Goal: Task Accomplishment & Management: Manage account settings

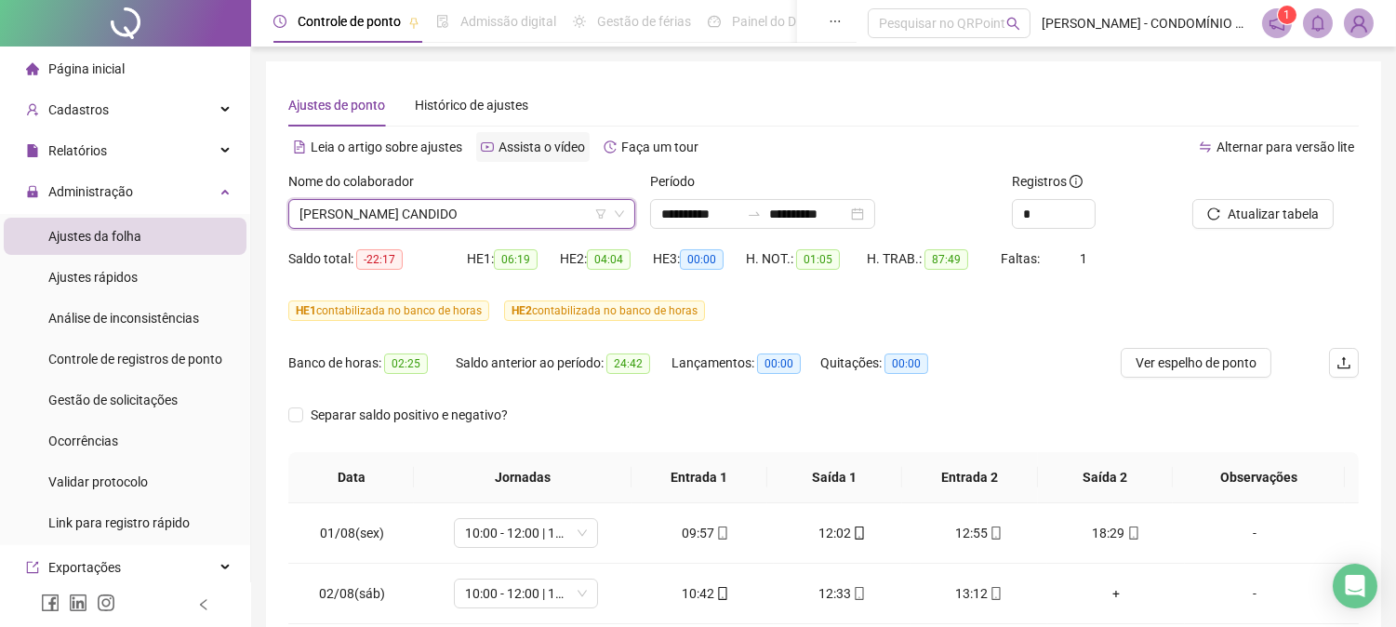
scroll to position [692, 0]
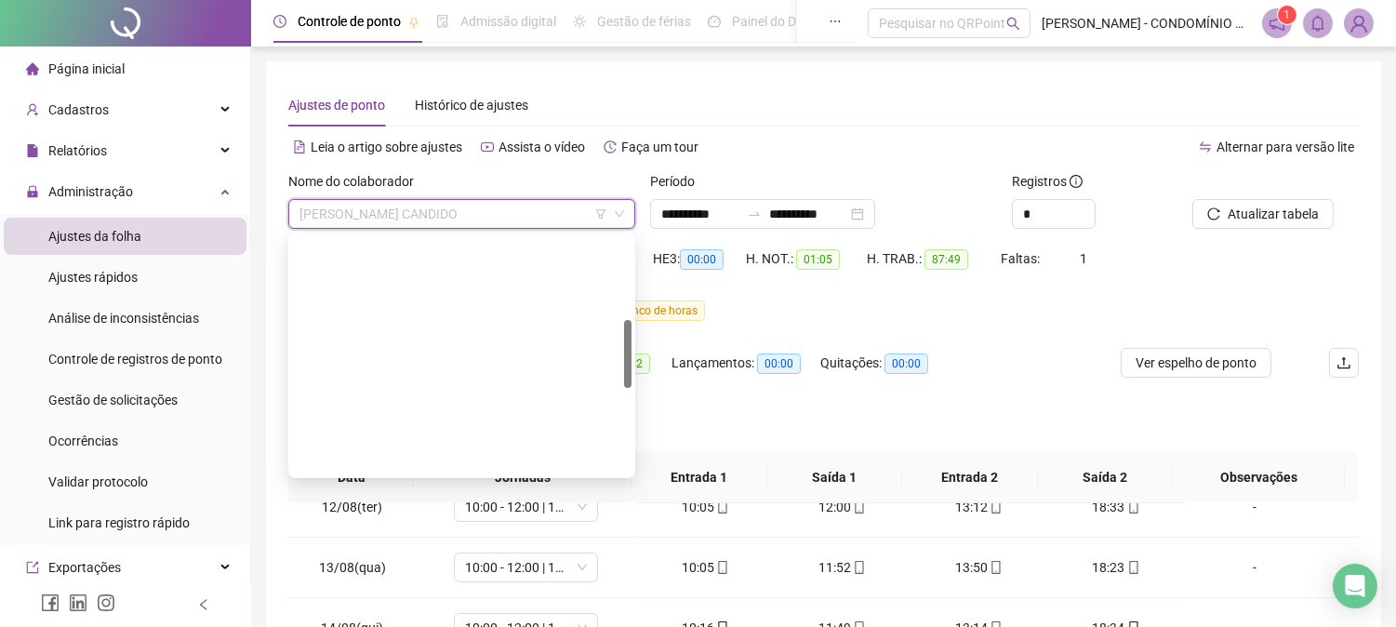
click at [527, 215] on span "[PERSON_NAME] CANDIDO" at bounding box center [461, 214] width 325 height 28
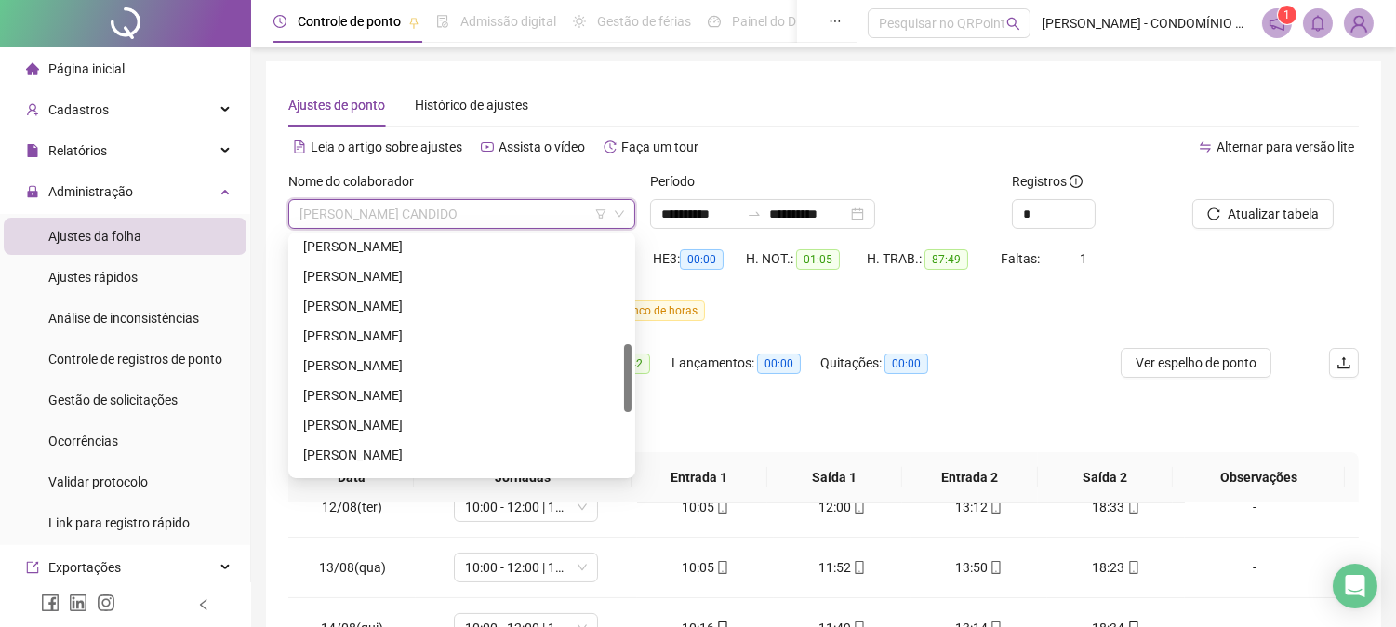
scroll to position [401, 0]
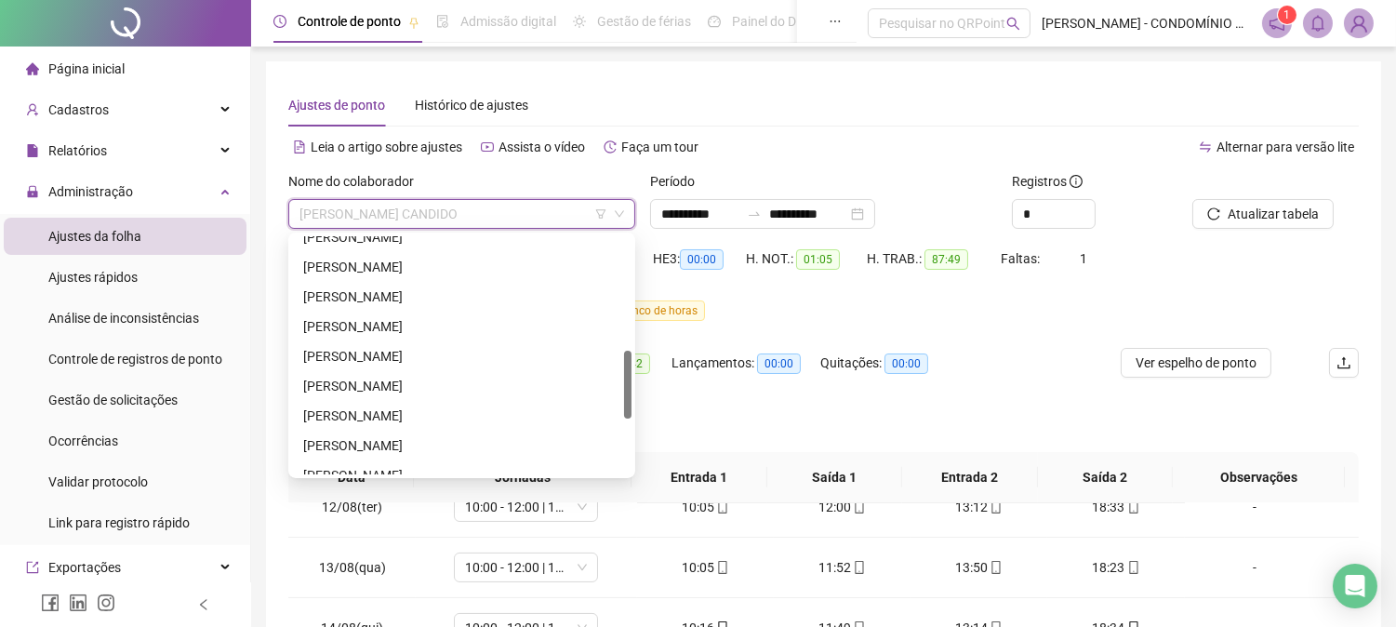
drag, startPoint x: 626, startPoint y: 339, endPoint x: 627, endPoint y: 370, distance: 30.7
click at [627, 370] on div at bounding box center [627, 385] width 7 height 68
click at [339, 412] on div "[PERSON_NAME]" at bounding box center [461, 416] width 317 height 20
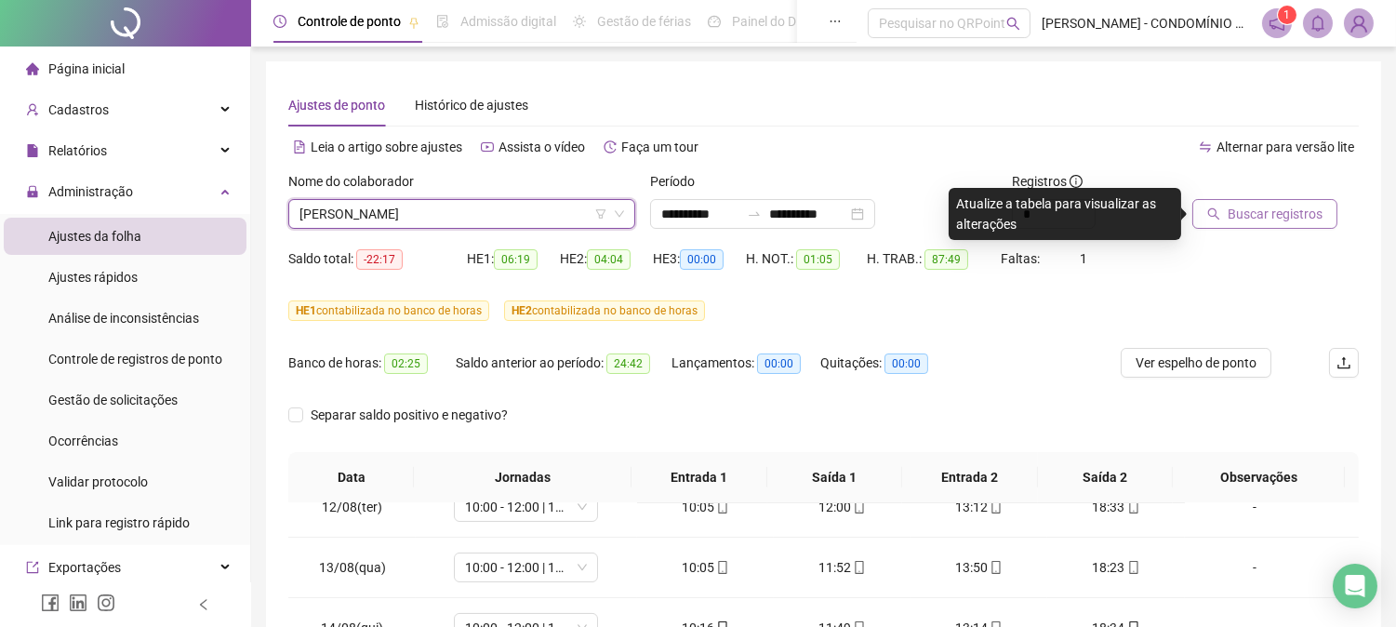
click at [1275, 211] on span "Buscar registros" at bounding box center [1275, 214] width 95 height 20
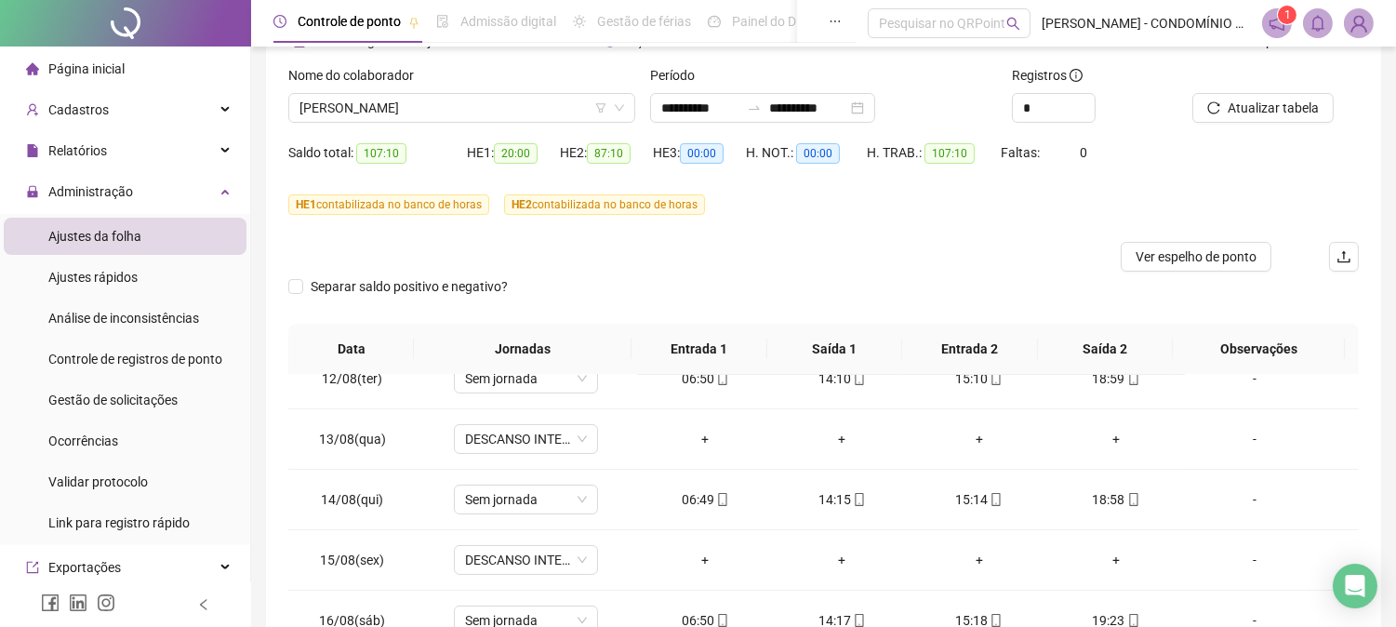
scroll to position [84, 0]
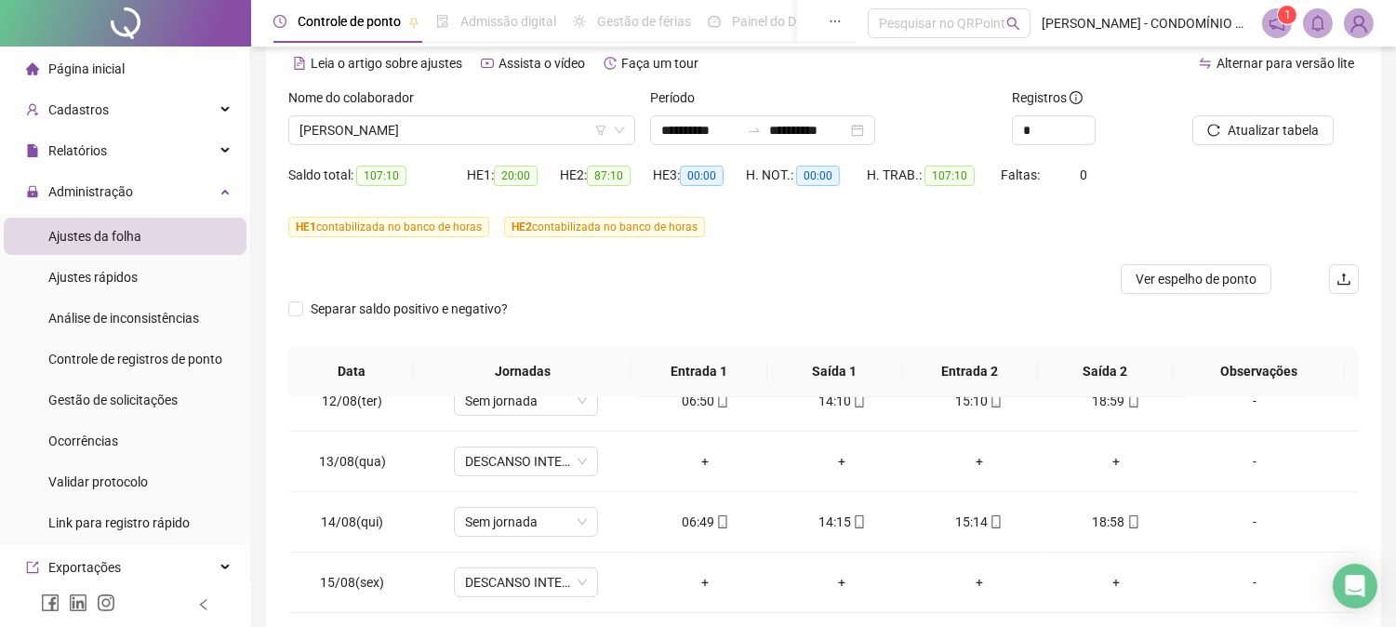
click at [328, 236] on span "HE 1 contabilizada no banco de horas" at bounding box center [388, 227] width 201 height 20
click at [333, 132] on span "[PERSON_NAME]" at bounding box center [461, 130] width 325 height 28
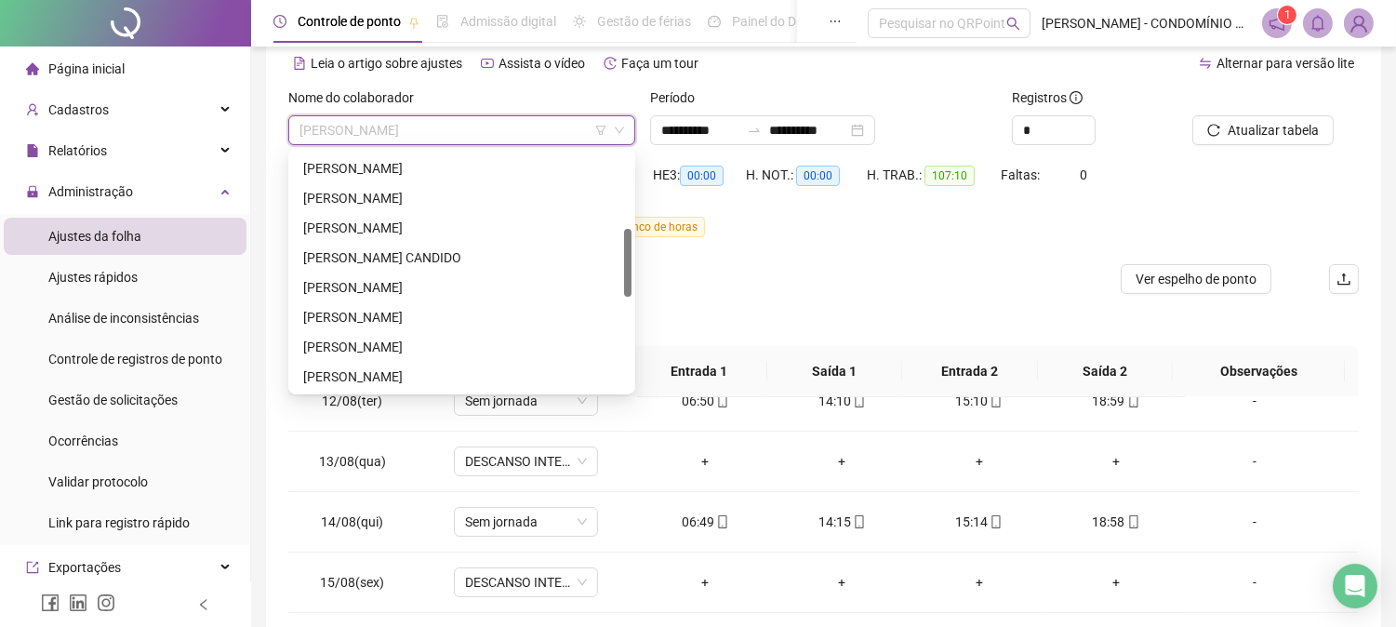
scroll to position [265, 0]
drag, startPoint x: 626, startPoint y: 295, endPoint x: 629, endPoint y: 256, distance: 39.2
click at [629, 256] on div at bounding box center [627, 263] width 7 height 68
click at [410, 255] on div "[PERSON_NAME] CANDIDO" at bounding box center [461, 259] width 317 height 20
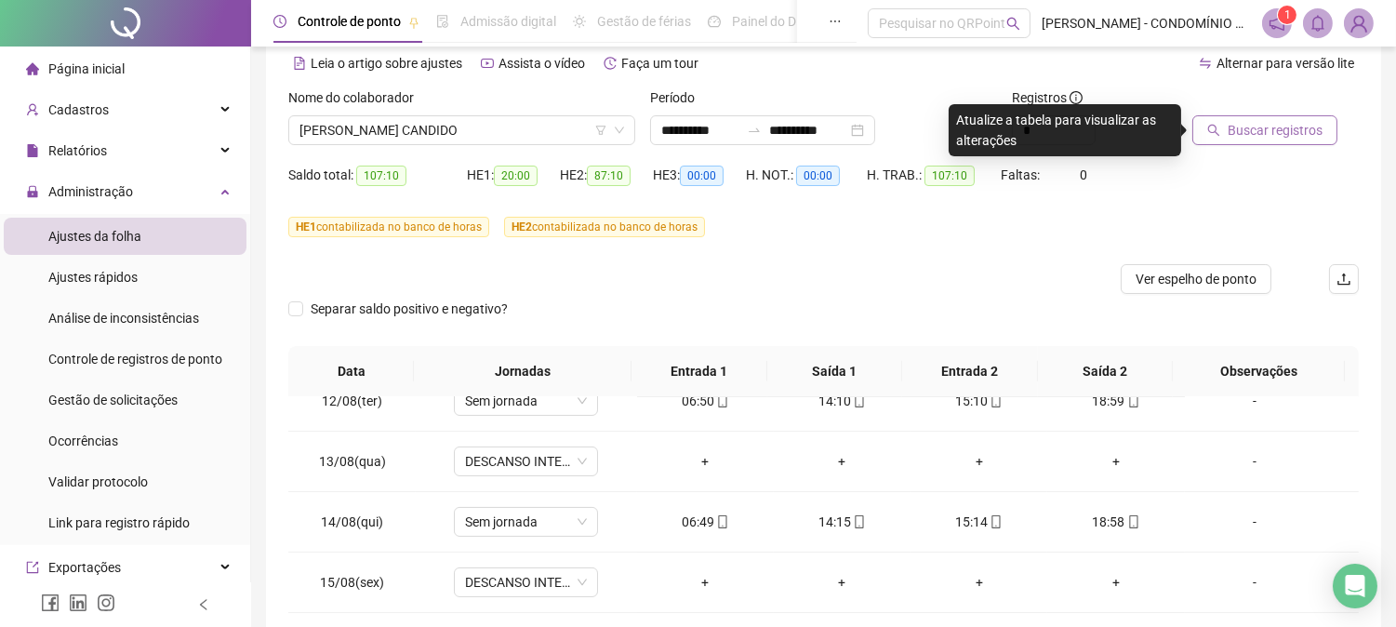
click at [1297, 123] on span "Buscar registros" at bounding box center [1275, 130] width 95 height 20
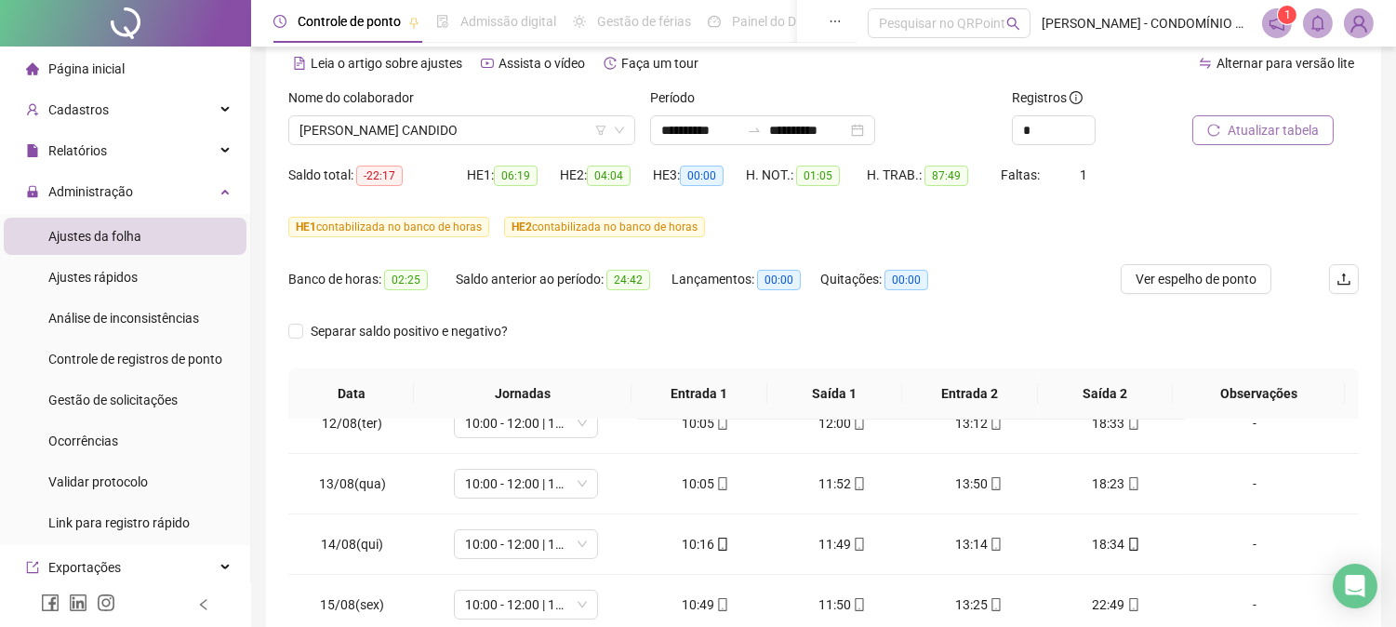
click at [1242, 126] on span "Atualizar tabela" at bounding box center [1273, 130] width 91 height 20
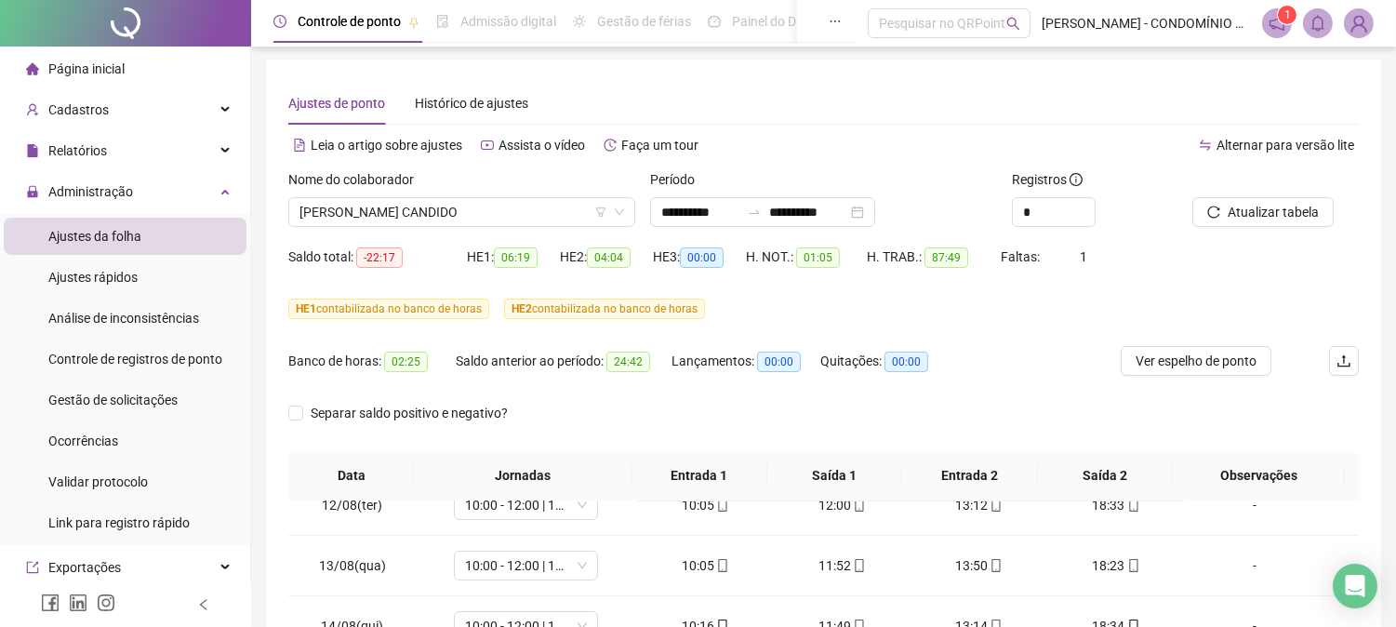
scroll to position [0, 0]
click at [429, 215] on span "[PERSON_NAME] CANDIDO" at bounding box center [461, 214] width 325 height 28
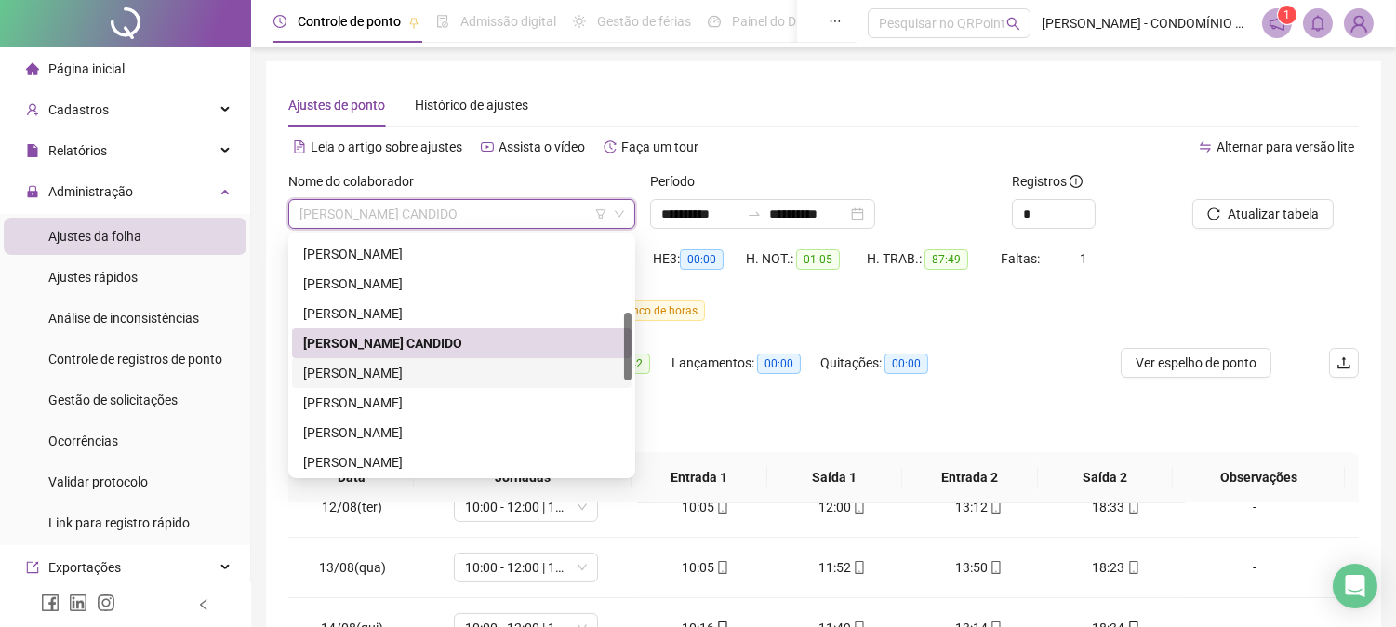
click at [351, 366] on div "[PERSON_NAME]" at bounding box center [461, 373] width 317 height 20
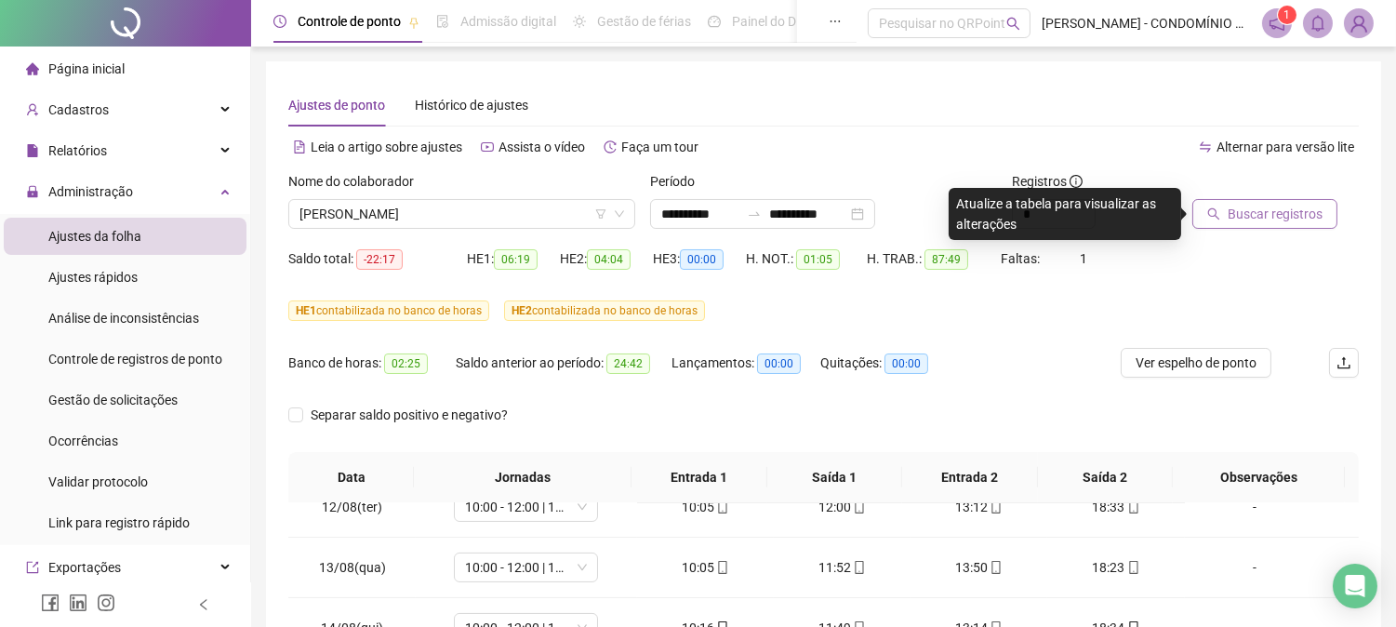
click at [1238, 211] on span "Buscar registros" at bounding box center [1275, 214] width 95 height 20
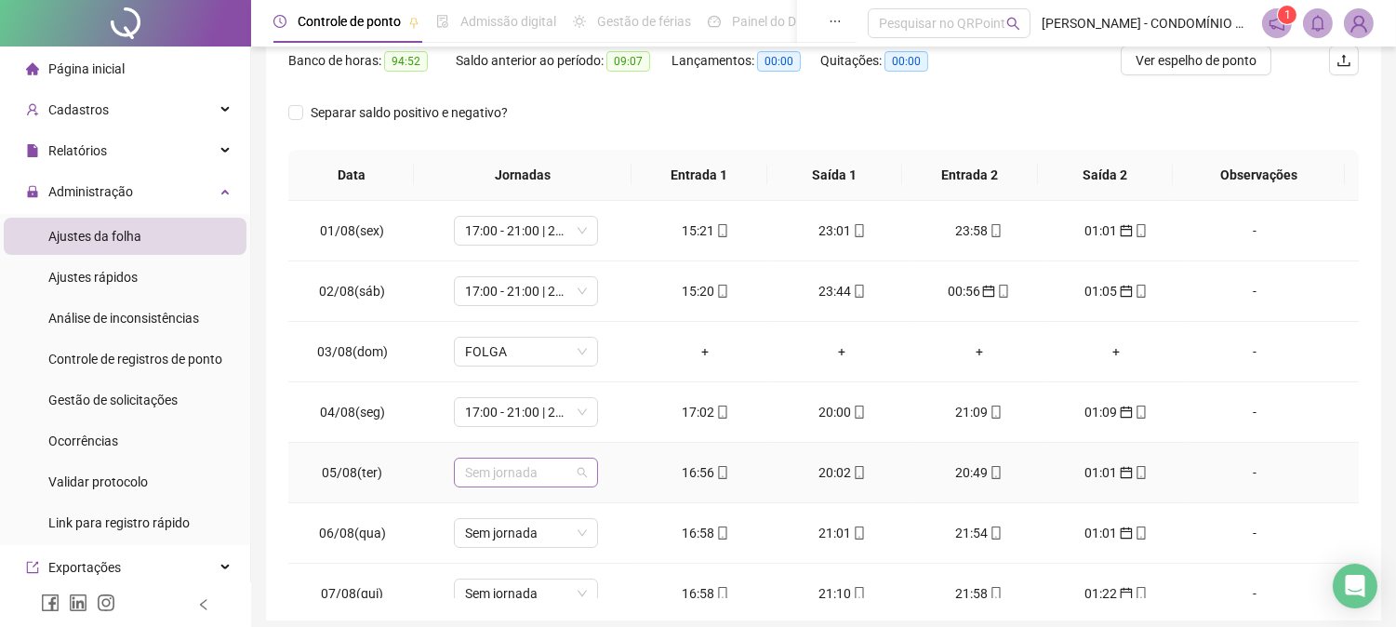
click at [513, 474] on span "Sem jornada" at bounding box center [526, 473] width 122 height 28
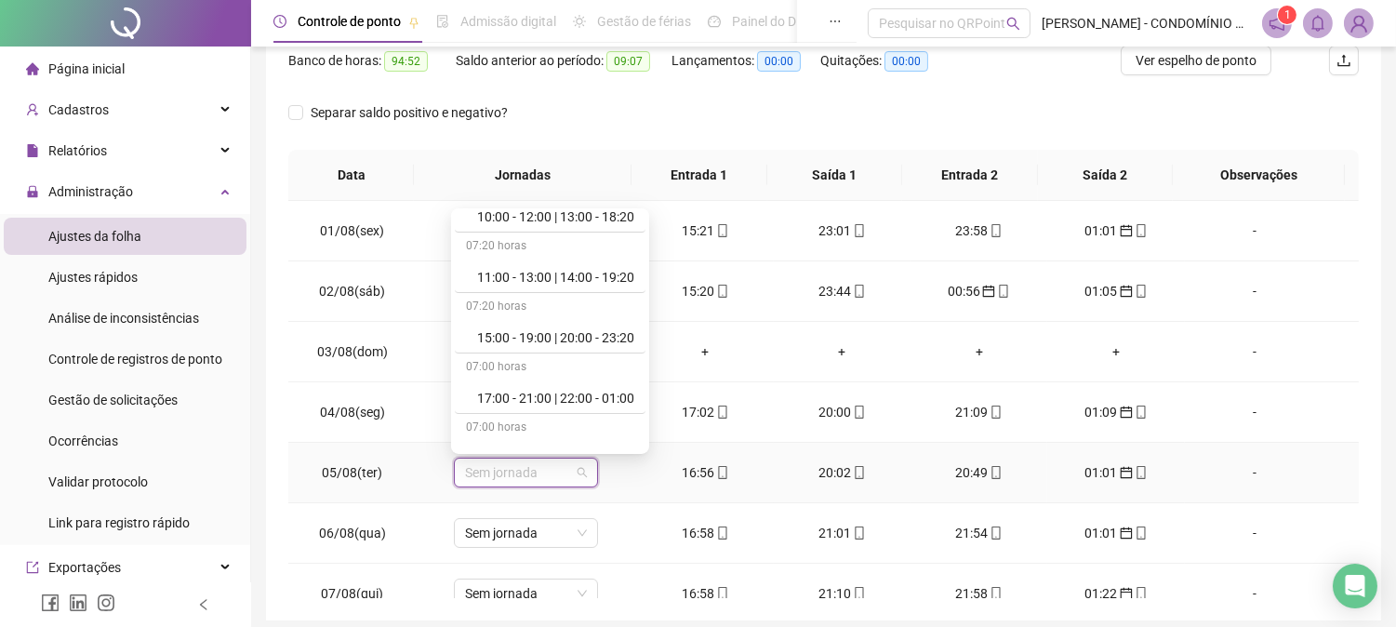
scroll to position [868, 0]
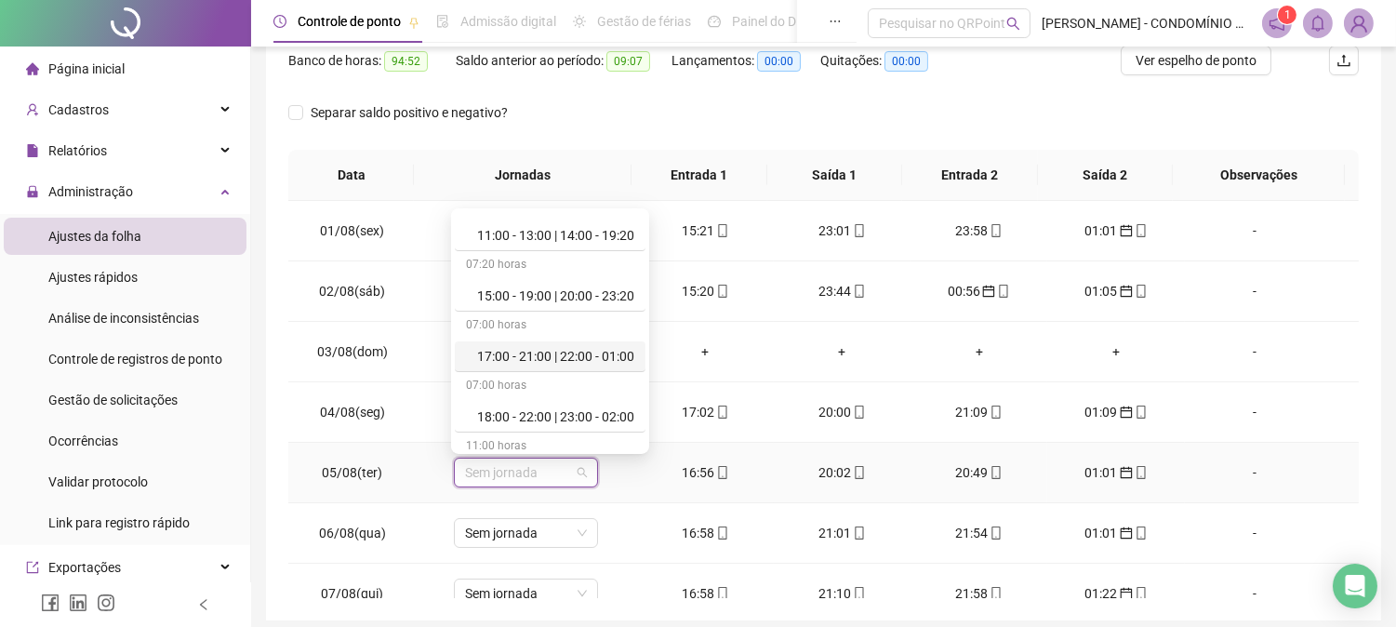
click at [598, 354] on div "17:00 - 21:00 | 22:00 - 01:00" at bounding box center [555, 356] width 157 height 20
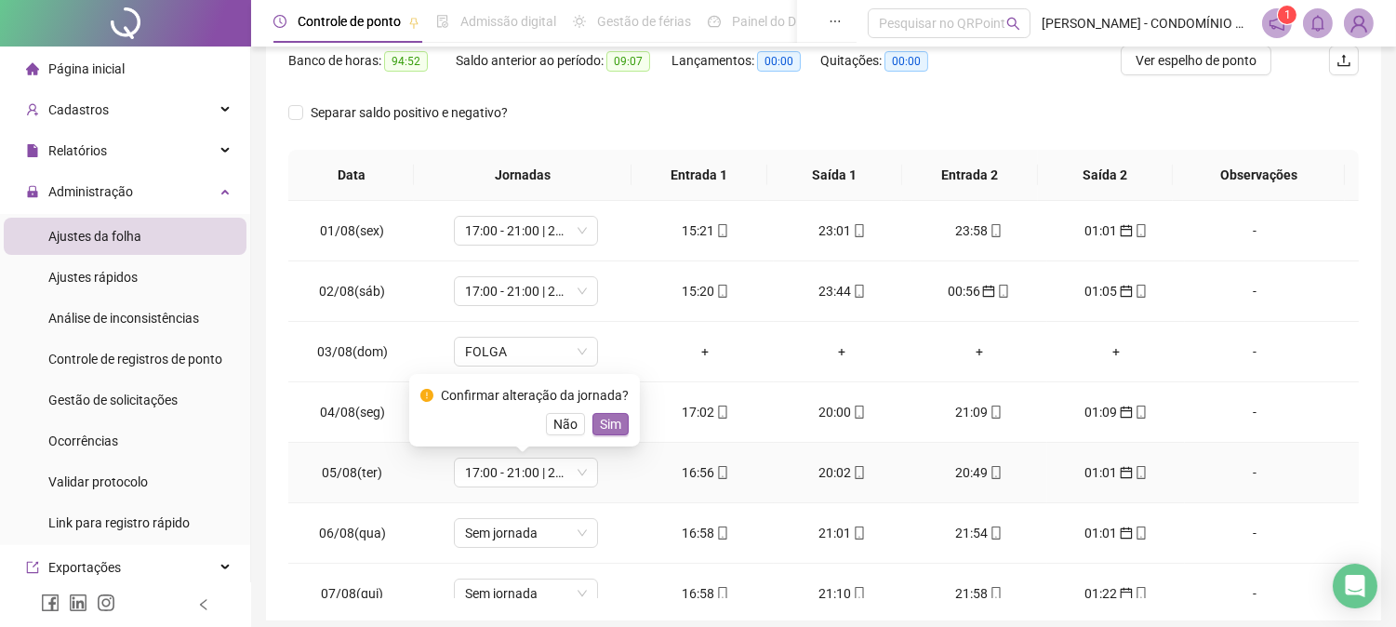
click at [607, 426] on span "Sim" at bounding box center [610, 424] width 21 height 20
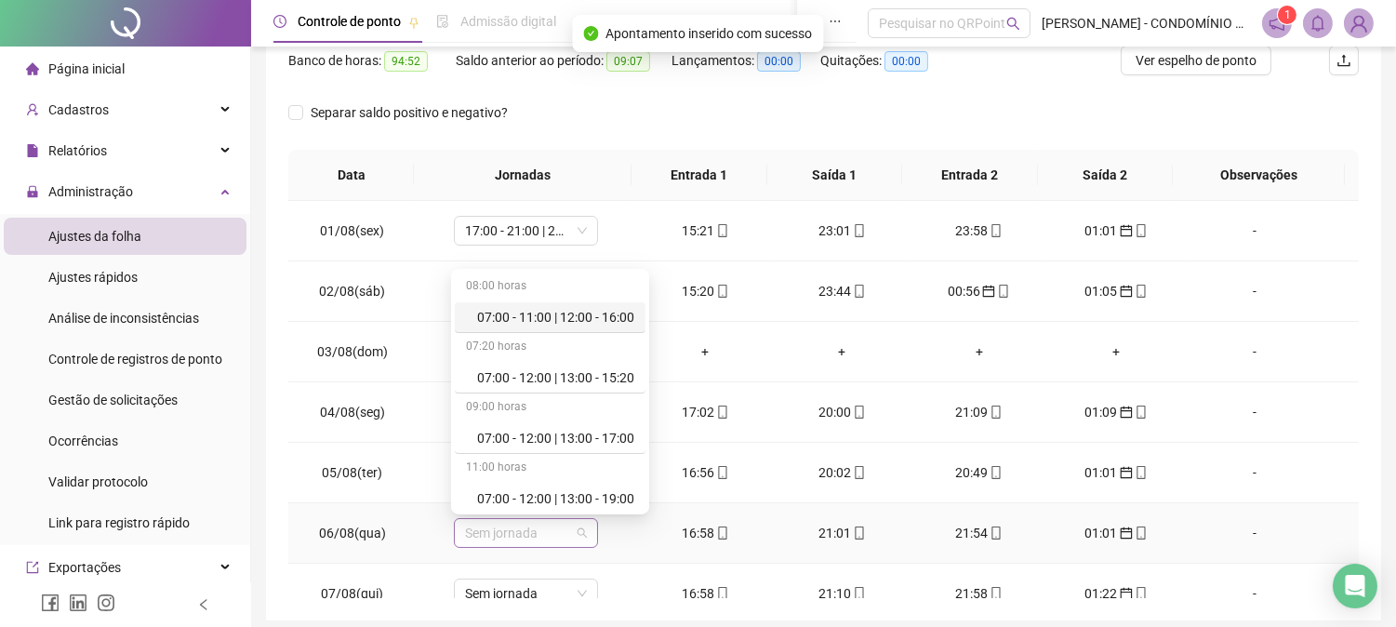
click at [525, 530] on span "Sem jornada" at bounding box center [526, 533] width 122 height 28
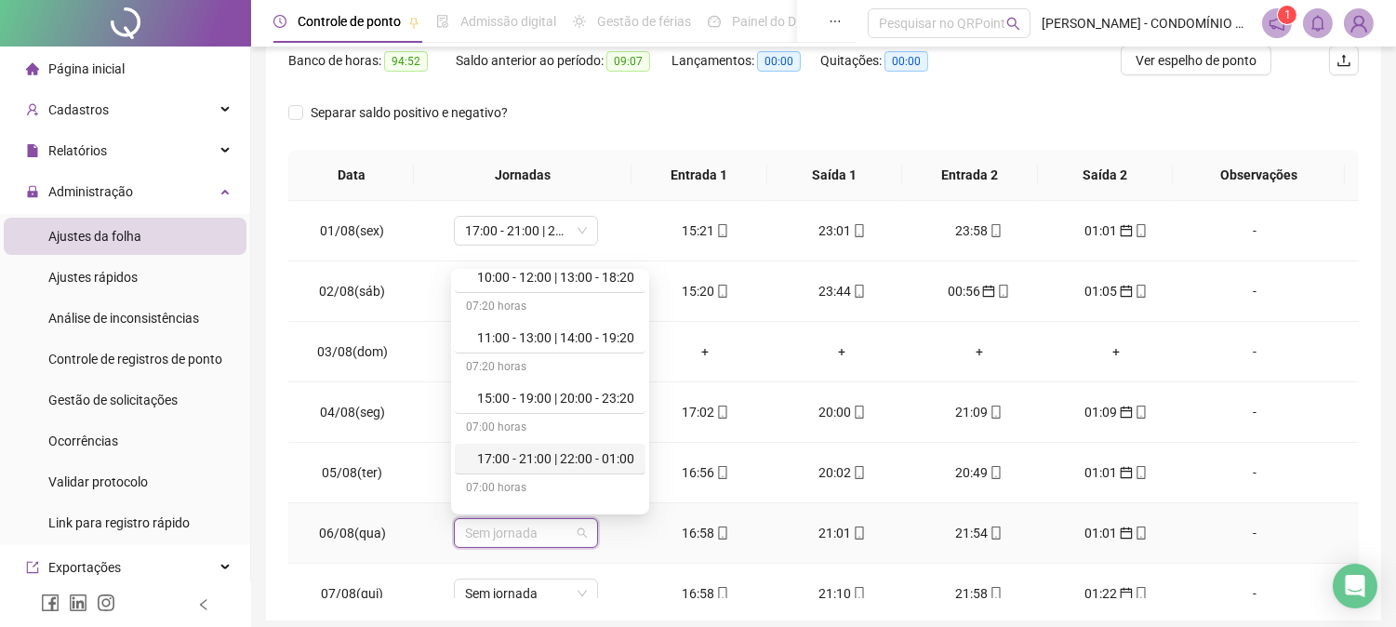
click at [607, 453] on div "17:00 - 21:00 | 22:00 - 01:00" at bounding box center [555, 458] width 157 height 20
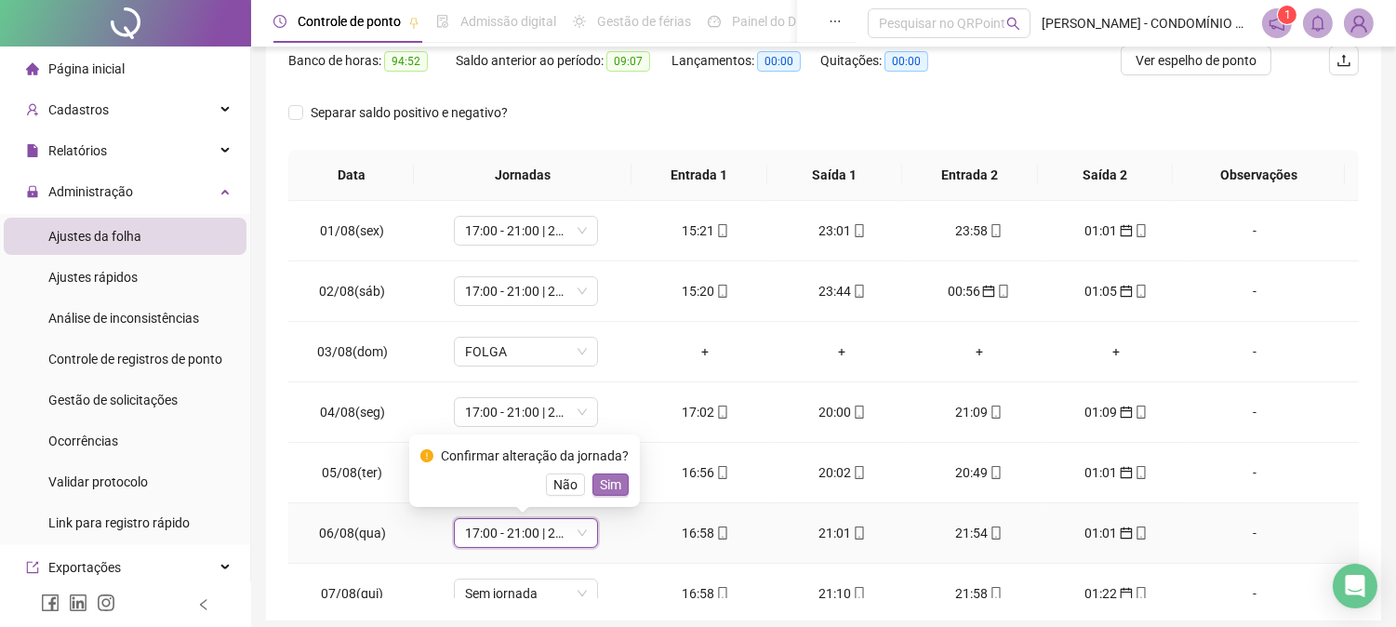
click at [606, 478] on span "Sim" at bounding box center [610, 484] width 21 height 20
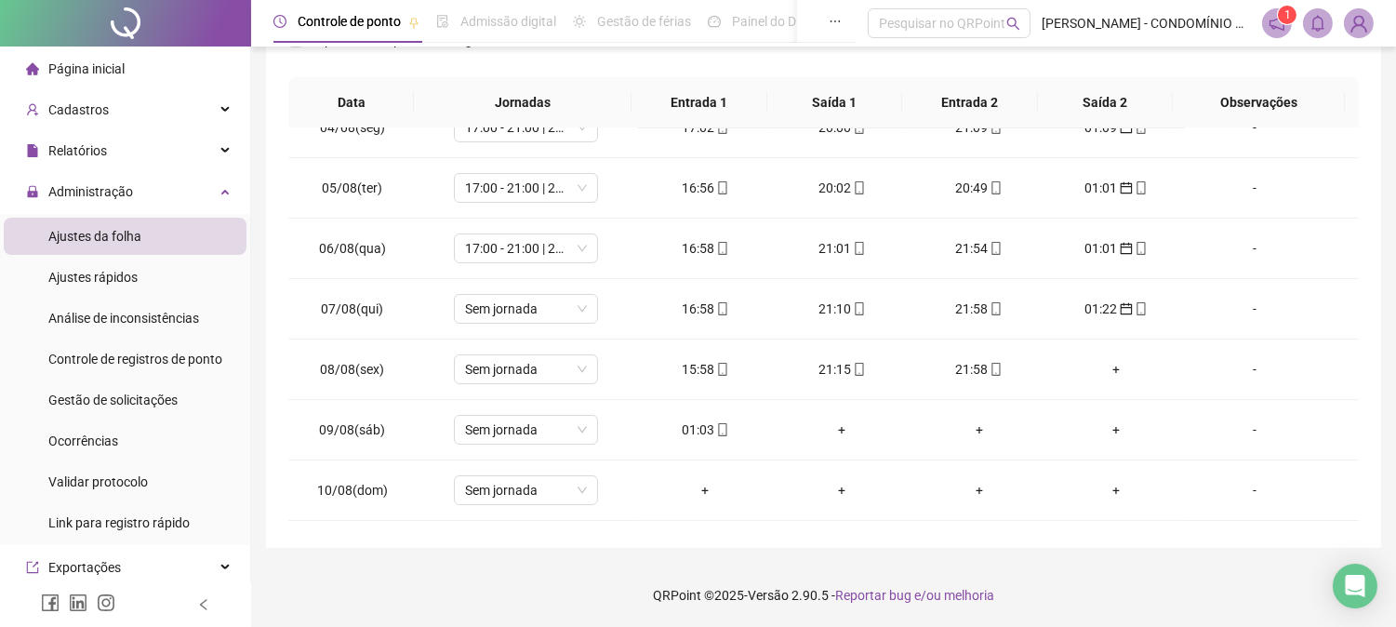
scroll to position [216, 0]
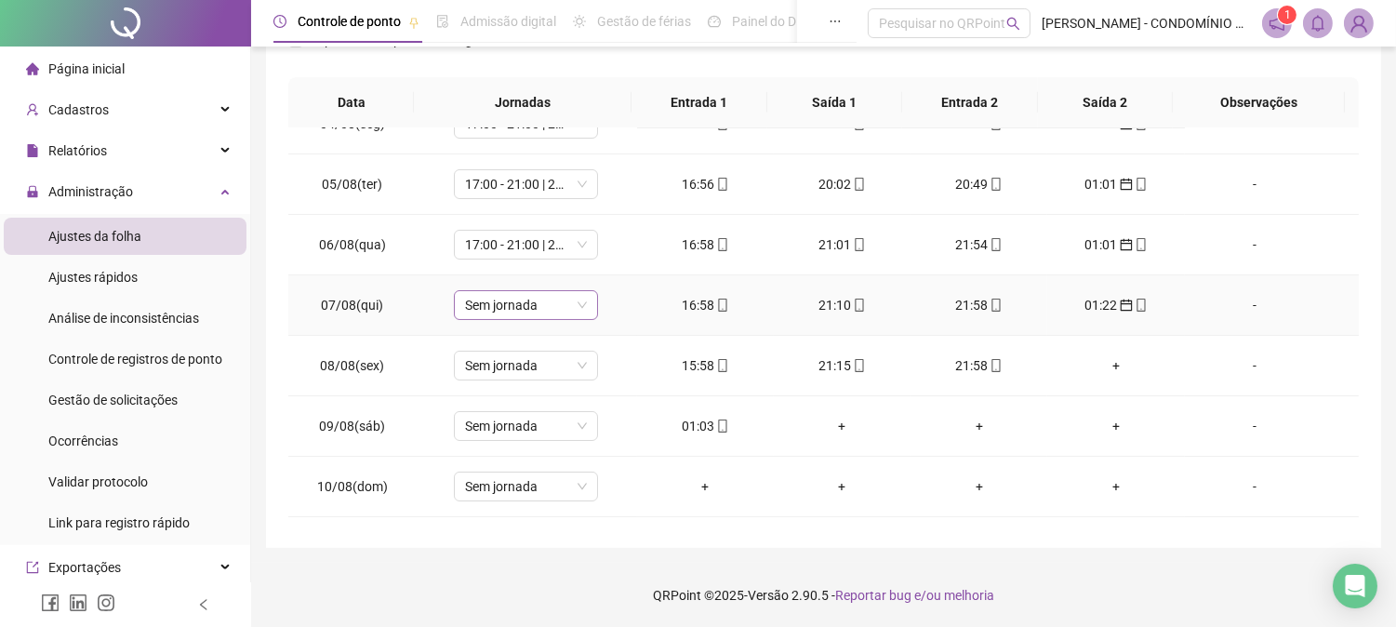
click at [498, 307] on span "Sem jornada" at bounding box center [526, 305] width 122 height 28
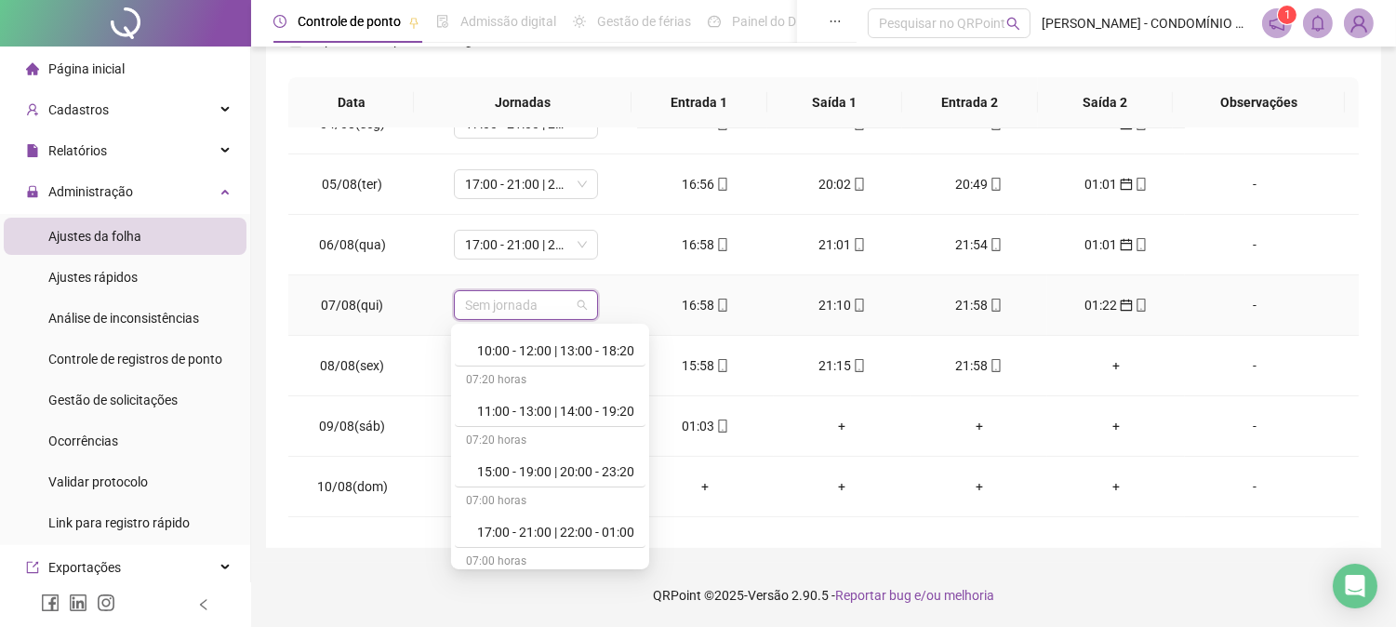
scroll to position [826, 0]
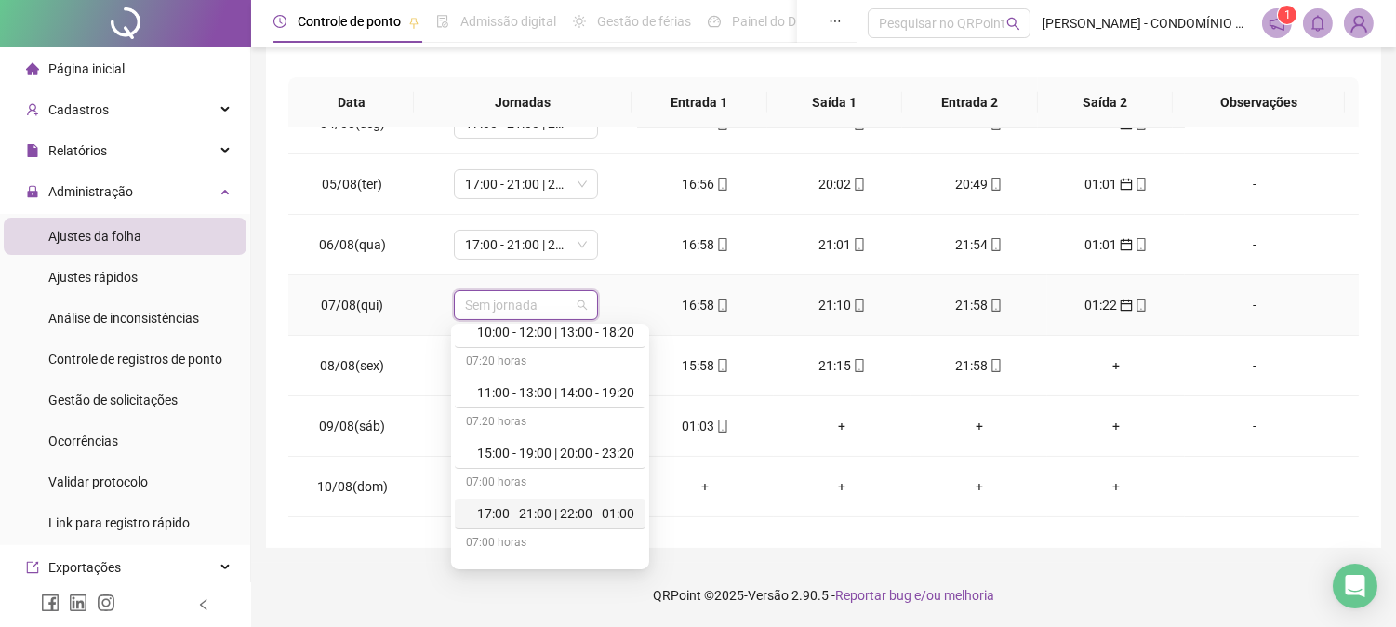
click at [611, 510] on div "17:00 - 21:00 | 22:00 - 01:00" at bounding box center [555, 513] width 157 height 20
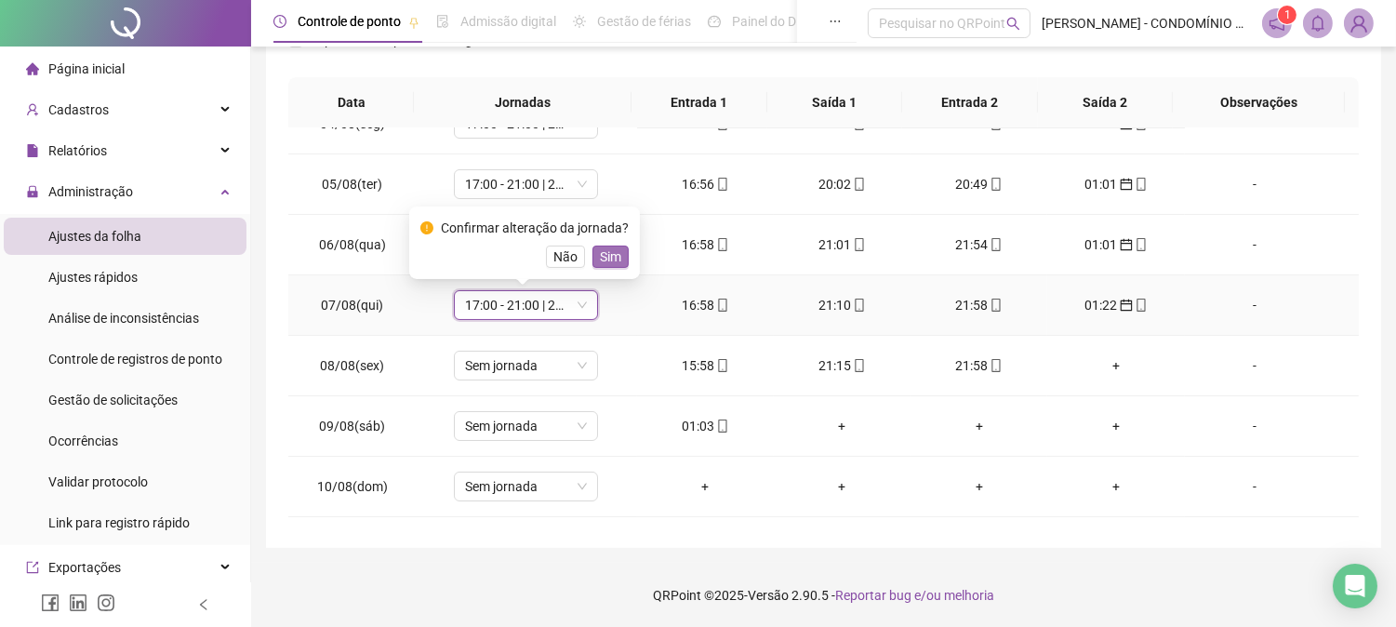
click at [606, 252] on span "Sim" at bounding box center [610, 256] width 21 height 20
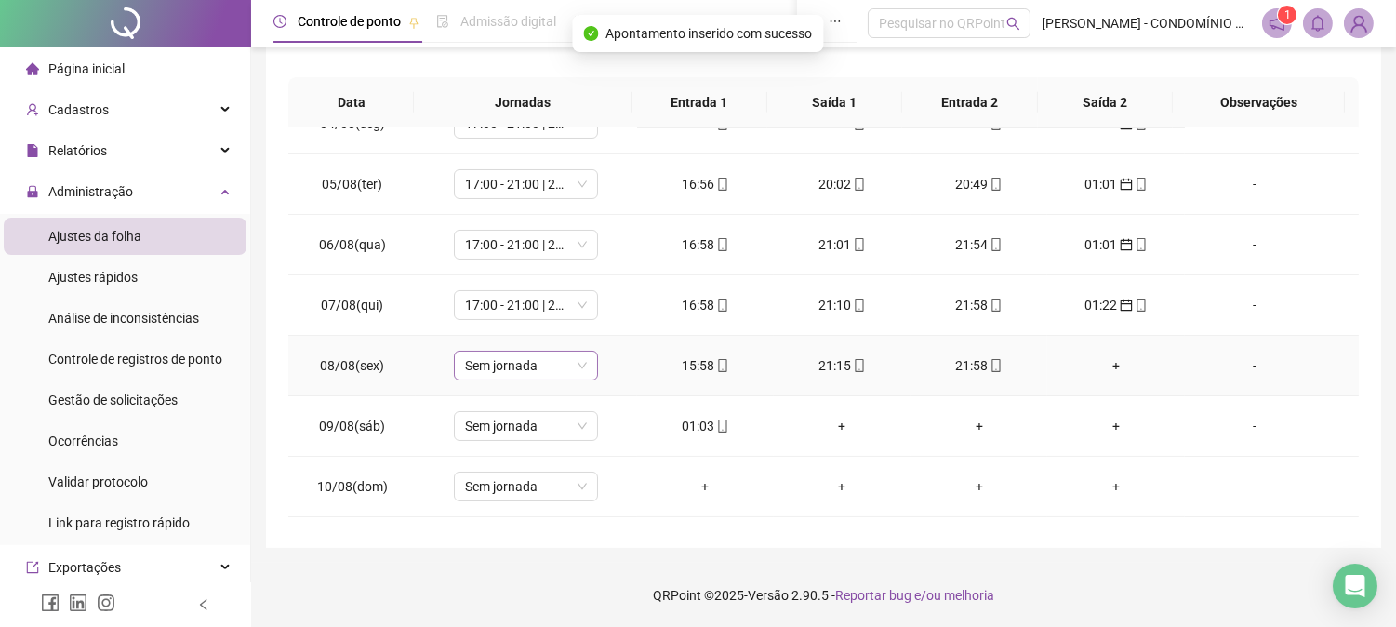
click at [500, 370] on span "Sem jornada" at bounding box center [526, 366] width 122 height 28
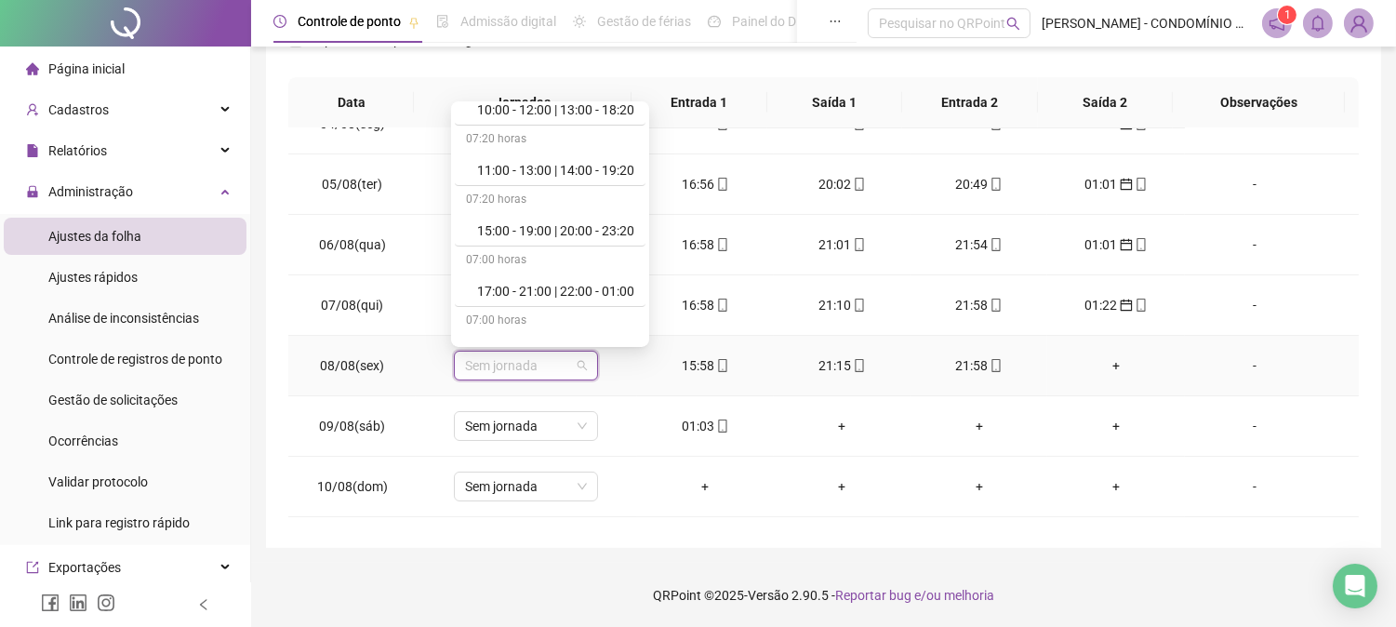
scroll to position [868, 0]
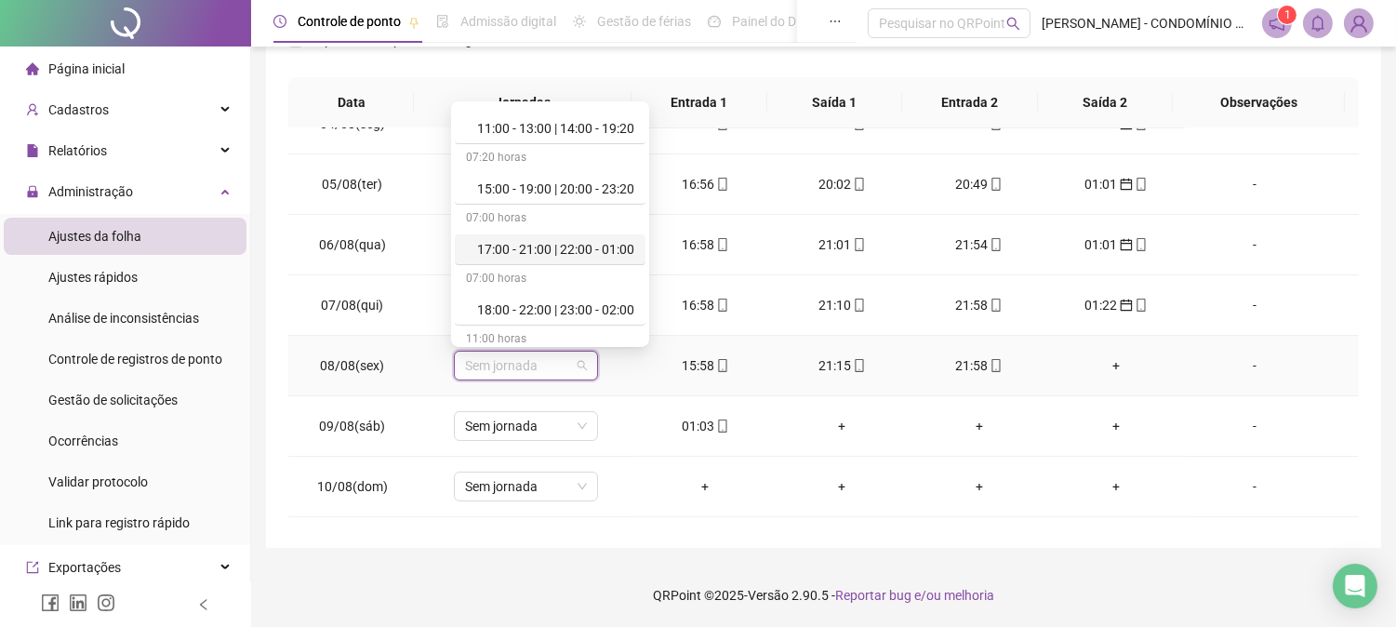
click at [626, 246] on div "17:00 - 21:00 | 22:00 - 01:00" at bounding box center [555, 249] width 157 height 20
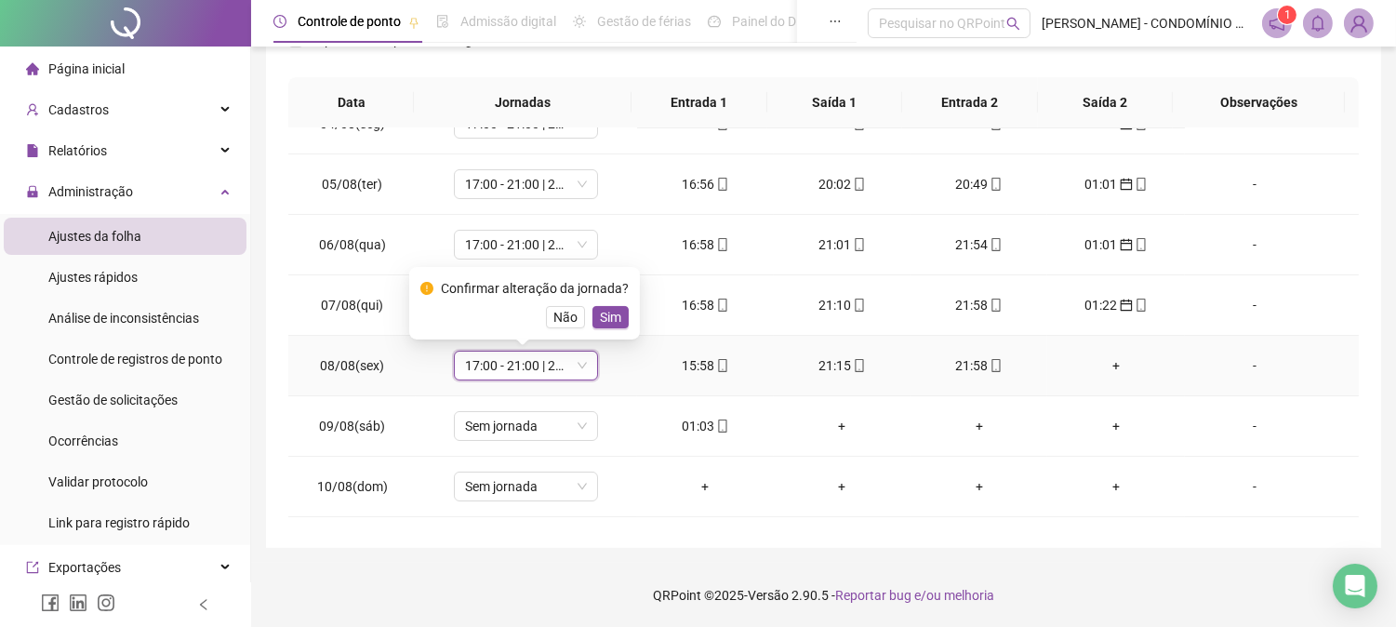
click at [607, 313] on span "Sim" at bounding box center [610, 317] width 21 height 20
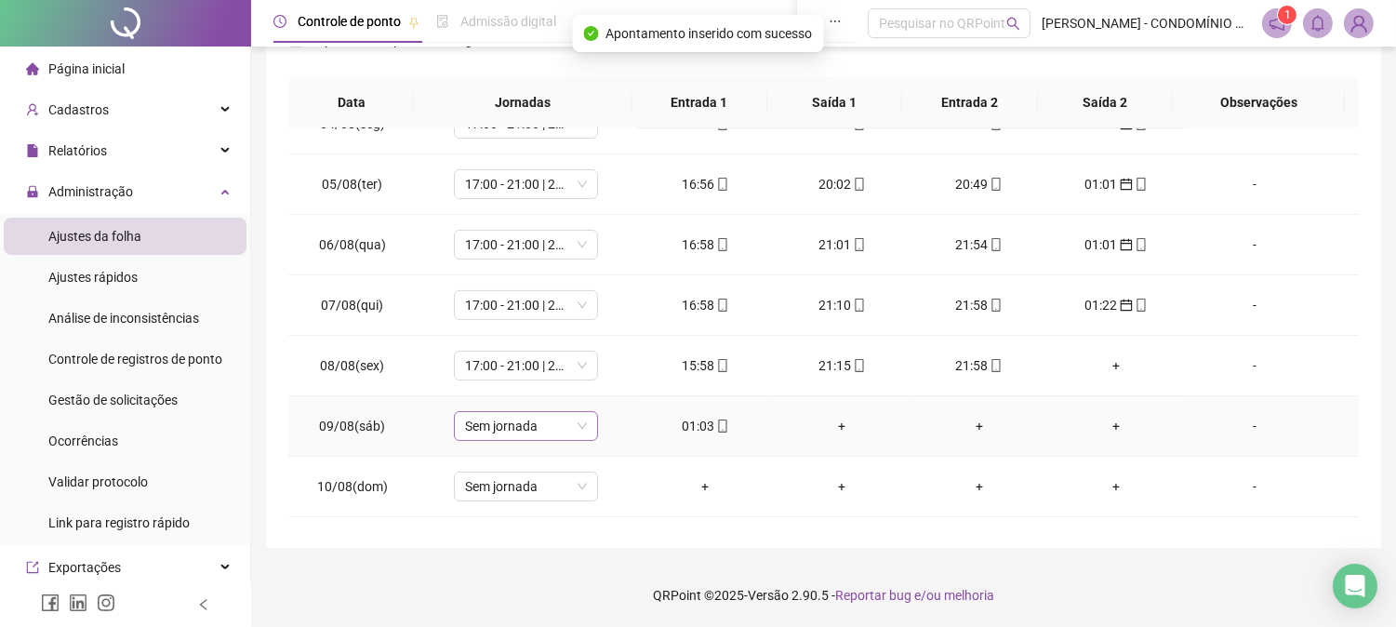
click at [563, 426] on span "Sem jornada" at bounding box center [526, 426] width 122 height 28
click at [1364, 119] on div "**********" at bounding box center [823, 117] width 1115 height 861
click at [689, 429] on div "01:03" at bounding box center [705, 426] width 107 height 20
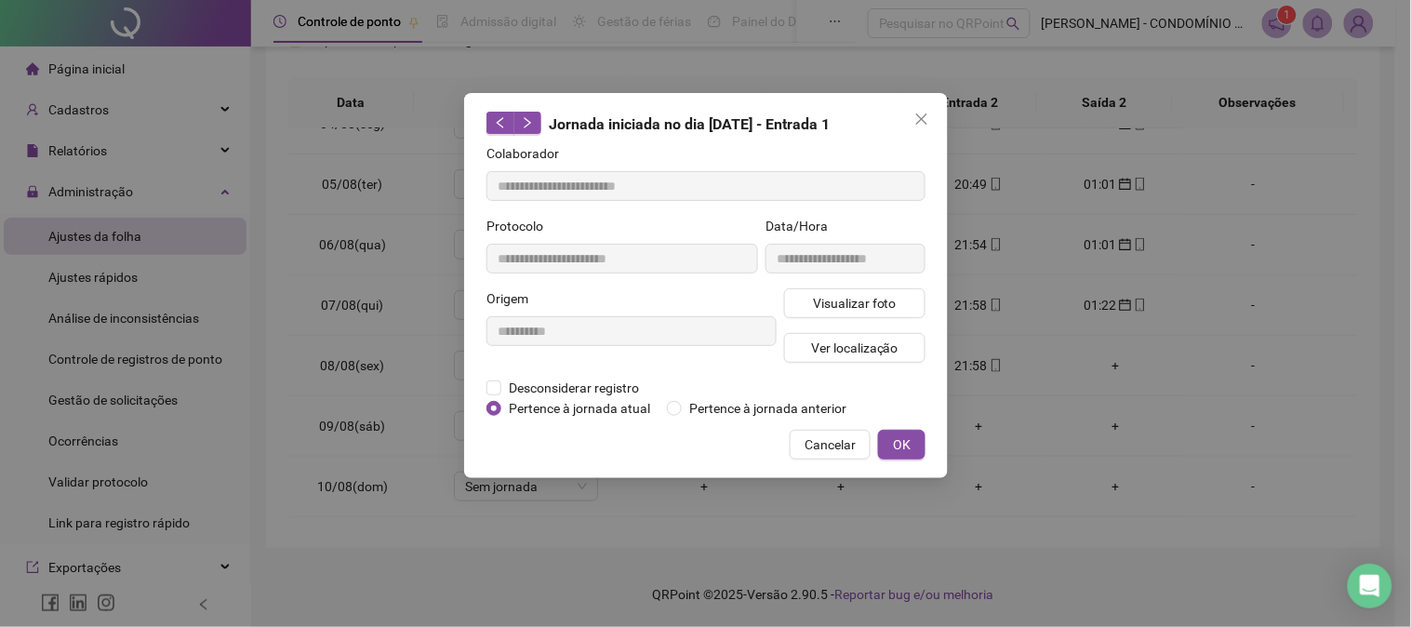
type input "**********"
click at [904, 441] on span "OK" at bounding box center [902, 444] width 18 height 20
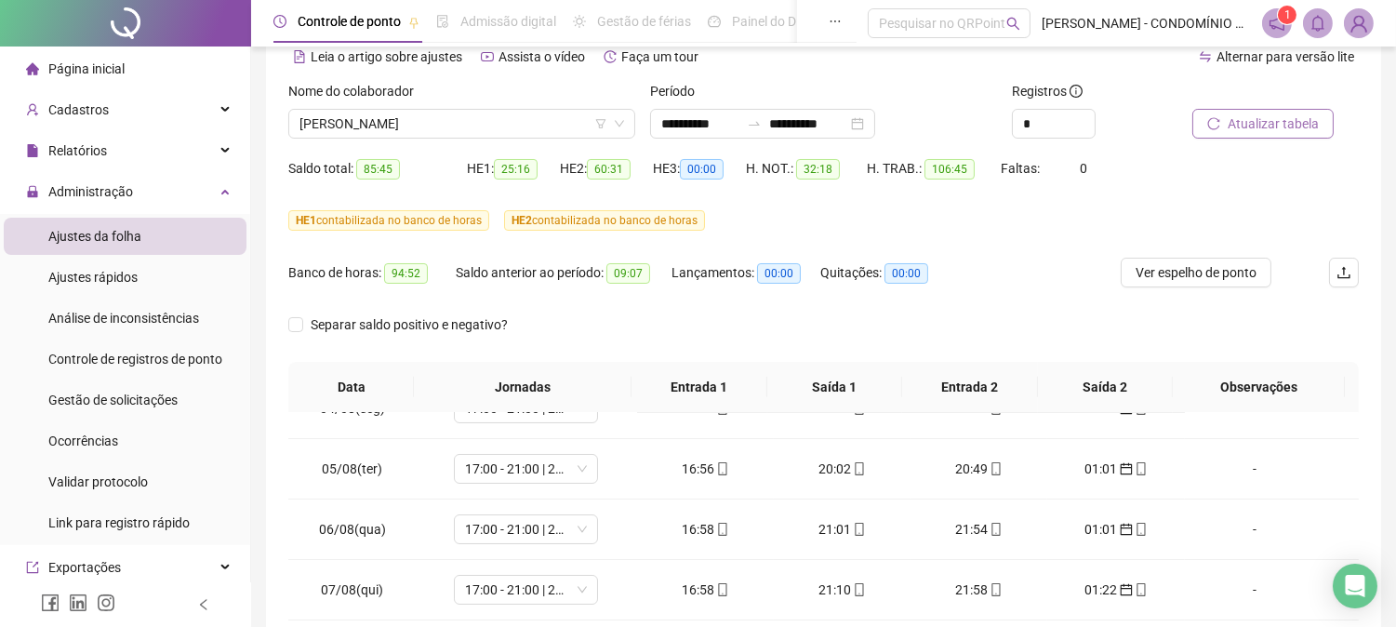
scroll to position [87, 0]
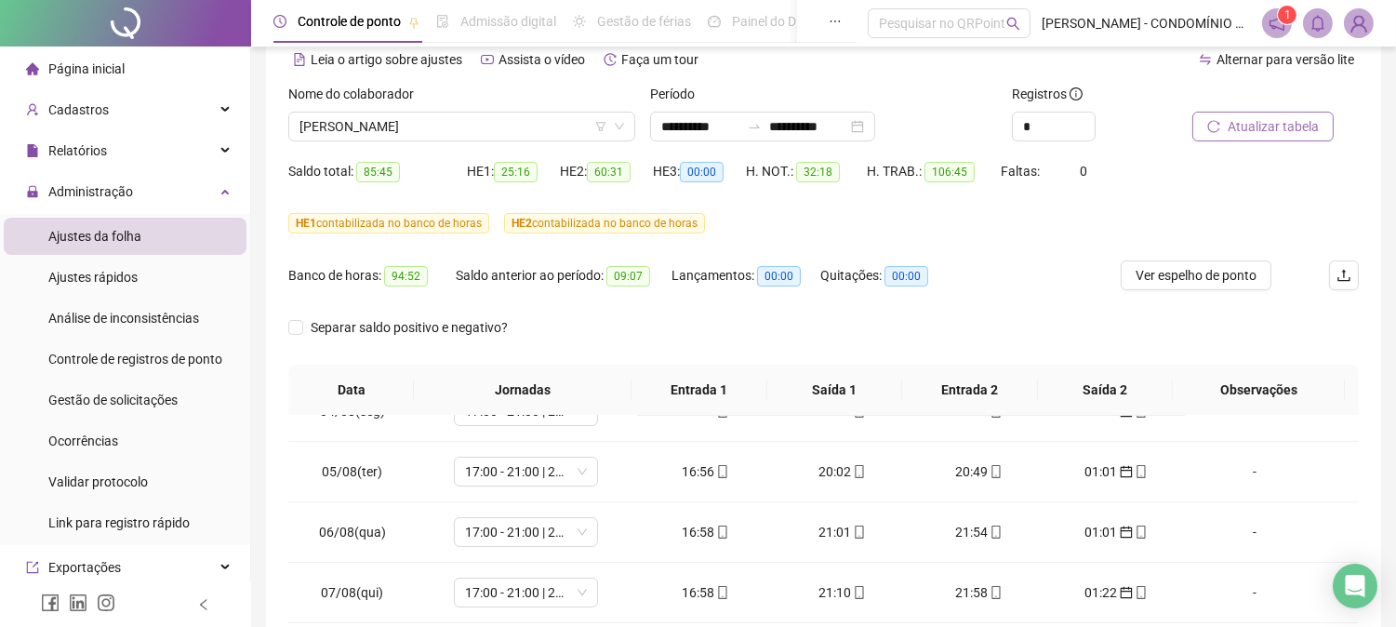
click at [1266, 119] on span "Atualizar tabela" at bounding box center [1273, 126] width 91 height 20
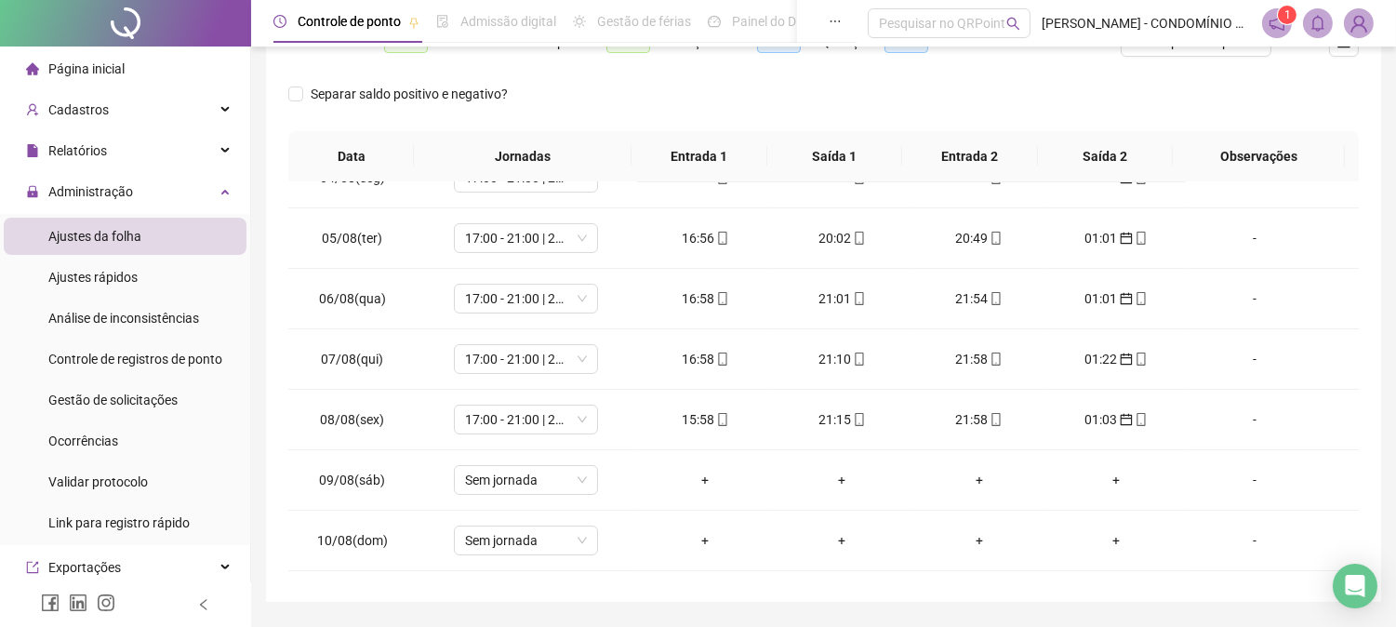
scroll to position [375, 0]
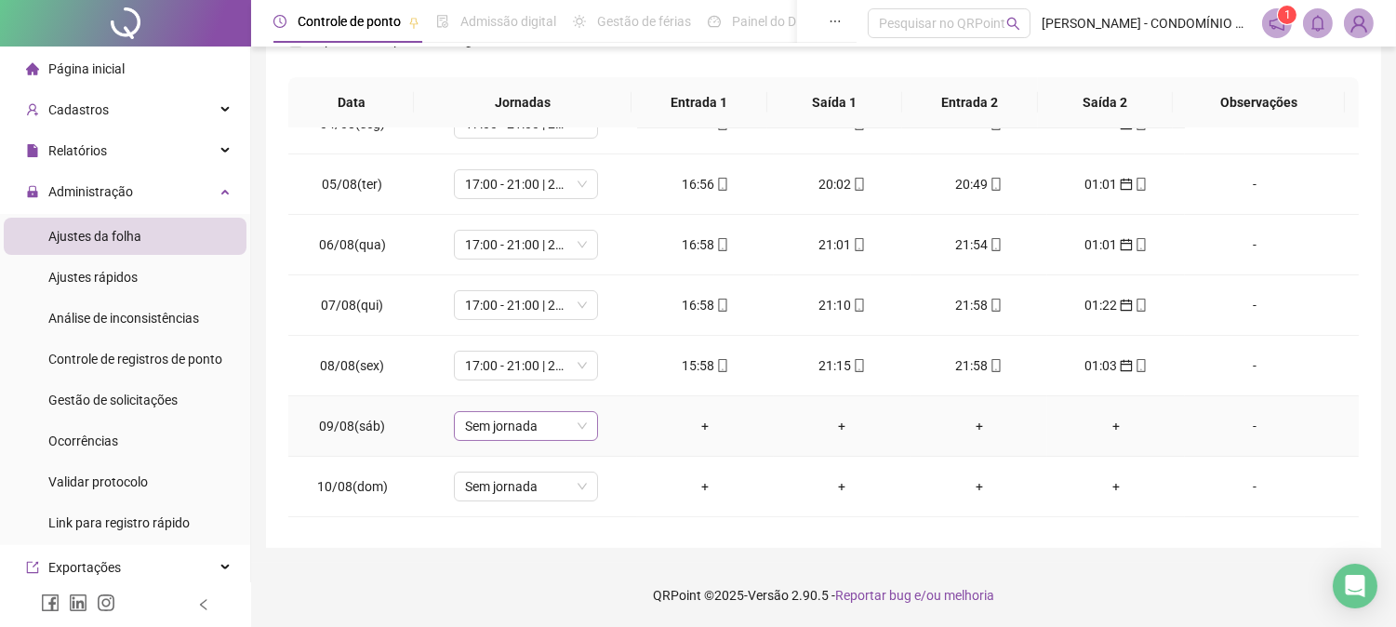
click at [554, 426] on span "Sem jornada" at bounding box center [526, 426] width 122 height 28
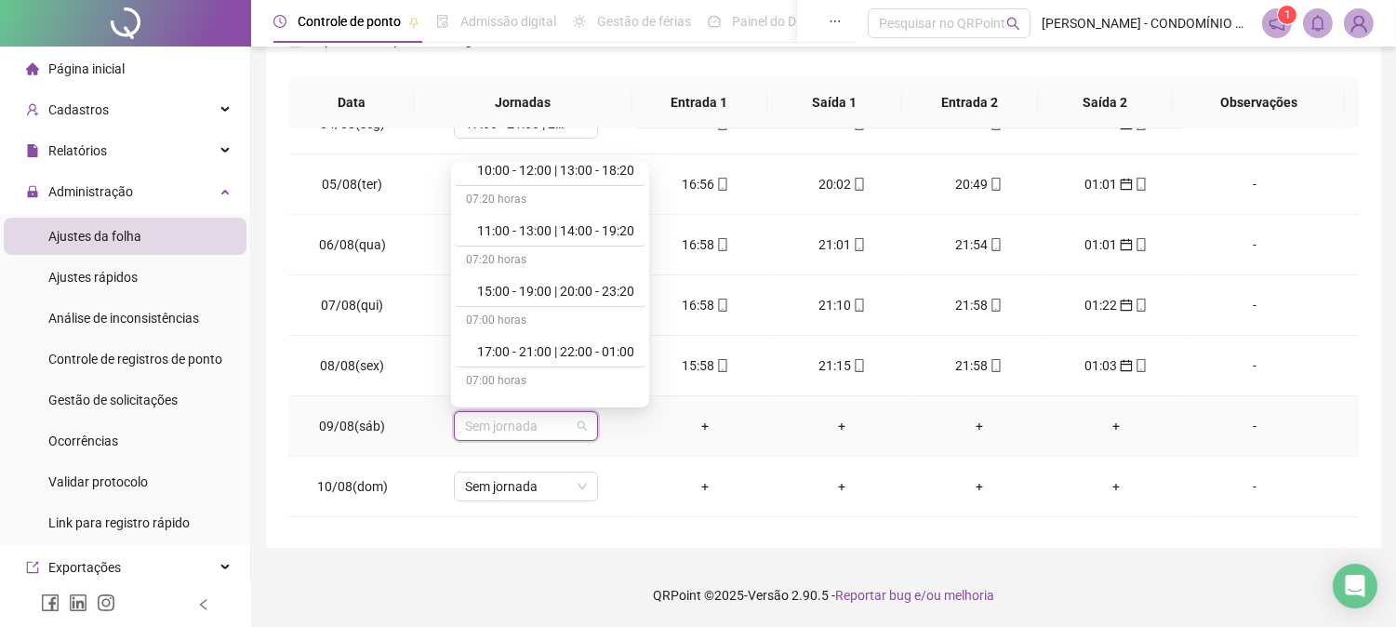
scroll to position [868, 0]
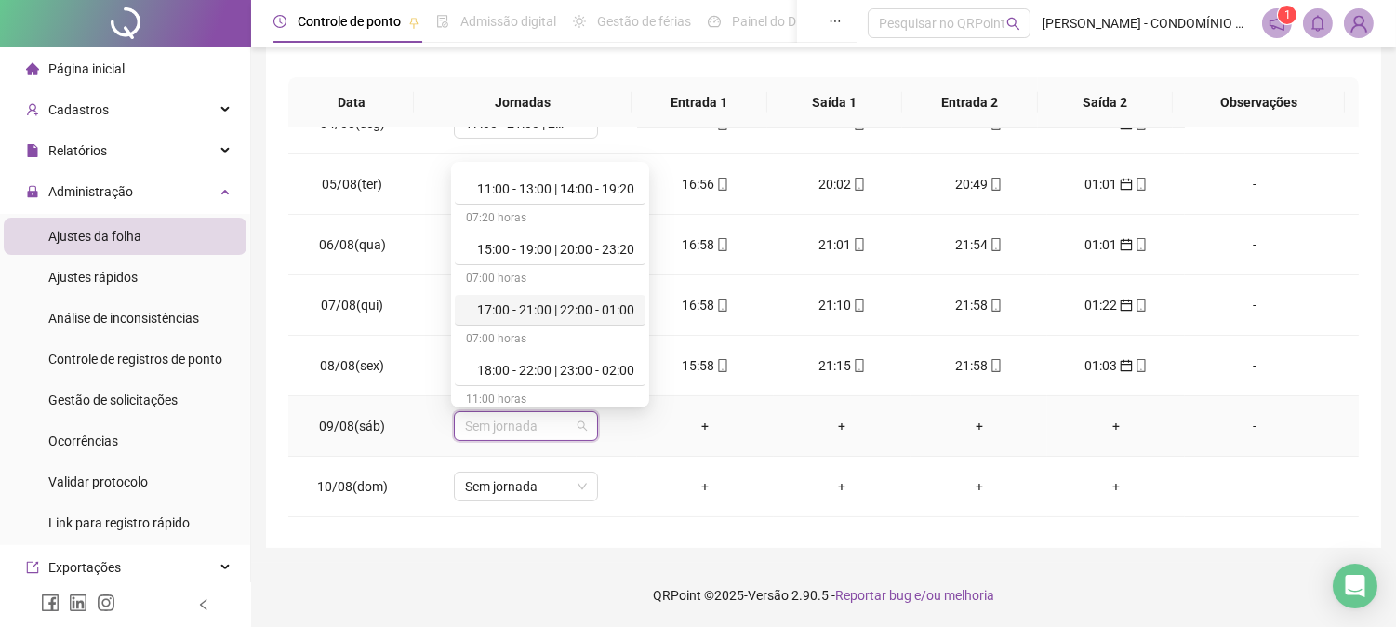
click at [586, 314] on div "17:00 - 21:00 | 22:00 - 01:00" at bounding box center [555, 309] width 157 height 20
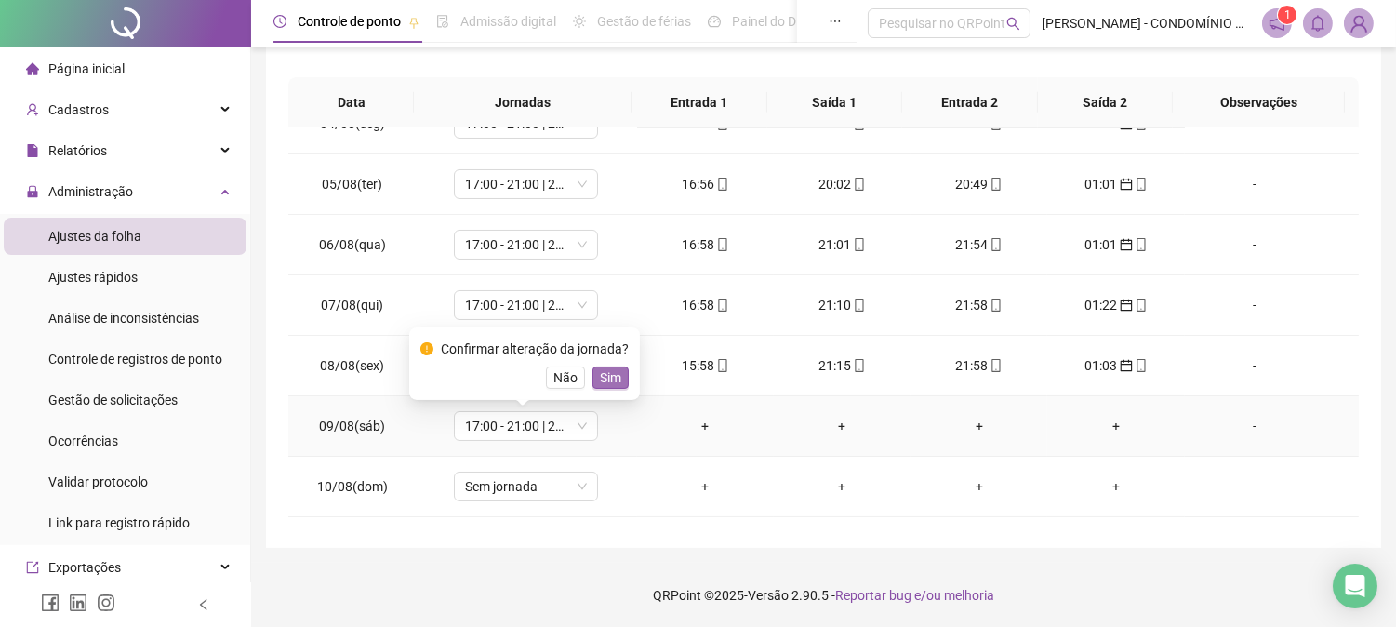
click at [610, 379] on span "Sim" at bounding box center [610, 377] width 21 height 20
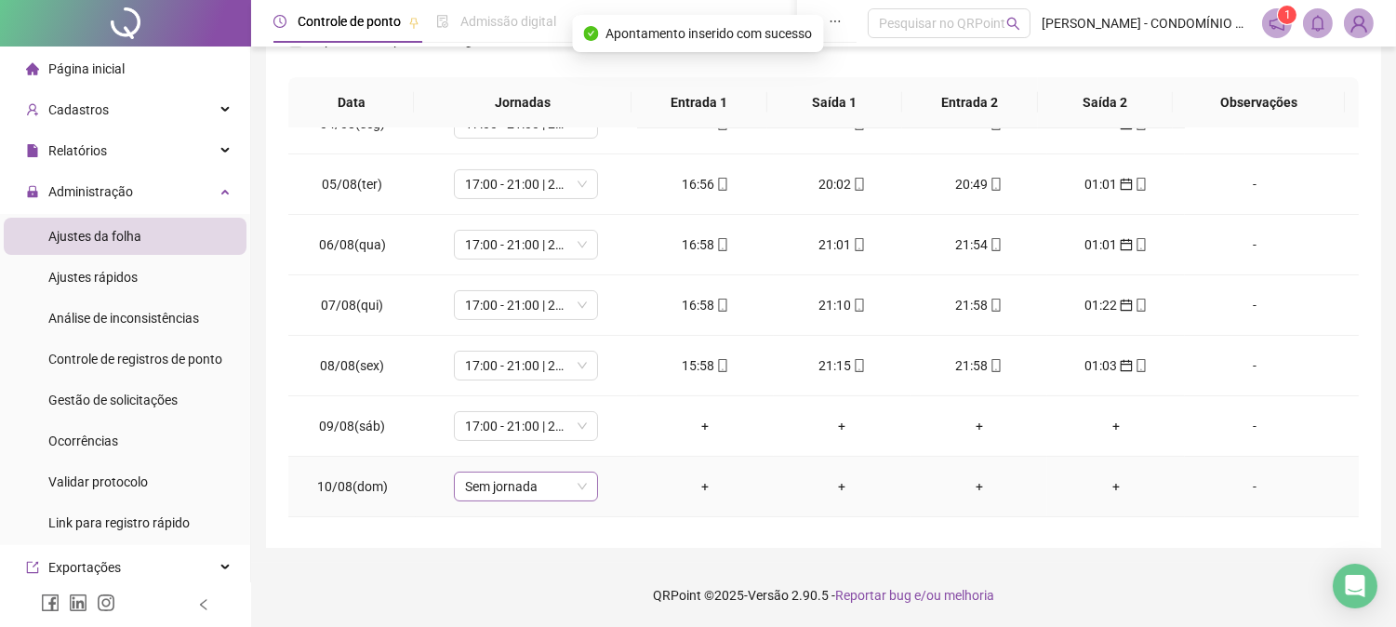
click at [513, 485] on span "Sem jornada" at bounding box center [526, 486] width 122 height 28
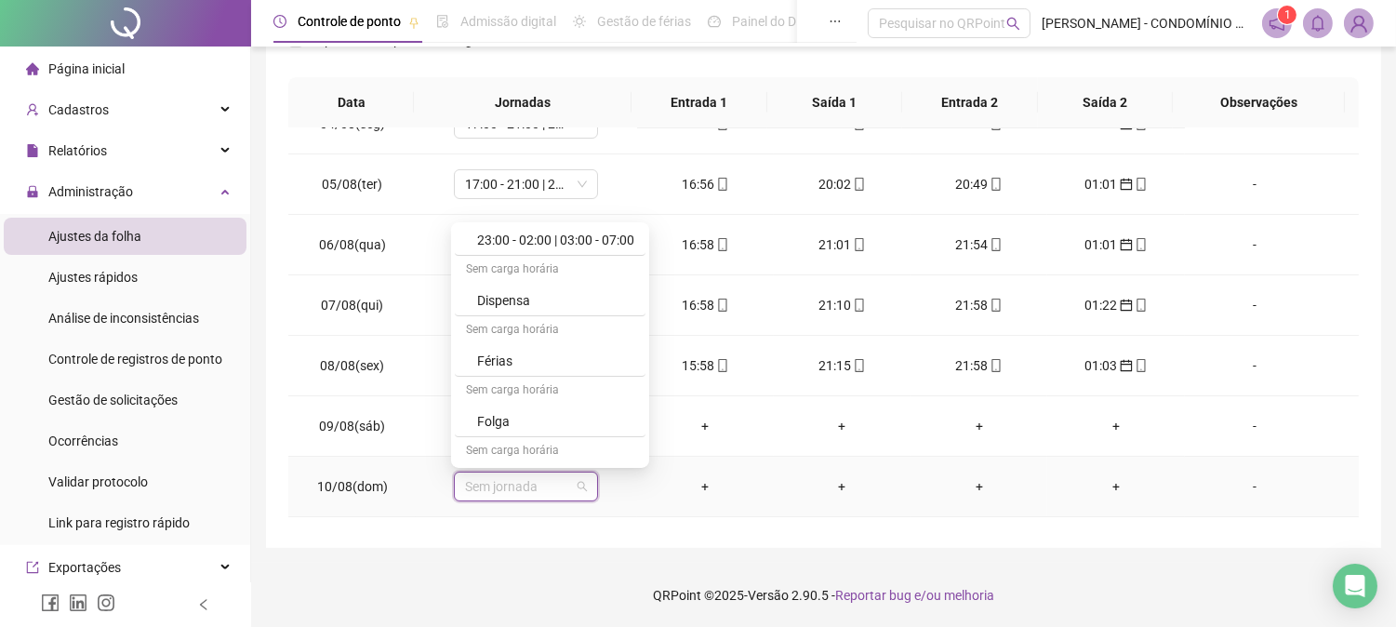
scroll to position [1281, 0]
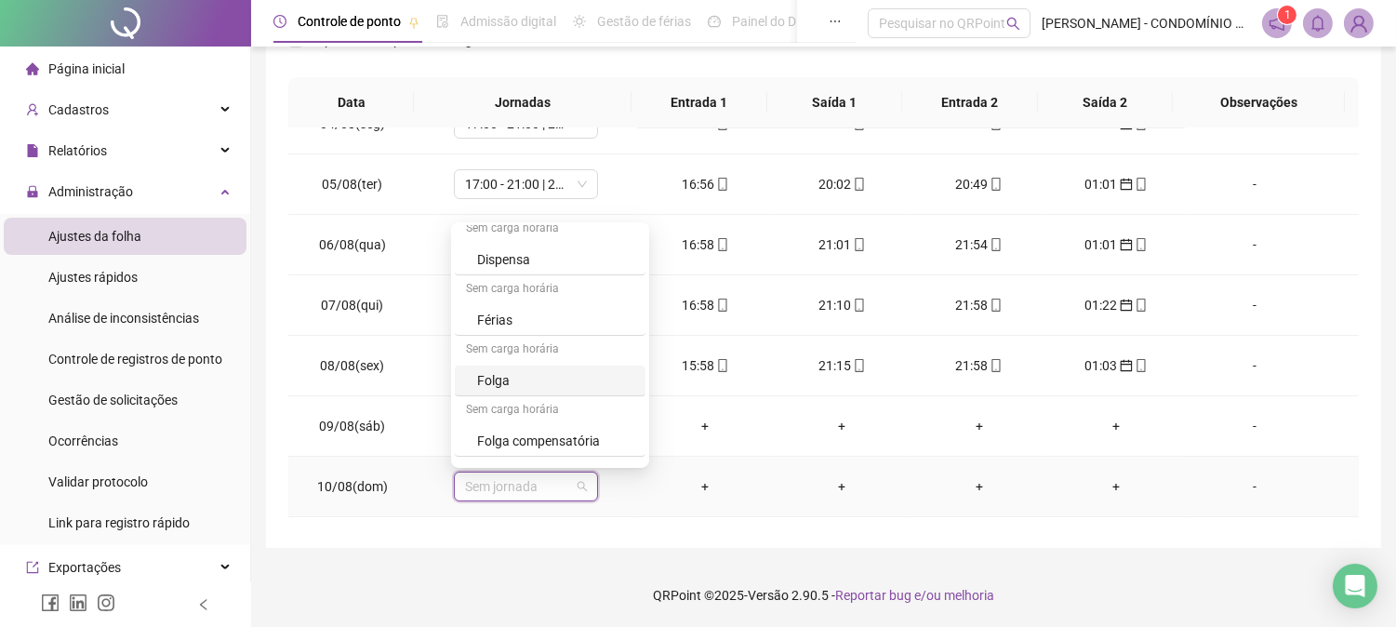
click at [497, 379] on div "Folga" at bounding box center [555, 380] width 157 height 20
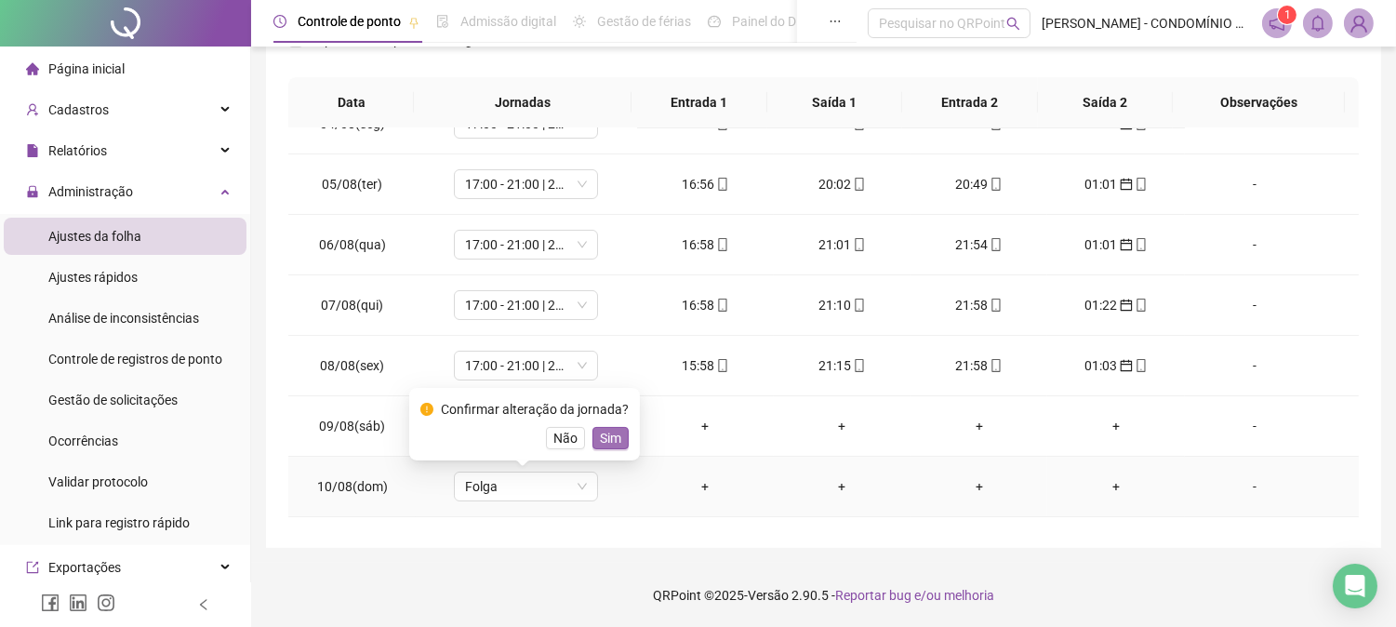
click at [608, 434] on span "Sim" at bounding box center [610, 438] width 21 height 20
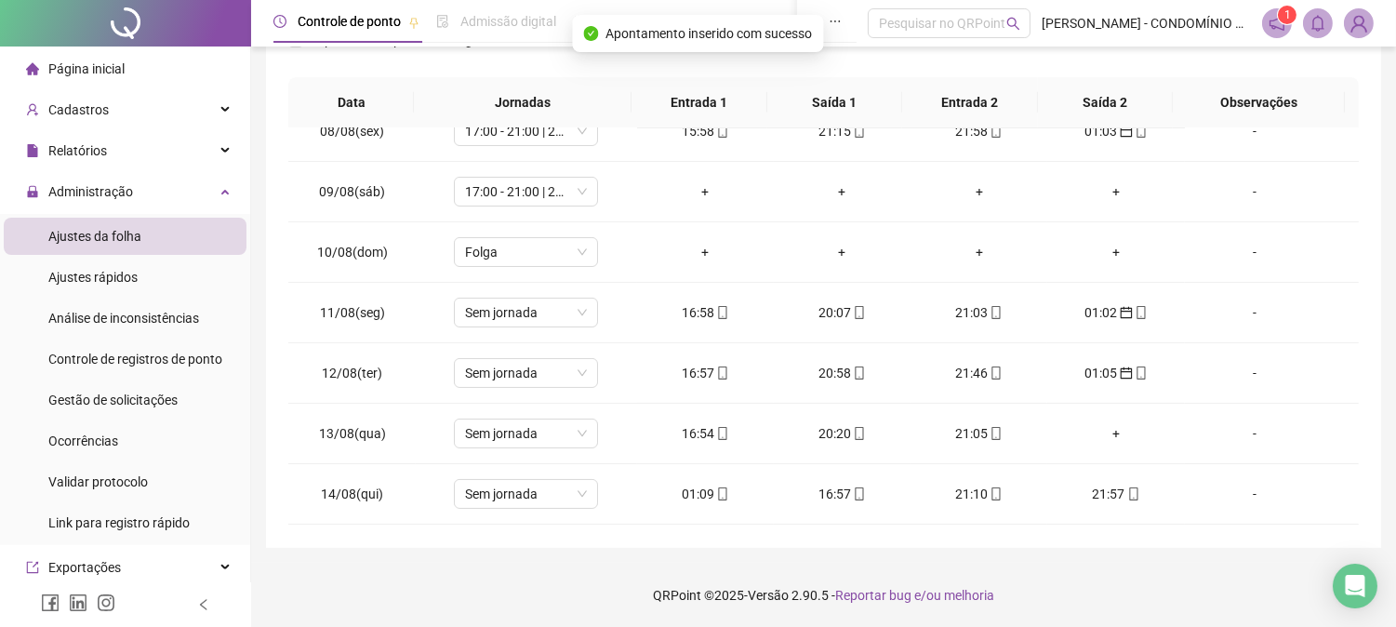
scroll to position [505, 0]
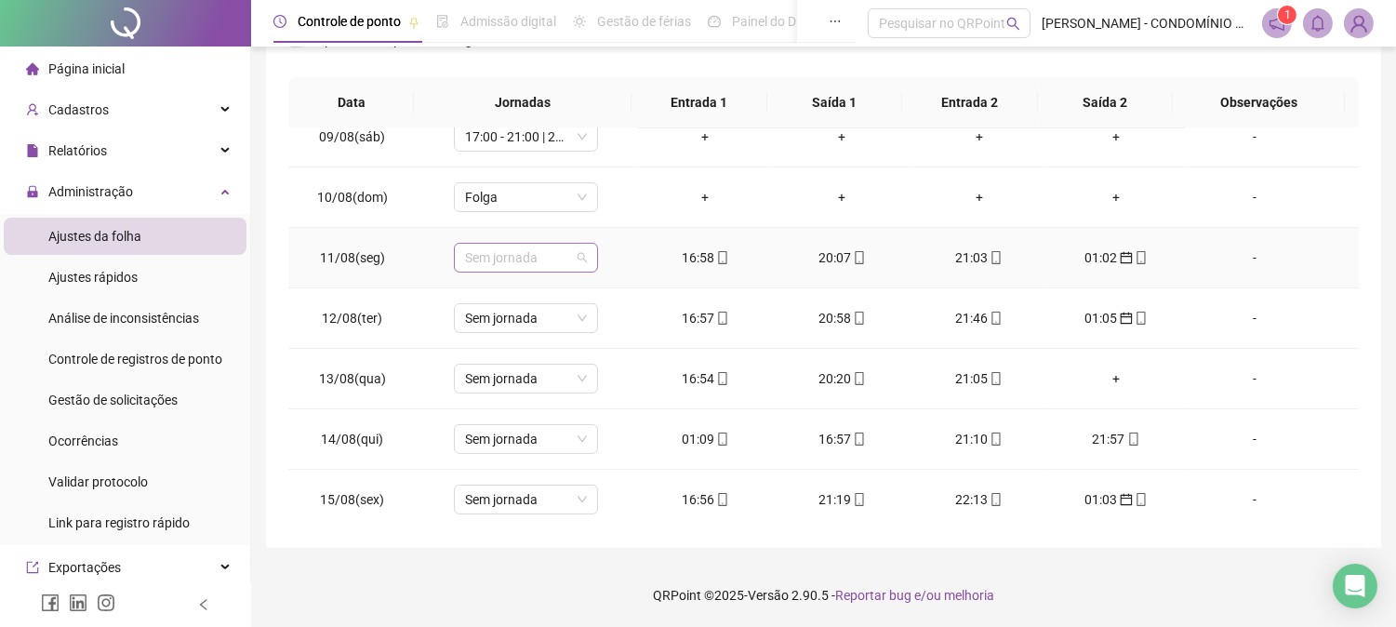
click at [471, 256] on span "Sem jornada" at bounding box center [526, 258] width 122 height 28
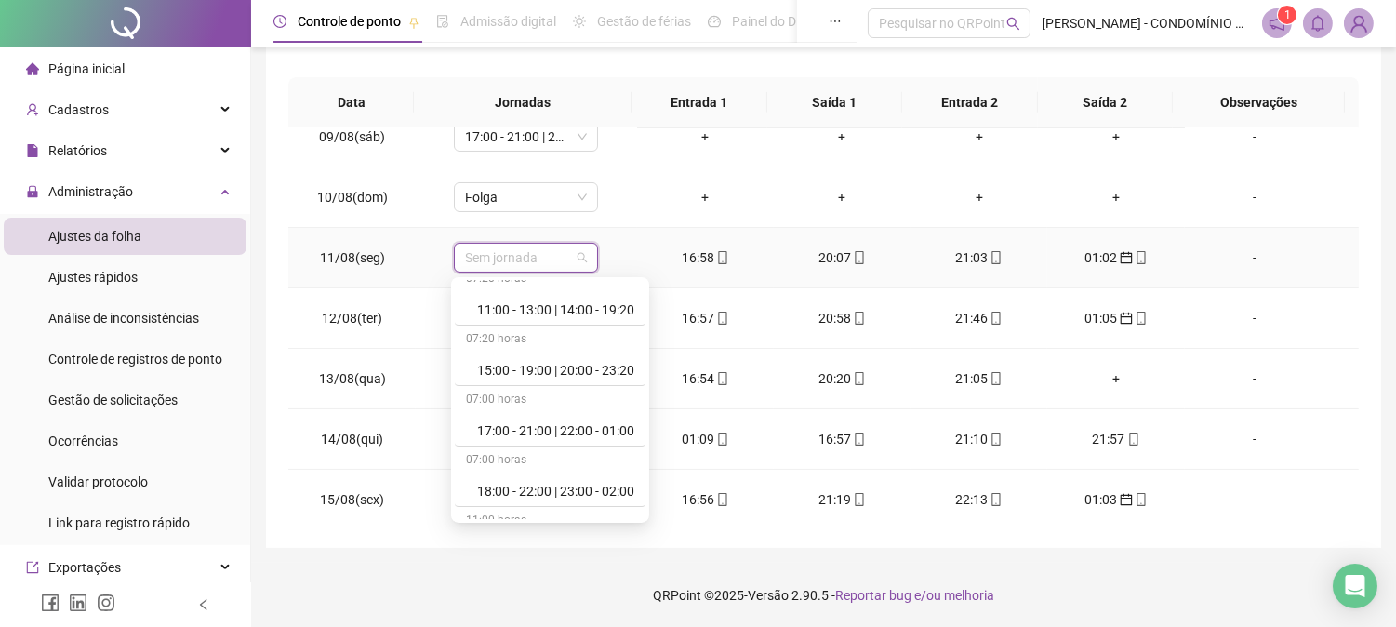
scroll to position [881, 0]
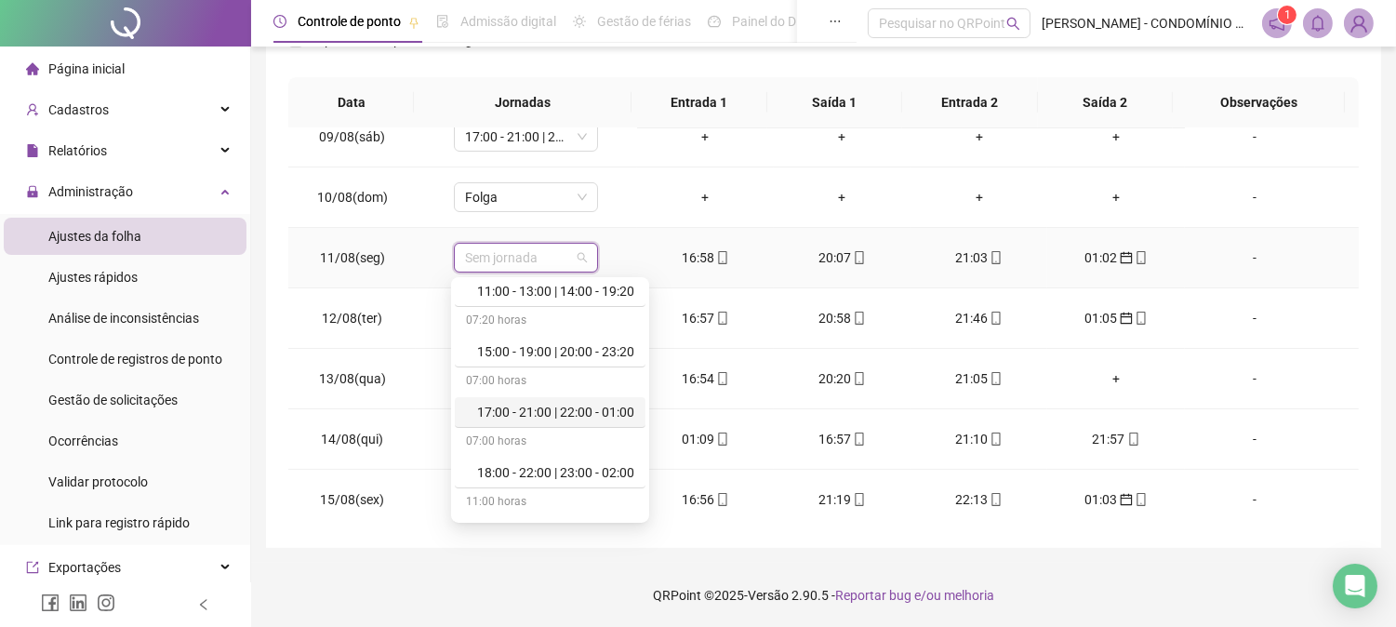
click at [609, 415] on div "17:00 - 21:00 | 22:00 - 01:00" at bounding box center [555, 412] width 157 height 20
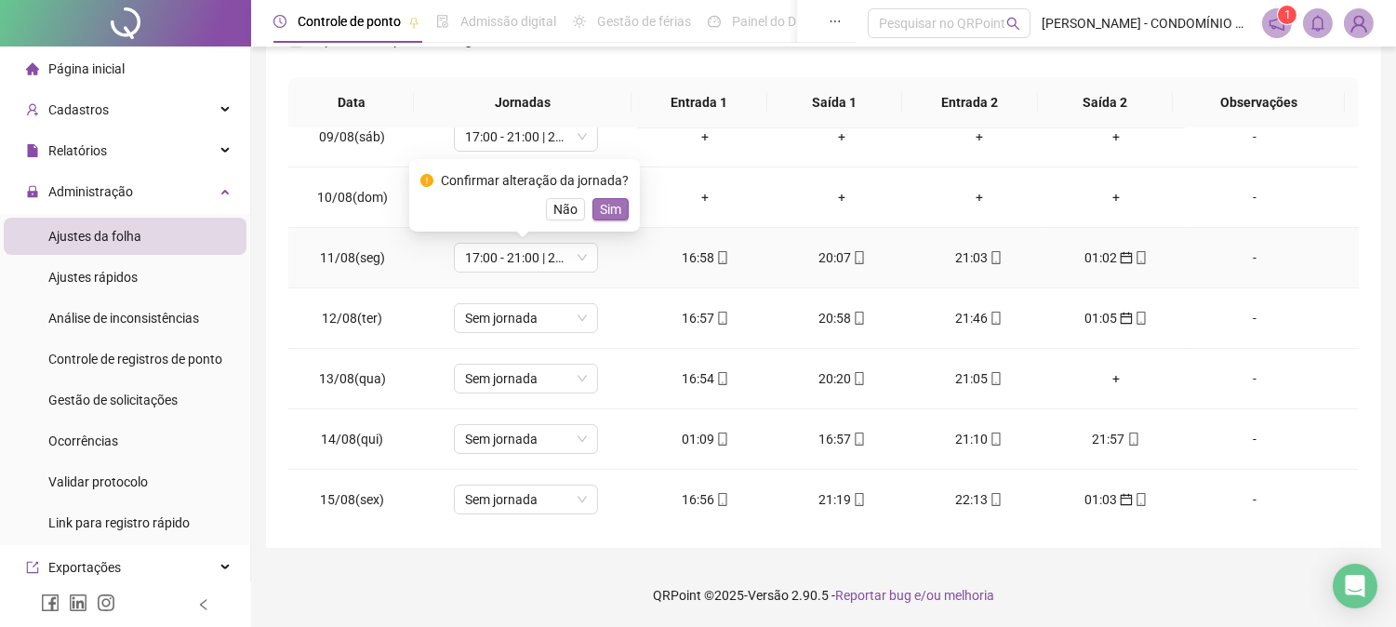
click at [603, 206] on span "Sim" at bounding box center [610, 209] width 21 height 20
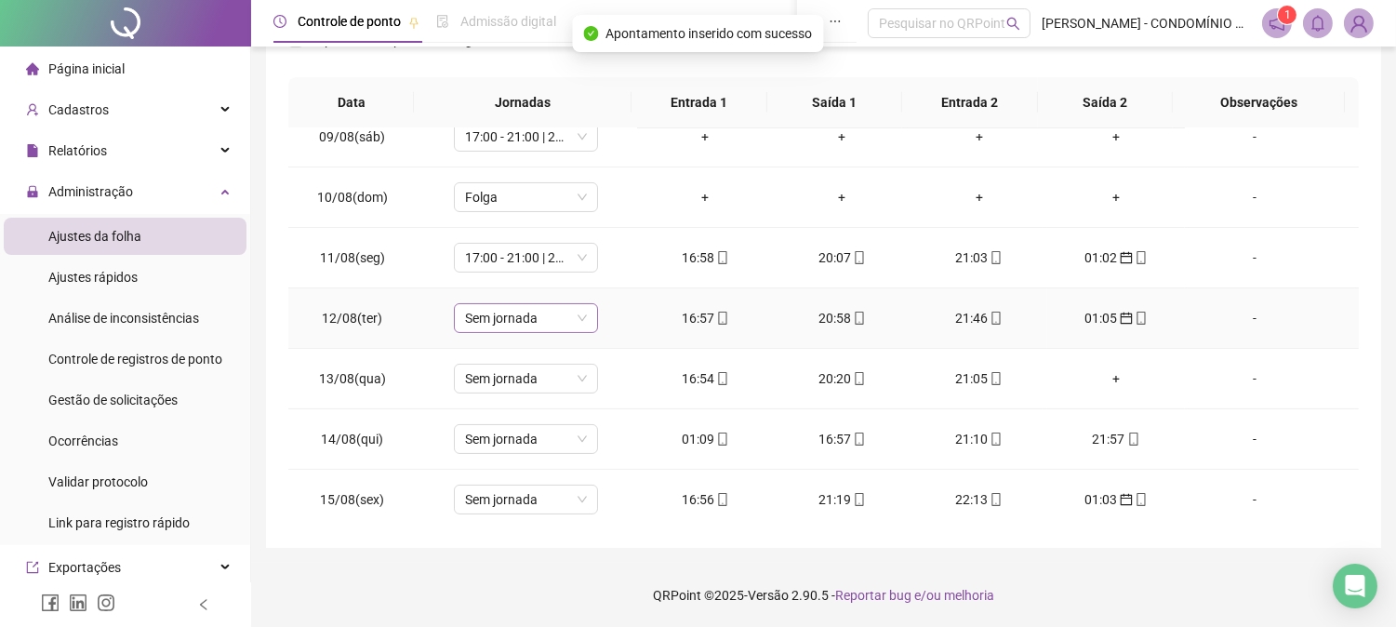
click at [497, 316] on span "Sem jornada" at bounding box center [526, 318] width 122 height 28
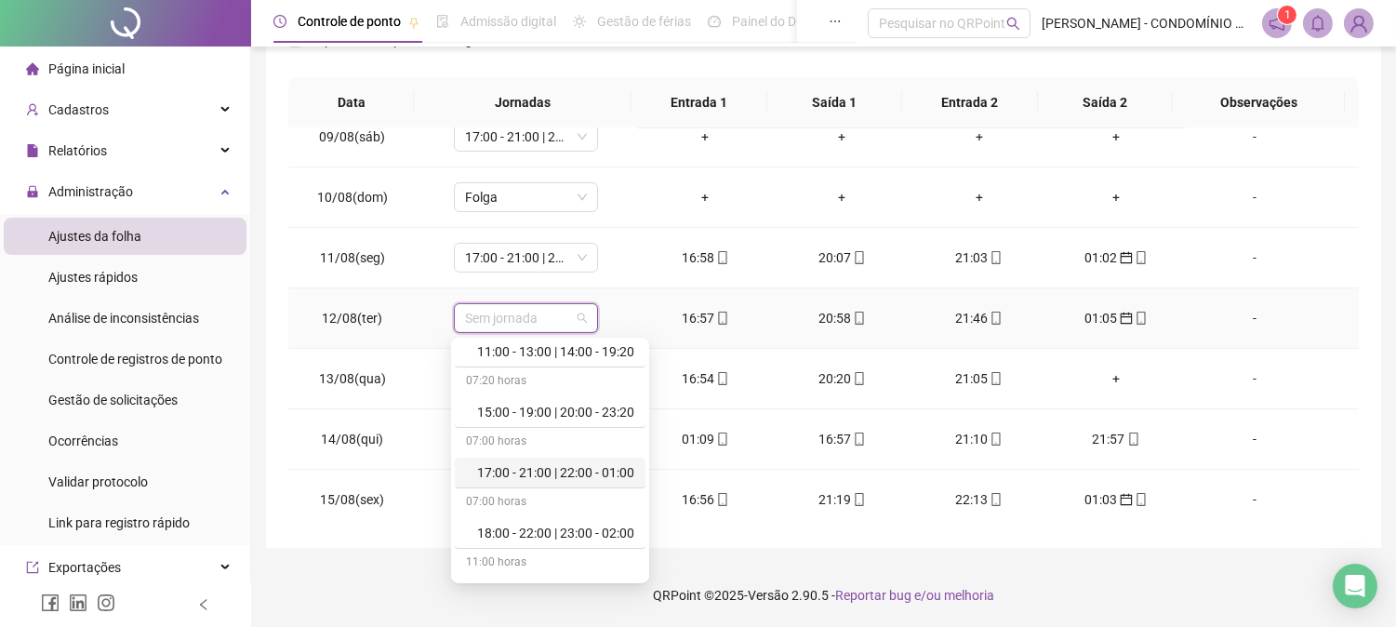
click at [624, 469] on div "17:00 - 21:00 | 22:00 - 01:00" at bounding box center [555, 472] width 157 height 20
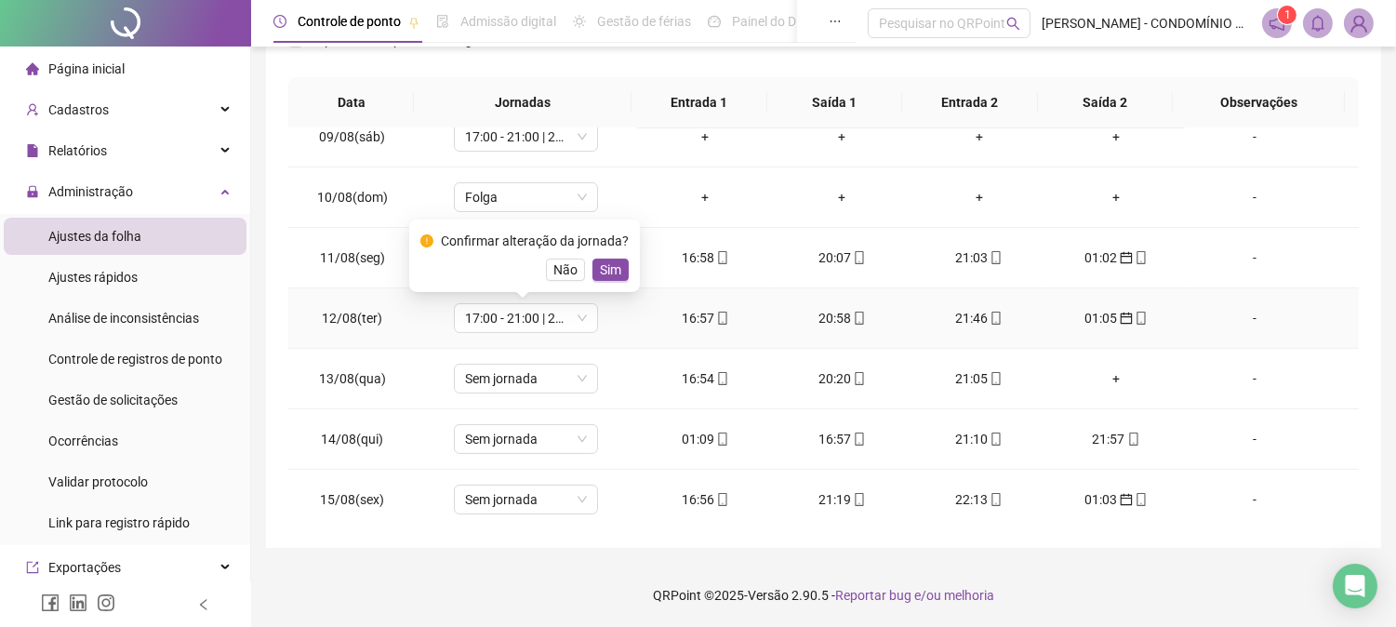
click at [603, 267] on span "Sim" at bounding box center [610, 269] width 21 height 20
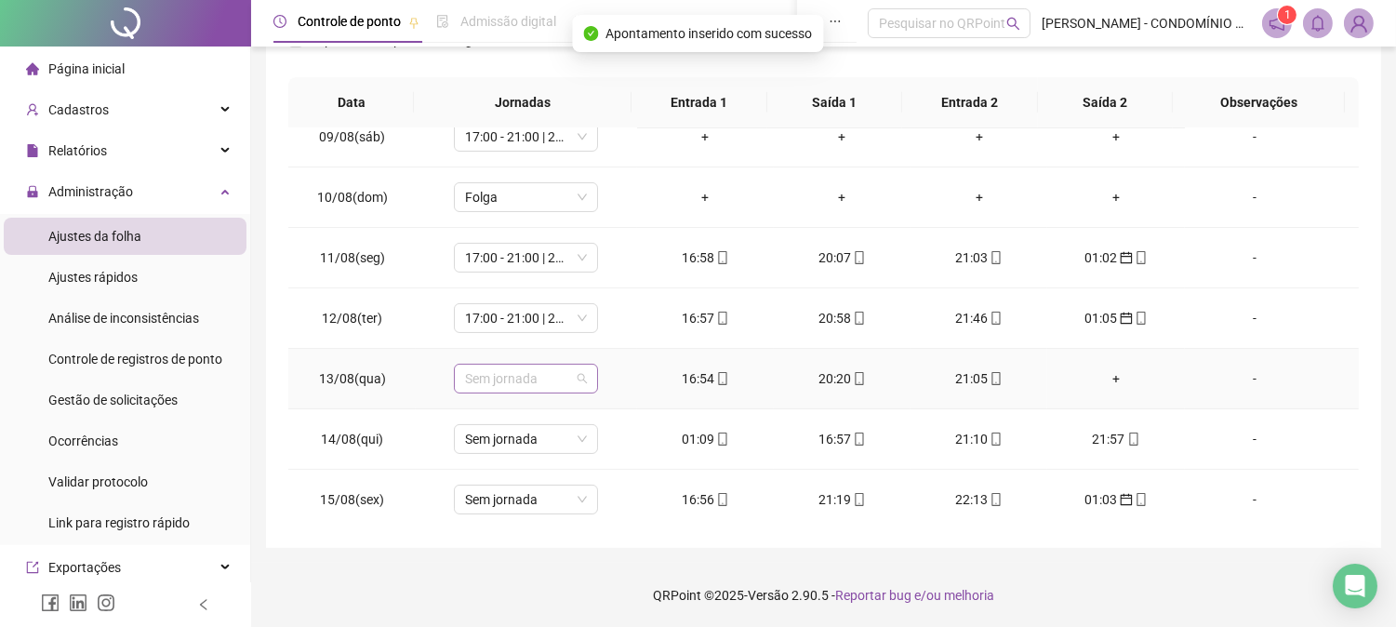
click at [534, 376] on span "Sem jornada" at bounding box center [526, 379] width 122 height 28
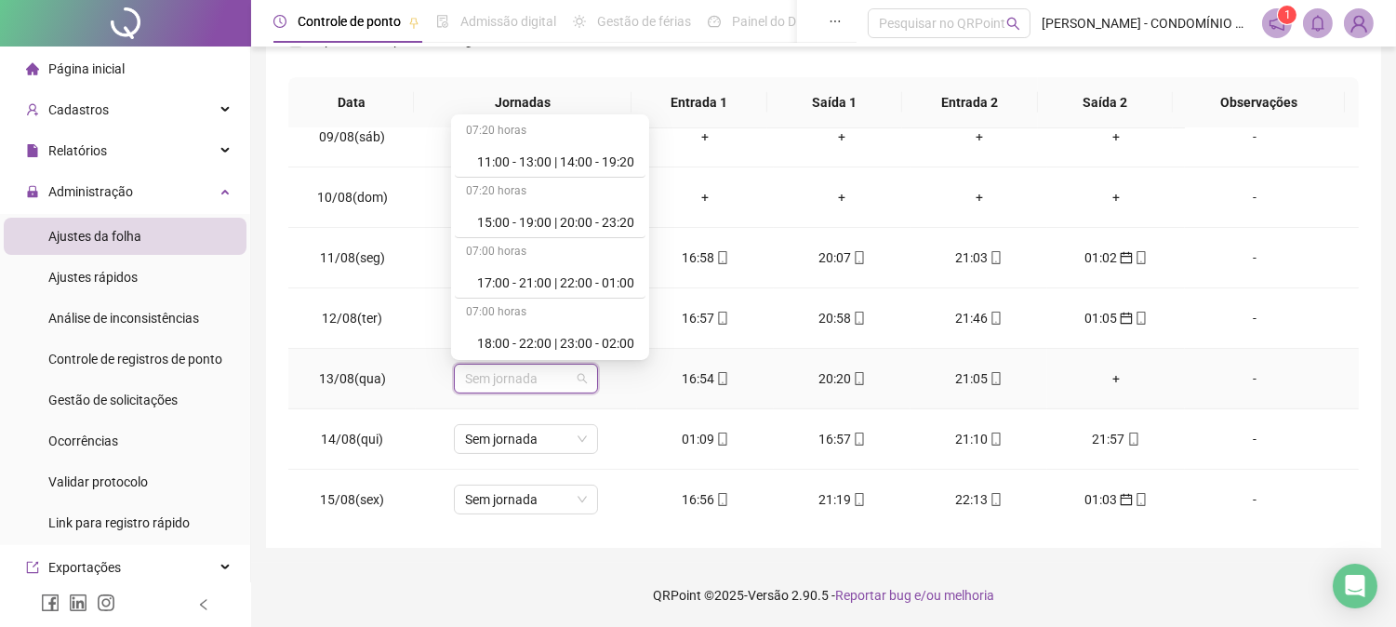
scroll to position [868, 0]
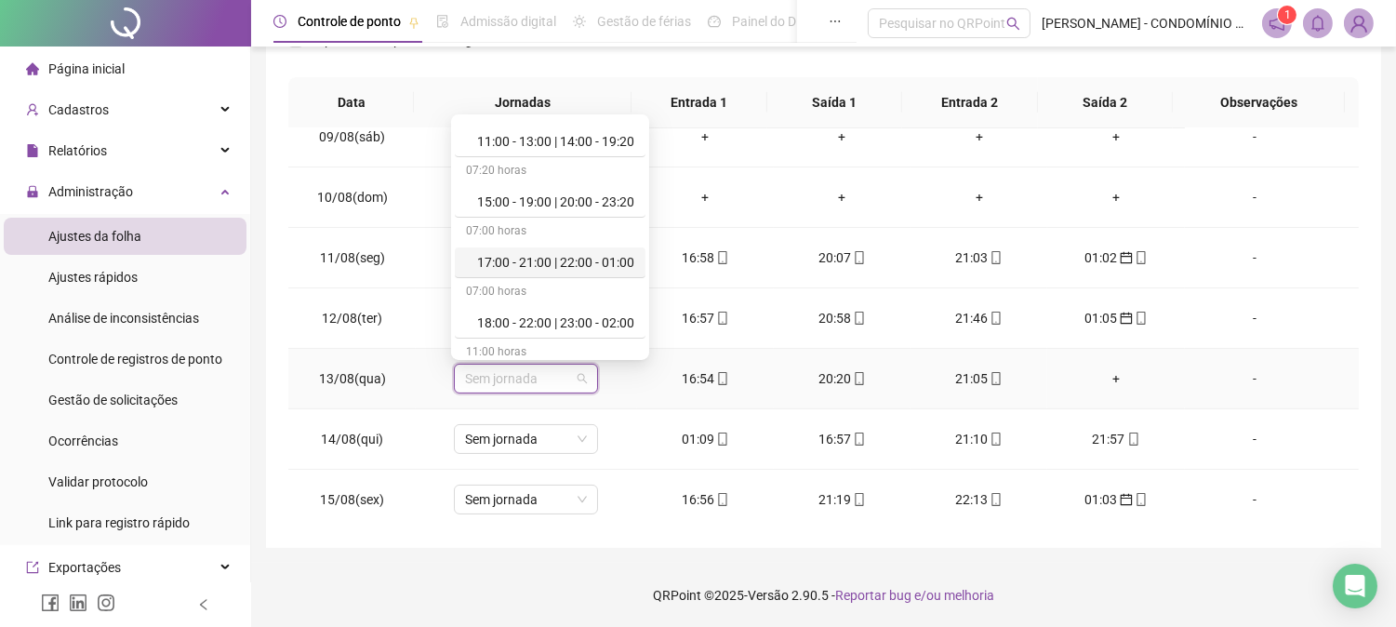
click at [609, 263] on div "17:00 - 21:00 | 22:00 - 01:00" at bounding box center [555, 262] width 157 height 20
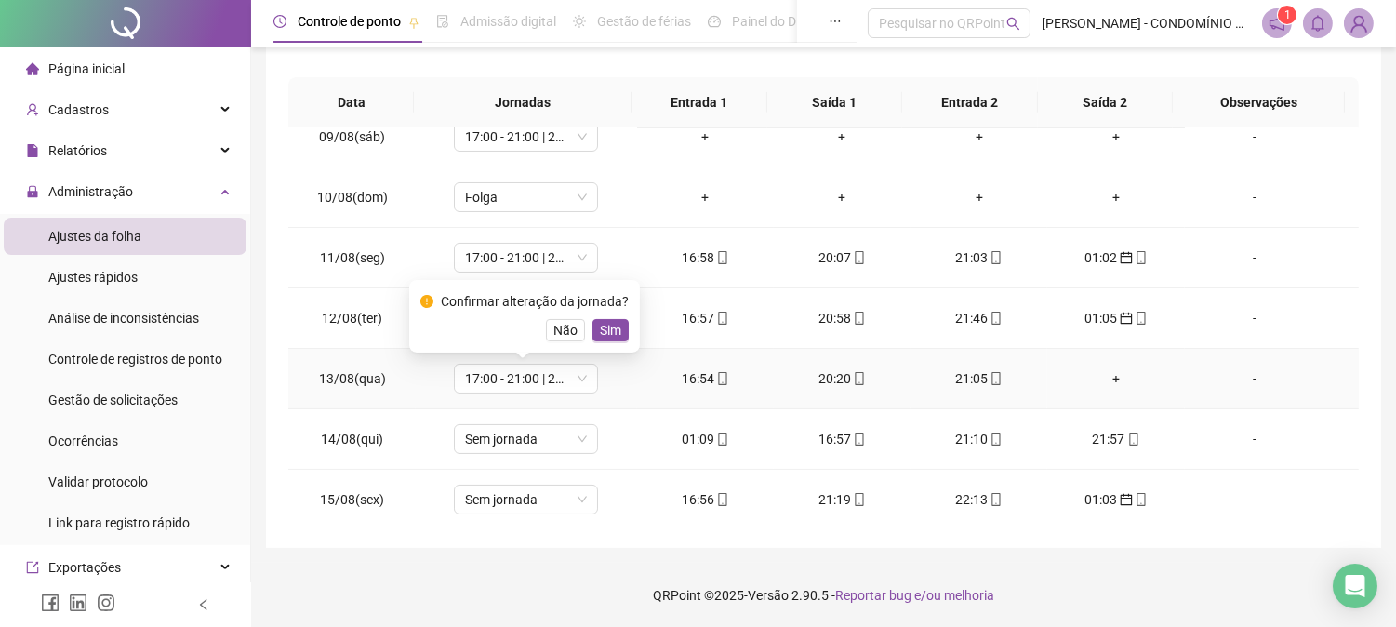
click at [605, 335] on span "Sim" at bounding box center [610, 330] width 21 height 20
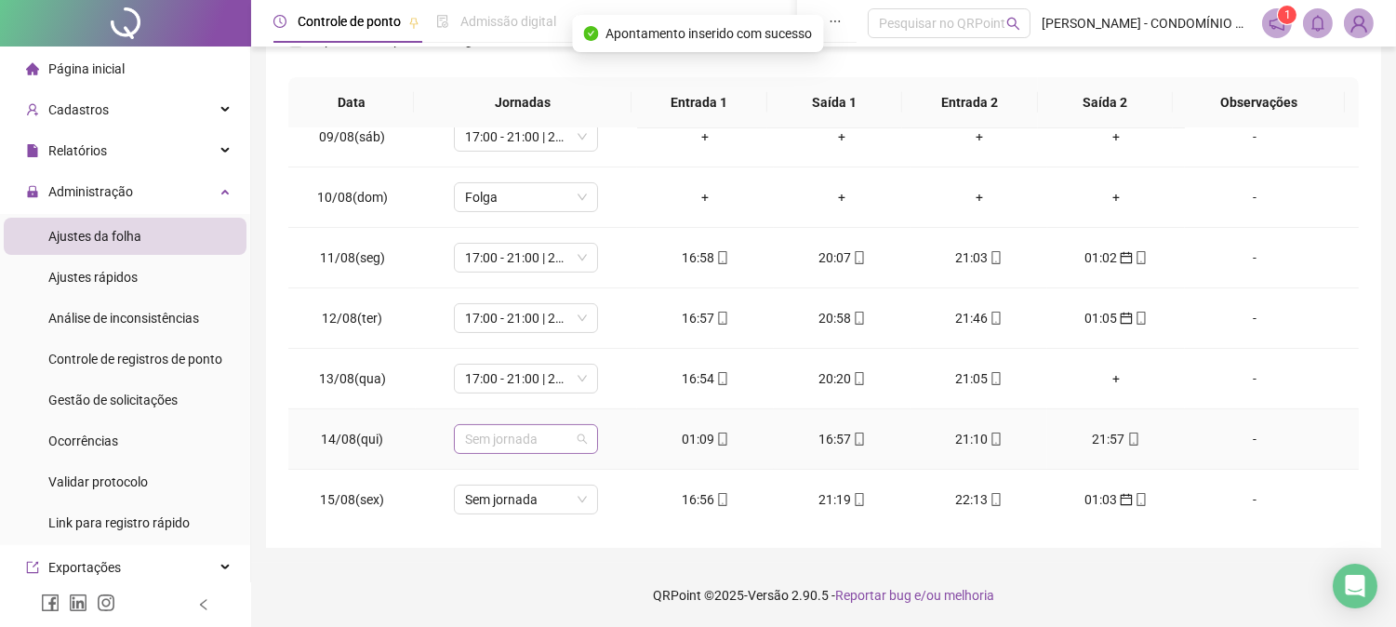
click at [580, 446] on span "Sem jornada" at bounding box center [526, 439] width 122 height 28
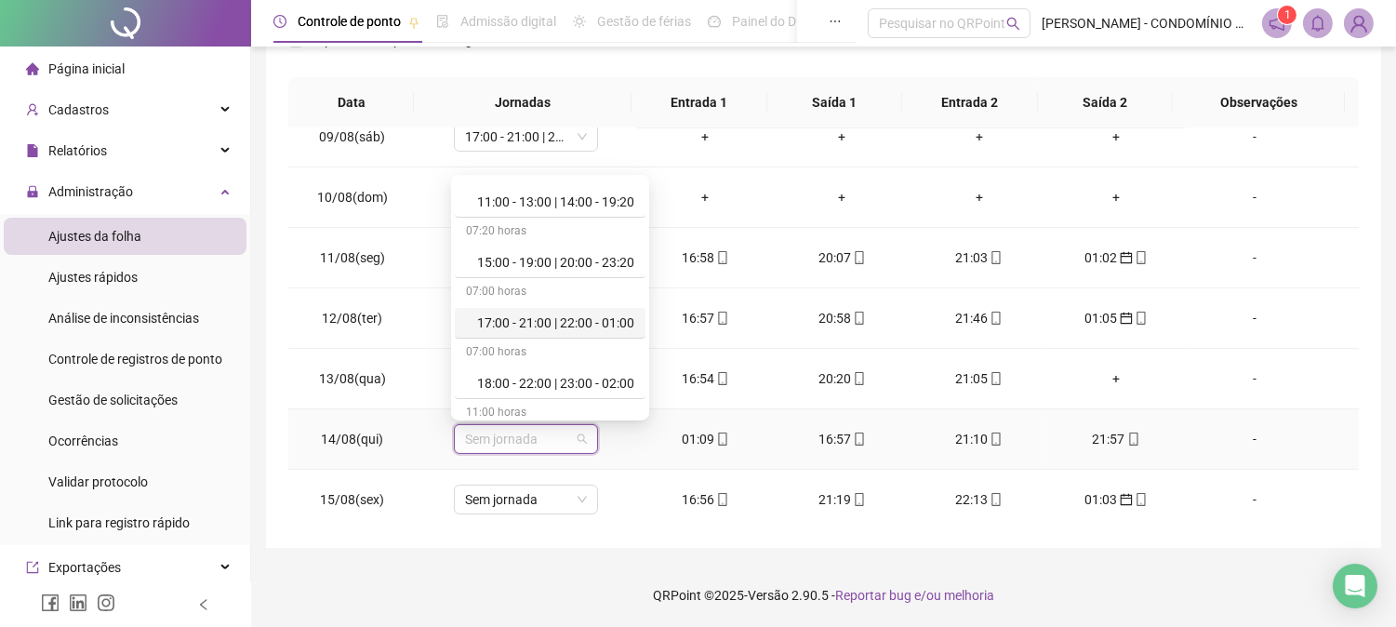
click at [603, 323] on div "17:00 - 21:00 | 22:00 - 01:00" at bounding box center [555, 323] width 157 height 20
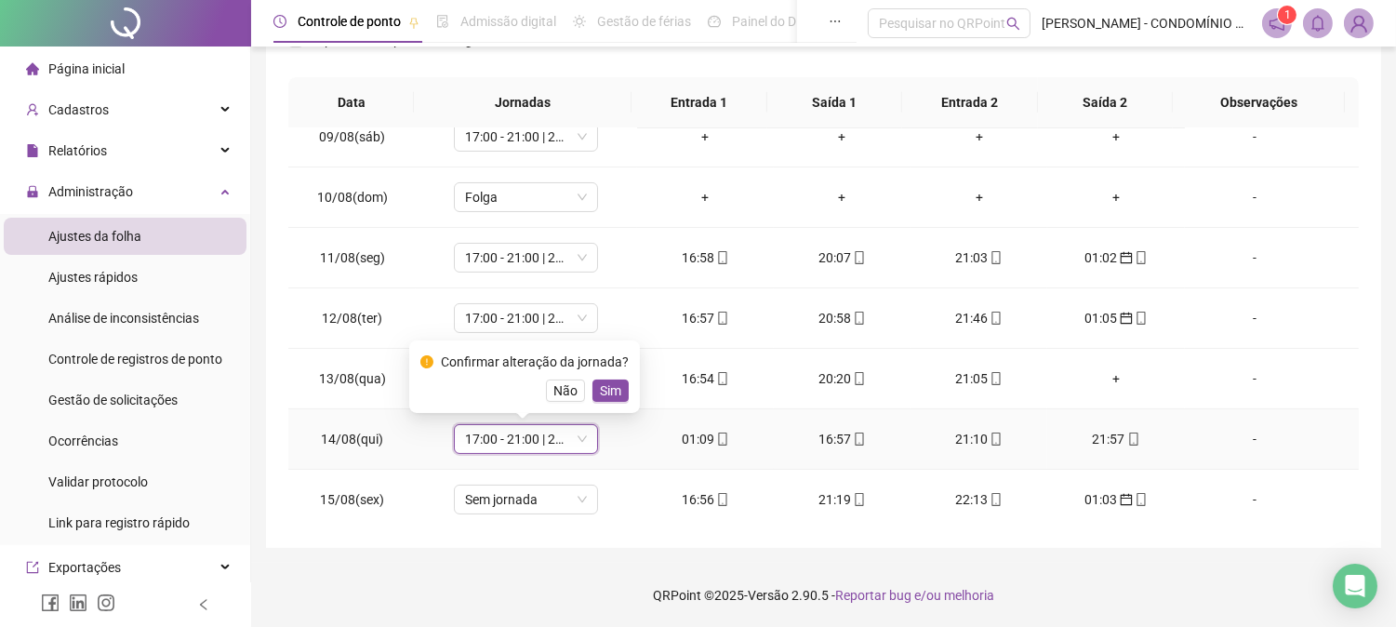
click at [605, 392] on span "Sim" at bounding box center [610, 390] width 21 height 20
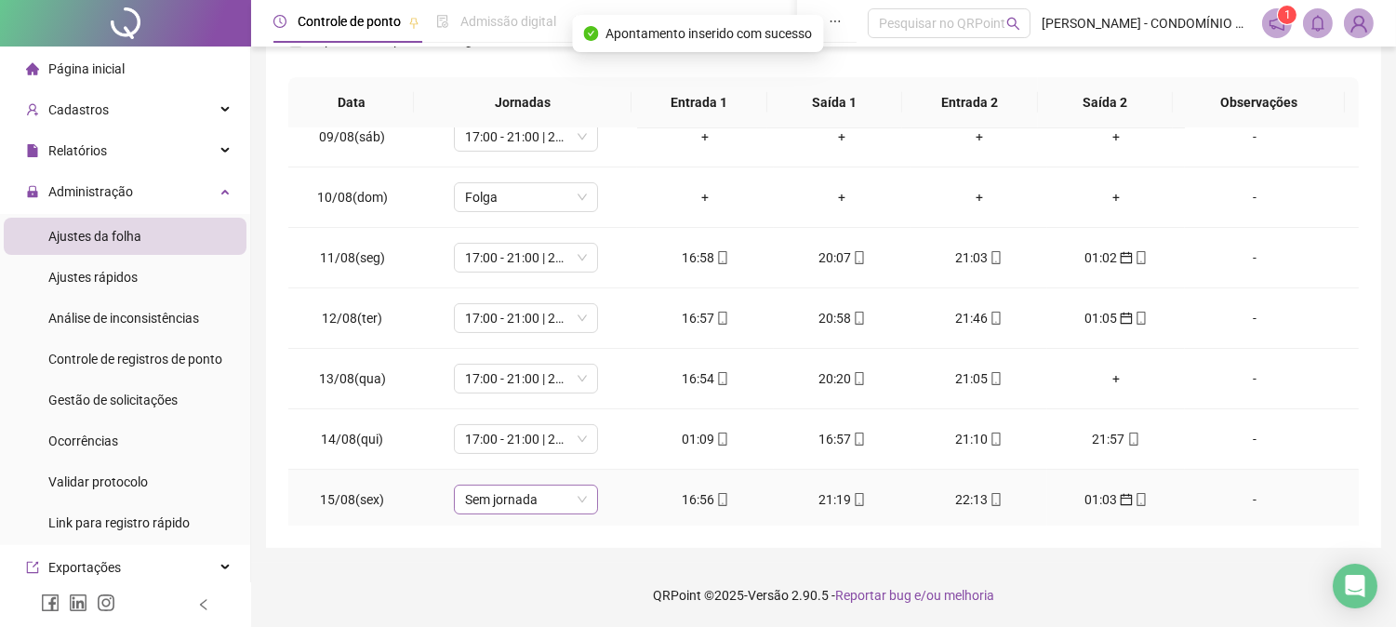
click at [536, 502] on span "Sem jornada" at bounding box center [526, 500] width 122 height 28
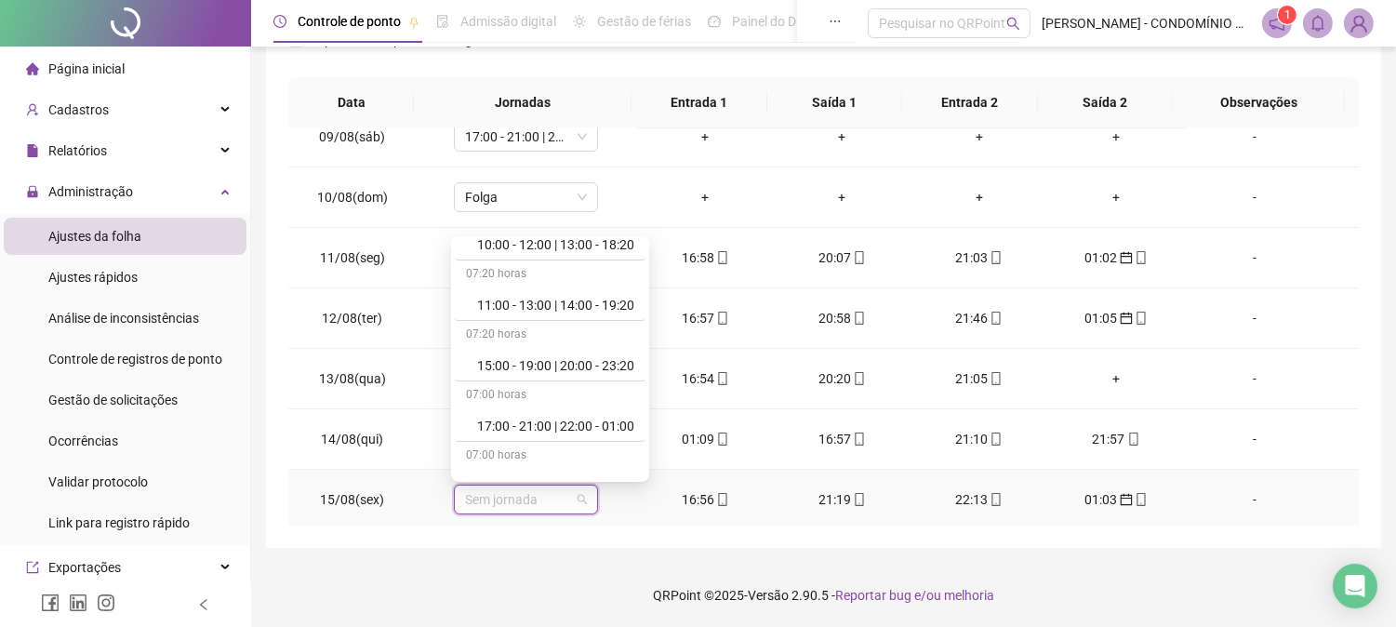
scroll to position [840, 0]
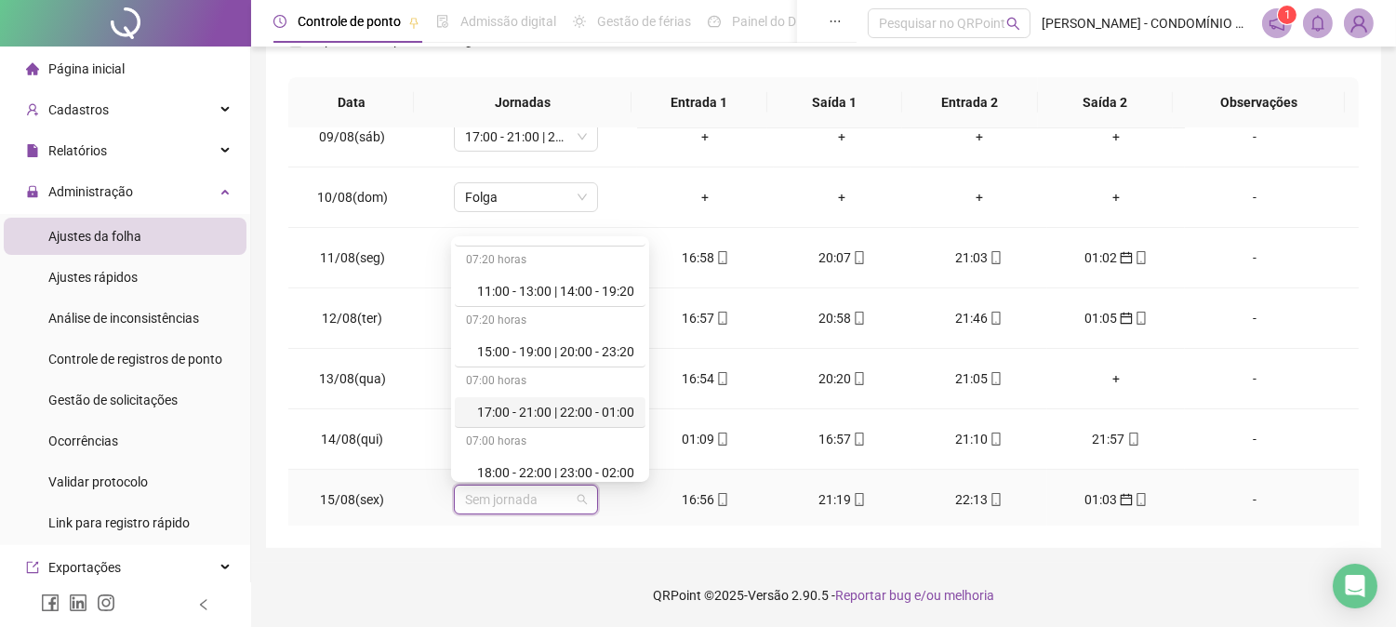
click at [605, 410] on div "17:00 - 21:00 | 22:00 - 01:00" at bounding box center [555, 412] width 157 height 20
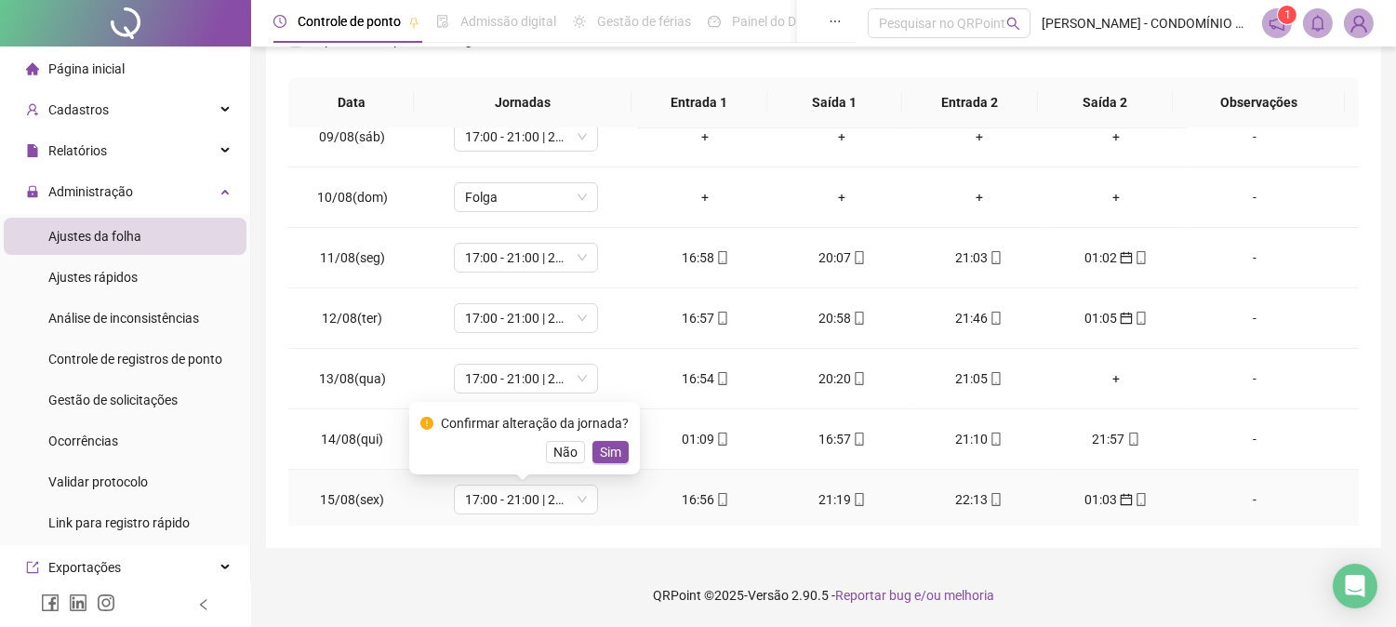
click at [605, 443] on span "Sim" at bounding box center [610, 452] width 21 height 20
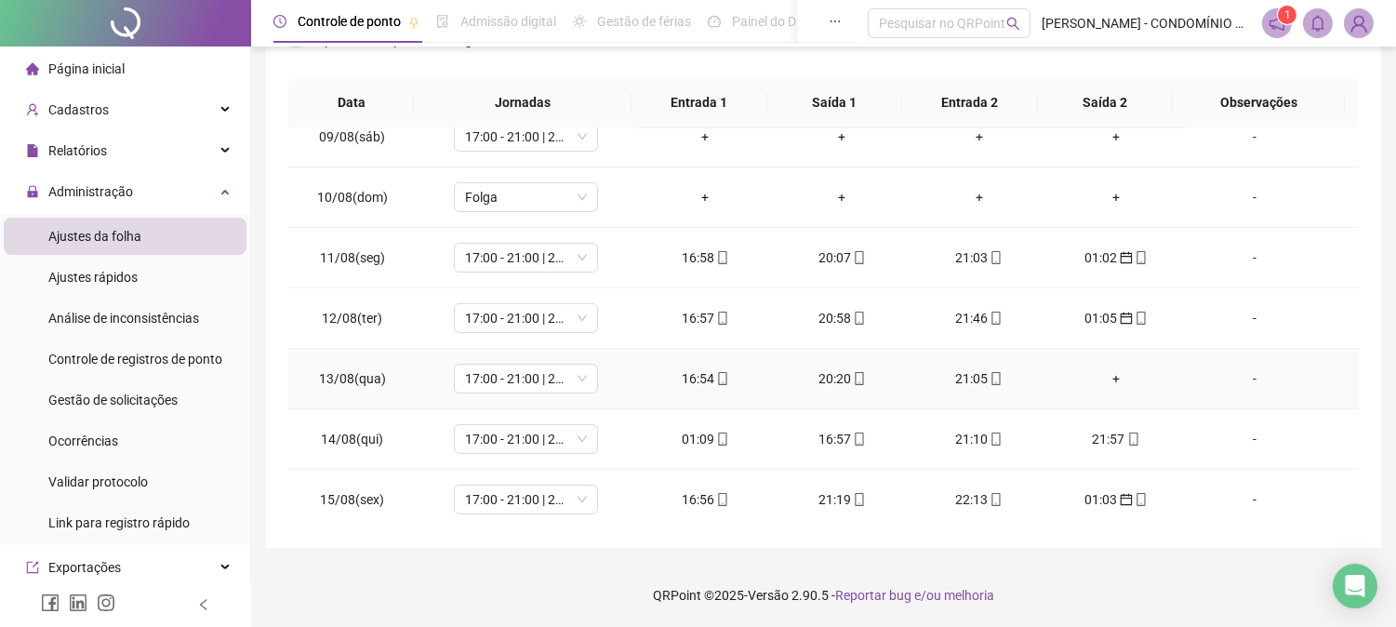
click at [1102, 379] on div "+" at bounding box center [1115, 378] width 107 height 20
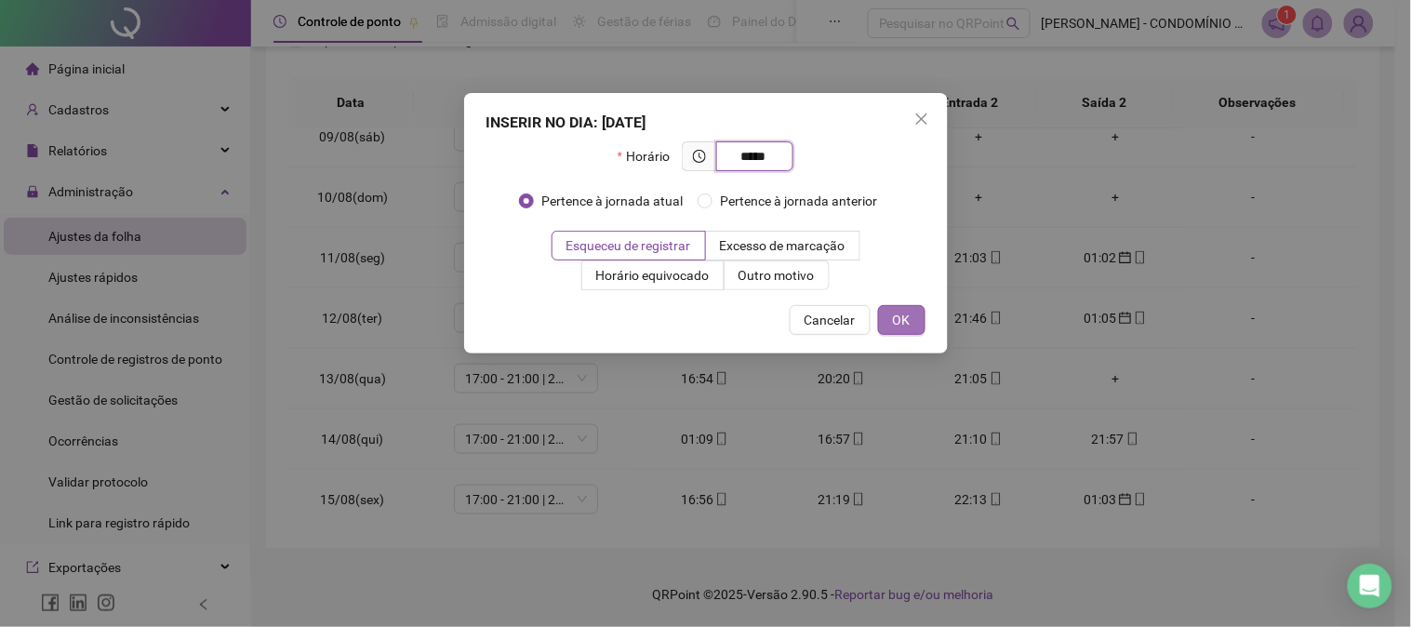
type input "*****"
click at [893, 326] on span "OK" at bounding box center [902, 320] width 18 height 20
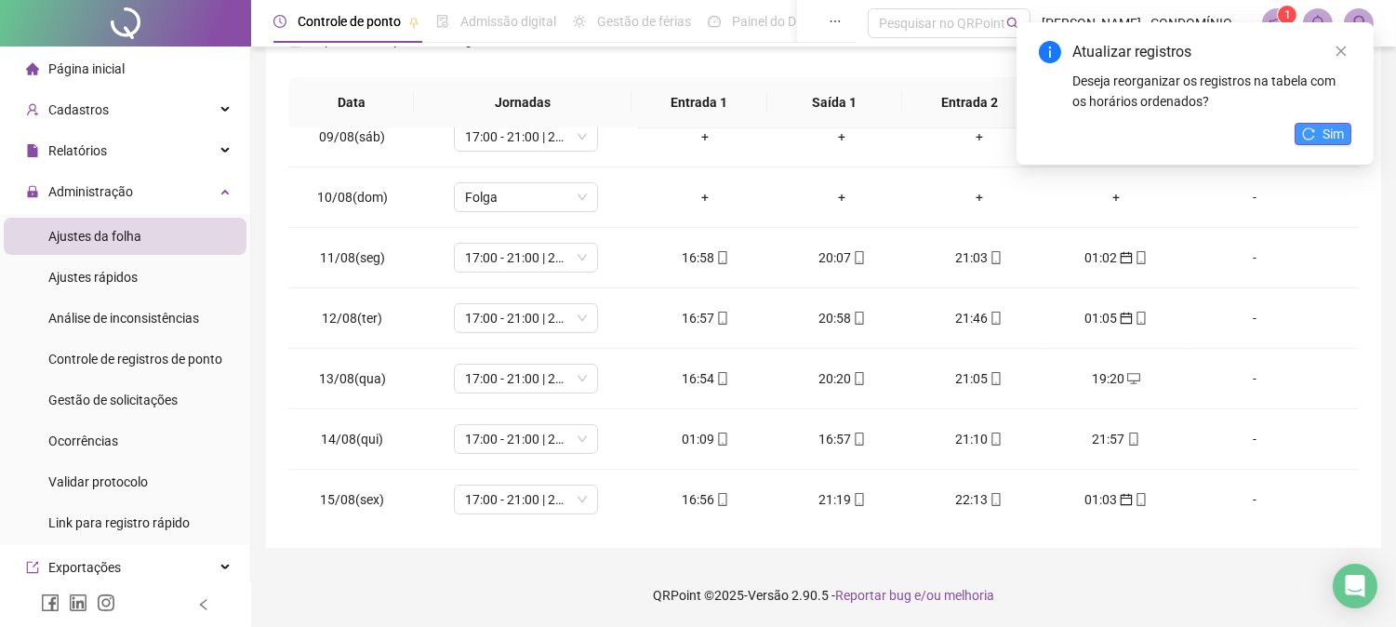
click at [1323, 135] on span "Sim" at bounding box center [1333, 134] width 21 height 20
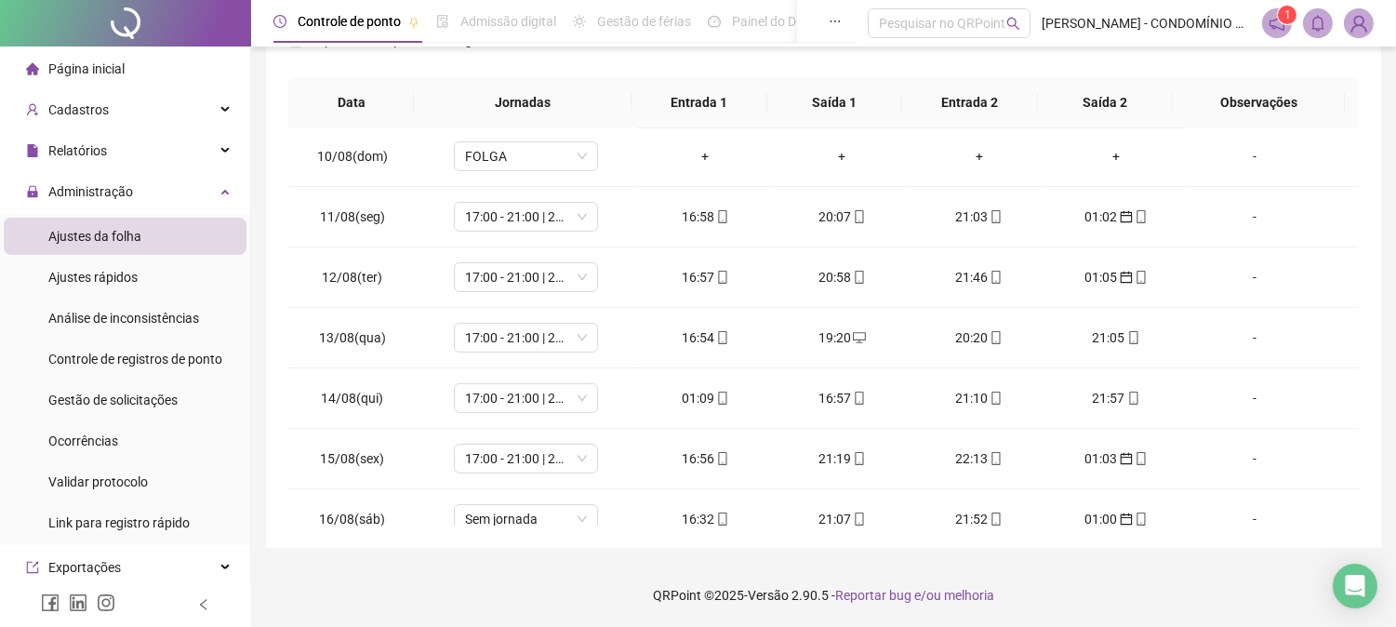
scroll to position [692, 0]
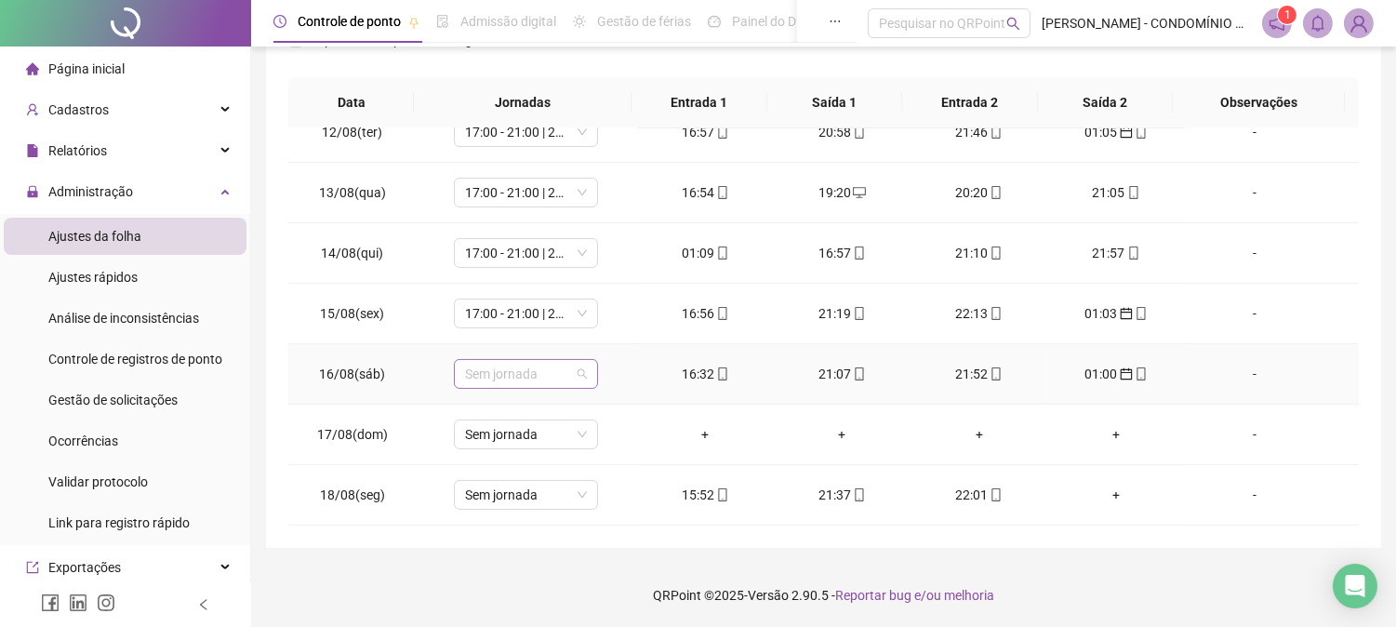
click at [533, 372] on span "Sem jornada" at bounding box center [526, 374] width 122 height 28
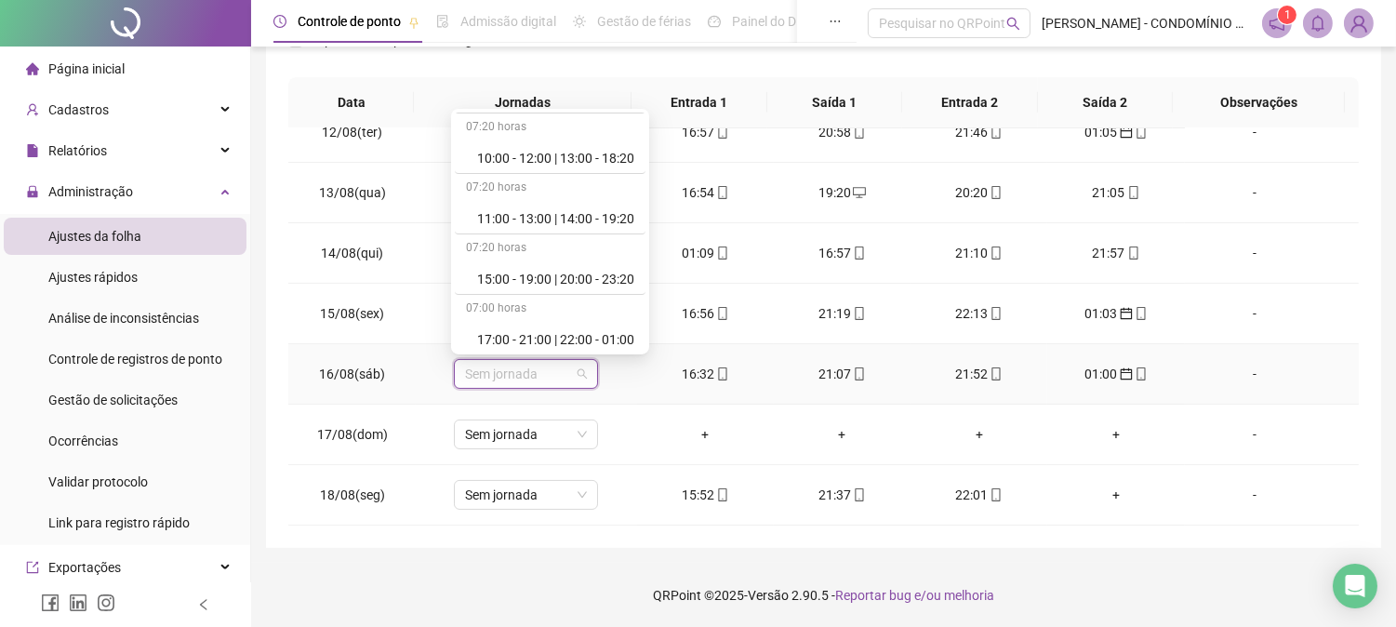
scroll to position [826, 0]
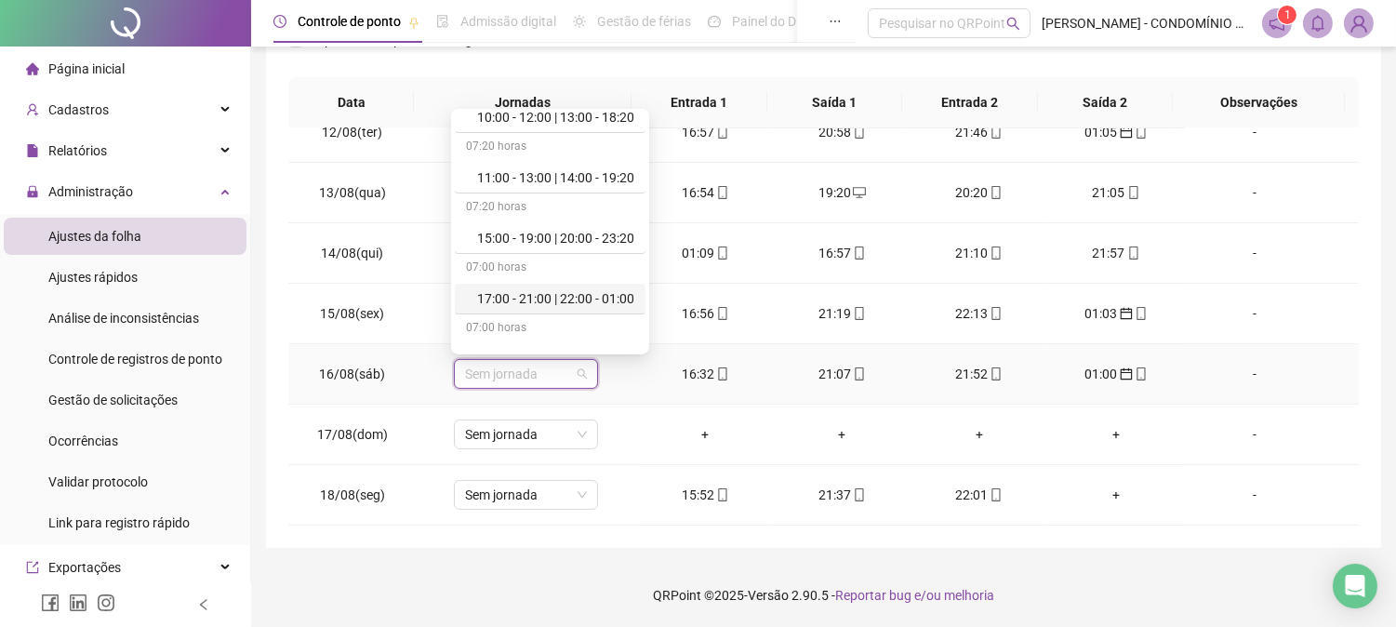
click at [603, 296] on div "17:00 - 21:00 | 22:00 - 01:00" at bounding box center [555, 298] width 157 height 20
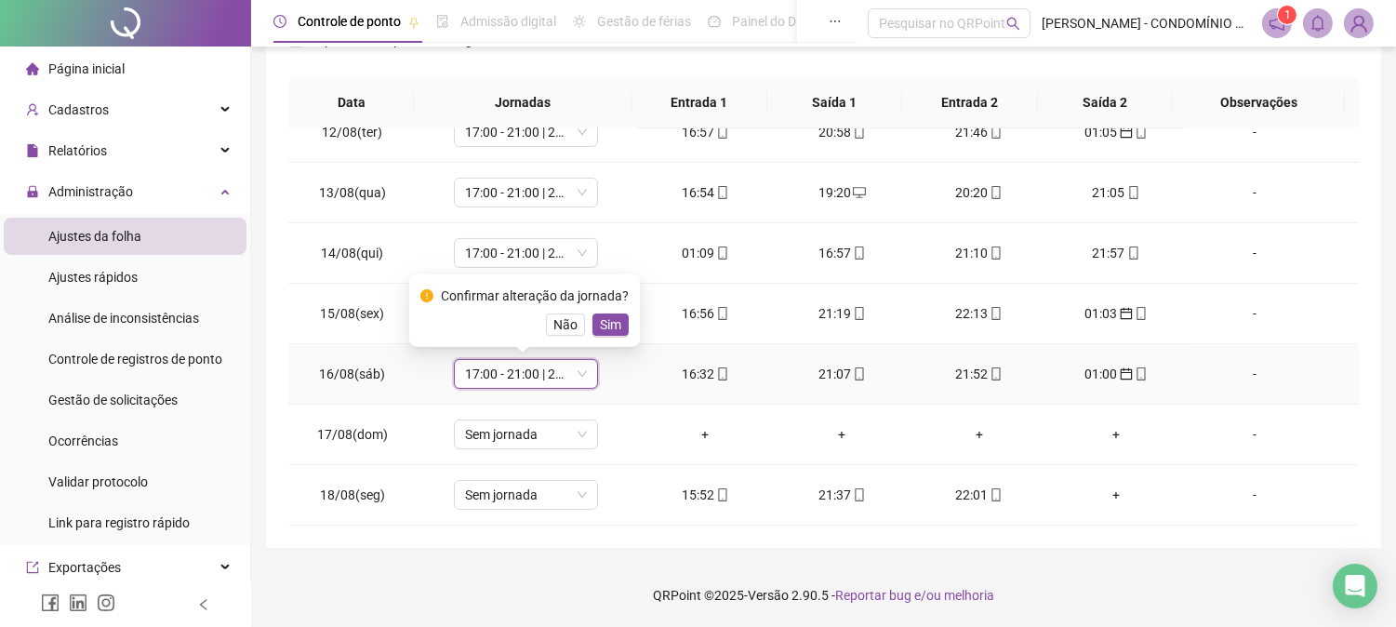
click at [605, 322] on span "Sim" at bounding box center [610, 324] width 21 height 20
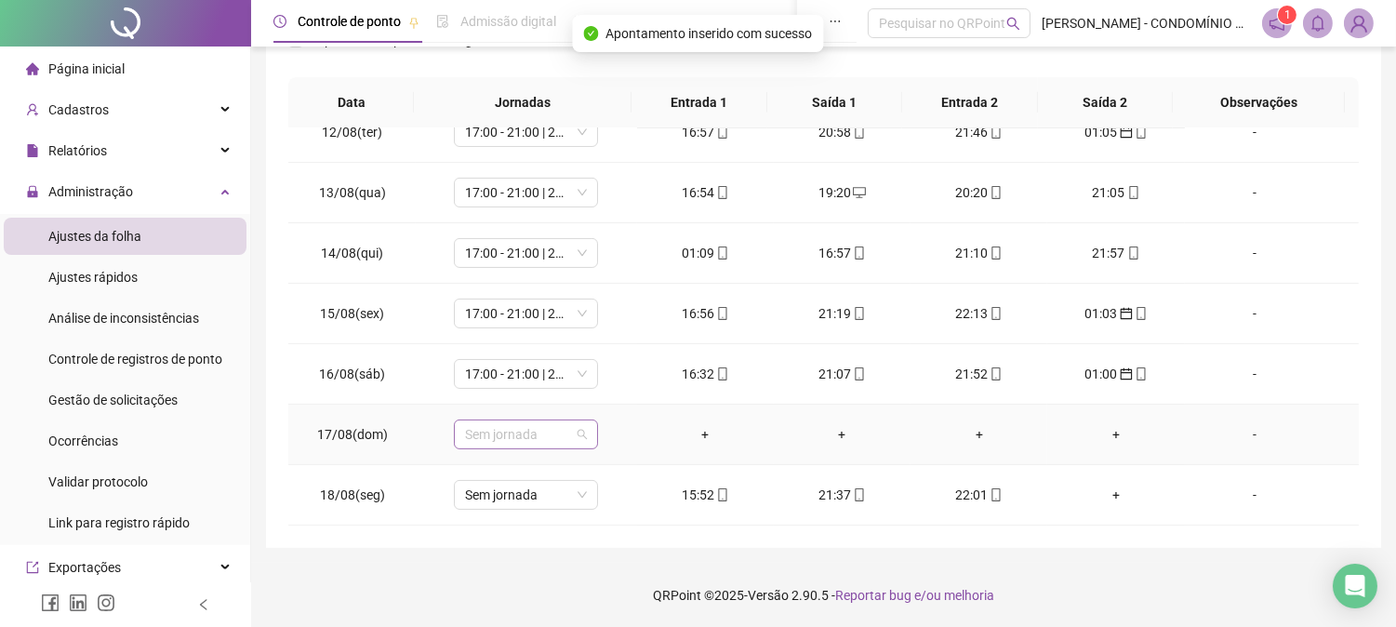
click at [527, 437] on span "Sem jornada" at bounding box center [526, 434] width 122 height 28
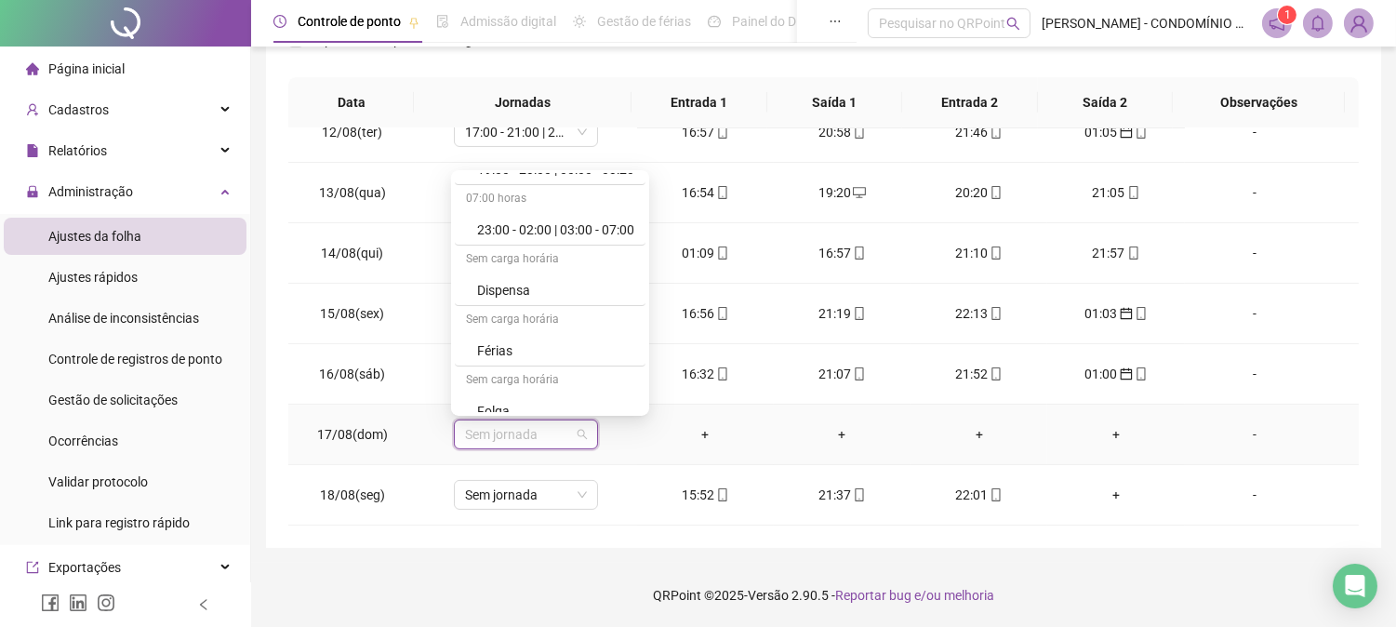
scroll to position [1295, 0]
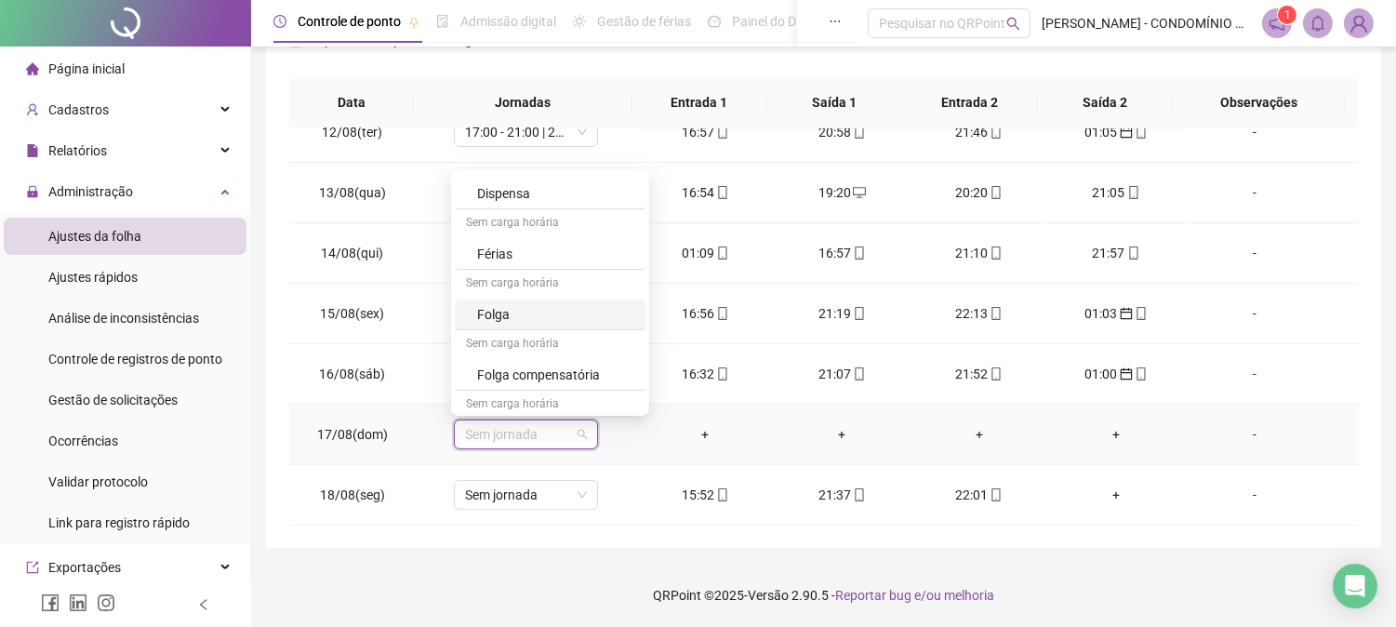
click at [502, 323] on div "Folga" at bounding box center [555, 314] width 157 height 20
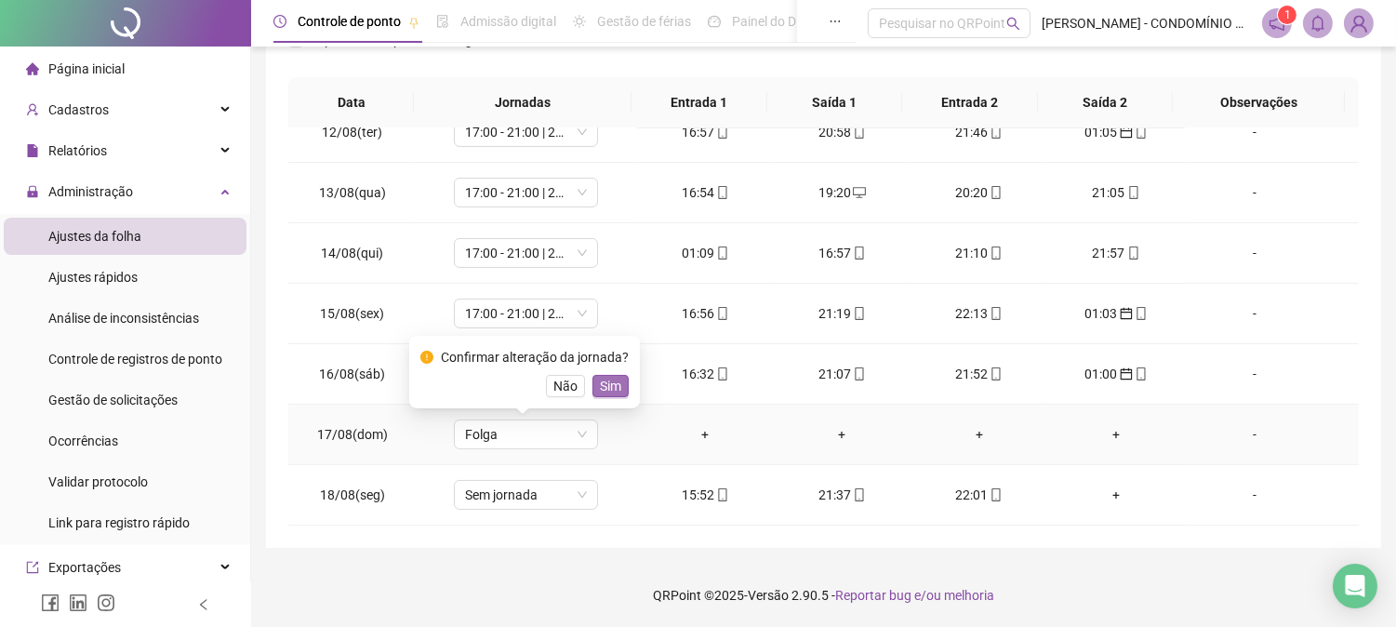
click at [600, 392] on span "Sim" at bounding box center [610, 386] width 21 height 20
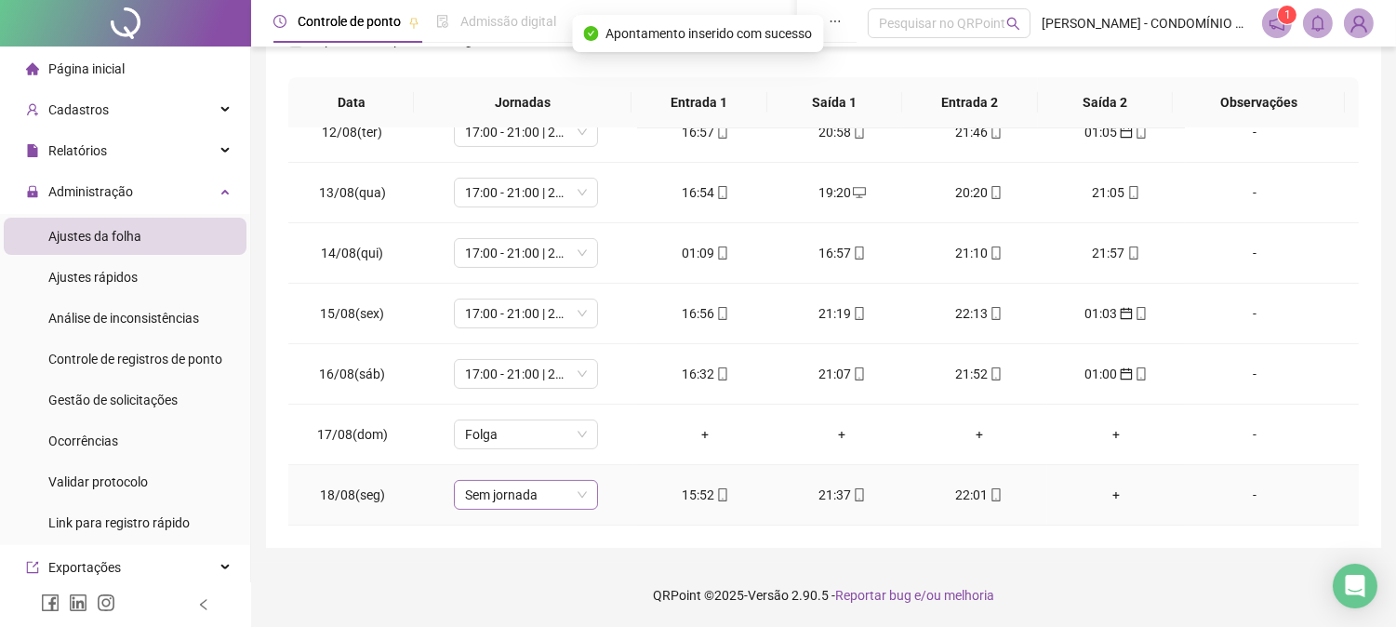
click at [508, 495] on span "Sem jornada" at bounding box center [526, 495] width 122 height 28
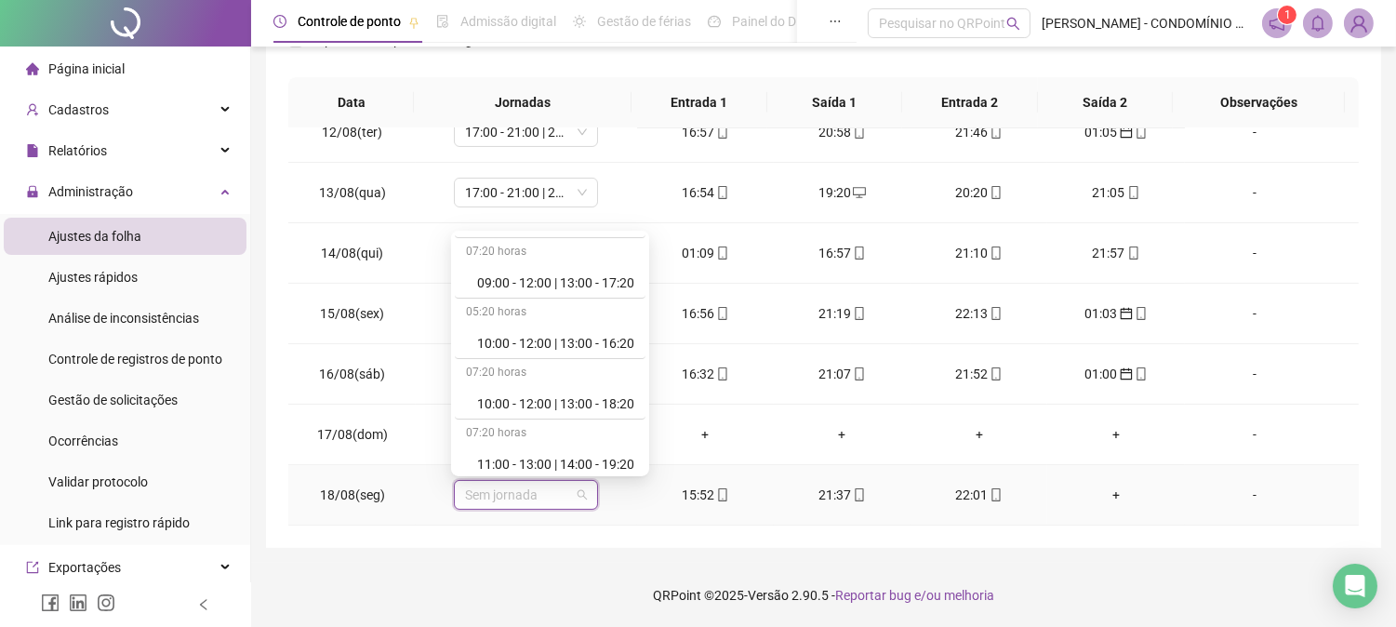
scroll to position [840, 0]
click at [616, 404] on div "17:00 - 21:00 | 22:00 - 01:00" at bounding box center [555, 406] width 157 height 20
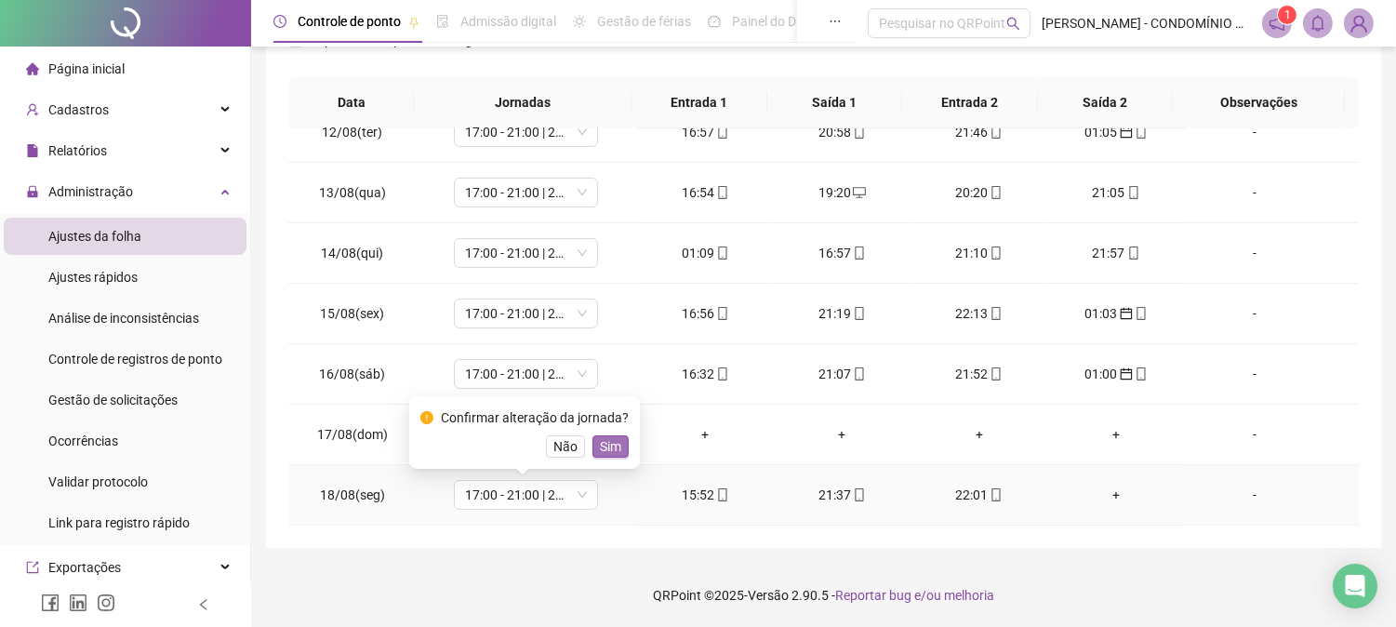
click at [602, 445] on span "Sim" at bounding box center [610, 446] width 21 height 20
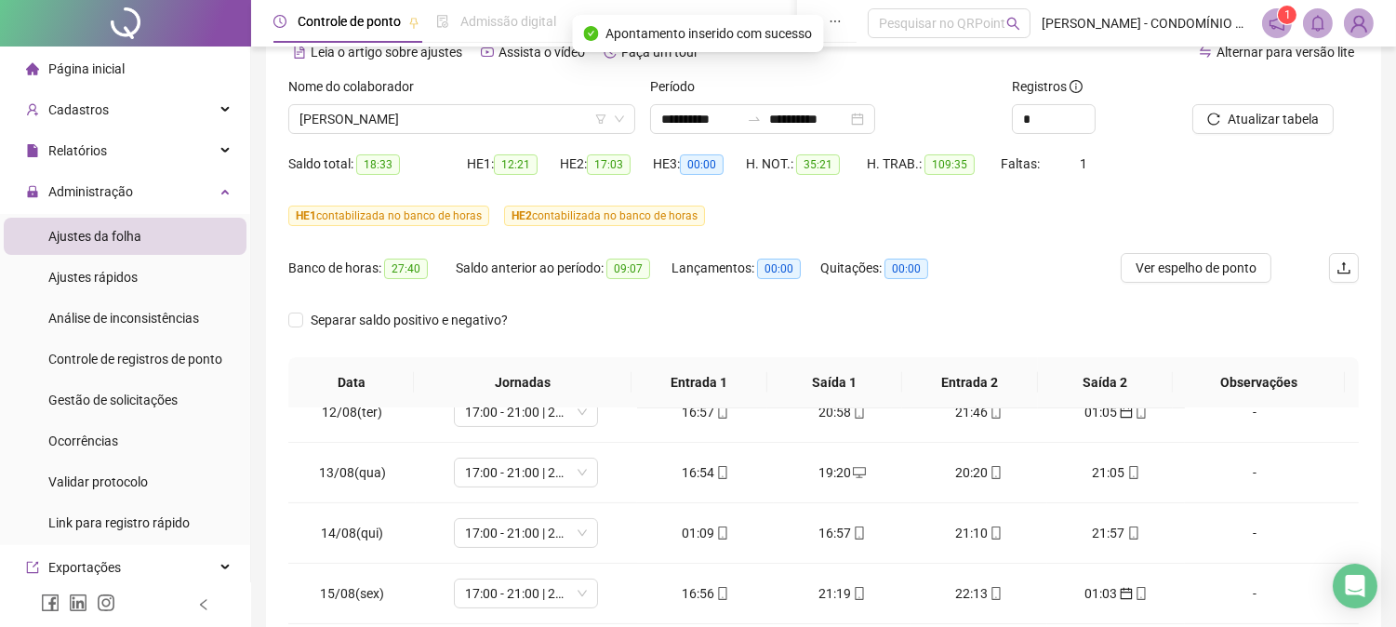
scroll to position [89, 0]
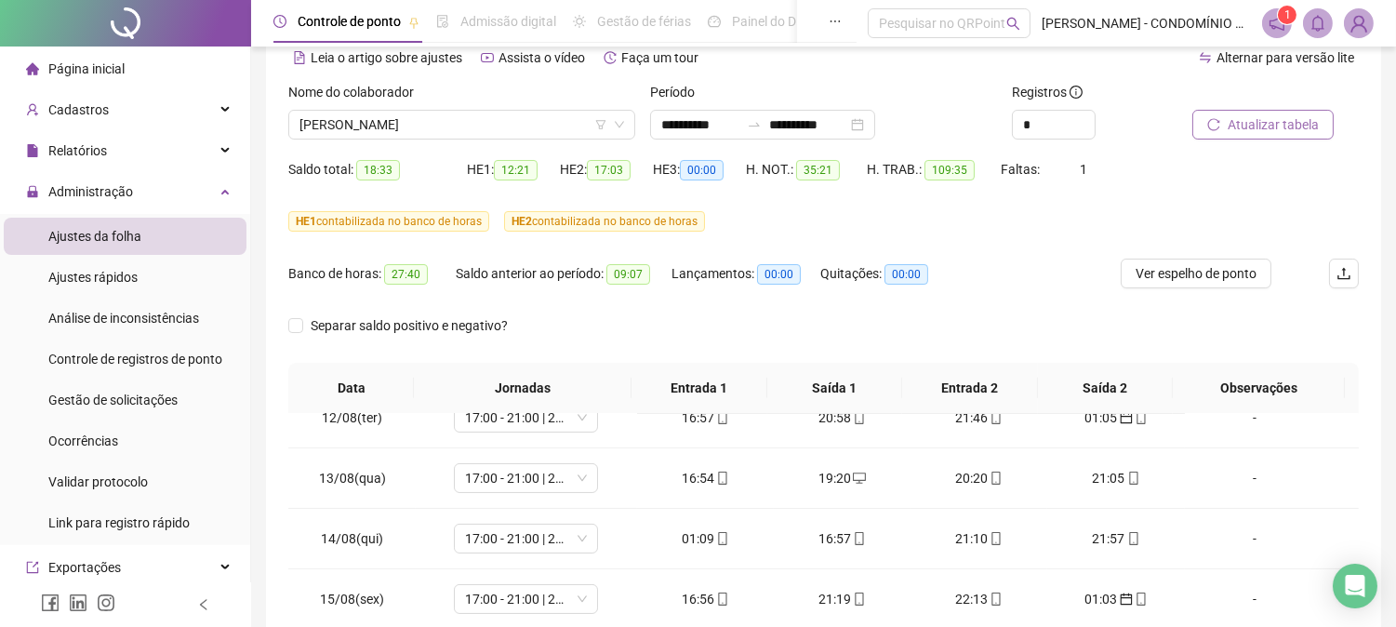
click at [1293, 121] on span "Atualizar tabela" at bounding box center [1273, 124] width 91 height 20
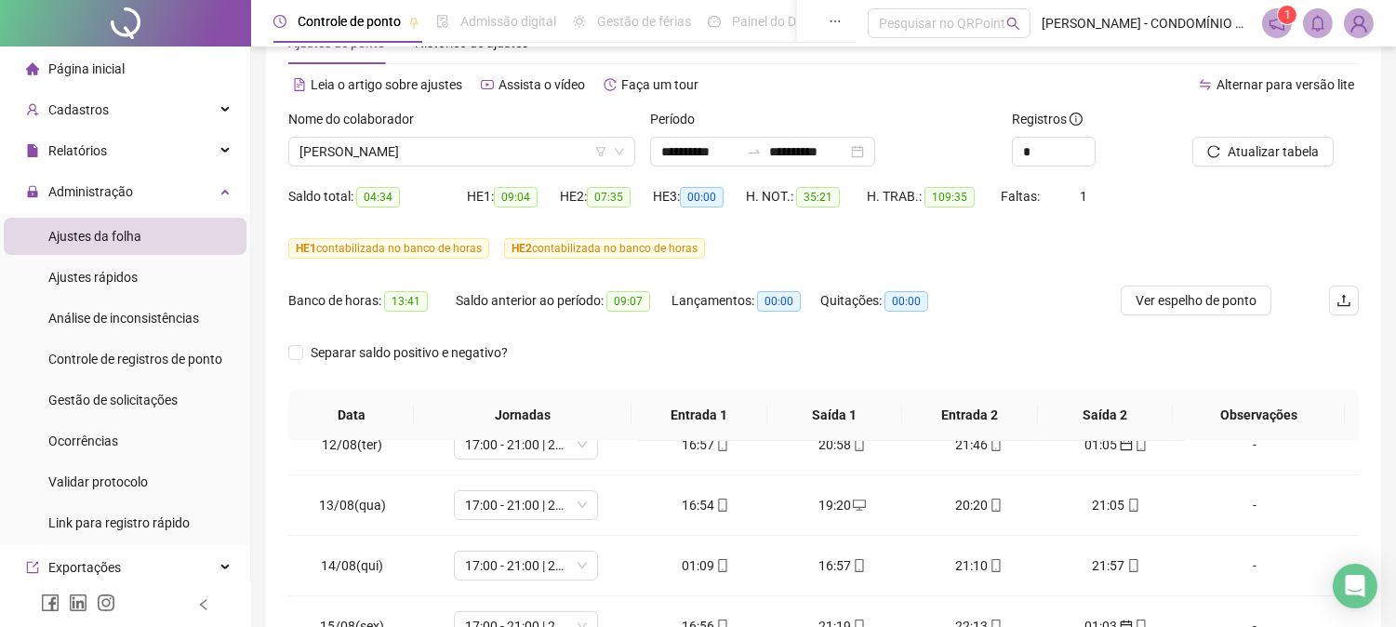
scroll to position [40, 0]
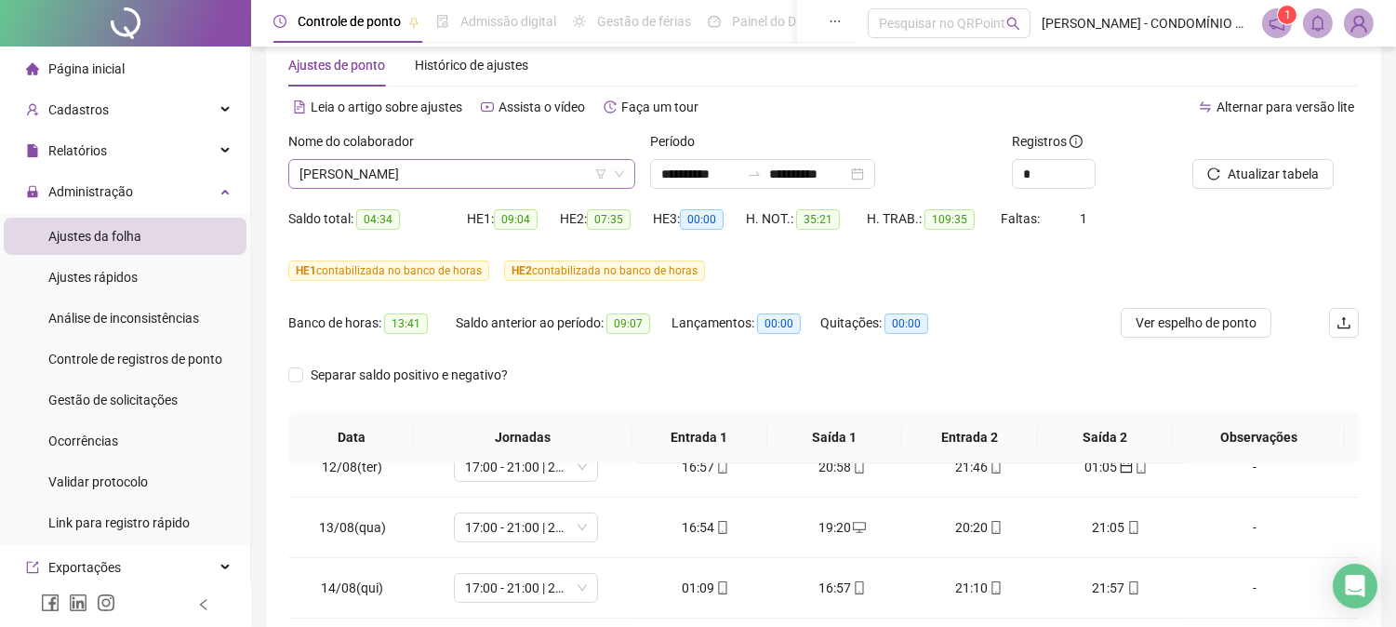
click at [379, 174] on span "[PERSON_NAME]" at bounding box center [461, 174] width 325 height 28
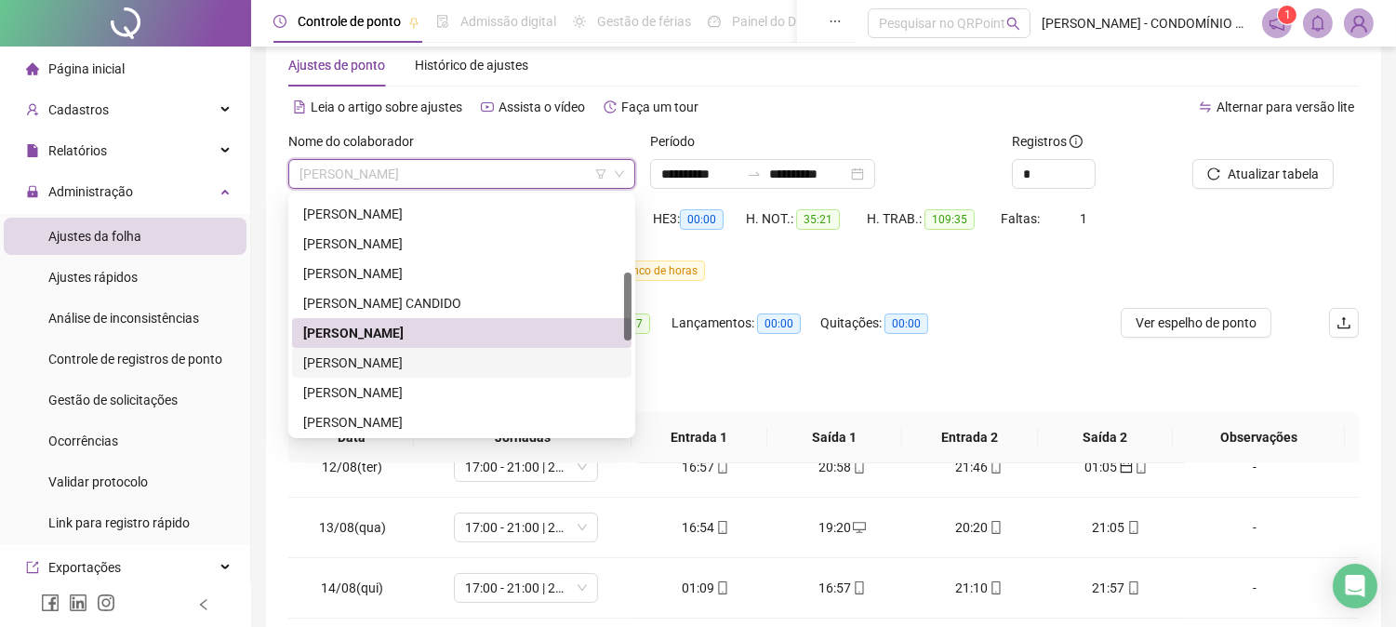
click at [344, 361] on div "[PERSON_NAME]" at bounding box center [461, 363] width 317 height 20
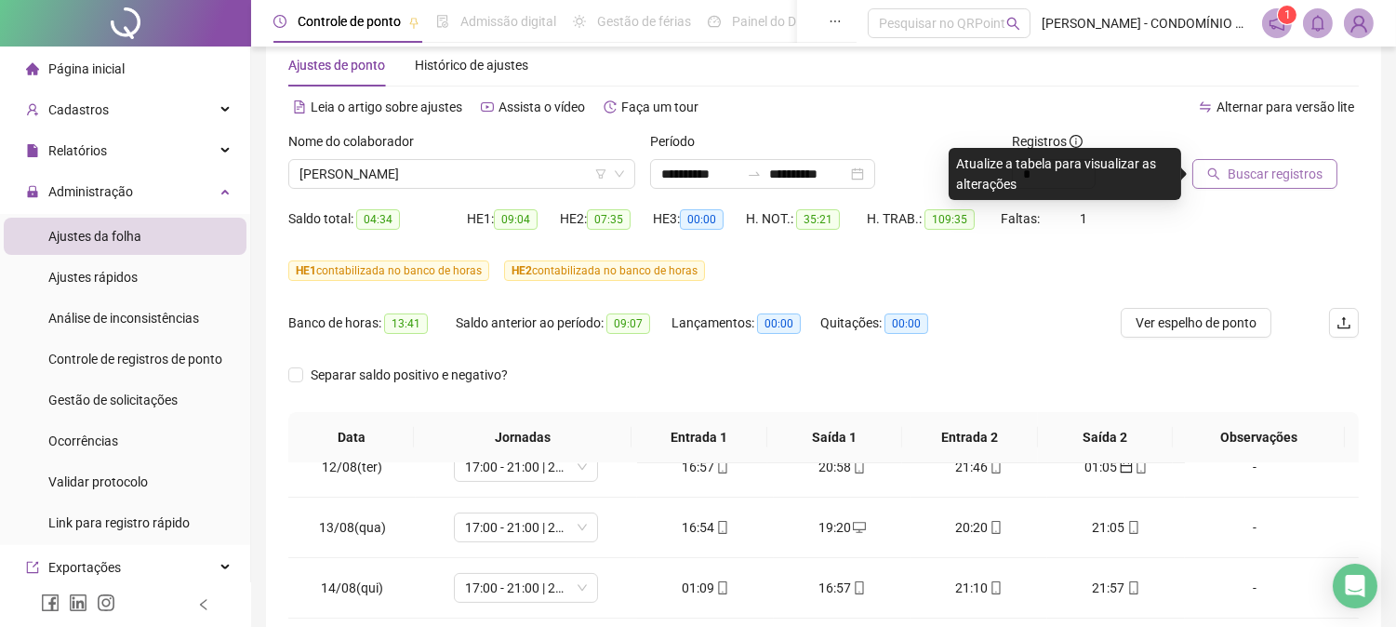
click at [1284, 169] on span "Buscar registros" at bounding box center [1275, 174] width 95 height 20
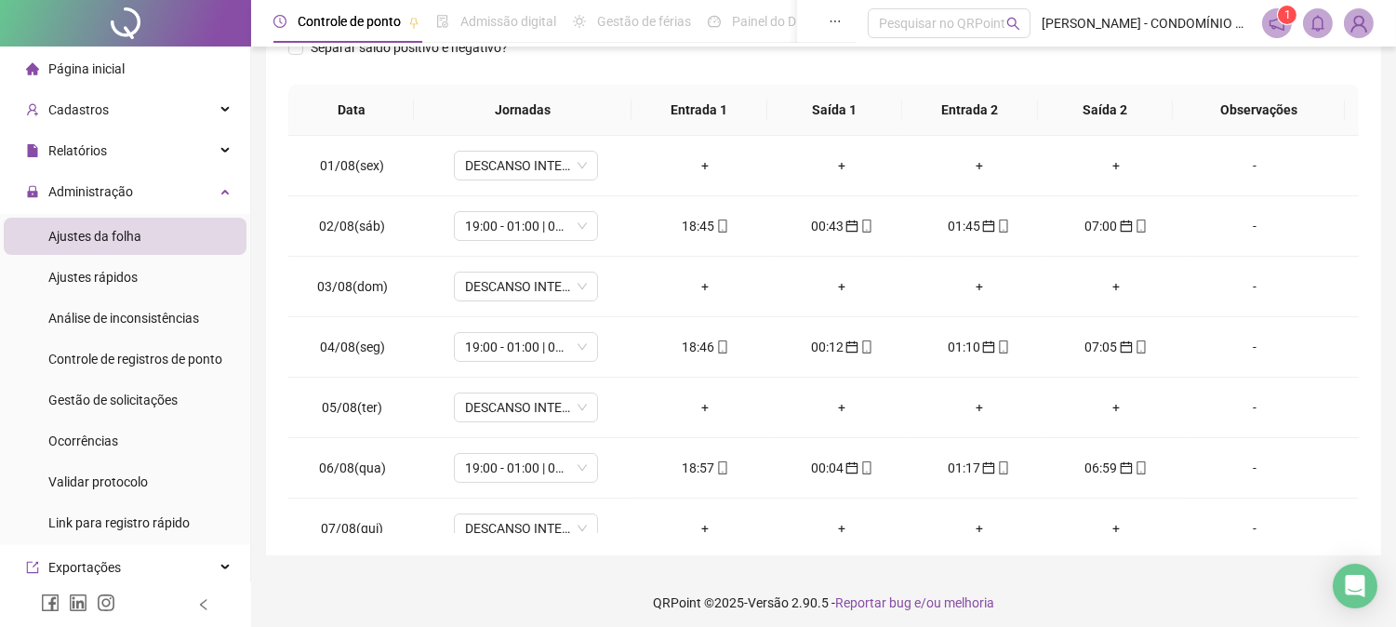
scroll to position [353, 0]
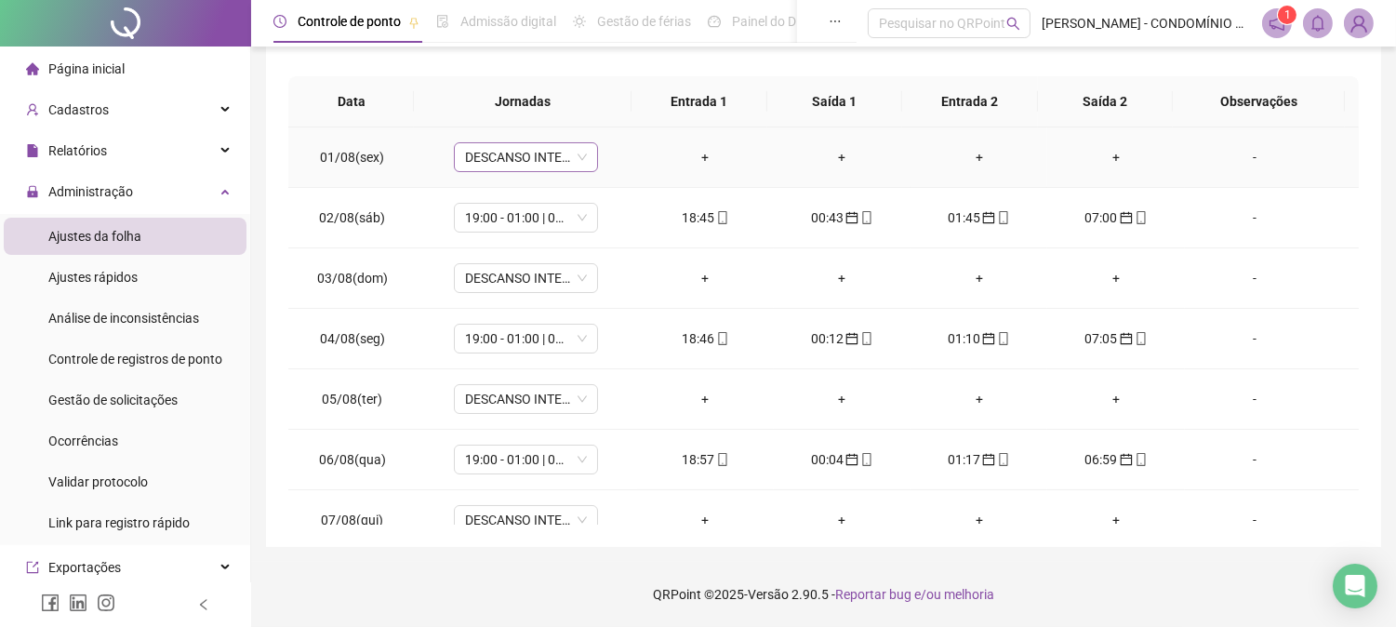
click at [513, 158] on span "DESCANSO INTER-JORNADA" at bounding box center [526, 157] width 122 height 28
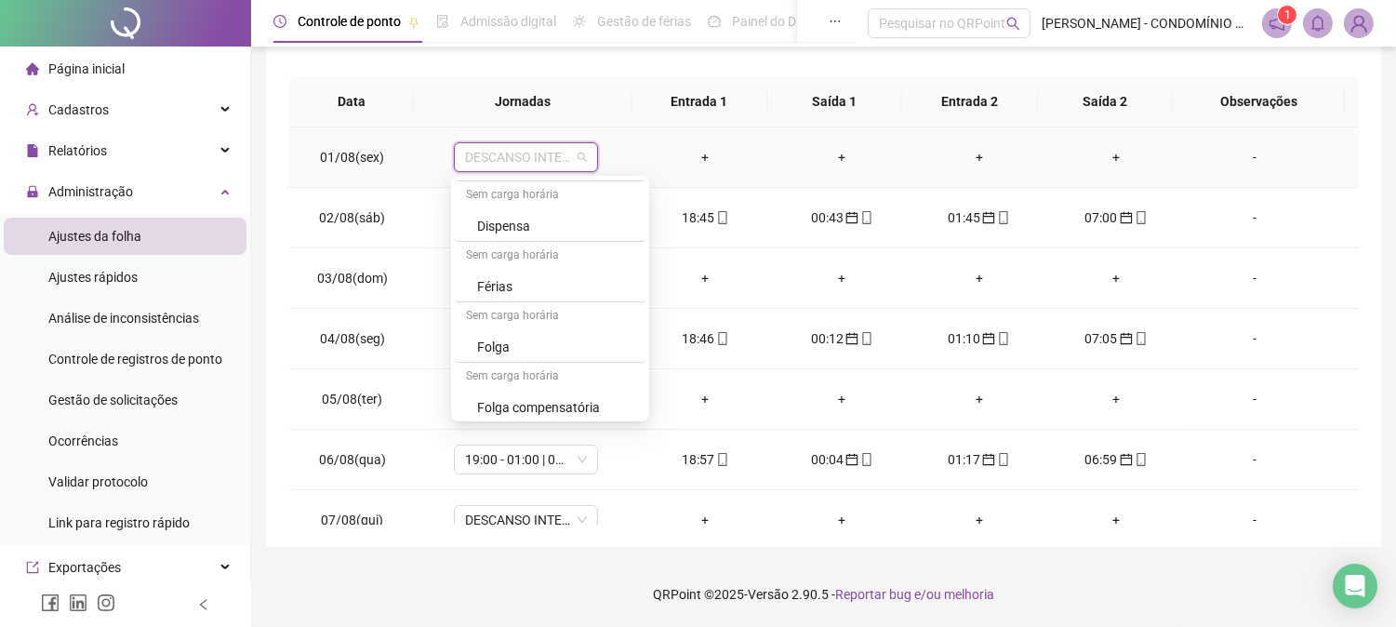
scroll to position [1323, 0]
click at [489, 296] on div "Folga" at bounding box center [555, 292] width 157 height 20
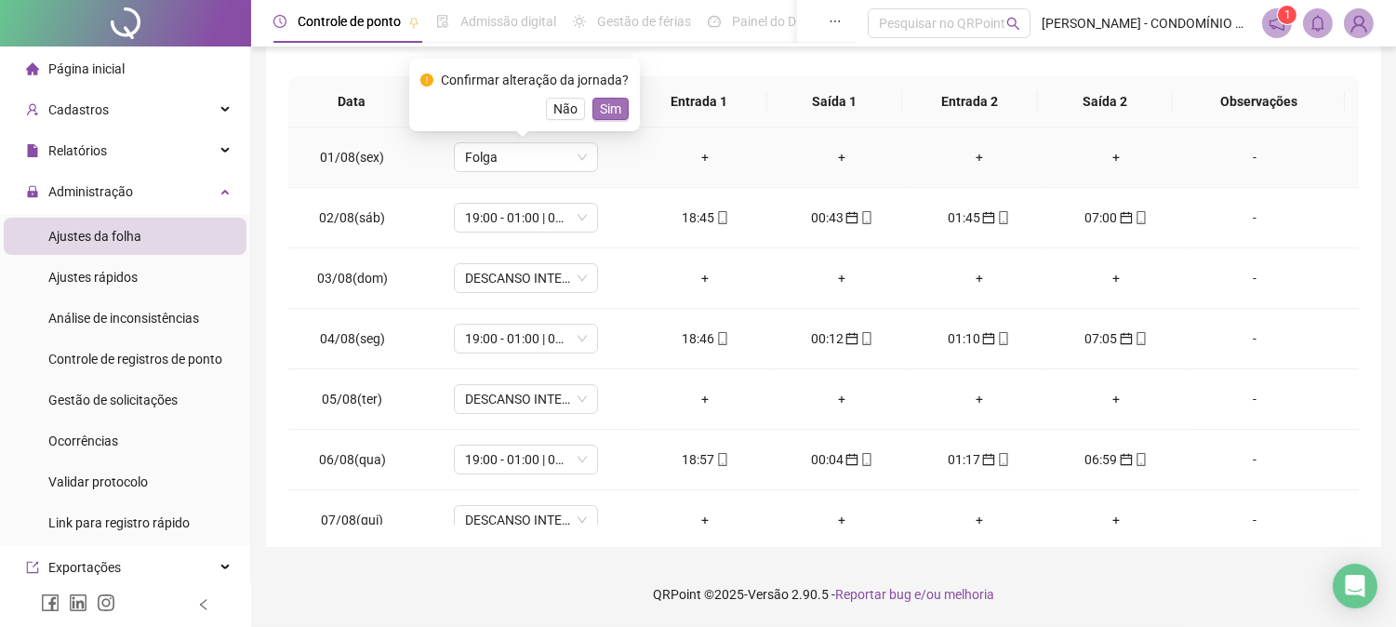
click at [605, 110] on span "Sim" at bounding box center [610, 109] width 21 height 20
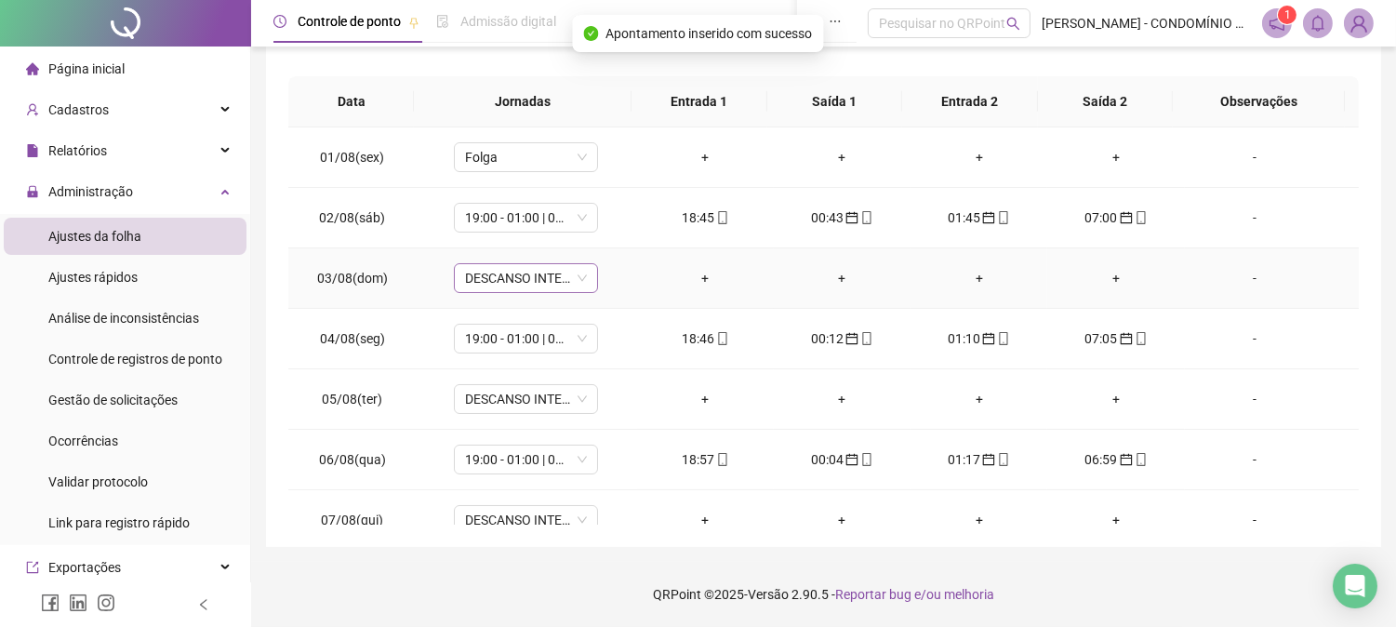
click at [497, 277] on span "DESCANSO INTER-JORNADA" at bounding box center [526, 278] width 122 height 28
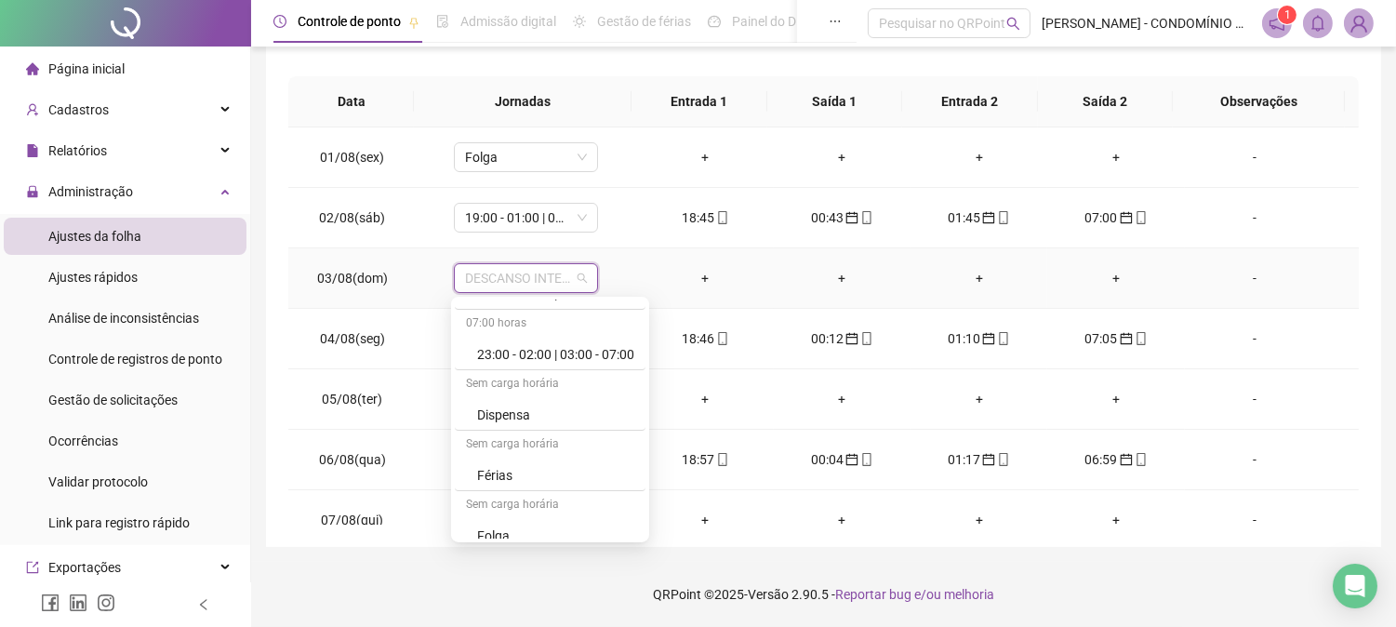
scroll to position [1213, 0]
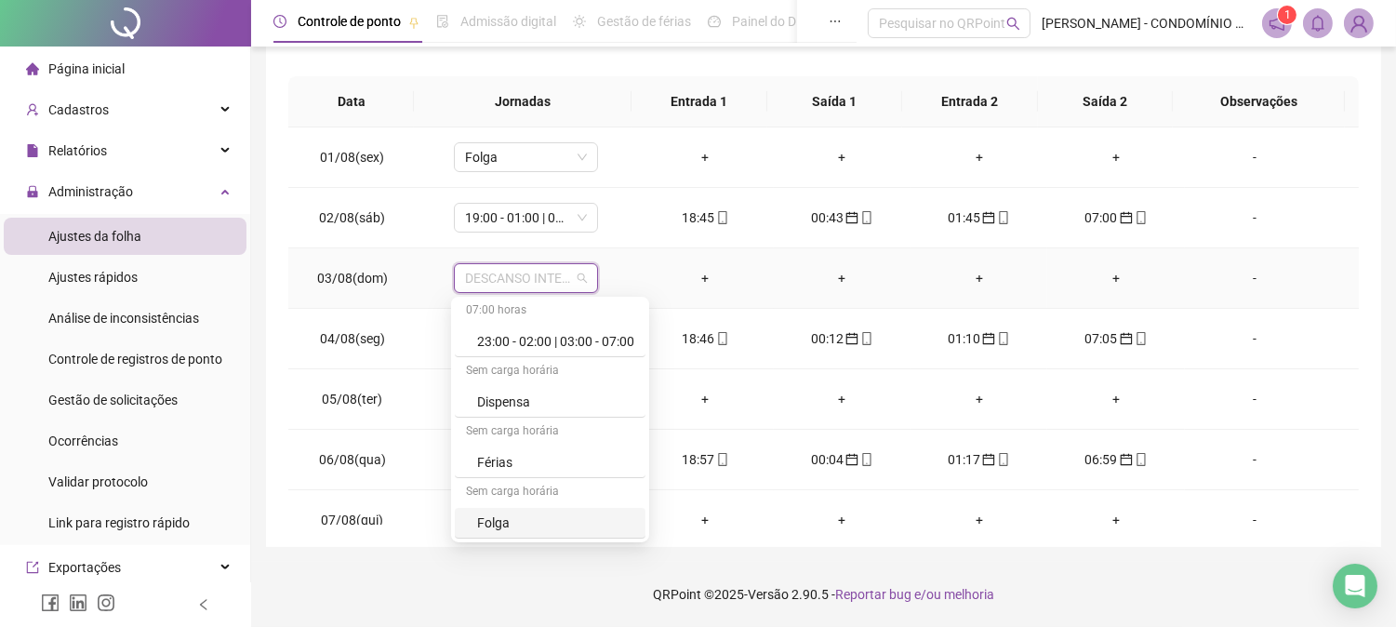
click at [503, 528] on div "Folga" at bounding box center [555, 522] width 157 height 20
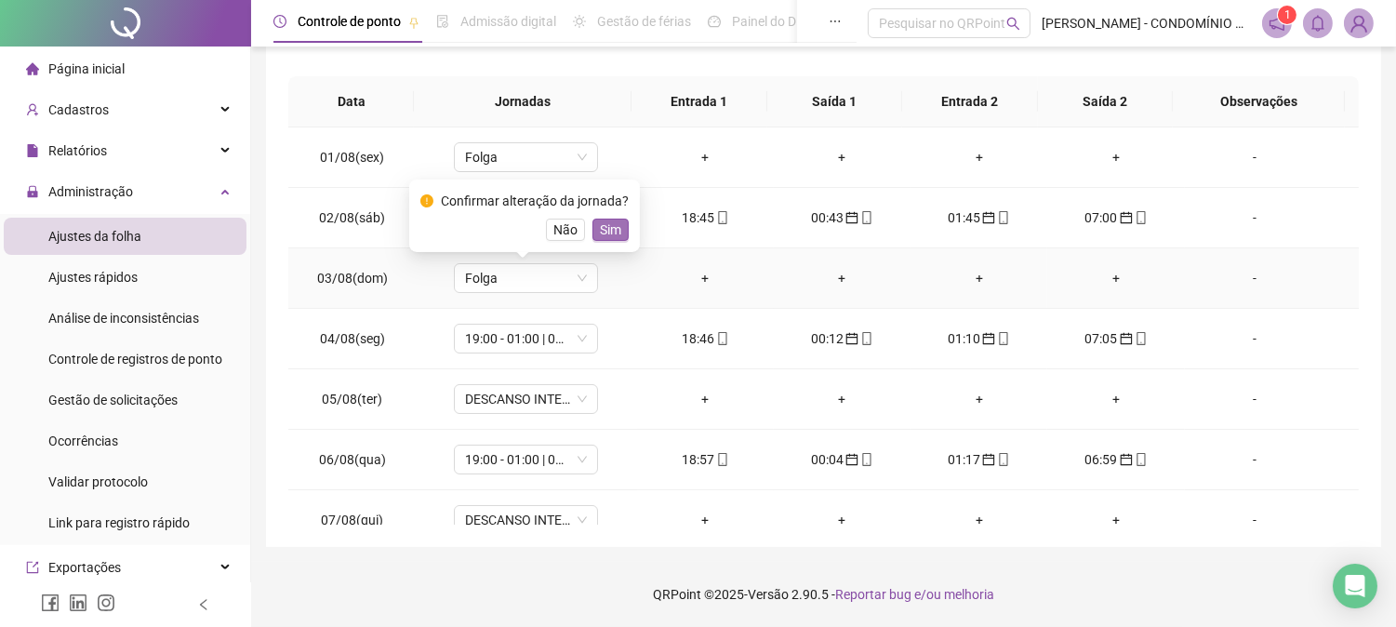
click at [607, 225] on span "Sim" at bounding box center [610, 230] width 21 height 20
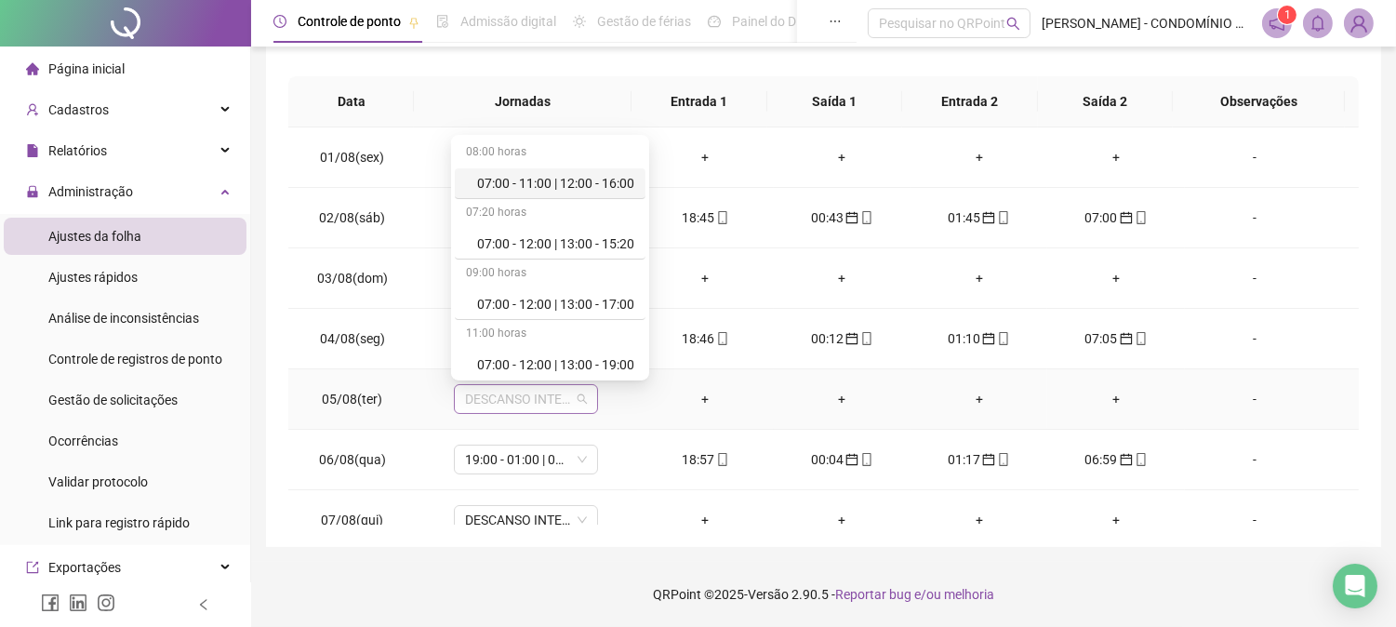
click at [505, 396] on span "DESCANSO INTER-JORNADA" at bounding box center [526, 399] width 122 height 28
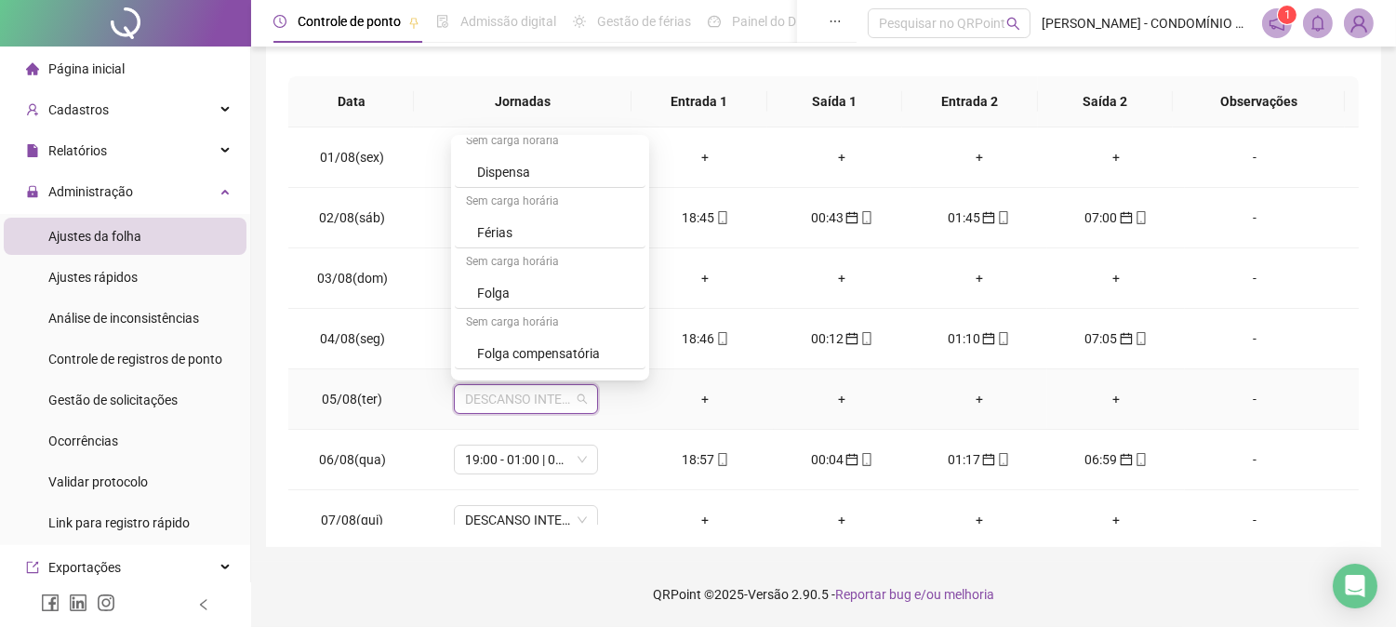
scroll to position [1336, 0]
click at [486, 239] on div "Folga" at bounding box center [555, 240] width 157 height 20
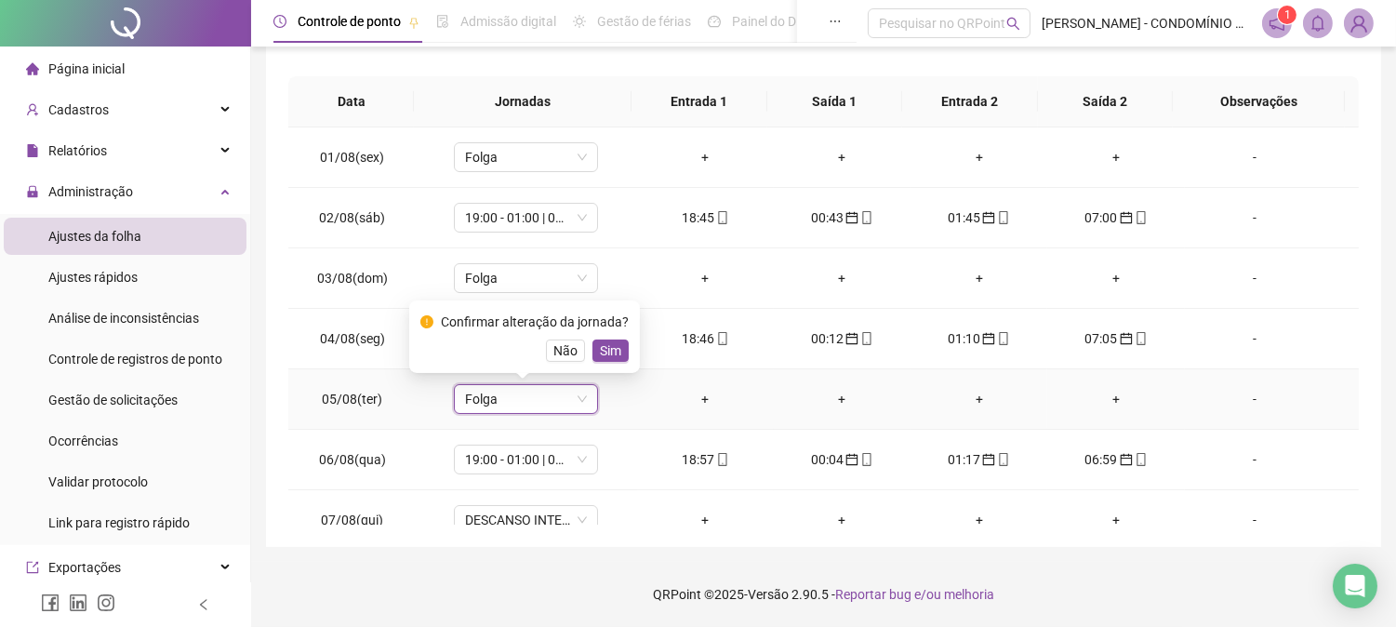
drag, startPoint x: 609, startPoint y: 347, endPoint x: 628, endPoint y: 353, distance: 19.7
click at [608, 347] on span "Sim" at bounding box center [610, 350] width 21 height 20
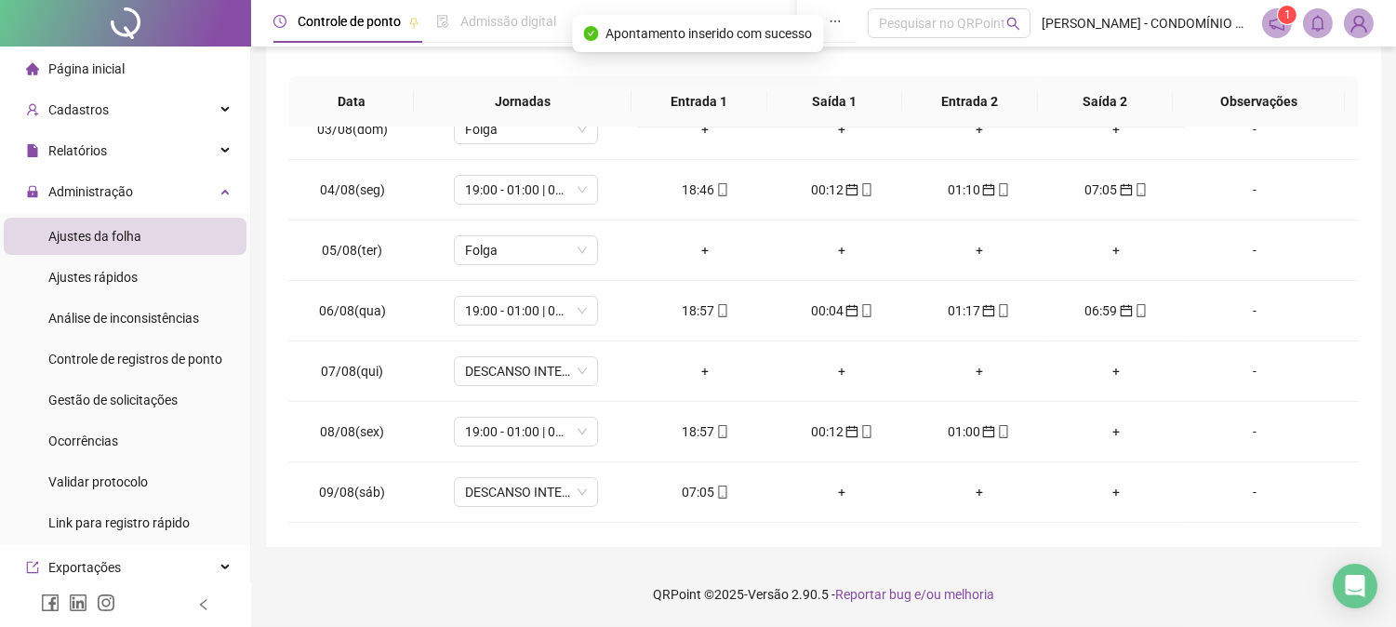
scroll to position [206, 0]
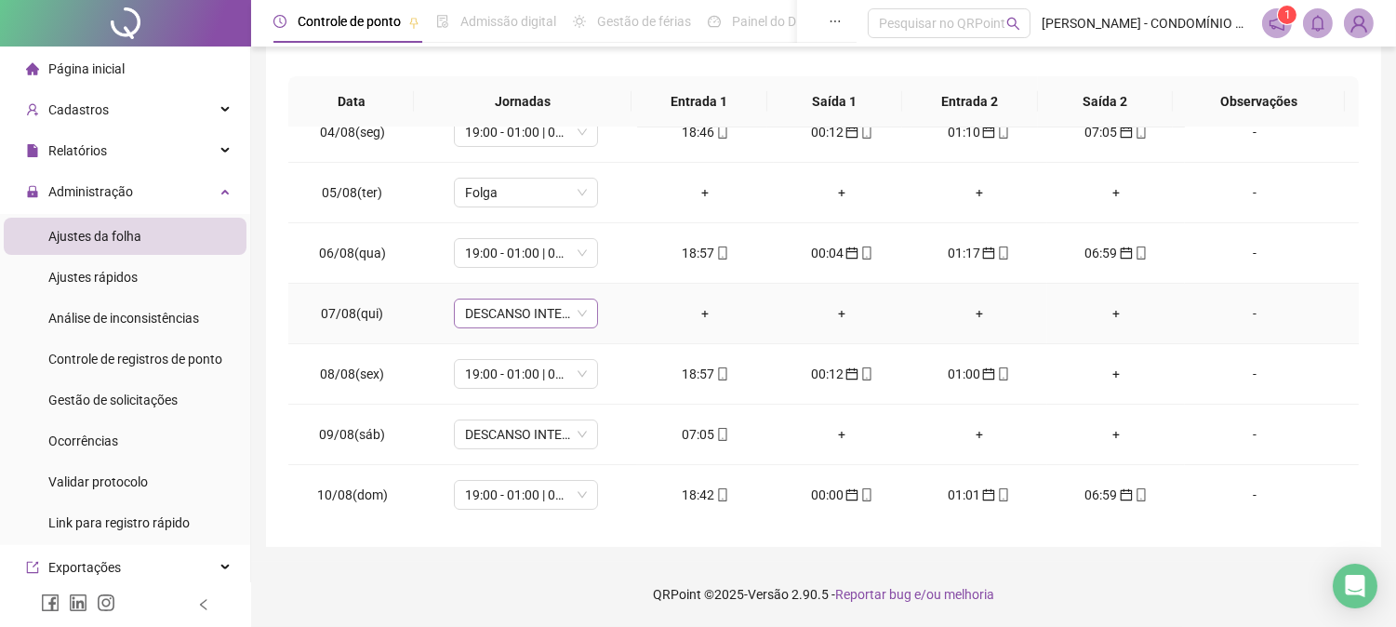
click at [499, 312] on span "DESCANSO INTER-JORNADA" at bounding box center [526, 313] width 122 height 28
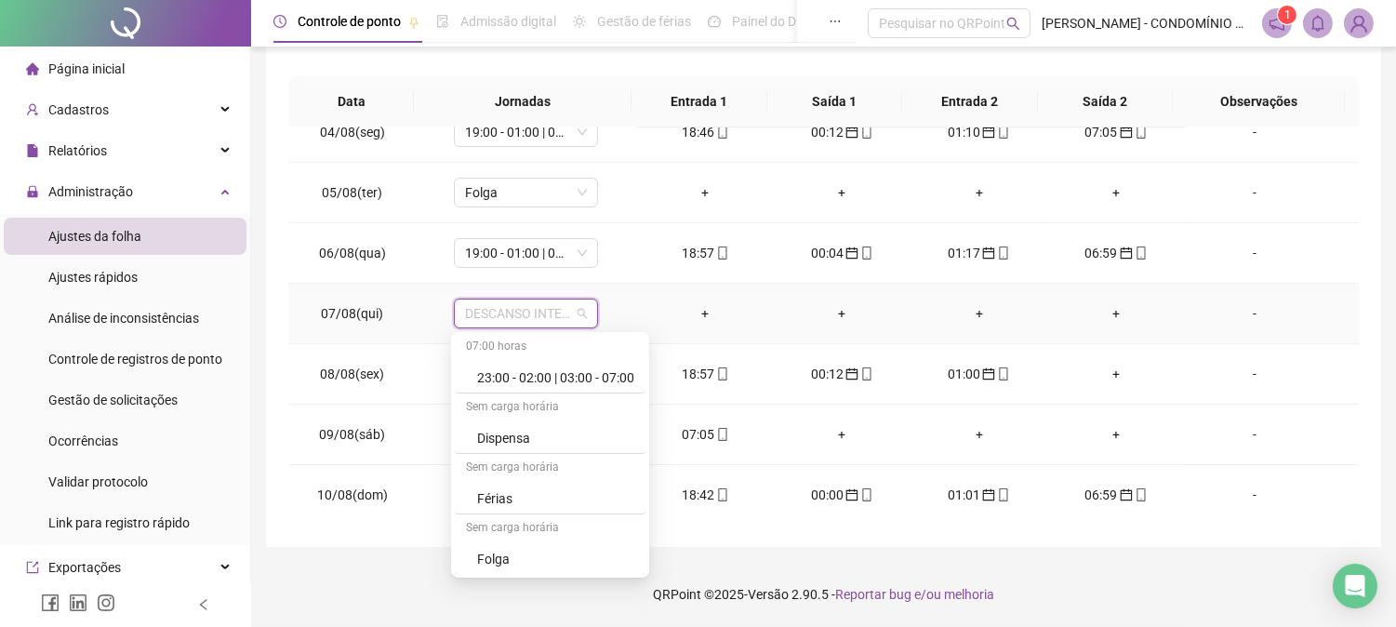
scroll to position [1336, 0]
click at [503, 435] on div "Folga" at bounding box center [555, 437] width 157 height 20
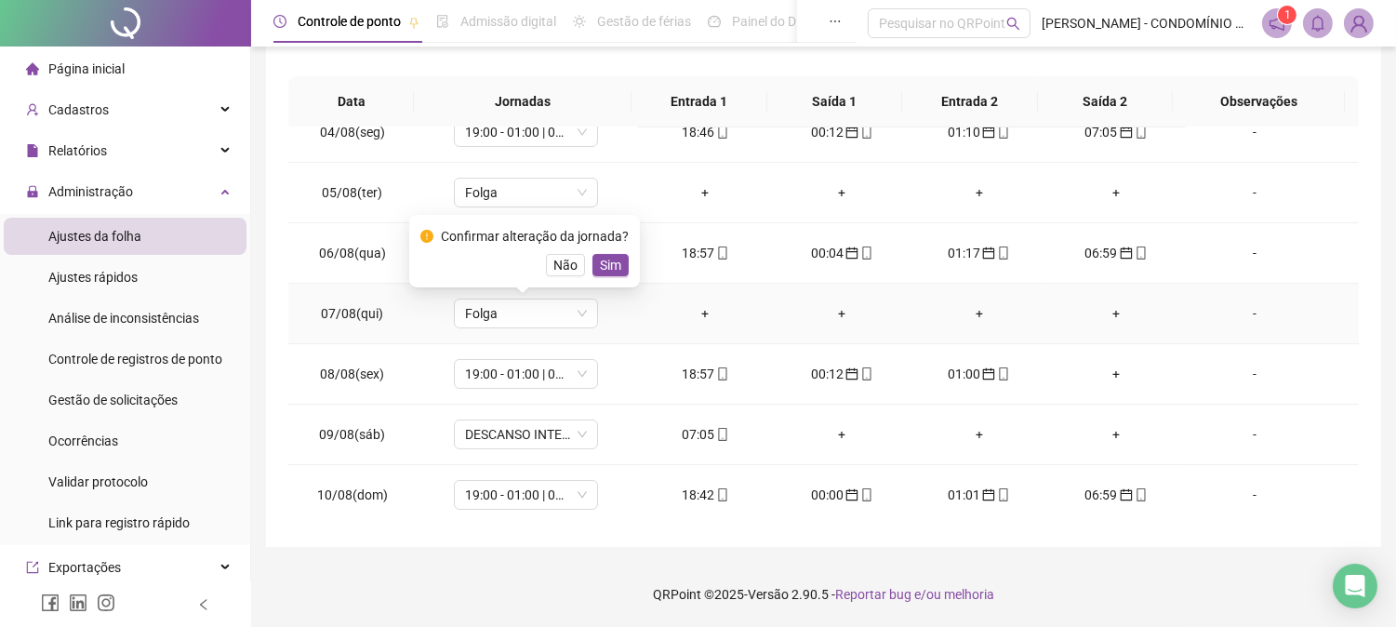
click at [605, 260] on span "Sim" at bounding box center [610, 265] width 21 height 20
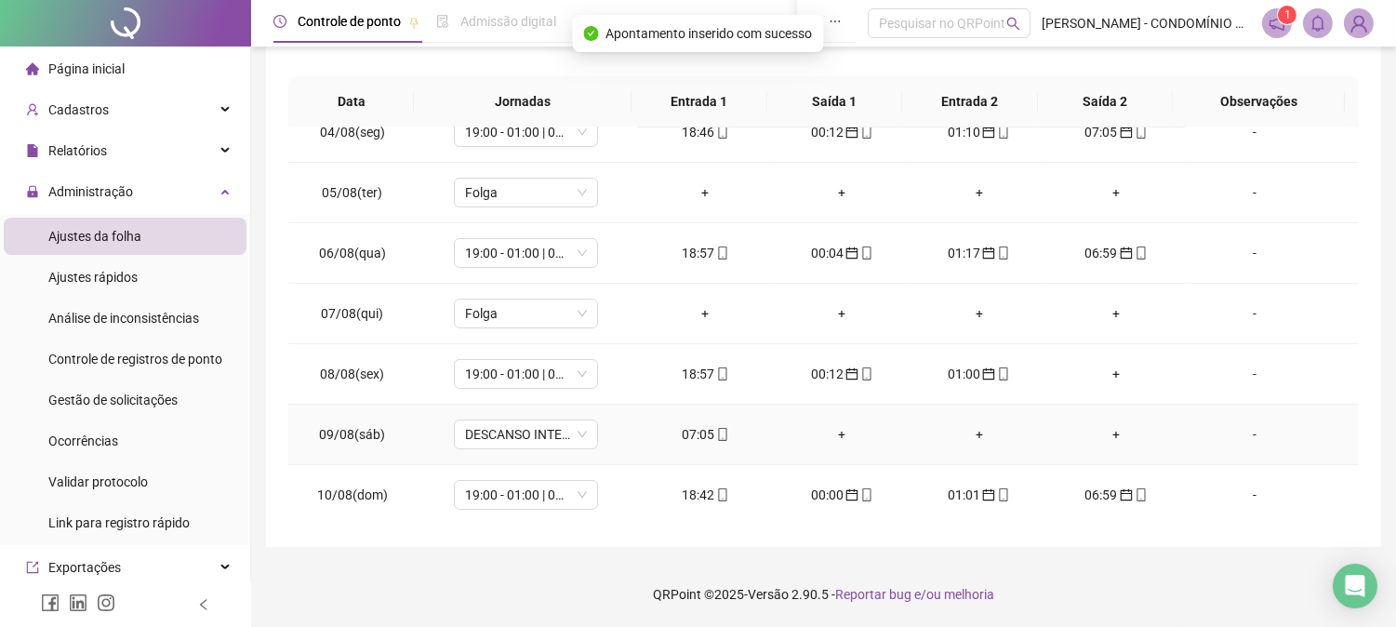
click at [696, 435] on div "07:05" at bounding box center [705, 434] width 107 height 20
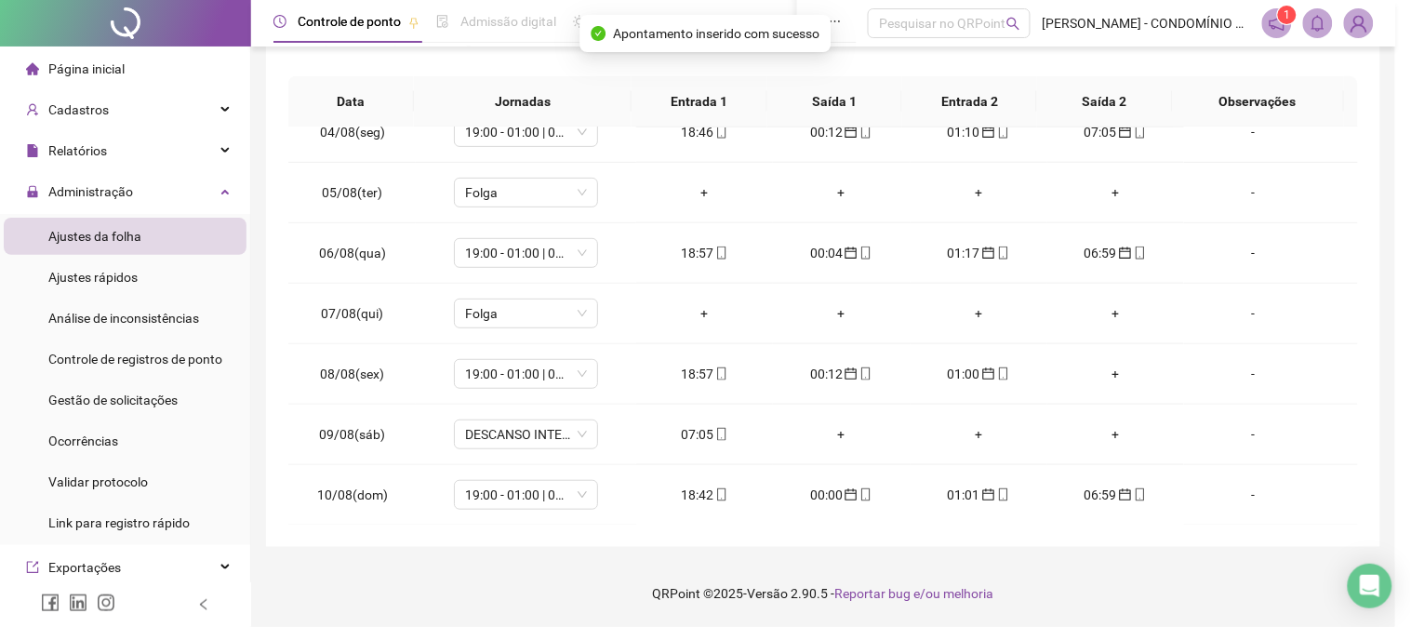
type input "**********"
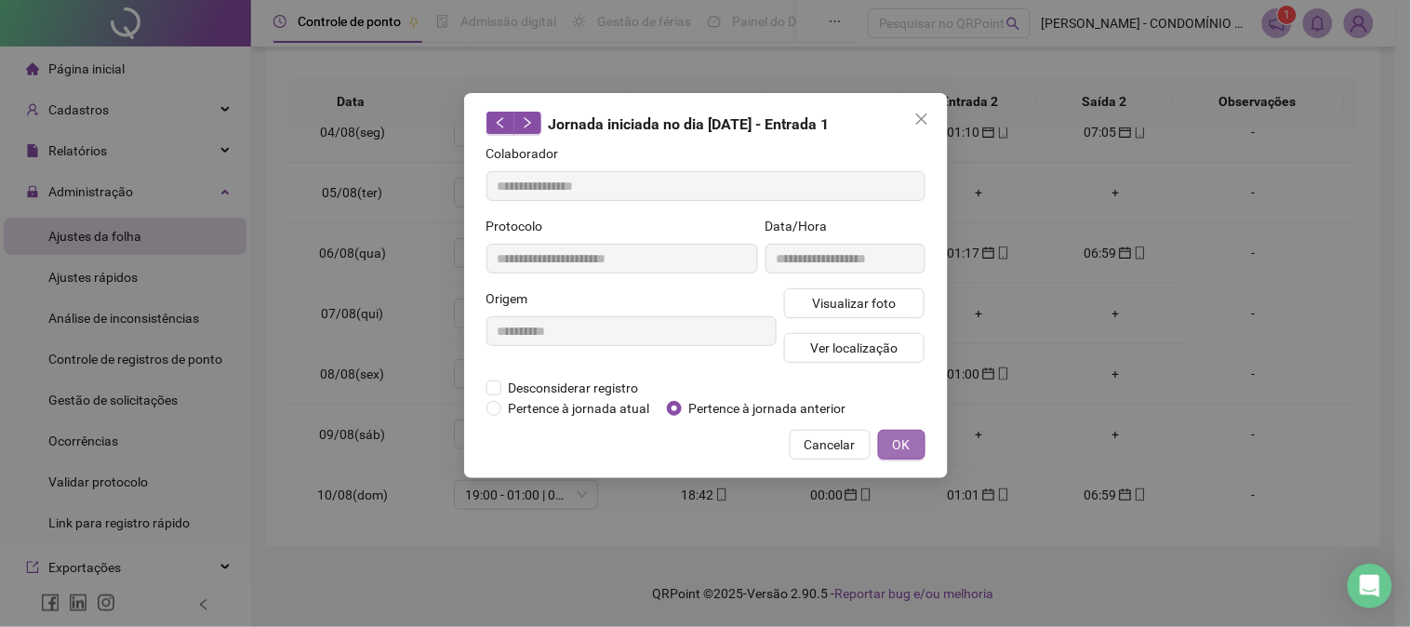
click at [897, 447] on span "OK" at bounding box center [902, 444] width 18 height 20
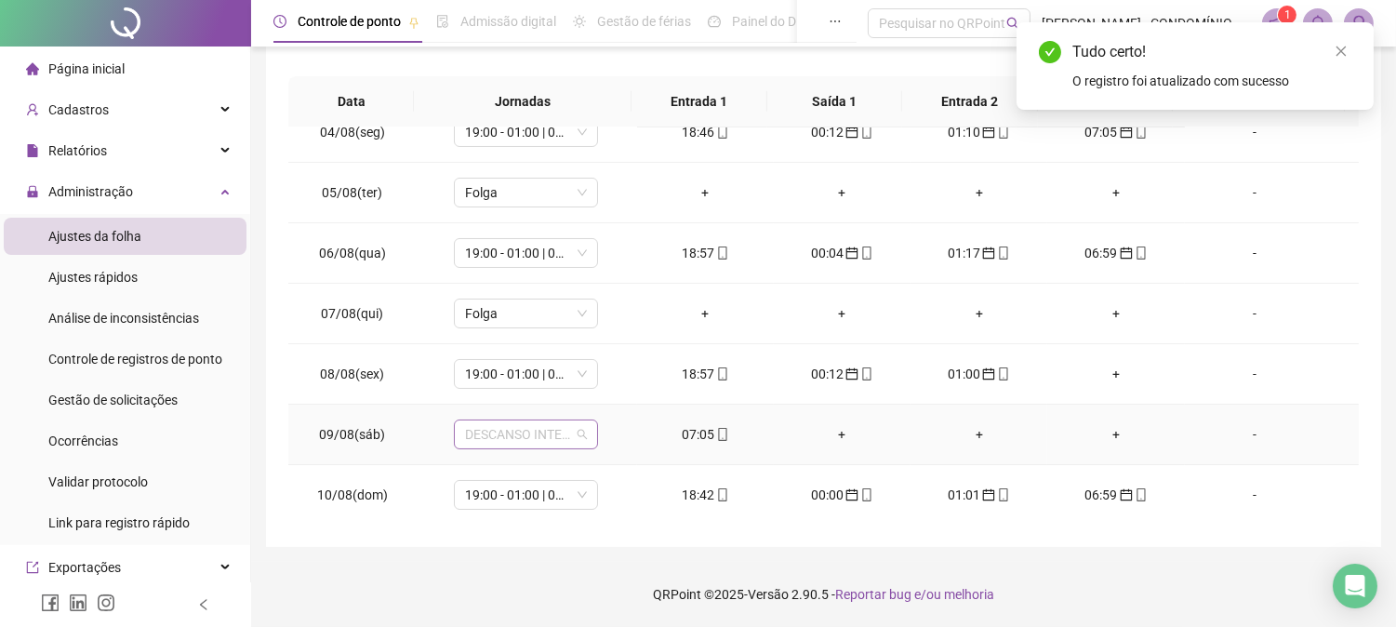
click at [516, 444] on span "DESCANSO INTER-JORNADA" at bounding box center [526, 434] width 122 height 28
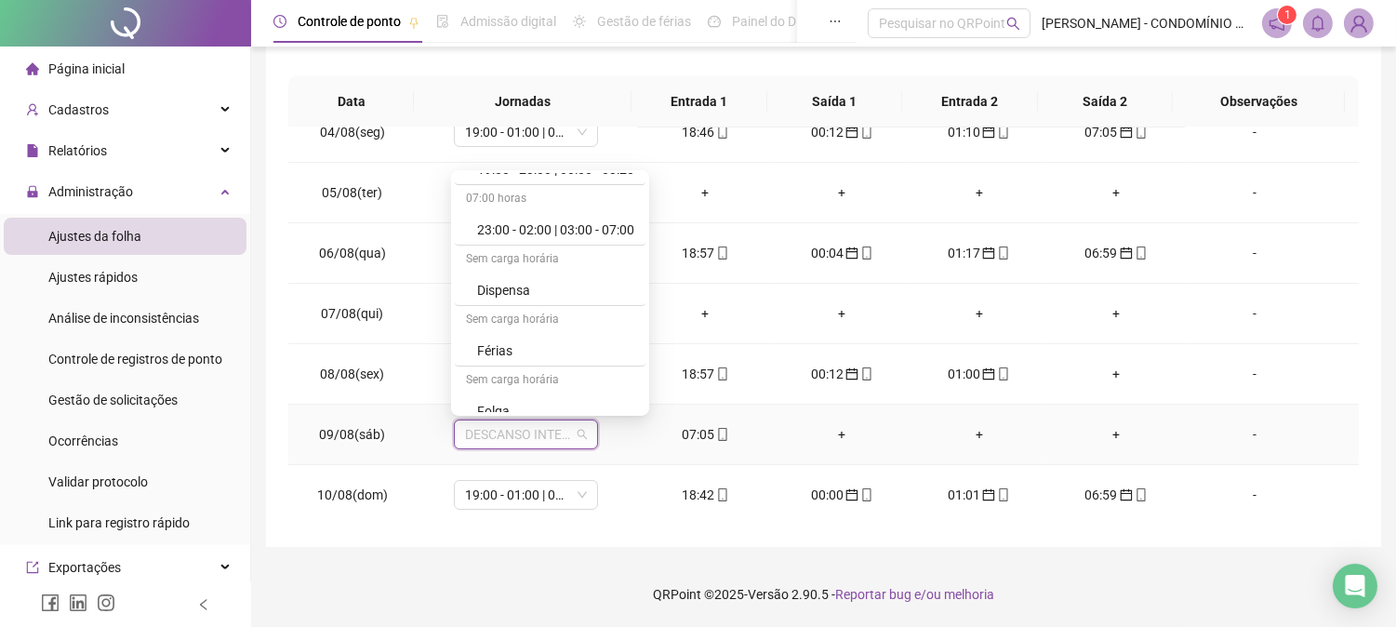
scroll to position [1226, 0]
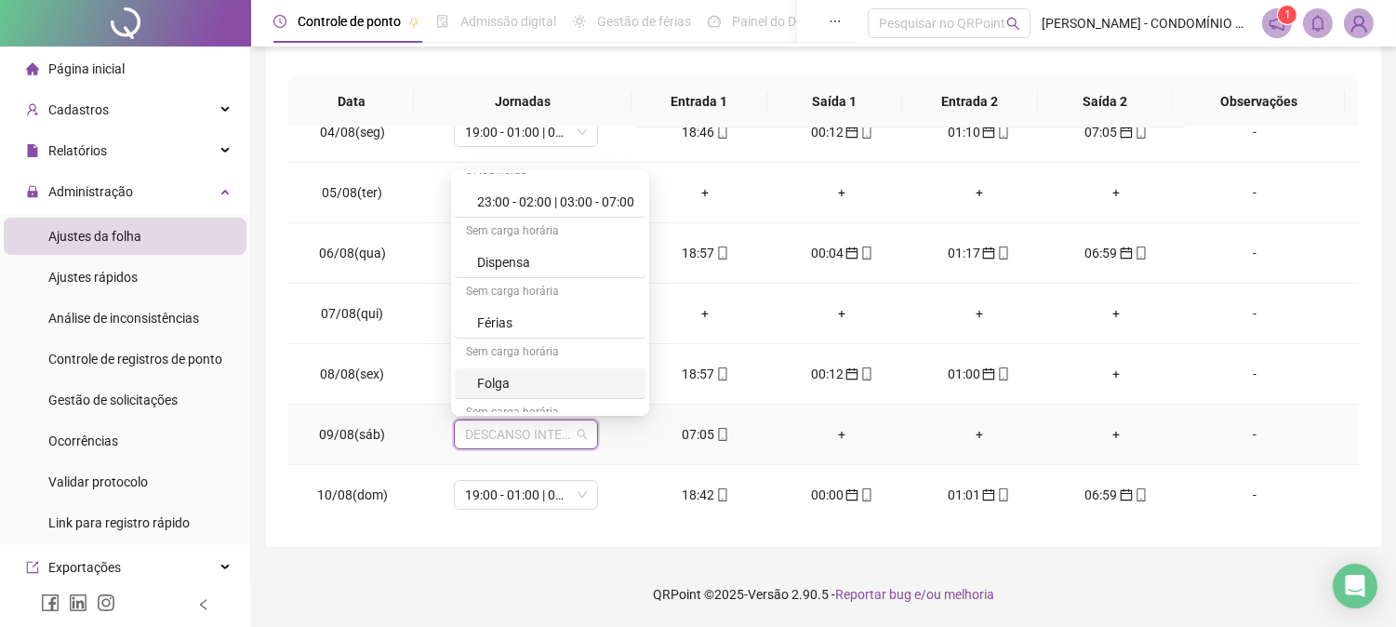
click at [506, 381] on div "Folga" at bounding box center [555, 383] width 157 height 20
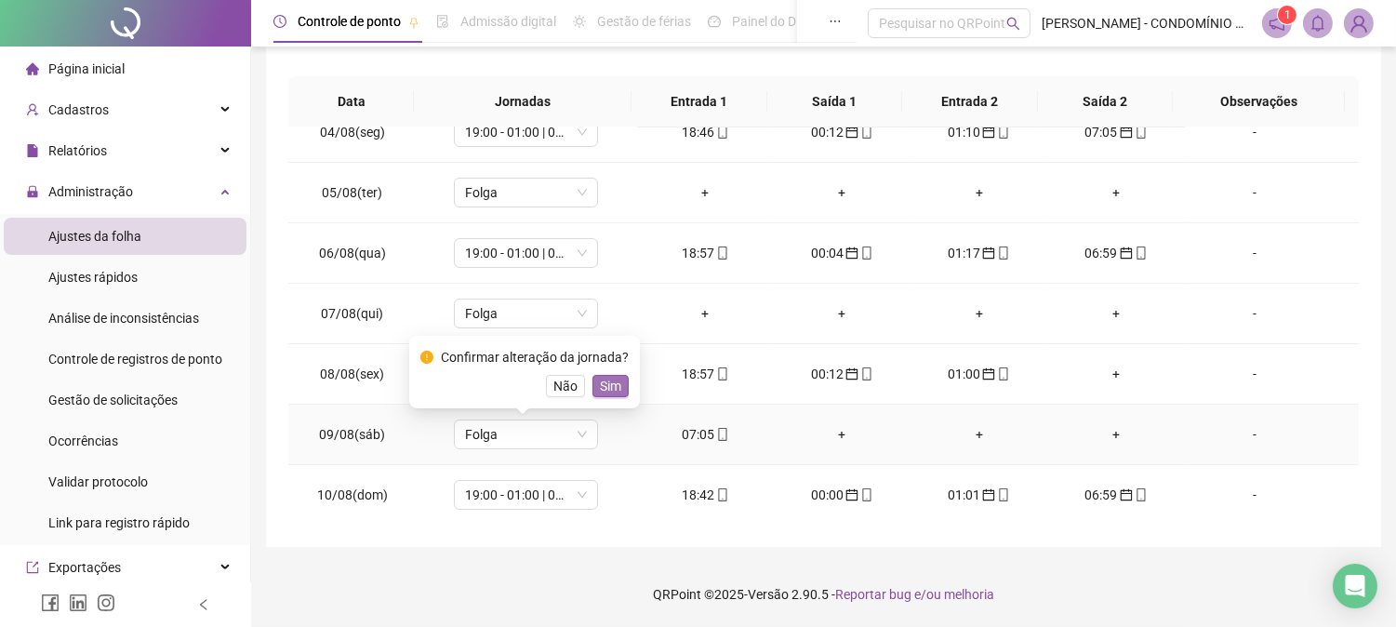
click at [605, 385] on span "Sim" at bounding box center [610, 386] width 21 height 20
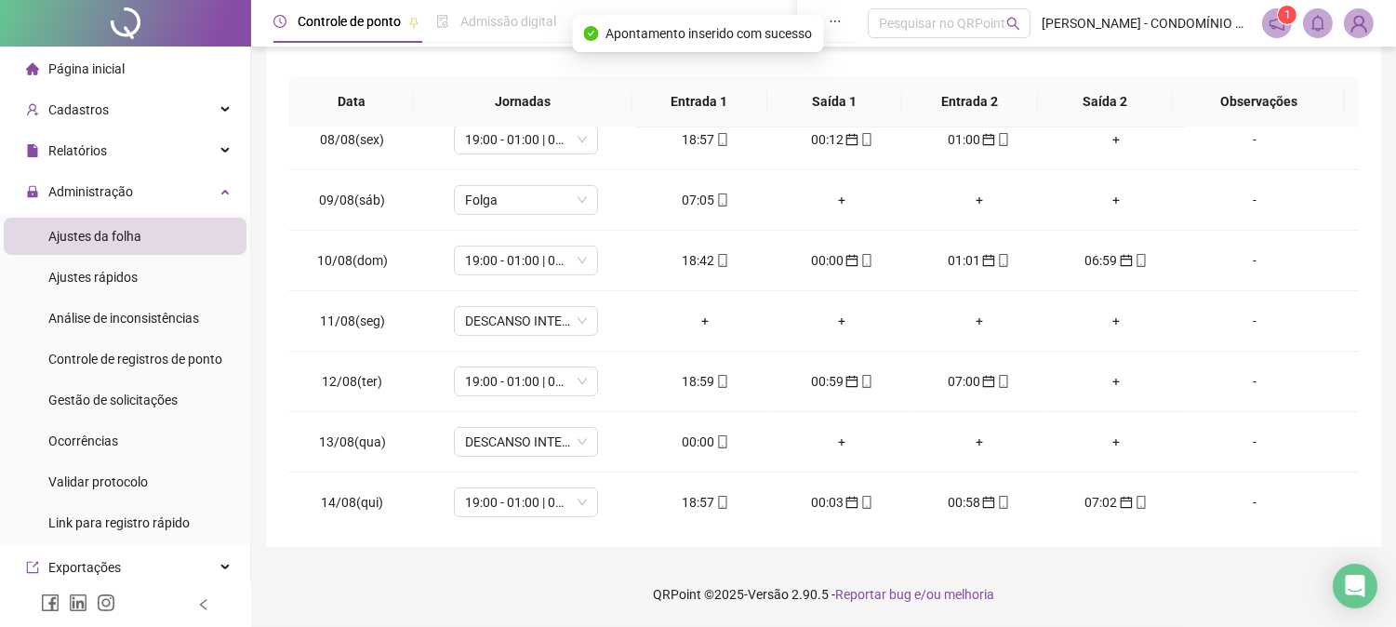
scroll to position [468, 0]
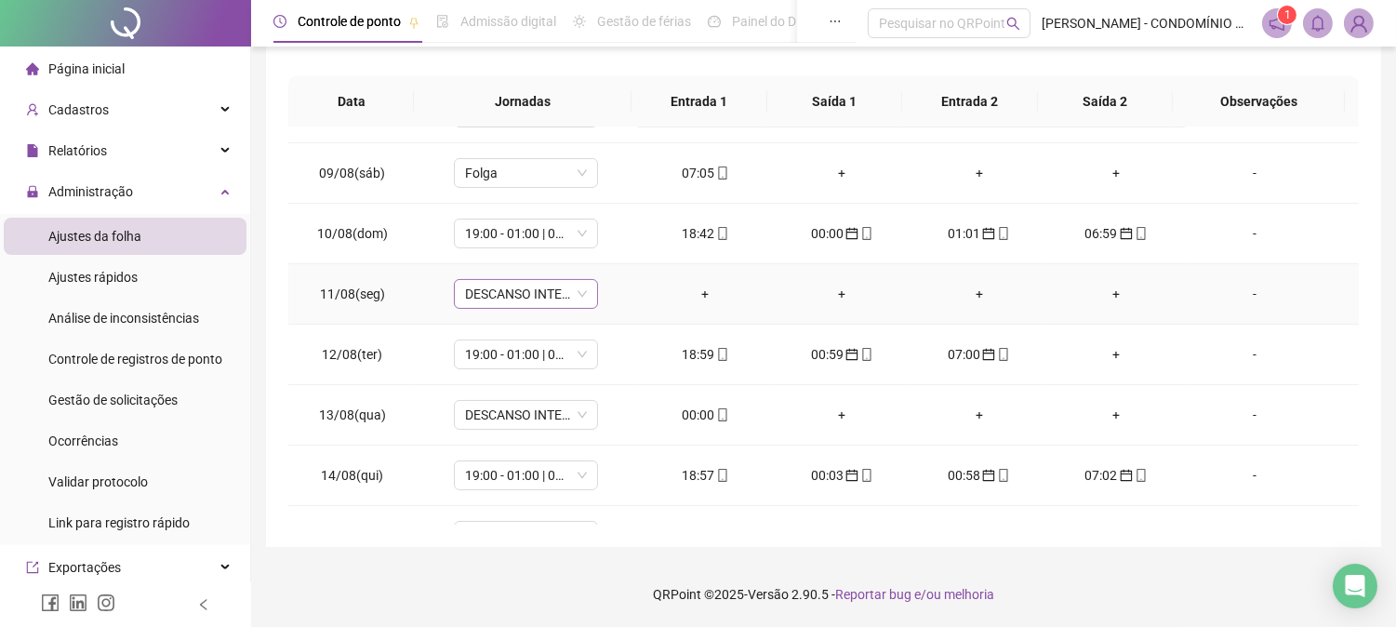
click at [509, 291] on span "DESCANSO INTER-JORNADA" at bounding box center [526, 294] width 122 height 28
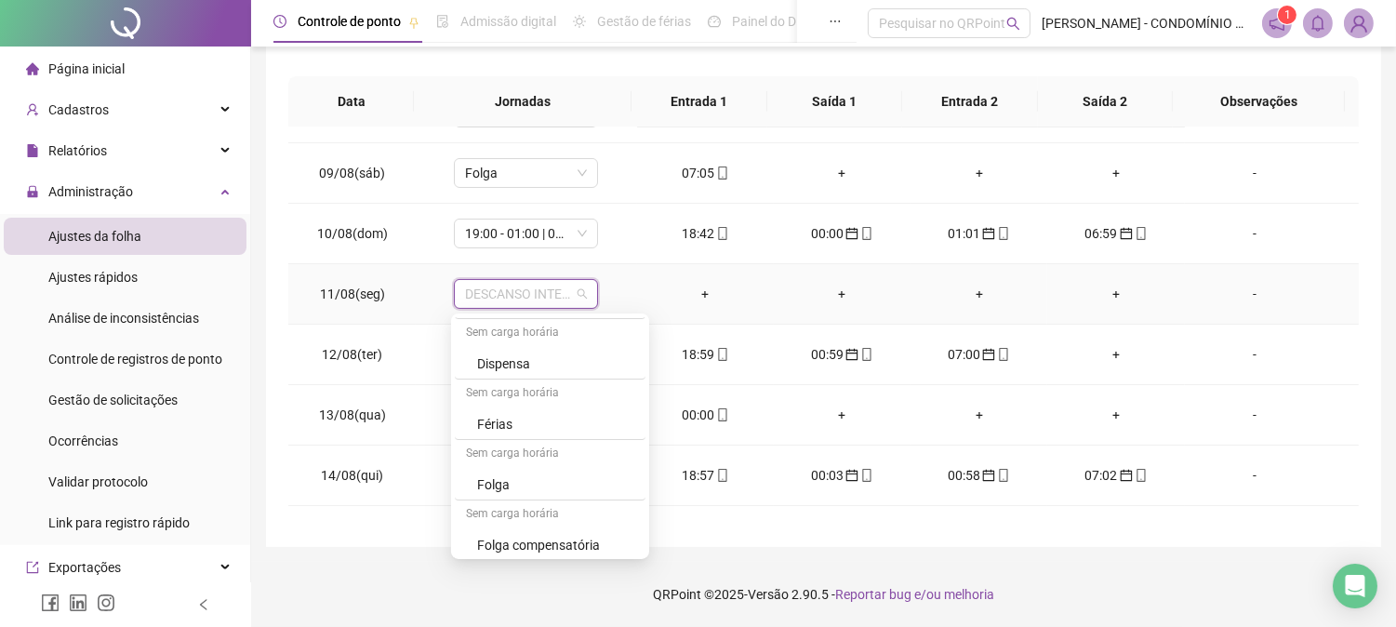
scroll to position [1336, 0]
click at [506, 415] on div "Folga" at bounding box center [555, 418] width 157 height 20
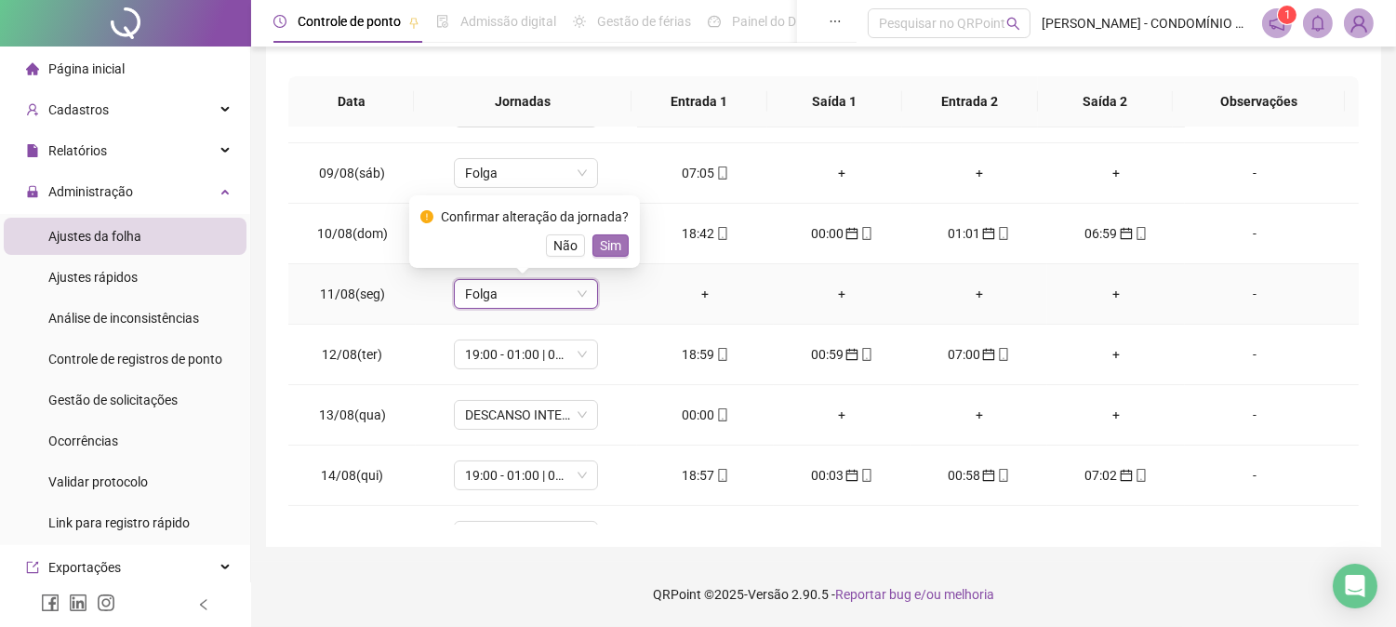
click at [606, 245] on span "Sim" at bounding box center [610, 245] width 21 height 20
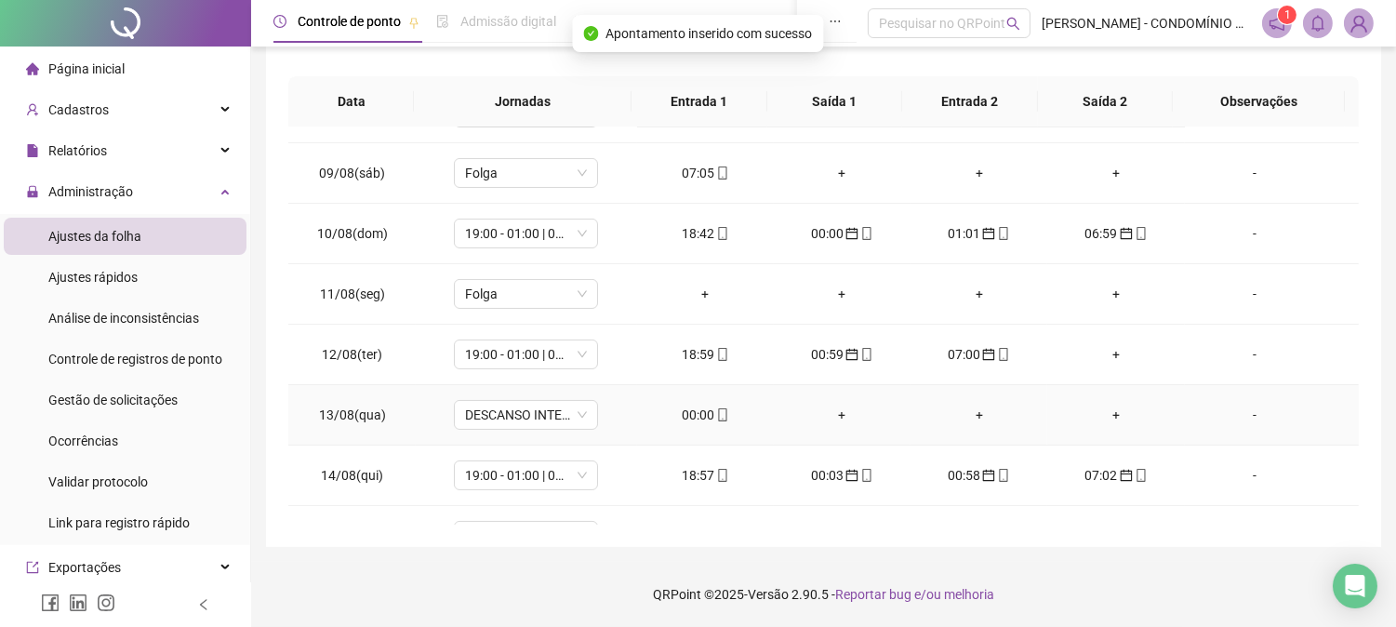
click at [698, 411] on div "00:00" at bounding box center [705, 415] width 107 height 20
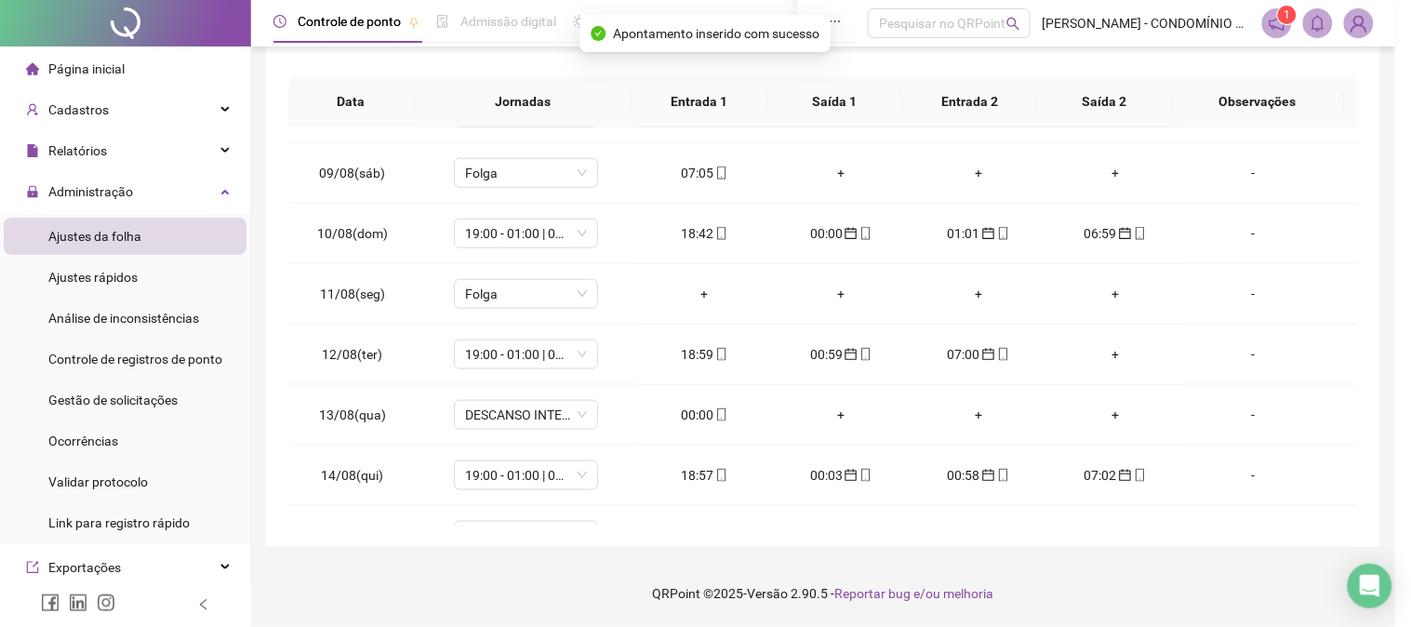
type input "**********"
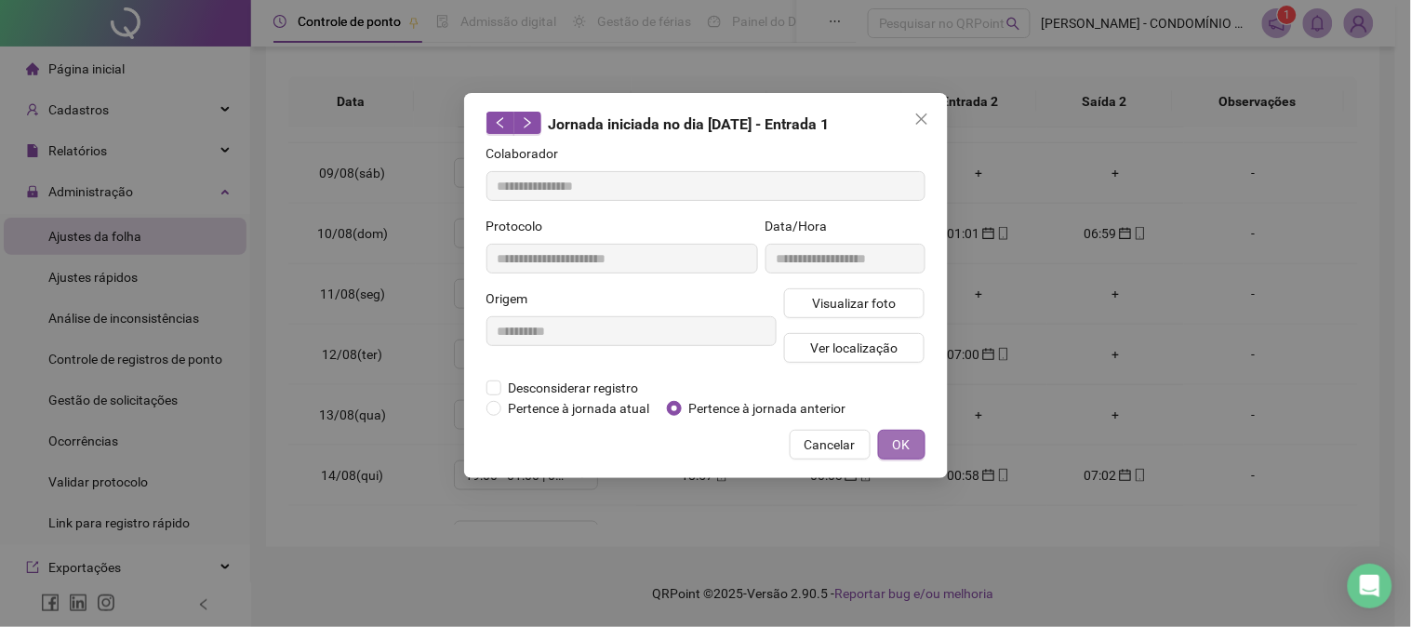
click at [895, 445] on span "OK" at bounding box center [902, 444] width 18 height 20
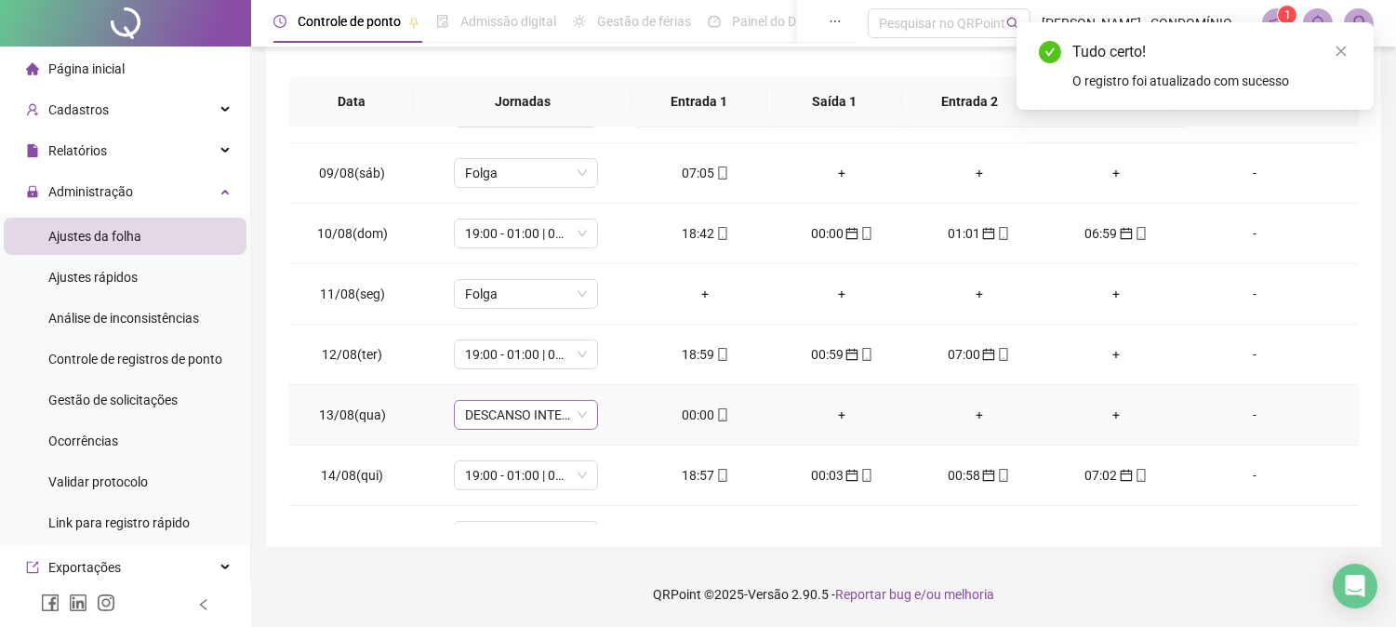
click at [512, 415] on span "DESCANSO INTER-JORNADA" at bounding box center [526, 415] width 122 height 28
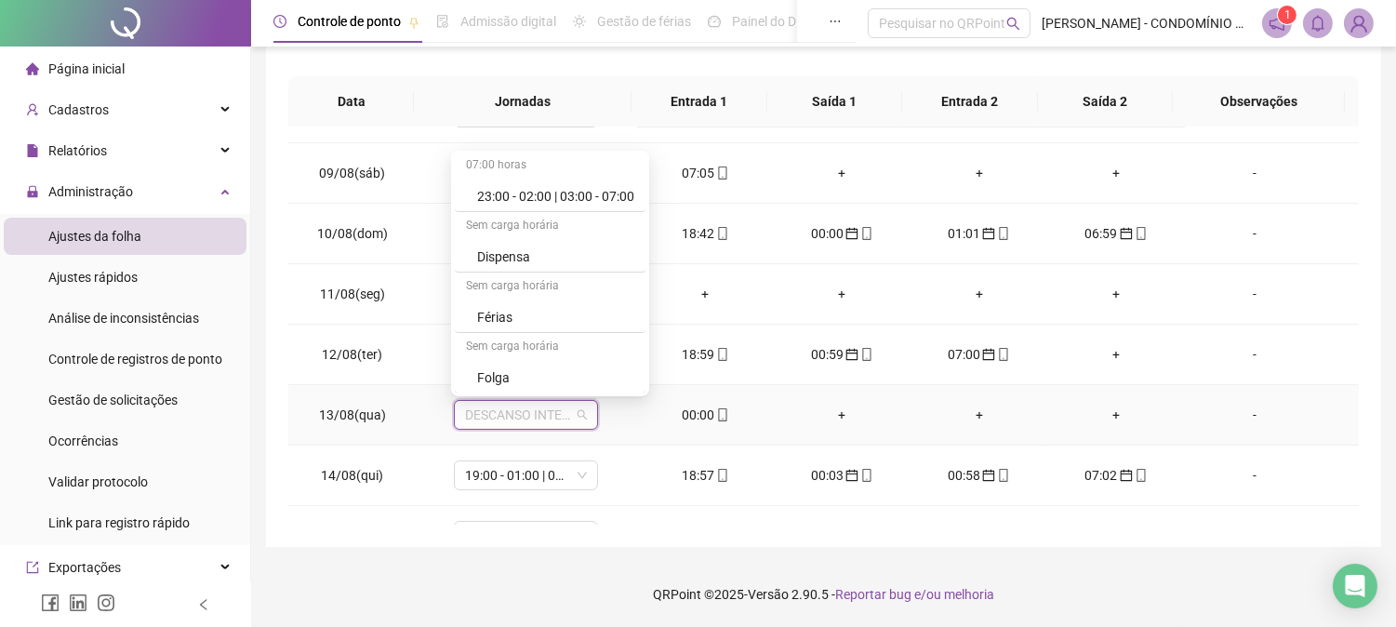
scroll to position [1253, 0]
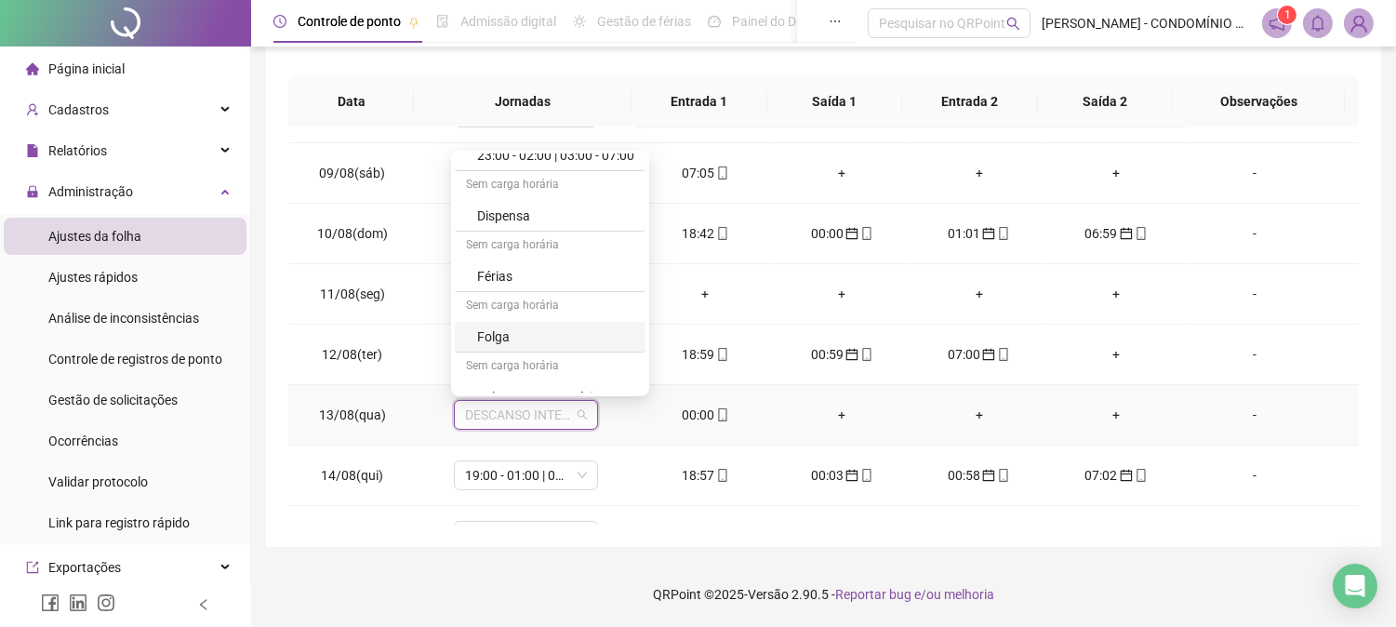
click at [504, 339] on div "Folga" at bounding box center [555, 336] width 157 height 20
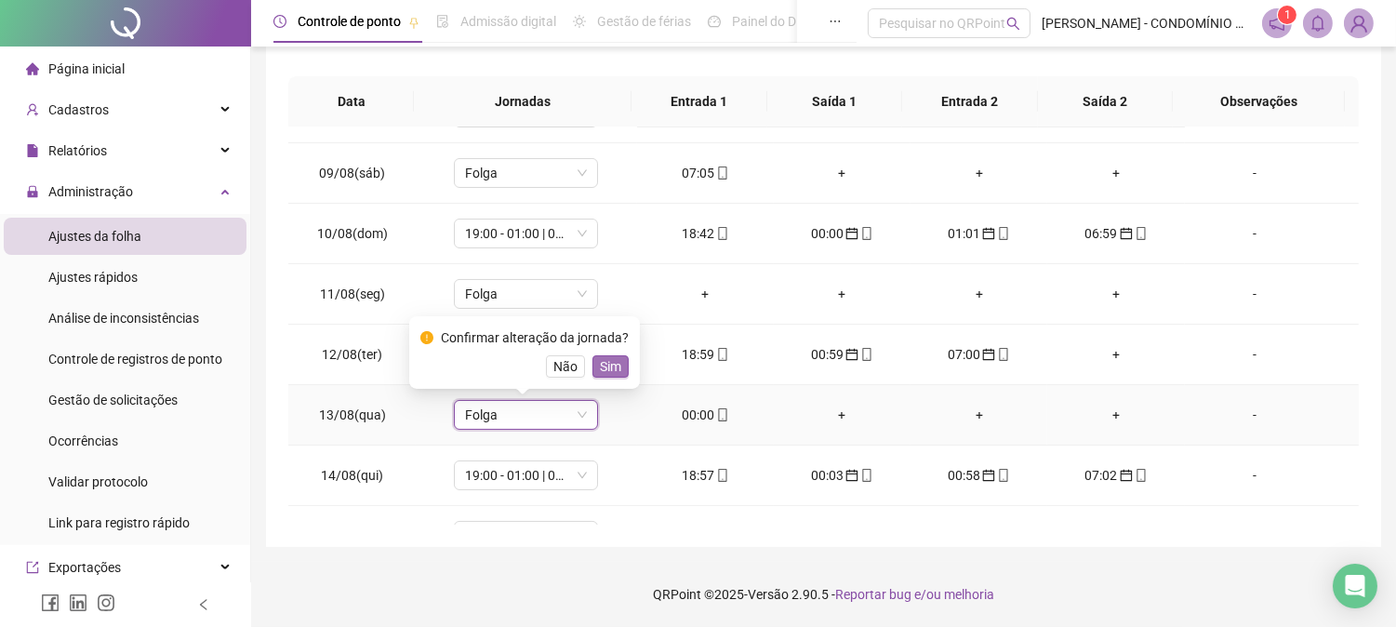
click at [603, 366] on span "Sim" at bounding box center [610, 366] width 21 height 20
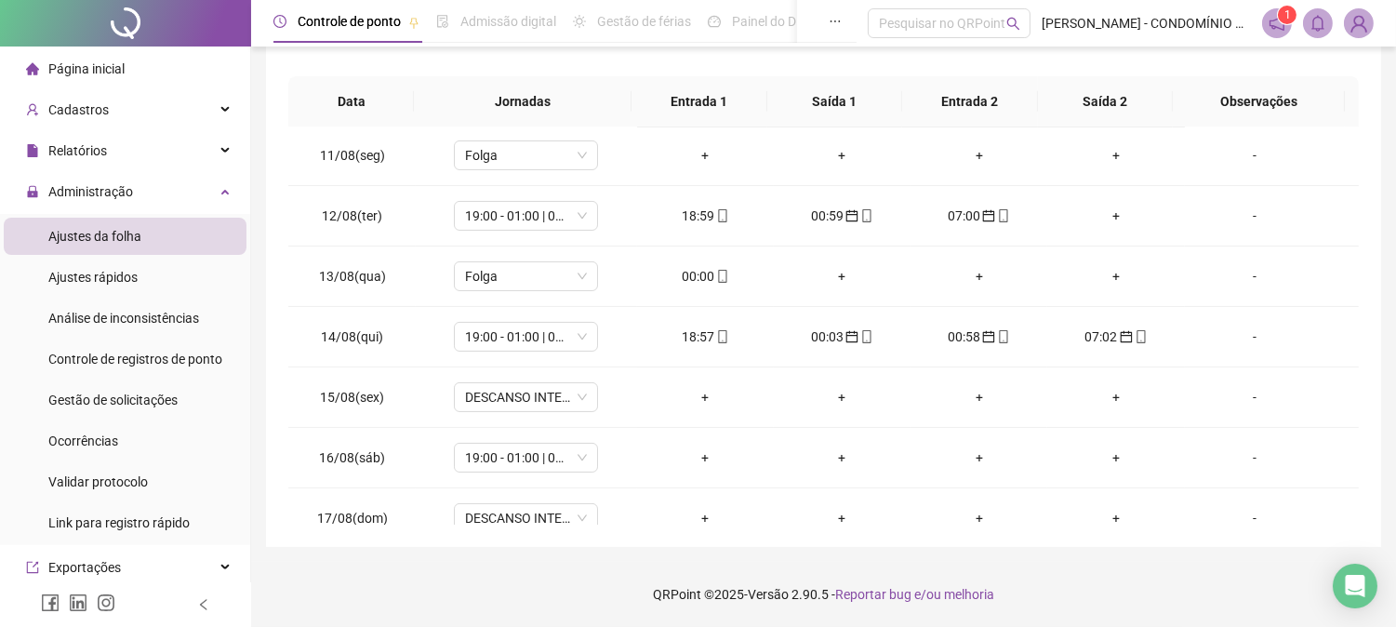
scroll to position [692, 0]
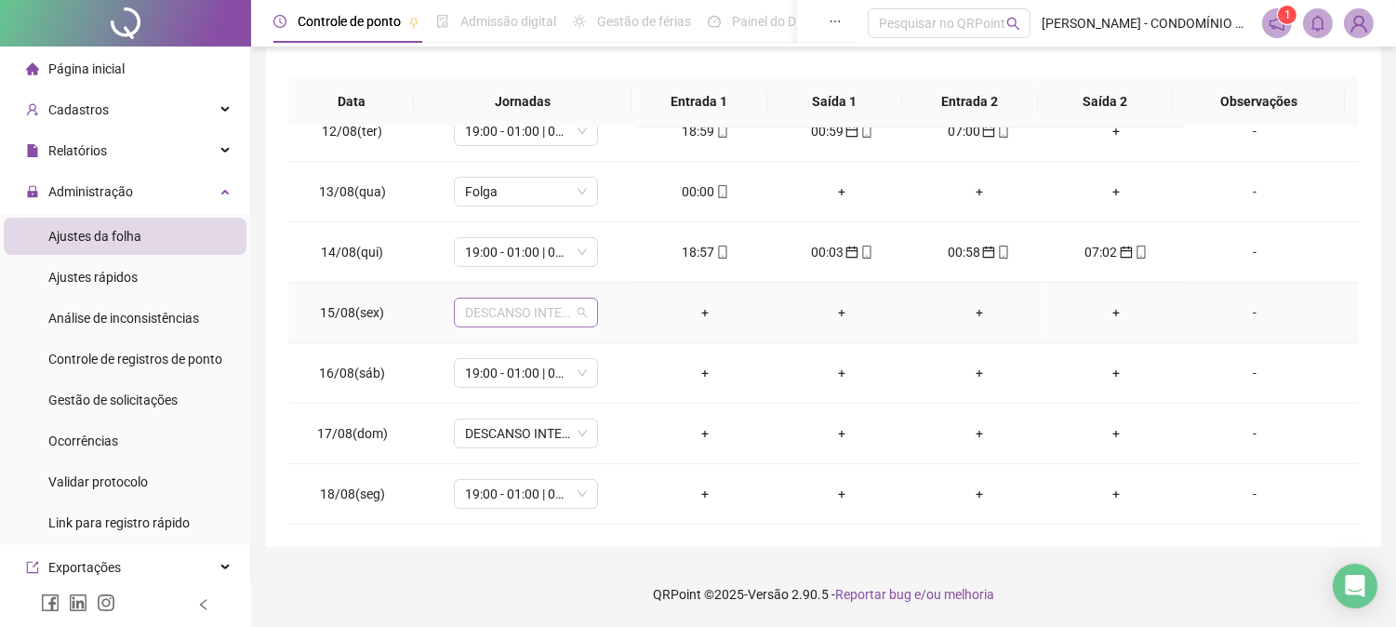
click at [539, 309] on span "DESCANSO INTER-JORNADA" at bounding box center [526, 313] width 122 height 28
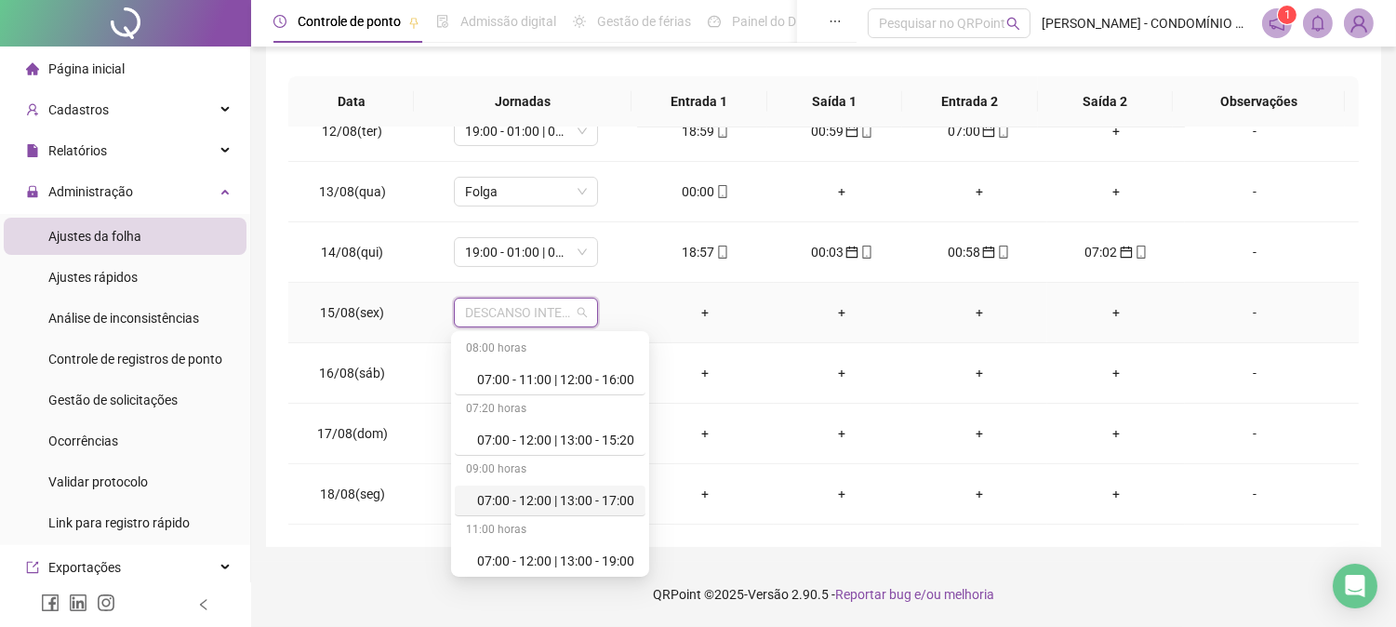
drag, startPoint x: 643, startPoint y: 504, endPoint x: 671, endPoint y: 567, distance: 69.1
click at [488, 367] on div "Férias" at bounding box center [555, 376] width 157 height 20
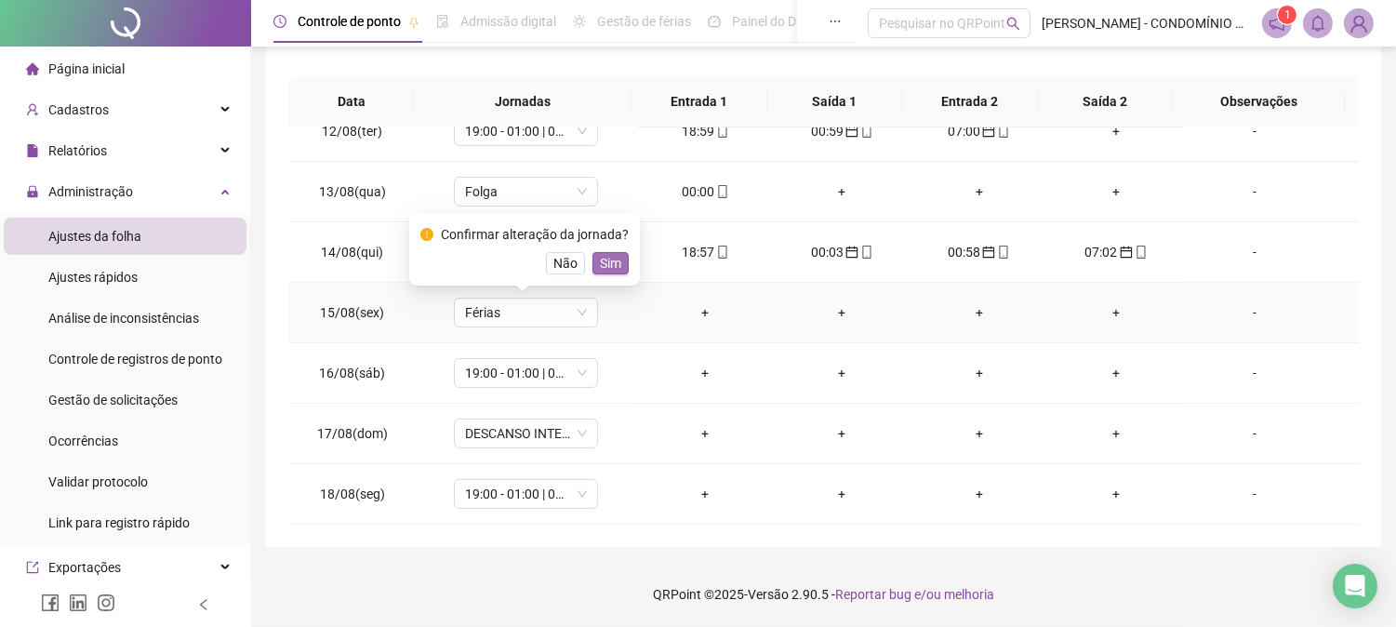
click at [606, 257] on span "Sim" at bounding box center [610, 263] width 21 height 20
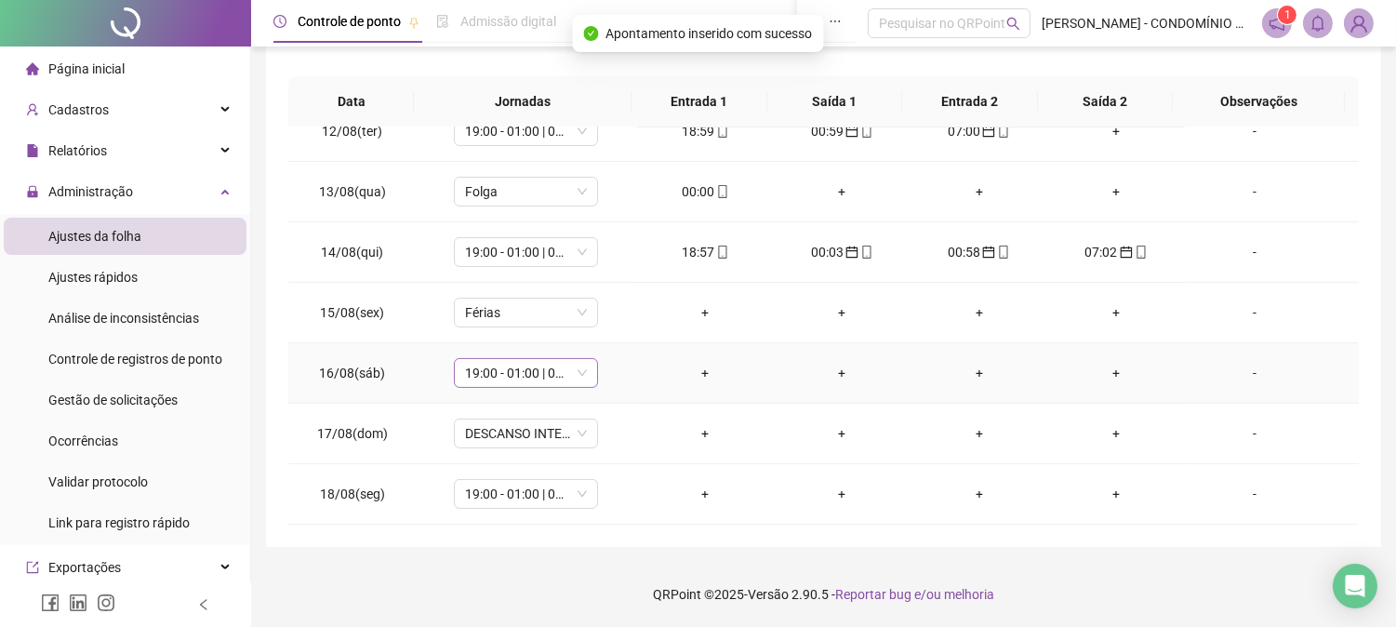
click at [510, 368] on span "19:00 - 01:00 | 02:00 - 07:00" at bounding box center [526, 373] width 122 height 28
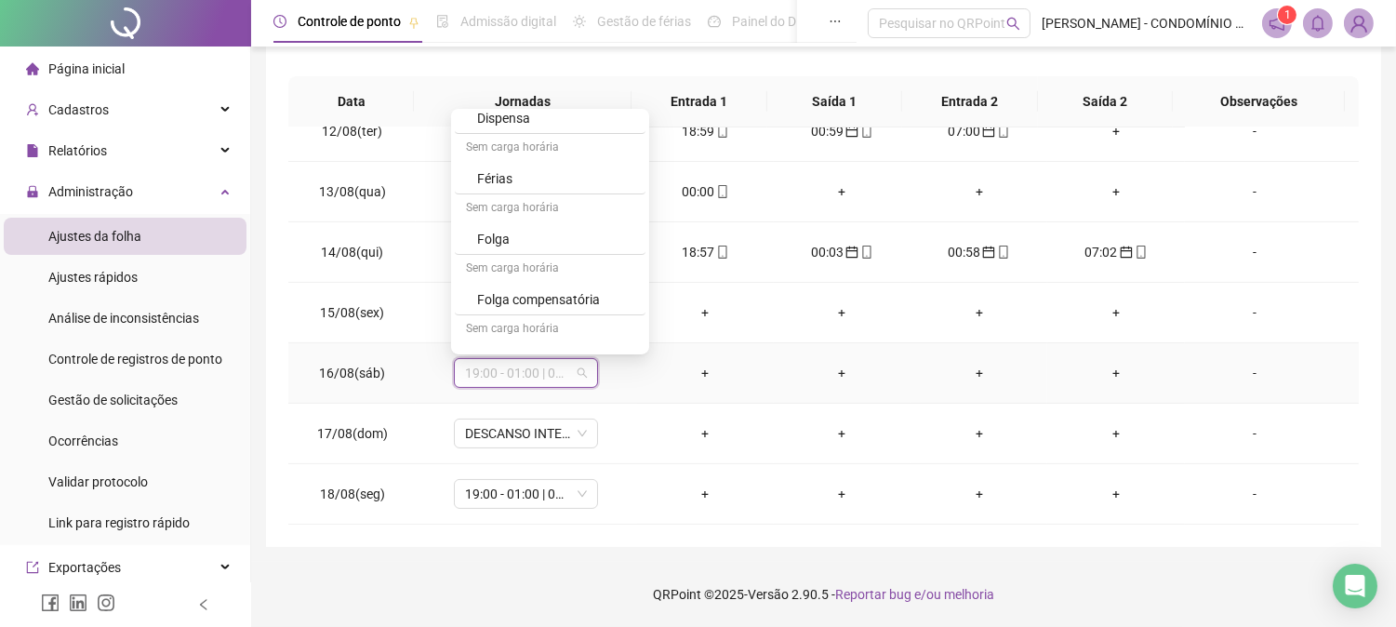
scroll to position [1323, 0]
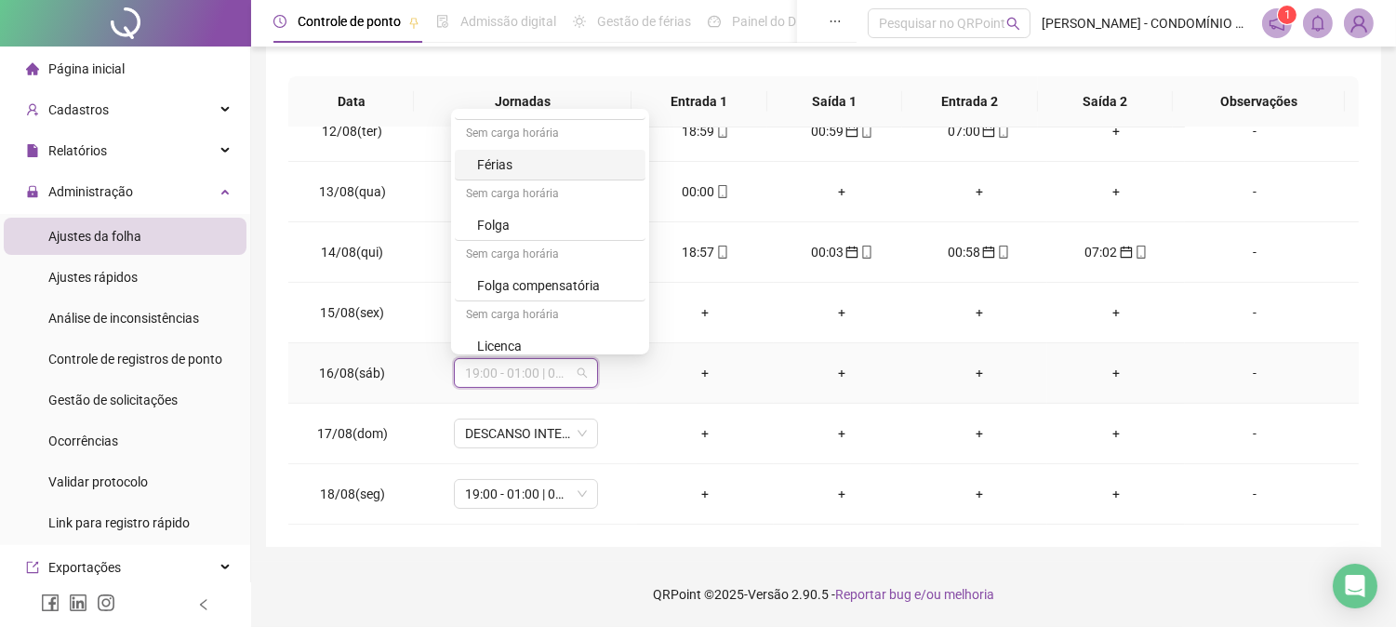
click at [486, 163] on div "Férias" at bounding box center [555, 164] width 157 height 20
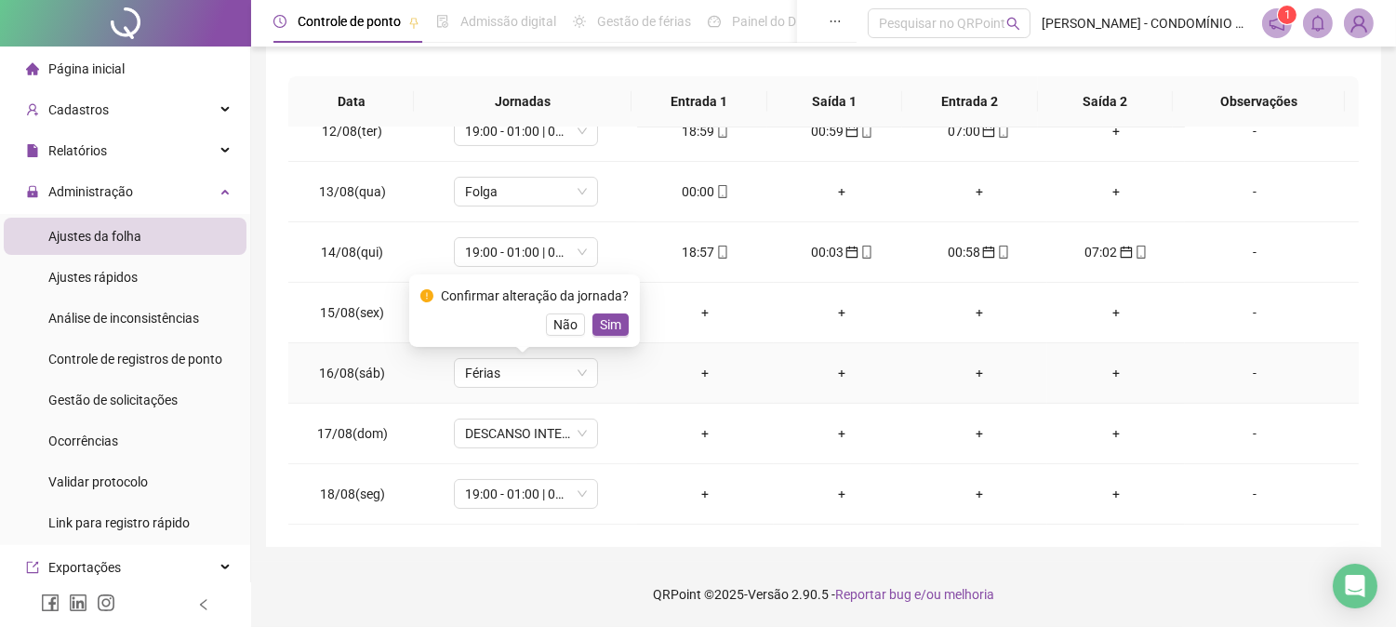
click at [605, 326] on span "Sim" at bounding box center [610, 324] width 21 height 20
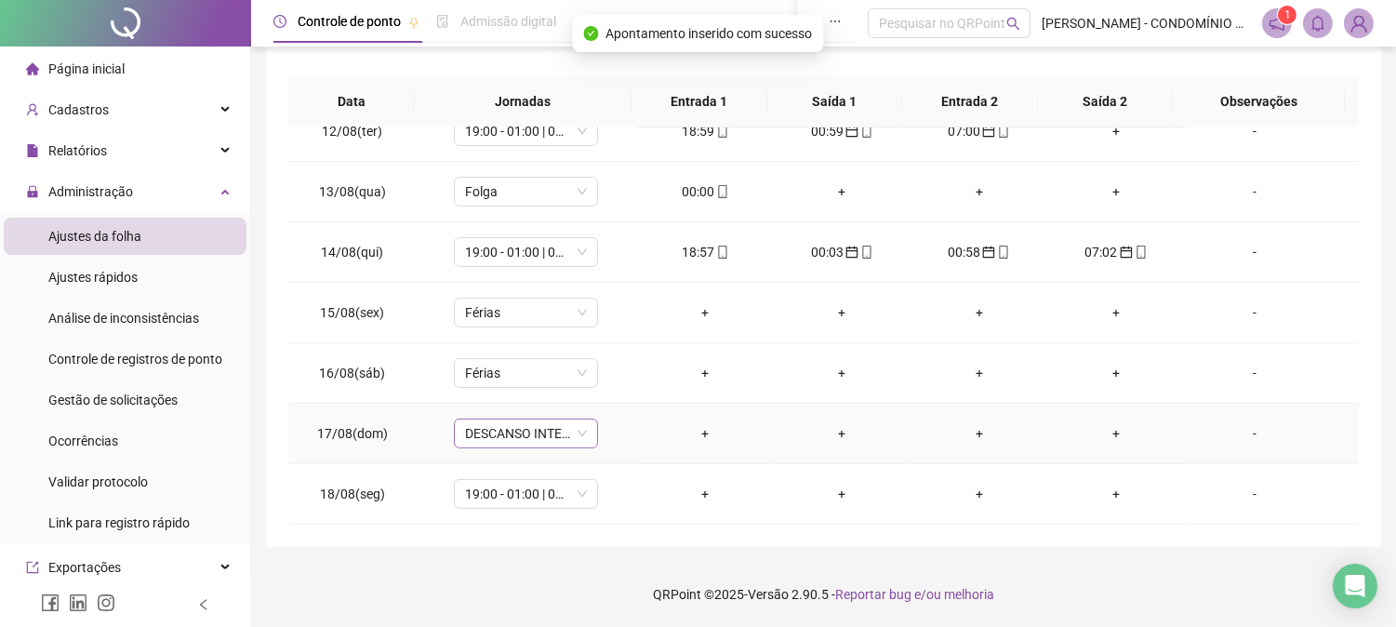
click at [489, 431] on span "DESCANSO INTER-JORNADA" at bounding box center [526, 433] width 122 height 28
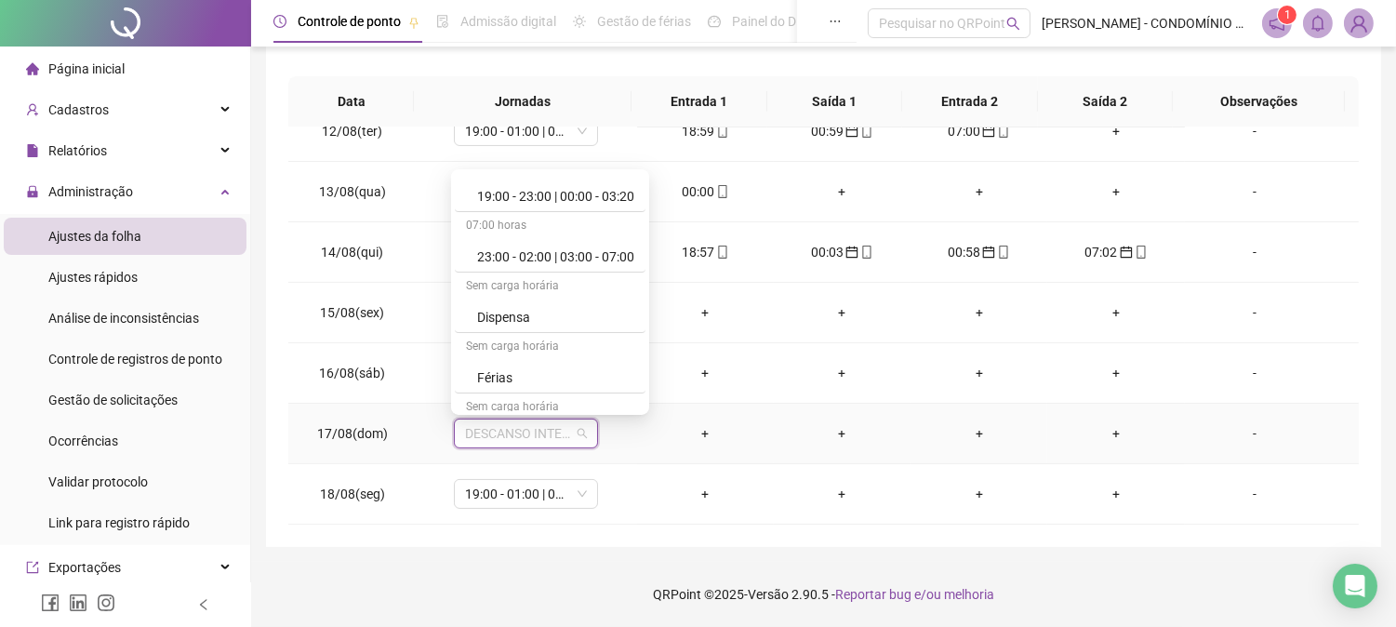
scroll to position [1336, 0]
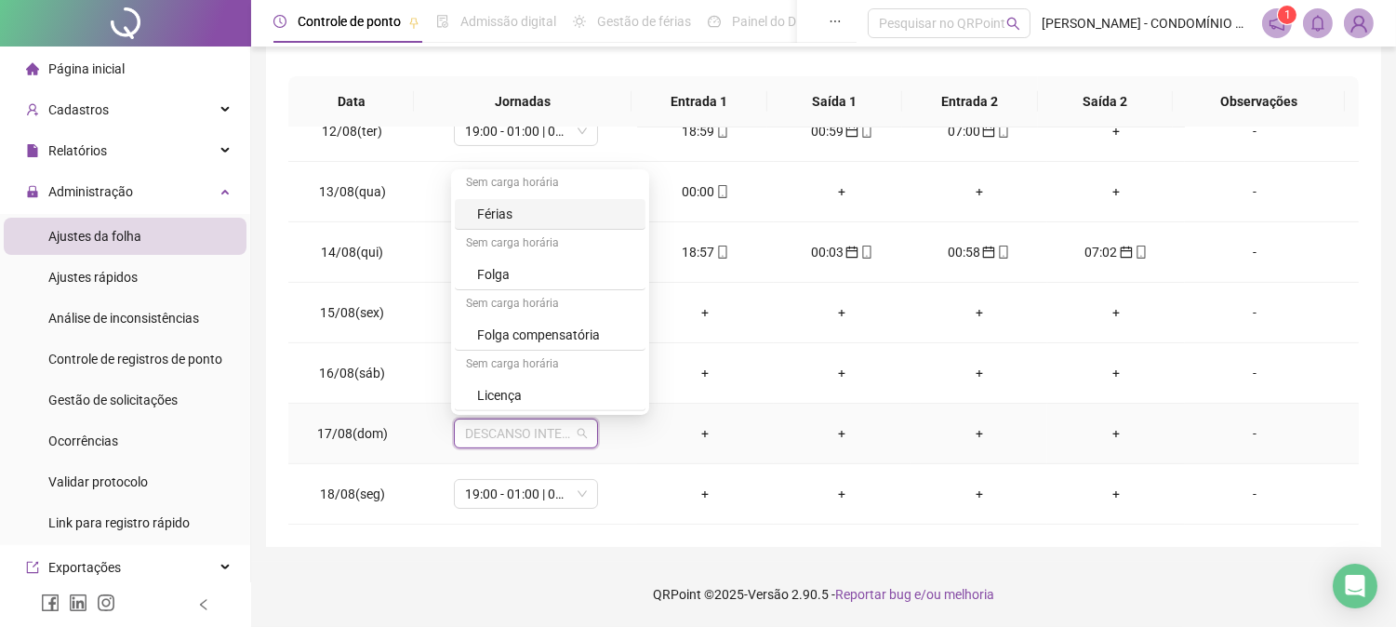
click at [486, 215] on div "Férias" at bounding box center [555, 214] width 157 height 20
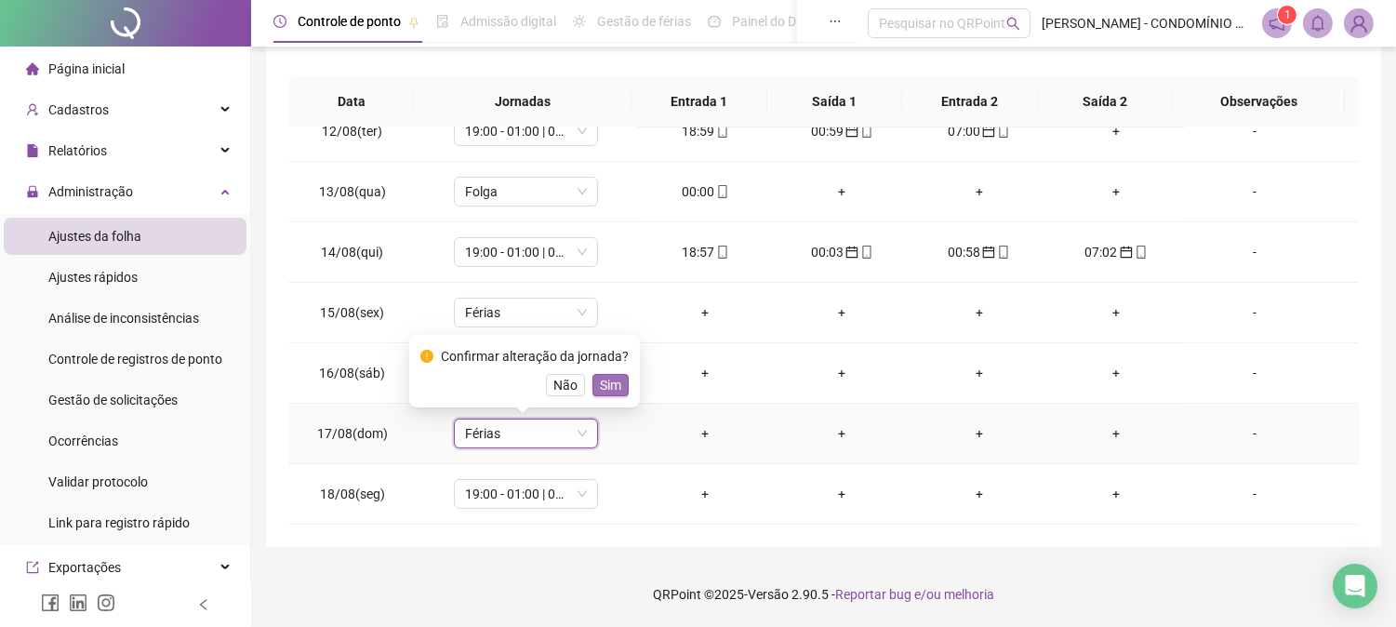
click at [606, 387] on span "Sim" at bounding box center [610, 385] width 21 height 20
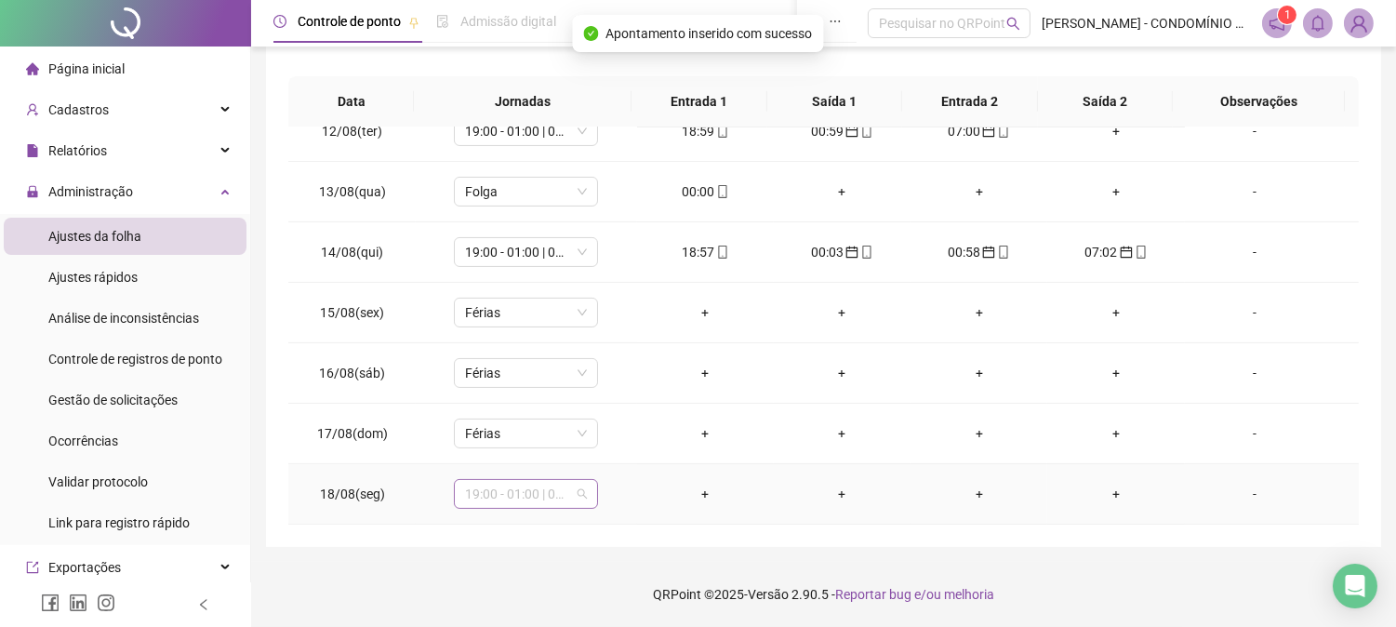
click at [525, 496] on span "19:00 - 01:00 | 02:00 - 07:00" at bounding box center [526, 494] width 122 height 28
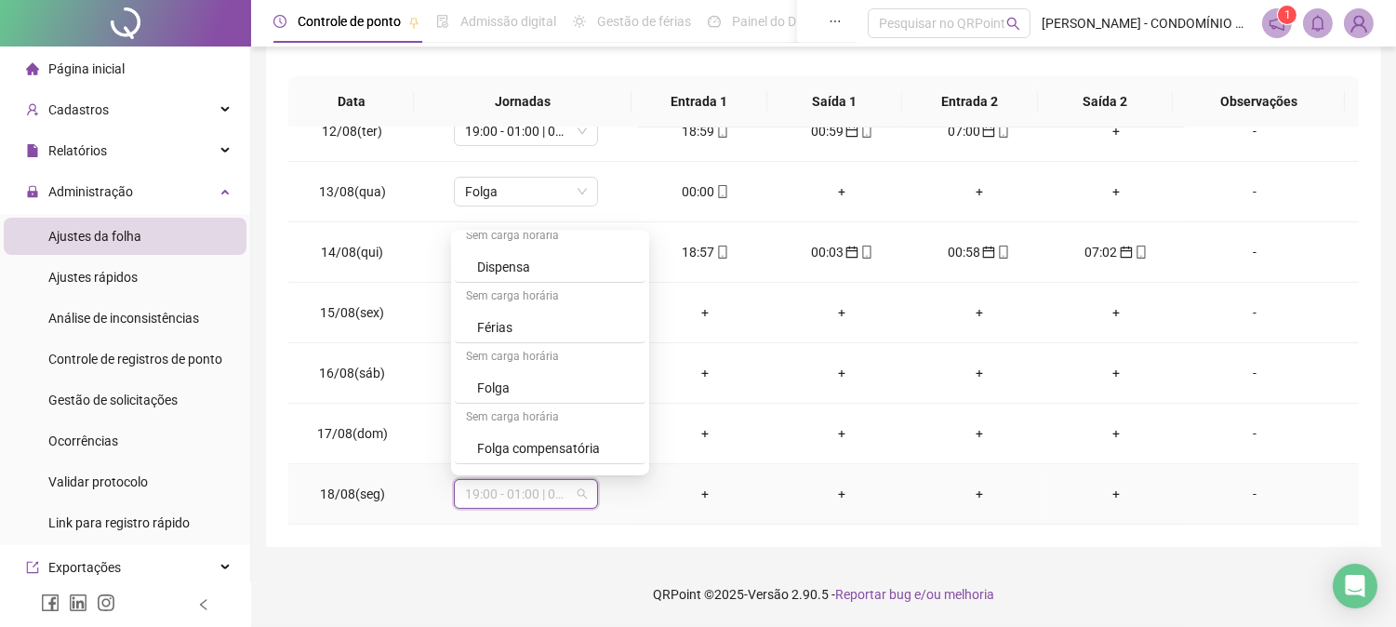
scroll to position [1335, 0]
click at [493, 268] on div "Férias" at bounding box center [555, 274] width 157 height 20
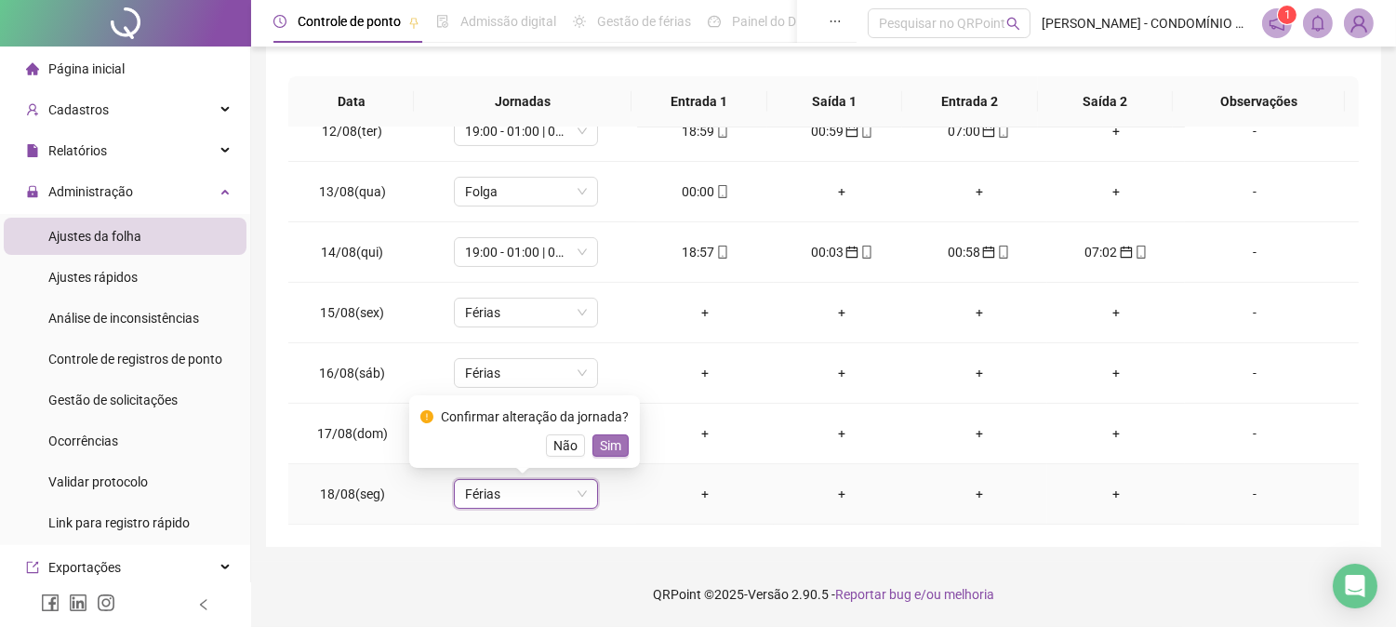
click at [609, 445] on span "Sim" at bounding box center [610, 445] width 21 height 20
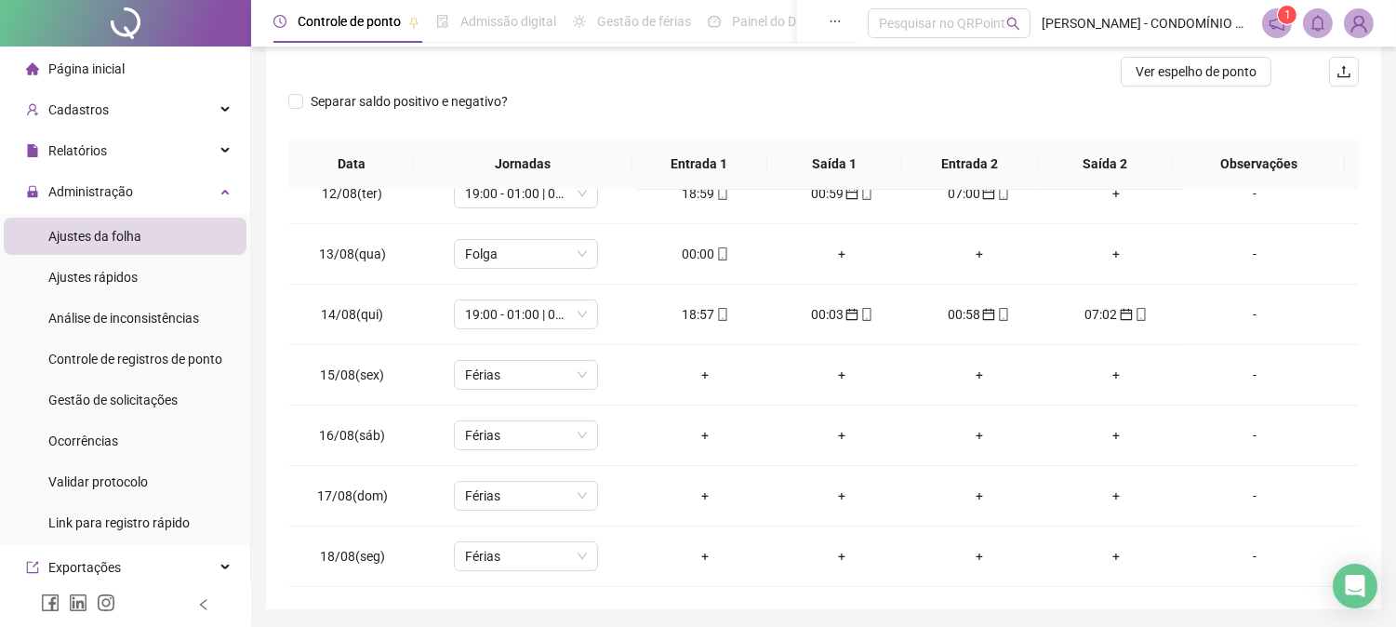
scroll to position [0, 0]
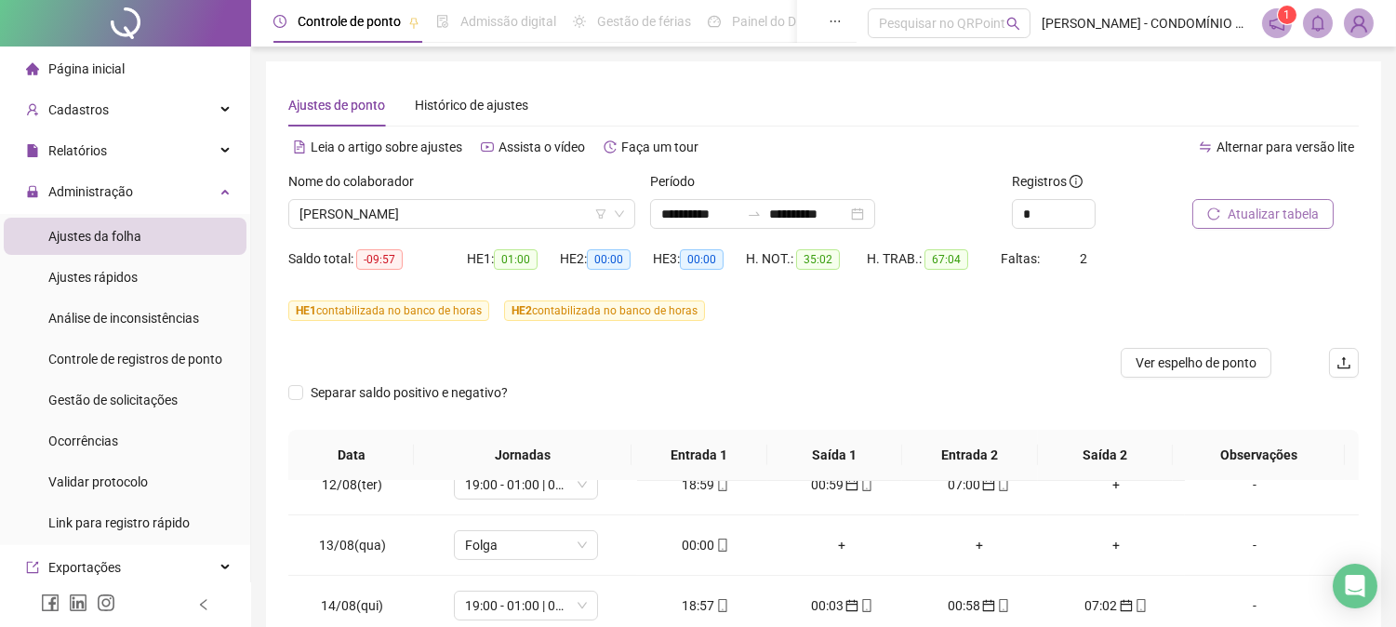
click at [1244, 207] on span "Atualizar tabela" at bounding box center [1273, 214] width 91 height 20
click at [1257, 216] on span "Atualizar tabela" at bounding box center [1273, 214] width 91 height 20
click at [423, 217] on span "[PERSON_NAME]" at bounding box center [461, 214] width 325 height 28
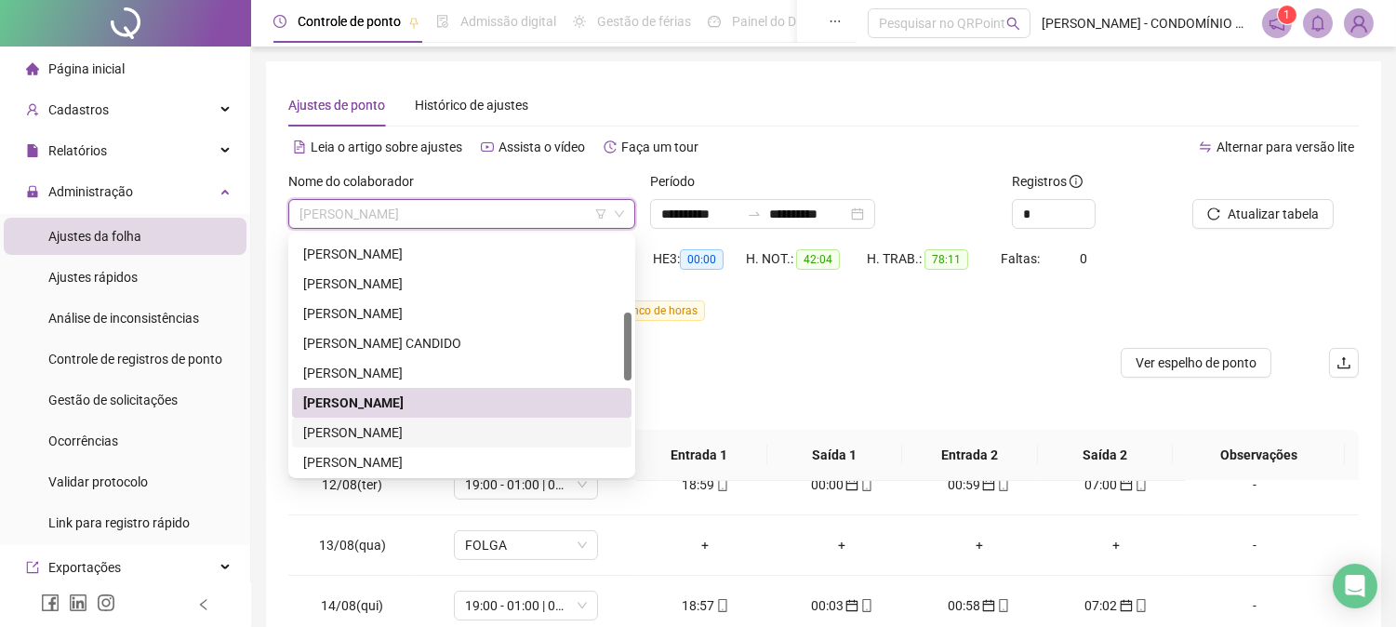
click at [360, 432] on div "[PERSON_NAME]" at bounding box center [461, 432] width 317 height 20
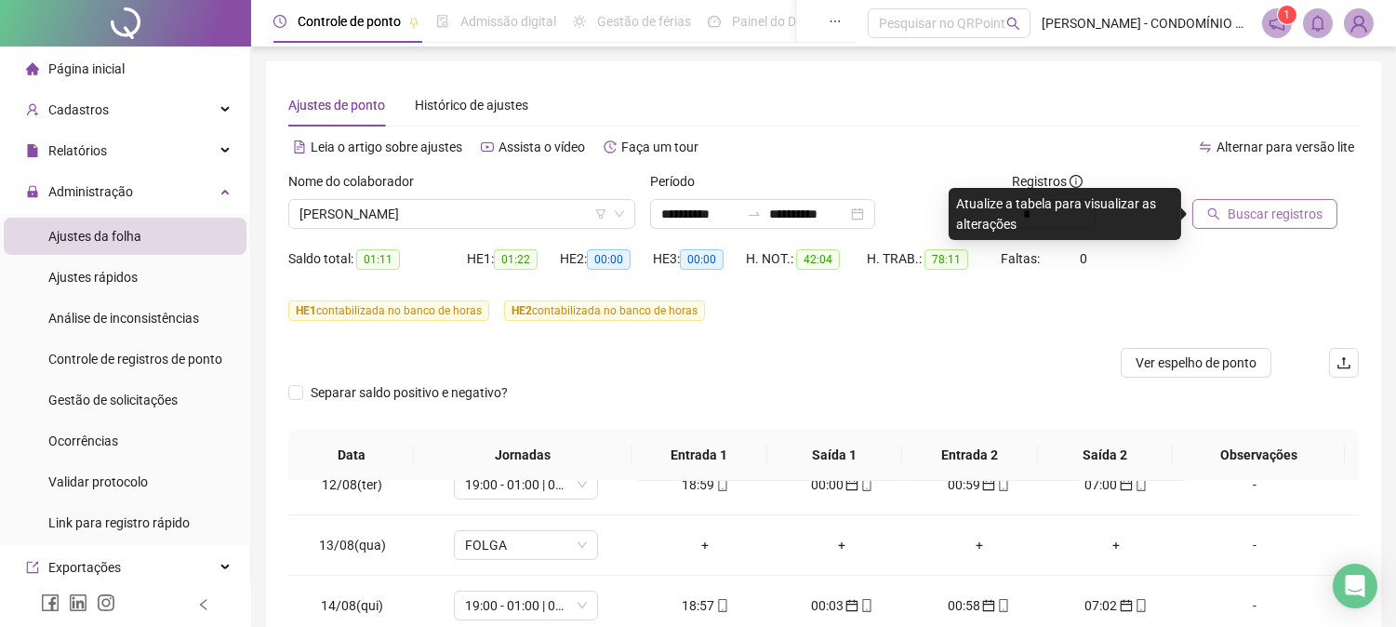
click at [1235, 209] on span "Buscar registros" at bounding box center [1275, 214] width 95 height 20
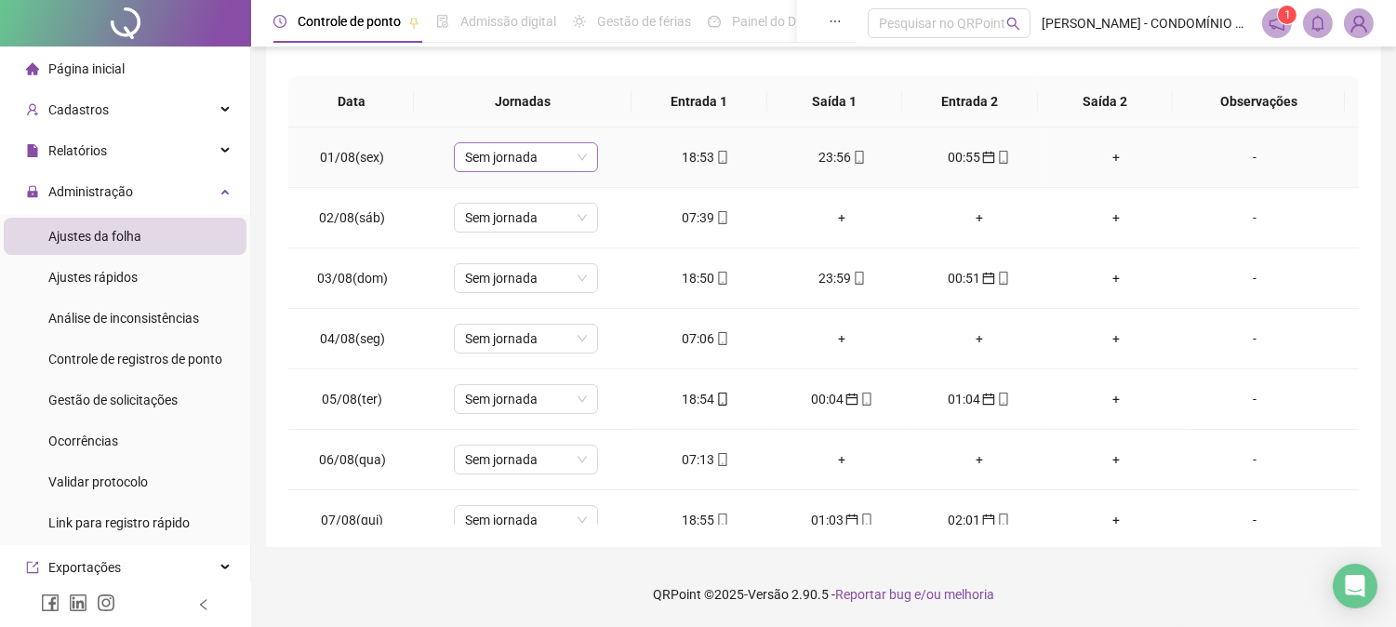
click at [553, 160] on span "Sem jornada" at bounding box center [526, 157] width 122 height 28
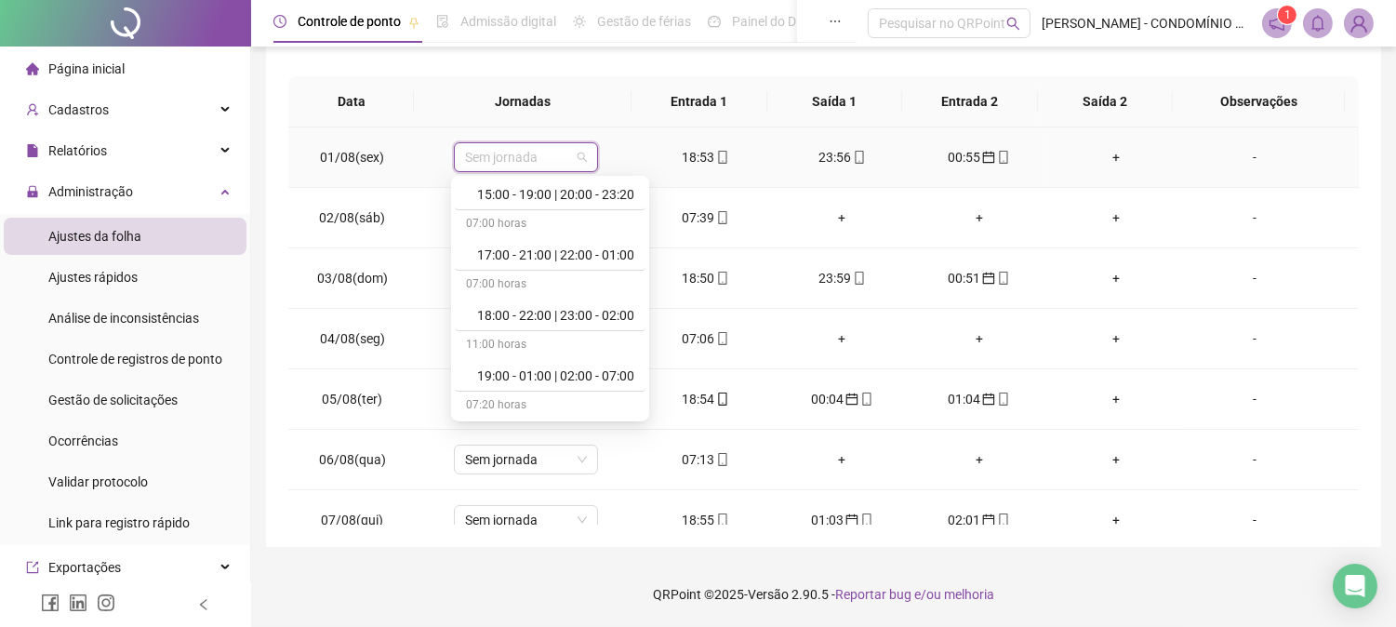
scroll to position [951, 0]
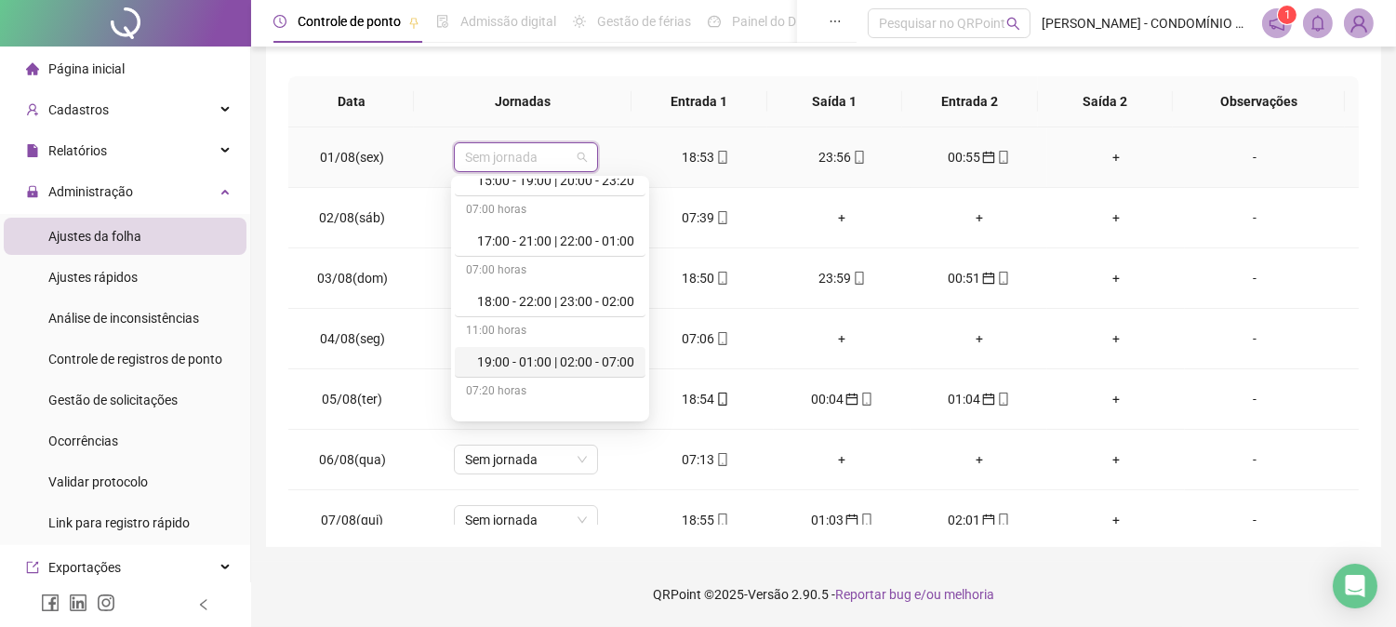
click at [630, 356] on div "19:00 - 01:00 | 02:00 - 07:00" at bounding box center [555, 362] width 157 height 20
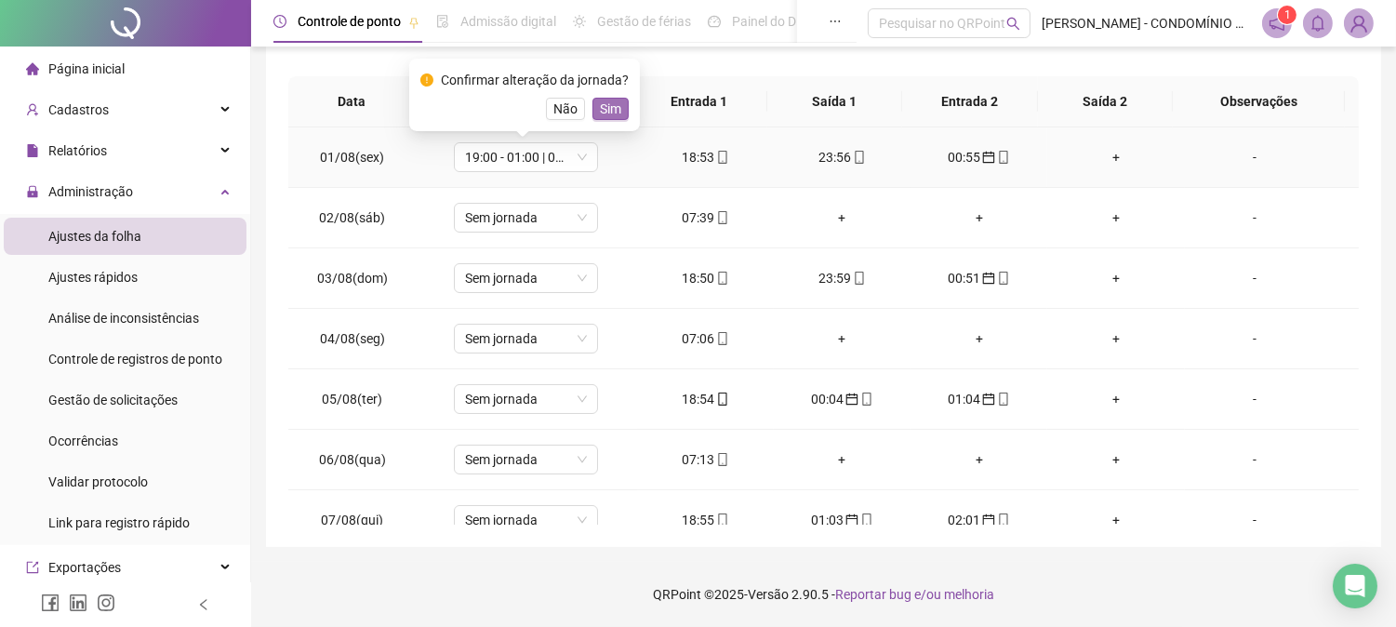
click at [610, 107] on span "Sim" at bounding box center [610, 109] width 21 height 20
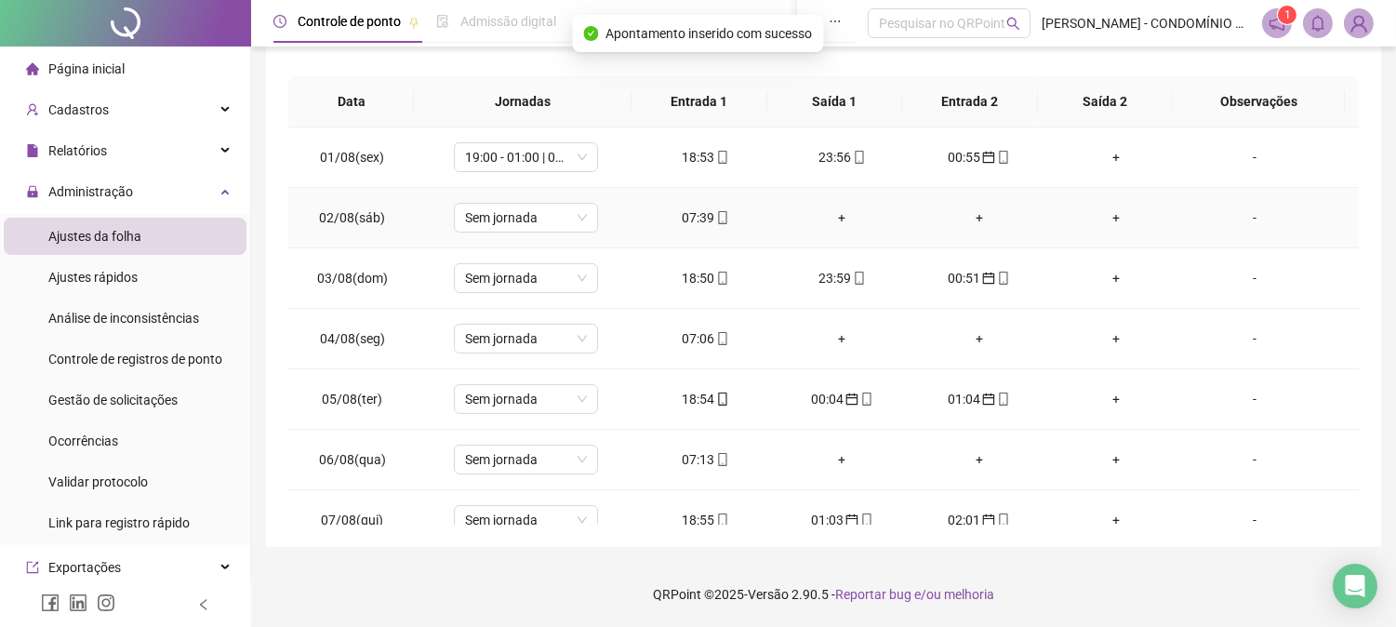
click at [688, 218] on div "07:39" at bounding box center [705, 217] width 107 height 20
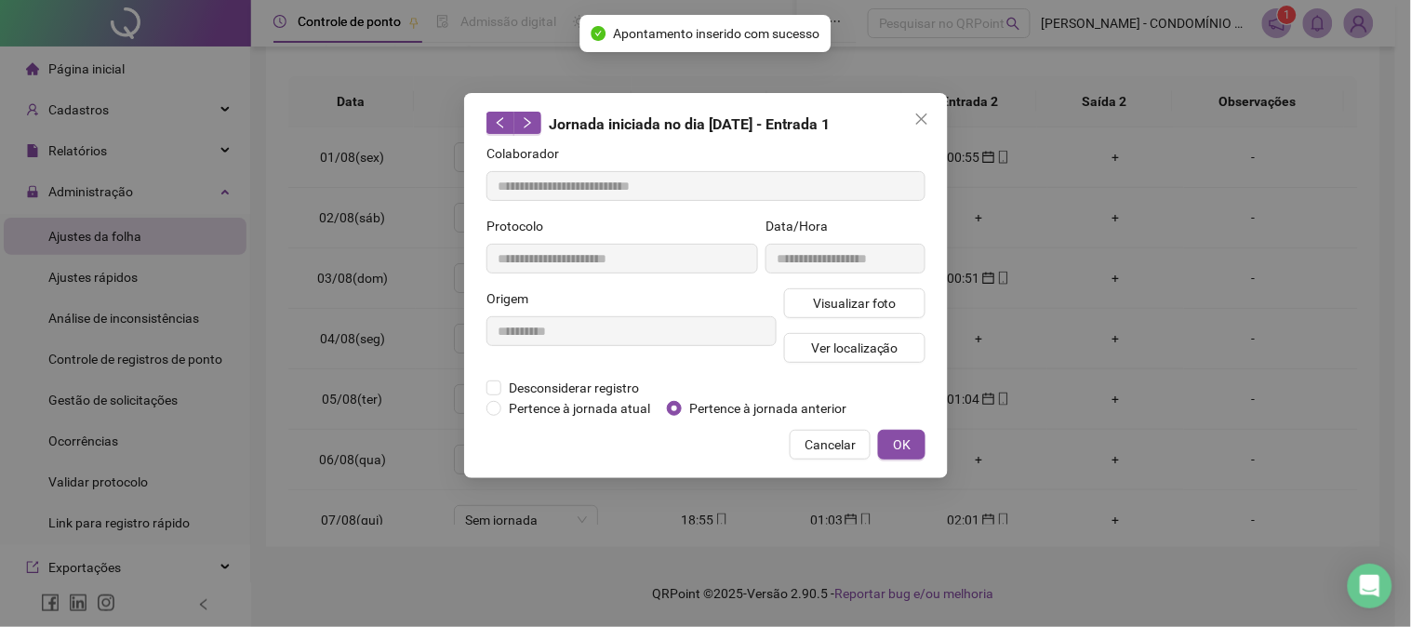
type input "**********"
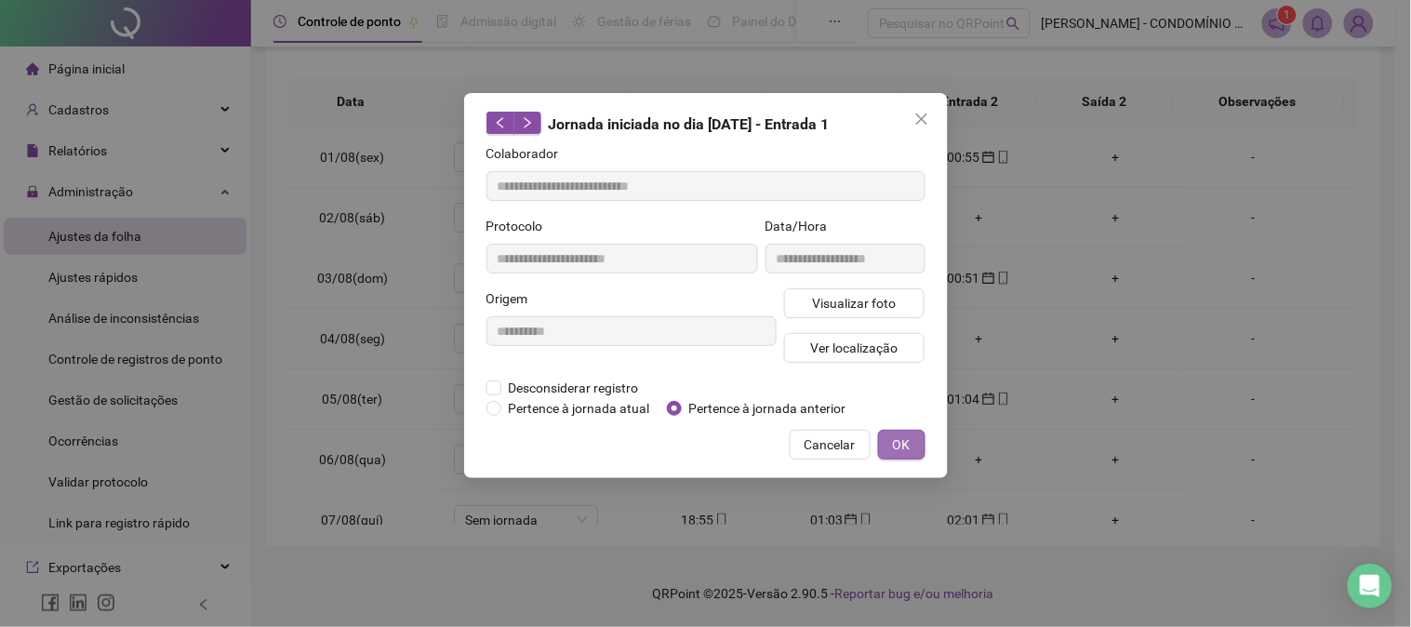
click at [900, 446] on span "OK" at bounding box center [902, 444] width 18 height 20
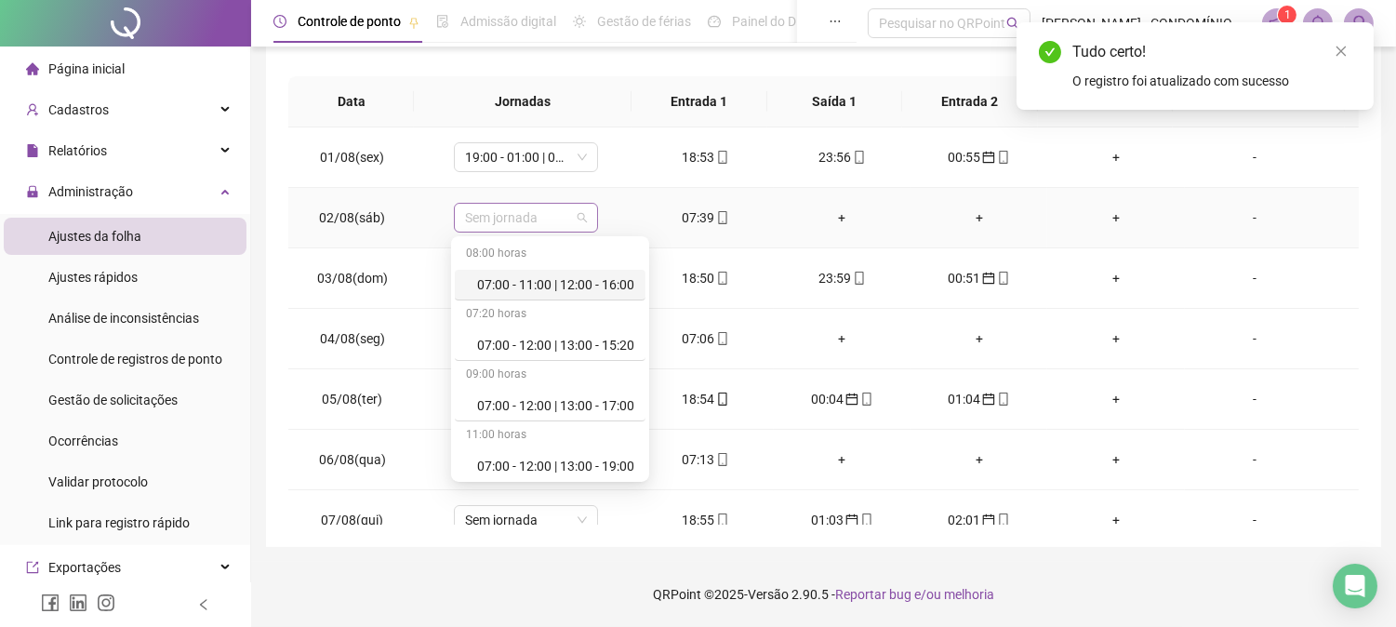
click at [544, 220] on span "Sem jornada" at bounding box center [526, 218] width 122 height 28
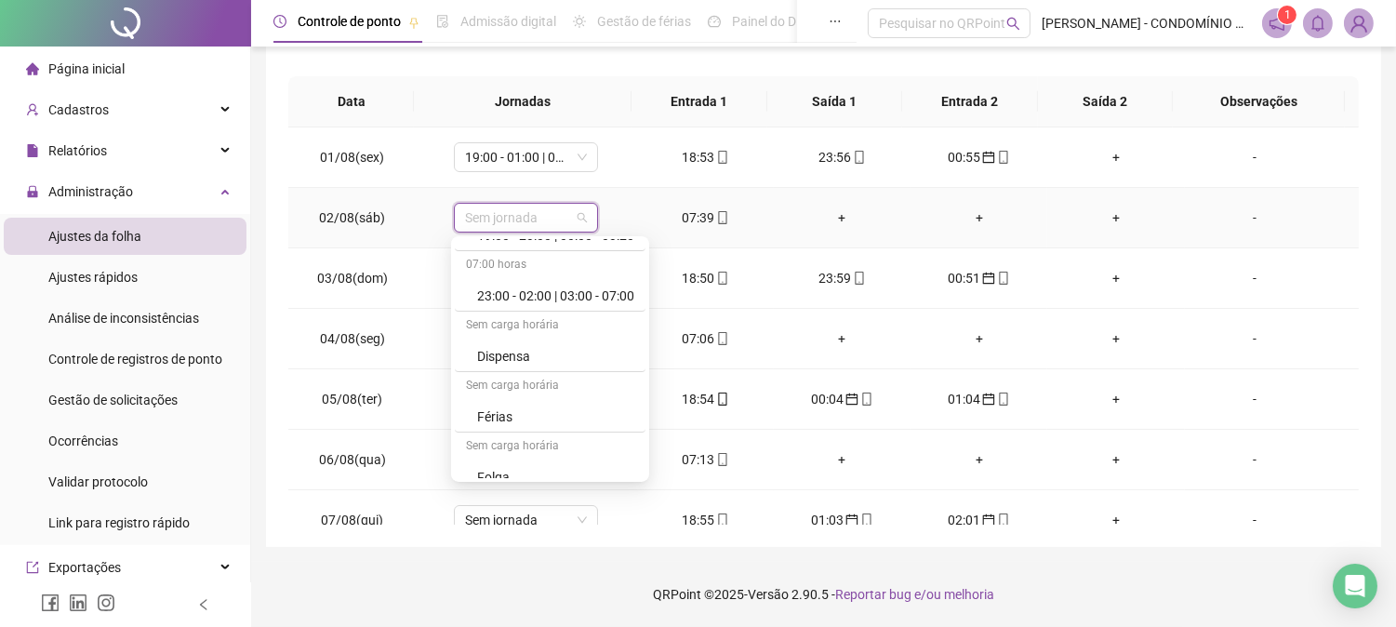
scroll to position [1335, 0]
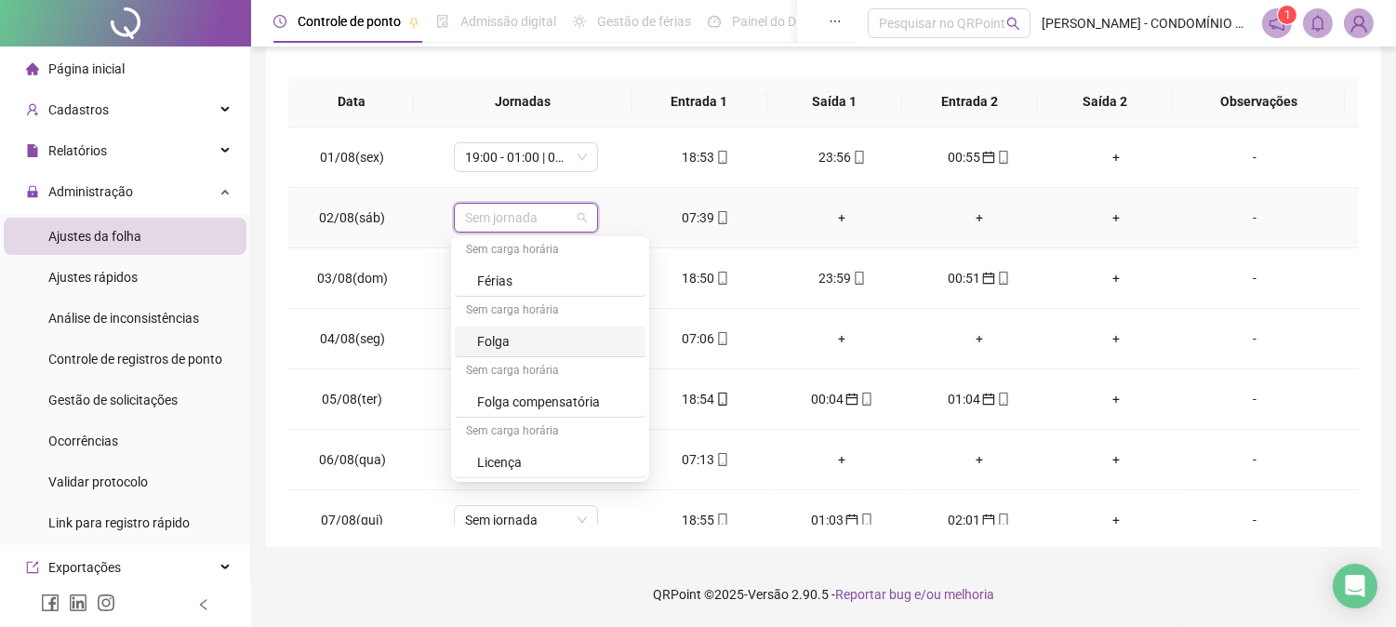
click at [495, 341] on div "Folga" at bounding box center [555, 341] width 157 height 20
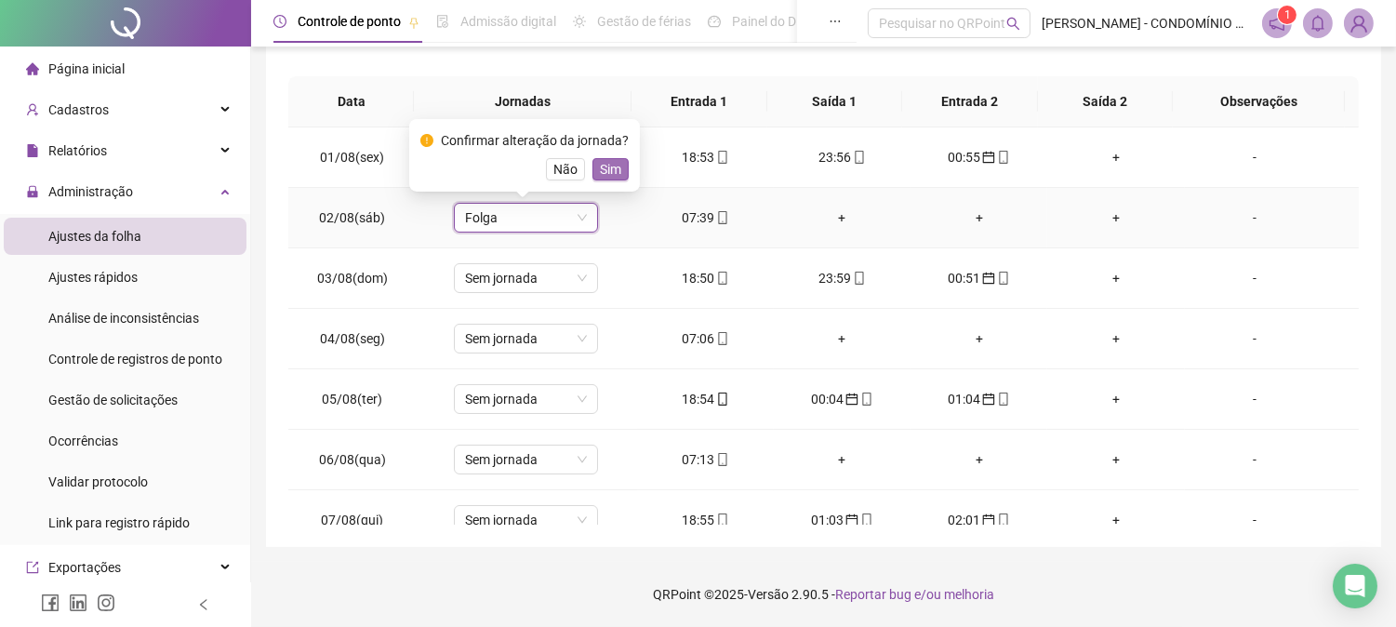
click at [612, 166] on span "Sim" at bounding box center [610, 169] width 21 height 20
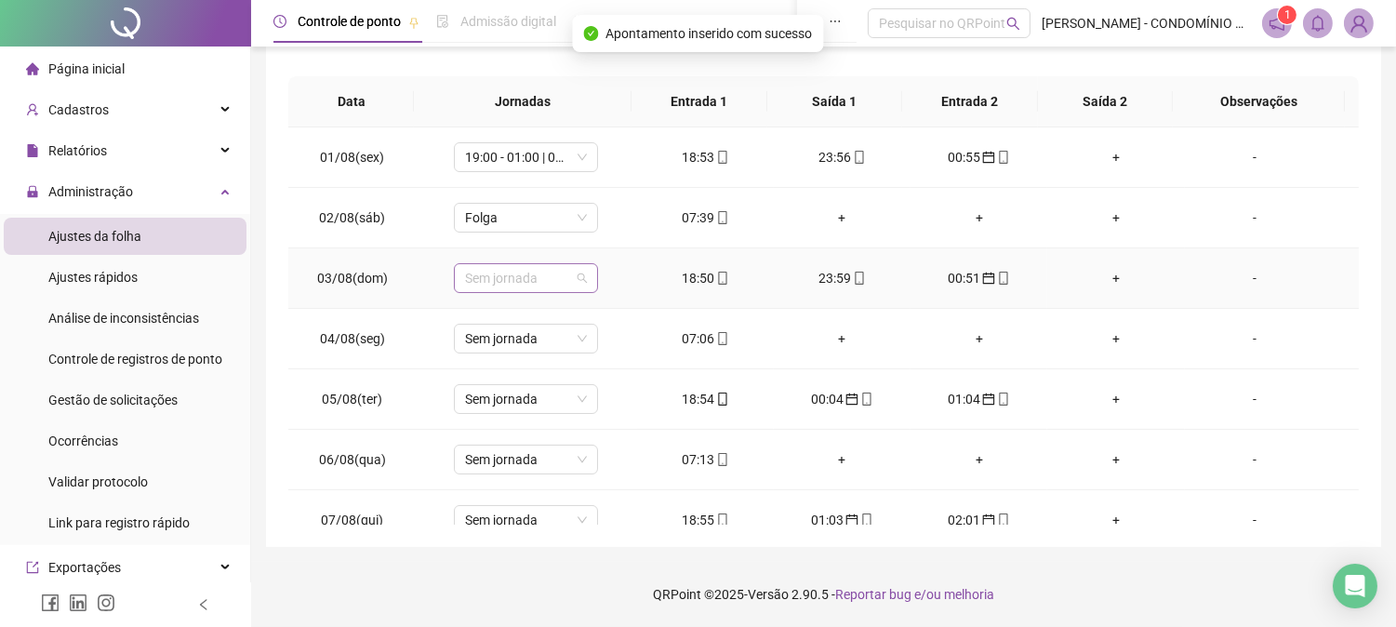
click at [528, 271] on span "Sem jornada" at bounding box center [526, 278] width 122 height 28
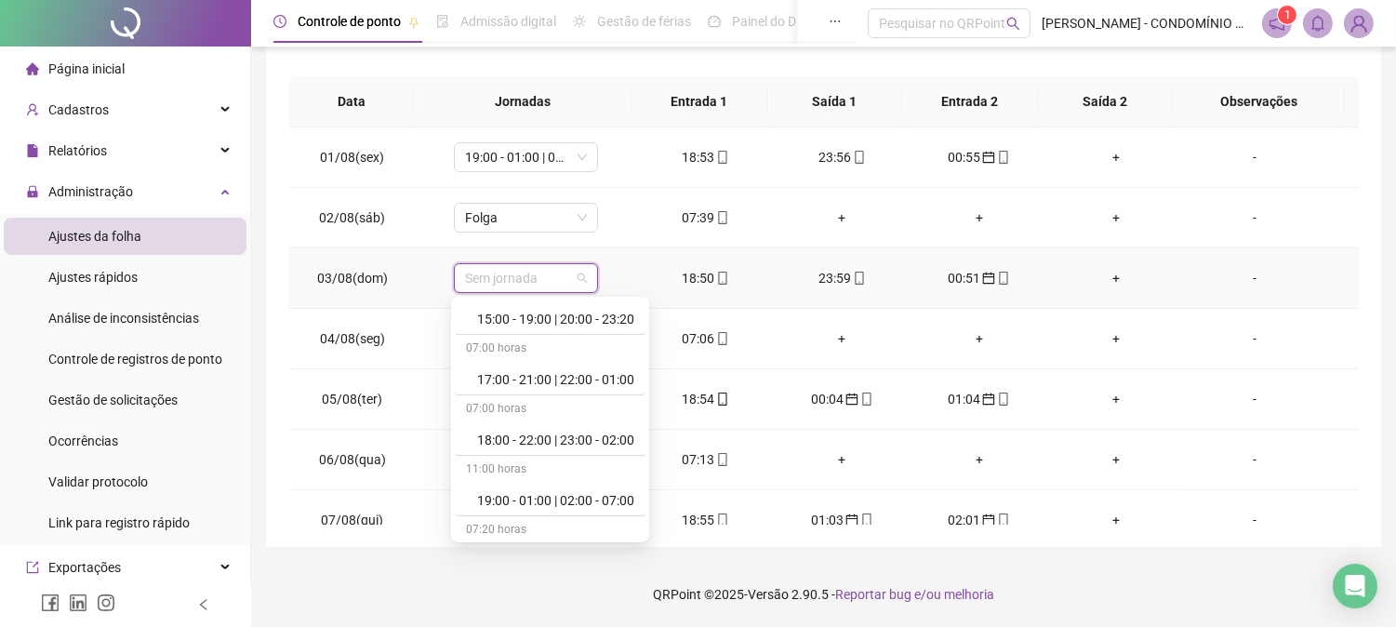
scroll to position [937, 0]
click at [575, 491] on div "19:00 - 01:00 | 02:00 - 07:00" at bounding box center [555, 496] width 157 height 20
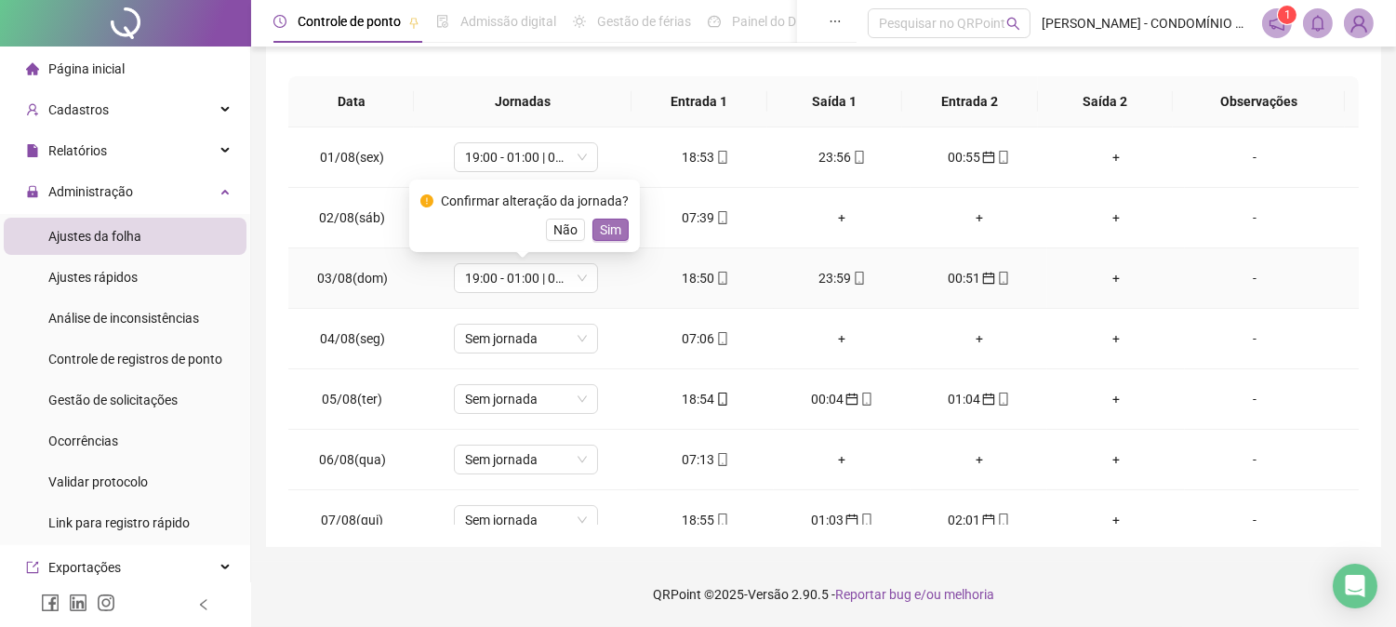
click at [605, 233] on span "Sim" at bounding box center [610, 230] width 21 height 20
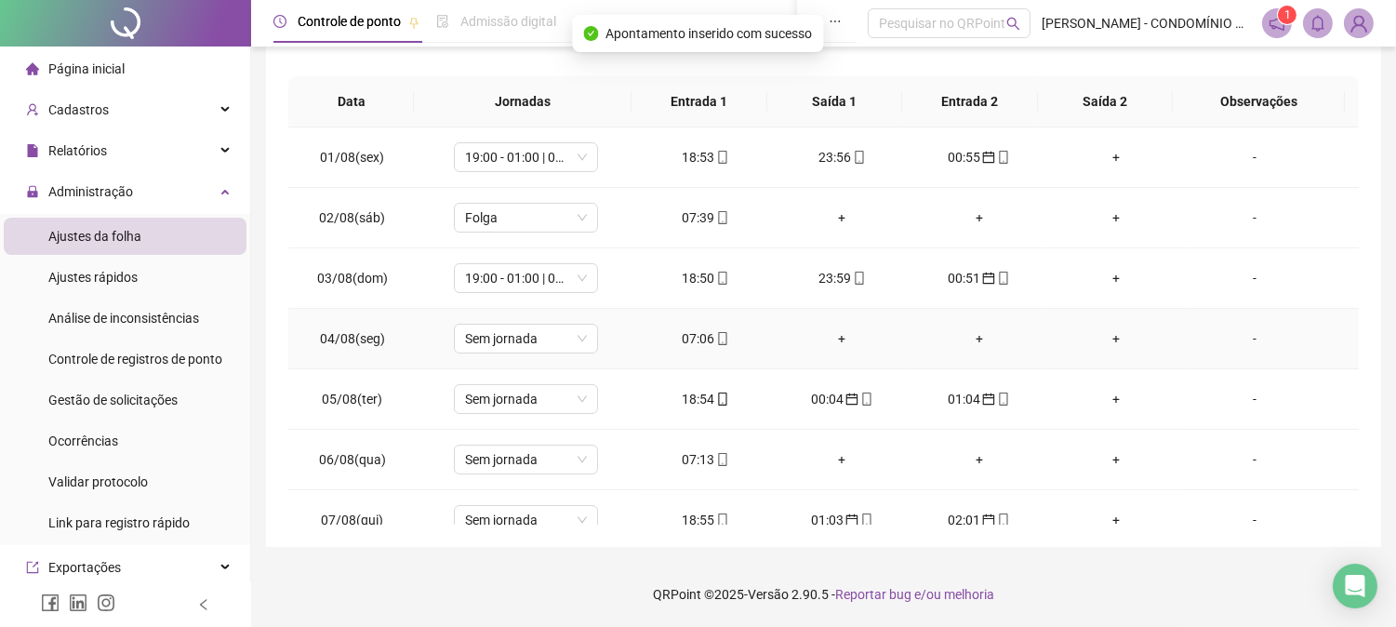
click at [695, 337] on div "07:06" at bounding box center [705, 338] width 107 height 20
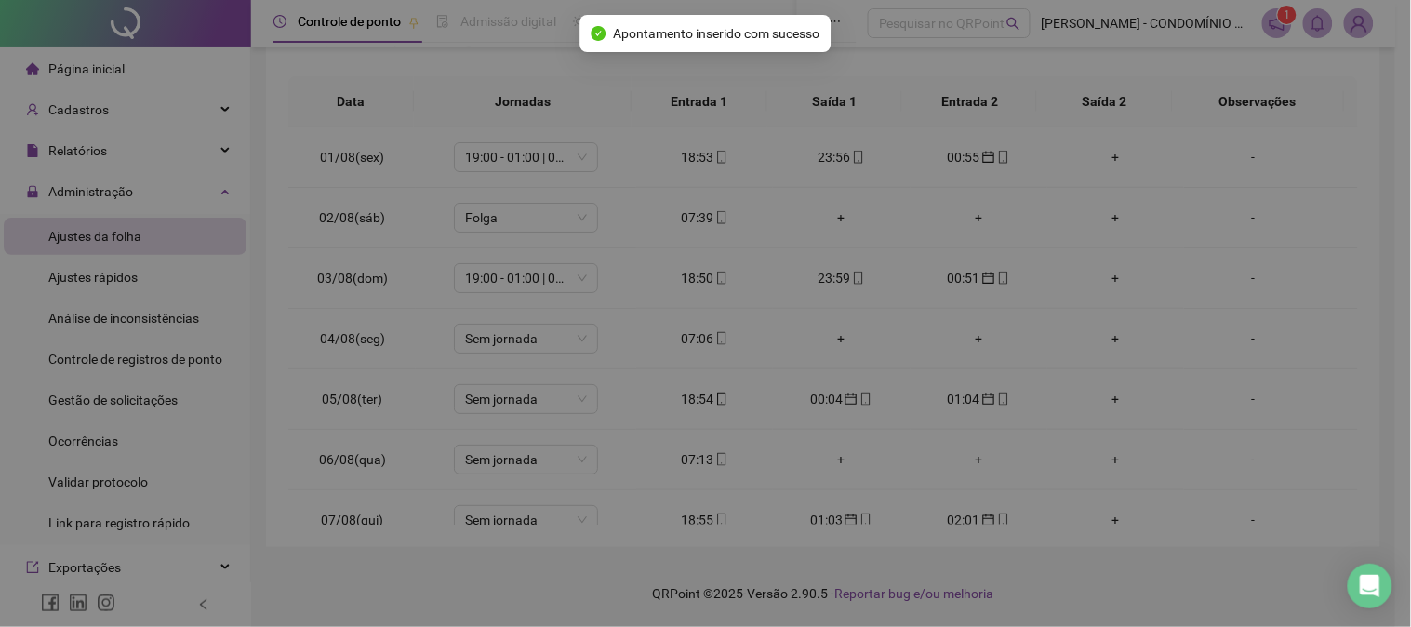
type input "**********"
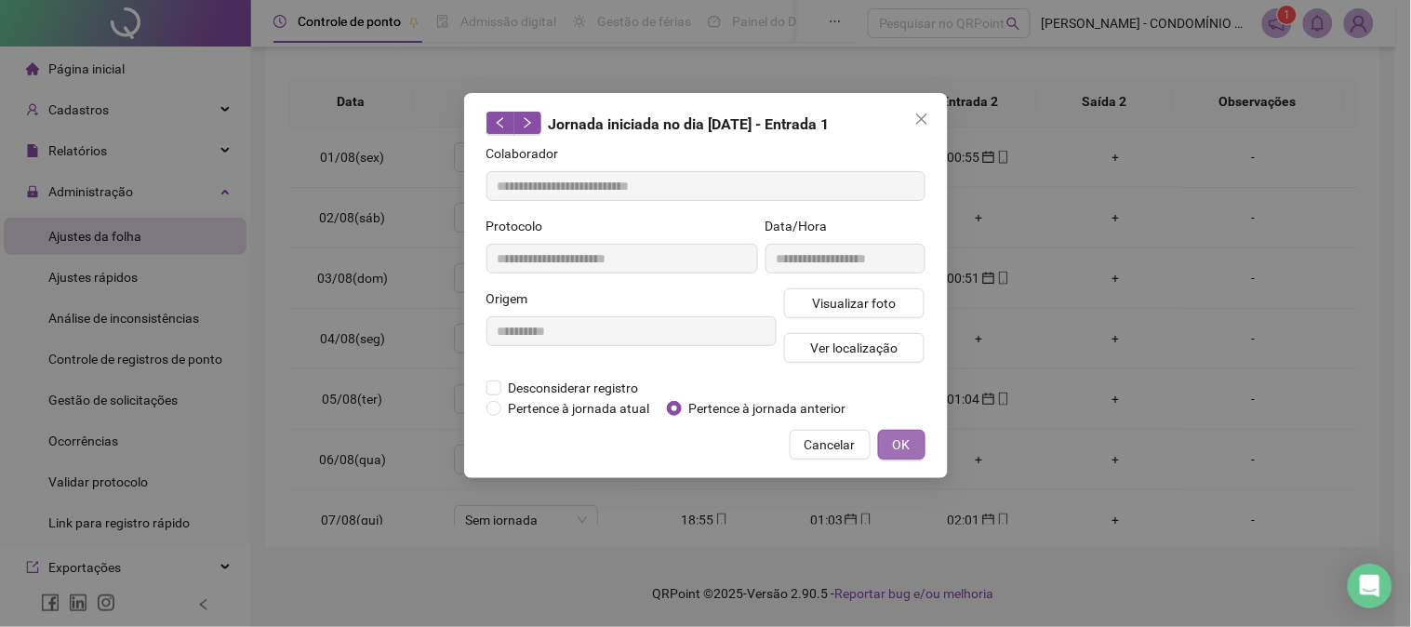
click at [910, 444] on button "OK" at bounding box center [901, 445] width 47 height 30
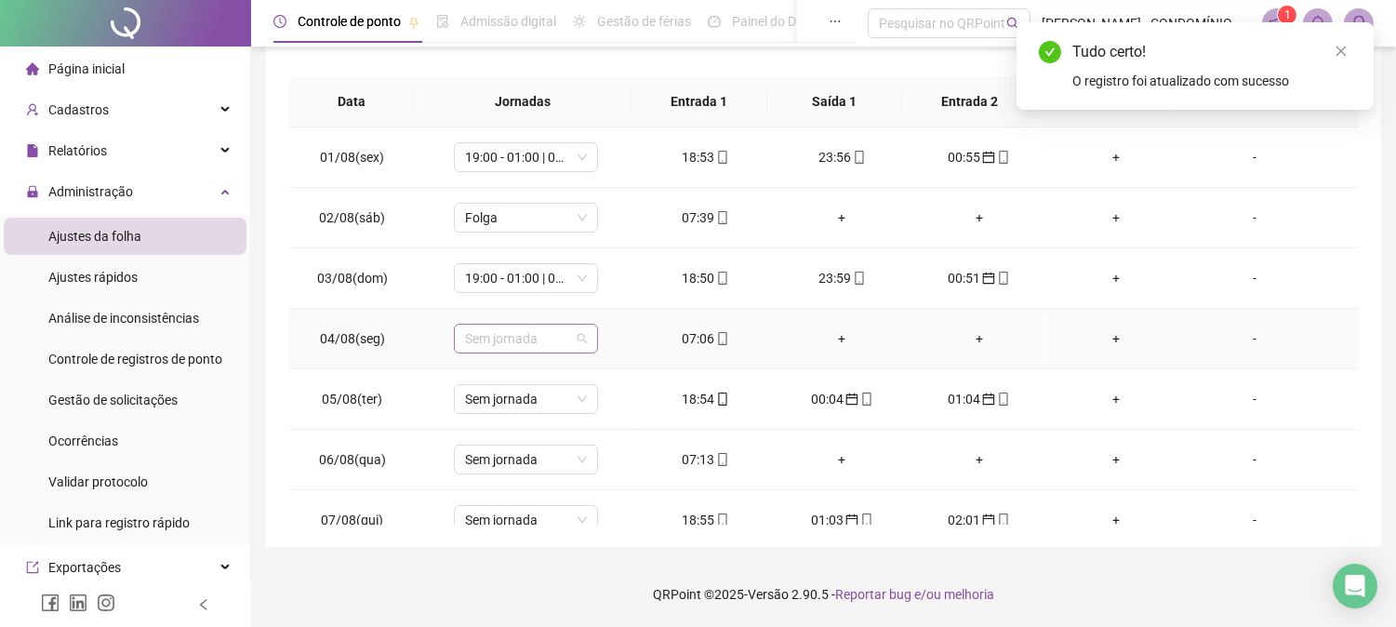
click at [486, 336] on span "Sem jornada" at bounding box center [526, 339] width 122 height 28
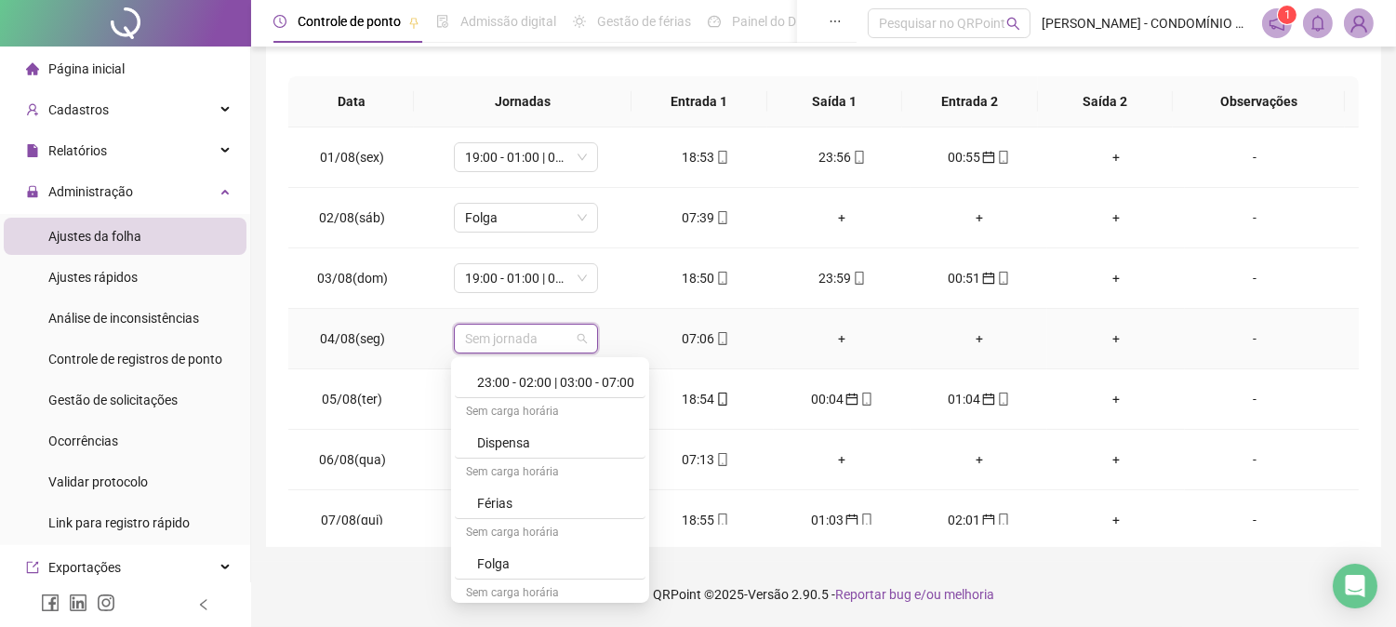
scroll to position [1268, 0]
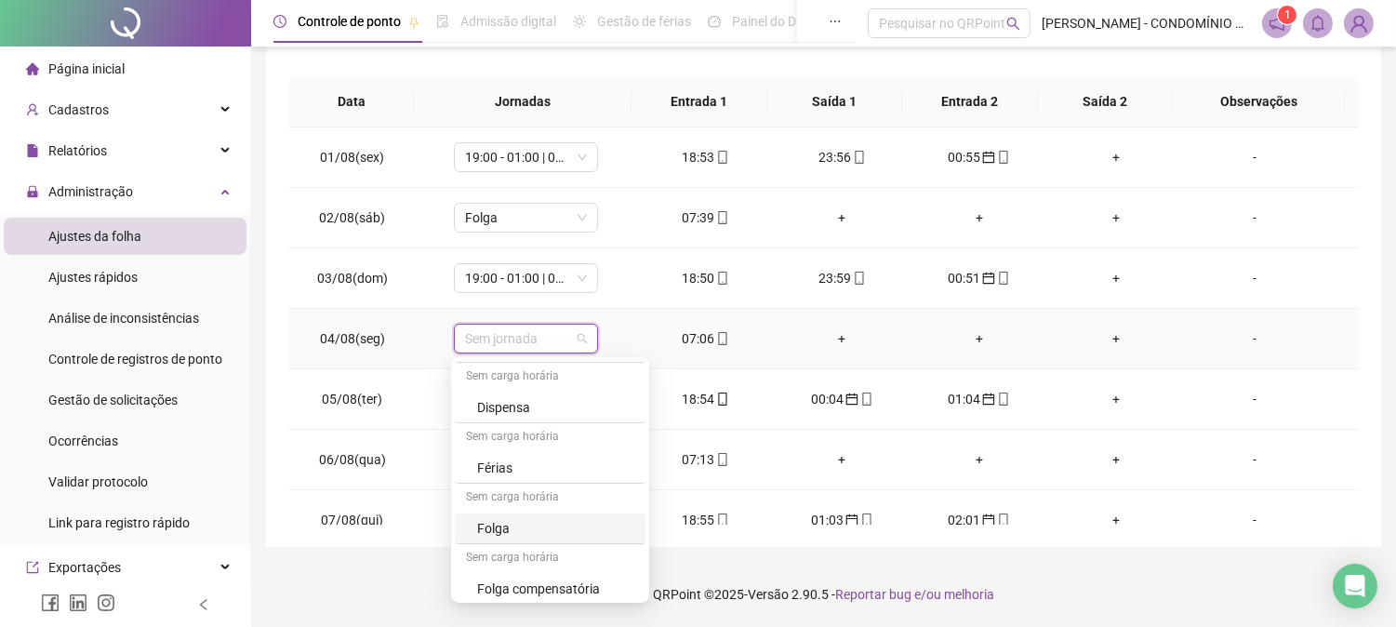
click at [507, 528] on div "Folga" at bounding box center [555, 528] width 157 height 20
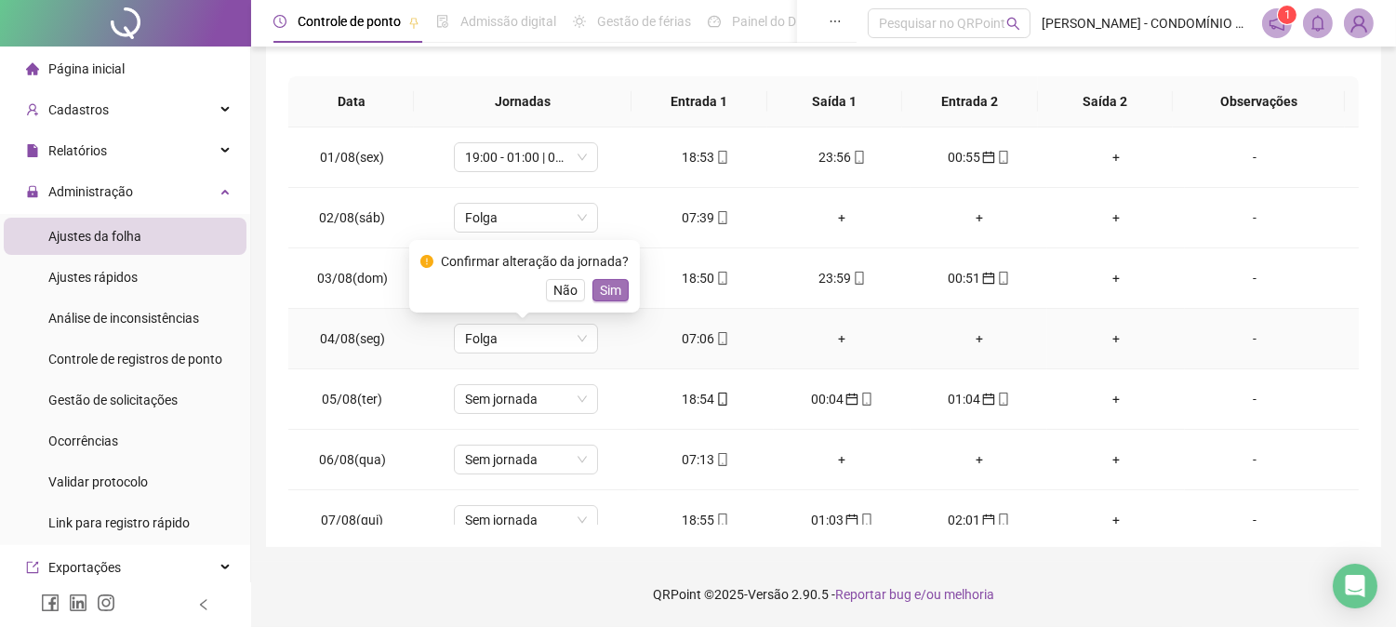
click at [609, 288] on span "Sim" at bounding box center [610, 290] width 21 height 20
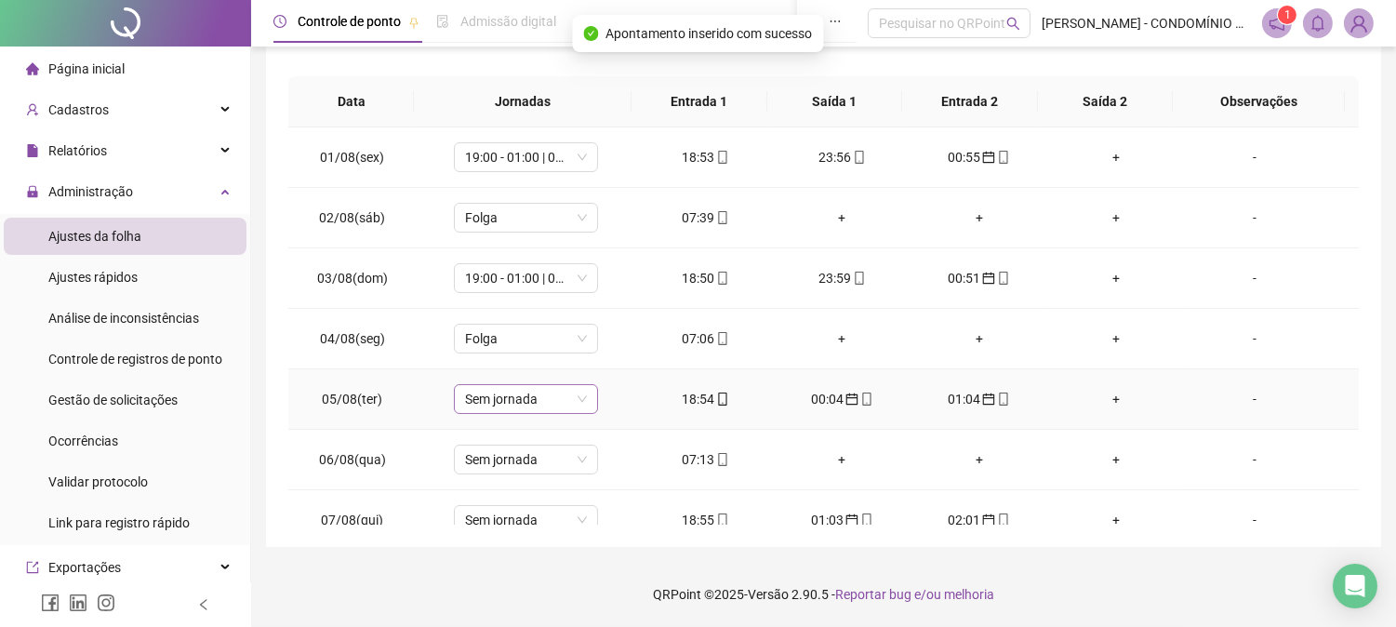
click at [524, 393] on span "Sem jornada" at bounding box center [526, 399] width 122 height 28
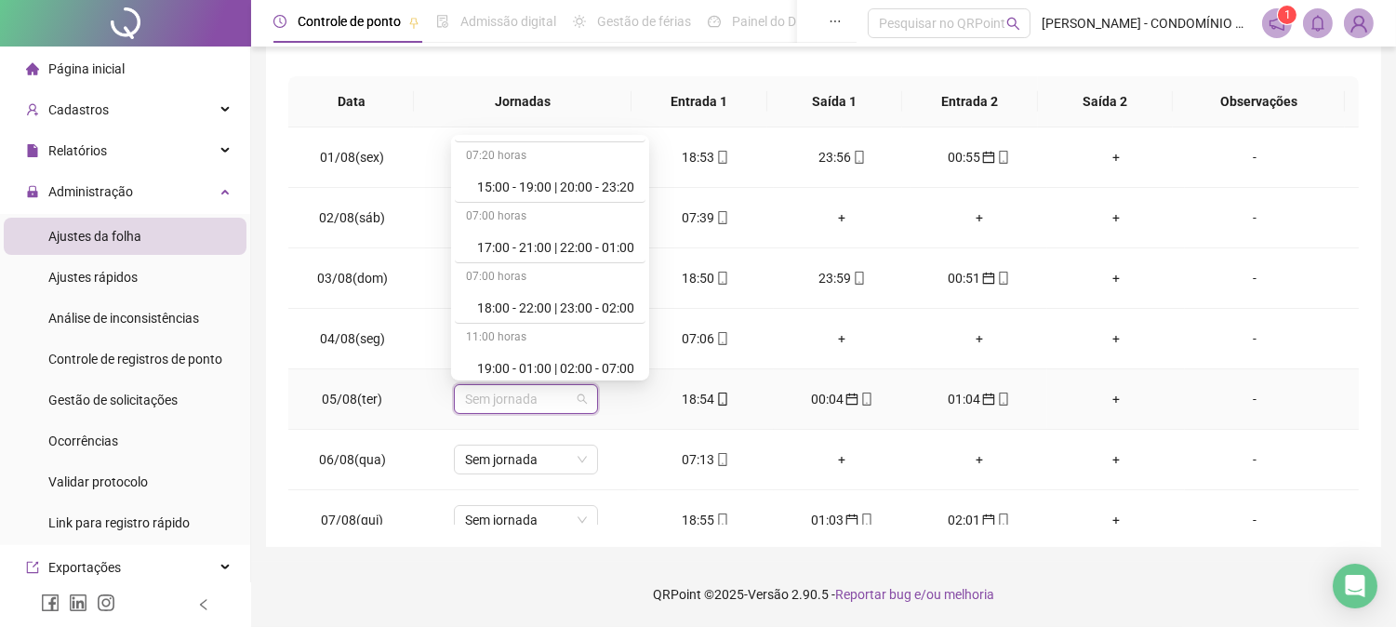
scroll to position [923, 0]
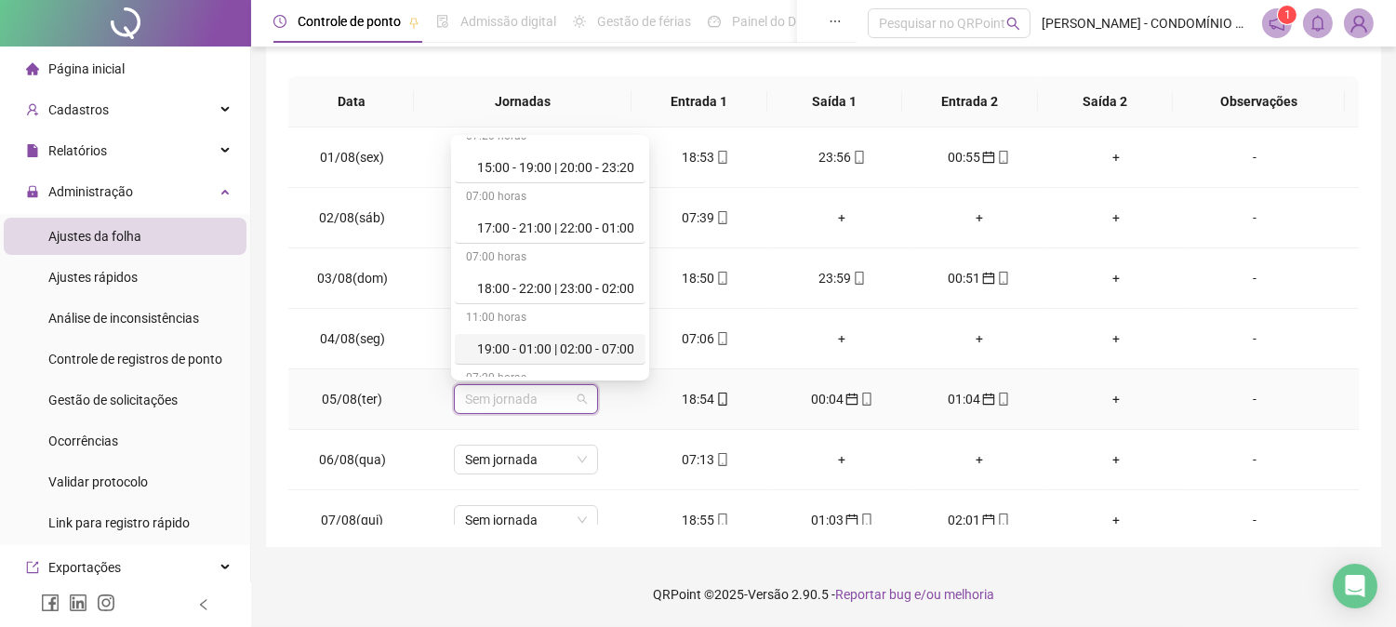
click at [614, 345] on div "19:00 - 01:00 | 02:00 - 07:00" at bounding box center [555, 349] width 157 height 20
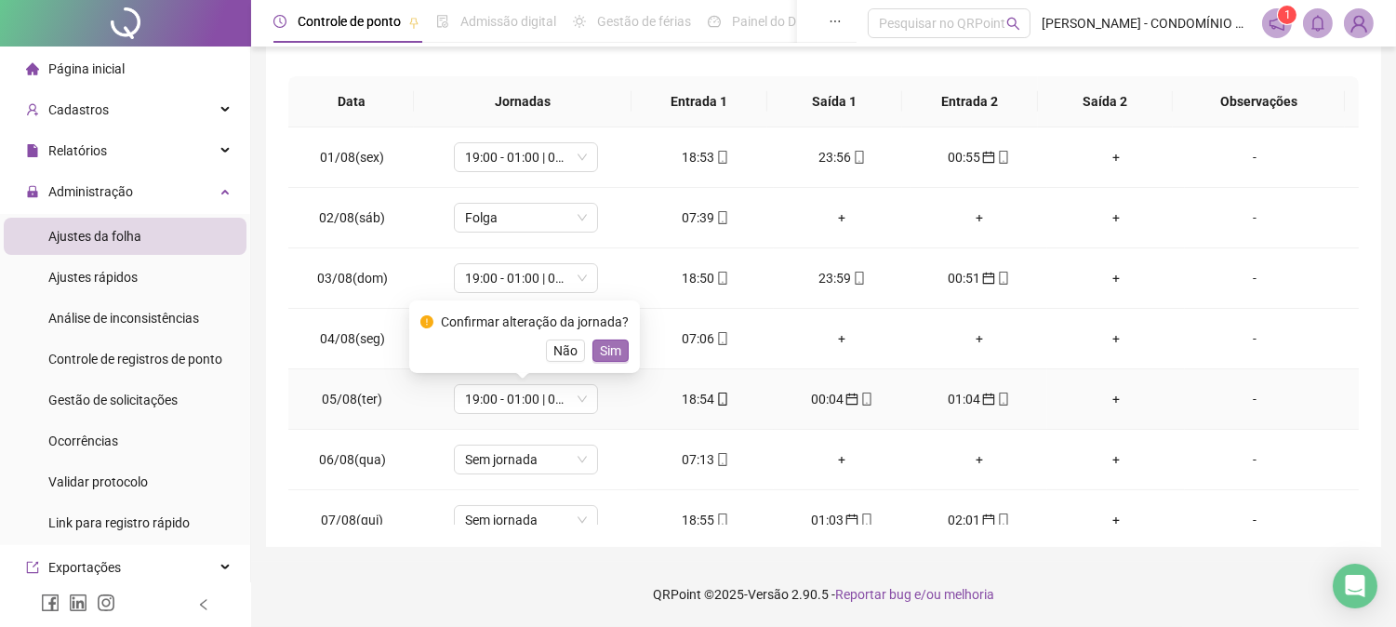
click at [606, 344] on span "Sim" at bounding box center [610, 350] width 21 height 20
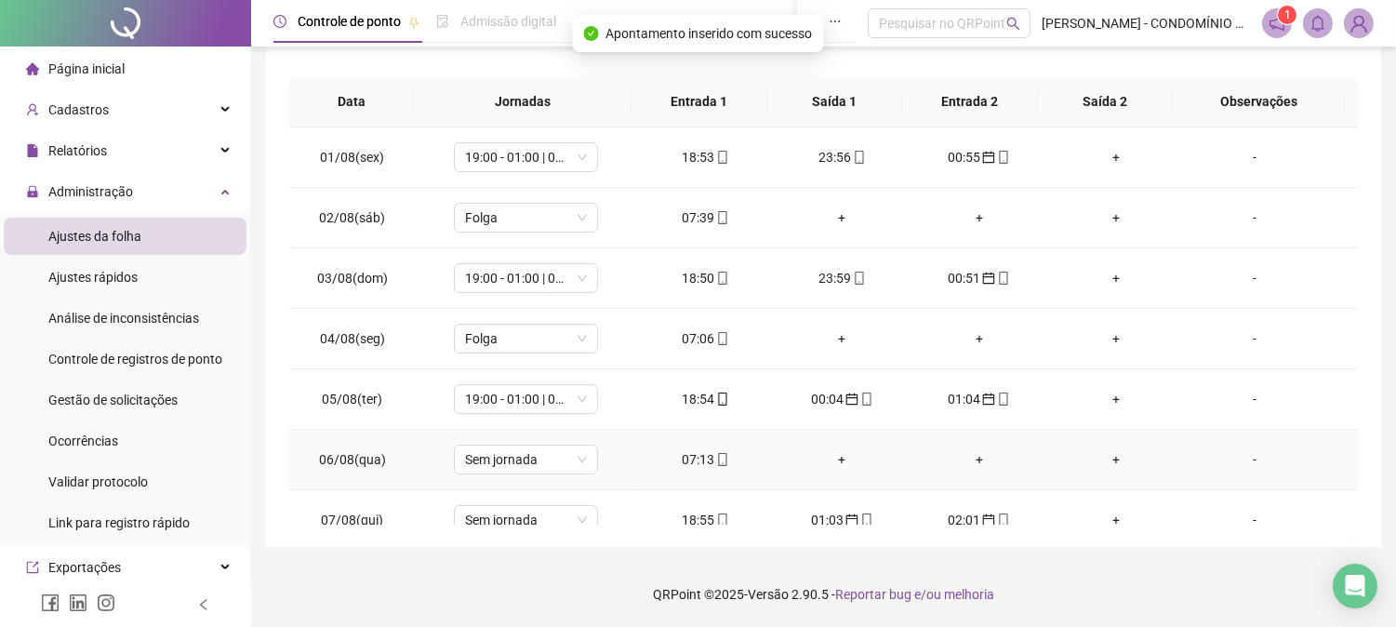
click at [692, 458] on div "07:13" at bounding box center [705, 459] width 107 height 20
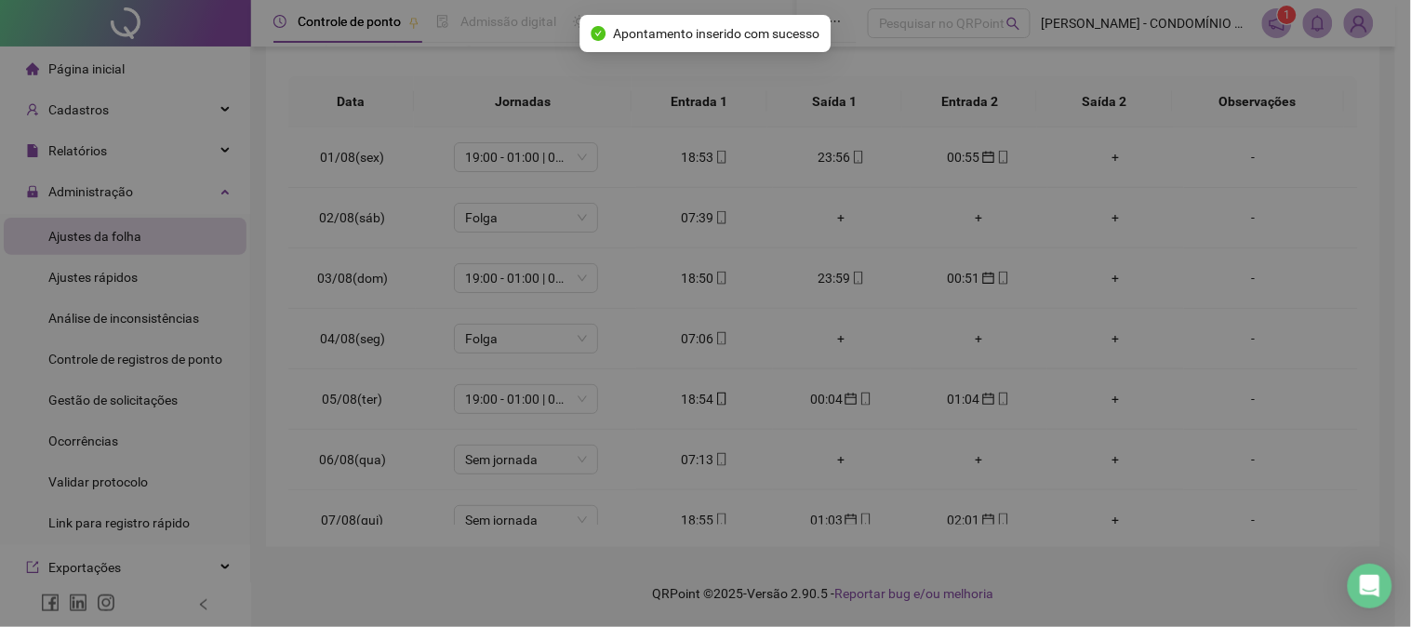
type input "**********"
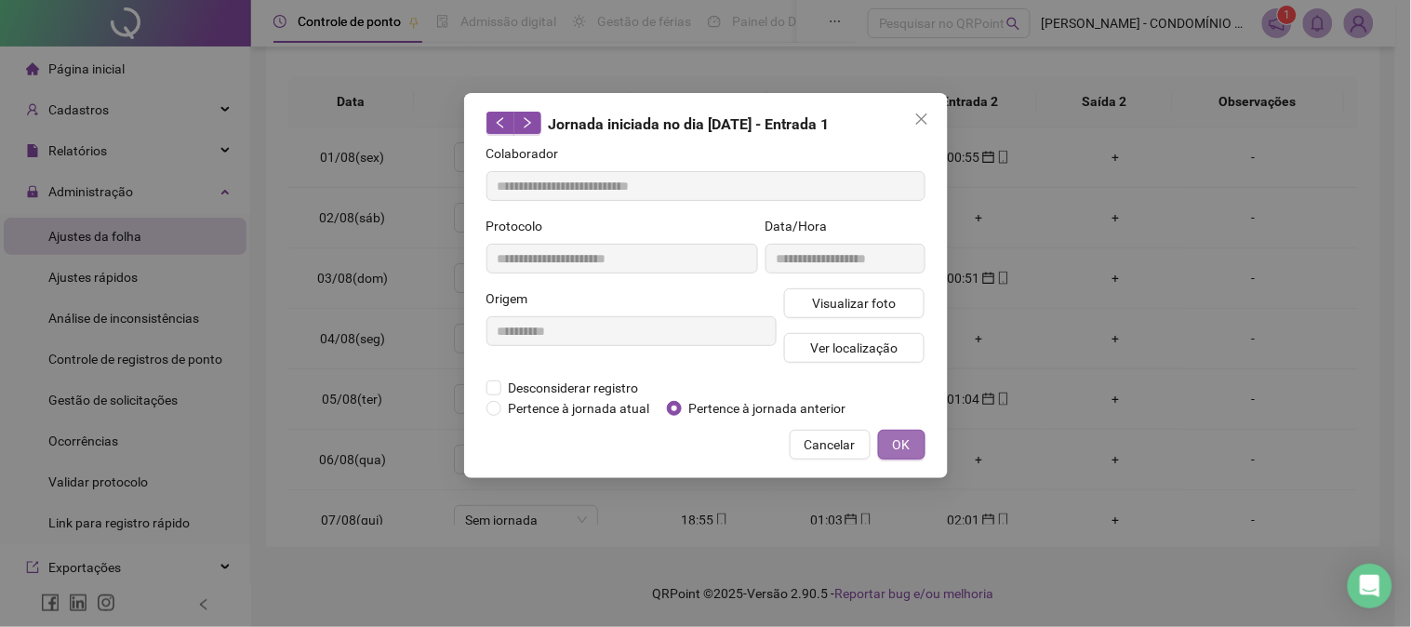
click at [900, 447] on span "OK" at bounding box center [902, 444] width 18 height 20
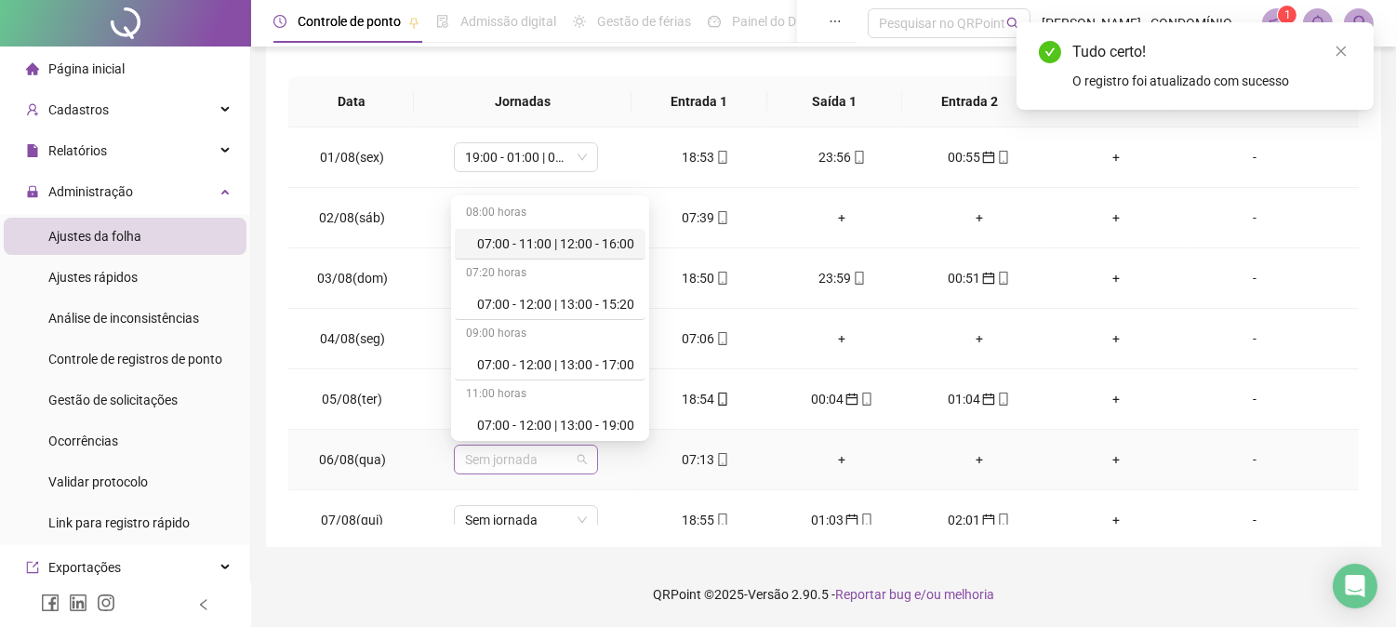
click at [475, 468] on span "Sem jornada" at bounding box center [526, 460] width 122 height 28
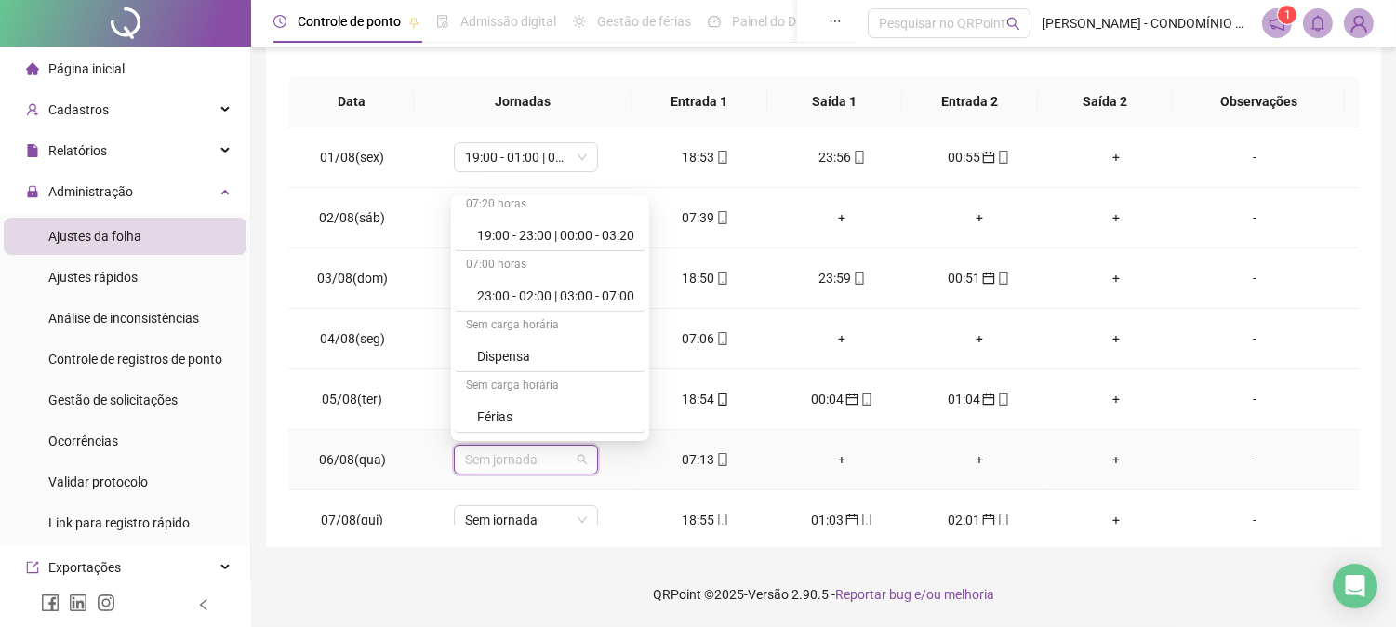
scroll to position [1212, 0]
click at [506, 424] on div "Folga" at bounding box center [555, 422] width 157 height 20
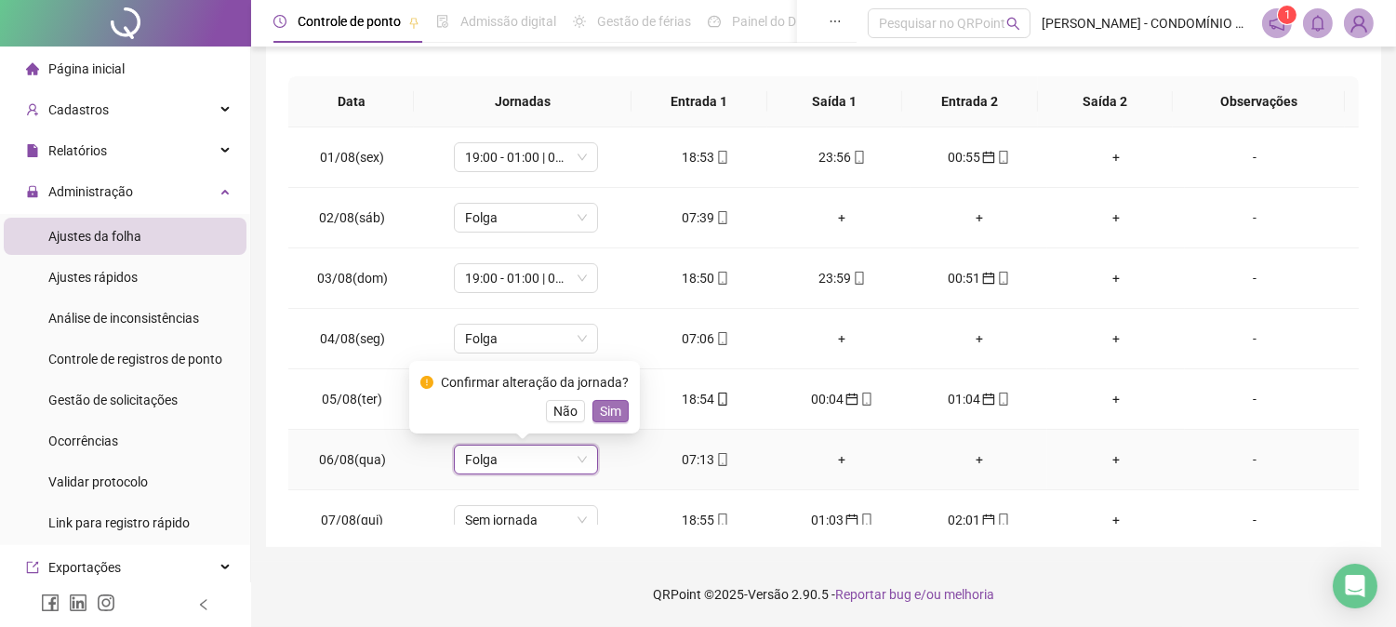
click at [608, 405] on span "Sim" at bounding box center [610, 411] width 21 height 20
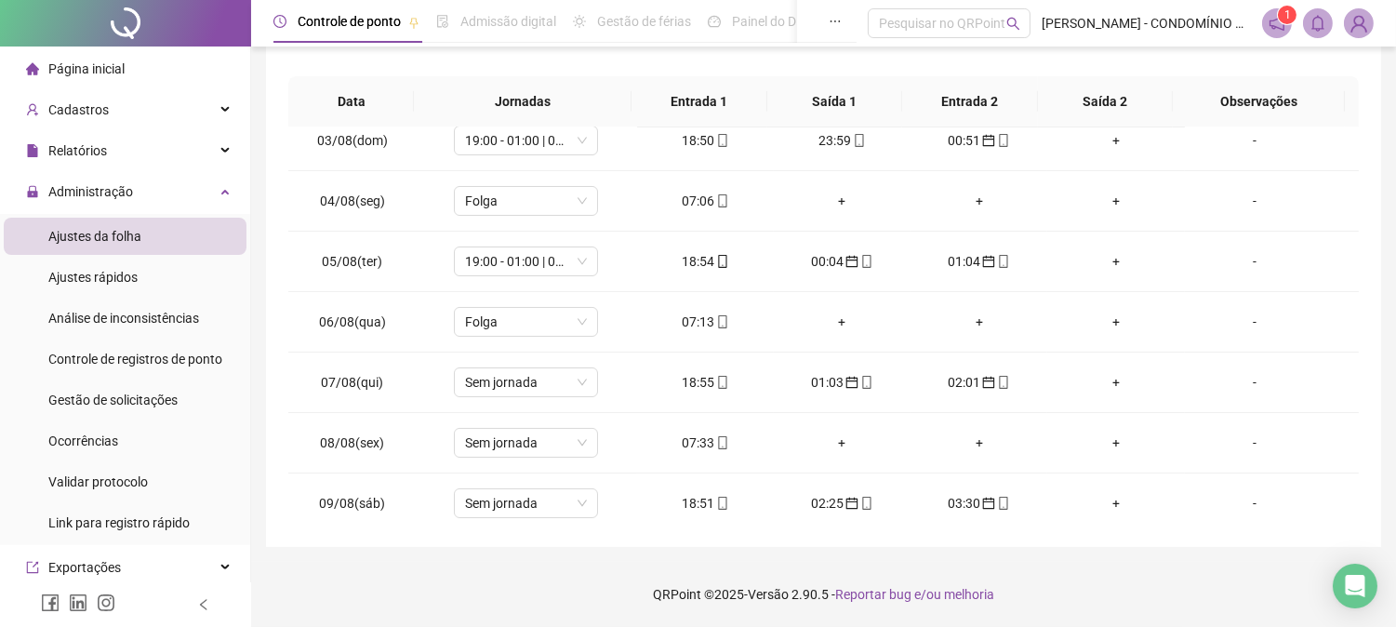
scroll to position [193, 0]
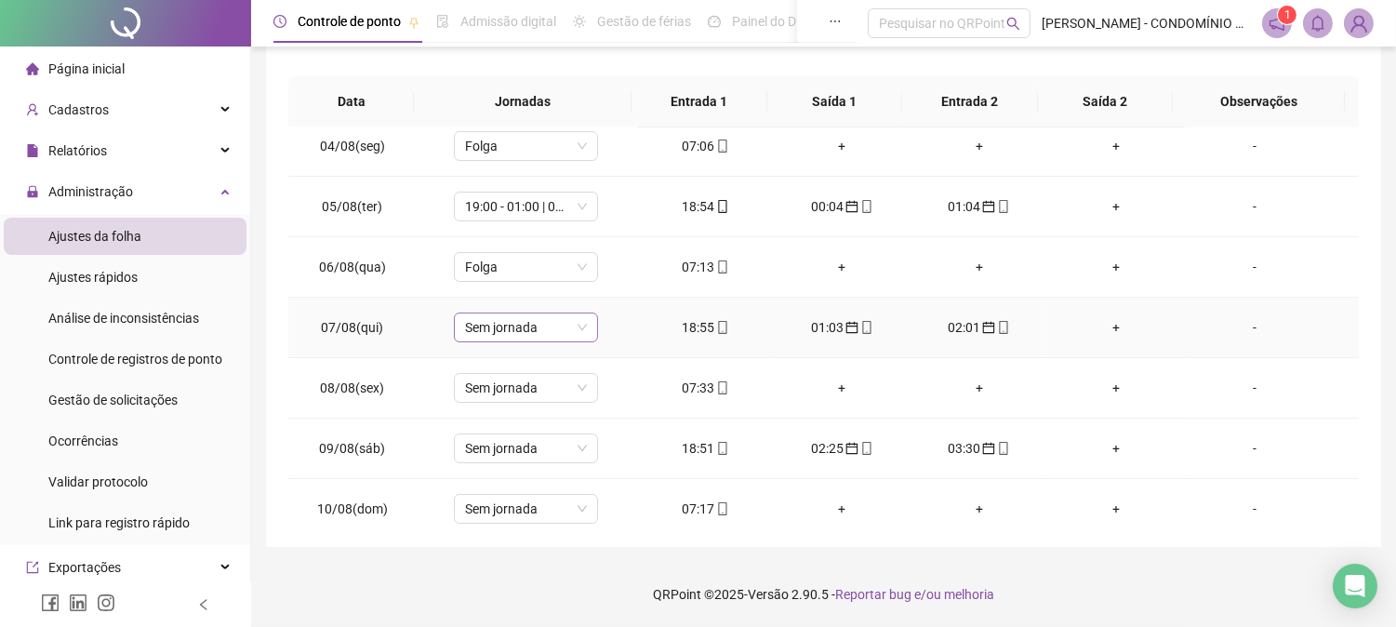
click at [493, 324] on span "Sem jornada" at bounding box center [526, 327] width 122 height 28
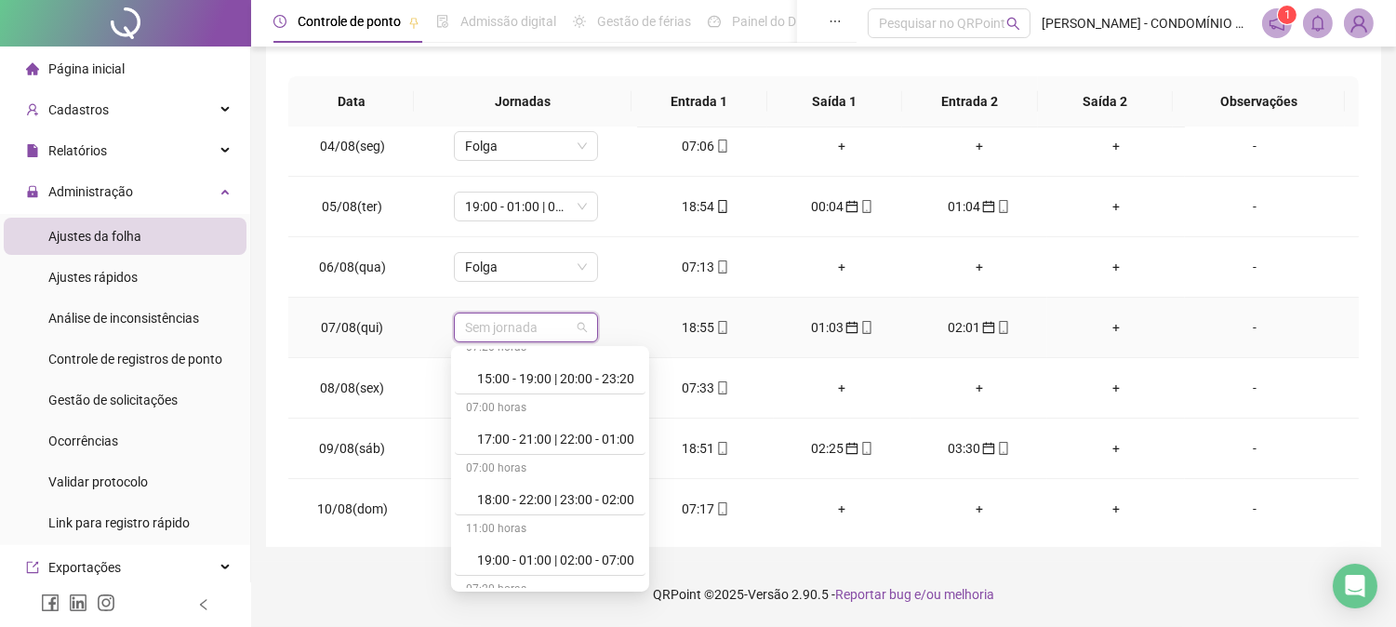
scroll to position [964, 0]
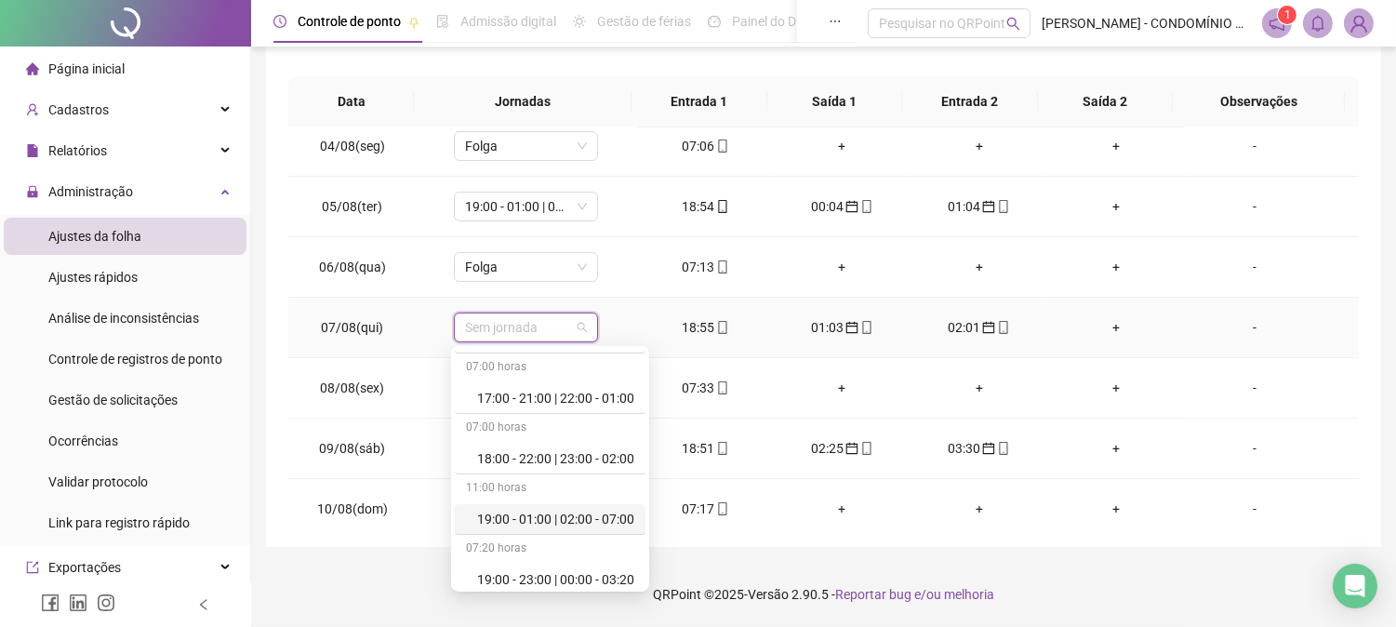
click at [617, 516] on div "19:00 - 01:00 | 02:00 - 07:00" at bounding box center [555, 519] width 157 height 20
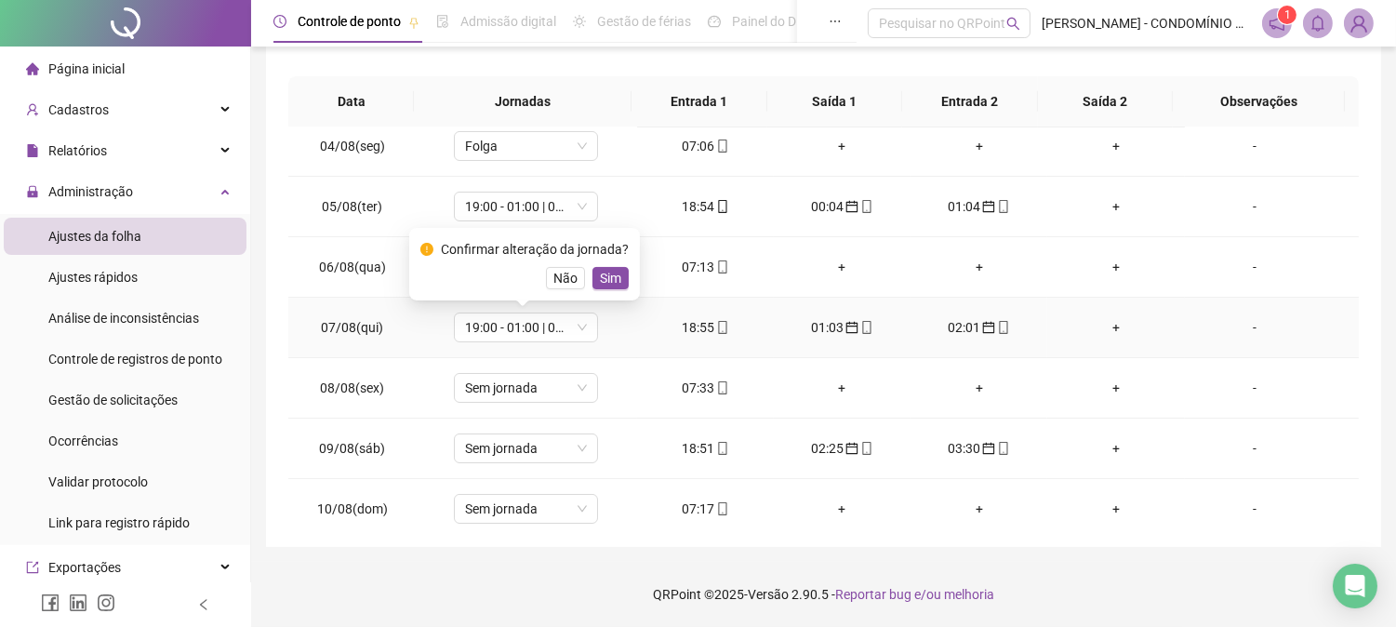
drag, startPoint x: 602, startPoint y: 276, endPoint x: 625, endPoint y: 339, distance: 66.5
click at [603, 276] on span "Sim" at bounding box center [610, 278] width 21 height 20
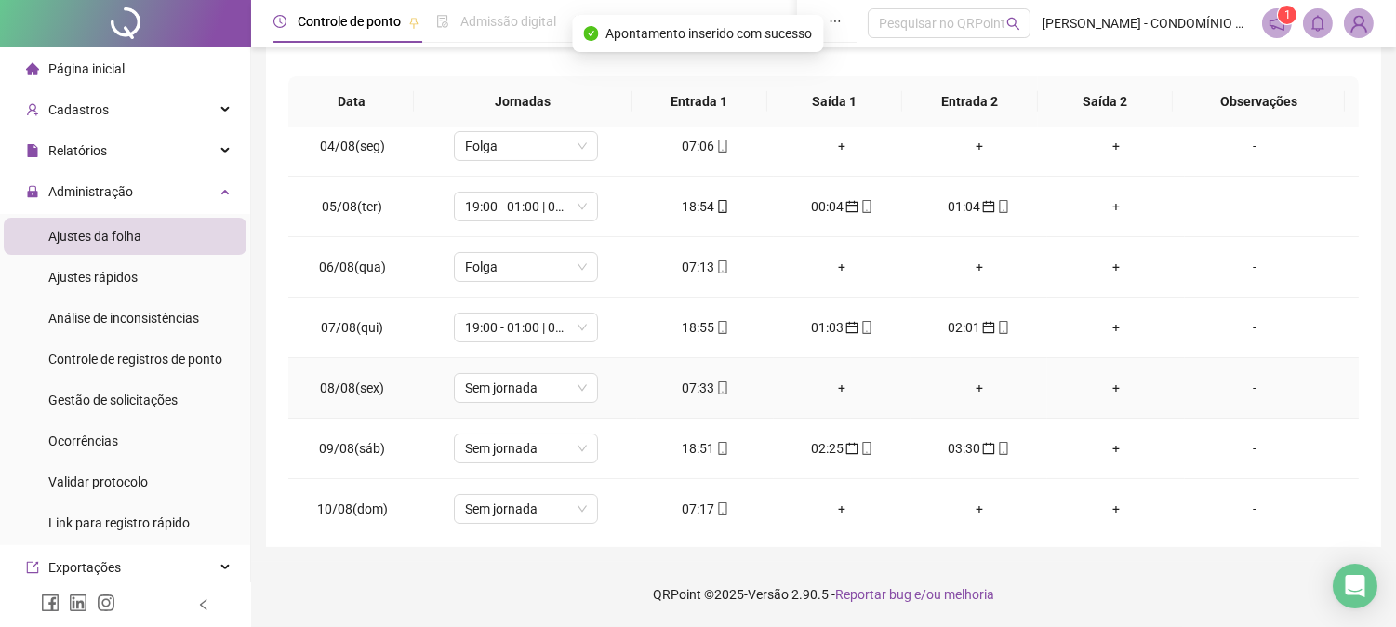
click at [698, 383] on div "07:33" at bounding box center [705, 388] width 107 height 20
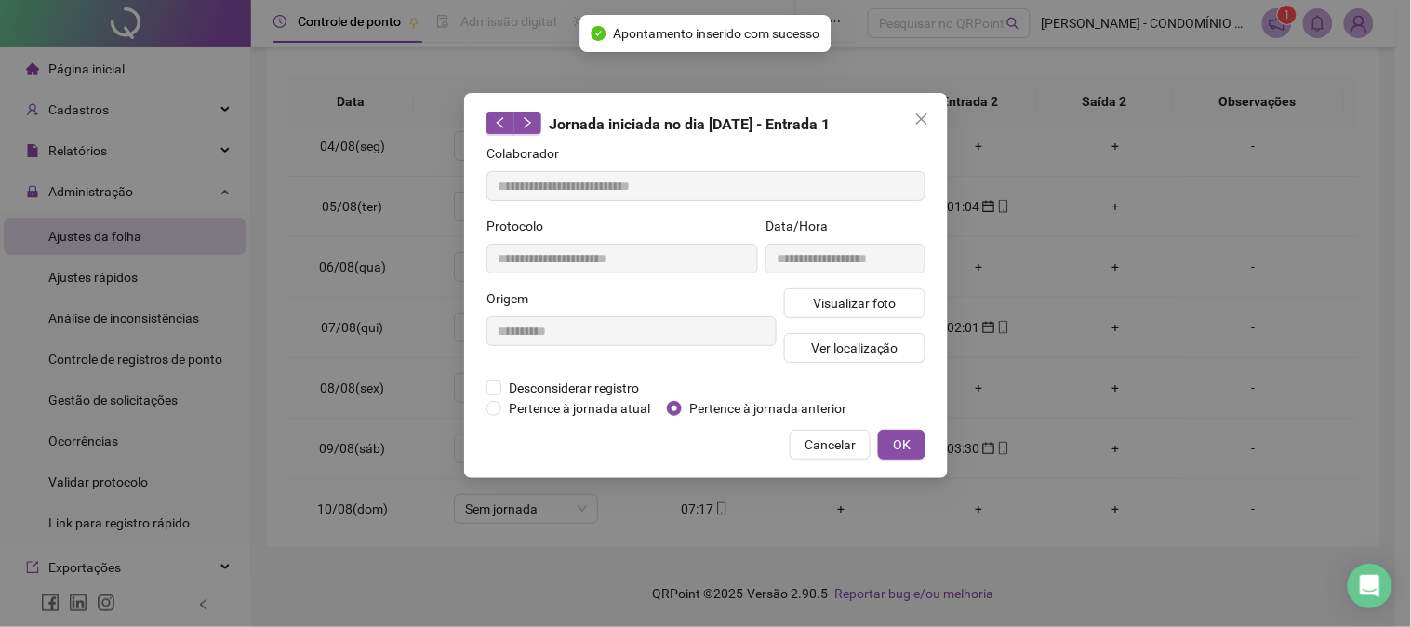
type input "**********"
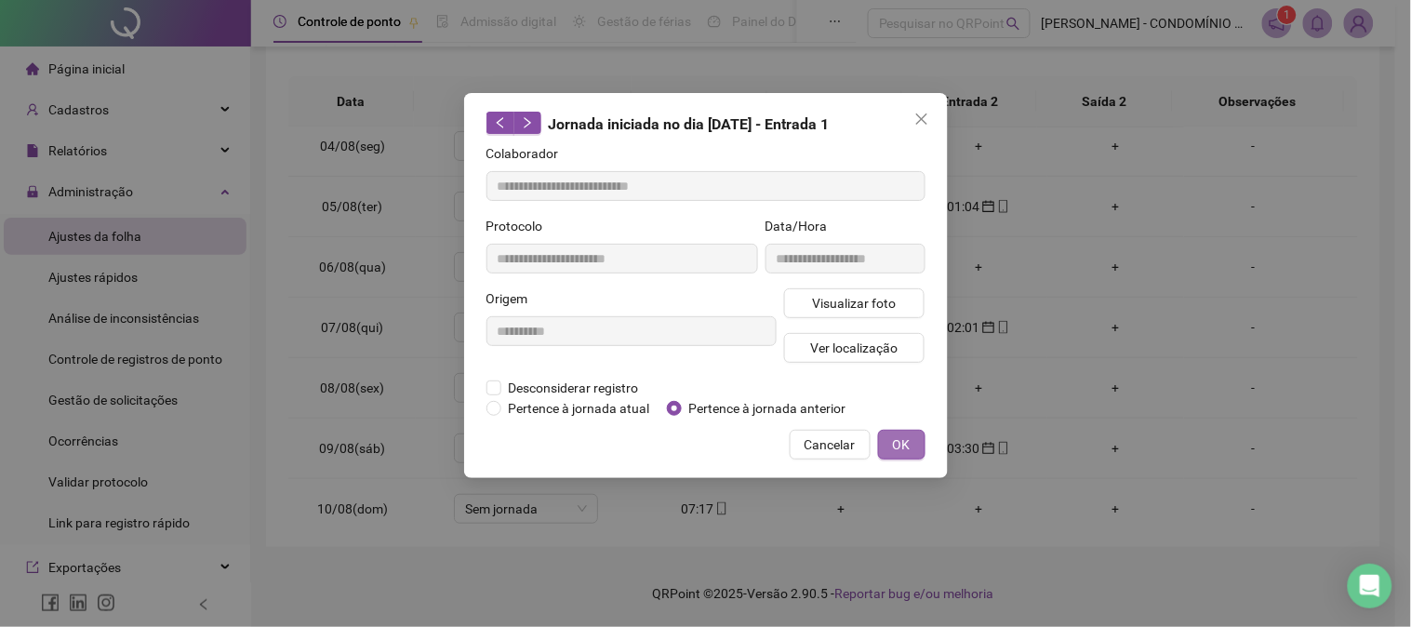
click at [906, 447] on span "OK" at bounding box center [902, 444] width 18 height 20
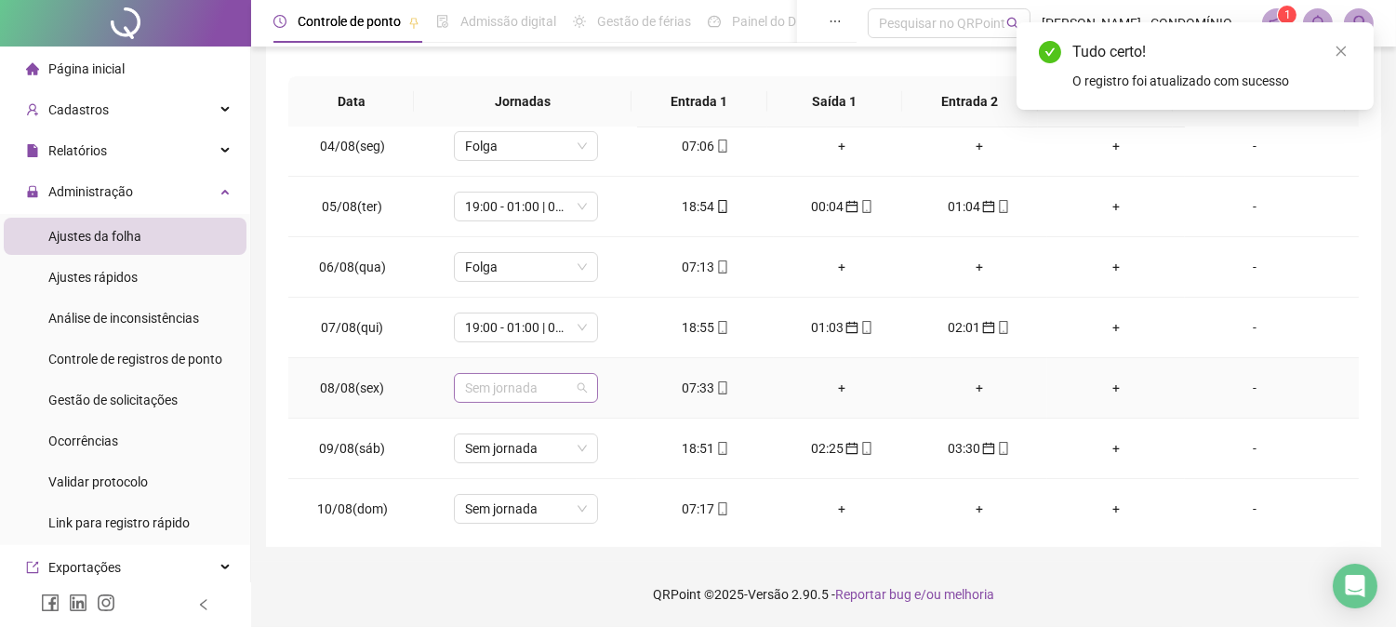
click at [528, 389] on span "Sem jornada" at bounding box center [526, 388] width 122 height 28
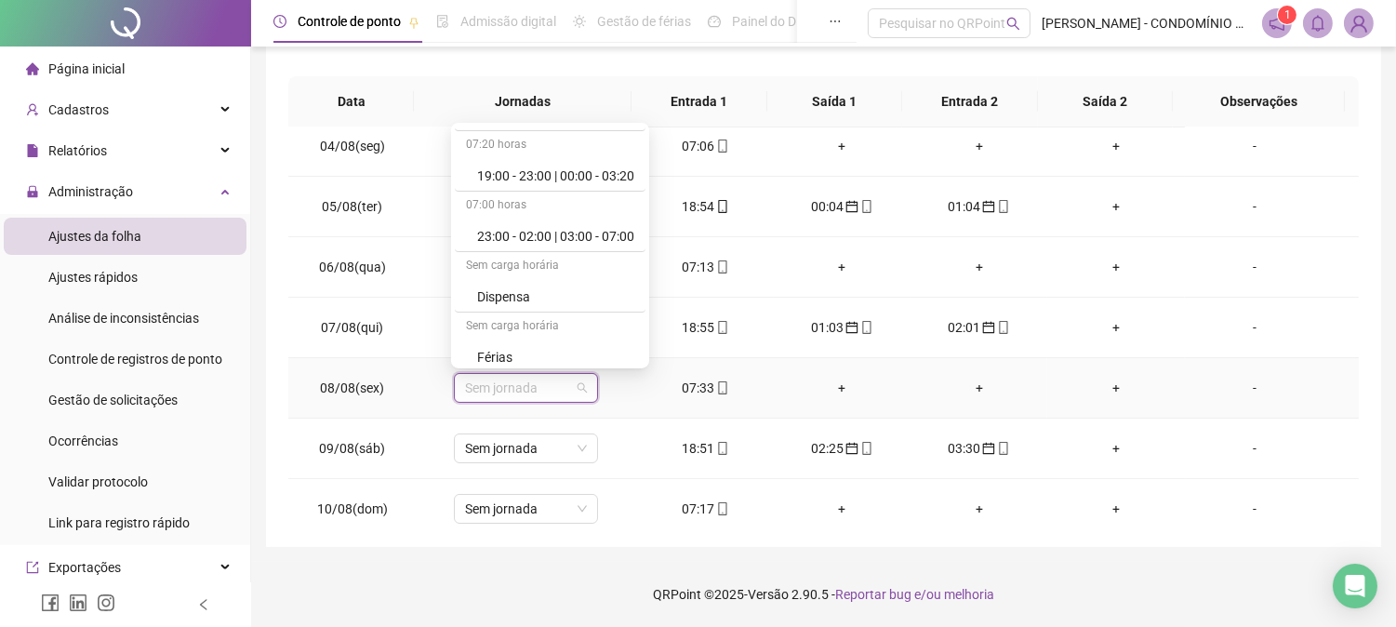
scroll to position [1295, 0]
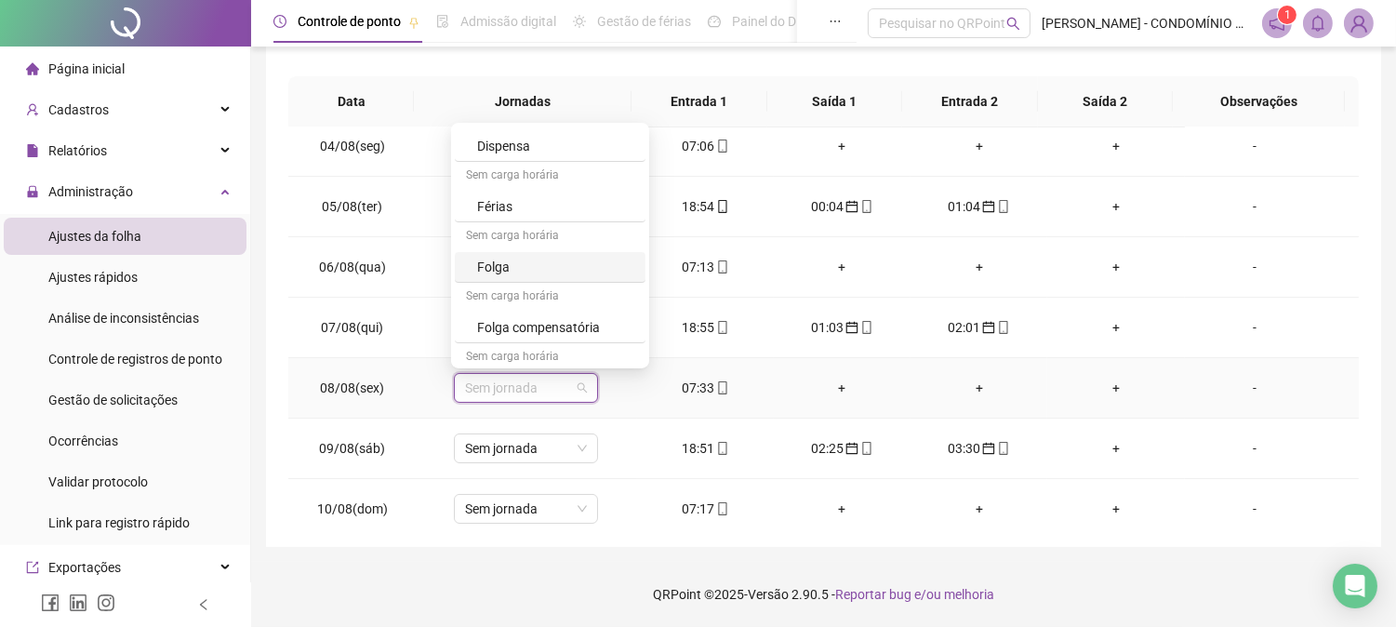
click at [488, 263] on div "Folga" at bounding box center [555, 267] width 157 height 20
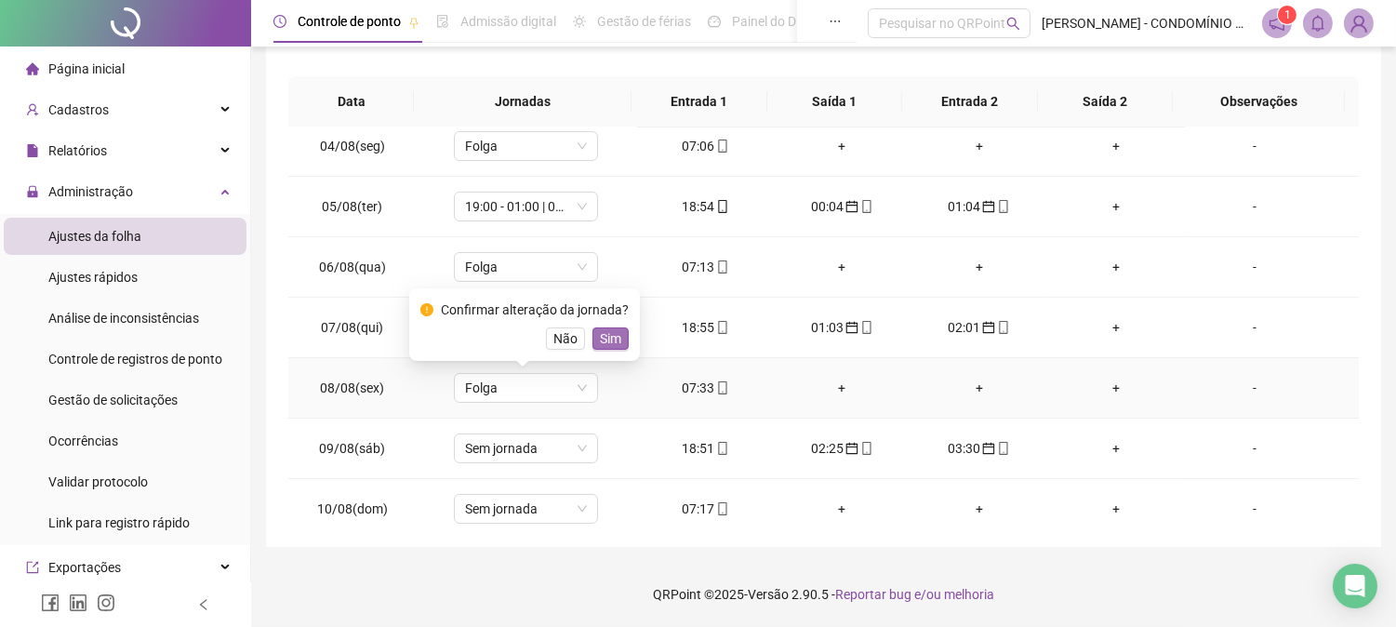
click at [602, 341] on span "Sim" at bounding box center [610, 338] width 21 height 20
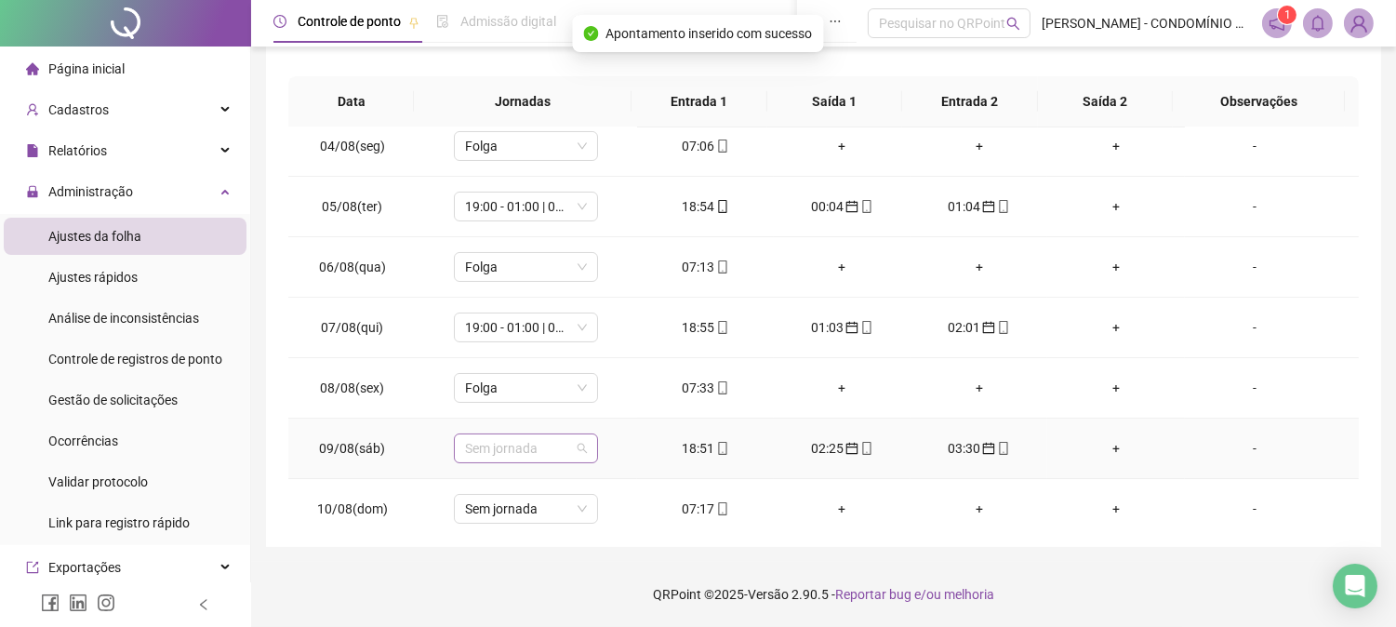
click at [521, 444] on span "Sem jornada" at bounding box center [526, 448] width 122 height 28
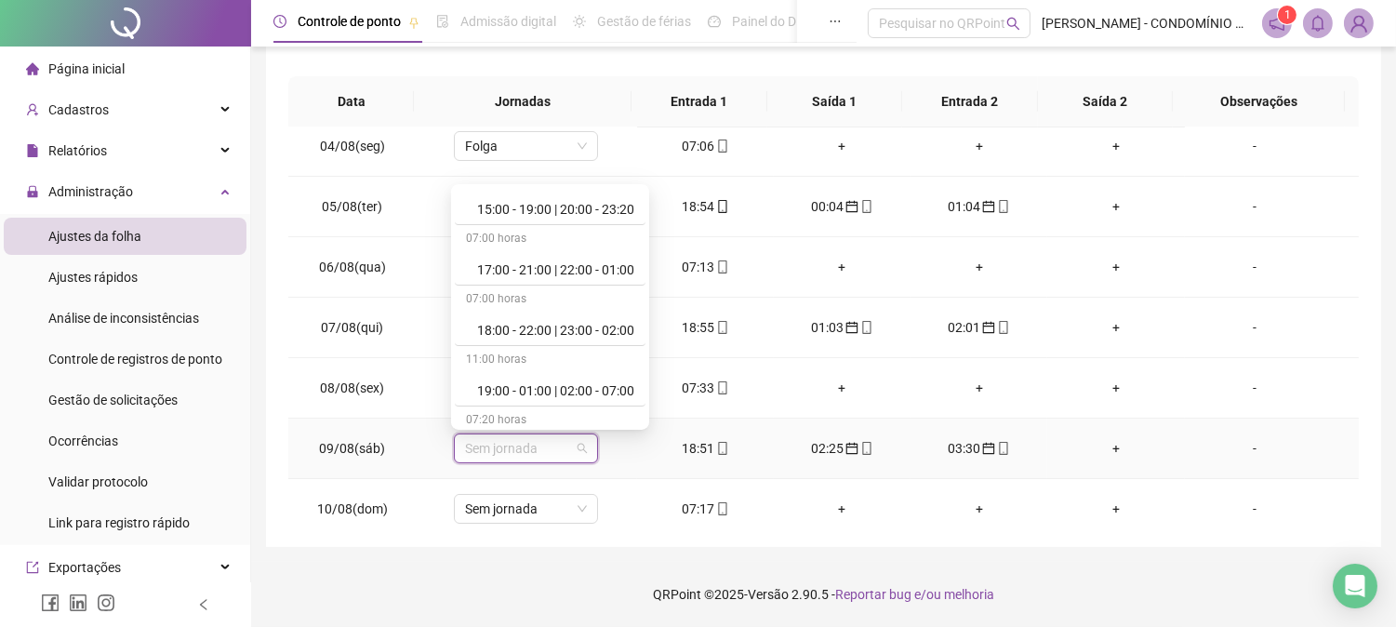
scroll to position [937, 0]
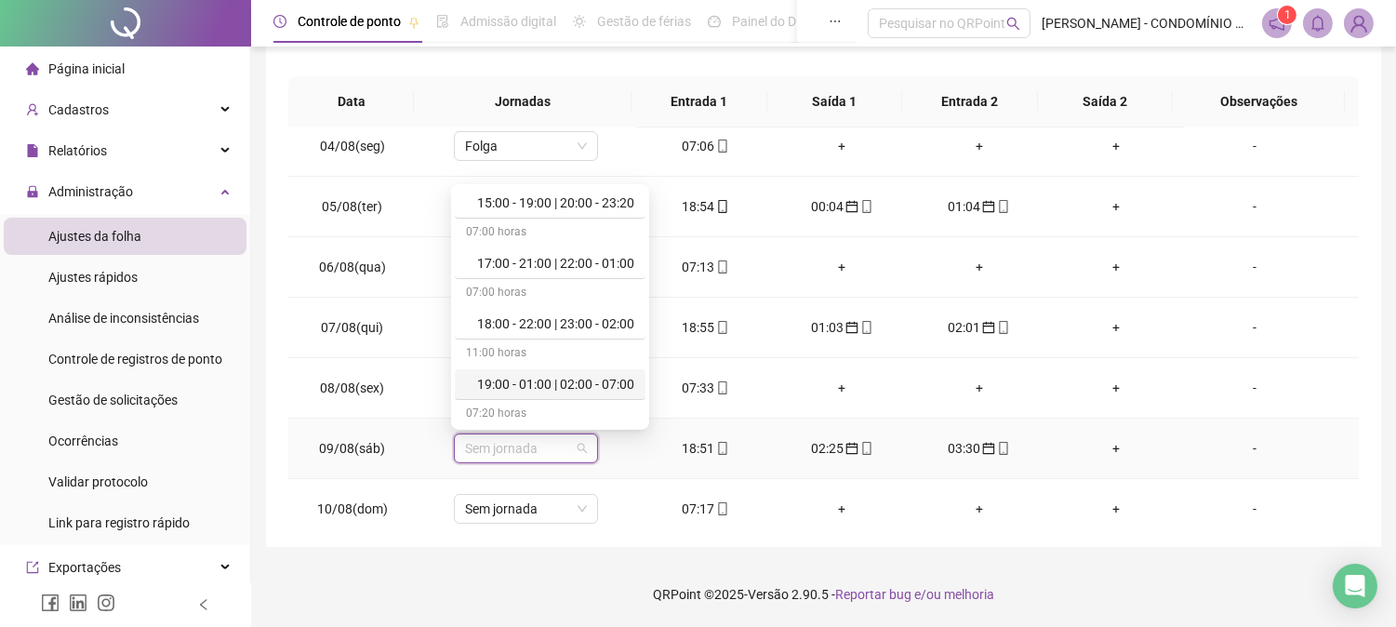
click at [616, 379] on div "19:00 - 01:00 | 02:00 - 07:00" at bounding box center [555, 384] width 157 height 20
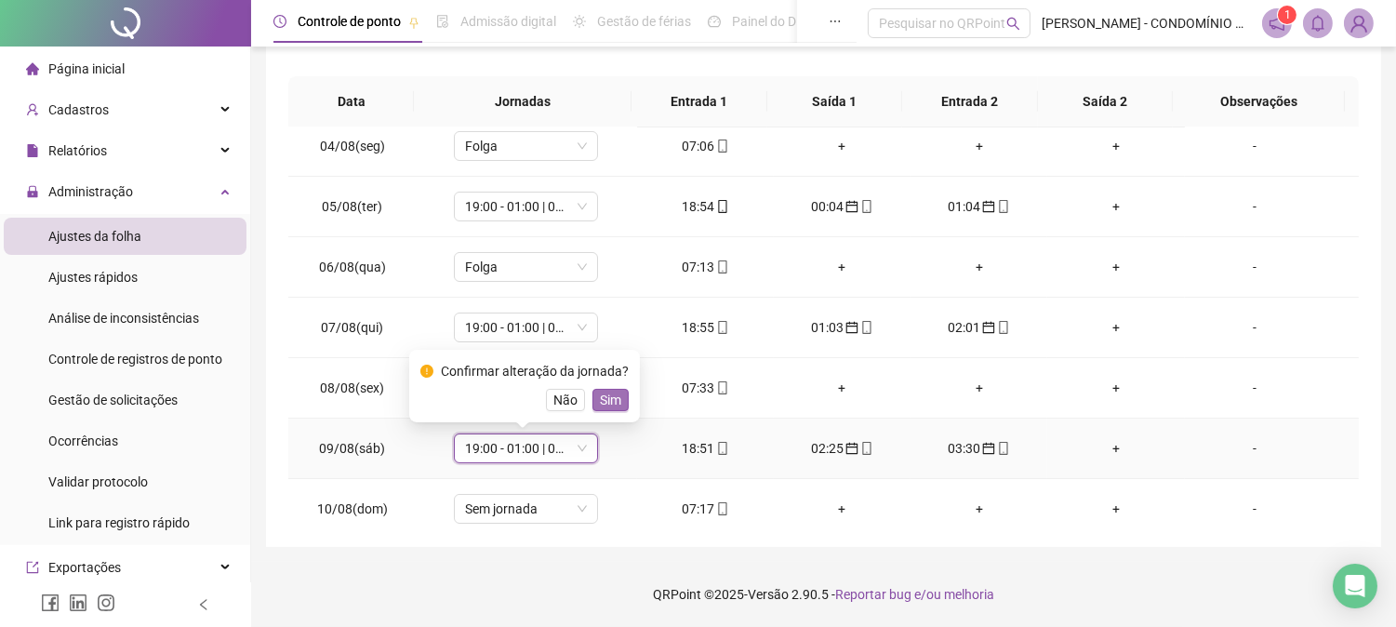
click at [605, 396] on span "Sim" at bounding box center [610, 400] width 21 height 20
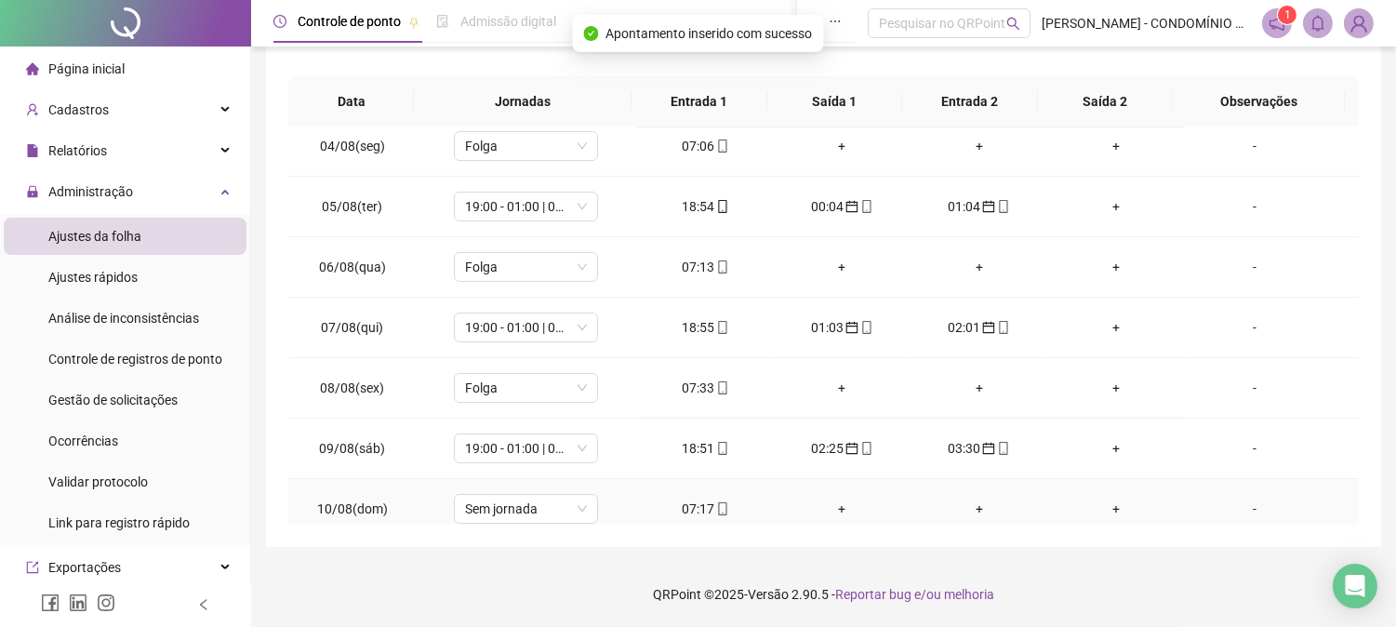
click at [699, 508] on div "07:17" at bounding box center [705, 509] width 107 height 20
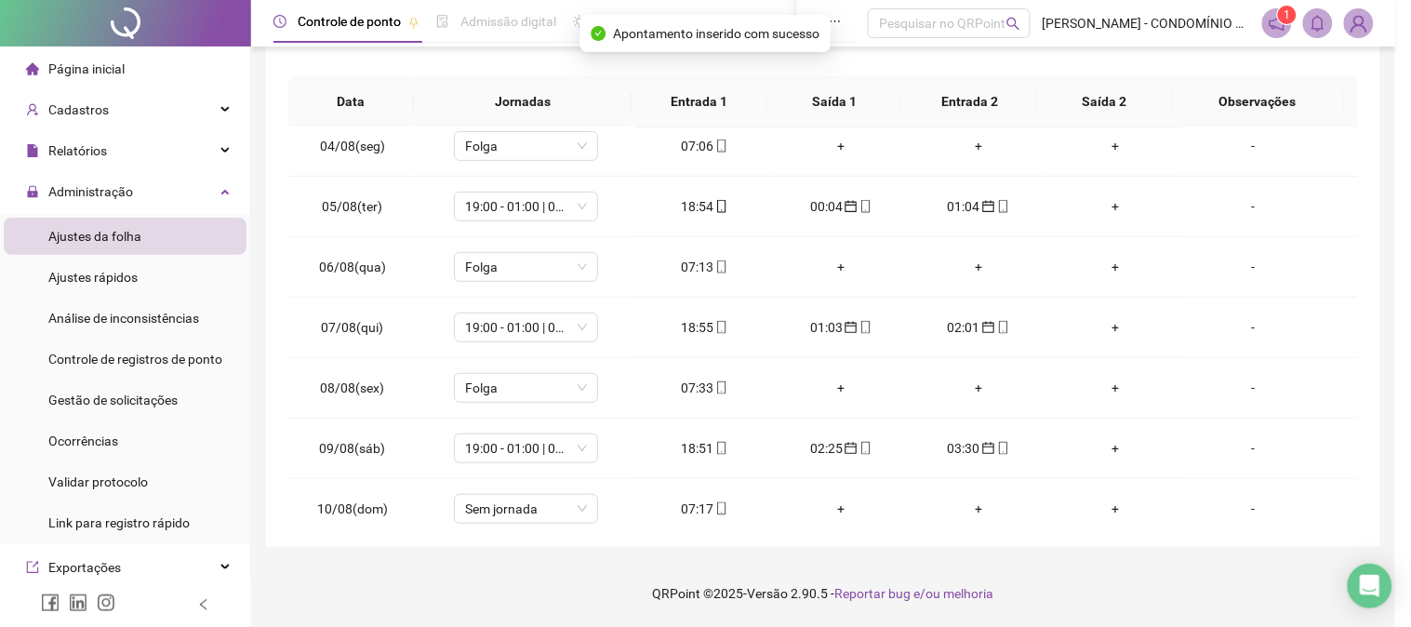
type input "**********"
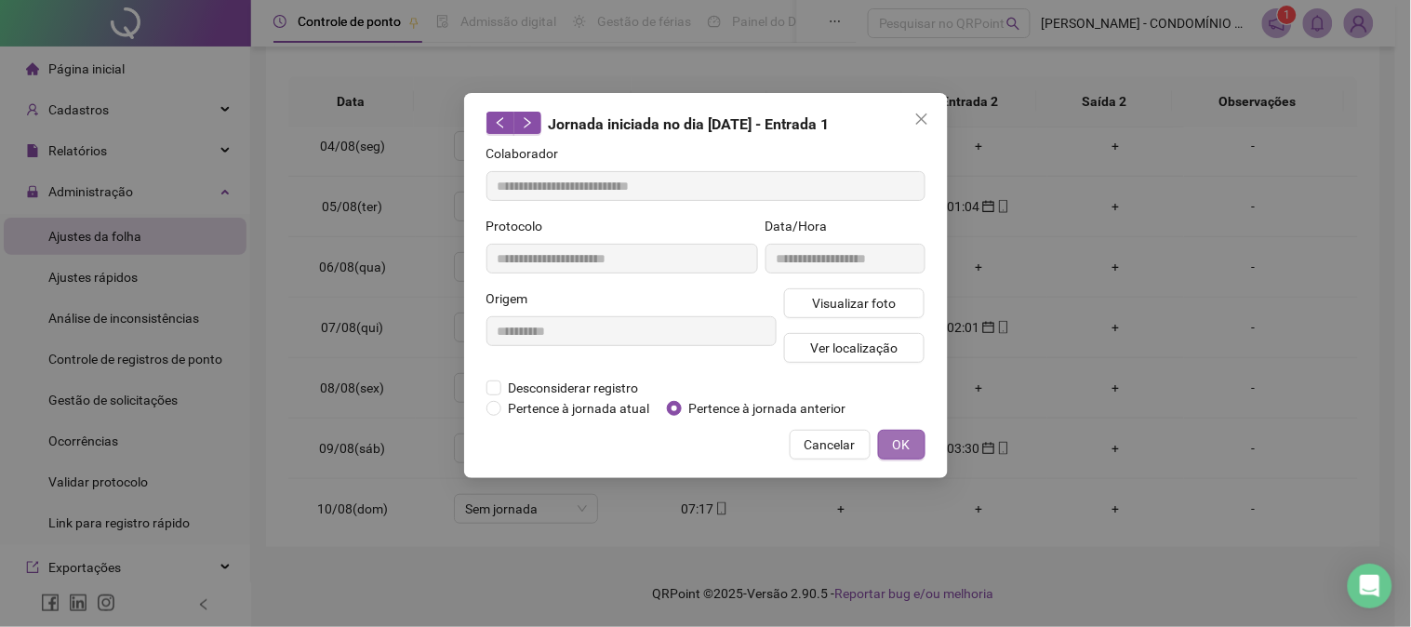
click at [903, 440] on span "OK" at bounding box center [902, 444] width 18 height 20
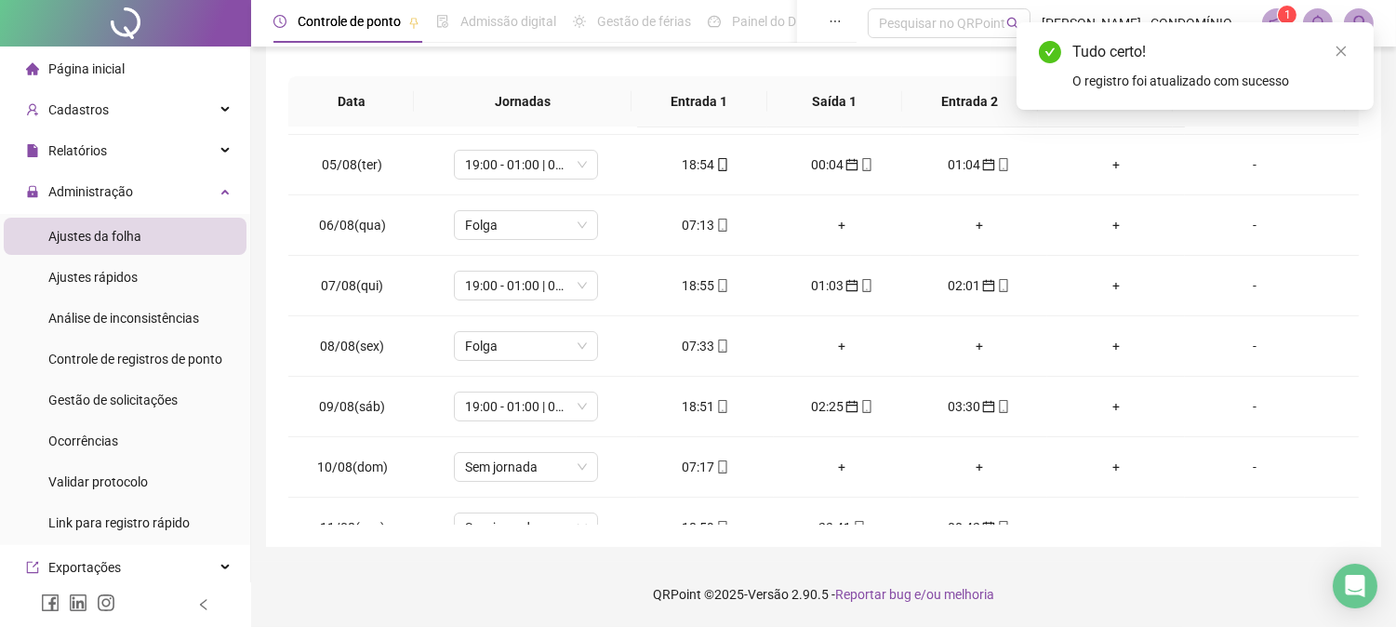
scroll to position [358, 0]
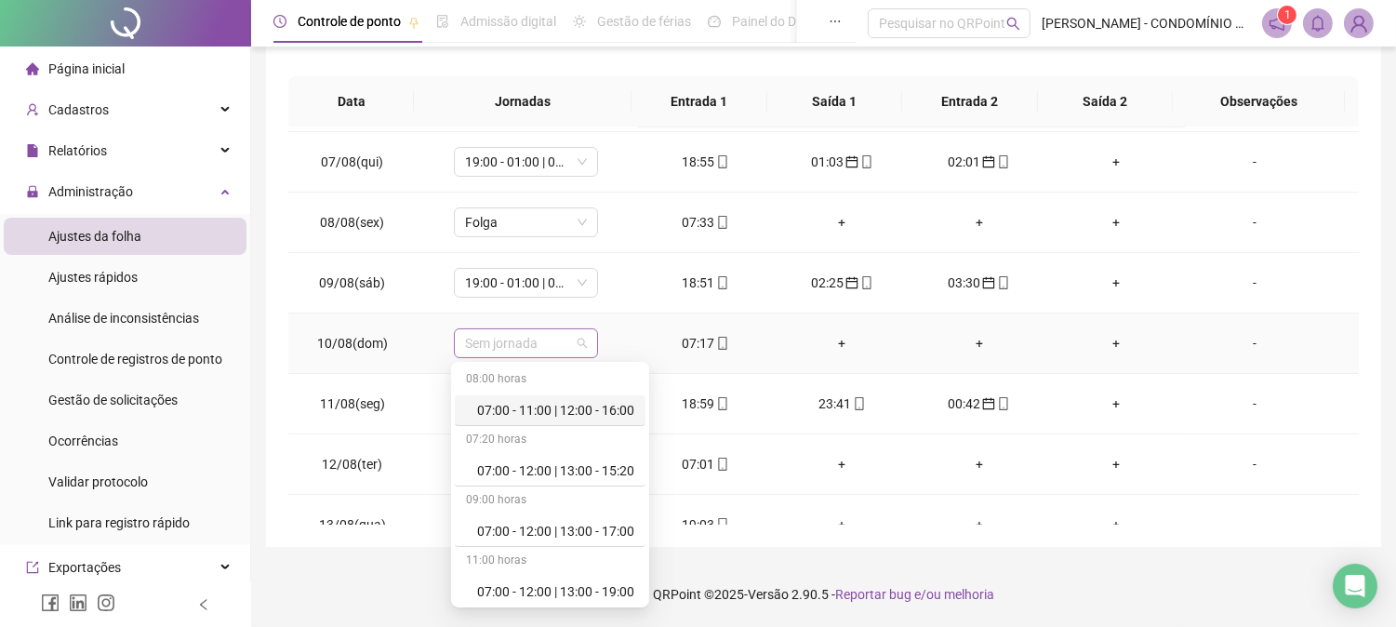
click at [488, 340] on span "Sem jornada" at bounding box center [526, 343] width 122 height 28
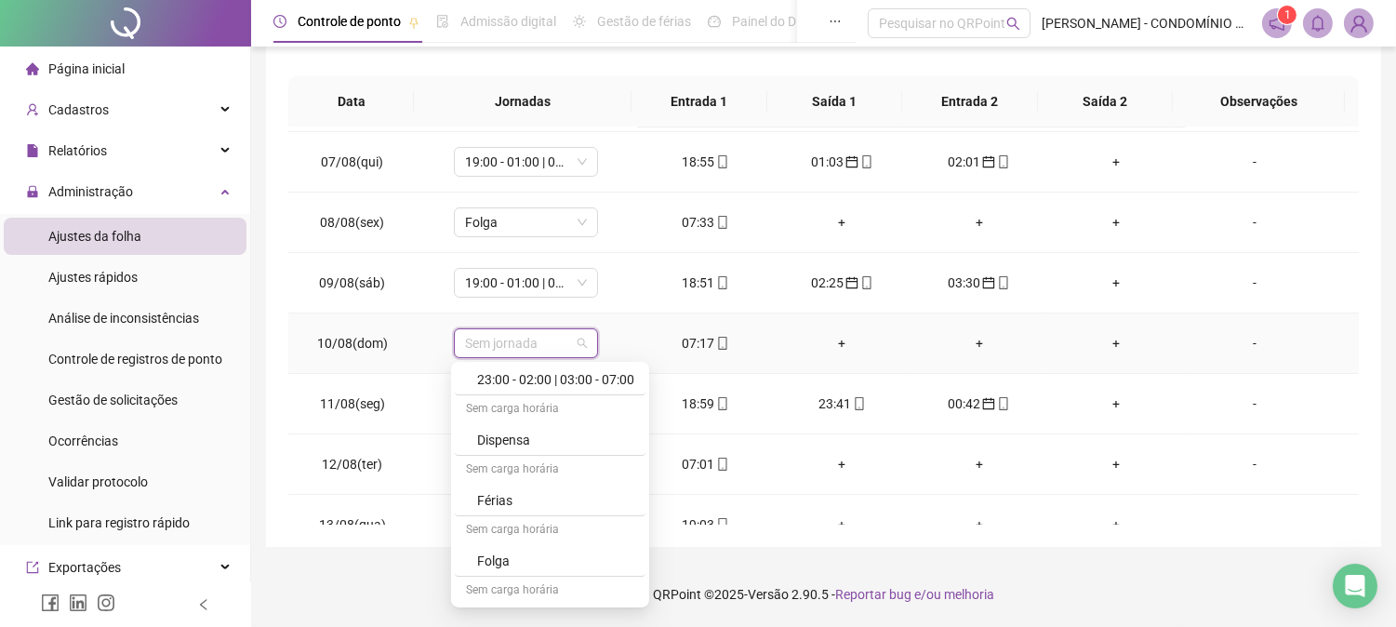
scroll to position [1281, 0]
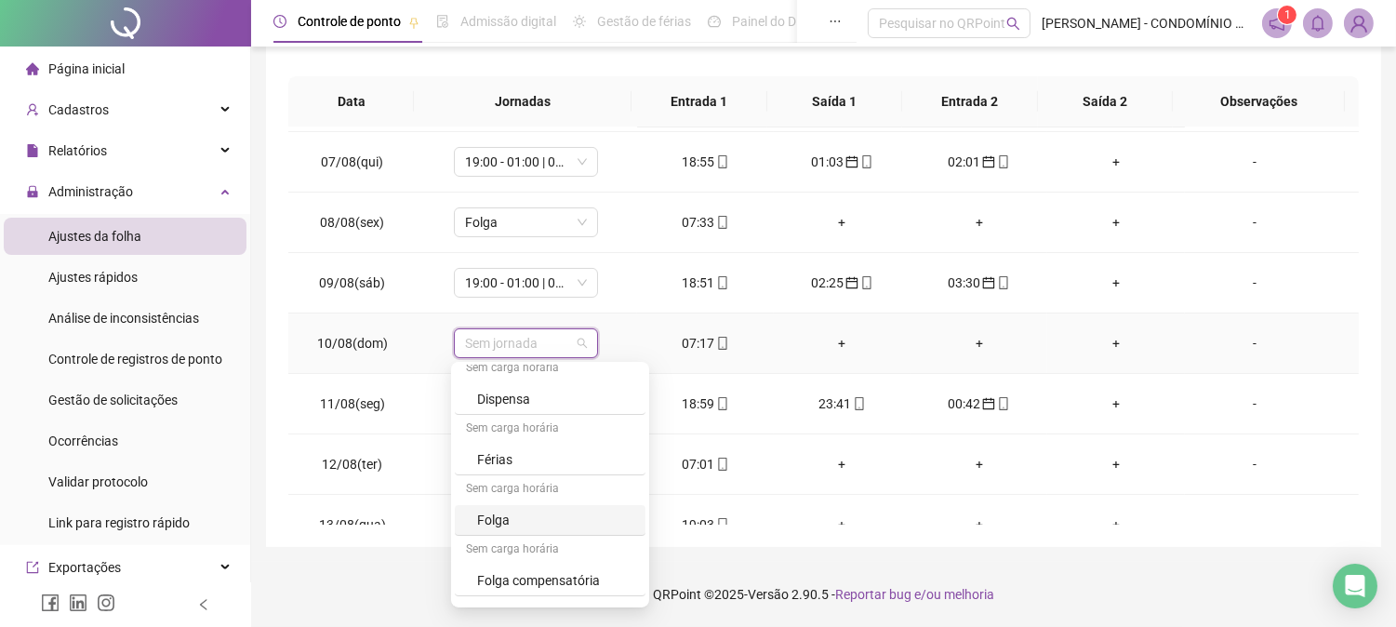
click at [510, 525] on div "Folga" at bounding box center [555, 520] width 157 height 20
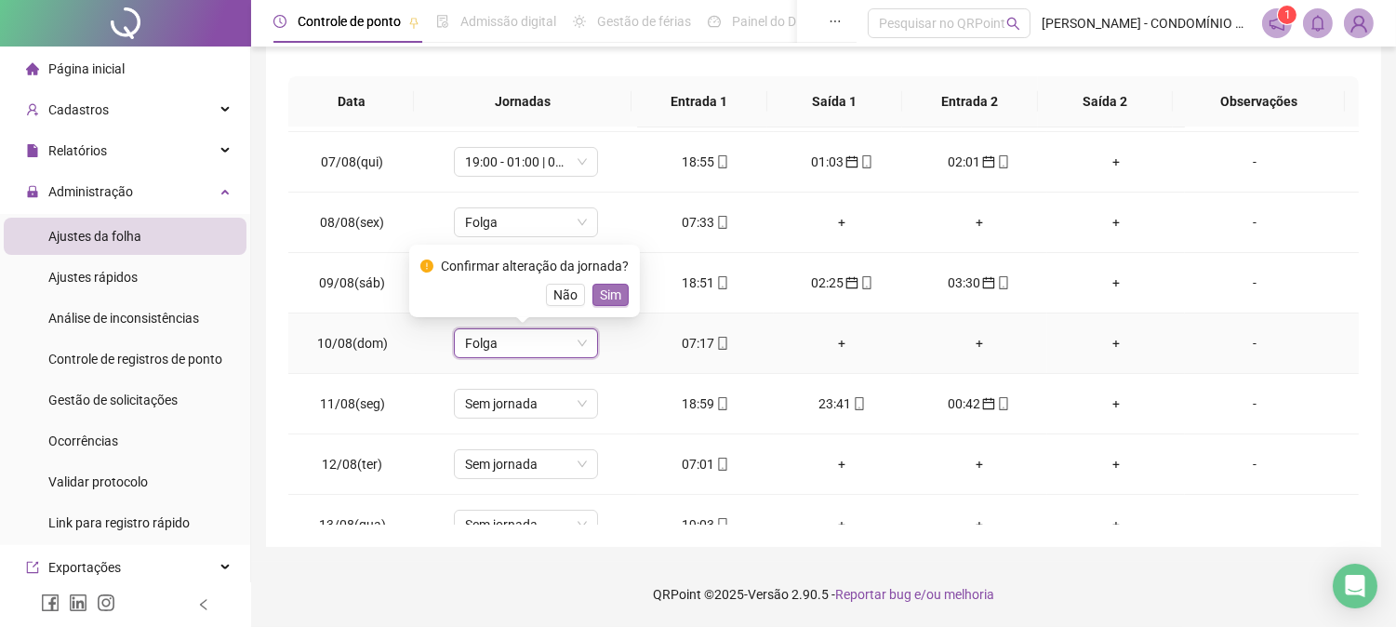
click at [605, 290] on span "Sim" at bounding box center [610, 295] width 21 height 20
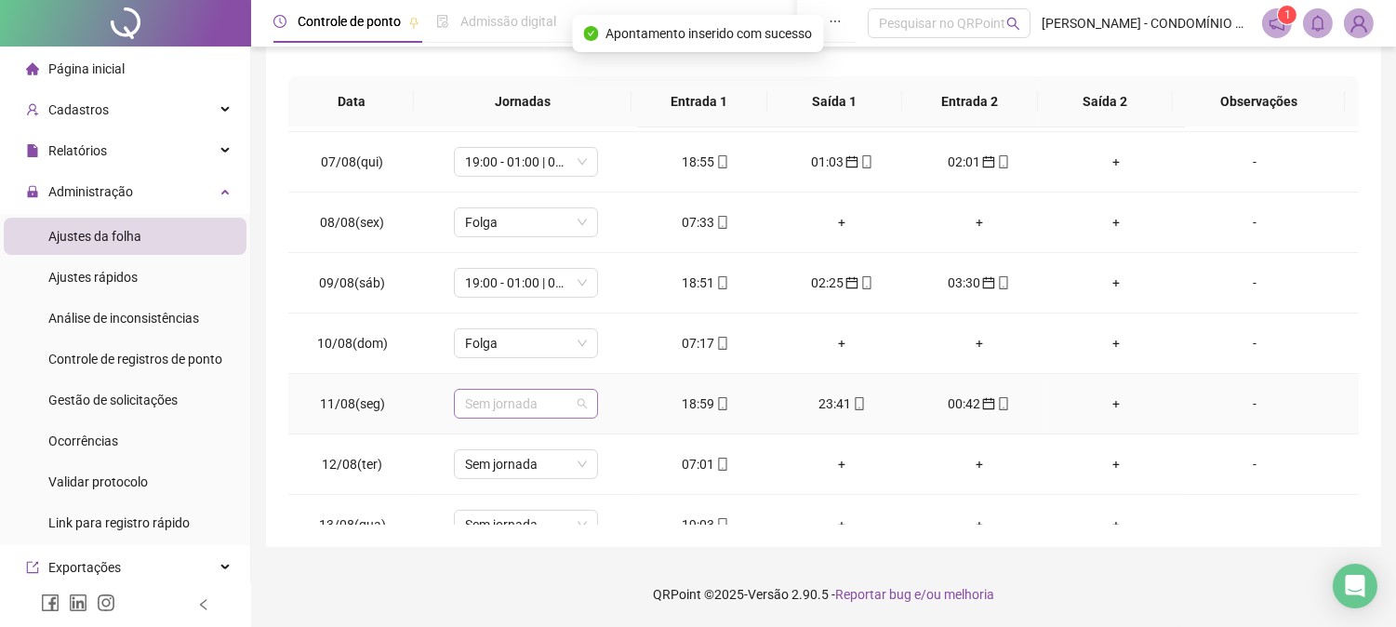
click at [500, 406] on span "Sem jornada" at bounding box center [526, 404] width 122 height 28
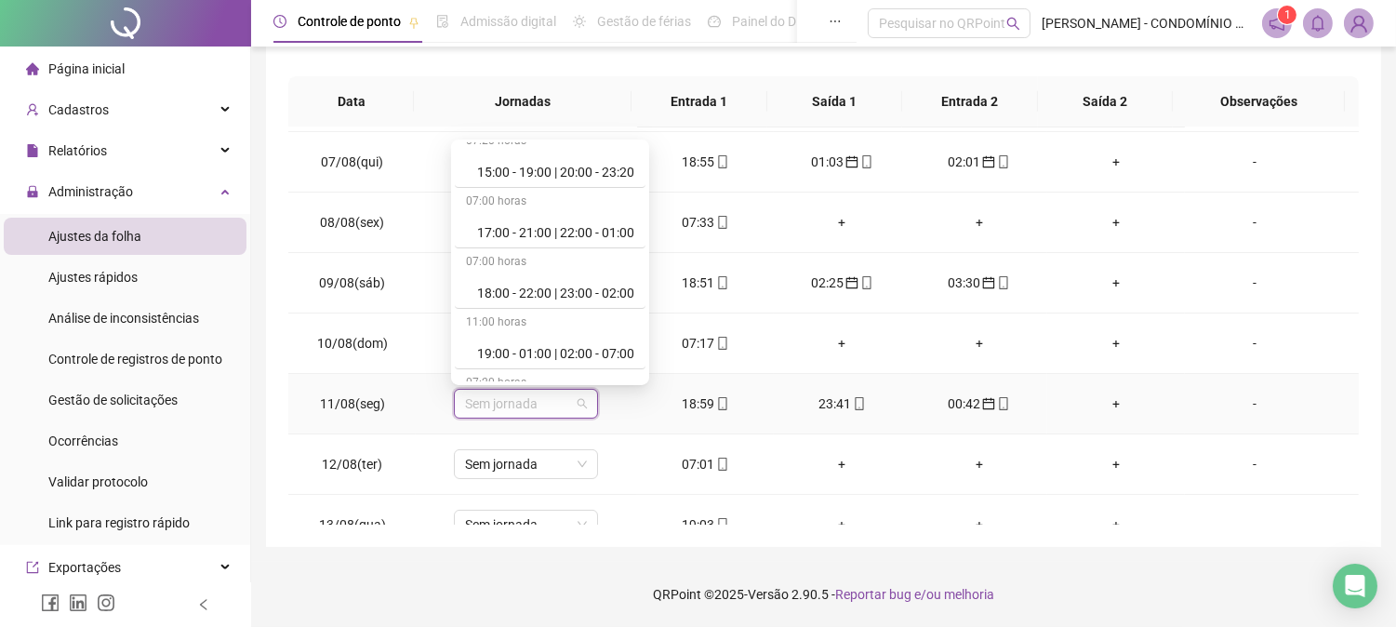
scroll to position [964, 0]
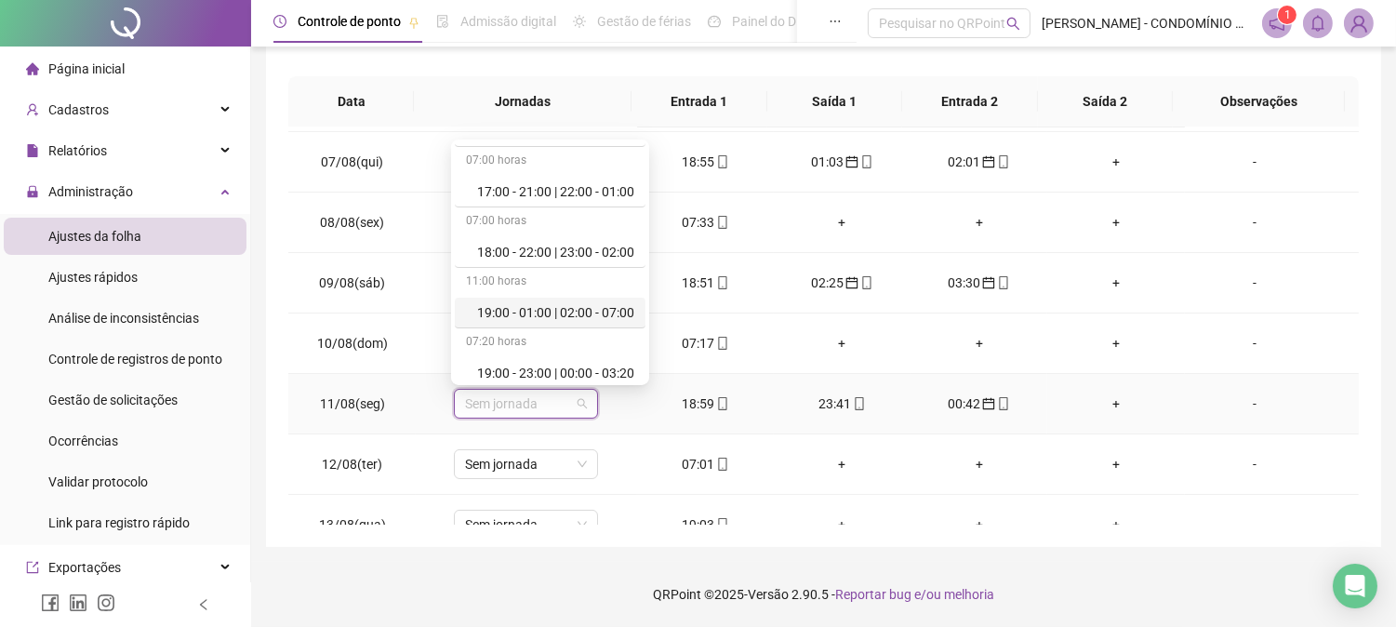
click at [609, 312] on div "19:00 - 01:00 | 02:00 - 07:00" at bounding box center [555, 312] width 157 height 20
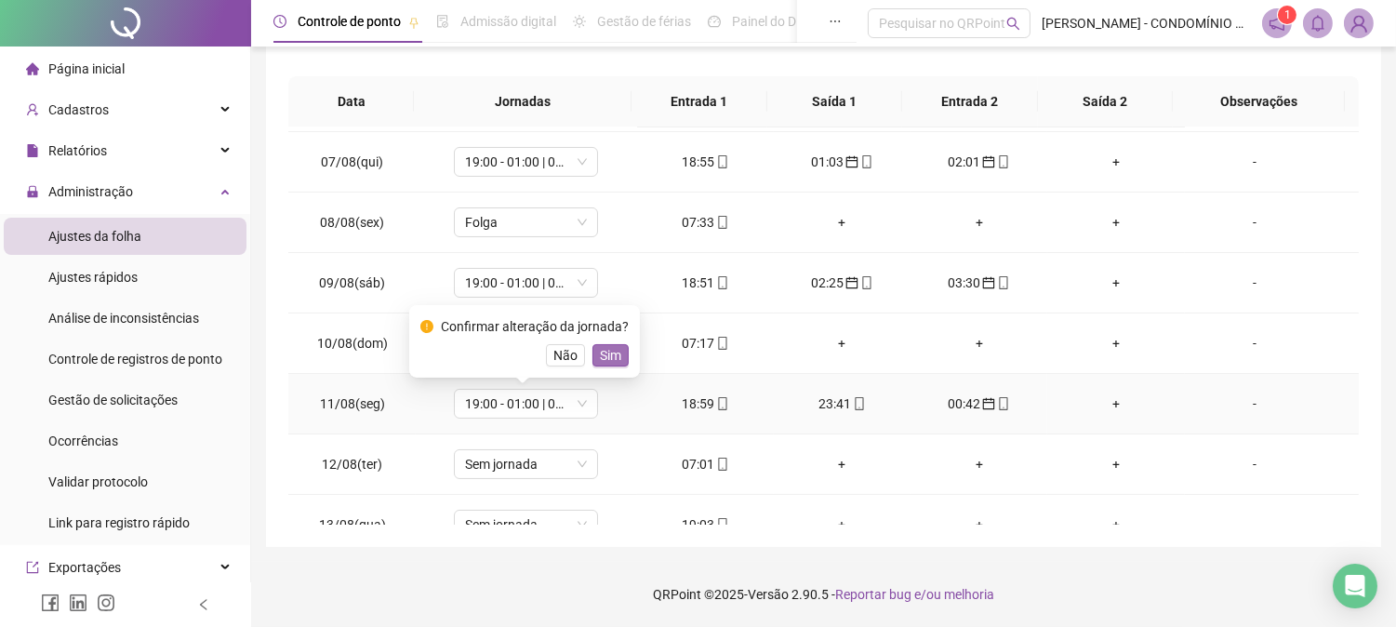
click at [607, 354] on span "Sim" at bounding box center [610, 355] width 21 height 20
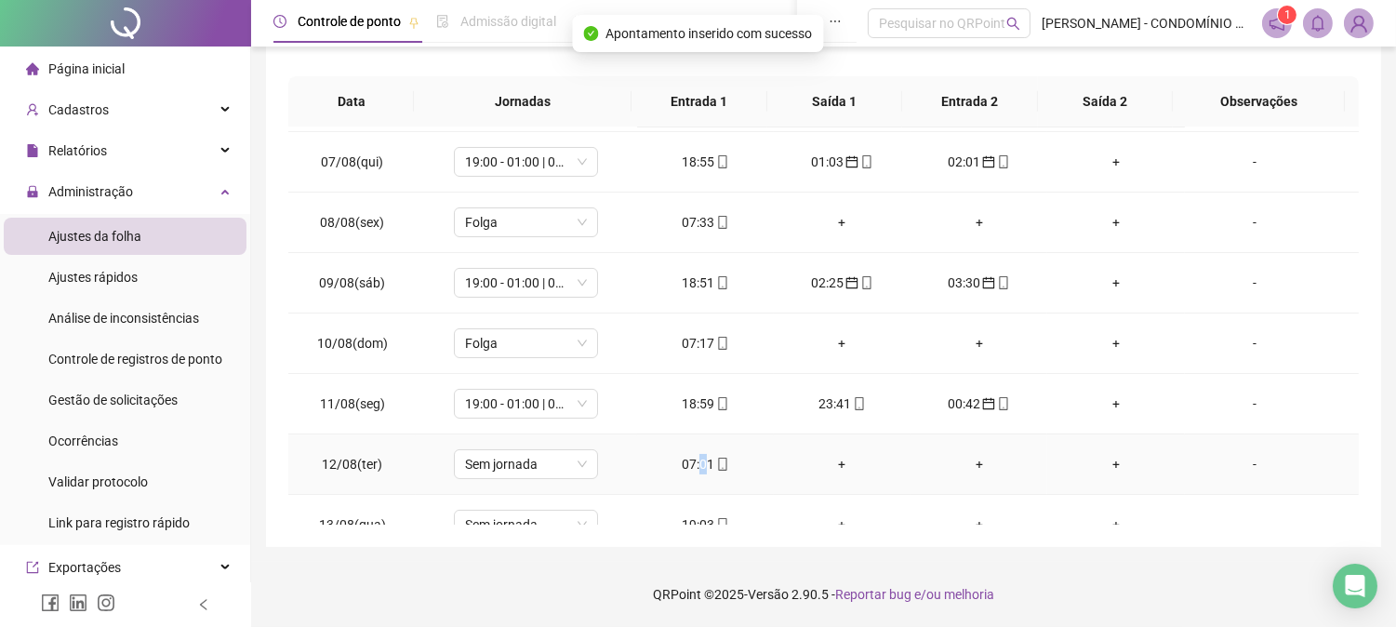
click at [698, 457] on div "07:01" at bounding box center [705, 464] width 107 height 20
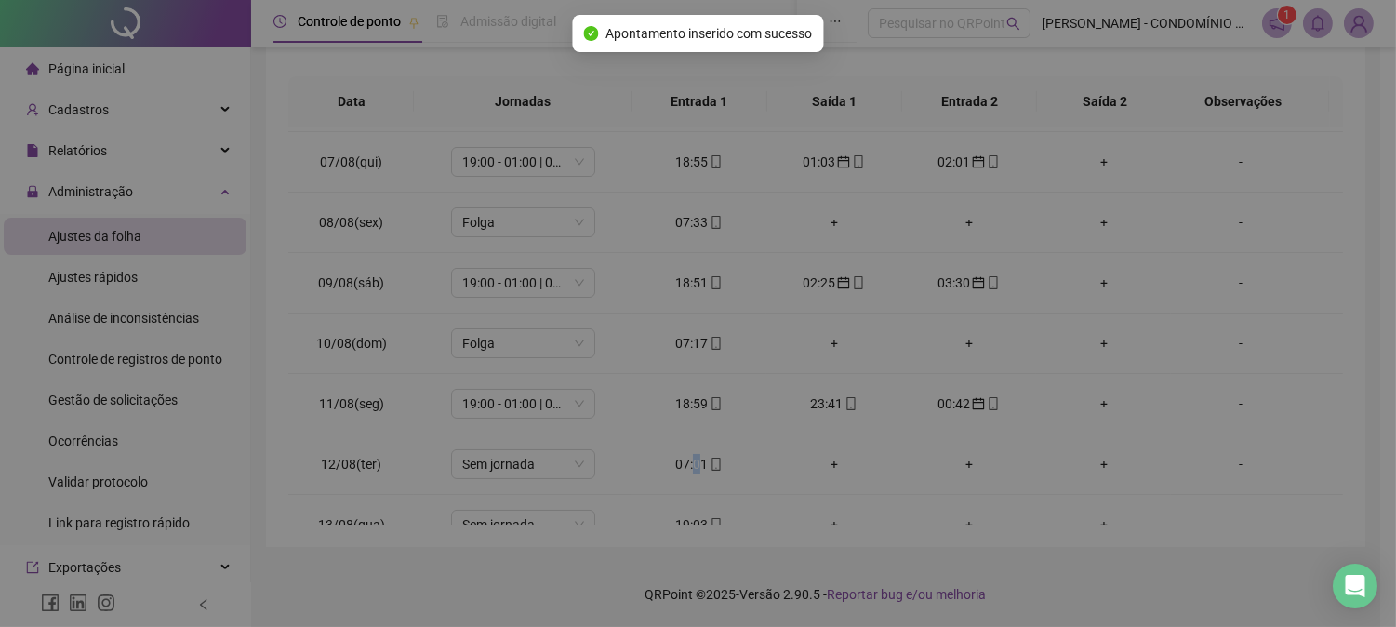
type input "**********"
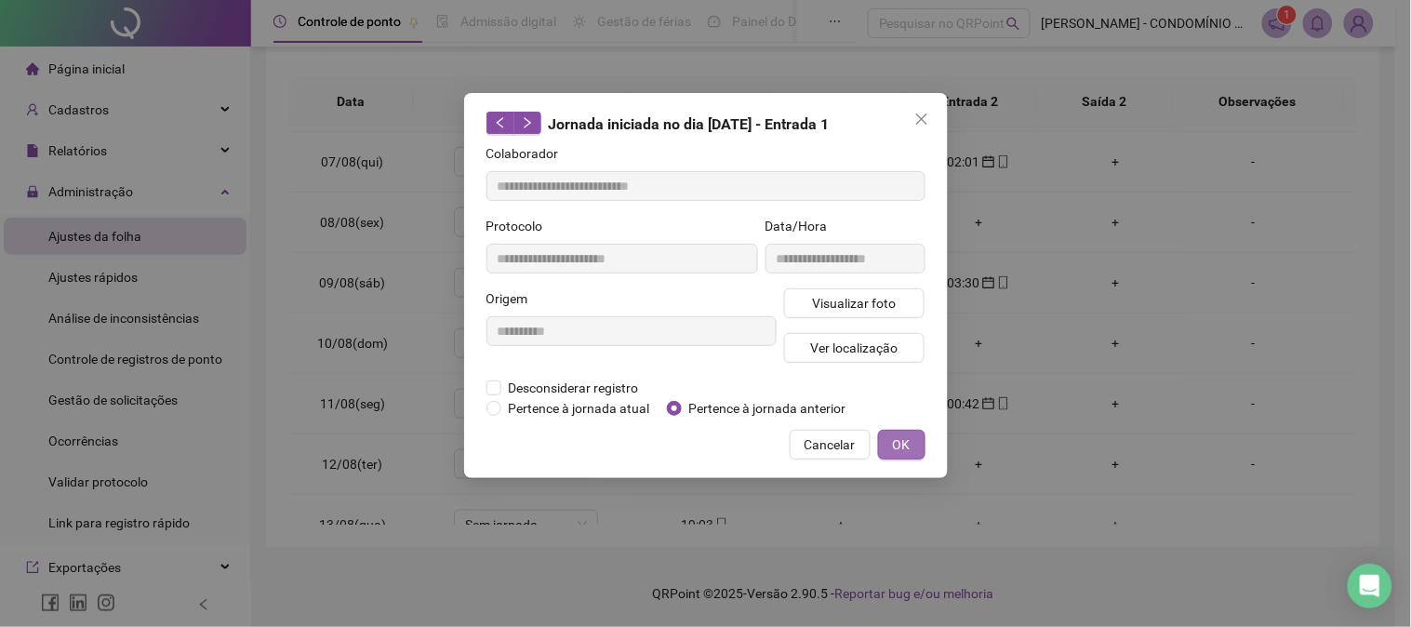
click at [900, 440] on span "OK" at bounding box center [902, 444] width 18 height 20
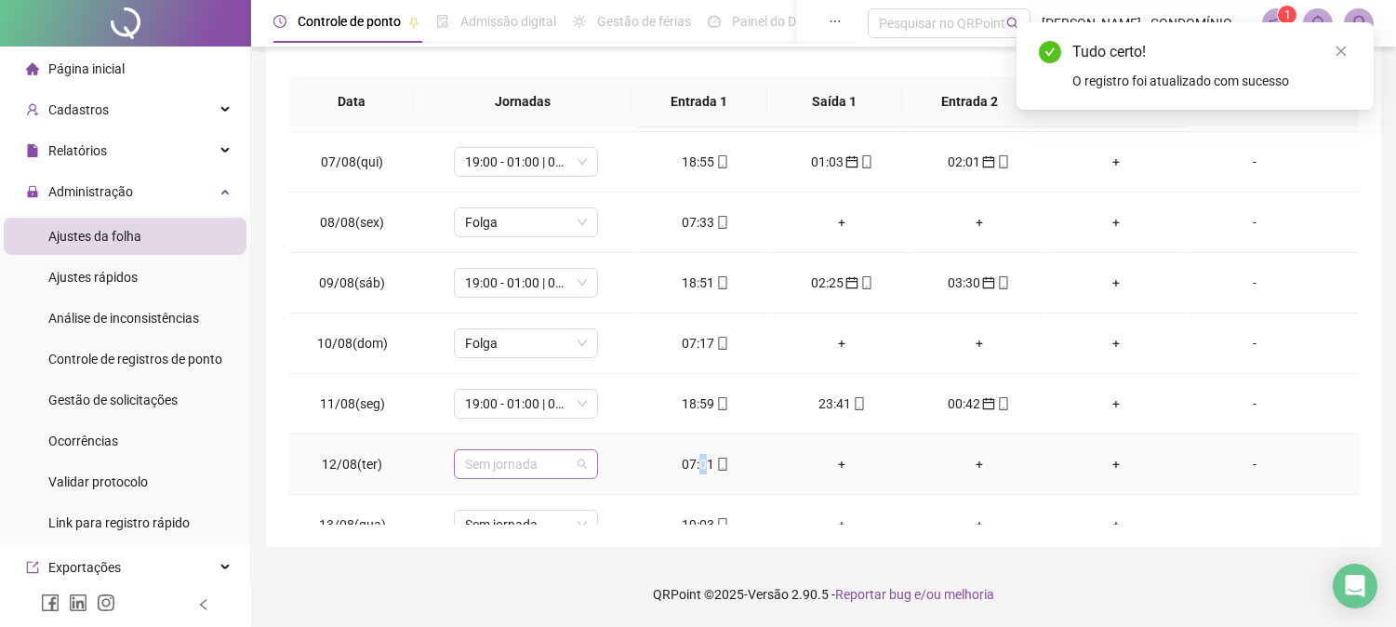
click at [517, 466] on span "Sem jornada" at bounding box center [526, 464] width 122 height 28
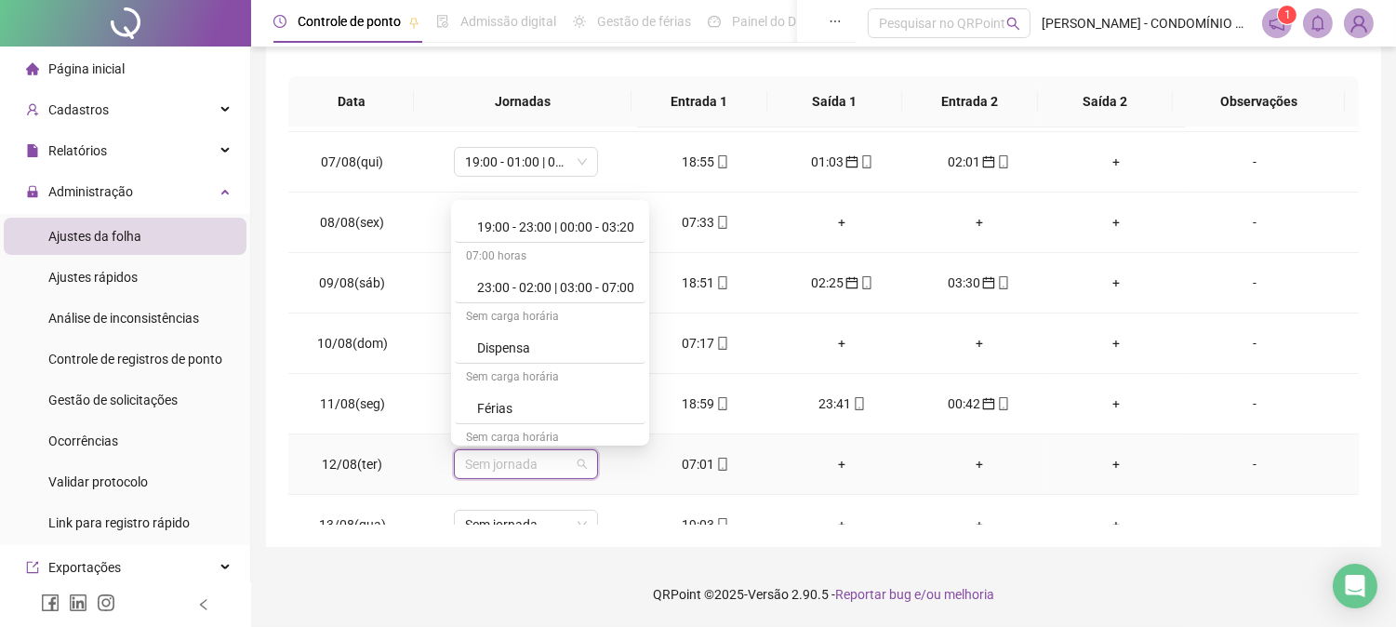
scroll to position [1336, 0]
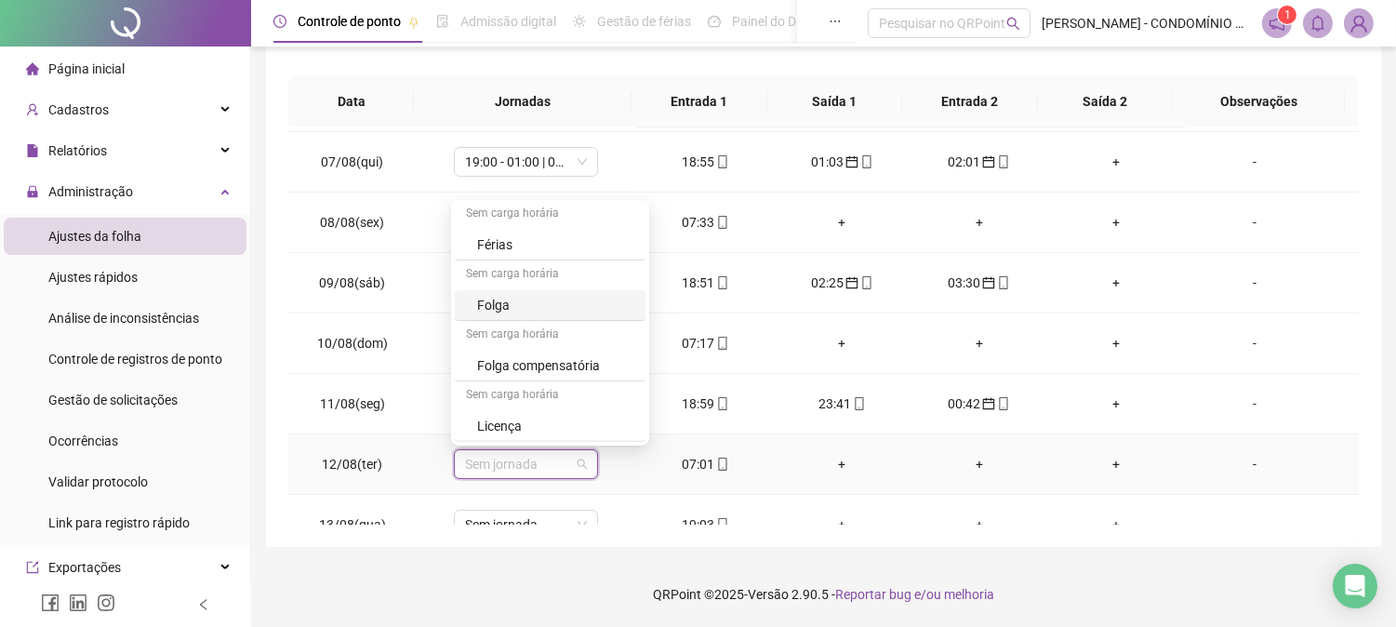
click at [482, 299] on div "Folga" at bounding box center [555, 305] width 157 height 20
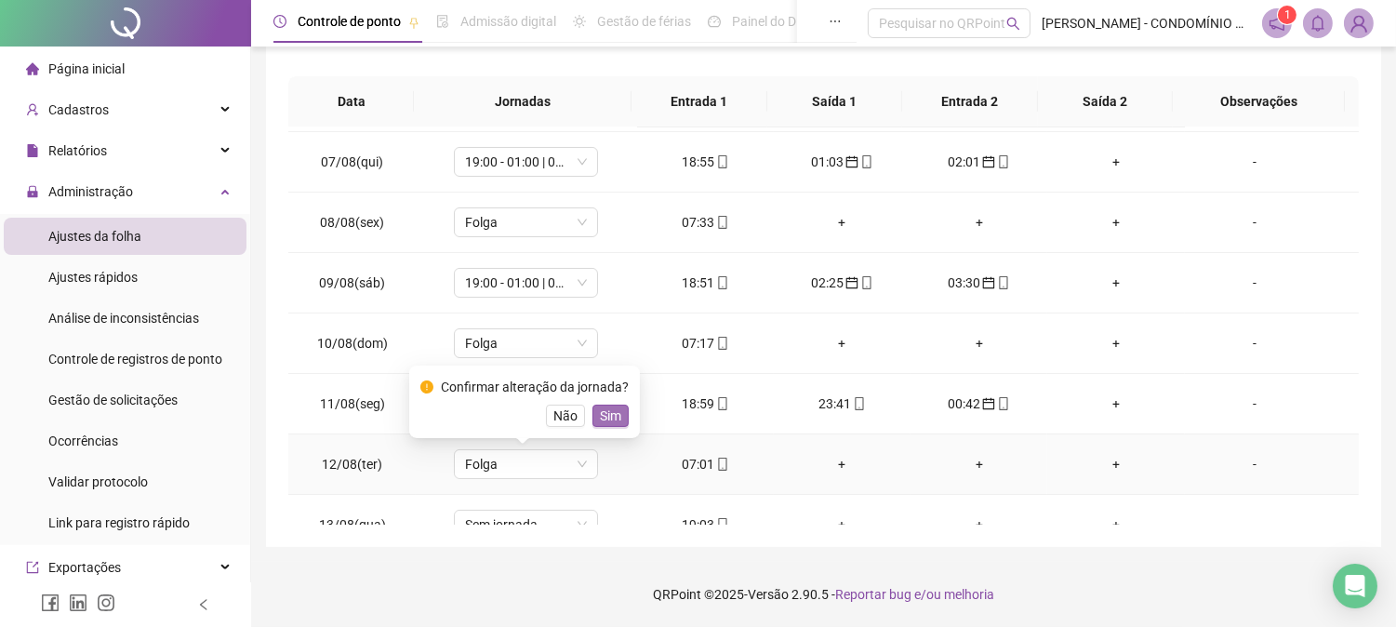
click at [602, 419] on span "Sim" at bounding box center [610, 416] width 21 height 20
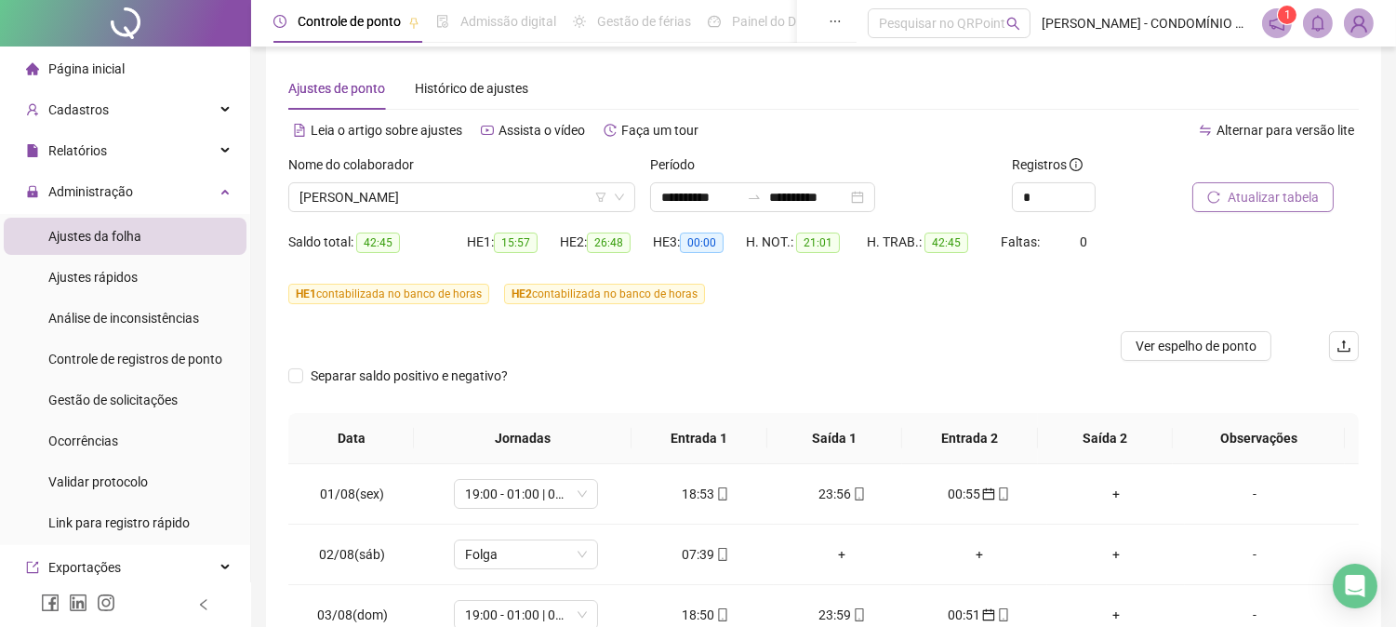
scroll to position [13, 0]
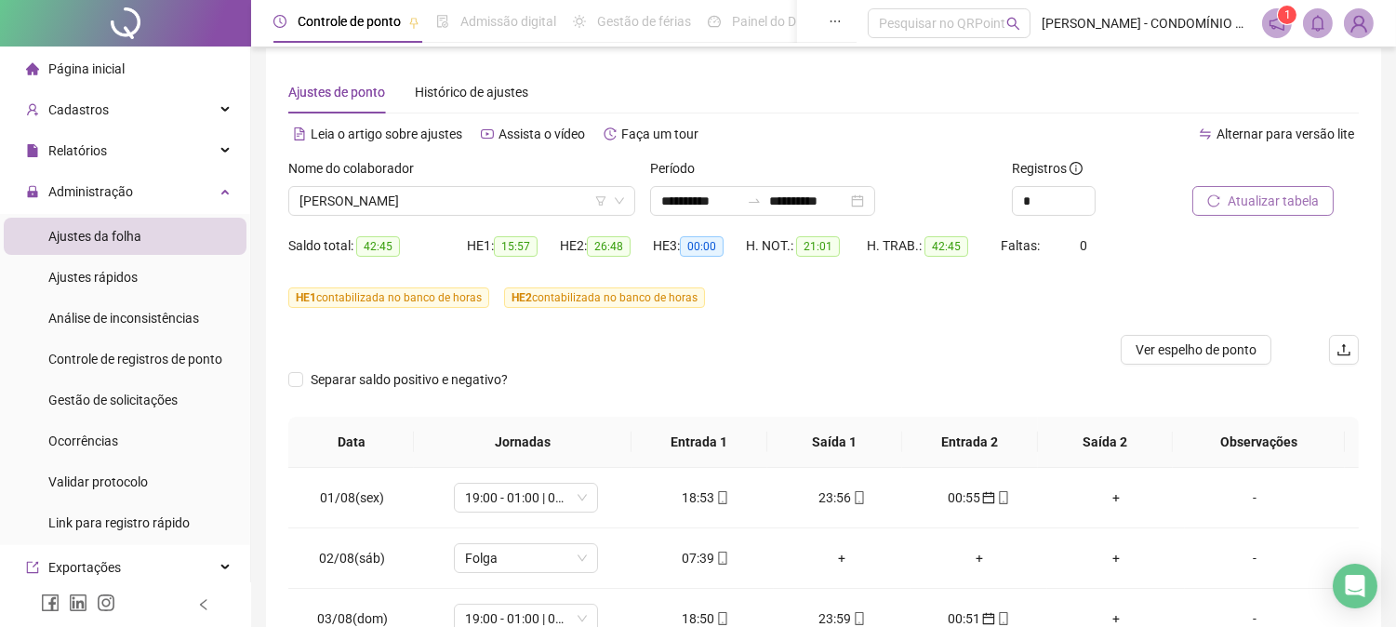
click at [1254, 199] on span "Atualizar tabela" at bounding box center [1273, 201] width 91 height 20
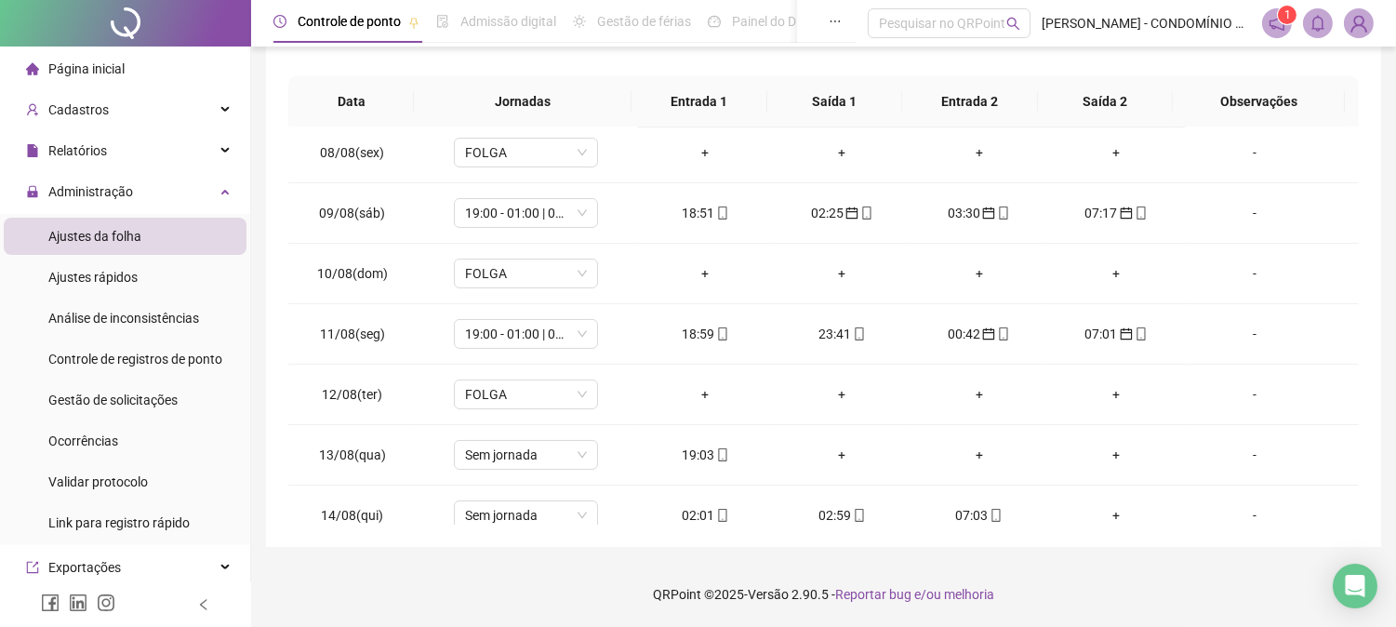
scroll to position [509, 0]
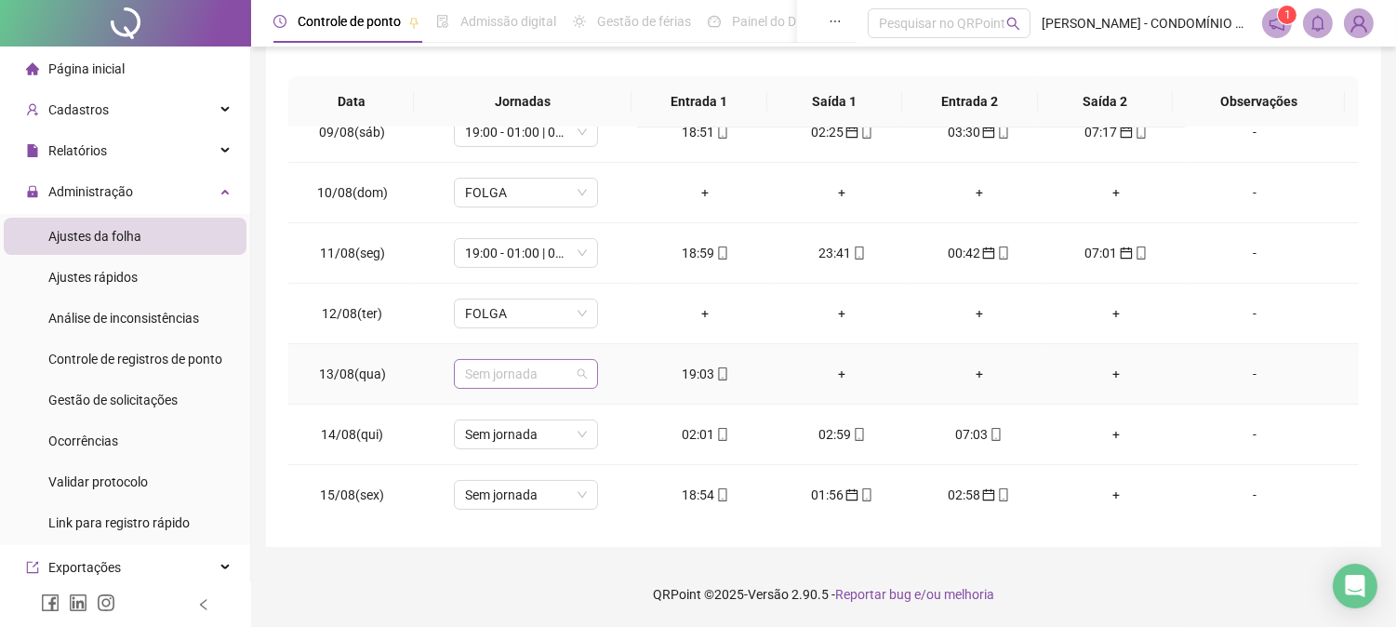
click at [526, 369] on span "Sem jornada" at bounding box center [526, 374] width 122 height 28
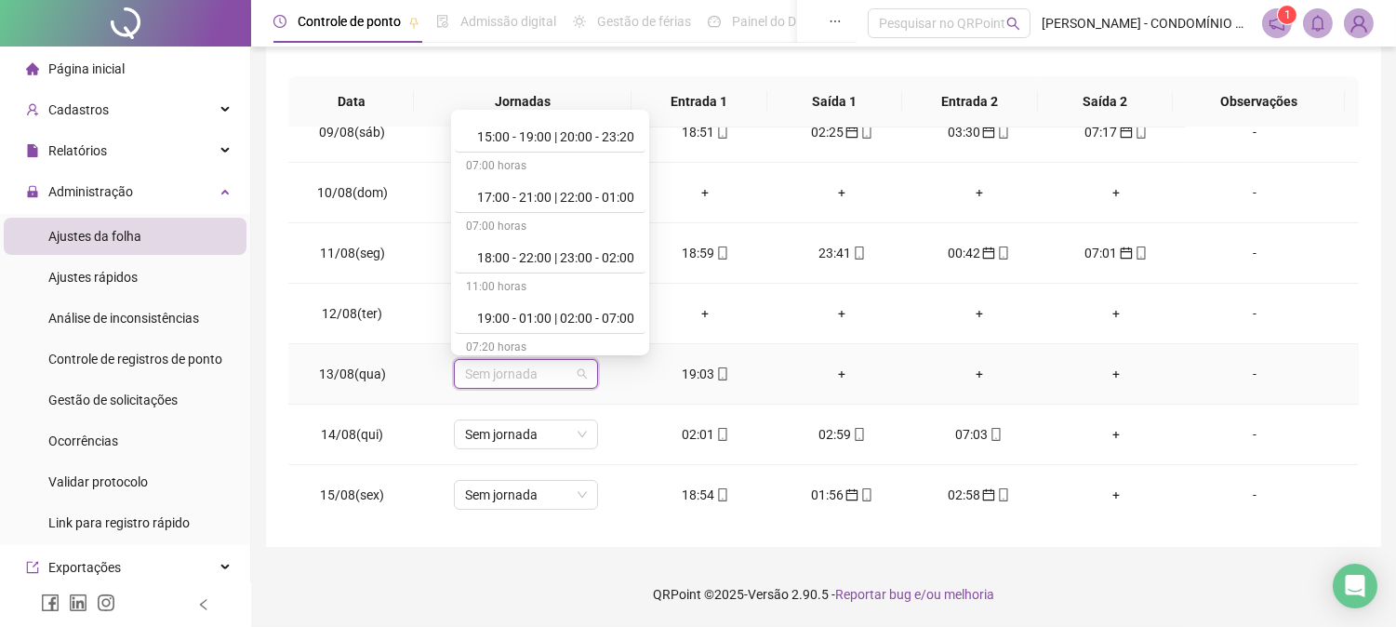
scroll to position [937, 0]
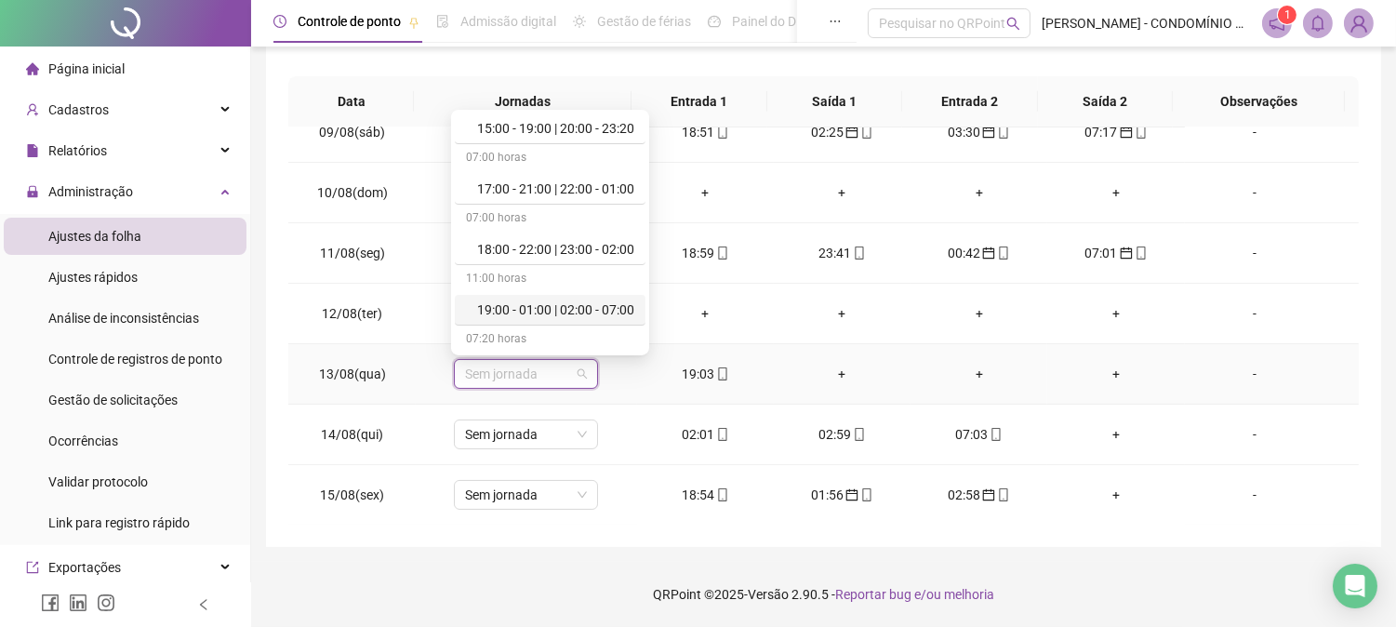
click at [607, 311] on div "19:00 - 01:00 | 02:00 - 07:00" at bounding box center [555, 309] width 157 height 20
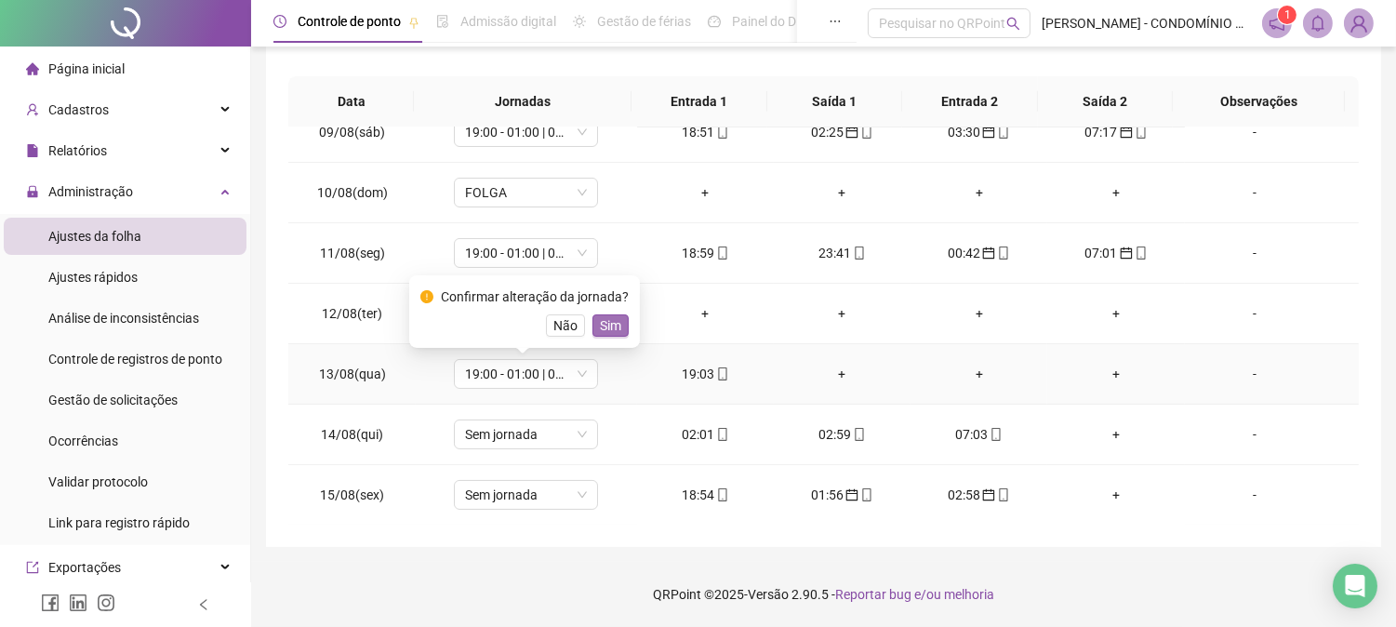
click at [606, 317] on span "Sim" at bounding box center [610, 325] width 21 height 20
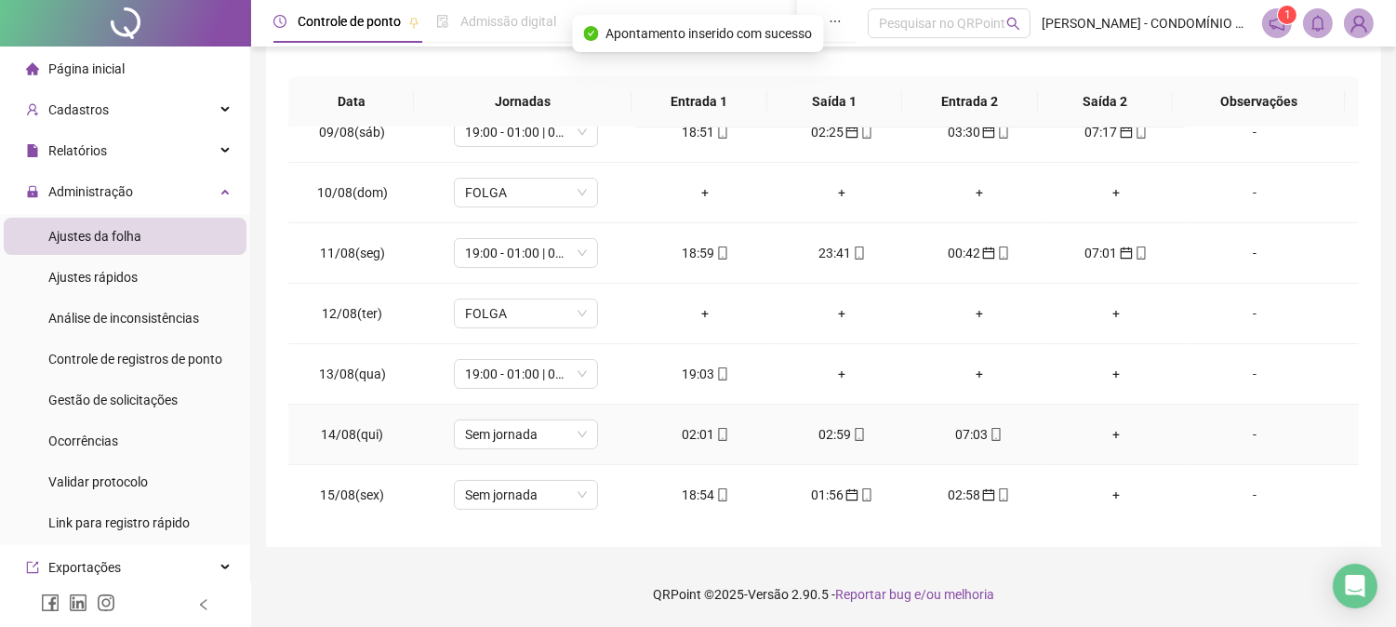
click at [689, 437] on div "02:01" at bounding box center [705, 434] width 107 height 20
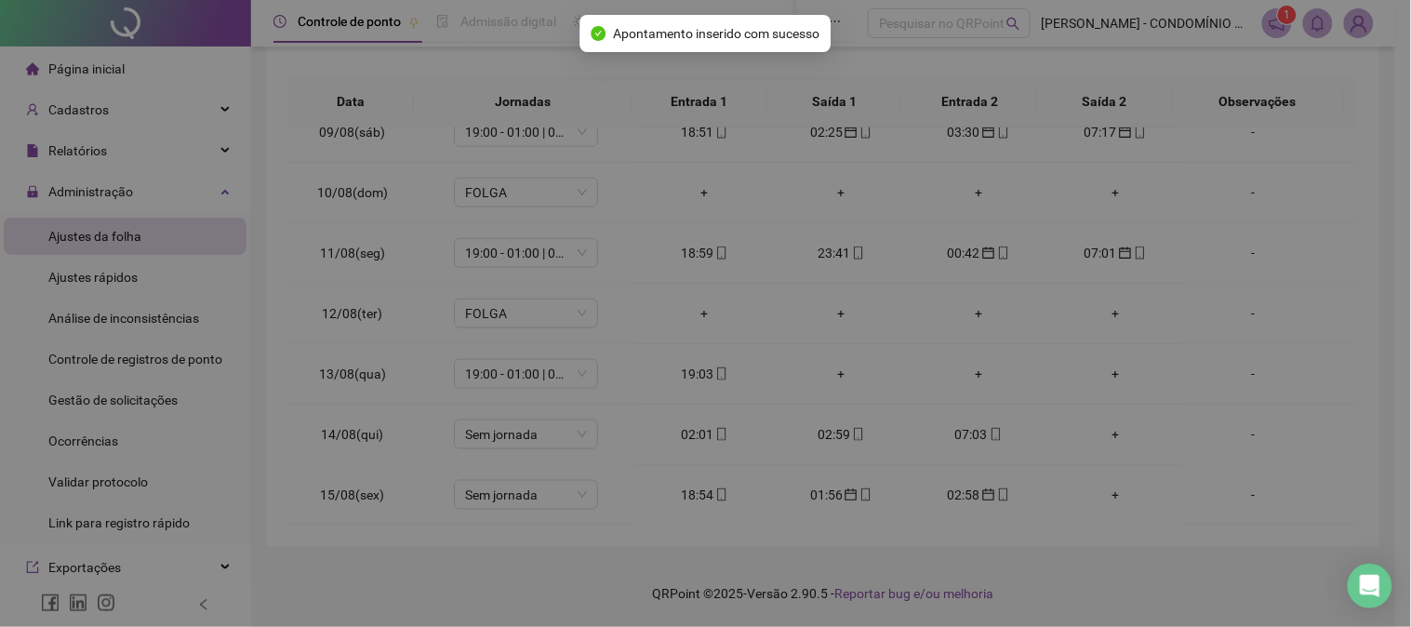
type input "**********"
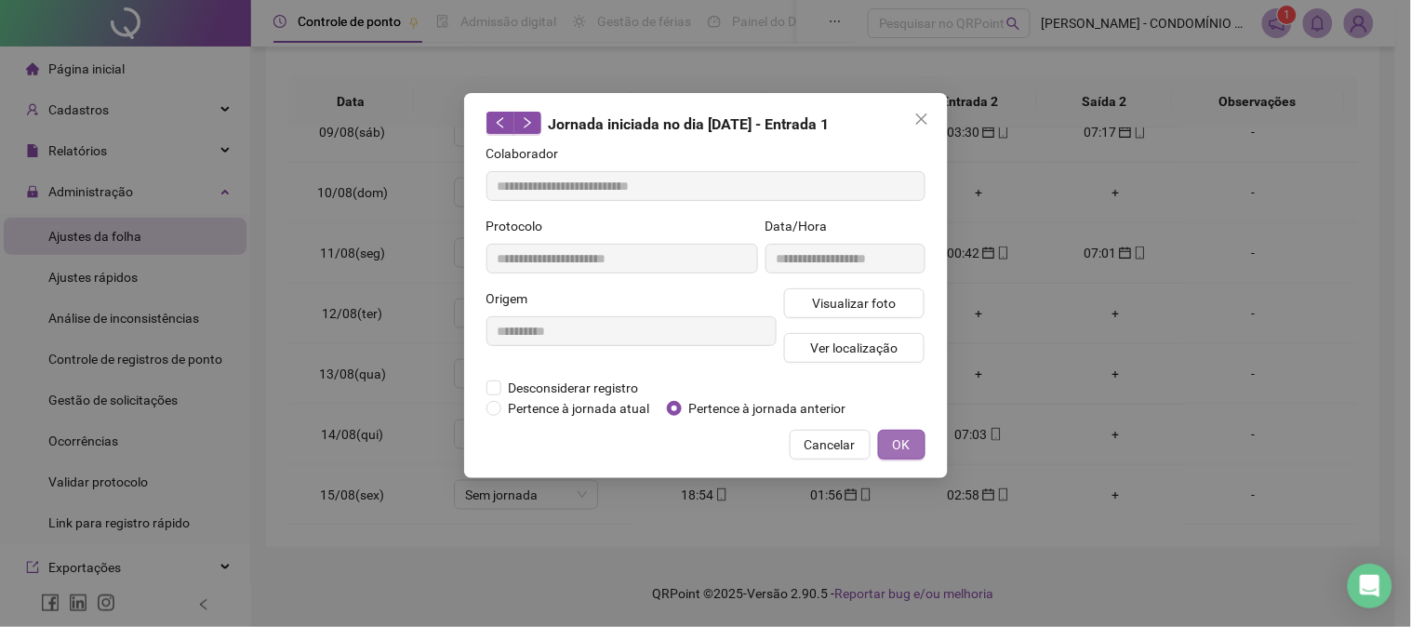
click at [899, 444] on span "OK" at bounding box center [902, 444] width 18 height 20
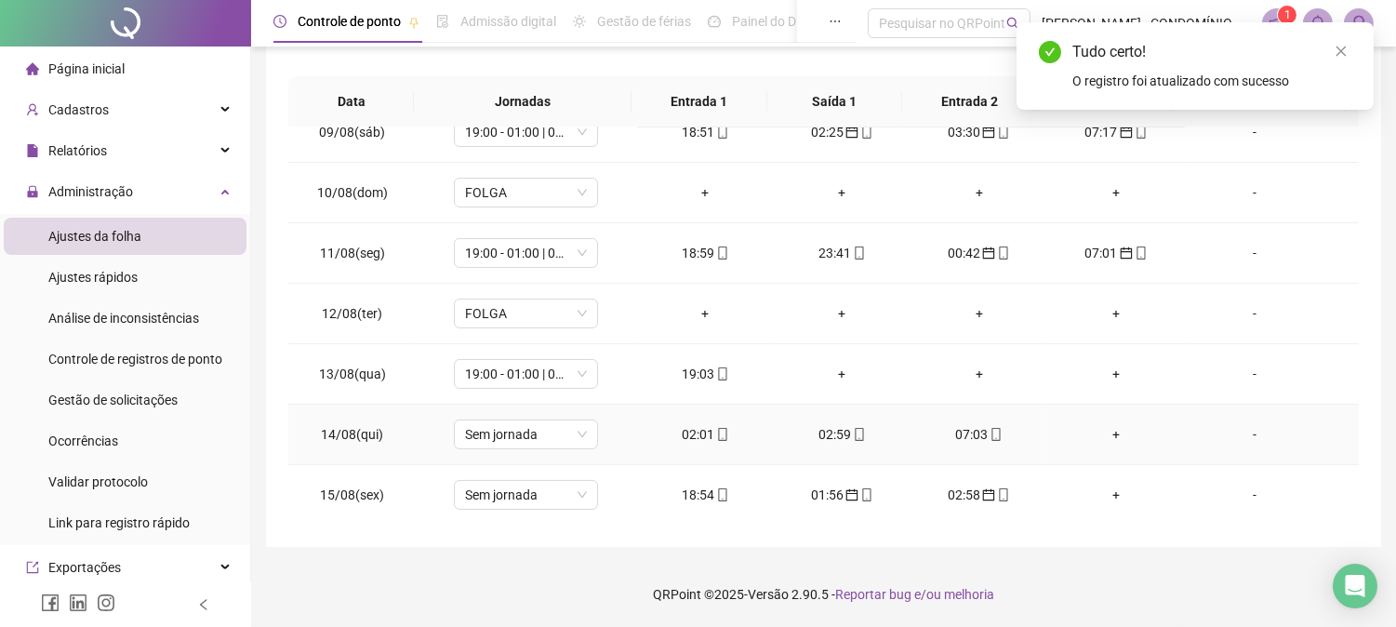
click at [825, 438] on div "02:59" at bounding box center [842, 434] width 107 height 20
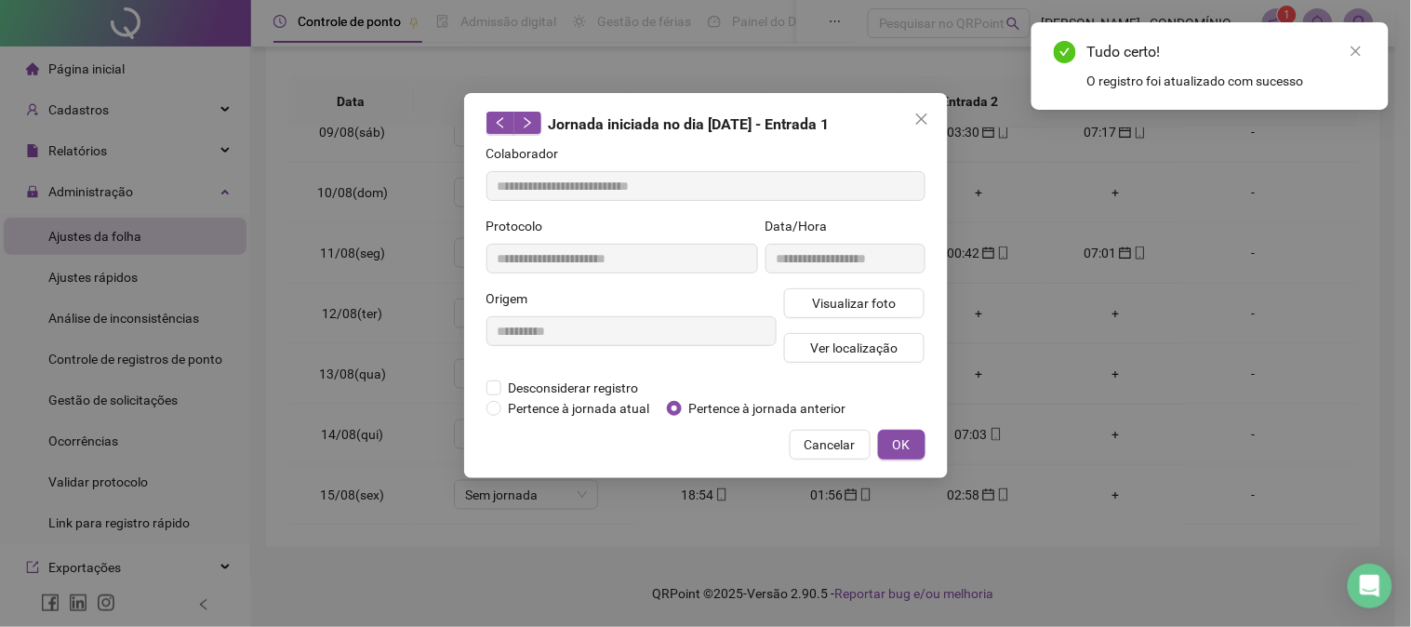
type input "**********"
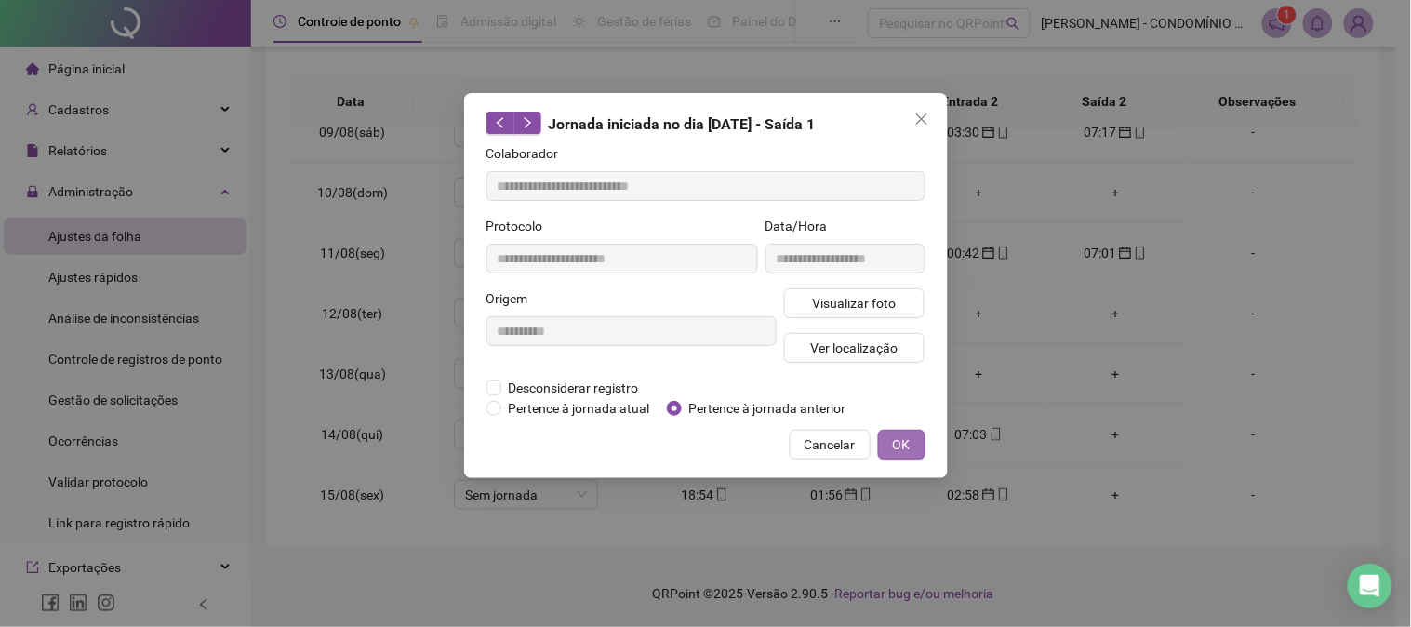
click at [899, 444] on span "OK" at bounding box center [902, 444] width 18 height 20
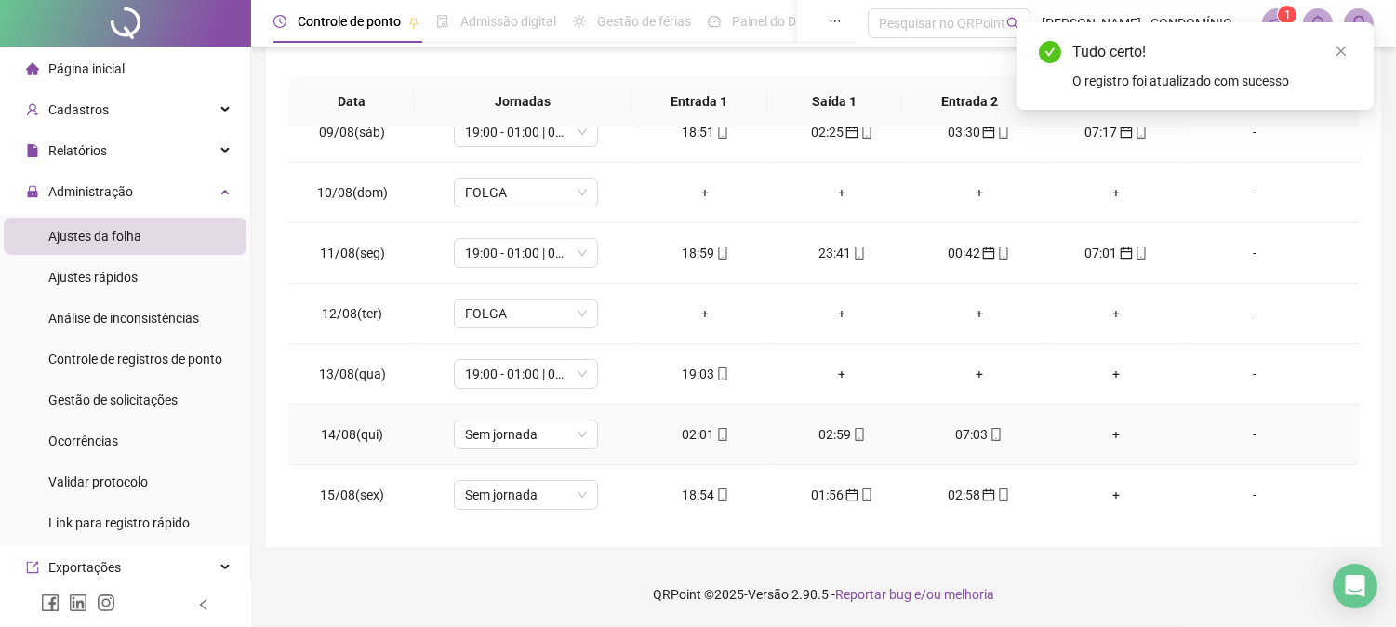
click at [959, 429] on div "07:03" at bounding box center [978, 434] width 107 height 20
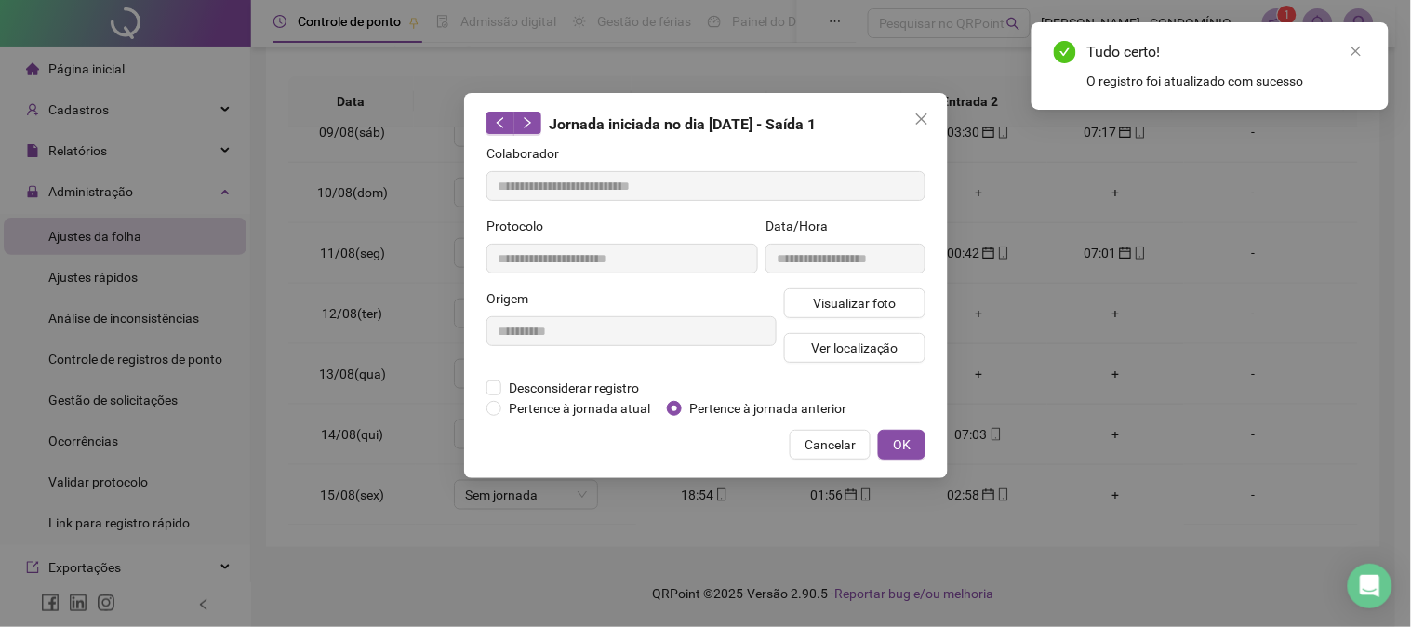
type input "**********"
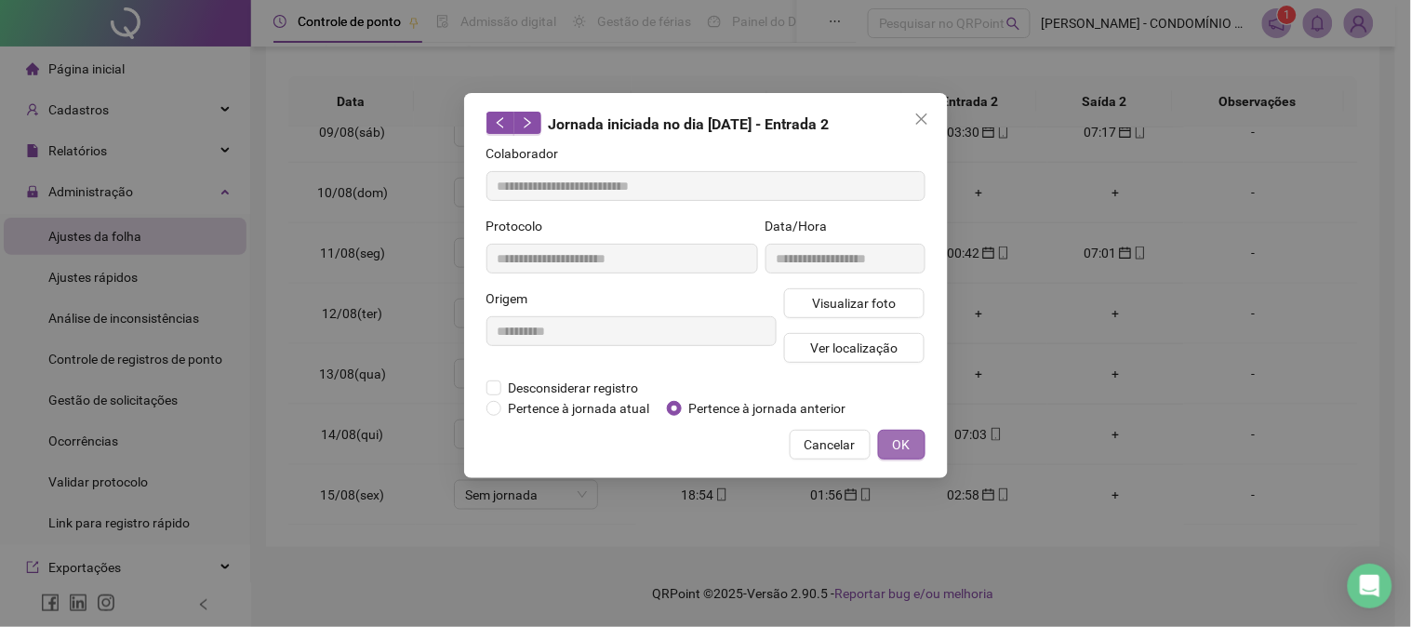
click at [896, 444] on span "OK" at bounding box center [902, 444] width 18 height 20
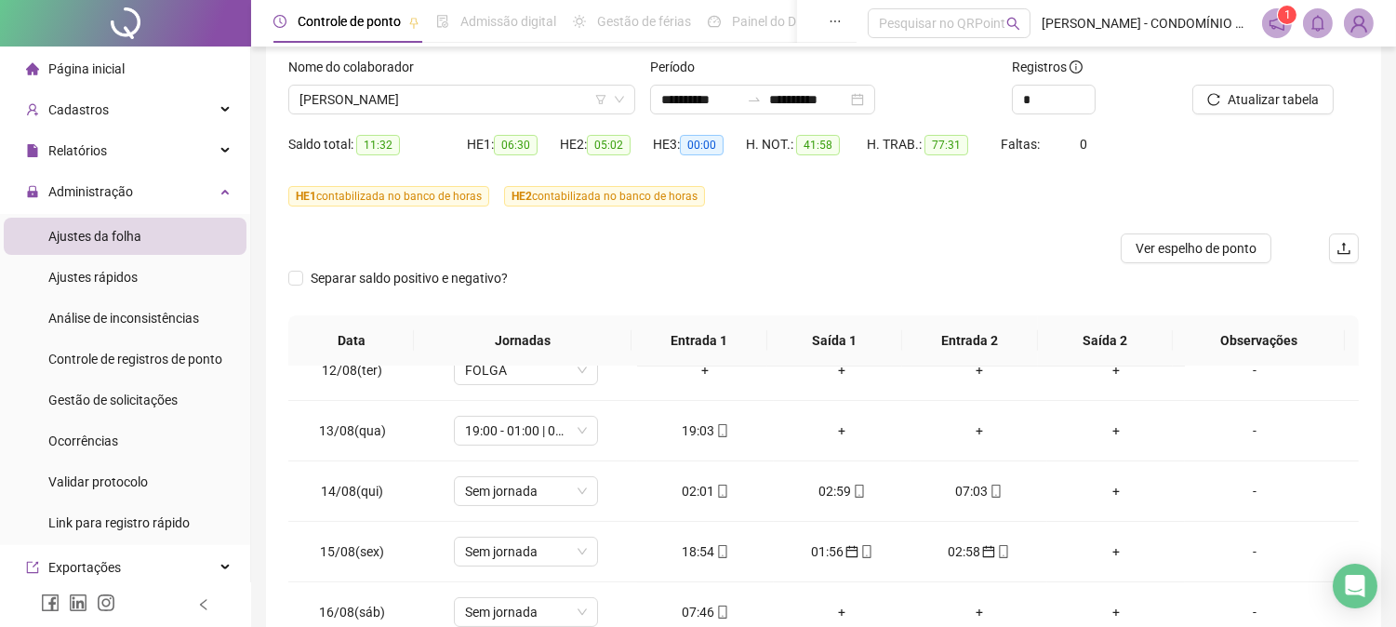
scroll to position [109, 0]
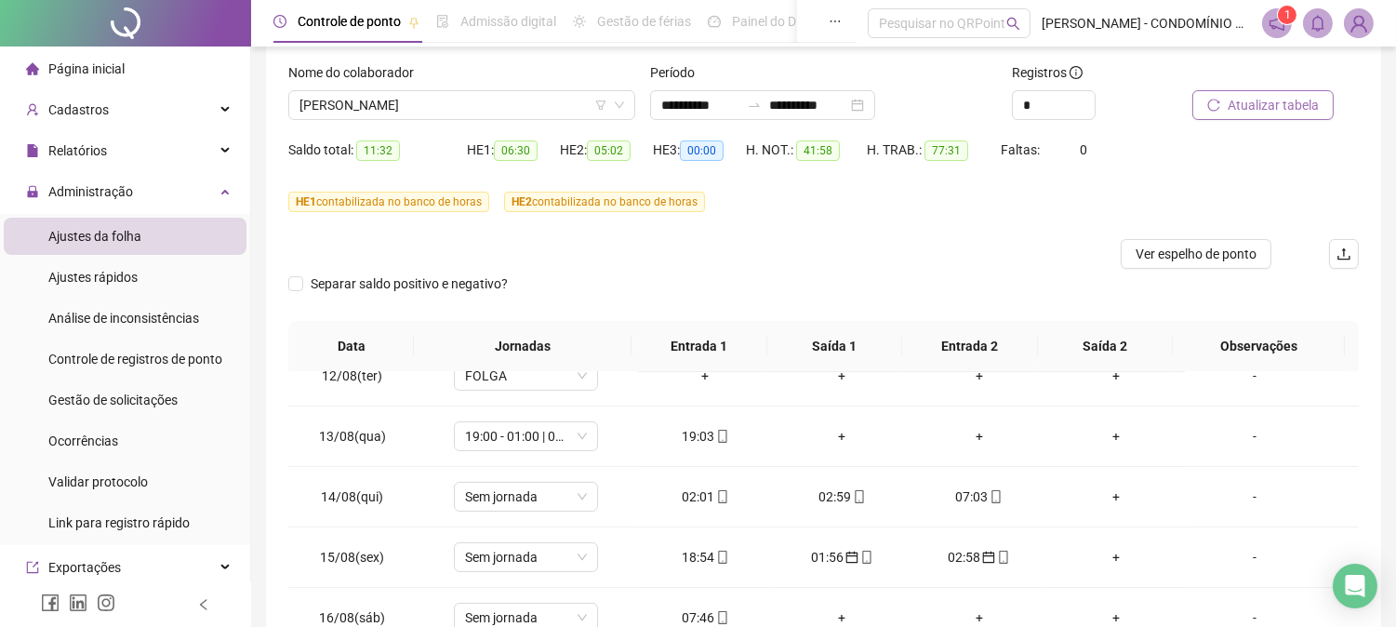
click at [1281, 103] on span "Atualizar tabela" at bounding box center [1273, 105] width 91 height 20
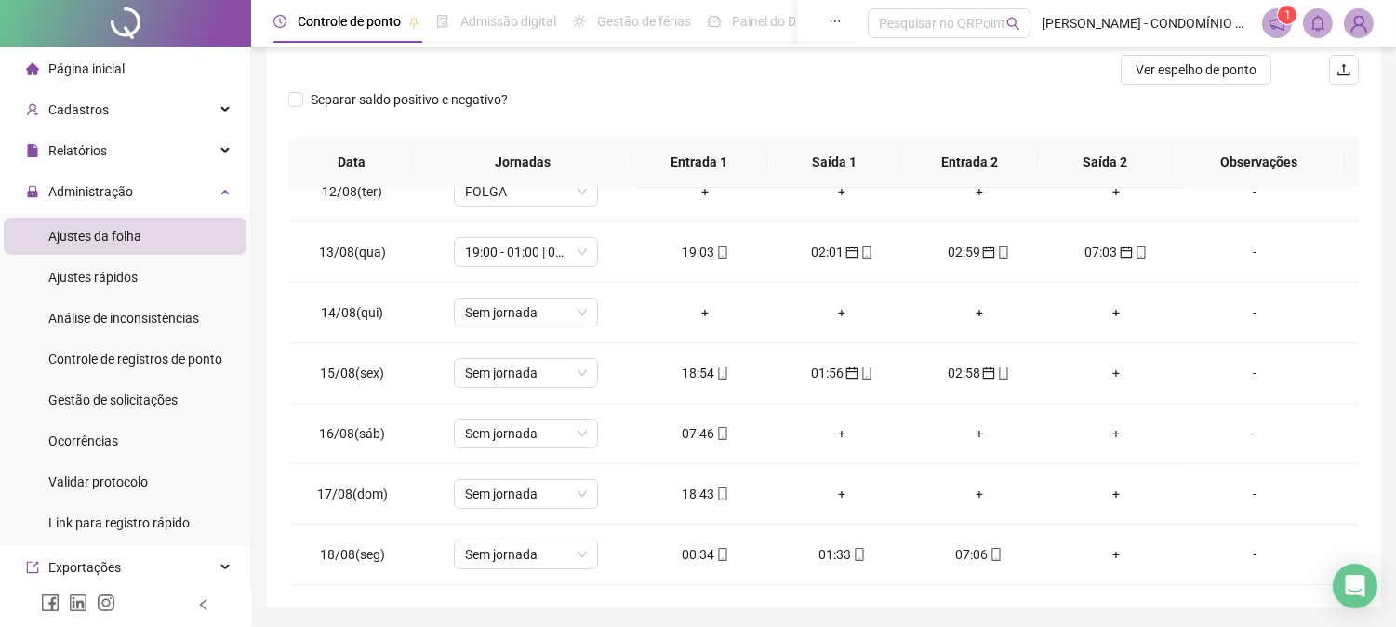
scroll to position [305, 0]
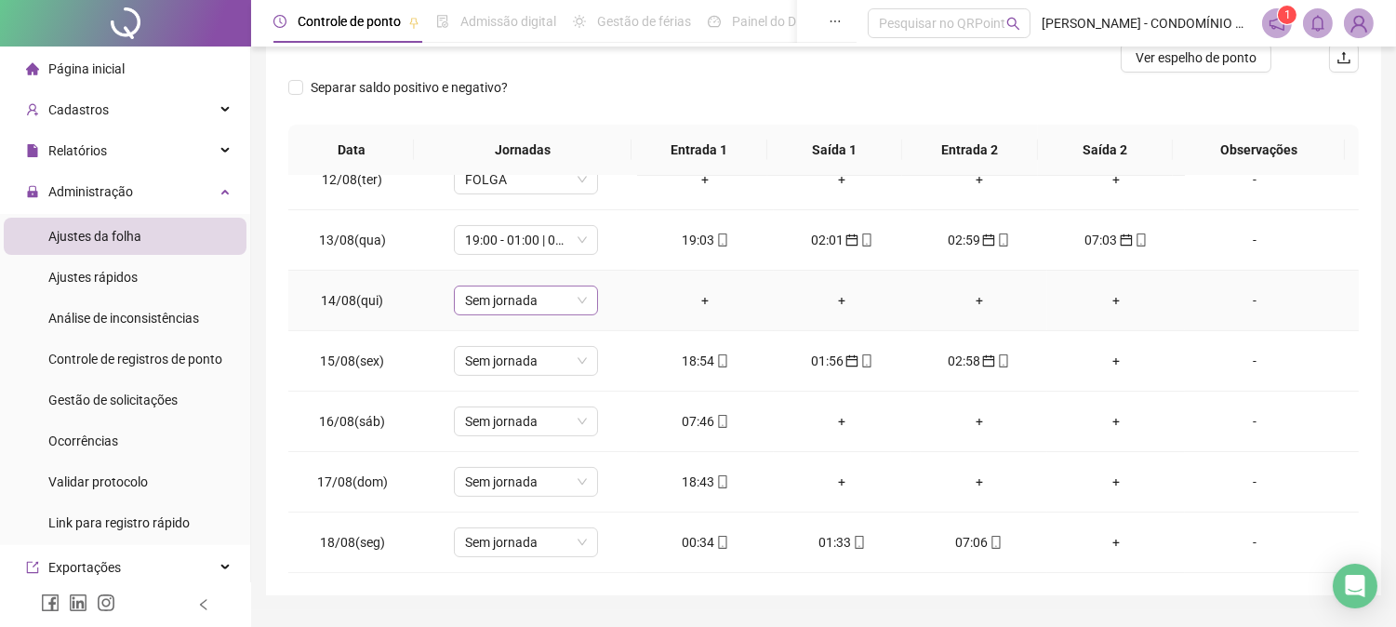
click at [539, 299] on span "Sem jornada" at bounding box center [526, 300] width 122 height 28
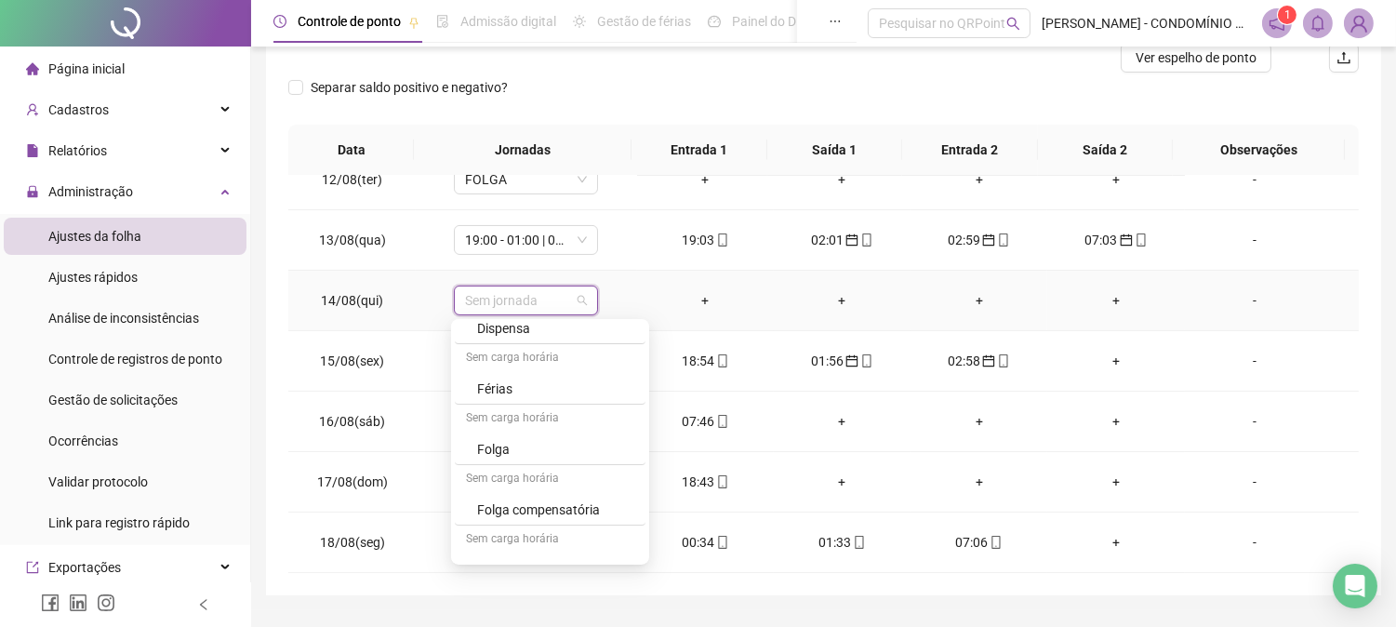
scroll to position [1336, 0]
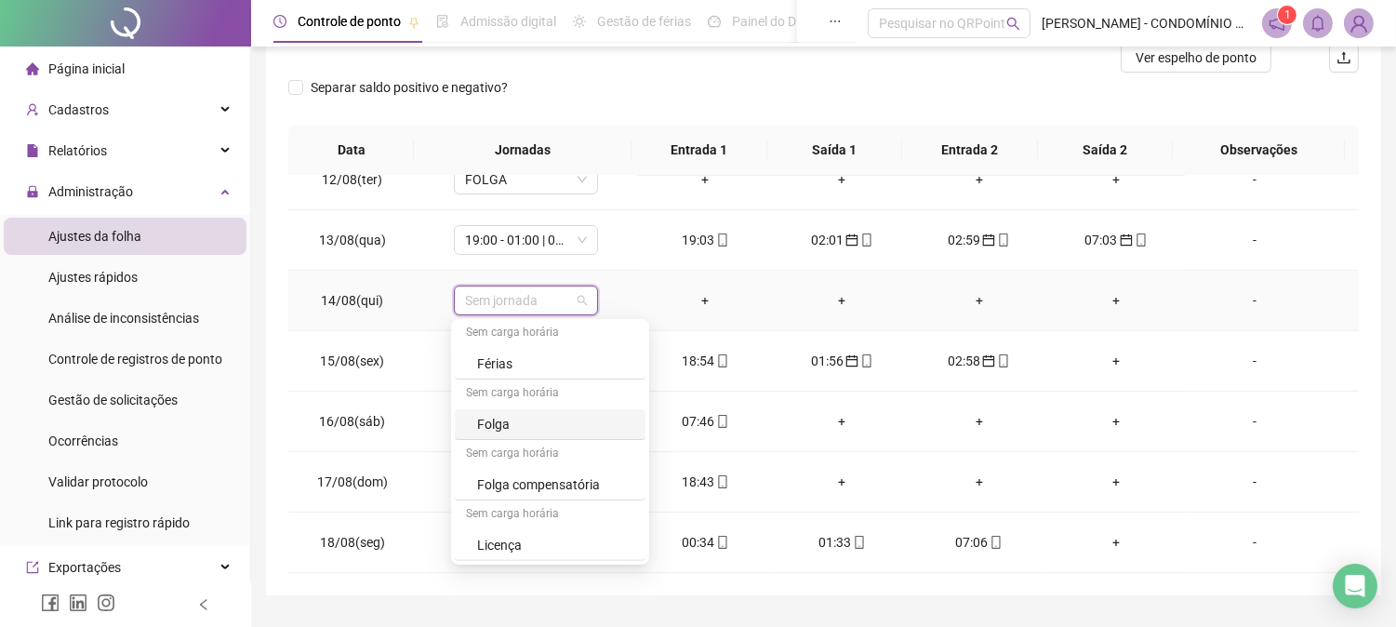
click at [490, 422] on div "Folga" at bounding box center [555, 424] width 157 height 20
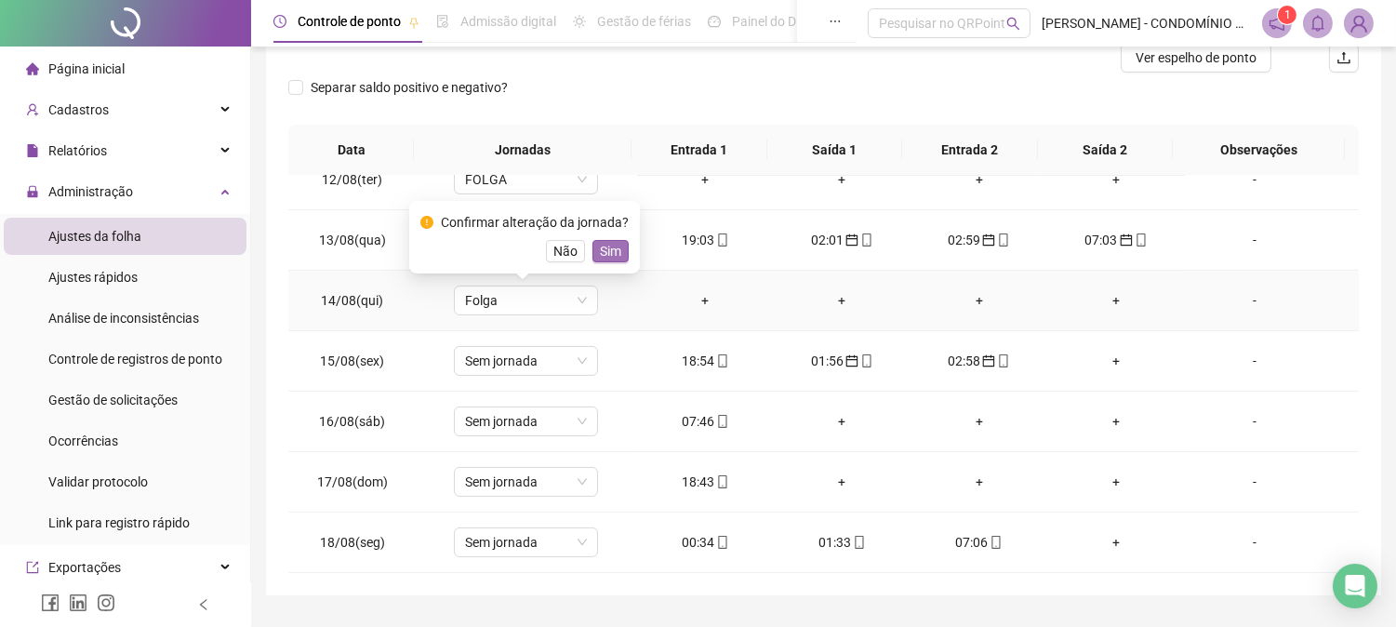
click at [612, 251] on span "Sim" at bounding box center [610, 251] width 21 height 20
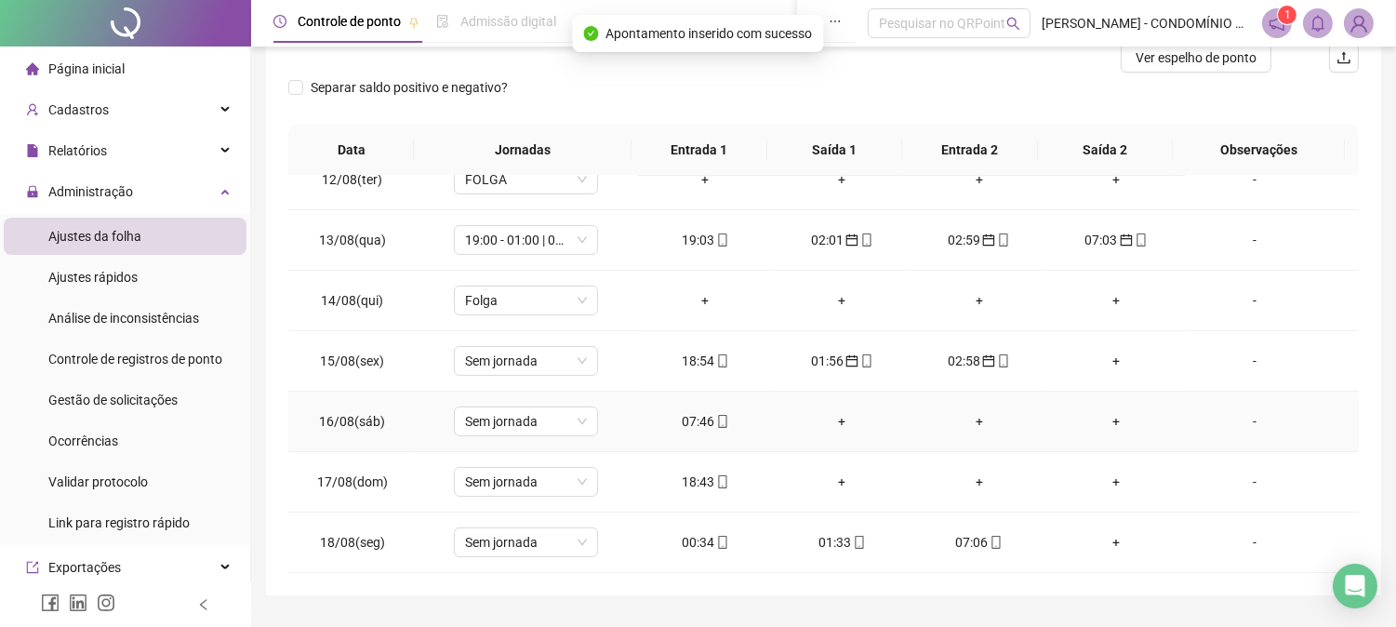
click at [692, 411] on div "07:46" at bounding box center [705, 421] width 107 height 20
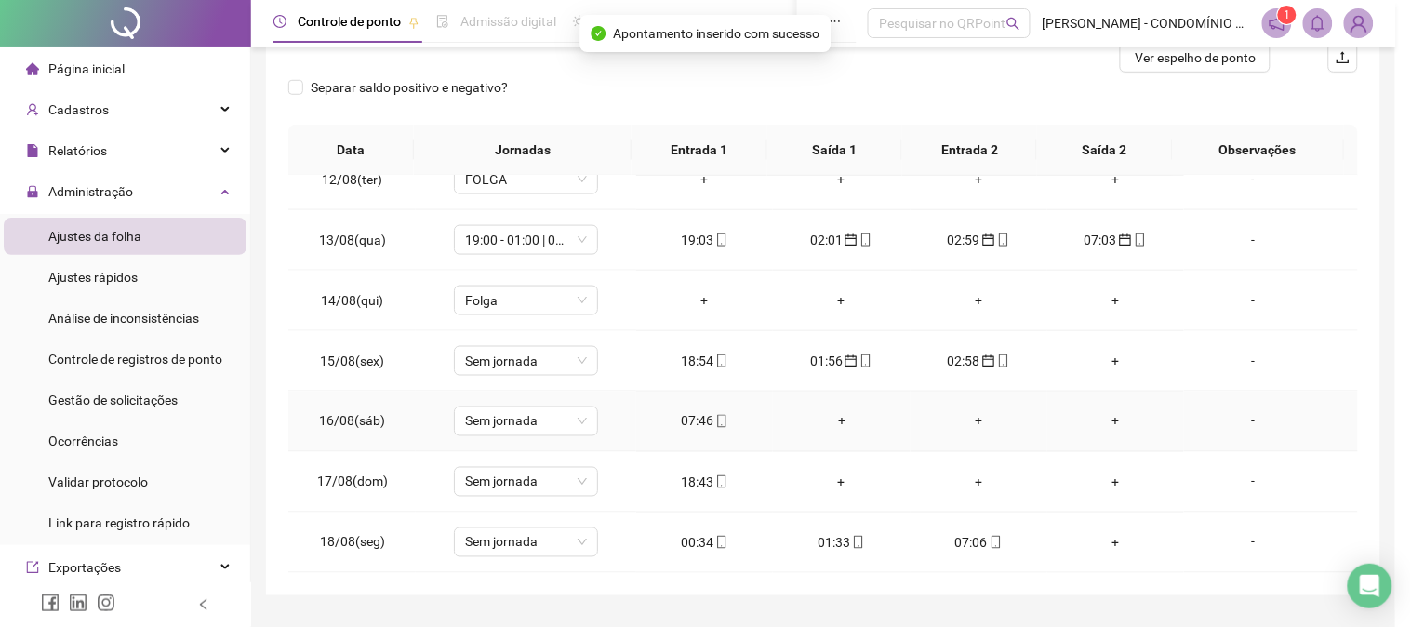
type input "**********"
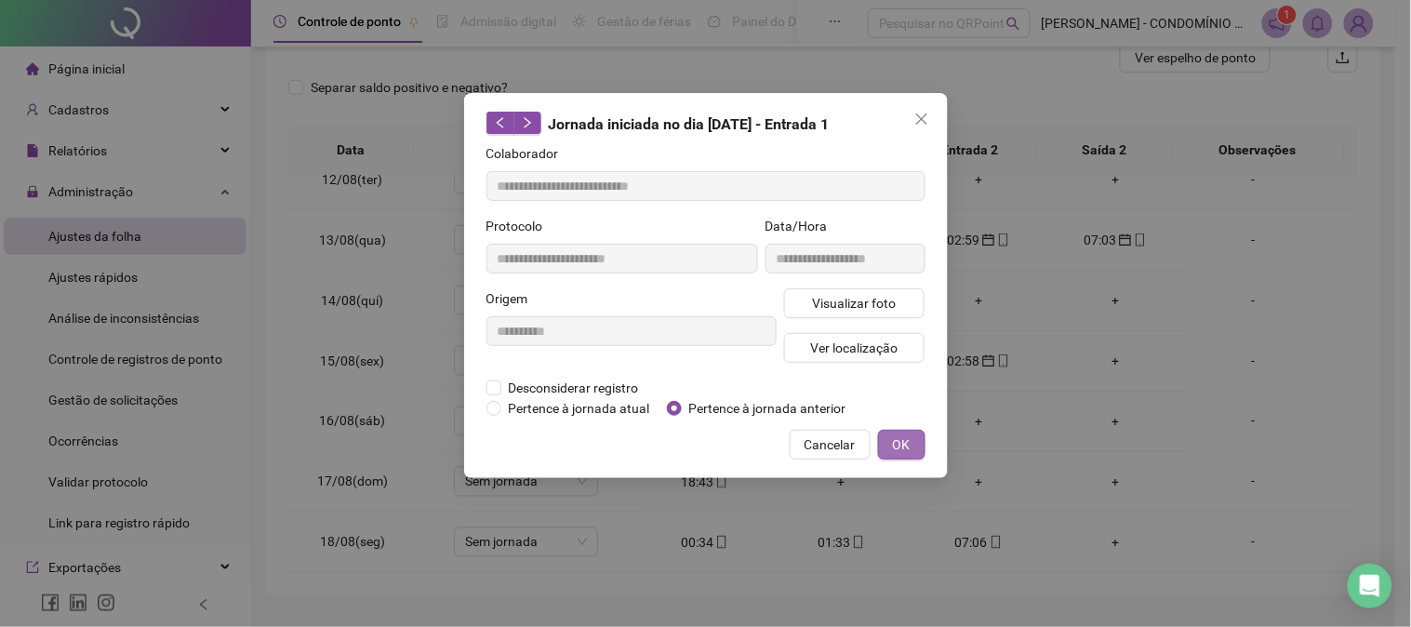
click at [895, 442] on span "OK" at bounding box center [902, 444] width 18 height 20
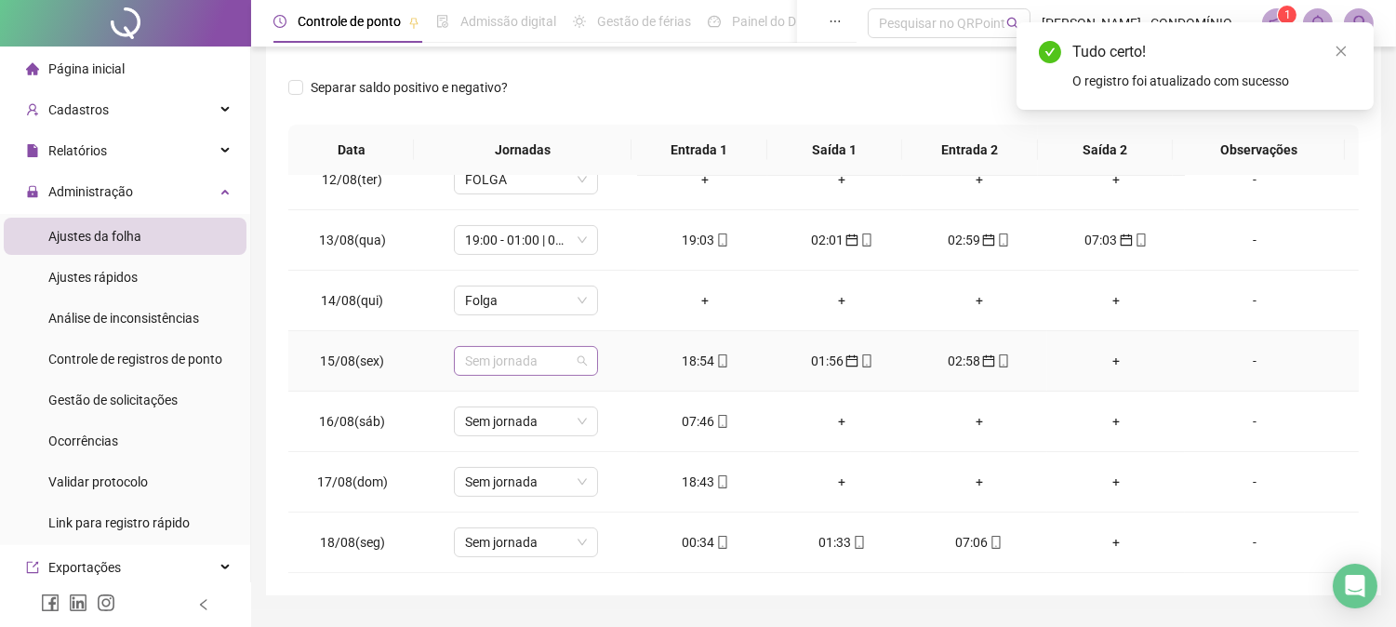
click at [499, 355] on span "Sem jornada" at bounding box center [526, 361] width 122 height 28
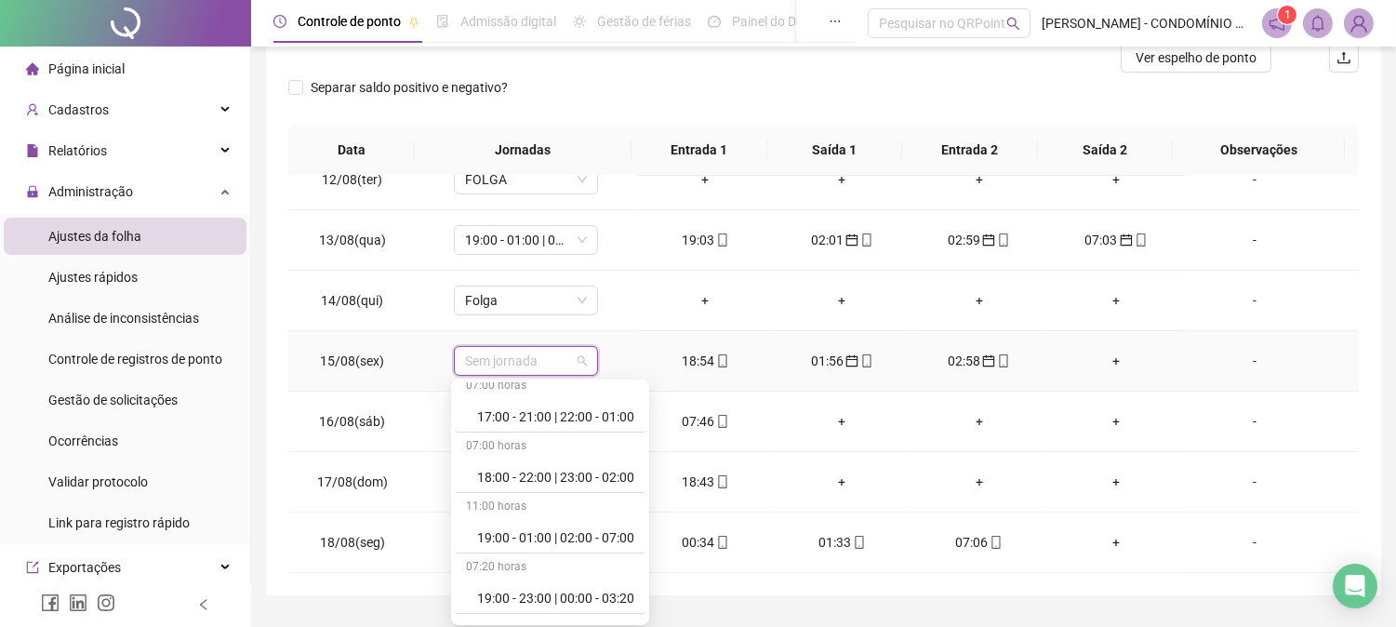
scroll to position [991, 0]
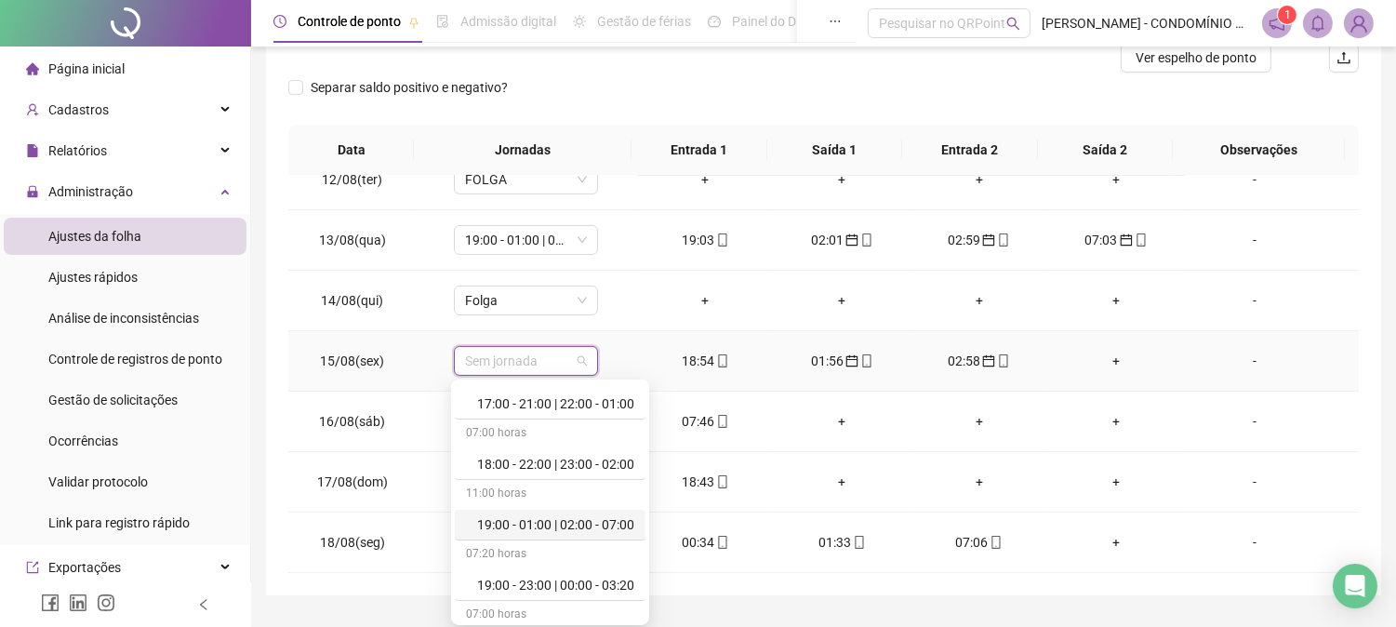
click at [602, 518] on div "19:00 - 01:00 | 02:00 - 07:00" at bounding box center [555, 524] width 157 height 20
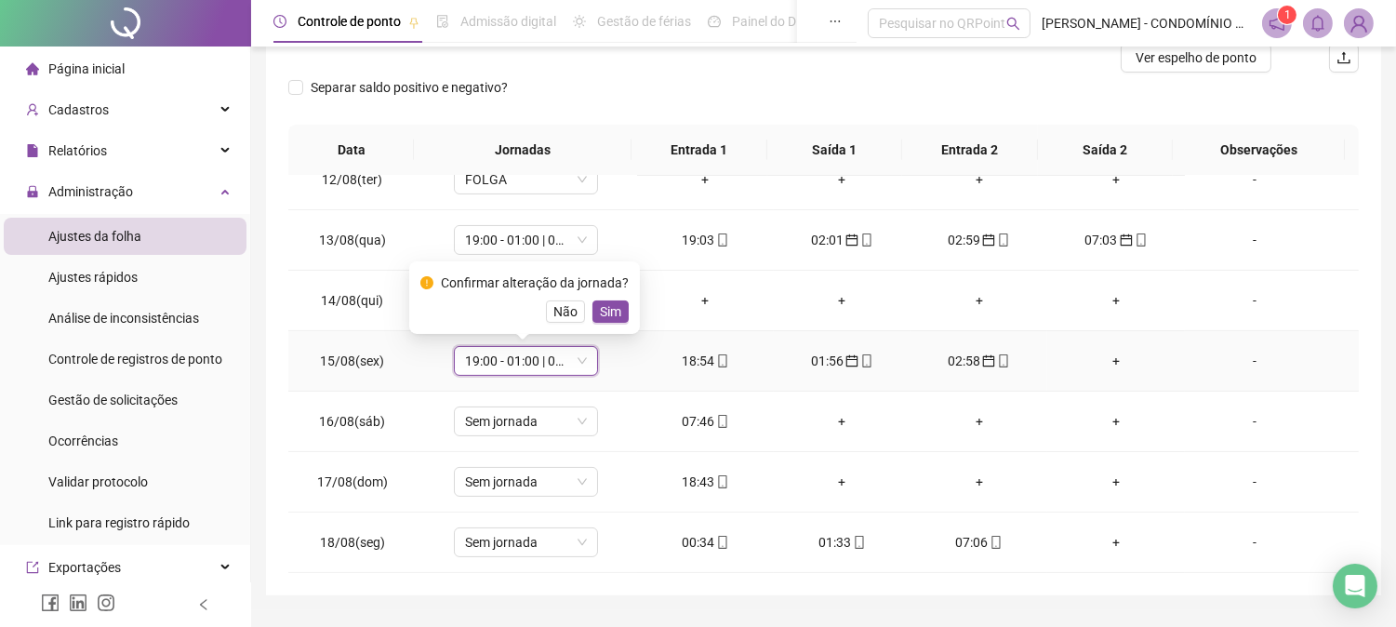
click at [605, 303] on span "Sim" at bounding box center [610, 311] width 21 height 20
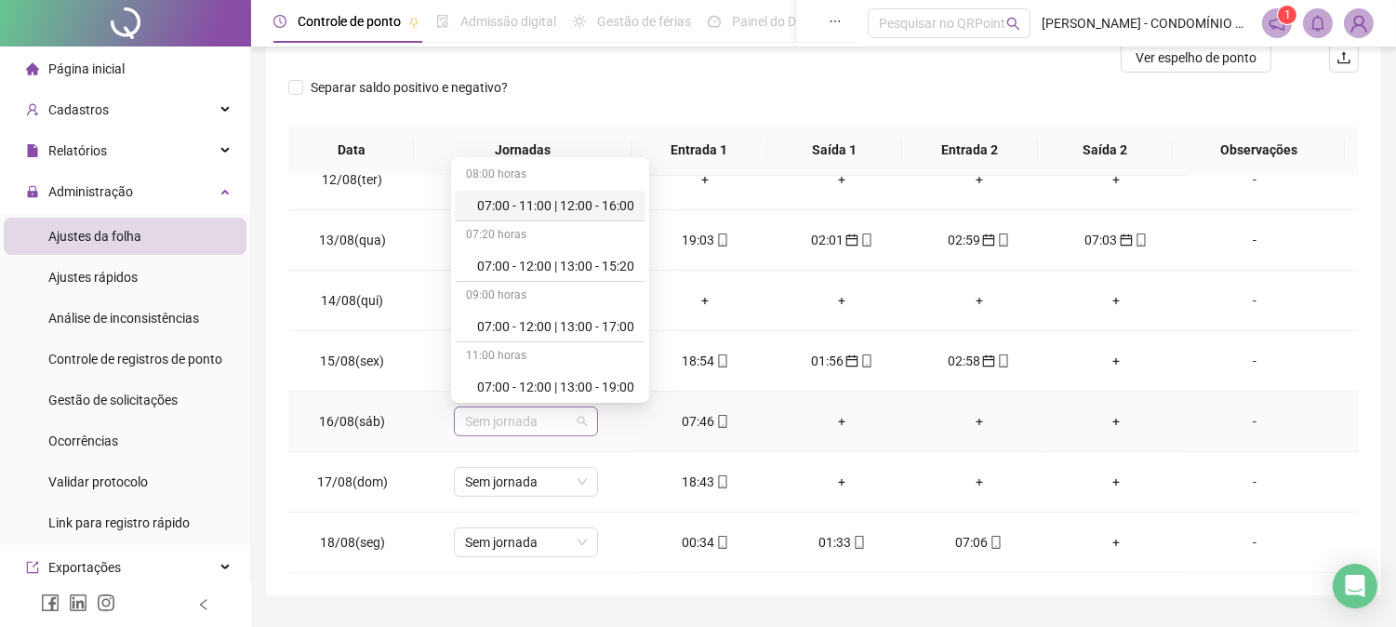
click at [510, 419] on span "Sem jornada" at bounding box center [526, 421] width 122 height 28
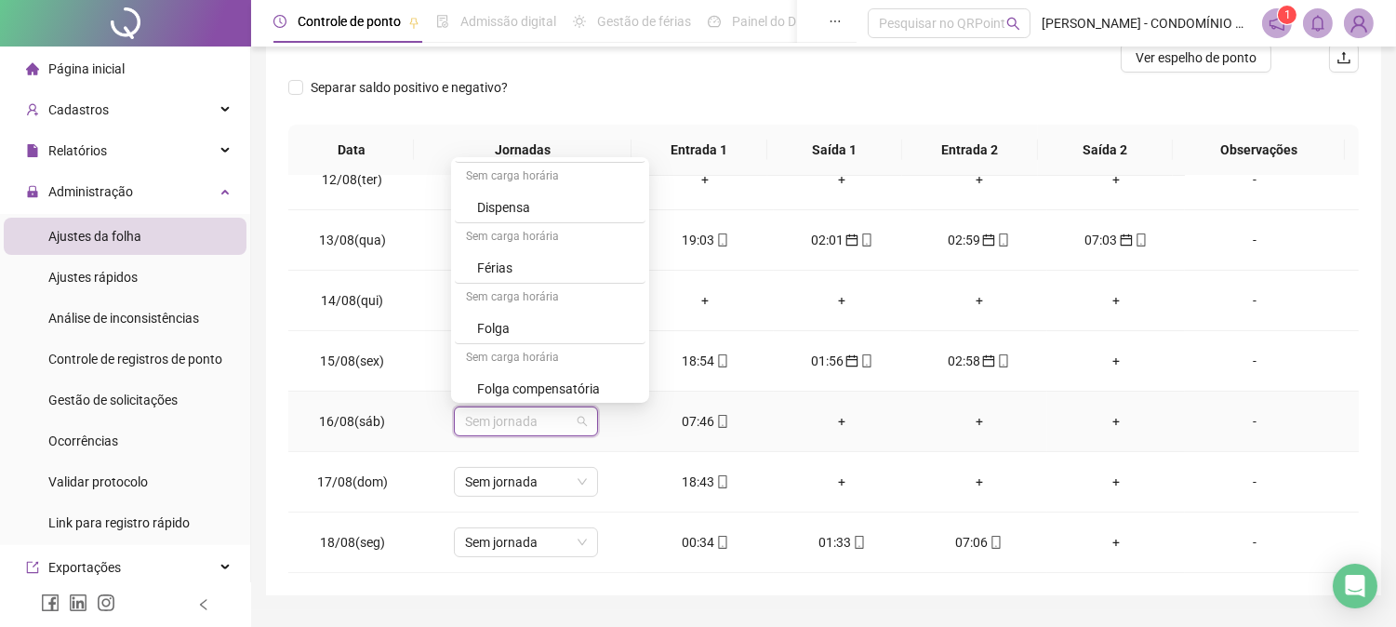
scroll to position [1335, 0]
click at [494, 258] on div "Folga" at bounding box center [555, 262] width 157 height 20
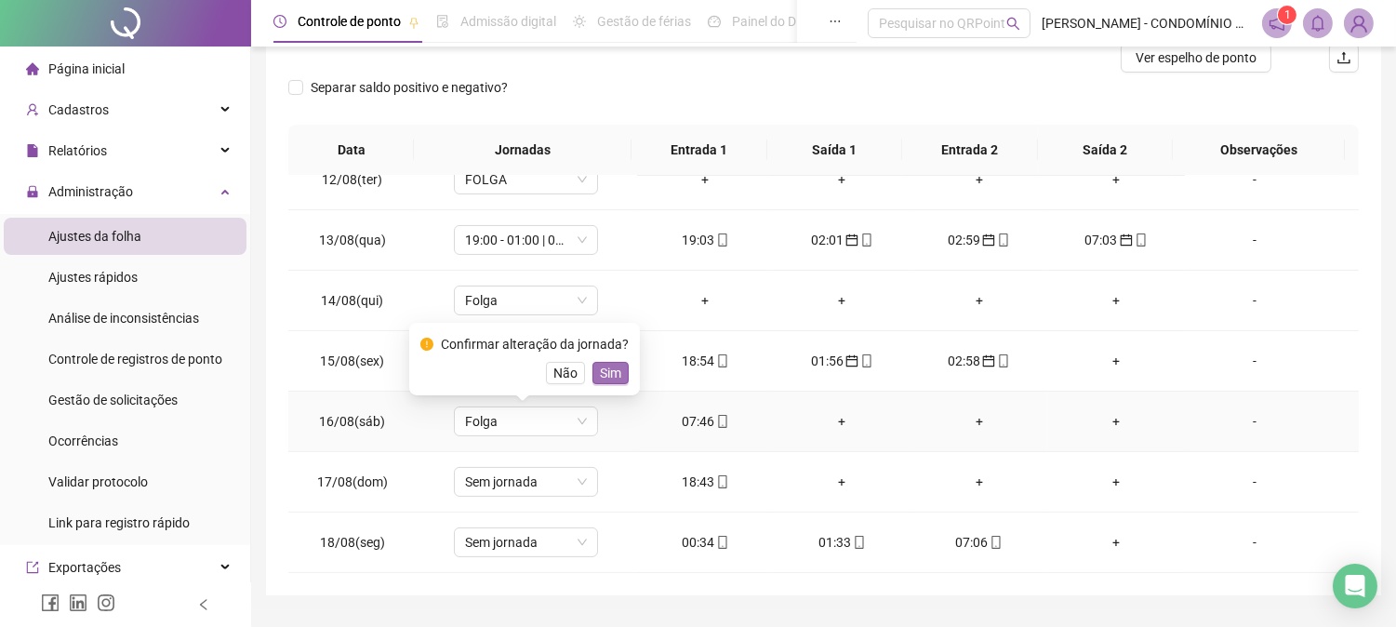
click at [605, 362] on button "Sim" at bounding box center [610, 373] width 36 height 22
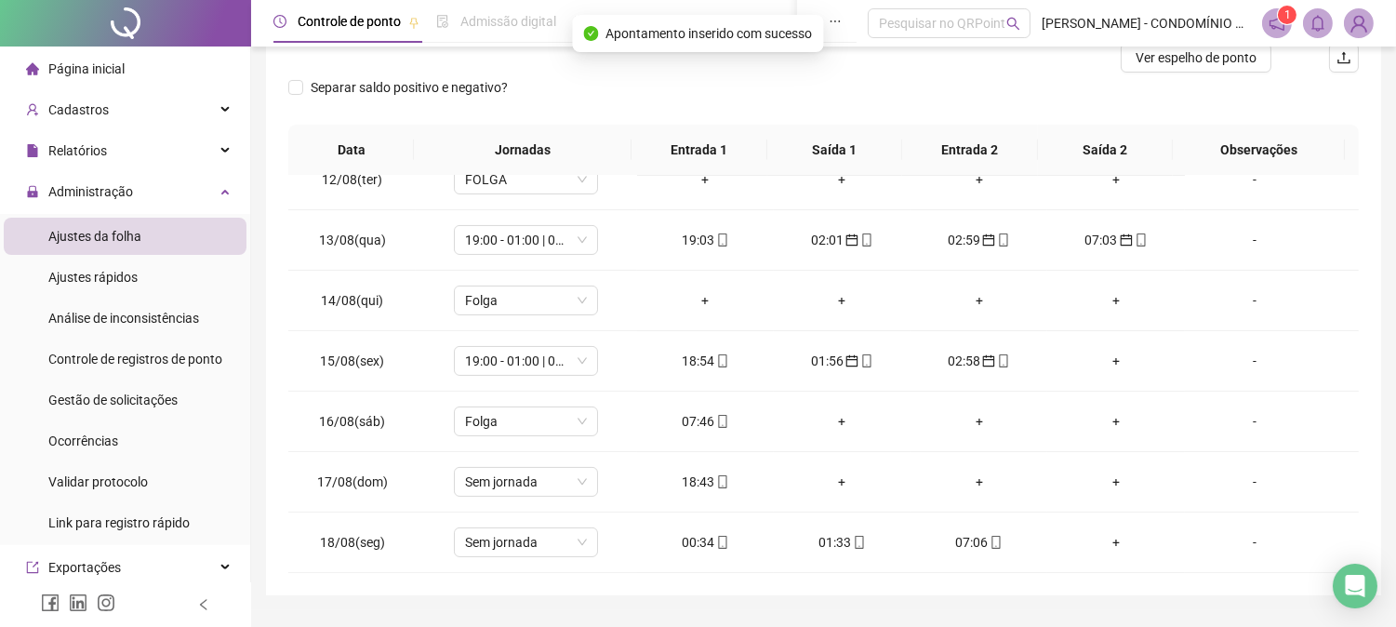
scroll to position [68, 0]
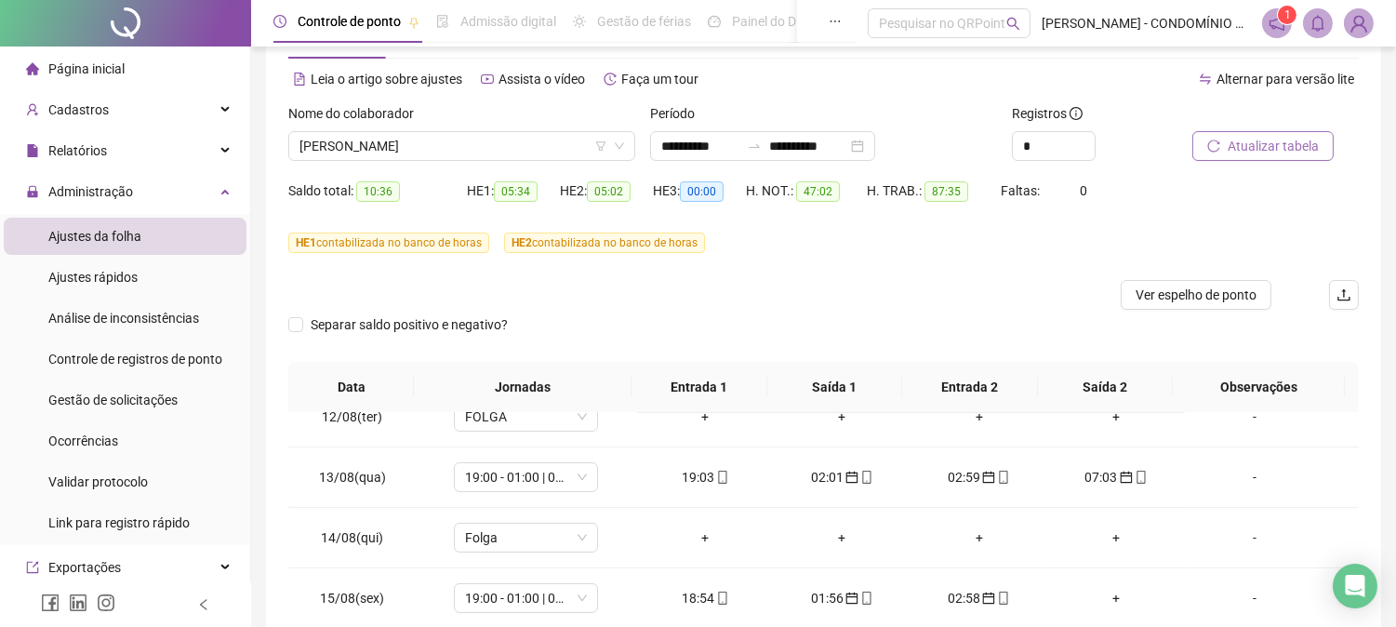
click at [1288, 140] on span "Atualizar tabela" at bounding box center [1273, 146] width 91 height 20
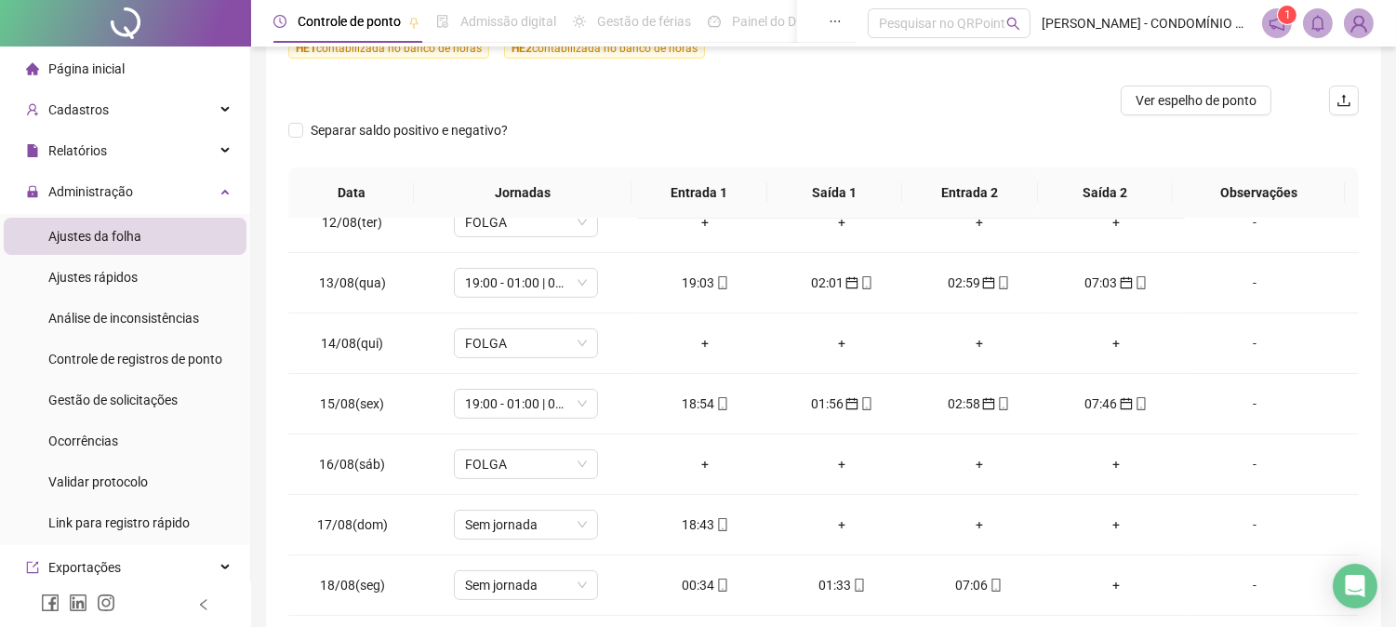
scroll to position [353, 0]
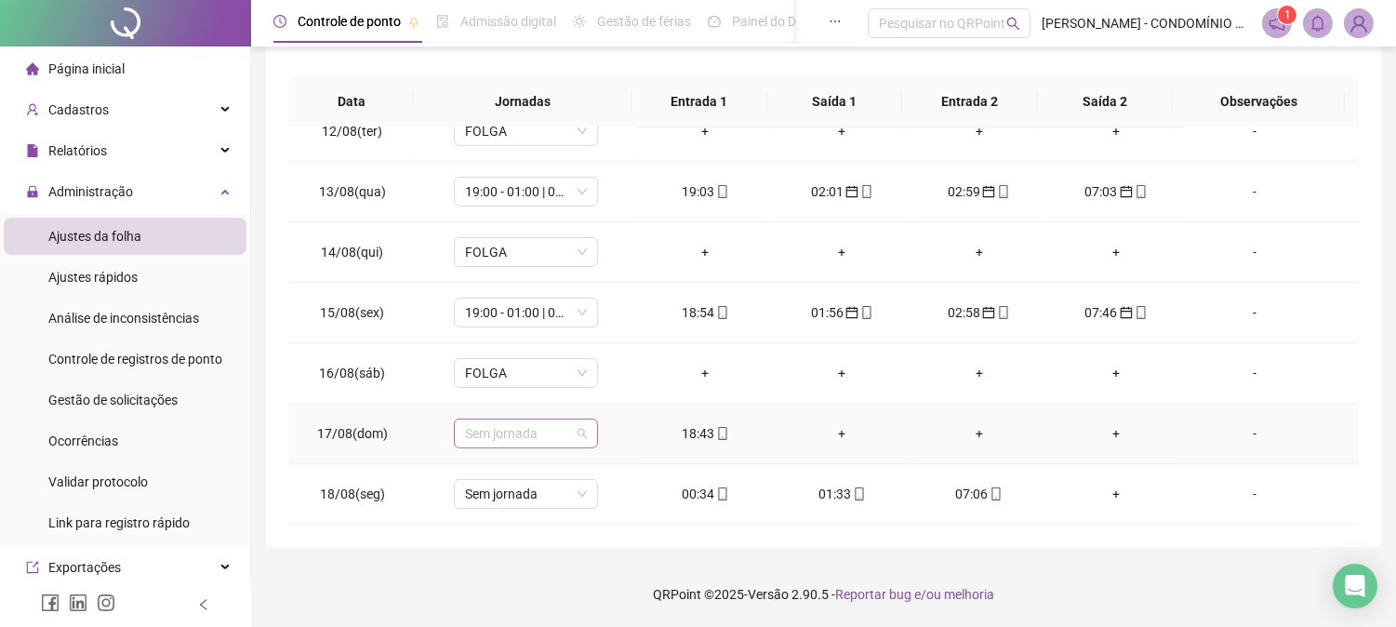
click at [525, 434] on span "Sem jornada" at bounding box center [526, 433] width 122 height 28
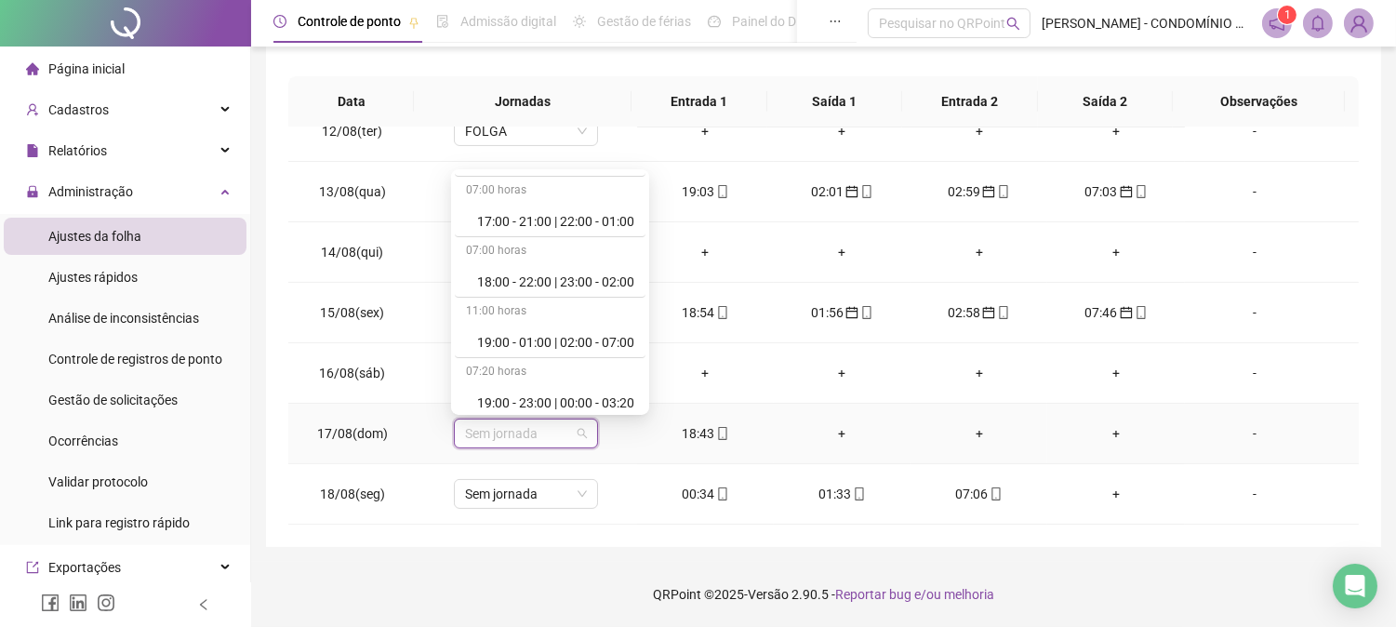
scroll to position [1005, 0]
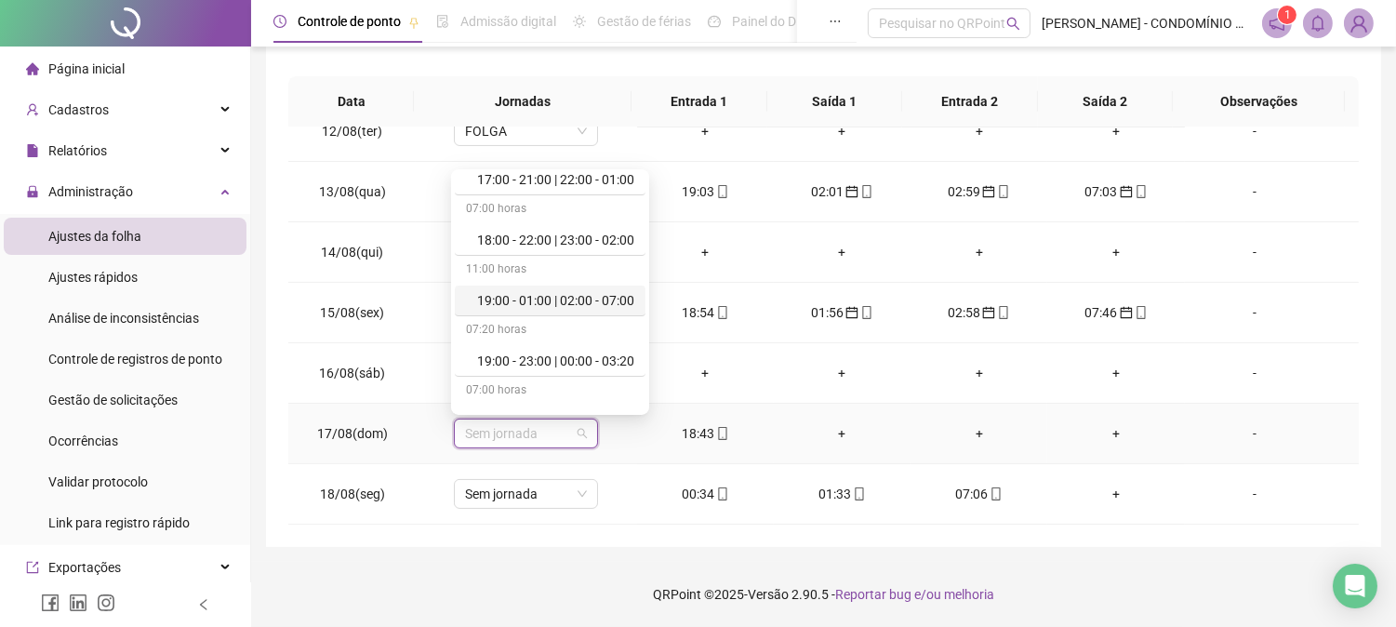
click at [579, 307] on div "19:00 - 01:00 | 02:00 - 07:00" at bounding box center [555, 300] width 157 height 20
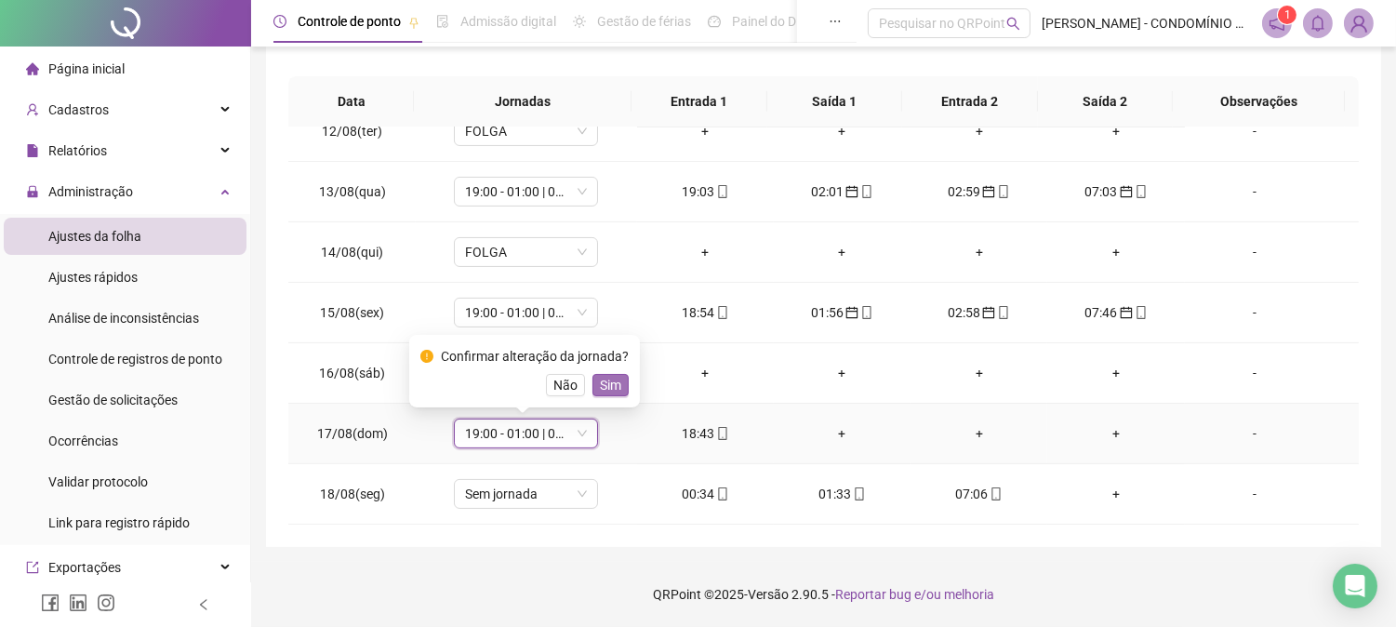
click at [607, 382] on span "Sim" at bounding box center [610, 385] width 21 height 20
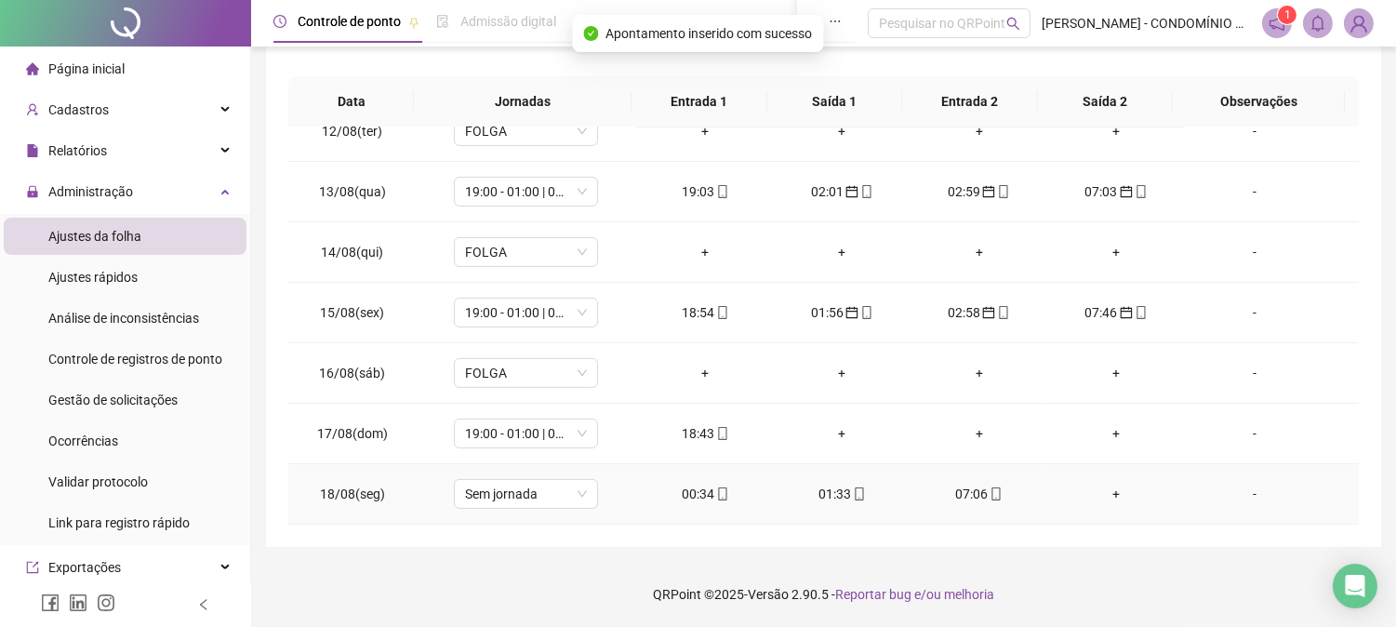
click at [695, 495] on div "00:34" at bounding box center [705, 494] width 107 height 20
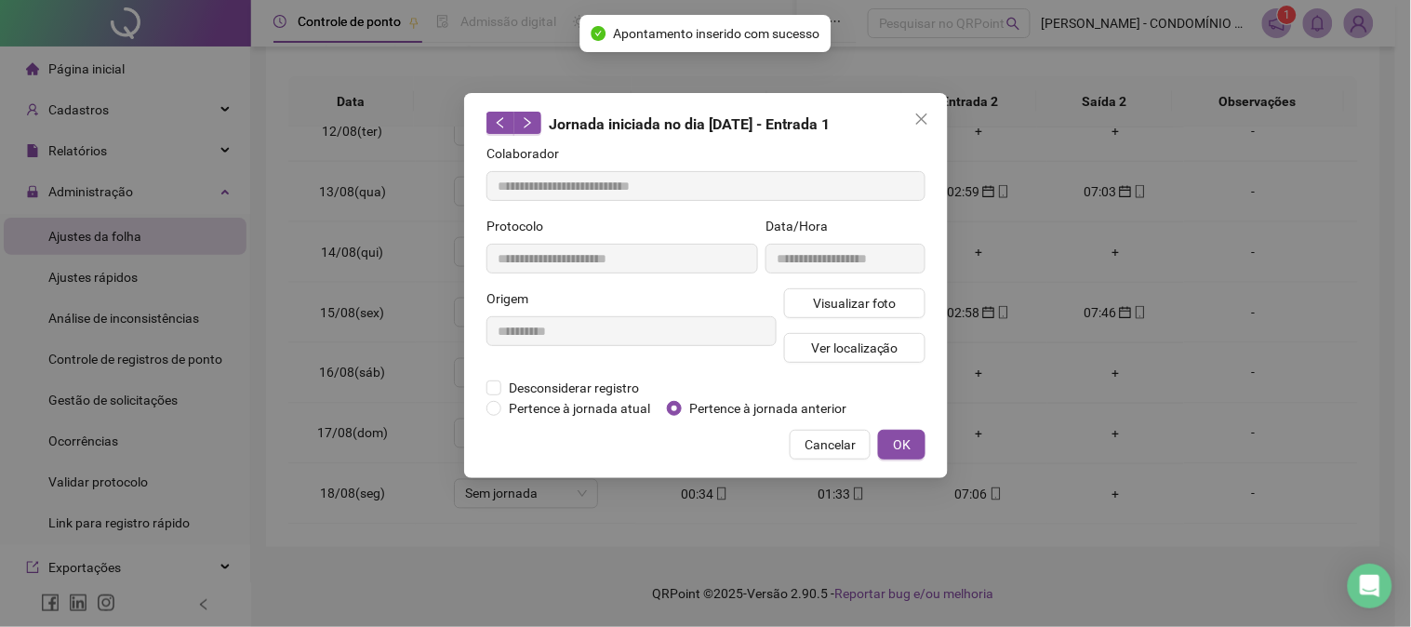
type input "**********"
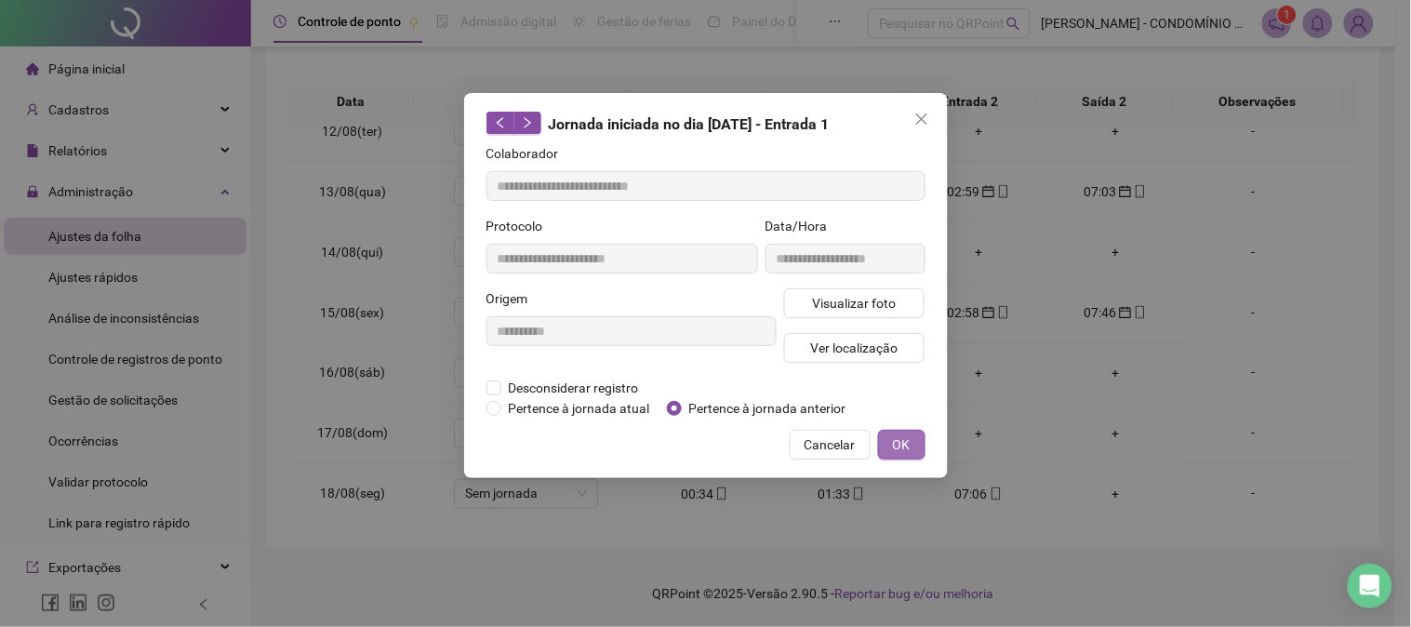
click at [899, 442] on span "OK" at bounding box center [902, 444] width 18 height 20
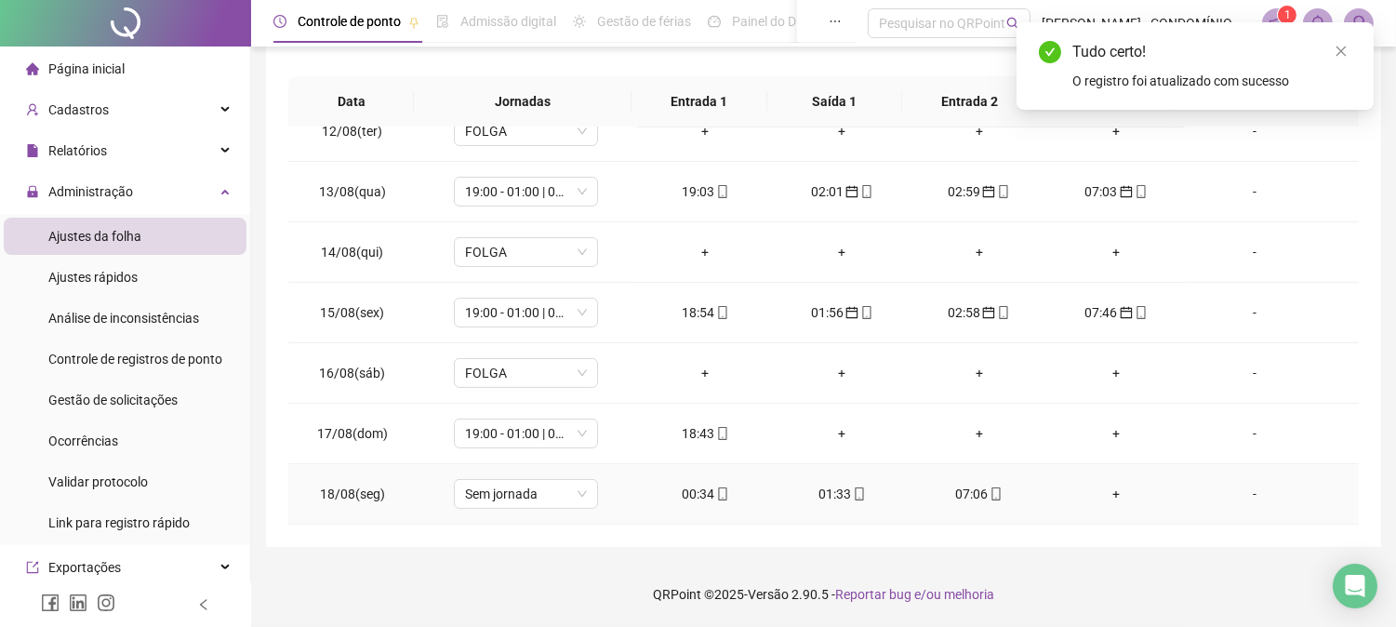
click at [824, 490] on div "01:33" at bounding box center [842, 494] width 107 height 20
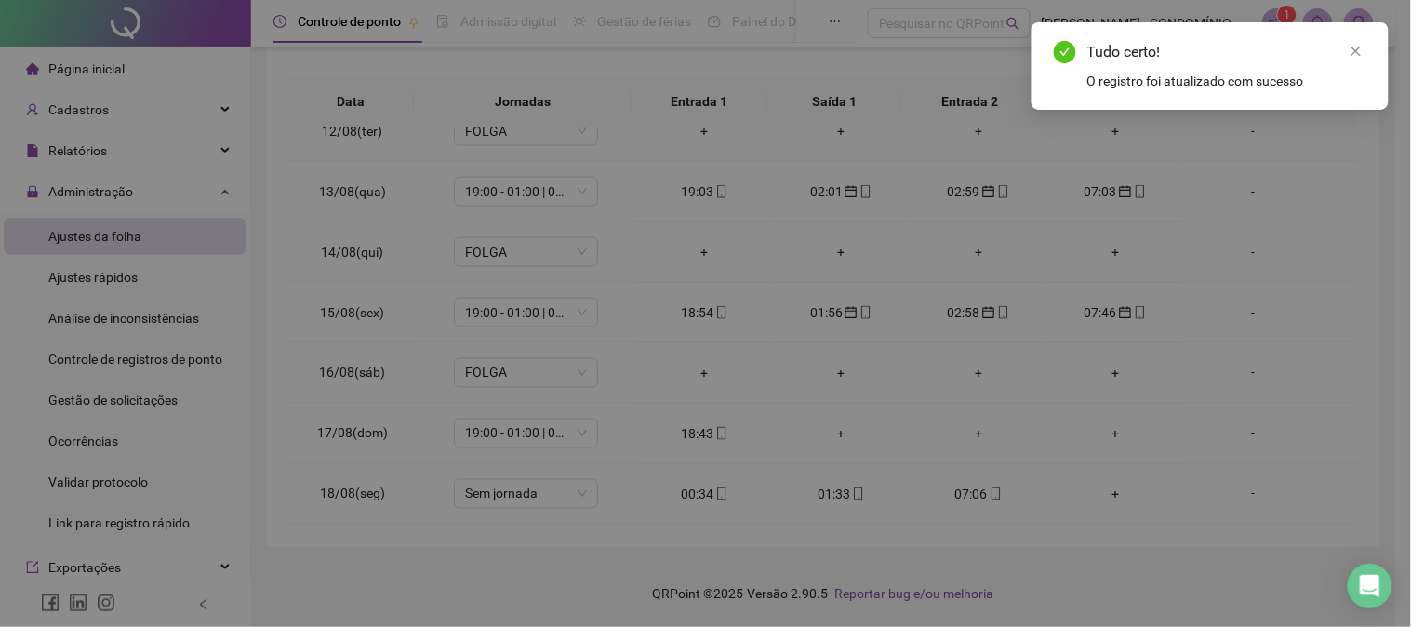
type input "**********"
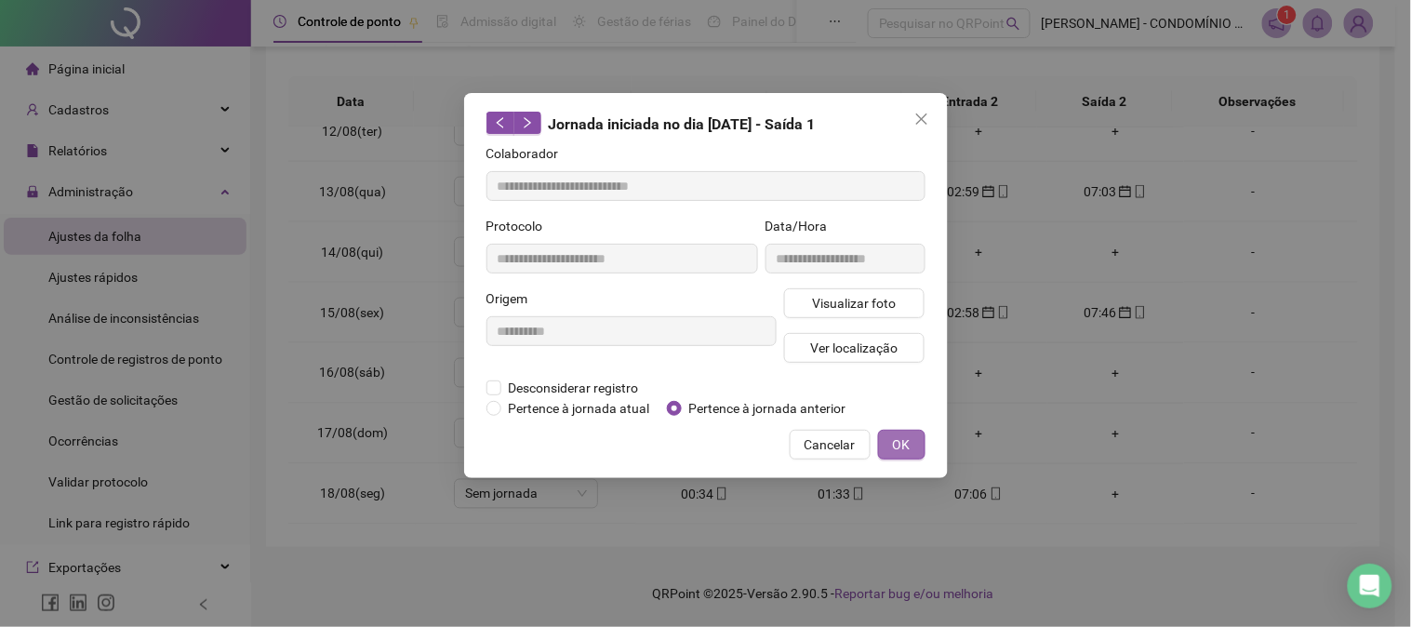
click at [902, 444] on span "OK" at bounding box center [902, 444] width 18 height 20
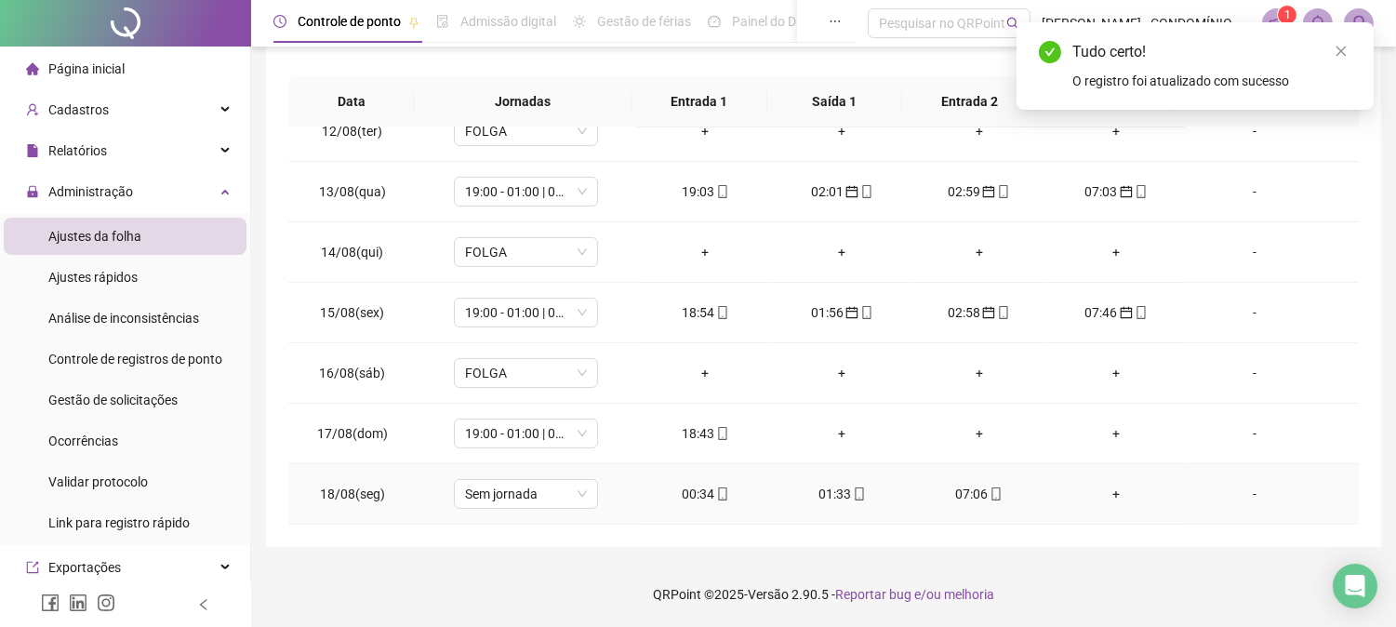
click at [964, 495] on div "07:06" at bounding box center [978, 494] width 107 height 20
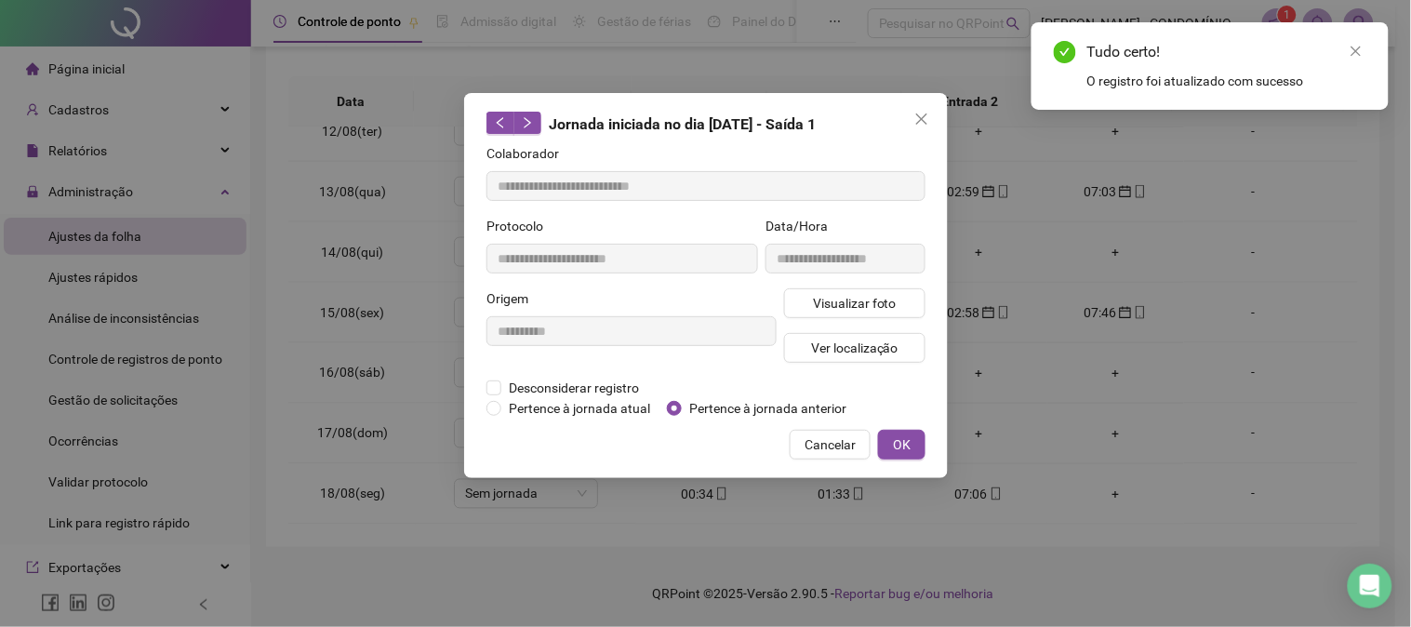
type input "**********"
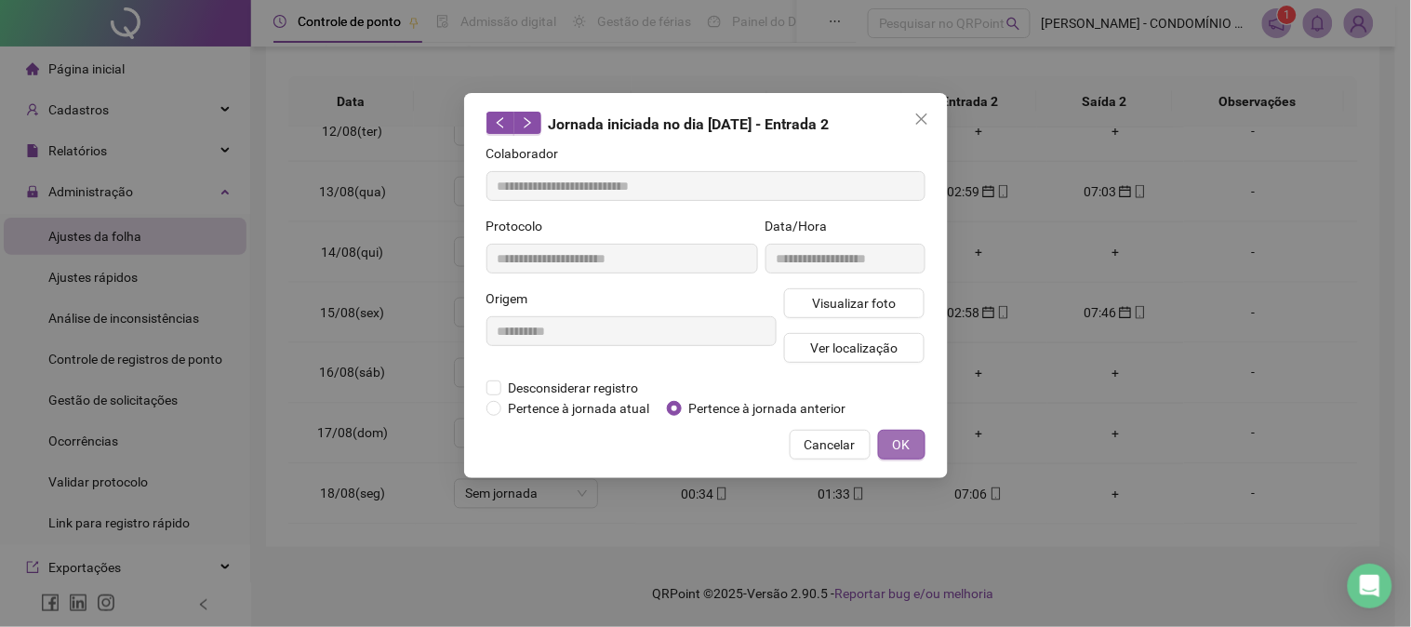
click at [907, 440] on span "OK" at bounding box center [902, 444] width 18 height 20
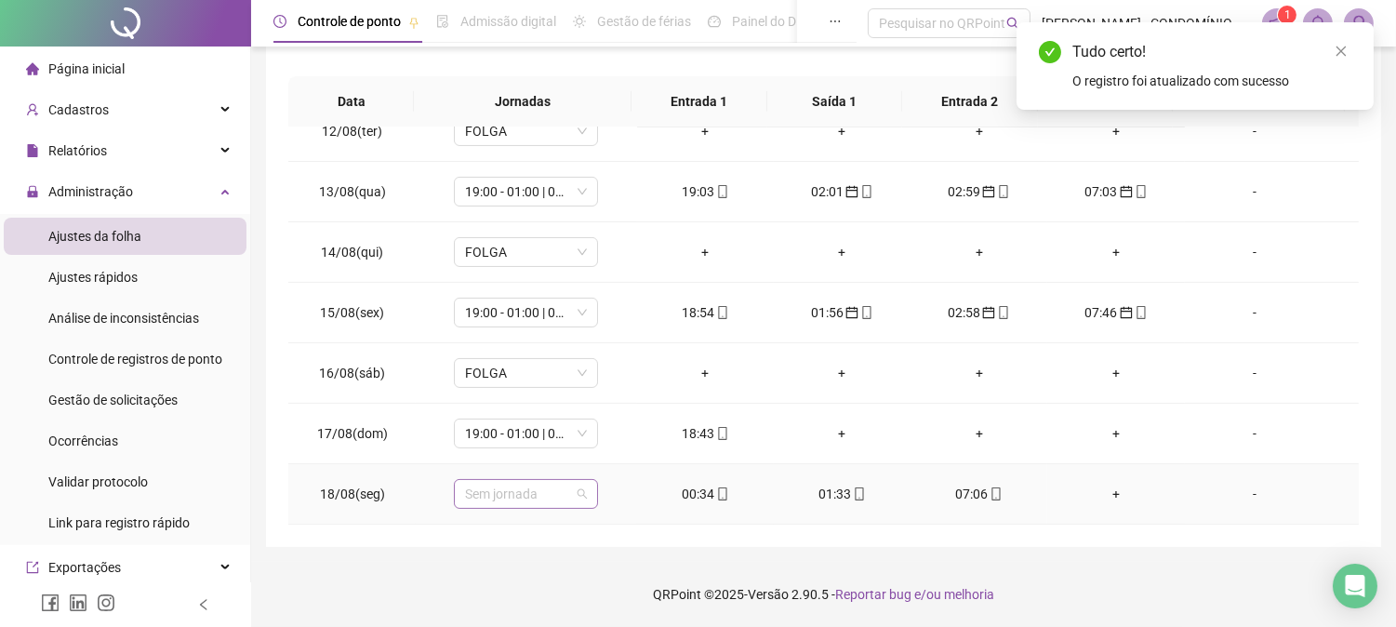
click at [484, 499] on span "Sem jornada" at bounding box center [526, 494] width 122 height 28
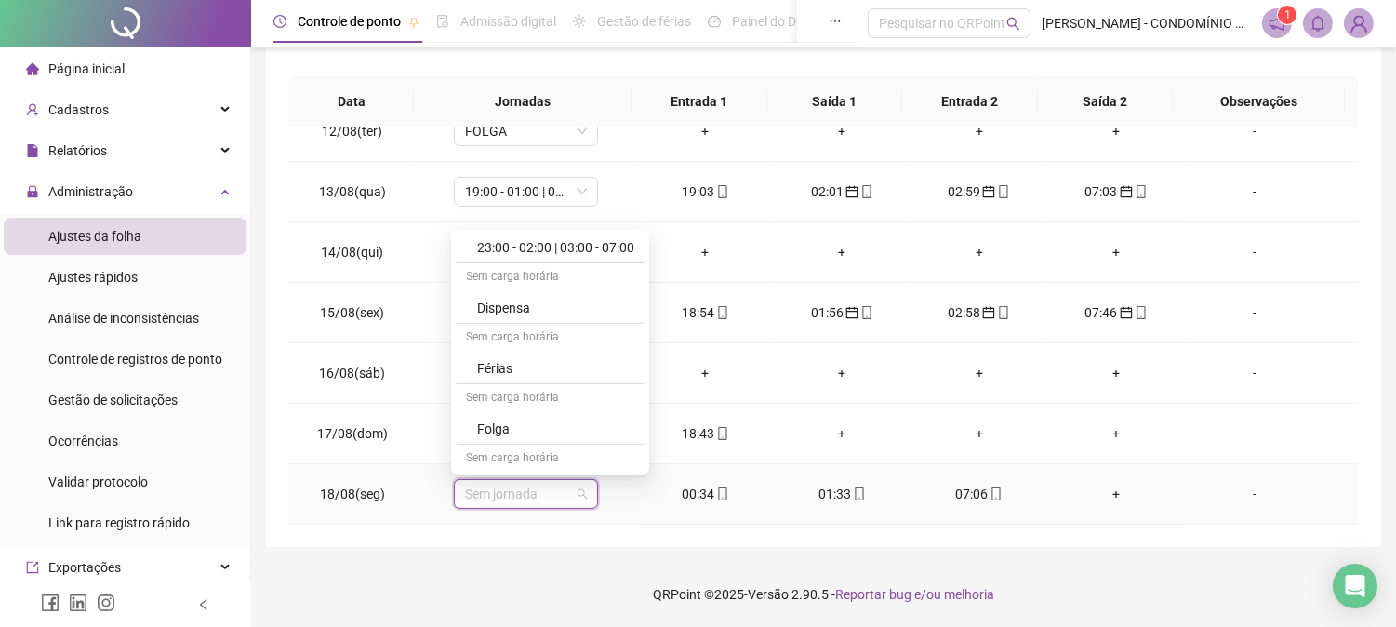
scroll to position [1295, 0]
click at [499, 381] on div "Folga" at bounding box center [555, 374] width 157 height 20
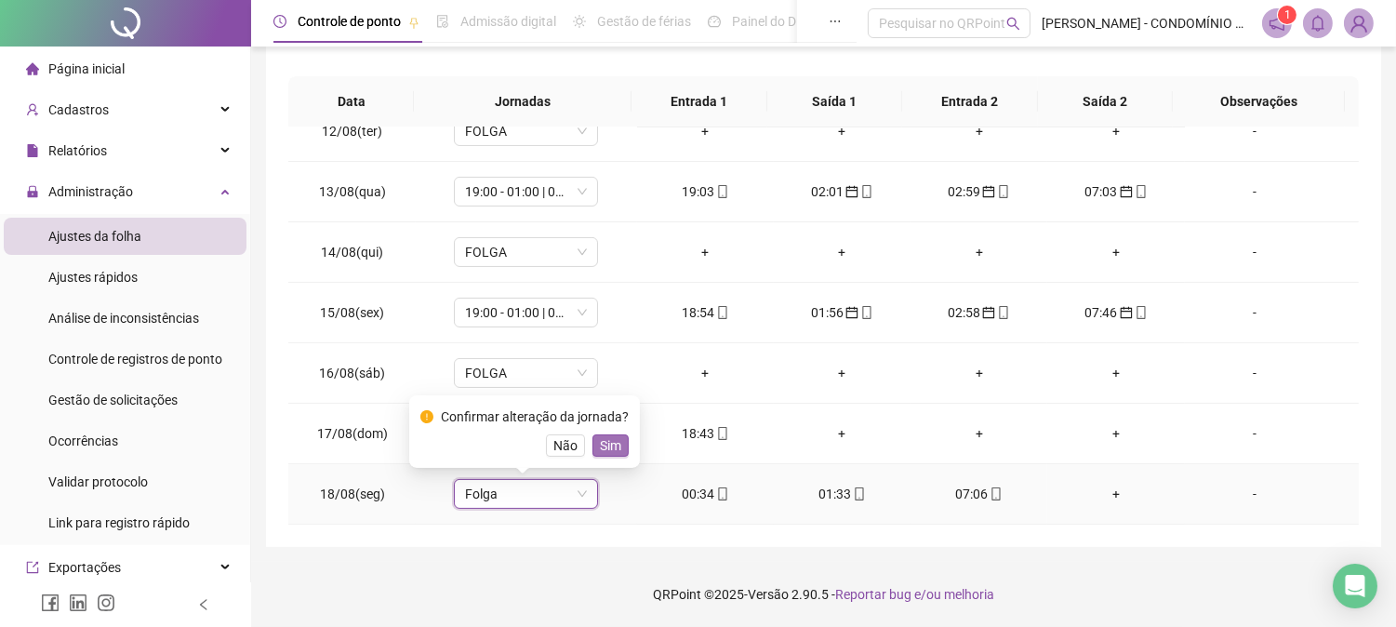
click at [603, 438] on span "Sim" at bounding box center [610, 445] width 21 height 20
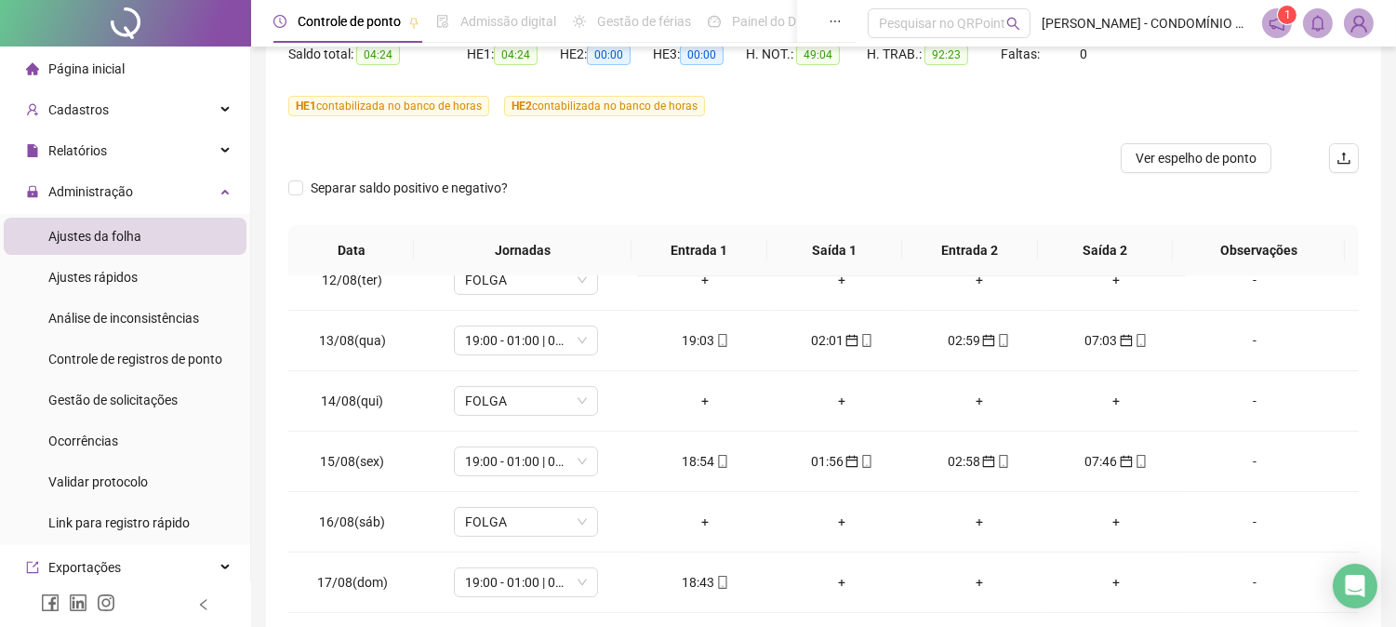
scroll to position [143, 0]
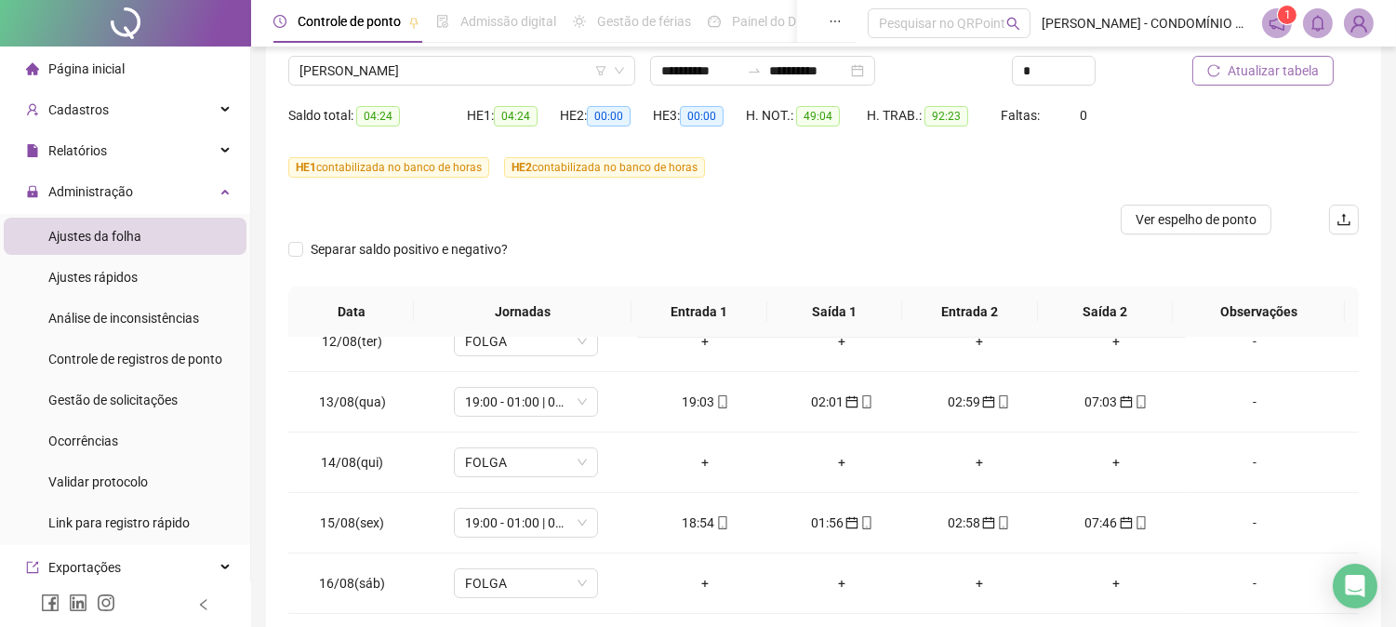
click at [1251, 66] on span "Atualizar tabela" at bounding box center [1273, 70] width 91 height 20
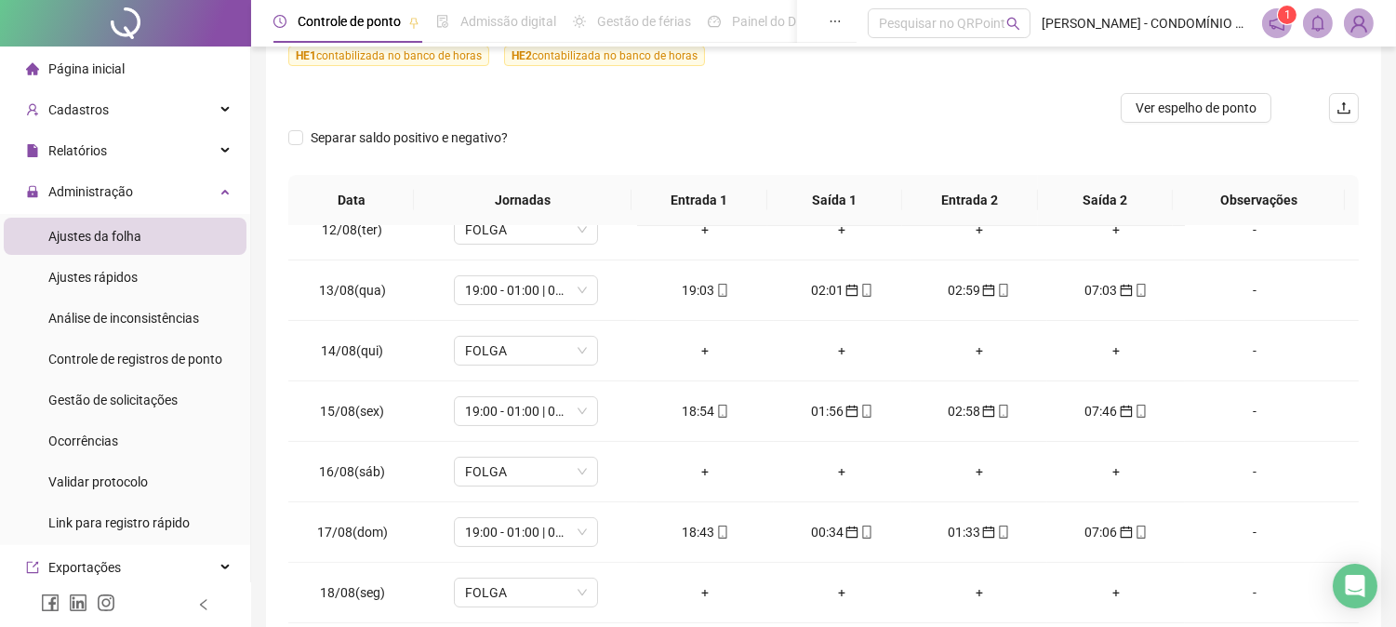
scroll to position [0, 0]
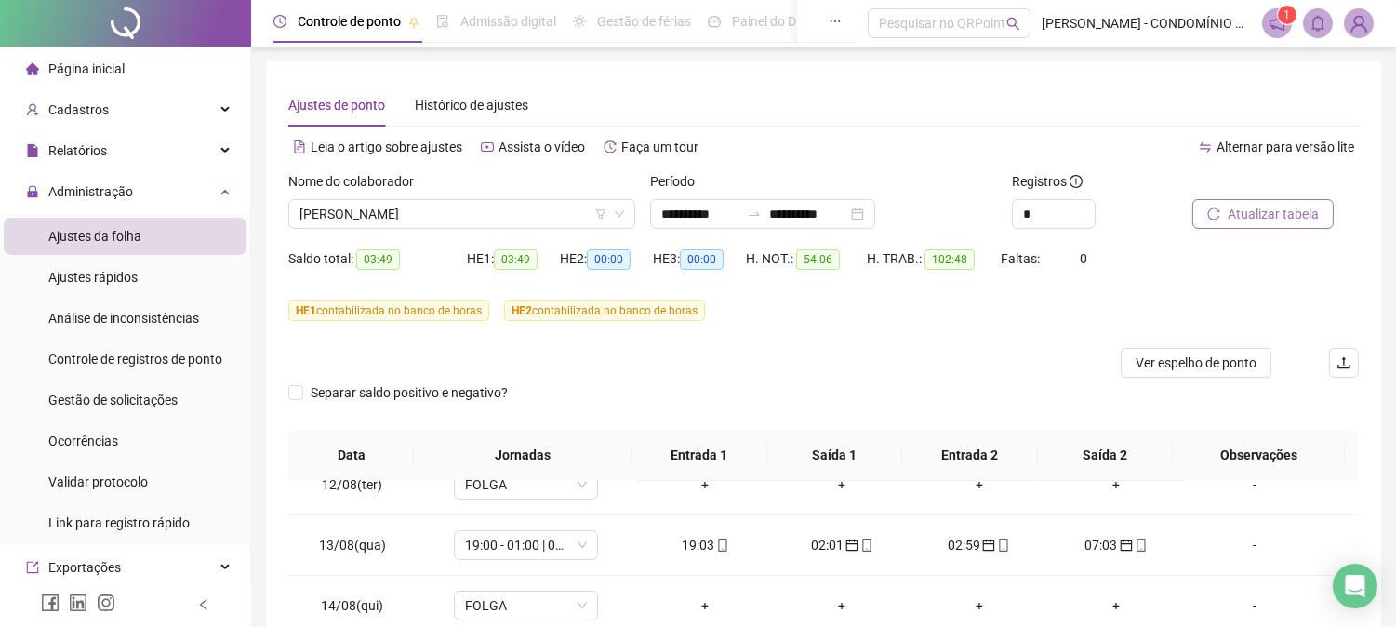
click at [1257, 207] on span "Atualizar tabela" at bounding box center [1273, 214] width 91 height 20
click at [397, 214] on span "[PERSON_NAME]" at bounding box center [461, 214] width 325 height 28
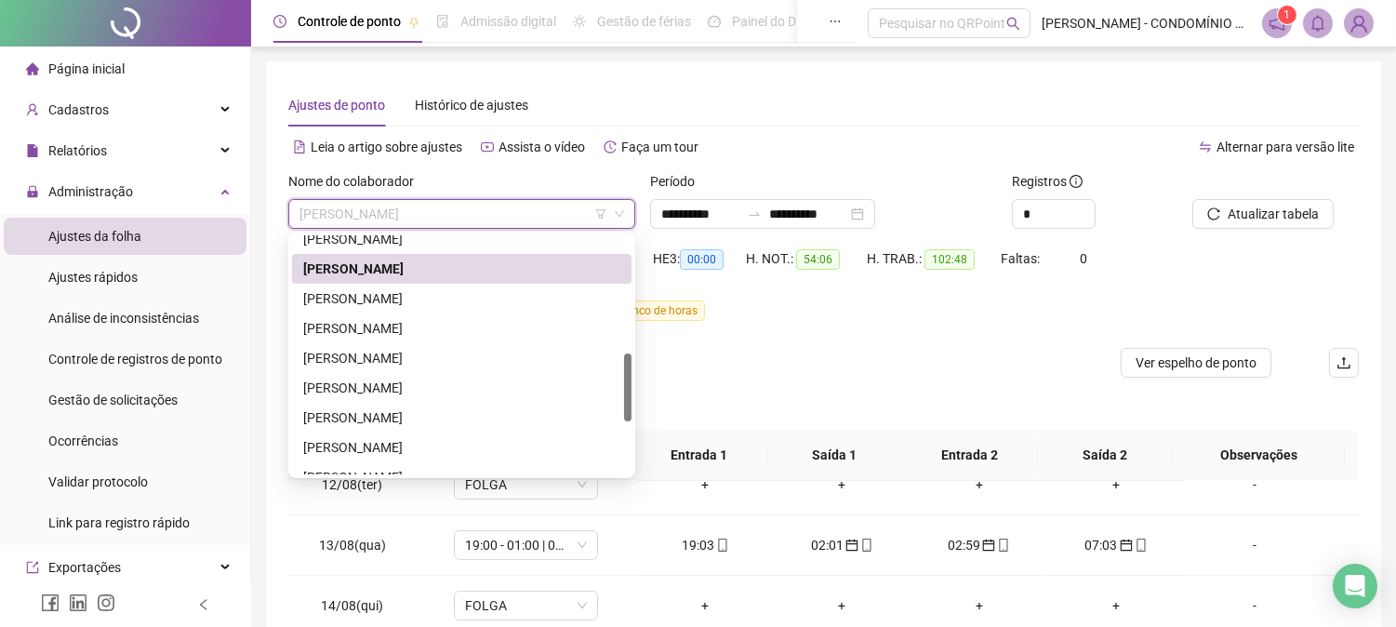
drag, startPoint x: 628, startPoint y: 346, endPoint x: 630, endPoint y: 395, distance: 49.3
click at [630, 394] on div at bounding box center [627, 387] width 7 height 68
click at [391, 292] on div "[PERSON_NAME]" at bounding box center [461, 296] width 317 height 20
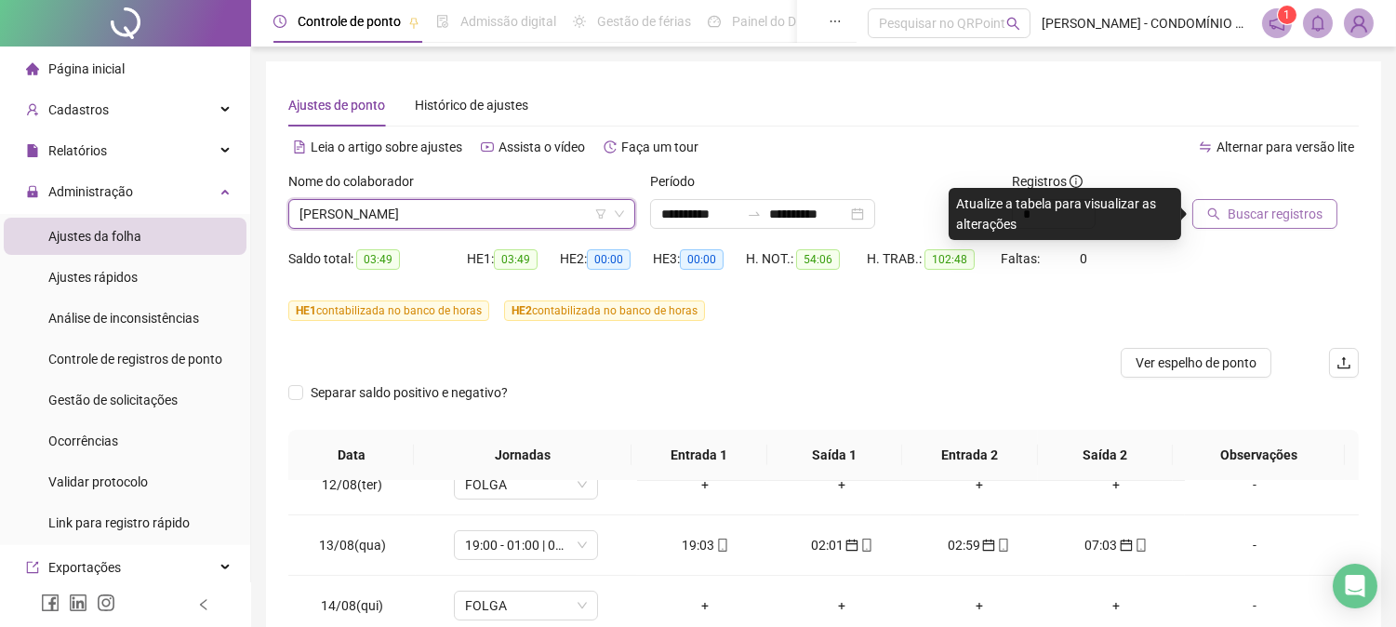
click at [1250, 209] on span "Buscar registros" at bounding box center [1275, 214] width 95 height 20
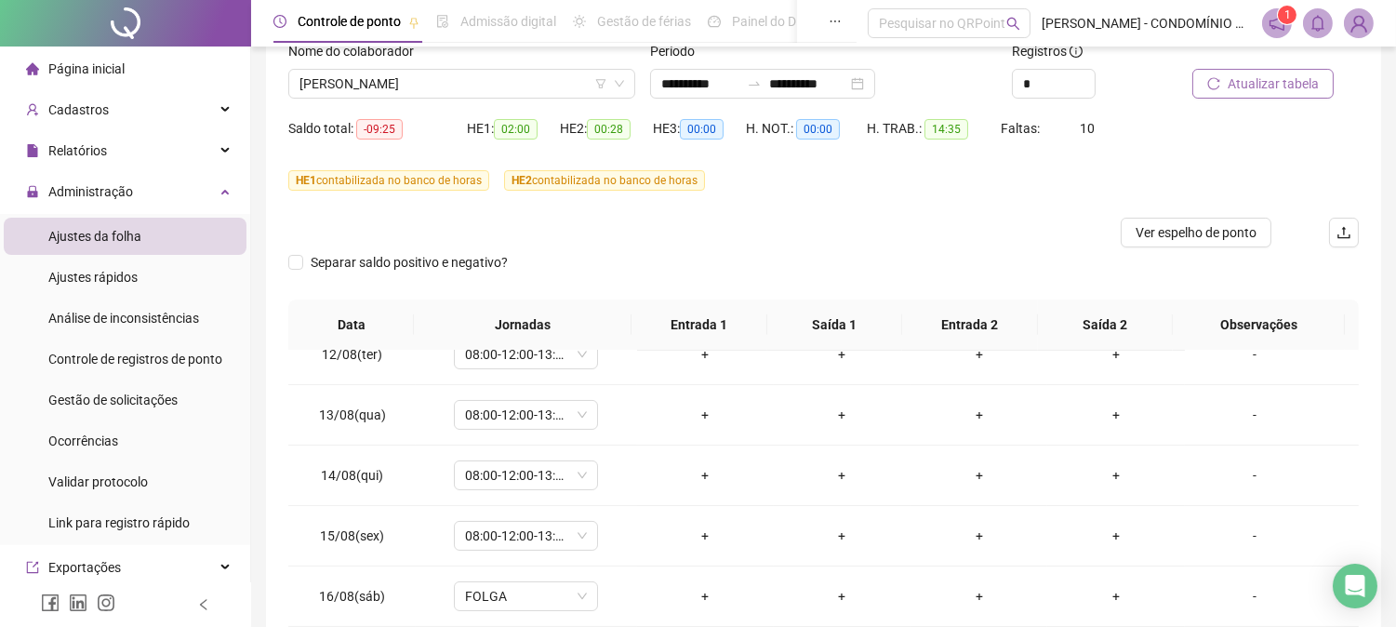
scroll to position [0, 0]
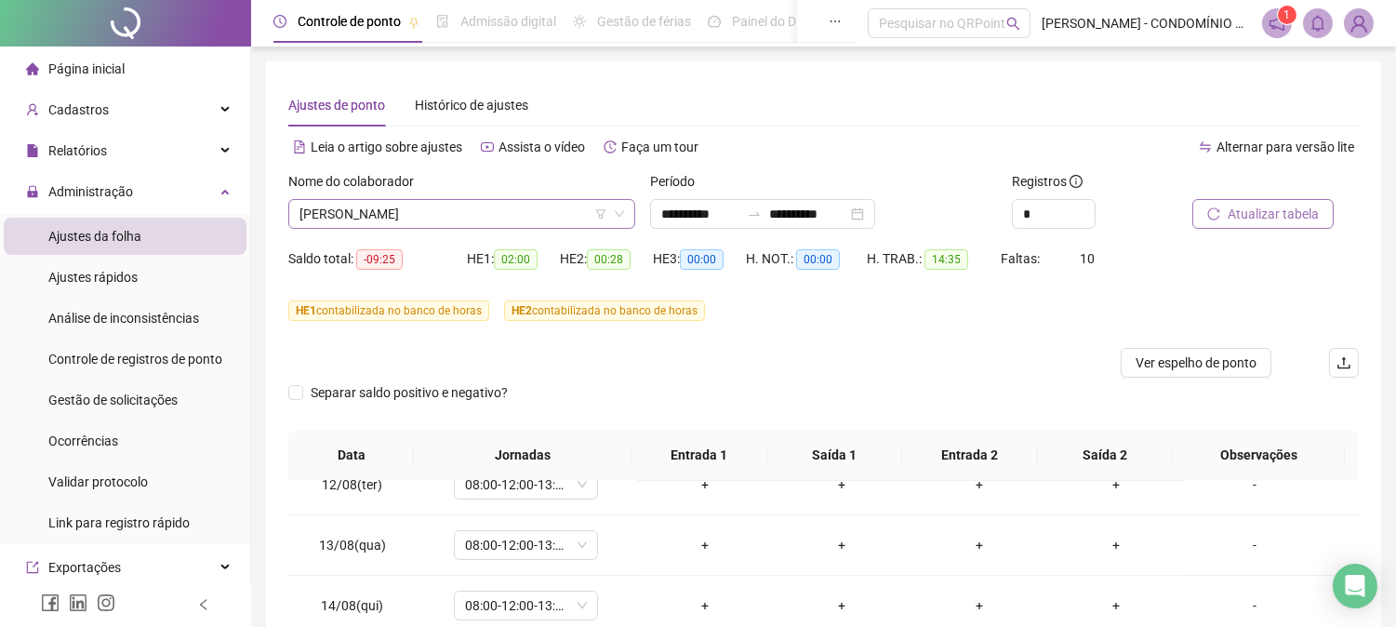
click at [426, 212] on span "[PERSON_NAME]" at bounding box center [461, 214] width 325 height 28
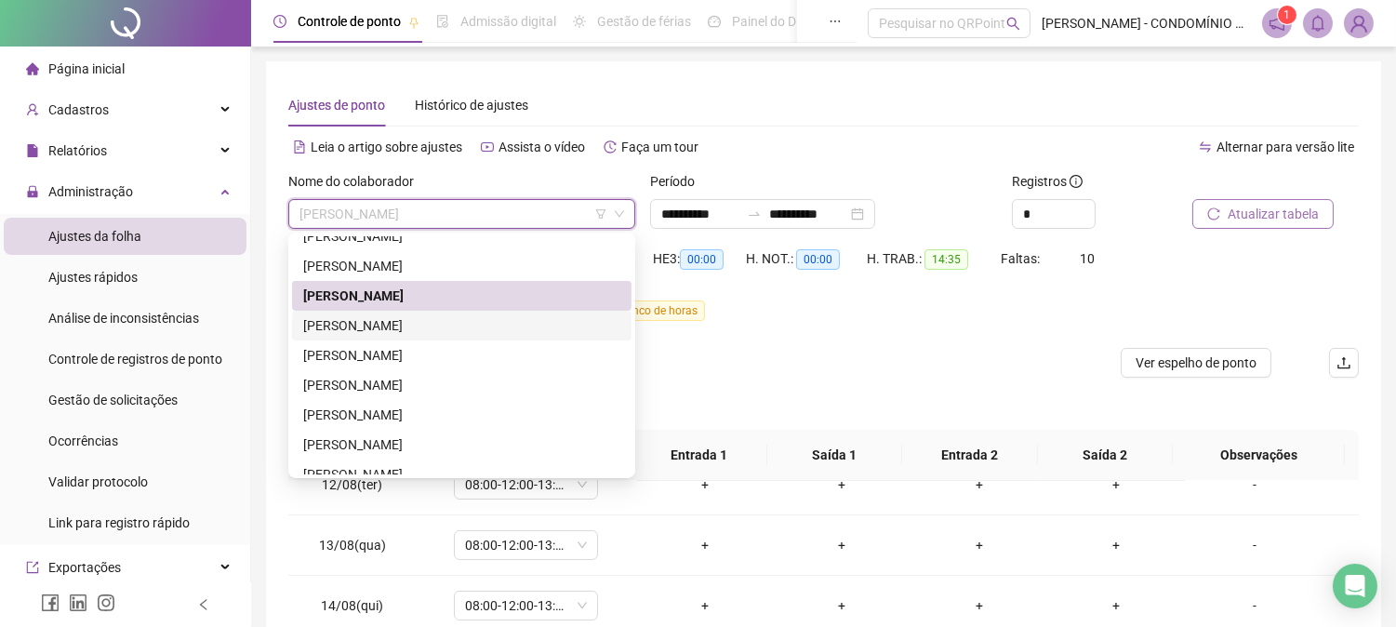
click at [357, 318] on div "[PERSON_NAME]" at bounding box center [461, 325] width 317 height 20
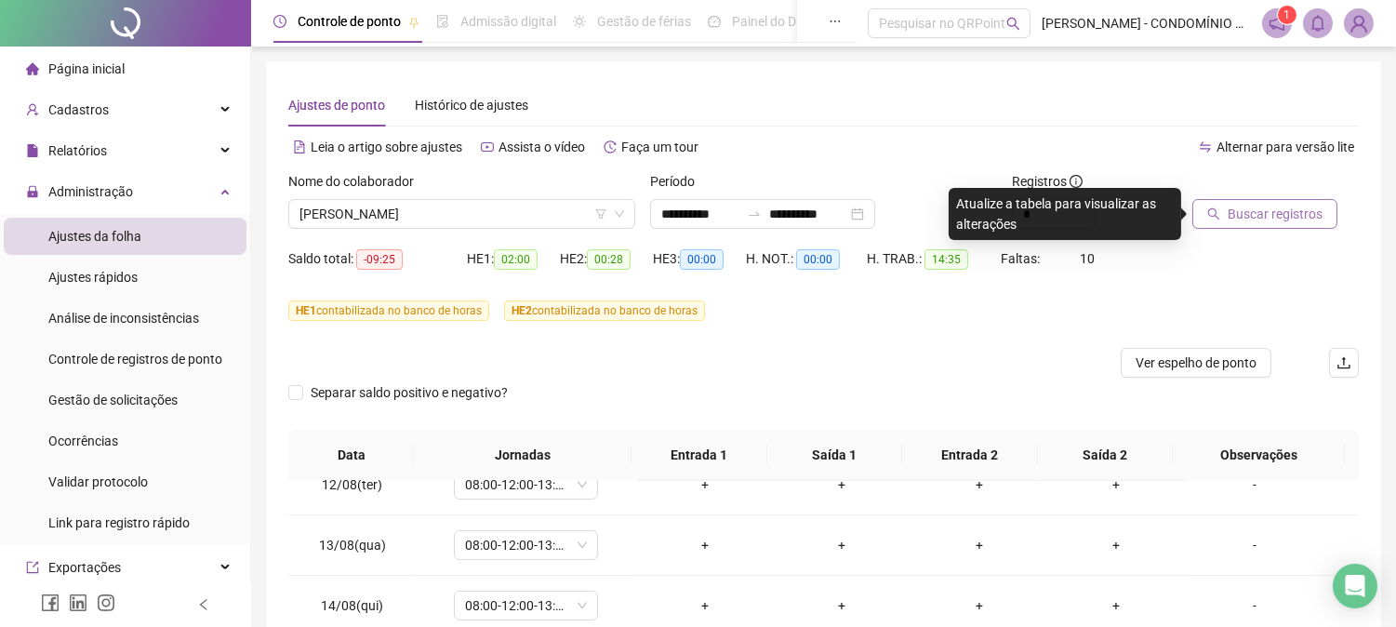
click at [1230, 215] on span "Buscar registros" at bounding box center [1275, 214] width 95 height 20
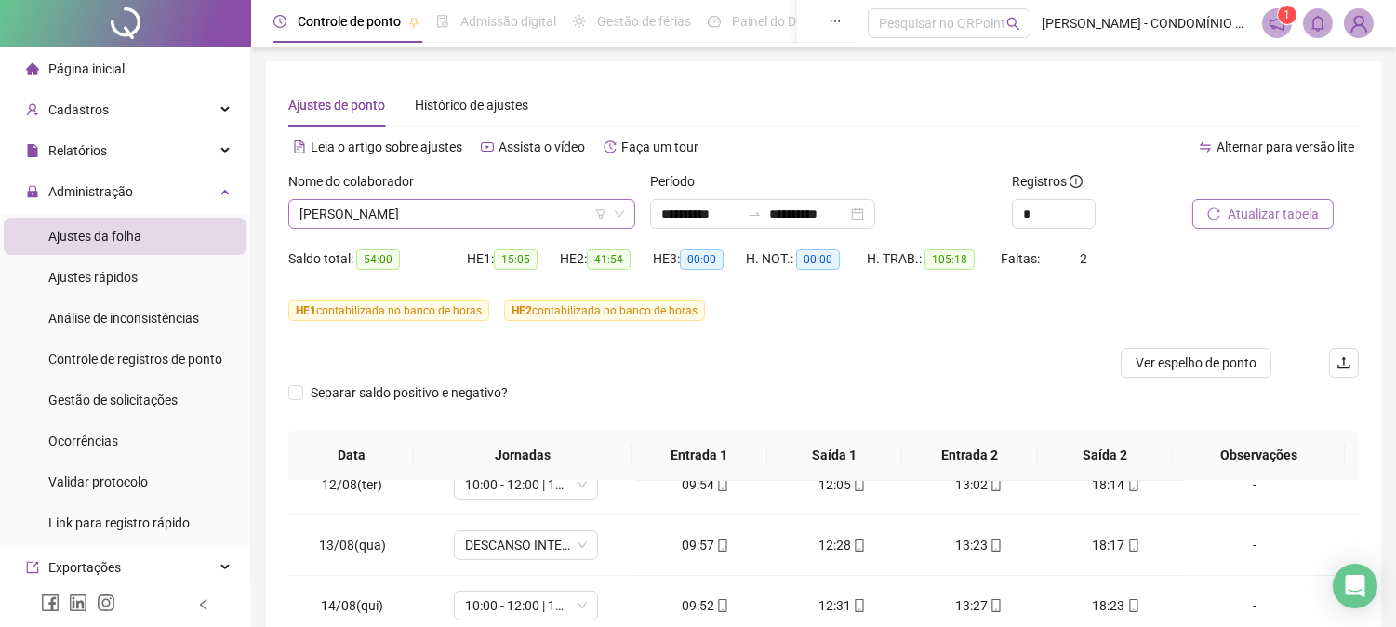
click at [616, 219] on icon "down" at bounding box center [619, 213] width 11 height 11
click at [617, 212] on icon "down" at bounding box center [619, 214] width 9 height 7
click at [617, 210] on icon "down" at bounding box center [619, 213] width 11 height 11
click at [537, 219] on span "[PERSON_NAME]" at bounding box center [461, 214] width 325 height 28
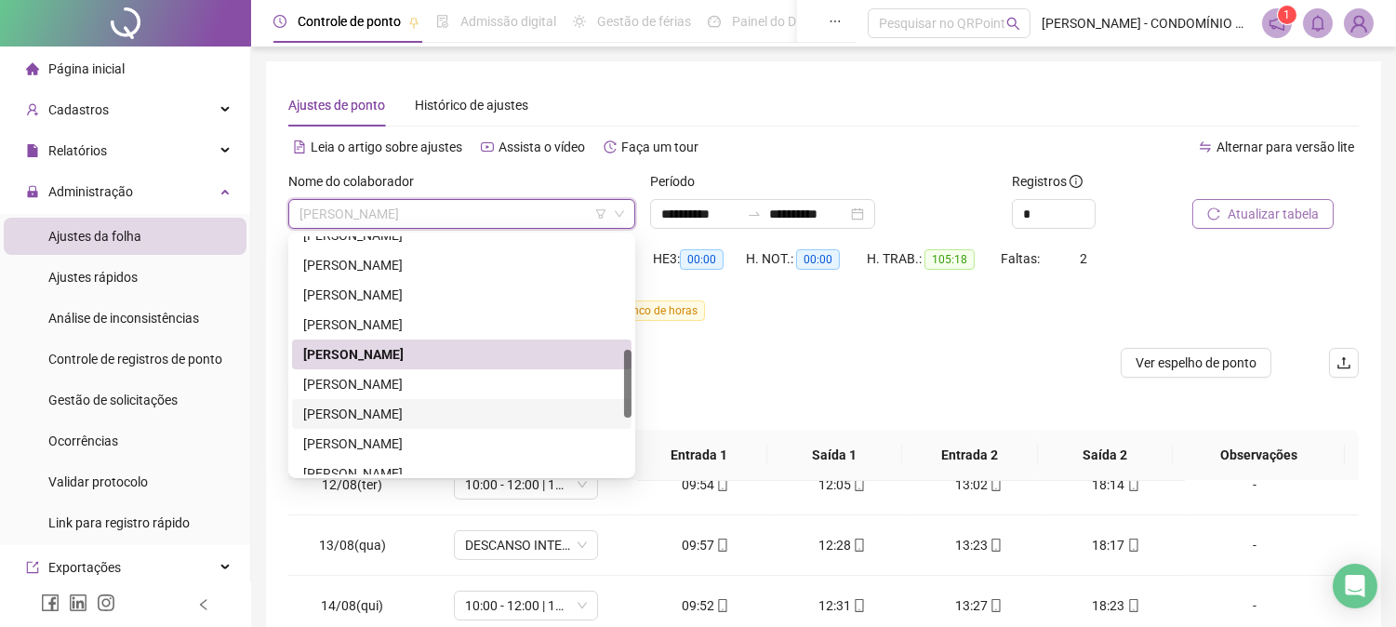
scroll to position [395, 0]
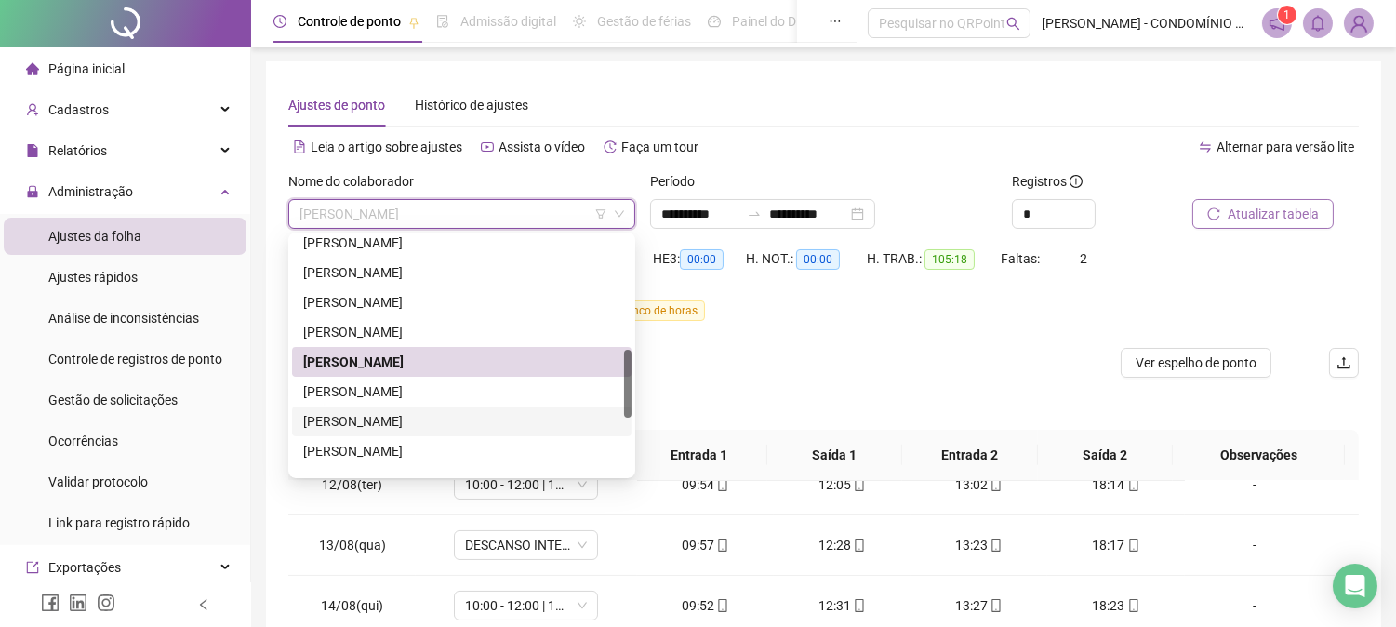
drag, startPoint x: 629, startPoint y: 395, endPoint x: 612, endPoint y: 385, distance: 19.6
click at [612, 385] on div "[PERSON_NAME] [PERSON_NAME] [PERSON_NAME] [PERSON_NAME]" at bounding box center [461, 355] width 339 height 238
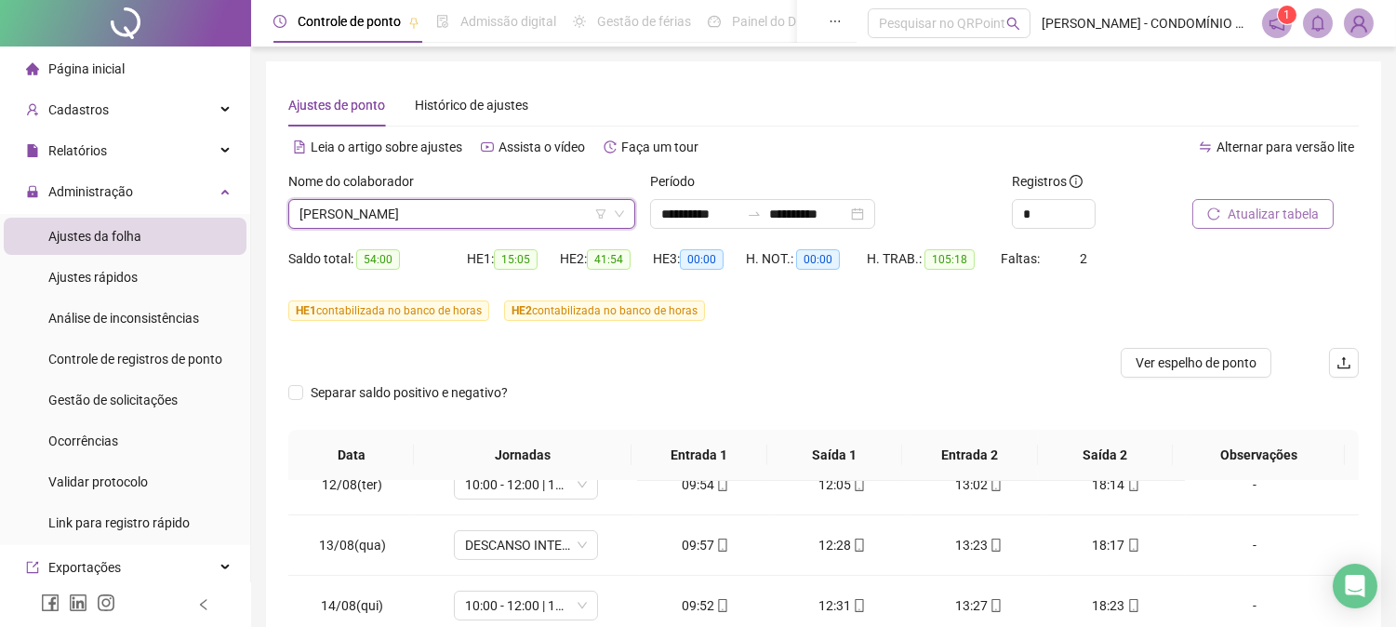
click at [121, 602] on div at bounding box center [125, 604] width 251 height 45
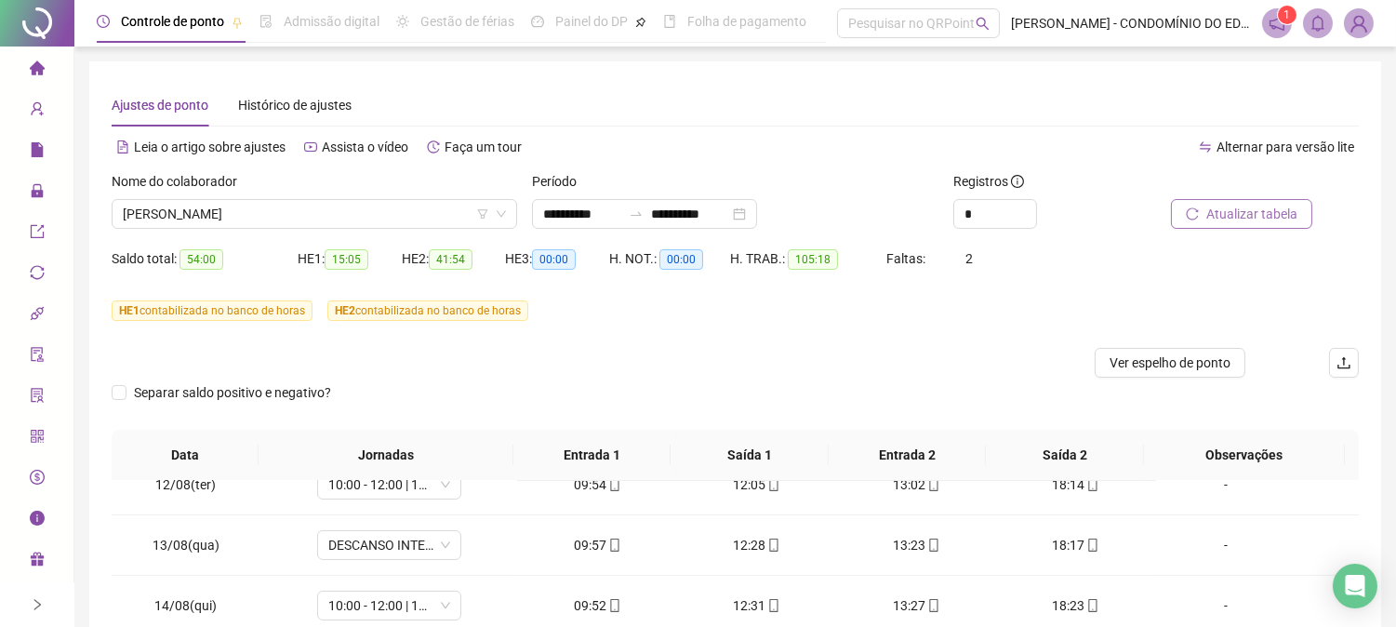
click at [39, 15] on div at bounding box center [37, 23] width 74 height 47
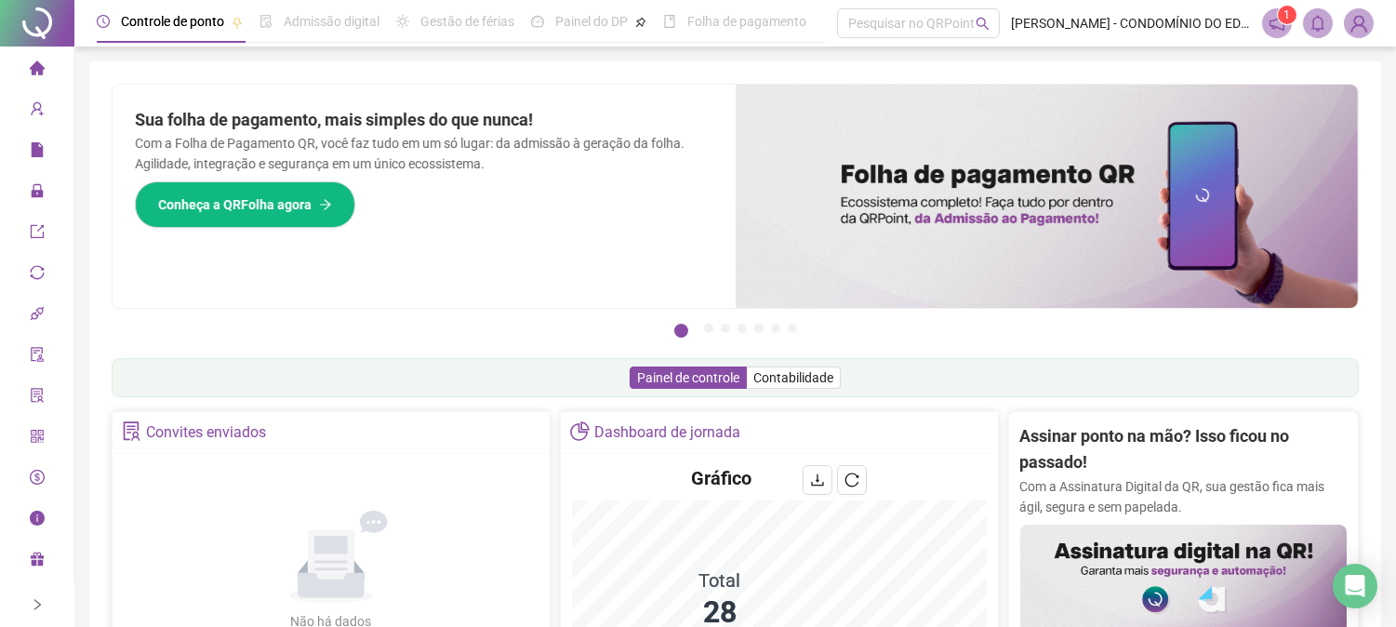
click at [37, 69] on icon "home" at bounding box center [36, 67] width 15 height 14
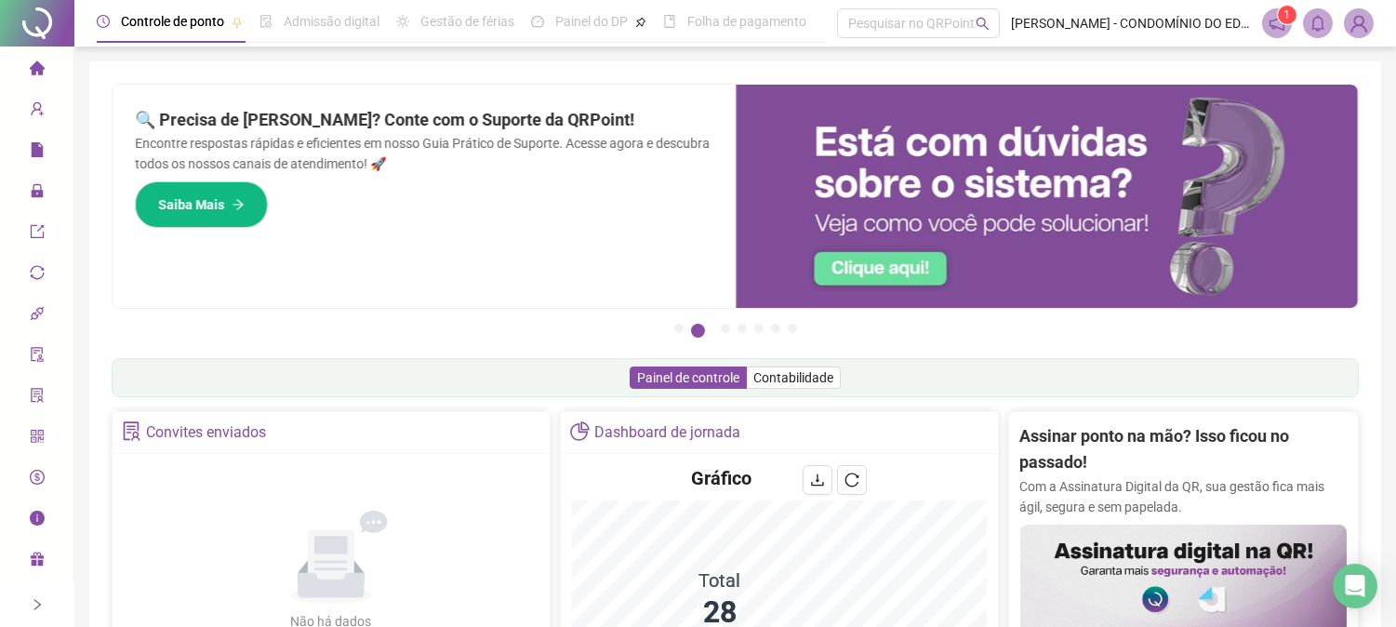
click at [77, 56] on div "Controle de ponto Admissão digital Gestão de férias Painel do DP Folha de pagam…" at bounding box center [735, 605] width 1322 height 1211
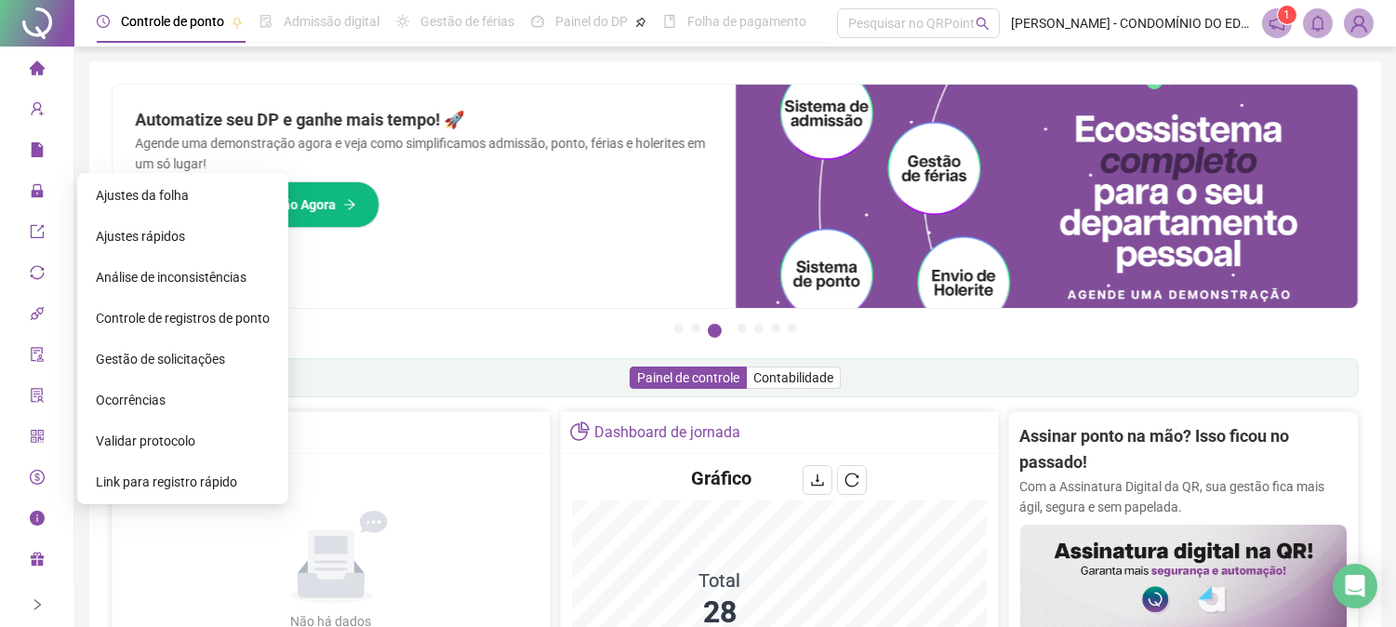
click at [118, 192] on span "Ajustes da folha" at bounding box center [142, 195] width 93 height 15
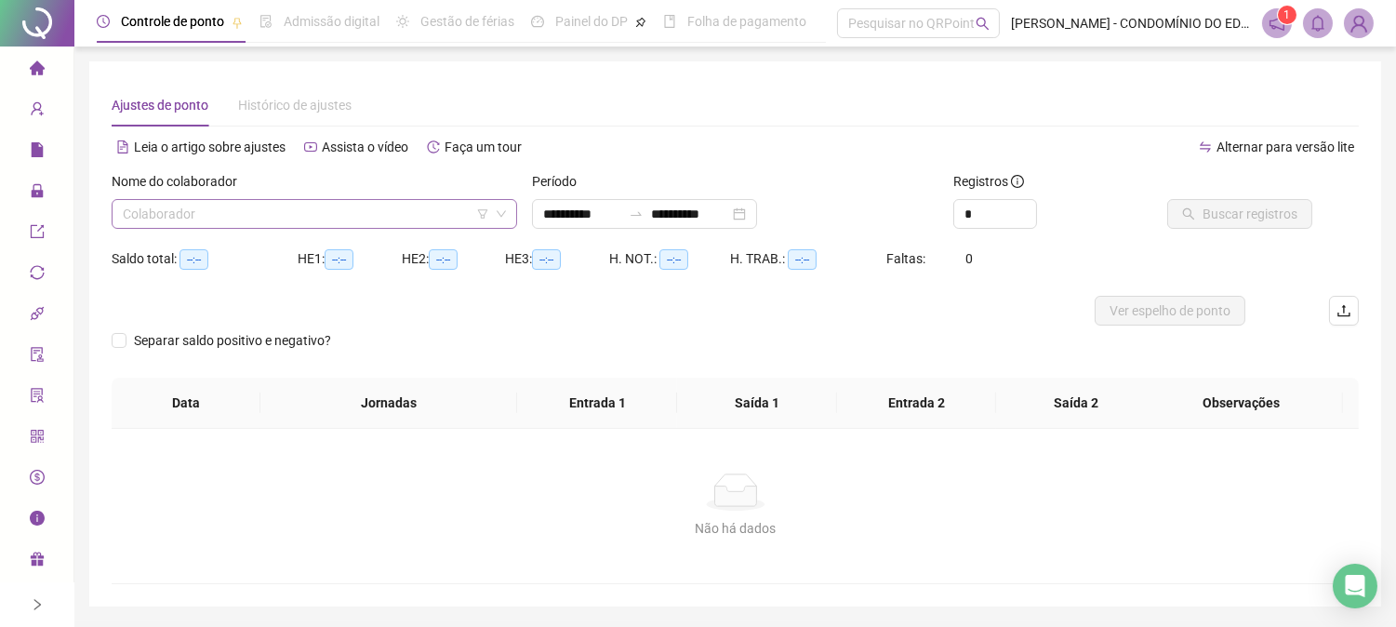
click at [163, 220] on input "search" at bounding box center [306, 214] width 366 height 28
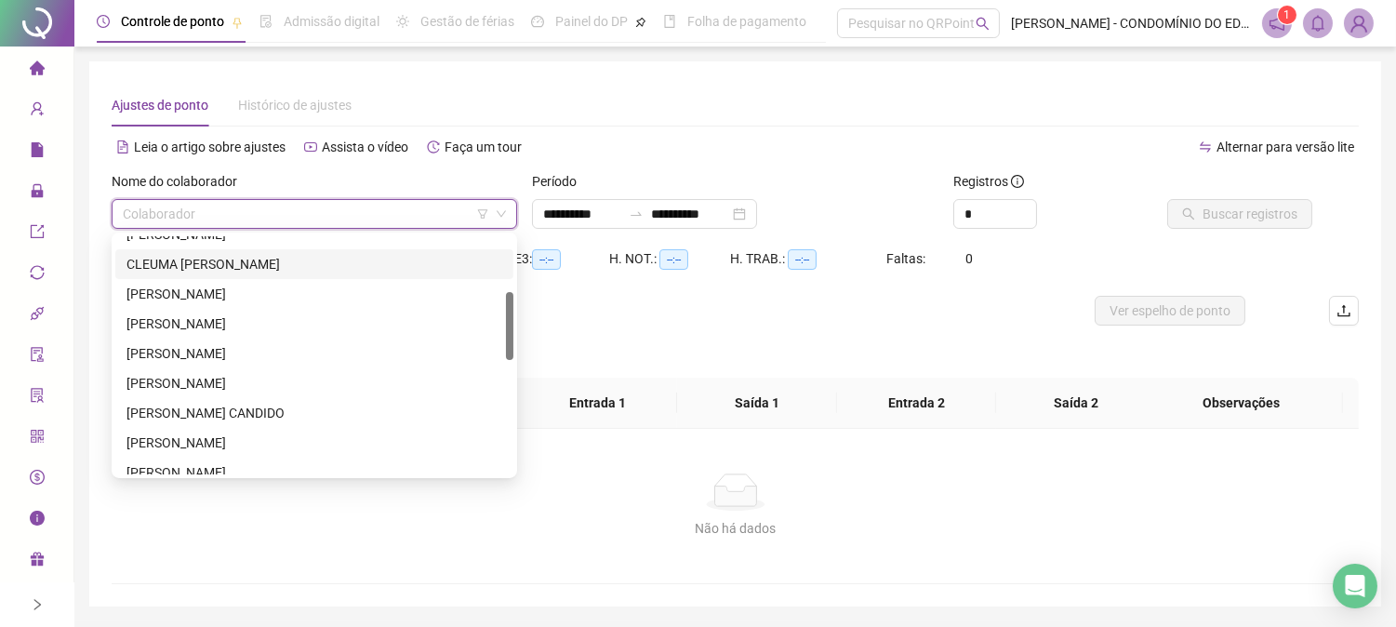
scroll to position [199, 0]
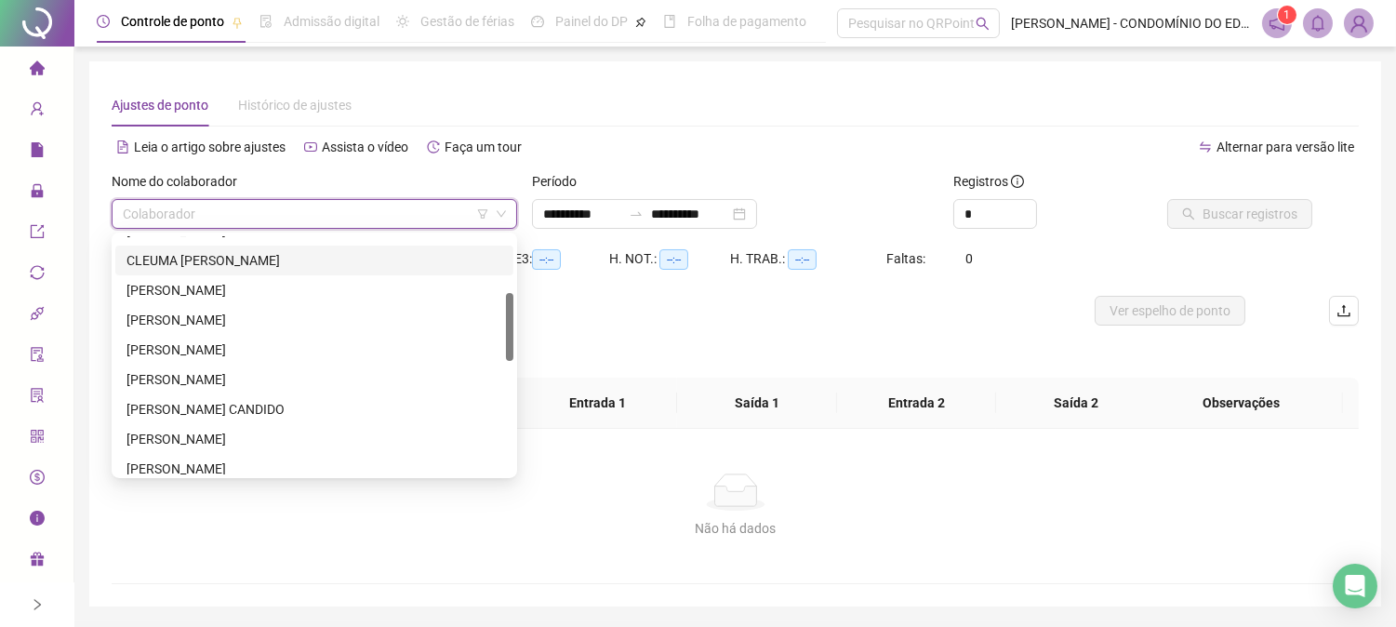
drag, startPoint x: 510, startPoint y: 273, endPoint x: 512, endPoint y: 330, distance: 56.8
click at [512, 330] on div at bounding box center [509, 327] width 7 height 68
click at [690, 206] on input "**********" at bounding box center [690, 214] width 78 height 20
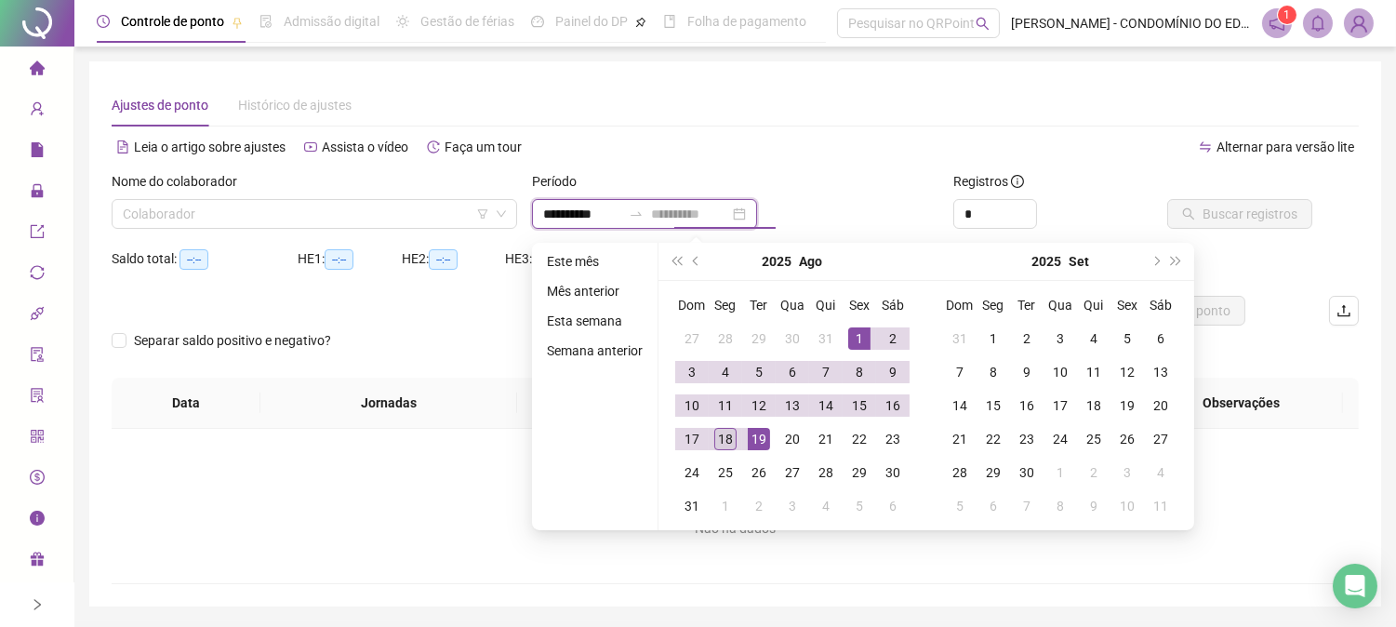
type input "**********"
click at [725, 438] on div "18" at bounding box center [725, 439] width 22 height 22
type input "**********"
click at [691, 99] on div "Ajustes de ponto Histórico de ajustes" at bounding box center [735, 105] width 1247 height 43
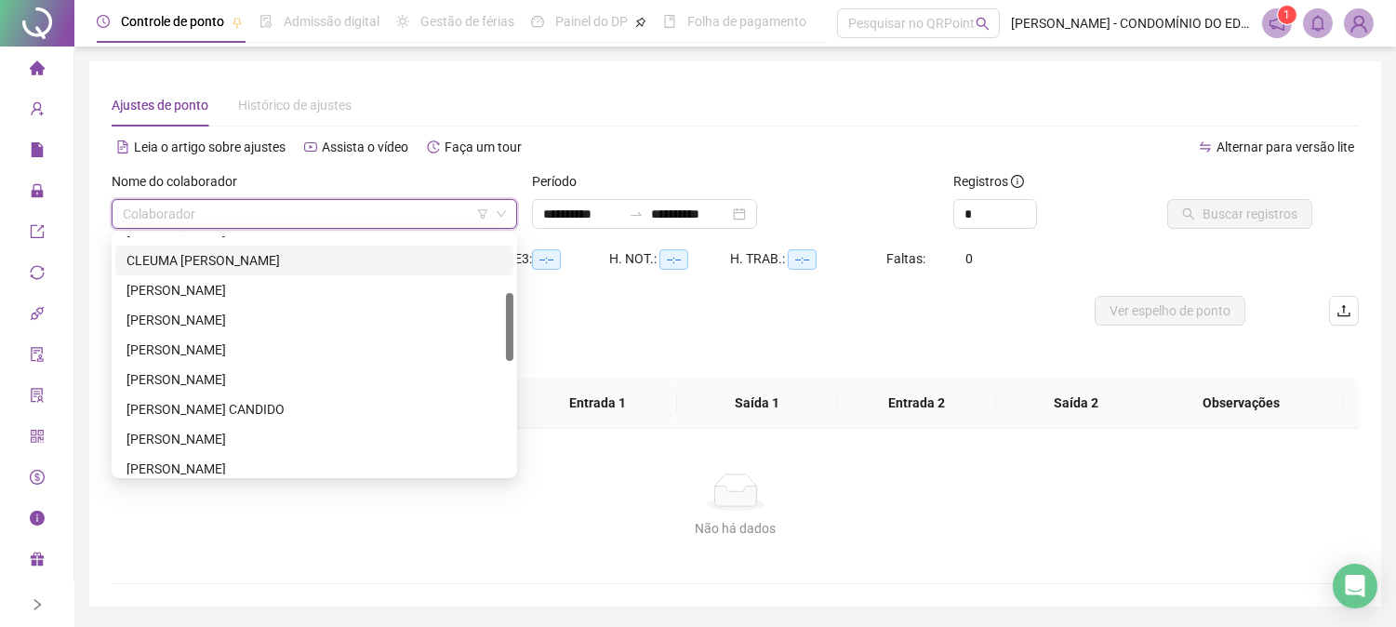
click at [328, 215] on input "search" at bounding box center [306, 214] width 366 height 28
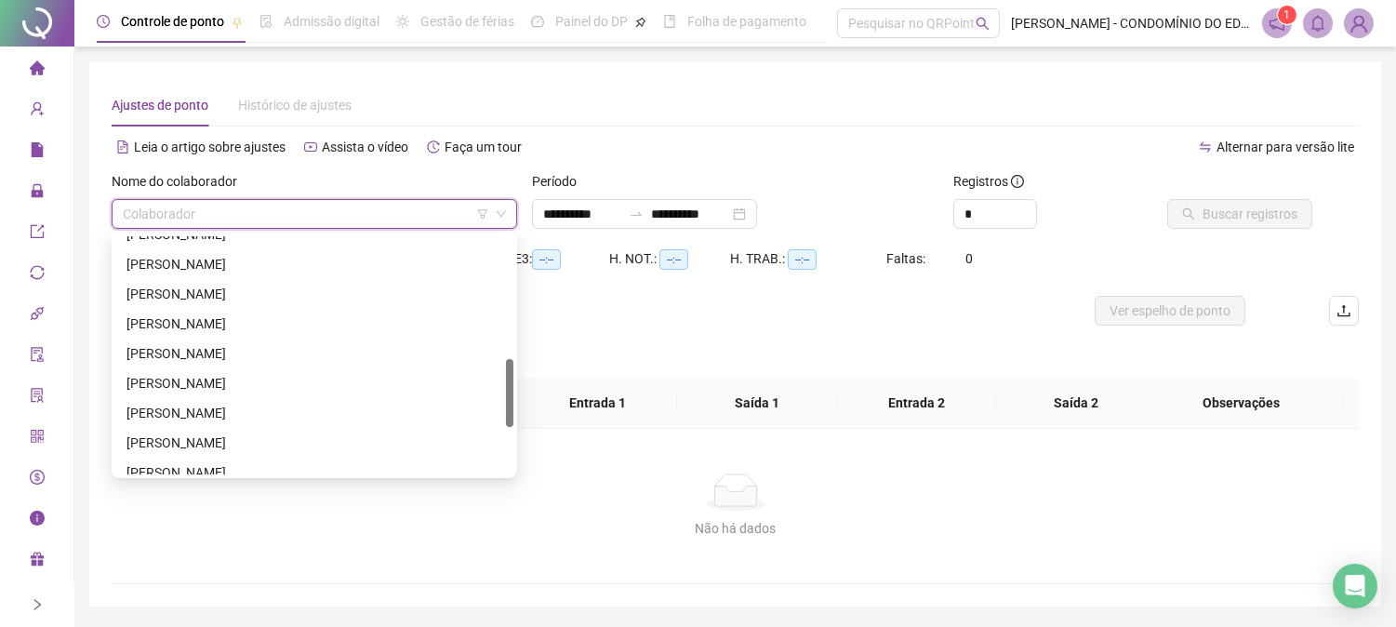
scroll to position [433, 0]
drag, startPoint x: 512, startPoint y: 326, endPoint x: 517, endPoint y: 392, distance: 67.2
click at [517, 392] on body "**********" at bounding box center [698, 313] width 1396 height 627
click at [214, 322] on div "[PERSON_NAME]" at bounding box center [314, 323] width 376 height 20
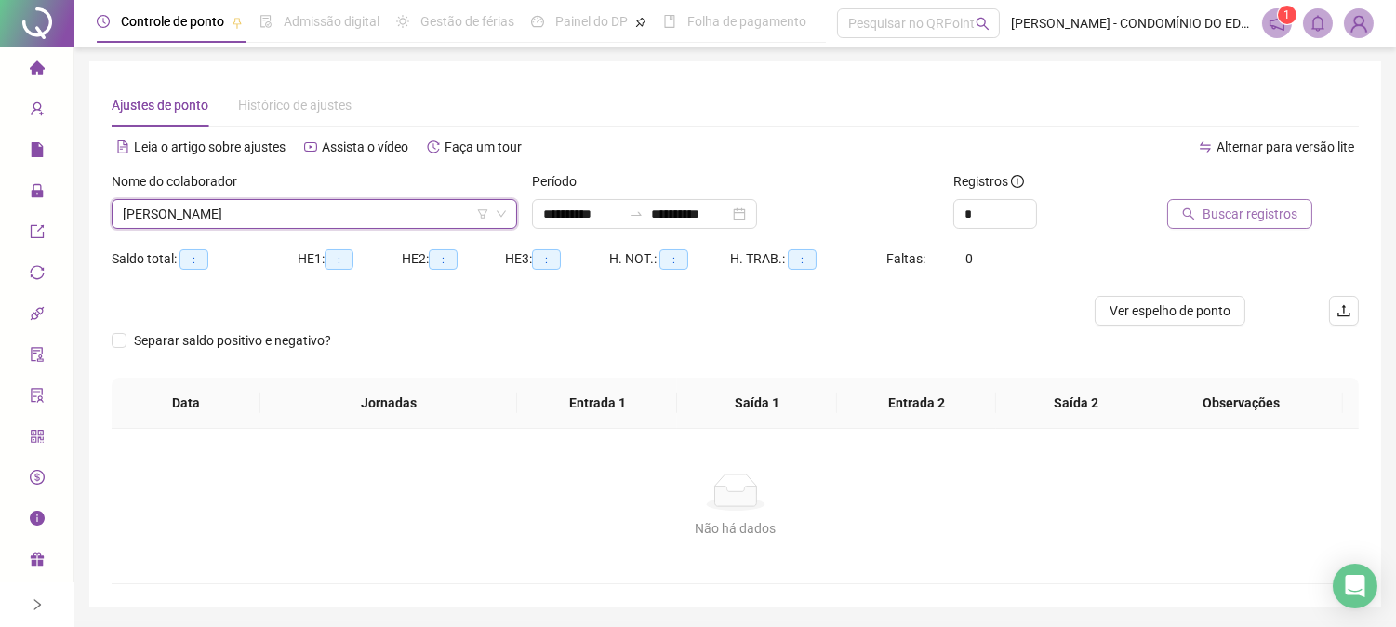
click at [1252, 212] on span "Buscar registros" at bounding box center [1250, 214] width 95 height 20
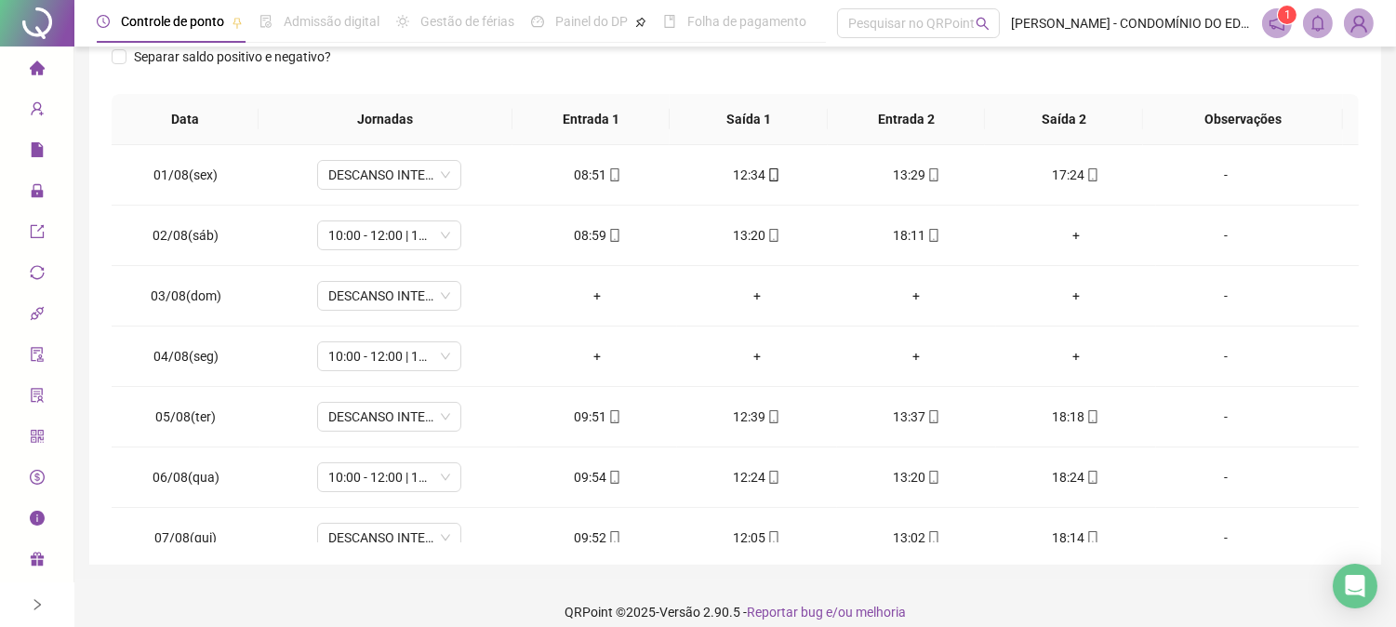
scroll to position [335, 0]
click at [366, 182] on span "DESCANSO INTER-JORNADA" at bounding box center [389, 176] width 122 height 28
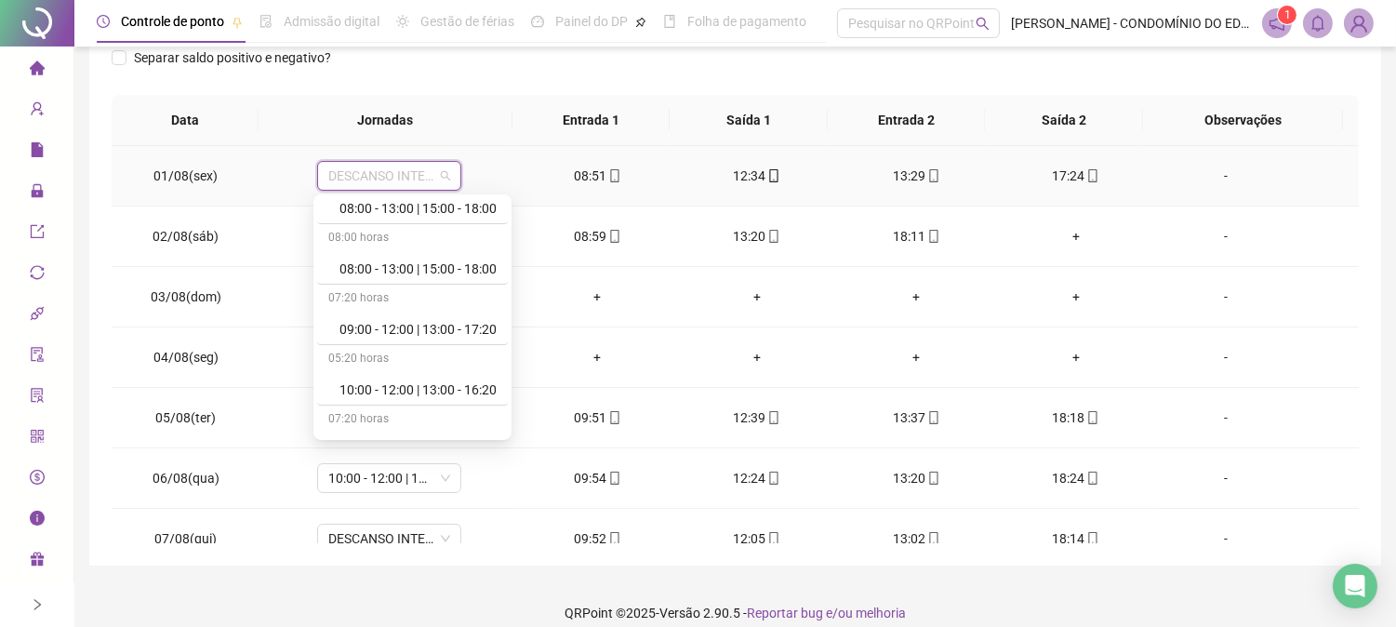
scroll to position [647, 0]
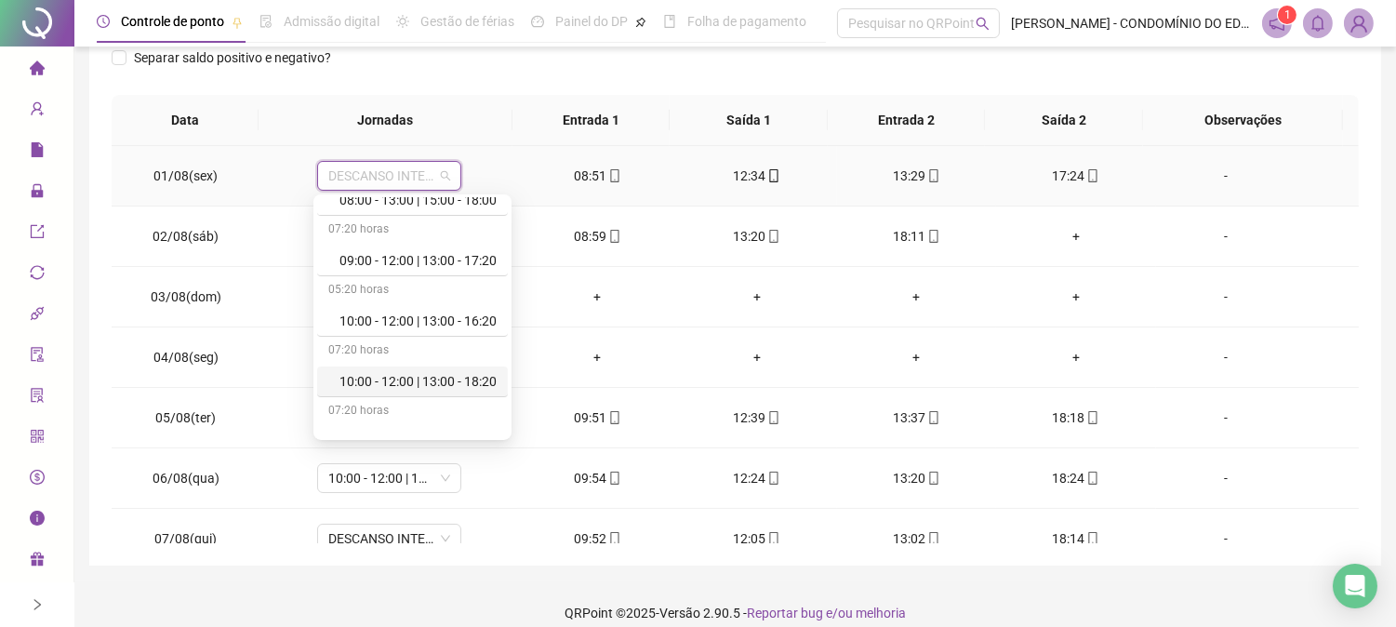
click at [429, 379] on div "10:00 - 12:00 | 13:00 - 18:20" at bounding box center [417, 381] width 157 height 20
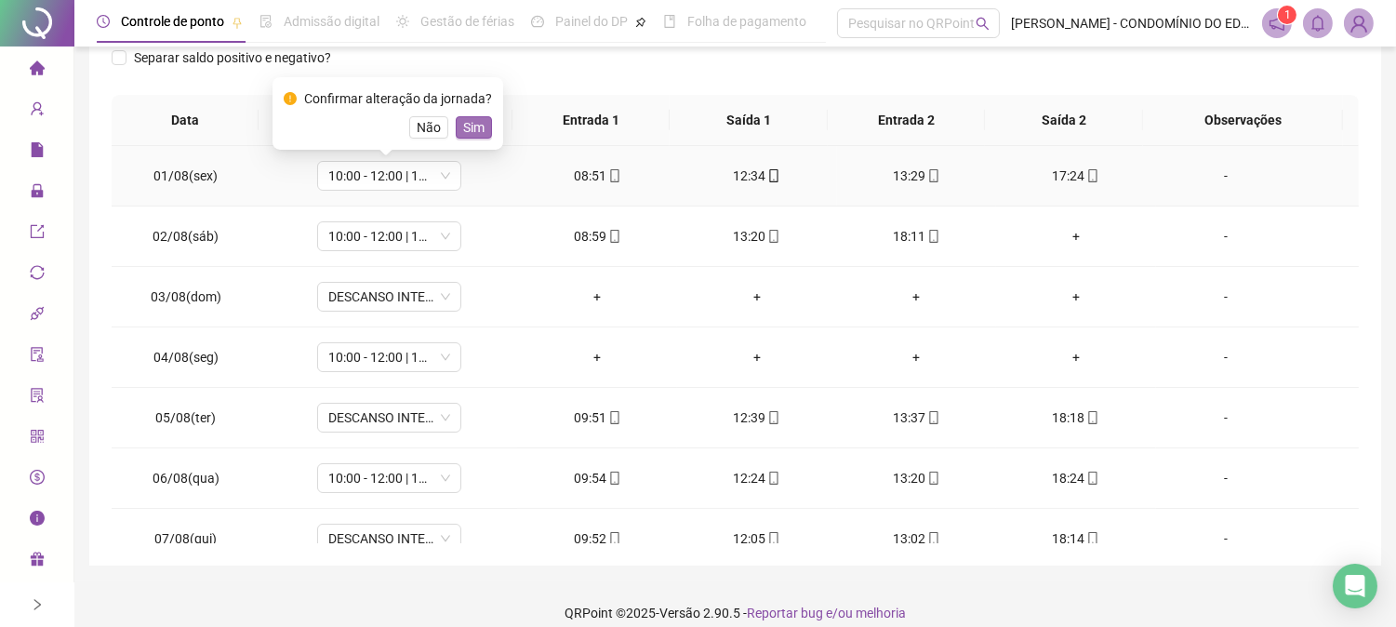
click at [469, 124] on span "Sim" at bounding box center [473, 127] width 21 height 20
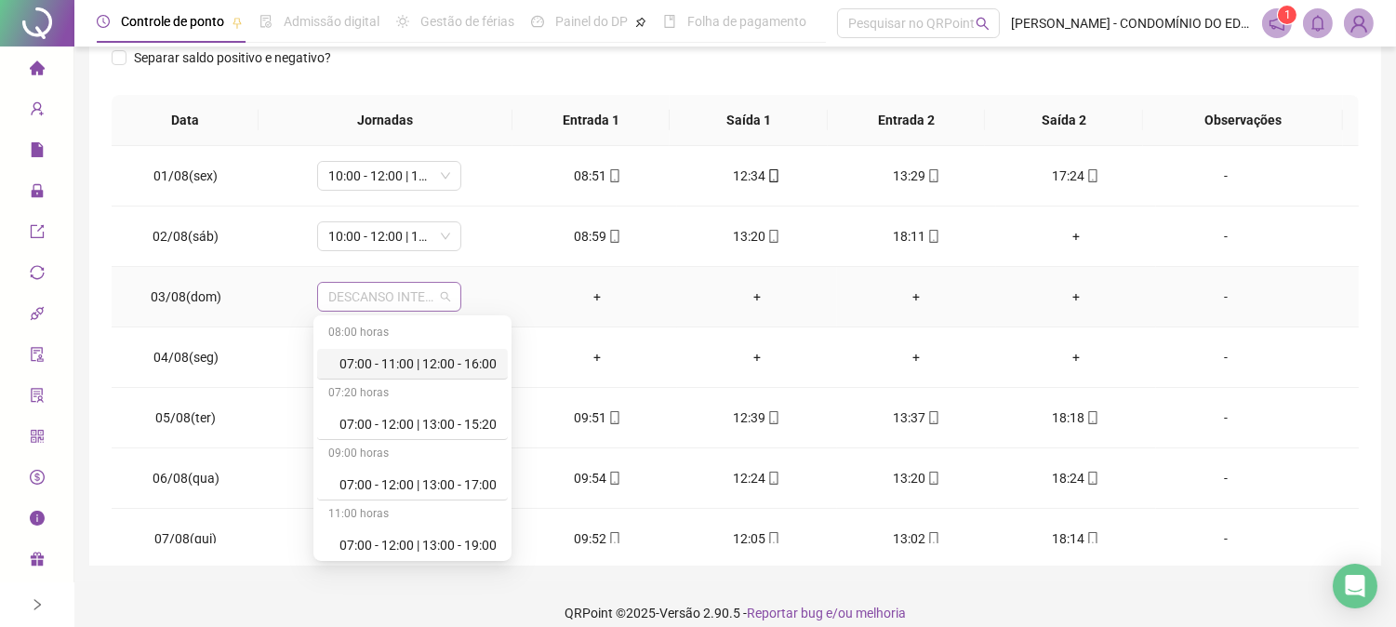
click at [372, 283] on span "DESCANSO INTER-JORNADA" at bounding box center [389, 297] width 122 height 28
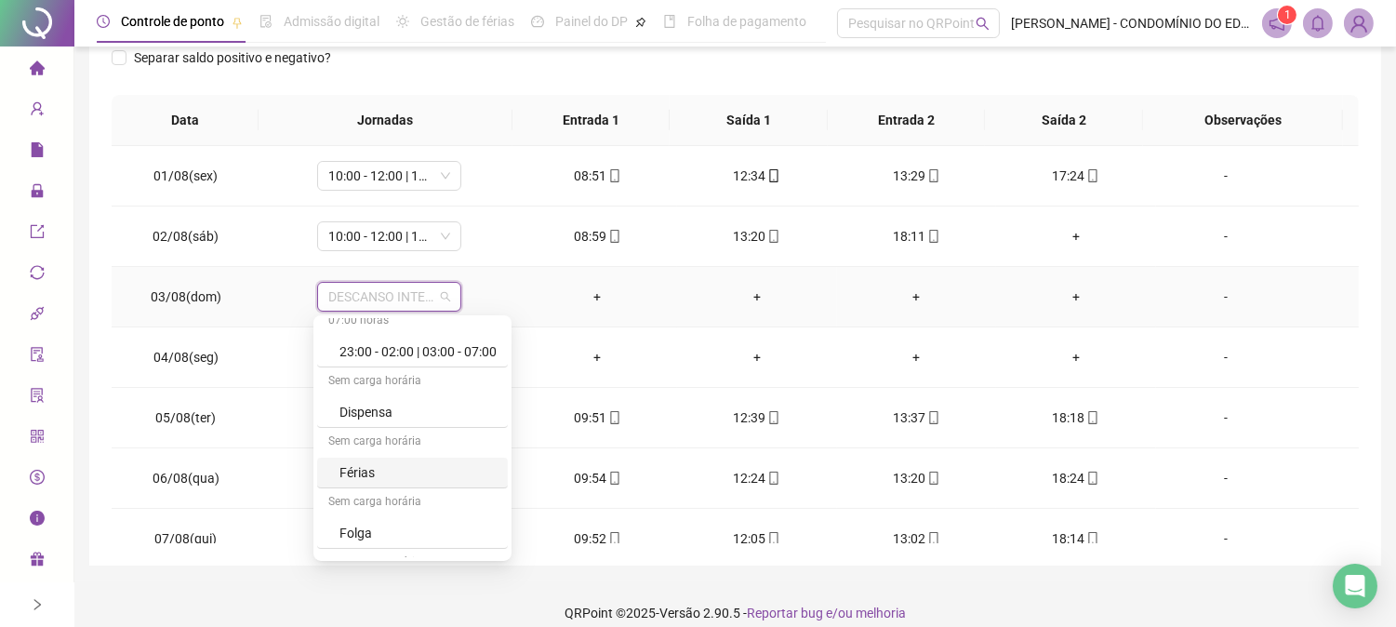
scroll to position [1240, 0]
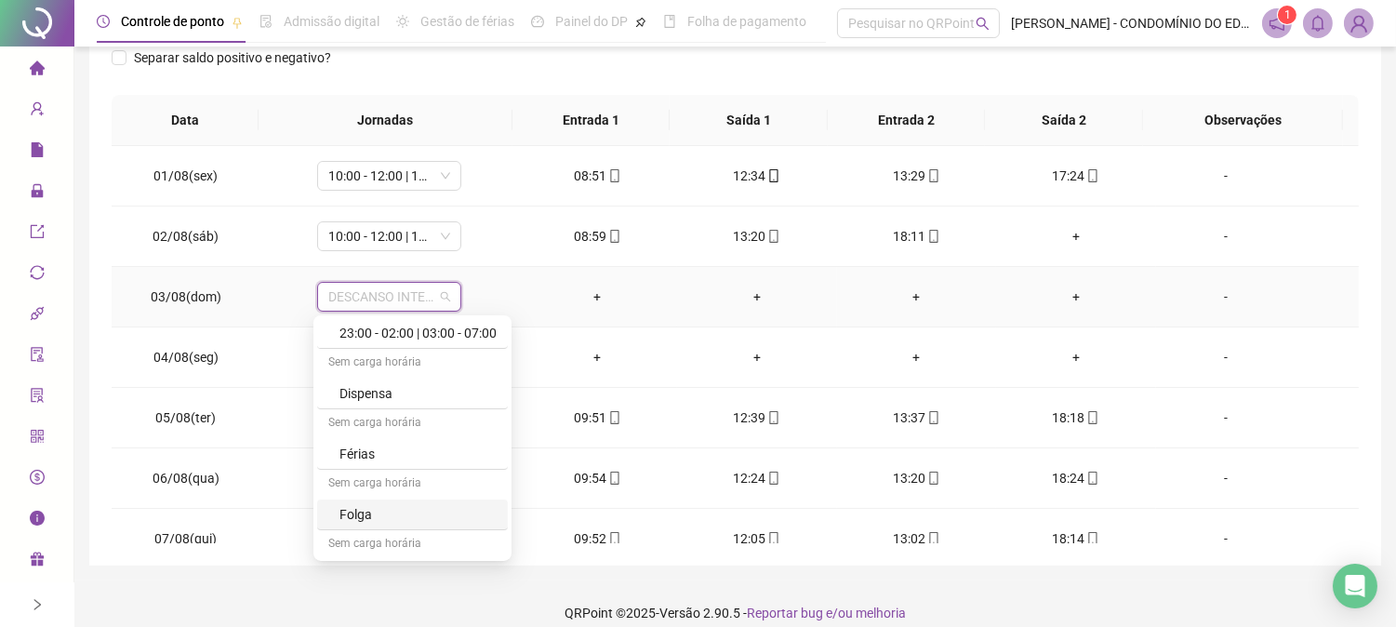
click at [373, 516] on div "Folga" at bounding box center [417, 514] width 157 height 20
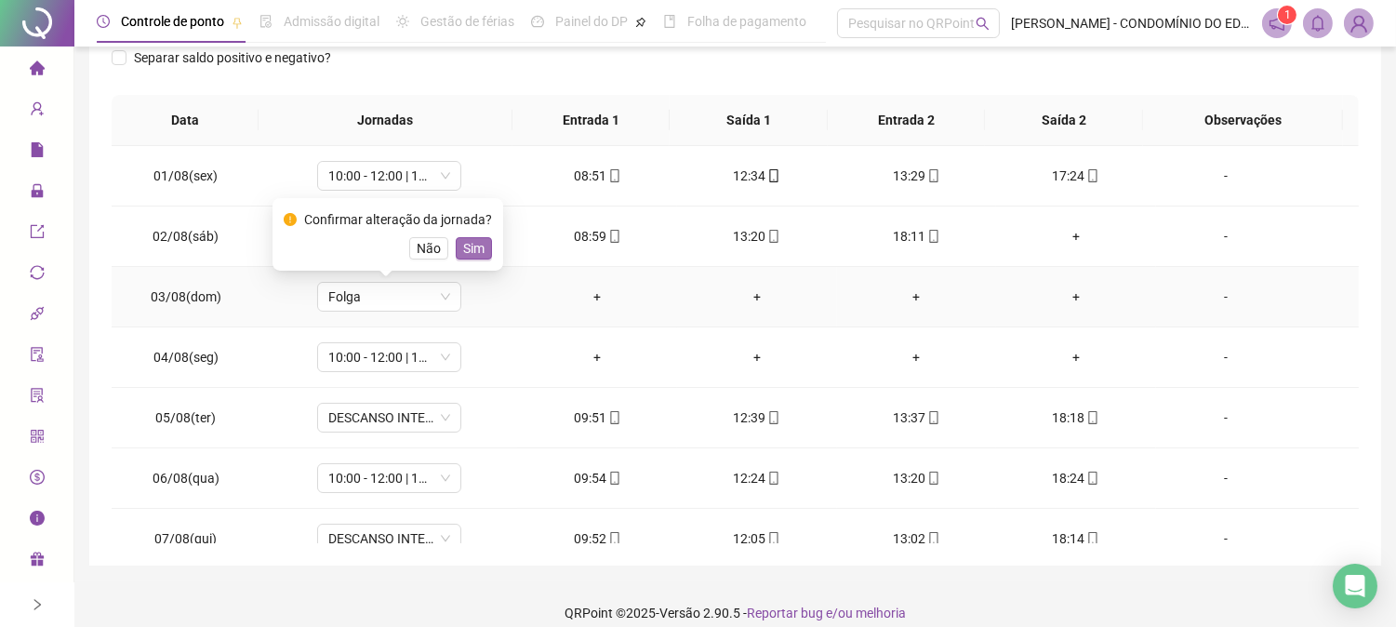
click at [468, 245] on span "Sim" at bounding box center [473, 248] width 21 height 20
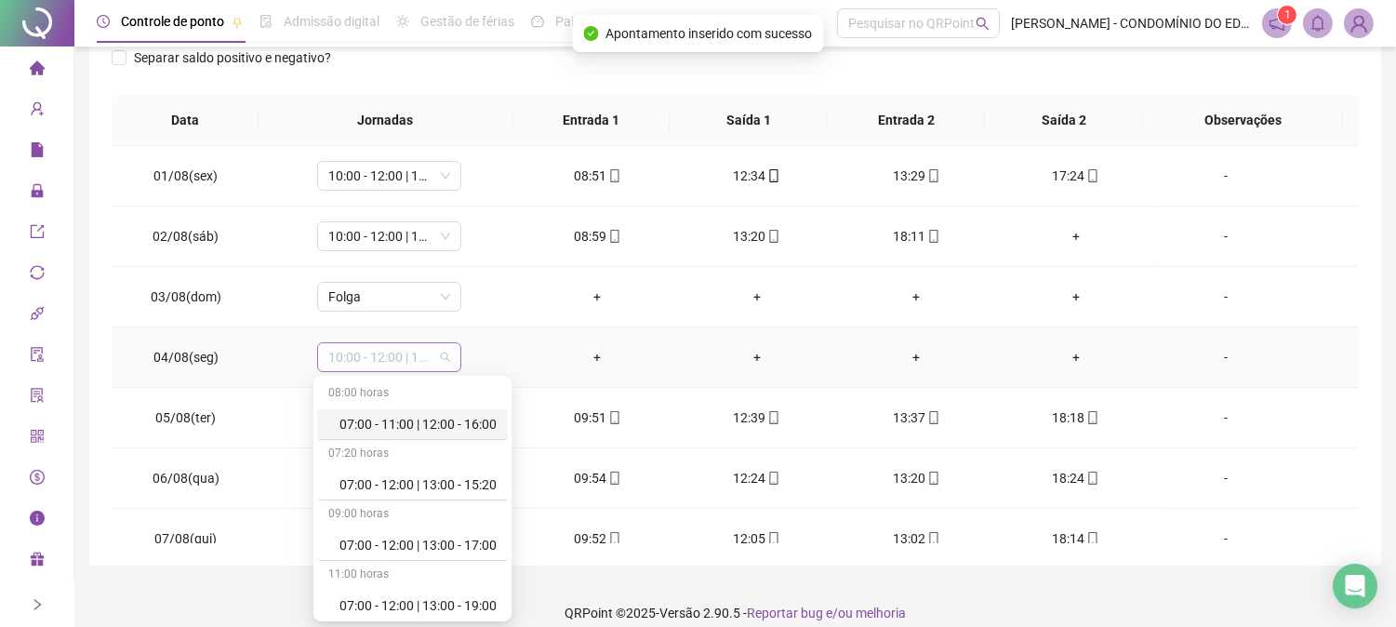
click at [374, 355] on span "10:00 - 12:00 | 13:00 - 18:20" at bounding box center [389, 357] width 122 height 28
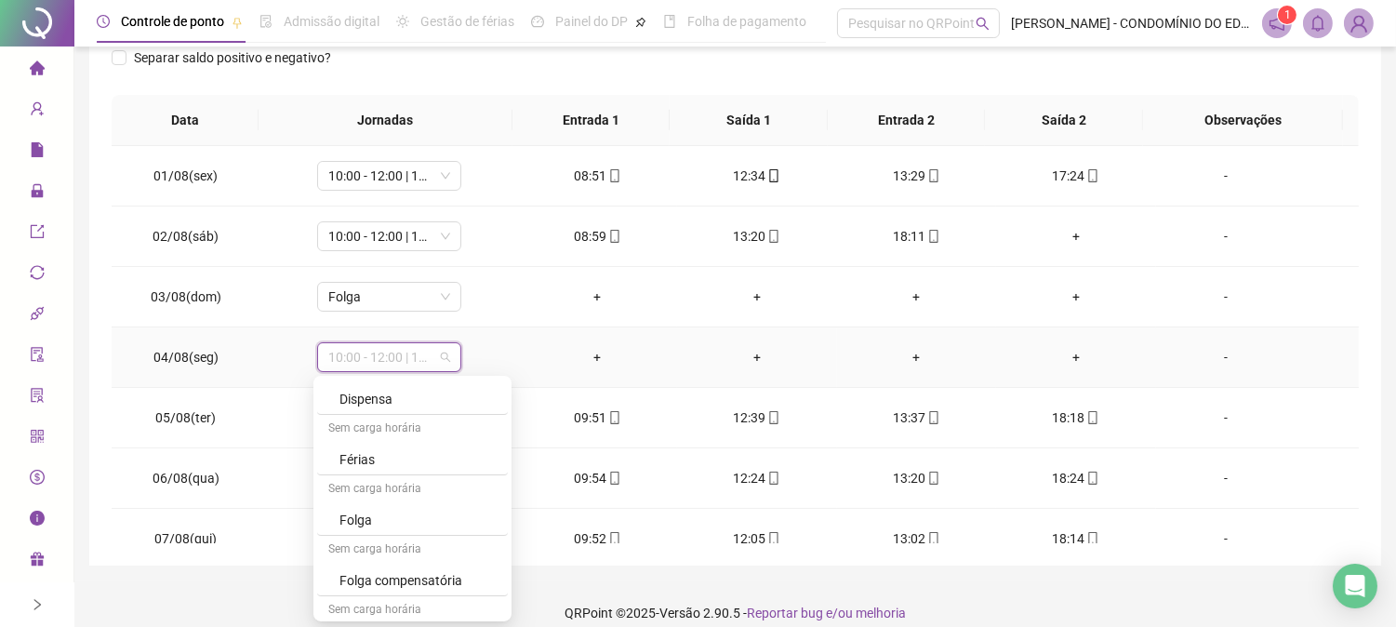
scroll to position [1309, 0]
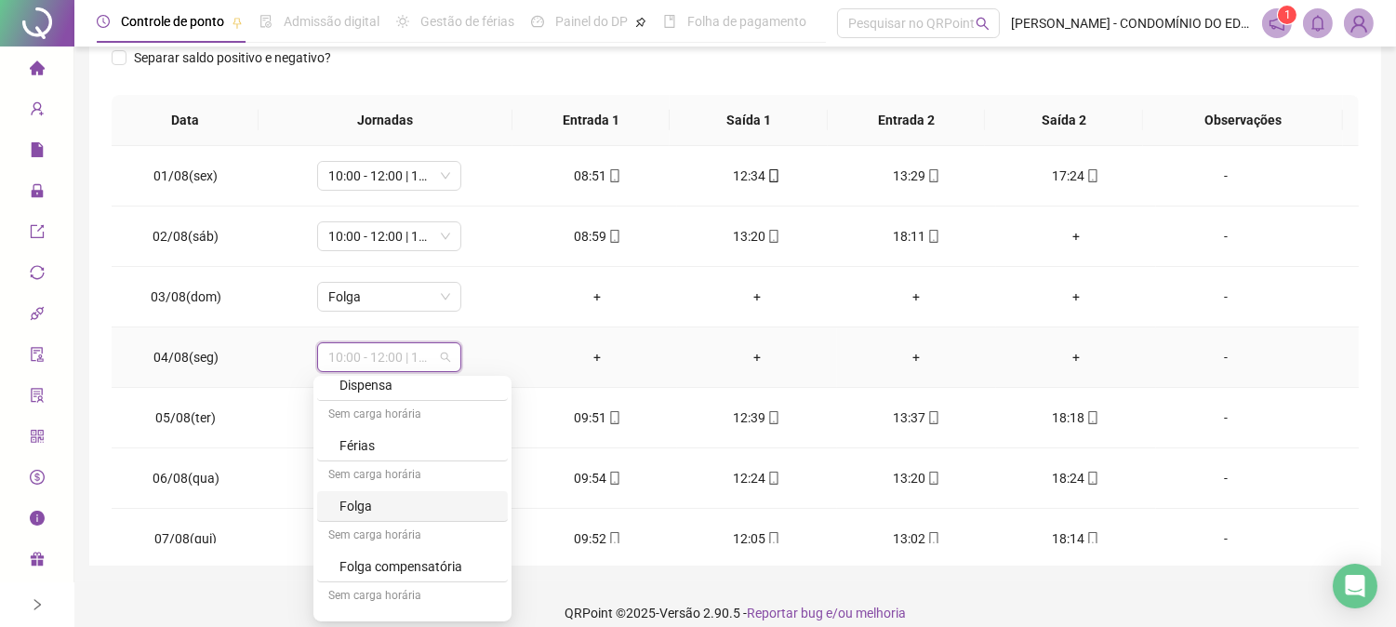
click at [353, 510] on div "Folga" at bounding box center [417, 506] width 157 height 20
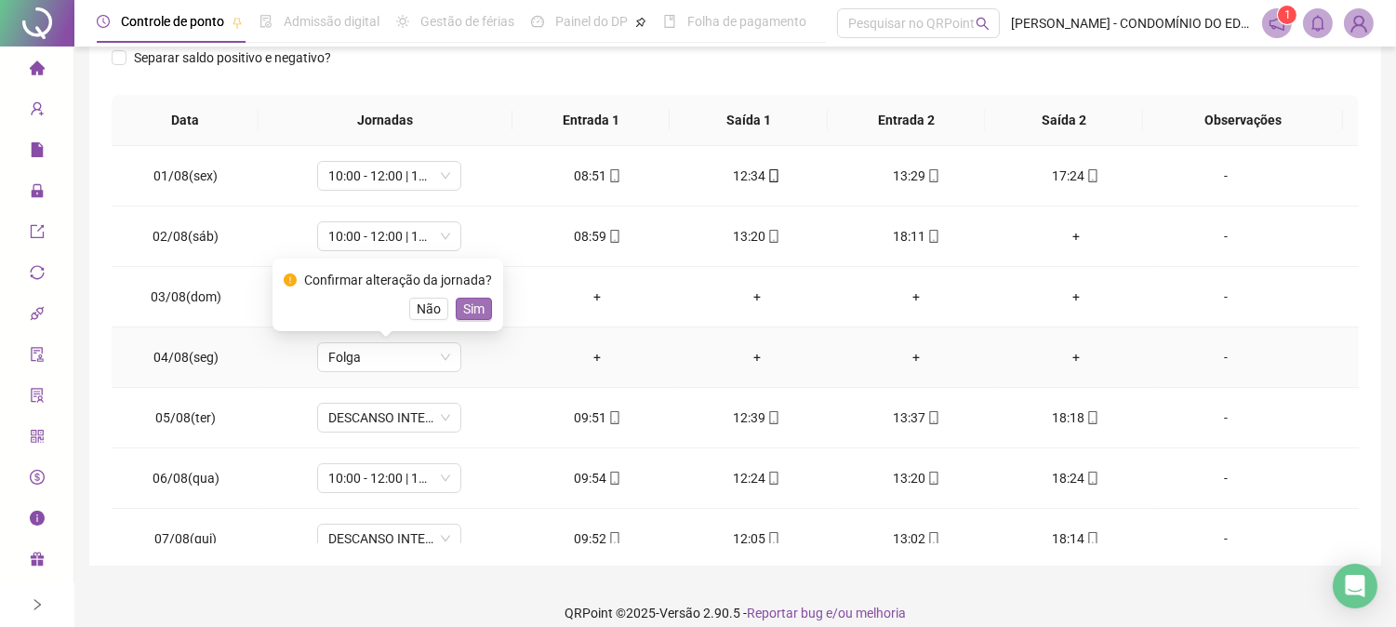
click at [471, 301] on span "Sim" at bounding box center [473, 309] width 21 height 20
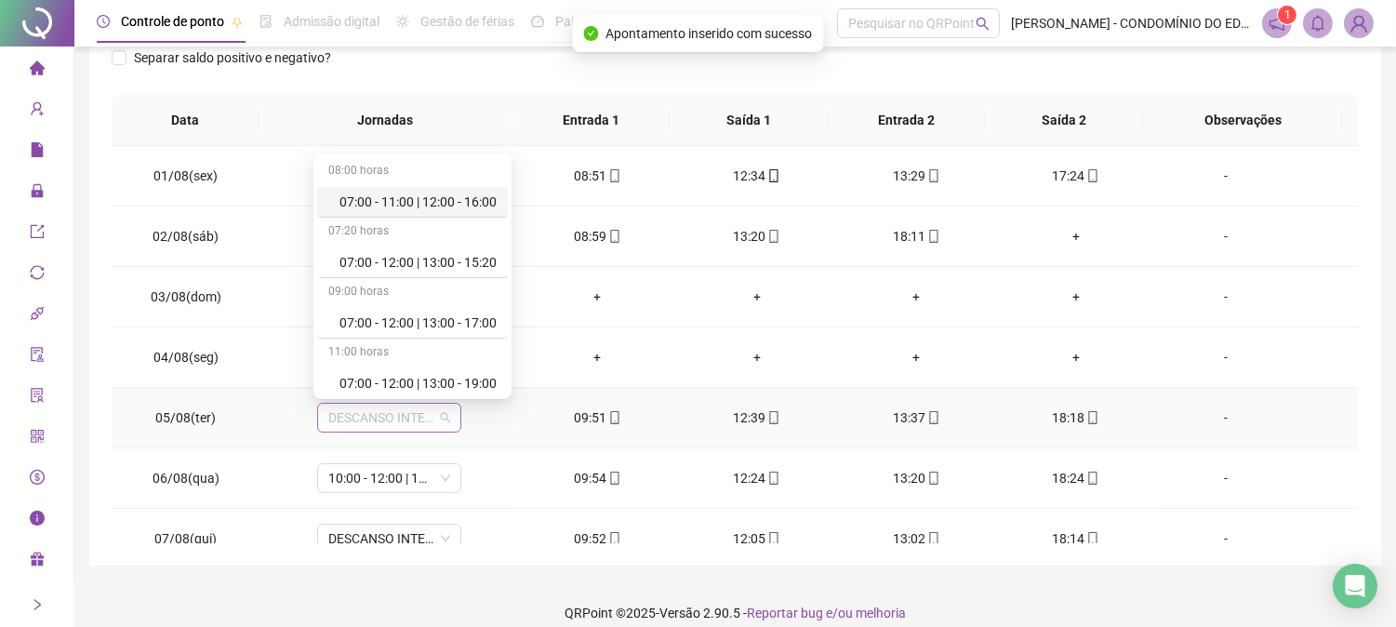
click at [356, 410] on span "DESCANSO INTER-JORNADA" at bounding box center [389, 418] width 122 height 28
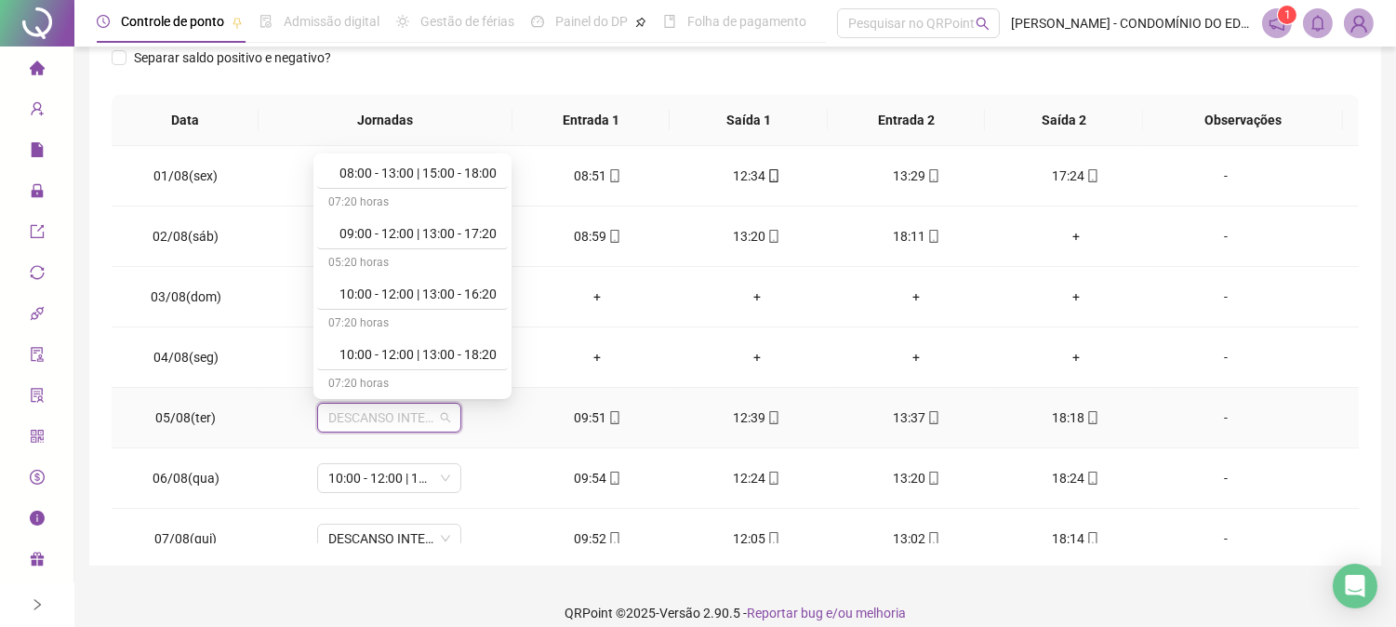
scroll to position [716, 0]
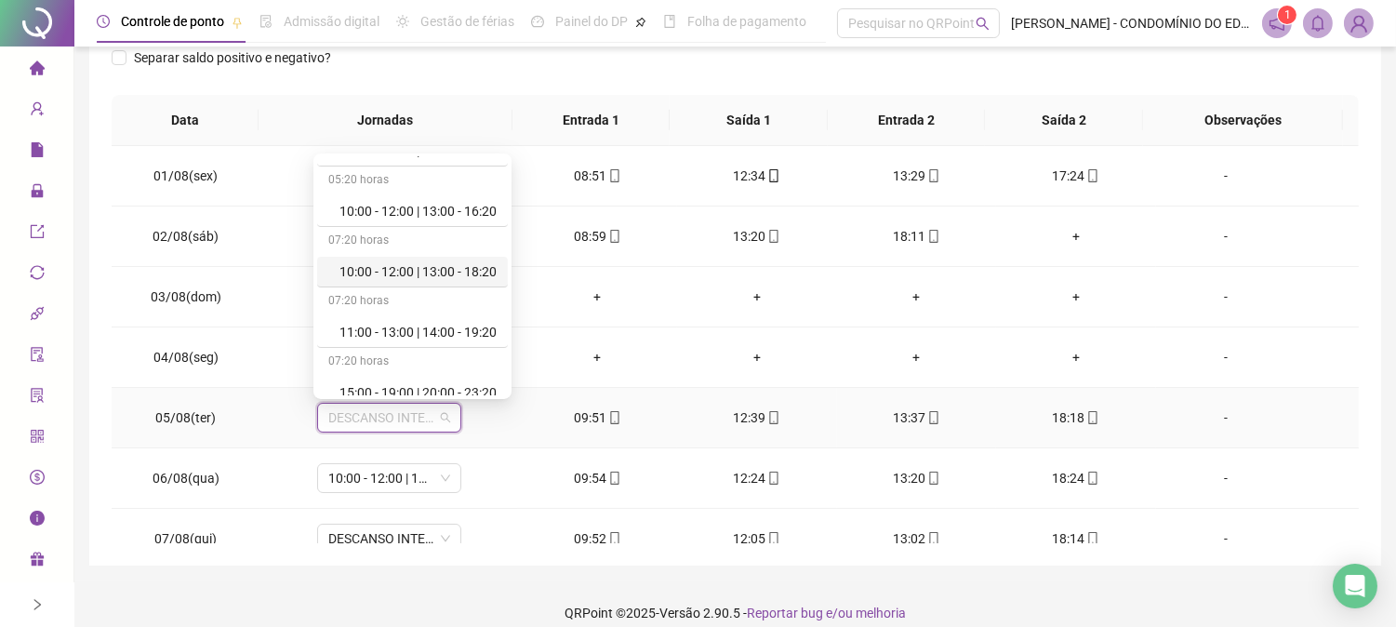
click at [471, 272] on div "10:00 - 12:00 | 13:00 - 18:20" at bounding box center [417, 271] width 157 height 20
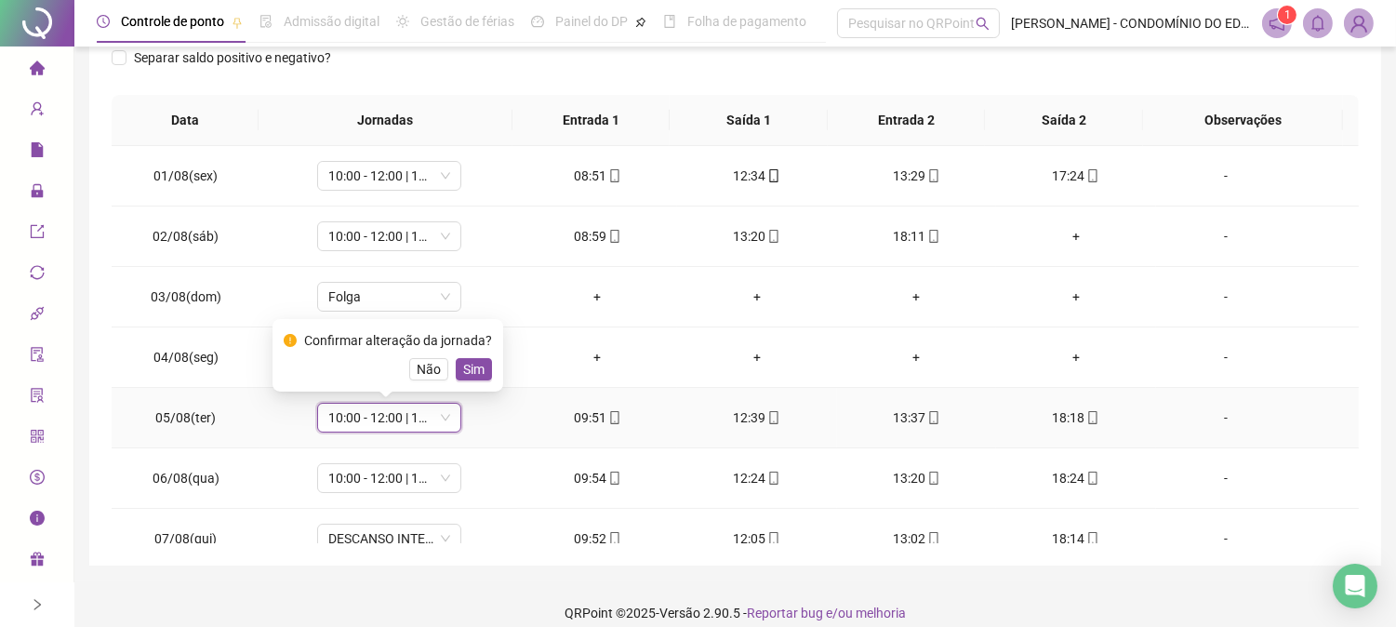
click at [469, 365] on span "Sim" at bounding box center [473, 369] width 21 height 20
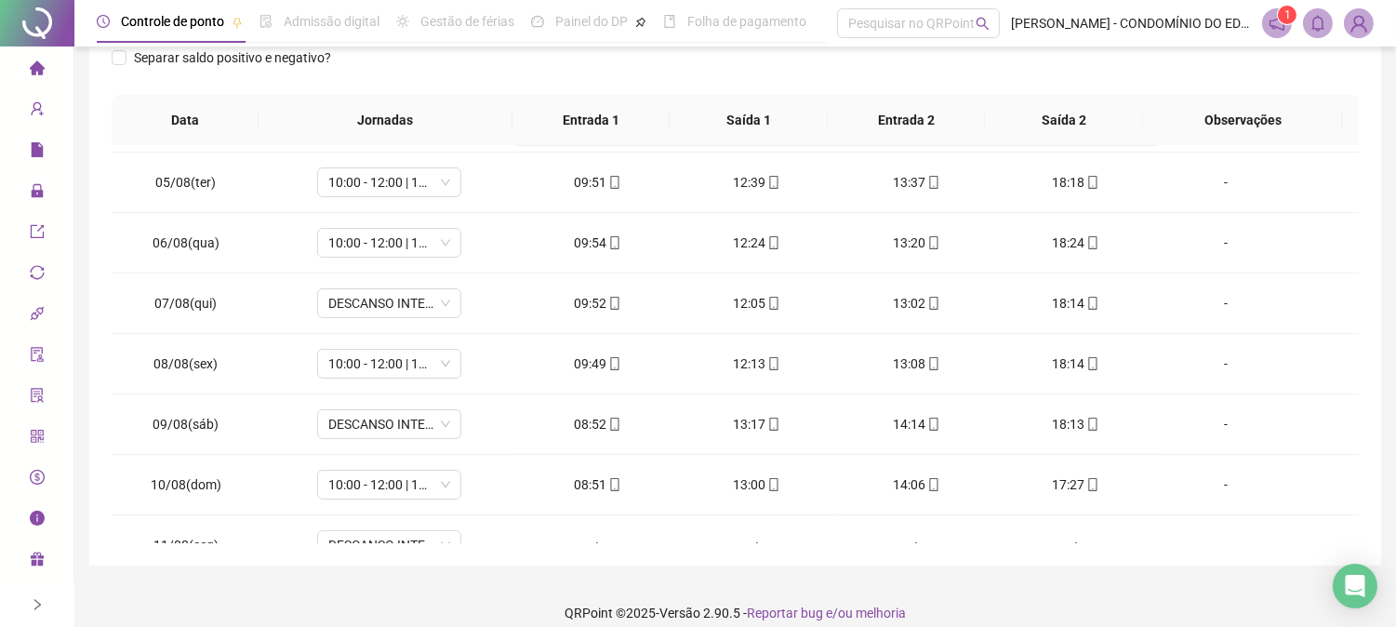
scroll to position [247, 0]
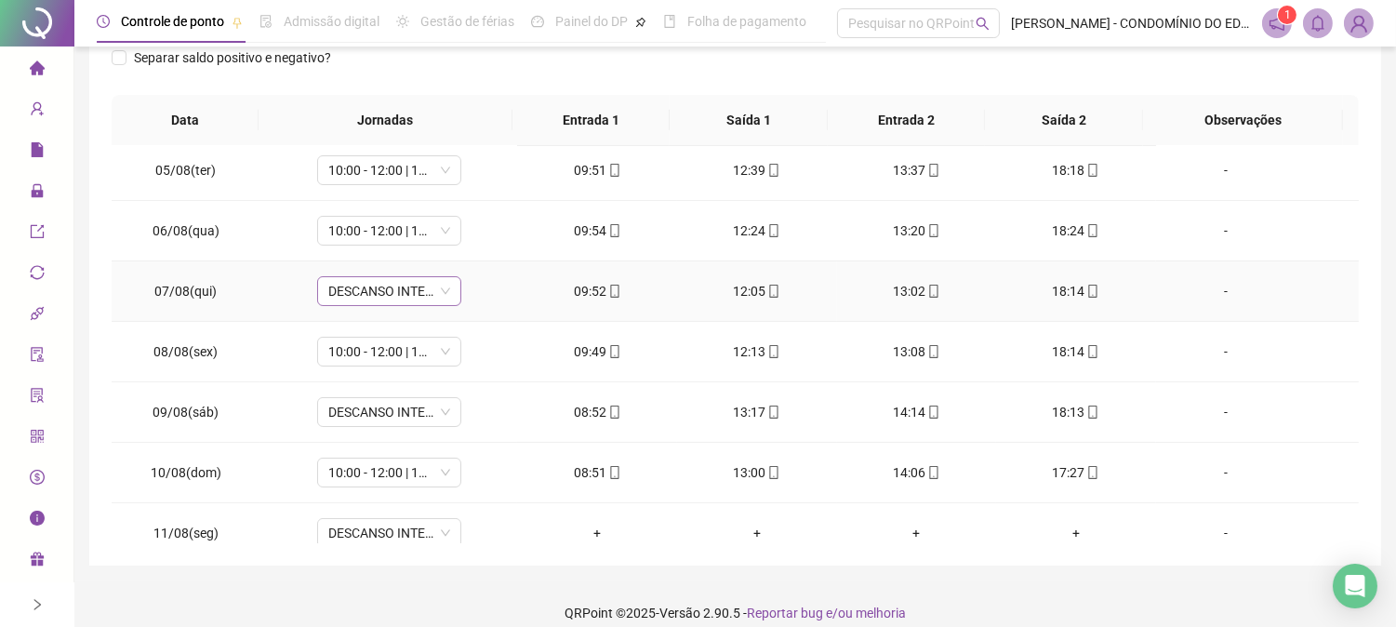
click at [346, 283] on span "DESCANSO INTER-JORNADA" at bounding box center [389, 291] width 122 height 28
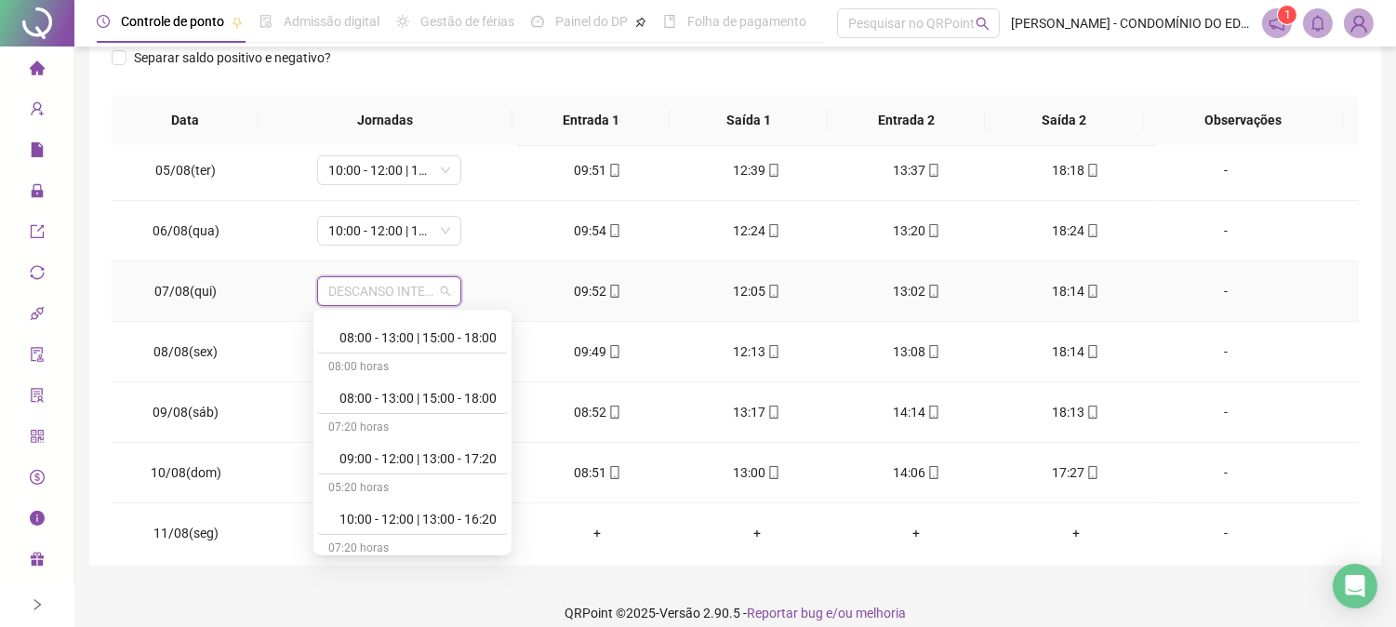
scroll to position [647, 0]
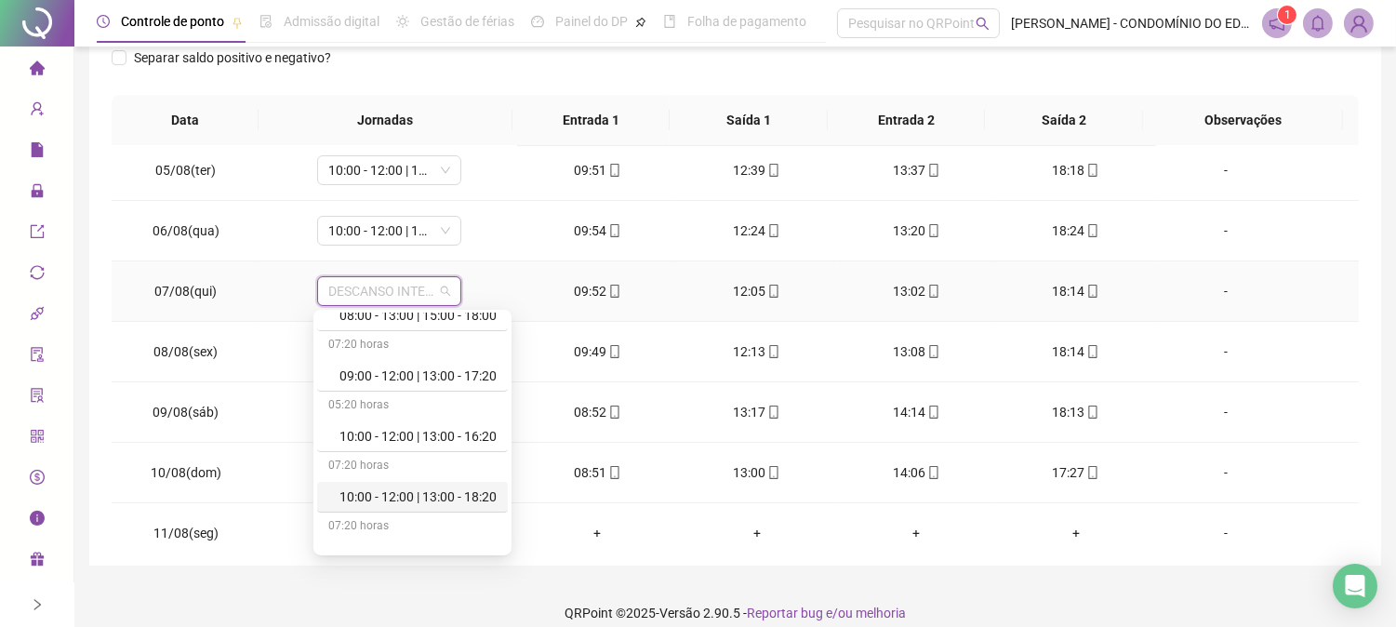
click at [474, 496] on div "10:00 - 12:00 | 13:00 - 18:20" at bounding box center [417, 496] width 157 height 20
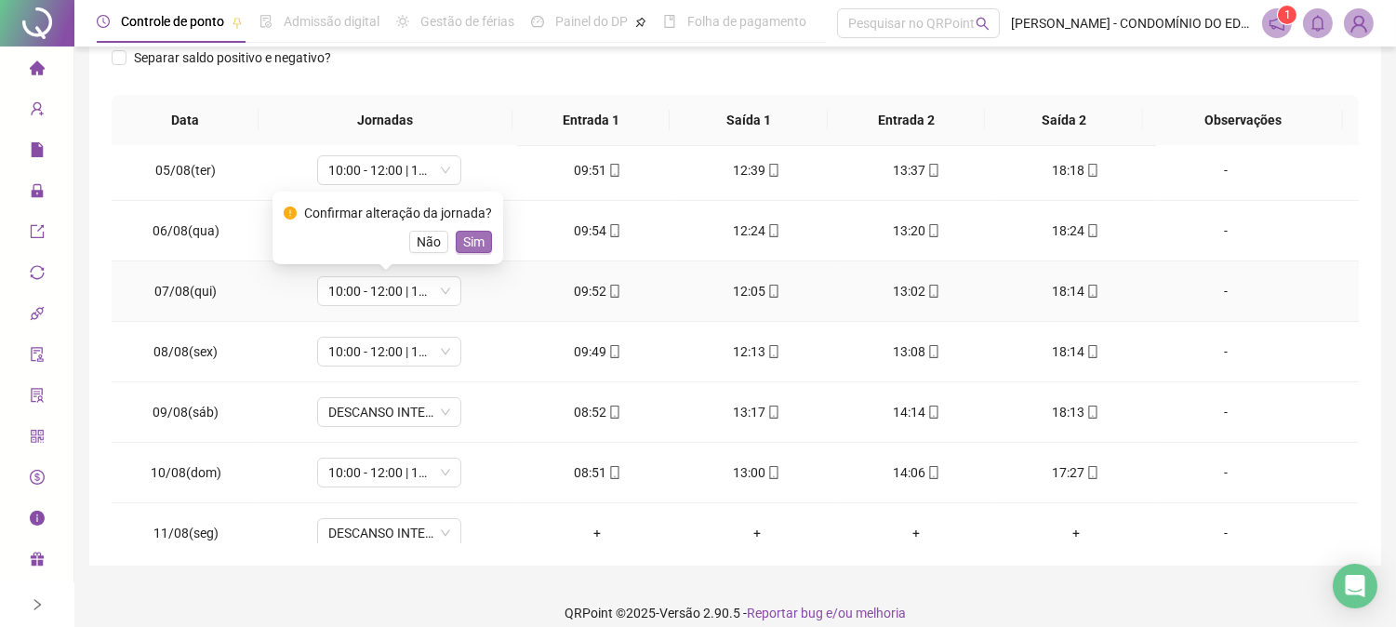
click at [469, 245] on span "Sim" at bounding box center [473, 242] width 21 height 20
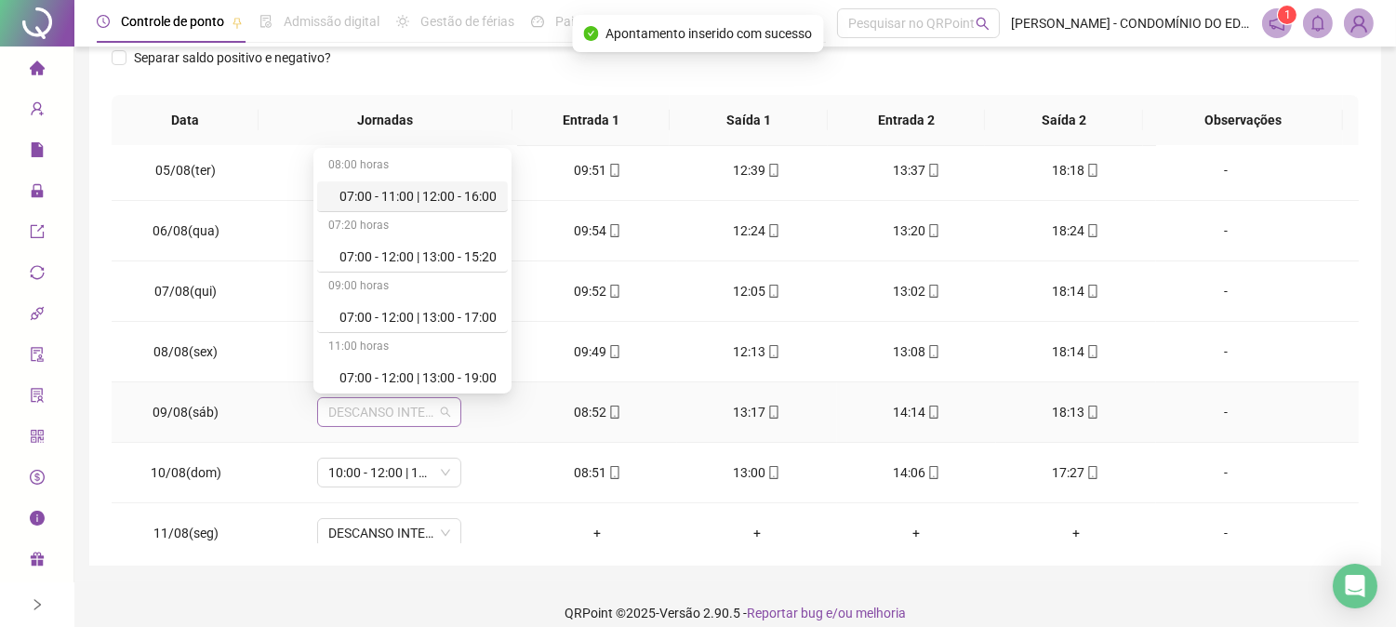
click at [383, 403] on span "DESCANSO INTER-JORNADA" at bounding box center [389, 412] width 122 height 28
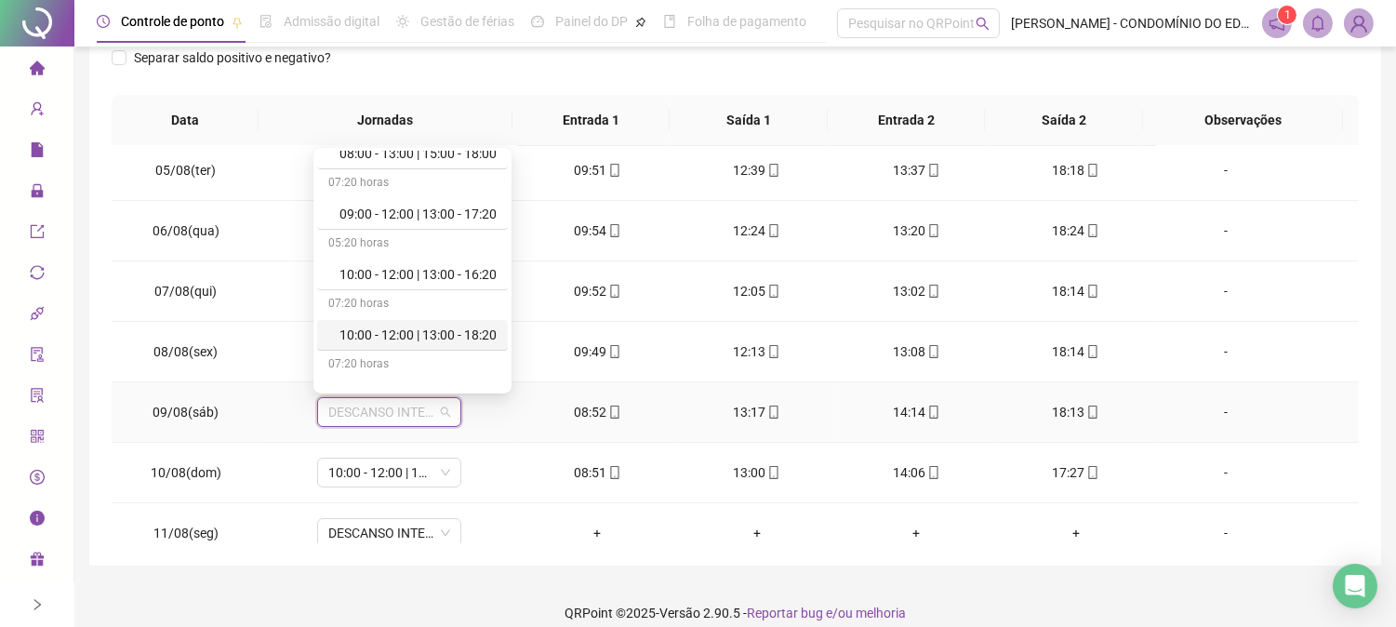
click at [472, 332] on div "10:00 - 12:00 | 13:00 - 18:20" at bounding box center [417, 335] width 157 height 20
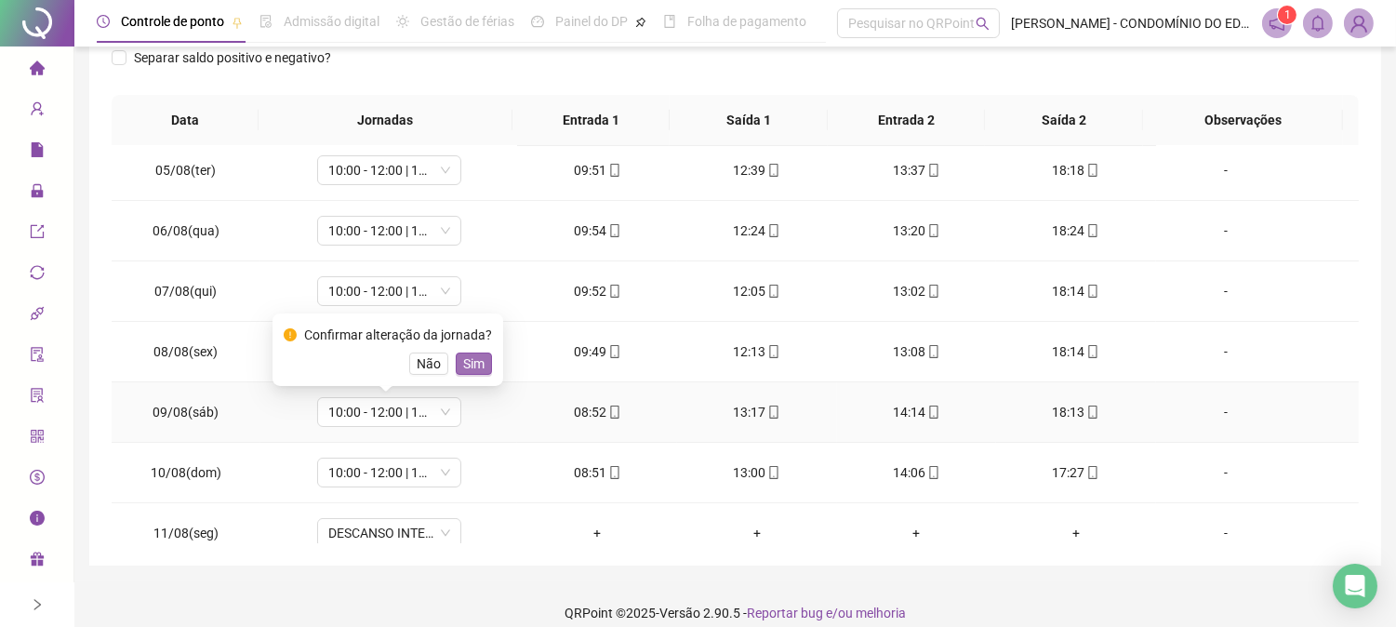
click at [476, 364] on span "Sim" at bounding box center [473, 363] width 21 height 20
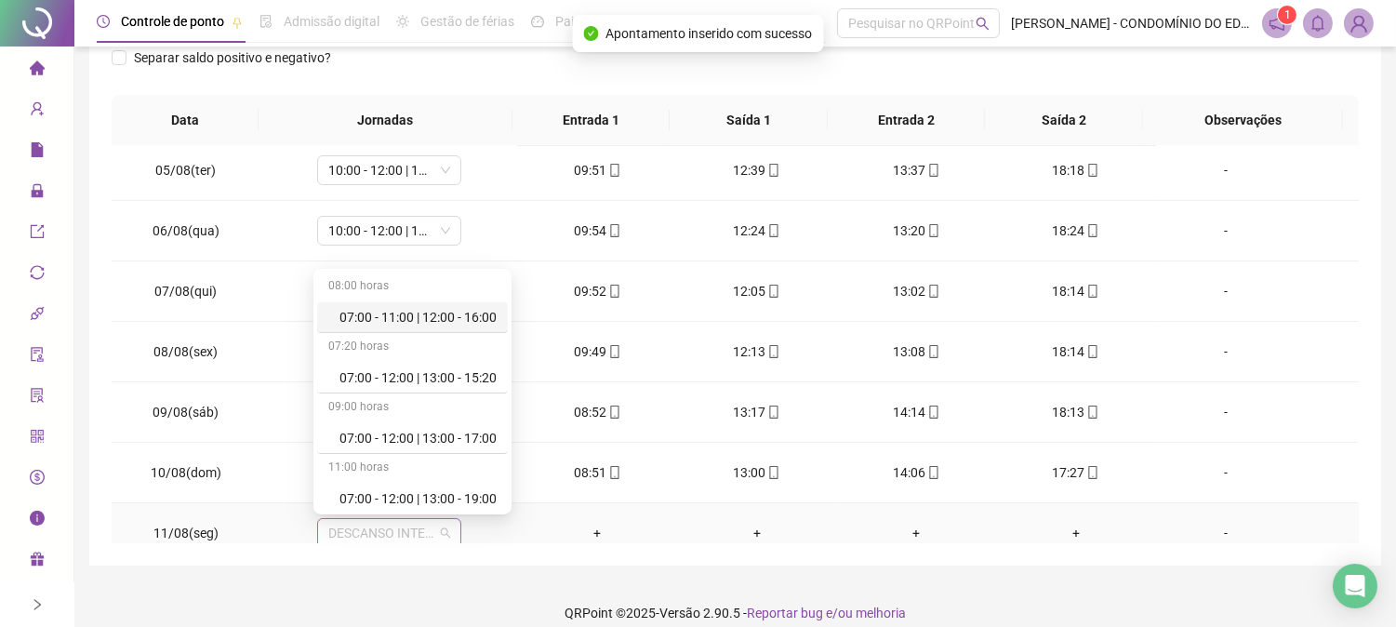
click at [373, 530] on span "DESCANSO INTER-JORNADA" at bounding box center [389, 533] width 122 height 28
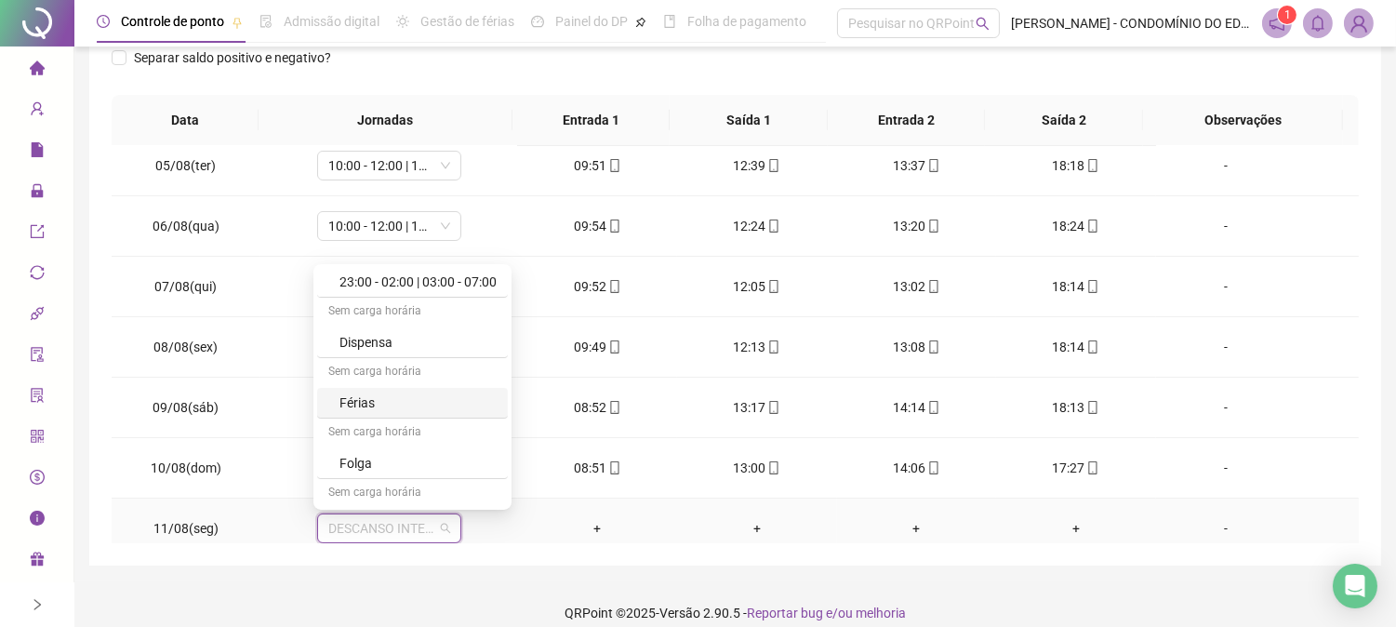
scroll to position [1268, 0]
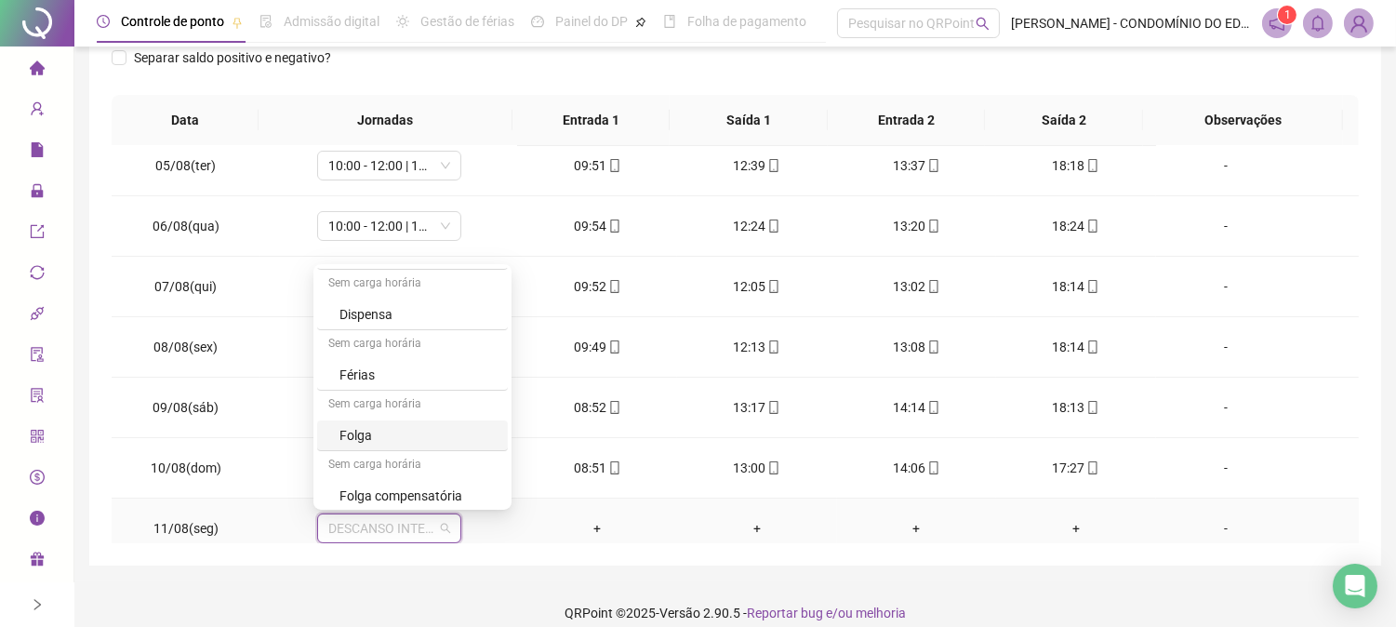
click at [358, 438] on div "Folga" at bounding box center [417, 435] width 157 height 20
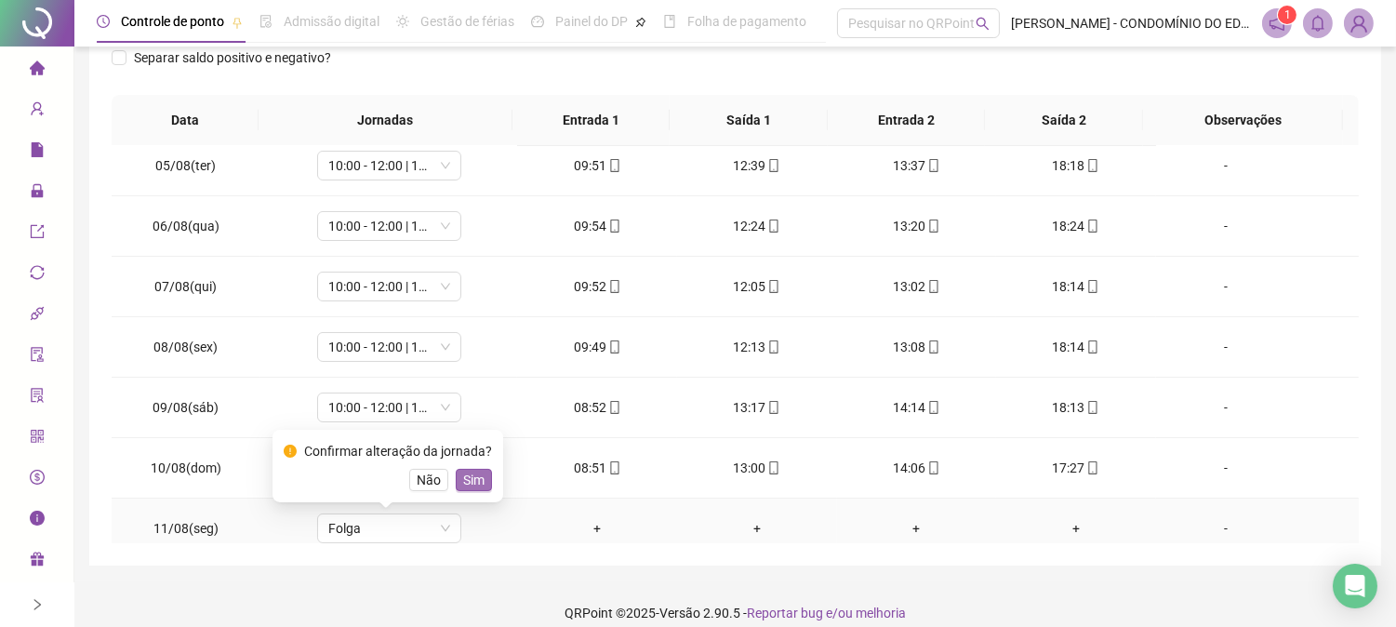
click at [467, 481] on span "Sim" at bounding box center [473, 480] width 21 height 20
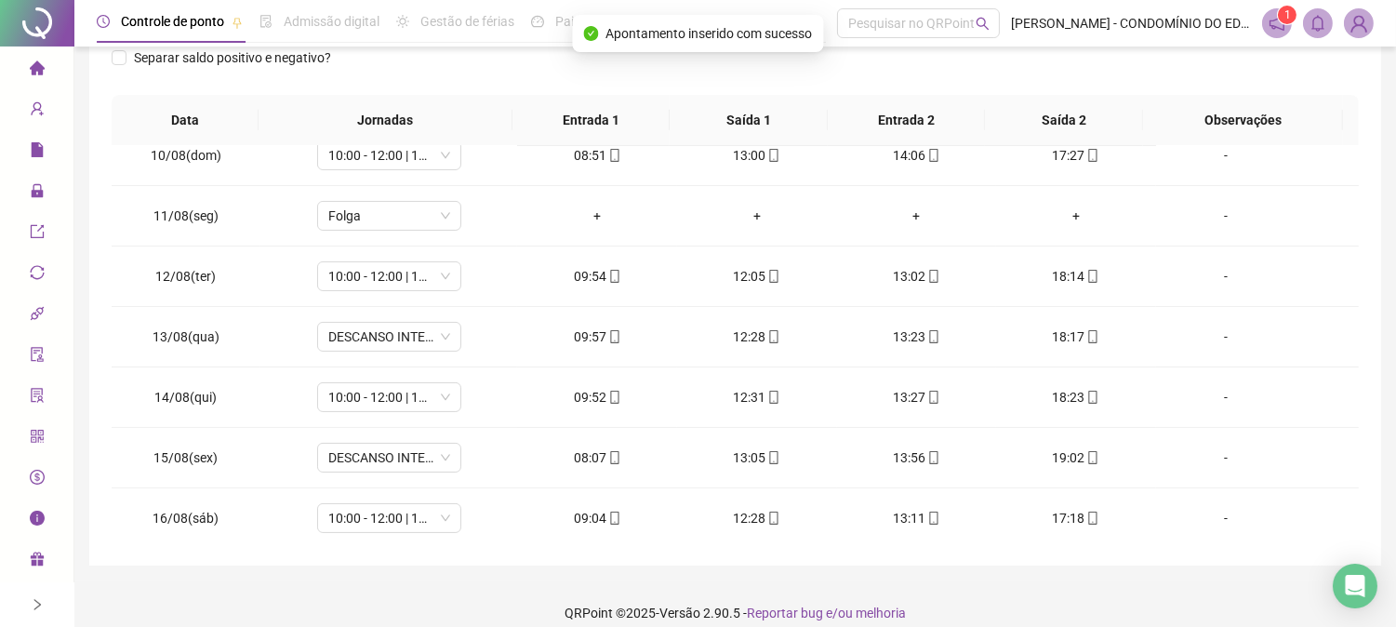
scroll to position [582, 0]
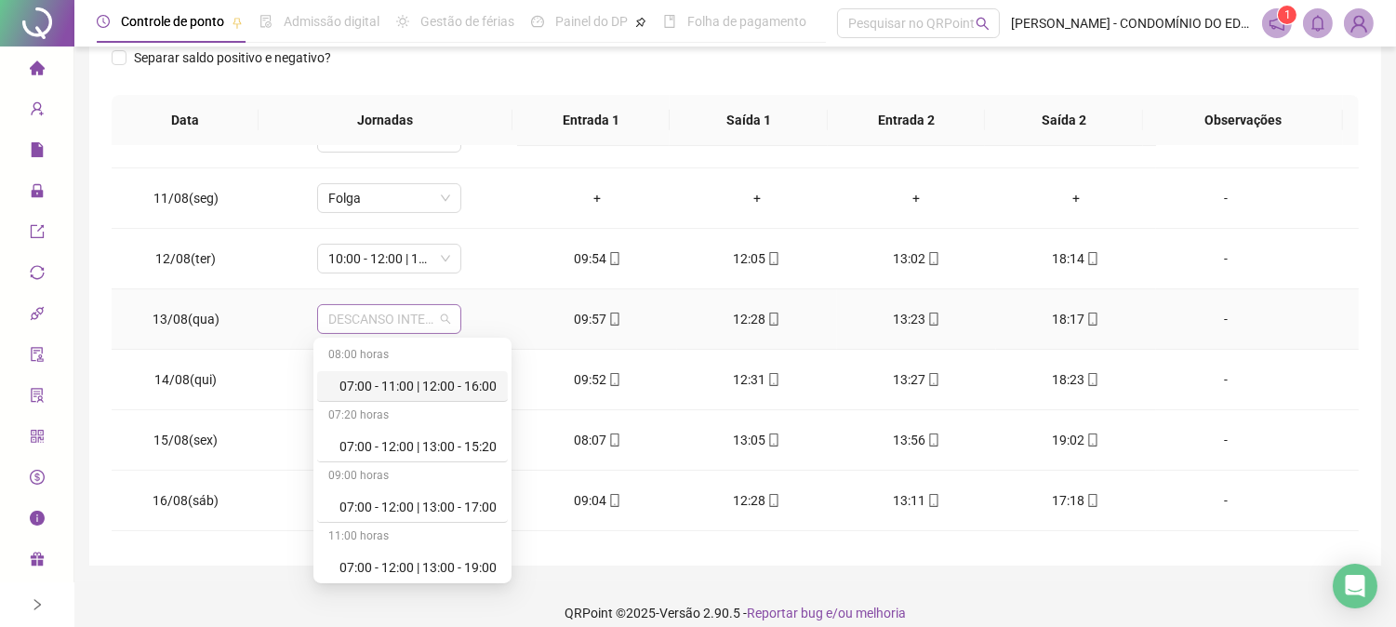
click at [363, 317] on span "DESCANSO INTER-JORNADA" at bounding box center [389, 319] width 122 height 28
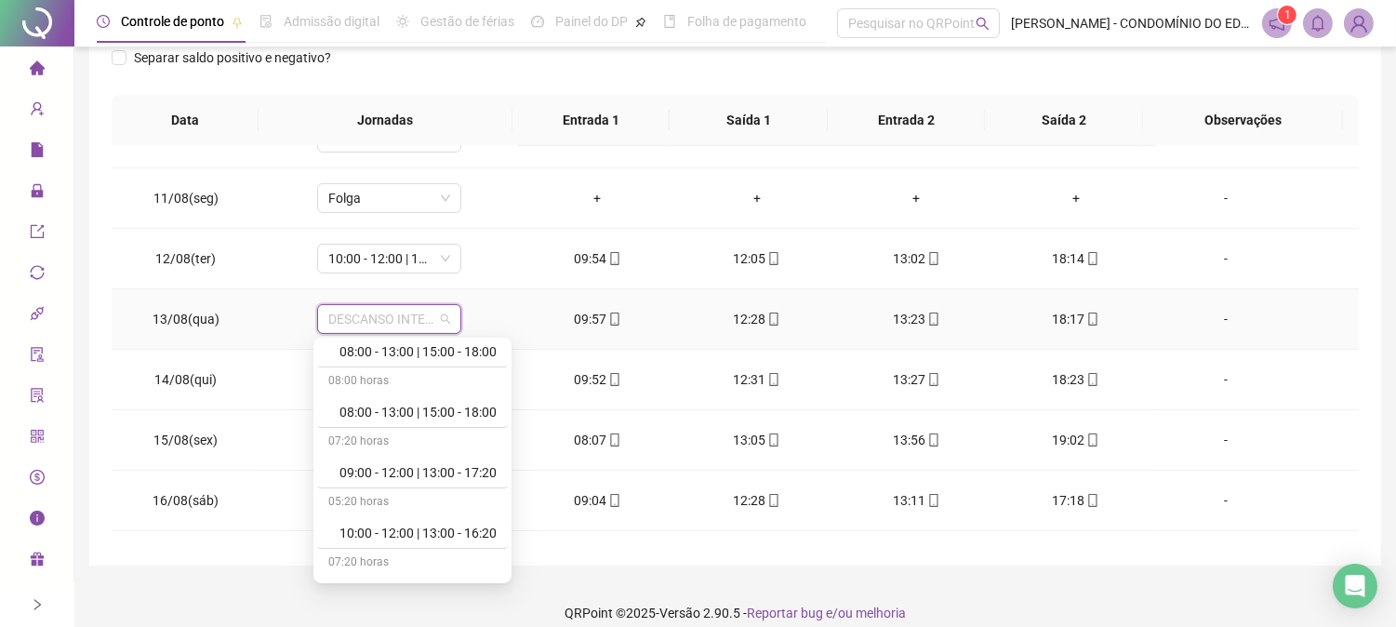
scroll to position [674, 0]
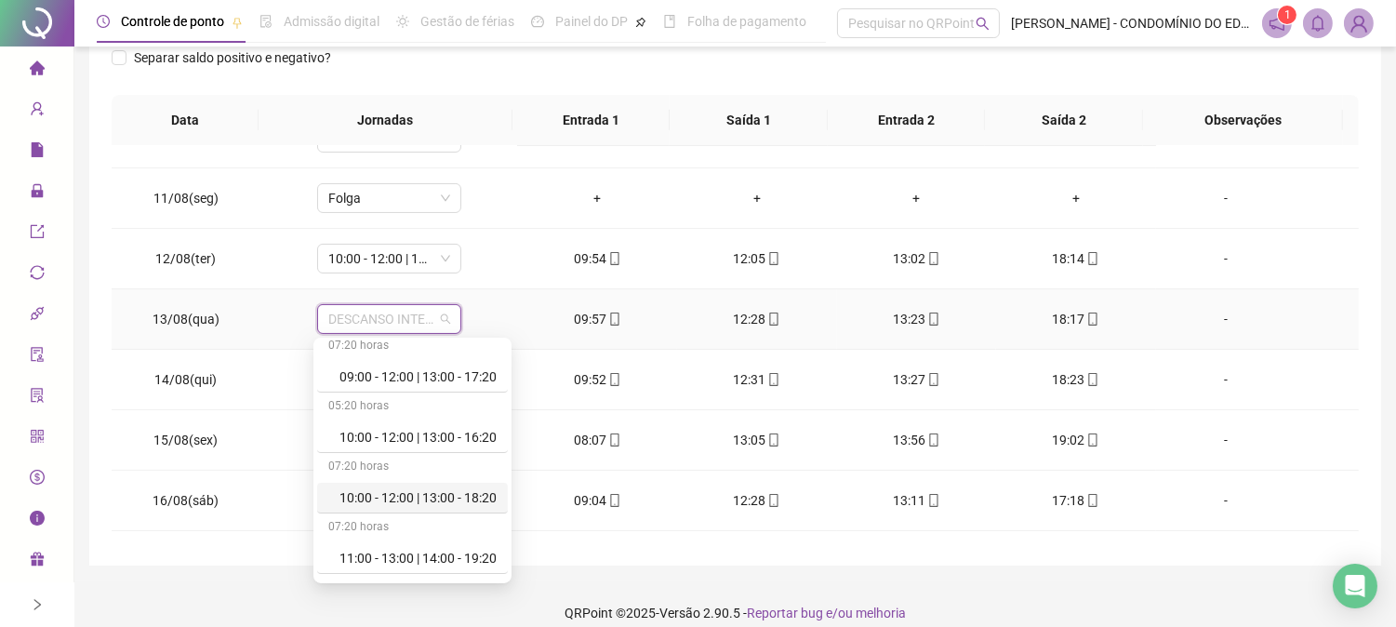
click at [448, 496] on div "10:00 - 12:00 | 13:00 - 18:20" at bounding box center [417, 497] width 157 height 20
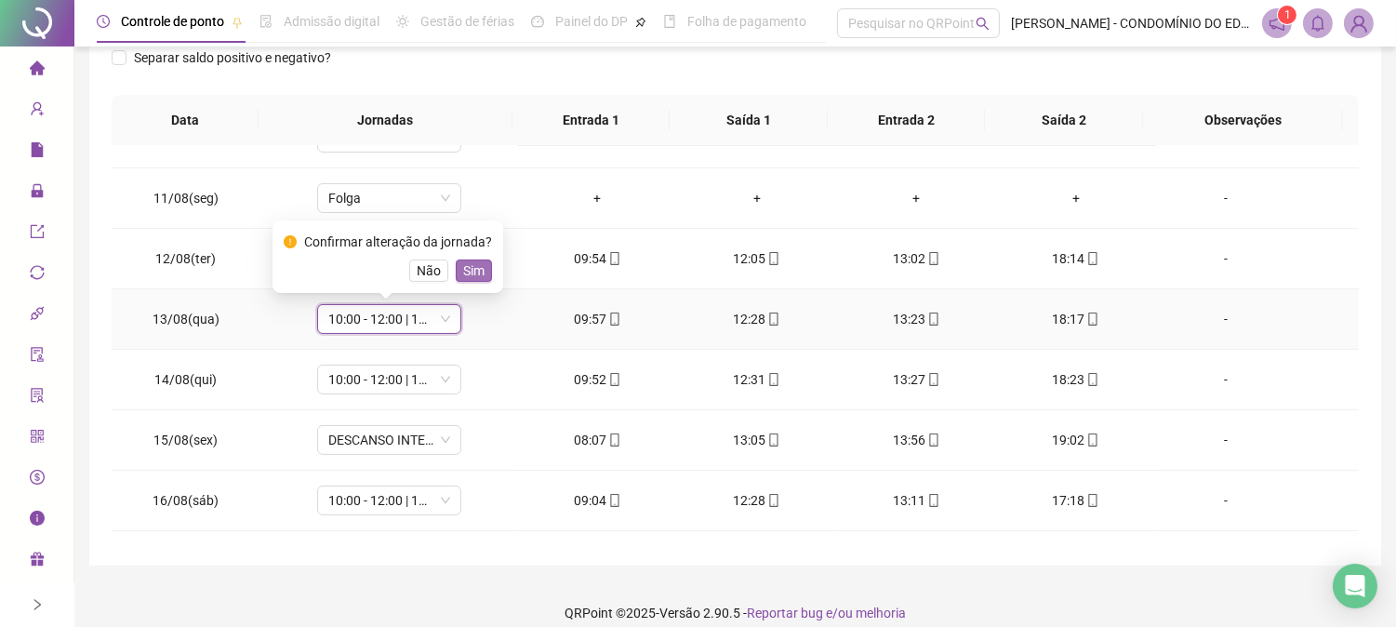
click at [469, 266] on span "Sim" at bounding box center [473, 270] width 21 height 20
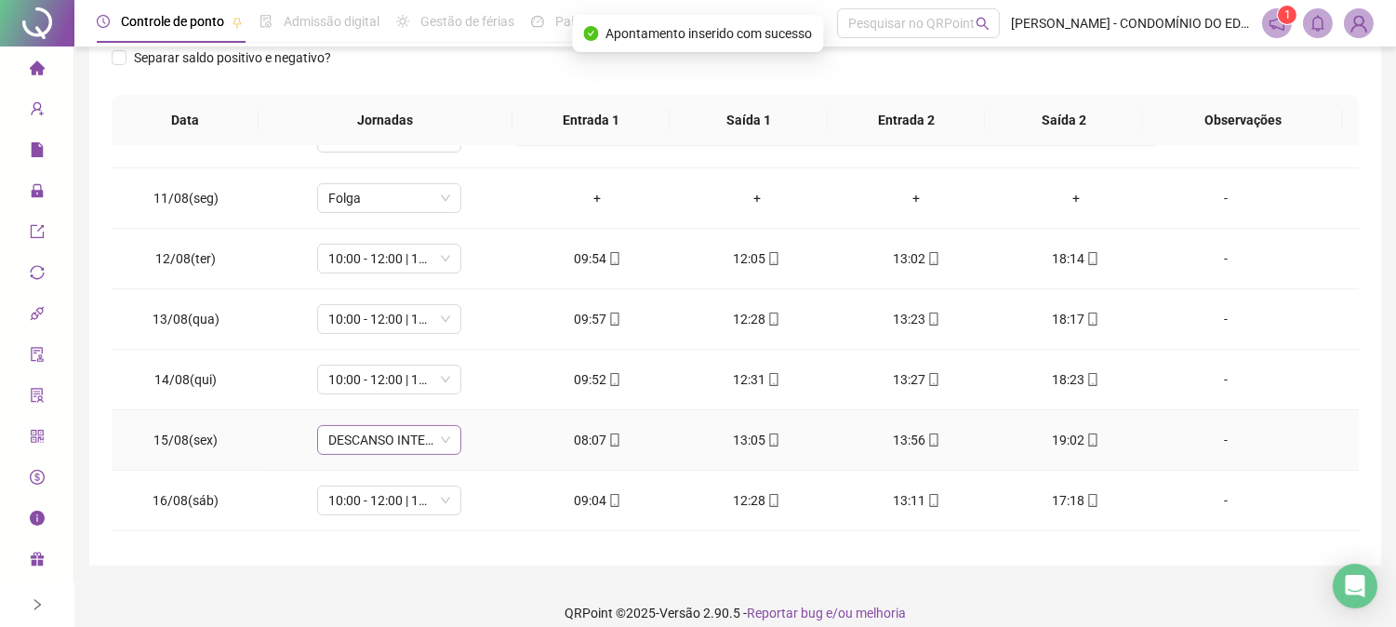
click at [345, 437] on span "DESCANSO INTER-JORNADA" at bounding box center [389, 440] width 122 height 28
drag, startPoint x: 541, startPoint y: 386, endPoint x: 475, endPoint y: 406, distance: 69.1
click at [475, 406] on tr "14/08(qui) 10:00 - 12:00 | 13:00 - 18:20 09:52 12:31 13:27 18:23 -" at bounding box center [735, 380] width 1247 height 60
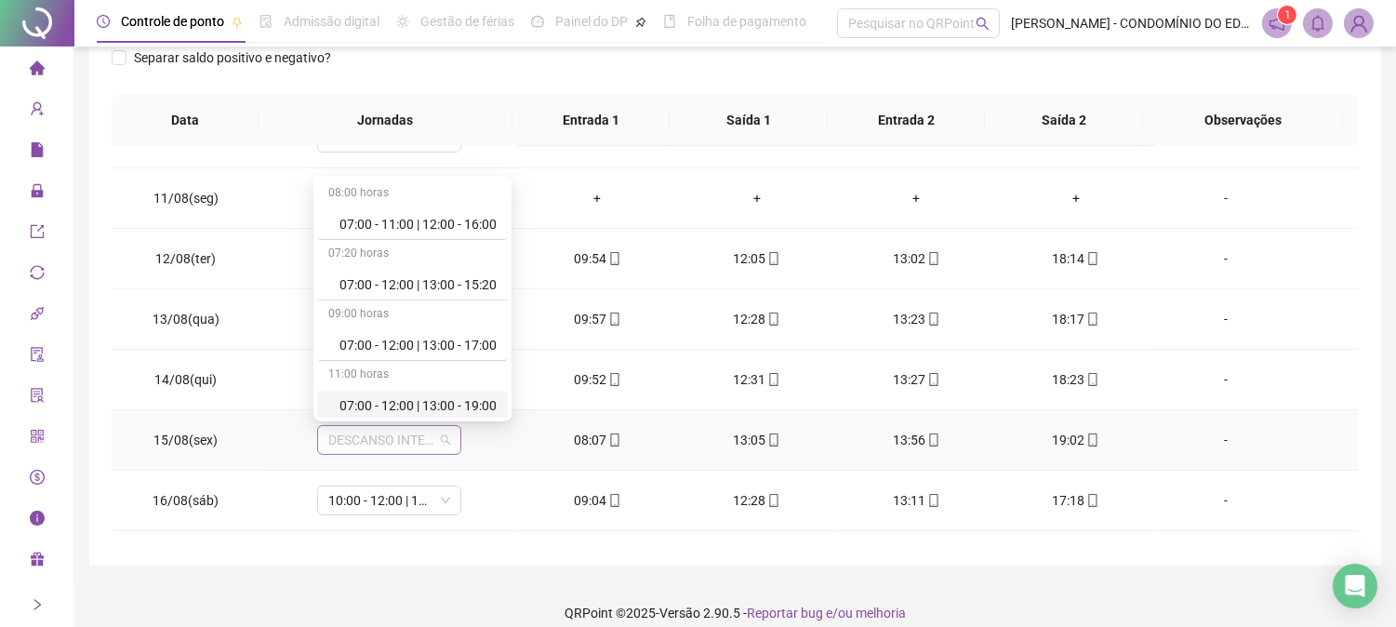
click at [410, 432] on span "DESCANSO INTER-JORNADA" at bounding box center [389, 440] width 122 height 28
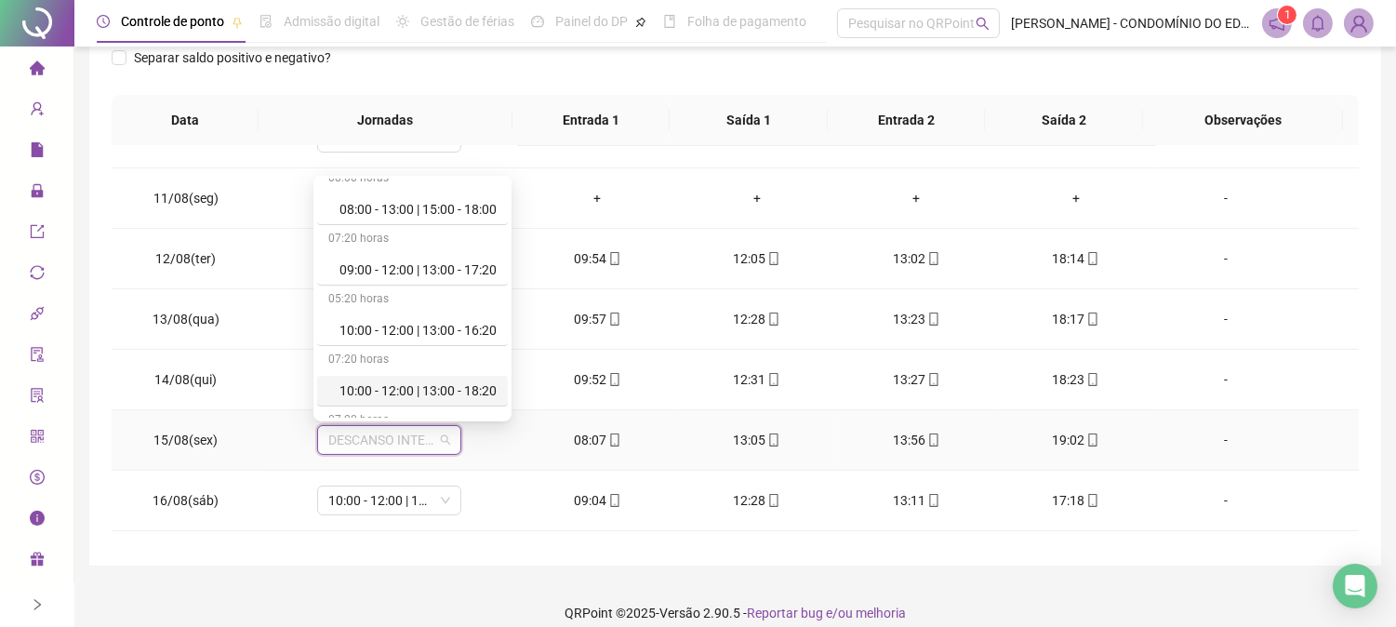
click at [471, 394] on div "10:00 - 12:00 | 13:00 - 18:20" at bounding box center [417, 390] width 157 height 20
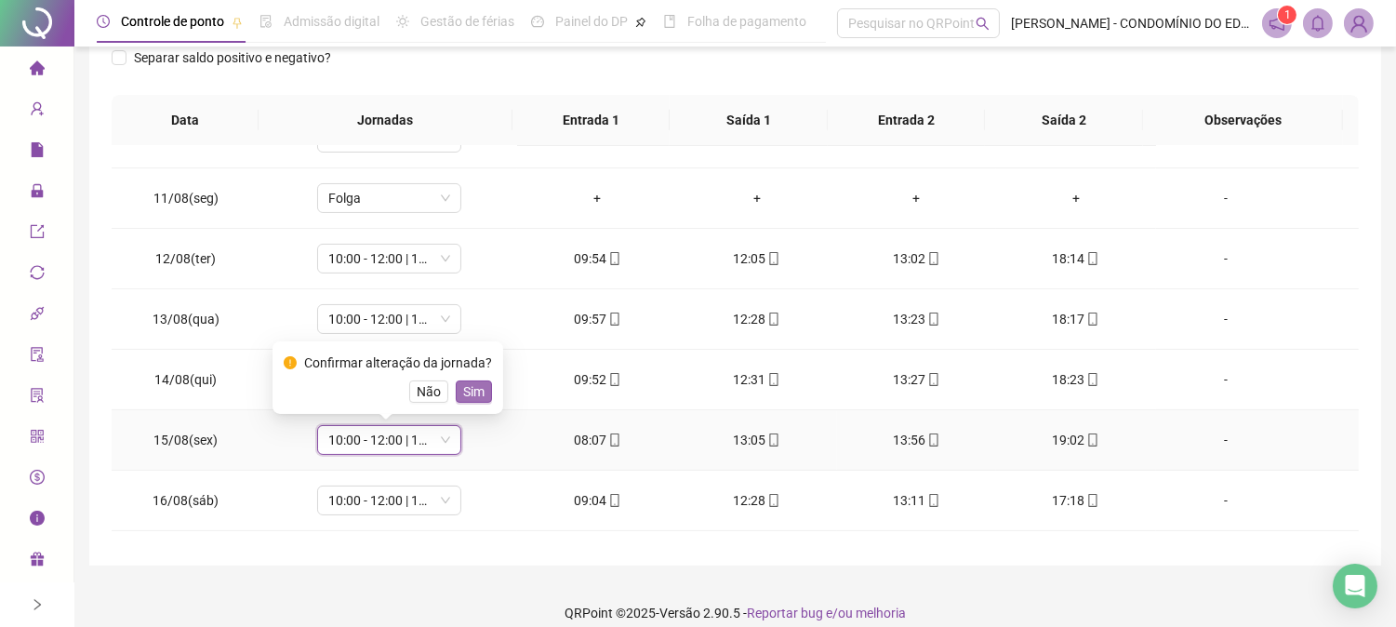
click at [463, 391] on span "Sim" at bounding box center [473, 391] width 21 height 20
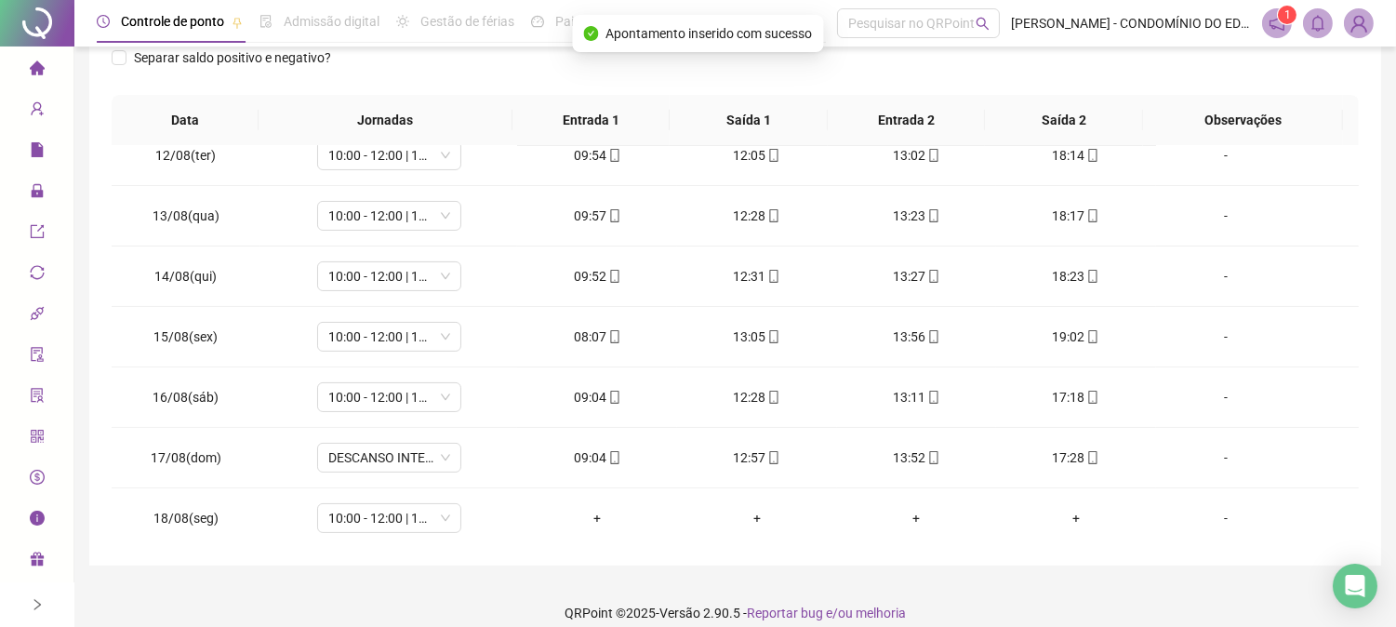
scroll to position [692, 0]
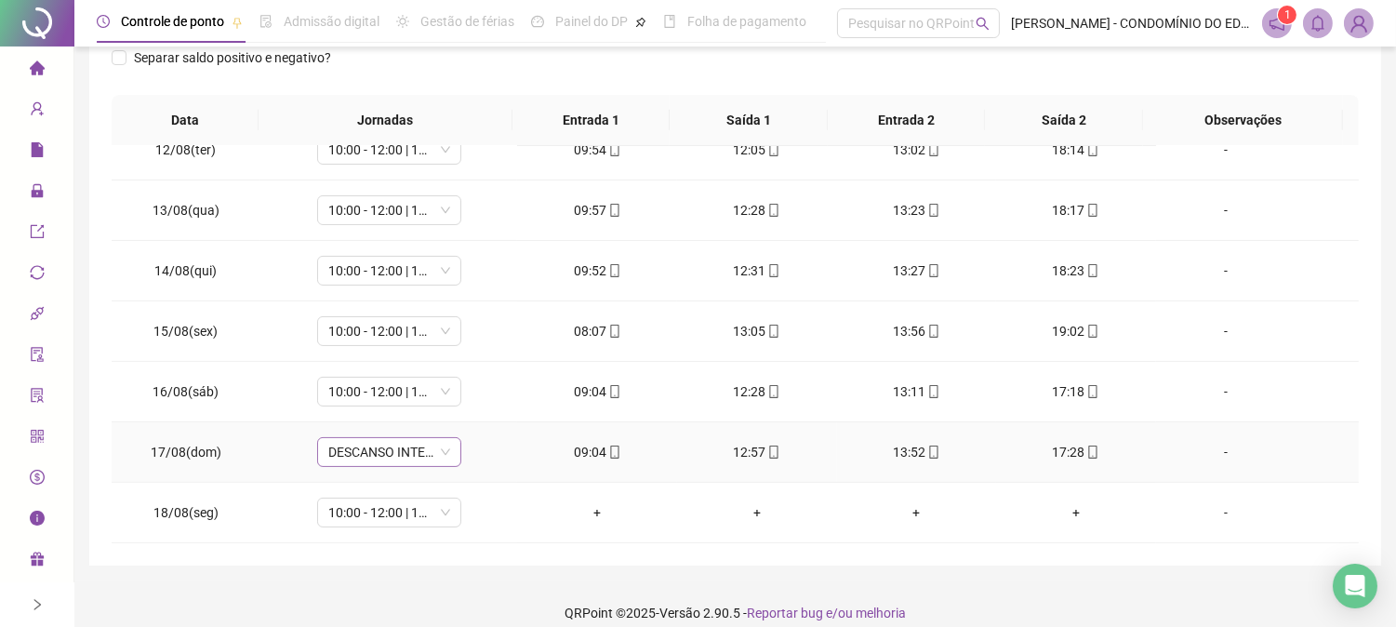
click at [383, 446] on span "DESCANSO INTER-JORNADA" at bounding box center [389, 452] width 122 height 28
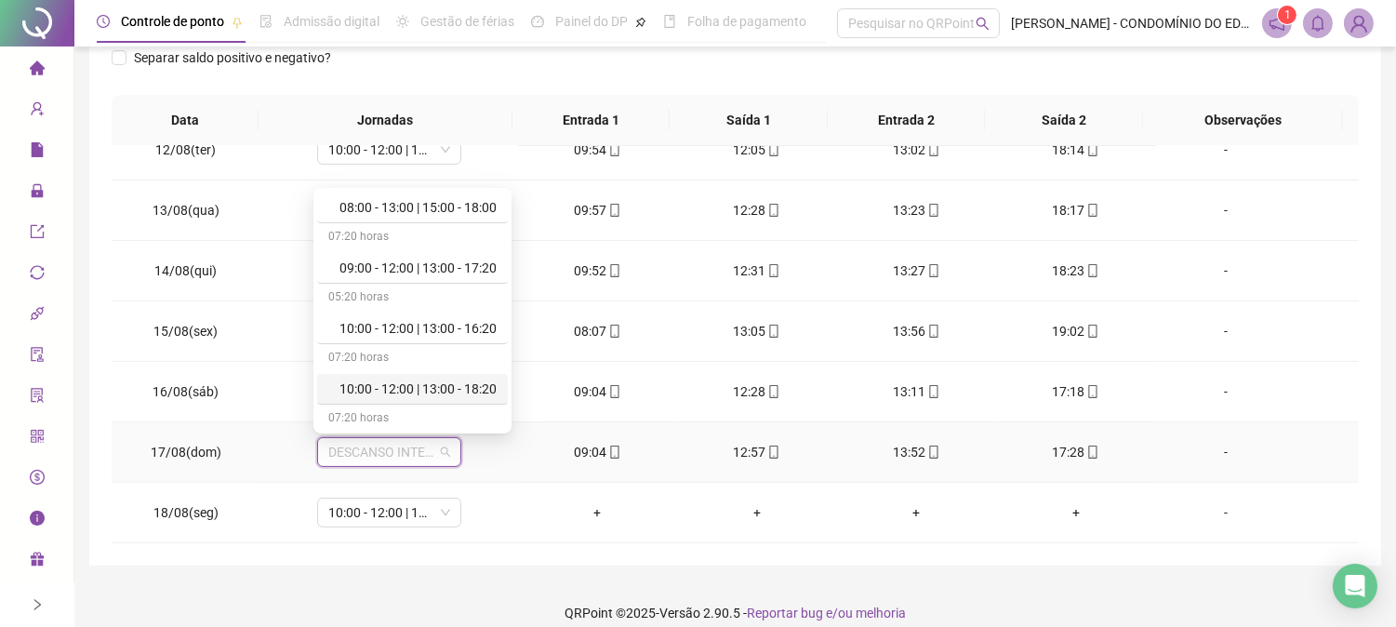
scroll to position [633, 0]
click at [454, 387] on div "10:00 - 12:00 | 13:00 - 18:20" at bounding box center [417, 389] width 157 height 20
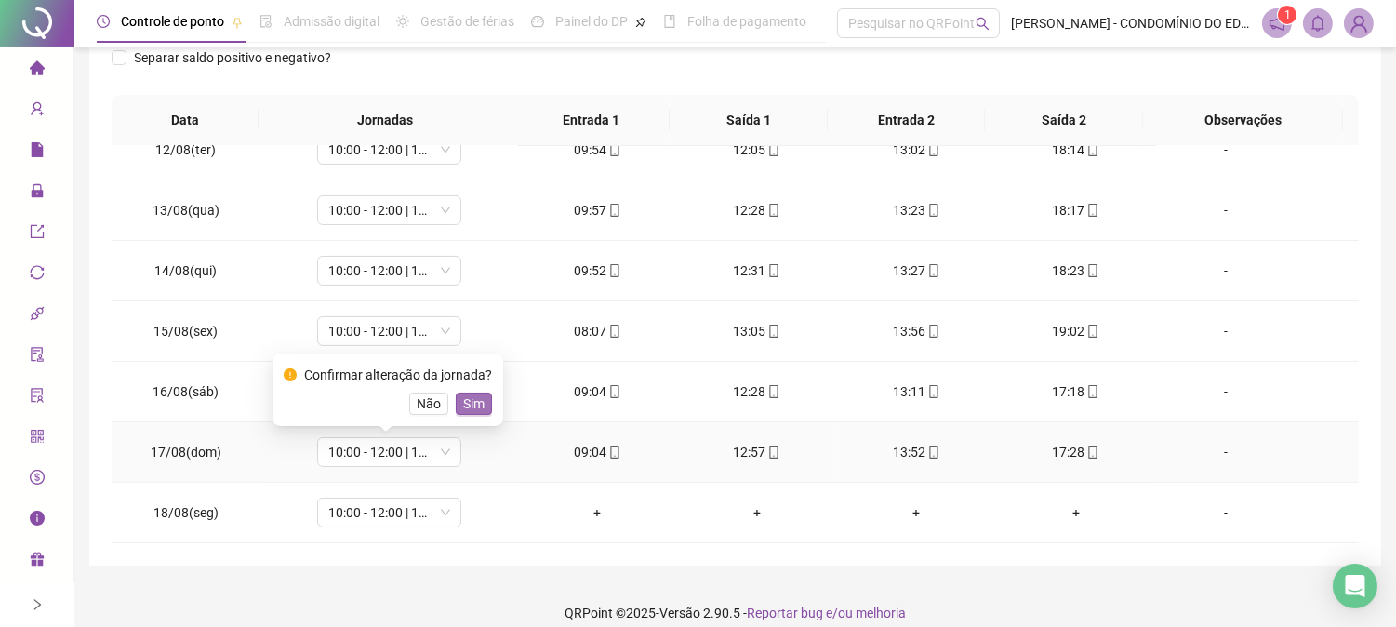
click at [471, 403] on span "Sim" at bounding box center [473, 403] width 21 height 20
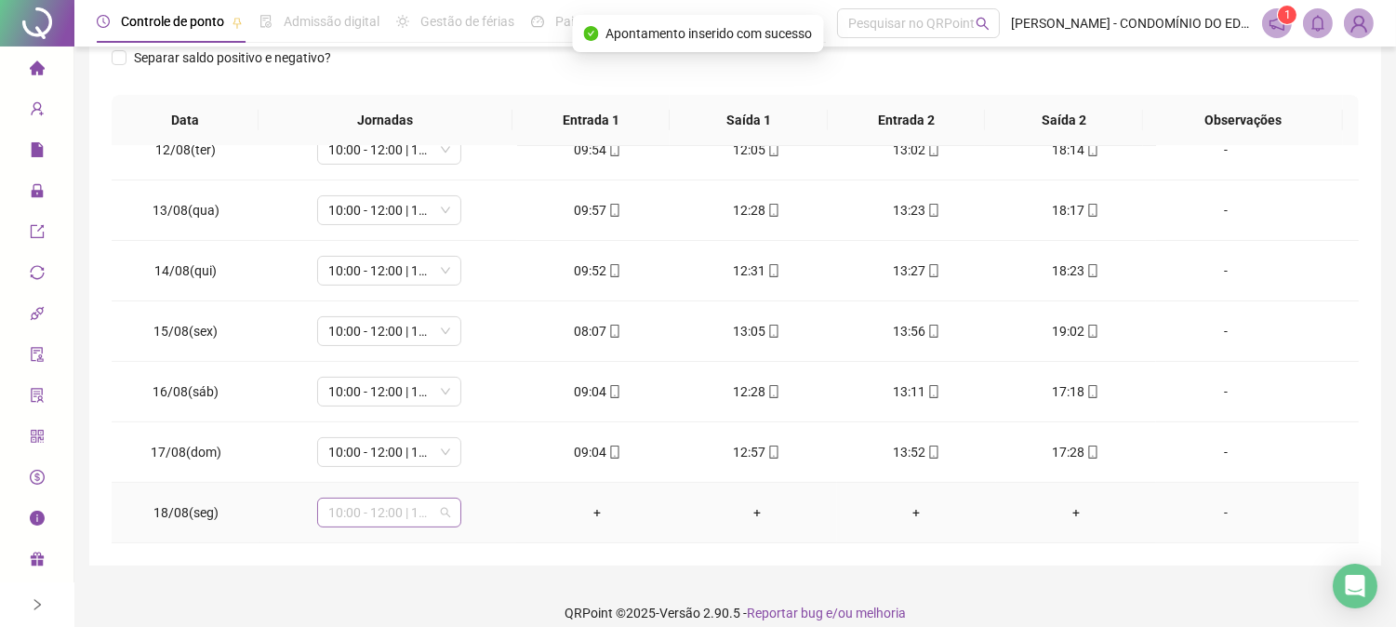
click at [383, 514] on span "10:00 - 12:00 | 13:00 - 18:20" at bounding box center [389, 513] width 122 height 28
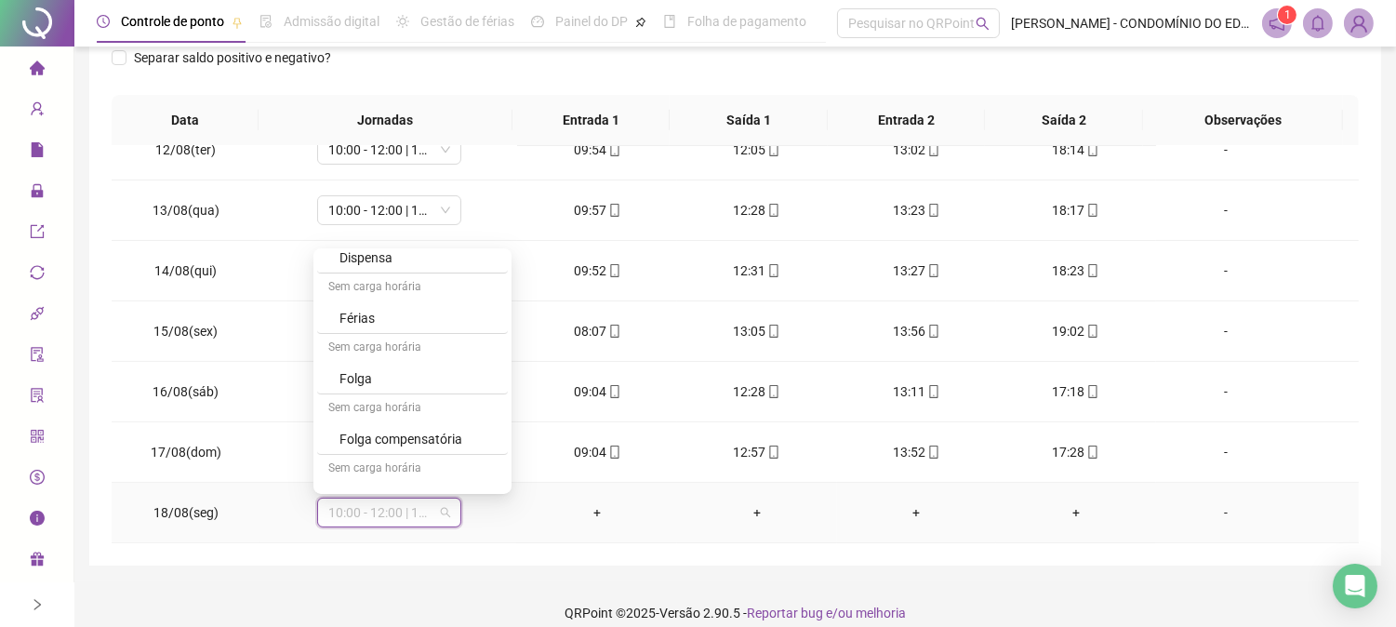
scroll to position [1335, 0]
click at [348, 354] on div "Folga" at bounding box center [417, 353] width 157 height 20
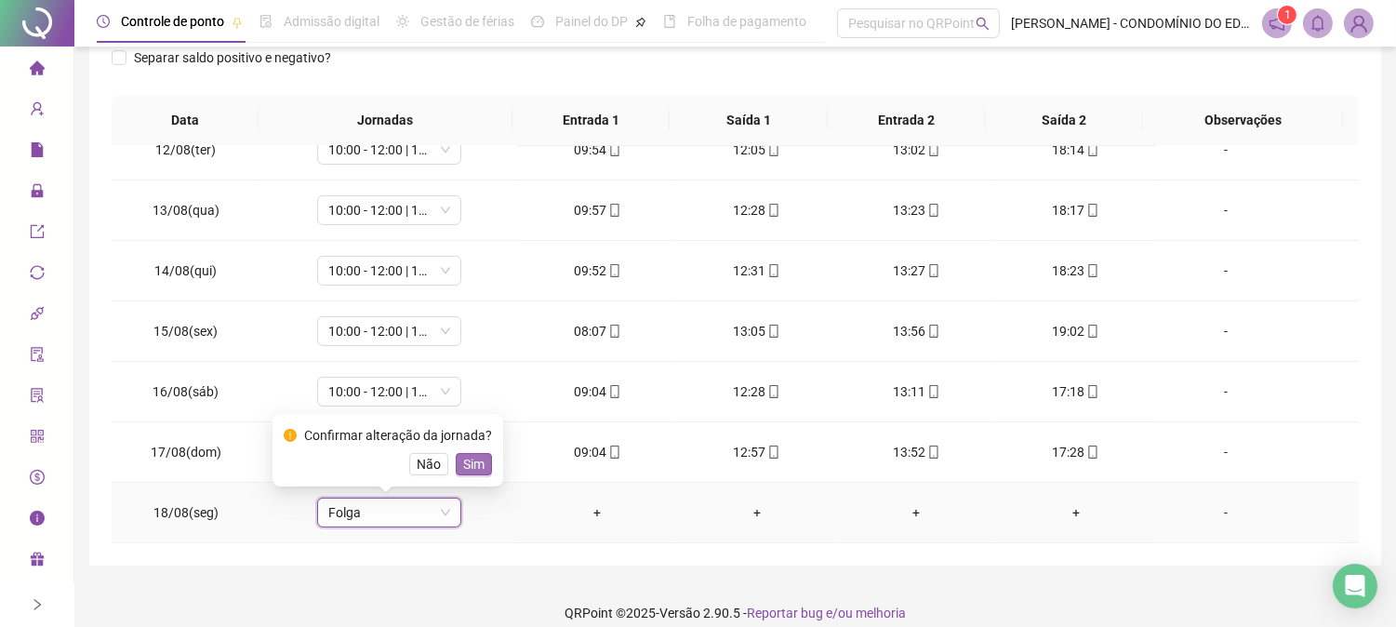
click at [470, 460] on span "Sim" at bounding box center [473, 464] width 21 height 20
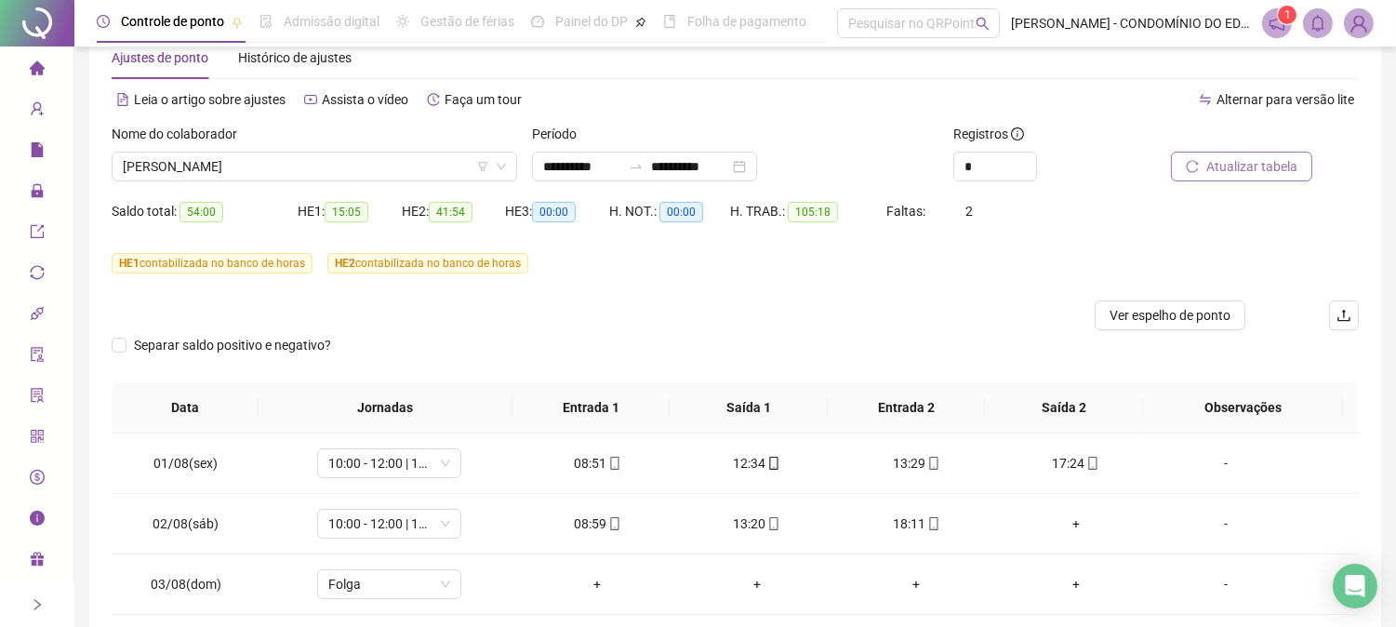
scroll to position [23, 0]
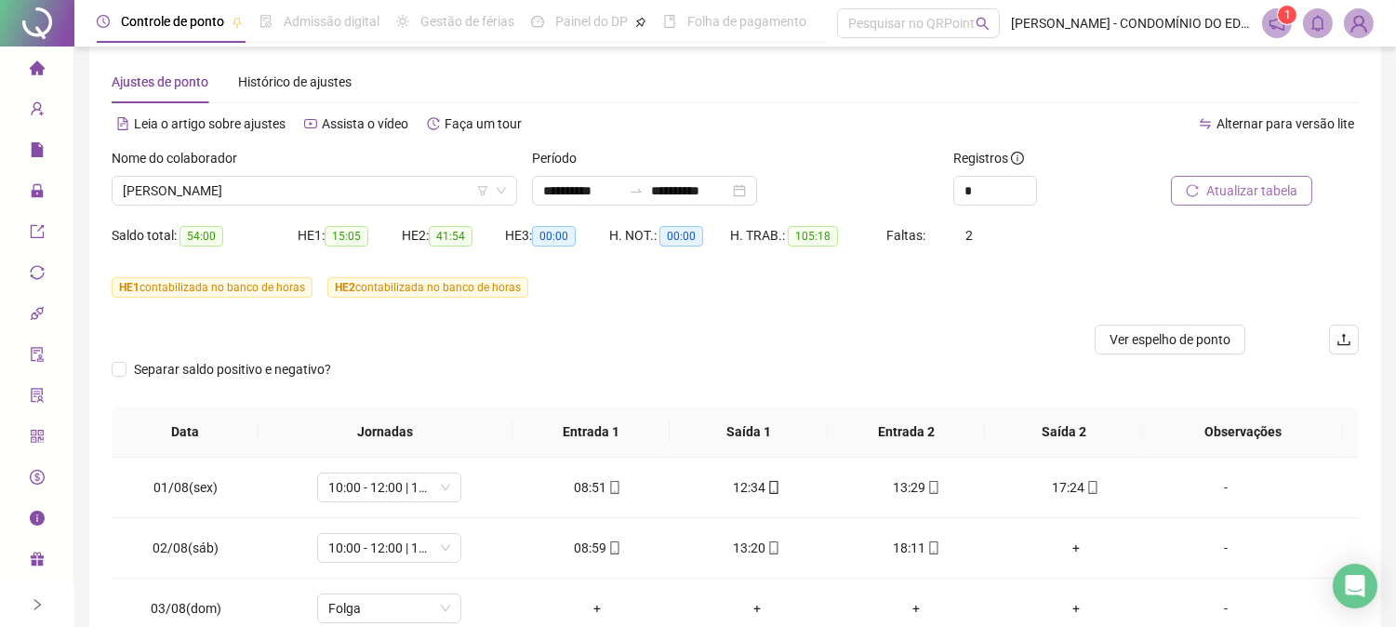
click at [1238, 181] on span "Atualizar tabela" at bounding box center [1251, 190] width 91 height 20
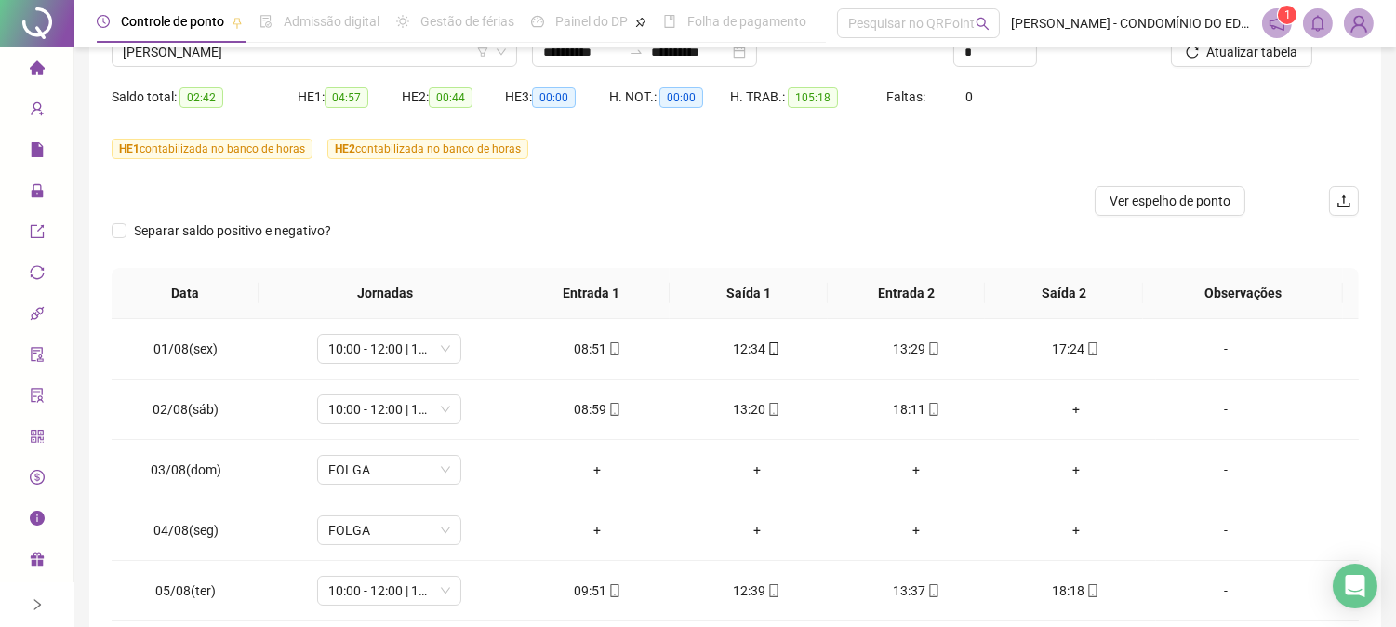
scroll to position [175, 0]
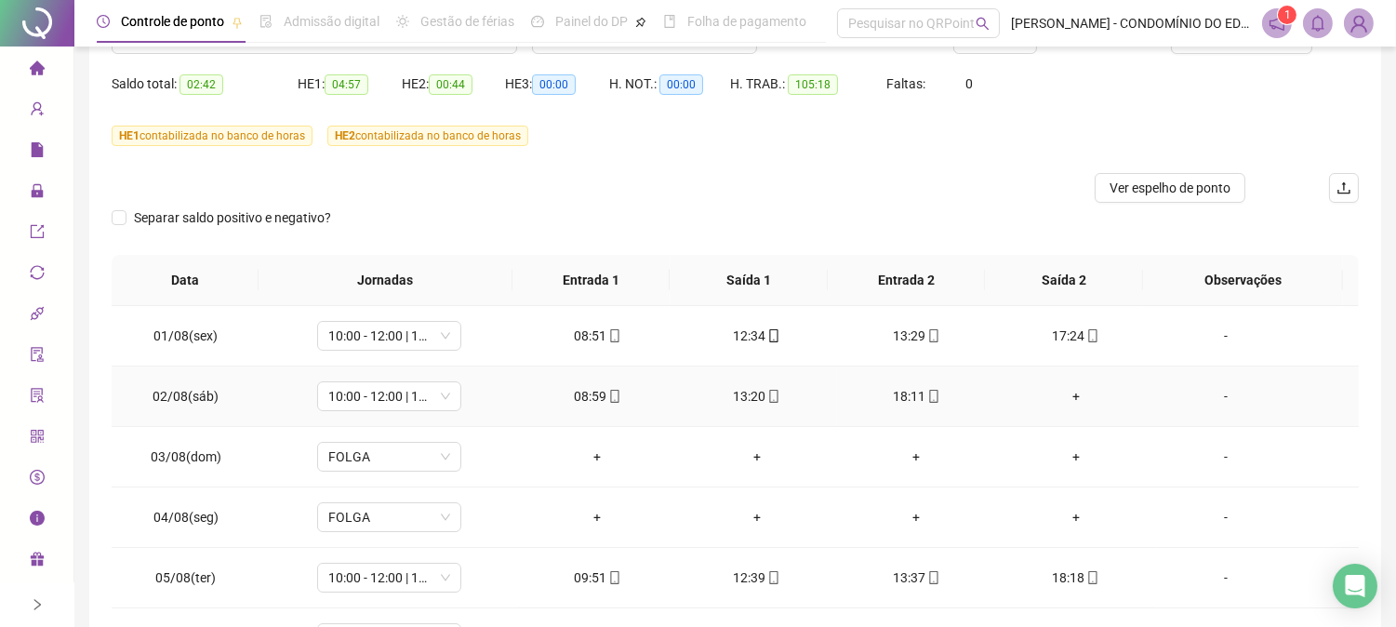
click at [1066, 394] on div "+" at bounding box center [1076, 396] width 130 height 20
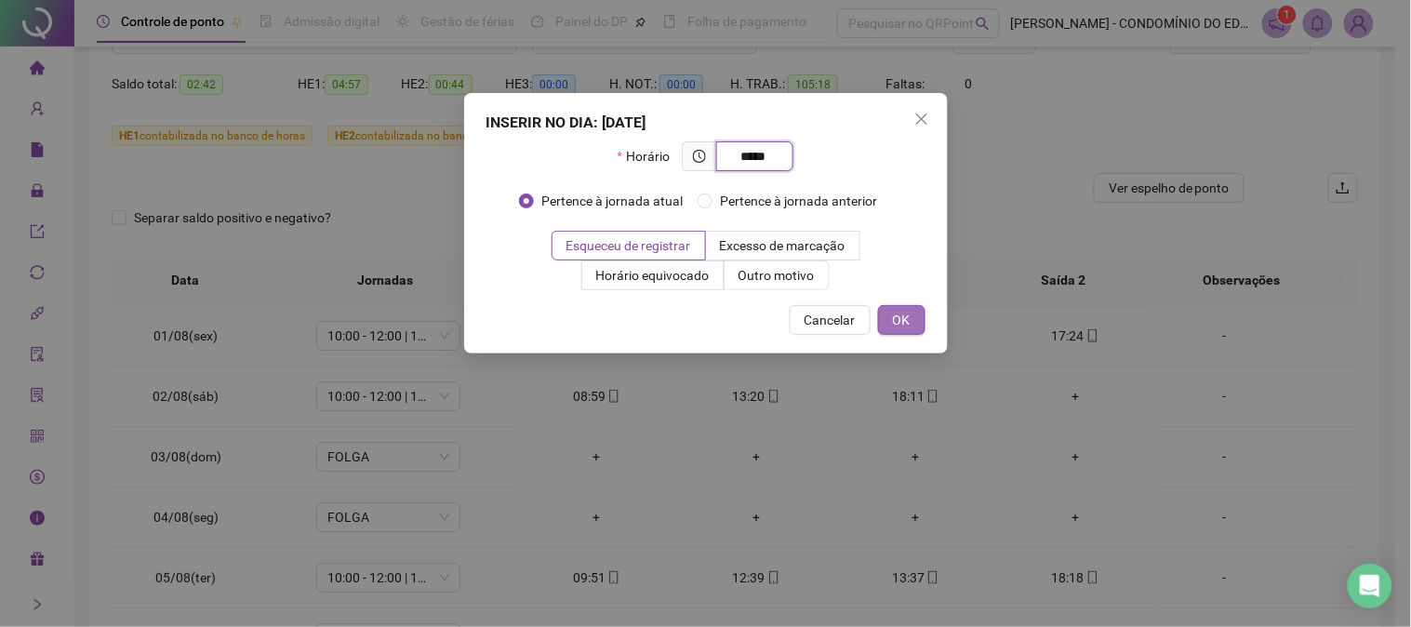
type input "*****"
click at [894, 310] on span "OK" at bounding box center [902, 320] width 18 height 20
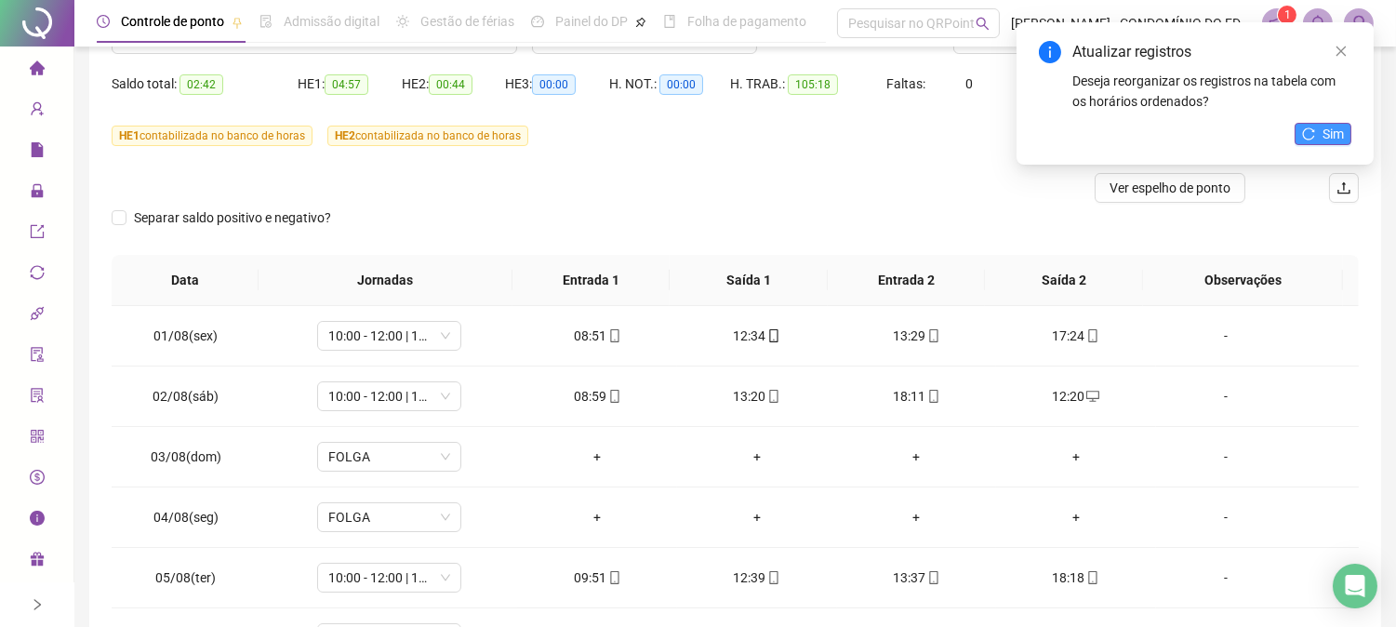
click at [1319, 130] on button "Sim" at bounding box center [1323, 134] width 57 height 22
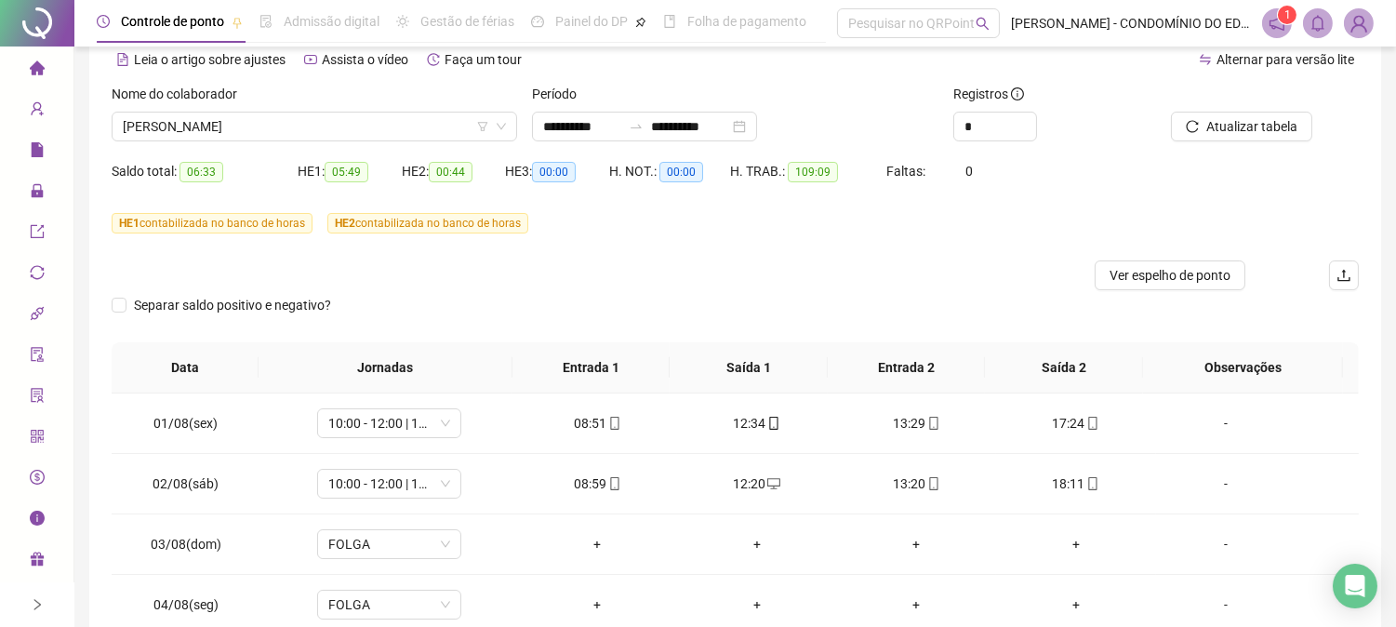
scroll to position [79, 0]
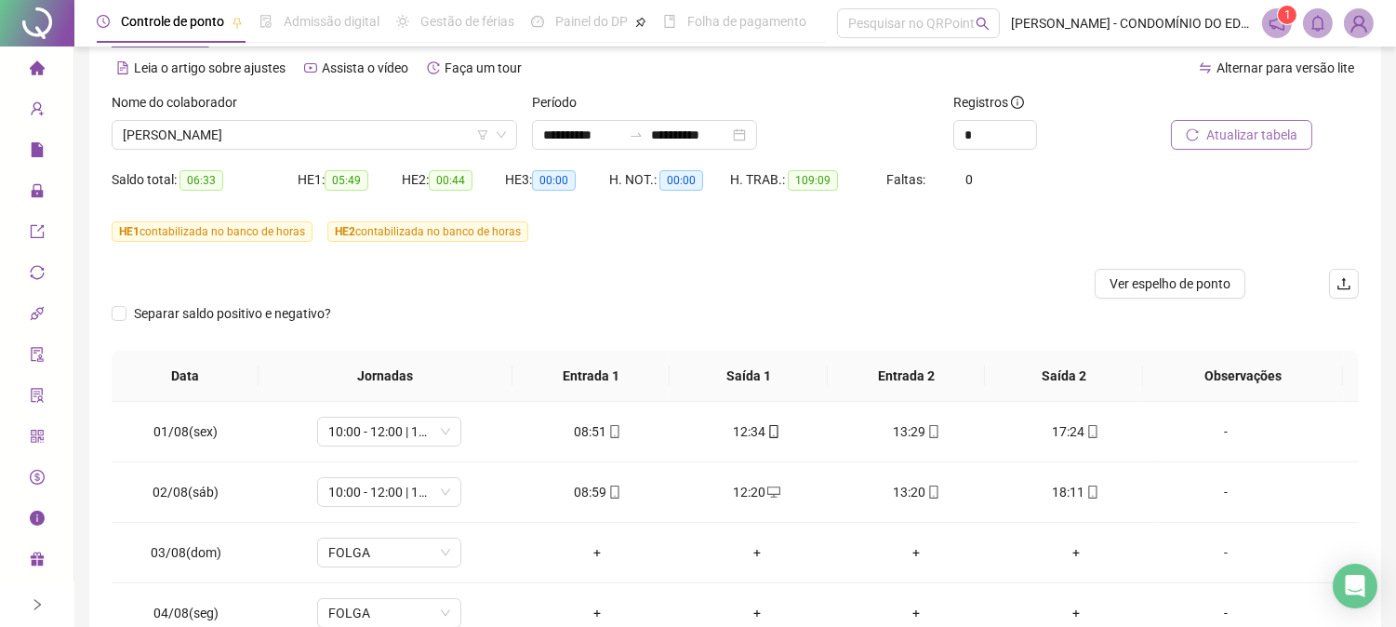
click at [1234, 130] on span "Atualizar tabela" at bounding box center [1251, 135] width 91 height 20
click at [329, 131] on span "[PERSON_NAME]" at bounding box center [314, 135] width 383 height 28
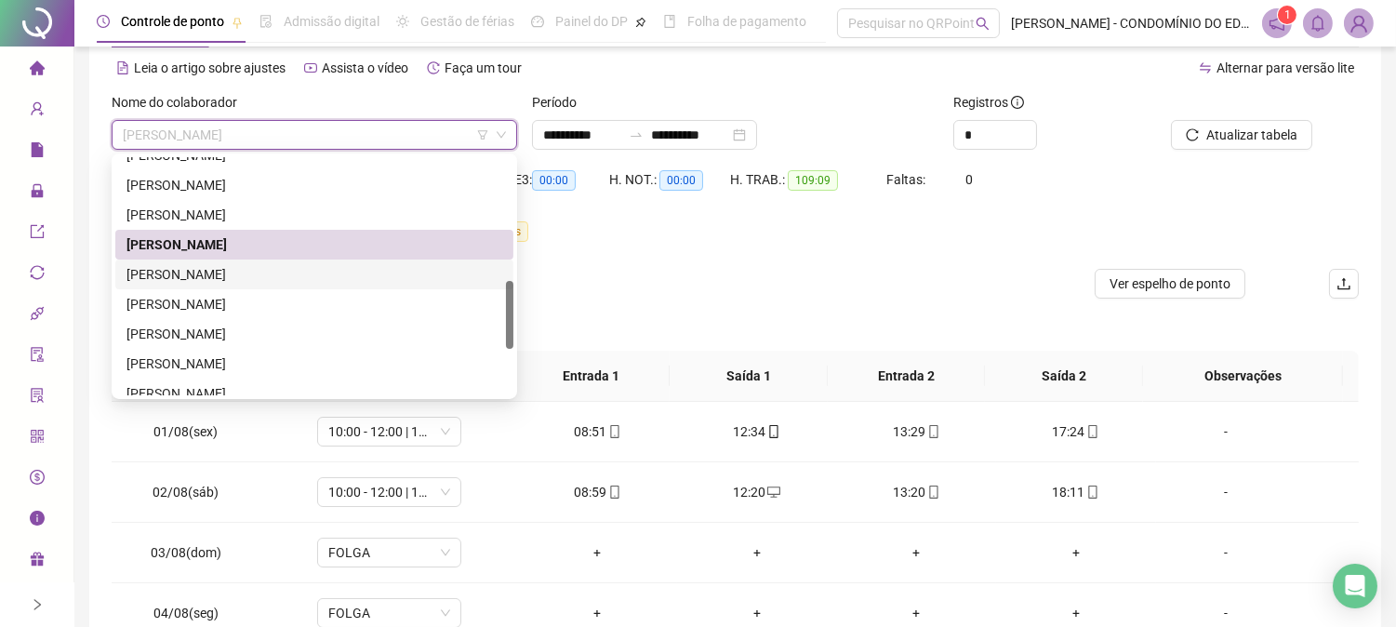
click at [156, 268] on div "[PERSON_NAME]" at bounding box center [314, 274] width 376 height 20
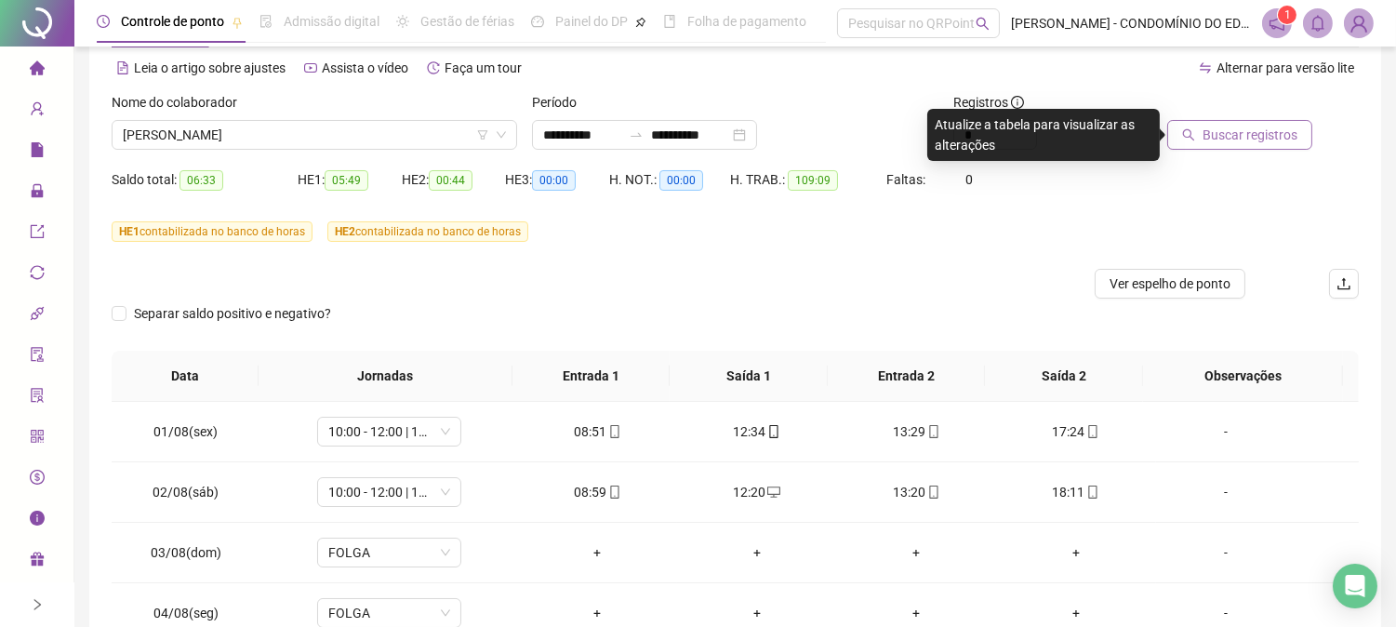
click at [1234, 133] on span "Buscar registros" at bounding box center [1250, 135] width 95 height 20
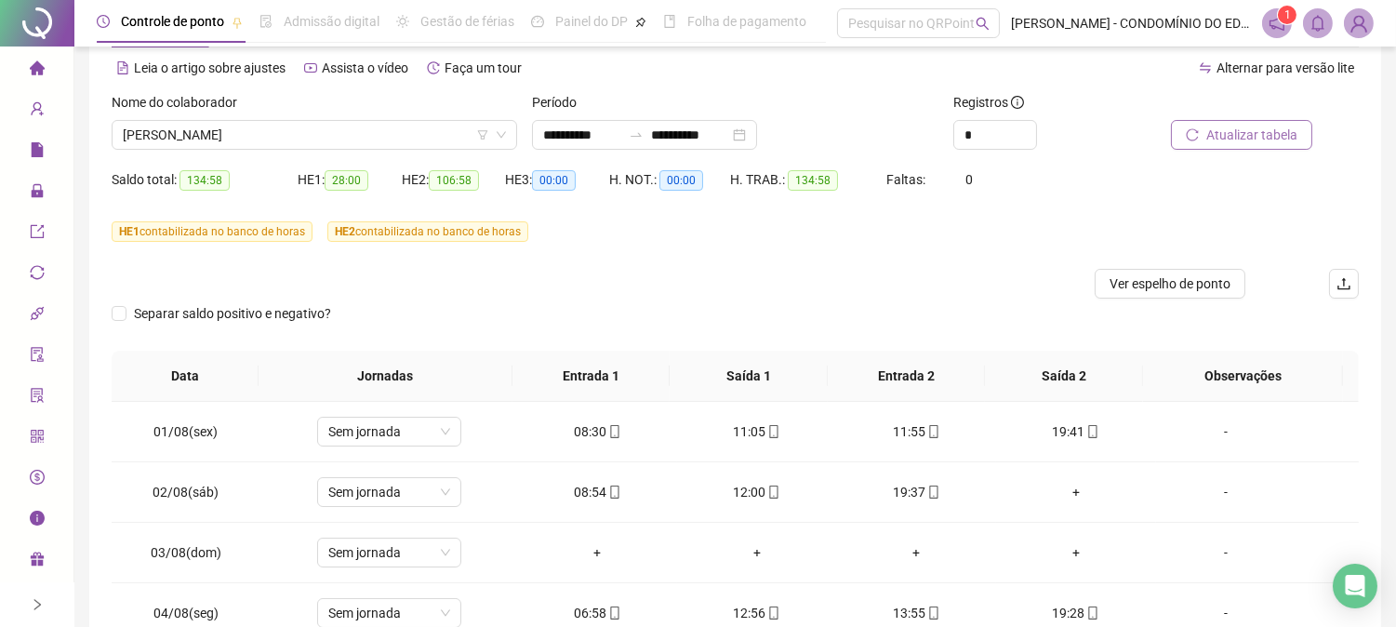
click at [1234, 133] on span "Atualizar tabela" at bounding box center [1251, 135] width 91 height 20
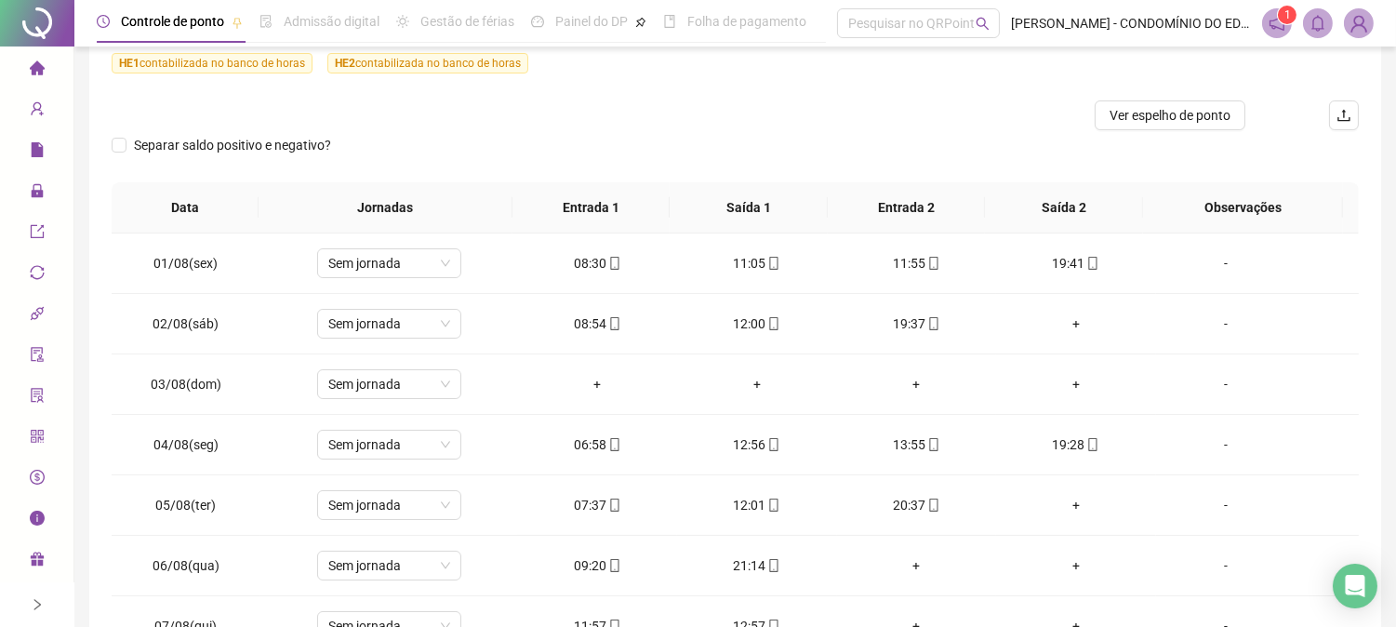
scroll to position [280, 0]
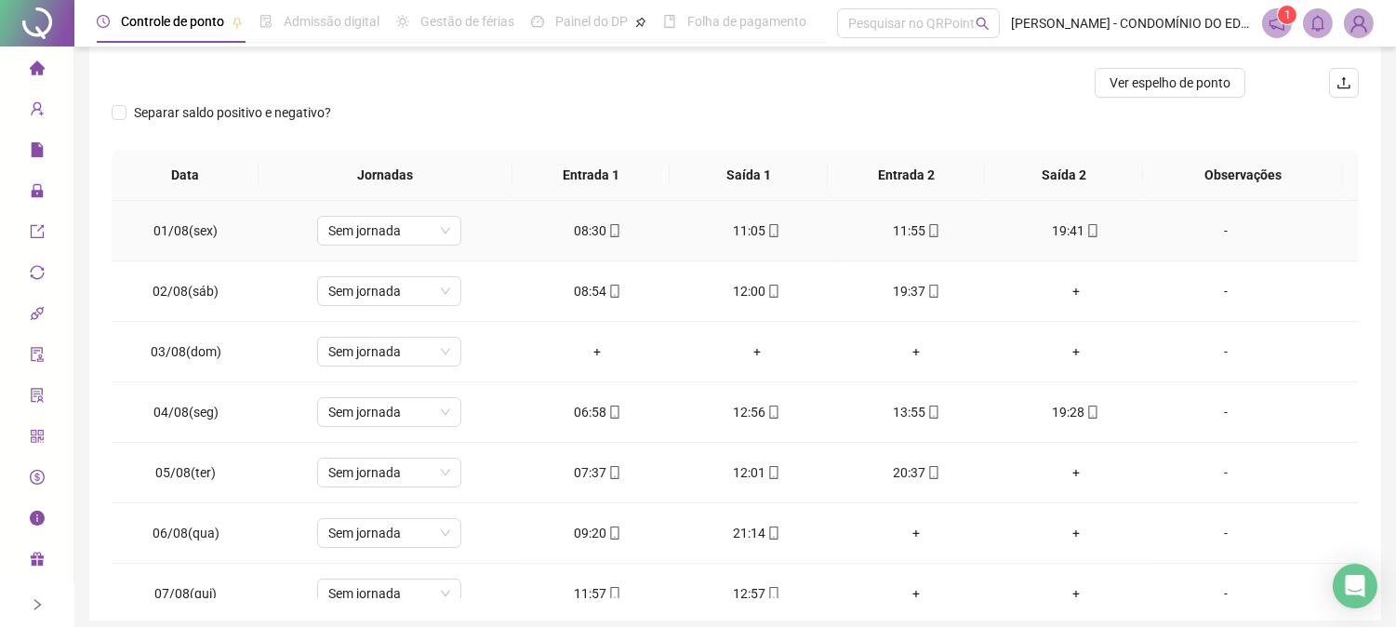
click at [463, 246] on td "Sem jornada" at bounding box center [388, 231] width 257 height 60
click at [338, 233] on span "Sem jornada" at bounding box center [389, 231] width 122 height 28
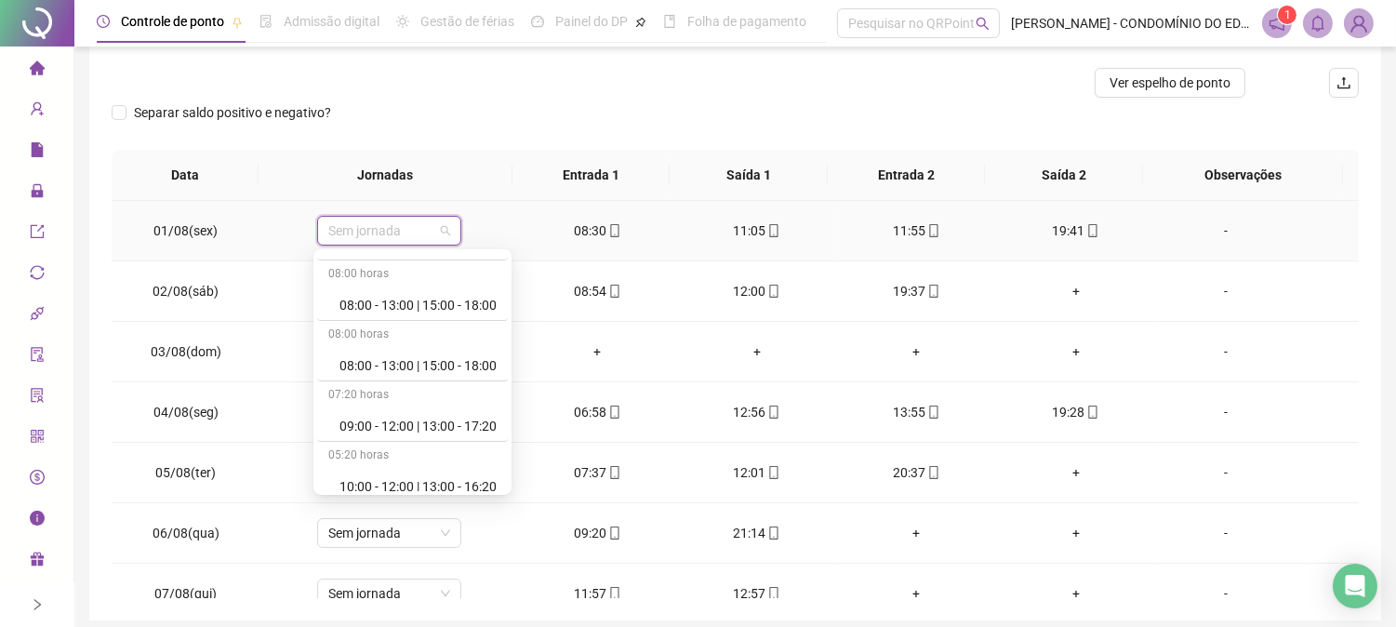
scroll to position [579, 0]
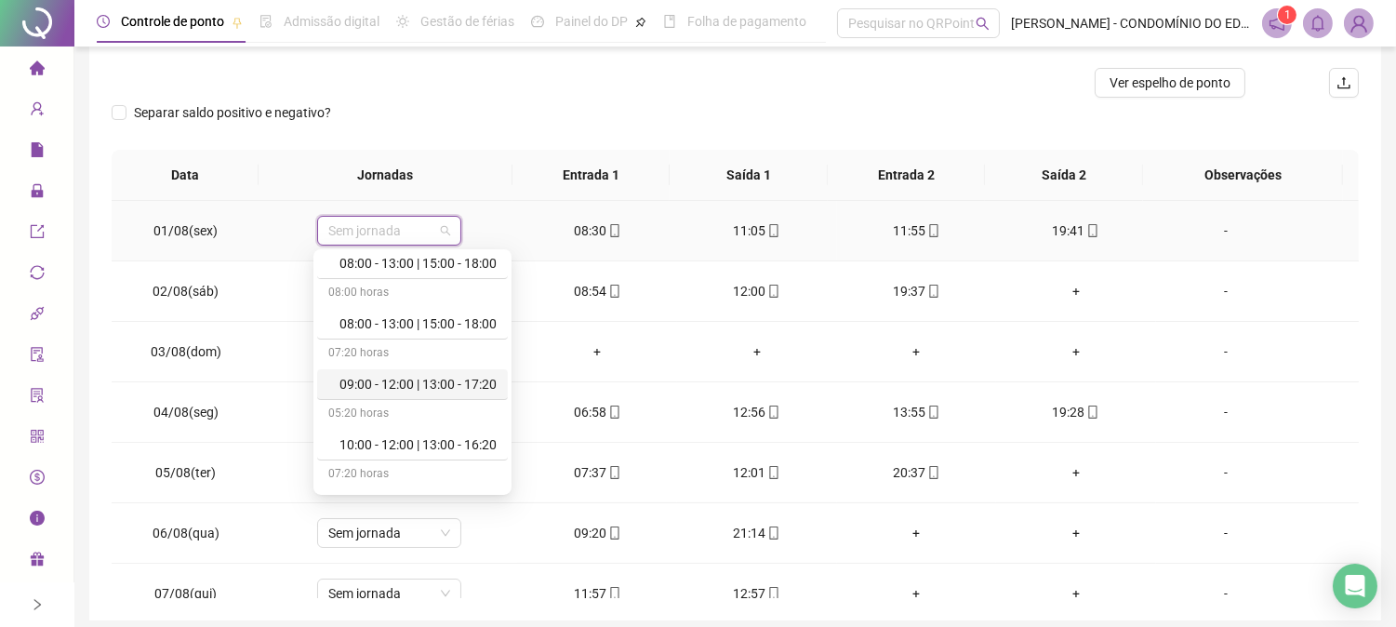
click at [477, 383] on div "09:00 - 12:00 | 13:00 - 17:20" at bounding box center [417, 384] width 157 height 20
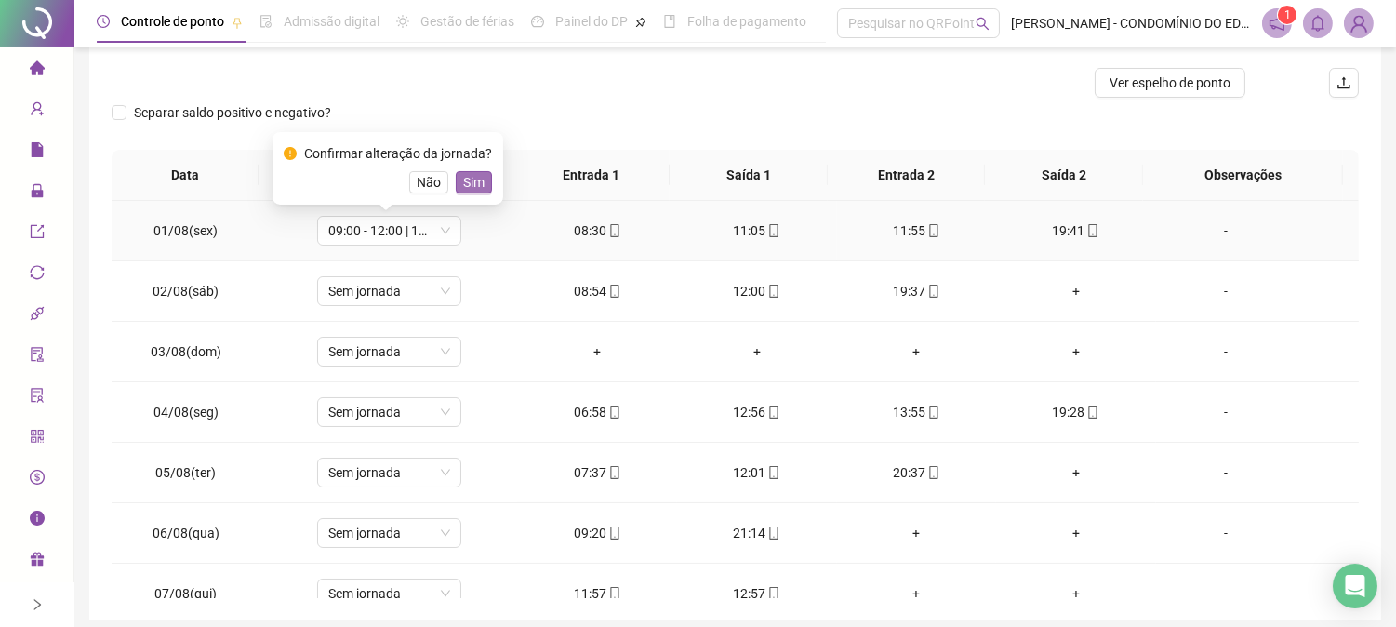
click at [468, 180] on span "Sim" at bounding box center [473, 182] width 21 height 20
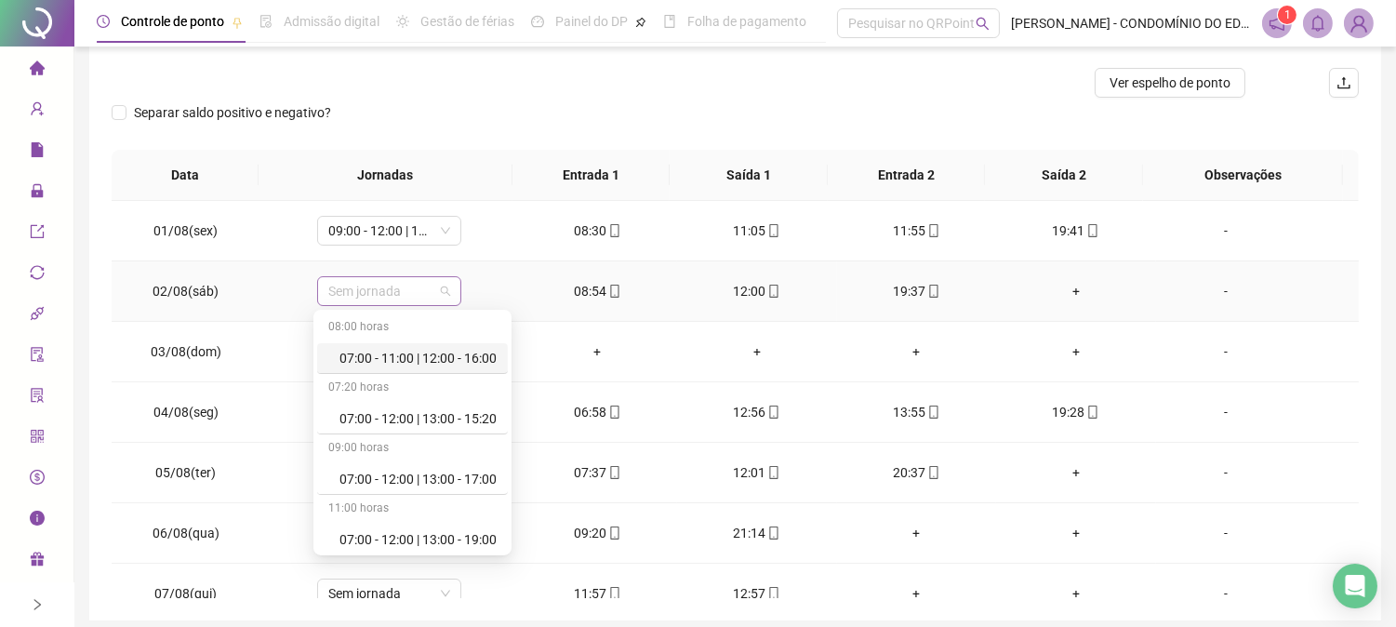
click at [392, 295] on span "Sem jornada" at bounding box center [389, 291] width 122 height 28
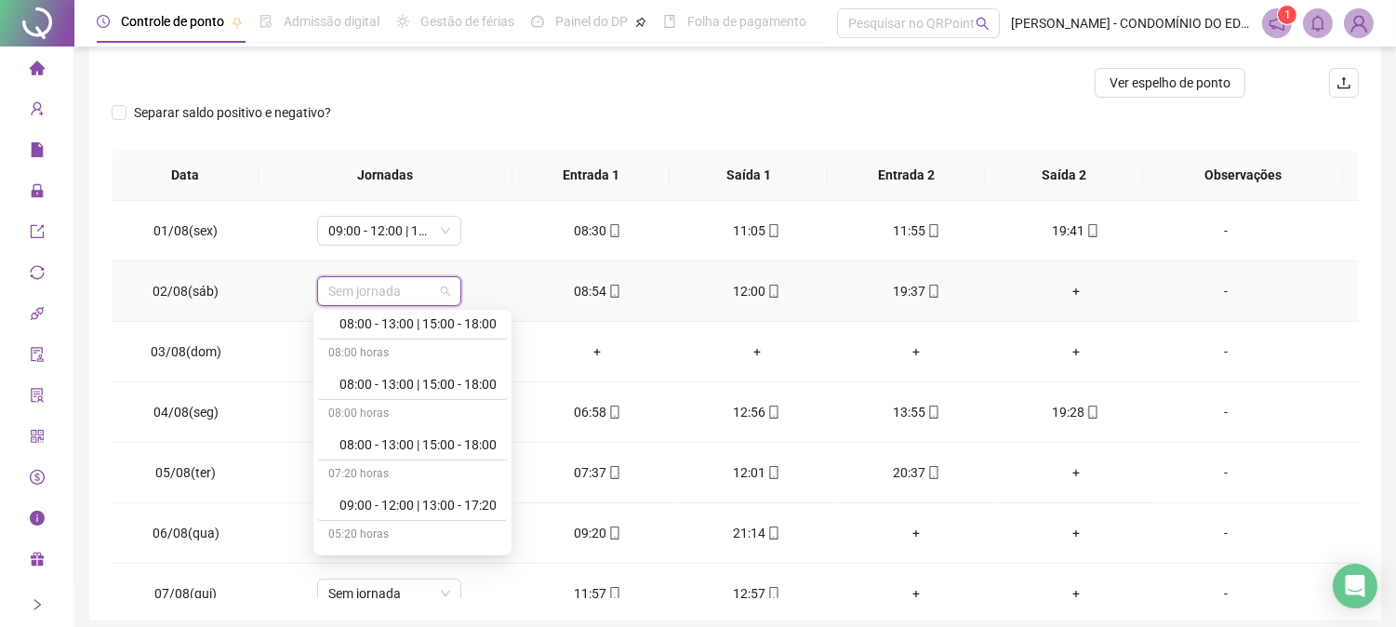
scroll to position [537, 0]
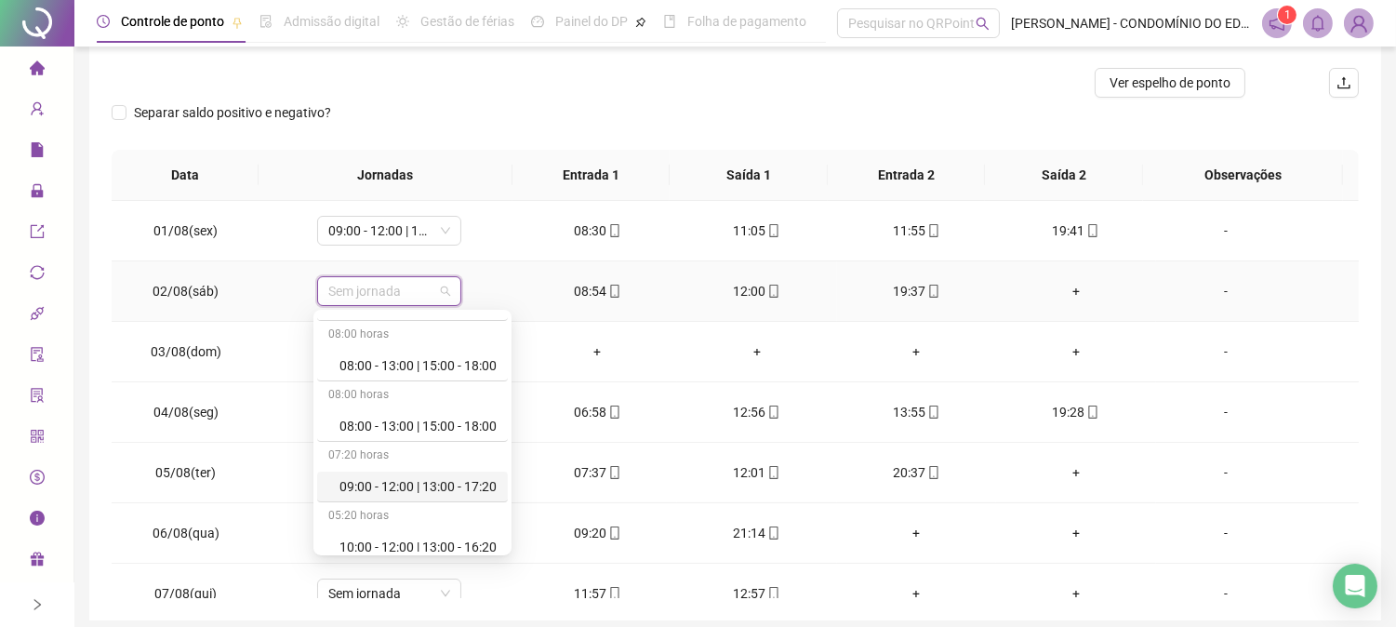
click at [474, 482] on div "09:00 - 12:00 | 13:00 - 17:20" at bounding box center [417, 486] width 157 height 20
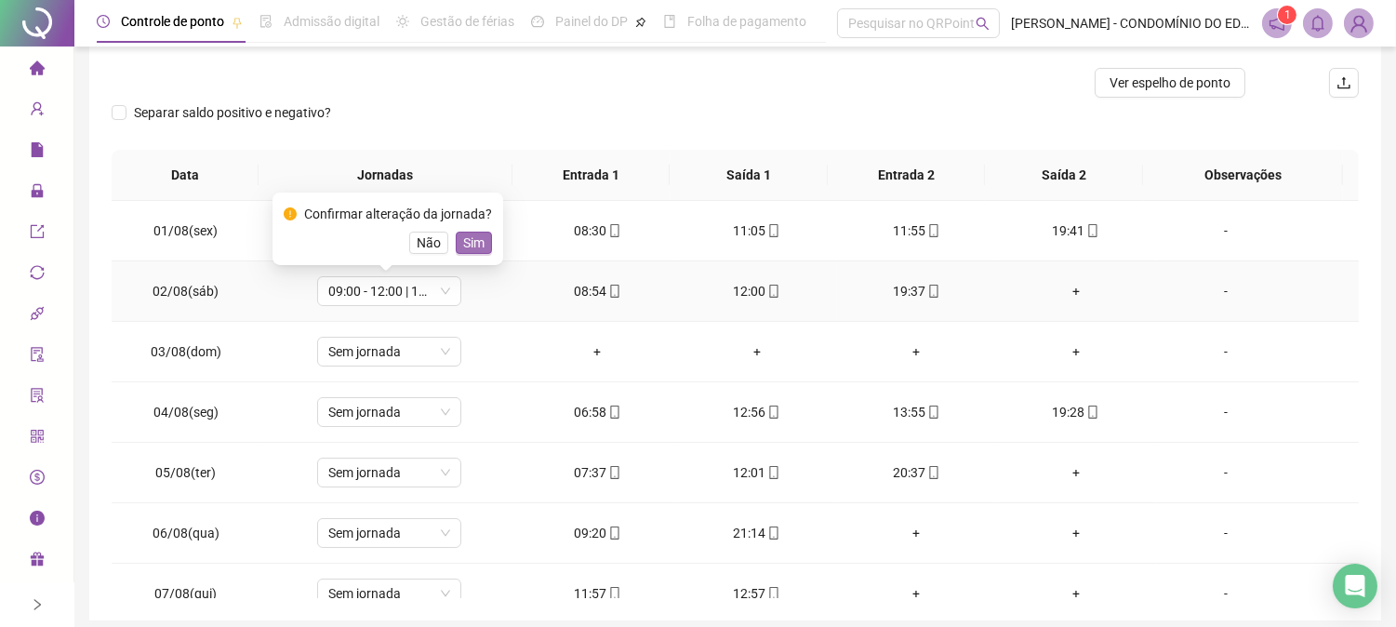
click at [466, 236] on span "Sim" at bounding box center [473, 243] width 21 height 20
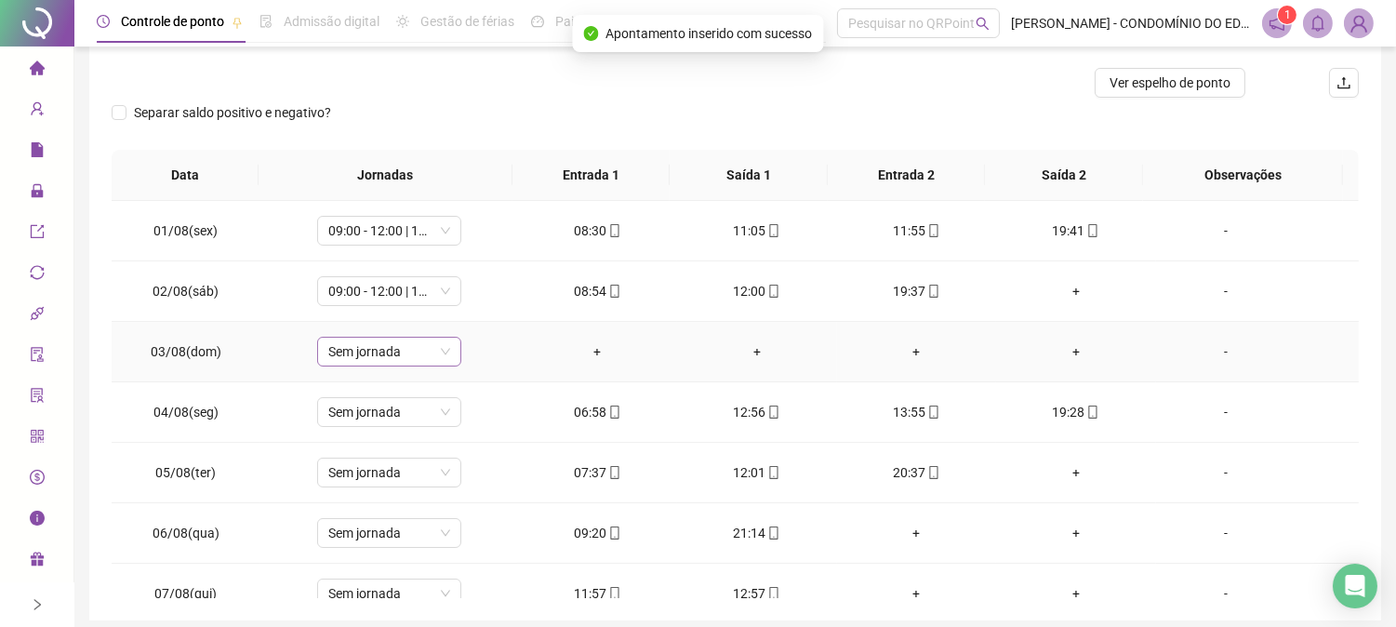
click at [369, 356] on span "Sem jornada" at bounding box center [389, 352] width 122 height 28
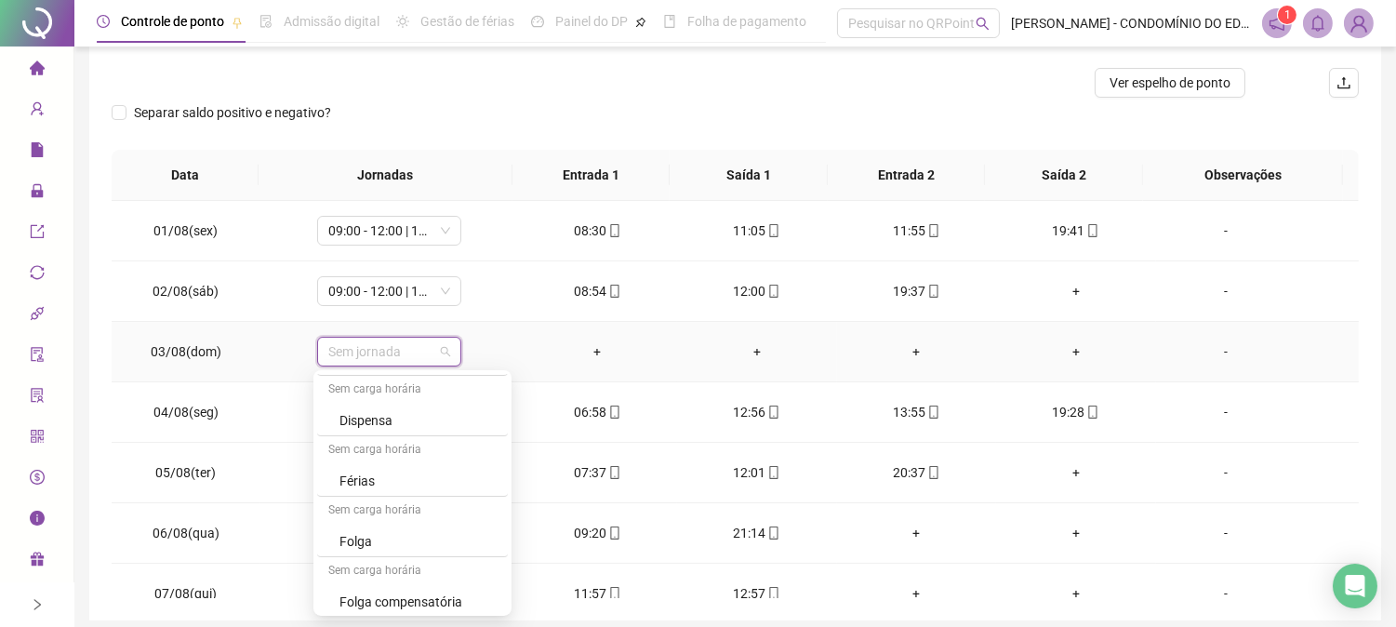
scroll to position [1309, 0]
click at [366, 494] on div "Folga" at bounding box center [417, 500] width 157 height 20
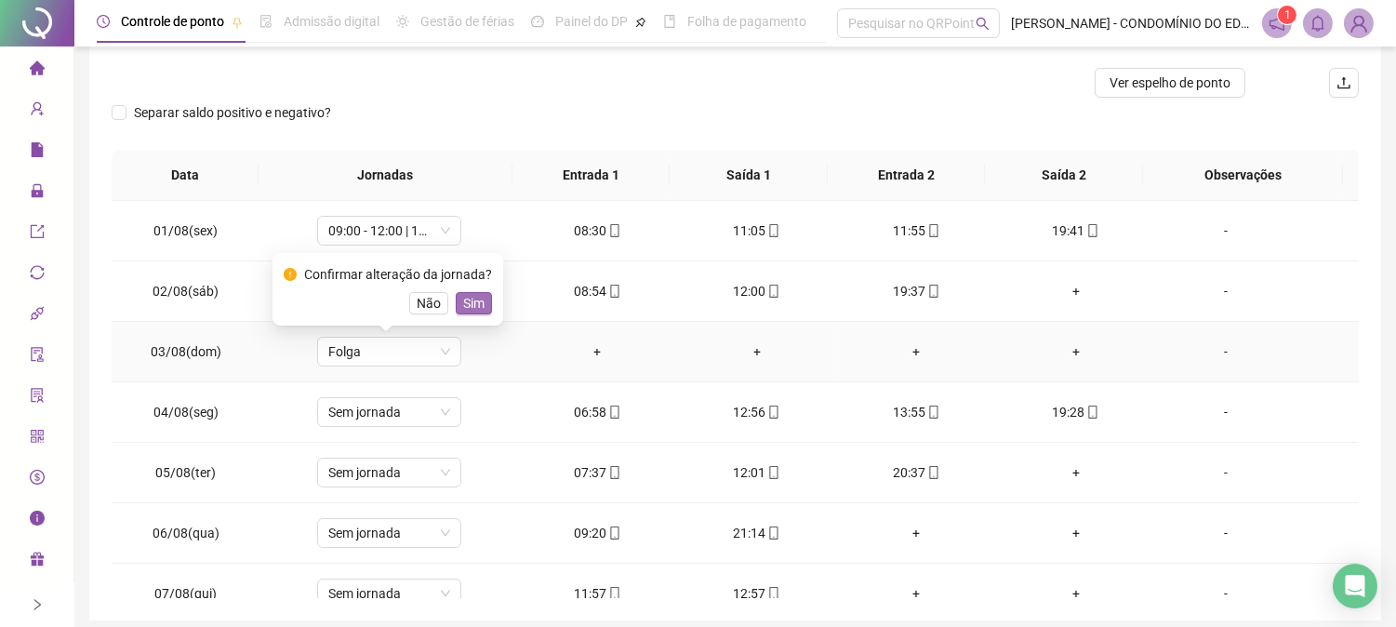
click at [472, 308] on span "Sim" at bounding box center [473, 303] width 21 height 20
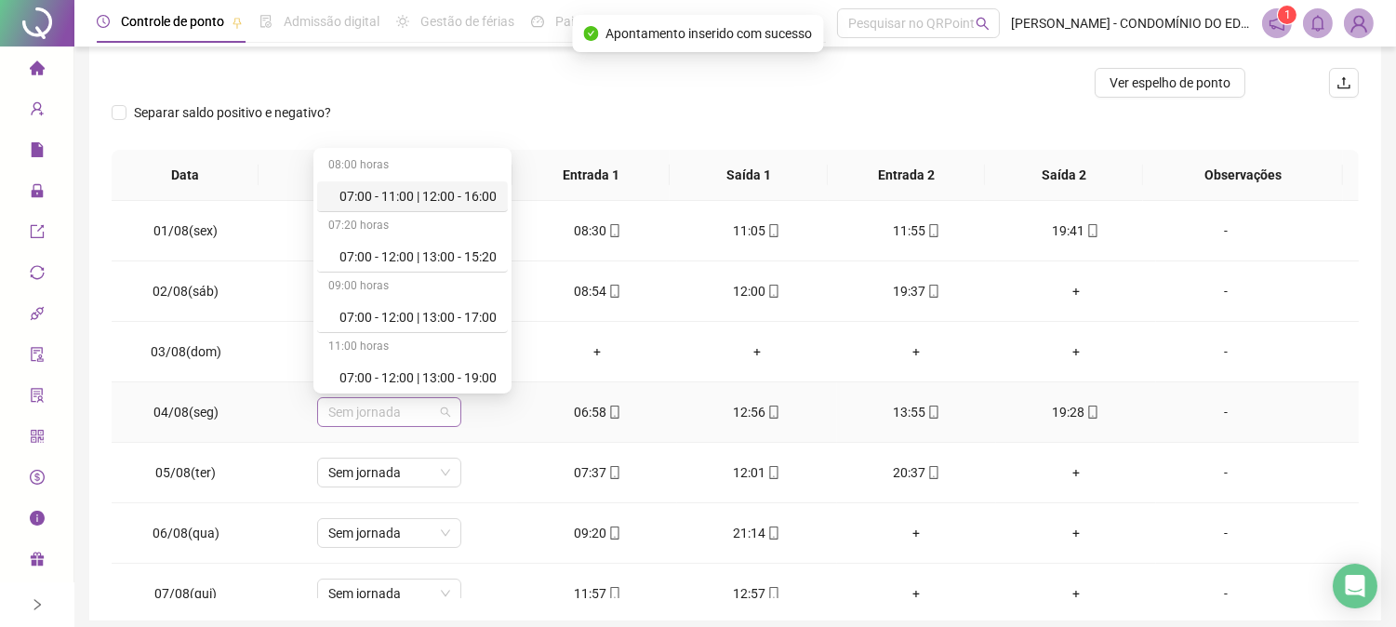
click at [368, 416] on span "Sem jornada" at bounding box center [389, 412] width 122 height 28
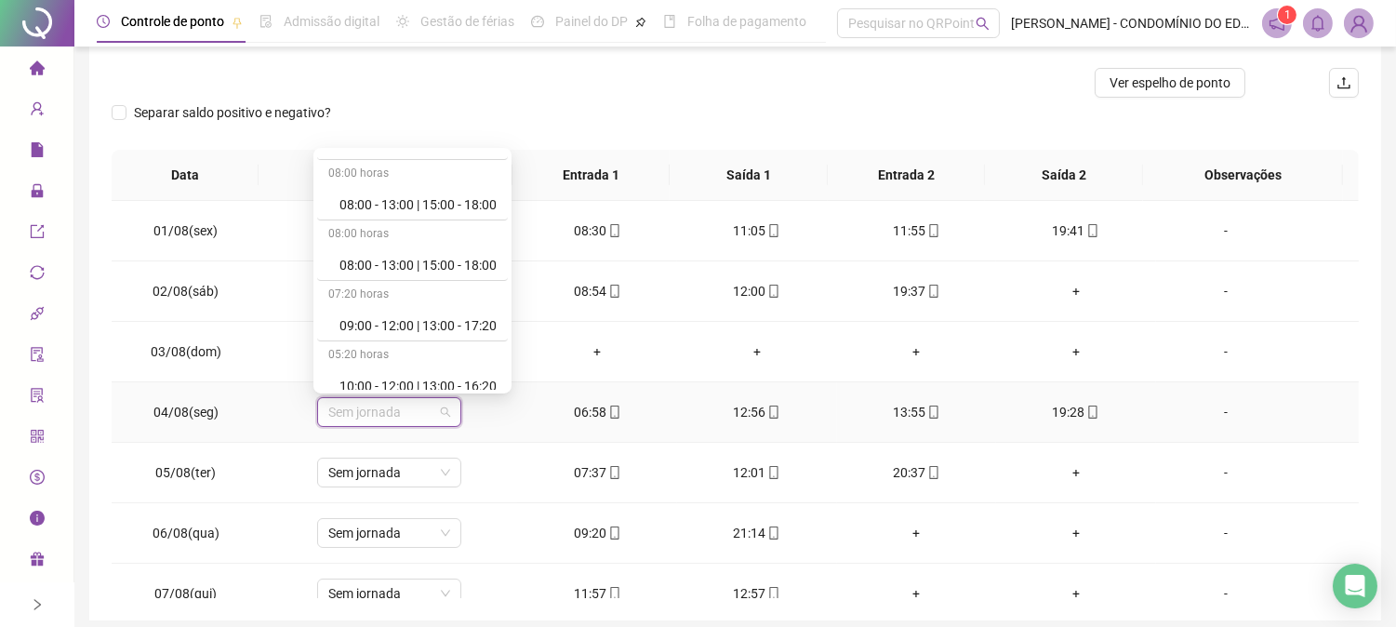
scroll to position [537, 0]
click at [478, 321] on div "09:00 - 12:00 | 13:00 - 17:20" at bounding box center [417, 324] width 157 height 20
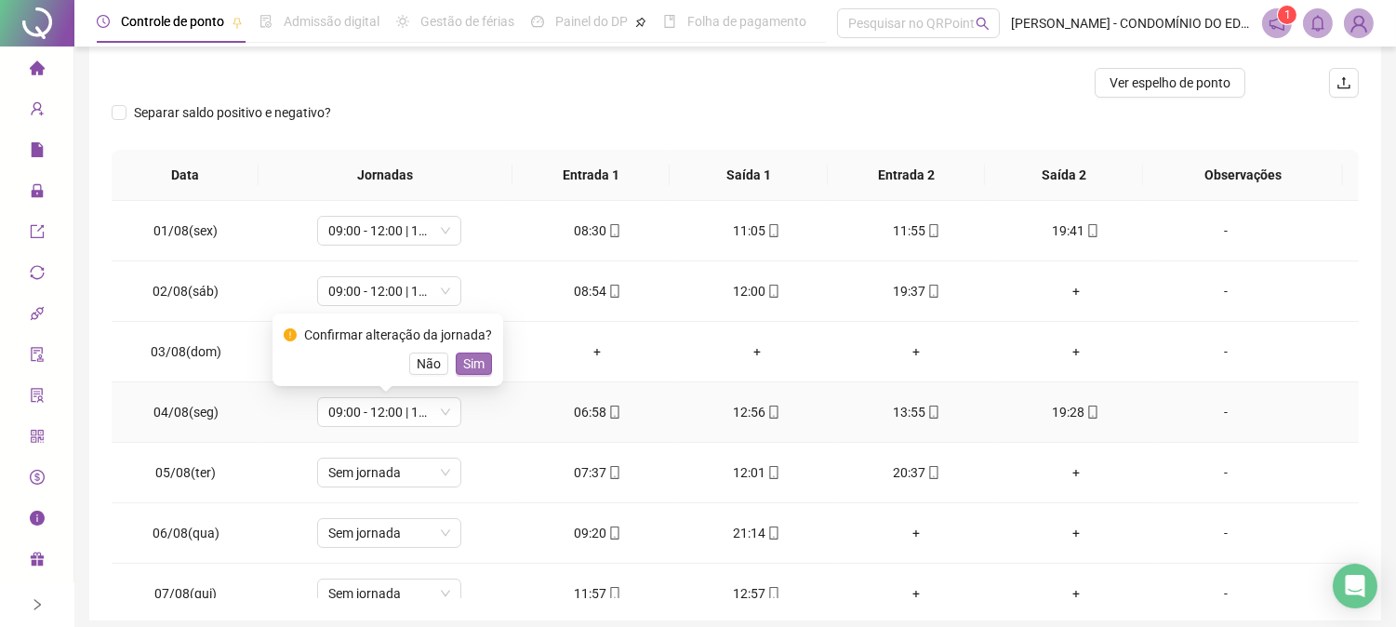
click at [472, 364] on span "Sim" at bounding box center [473, 363] width 21 height 20
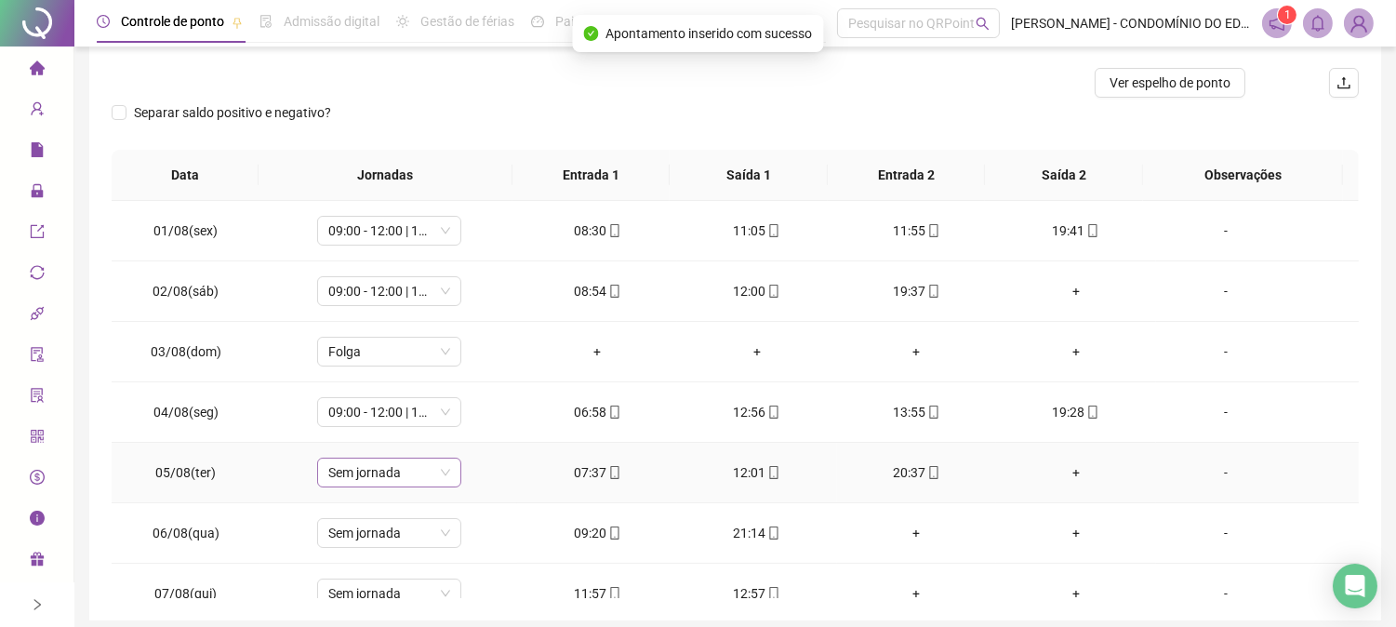
click at [360, 477] on span "Sem jornada" at bounding box center [389, 473] width 122 height 28
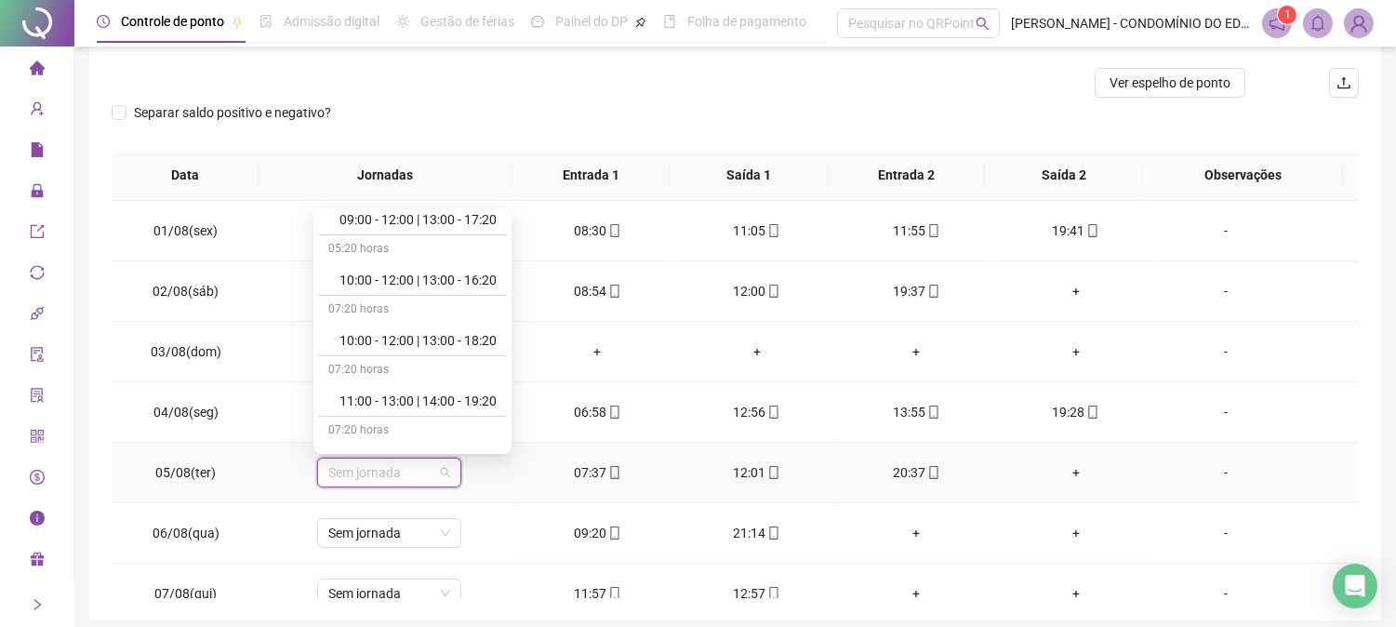
scroll to position [661, 0]
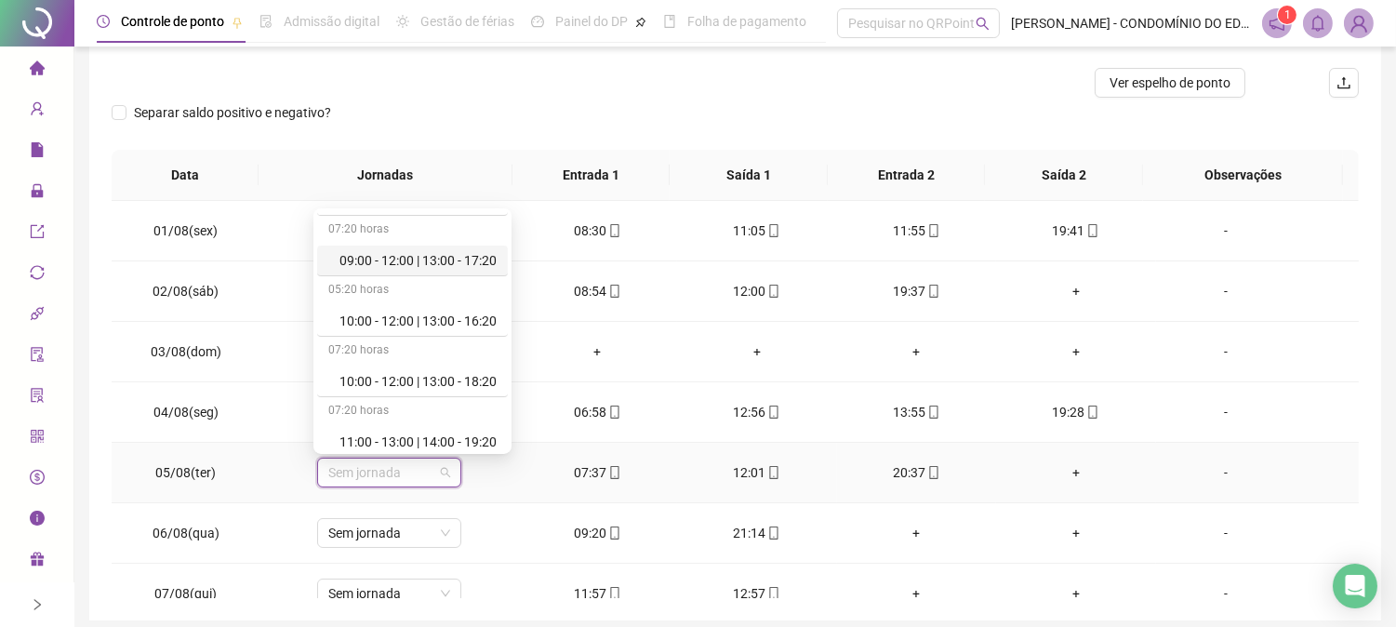
click at [457, 256] on div "09:00 - 12:00 | 13:00 - 17:20" at bounding box center [417, 260] width 157 height 20
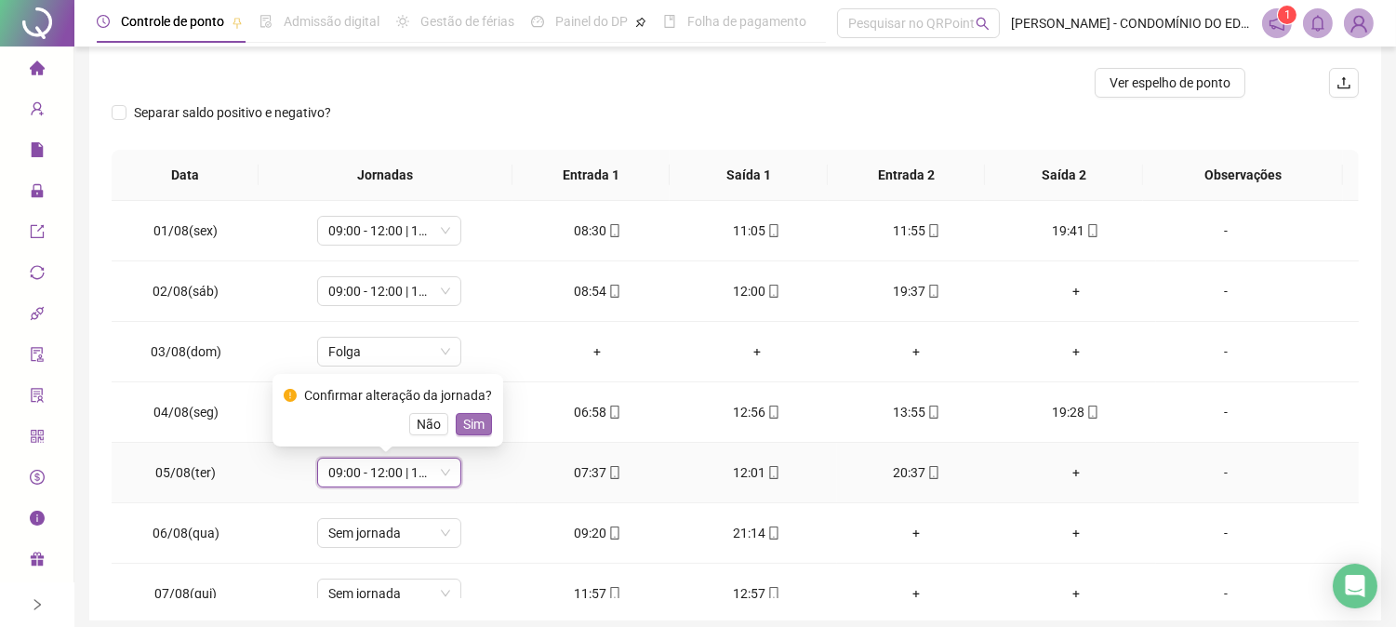
click at [466, 422] on span "Sim" at bounding box center [473, 424] width 21 height 20
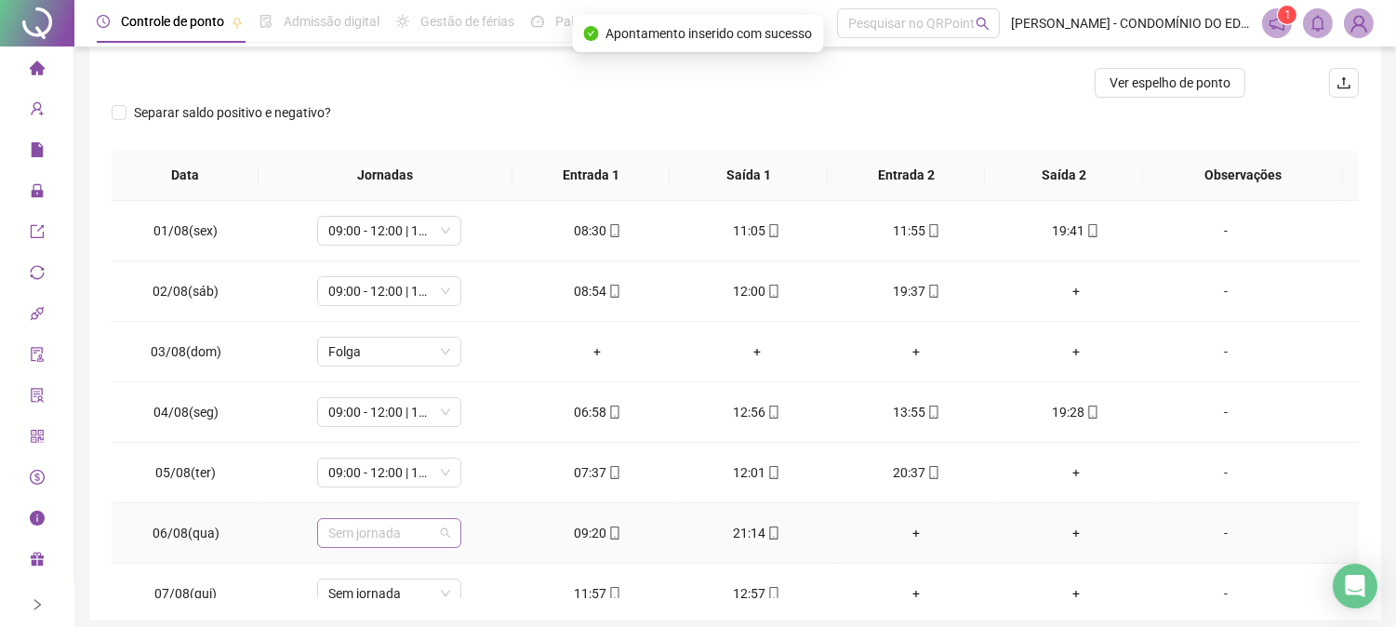
click at [383, 540] on span "Sem jornada" at bounding box center [389, 533] width 122 height 28
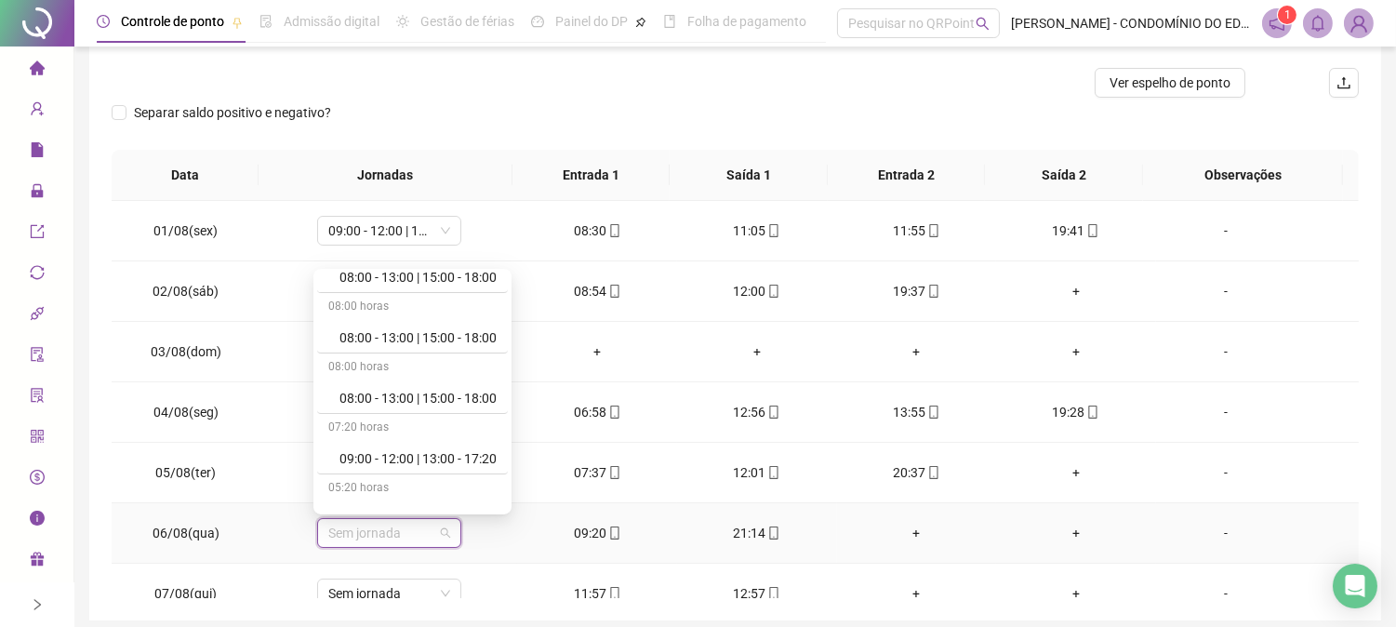
scroll to position [565, 0]
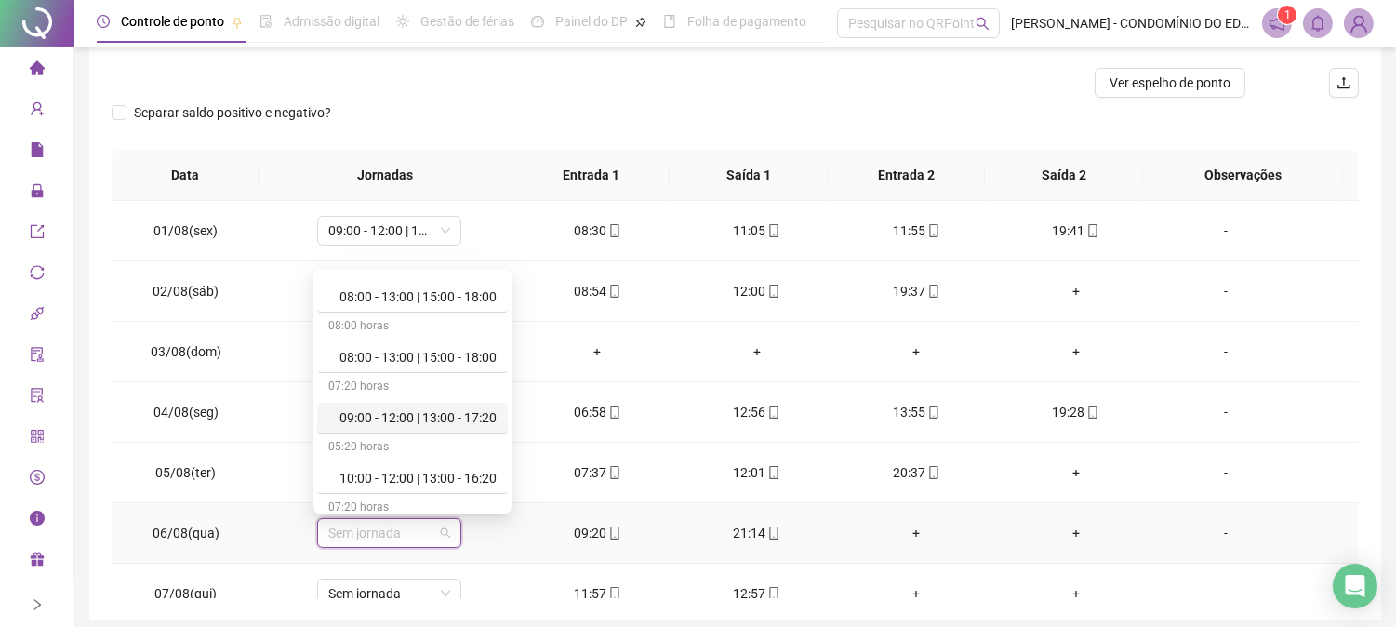
click at [470, 411] on div "09:00 - 12:00 | 13:00 - 17:20" at bounding box center [417, 417] width 157 height 20
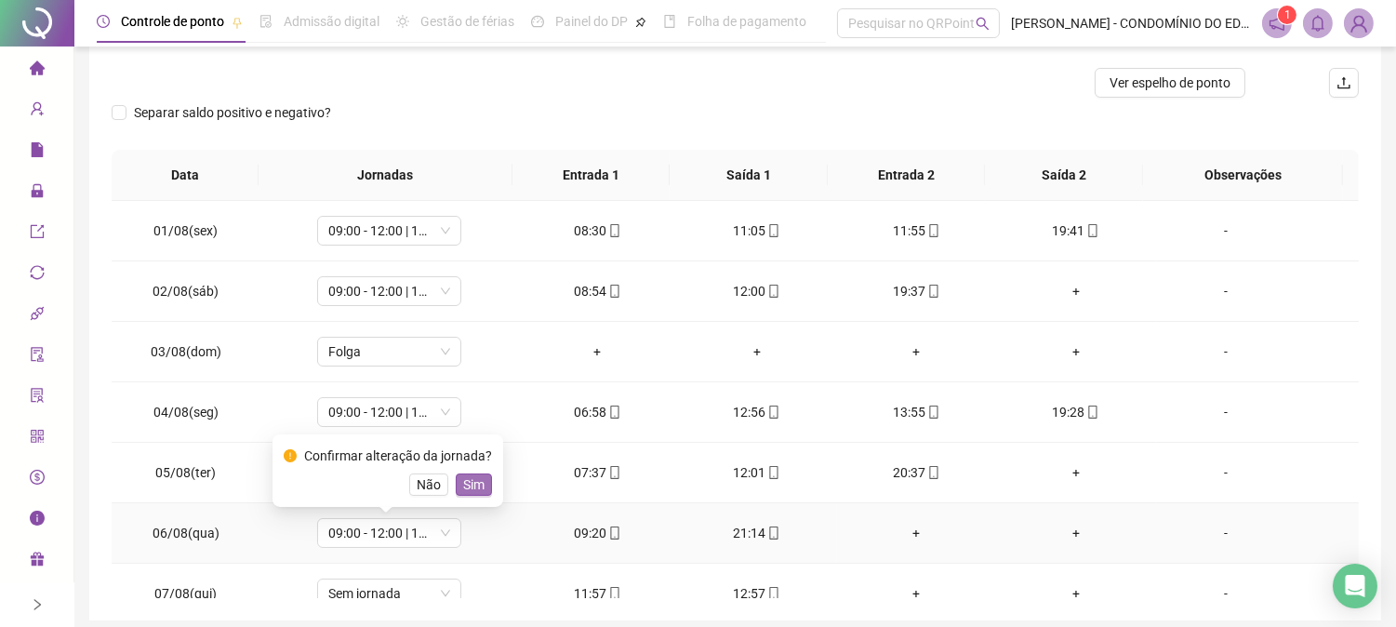
click at [463, 481] on span "Sim" at bounding box center [473, 484] width 21 height 20
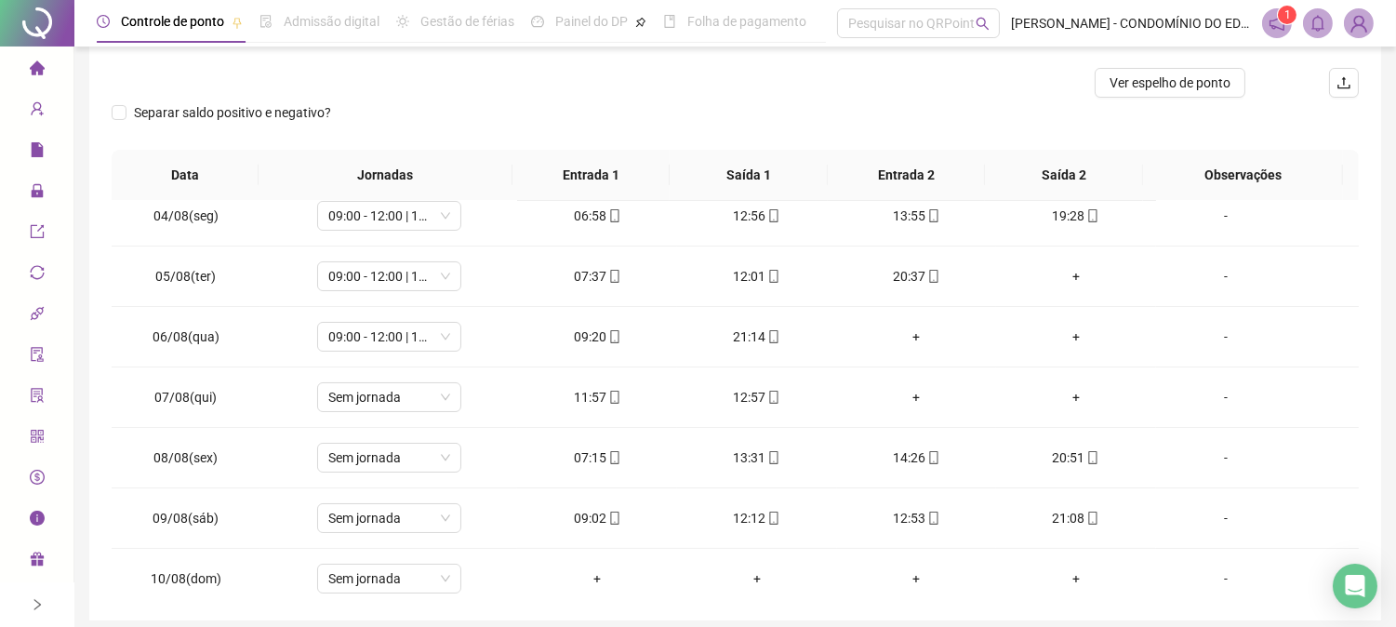
scroll to position [199, 0]
click at [397, 395] on span "Sem jornada" at bounding box center [389, 394] width 122 height 28
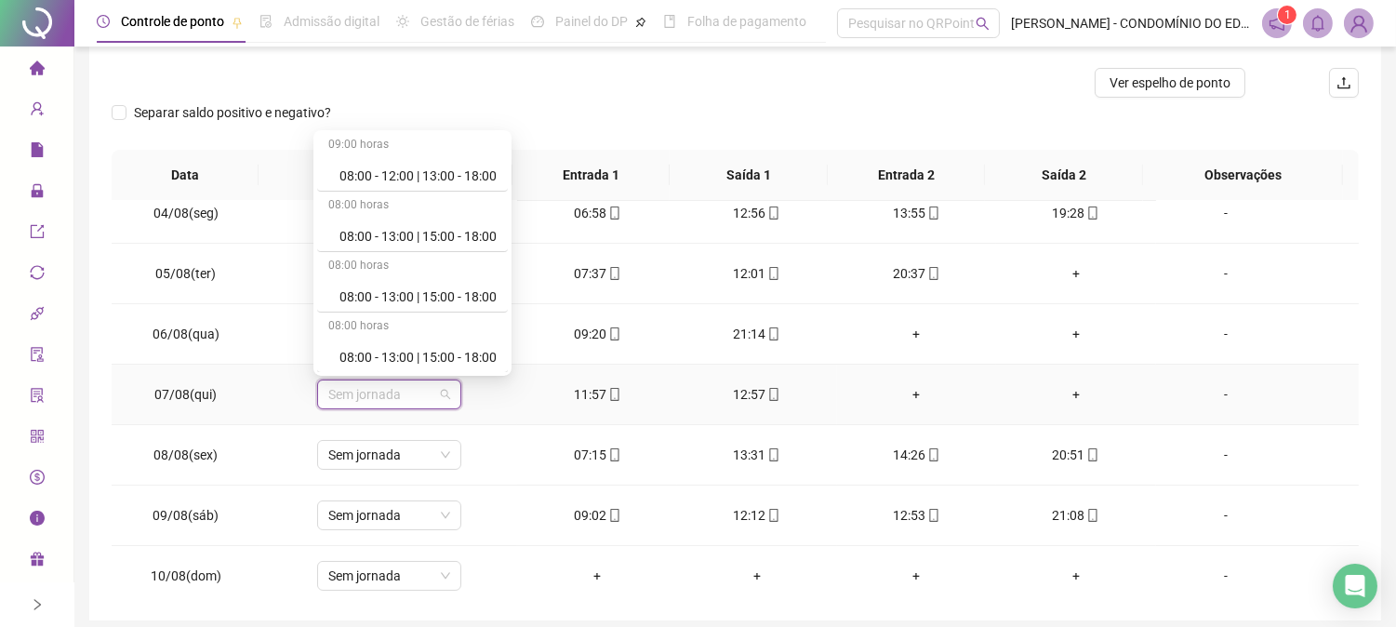
scroll to position [496, 0]
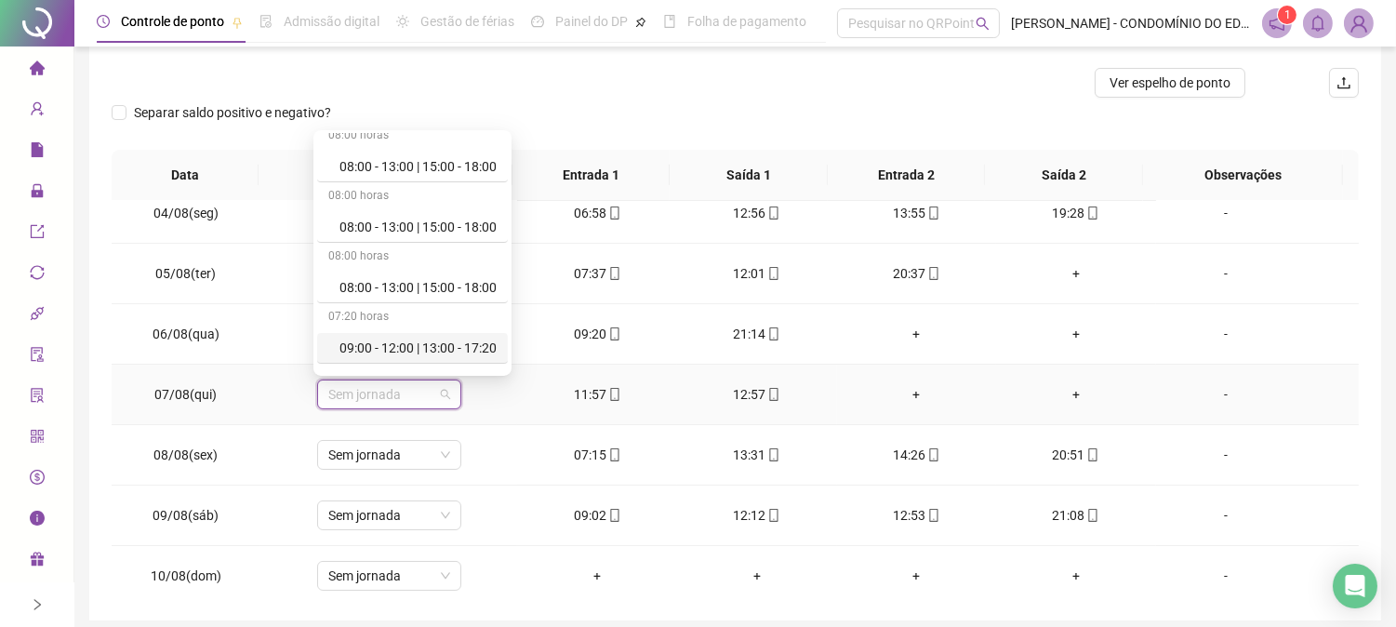
click at [466, 346] on div "09:00 - 12:00 | 13:00 - 17:20" at bounding box center [417, 348] width 157 height 20
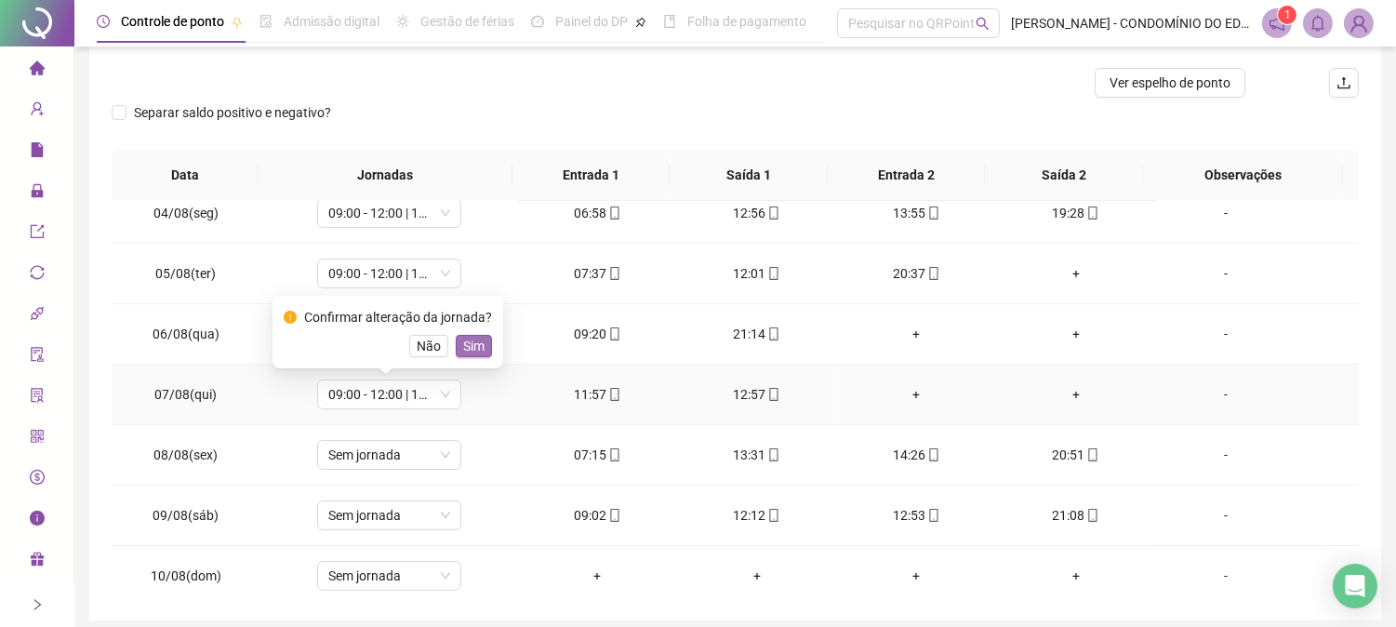
click at [467, 342] on span "Sim" at bounding box center [473, 346] width 21 height 20
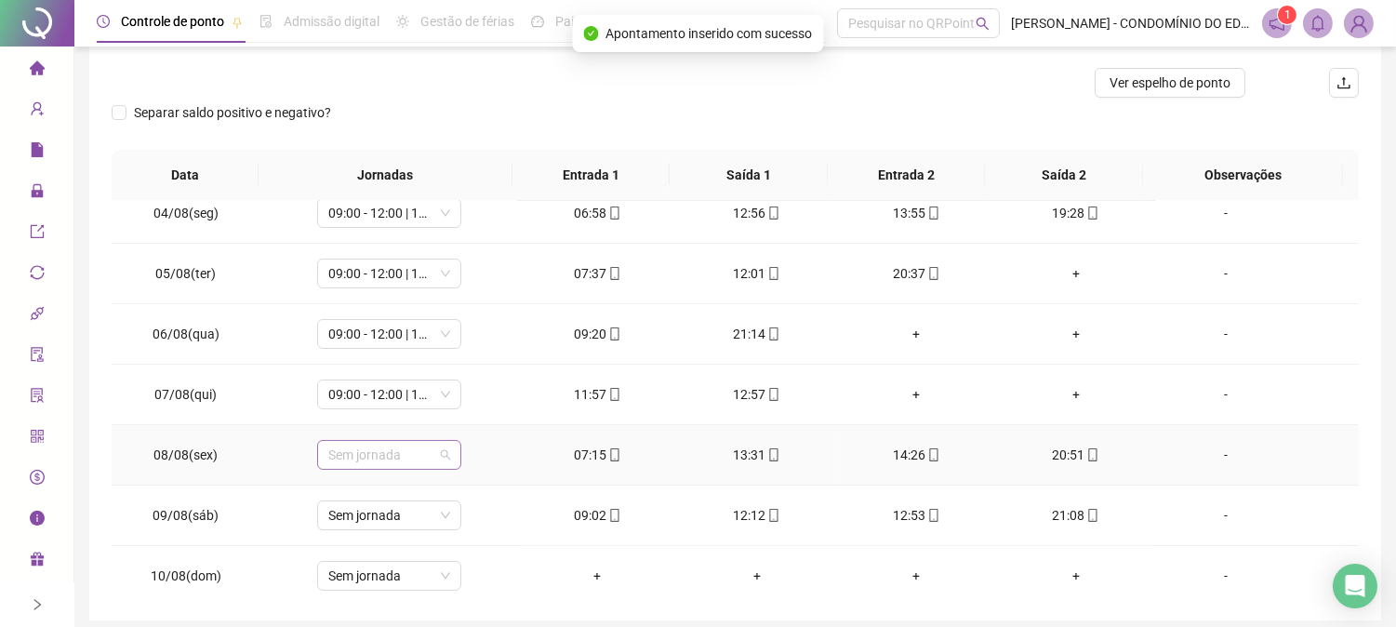
click at [384, 451] on span "Sem jornada" at bounding box center [389, 455] width 122 height 28
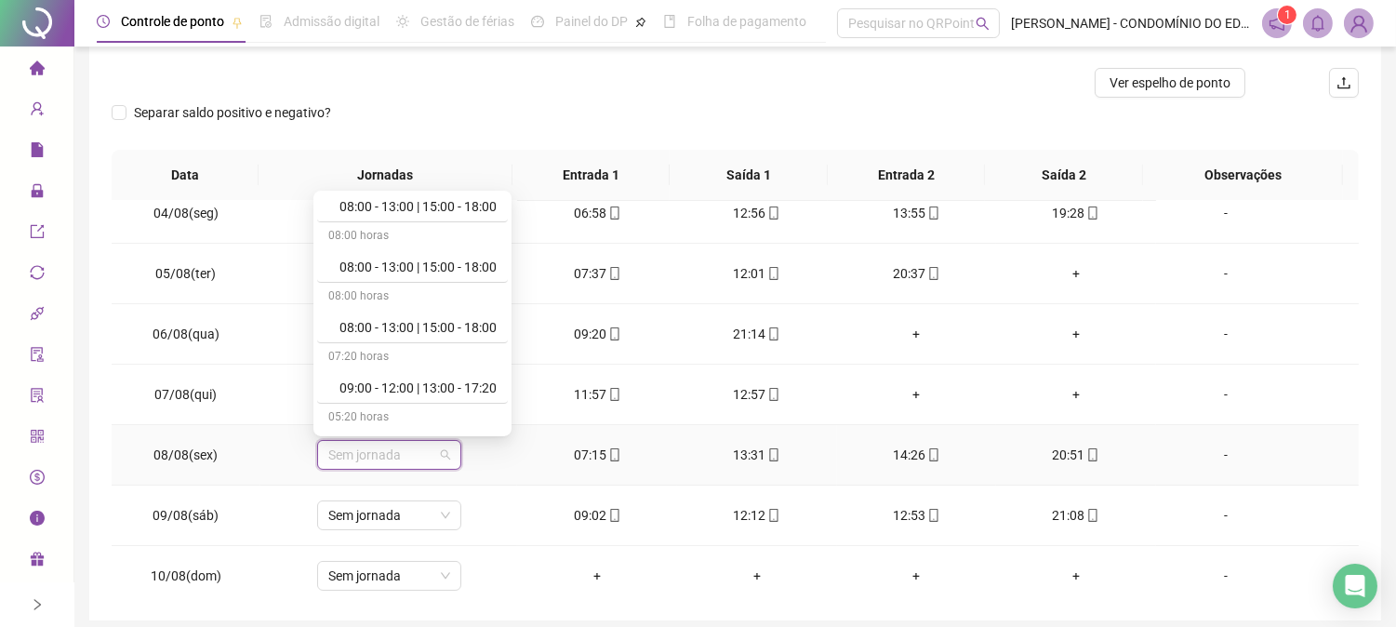
scroll to position [524, 0]
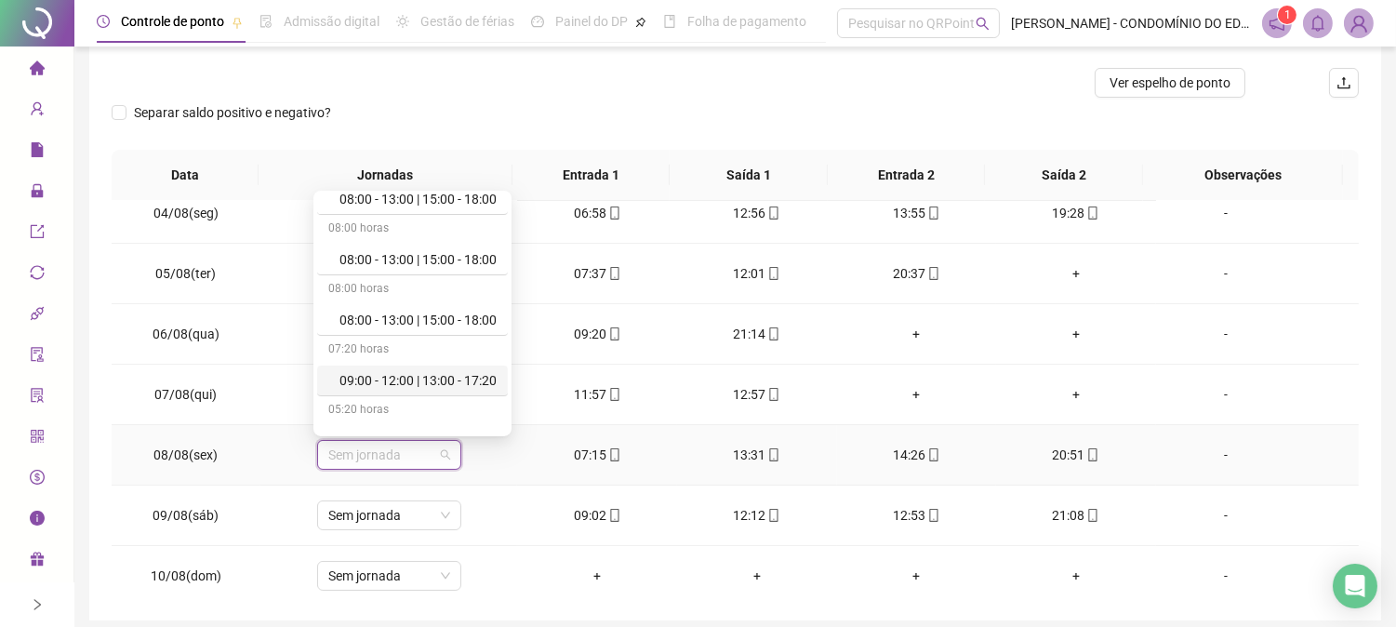
click at [462, 381] on div "09:00 - 12:00 | 13:00 - 17:20" at bounding box center [417, 380] width 157 height 20
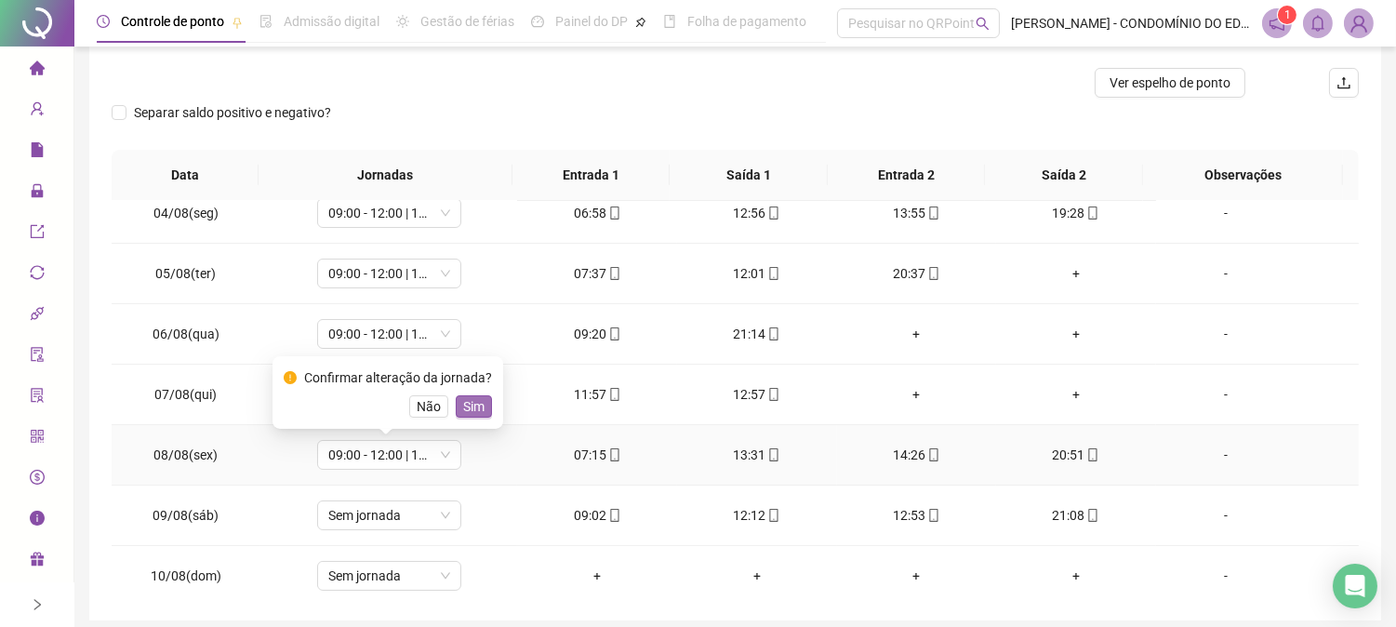
click at [468, 402] on span "Sim" at bounding box center [473, 406] width 21 height 20
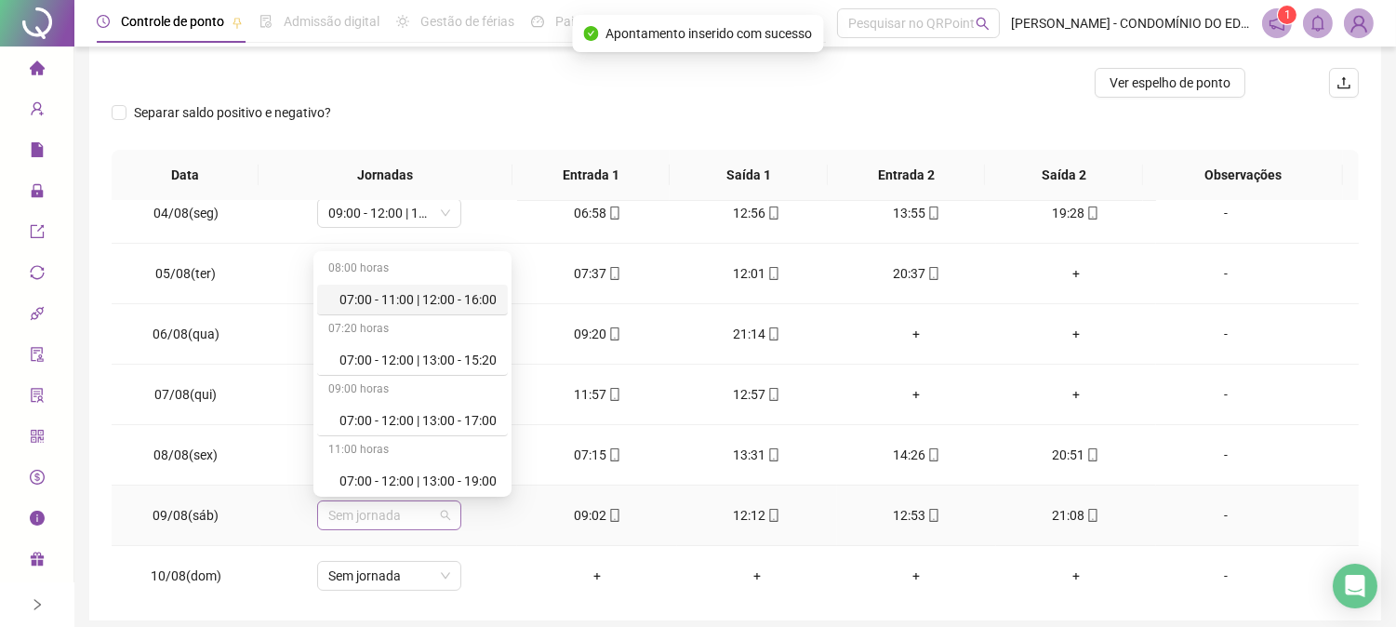
click at [331, 510] on span "Sem jornada" at bounding box center [389, 515] width 122 height 28
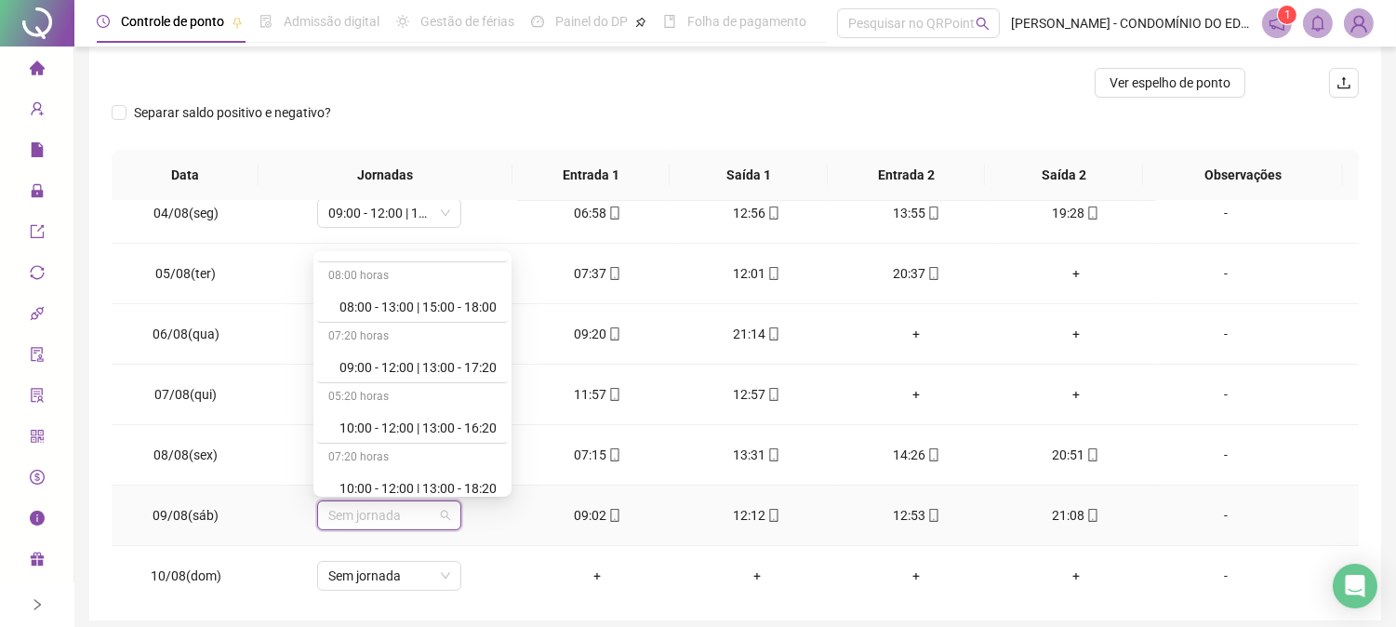
scroll to position [606, 0]
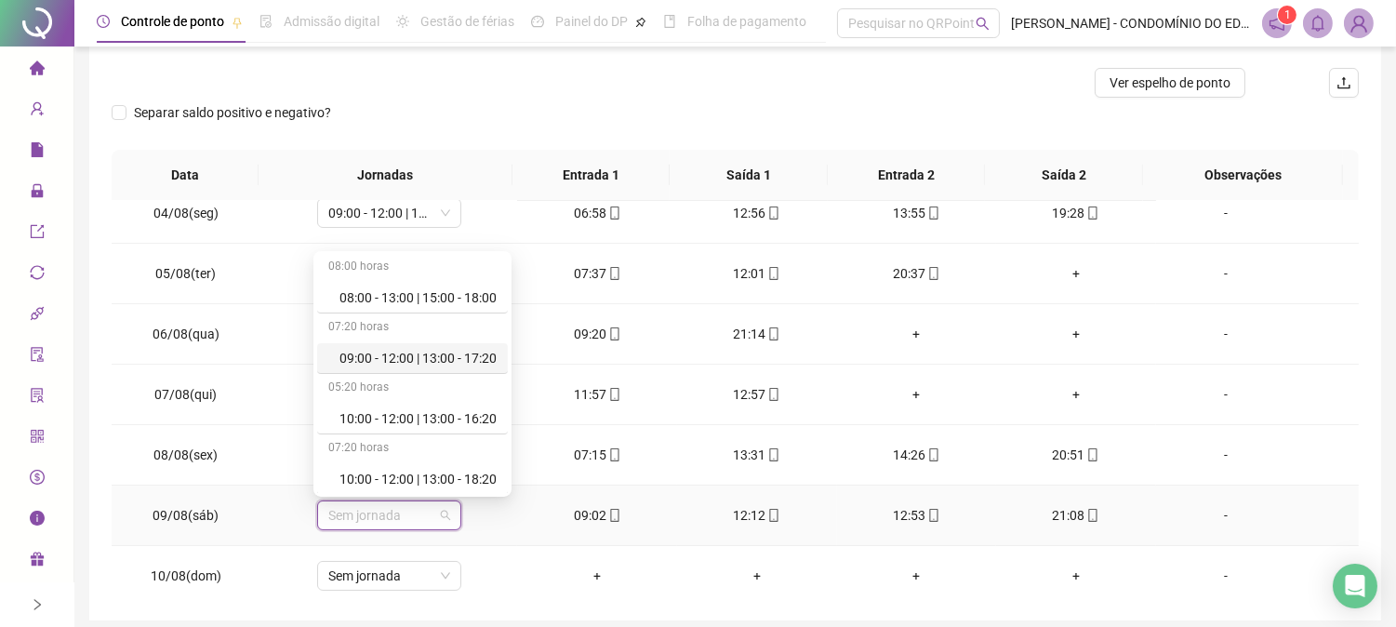
click at [431, 357] on div "09:00 - 12:00 | 13:00 - 17:20" at bounding box center [417, 358] width 157 height 20
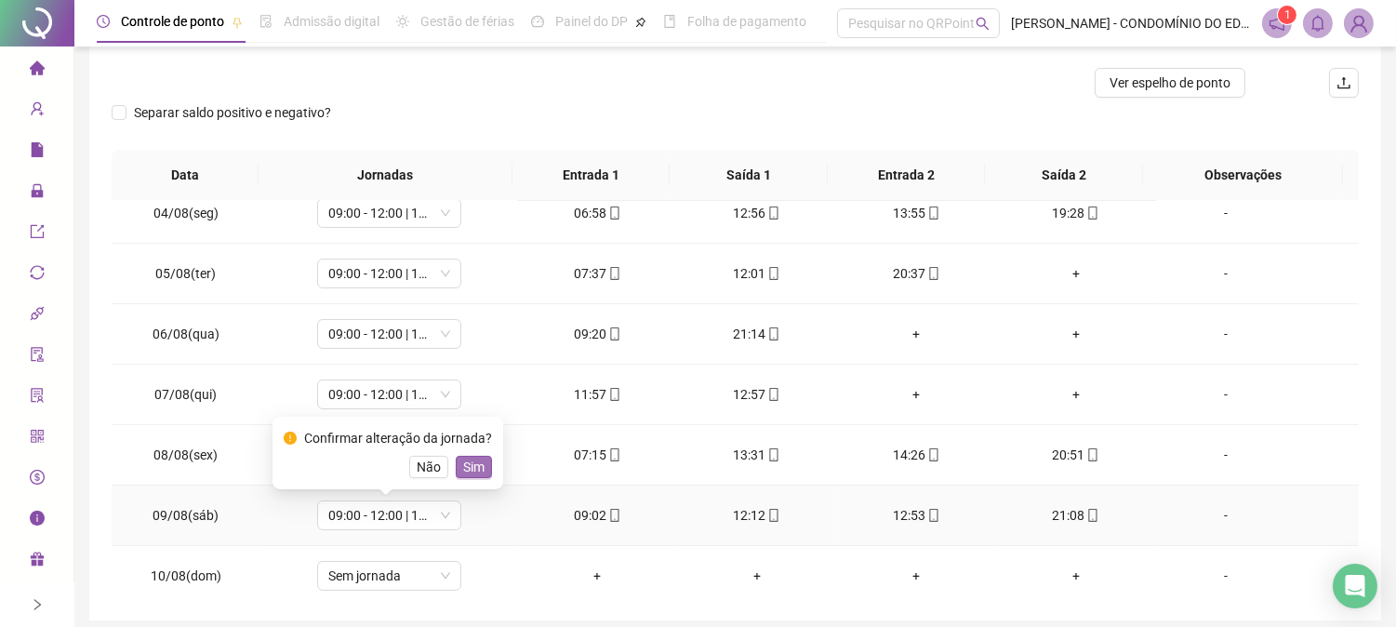
click at [465, 467] on span "Sim" at bounding box center [473, 467] width 21 height 20
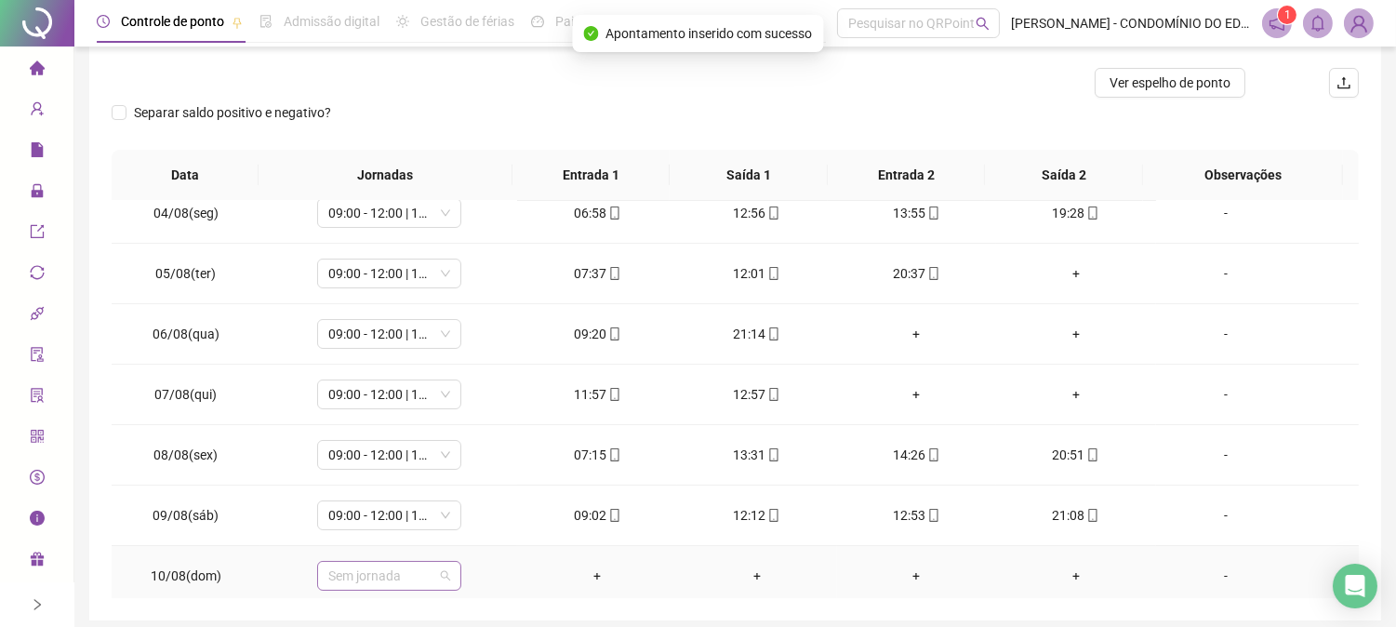
click at [352, 571] on span "Sem jornada" at bounding box center [389, 576] width 122 height 28
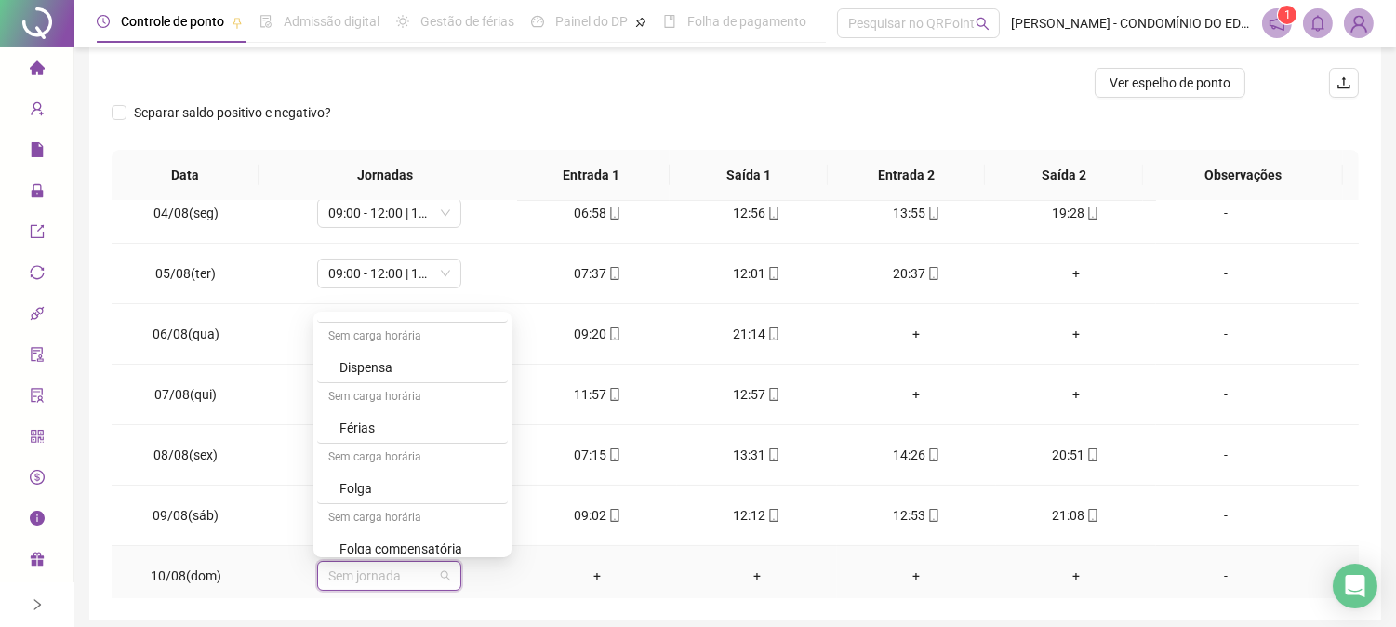
scroll to position [1281, 0]
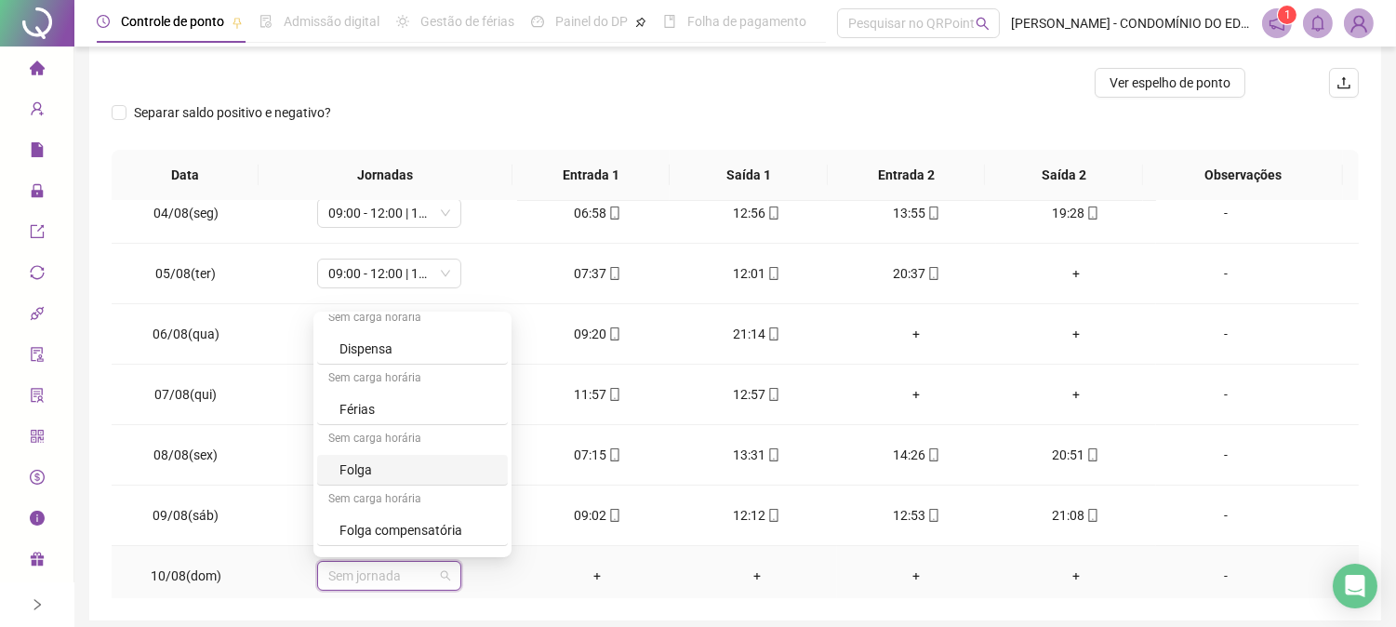
click at [339, 469] on div "Folga" at bounding box center [417, 469] width 157 height 20
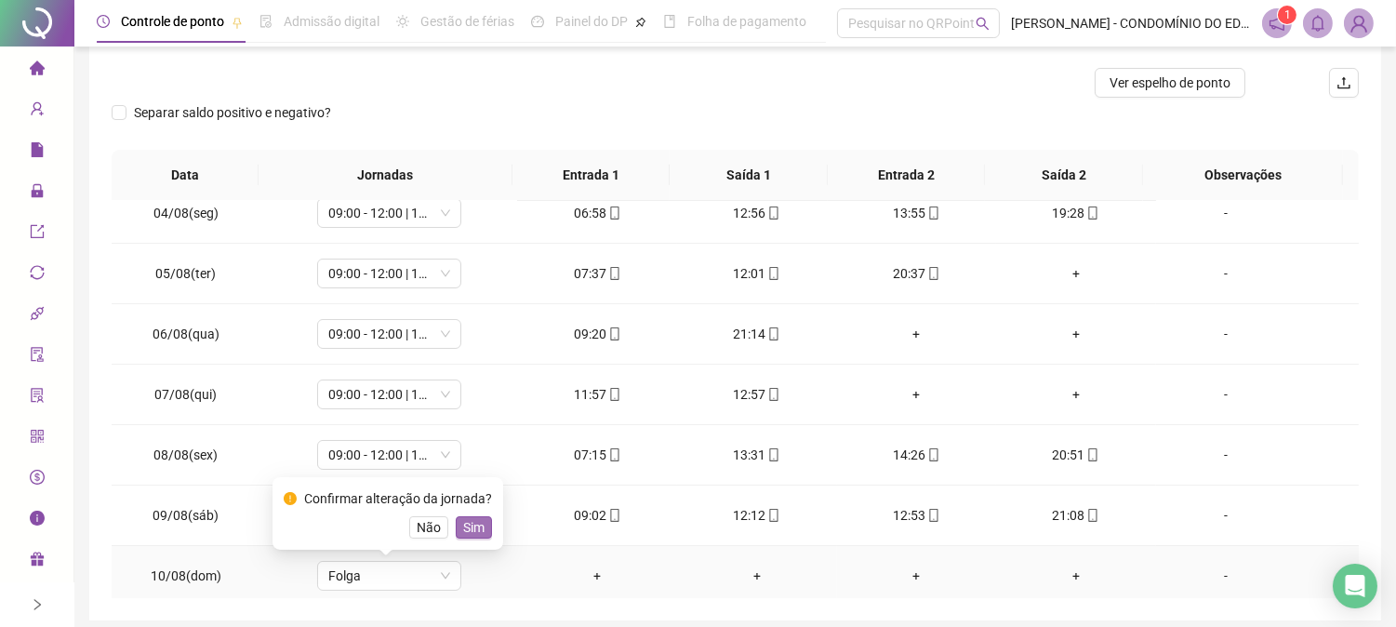
click at [471, 526] on span "Sim" at bounding box center [473, 527] width 21 height 20
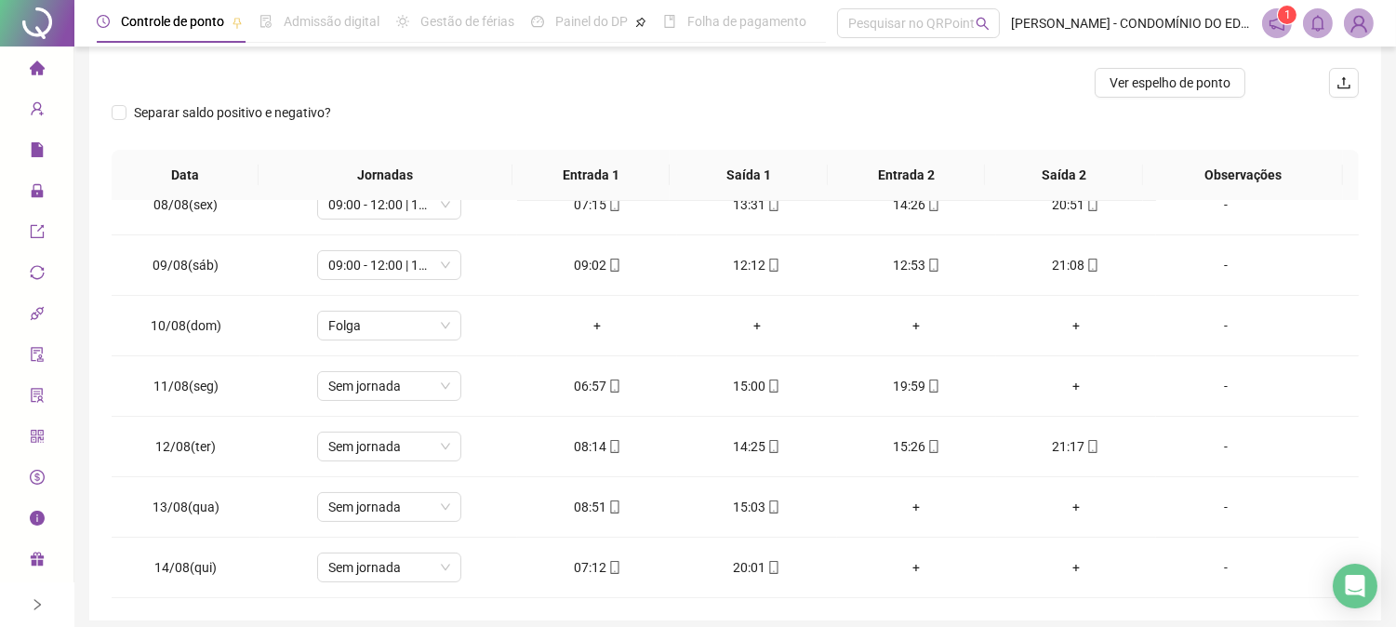
scroll to position [480, 0]
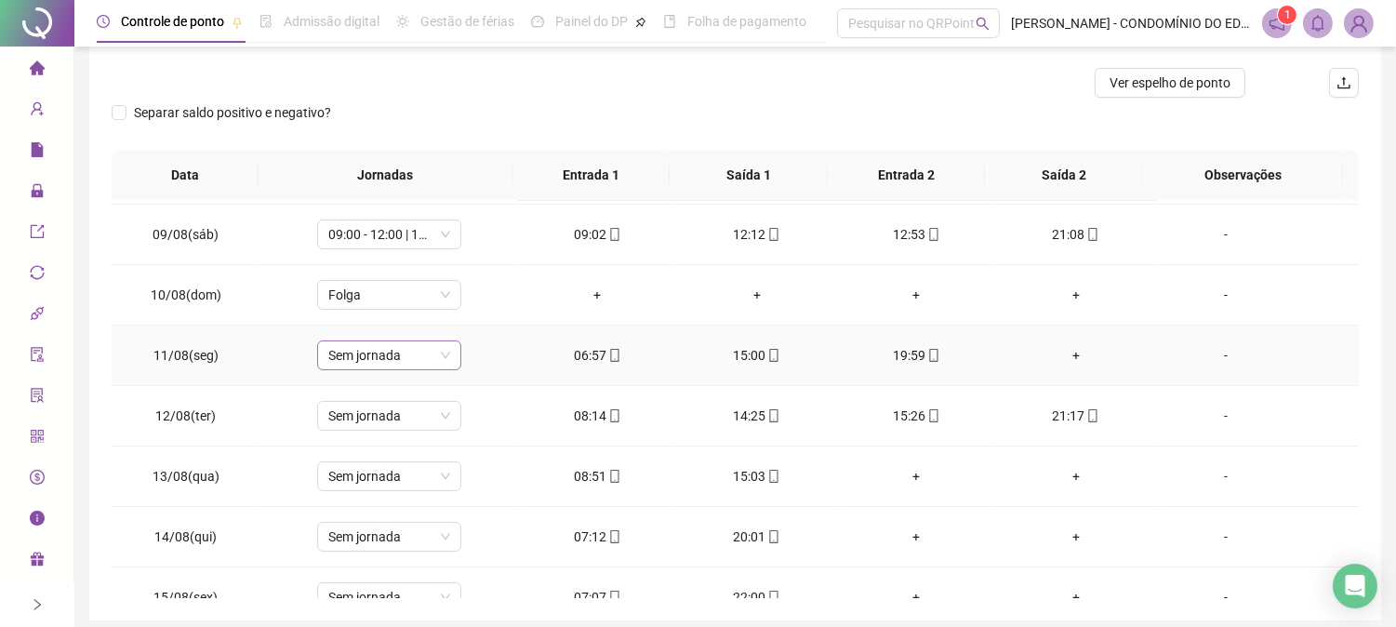
click at [342, 342] on span "Sem jornada" at bounding box center [389, 355] width 122 height 28
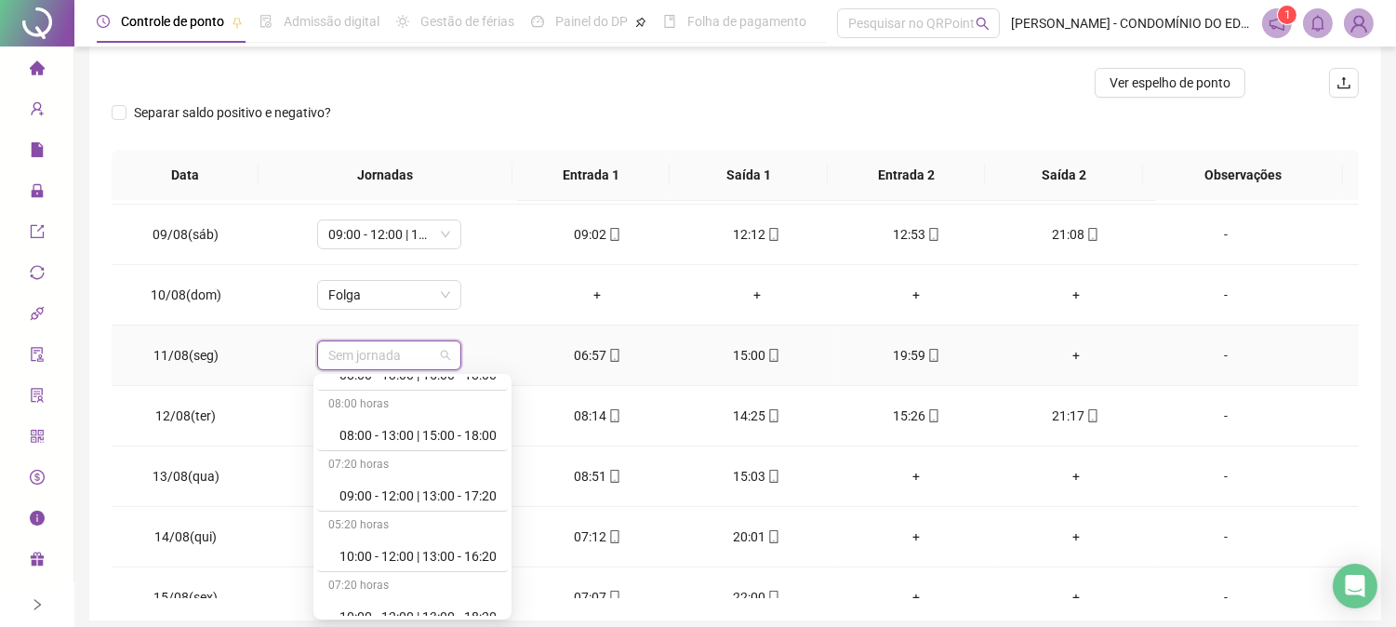
scroll to position [606, 0]
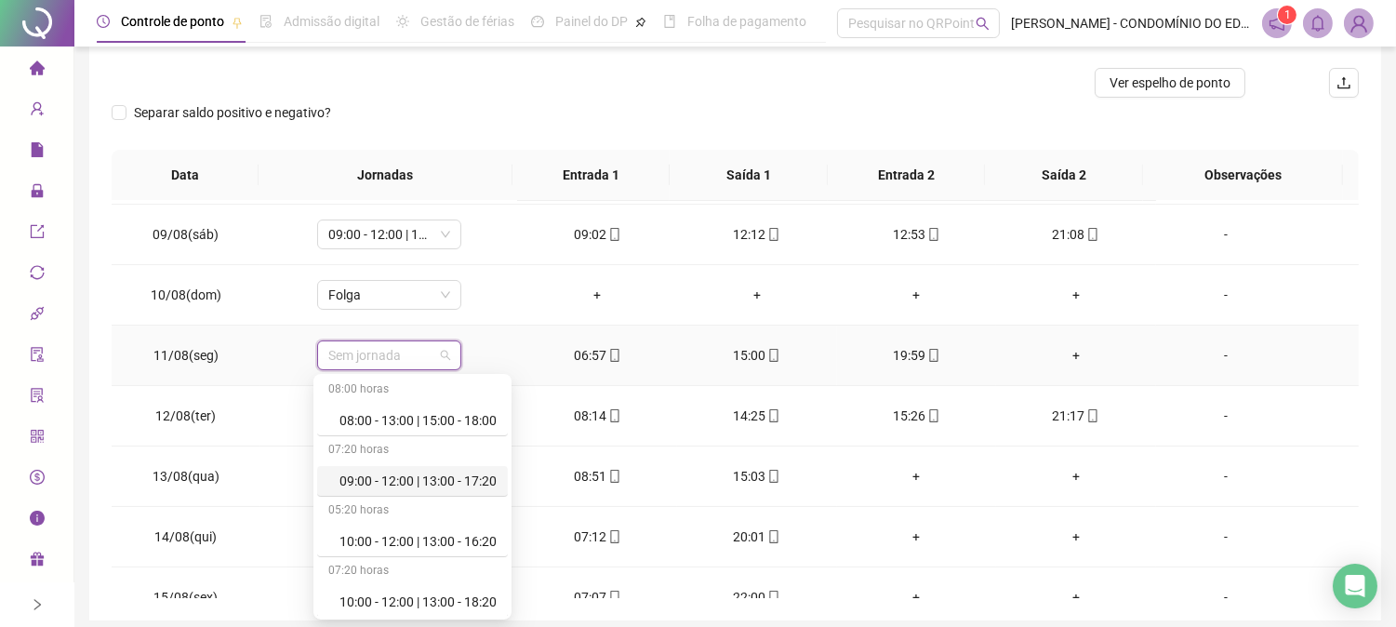
click at [475, 480] on div "09:00 - 12:00 | 13:00 - 17:20" at bounding box center [417, 481] width 157 height 20
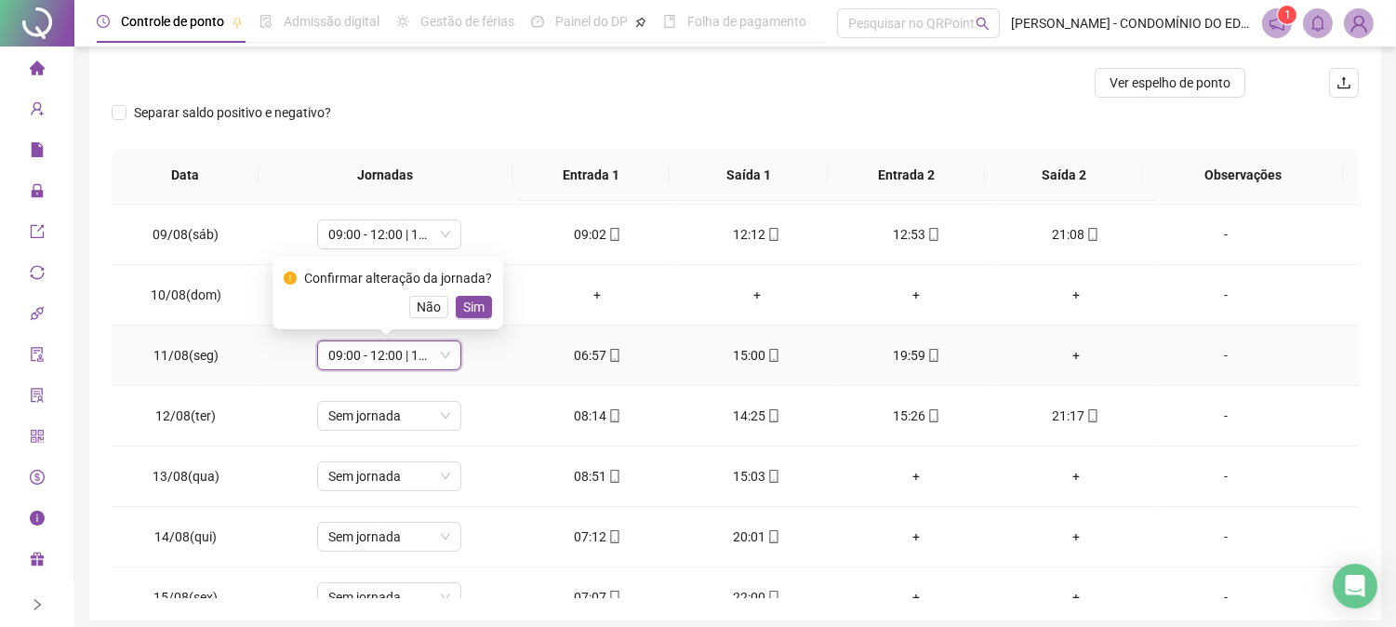
click at [463, 302] on span "Sim" at bounding box center [473, 307] width 21 height 20
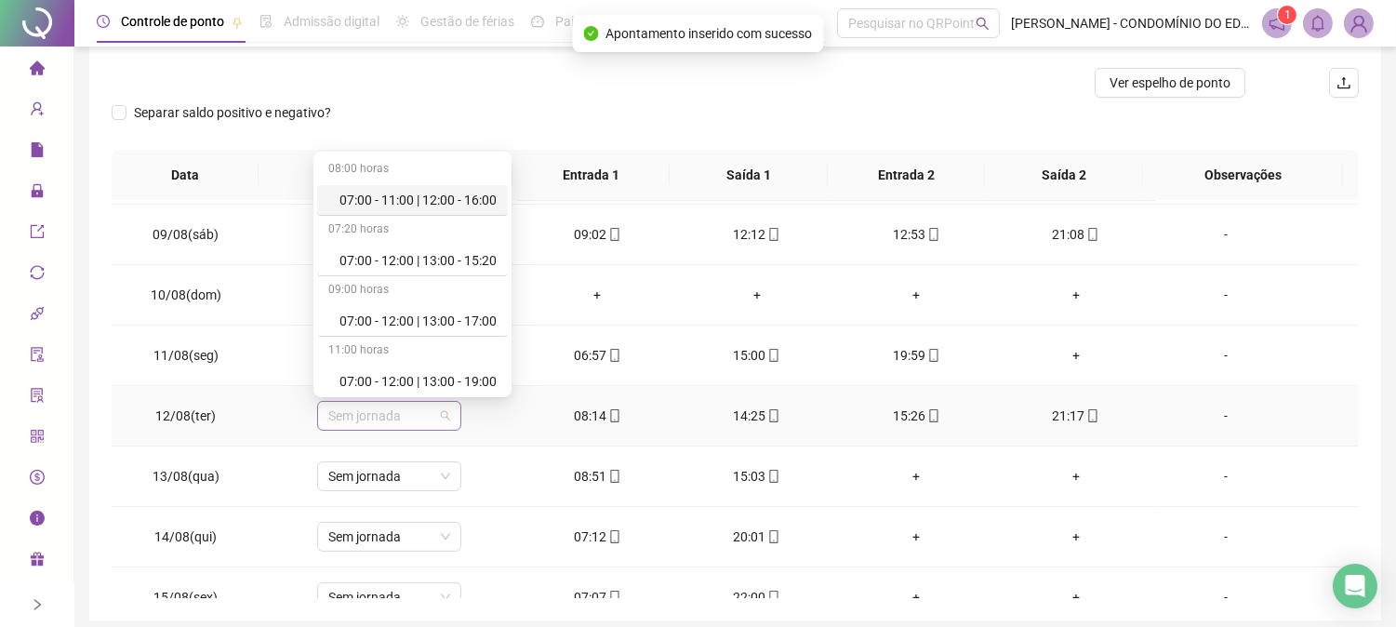
click at [375, 413] on span "Sem jornada" at bounding box center [389, 416] width 122 height 28
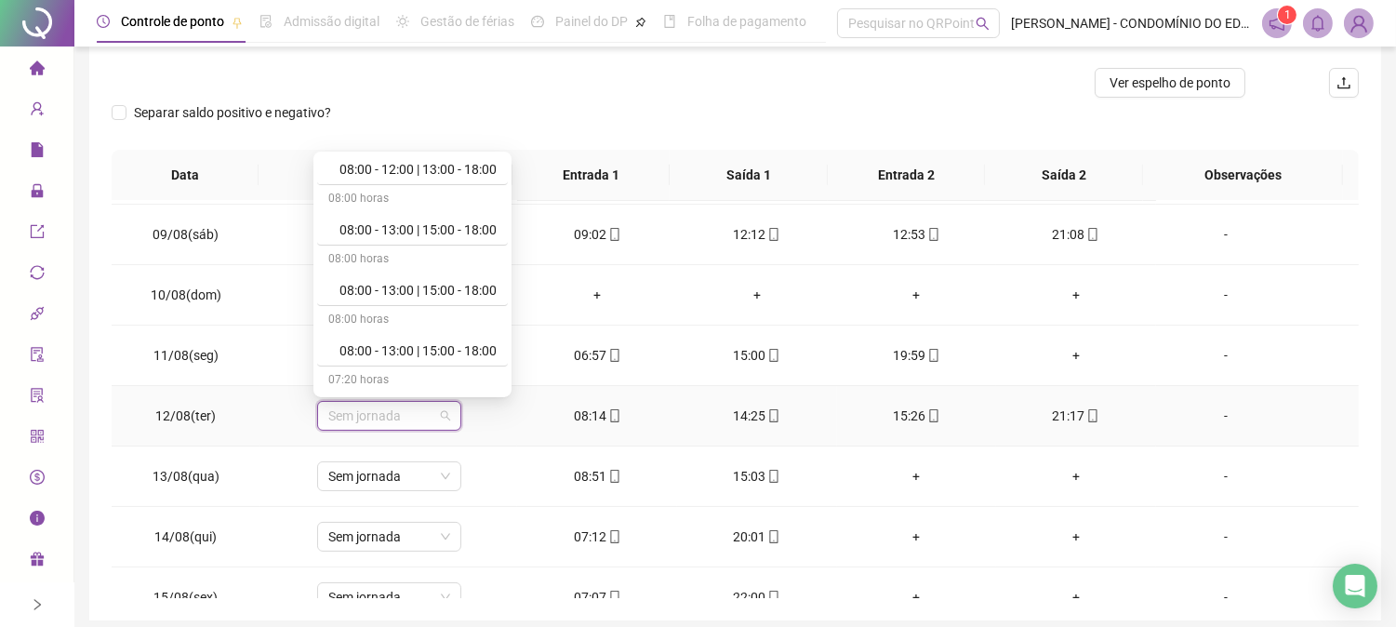
scroll to position [579, 0]
click at [459, 283] on div "09:00 - 12:00 | 13:00 - 17:20" at bounding box center [417, 286] width 157 height 20
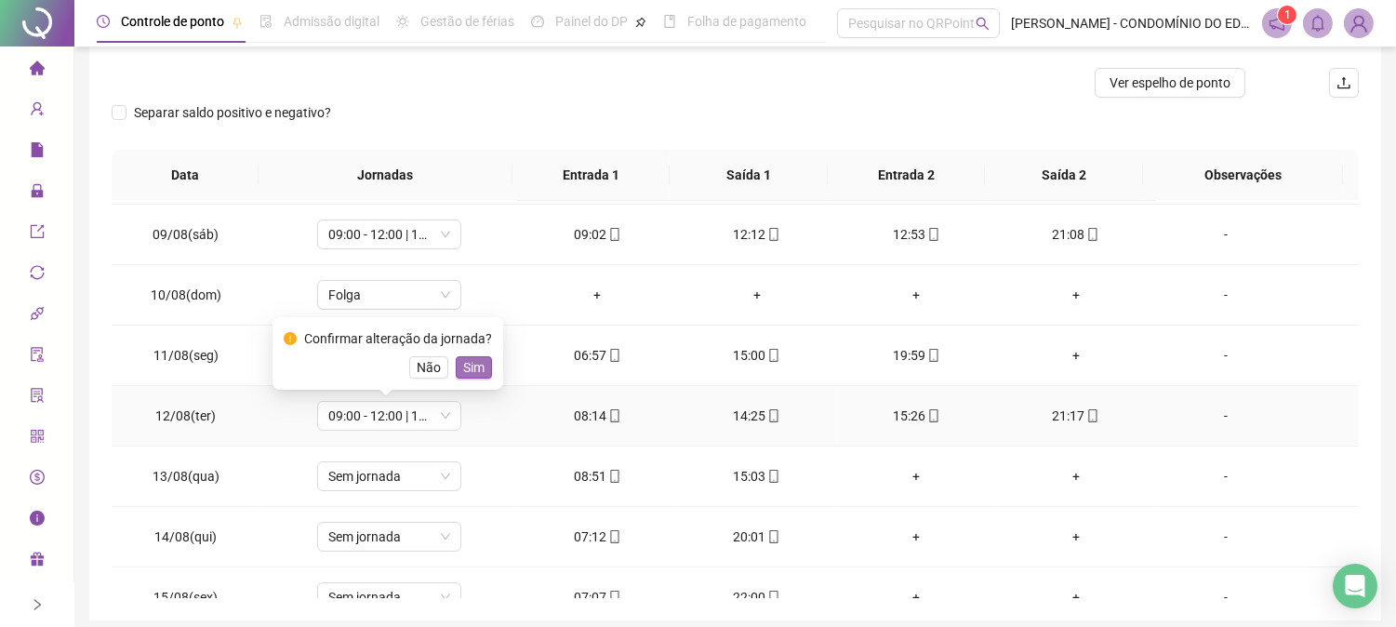
click at [472, 366] on span "Sim" at bounding box center [473, 367] width 21 height 20
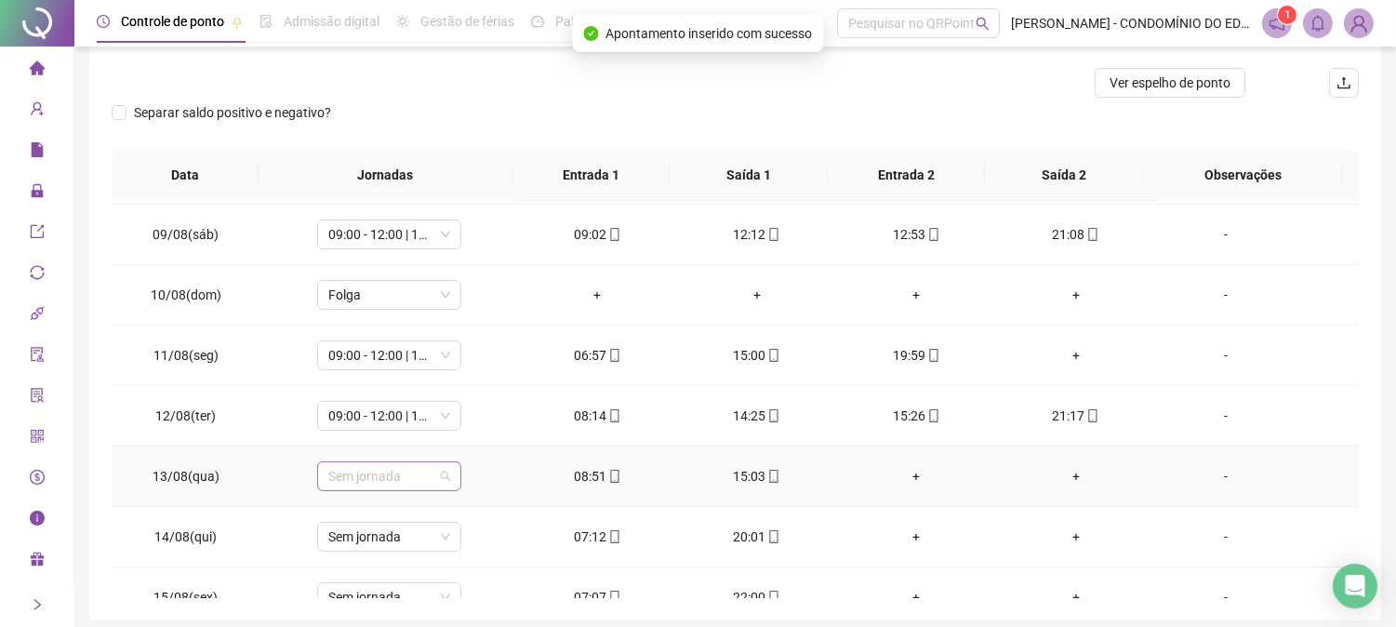
click at [367, 470] on span "Sem jornada" at bounding box center [389, 476] width 122 height 28
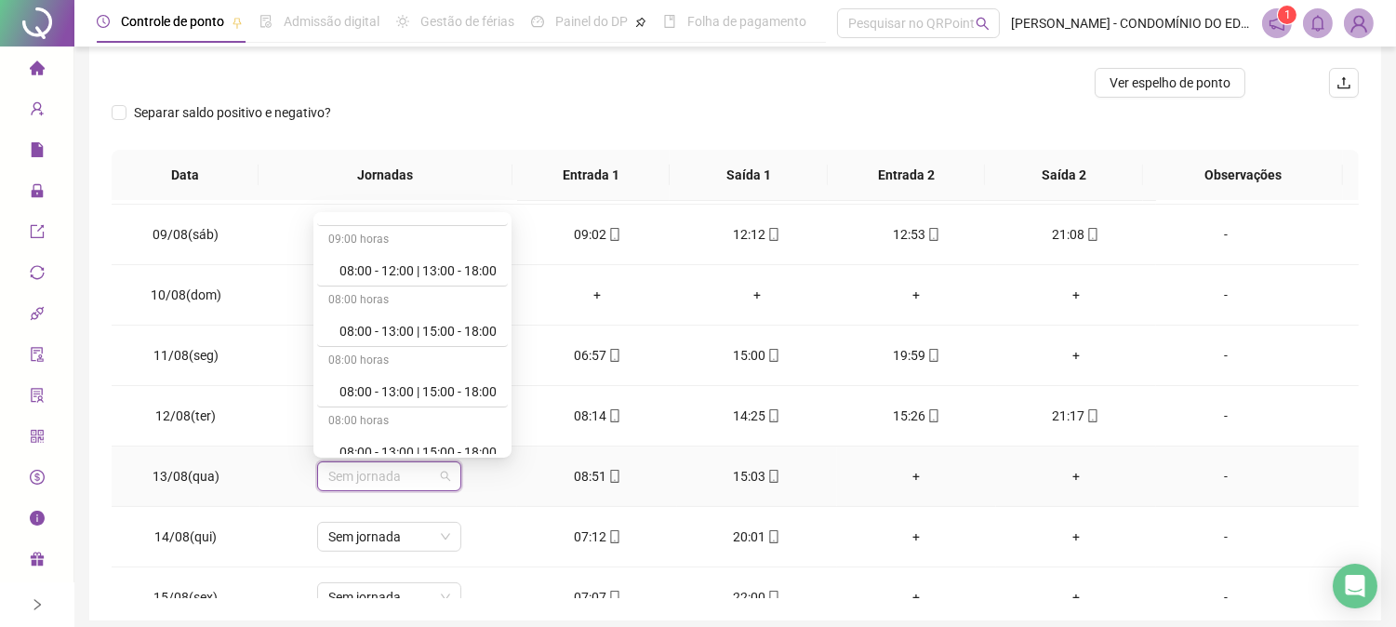
scroll to position [496, 0]
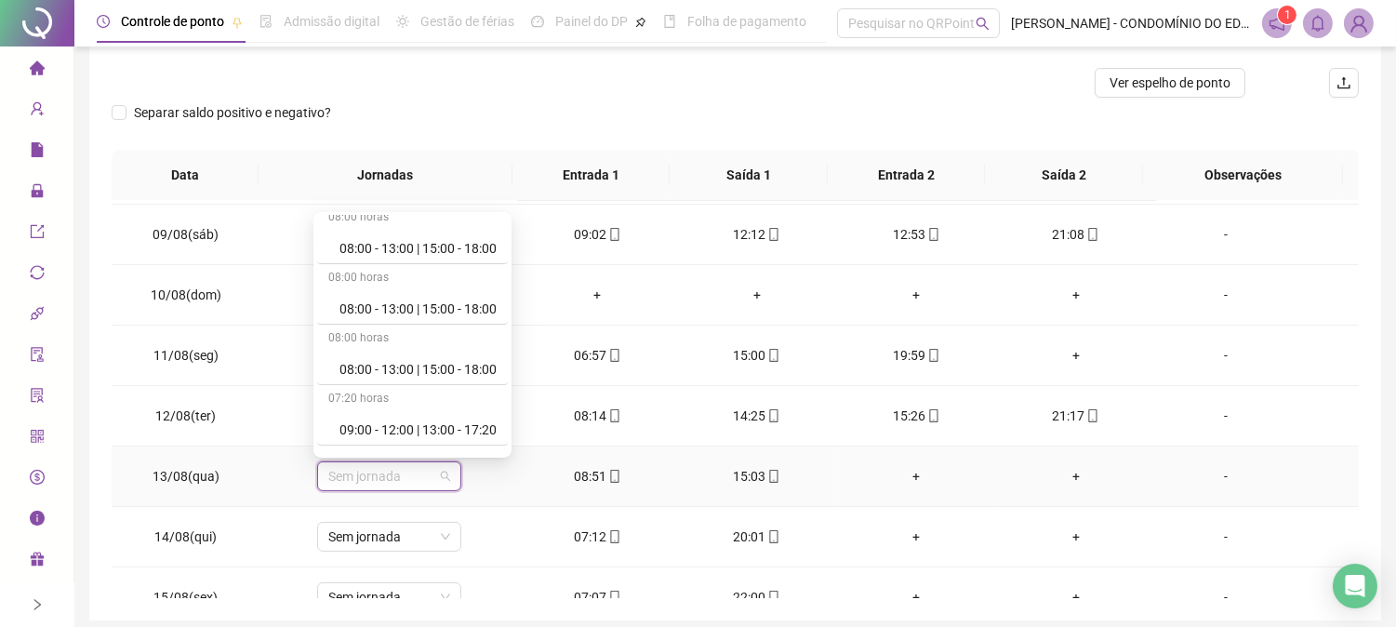
click at [512, 444] on div "08:00 horas 07:00 - 11:00 | 12:00 - 16:00 07:20 horas 07:00 - 12:00 | 13:00 - 1…" at bounding box center [412, 335] width 198 height 246
click at [461, 432] on div "09:00 - 12:00 | 13:00 - 17:20" at bounding box center [417, 429] width 157 height 20
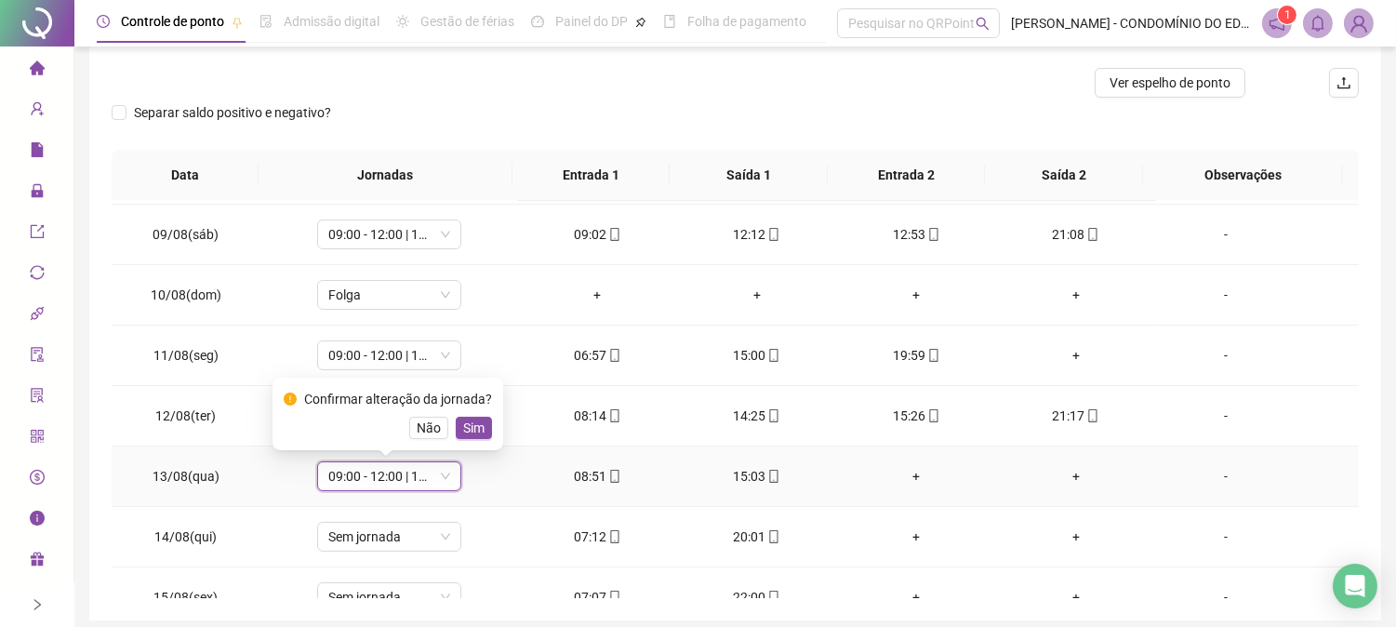
click at [463, 432] on span "Sim" at bounding box center [473, 428] width 21 height 20
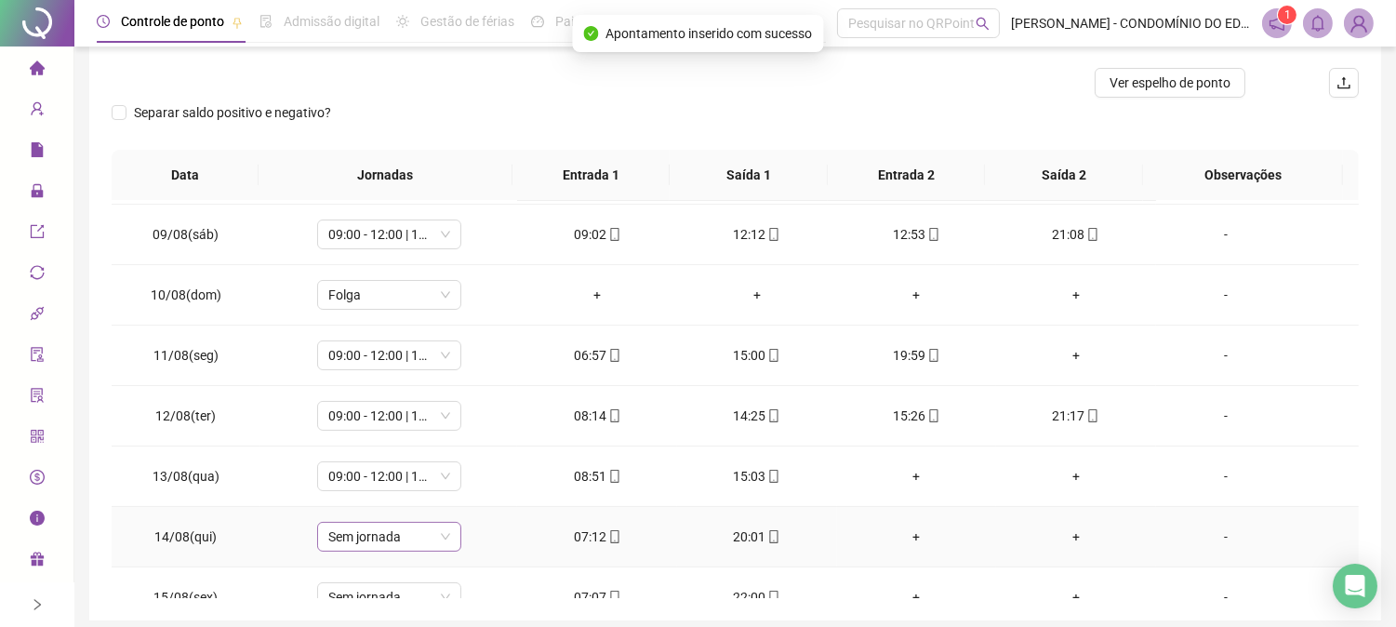
click at [383, 535] on span "Sem jornada" at bounding box center [389, 537] width 122 height 28
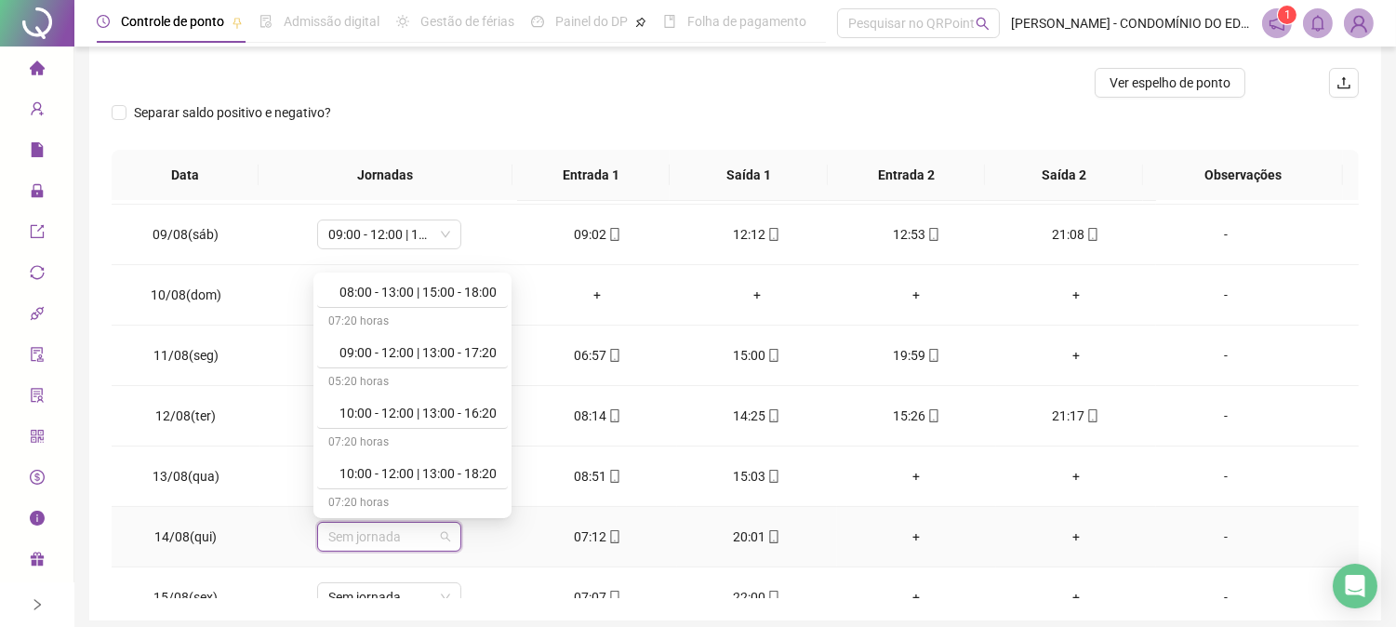
scroll to position [674, 0]
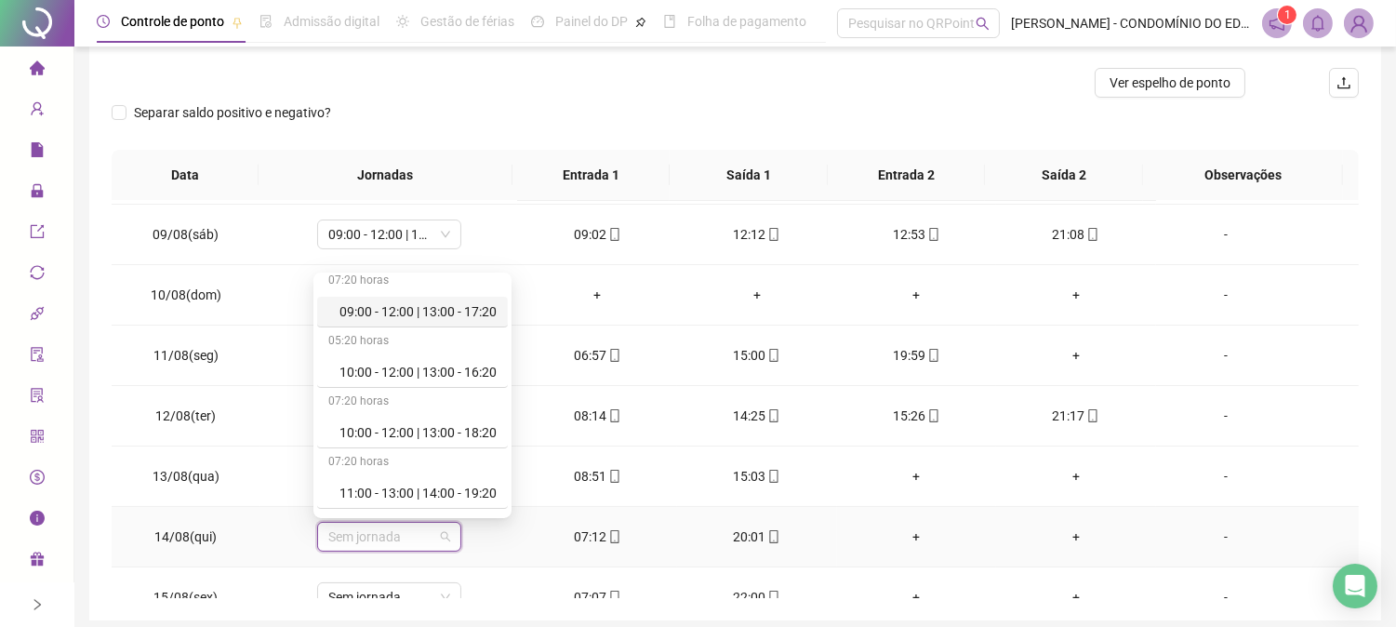
click at [394, 307] on div "09:00 - 12:00 | 13:00 - 17:20" at bounding box center [417, 311] width 157 height 20
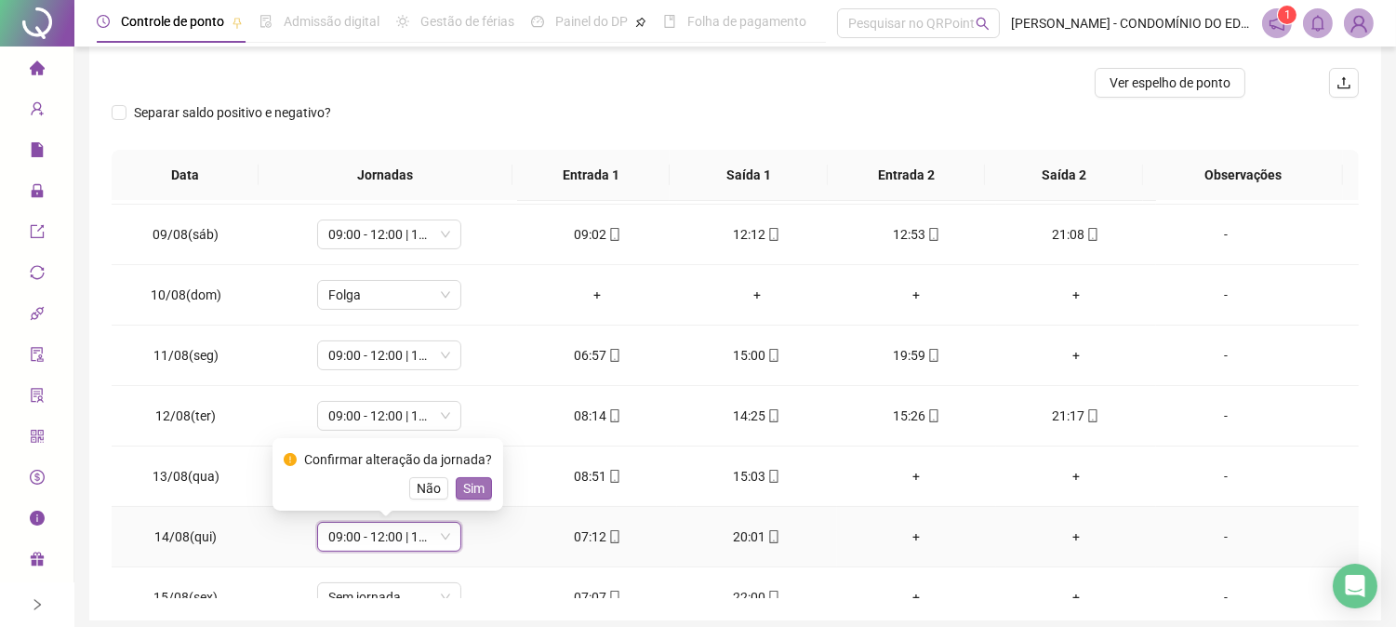
click at [478, 488] on span "Sim" at bounding box center [473, 488] width 21 height 20
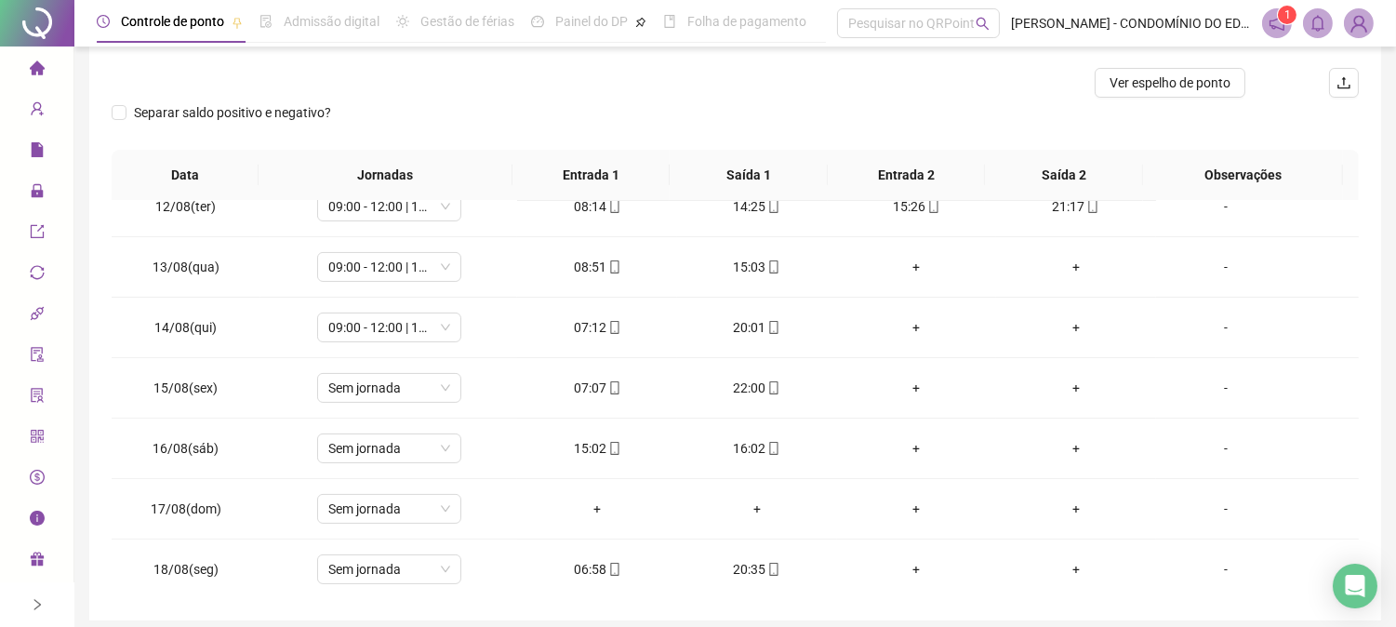
scroll to position [692, 0]
click at [359, 393] on span "Sem jornada" at bounding box center [389, 386] width 122 height 28
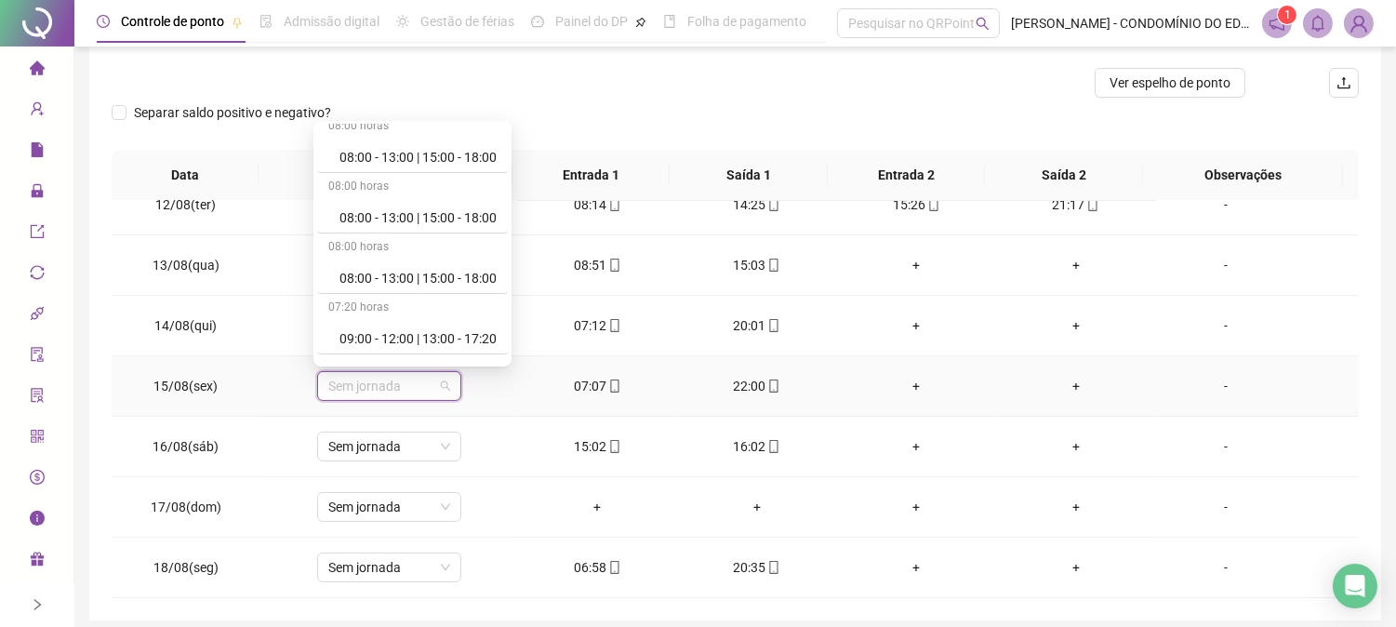
scroll to position [537, 0]
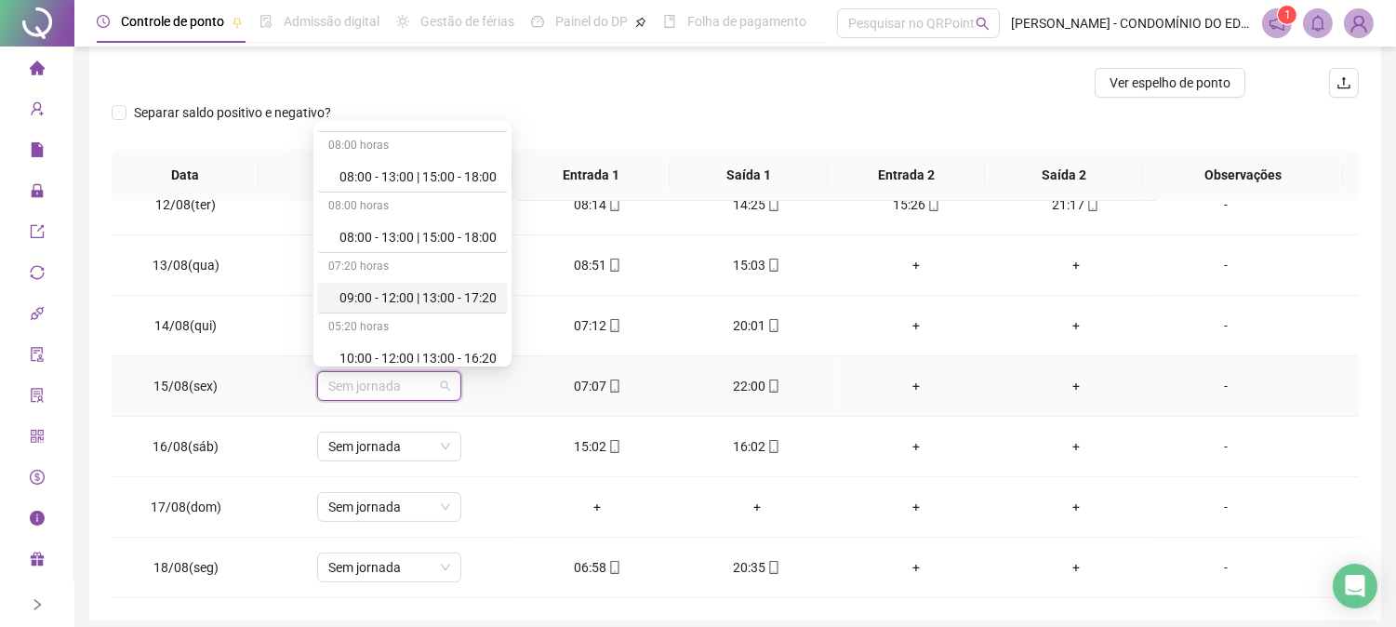
click at [476, 294] on div "09:00 - 12:00 | 13:00 - 17:20" at bounding box center [417, 297] width 157 height 20
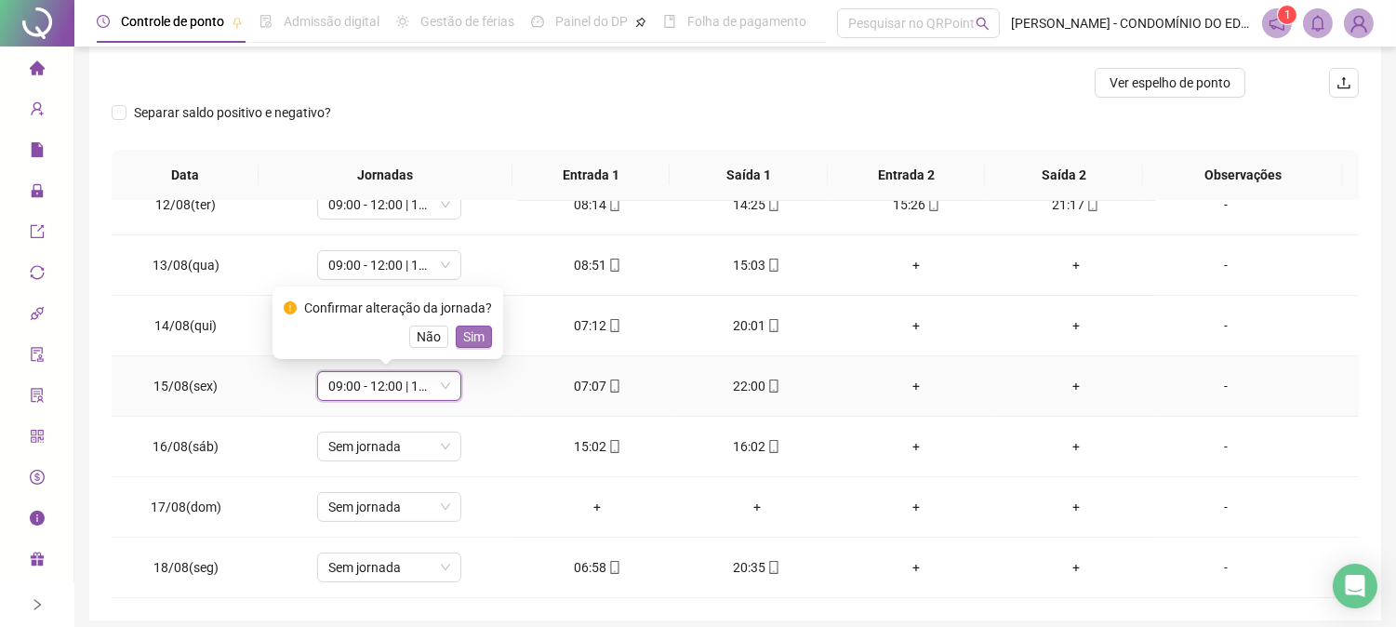
click at [472, 328] on span "Sim" at bounding box center [473, 336] width 21 height 20
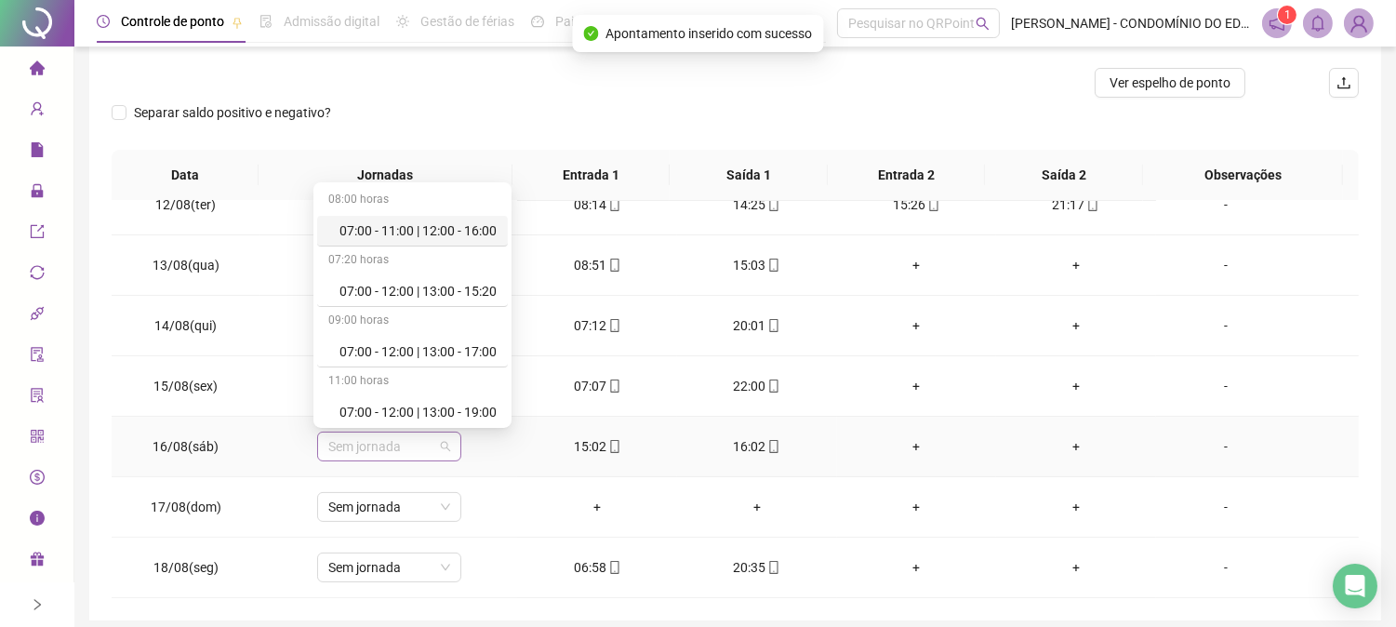
click at [357, 448] on span "Sem jornada" at bounding box center [389, 446] width 122 height 28
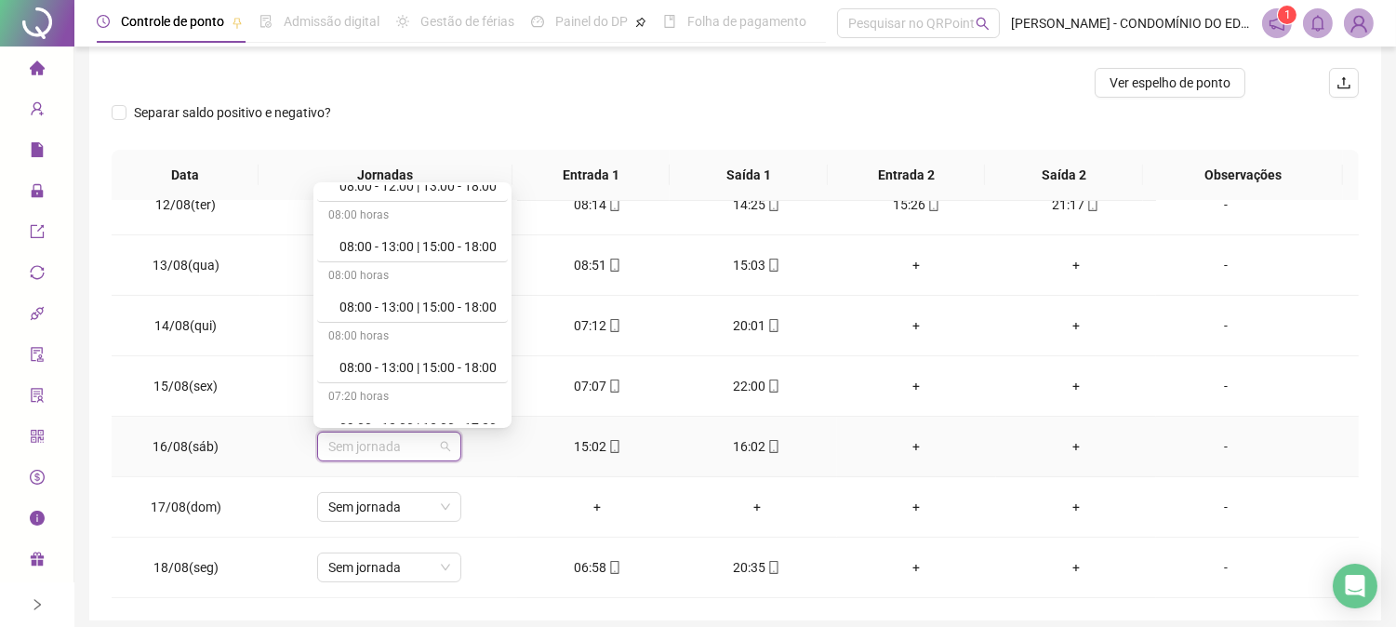
scroll to position [509, 0]
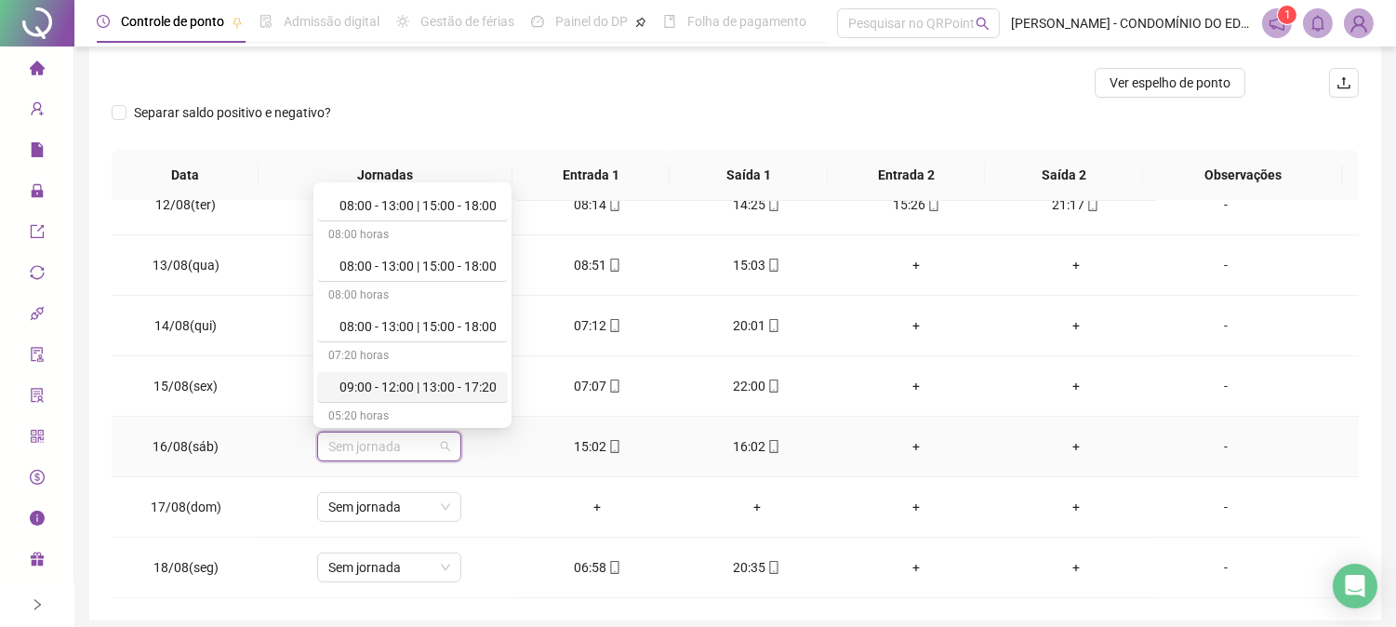
click at [478, 388] on div "09:00 - 12:00 | 13:00 - 17:20" at bounding box center [417, 387] width 157 height 20
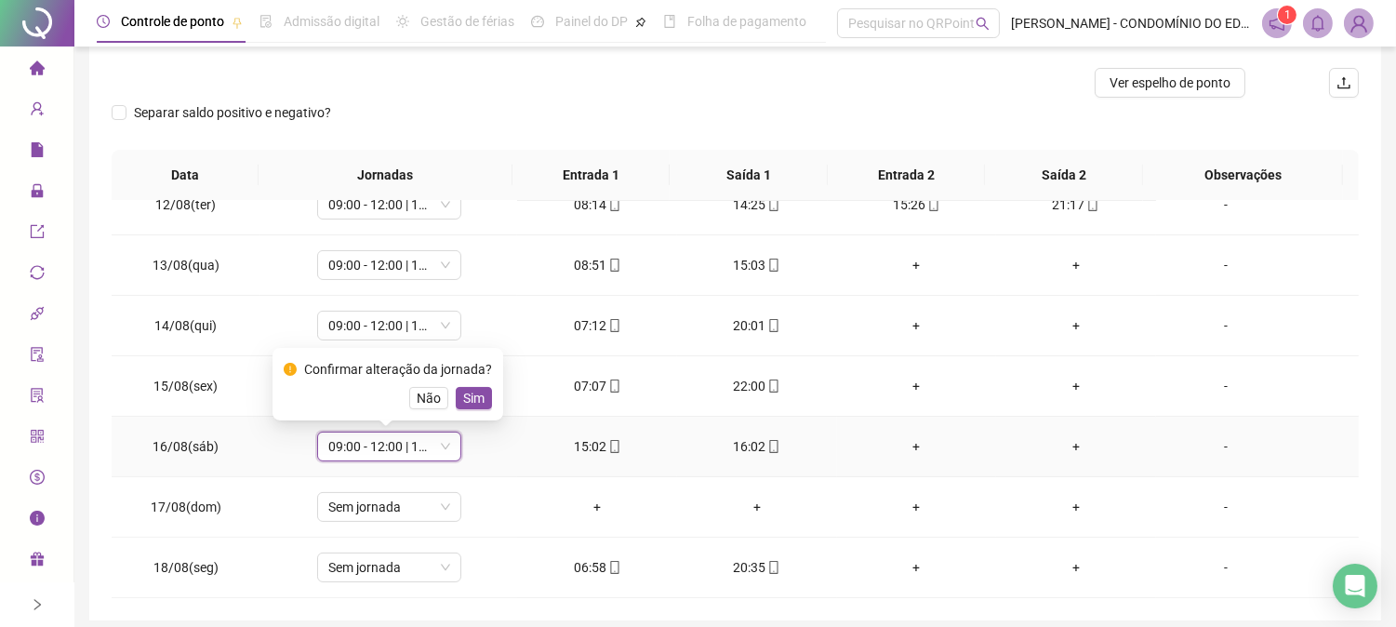
click at [471, 397] on span "Sim" at bounding box center [473, 398] width 21 height 20
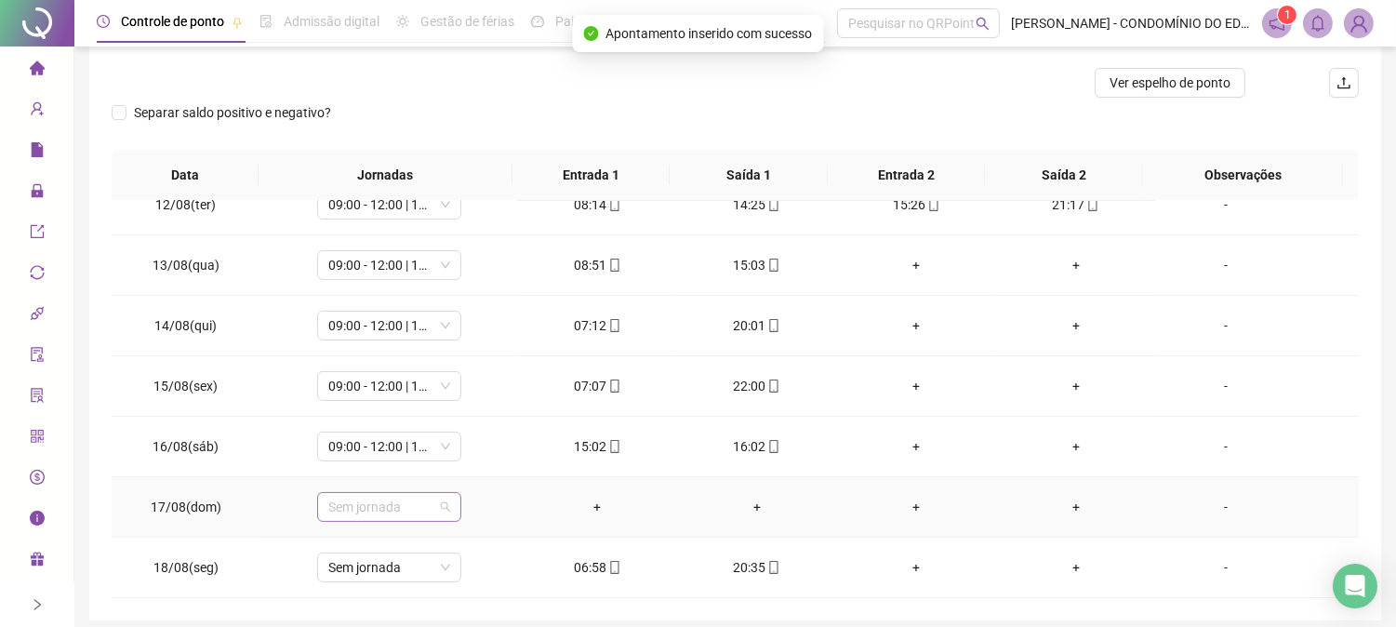
click at [361, 503] on span "Sem jornada" at bounding box center [389, 507] width 122 height 28
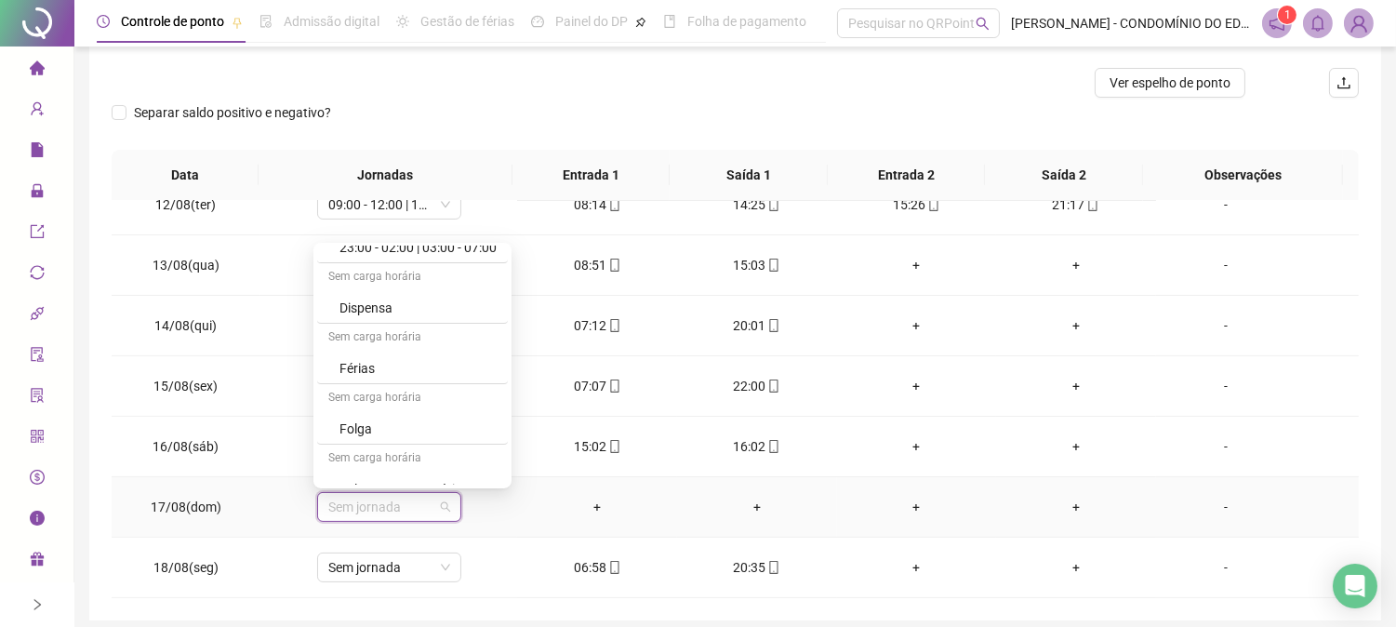
scroll to position [1323, 0]
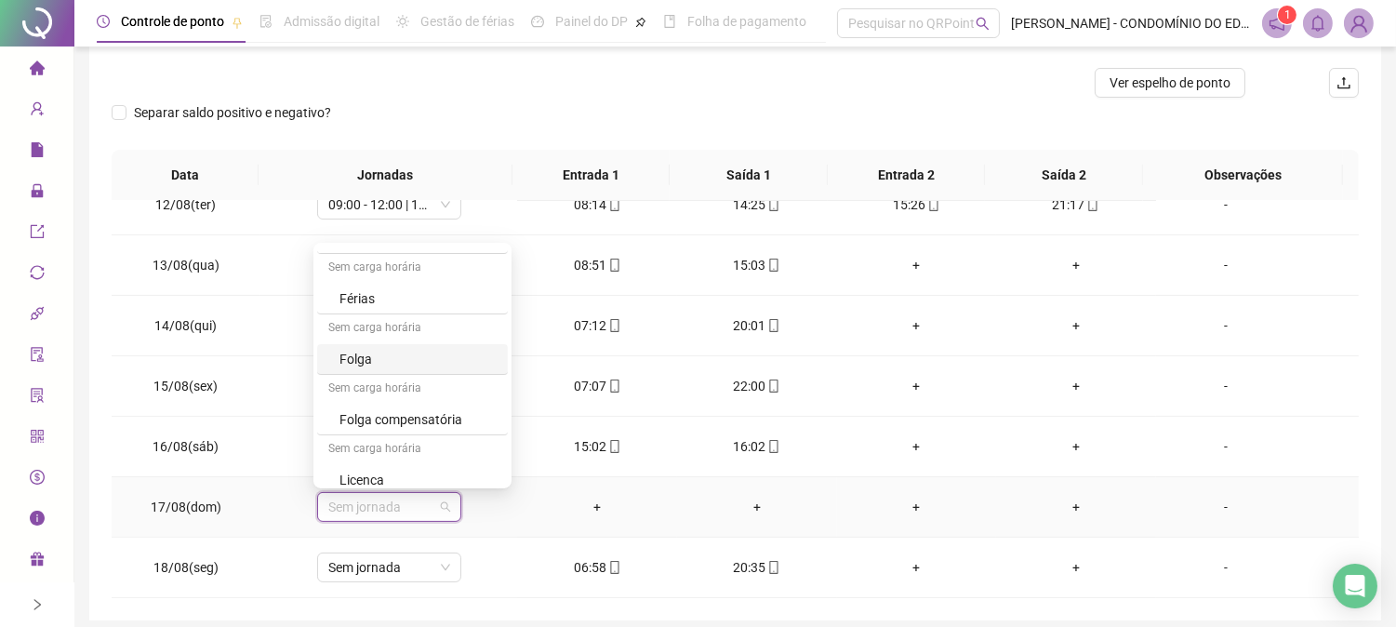
click at [355, 366] on div "Folga" at bounding box center [417, 359] width 157 height 20
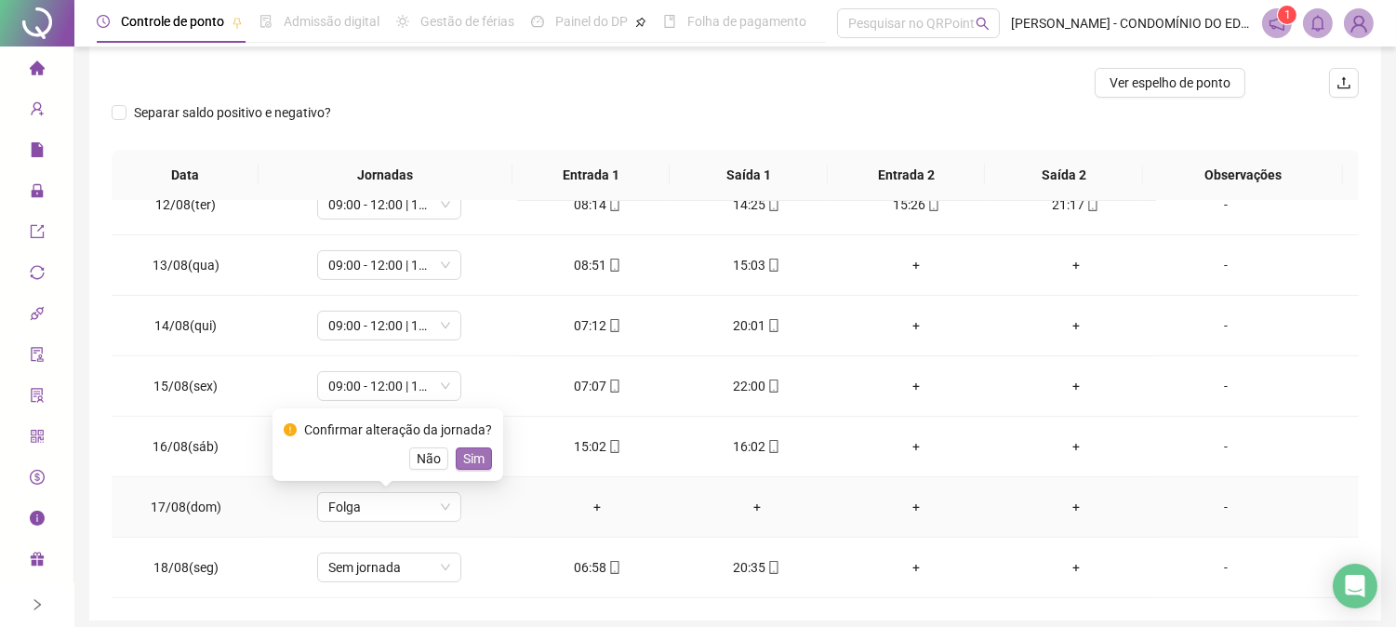
click at [468, 453] on span "Sim" at bounding box center [473, 458] width 21 height 20
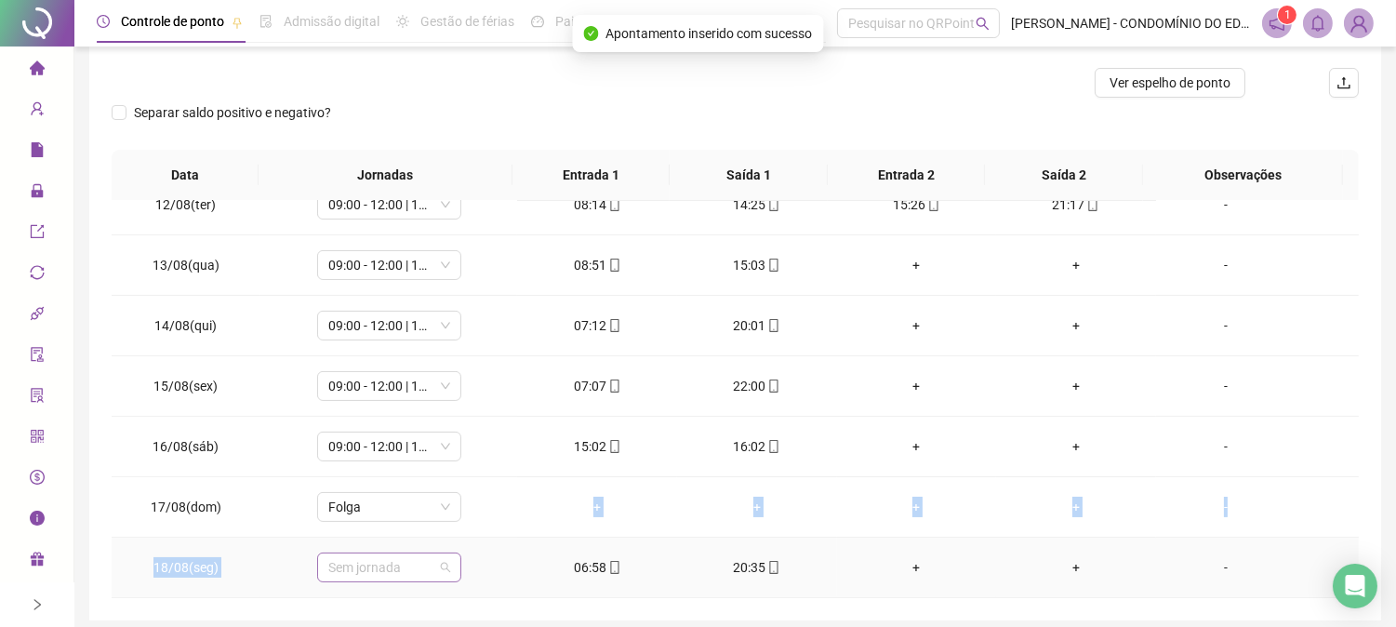
click at [395, 567] on span "Sem jornada" at bounding box center [389, 567] width 122 height 28
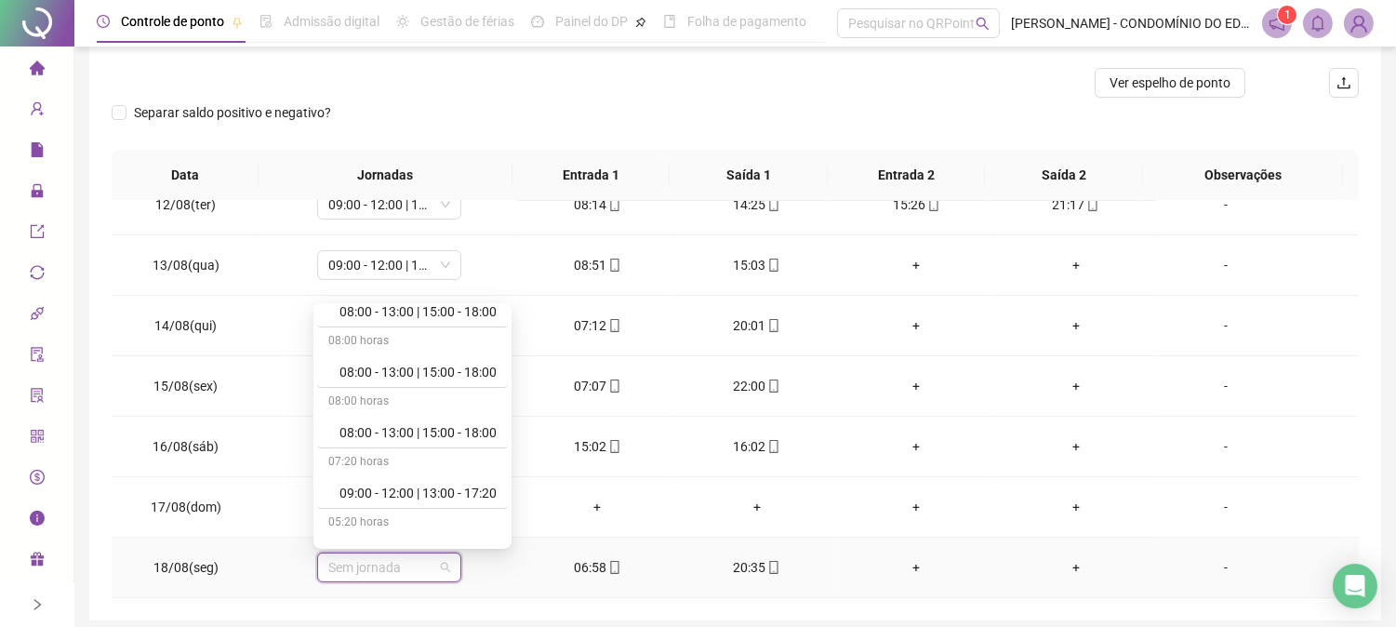
scroll to position [551, 0]
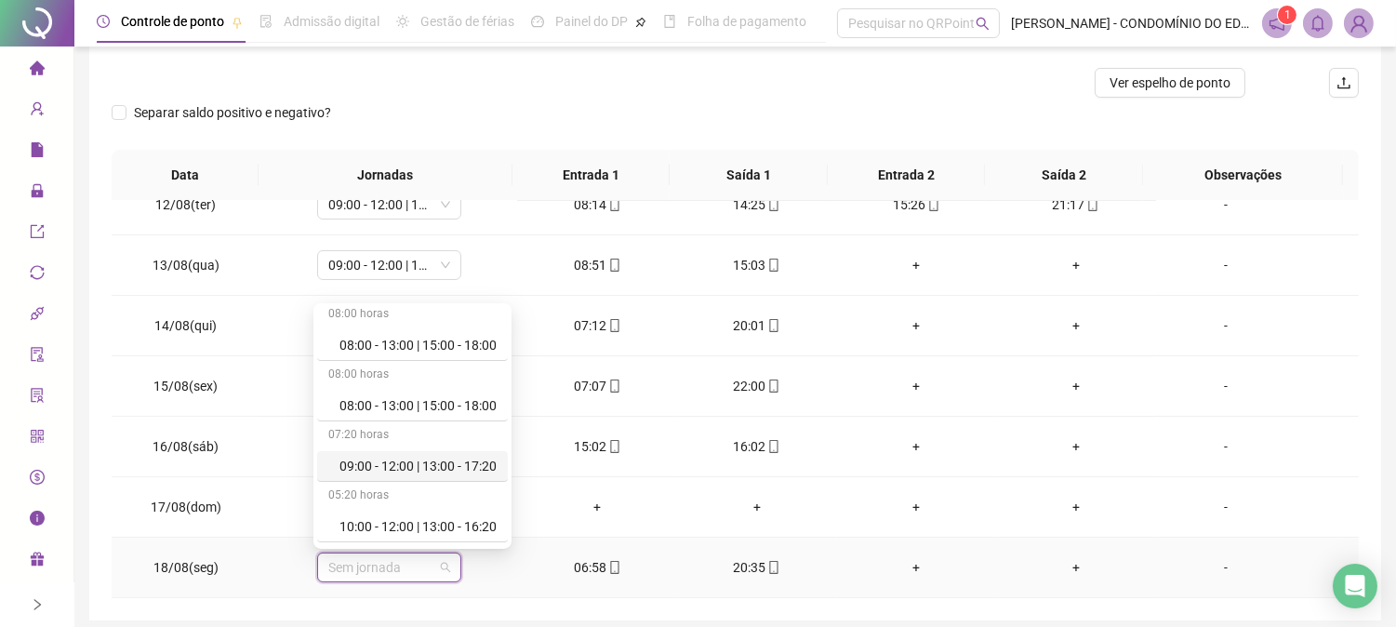
click at [480, 461] on div "09:00 - 12:00 | 13:00 - 17:20" at bounding box center [417, 466] width 157 height 20
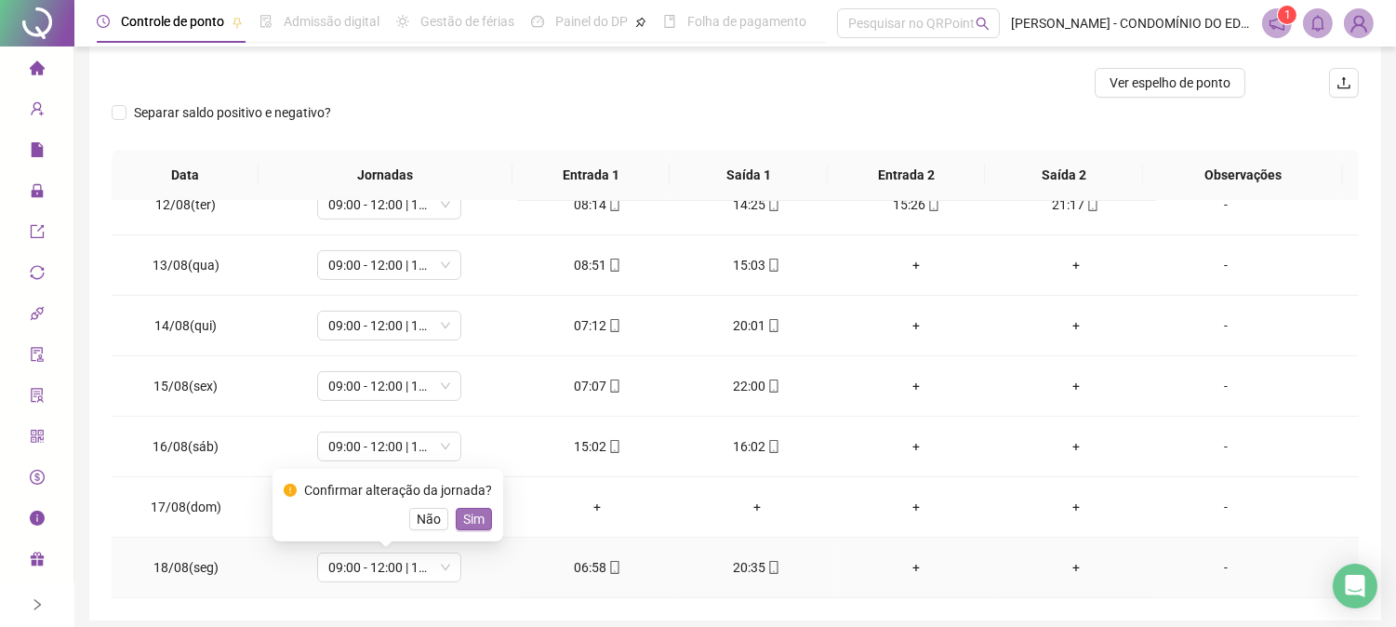
click at [467, 513] on span "Sim" at bounding box center [473, 519] width 21 height 20
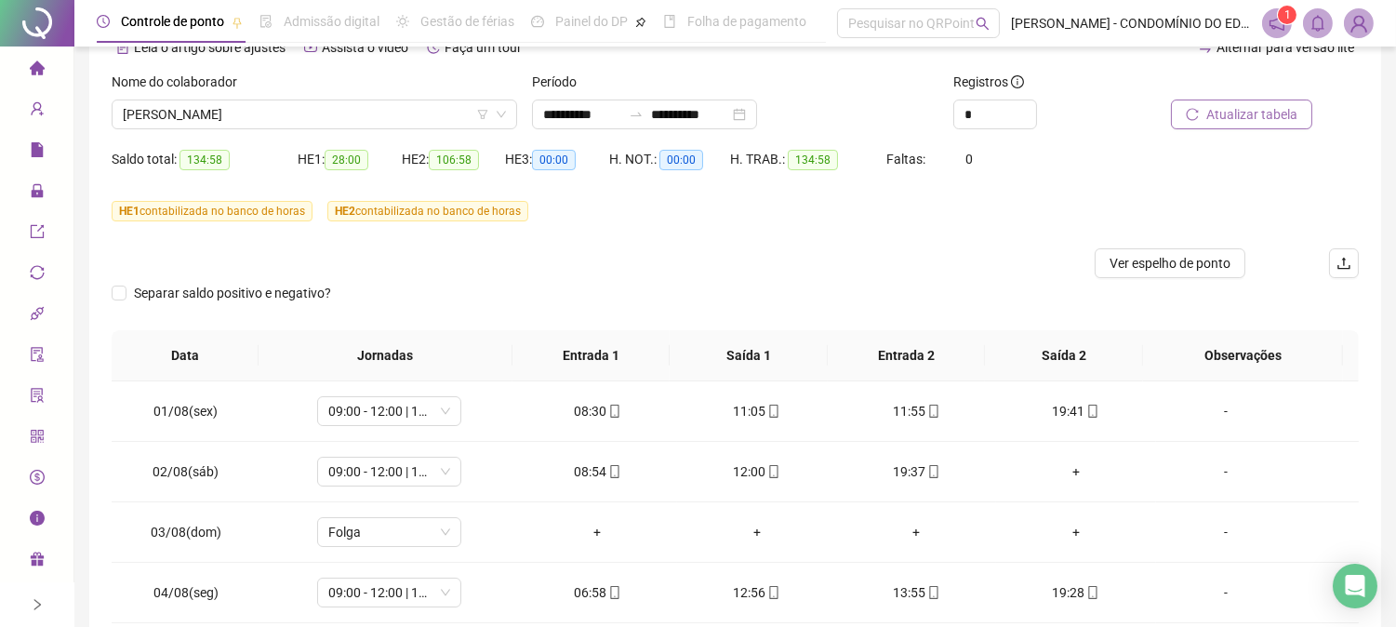
scroll to position [97, 0]
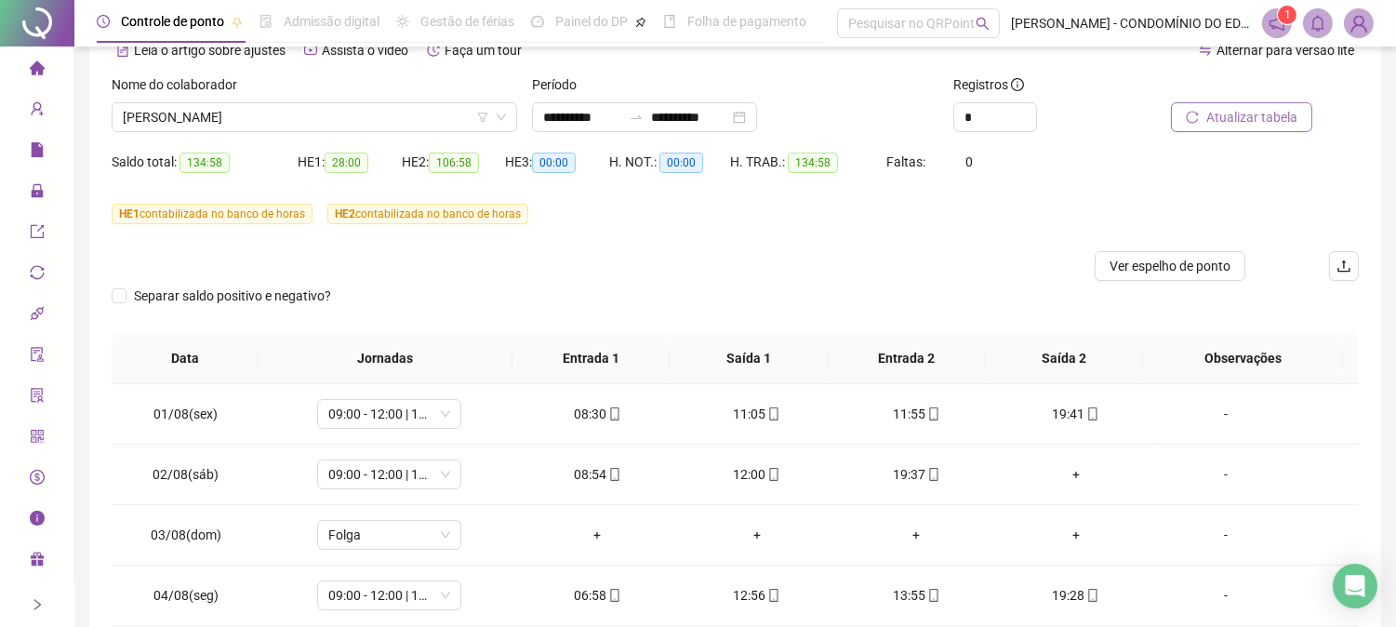
click at [1246, 113] on span "Atualizar tabela" at bounding box center [1251, 117] width 91 height 20
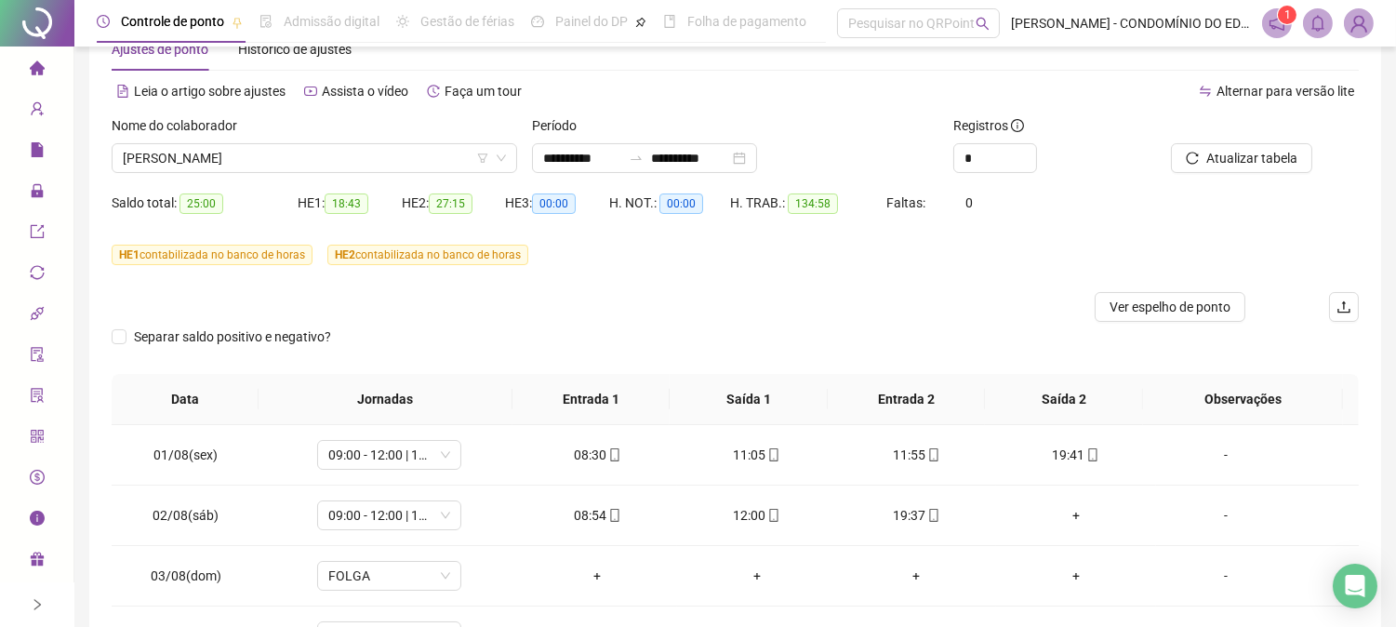
scroll to position [0, 0]
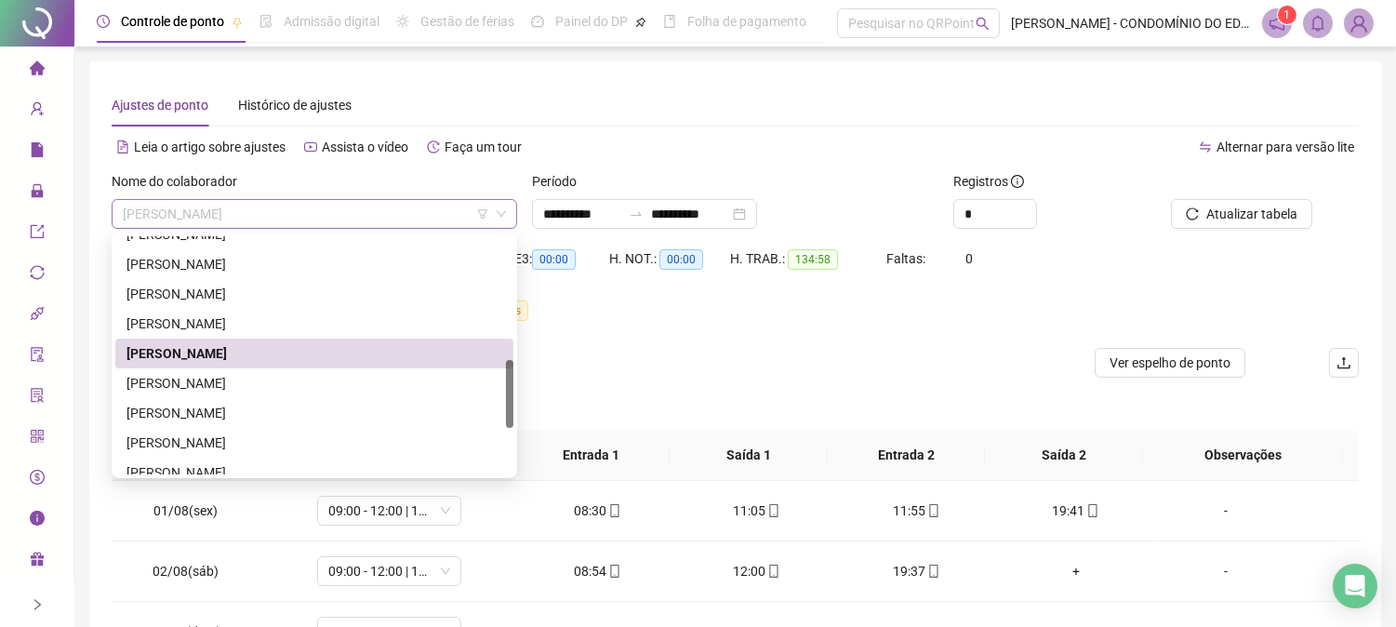
click at [211, 216] on span "[PERSON_NAME]" at bounding box center [314, 214] width 383 height 28
click at [149, 377] on div "[PERSON_NAME]" at bounding box center [314, 383] width 376 height 20
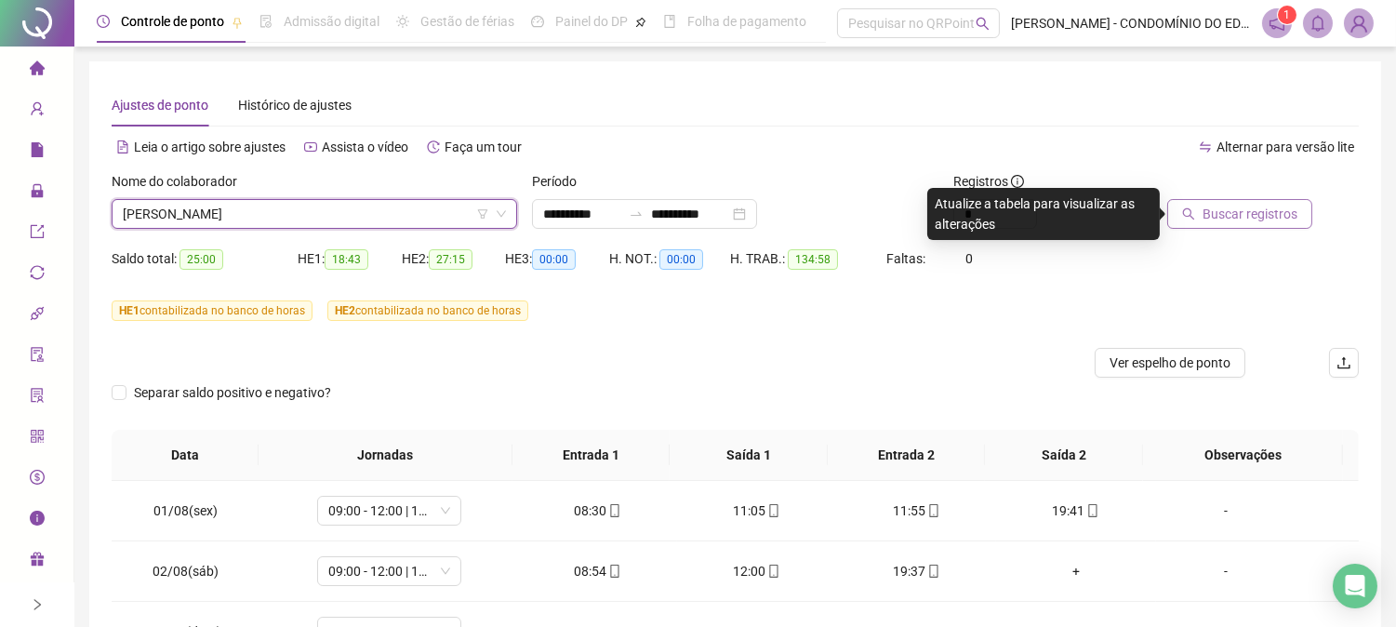
click at [1233, 206] on span "Buscar registros" at bounding box center [1250, 214] width 95 height 20
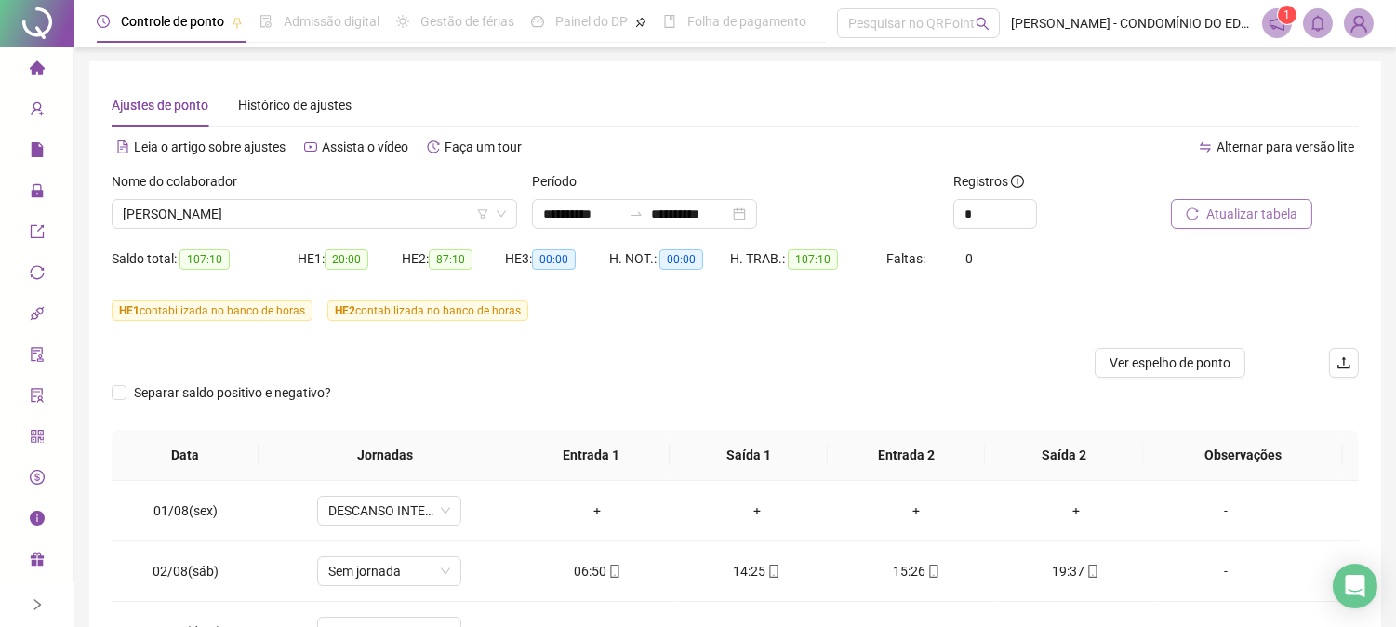
click at [1363, 299] on div "**********" at bounding box center [735, 480] width 1292 height 839
click at [1224, 216] on span "Atualizar tabela" at bounding box center [1251, 214] width 91 height 20
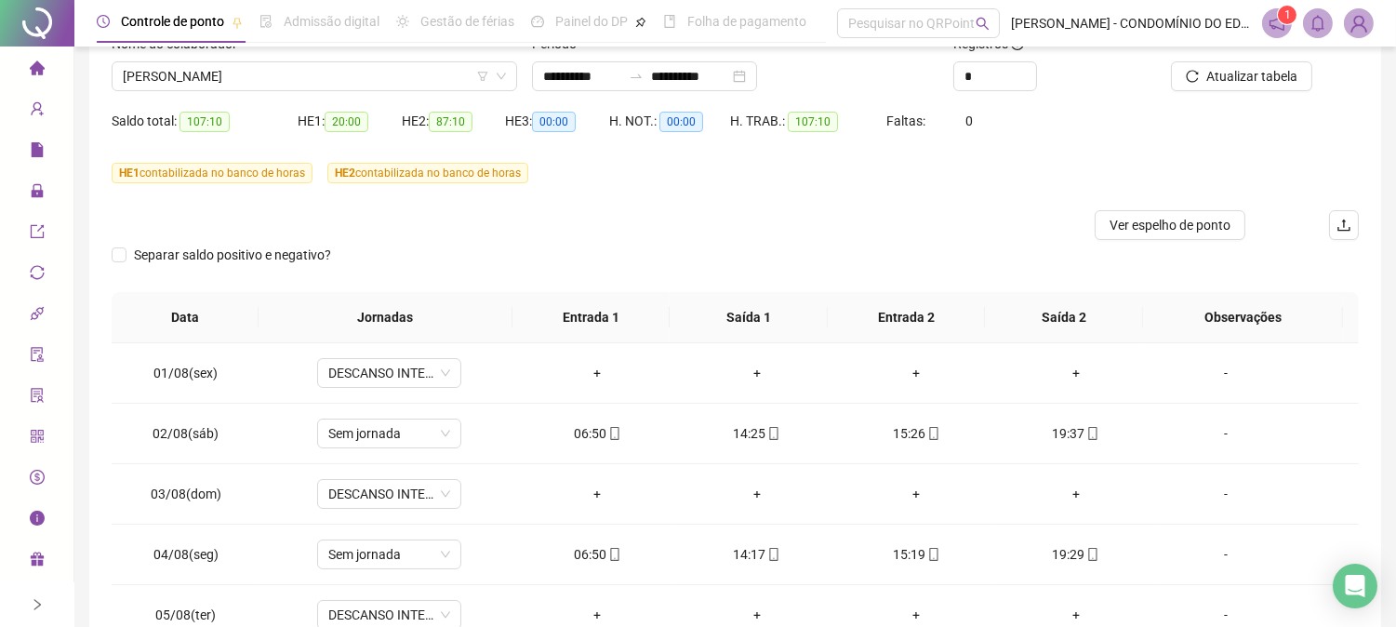
scroll to position [119, 0]
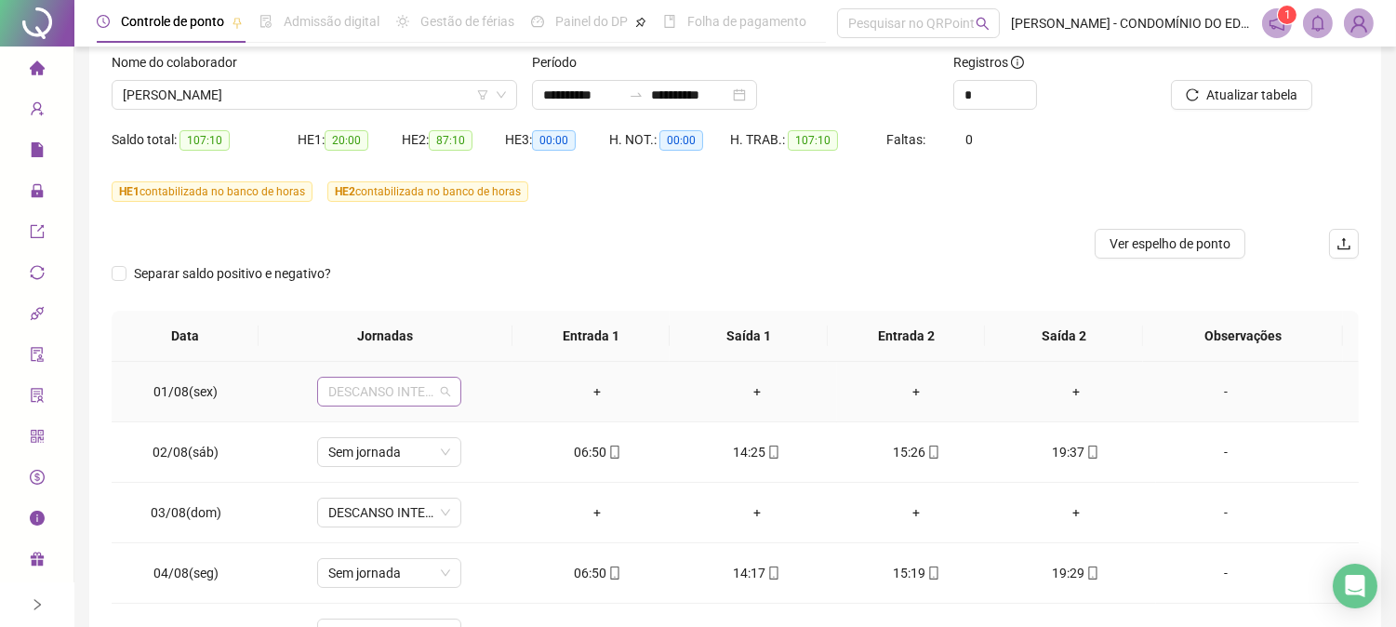
click at [369, 395] on span "DESCANSO INTER-JORNADA" at bounding box center [389, 392] width 122 height 28
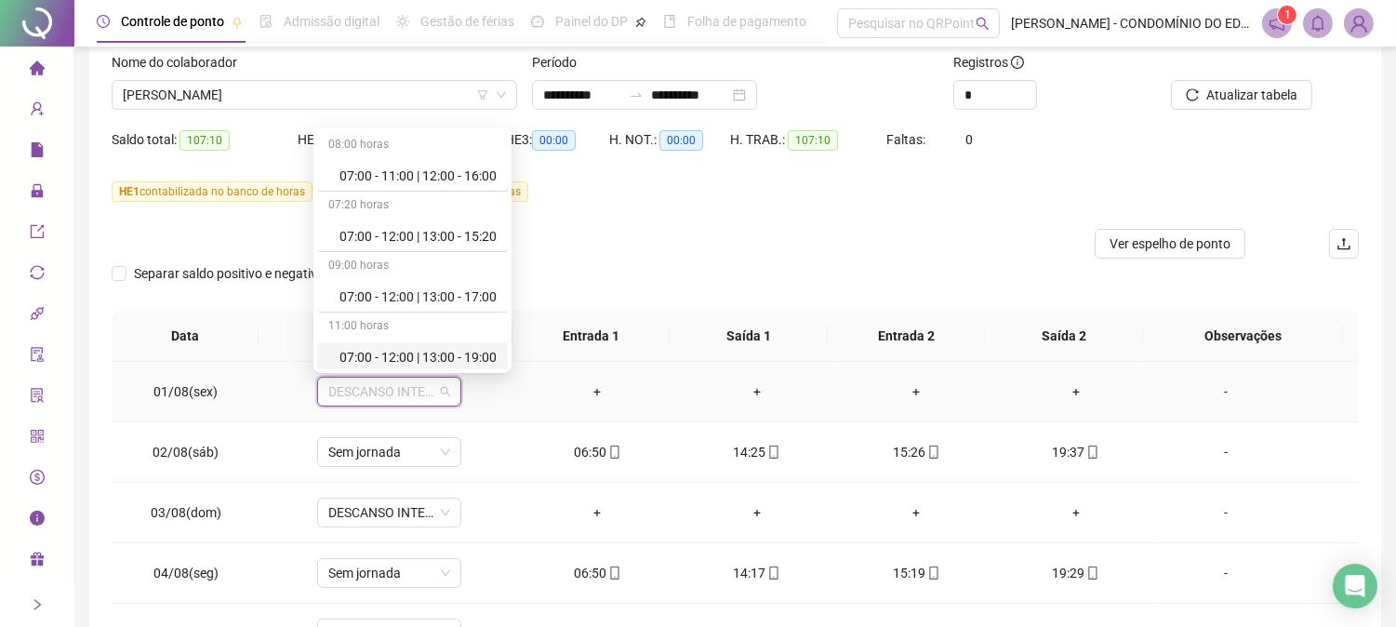
click at [386, 351] on div "07:00 - 12:00 | 13:00 - 19:00" at bounding box center [417, 357] width 157 height 20
click at [354, 385] on span "07:00 - 12:00 | 13:00 - 19:00" at bounding box center [389, 392] width 122 height 28
click at [410, 337] on div "11:00 horas" at bounding box center [416, 324] width 199 height 30
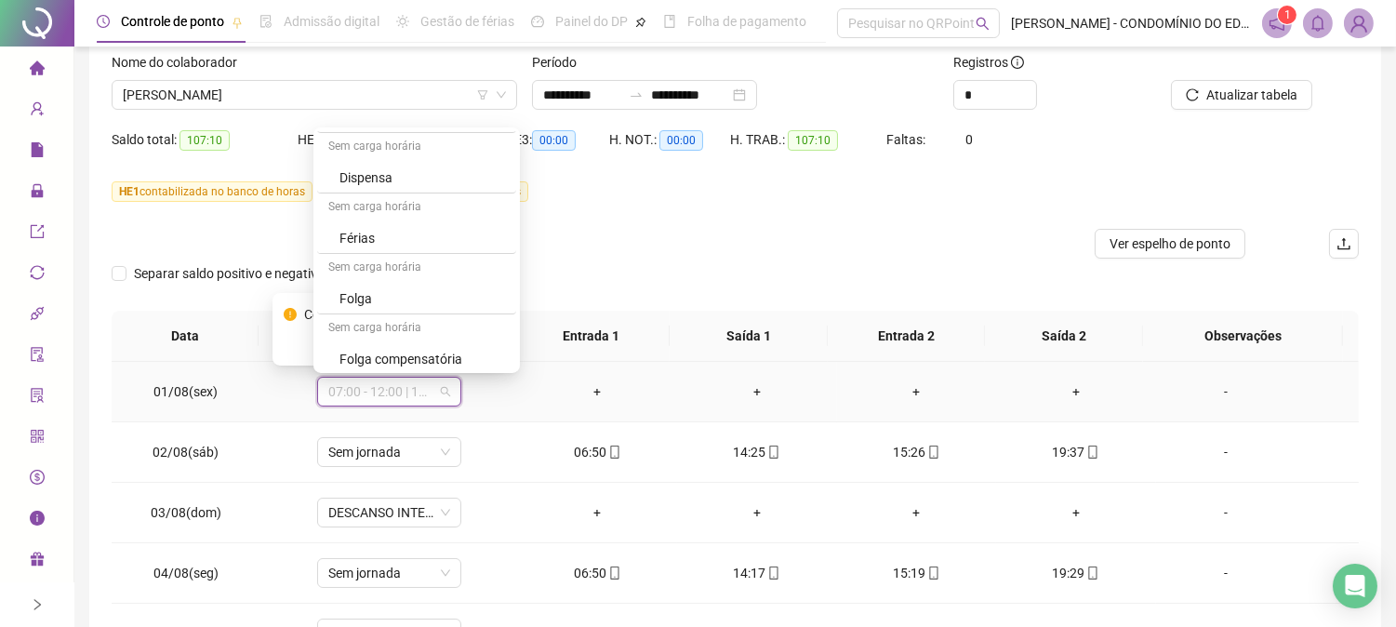
scroll to position [1271, 0]
click at [366, 300] on div "Folga" at bounding box center [422, 295] width 166 height 20
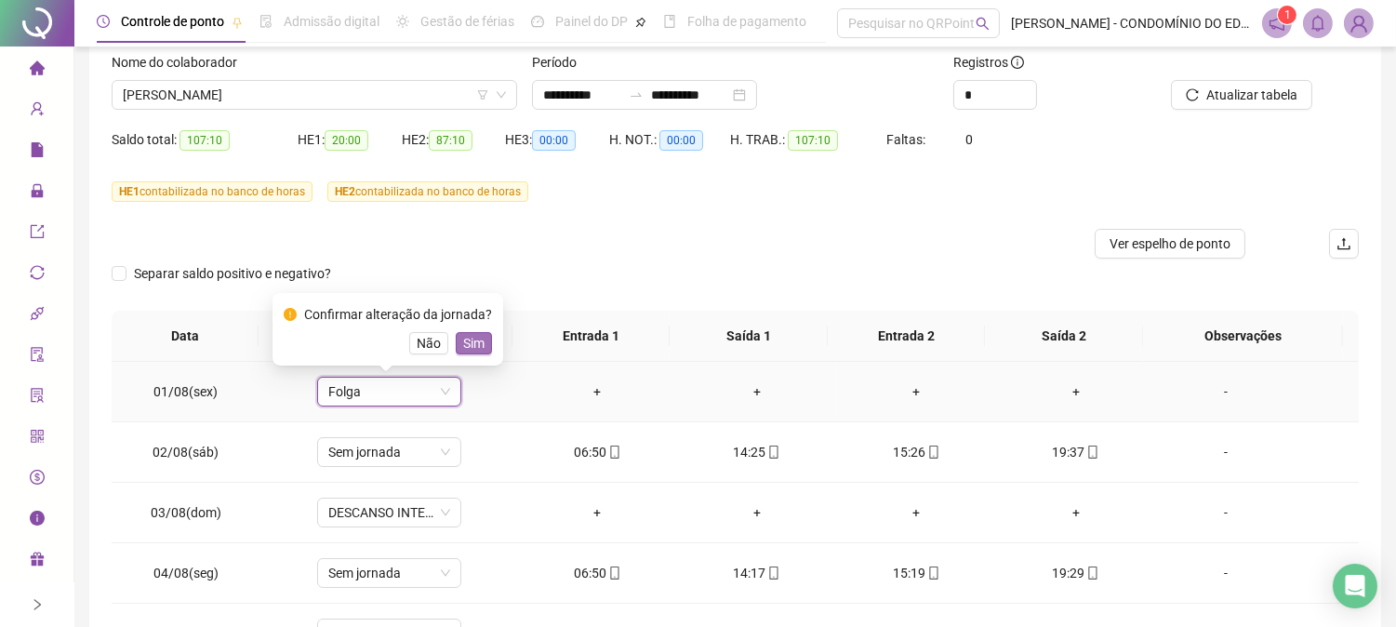
click at [475, 340] on span "Sim" at bounding box center [473, 343] width 21 height 20
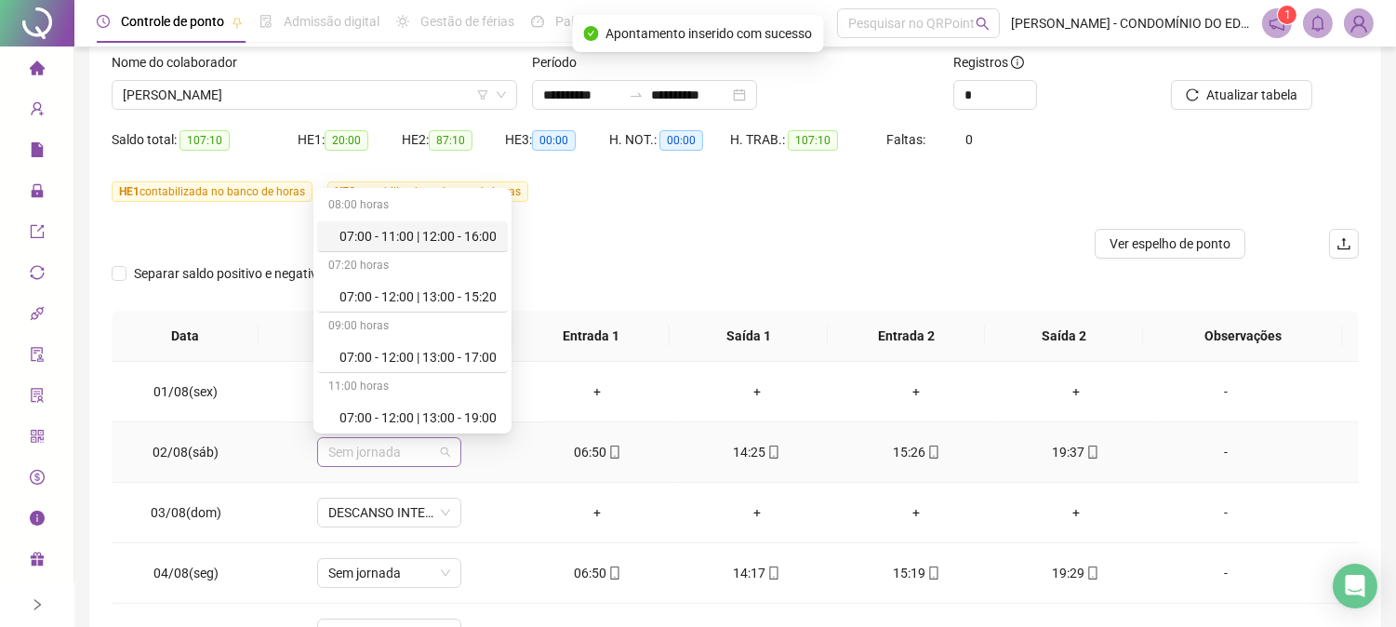
click at [372, 451] on span "Sem jornada" at bounding box center [389, 452] width 122 height 28
click at [384, 419] on div "07:00 - 12:00 | 13:00 - 19:00" at bounding box center [417, 417] width 157 height 20
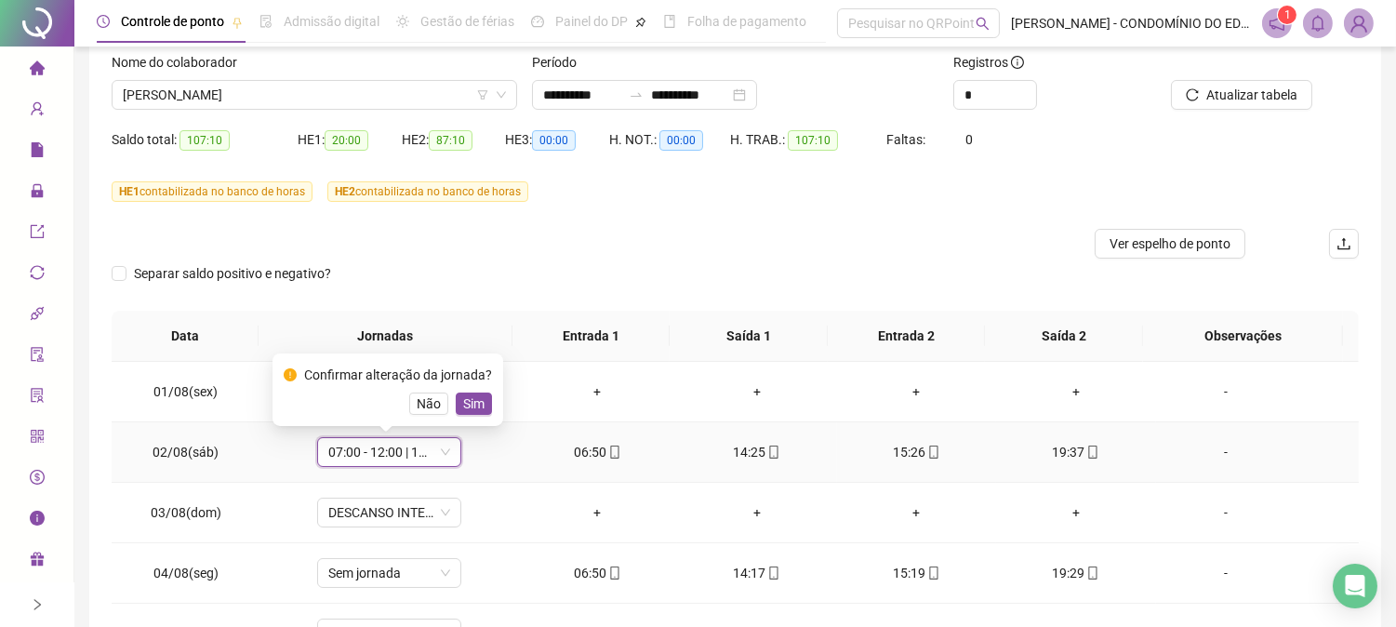
click at [471, 397] on span "Sim" at bounding box center [473, 403] width 21 height 20
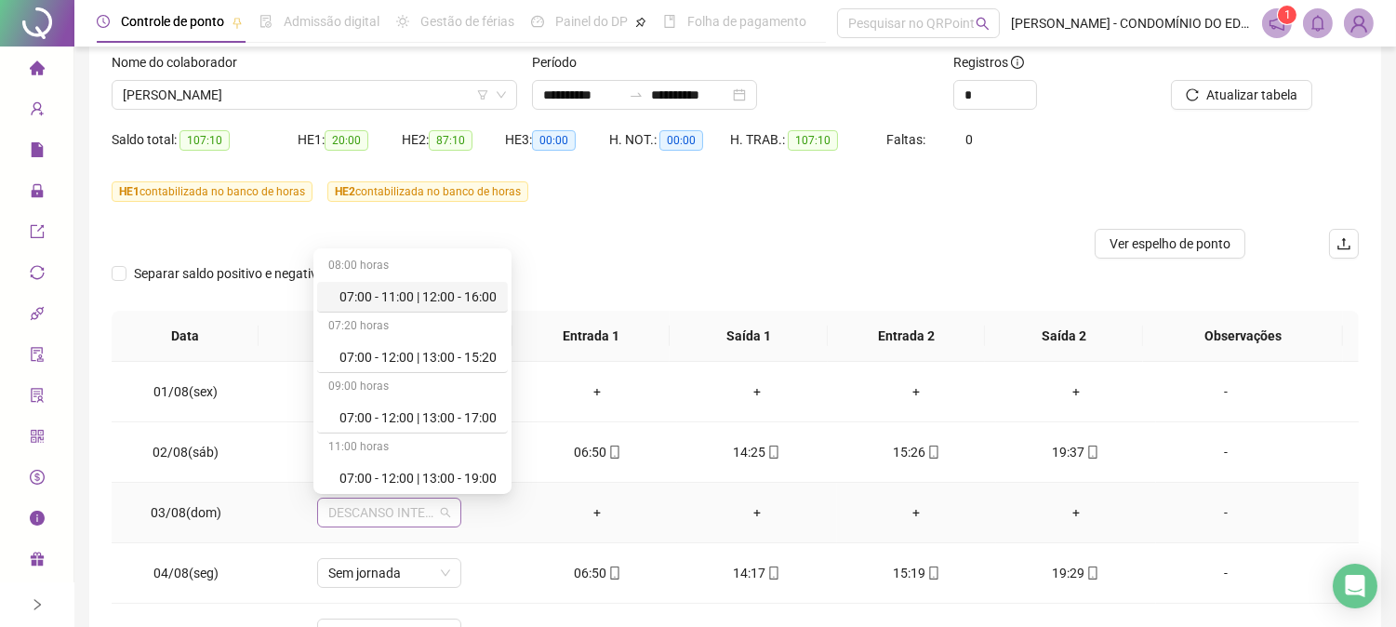
click at [384, 512] on span "DESCANSO INTER-JORNADA" at bounding box center [389, 513] width 122 height 28
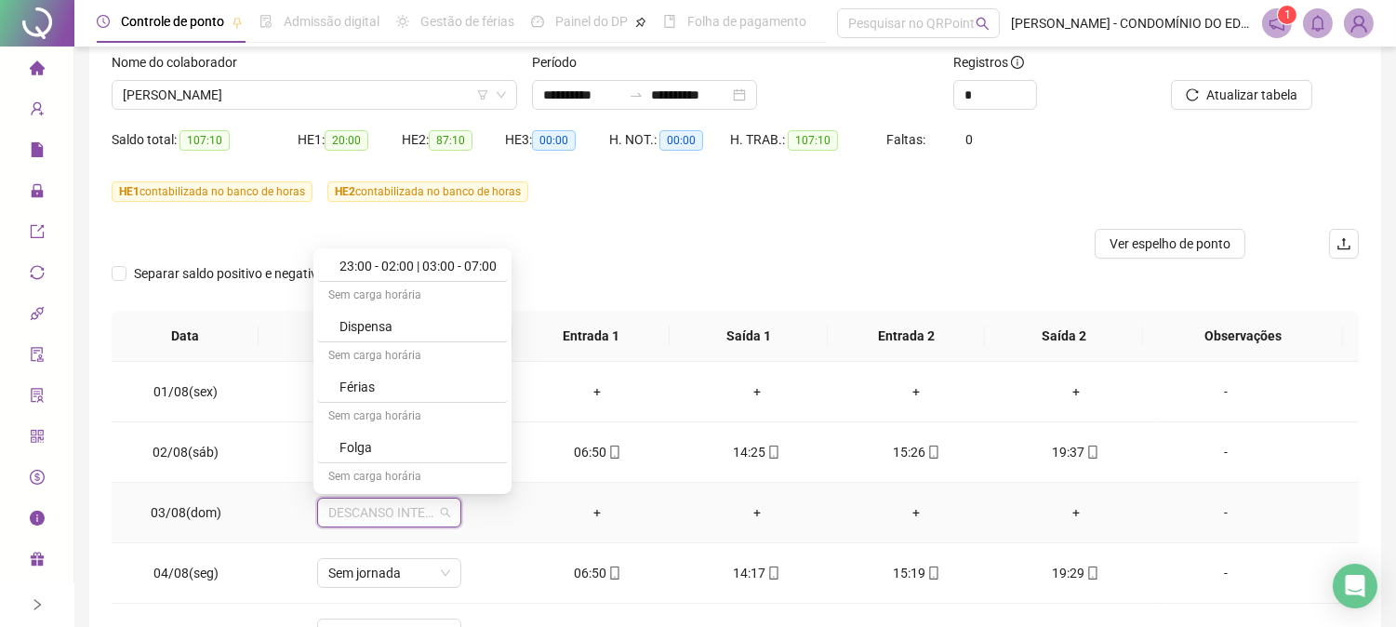
scroll to position [1336, 0]
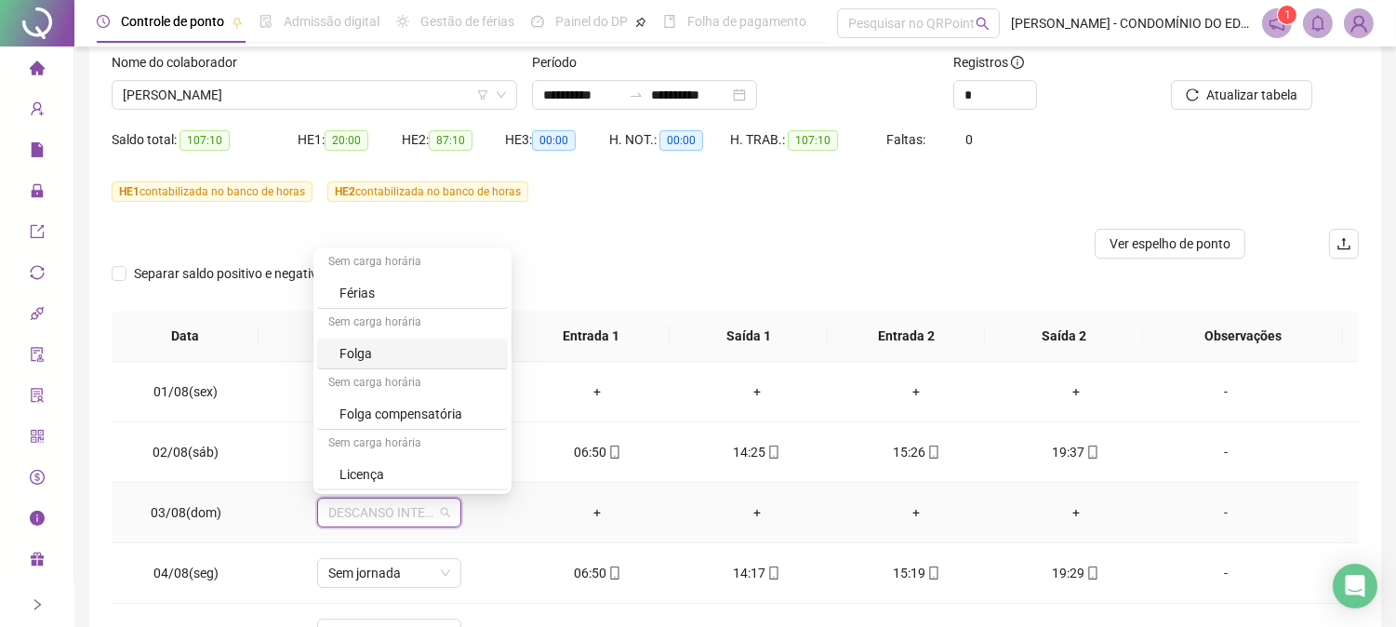
click at [351, 350] on div "Folga" at bounding box center [417, 353] width 157 height 20
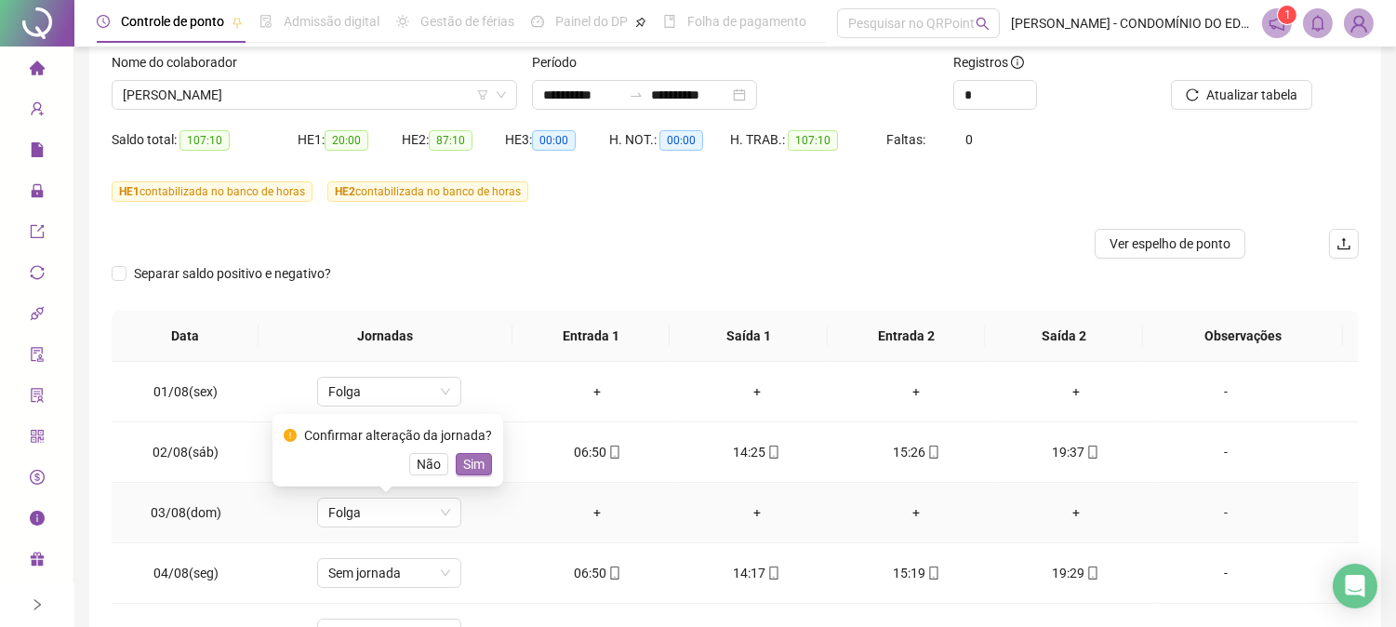
click at [466, 459] on span "Sim" at bounding box center [473, 464] width 21 height 20
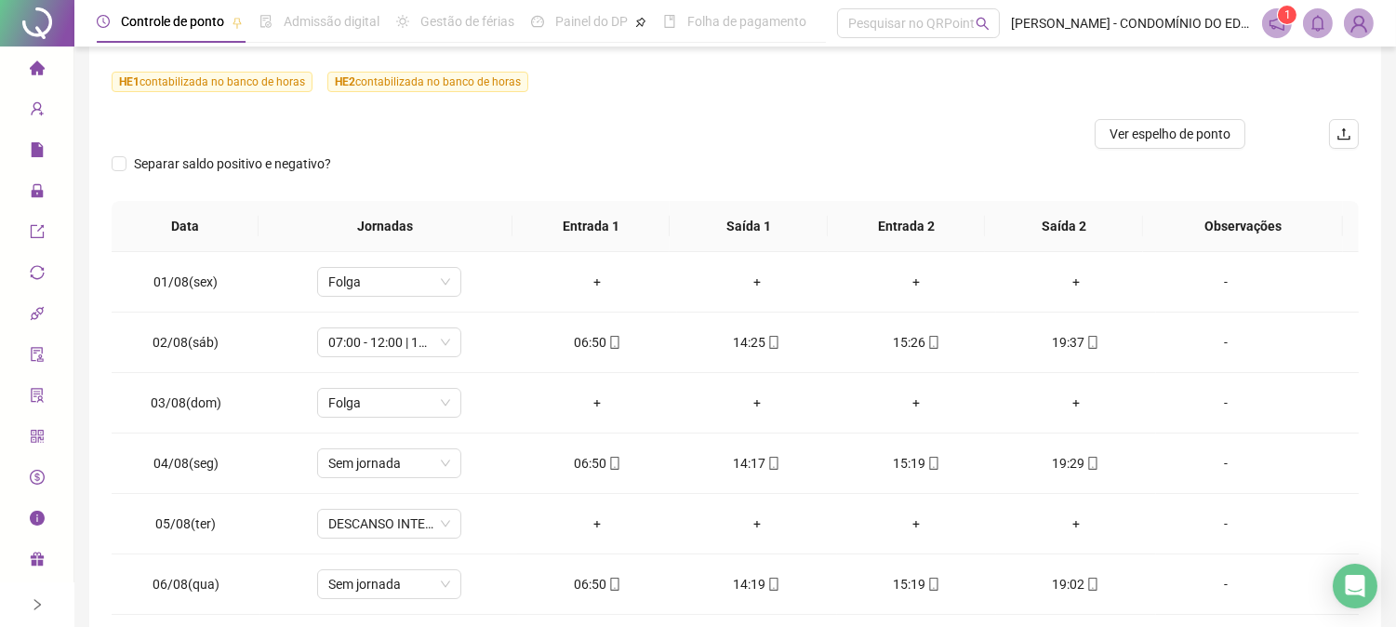
scroll to position [233, 0]
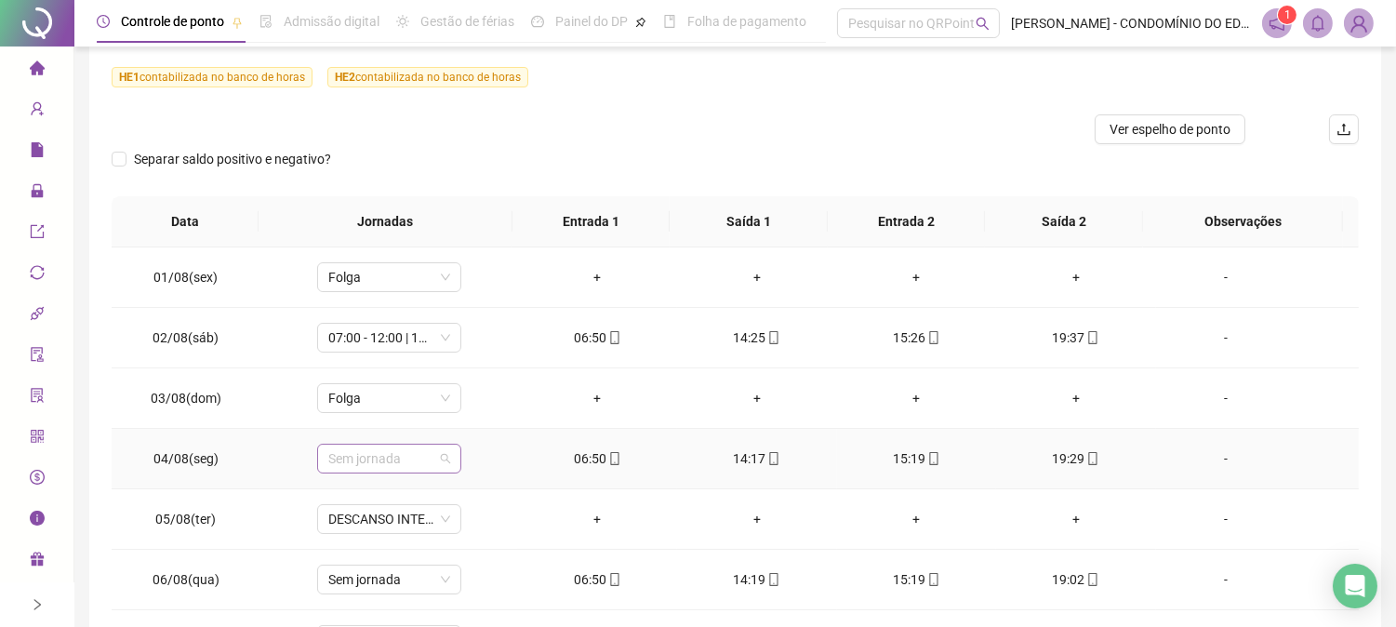
click at [398, 453] on span "Sem jornada" at bounding box center [389, 459] width 122 height 28
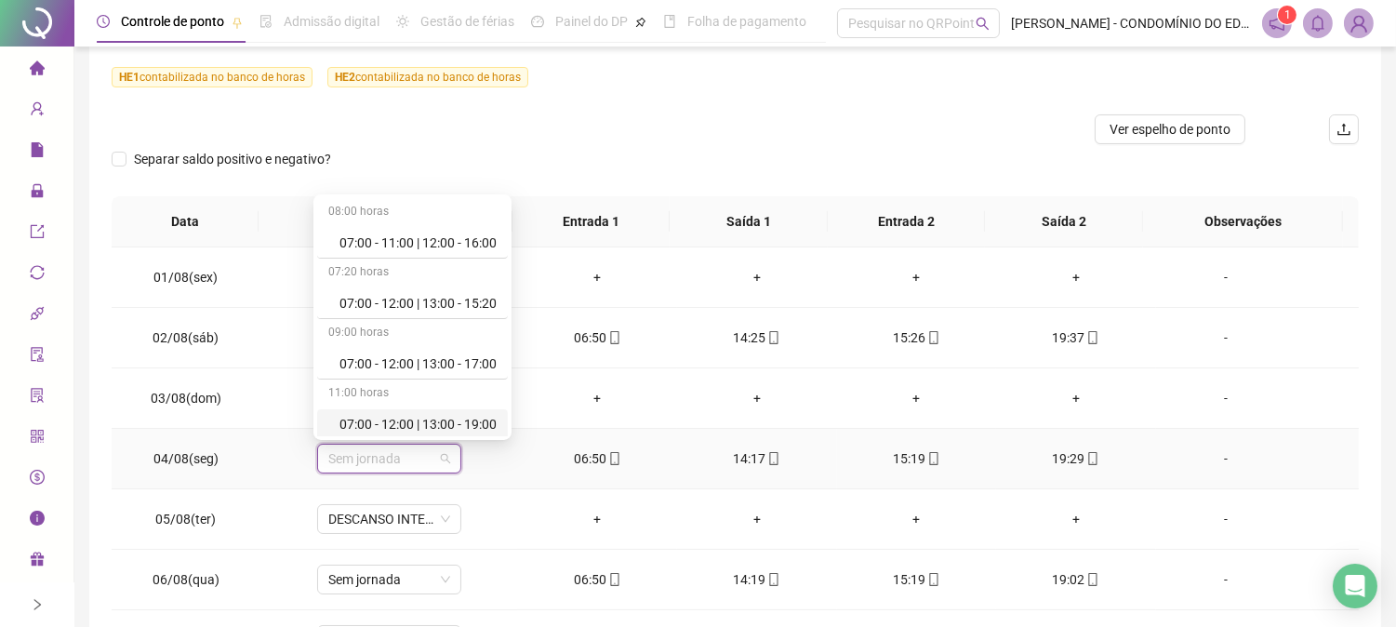
click at [459, 423] on div "07:00 - 12:00 | 13:00 - 19:00" at bounding box center [417, 424] width 157 height 20
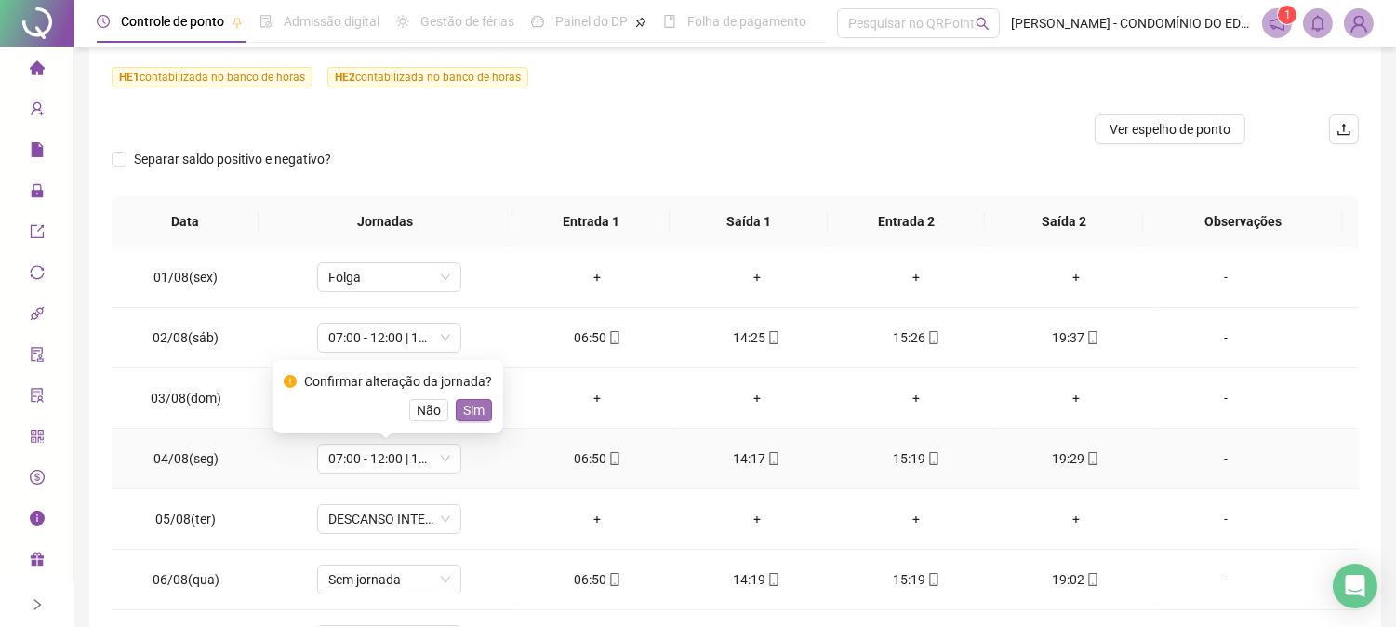
click at [469, 406] on span "Sim" at bounding box center [473, 410] width 21 height 20
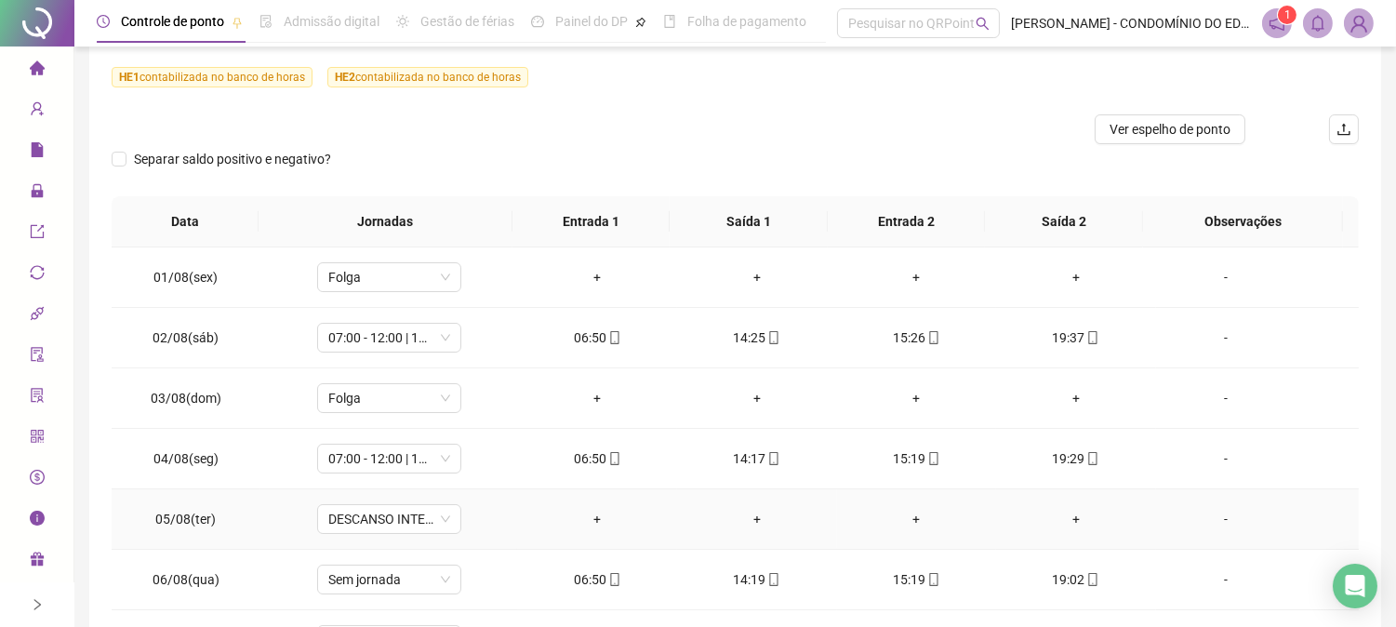
click at [406, 497] on td "DESCANSO INTER-JORNADA" at bounding box center [388, 519] width 257 height 60
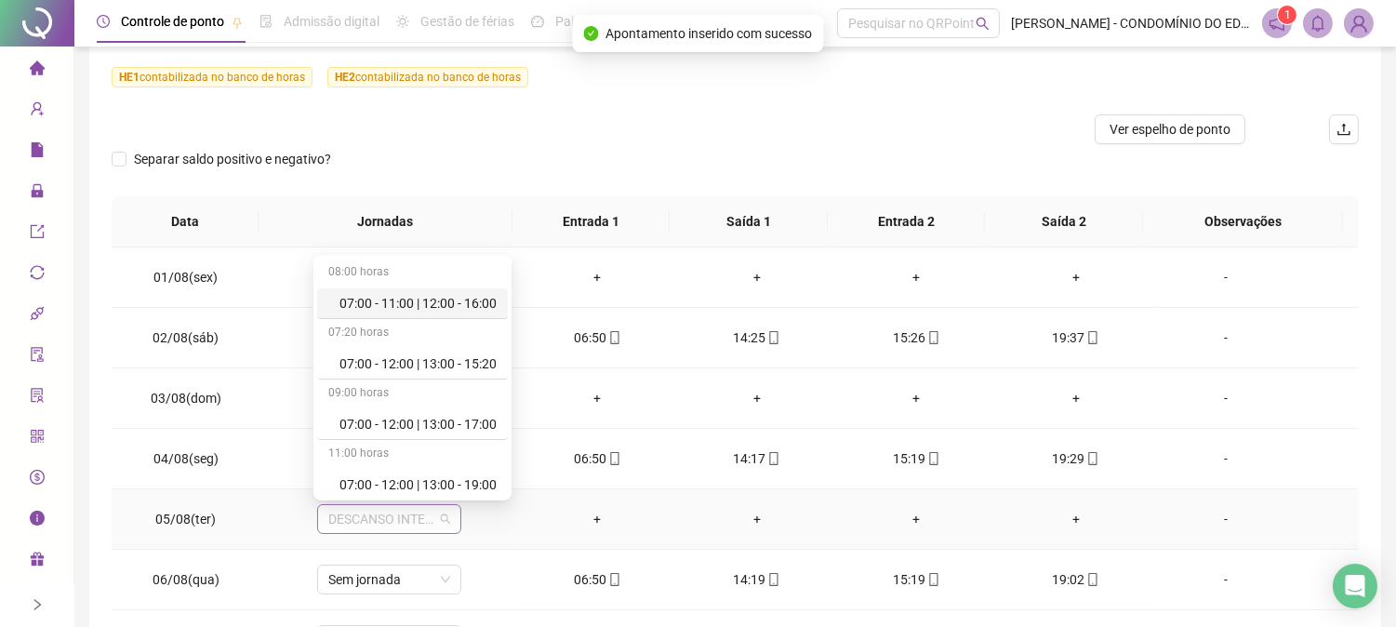
click at [379, 513] on span "DESCANSO INTER-JORNADA" at bounding box center [389, 519] width 122 height 28
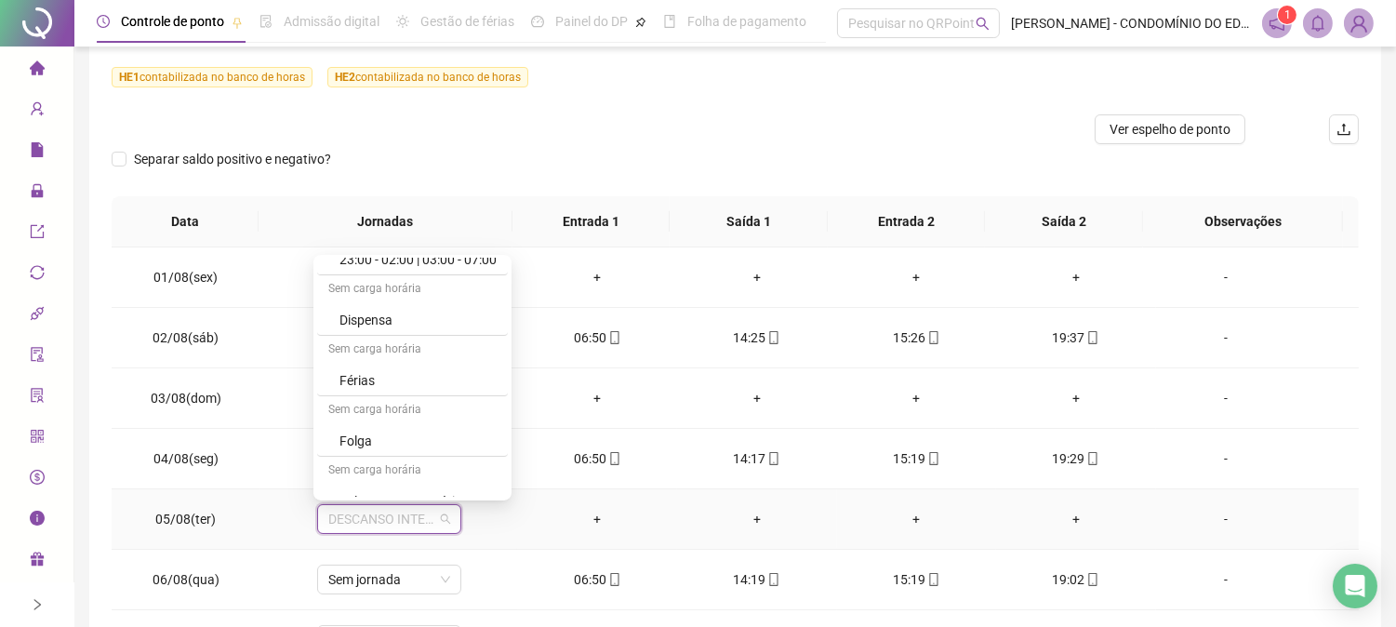
scroll to position [1336, 0]
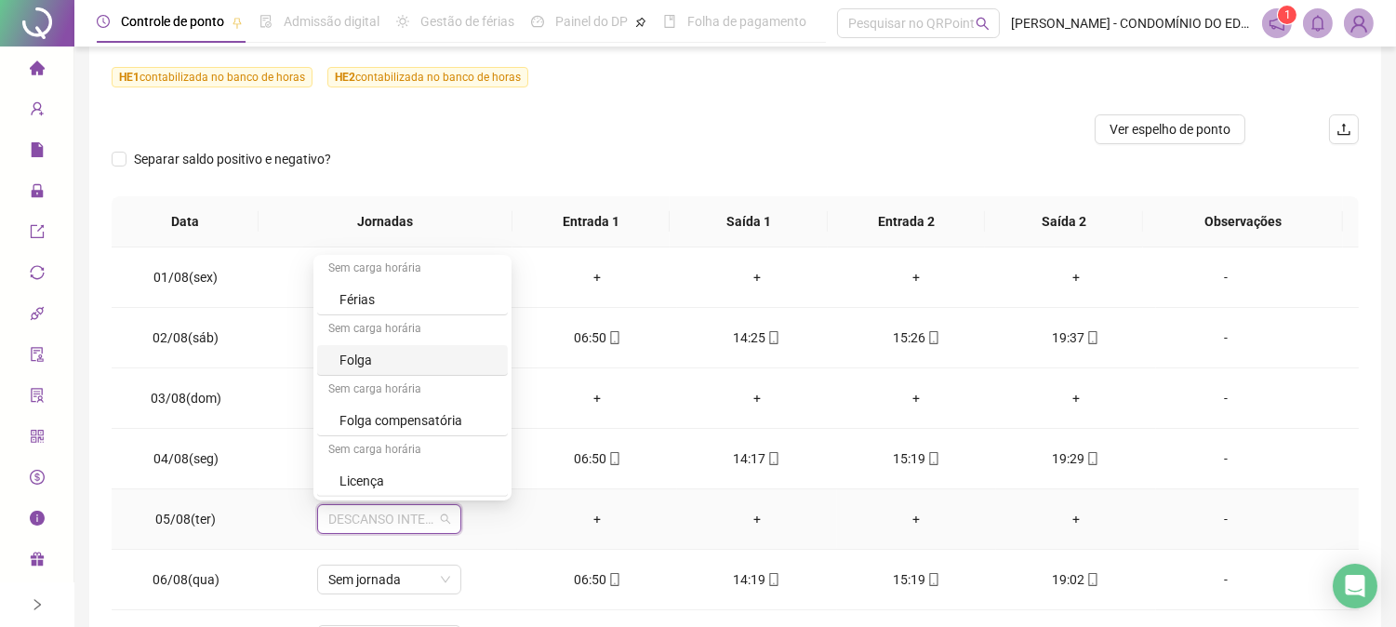
click at [359, 357] on div "Folga" at bounding box center [417, 360] width 157 height 20
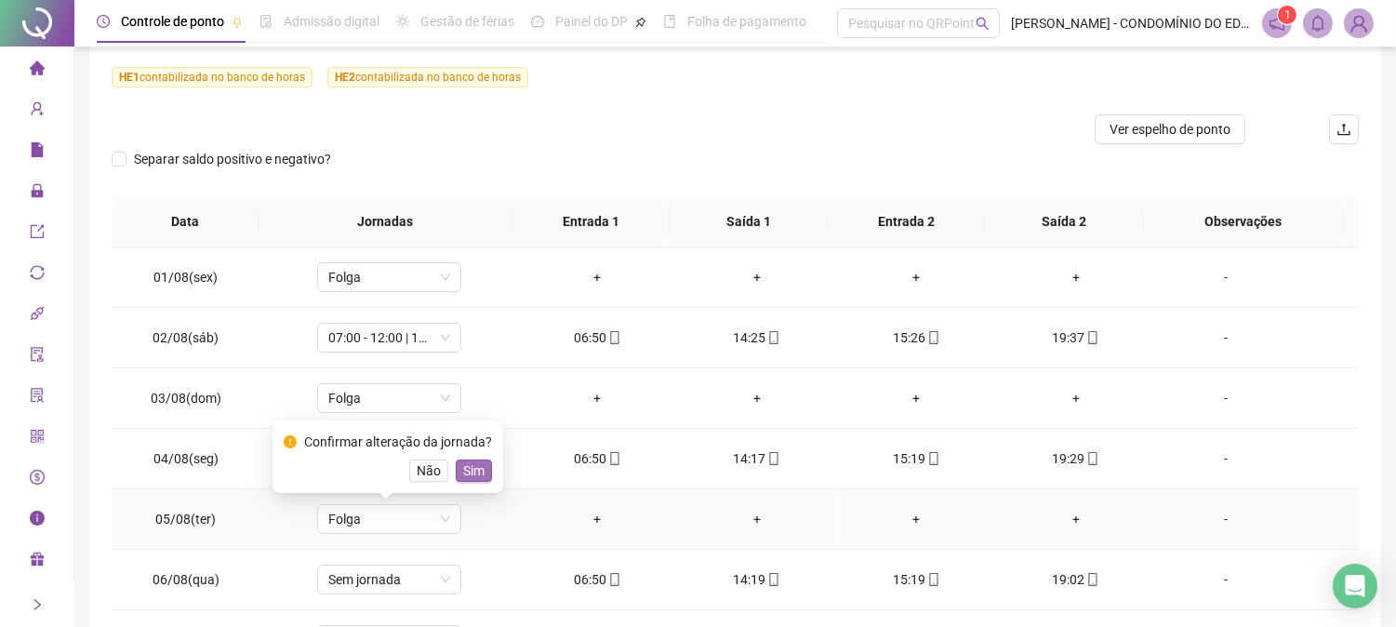
click at [469, 472] on span "Sim" at bounding box center [473, 470] width 21 height 20
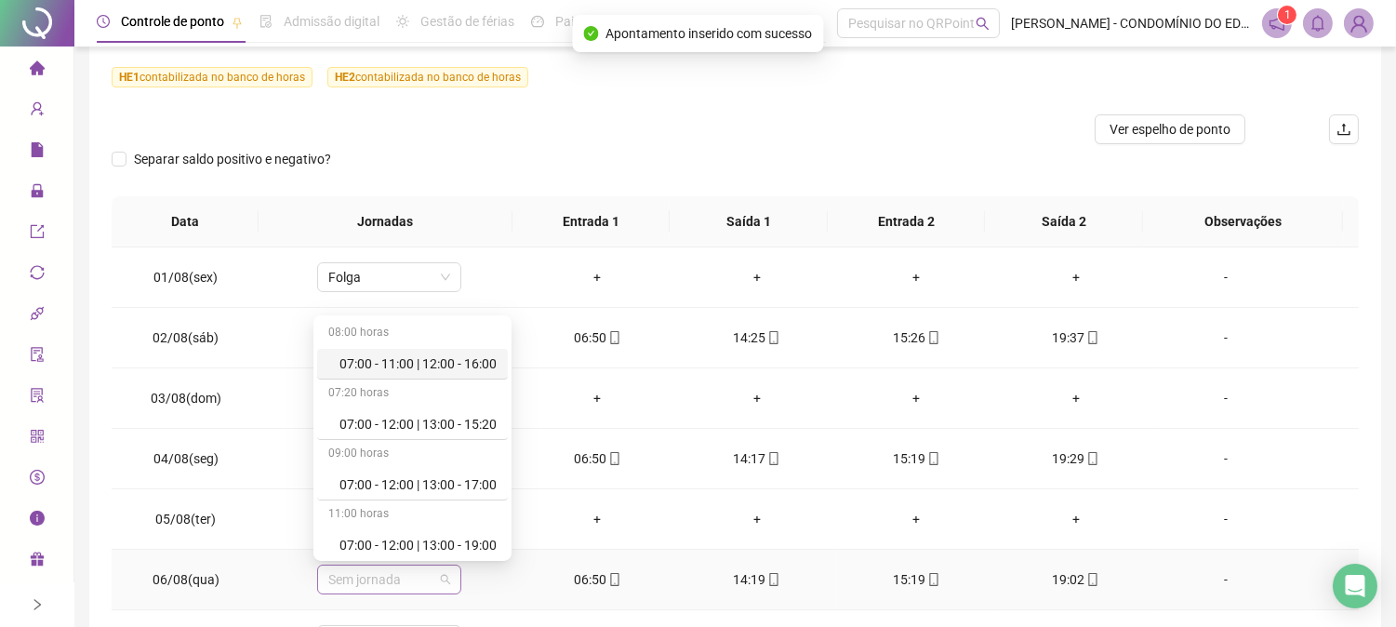
click at [392, 575] on span "Sem jornada" at bounding box center [389, 579] width 122 height 28
click at [392, 544] on div "07:00 - 12:00 | 13:00 - 19:00" at bounding box center [417, 545] width 157 height 20
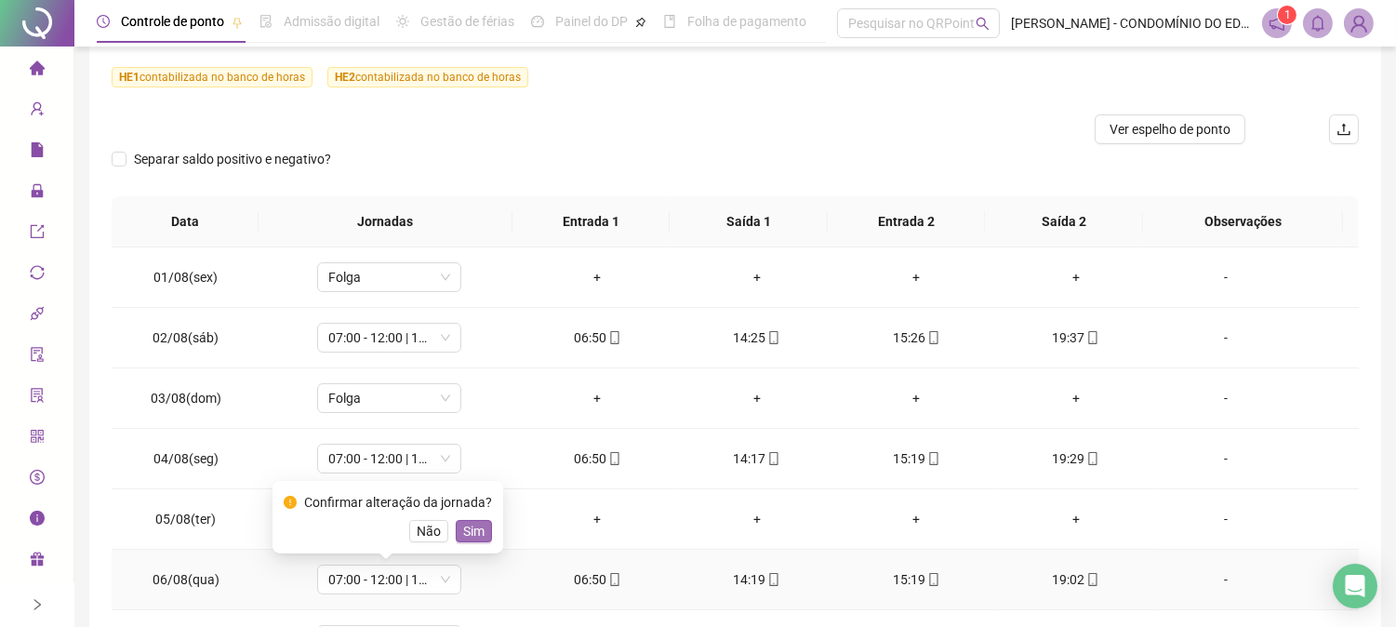
click at [472, 530] on span "Sim" at bounding box center [473, 531] width 21 height 20
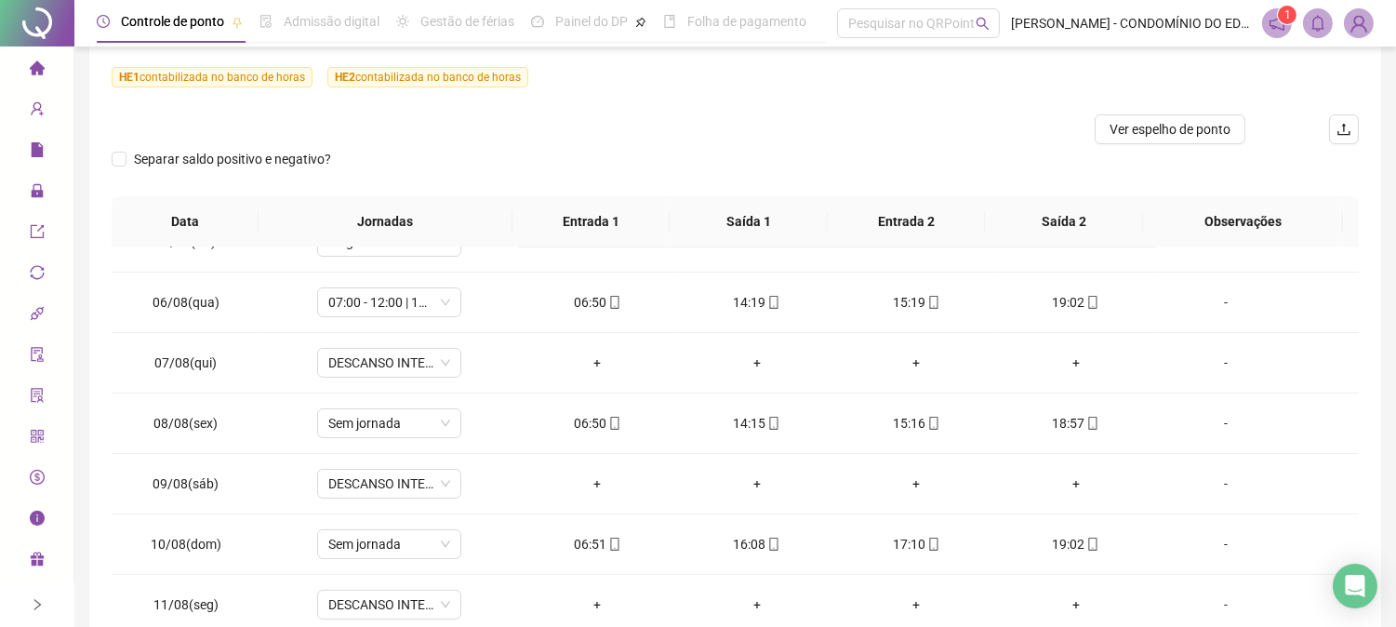
scroll to position [281, 0]
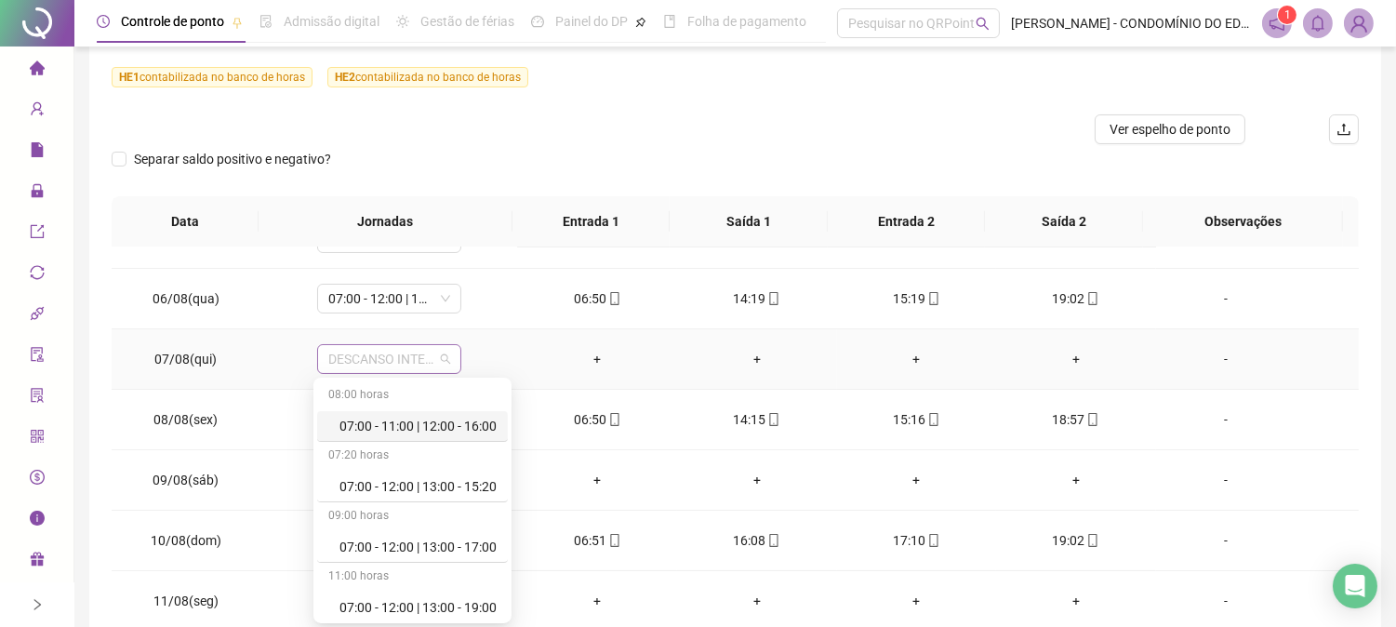
click at [403, 363] on span "DESCANSO INTER-JORNADA" at bounding box center [389, 359] width 122 height 28
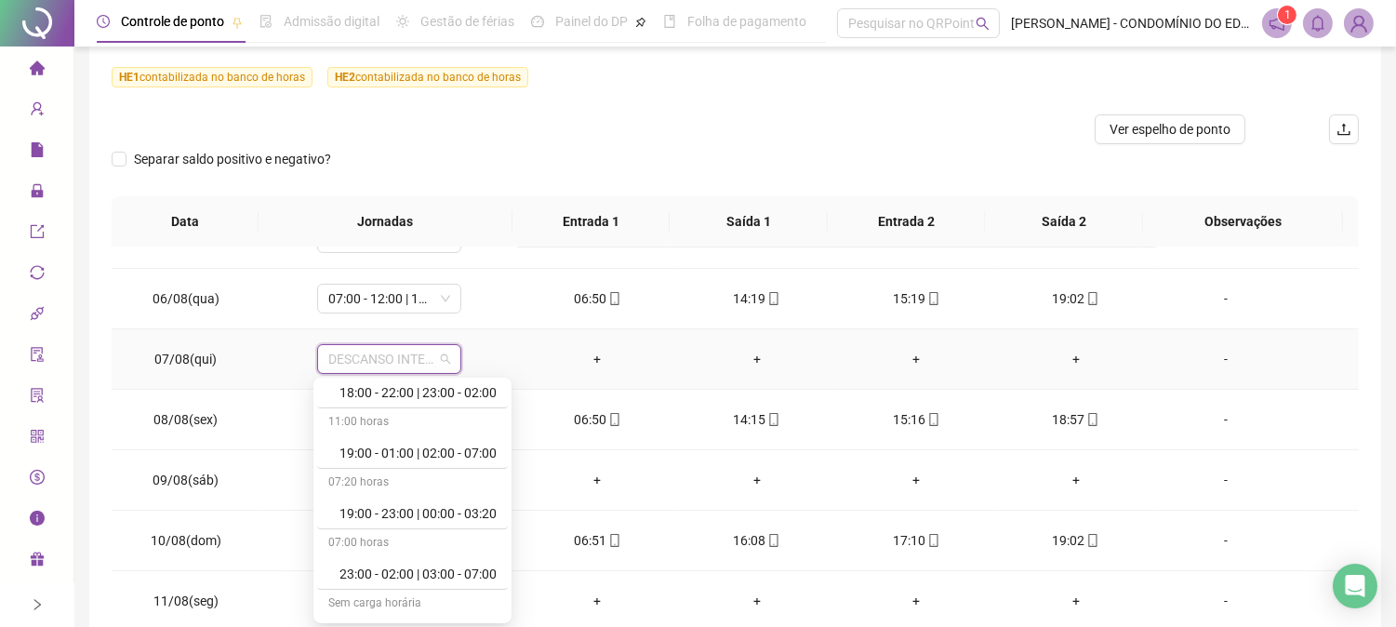
scroll to position [1240, 0]
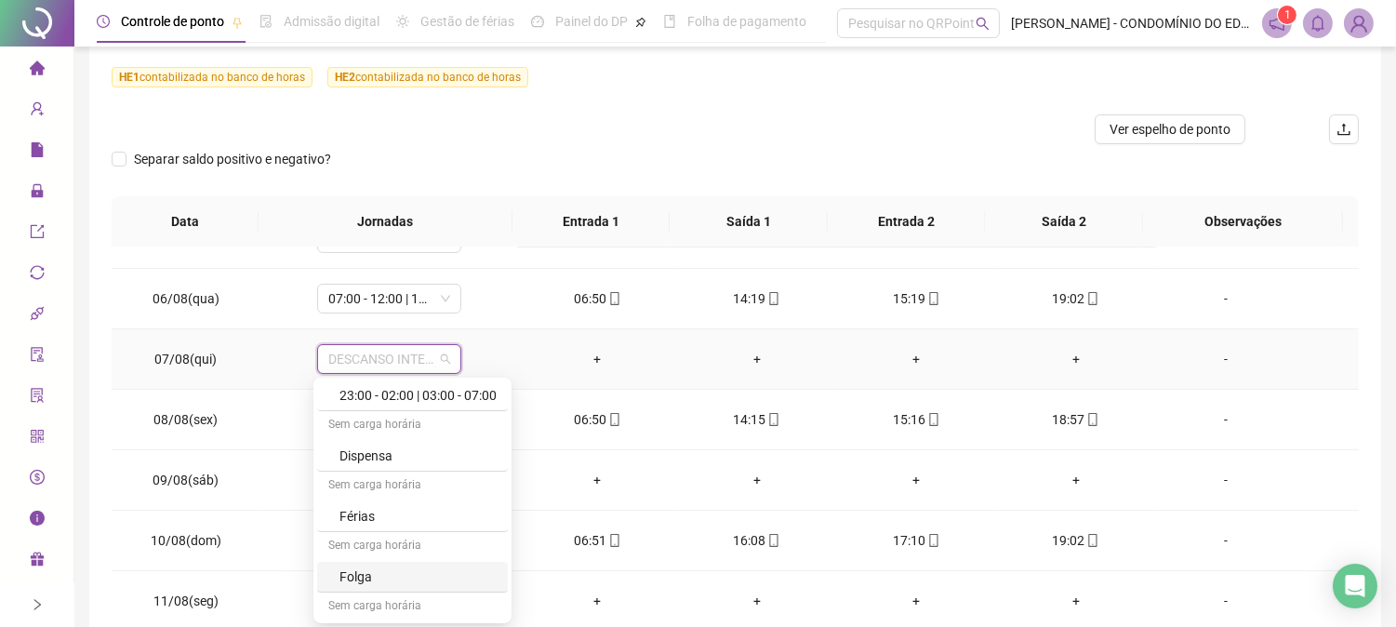
click at [379, 579] on div "Folga" at bounding box center [417, 576] width 157 height 20
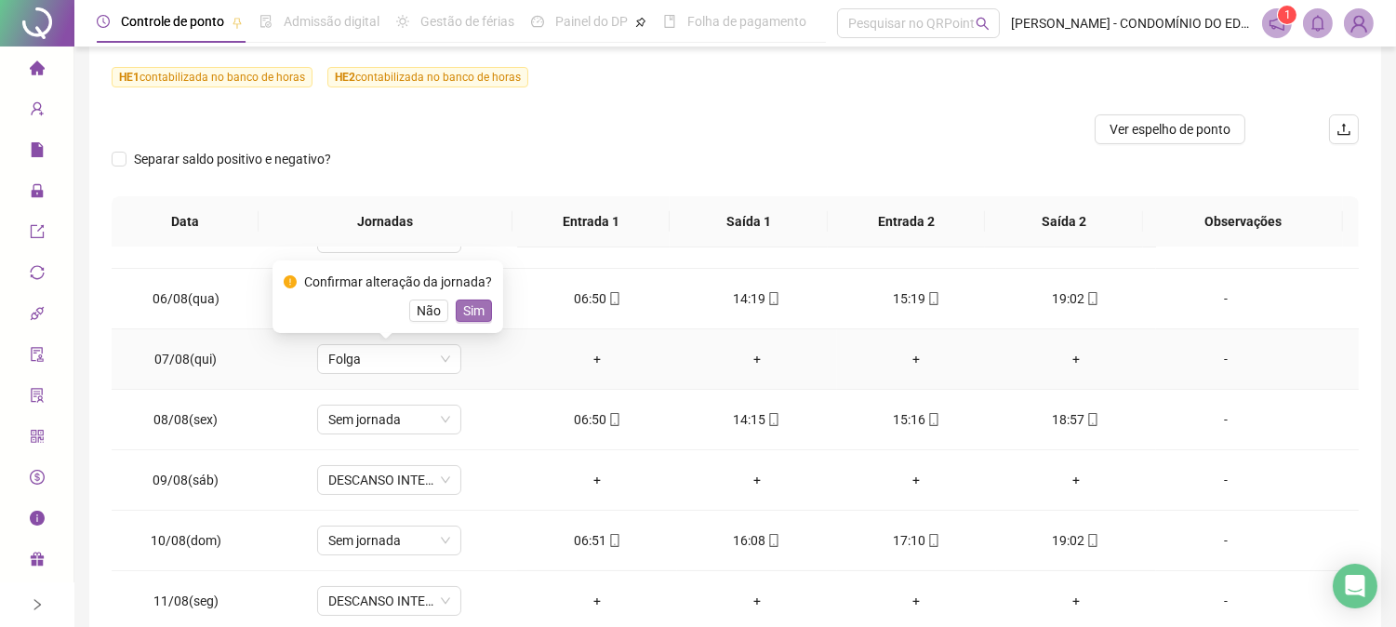
click at [465, 308] on span "Sim" at bounding box center [473, 310] width 21 height 20
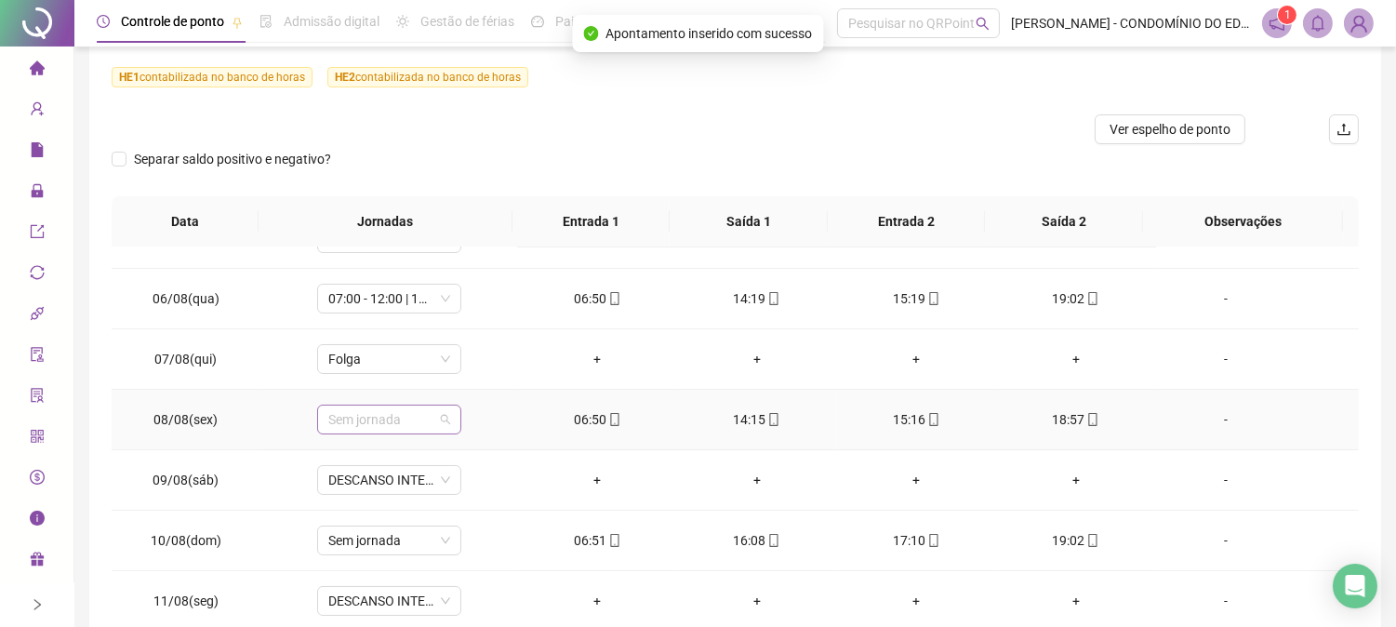
click at [342, 417] on span "Sem jornada" at bounding box center [389, 420] width 122 height 28
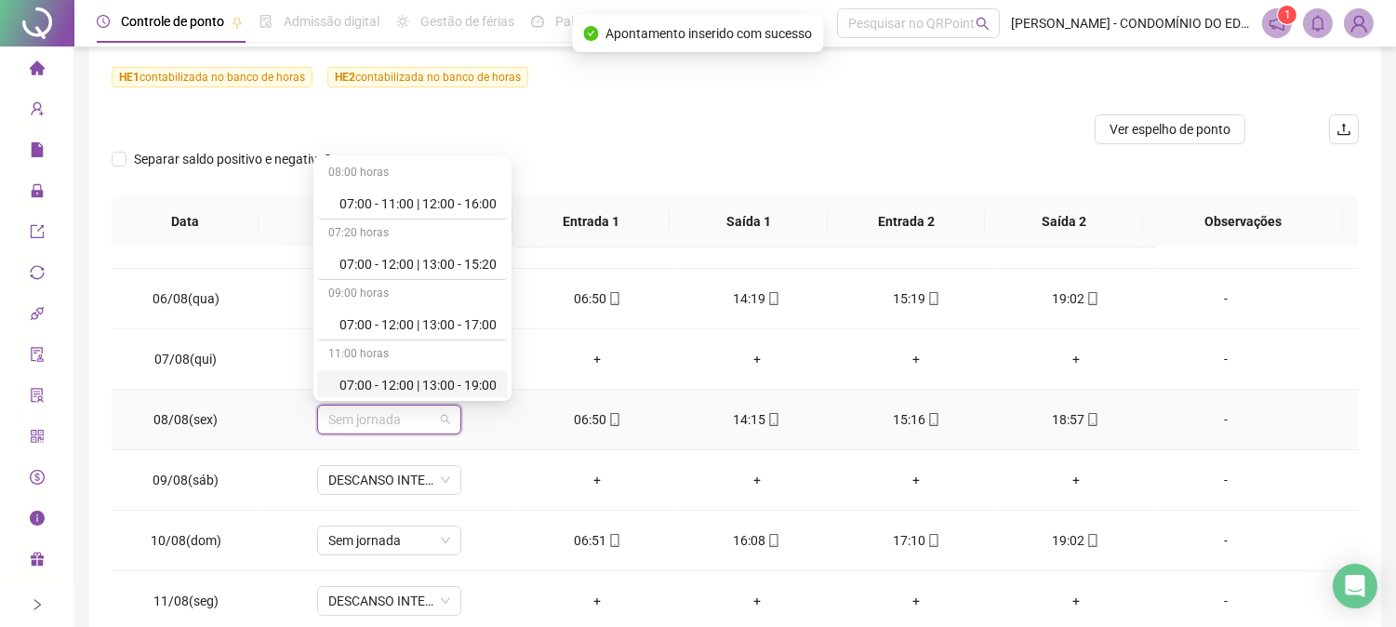
click at [476, 383] on div "07:00 - 12:00 | 13:00 - 19:00" at bounding box center [417, 385] width 157 height 20
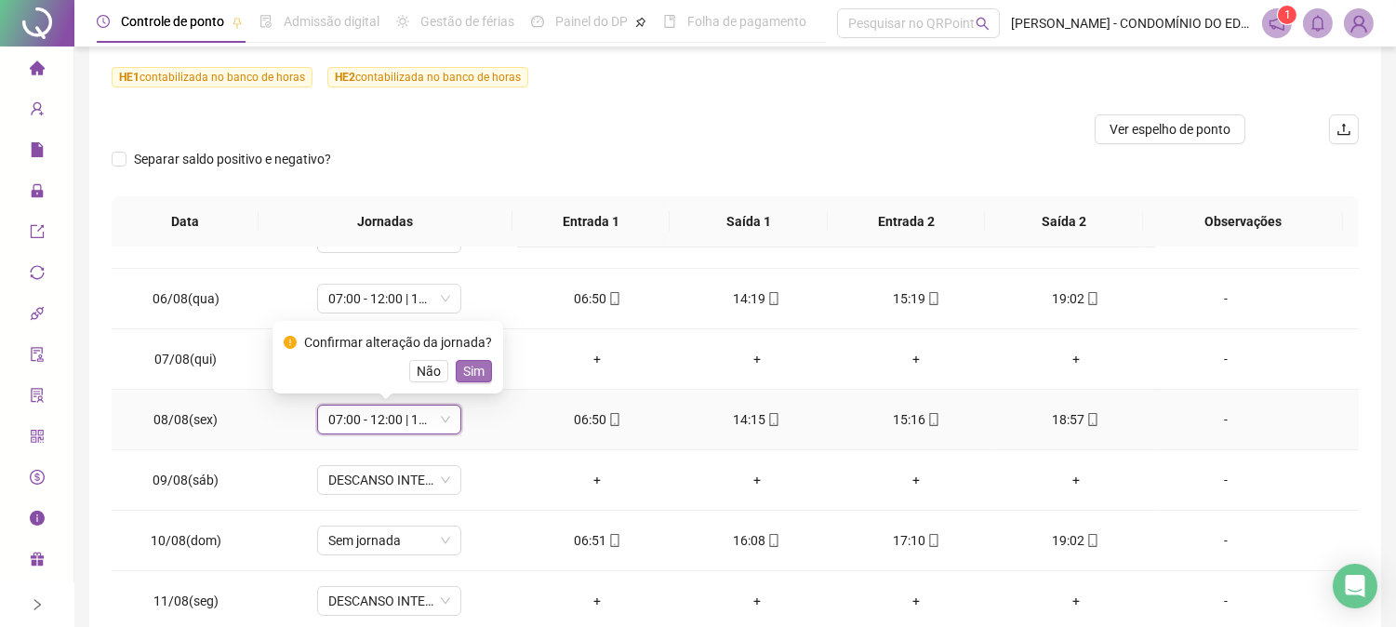
click at [469, 370] on span "Sim" at bounding box center [473, 371] width 21 height 20
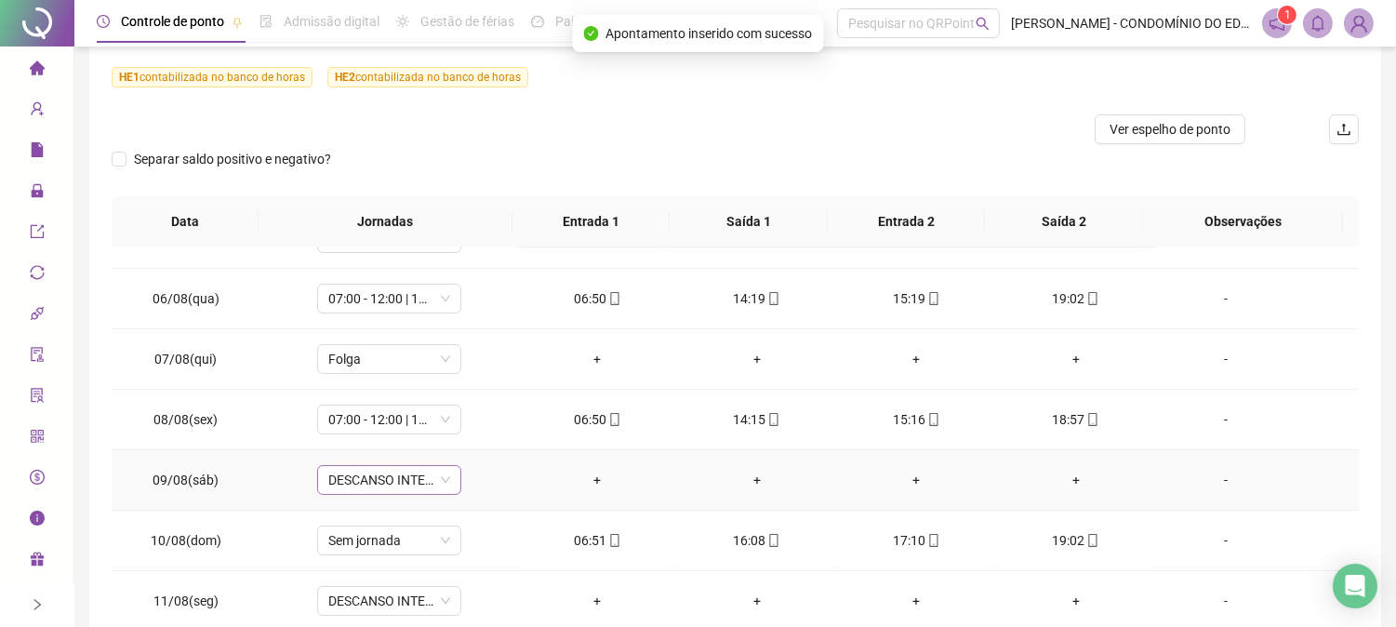
click at [381, 474] on span "DESCANSO INTER-JORNADA" at bounding box center [389, 480] width 122 height 28
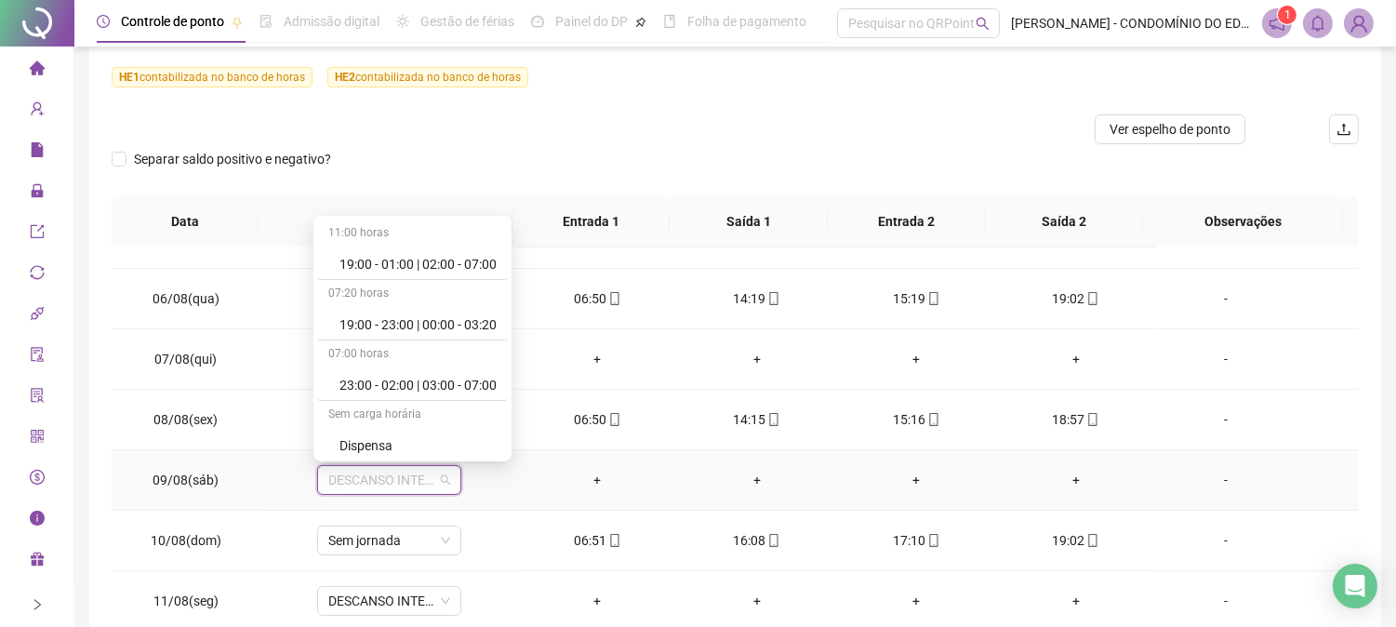
scroll to position [1212, 0]
click at [393, 448] on div "Folga" at bounding box center [417, 442] width 157 height 20
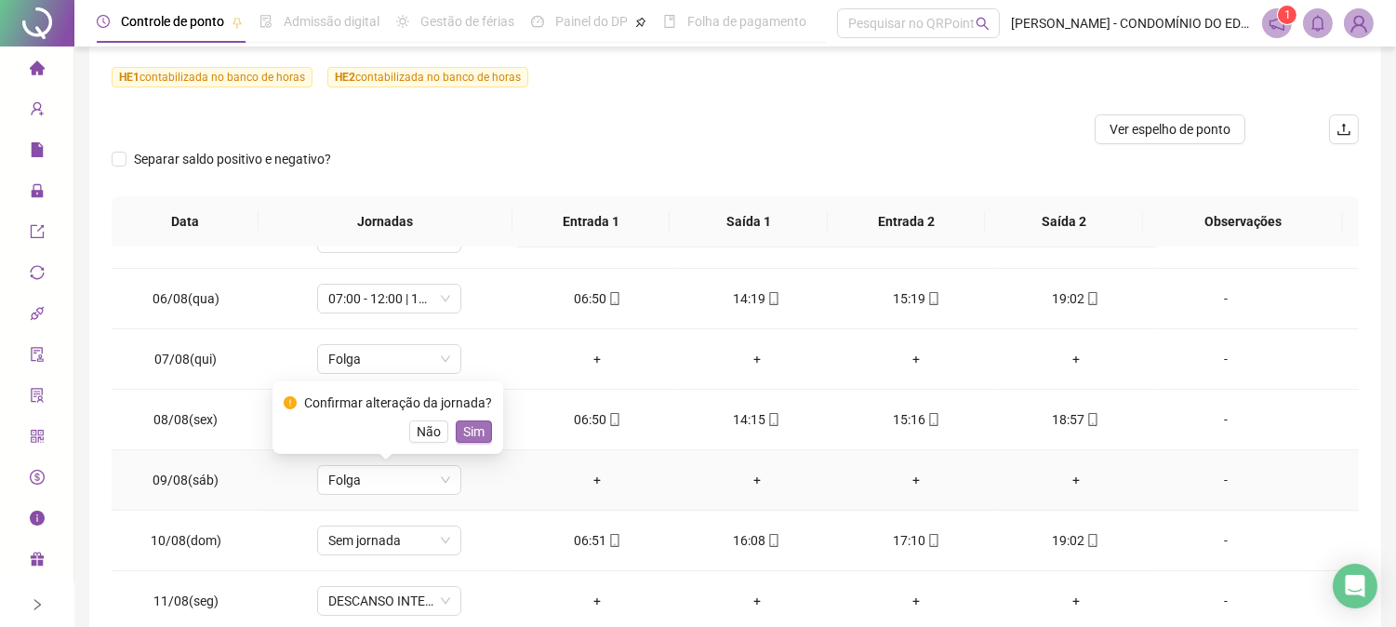
click at [476, 428] on span "Sim" at bounding box center [473, 431] width 21 height 20
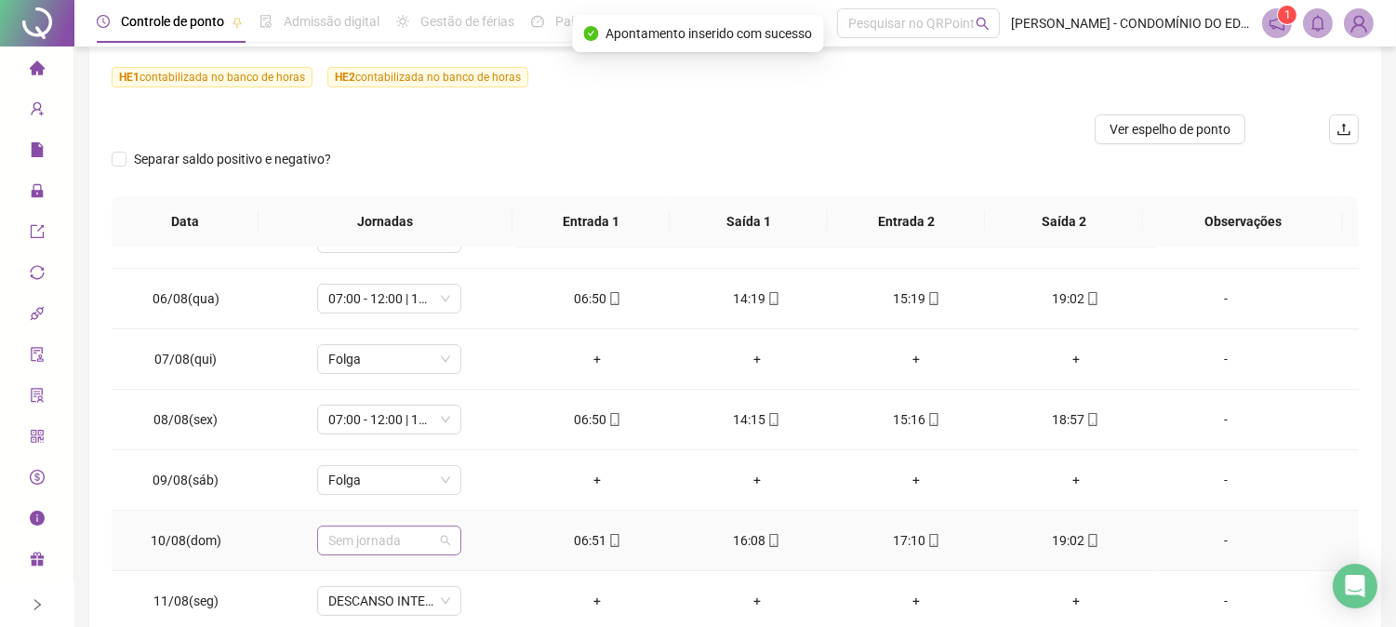
click at [379, 549] on span "Sem jornada" at bounding box center [389, 540] width 122 height 28
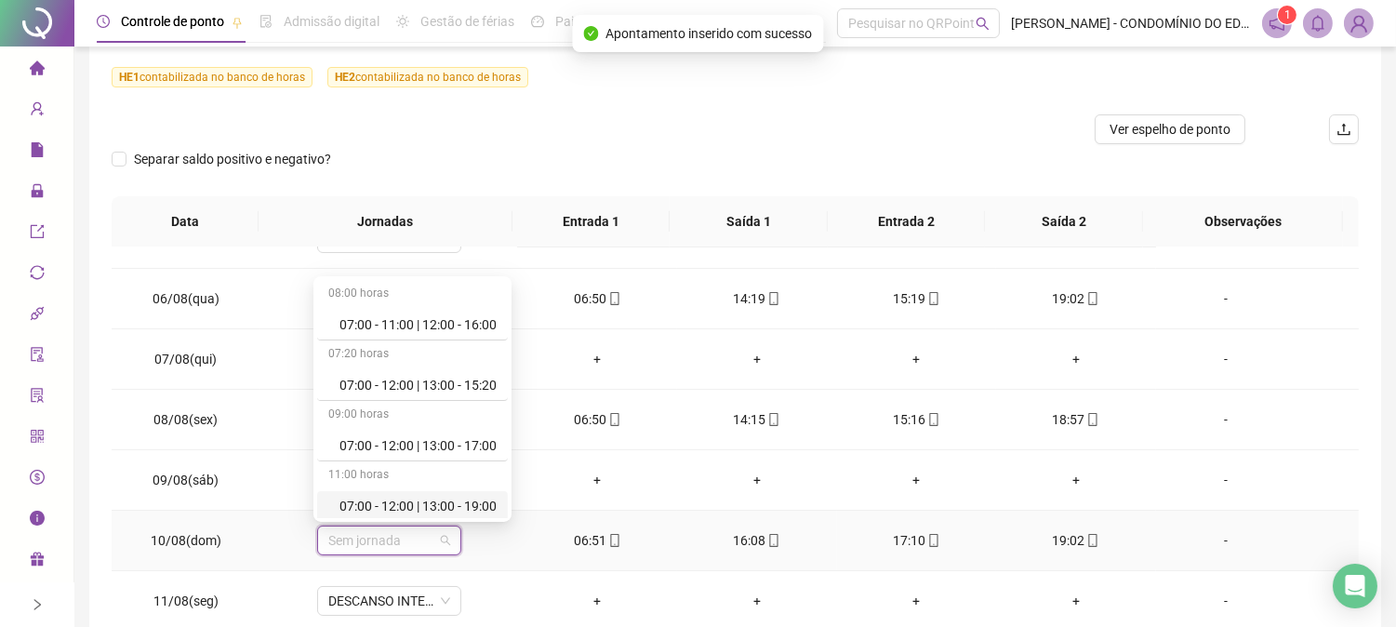
click at [454, 500] on div "07:00 - 12:00 | 13:00 - 19:00" at bounding box center [417, 506] width 157 height 20
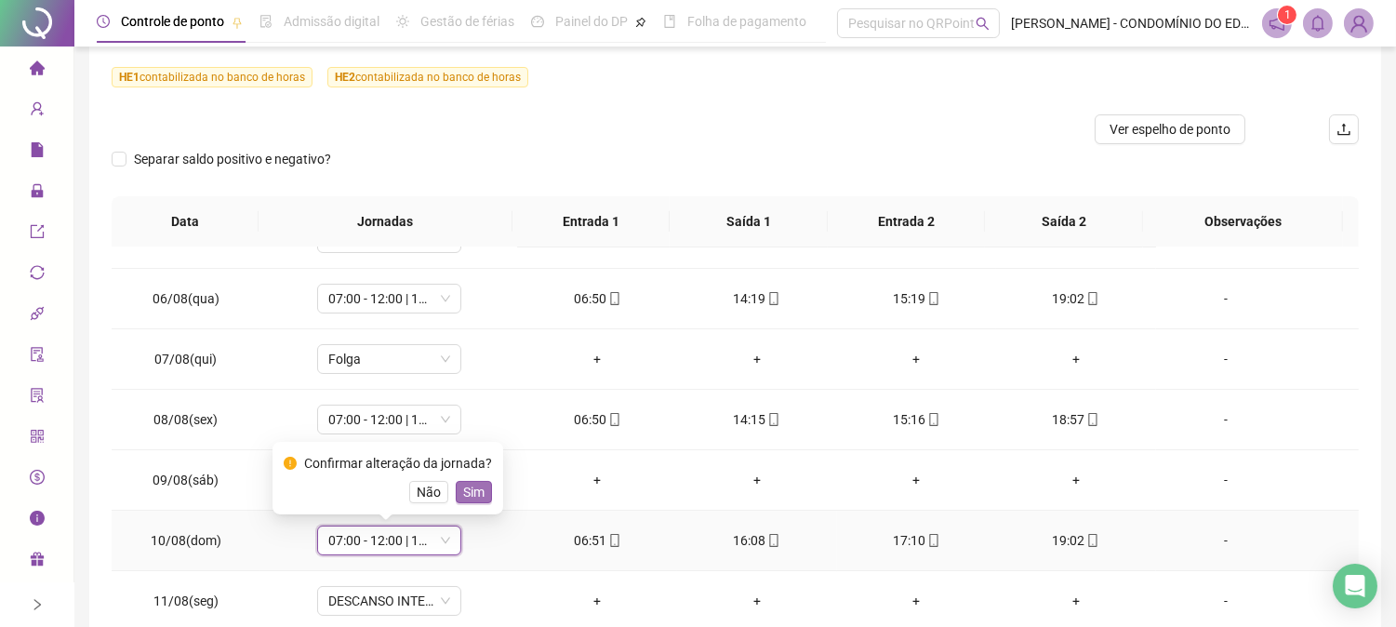
click at [468, 496] on span "Sim" at bounding box center [473, 492] width 21 height 20
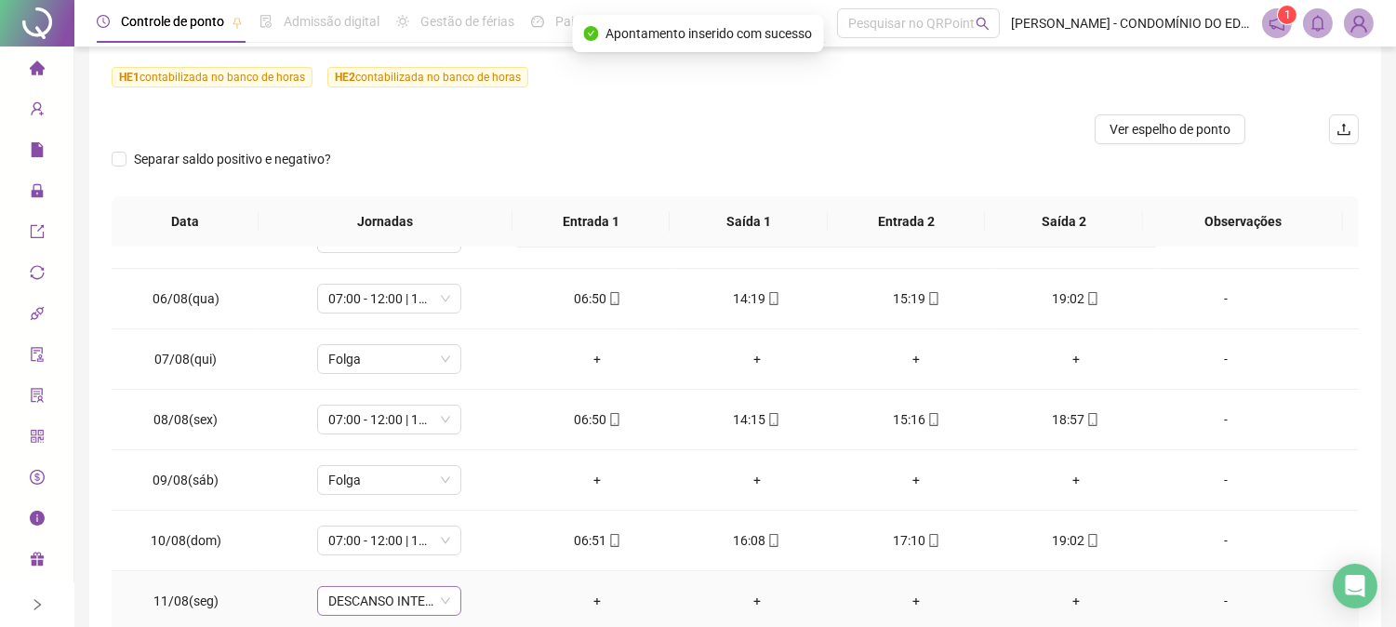
click at [377, 606] on span "DESCANSO INTER-JORNADA" at bounding box center [389, 601] width 122 height 28
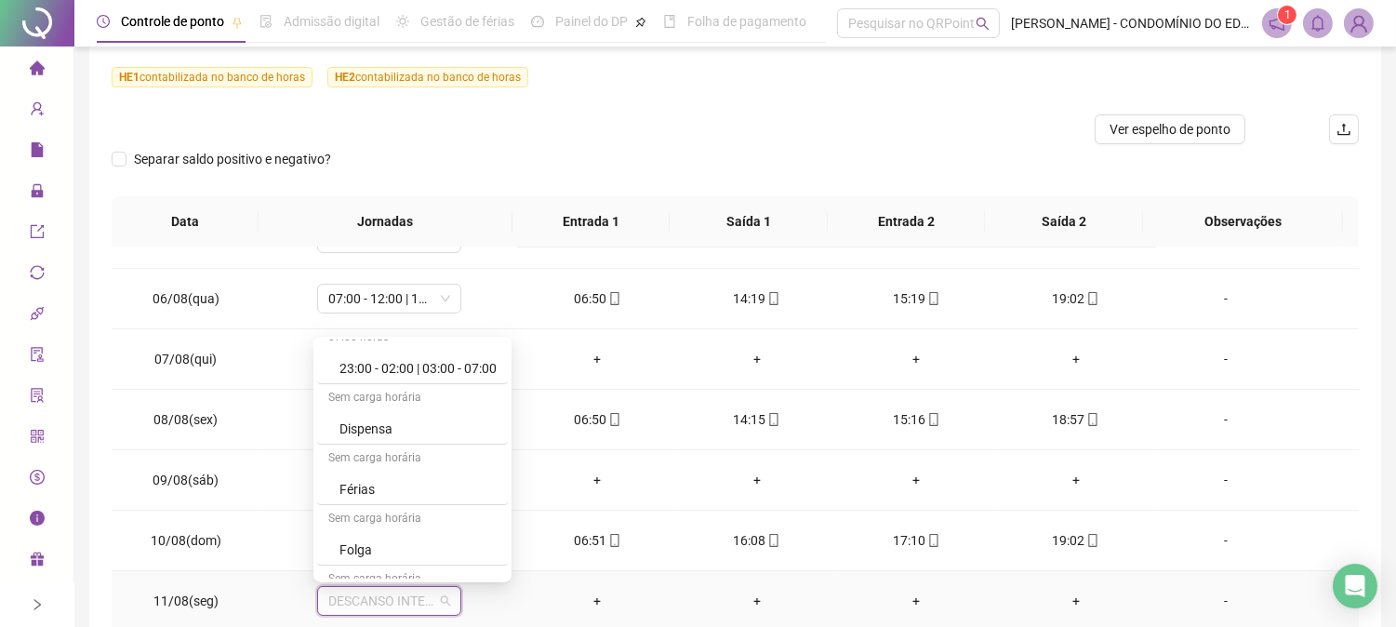
scroll to position [1268, 0]
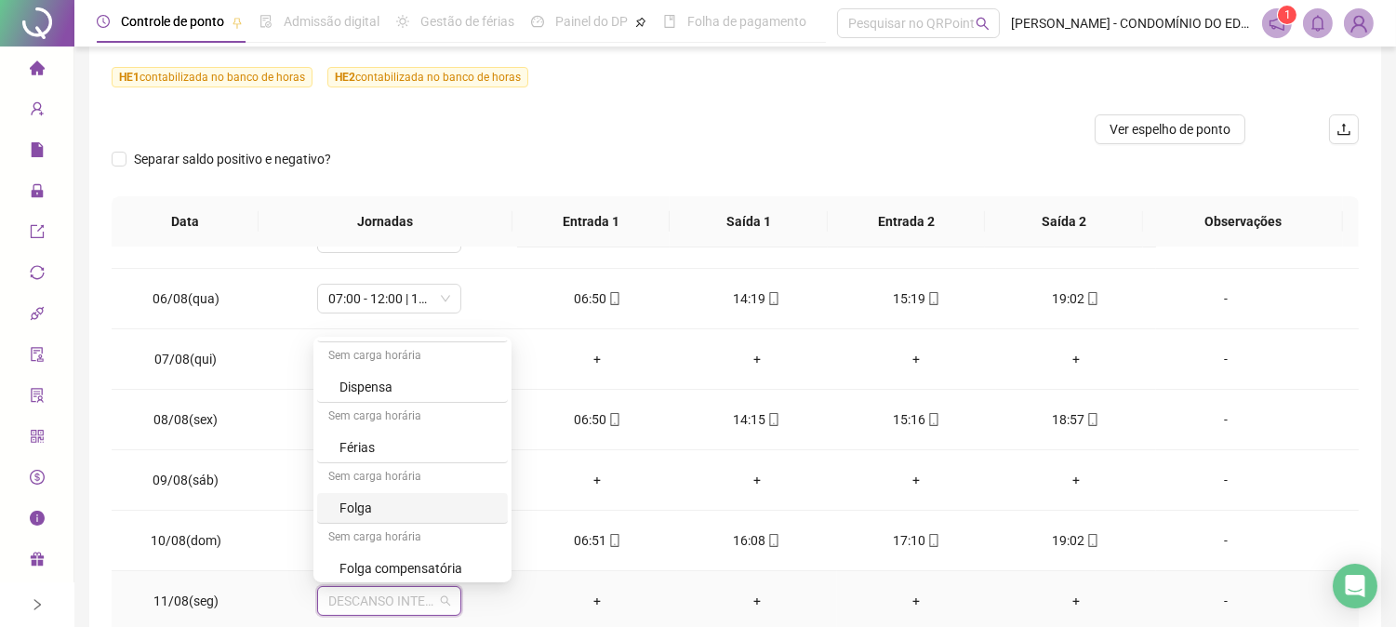
click at [376, 504] on div "Folga" at bounding box center [417, 508] width 157 height 20
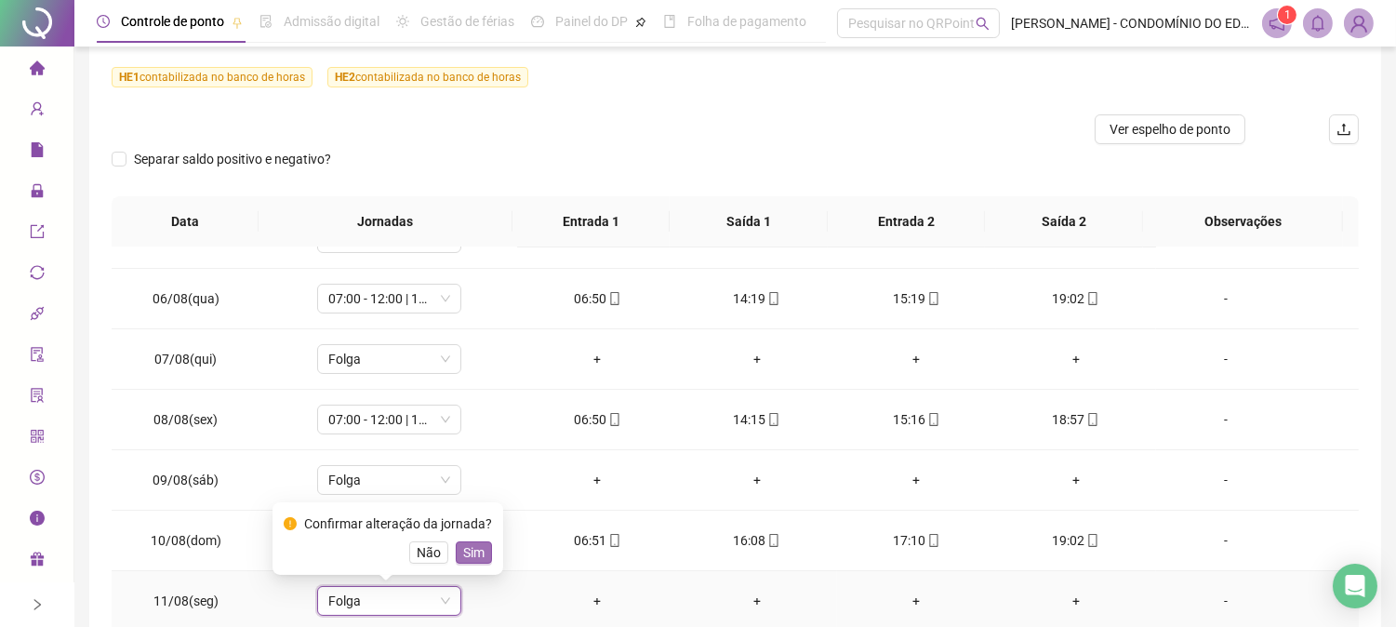
click at [471, 549] on span "Sim" at bounding box center [473, 552] width 21 height 20
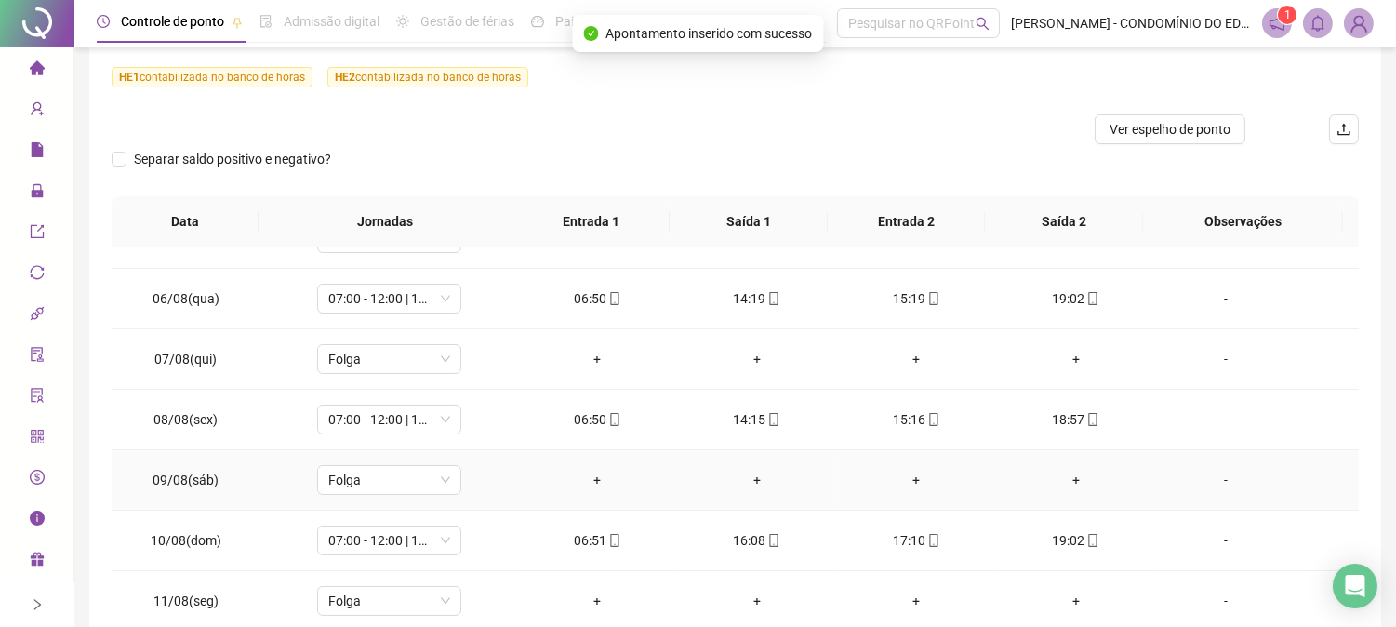
click at [1330, 500] on td "-" at bounding box center [1257, 480] width 203 height 60
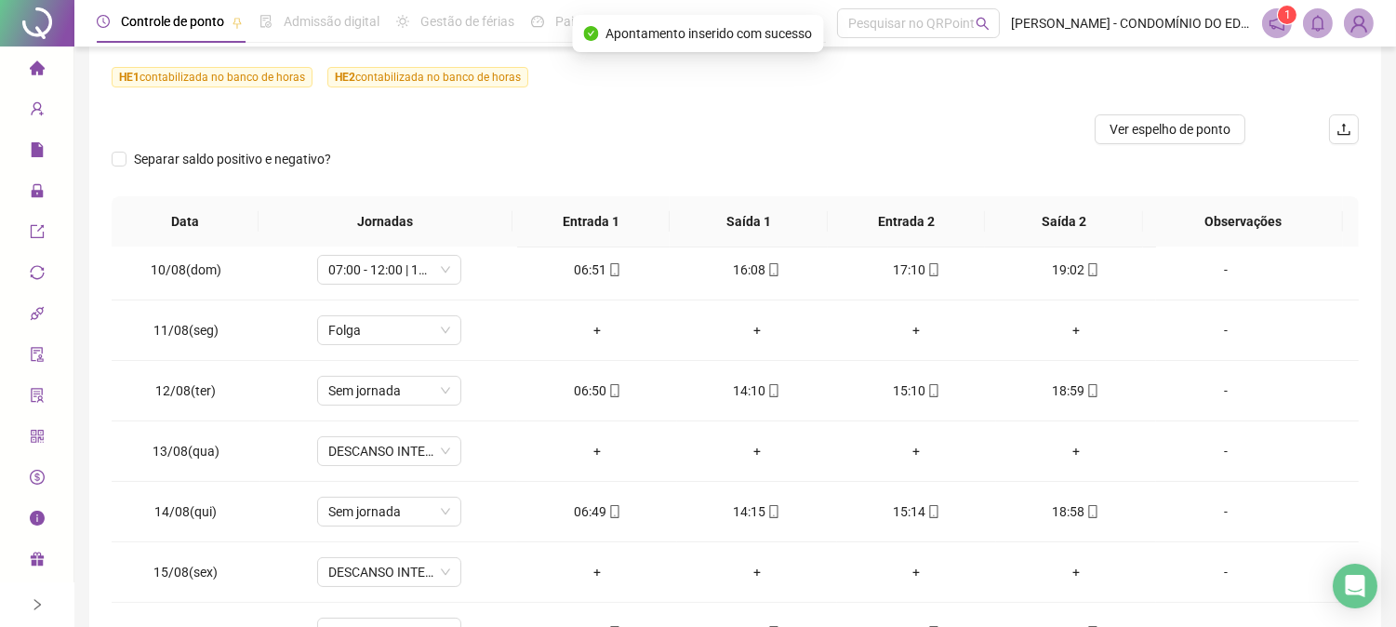
scroll to position [554, 0]
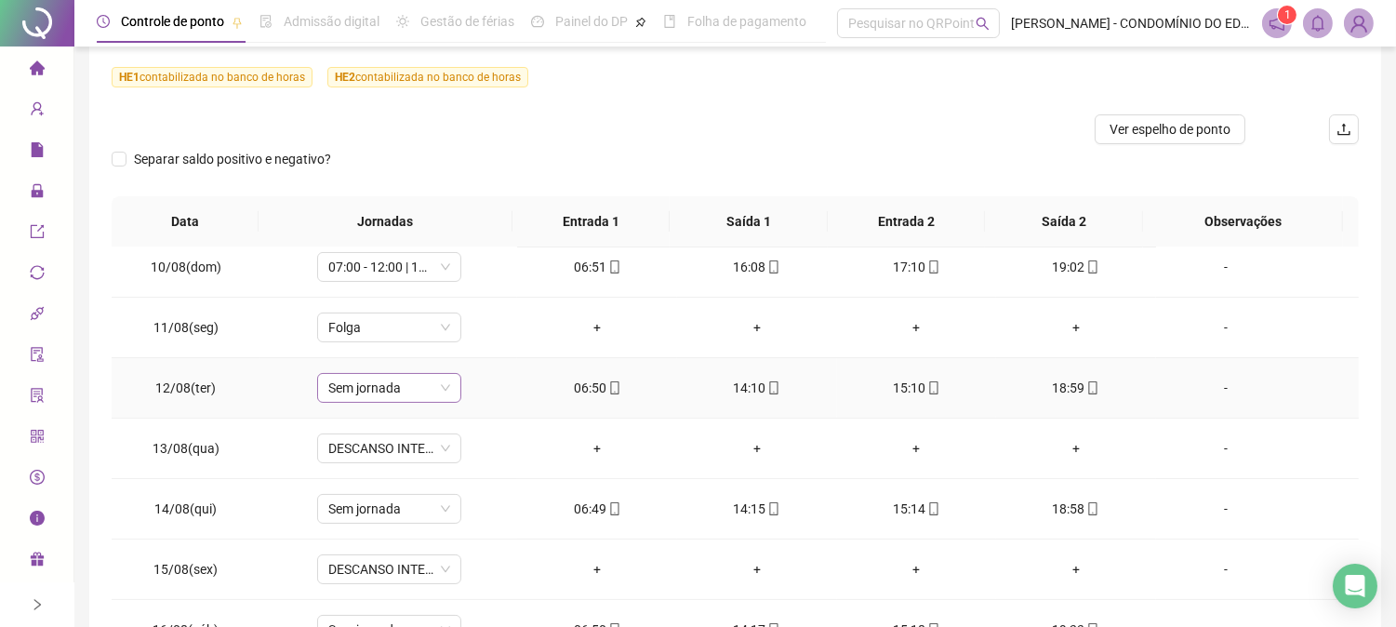
click at [360, 388] on span "Sem jornada" at bounding box center [389, 388] width 122 height 28
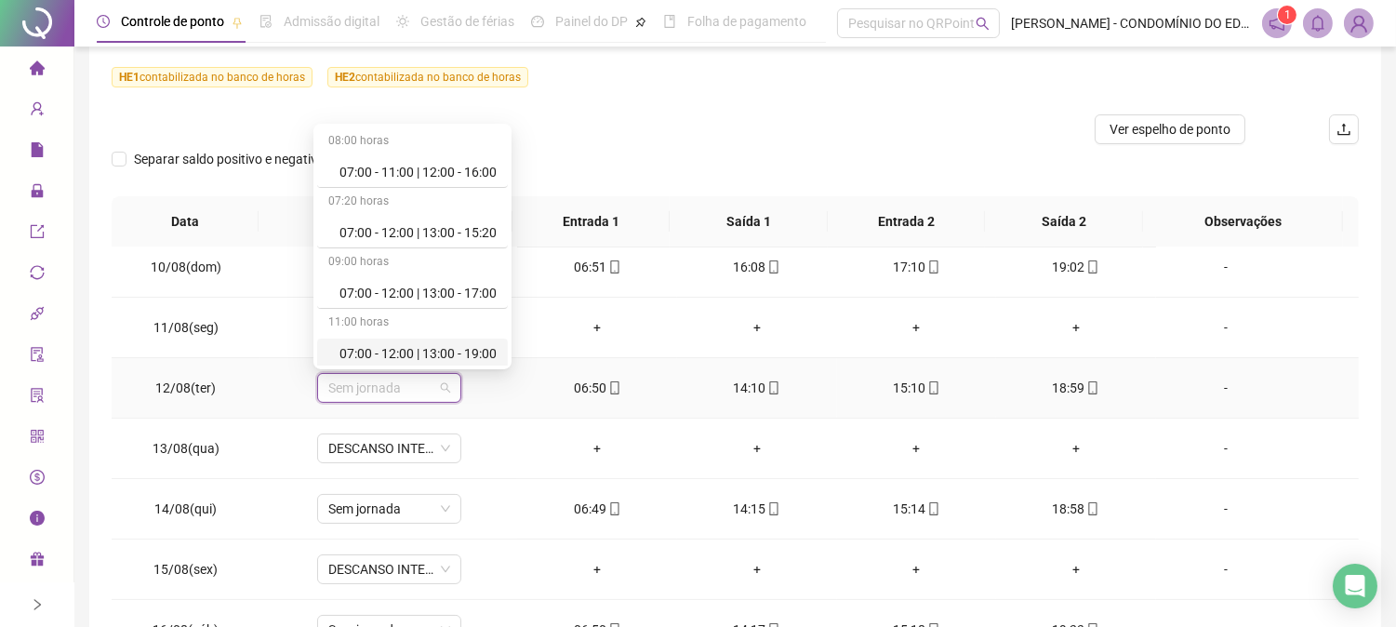
click at [398, 352] on div "07:00 - 12:00 | 13:00 - 19:00" at bounding box center [417, 353] width 157 height 20
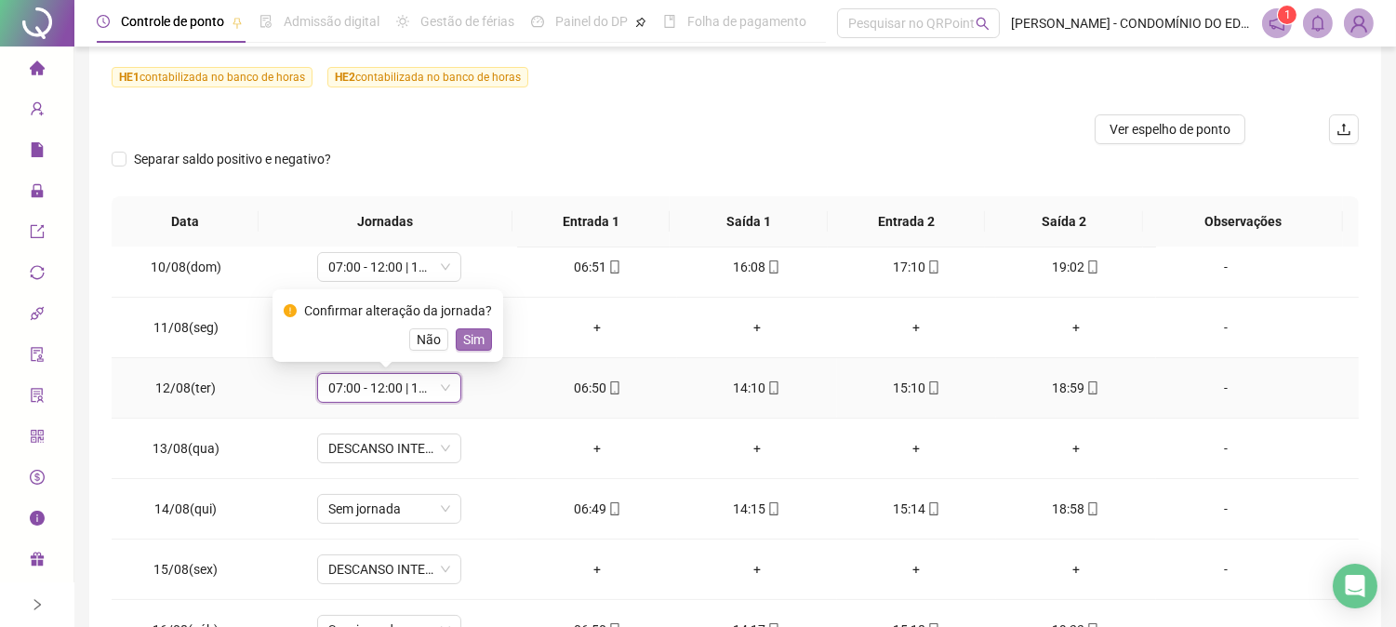
click at [471, 337] on span "Sim" at bounding box center [473, 339] width 21 height 20
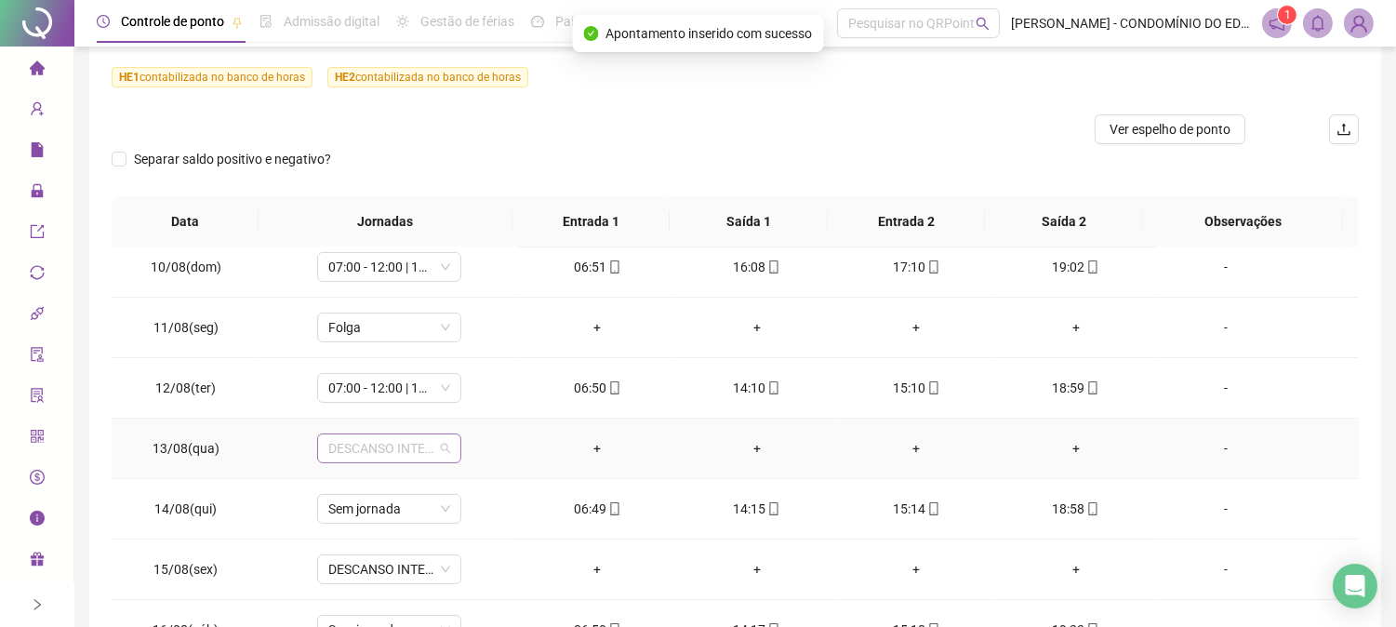
click at [383, 459] on span "DESCANSO INTER-JORNADA" at bounding box center [389, 448] width 122 height 28
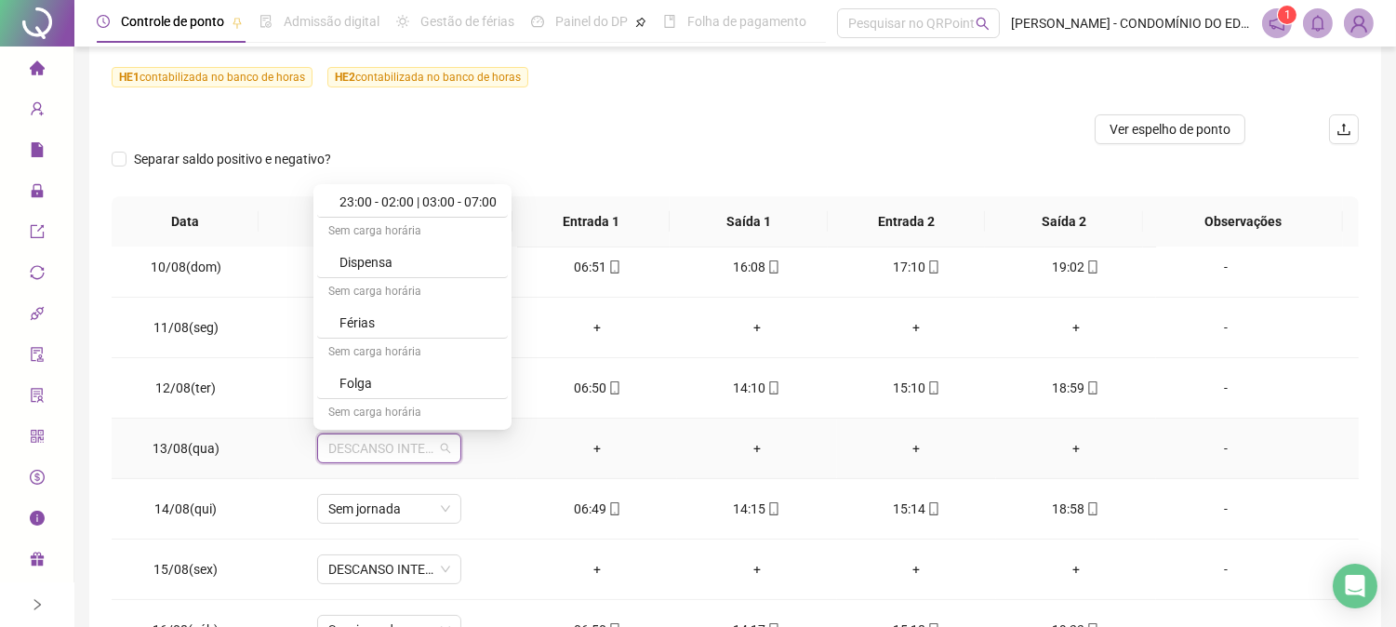
scroll to position [1309, 0]
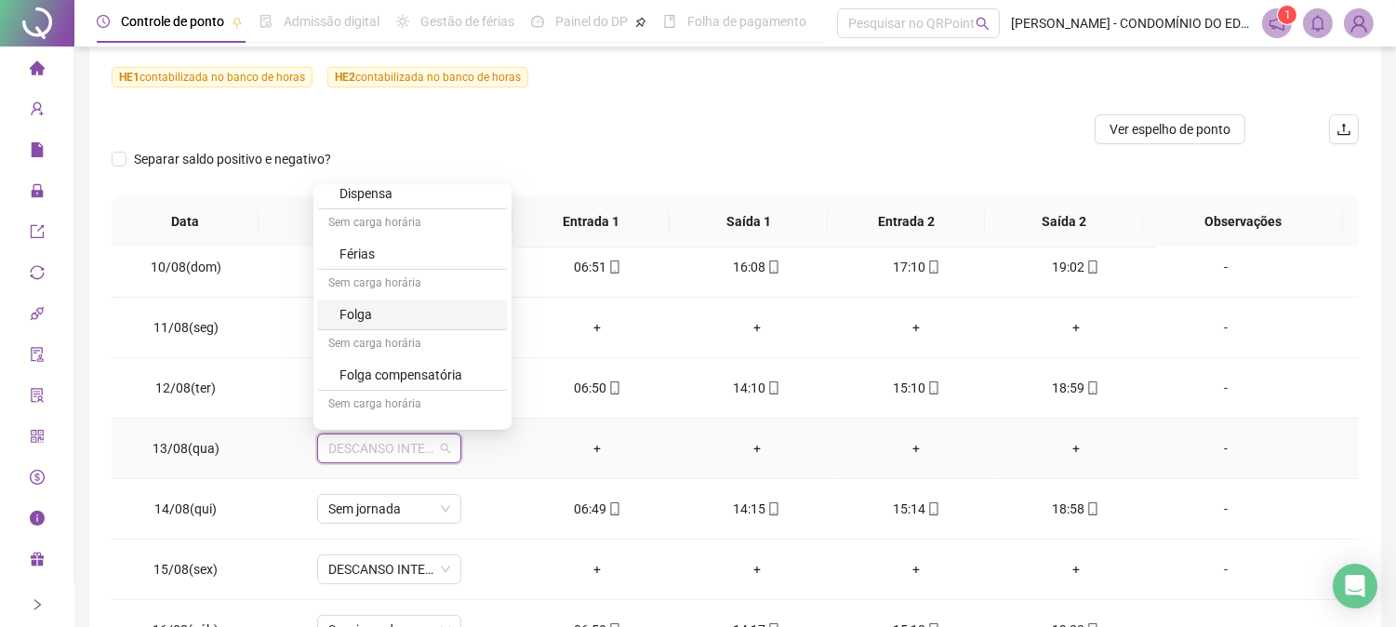
click at [351, 313] on div "Folga" at bounding box center [417, 314] width 157 height 20
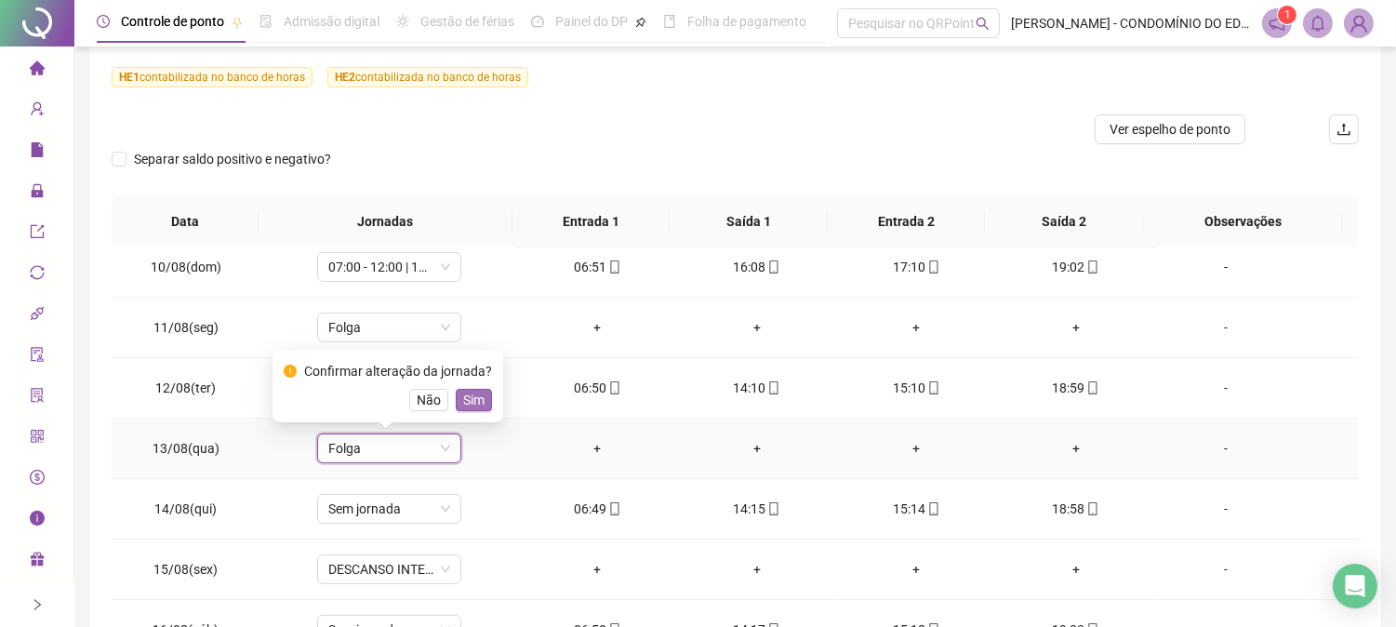
click at [463, 402] on span "Sim" at bounding box center [473, 400] width 21 height 20
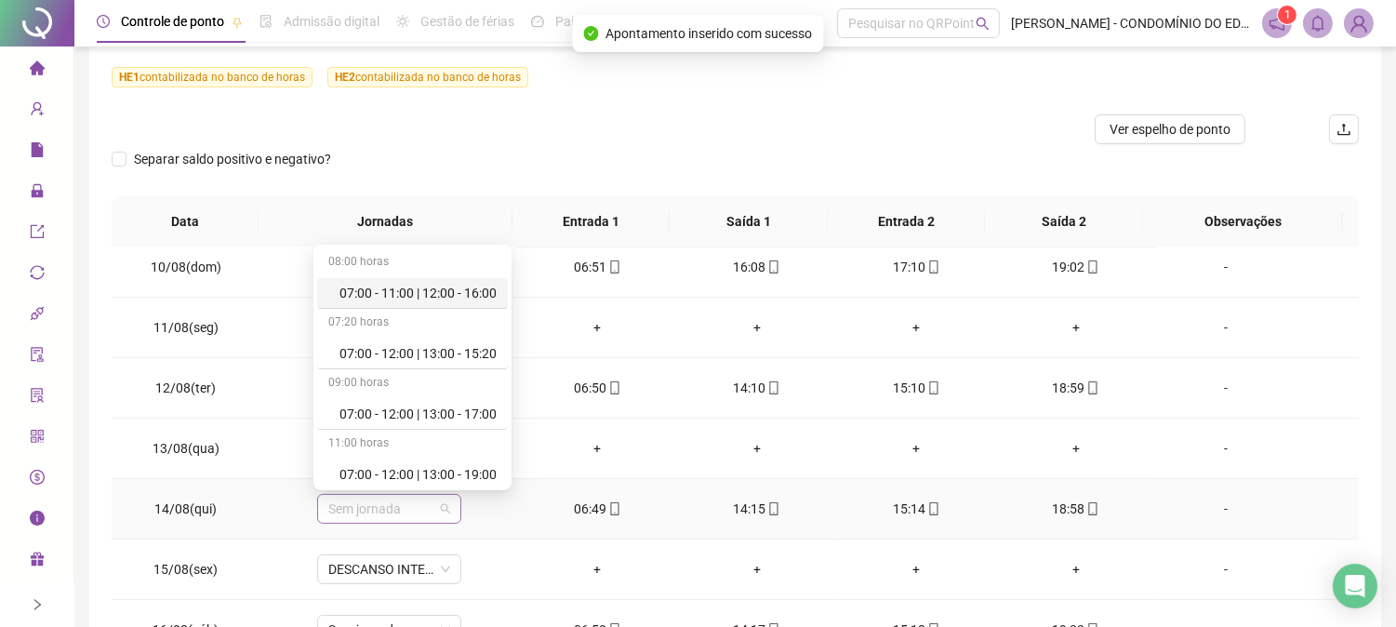
click at [391, 507] on span "Sem jornada" at bounding box center [389, 509] width 122 height 28
click at [477, 469] on div "07:00 - 12:00 | 13:00 - 19:00" at bounding box center [417, 474] width 157 height 20
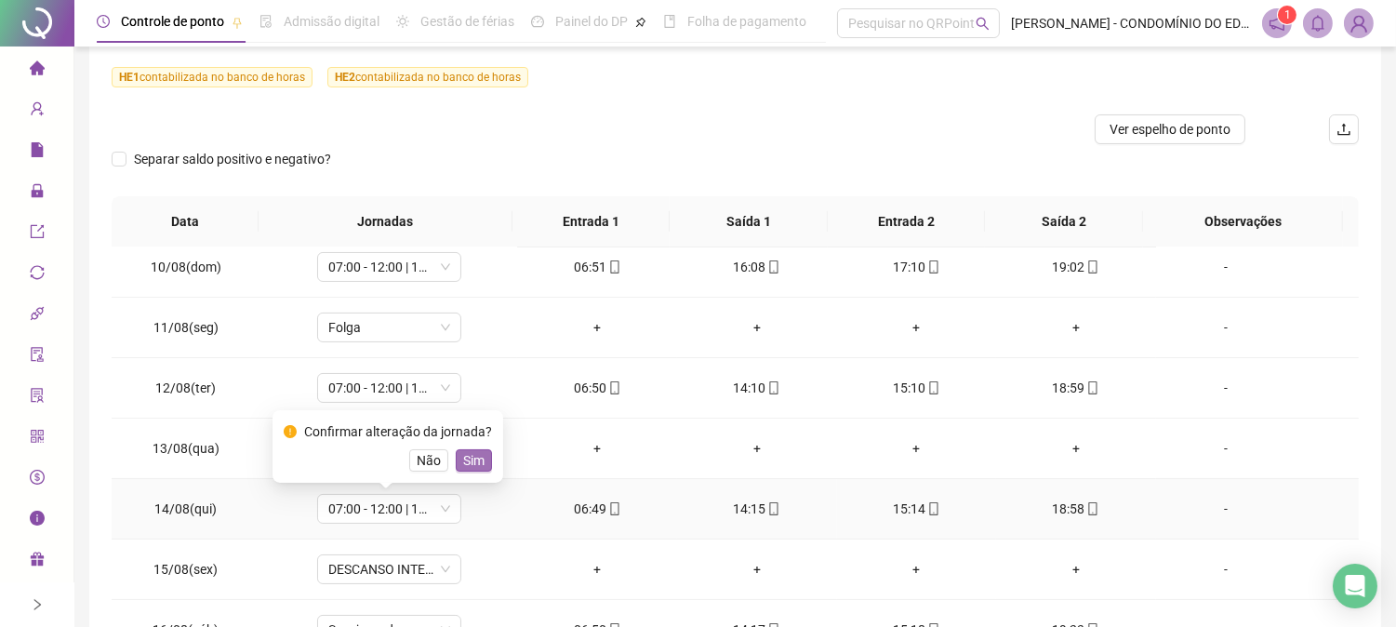
click at [474, 460] on span "Sim" at bounding box center [473, 460] width 21 height 20
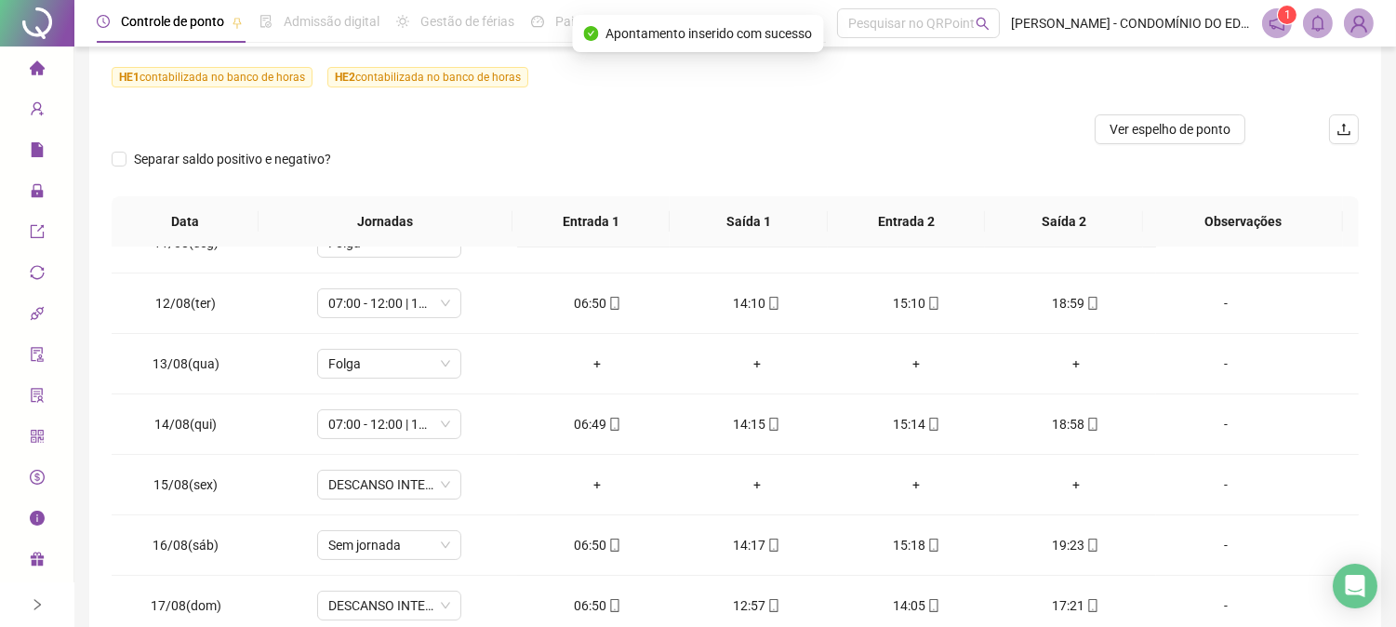
scroll to position [692, 0]
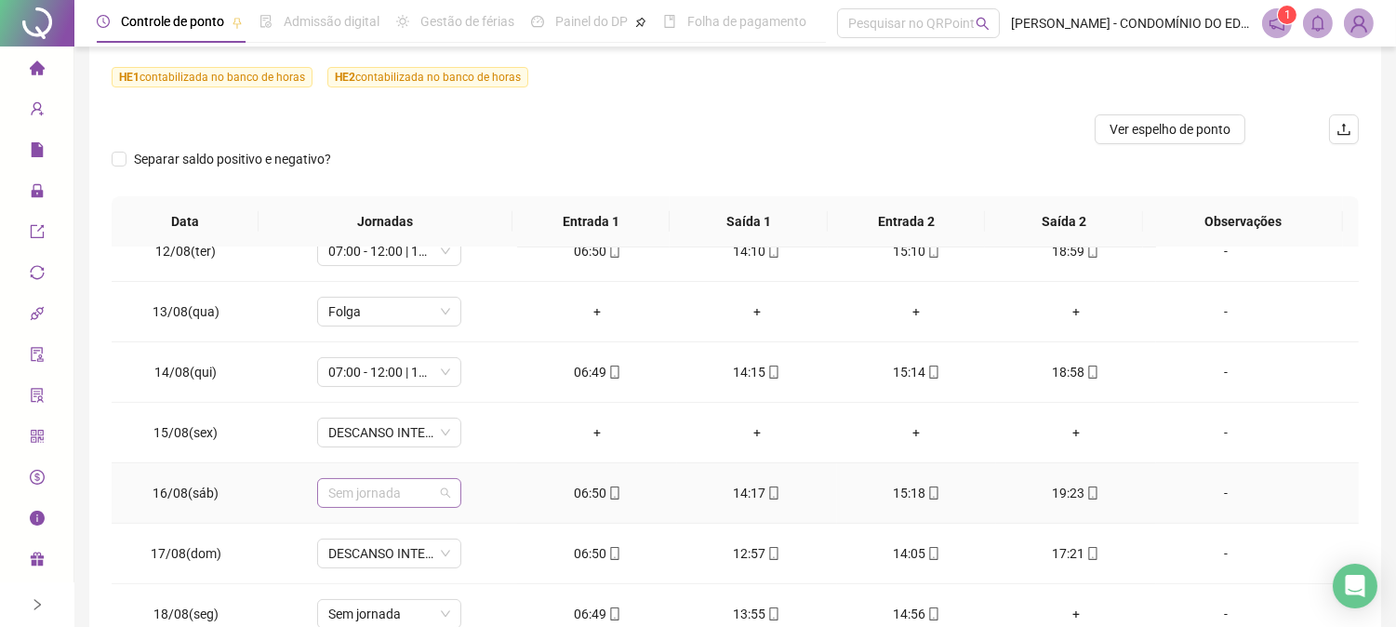
click at [396, 495] on span "Sem jornada" at bounding box center [389, 493] width 122 height 28
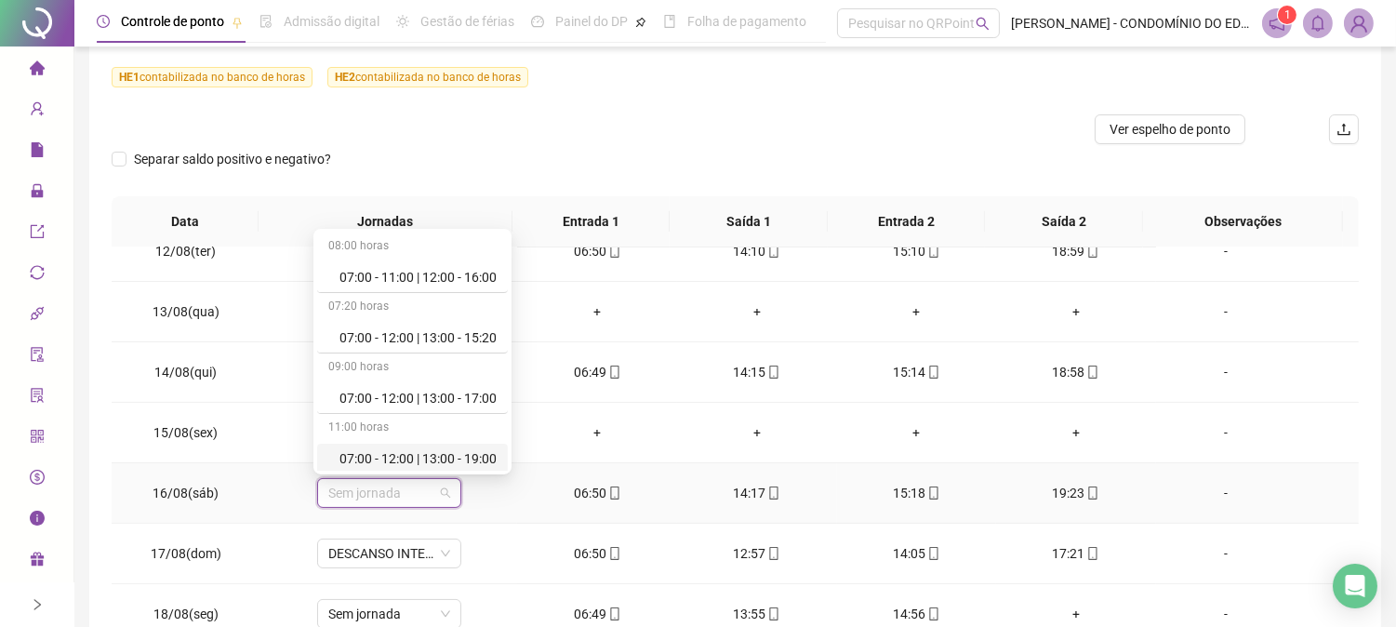
click at [437, 450] on div "07:00 - 12:00 | 13:00 - 19:00" at bounding box center [417, 458] width 157 height 20
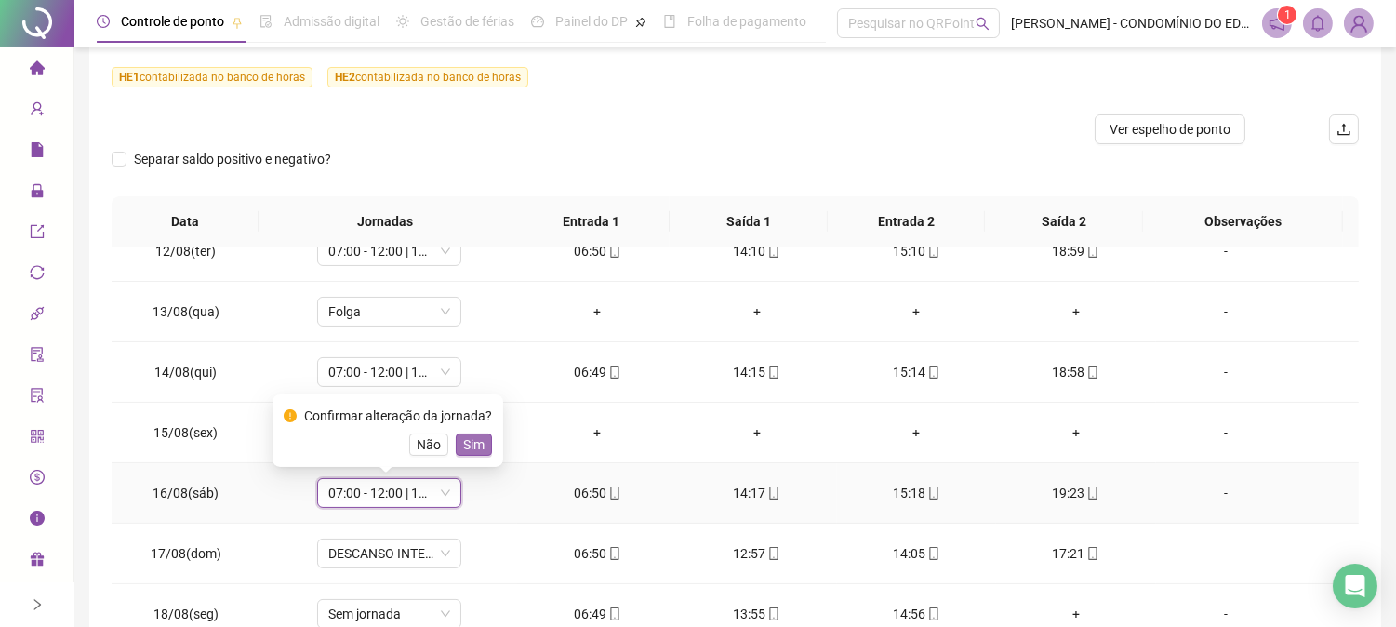
click at [465, 445] on span "Sim" at bounding box center [473, 444] width 21 height 20
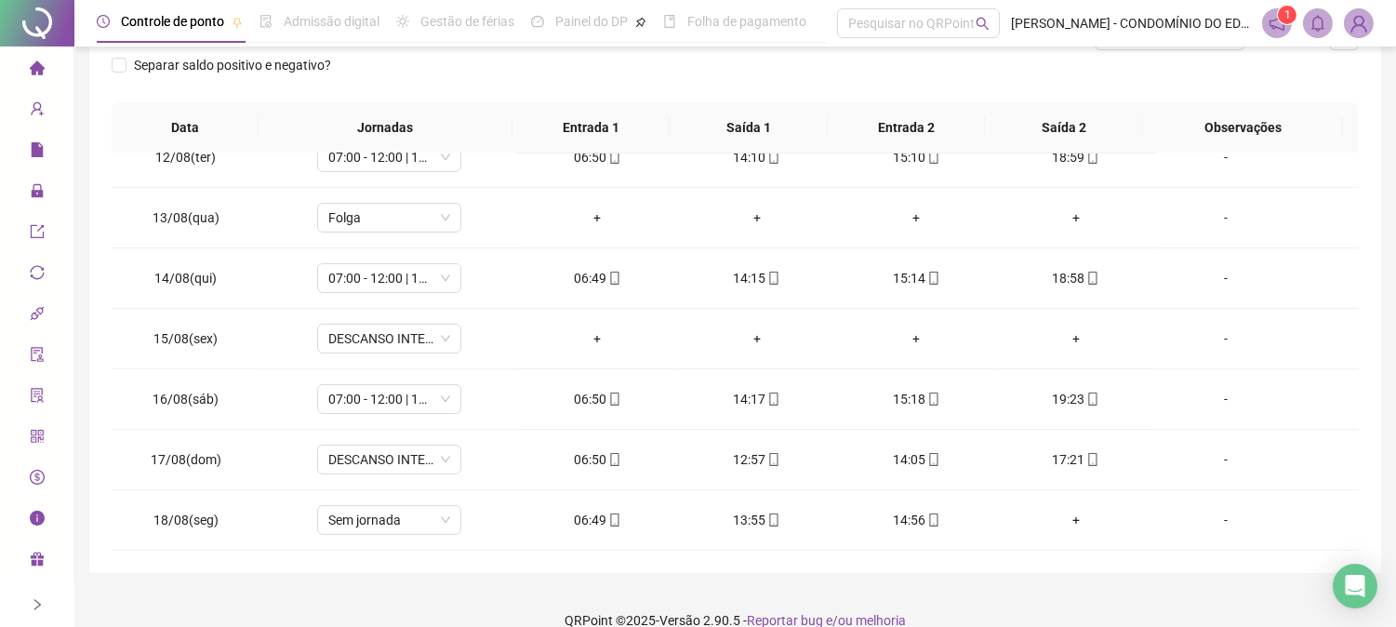
scroll to position [353, 0]
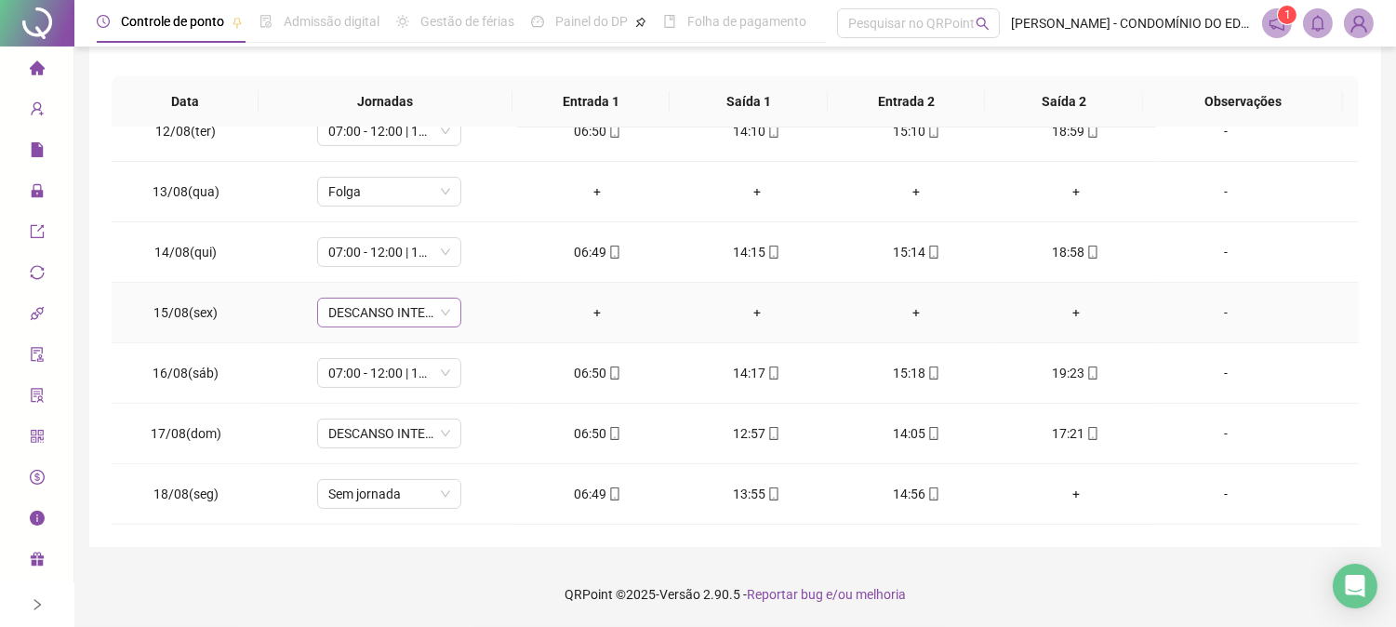
click at [392, 313] on span "DESCANSO INTER-JORNADA" at bounding box center [389, 313] width 122 height 28
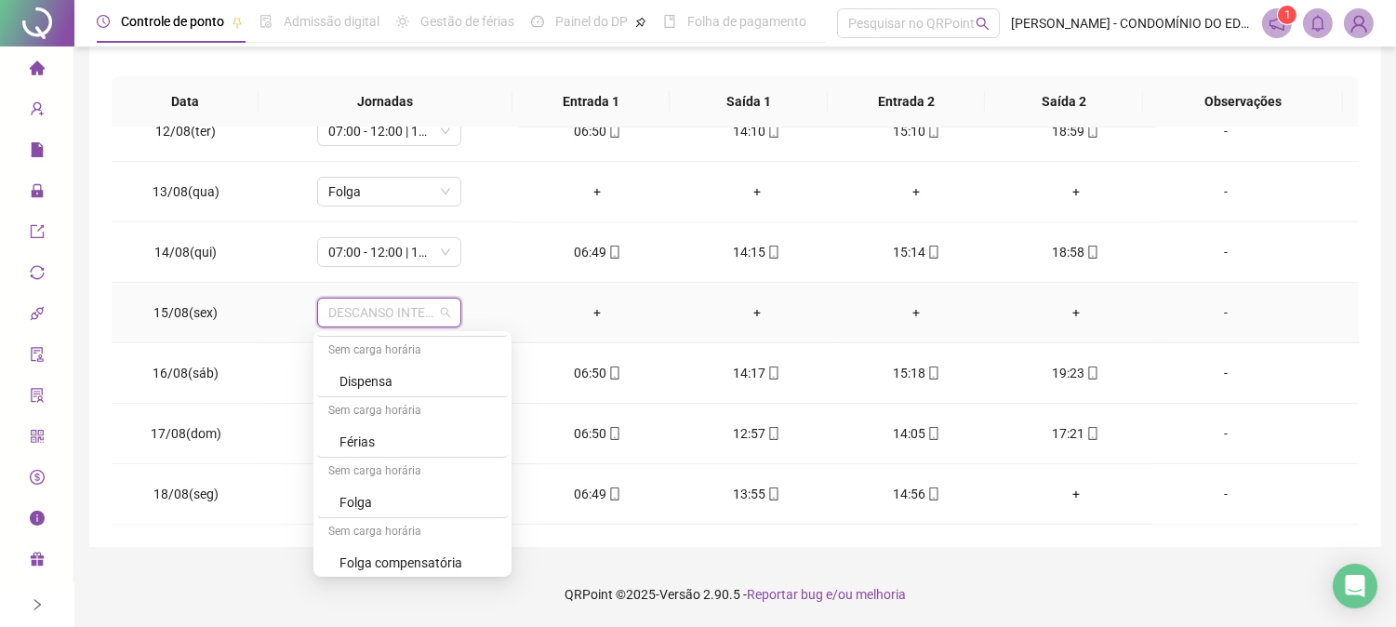
scroll to position [1336, 0]
click at [351, 435] on div "Folga" at bounding box center [417, 436] width 157 height 20
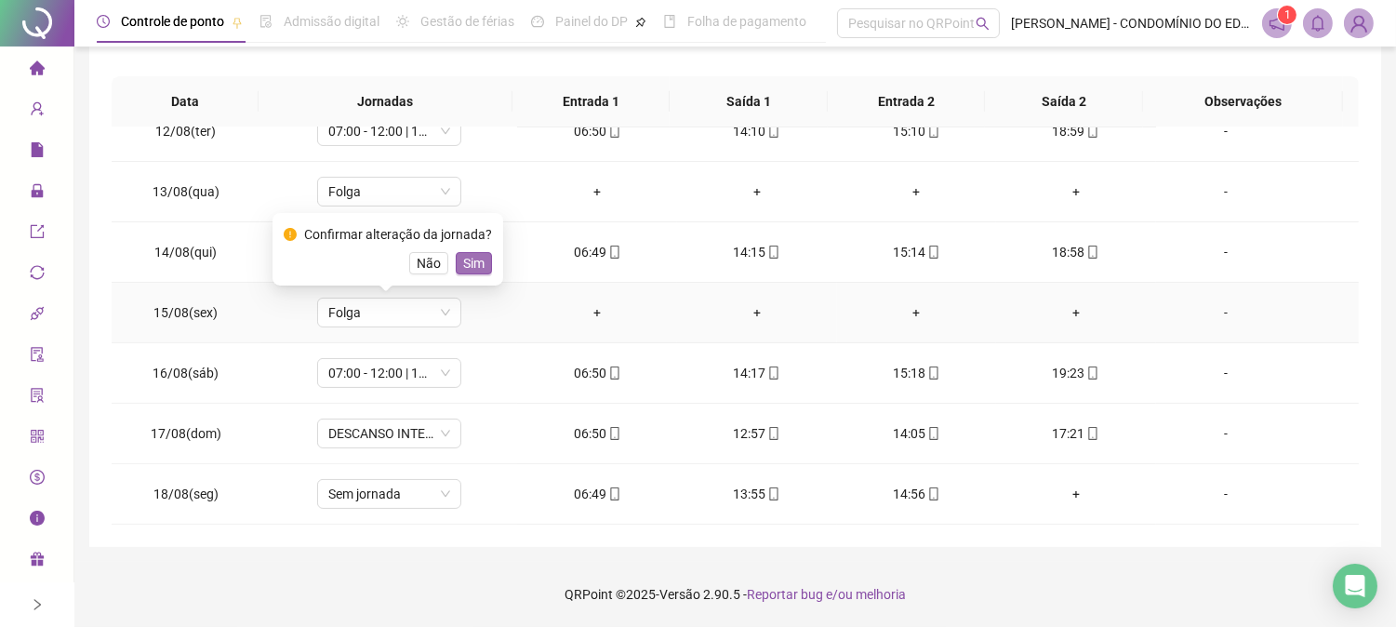
click at [470, 259] on span "Sim" at bounding box center [473, 263] width 21 height 20
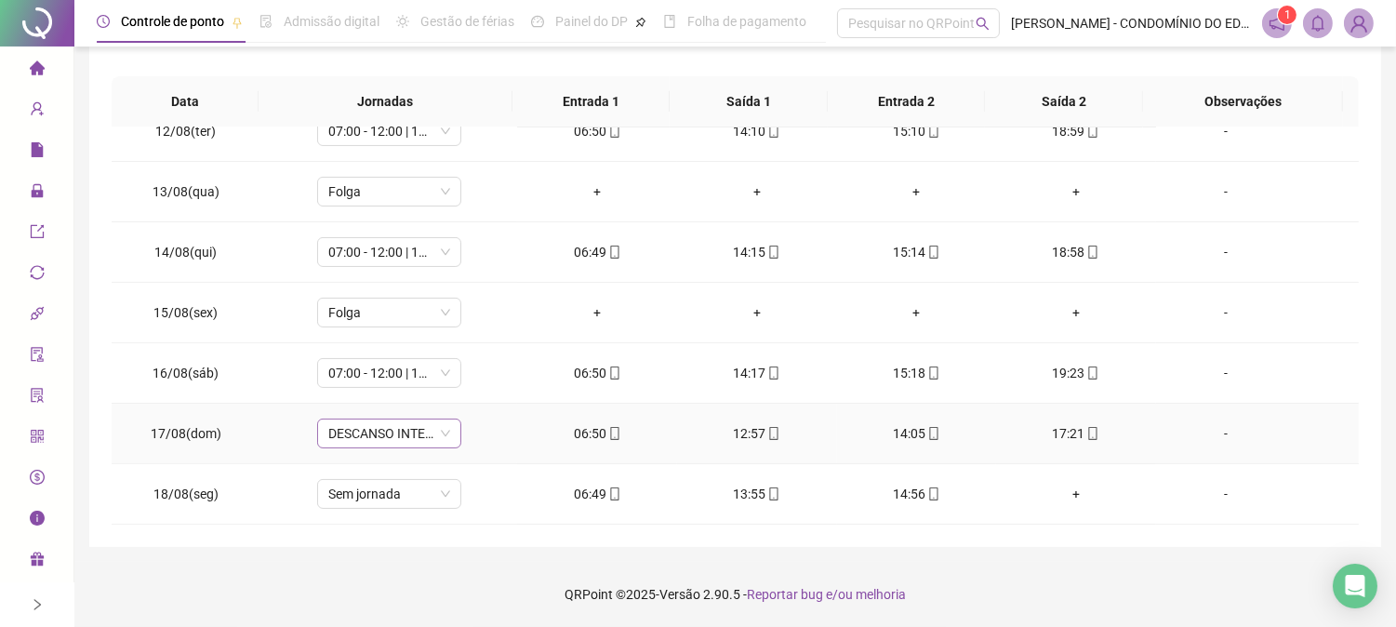
click at [392, 429] on span "DESCANSO INTER-JORNADA" at bounding box center [389, 433] width 122 height 28
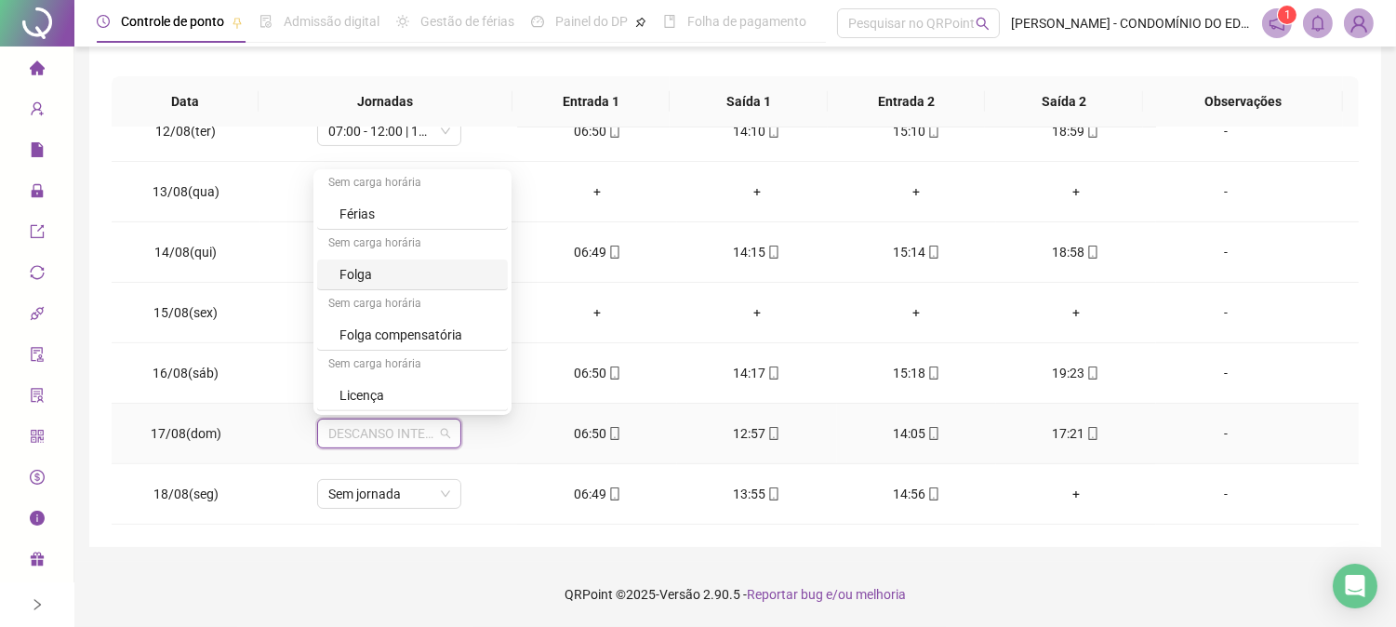
click at [340, 276] on div "Folga" at bounding box center [417, 274] width 157 height 20
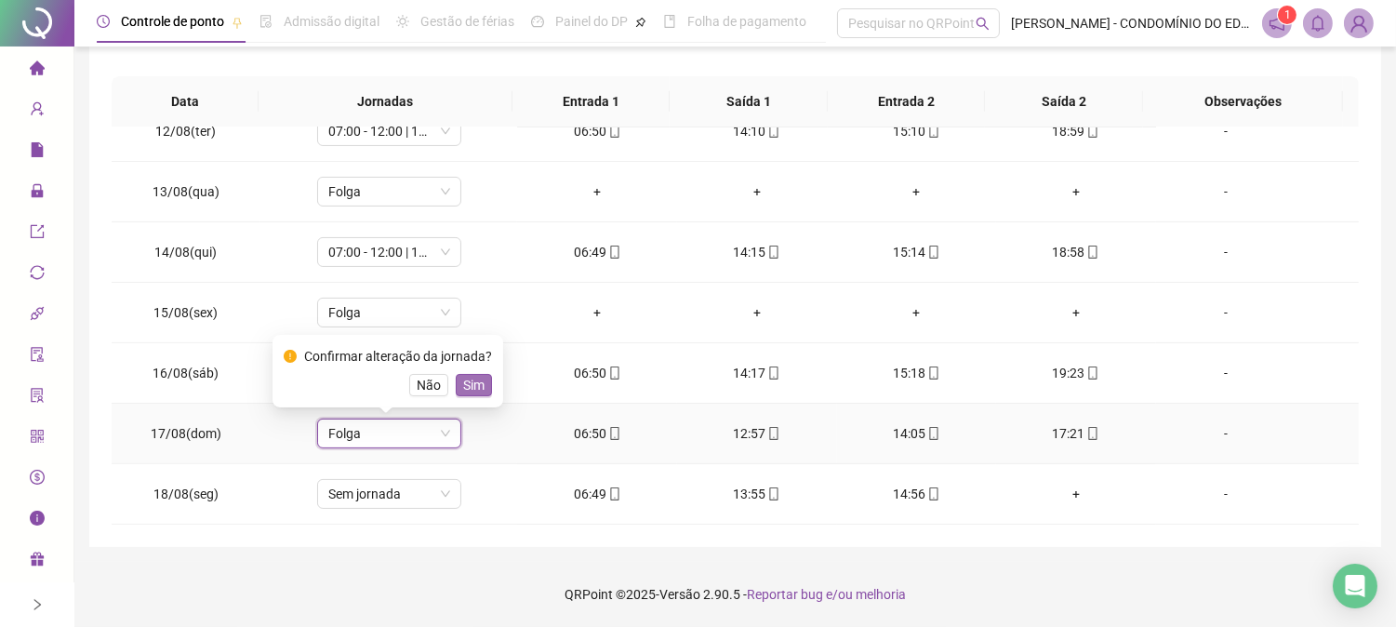
click at [467, 386] on span "Sim" at bounding box center [473, 385] width 21 height 20
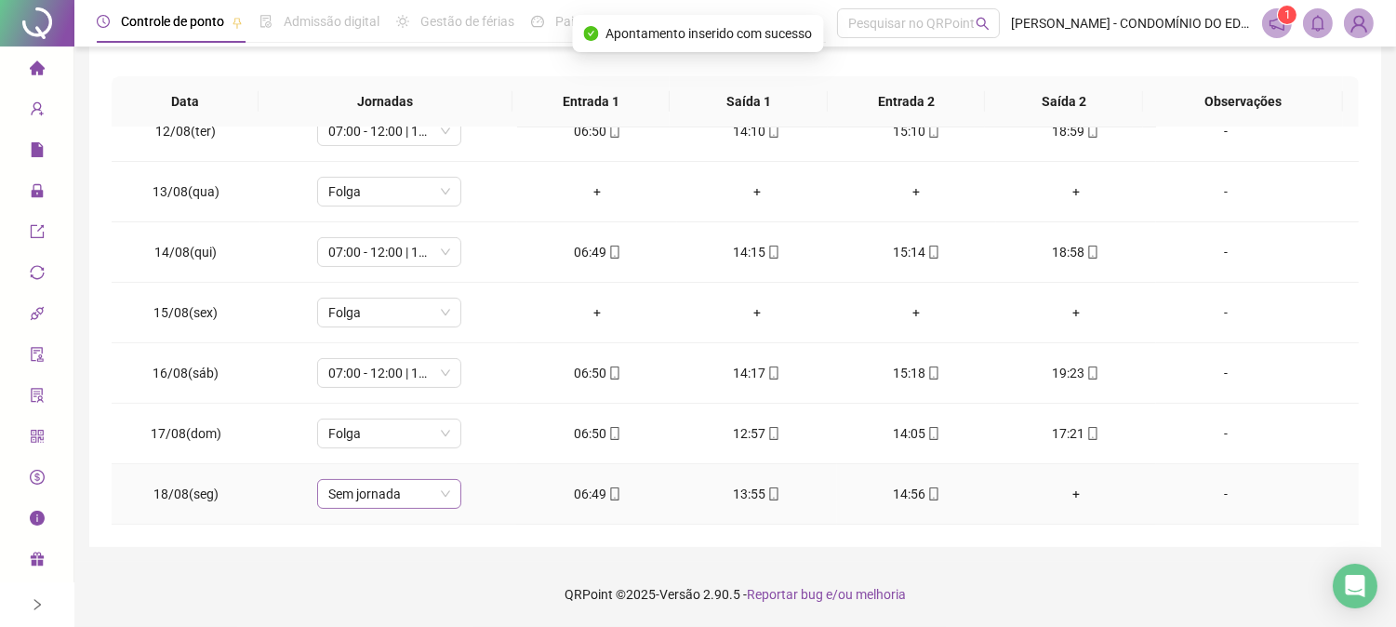
click at [395, 503] on span "Sem jornada" at bounding box center [389, 494] width 122 height 28
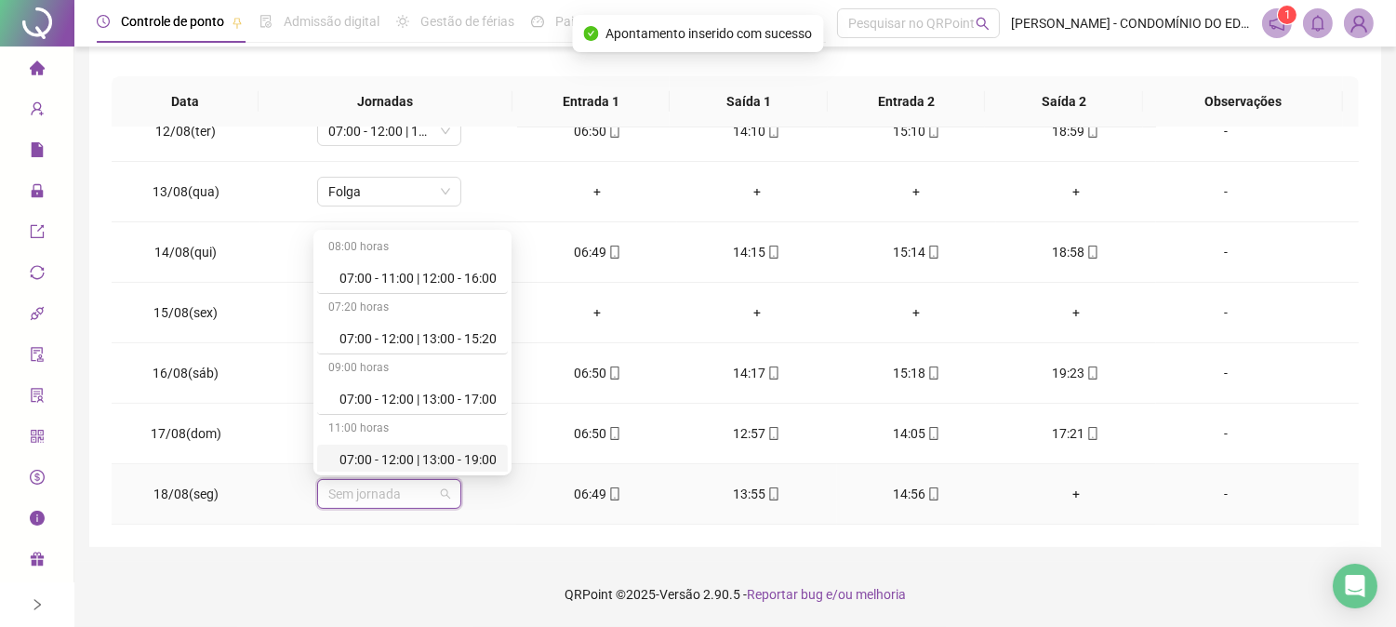
click at [466, 456] on div "07:00 - 12:00 | 13:00 - 19:00" at bounding box center [417, 459] width 157 height 20
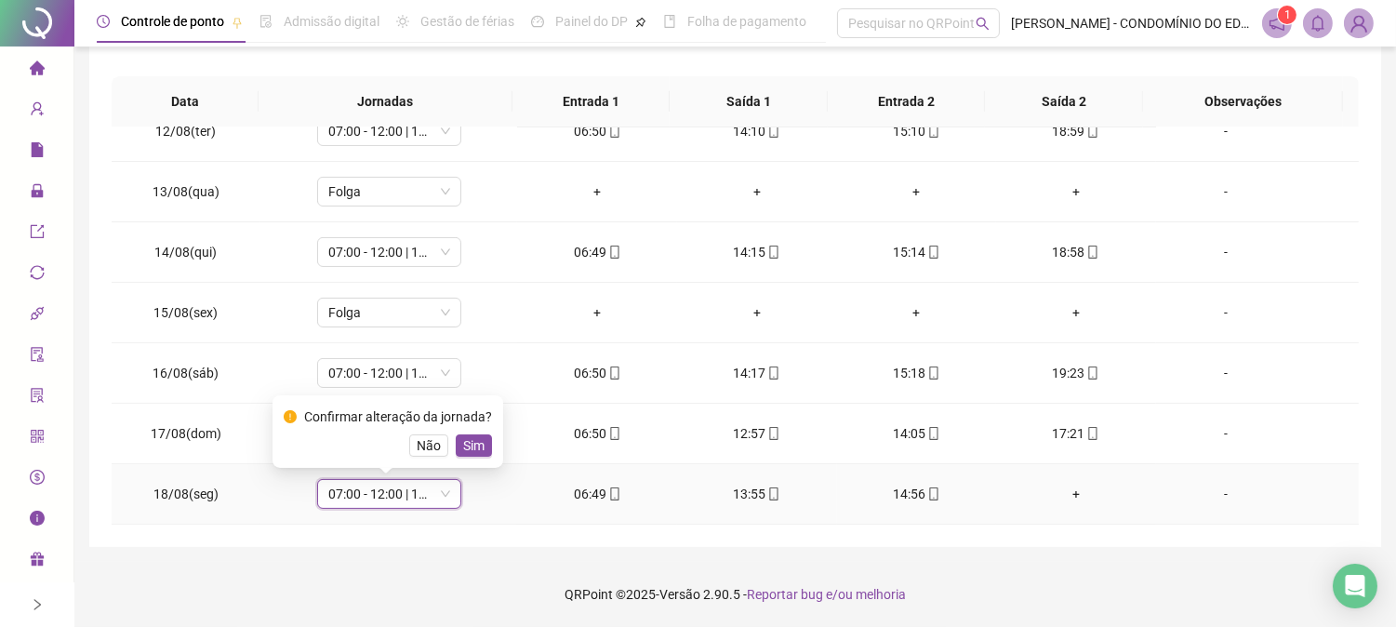
click at [472, 443] on span "Sim" at bounding box center [473, 445] width 21 height 20
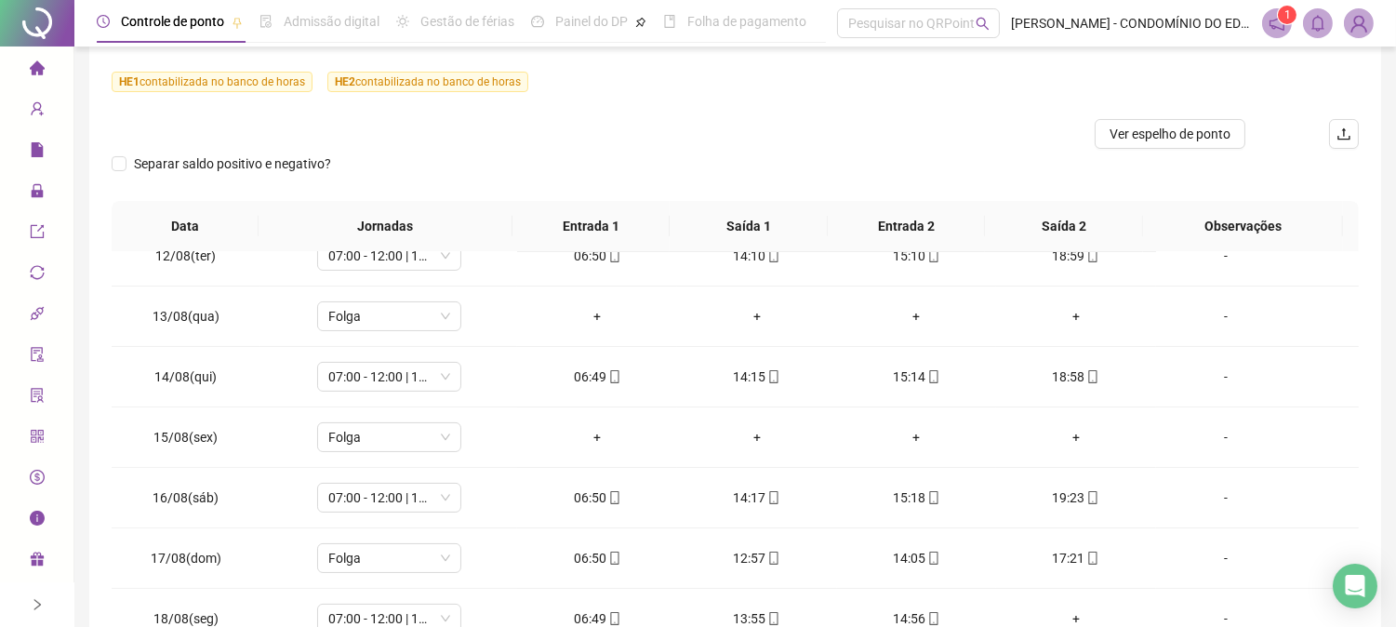
scroll to position [0, 0]
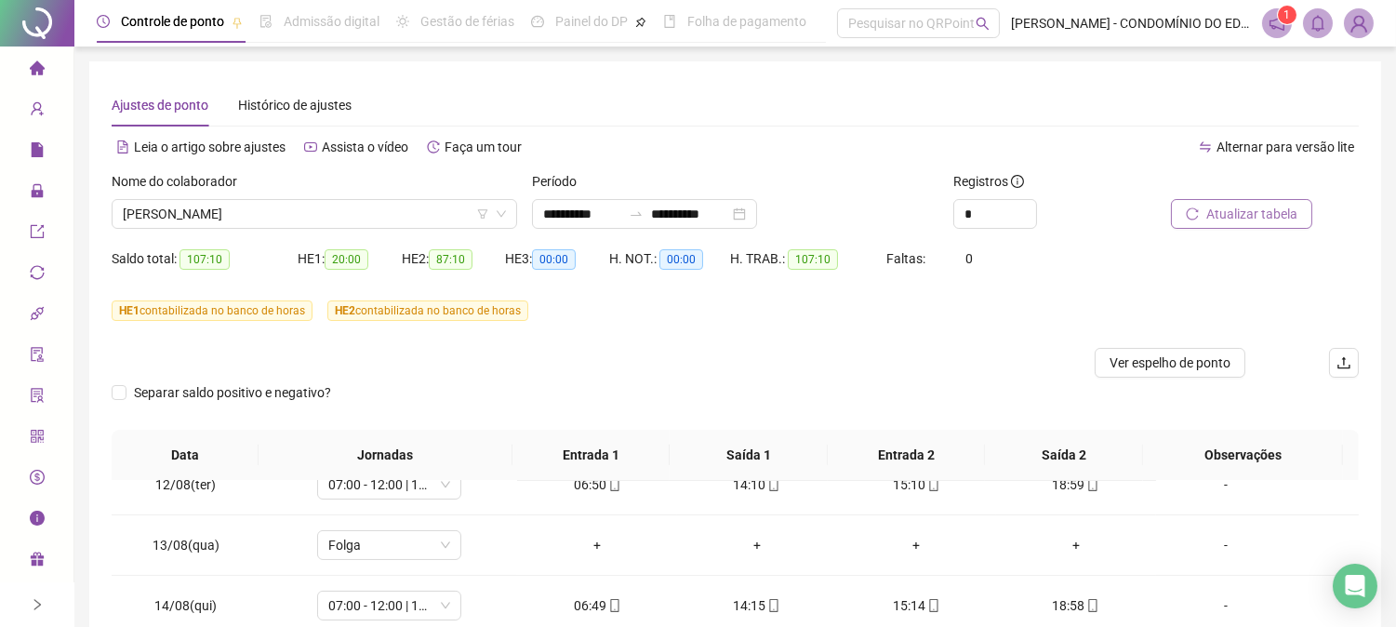
click at [1229, 209] on span "Atualizar tabela" at bounding box center [1251, 214] width 91 height 20
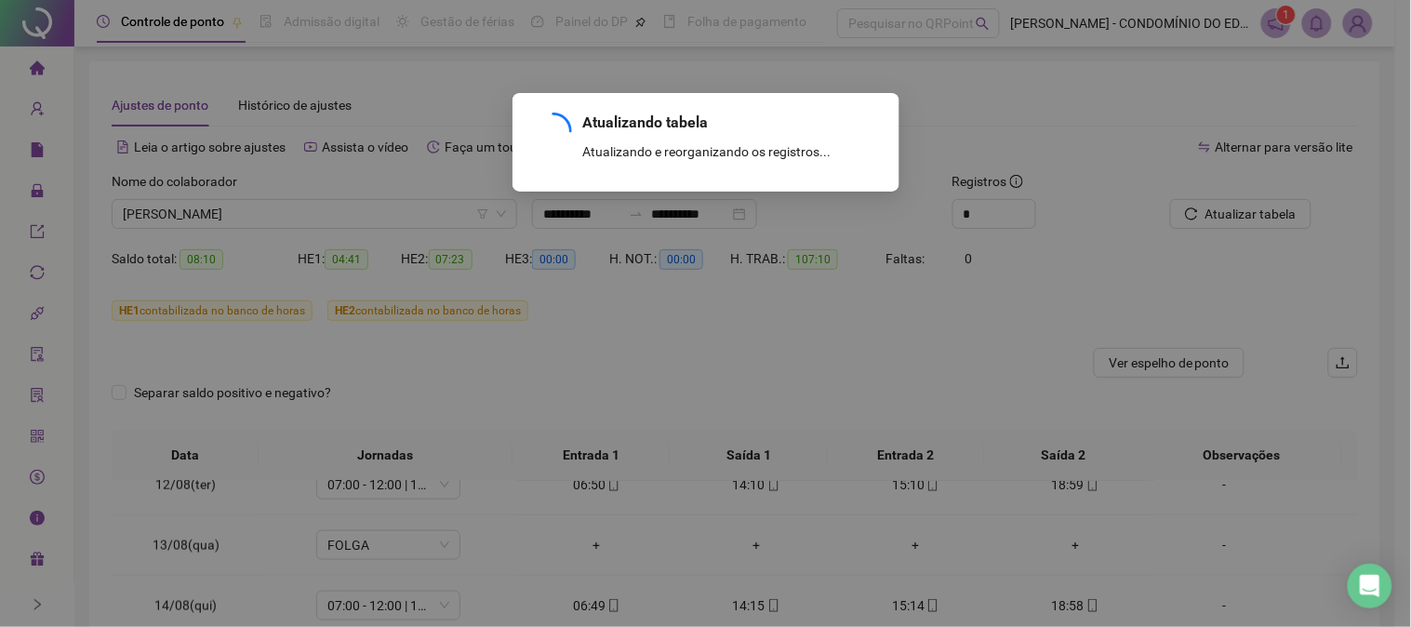
click at [1369, 251] on div "Atualizando tabela Atualizando e reorganizando os registros... OK" at bounding box center [705, 313] width 1411 height 627
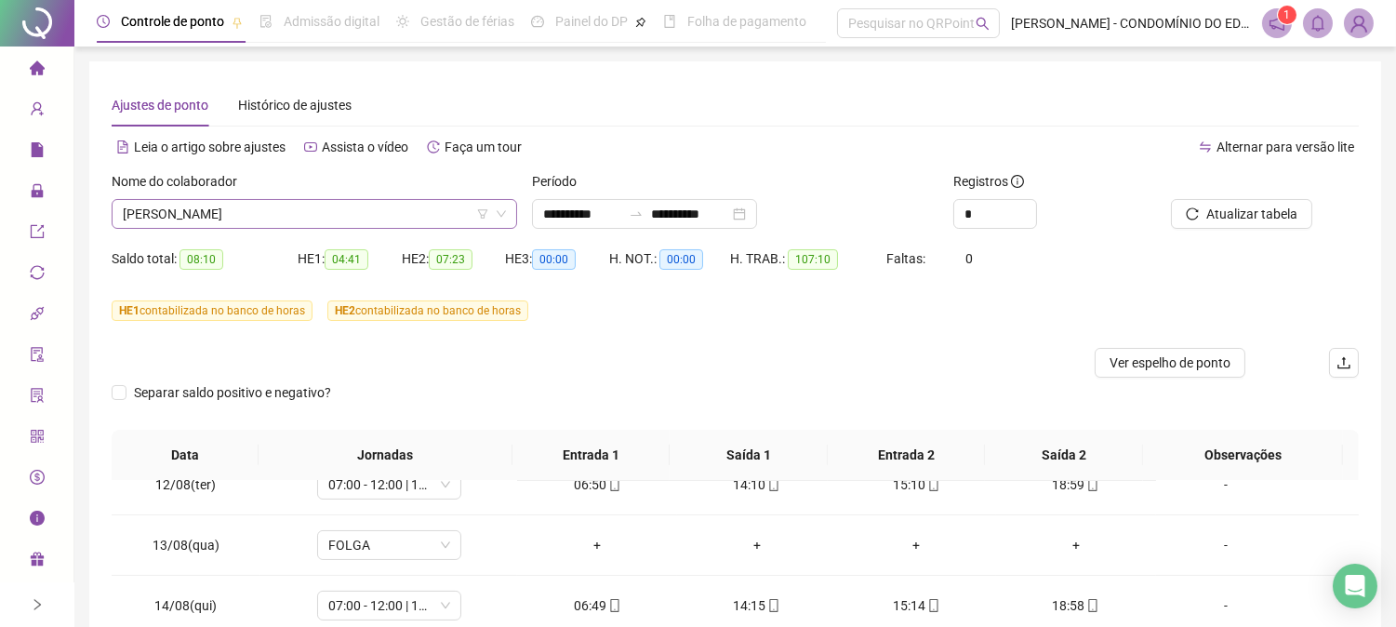
click at [258, 221] on span "[PERSON_NAME]" at bounding box center [314, 214] width 383 height 28
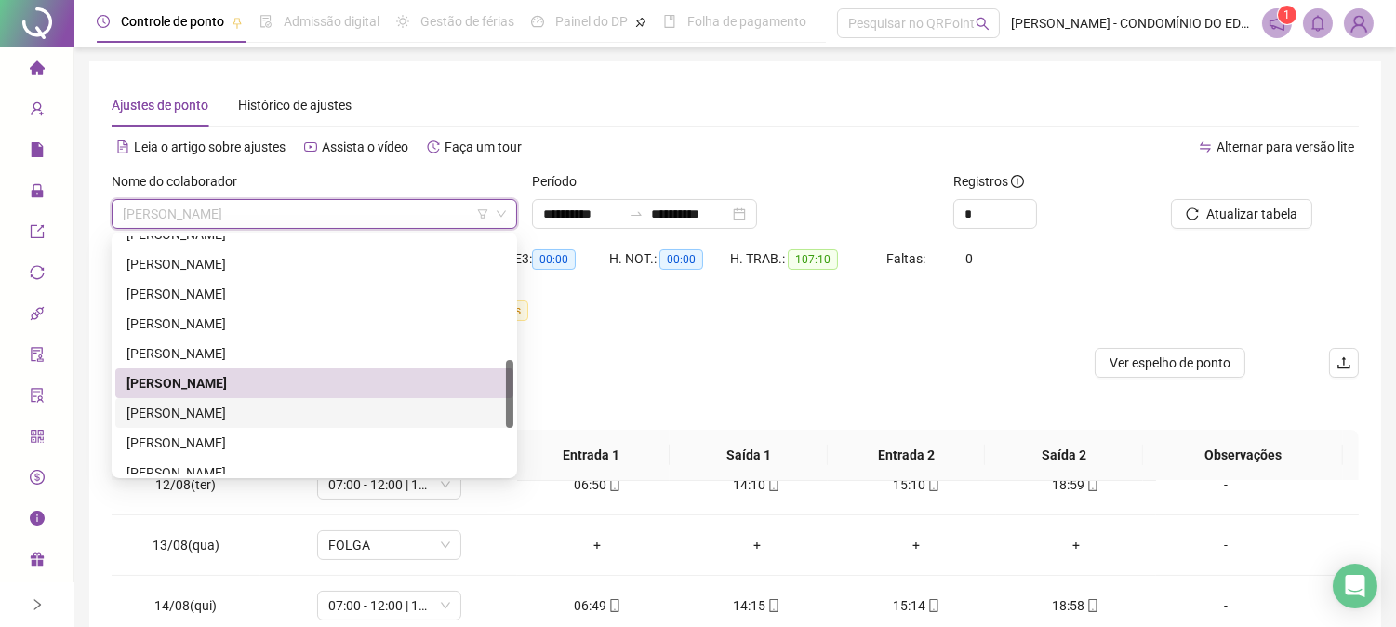
click at [144, 406] on div "[PERSON_NAME]" at bounding box center [314, 413] width 376 height 20
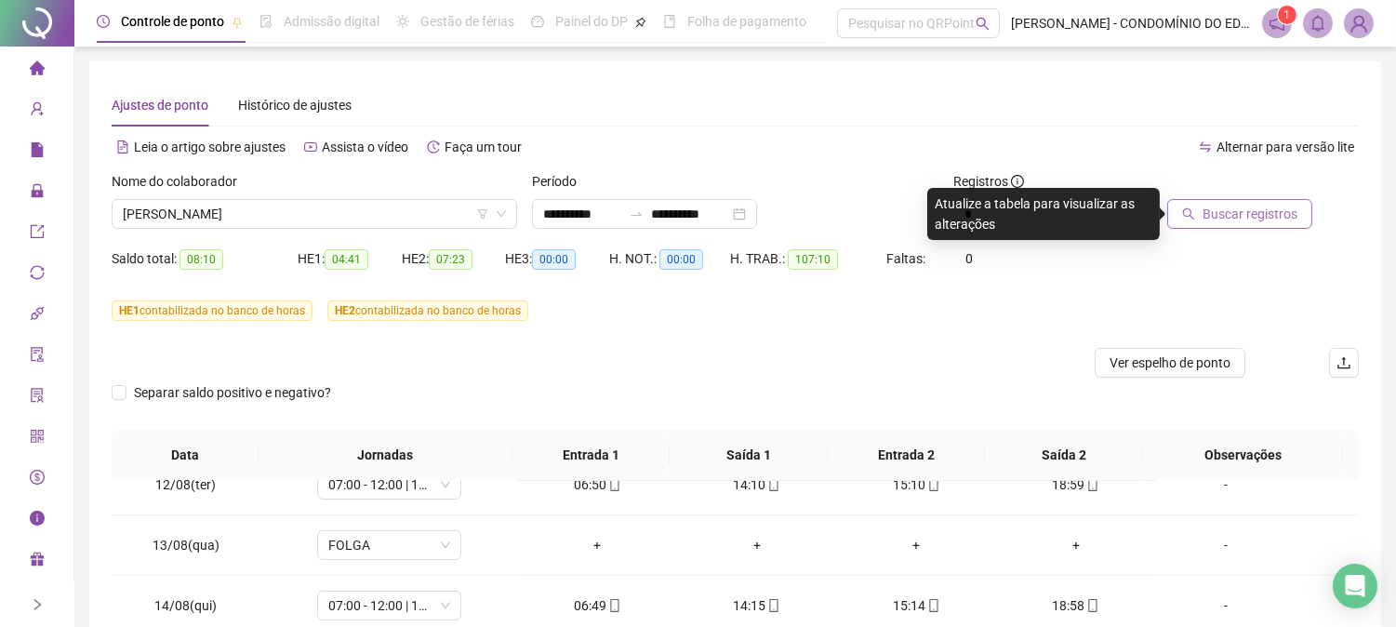
click at [1221, 204] on span "Buscar registros" at bounding box center [1250, 214] width 95 height 20
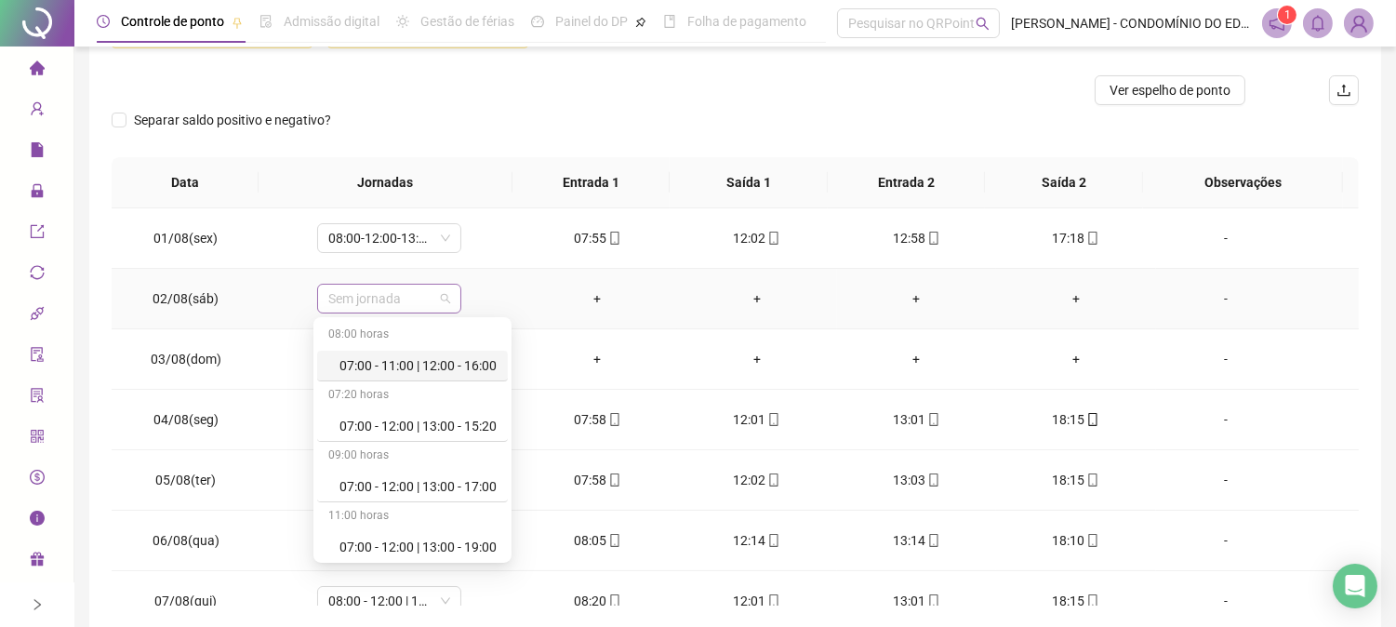
click at [435, 299] on span "Sem jornada" at bounding box center [389, 299] width 122 height 28
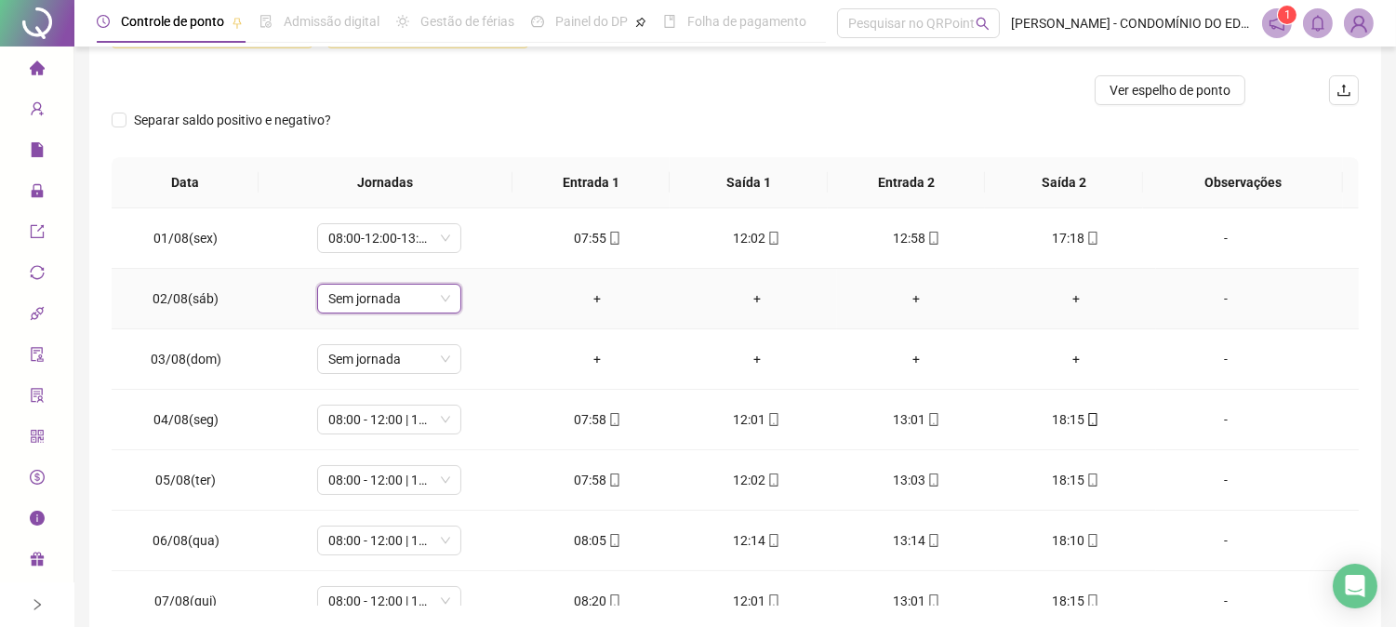
click at [432, 299] on span "Sem jornada" at bounding box center [389, 299] width 122 height 28
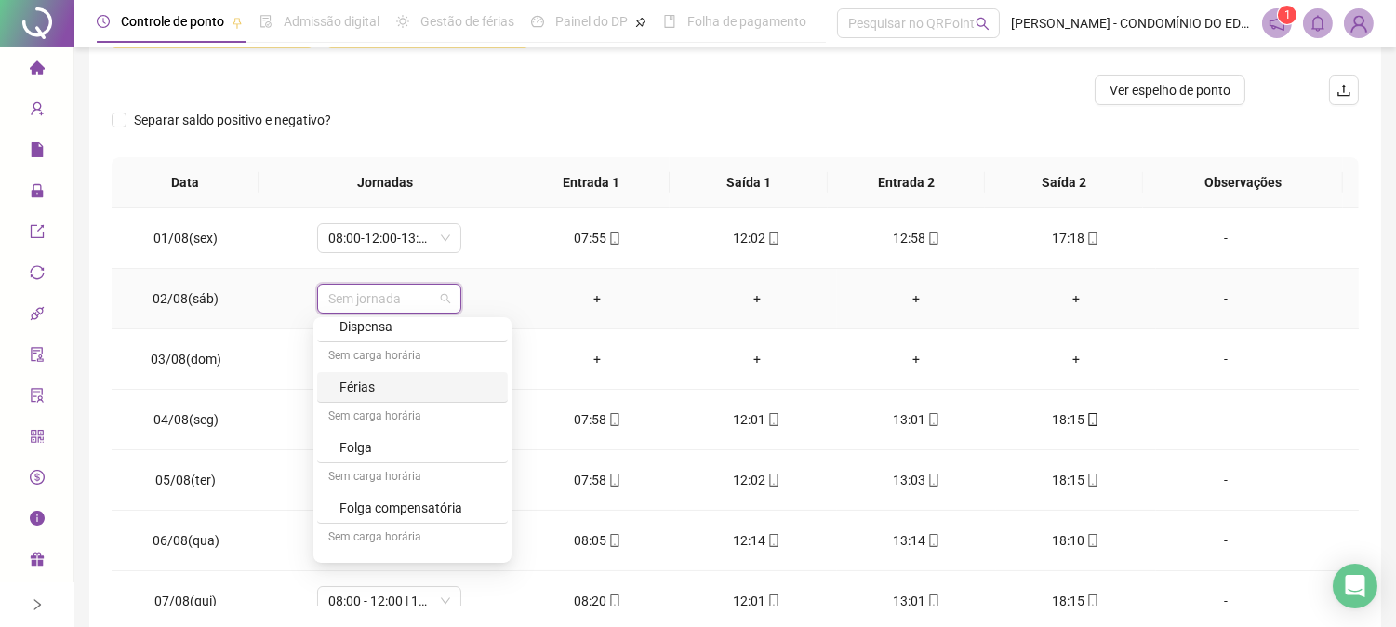
scroll to position [1335, 0]
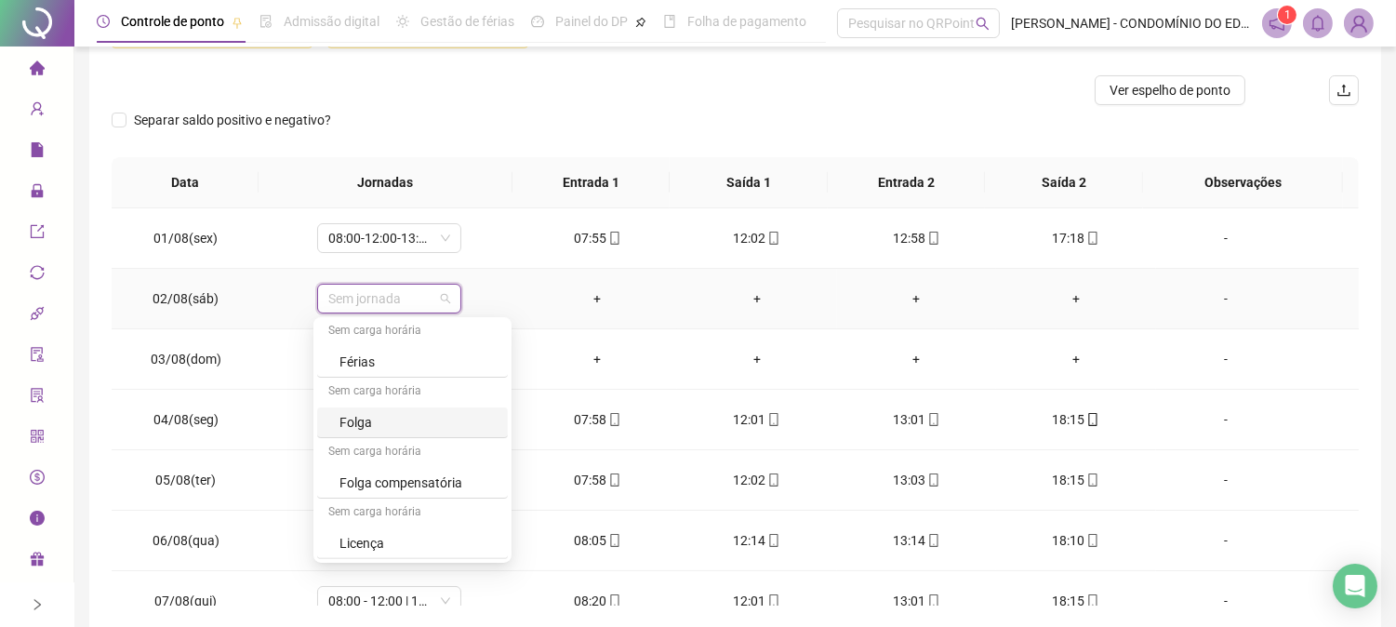
click at [360, 420] on div "Folga" at bounding box center [417, 422] width 157 height 20
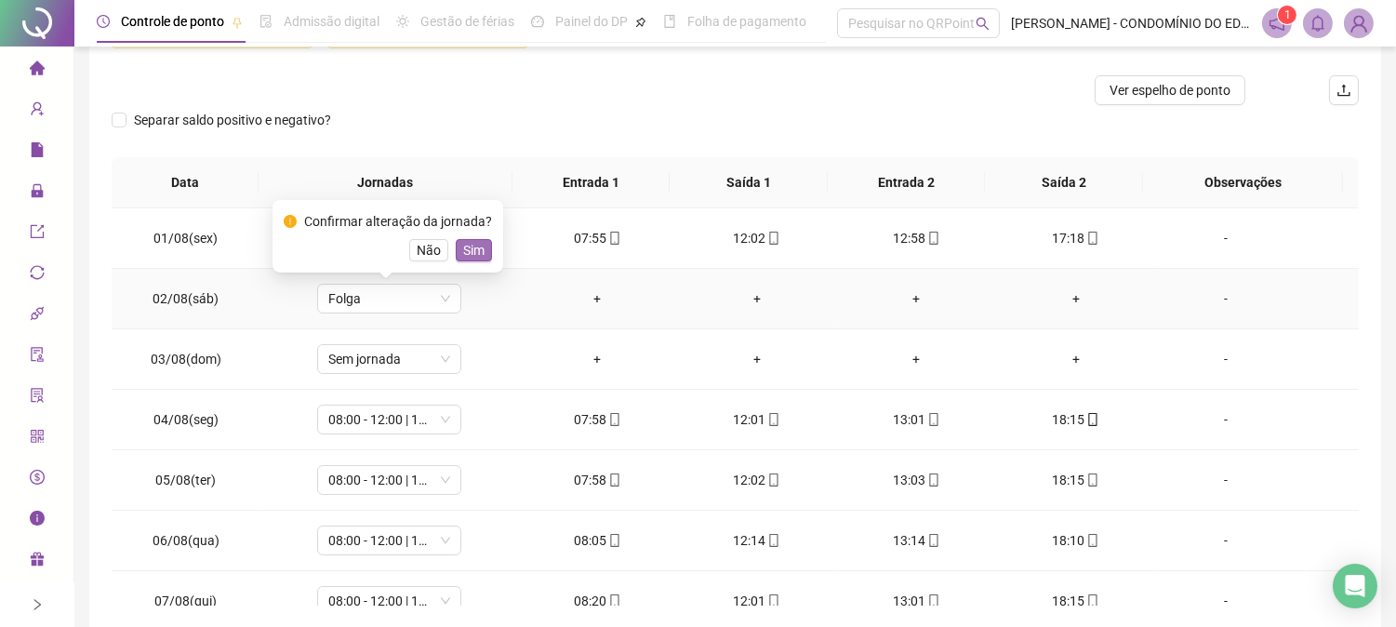
click at [468, 244] on span "Sim" at bounding box center [473, 250] width 21 height 20
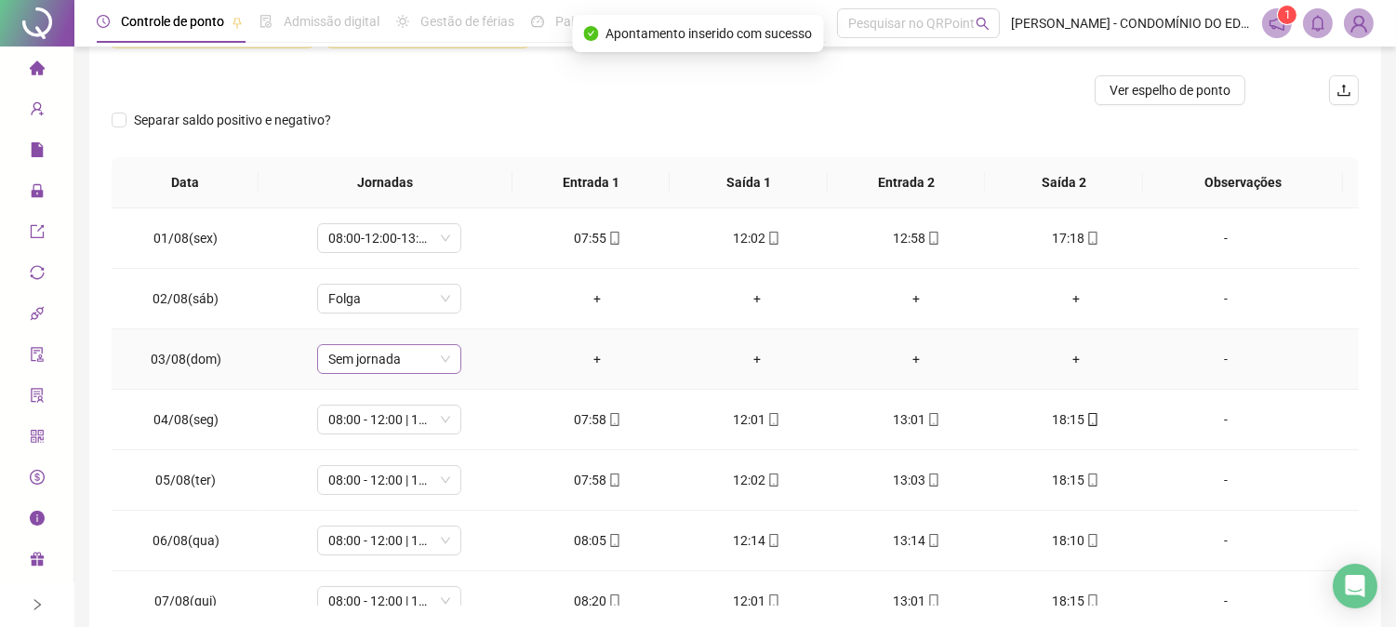
click at [391, 359] on span "Sem jornada" at bounding box center [389, 359] width 122 height 28
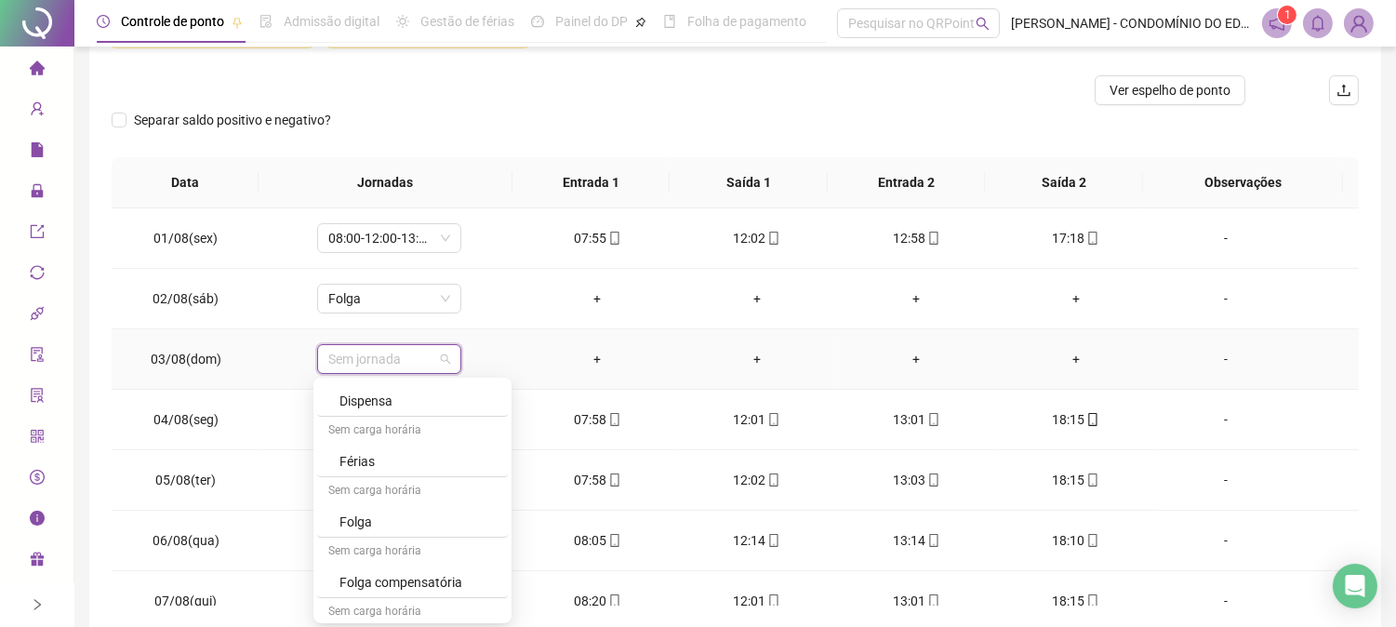
scroll to position [1336, 0]
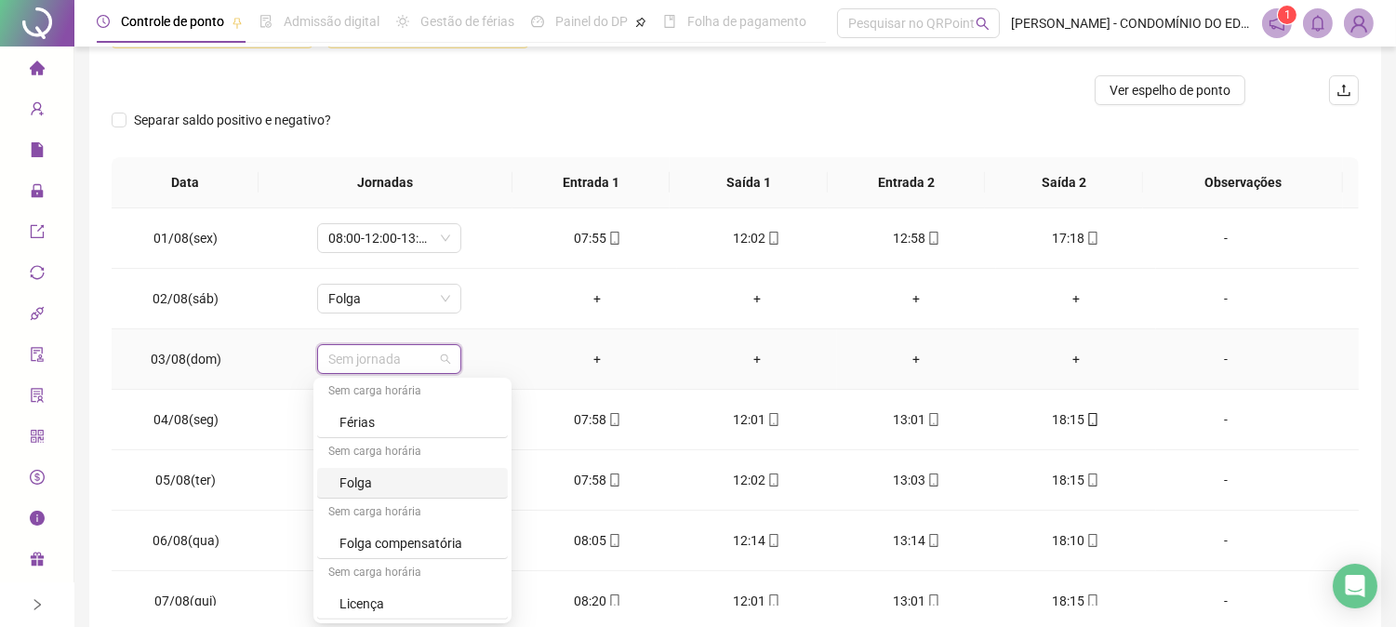
click at [358, 476] on div "Folga" at bounding box center [417, 482] width 157 height 20
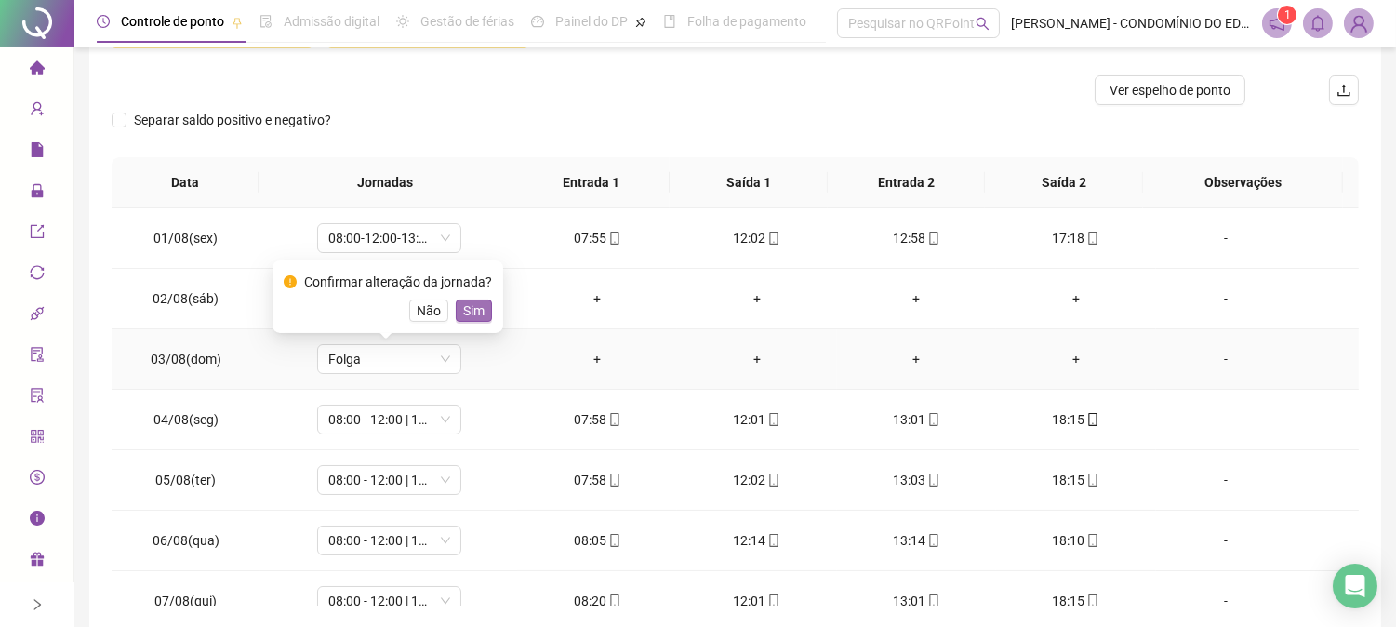
click at [470, 307] on span "Sim" at bounding box center [473, 310] width 21 height 20
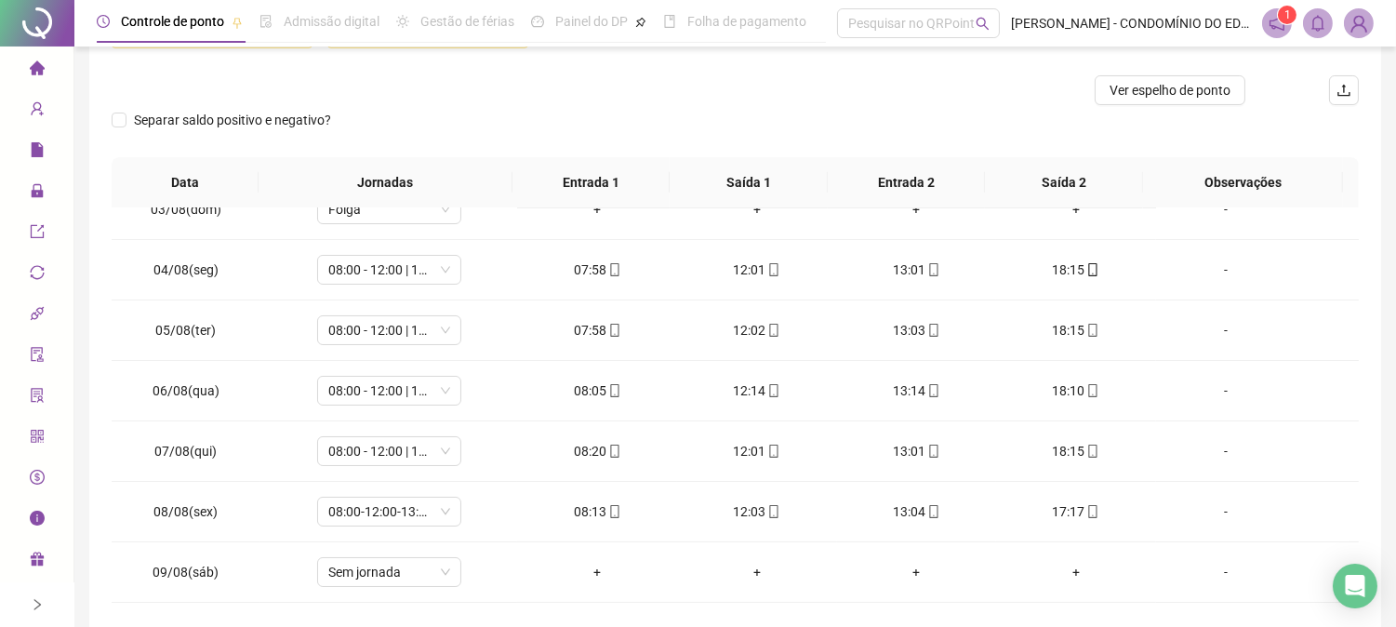
scroll to position [318, 0]
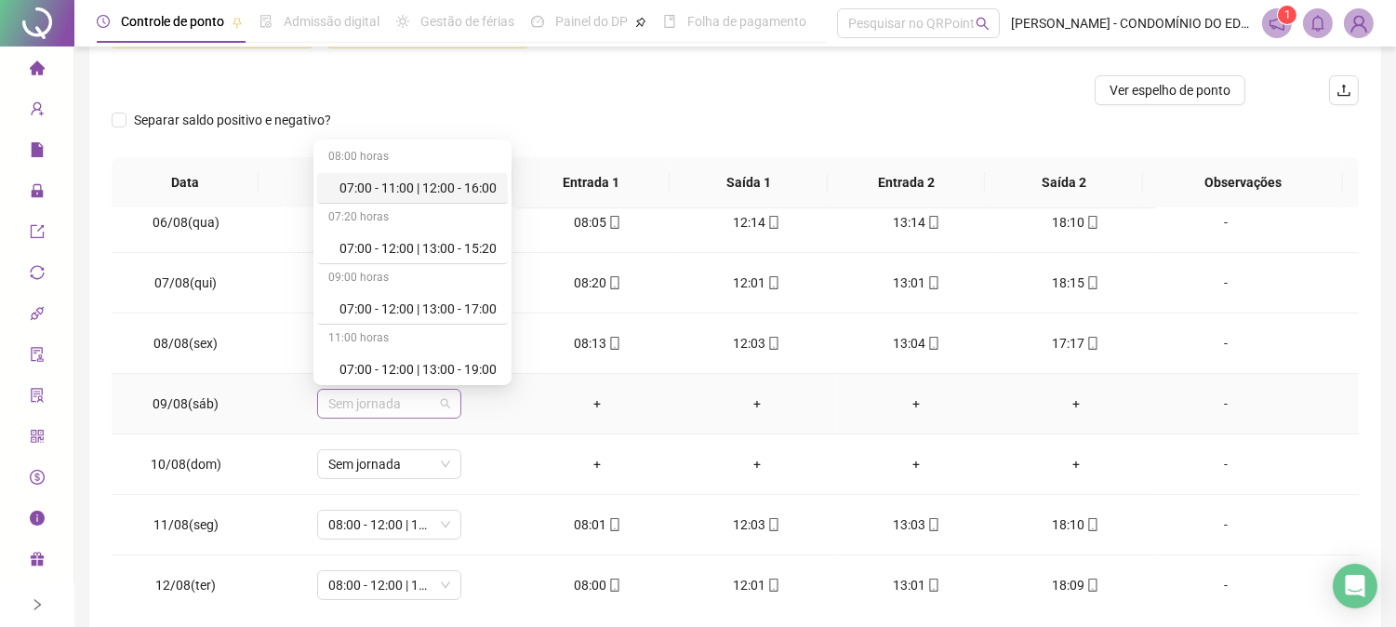
click at [388, 406] on span "Sem jornada" at bounding box center [389, 404] width 122 height 28
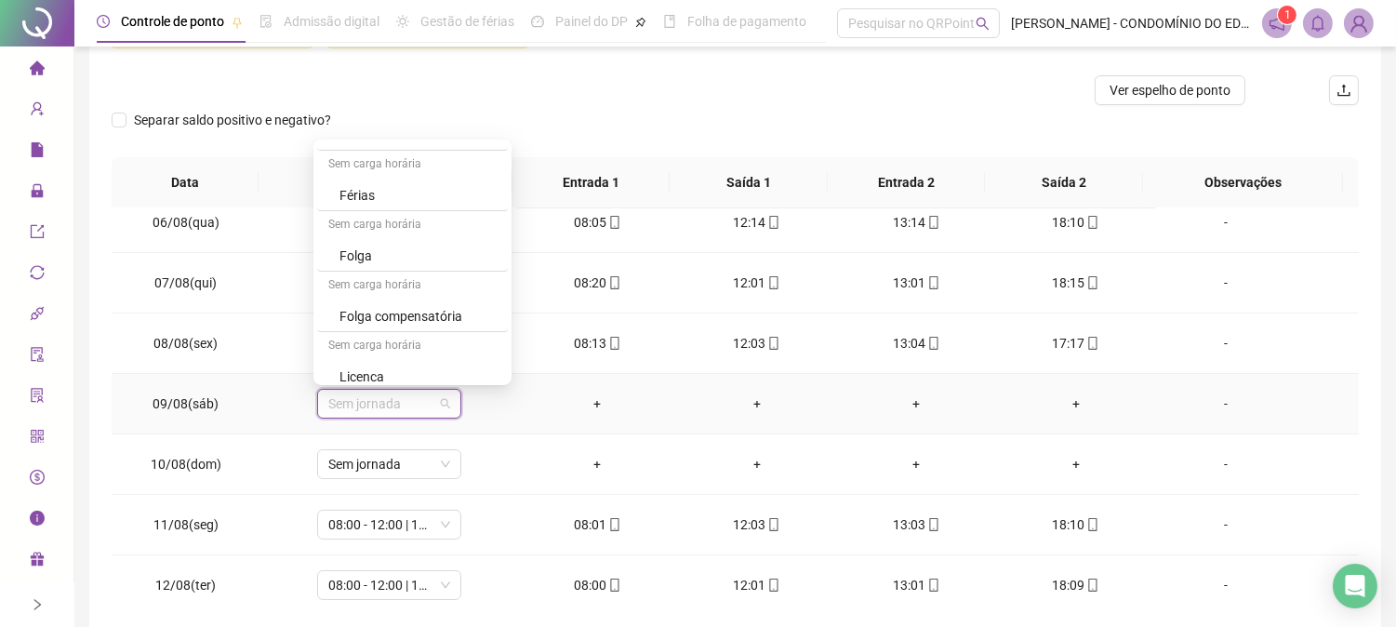
scroll to position [1336, 0]
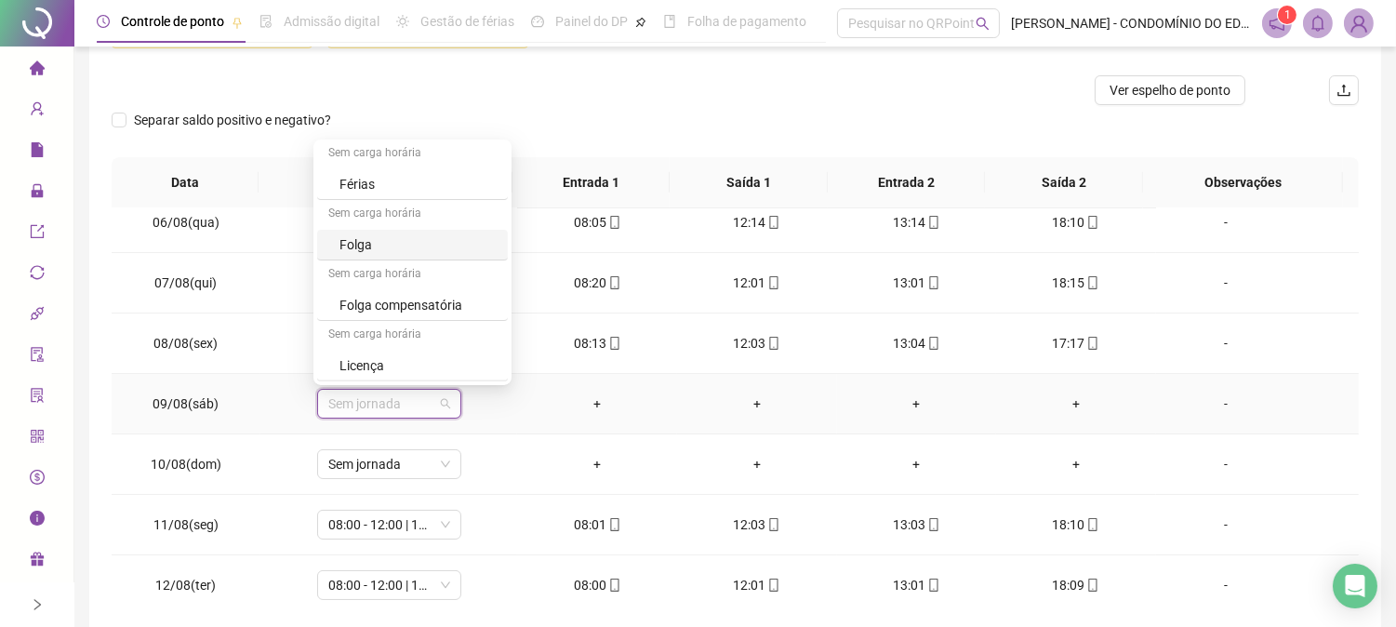
click at [353, 236] on div "Folga" at bounding box center [417, 244] width 157 height 20
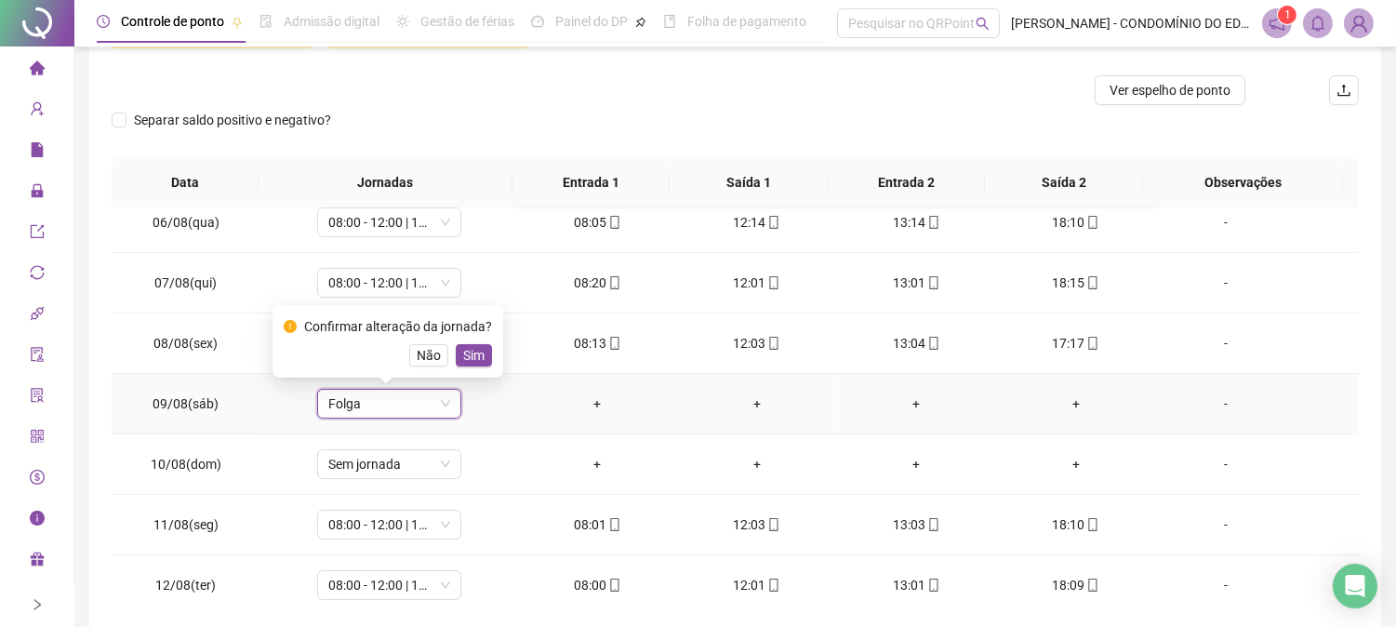
click at [471, 353] on span "Sim" at bounding box center [473, 355] width 21 height 20
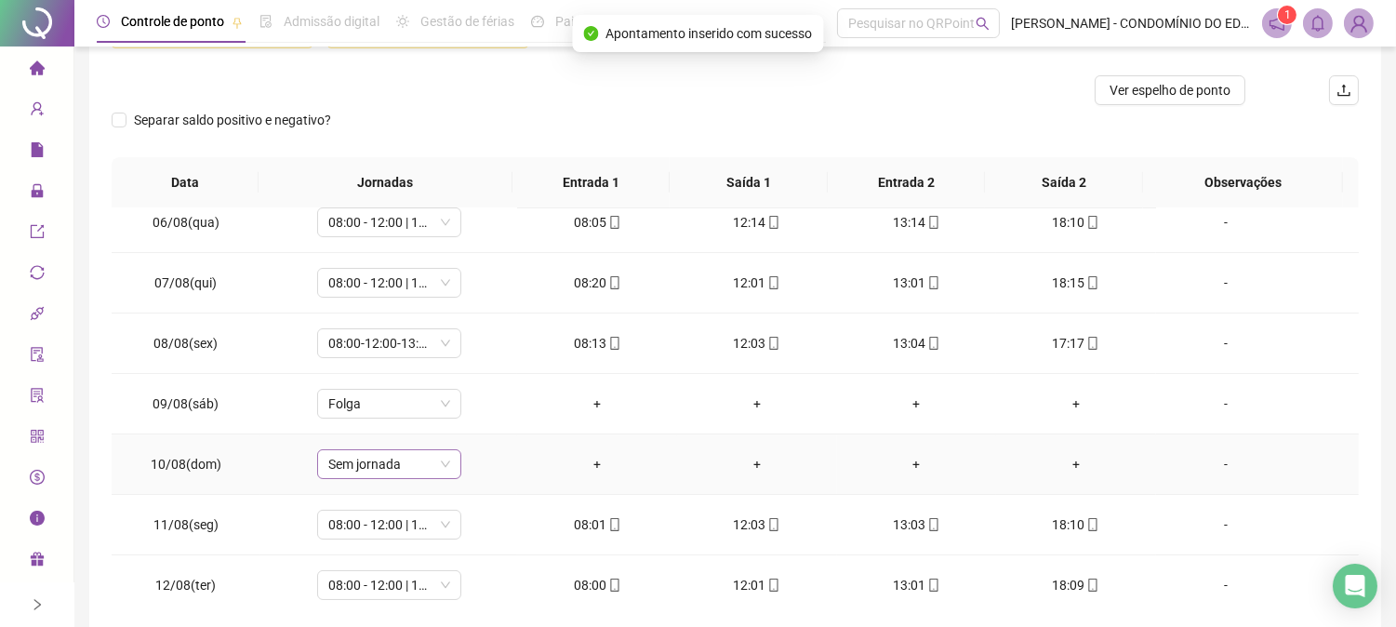
click at [379, 462] on span "Sem jornada" at bounding box center [389, 464] width 122 height 28
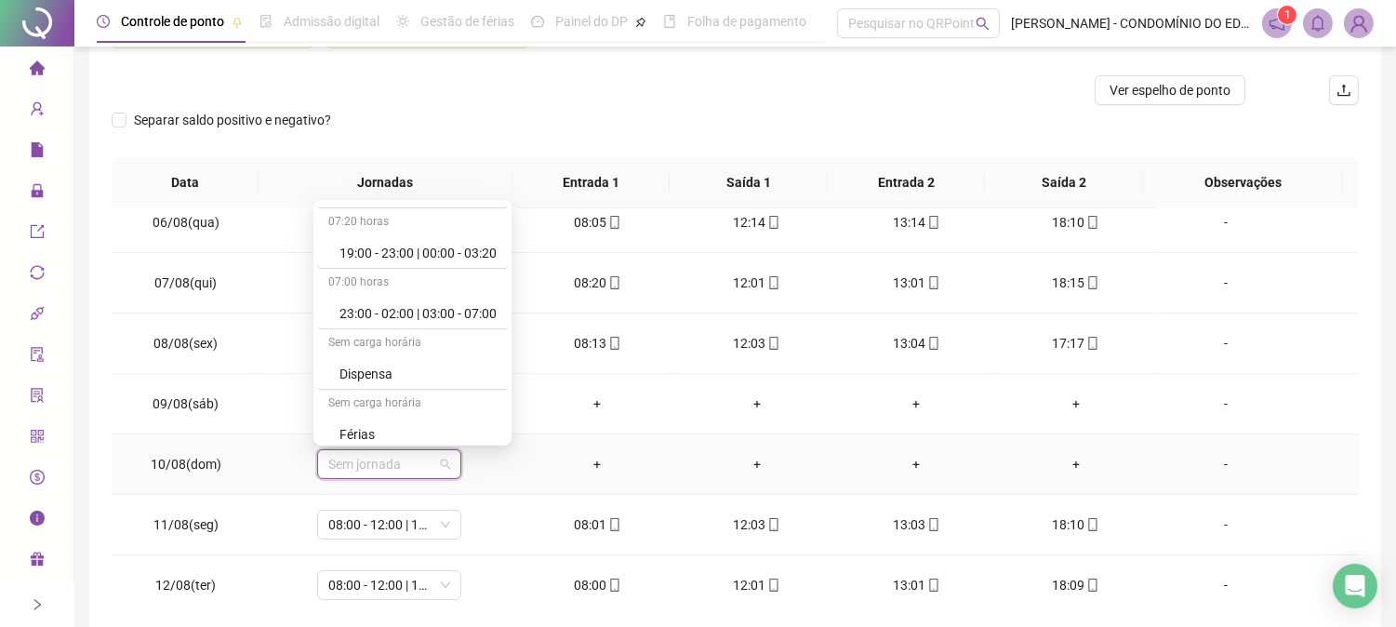
scroll to position [1335, 0]
click at [342, 299] on div "Folga" at bounding box center [417, 305] width 157 height 20
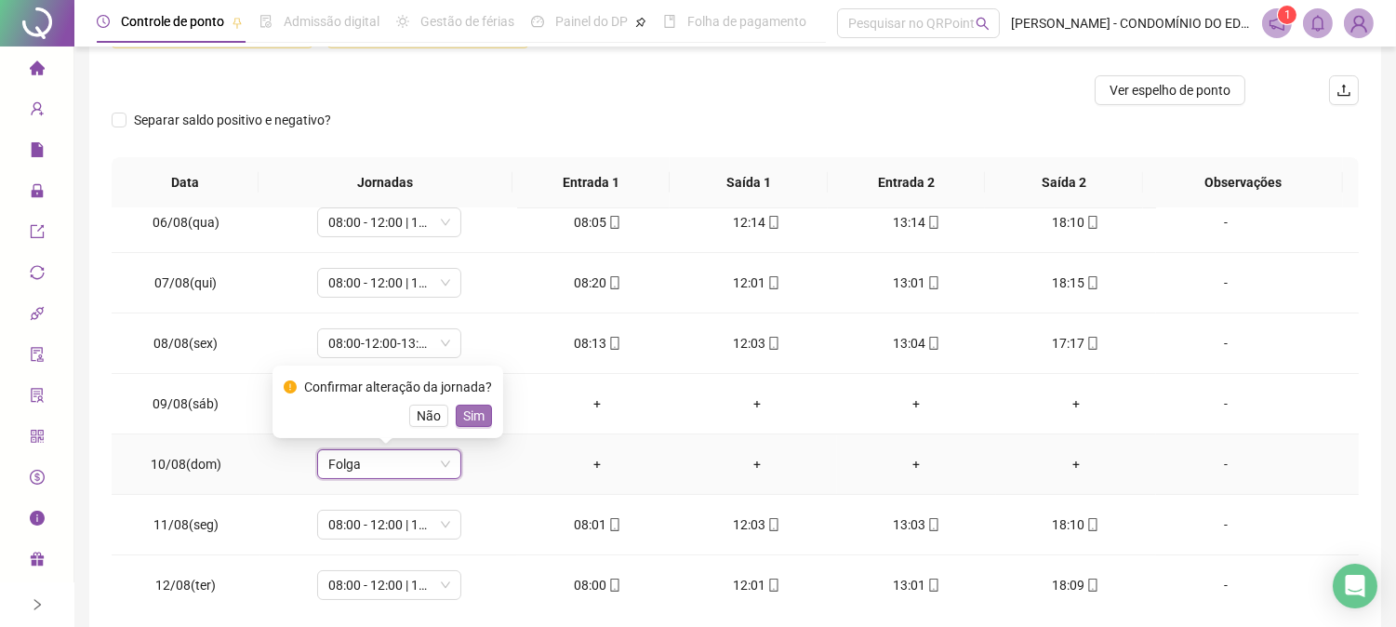
click at [463, 419] on span "Sim" at bounding box center [473, 416] width 21 height 20
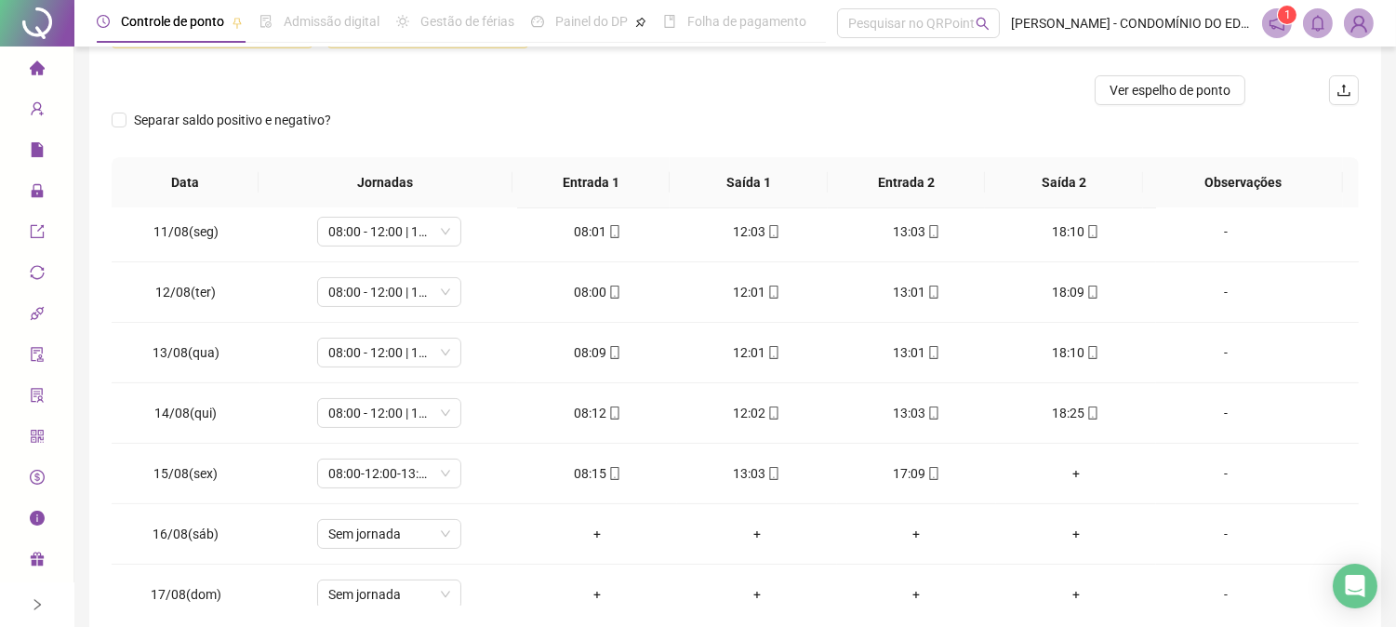
scroll to position [692, 0]
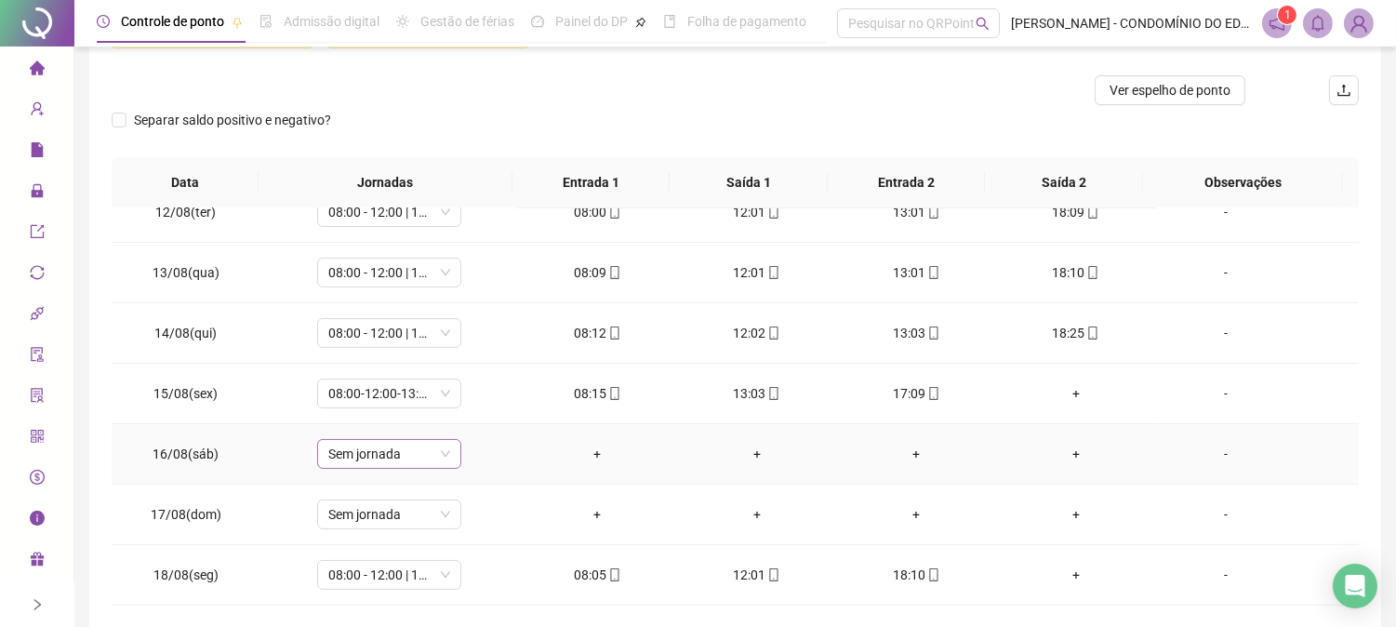
click at [389, 459] on span "Sem jornada" at bounding box center [389, 454] width 122 height 28
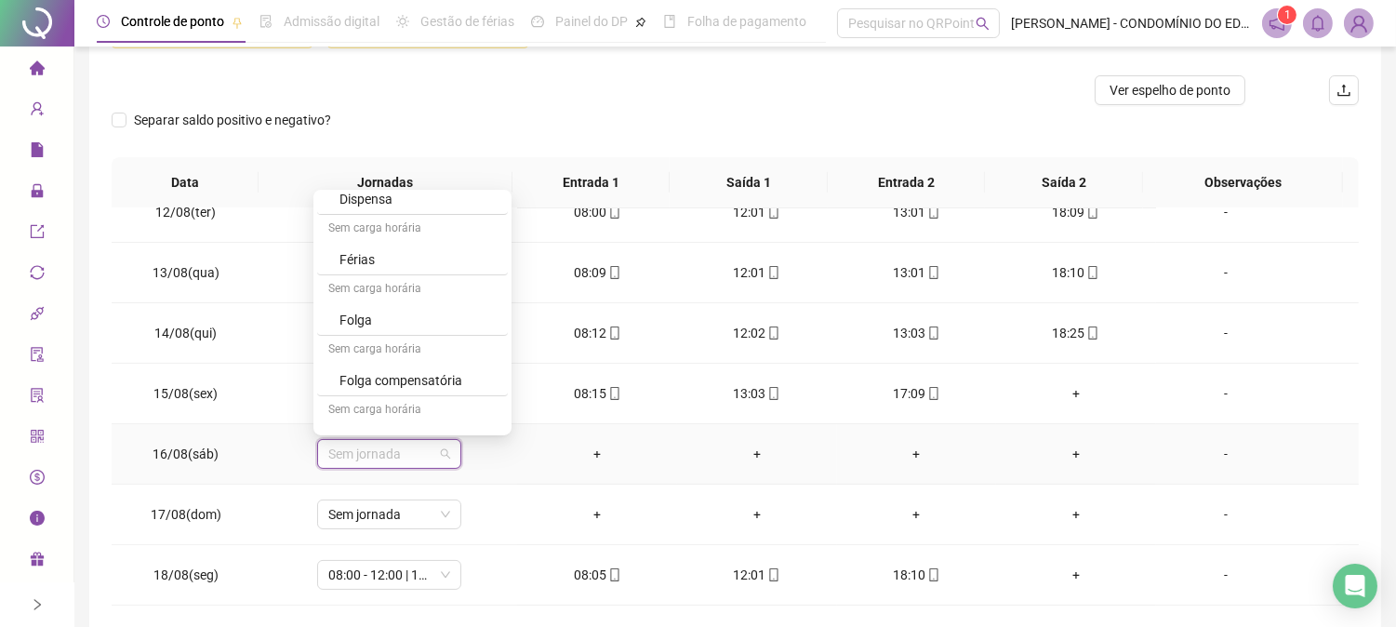
scroll to position [1335, 0]
click at [354, 295] on div "Folga" at bounding box center [417, 295] width 157 height 20
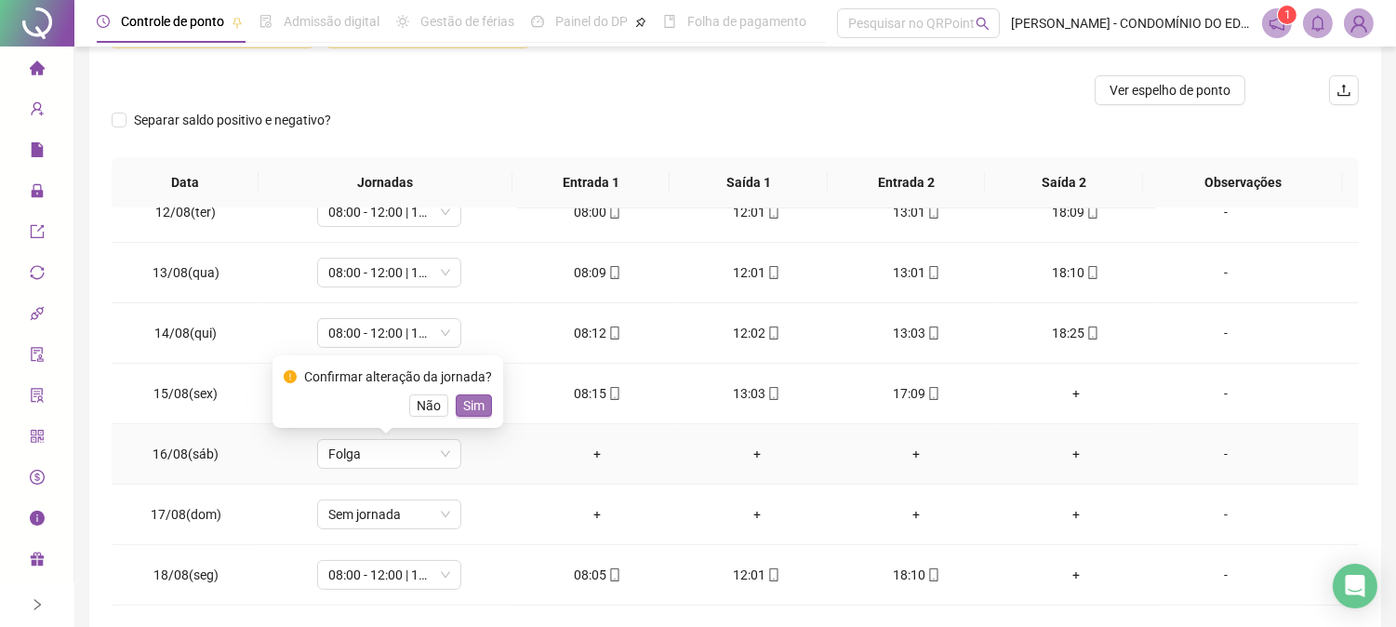
click at [468, 407] on span "Sim" at bounding box center [473, 405] width 21 height 20
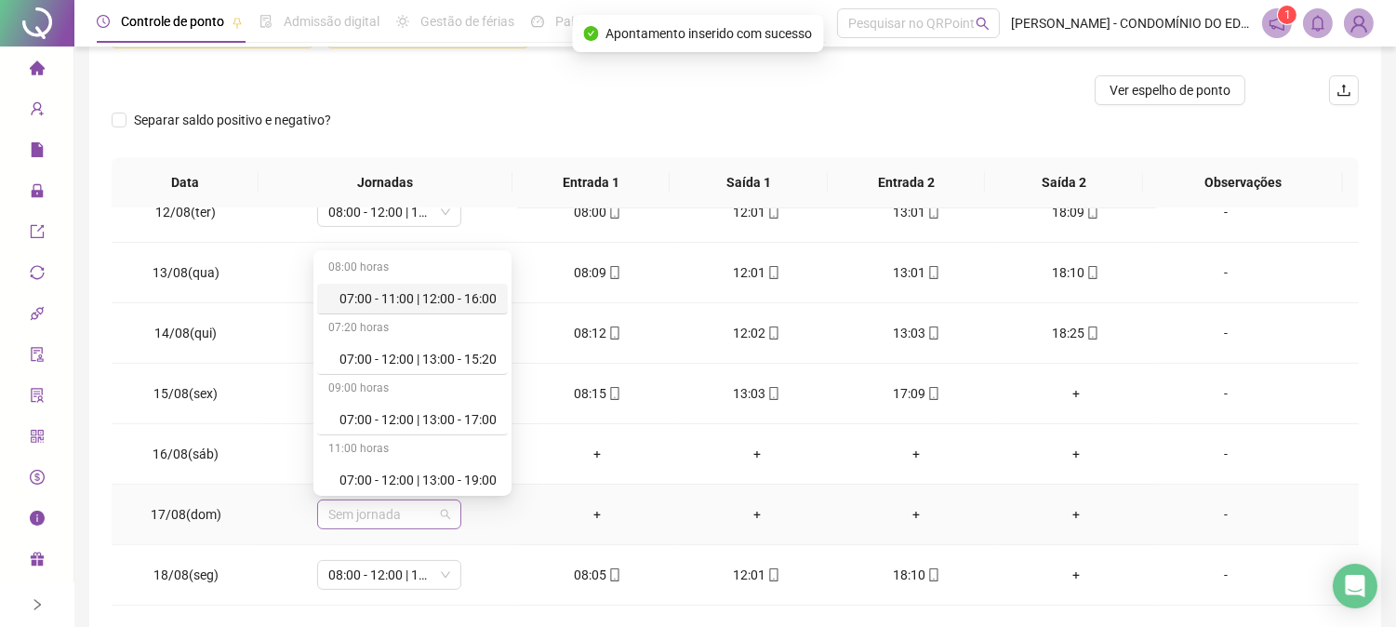
click at [382, 516] on span "Sem jornada" at bounding box center [389, 514] width 122 height 28
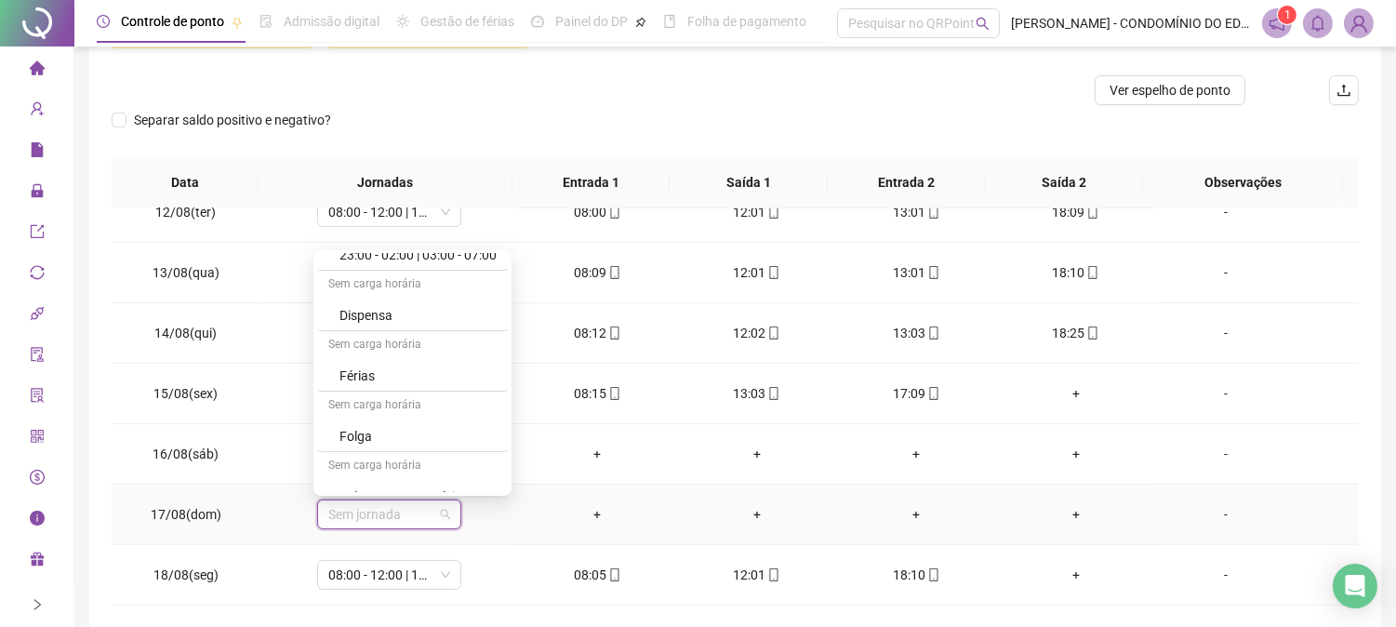
scroll to position [1323, 0]
click at [361, 366] on div "Folga" at bounding box center [417, 366] width 157 height 20
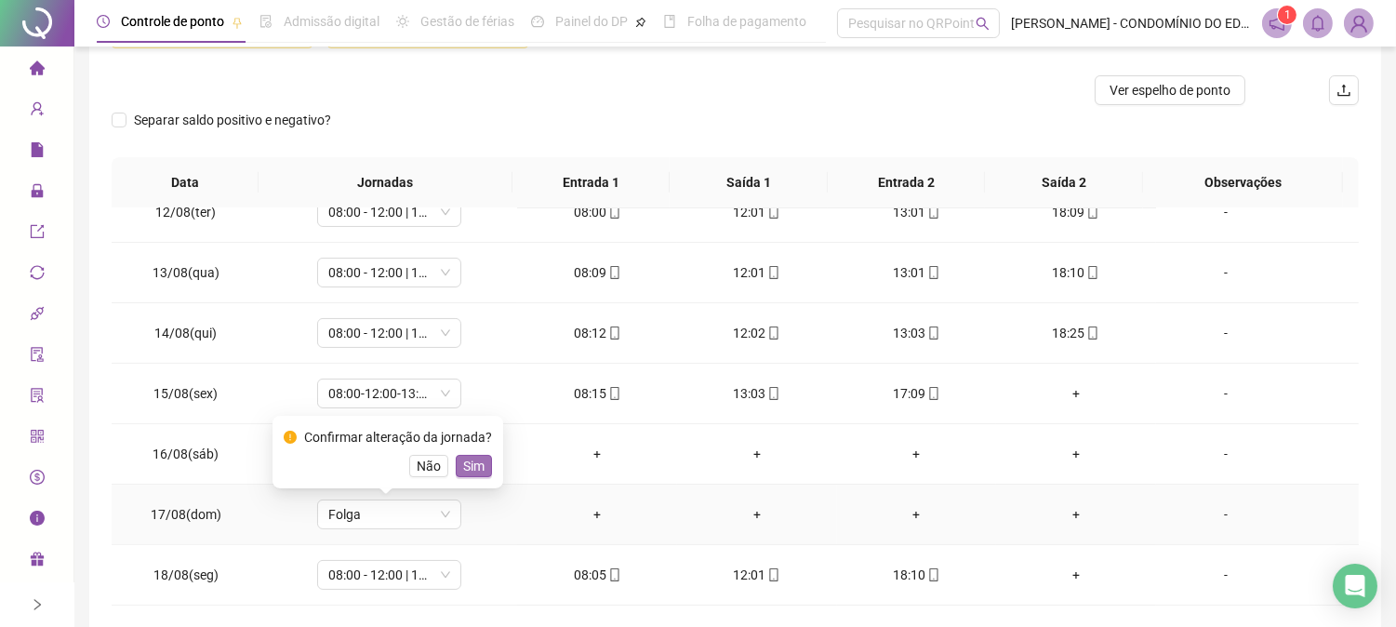
click at [472, 461] on span "Sim" at bounding box center [473, 466] width 21 height 20
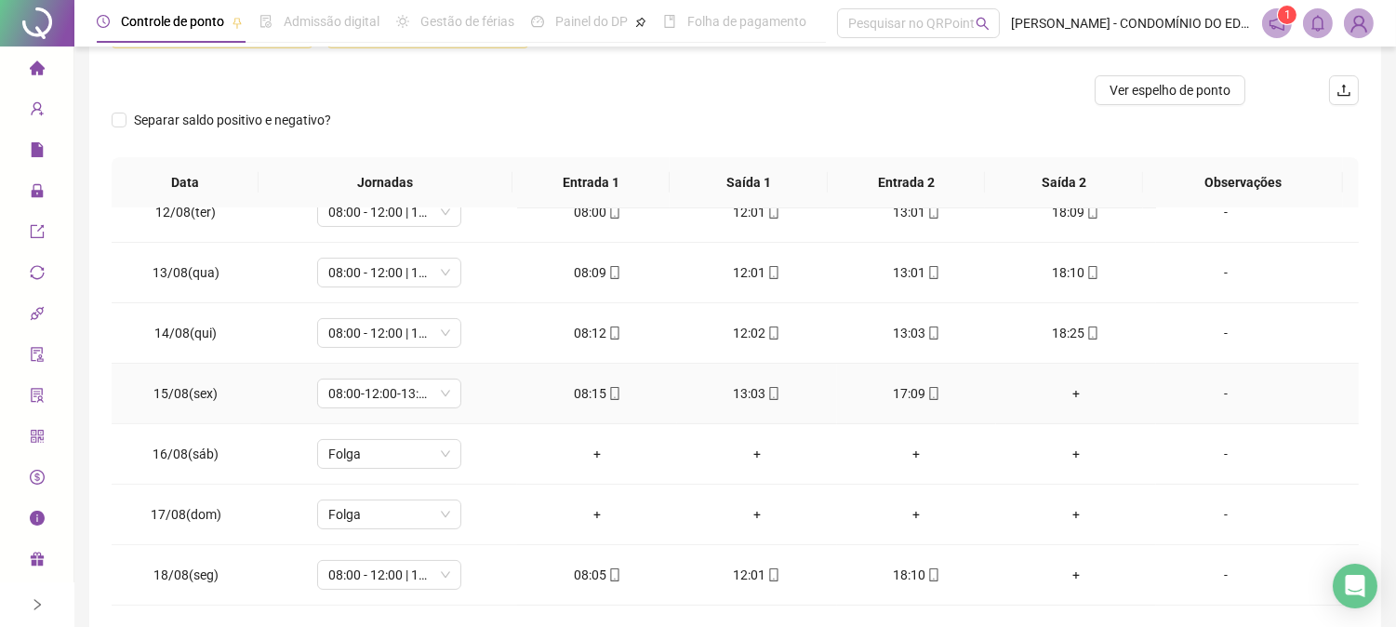
click at [1065, 391] on div "+" at bounding box center [1076, 393] width 130 height 20
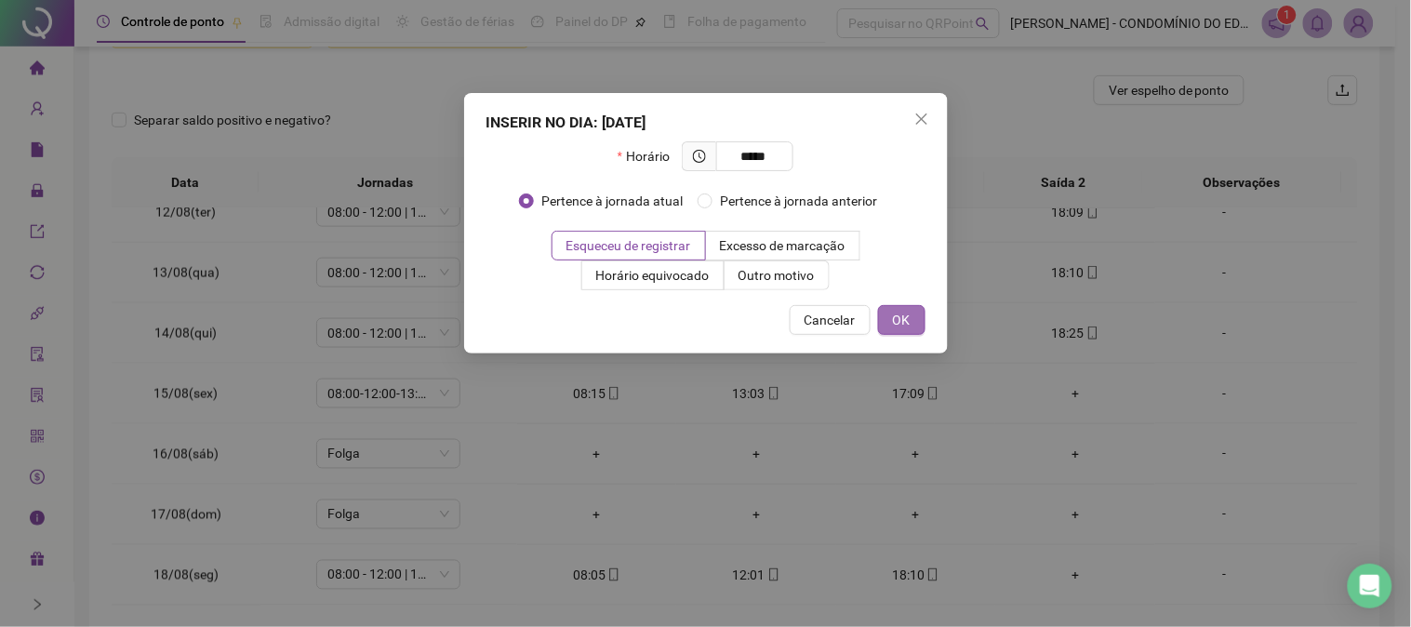
type input "*****"
click at [899, 321] on span "OK" at bounding box center [902, 320] width 18 height 20
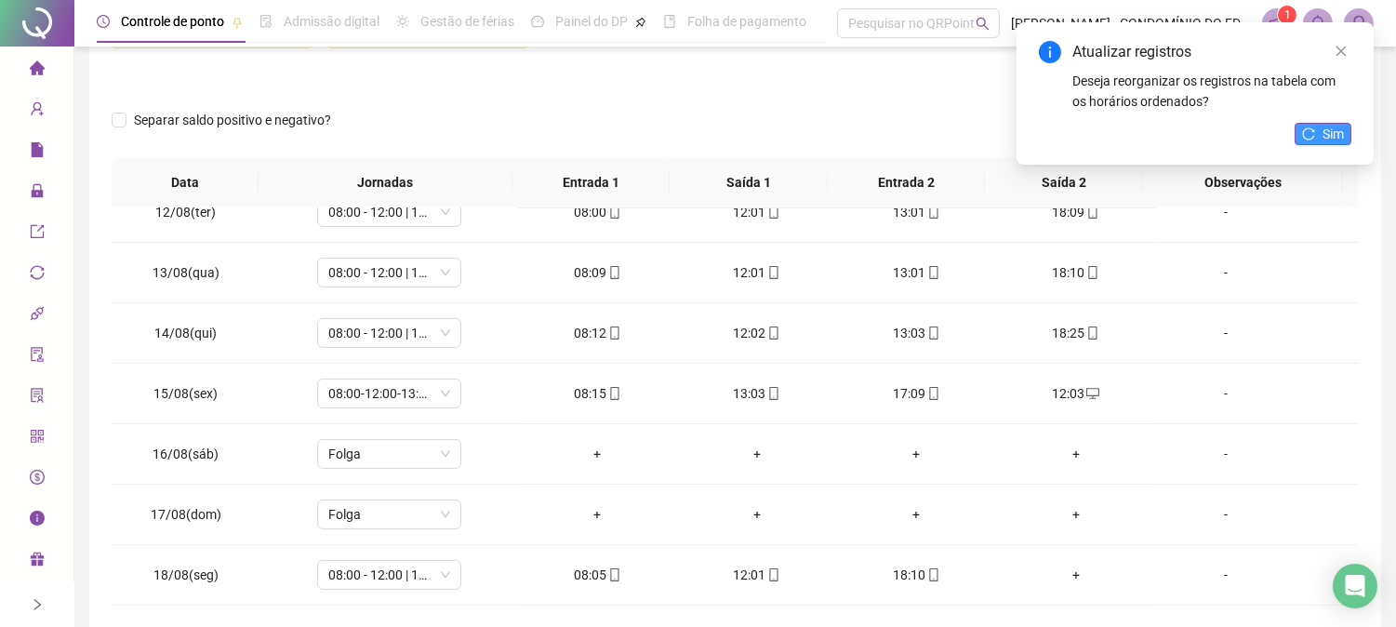
click at [1325, 132] on span "Sim" at bounding box center [1333, 134] width 21 height 20
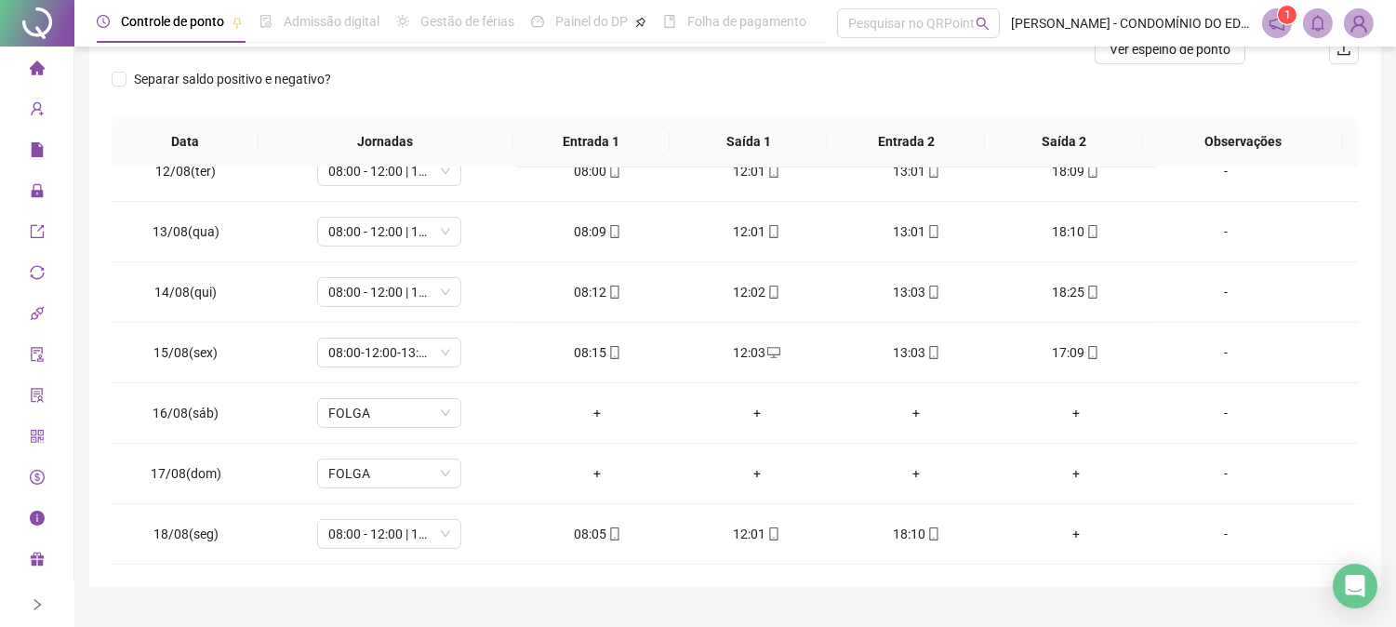
scroll to position [353, 0]
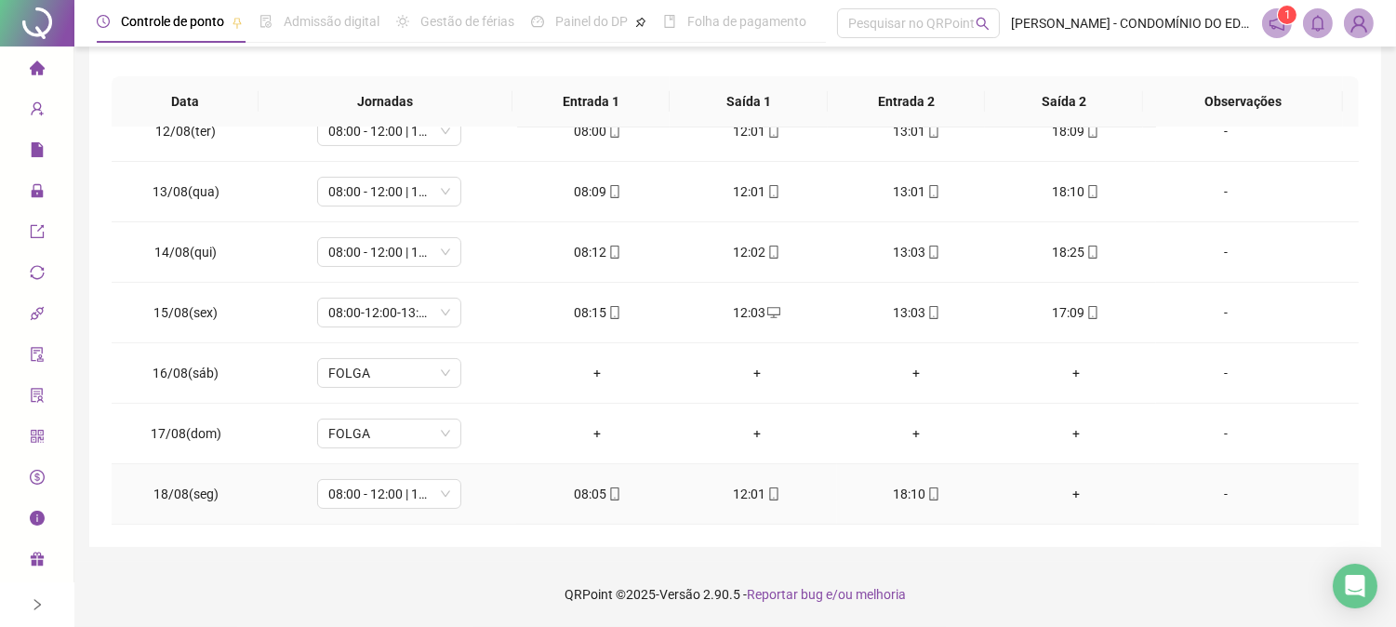
click at [1056, 493] on div "+" at bounding box center [1076, 494] width 130 height 20
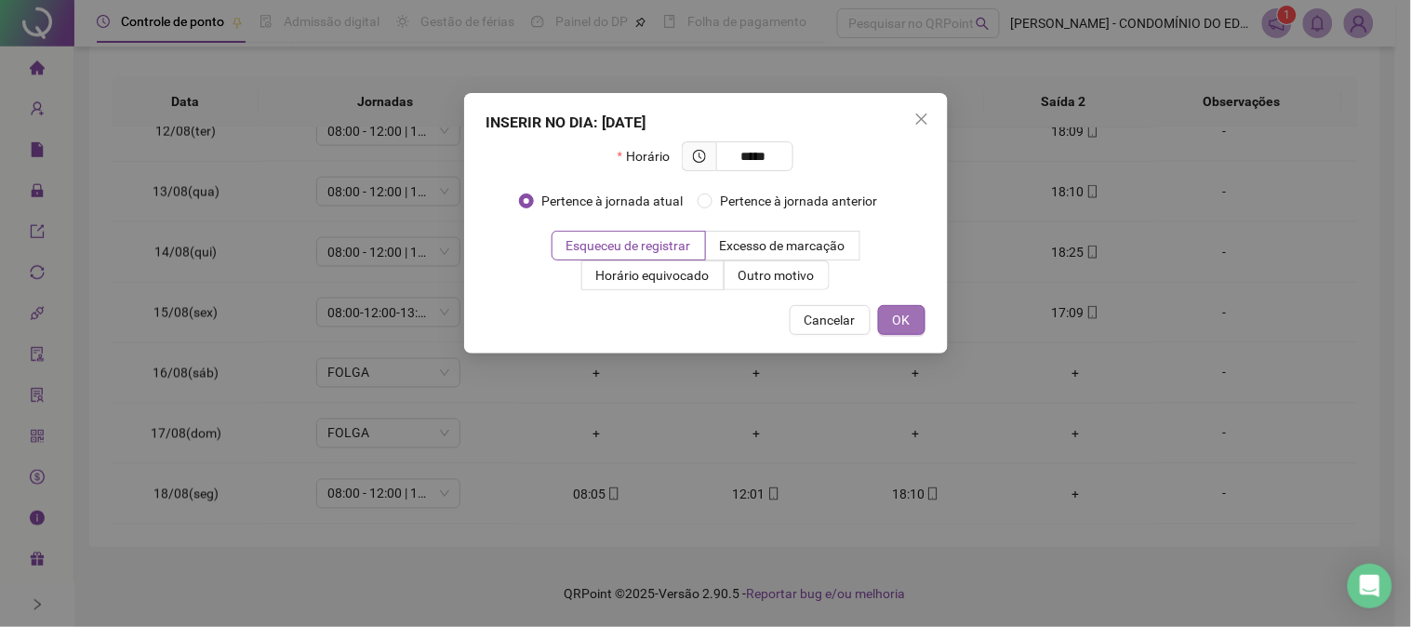
type input "*****"
click at [895, 317] on span "OK" at bounding box center [902, 320] width 18 height 20
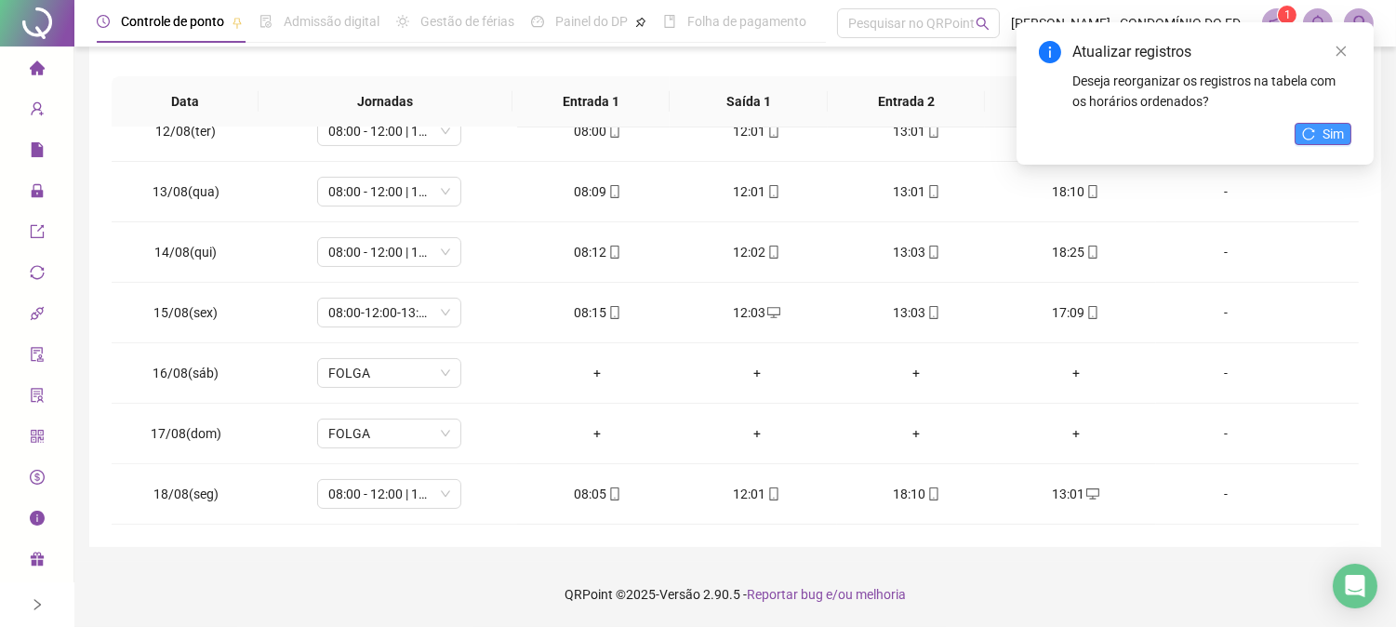
click at [1324, 128] on span "Sim" at bounding box center [1333, 134] width 21 height 20
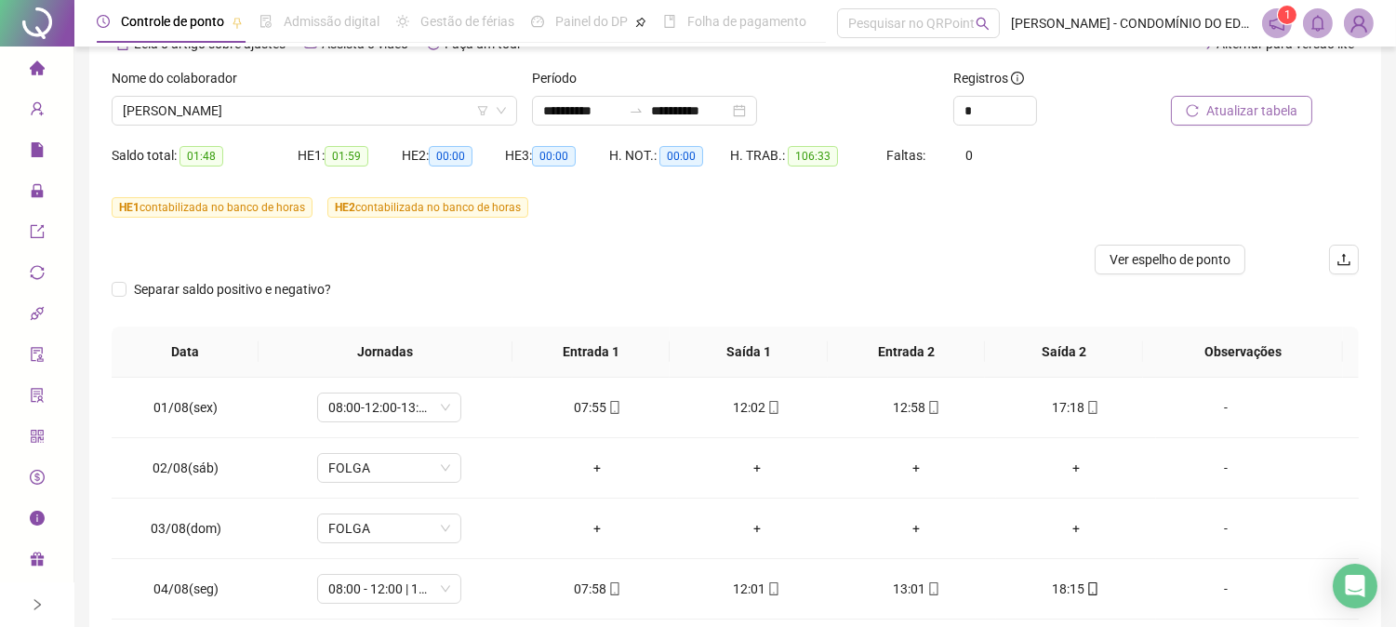
scroll to position [82, 0]
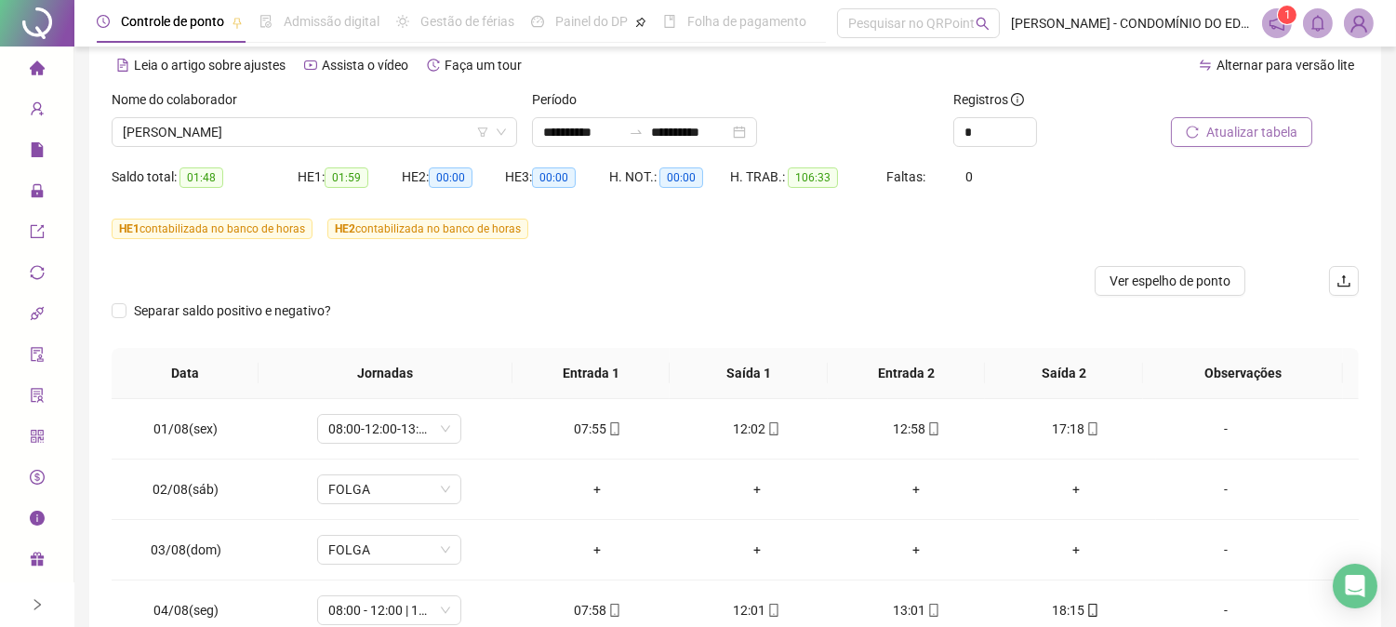
click at [1274, 130] on span "Atualizar tabela" at bounding box center [1251, 132] width 91 height 20
click at [230, 131] on span "[PERSON_NAME]" at bounding box center [314, 132] width 383 height 28
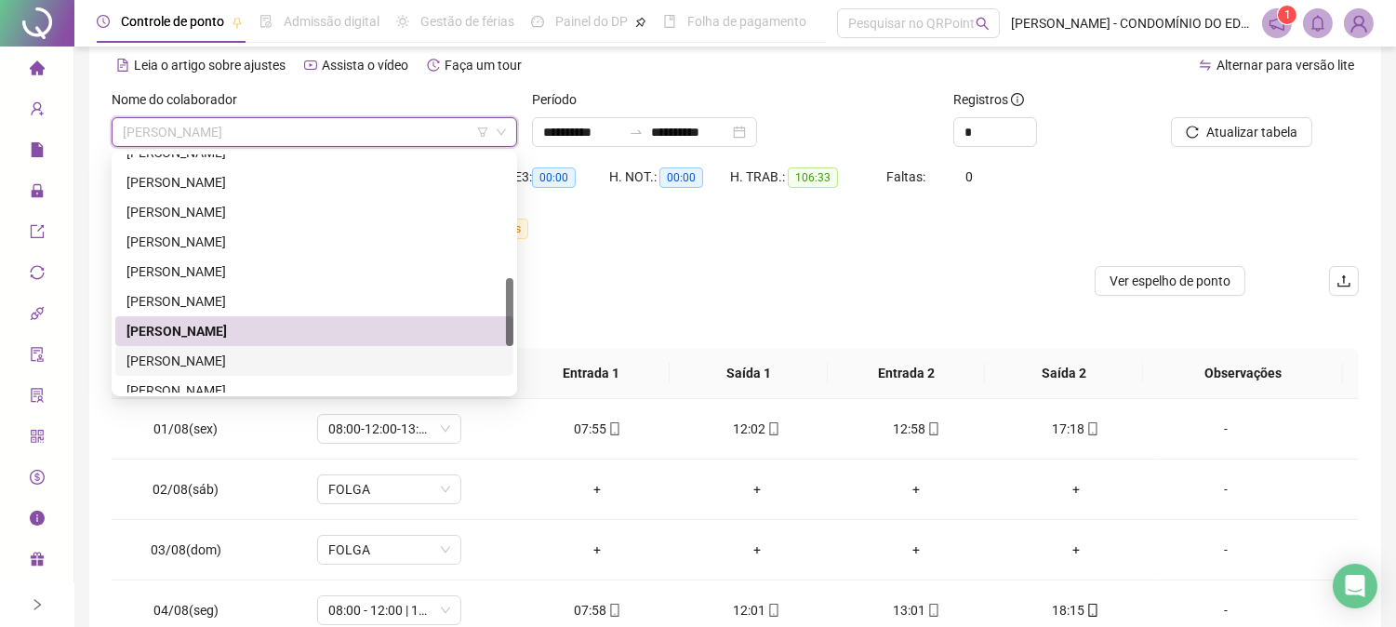
click at [217, 355] on div "[PERSON_NAME]" at bounding box center [314, 361] width 376 height 20
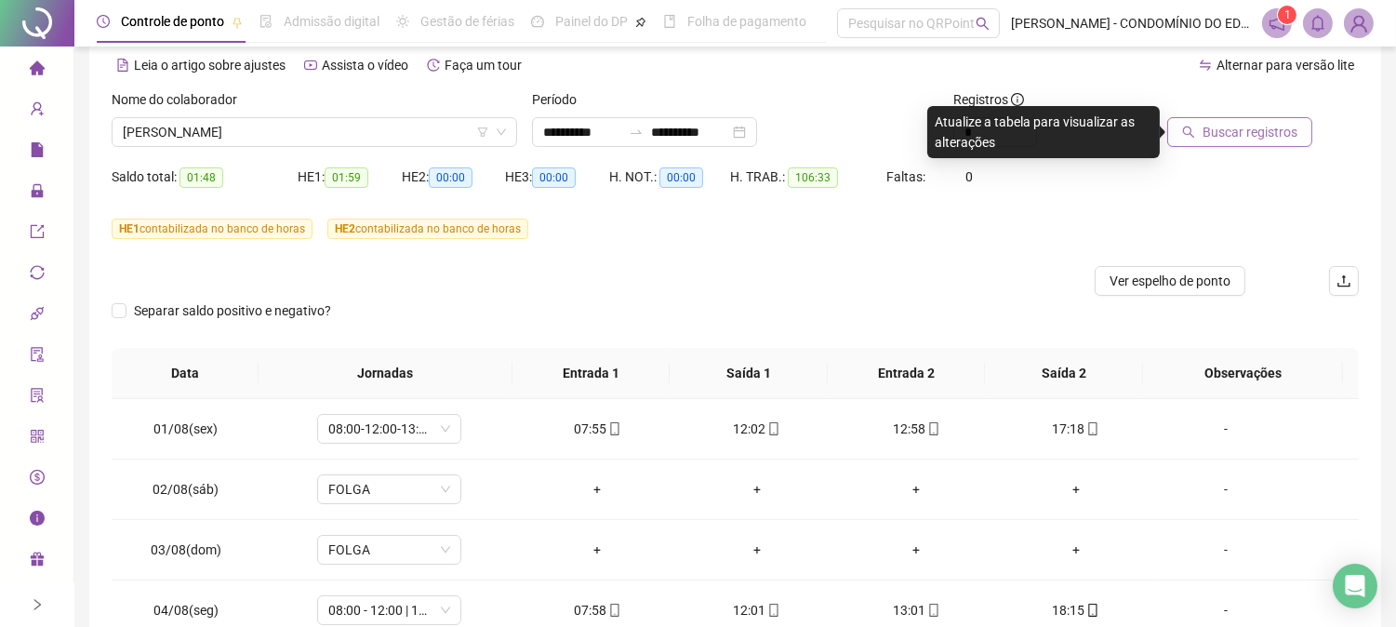
click at [1229, 132] on span "Buscar registros" at bounding box center [1250, 132] width 95 height 20
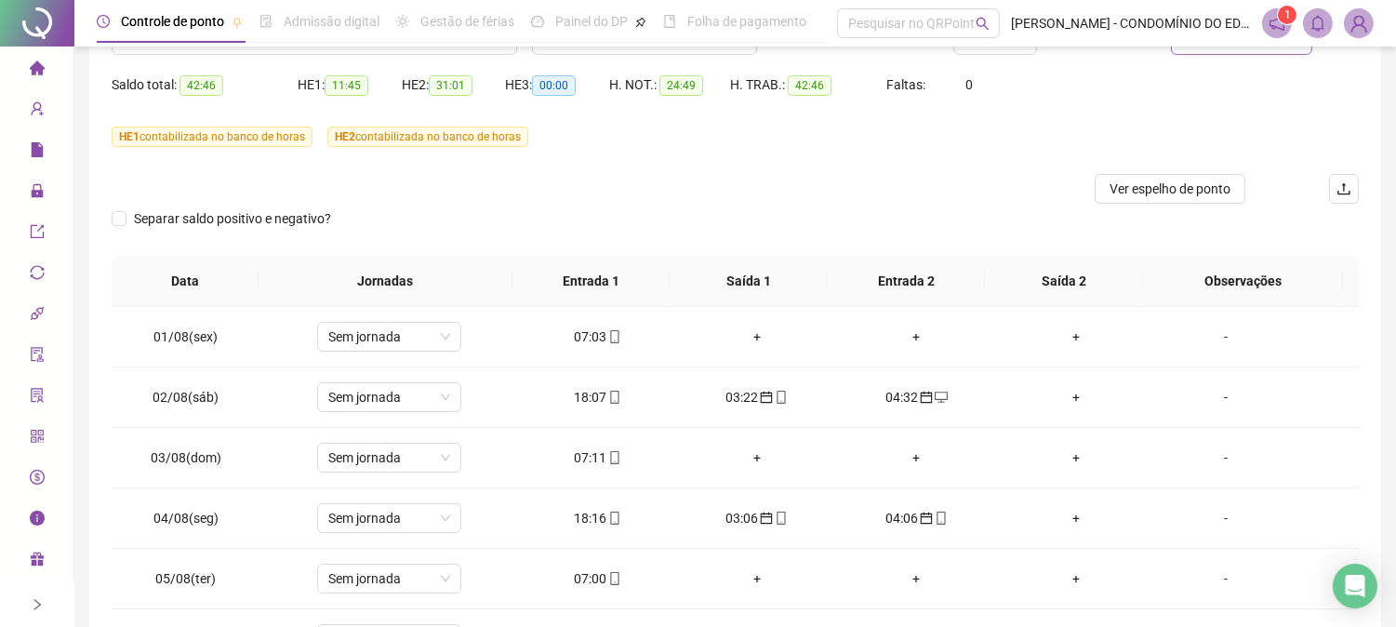
scroll to position [0, 0]
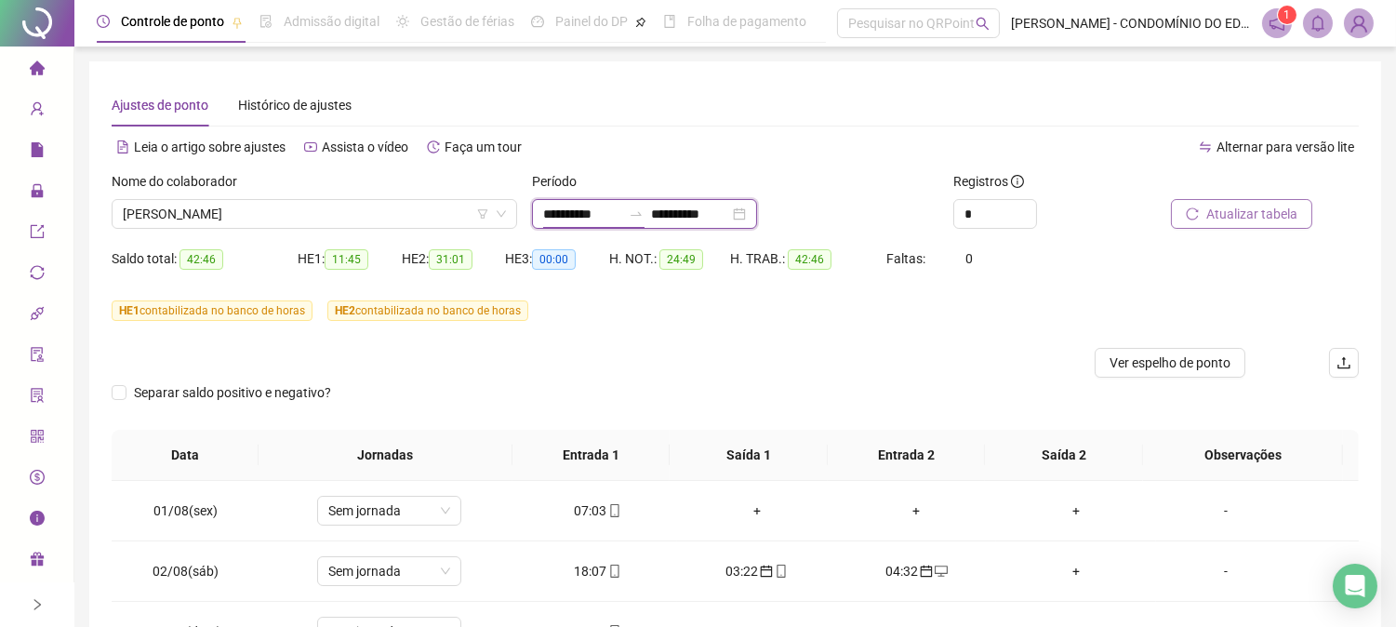
click at [587, 215] on input "**********" at bounding box center [582, 214] width 78 height 20
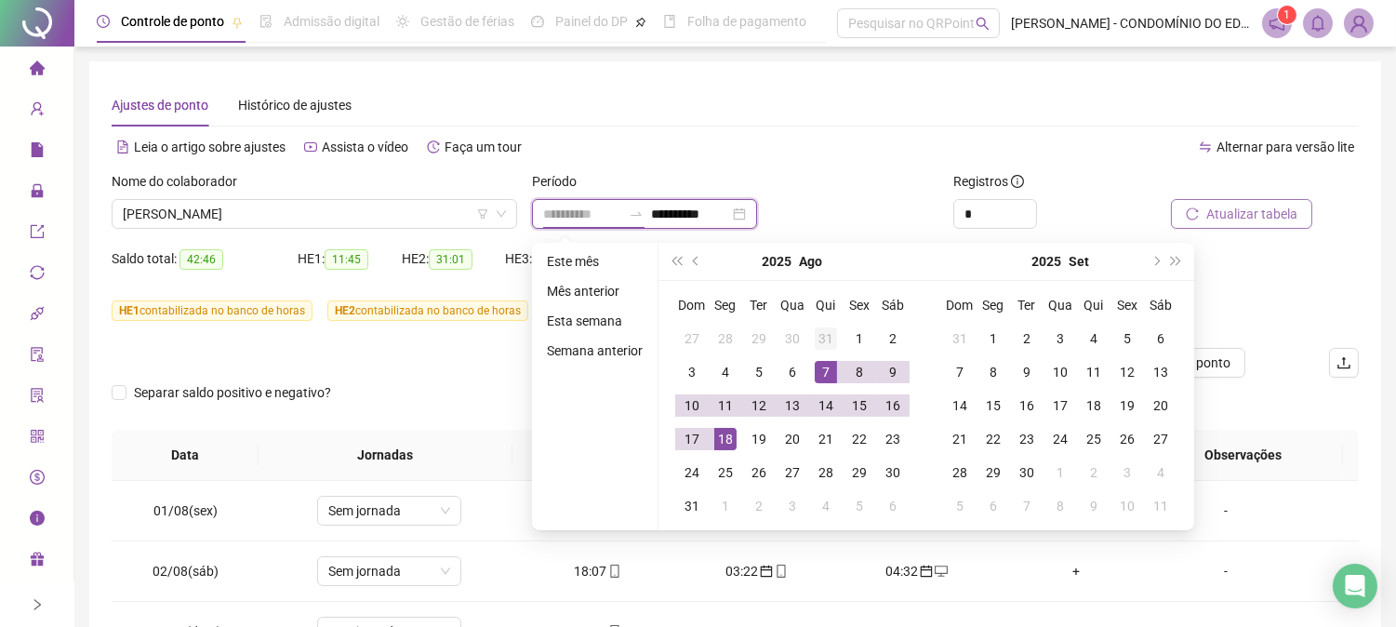
type input "**********"
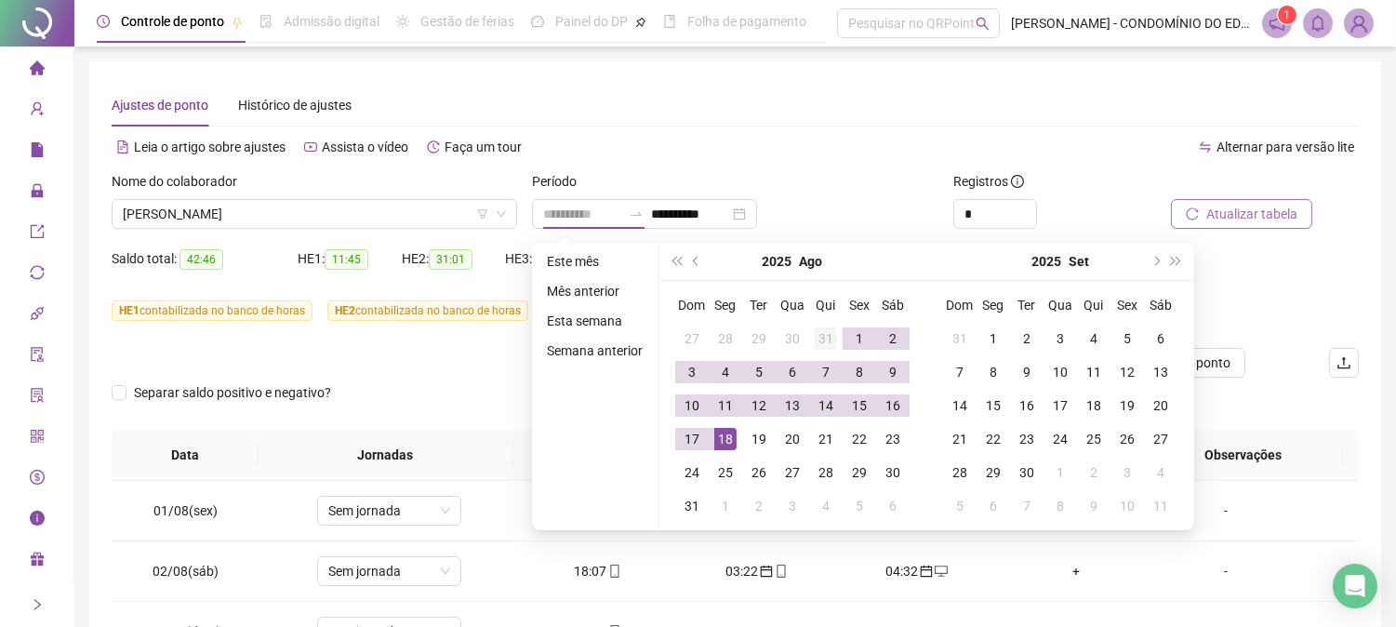
click at [822, 340] on div "31" at bounding box center [826, 338] width 22 height 22
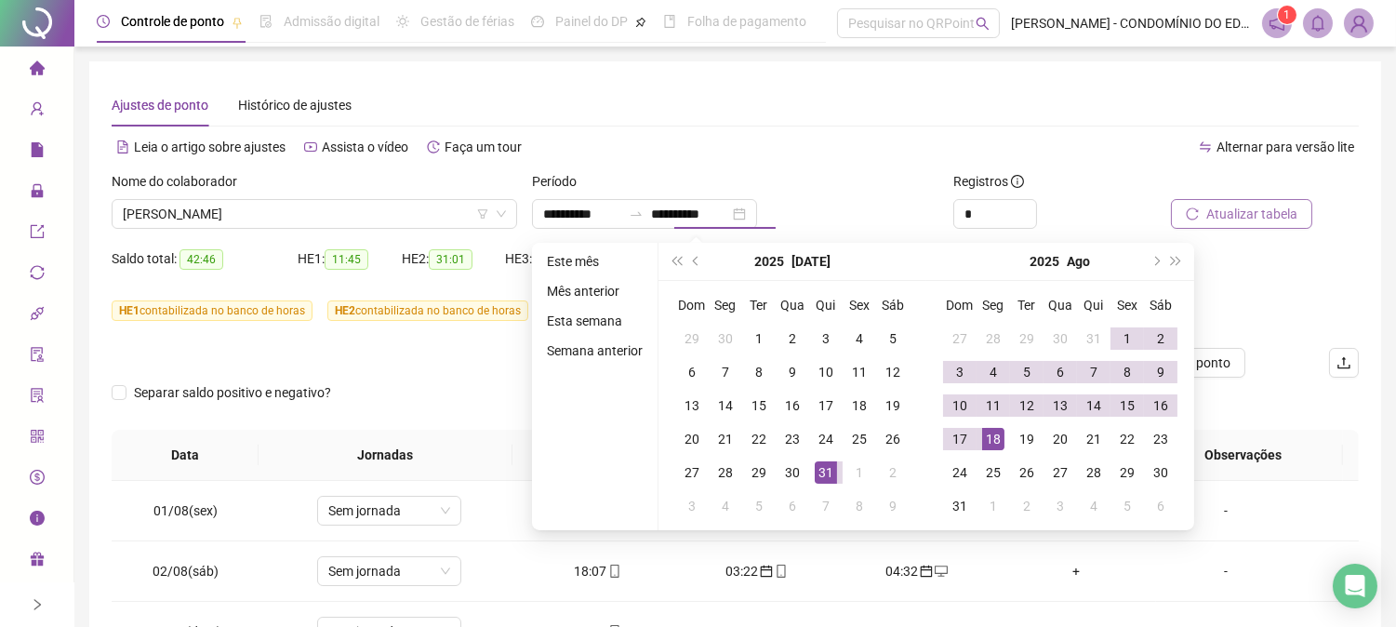
click at [849, 169] on div "Alternar para versão lite" at bounding box center [1048, 156] width 624 height 30
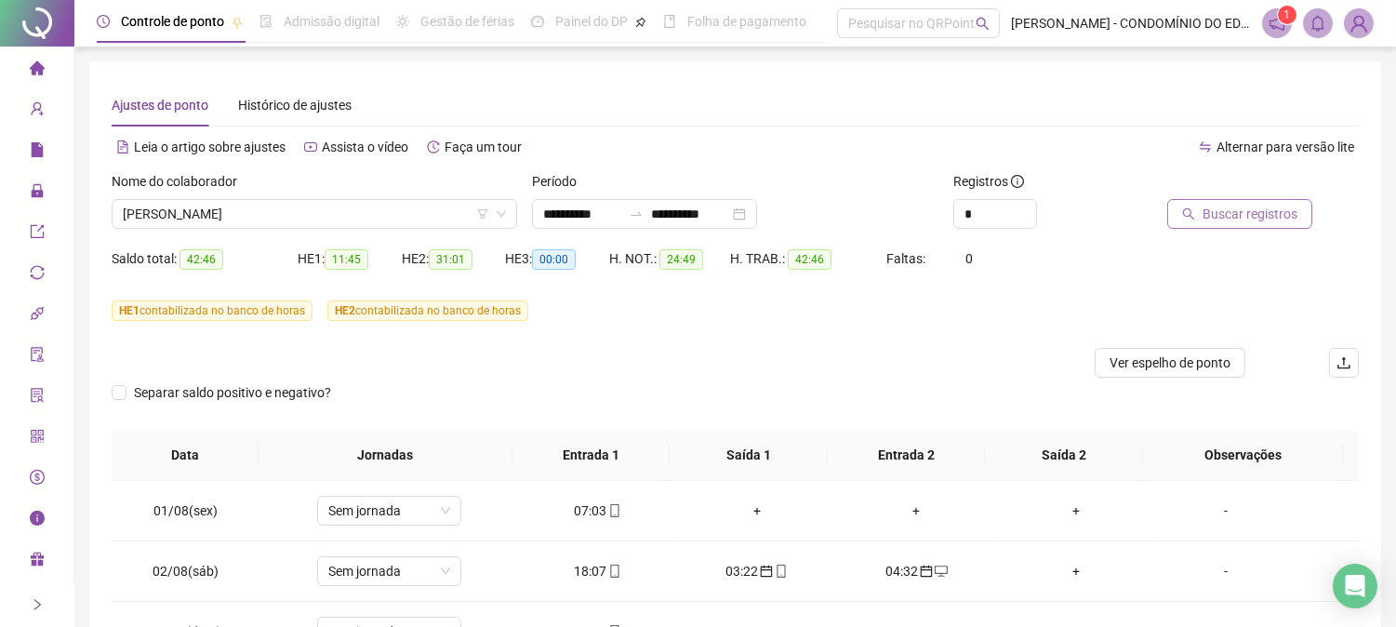
click at [1250, 209] on span "Buscar registros" at bounding box center [1250, 214] width 95 height 20
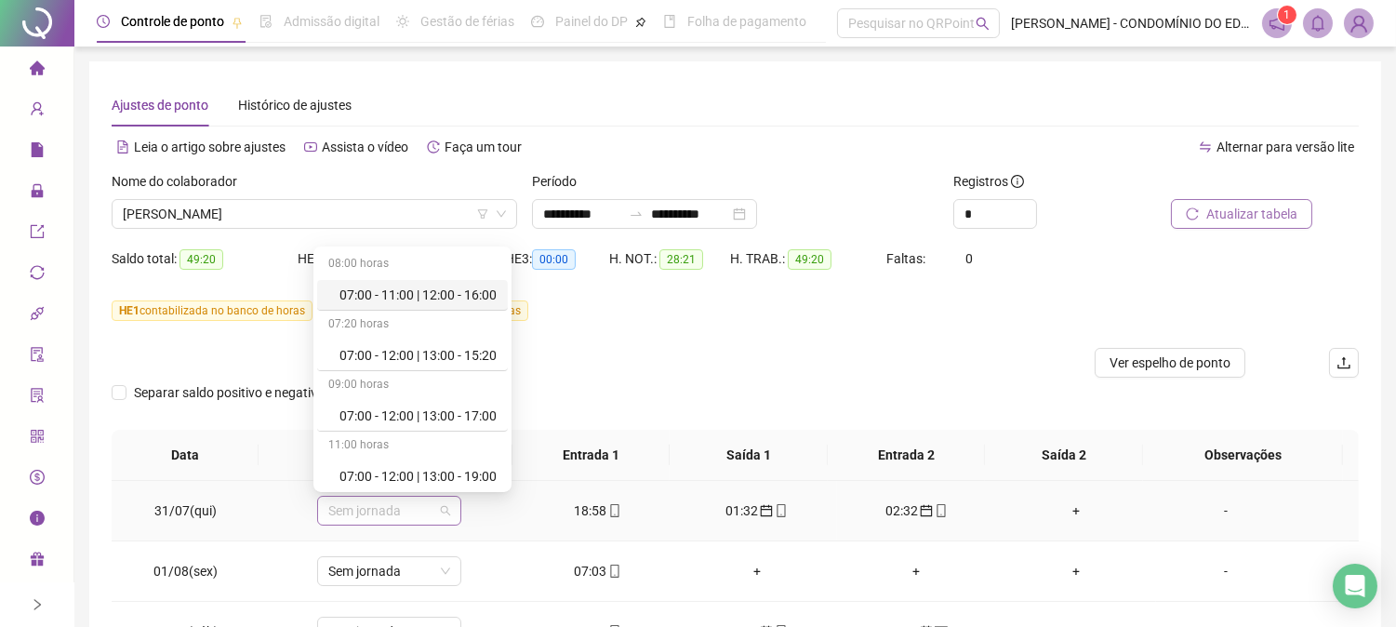
click at [400, 516] on span "Sem jornada" at bounding box center [389, 511] width 122 height 28
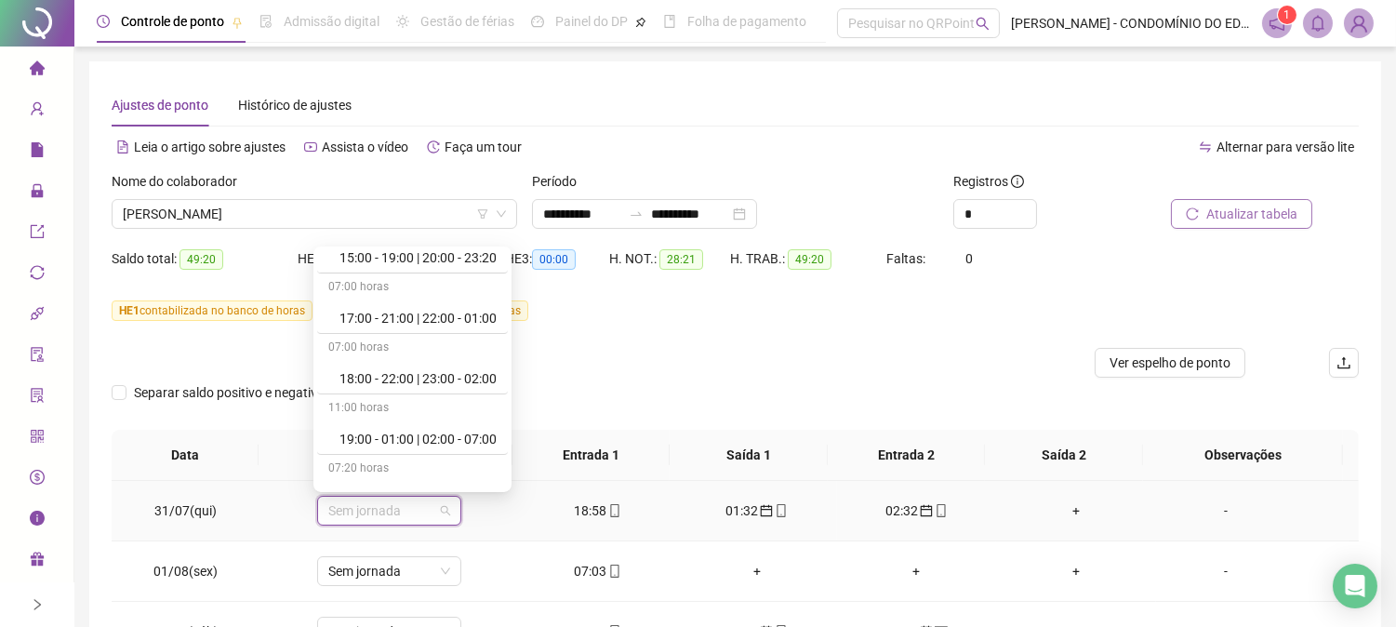
scroll to position [964, 0]
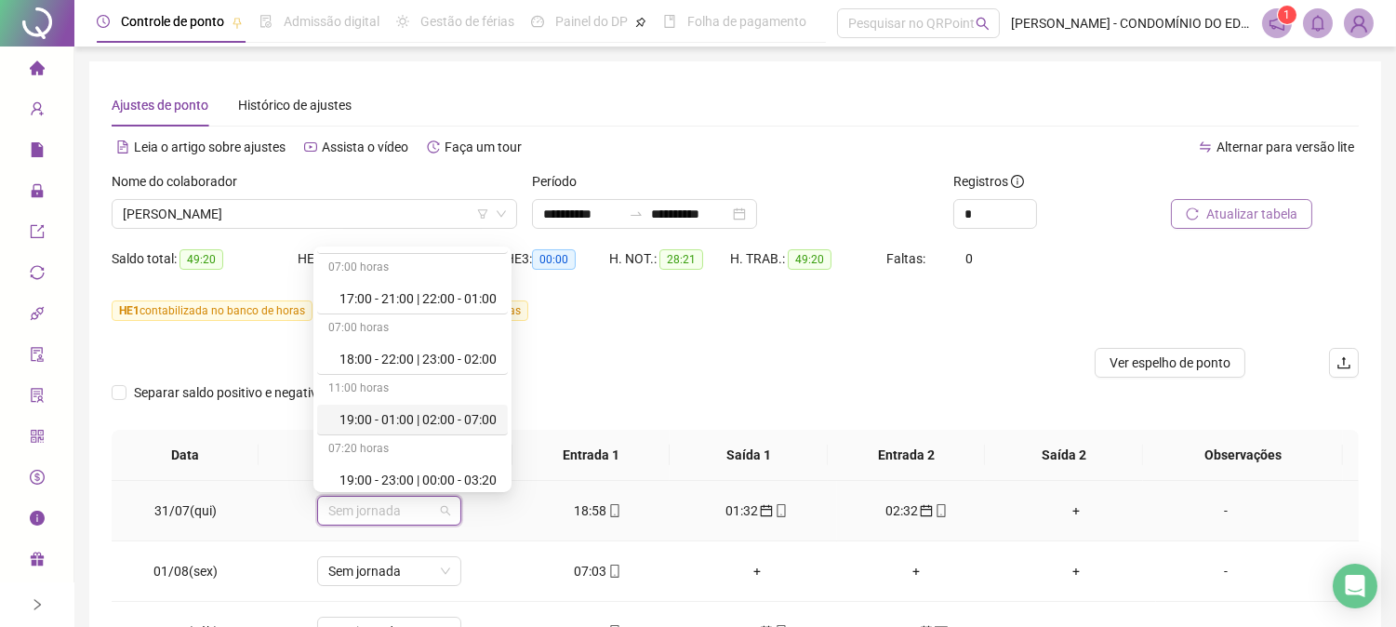
click at [460, 419] on div "19:00 - 01:00 | 02:00 - 07:00" at bounding box center [417, 419] width 157 height 20
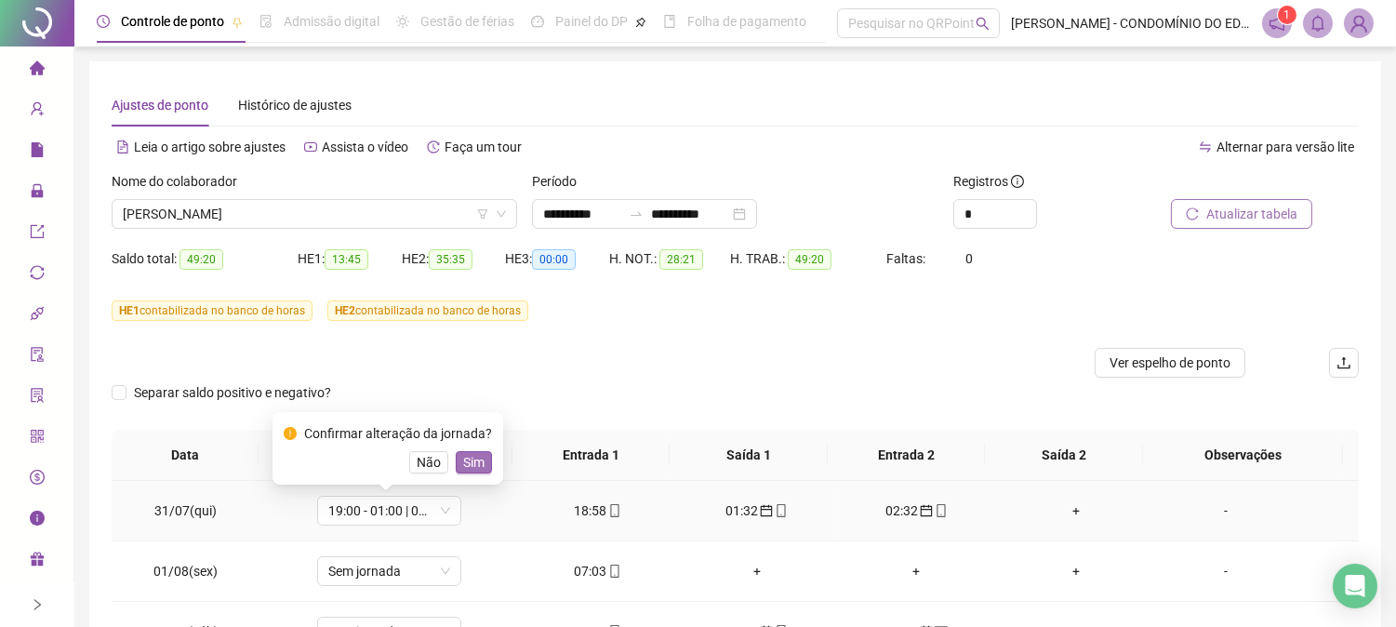
click at [469, 467] on span "Sim" at bounding box center [473, 462] width 21 height 20
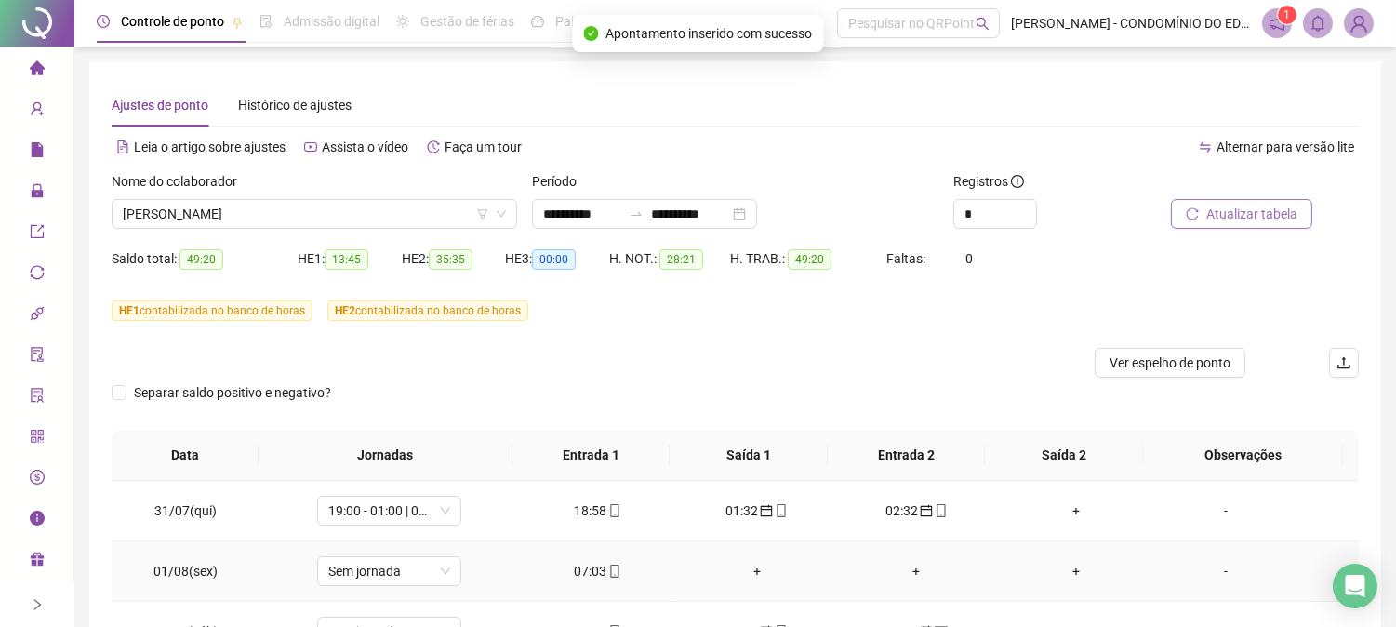
click at [575, 571] on div "07:03" at bounding box center [597, 571] width 130 height 20
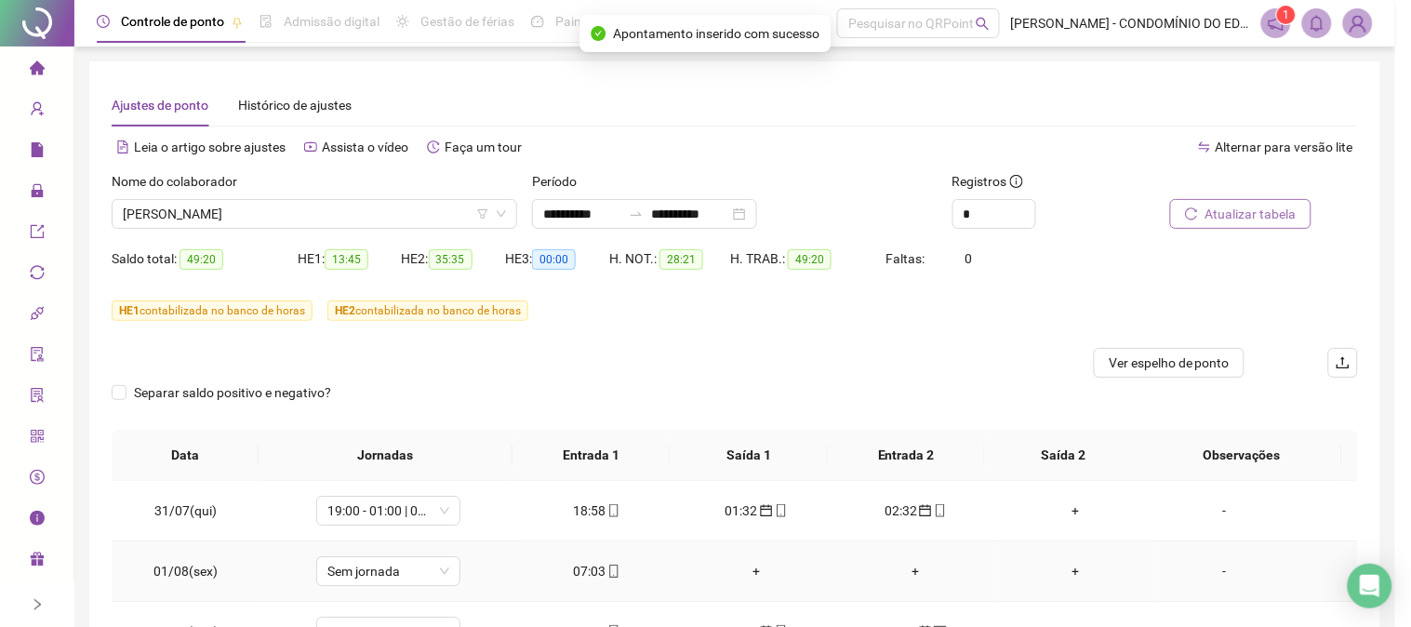
type input "**********"
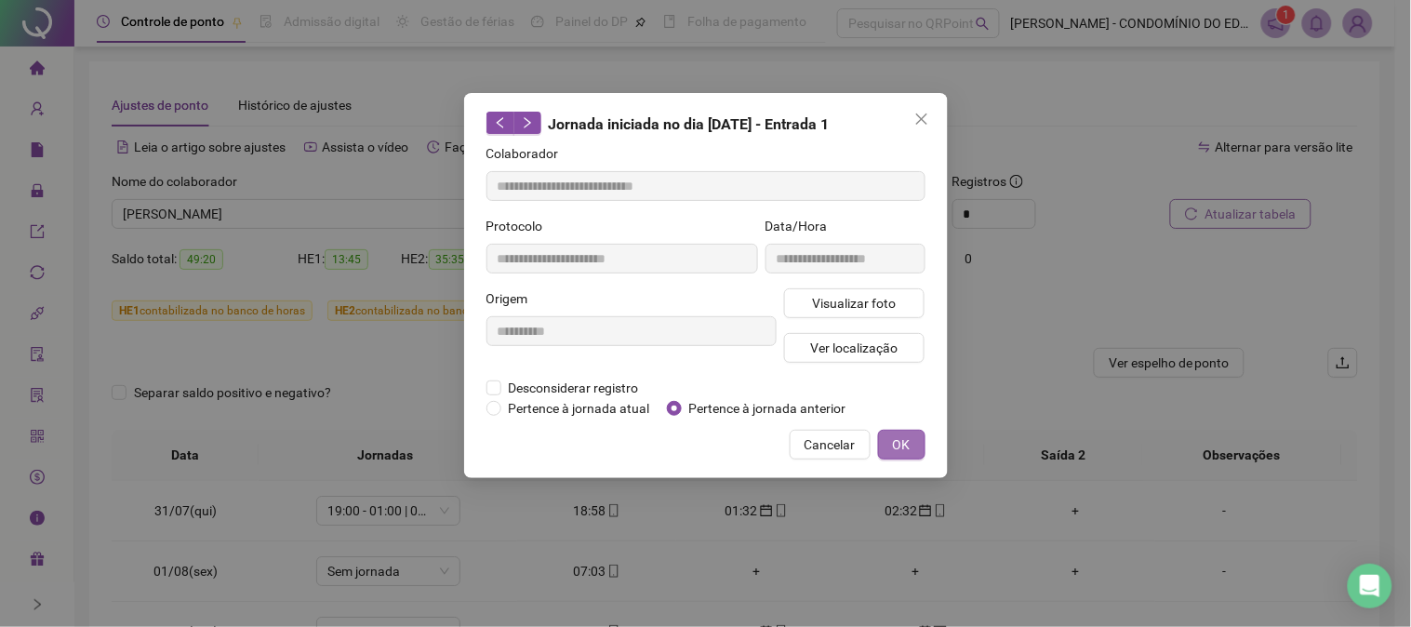
click at [897, 442] on span "OK" at bounding box center [902, 444] width 18 height 20
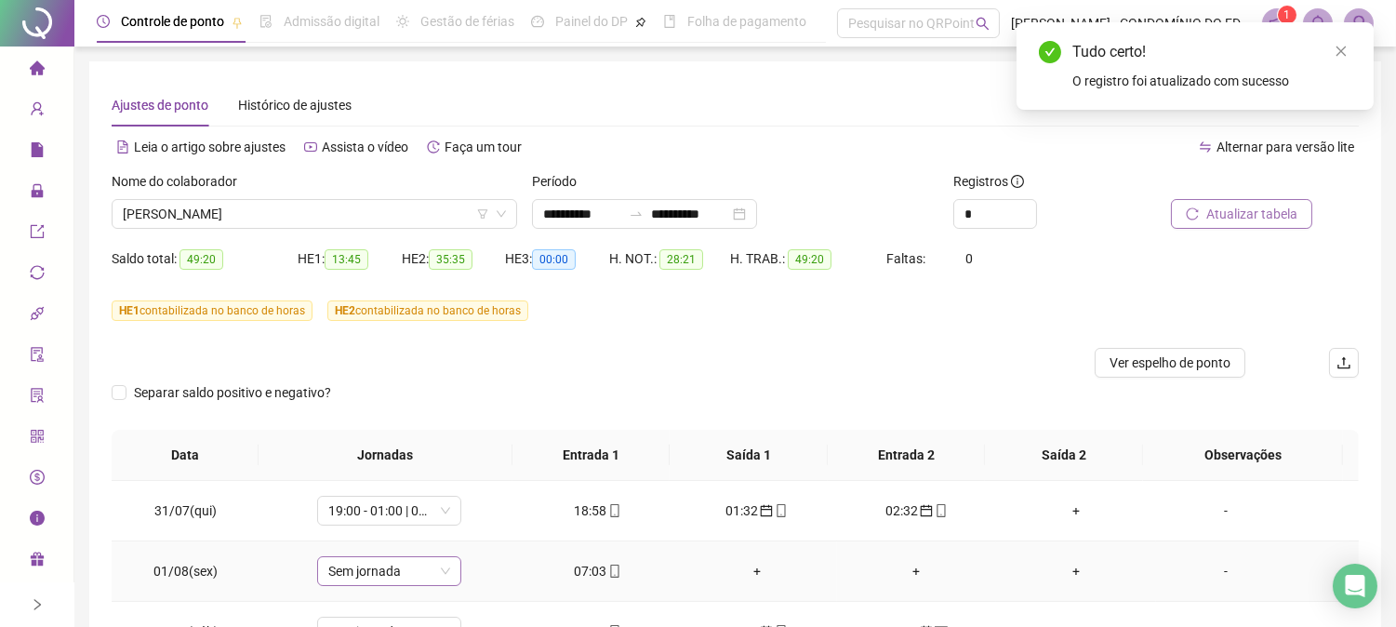
click at [402, 578] on span "Sem jornada" at bounding box center [389, 571] width 122 height 28
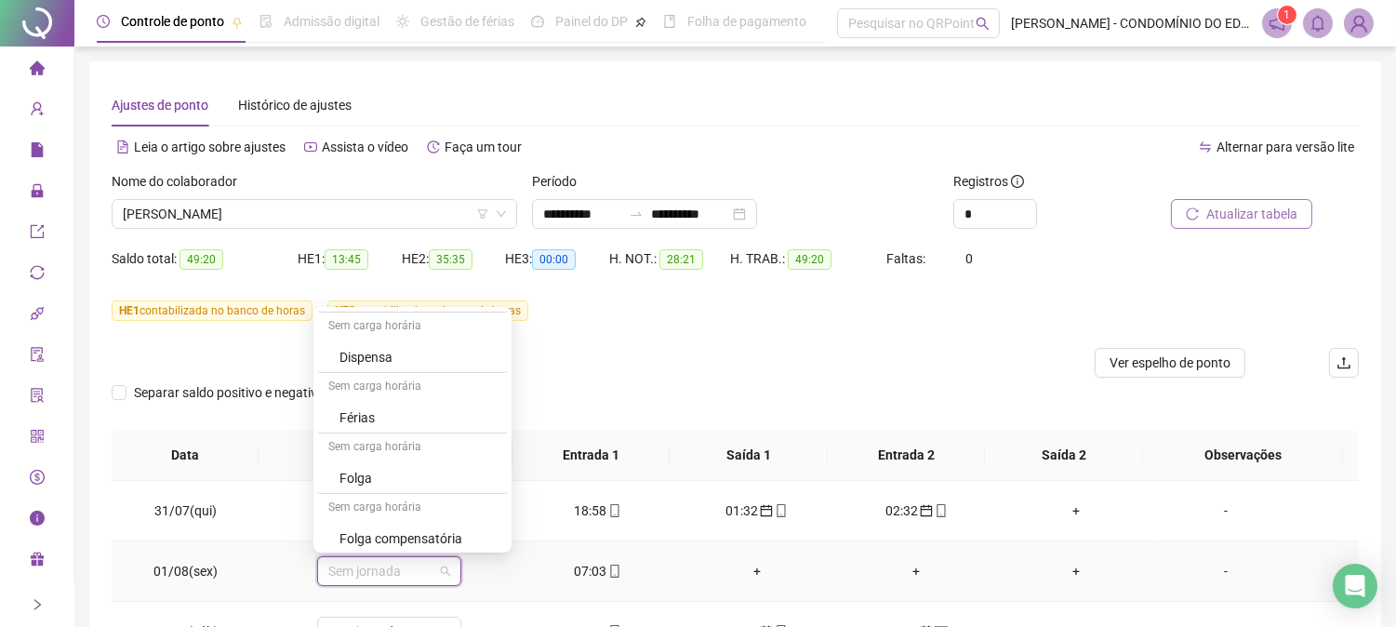
scroll to position [1336, 0]
click at [355, 410] on div "Folga" at bounding box center [417, 412] width 157 height 20
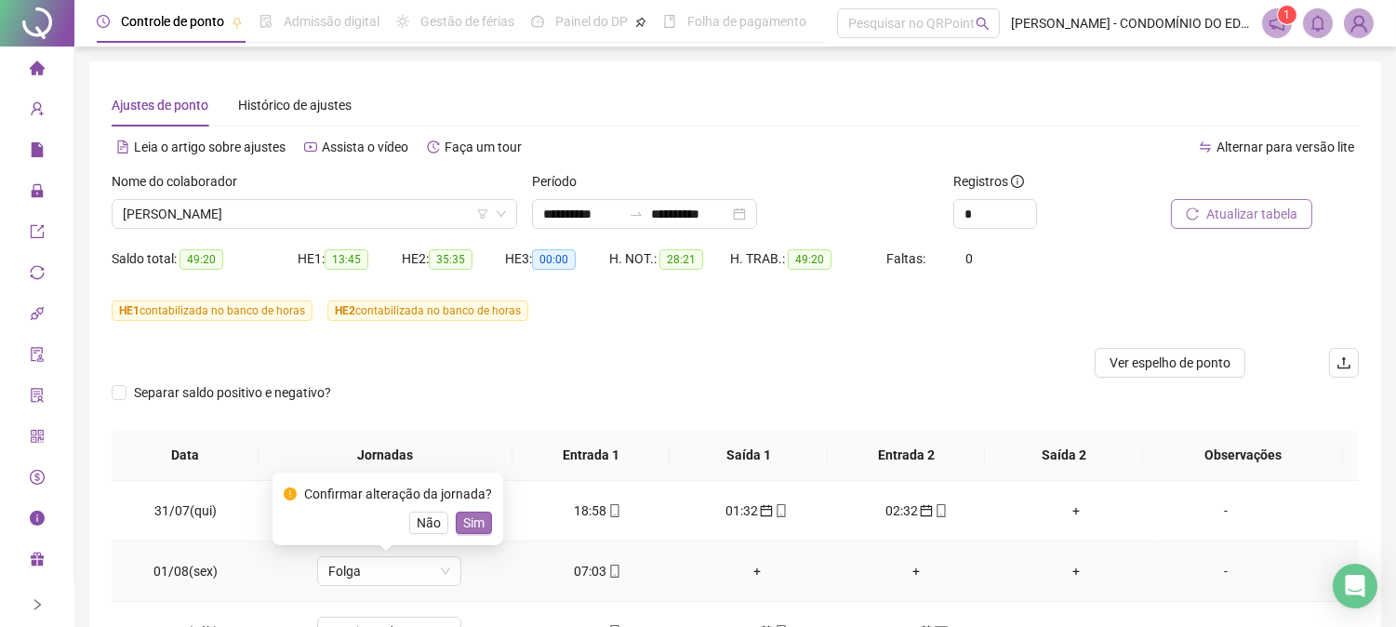
click at [466, 527] on span "Sim" at bounding box center [473, 522] width 21 height 20
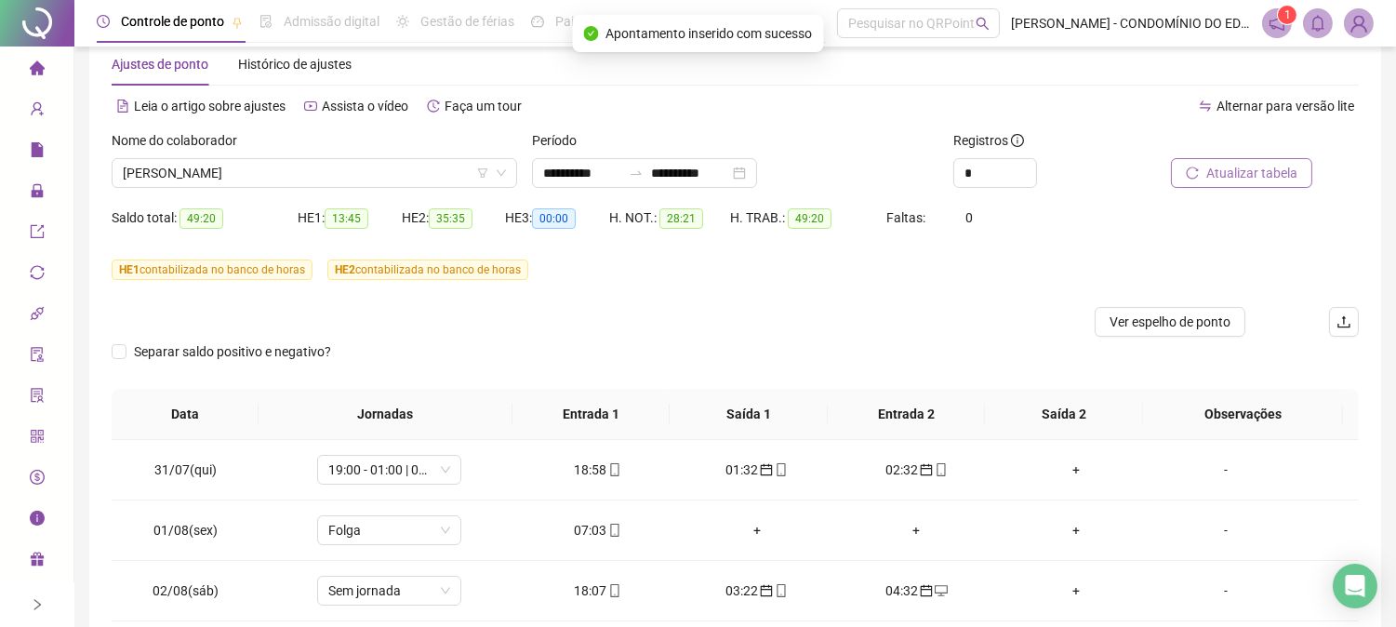
scroll to position [206, 0]
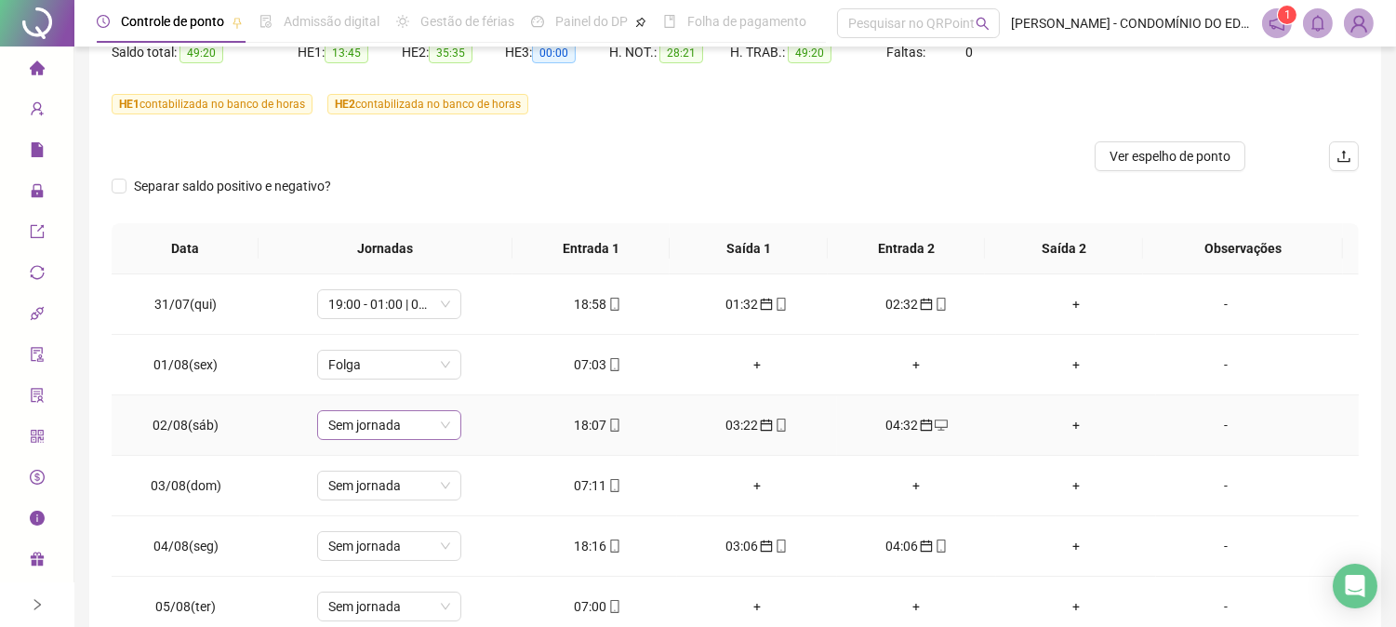
click at [349, 423] on span "Sem jornada" at bounding box center [389, 425] width 122 height 28
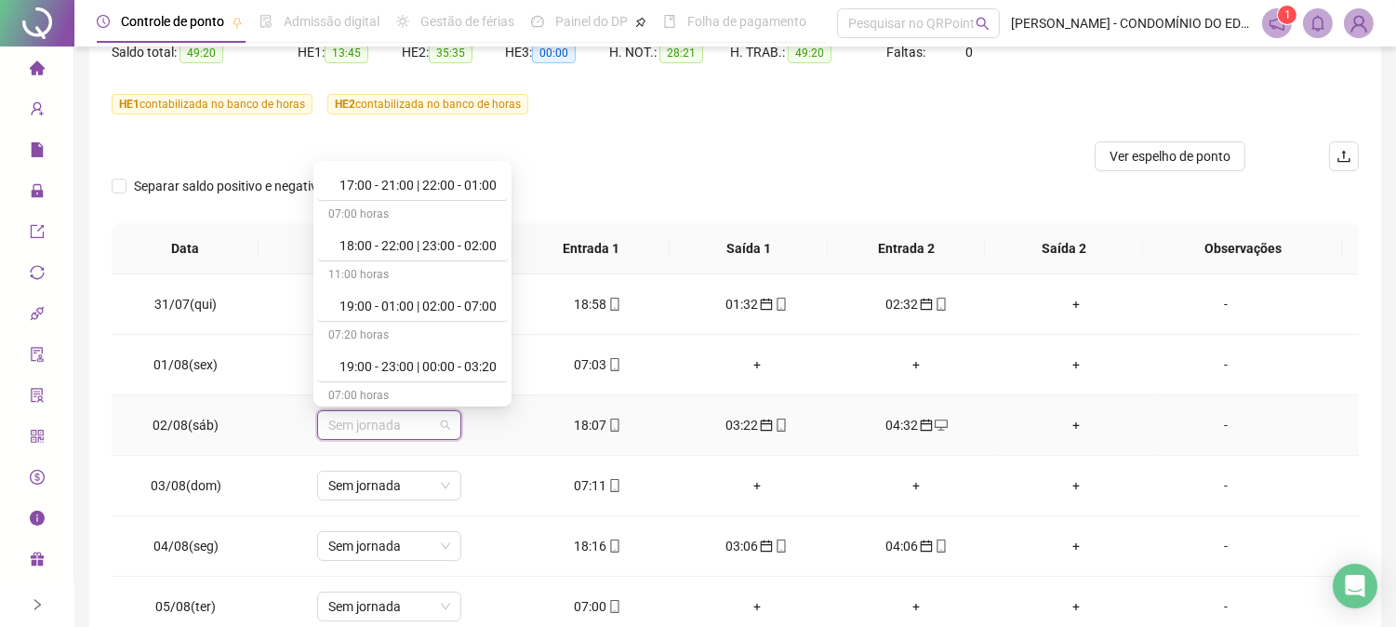
scroll to position [1033, 0]
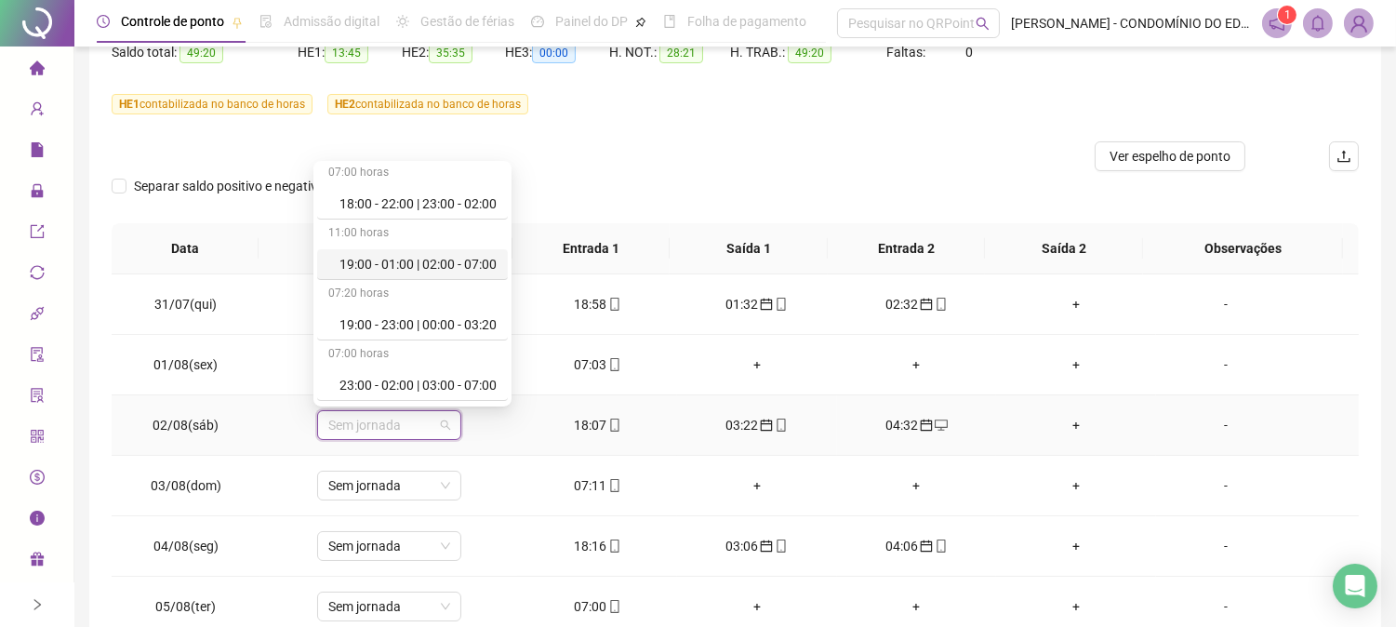
click at [452, 266] on div "19:00 - 01:00 | 02:00 - 07:00" at bounding box center [417, 264] width 157 height 20
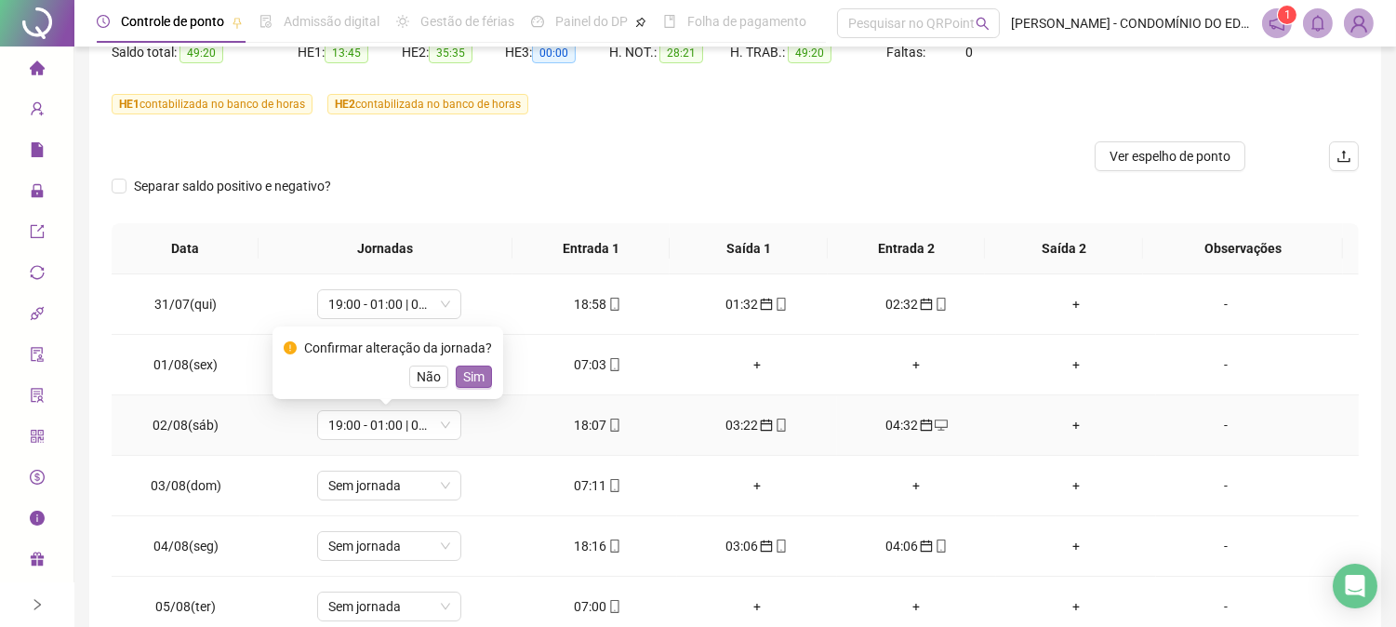
click at [472, 373] on span "Sim" at bounding box center [473, 376] width 21 height 20
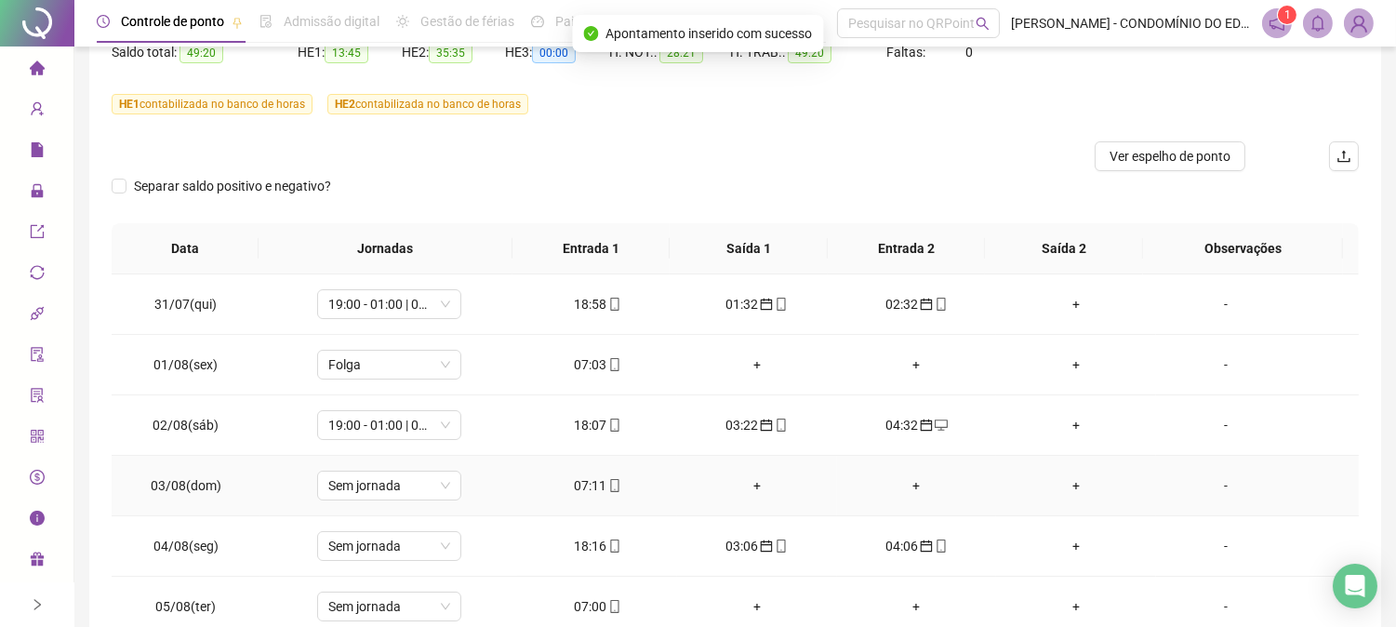
click at [588, 481] on div "07:11" at bounding box center [597, 485] width 130 height 20
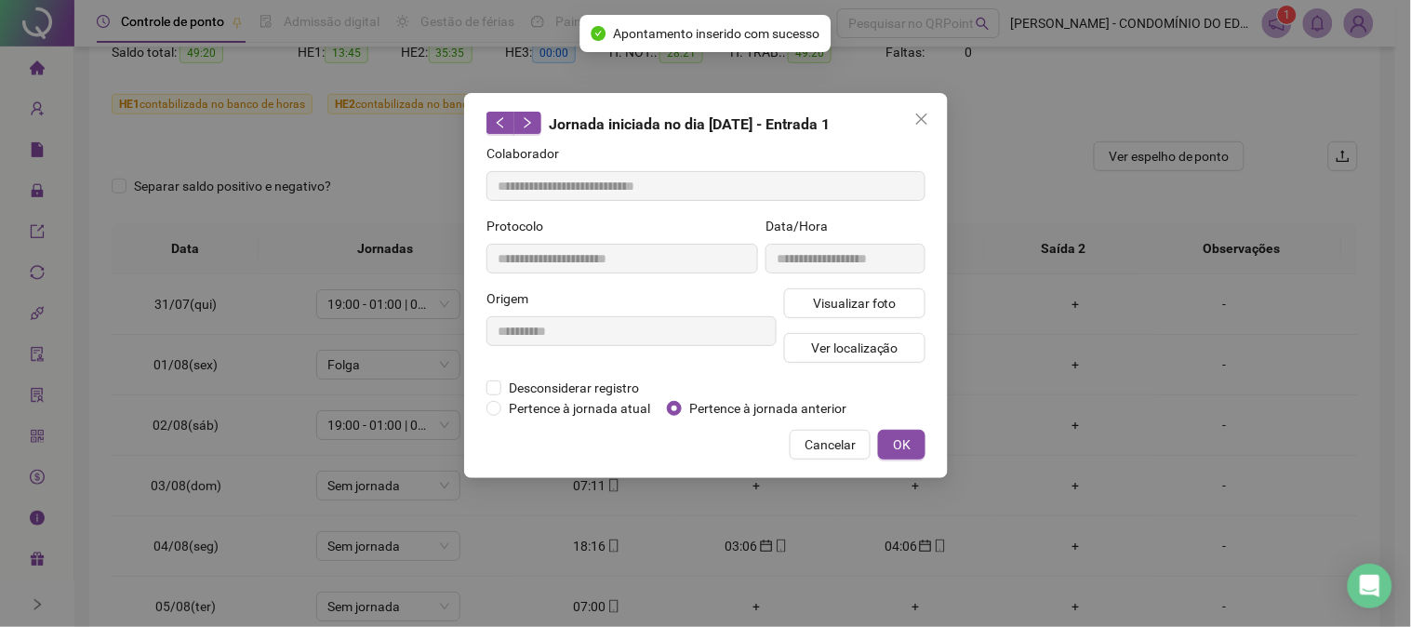
type input "**********"
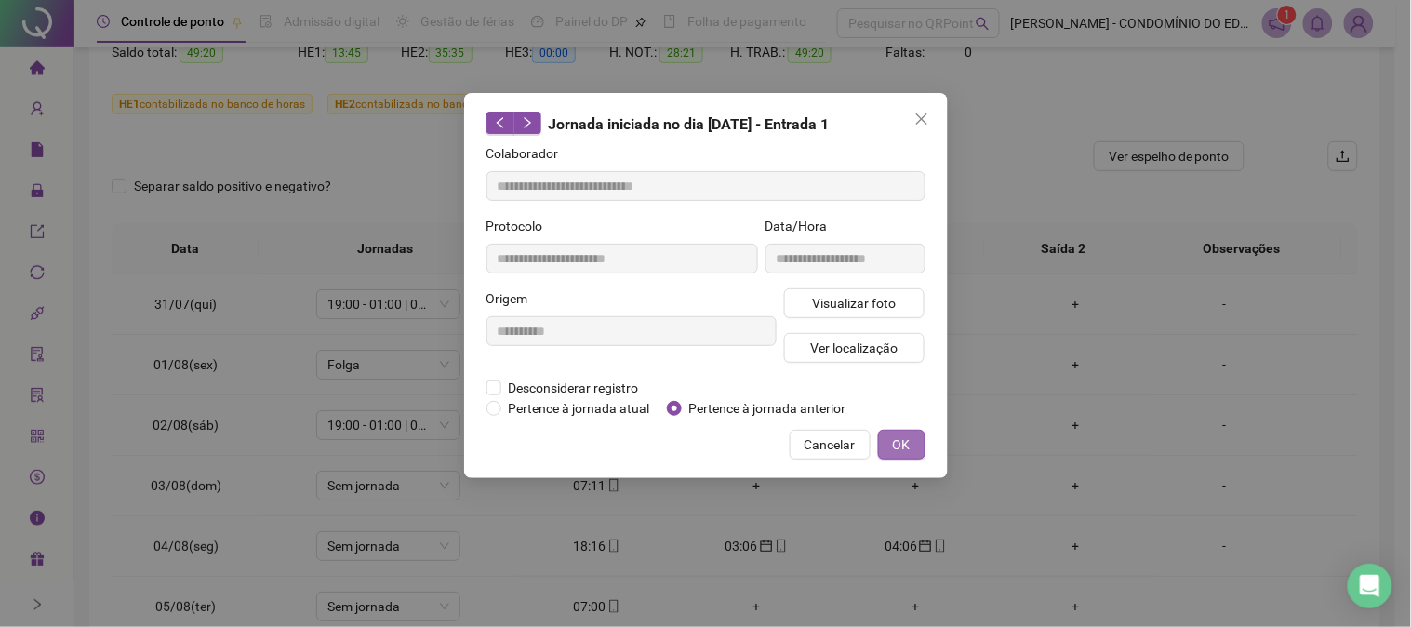
click at [906, 437] on span "OK" at bounding box center [902, 444] width 18 height 20
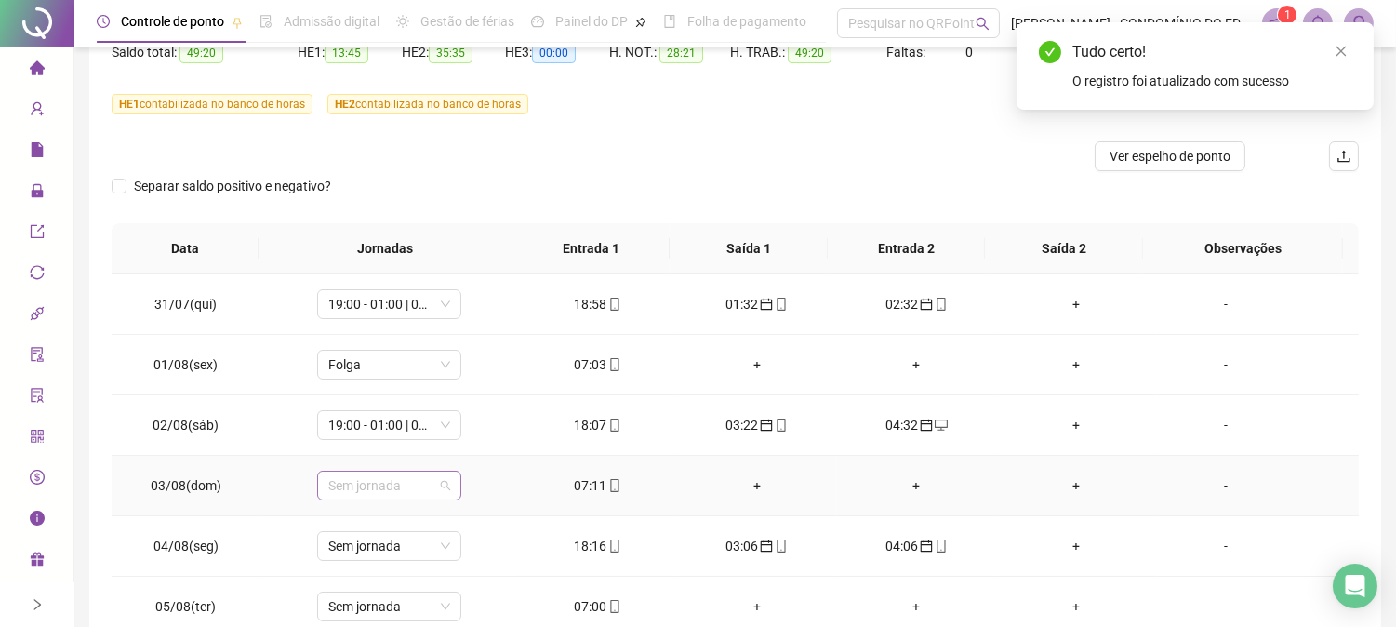
click at [394, 494] on span "Sem jornada" at bounding box center [389, 486] width 122 height 28
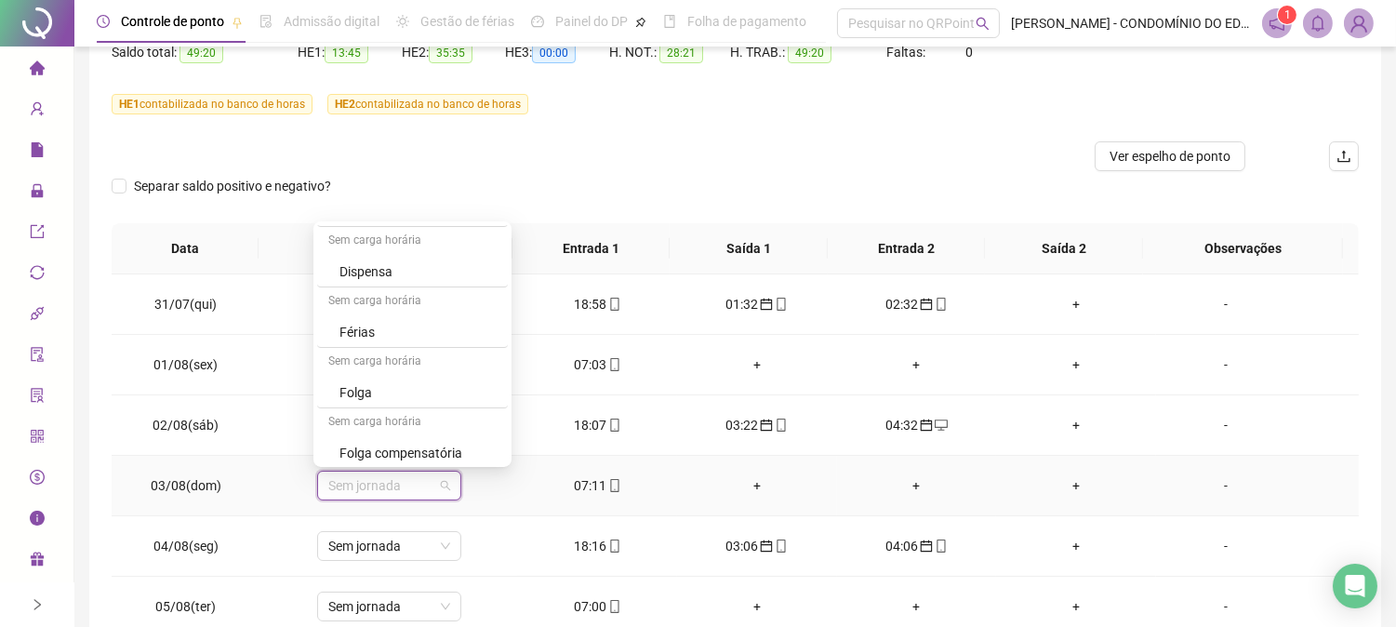
scroll to position [1336, 0]
click at [359, 322] on div "Folga" at bounding box center [417, 326] width 157 height 20
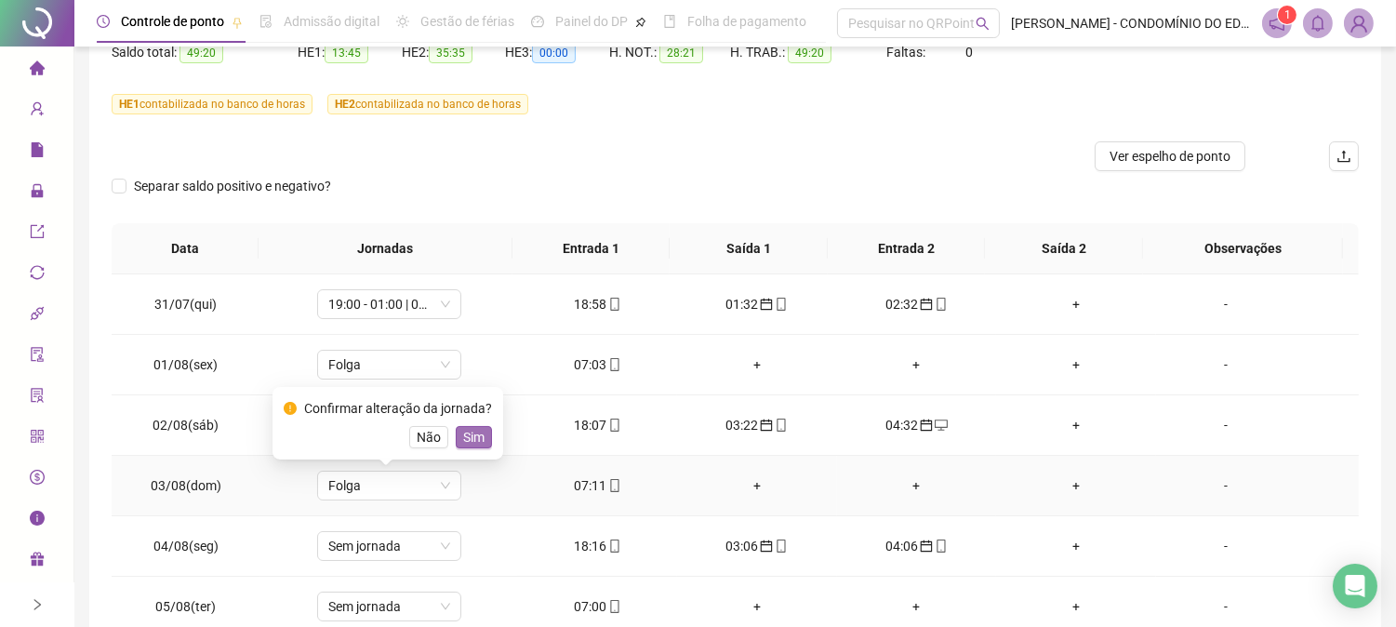
click at [472, 435] on span "Sim" at bounding box center [473, 437] width 21 height 20
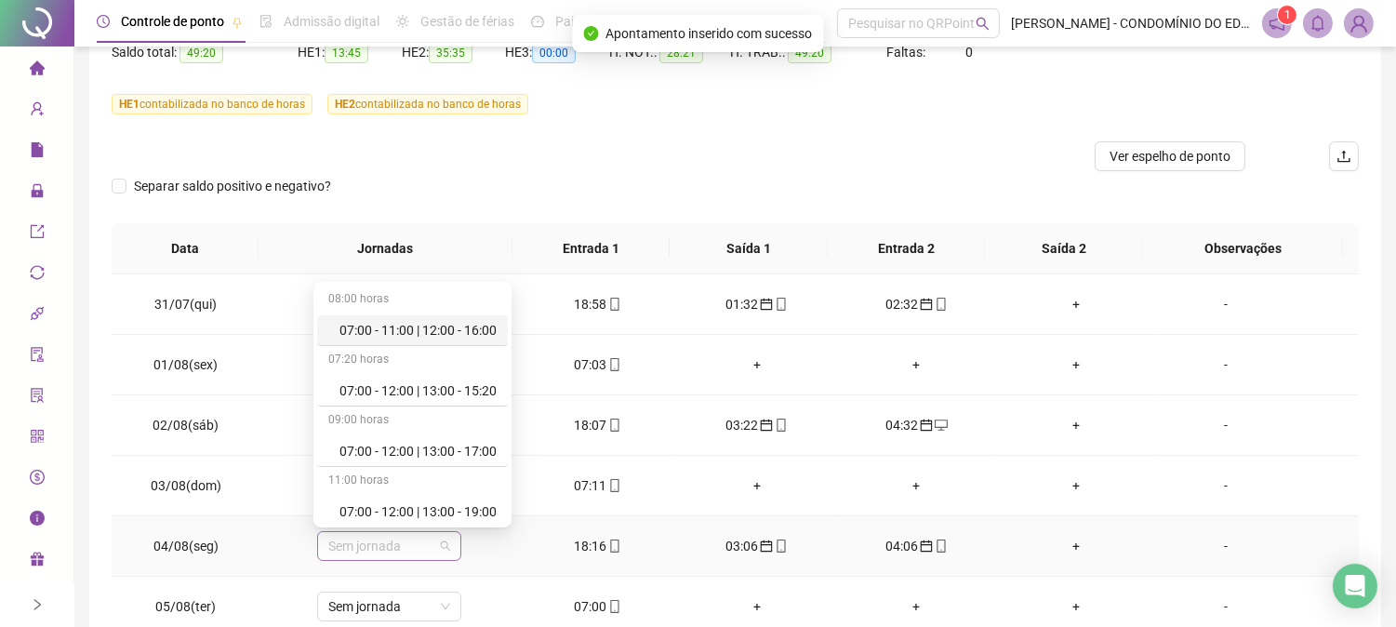
click at [370, 547] on span "Sem jornada" at bounding box center [389, 546] width 122 height 28
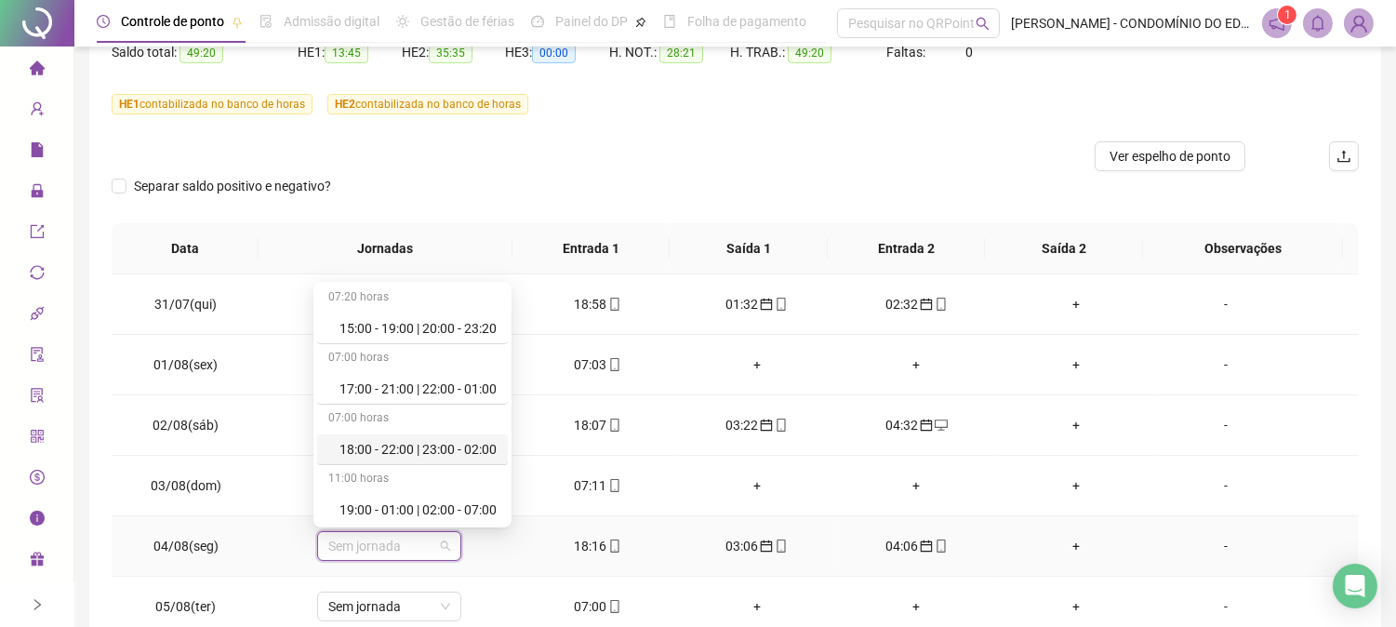
scroll to position [1046, 0]
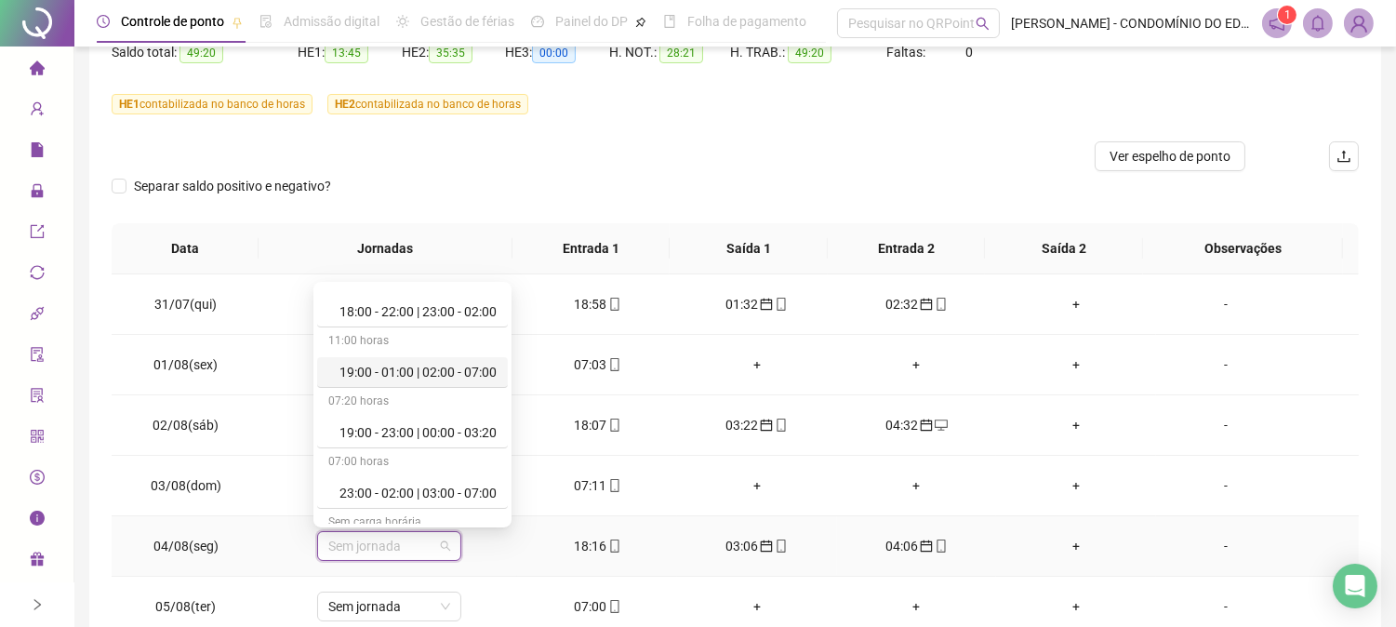
click at [421, 369] on div "19:00 - 01:00 | 02:00 - 07:00" at bounding box center [417, 372] width 157 height 20
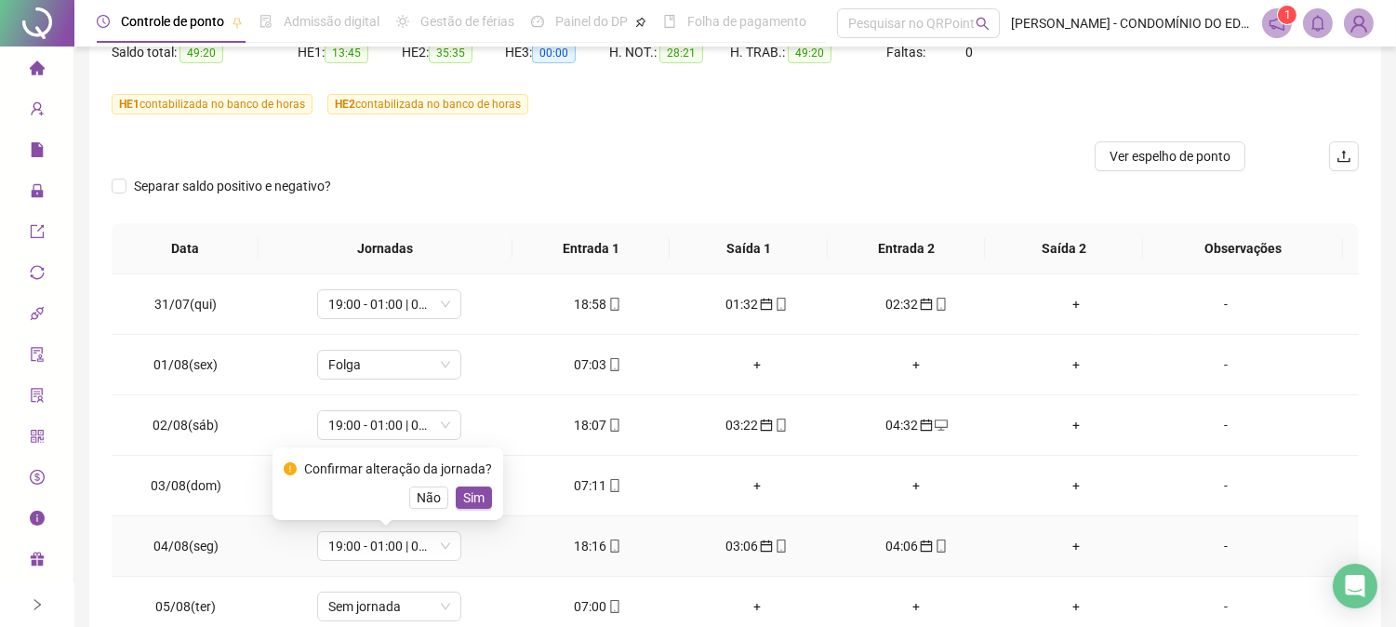
click at [472, 494] on span "Sim" at bounding box center [473, 497] width 21 height 20
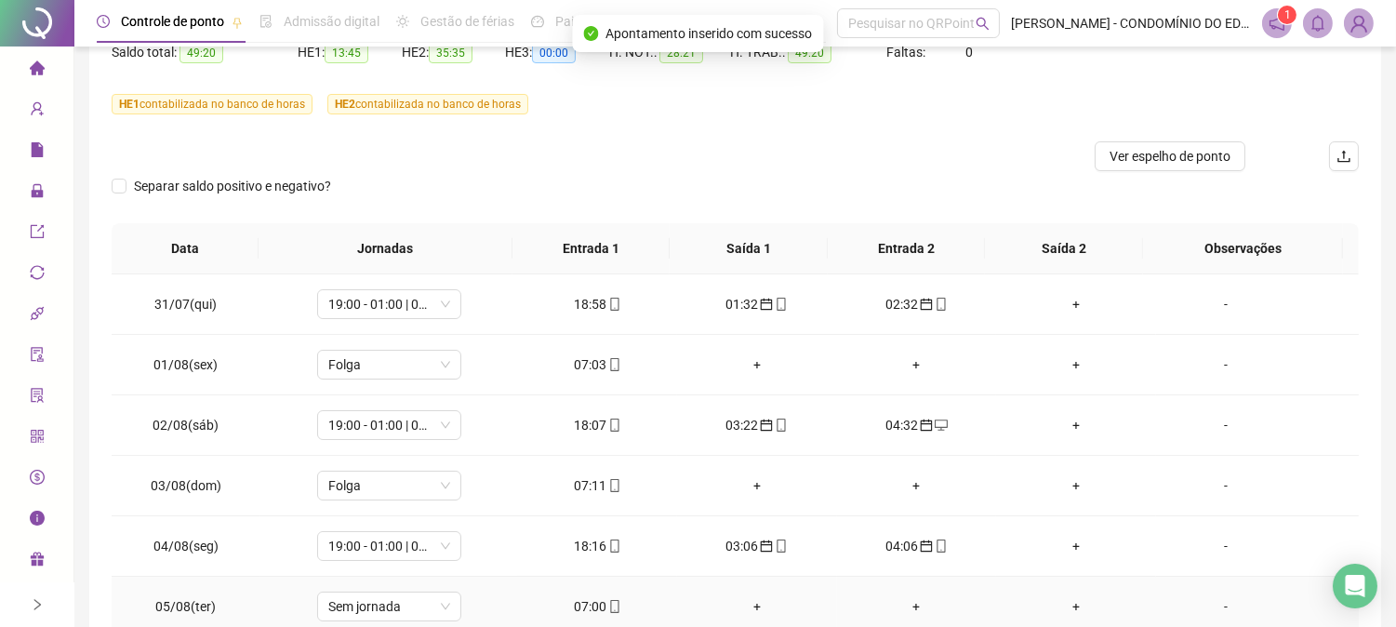
click at [595, 615] on div "07:00" at bounding box center [597, 606] width 130 height 20
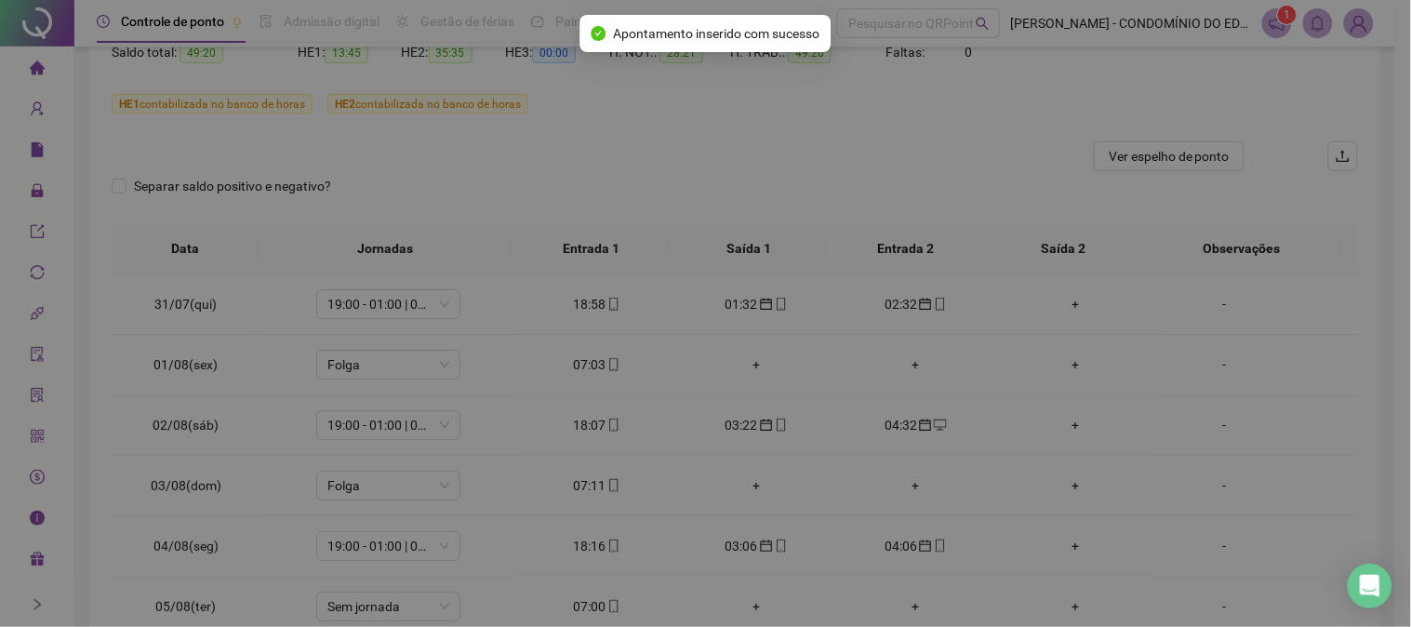
type input "**********"
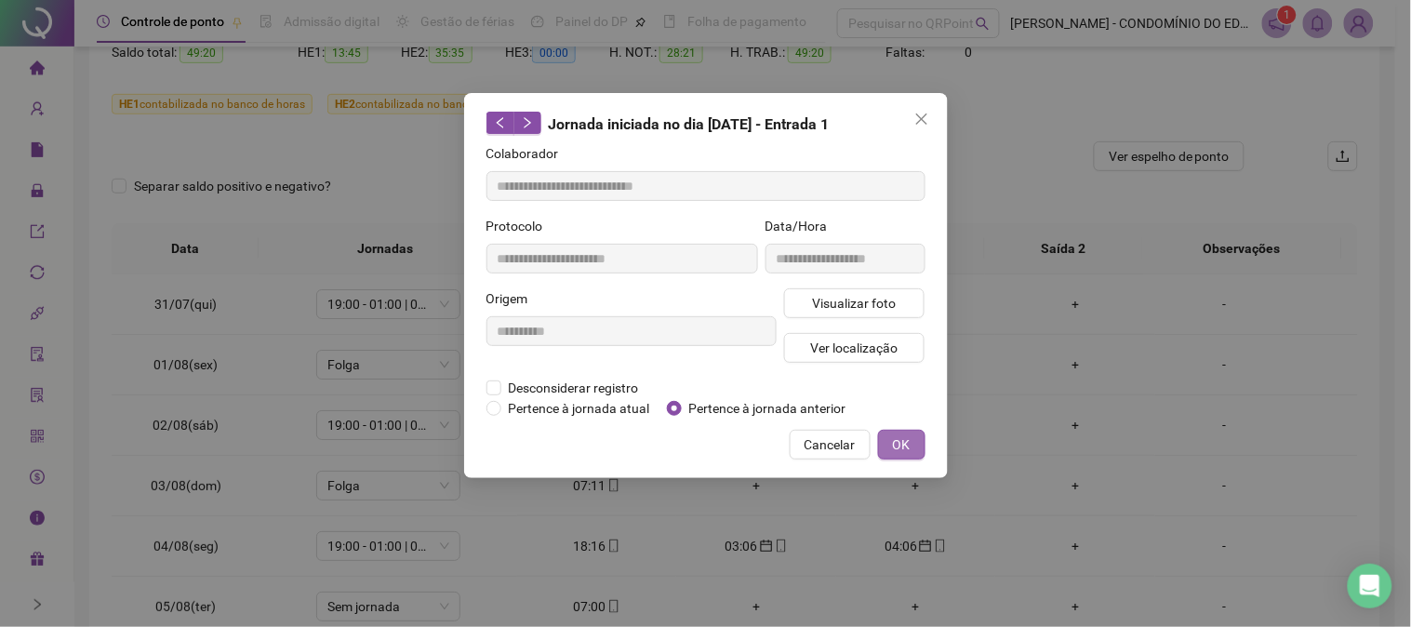
click at [906, 442] on span "OK" at bounding box center [902, 444] width 18 height 20
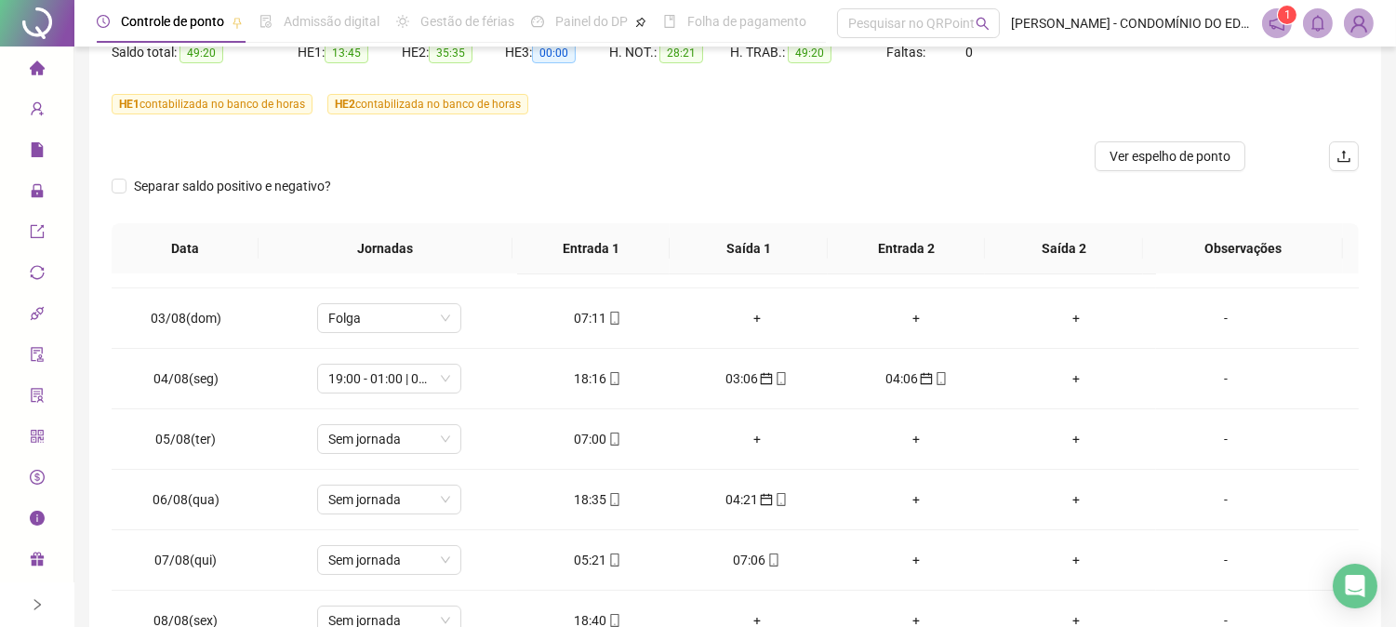
scroll to position [118, 0]
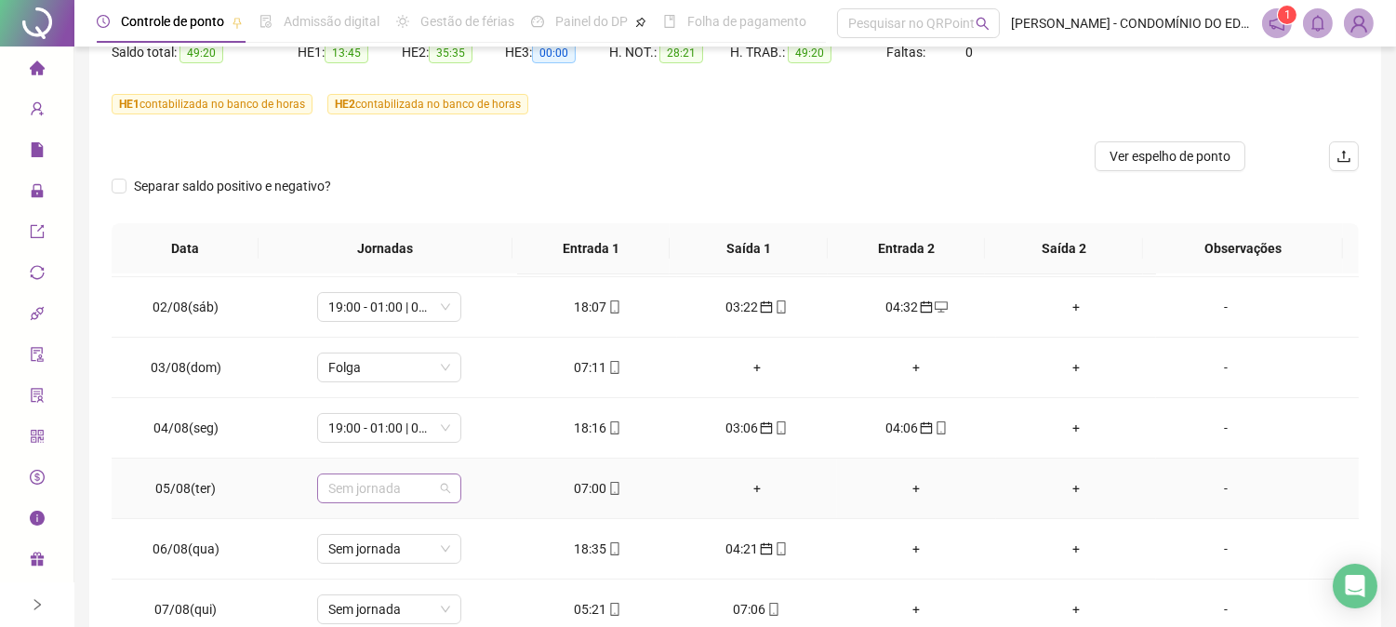
click at [365, 487] on span "Sem jornada" at bounding box center [389, 488] width 122 height 28
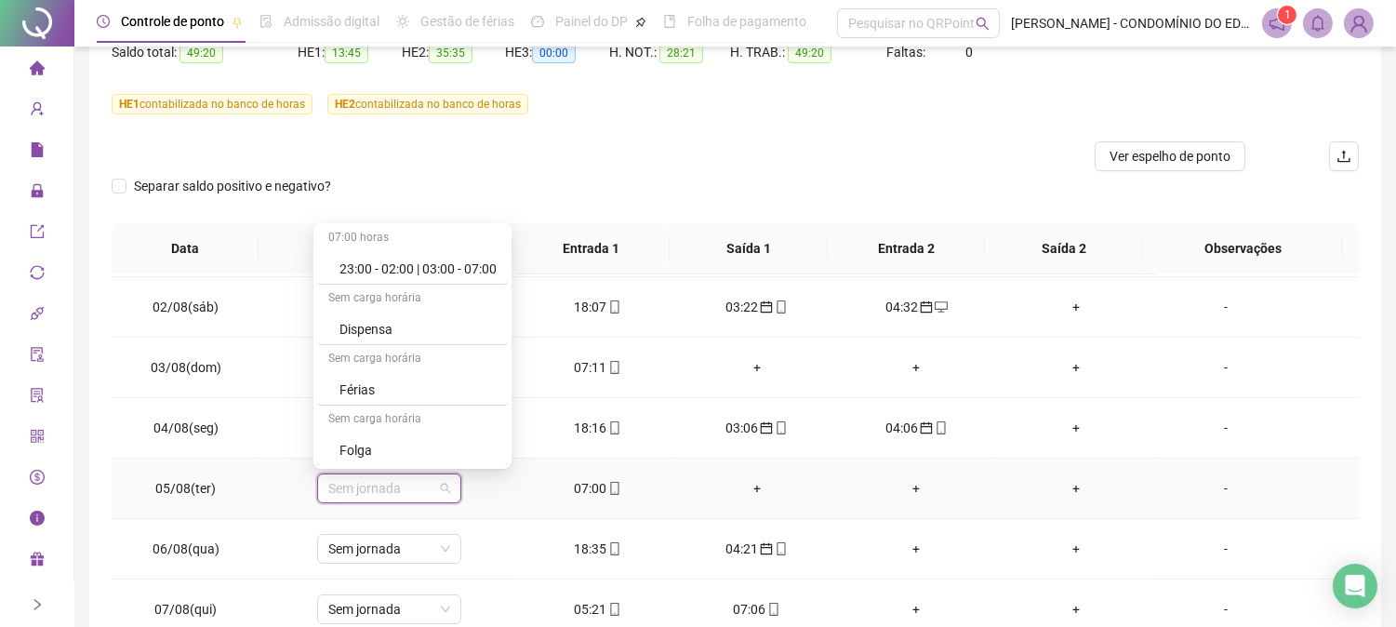
scroll to position [1336, 0]
click at [351, 327] on div "Folga" at bounding box center [417, 328] width 157 height 20
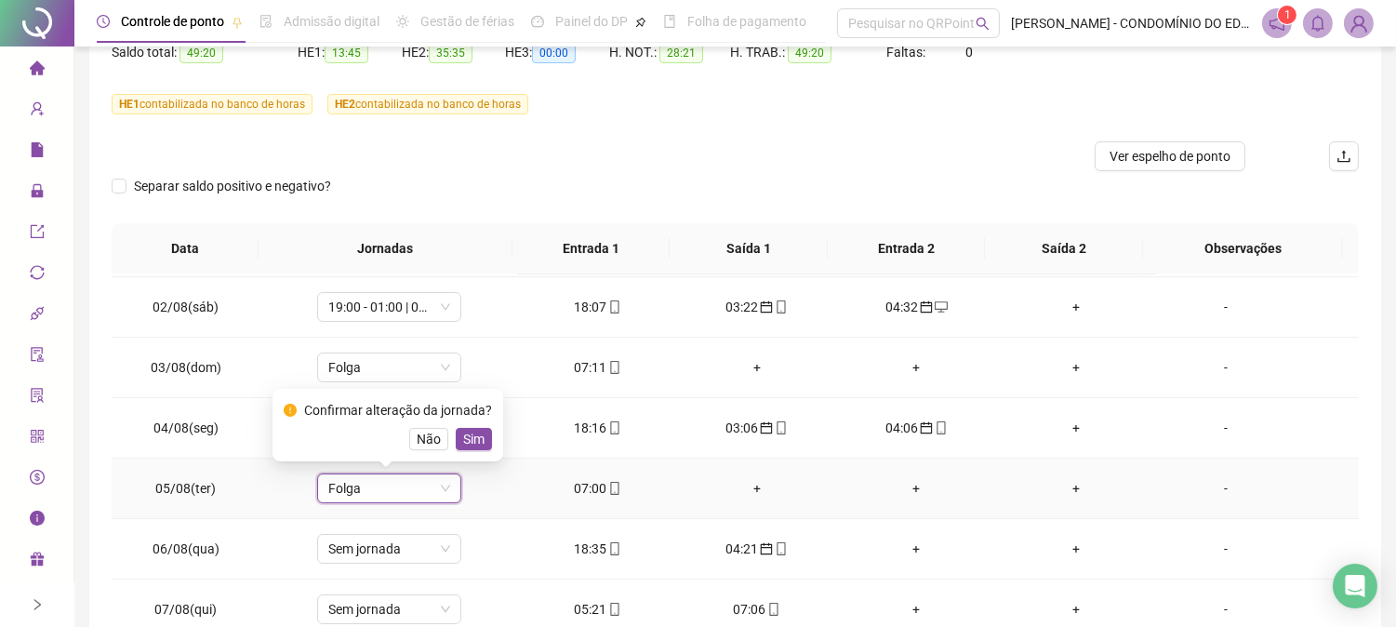
click at [469, 441] on span "Sim" at bounding box center [473, 439] width 21 height 20
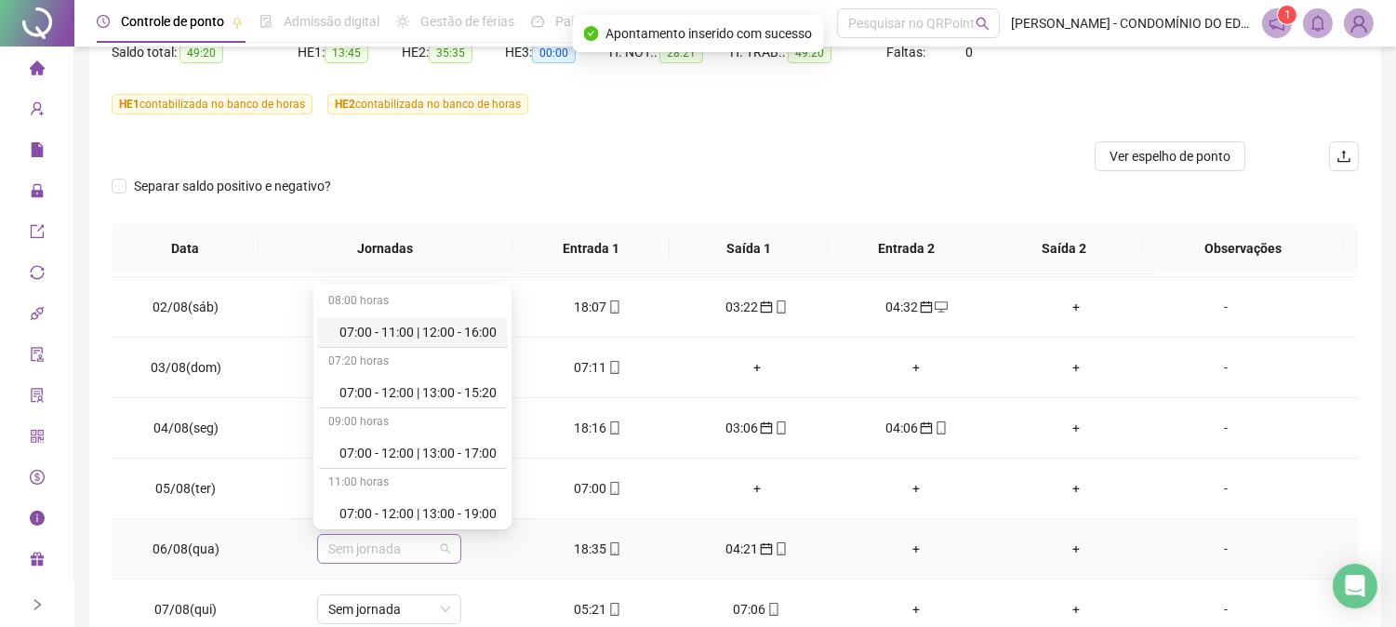
click at [391, 552] on span "Sem jornada" at bounding box center [389, 549] width 122 height 28
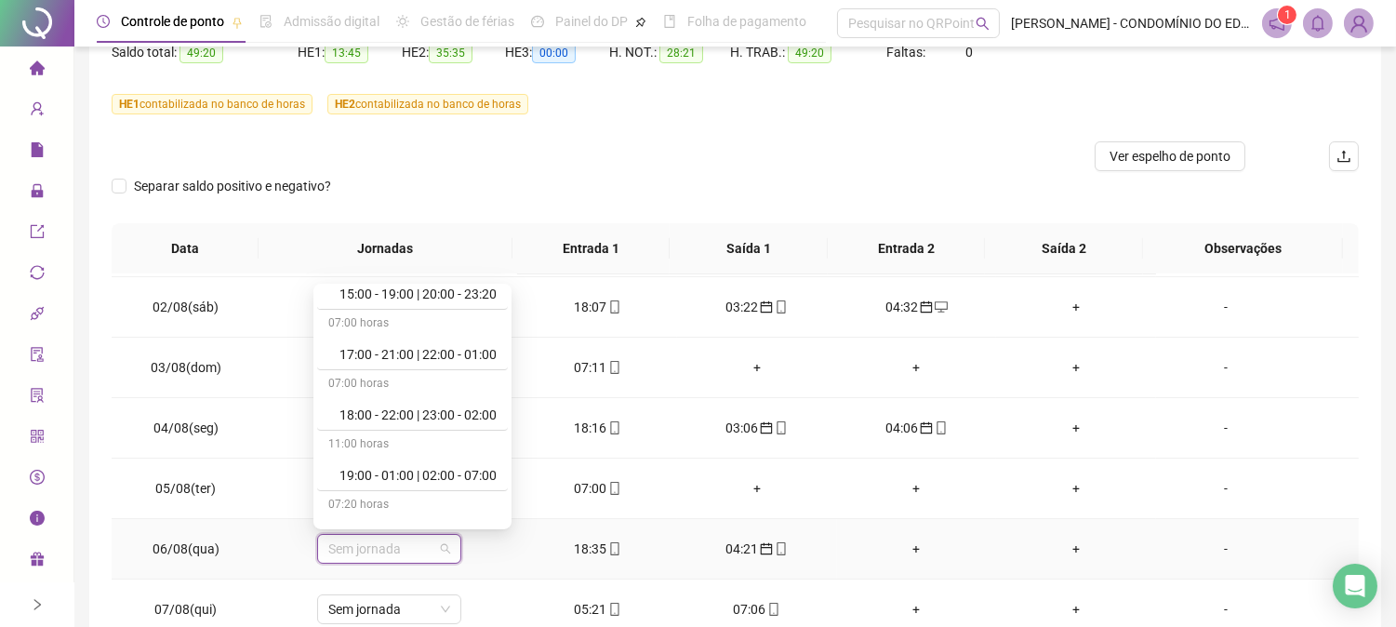
scroll to position [964, 0]
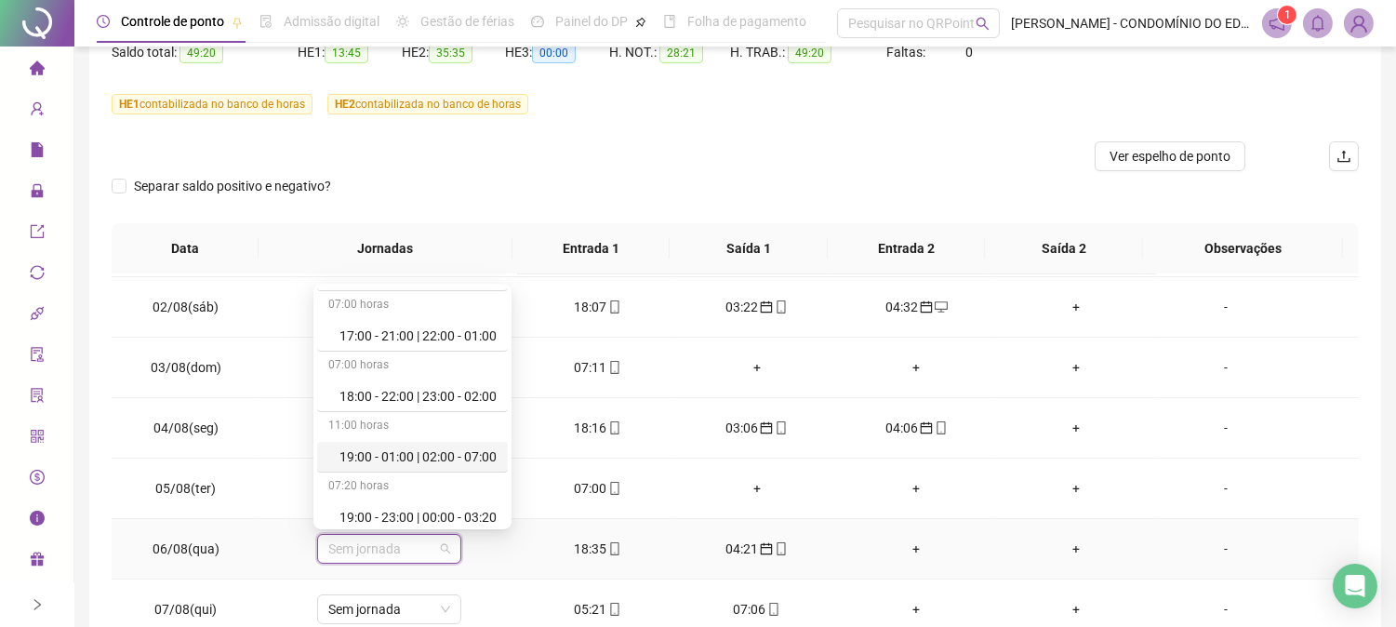
click at [486, 454] on div "19:00 - 01:00 | 02:00 - 07:00" at bounding box center [417, 456] width 157 height 20
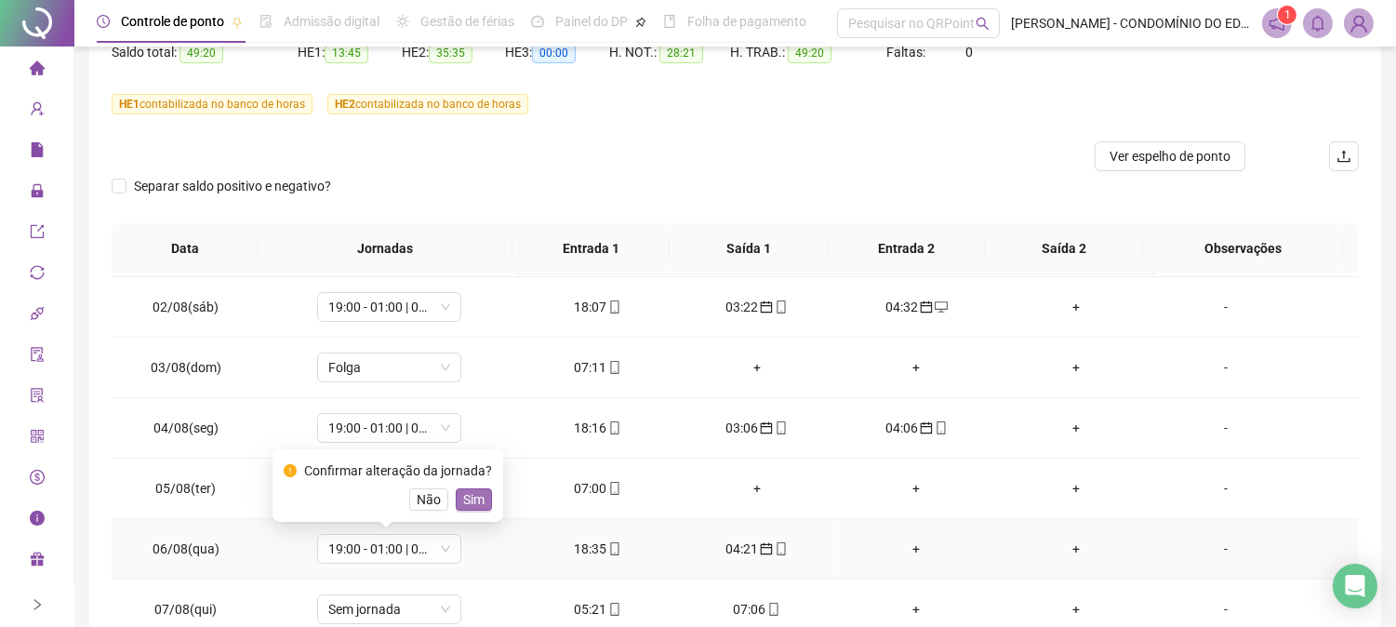
click at [471, 499] on span "Sim" at bounding box center [473, 499] width 21 height 20
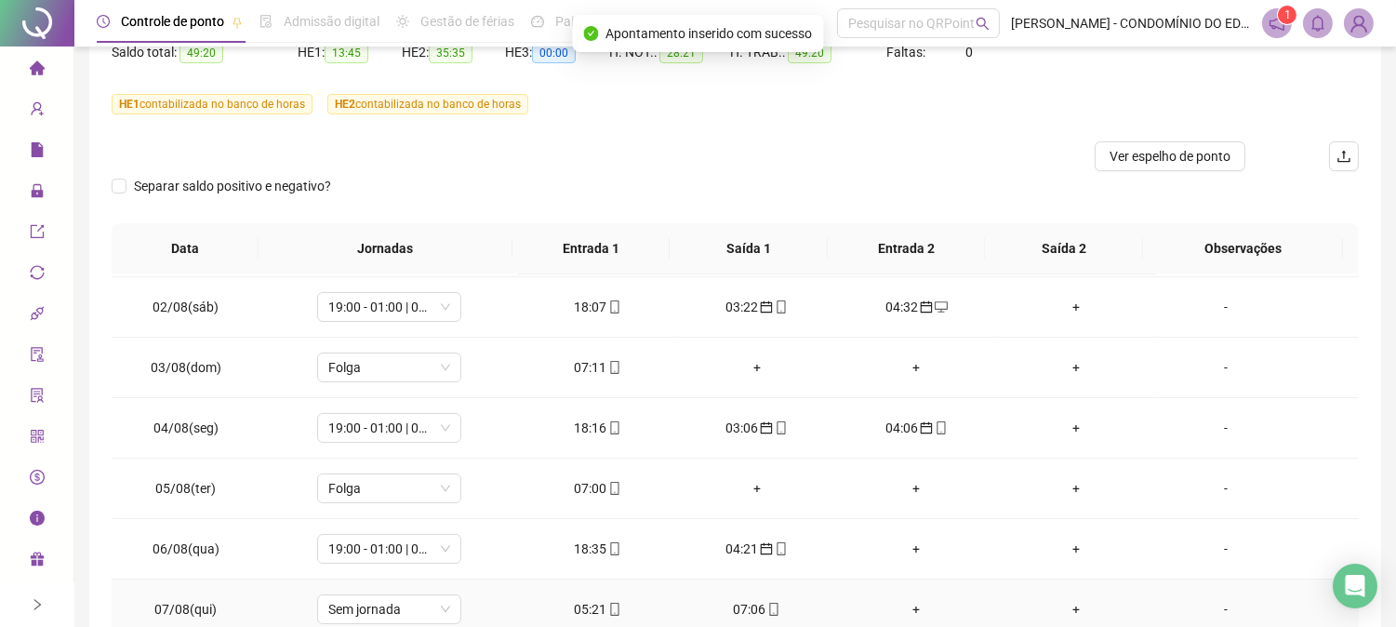
click at [591, 606] on div "05:21" at bounding box center [597, 609] width 130 height 20
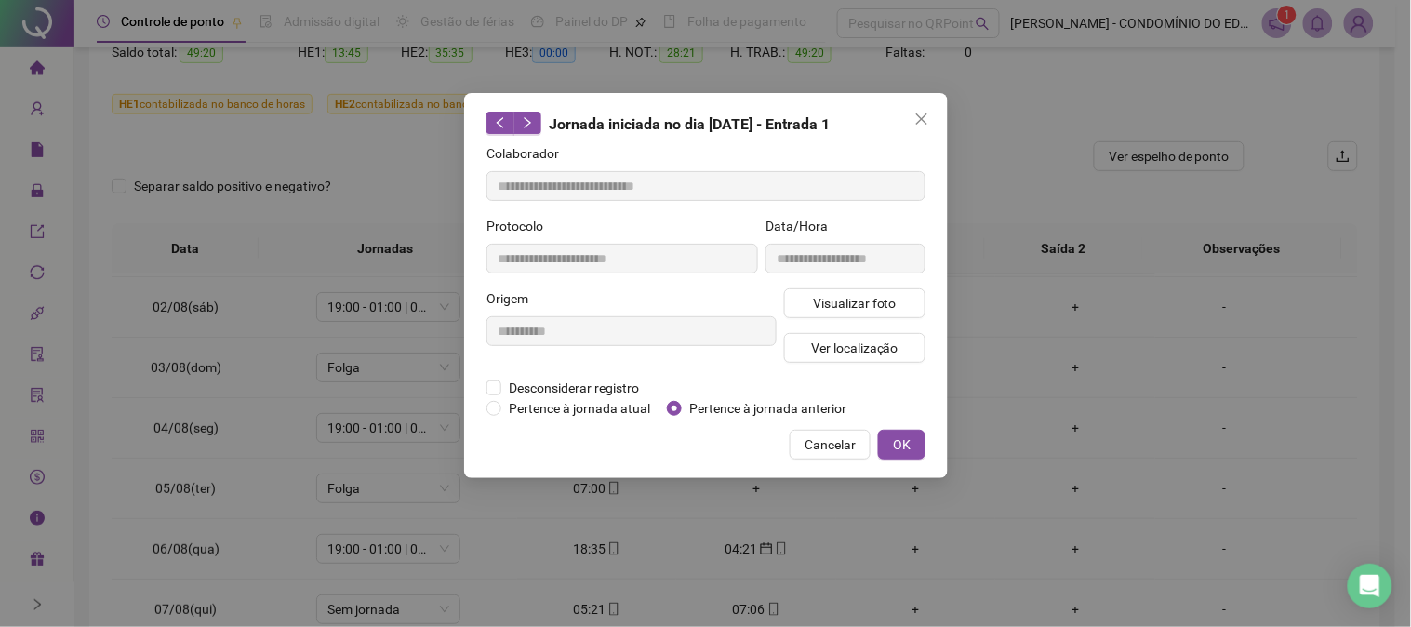
type input "**********"
click at [902, 446] on span "OK" at bounding box center [902, 444] width 18 height 20
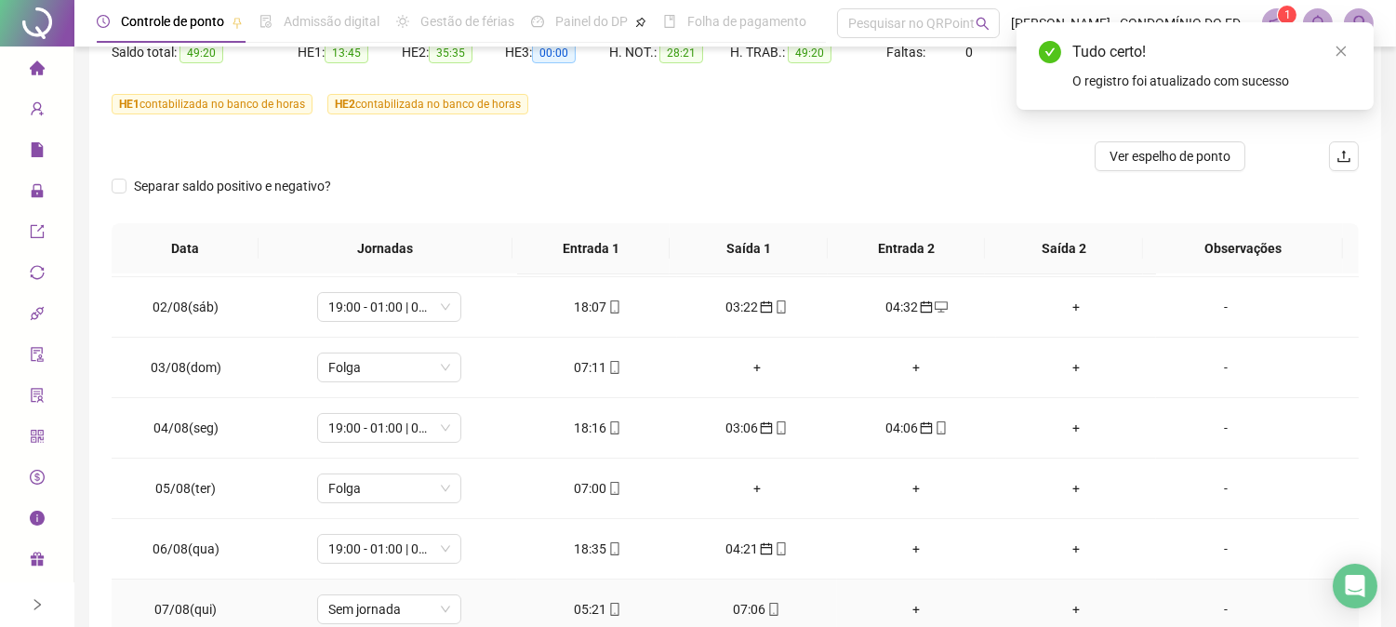
click at [737, 608] on div "07:06" at bounding box center [757, 609] width 130 height 20
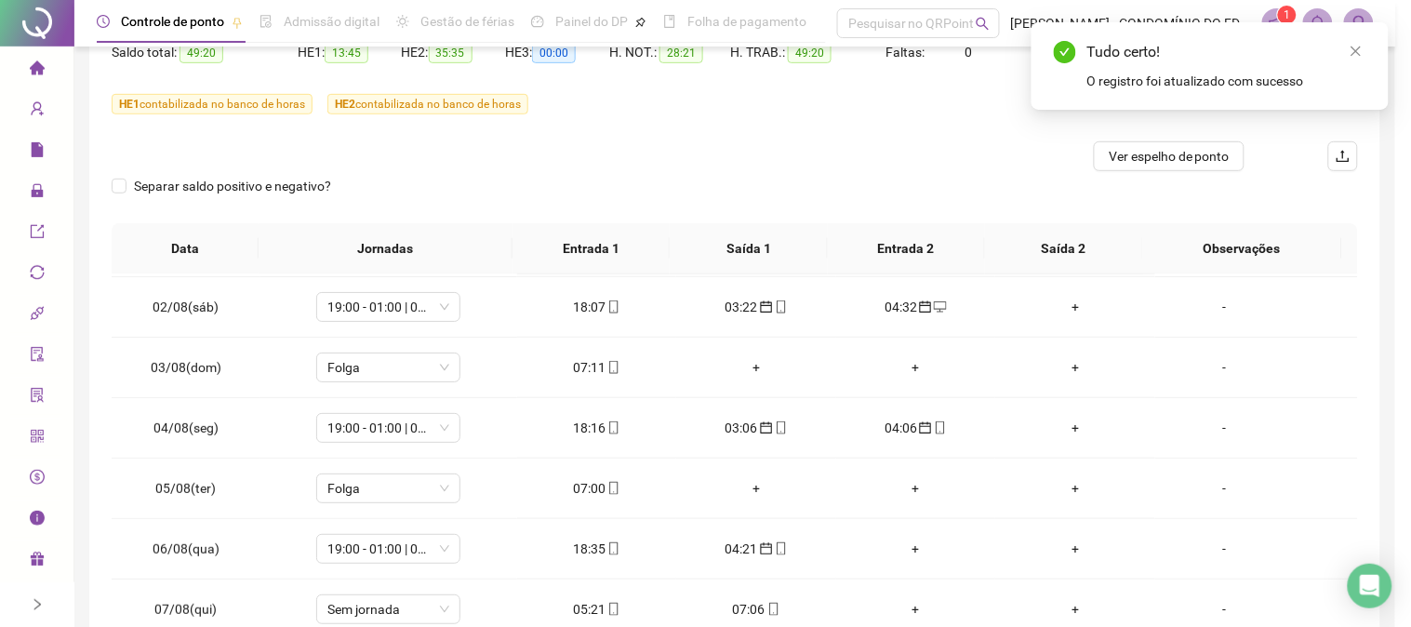
type input "**********"
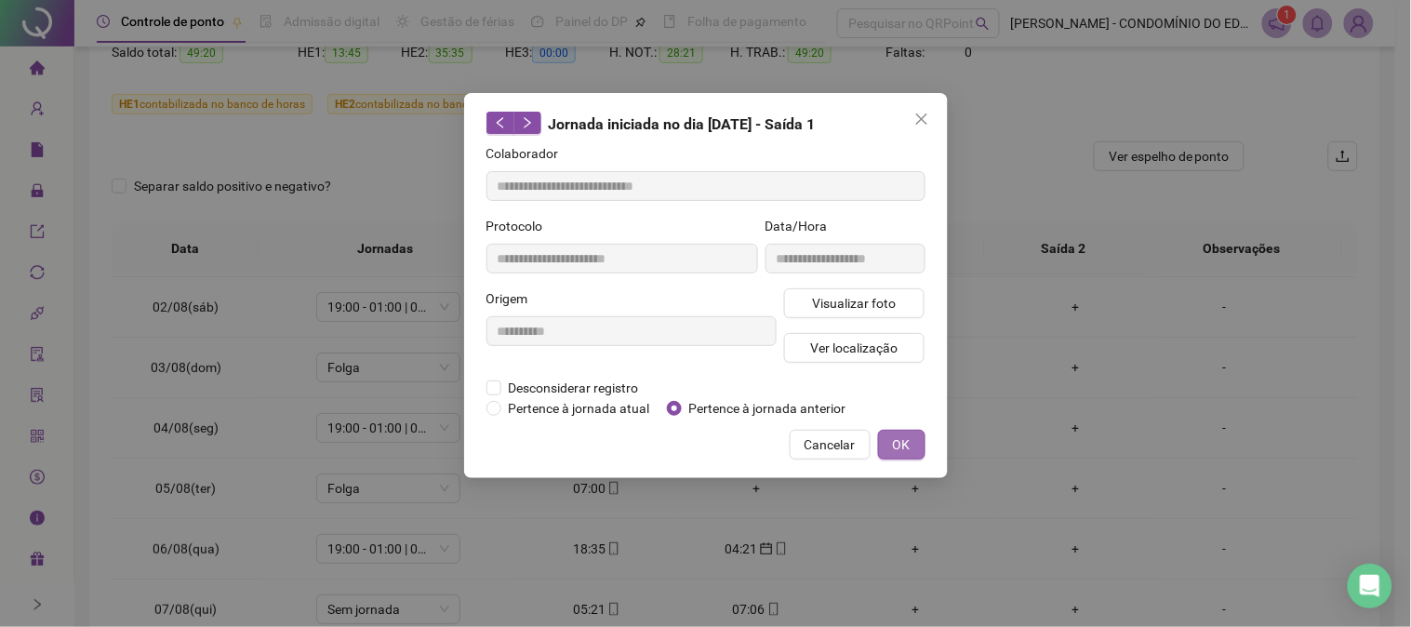
click at [904, 441] on span "OK" at bounding box center [902, 444] width 18 height 20
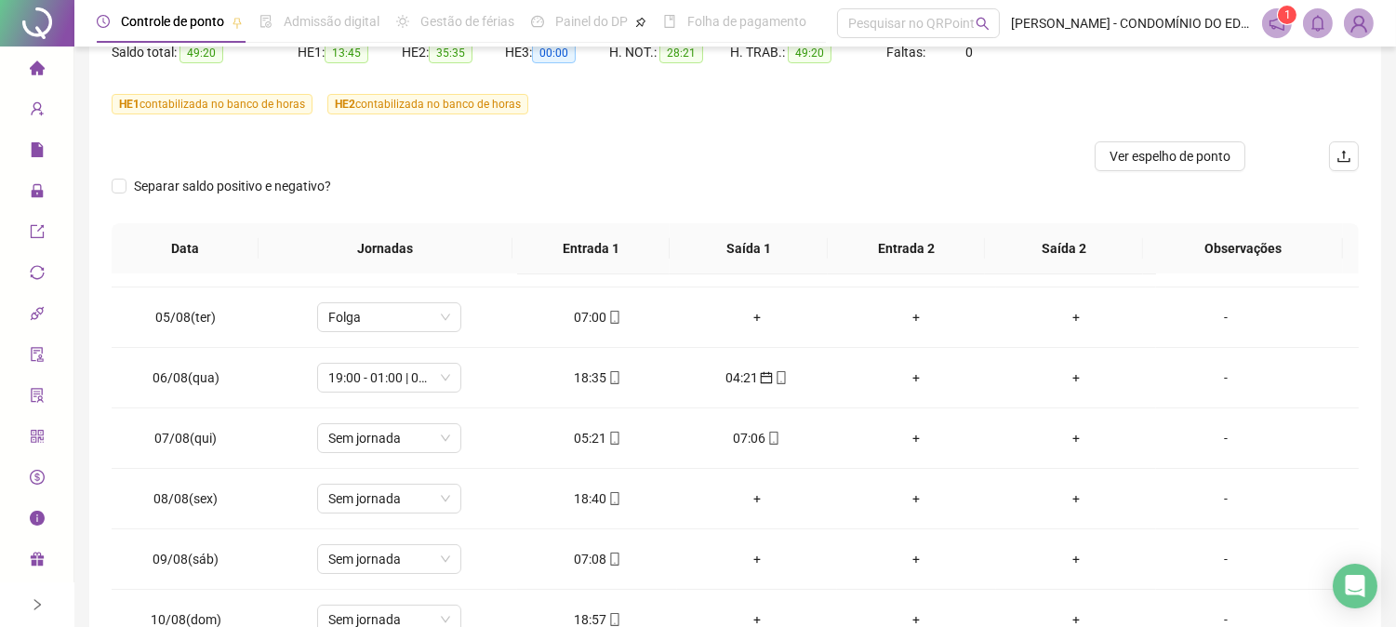
scroll to position [275, 0]
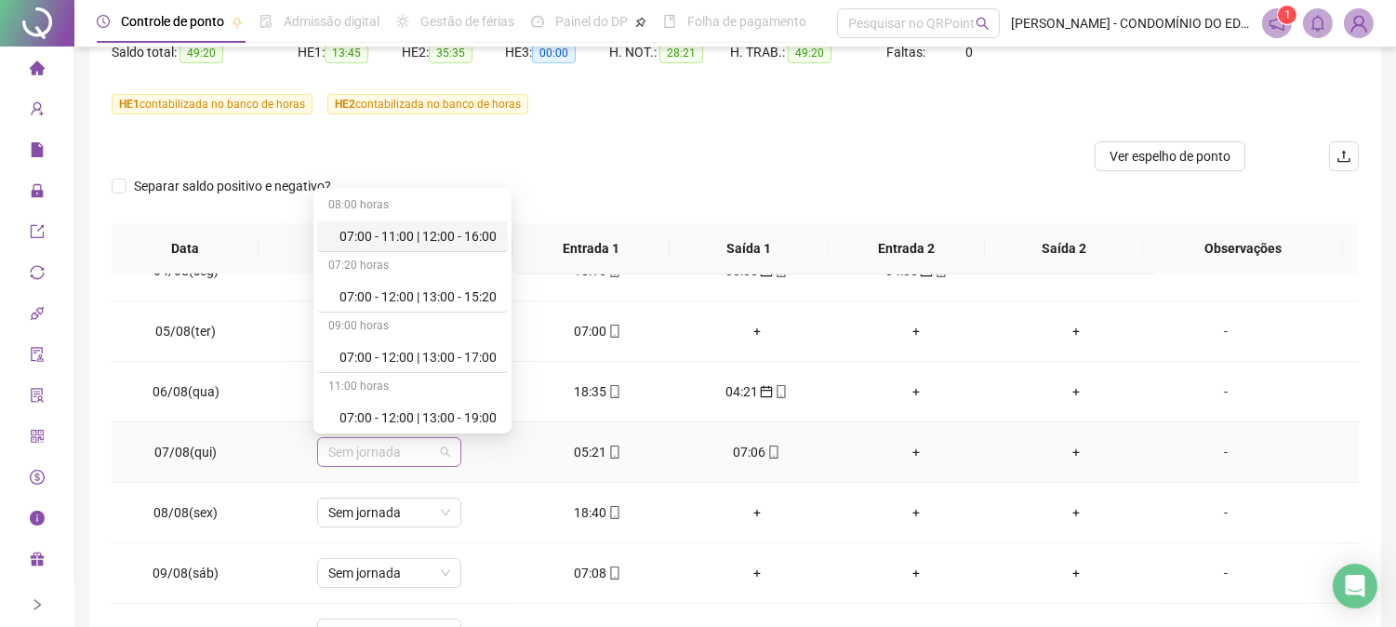
click at [357, 448] on span "Sem jornada" at bounding box center [389, 452] width 122 height 28
click at [358, 290] on div "Folga" at bounding box center [417, 293] width 157 height 20
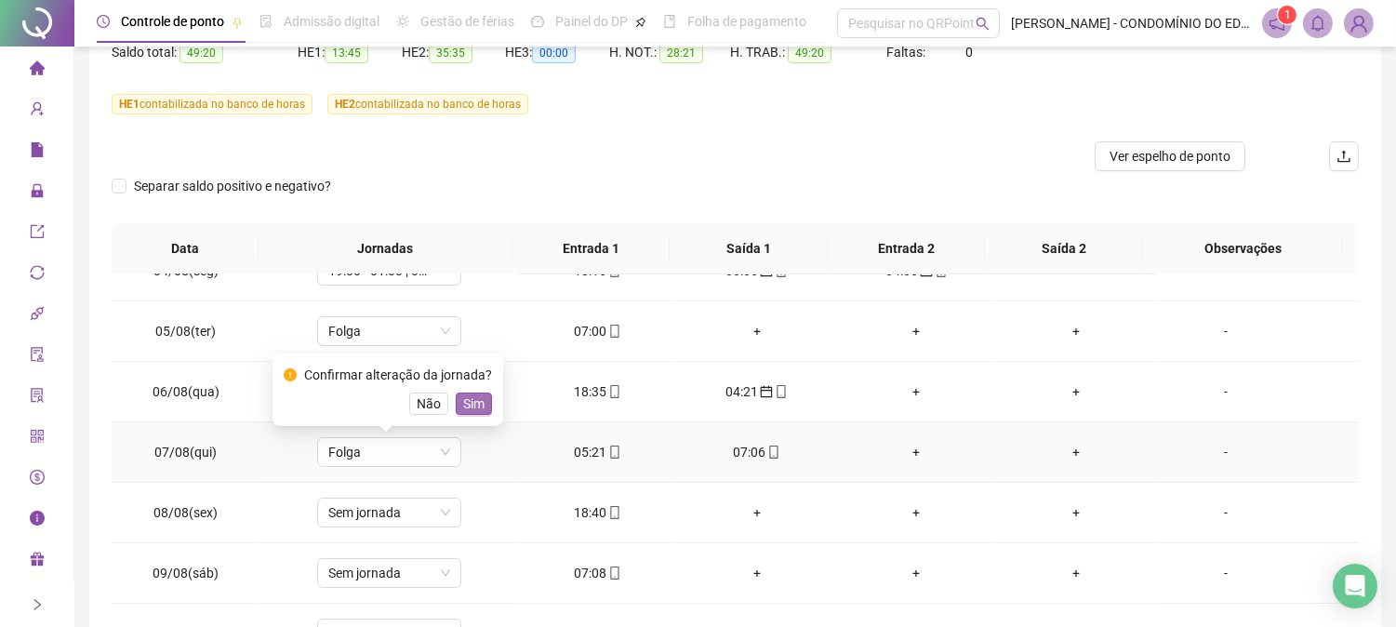
click at [475, 409] on span "Sim" at bounding box center [473, 403] width 21 height 20
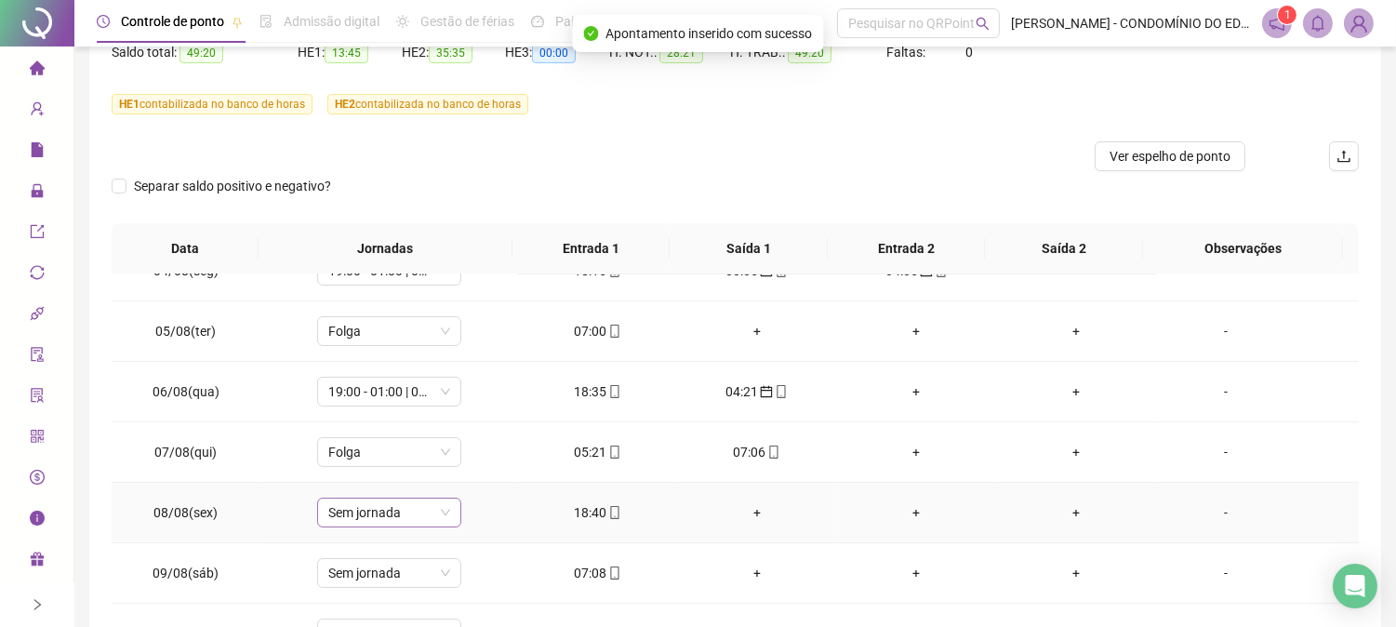
click at [388, 513] on span "Sem jornada" at bounding box center [389, 513] width 122 height 28
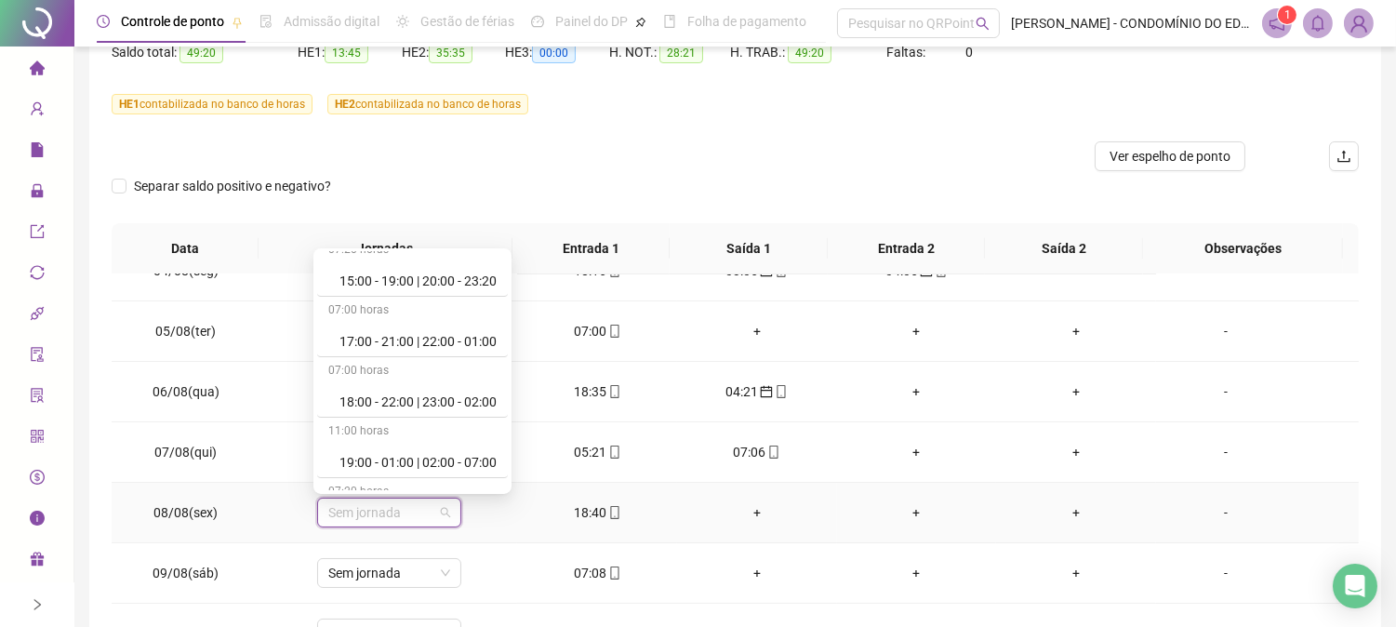
scroll to position [1019, 0]
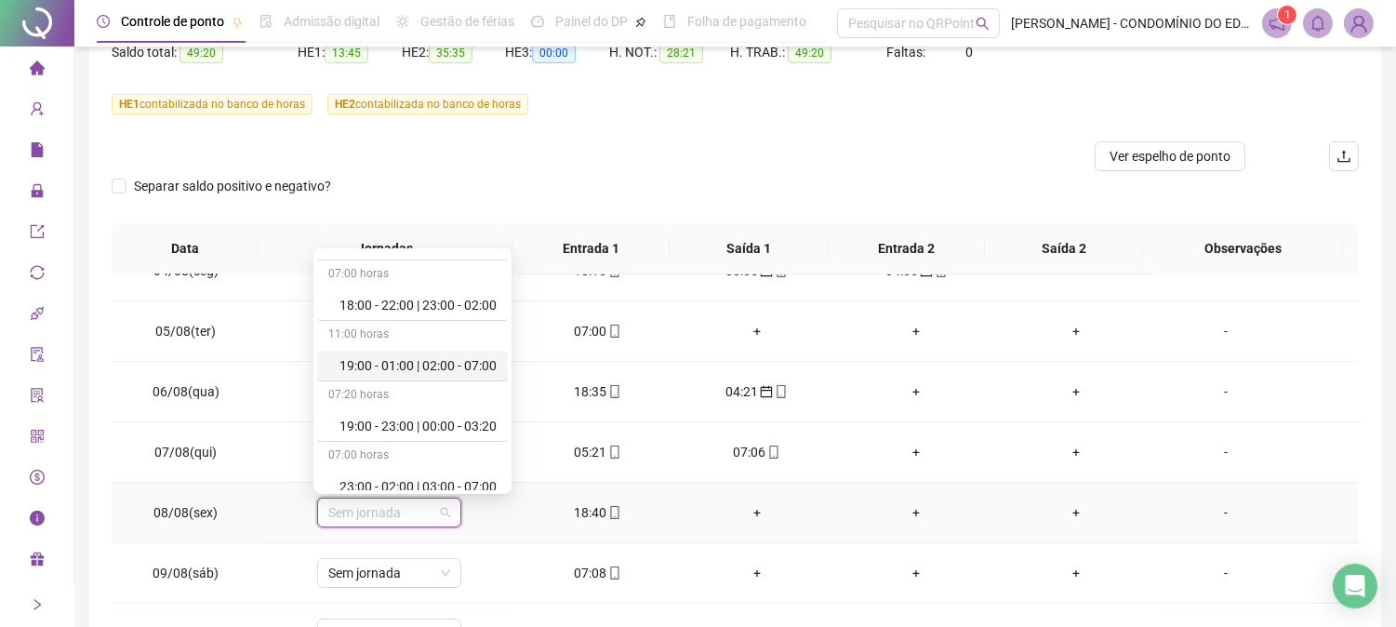
click at [431, 356] on div "19:00 - 01:00 | 02:00 - 07:00" at bounding box center [417, 365] width 157 height 20
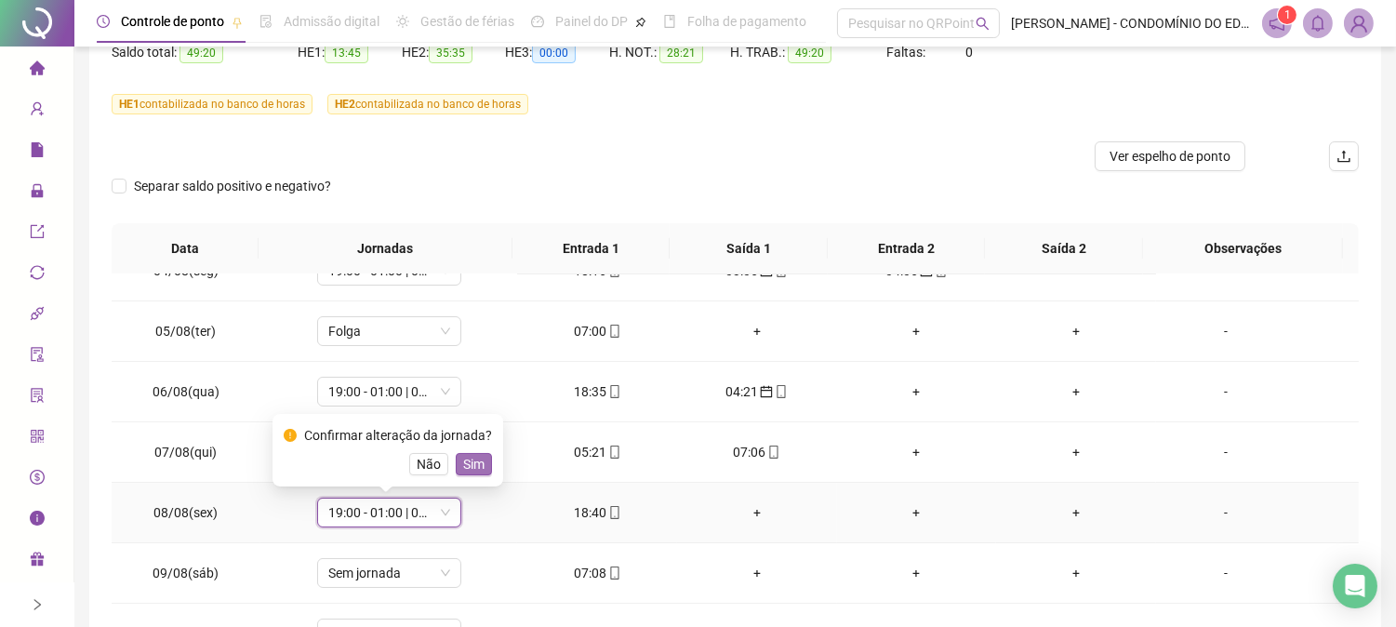
click at [468, 466] on span "Sim" at bounding box center [473, 464] width 21 height 20
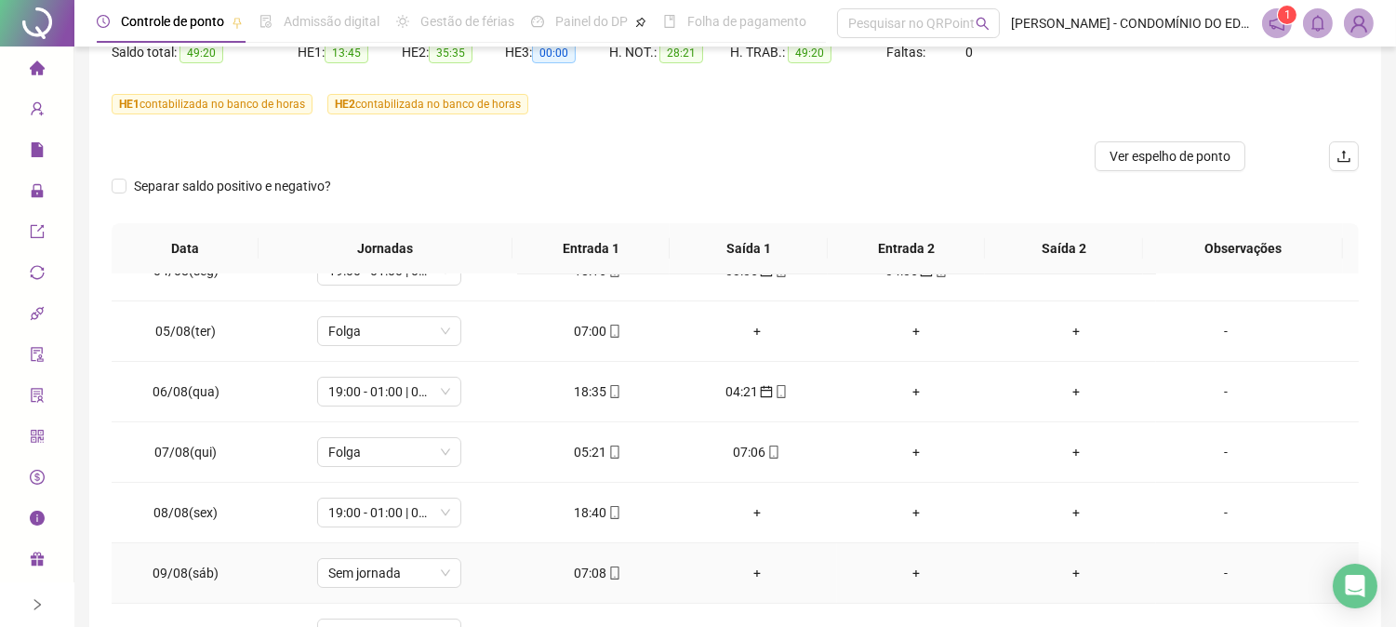
click at [592, 570] on div "07:08" at bounding box center [597, 573] width 130 height 20
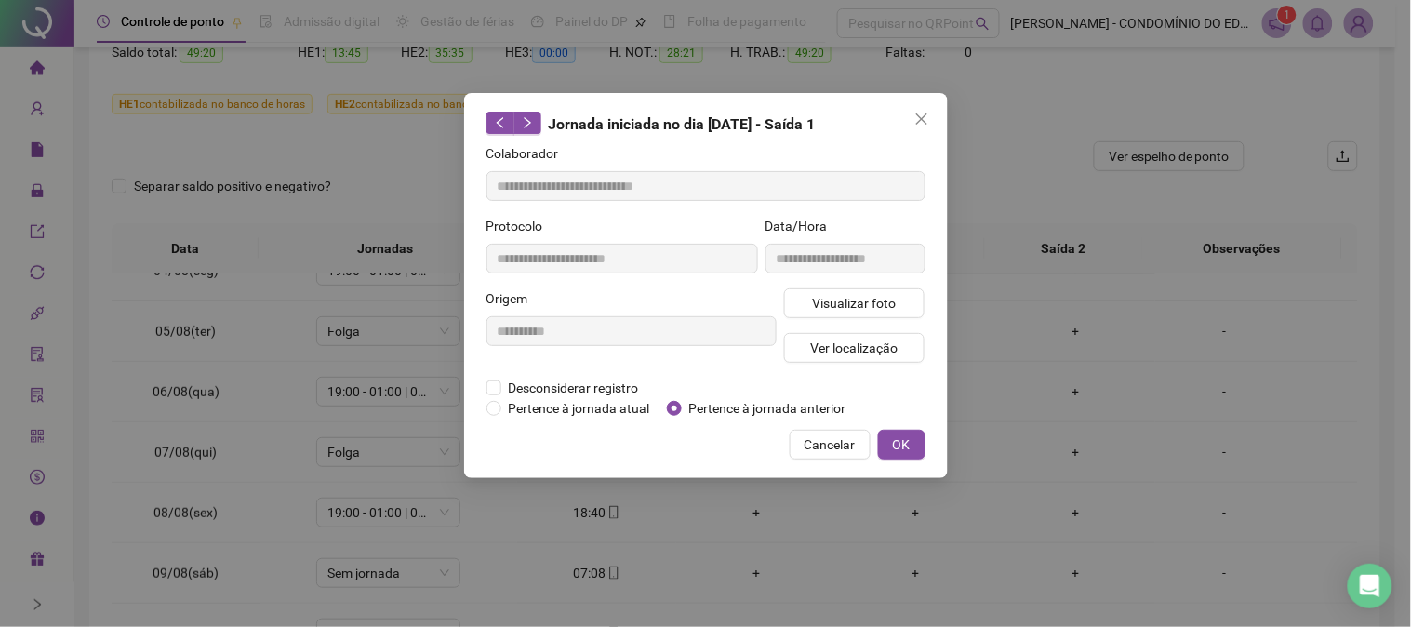
type input "**********"
click at [903, 442] on span "OK" at bounding box center [902, 444] width 18 height 20
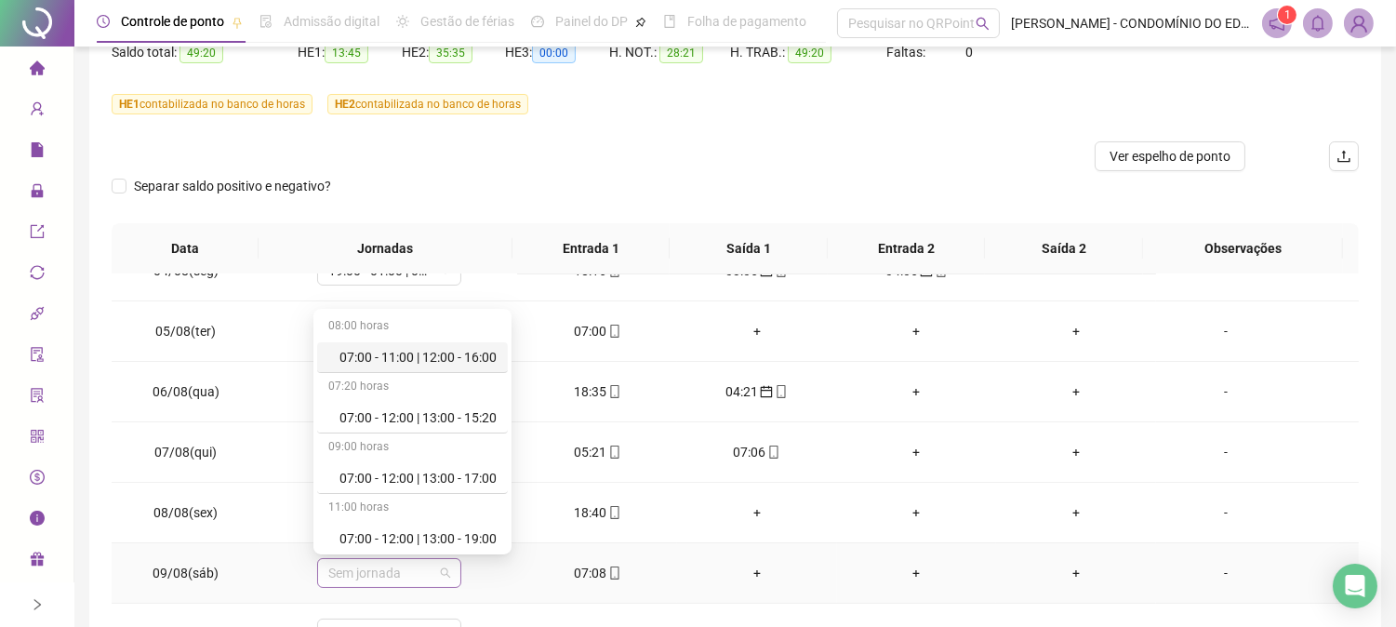
click at [357, 580] on span "Sem jornada" at bounding box center [389, 573] width 122 height 28
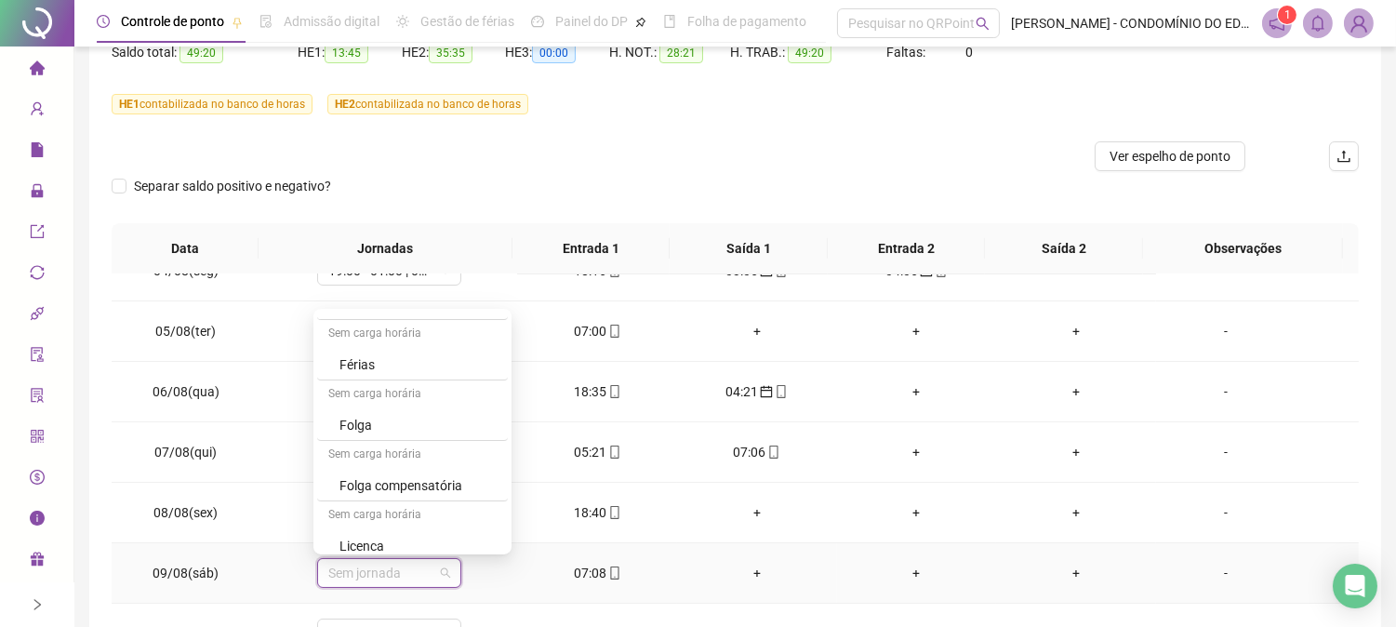
scroll to position [1336, 0]
click at [355, 410] on div "Folga" at bounding box center [417, 414] width 157 height 20
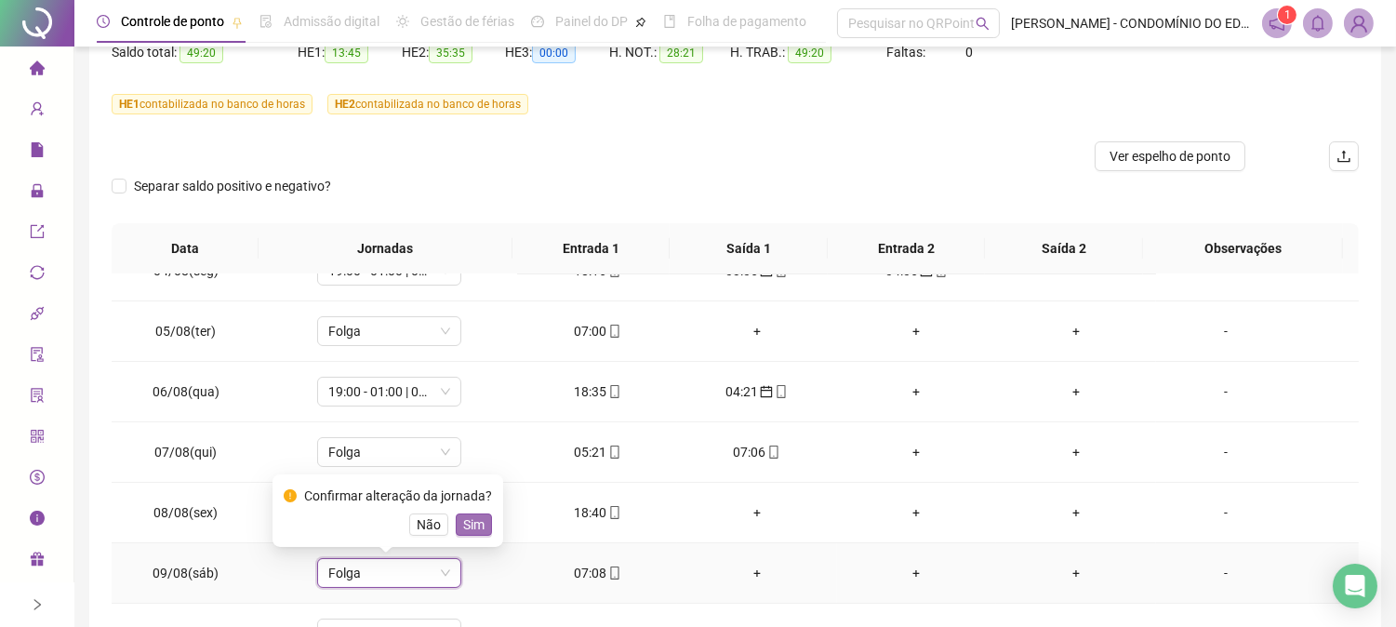
click at [479, 528] on span "Sim" at bounding box center [473, 524] width 21 height 20
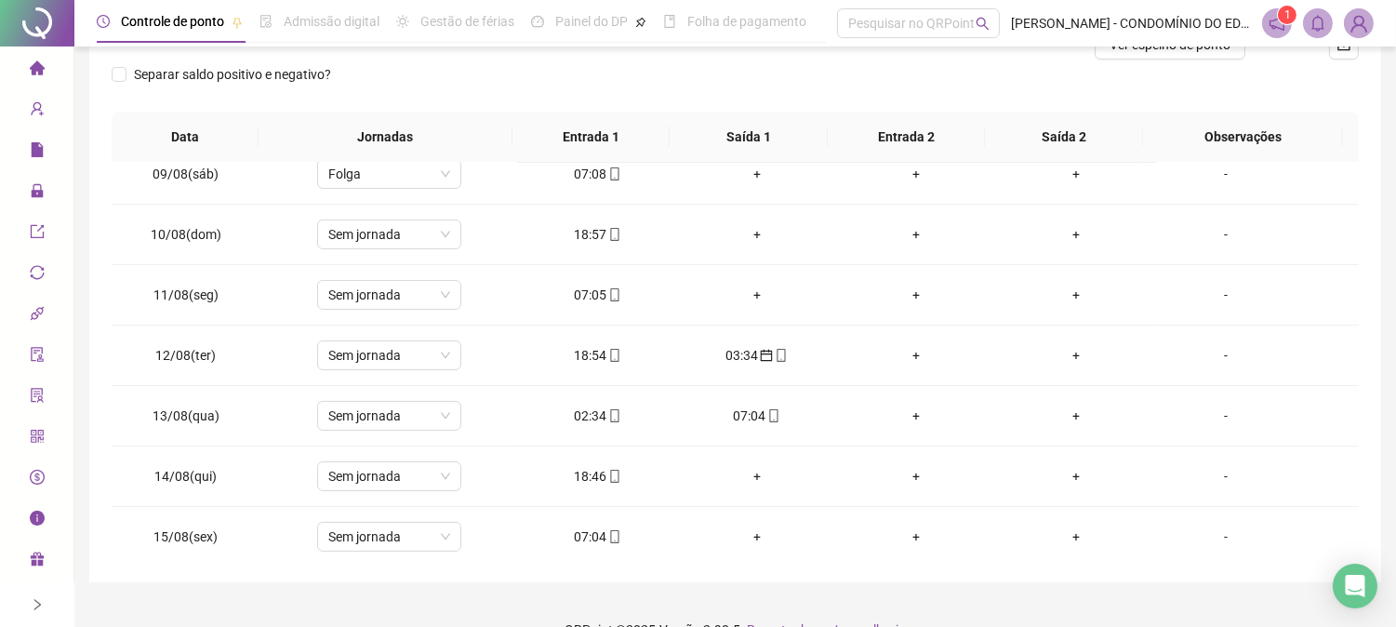
scroll to position [565, 0]
click at [586, 288] on div "07:05" at bounding box center [597, 293] width 130 height 20
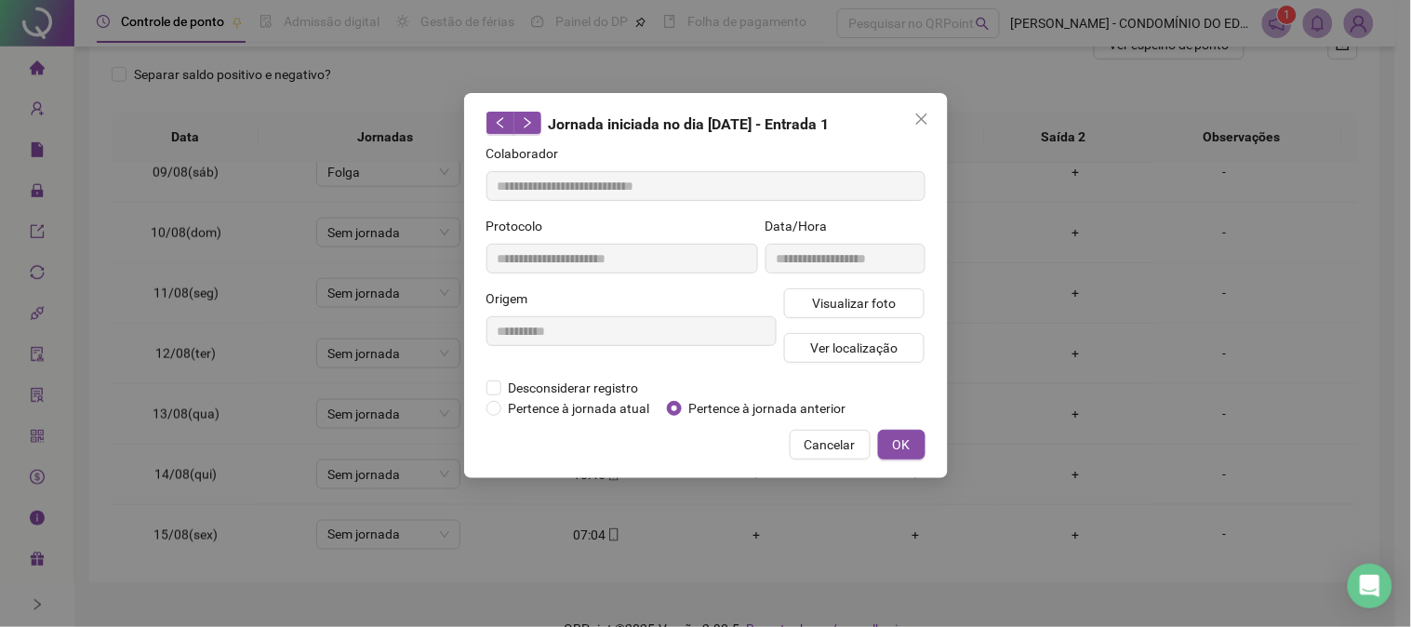
type input "**********"
click at [904, 438] on span "OK" at bounding box center [902, 444] width 18 height 20
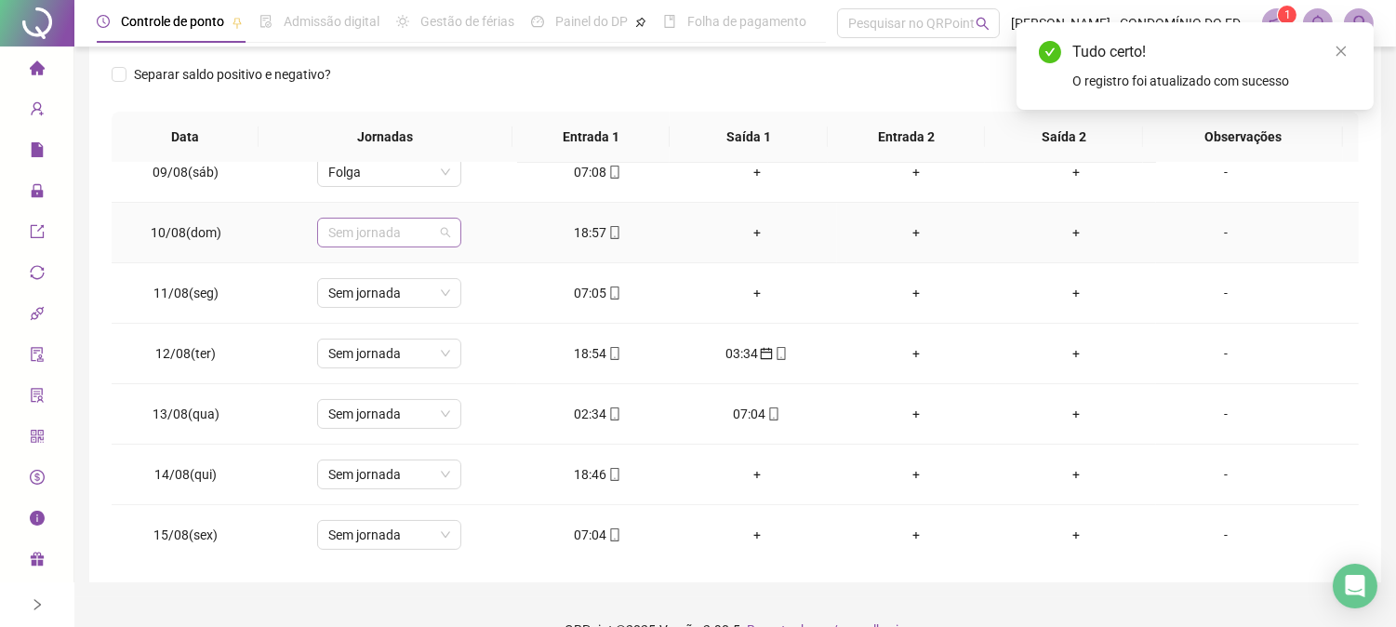
click at [357, 230] on span "Sem jornada" at bounding box center [389, 233] width 122 height 28
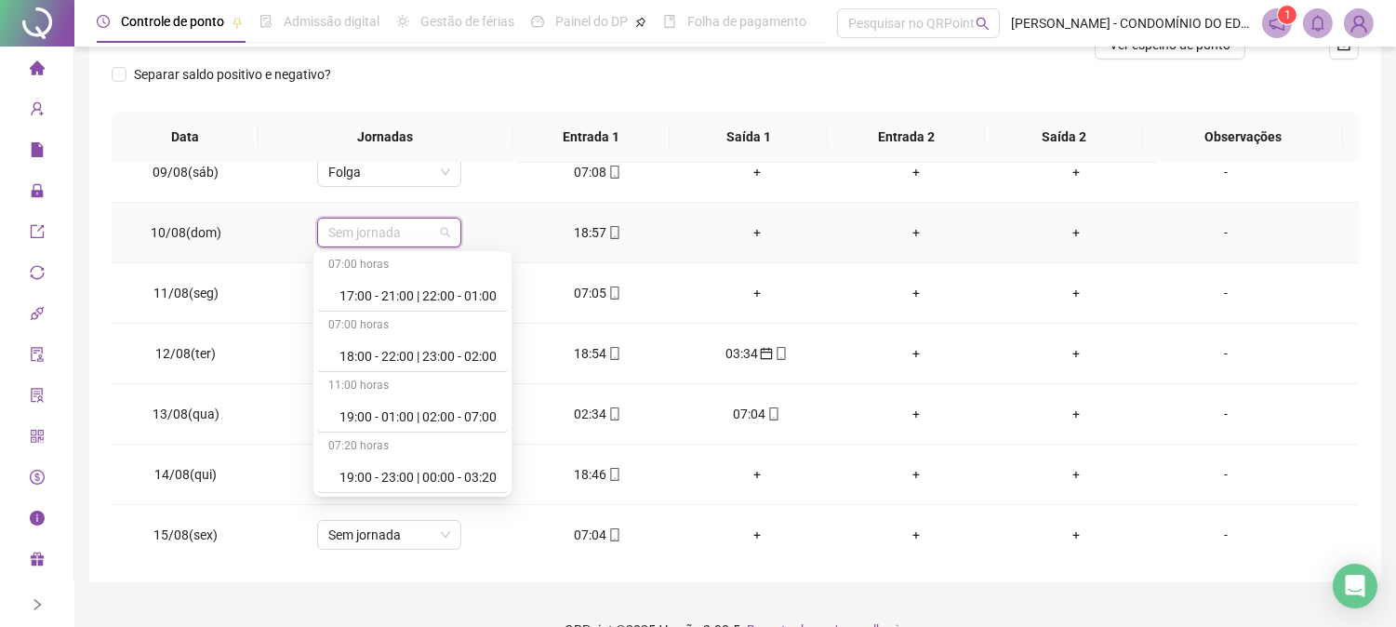
scroll to position [978, 0]
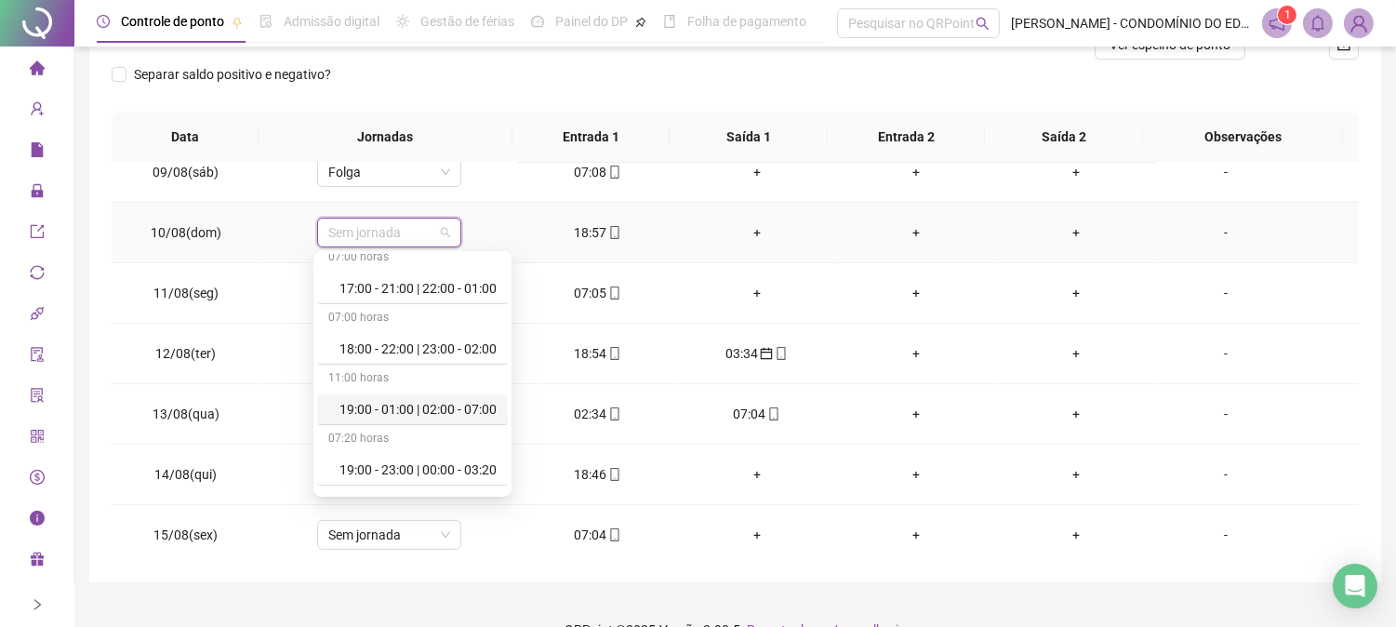
click at [415, 411] on div "19:00 - 01:00 | 02:00 - 07:00" at bounding box center [417, 409] width 157 height 20
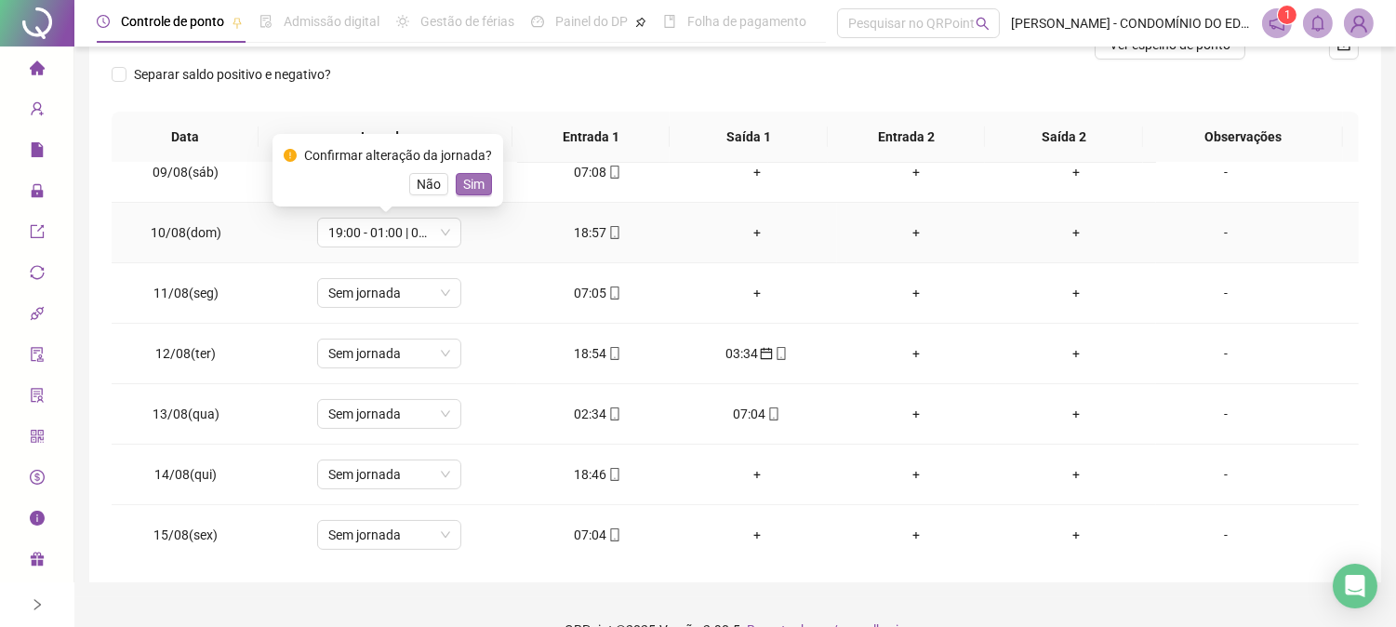
click at [471, 182] on span "Sim" at bounding box center [473, 184] width 21 height 20
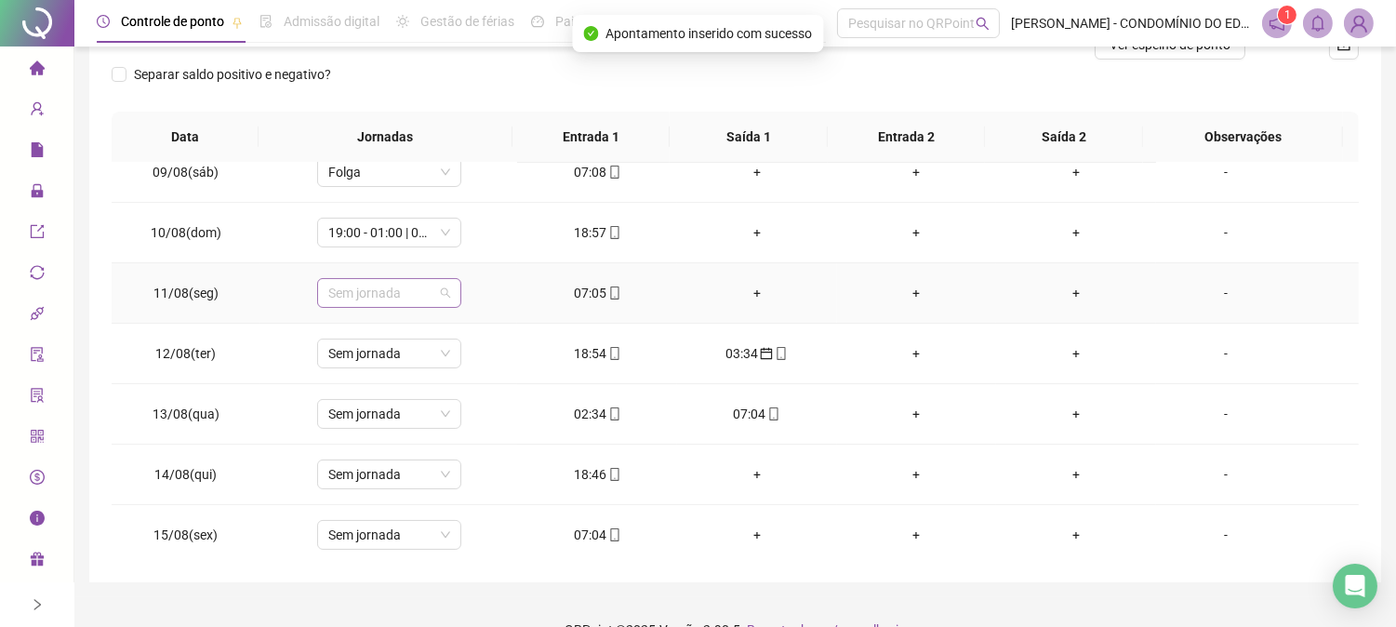
click at [382, 292] on span "Sem jornada" at bounding box center [389, 293] width 122 height 28
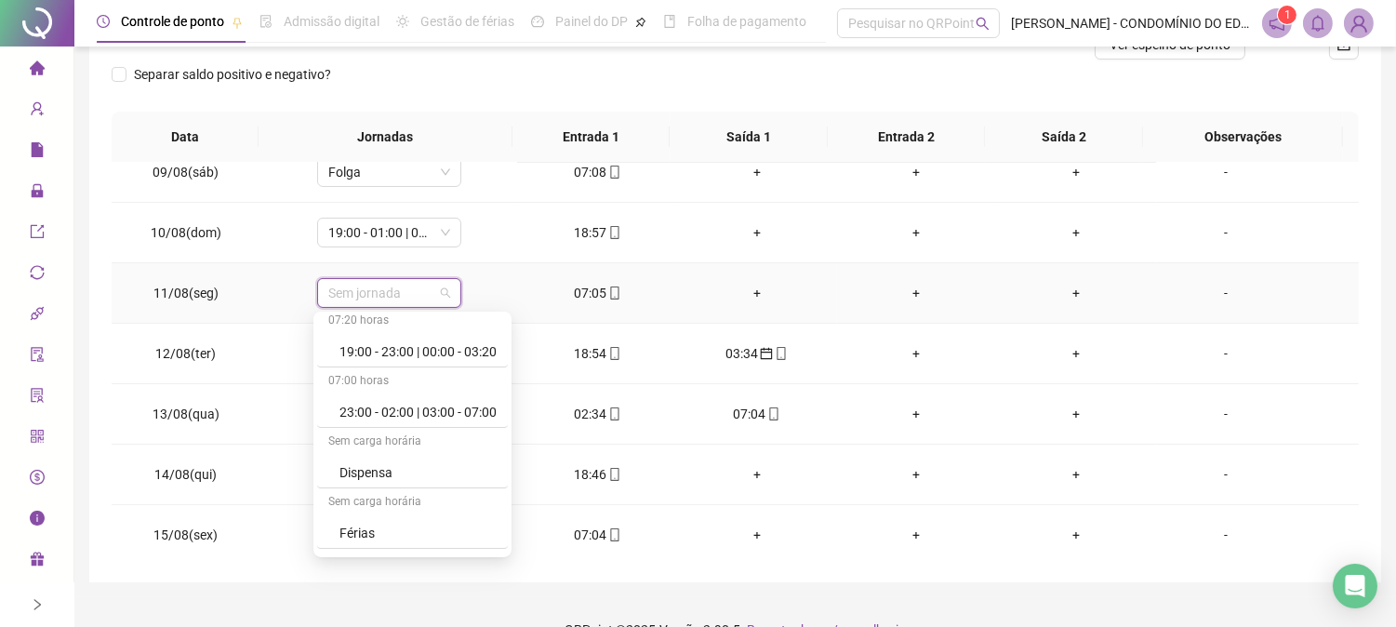
scroll to position [1336, 0]
click at [358, 419] on div "Folga" at bounding box center [417, 416] width 157 height 20
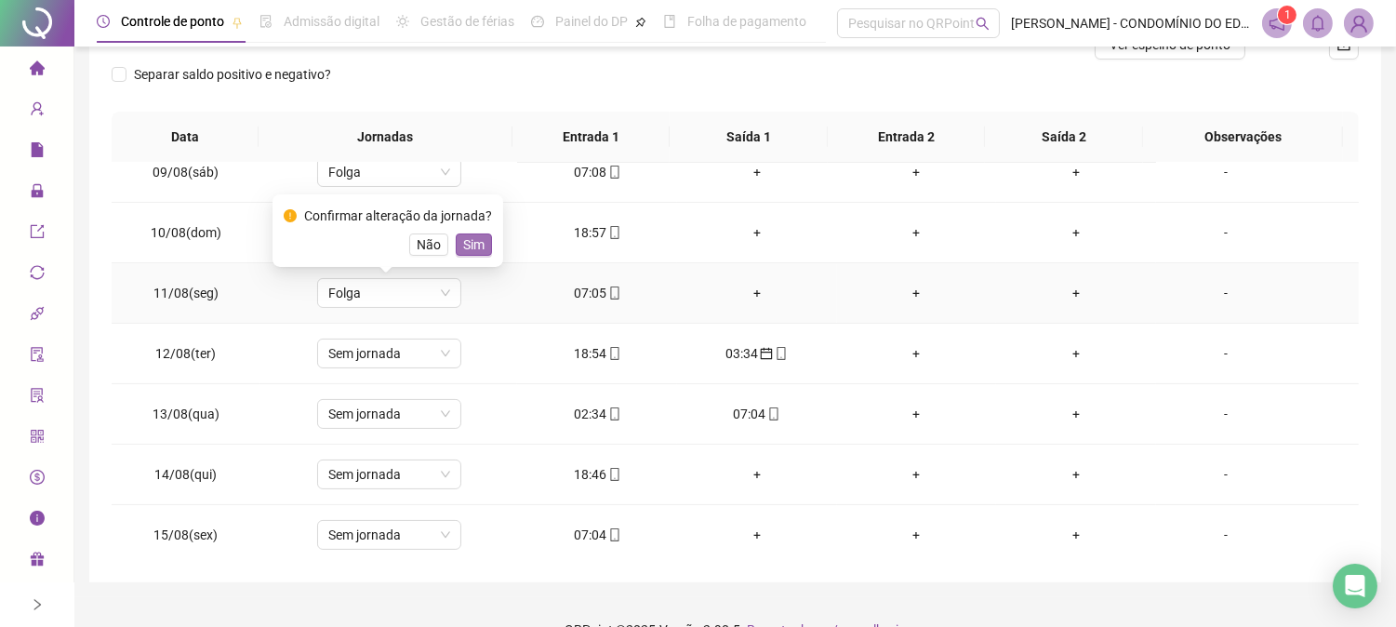
click at [467, 245] on span "Sim" at bounding box center [473, 244] width 21 height 20
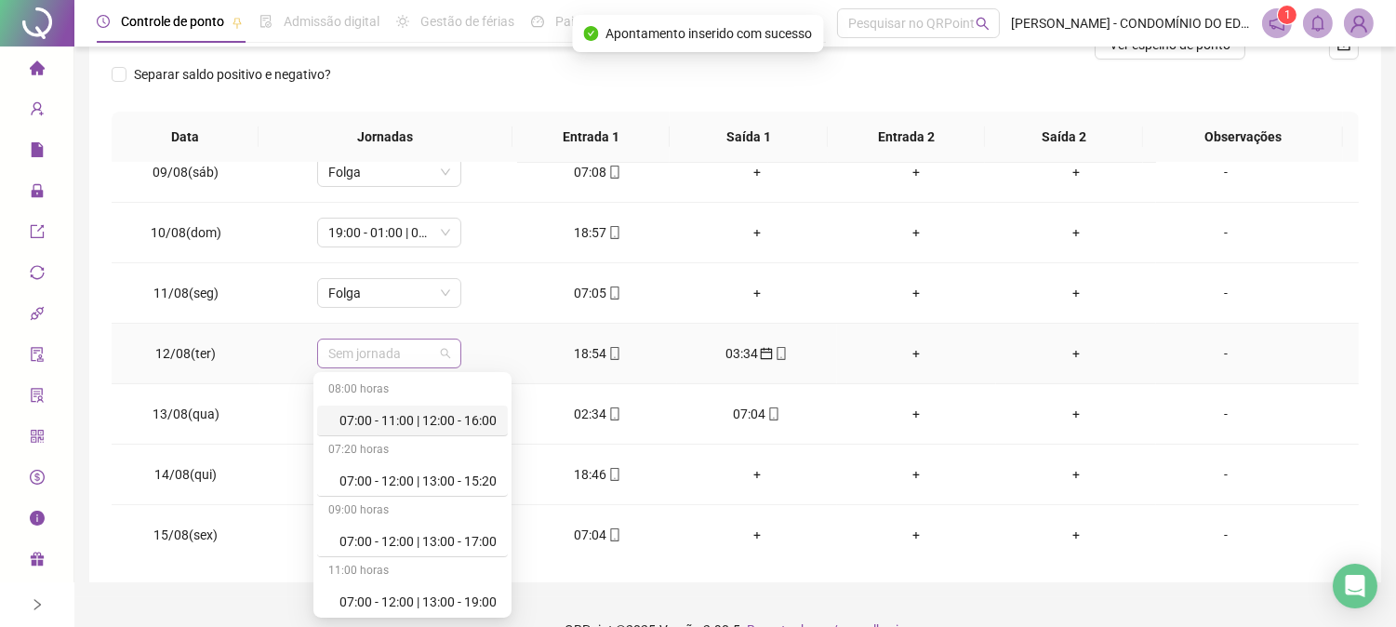
click at [400, 350] on span "Sem jornada" at bounding box center [389, 353] width 122 height 28
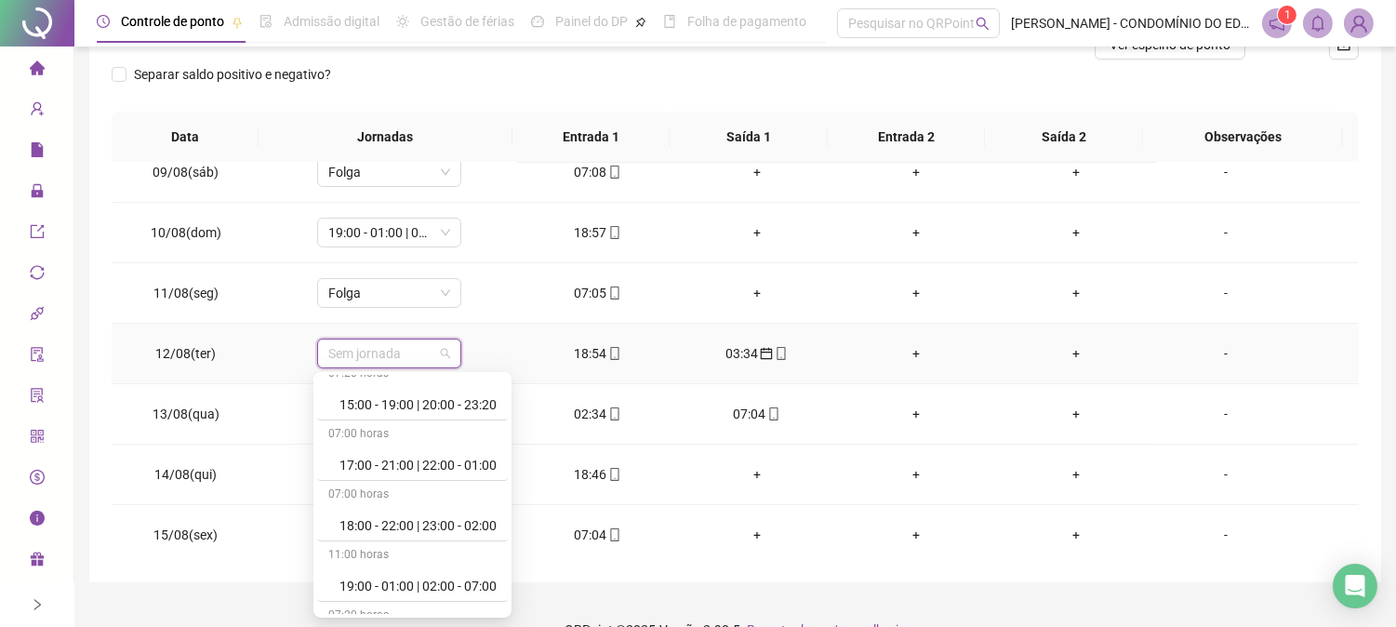
scroll to position [964, 0]
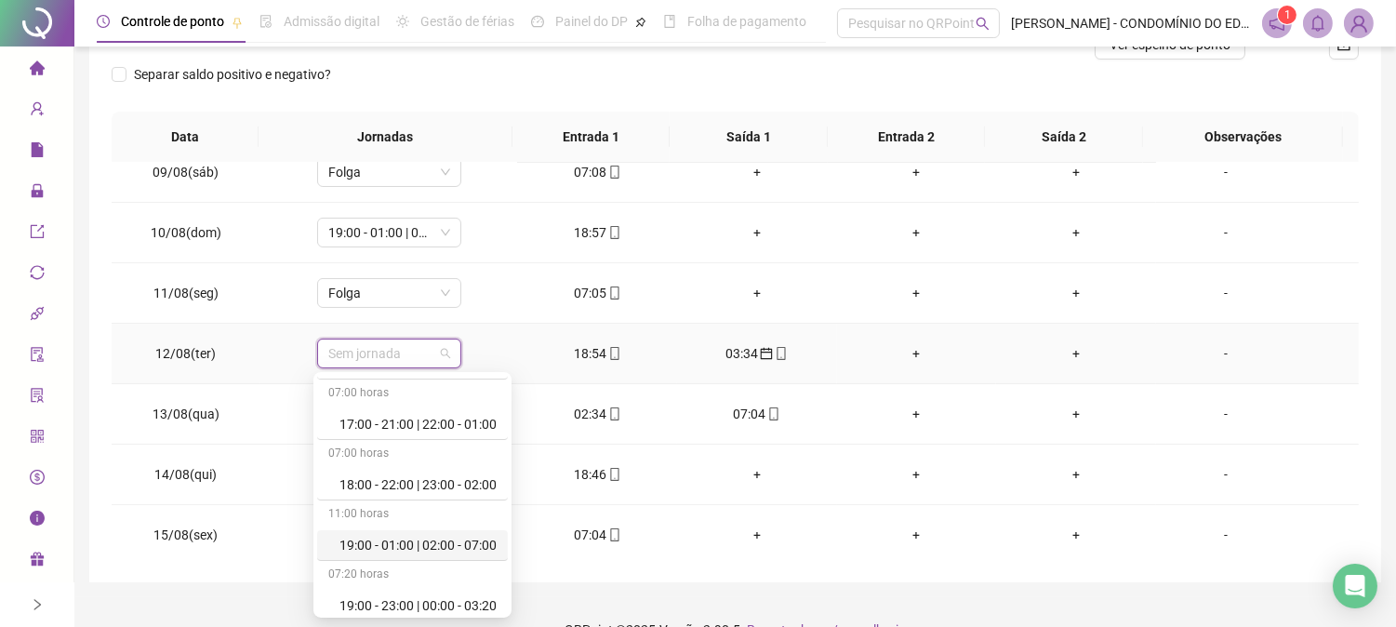
click at [472, 551] on div "19:00 - 01:00 | 02:00 - 07:00" at bounding box center [417, 545] width 157 height 20
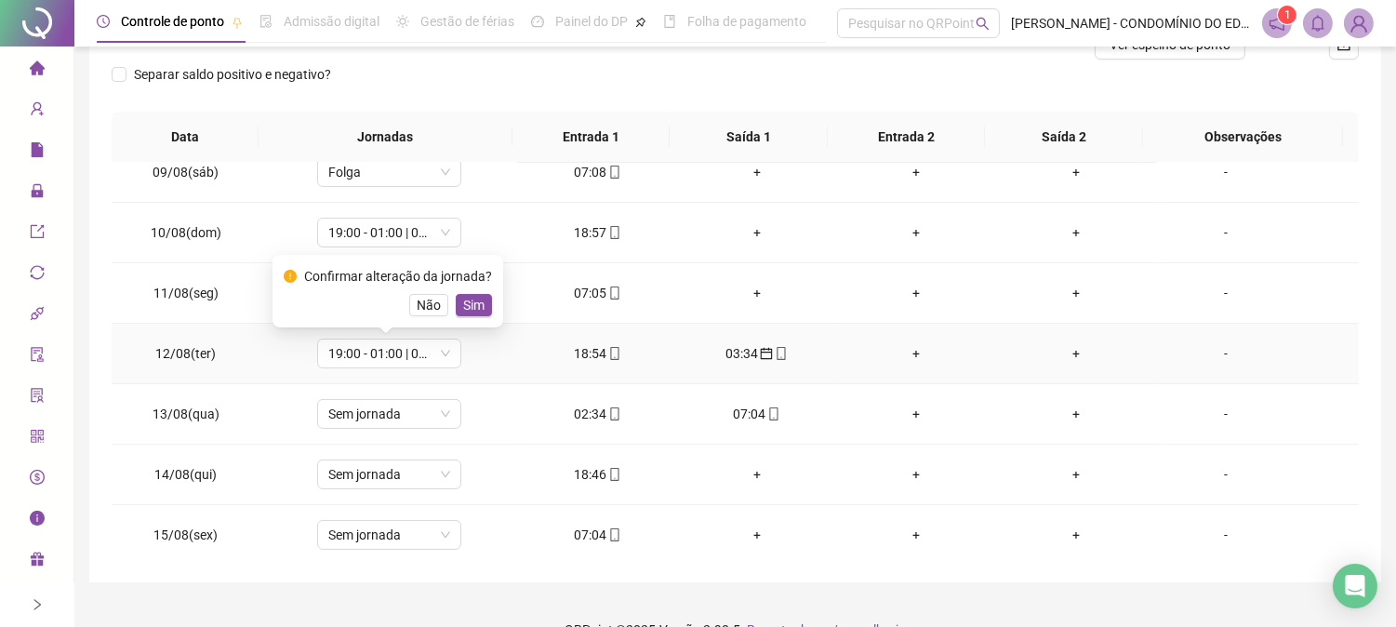
click at [470, 308] on span "Sim" at bounding box center [473, 305] width 21 height 20
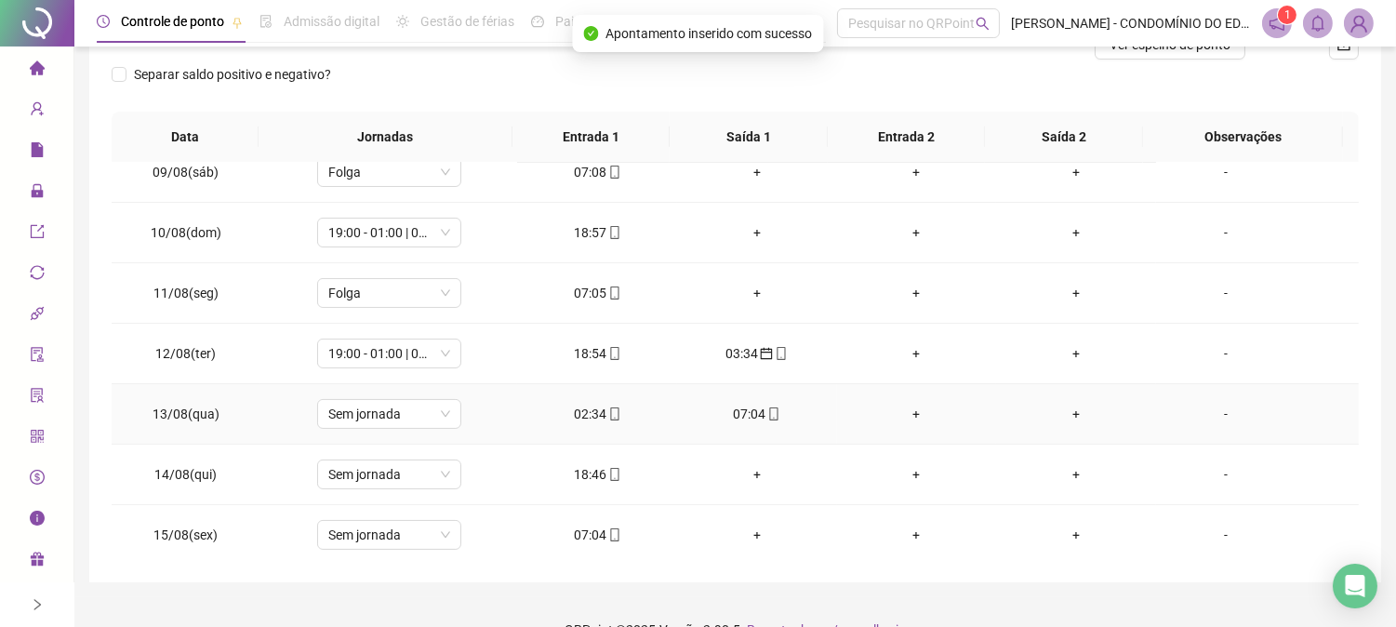
click at [581, 407] on div "02:34" at bounding box center [597, 414] width 130 height 20
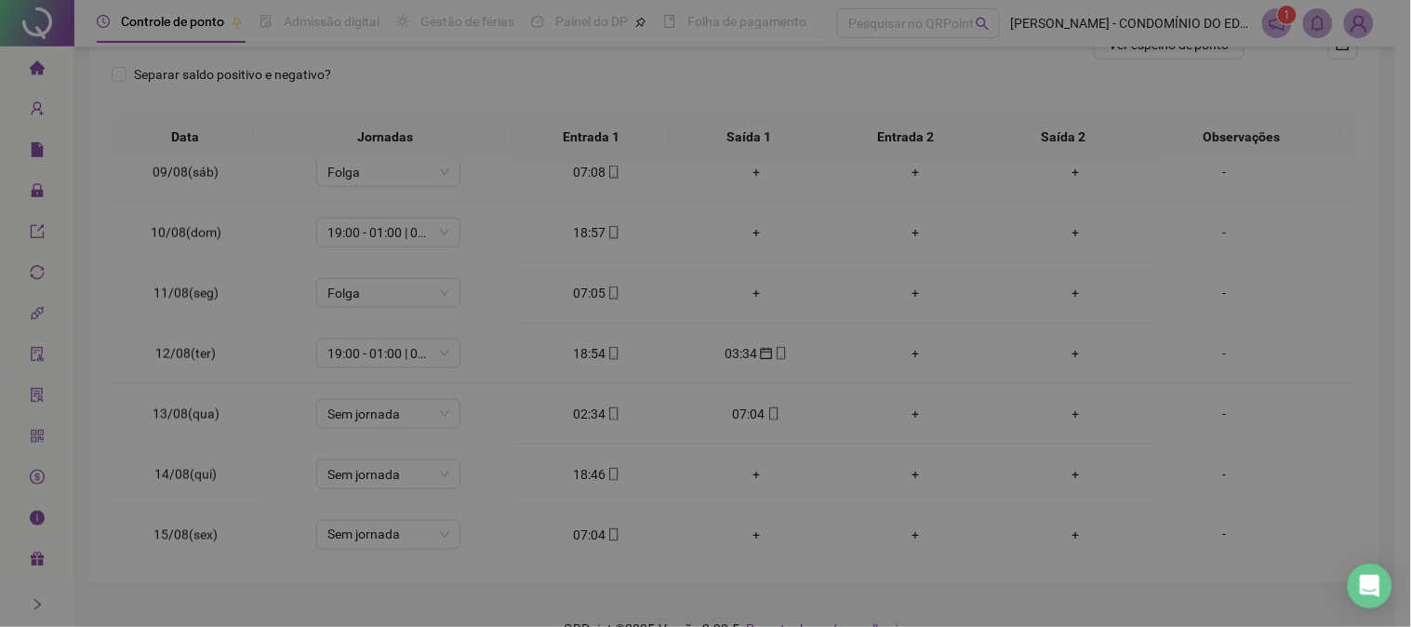
type input "**********"
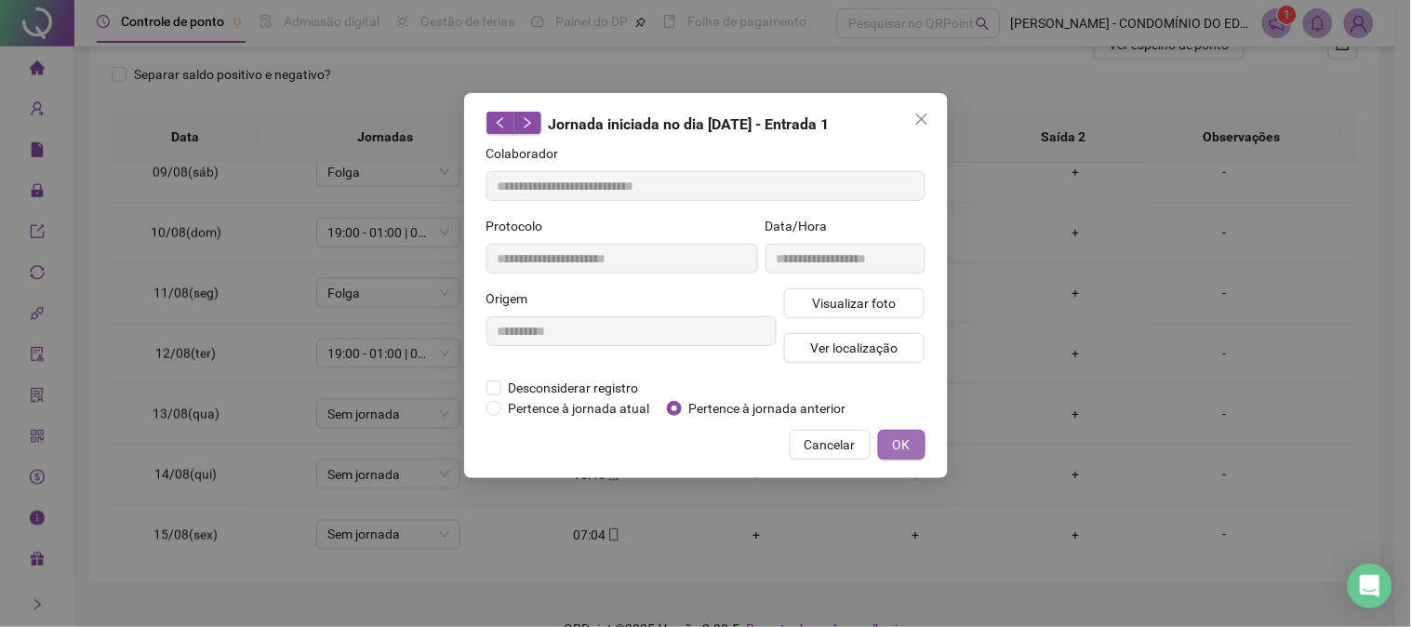
click at [895, 442] on span "OK" at bounding box center [902, 444] width 18 height 20
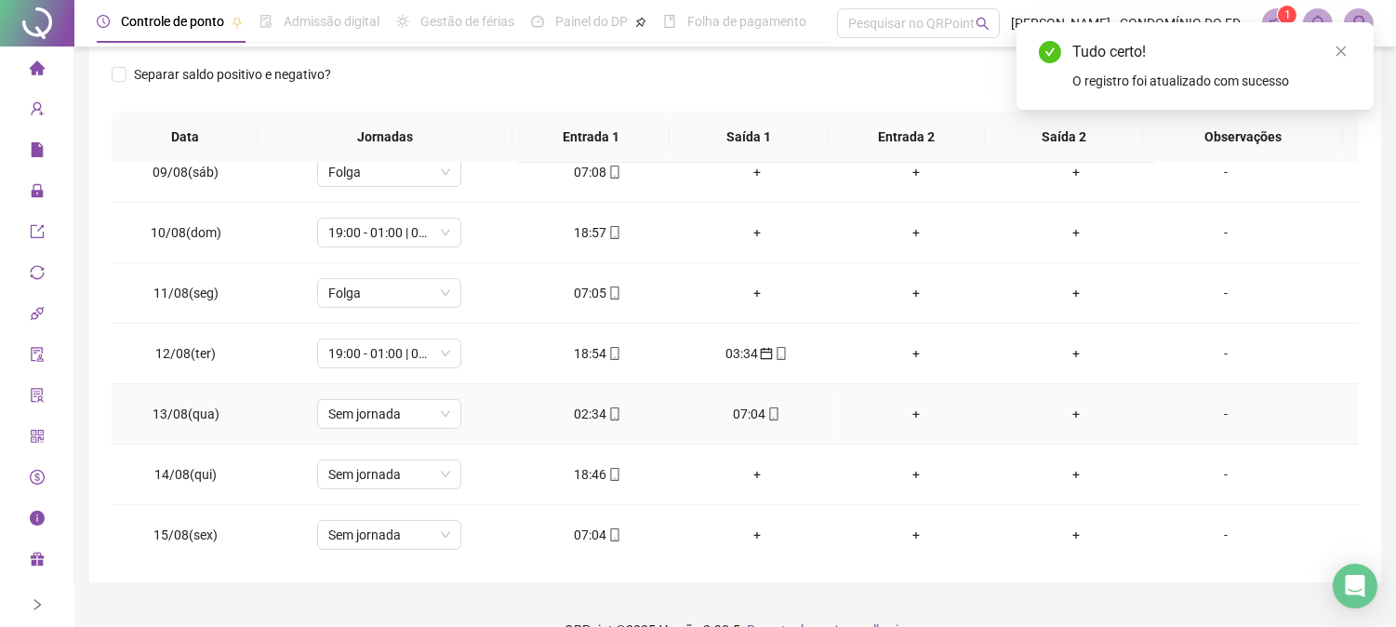
click at [738, 415] on div "07:04" at bounding box center [757, 414] width 130 height 20
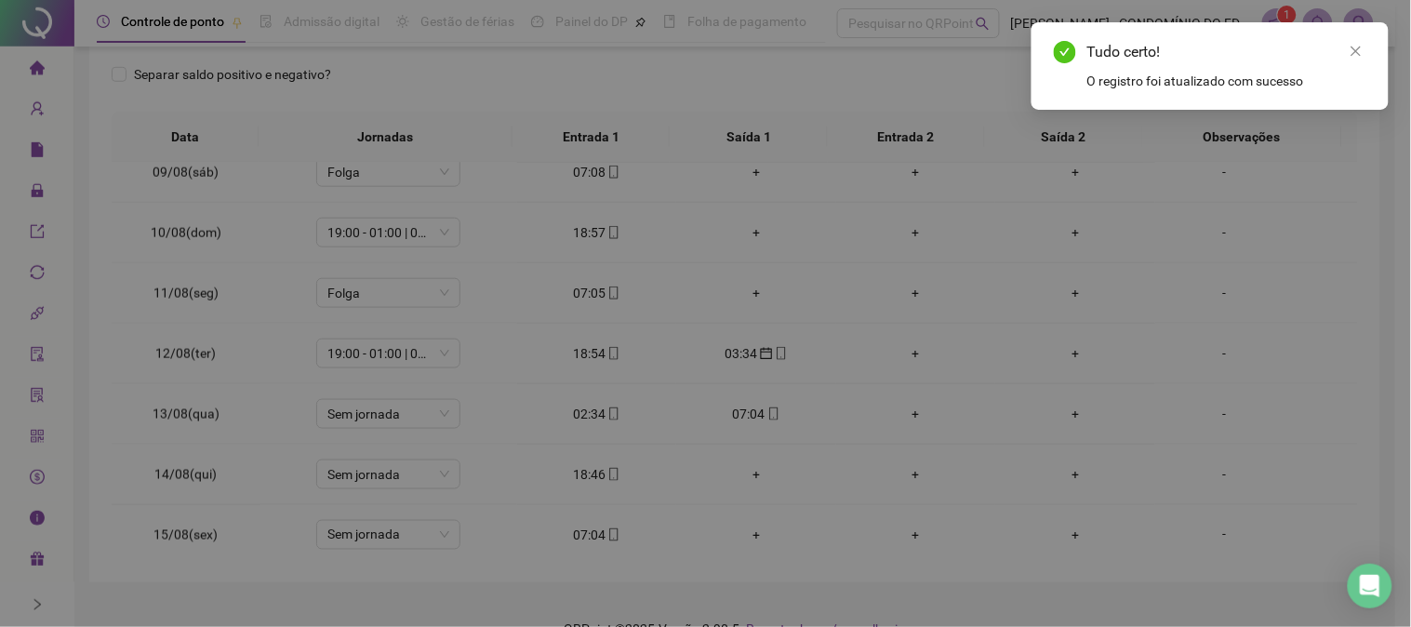
type input "**********"
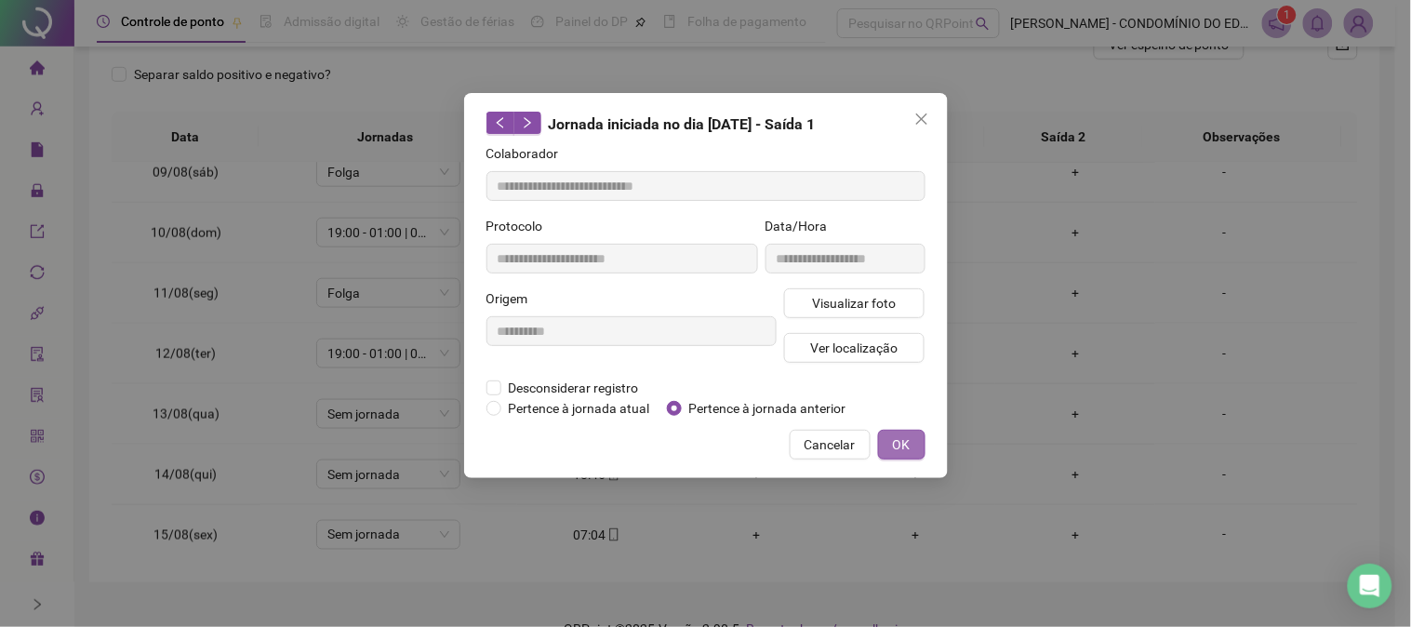
click at [897, 444] on span "OK" at bounding box center [902, 444] width 18 height 20
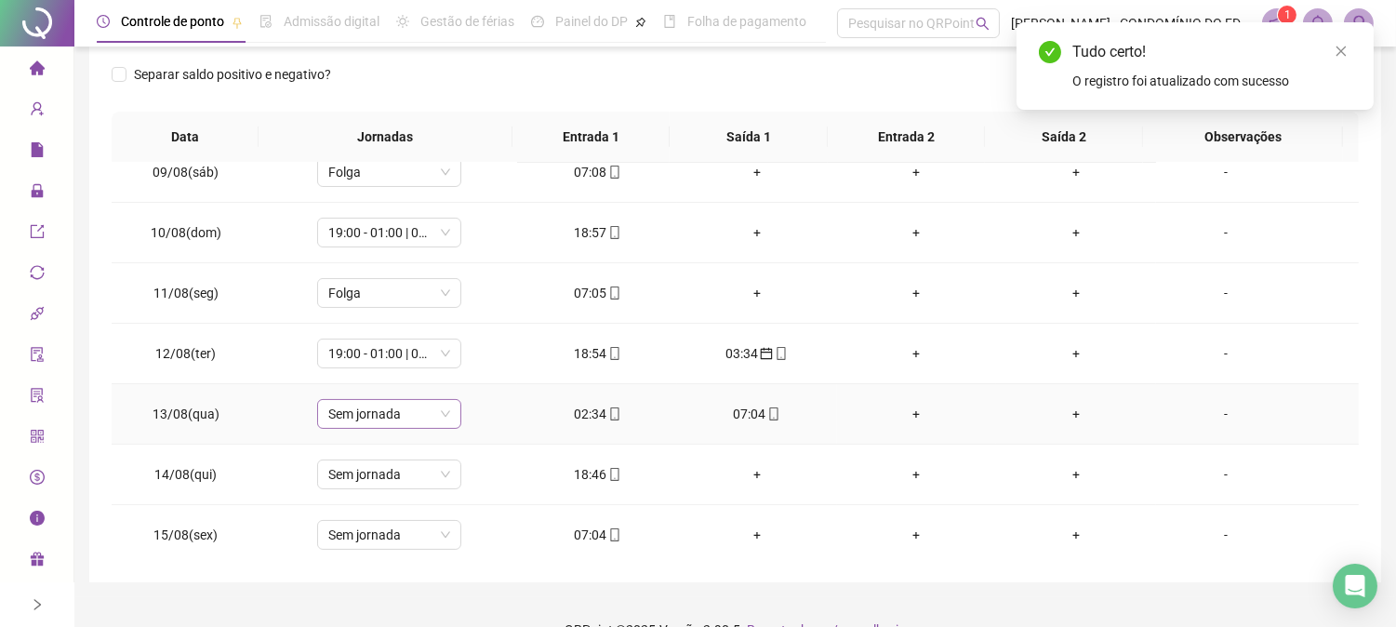
click at [397, 414] on span "Sem jornada" at bounding box center [389, 414] width 122 height 28
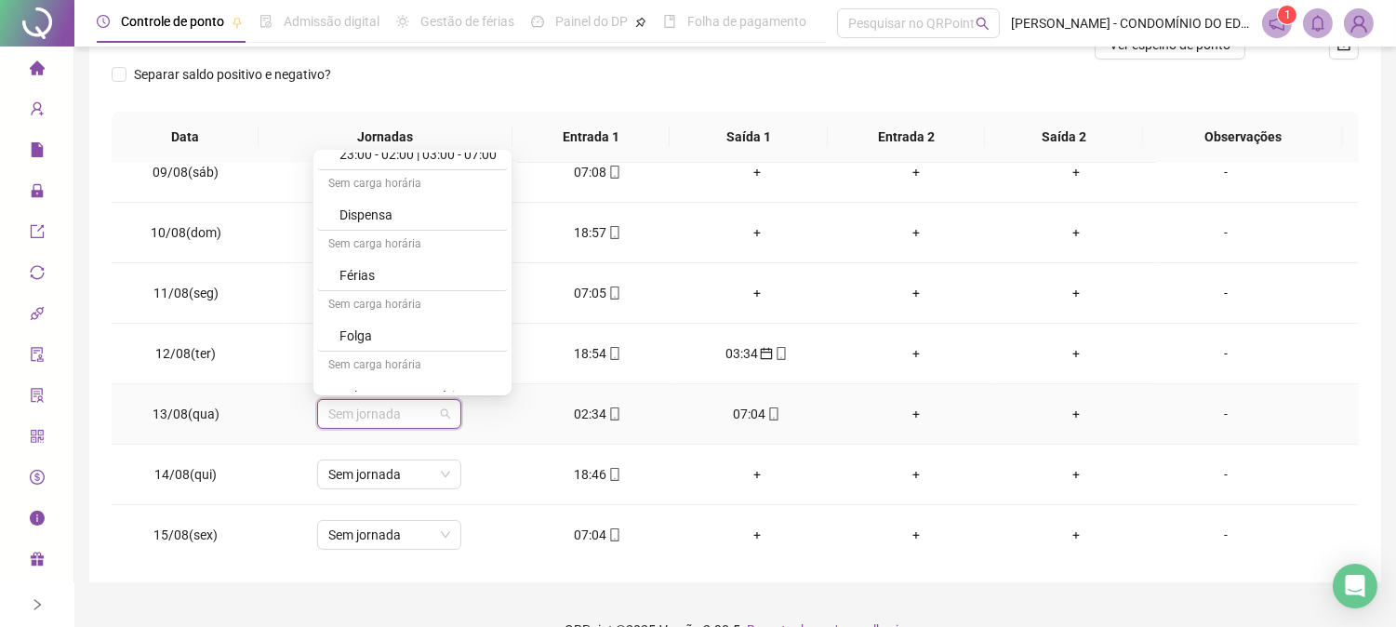
scroll to position [1336, 0]
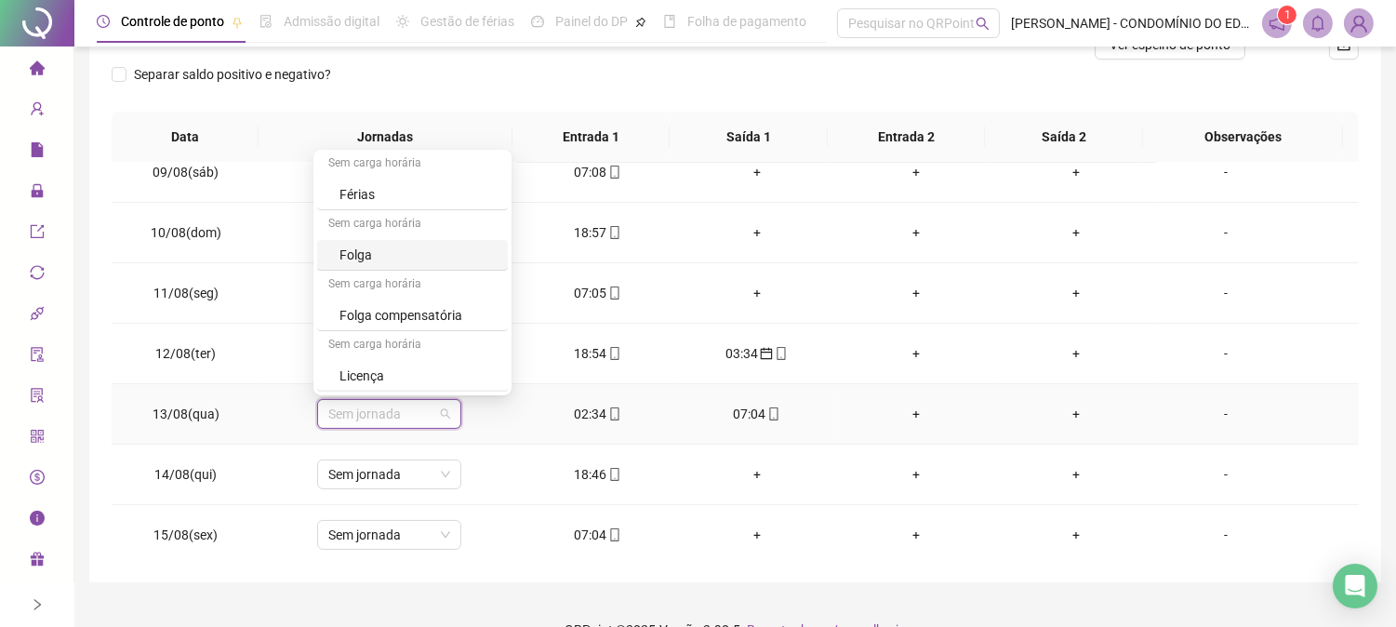
click at [352, 246] on div "Folga" at bounding box center [417, 255] width 157 height 20
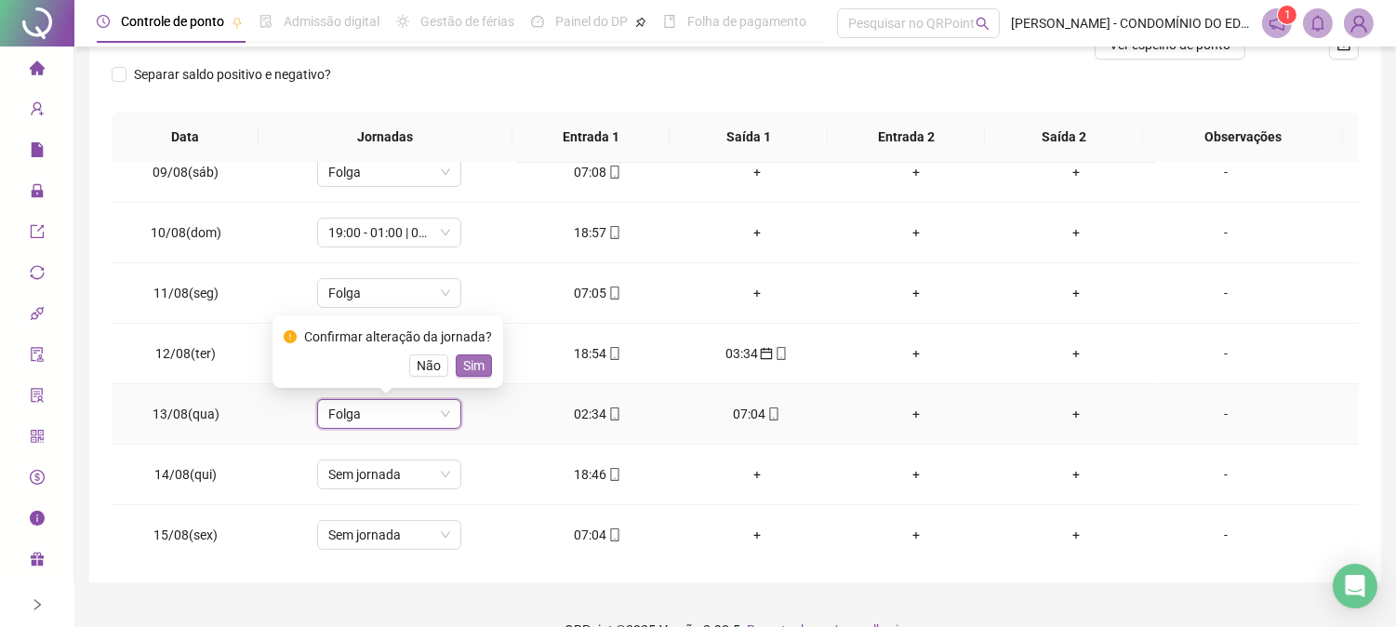
click at [470, 367] on span "Sim" at bounding box center [473, 365] width 21 height 20
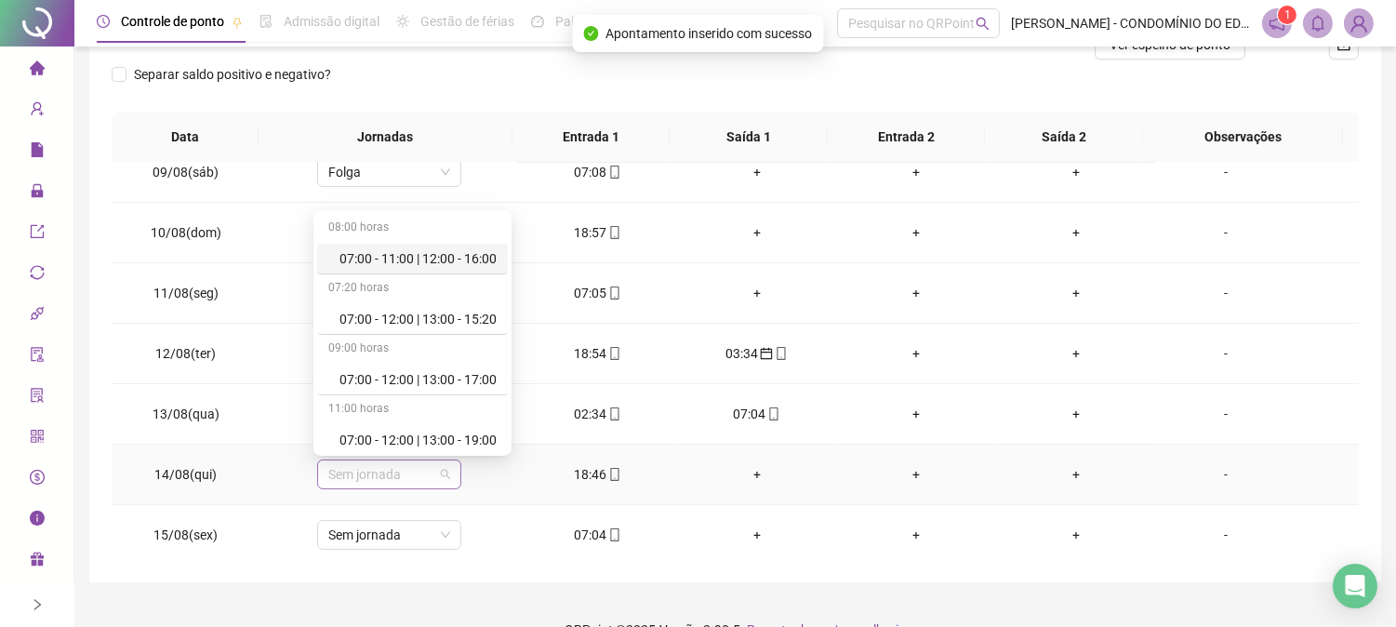
click at [401, 477] on span "Sem jornada" at bounding box center [389, 474] width 122 height 28
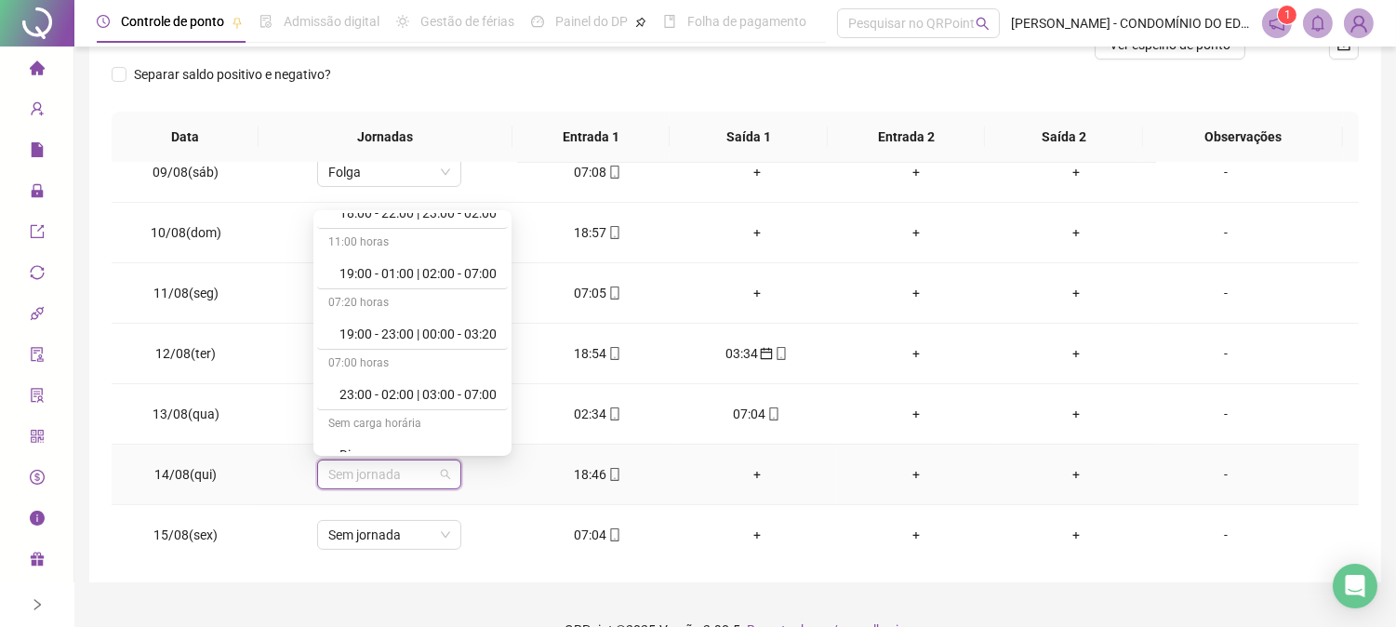
scroll to position [991, 0]
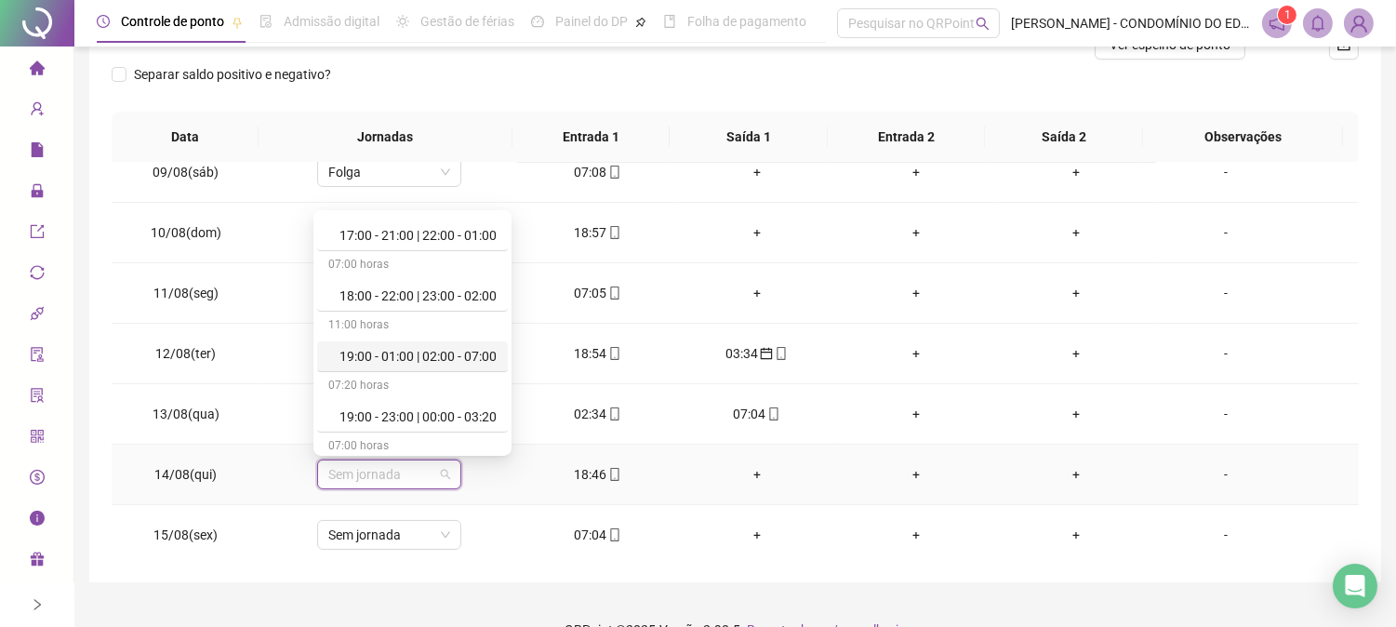
click at [416, 358] on div "19:00 - 01:00 | 02:00 - 07:00" at bounding box center [417, 356] width 157 height 20
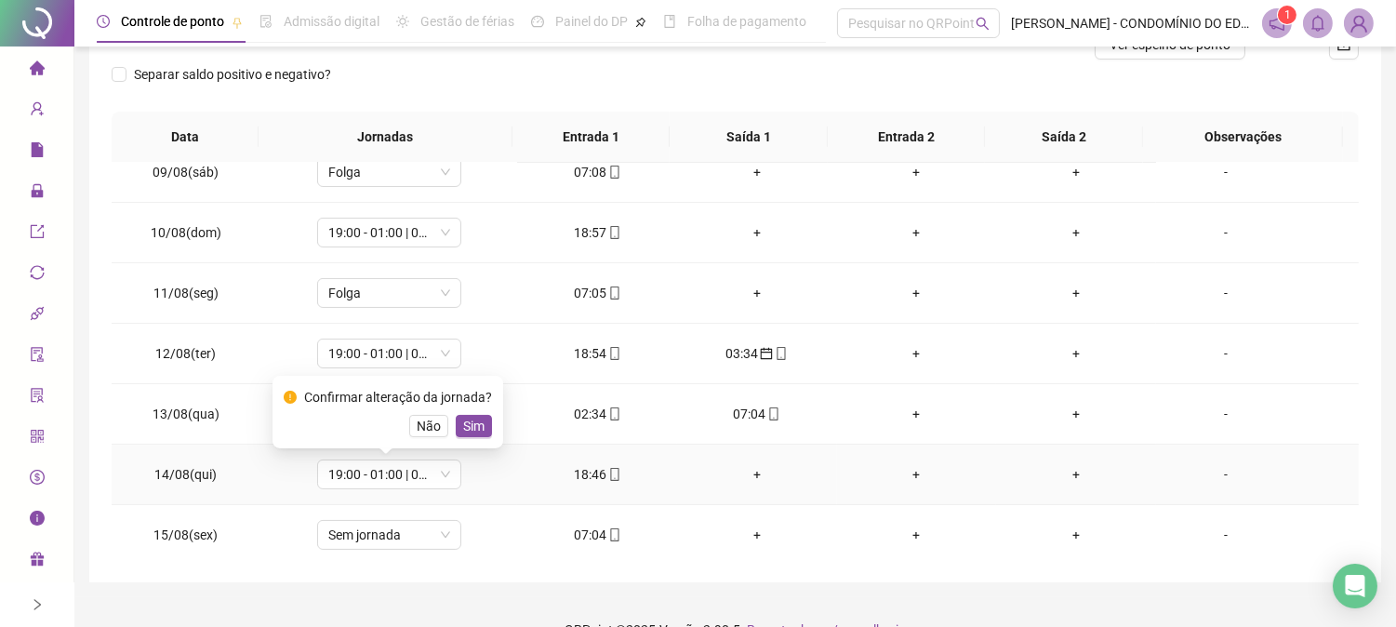
click at [472, 421] on span "Sim" at bounding box center [473, 426] width 21 height 20
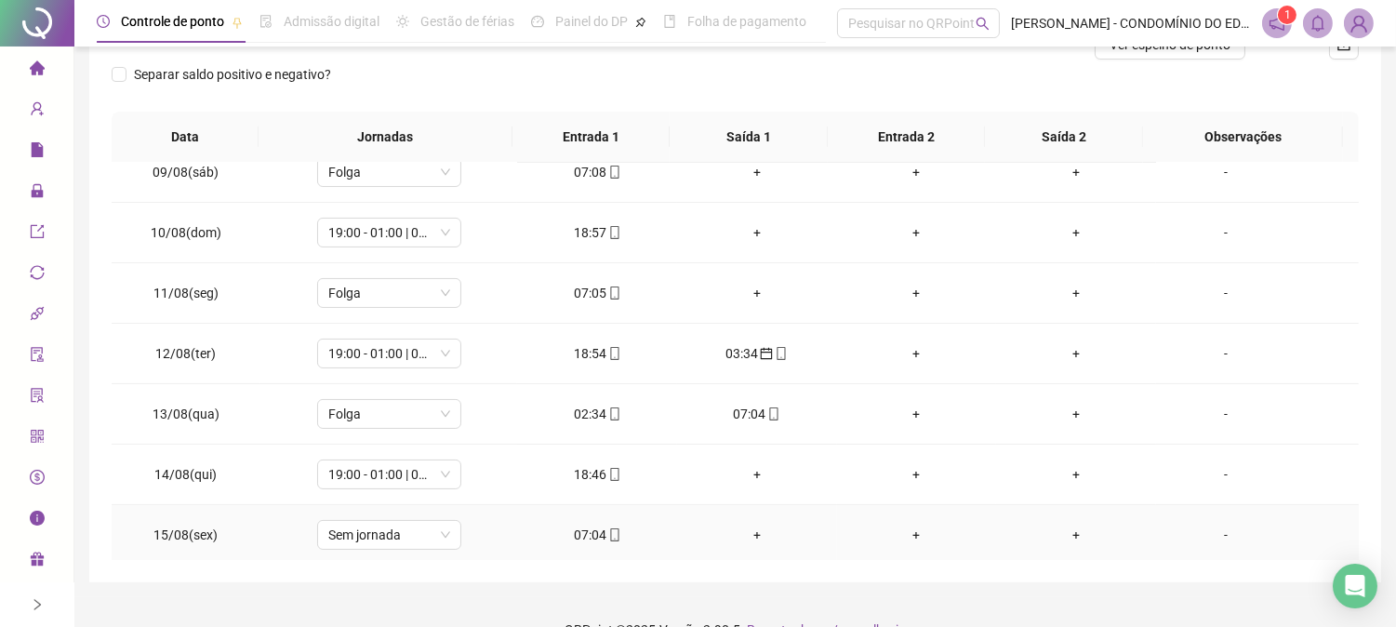
click at [588, 528] on div "07:04" at bounding box center [597, 535] width 130 height 20
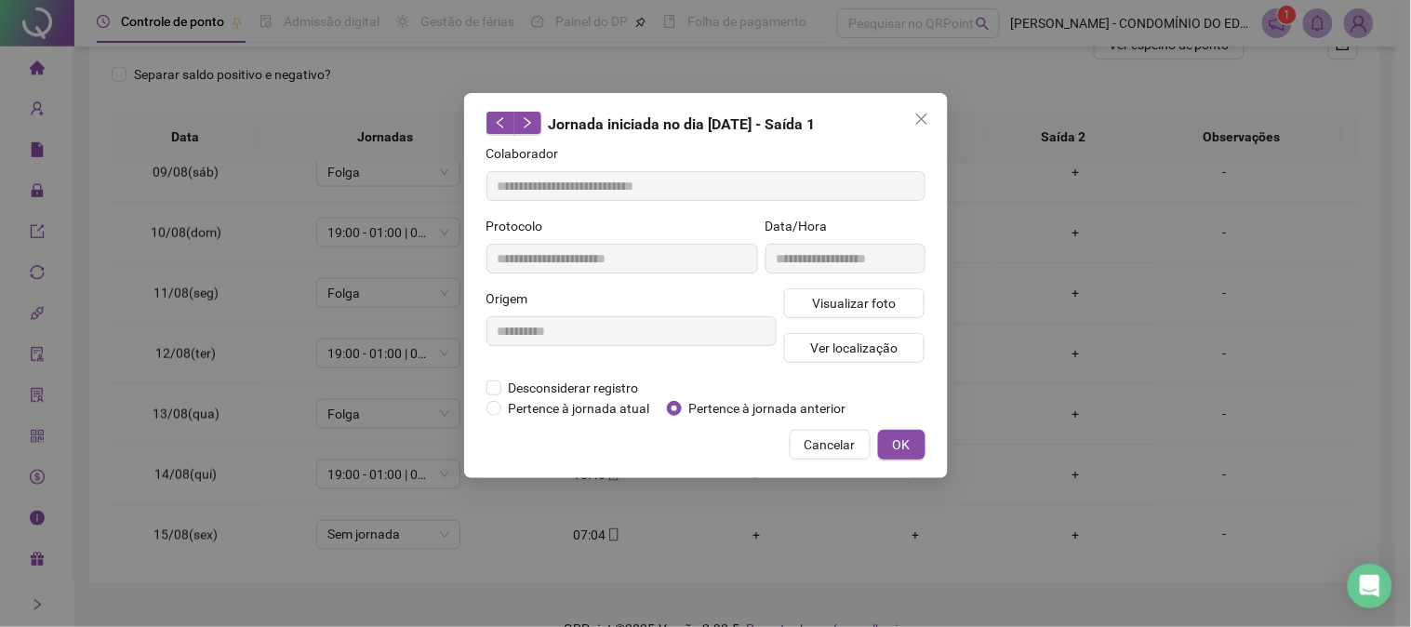
type input "**********"
click at [903, 435] on span "OK" at bounding box center [902, 444] width 18 height 20
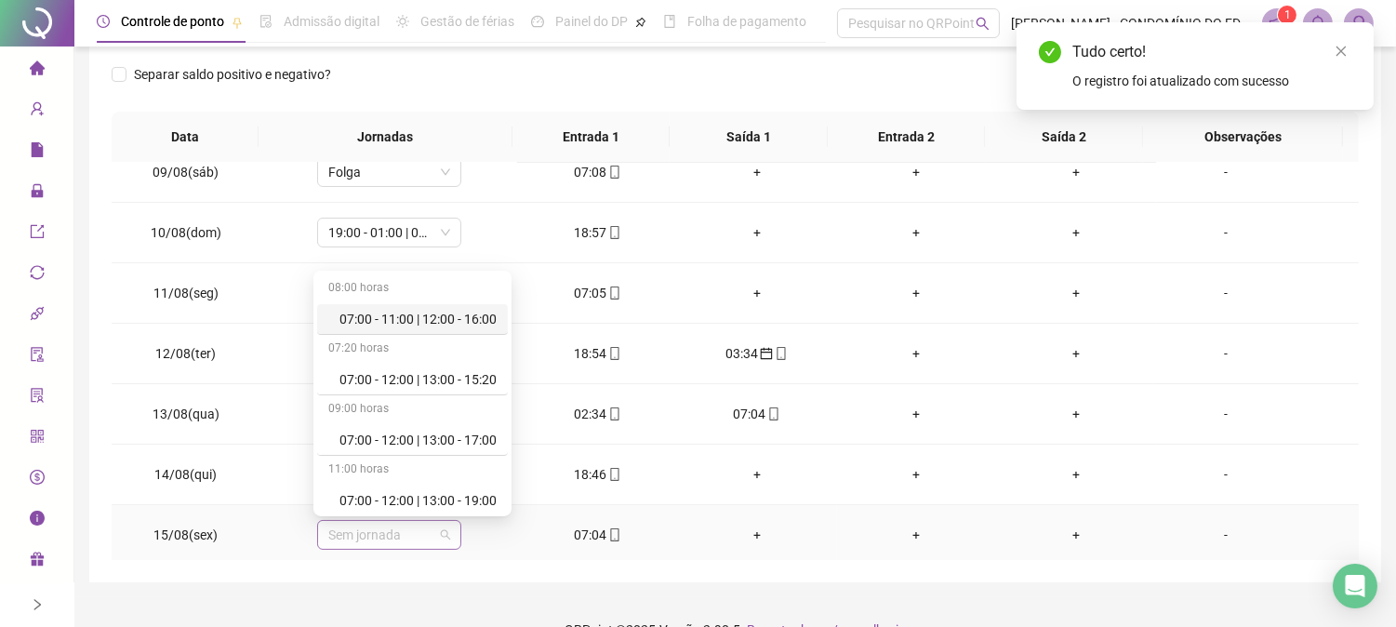
click at [349, 543] on span "Sem jornada" at bounding box center [389, 535] width 122 height 28
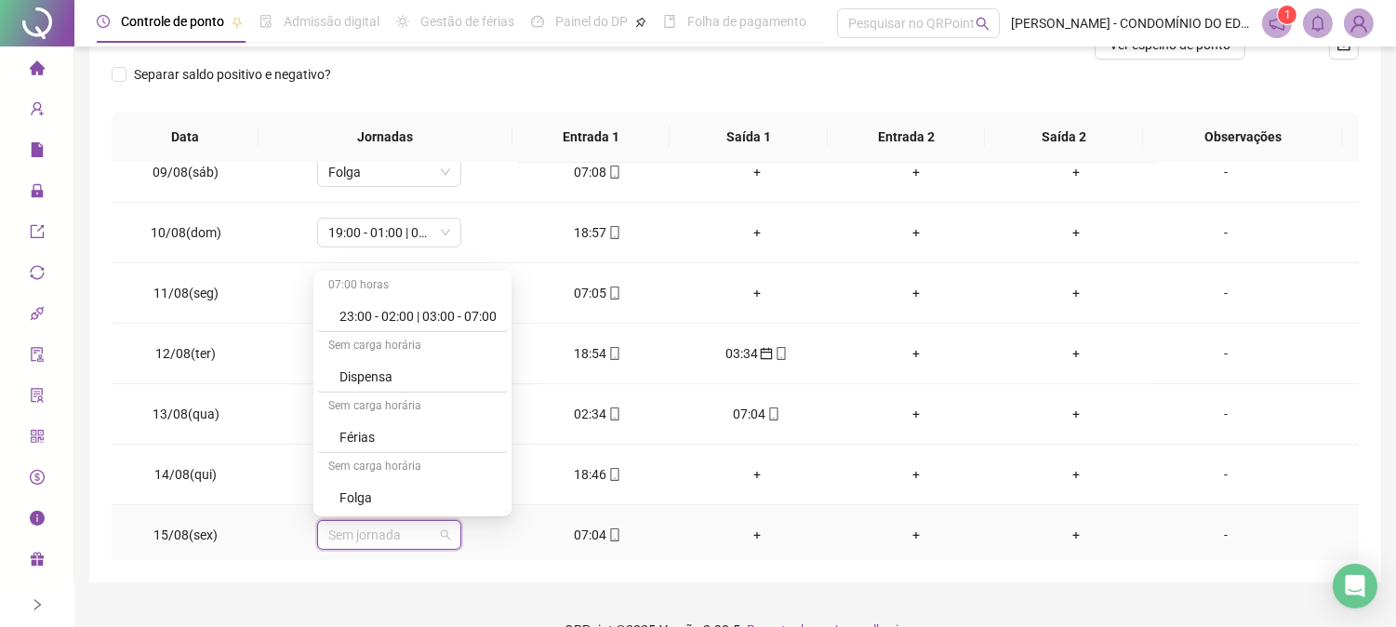
scroll to position [1336, 0]
click at [353, 376] on div "Folga" at bounding box center [417, 376] width 157 height 20
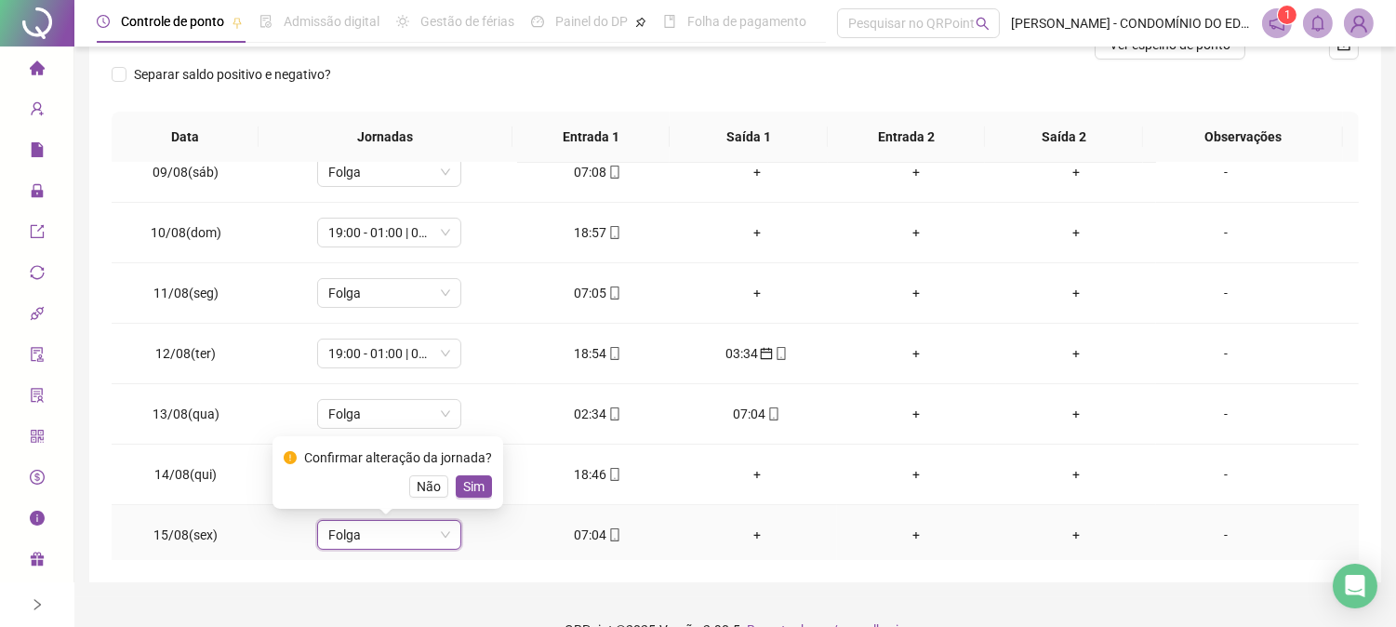
click at [472, 486] on span "Sim" at bounding box center [473, 486] width 21 height 20
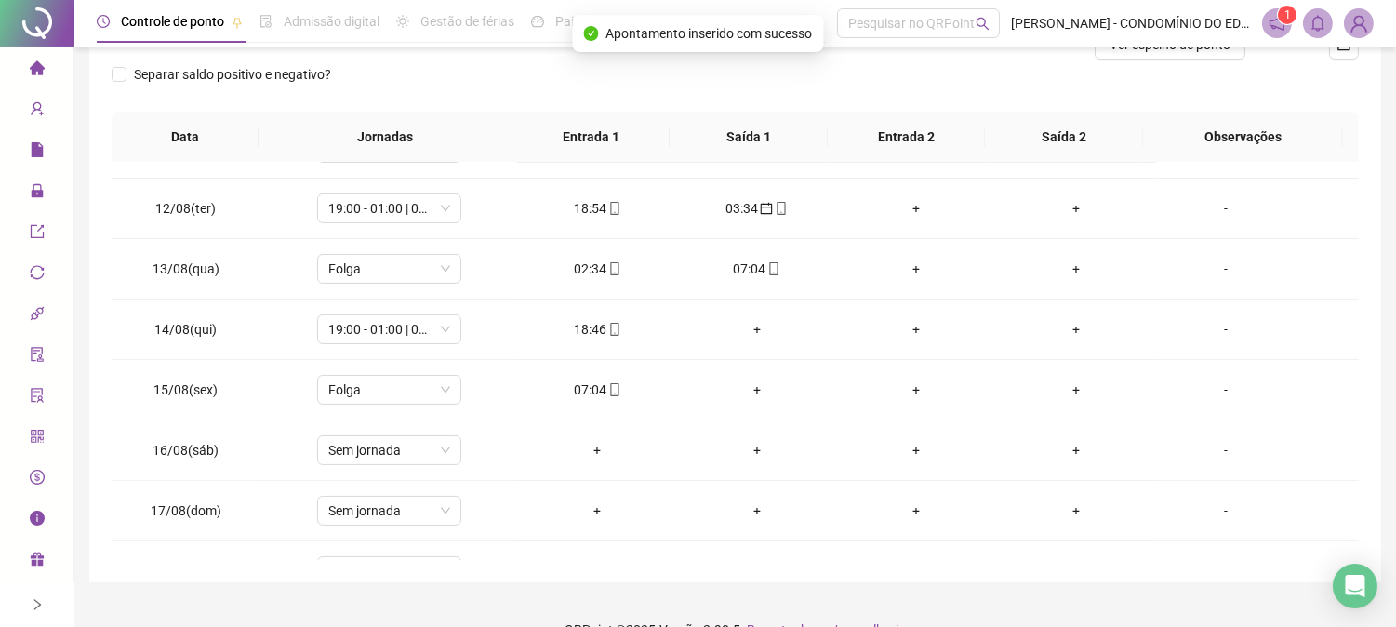
scroll to position [752, 0]
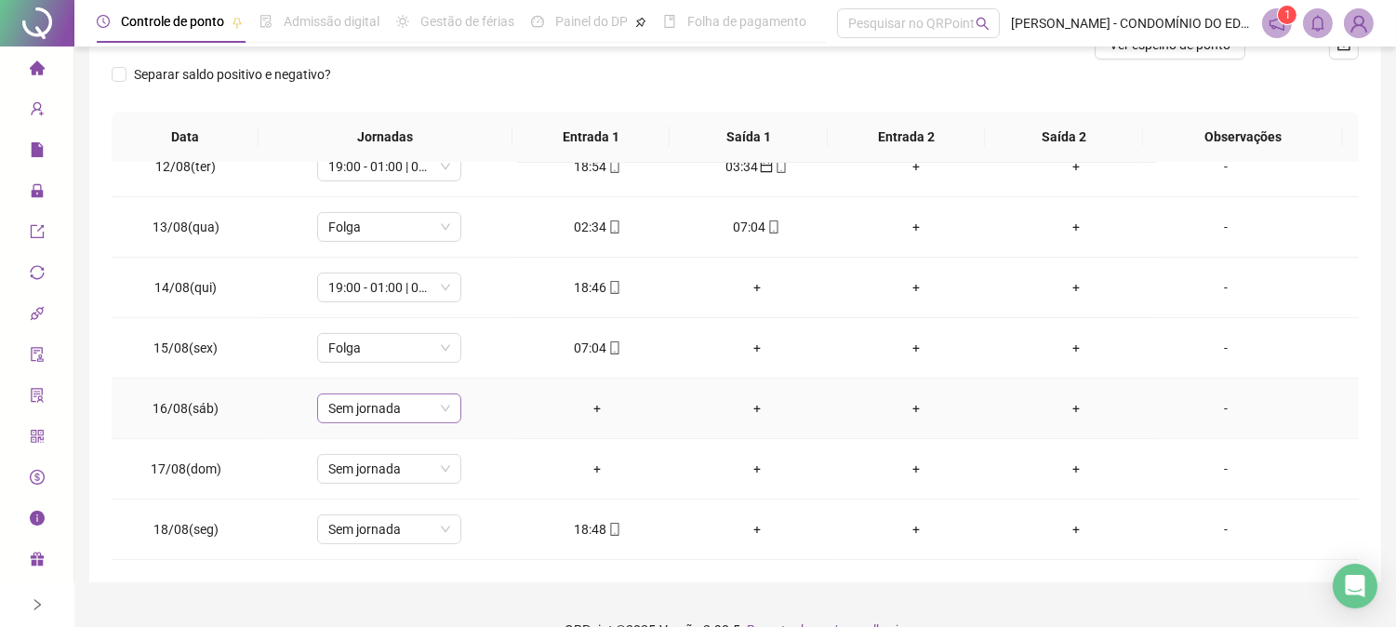
click at [392, 406] on span "Sem jornada" at bounding box center [389, 408] width 122 height 28
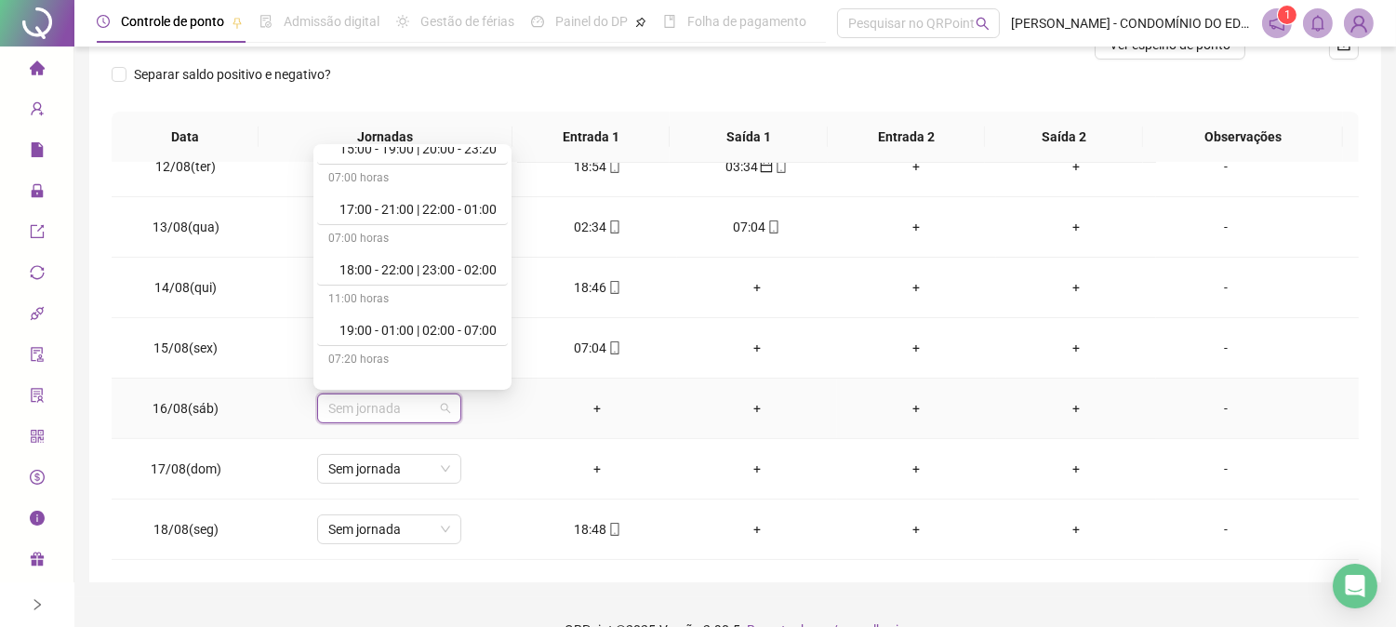
scroll to position [991, 0]
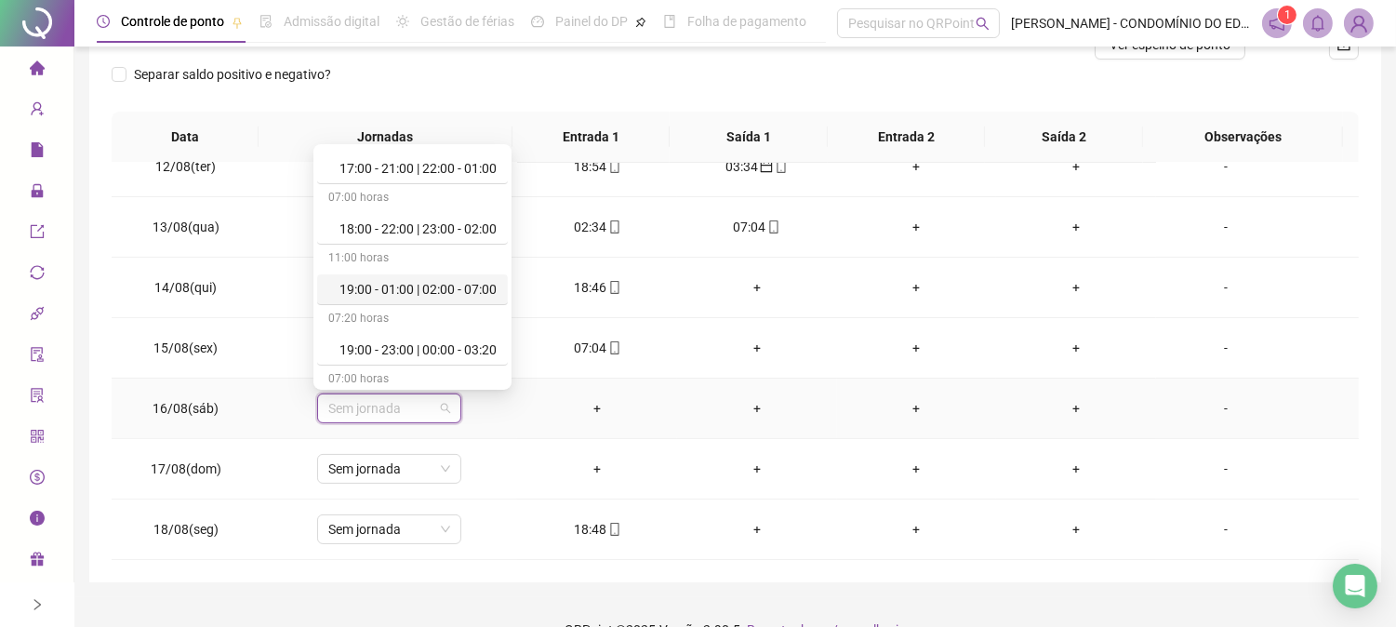
click at [453, 283] on div "19:00 - 01:00 | 02:00 - 07:00" at bounding box center [417, 289] width 157 height 20
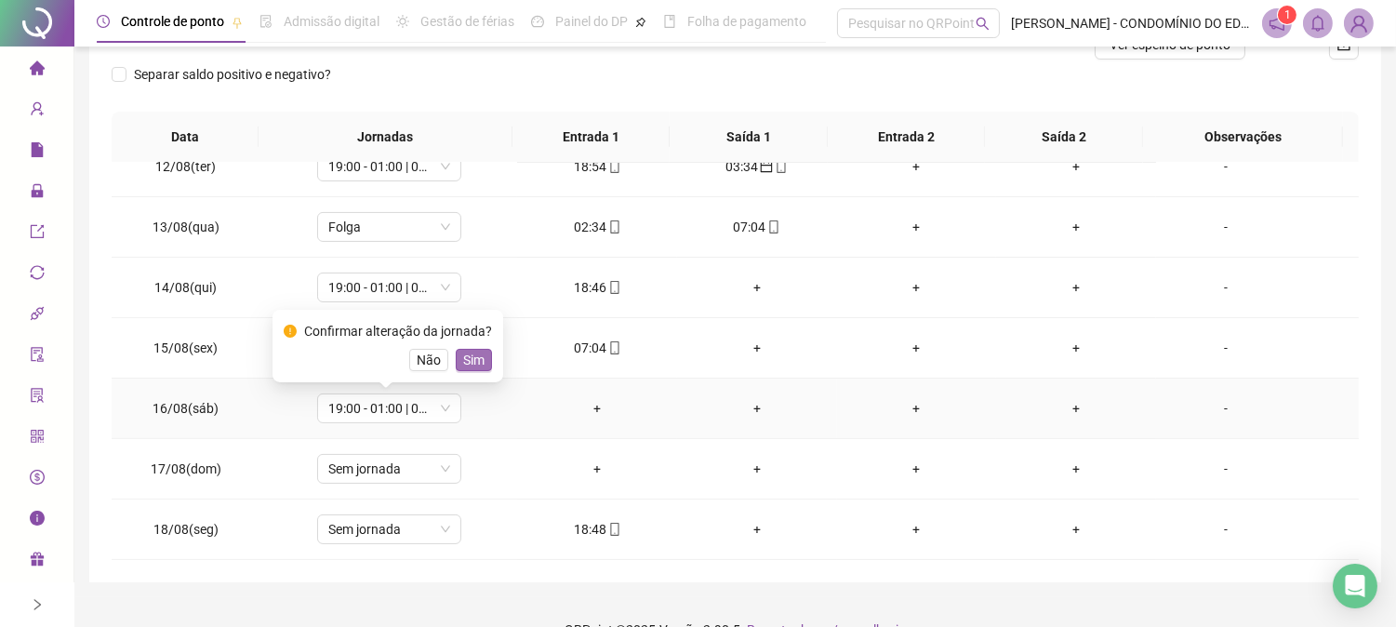
click at [470, 359] on span "Sim" at bounding box center [473, 360] width 21 height 20
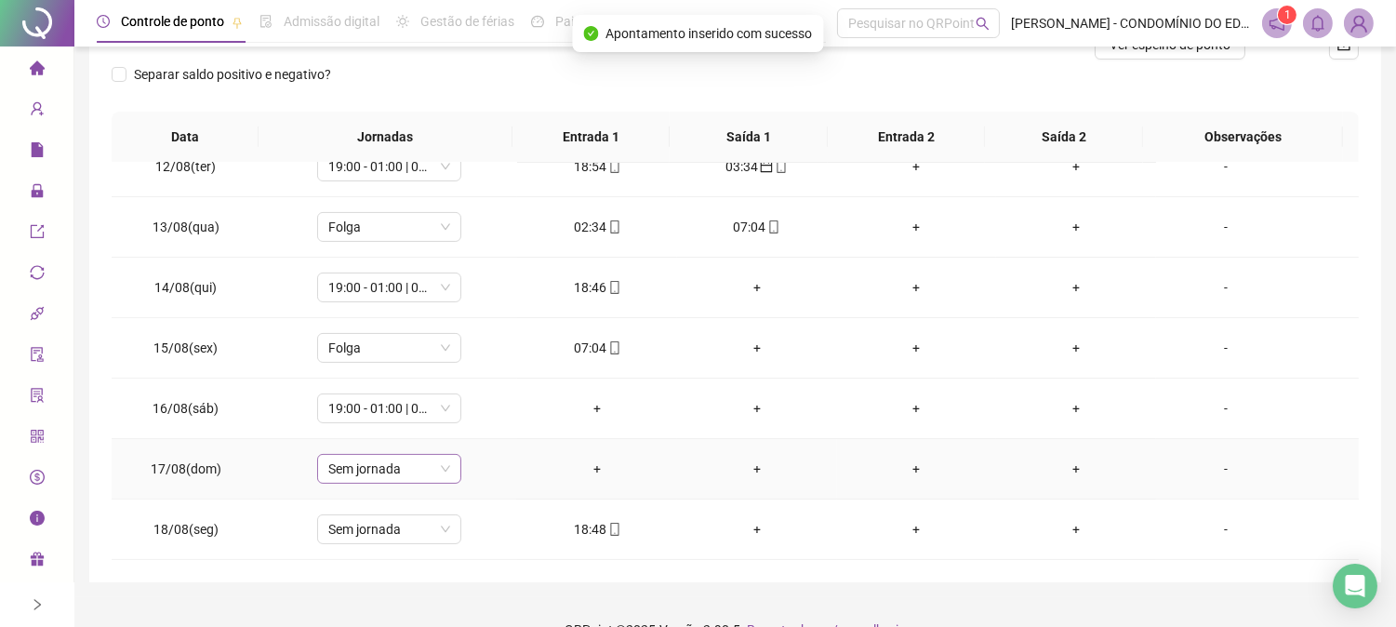
click at [379, 470] on span "Sem jornada" at bounding box center [389, 469] width 122 height 28
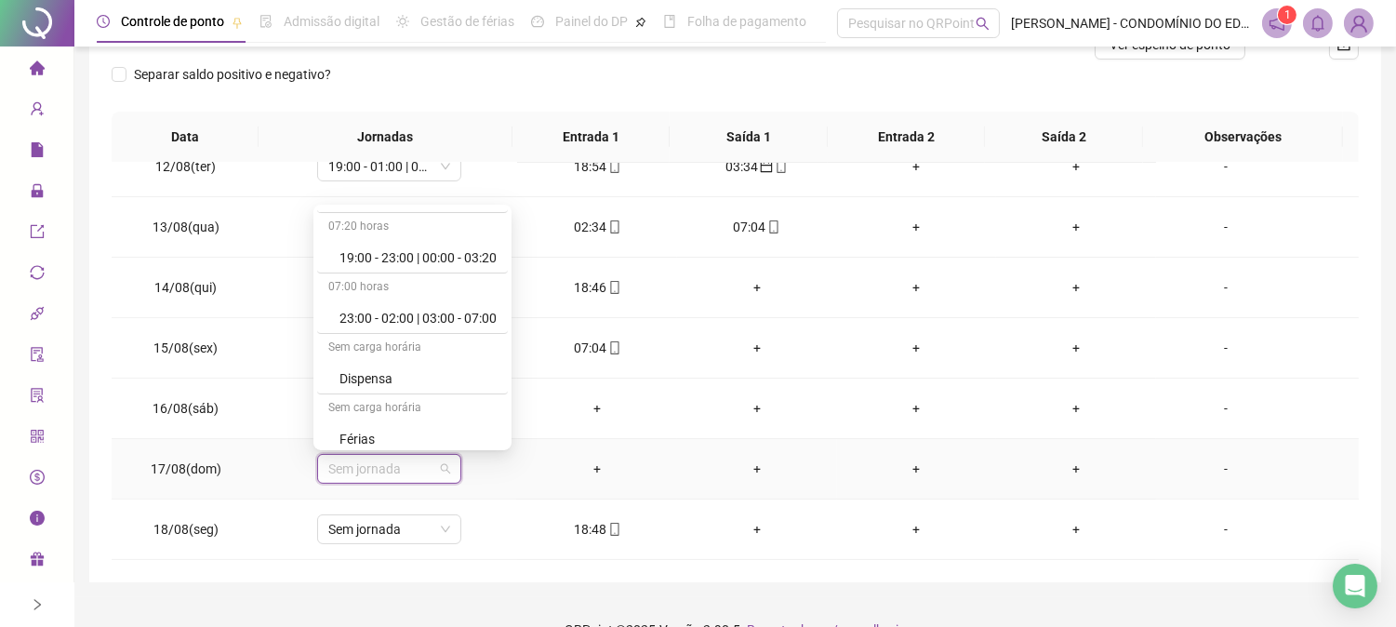
scroll to position [1336, 0]
click at [350, 308] on div "Folga" at bounding box center [417, 309] width 157 height 20
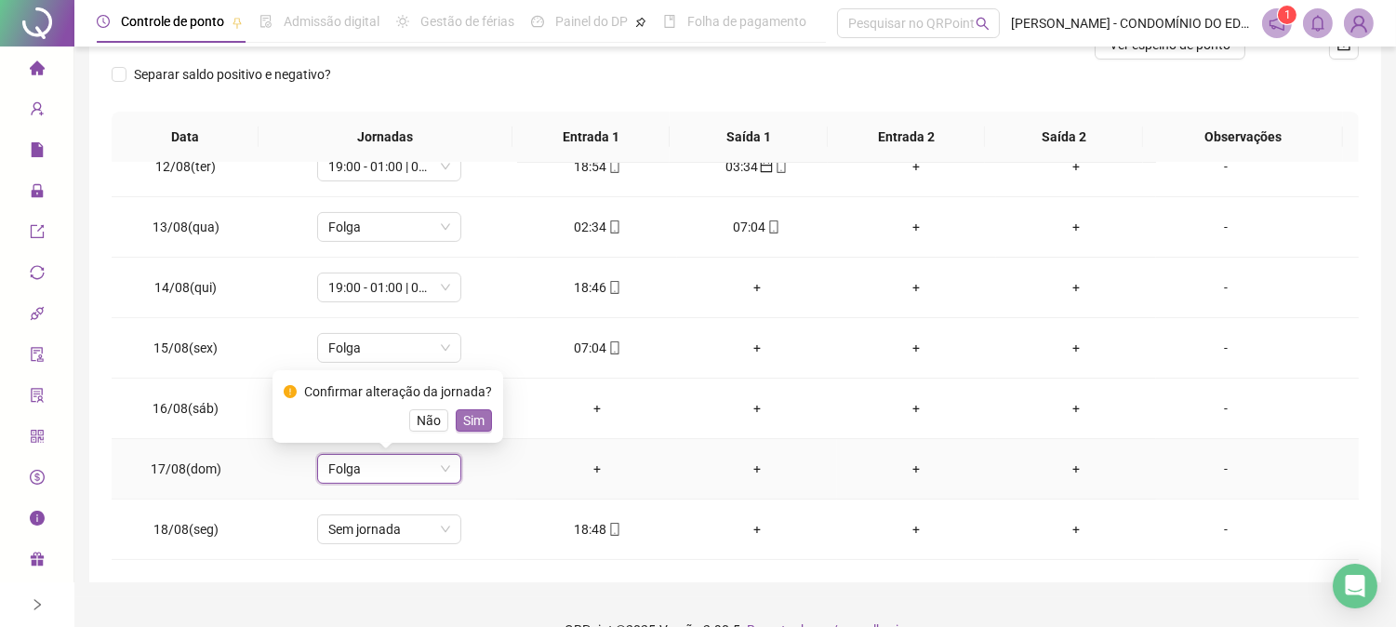
click at [468, 417] on span "Sim" at bounding box center [473, 420] width 21 height 20
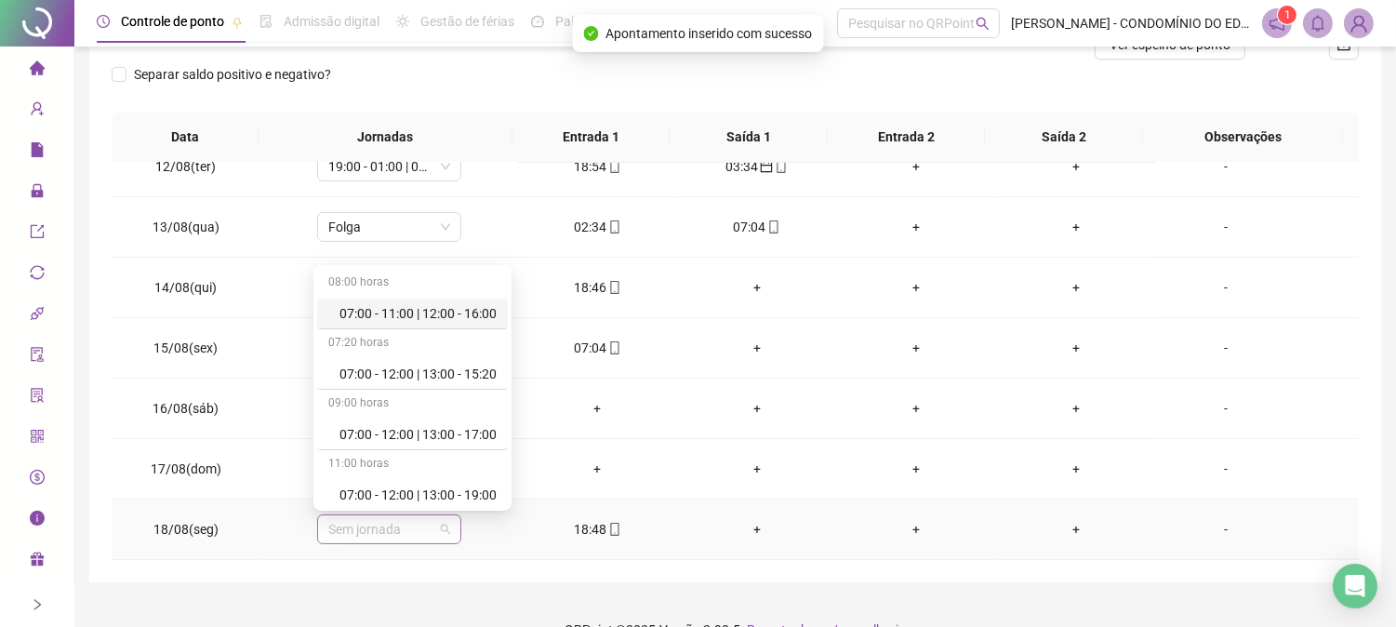
click at [383, 523] on span "Sem jornada" at bounding box center [389, 529] width 122 height 28
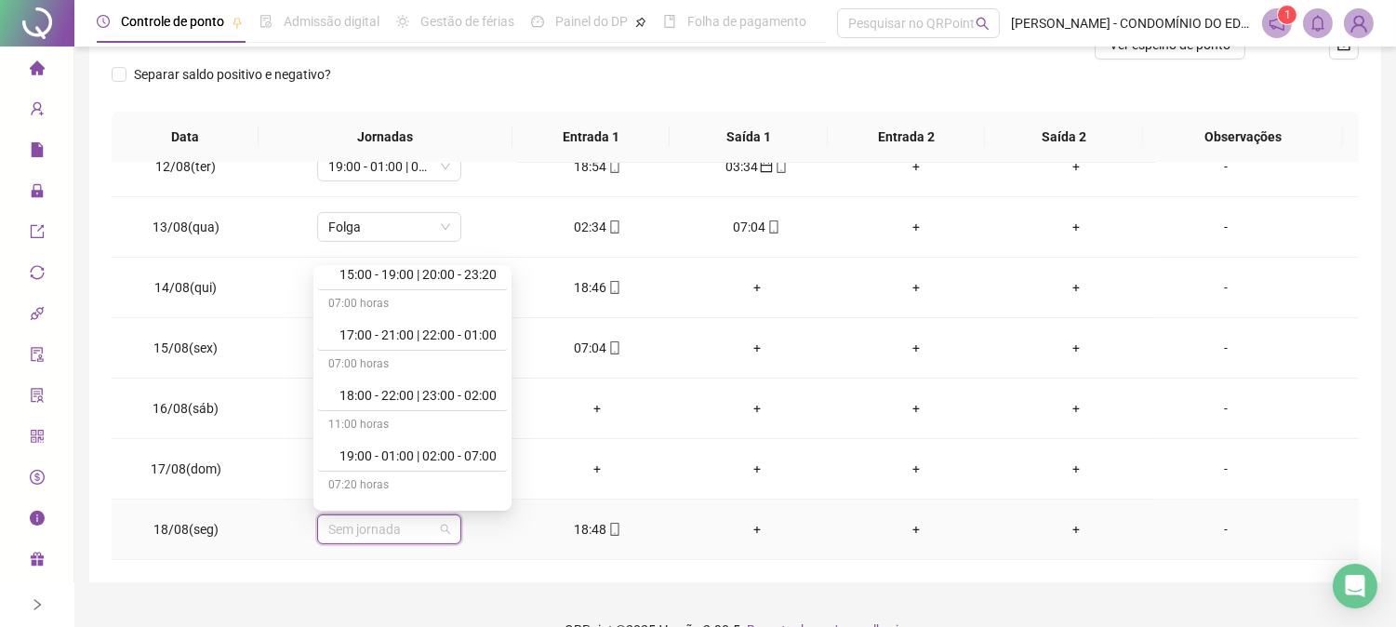
scroll to position [964, 0]
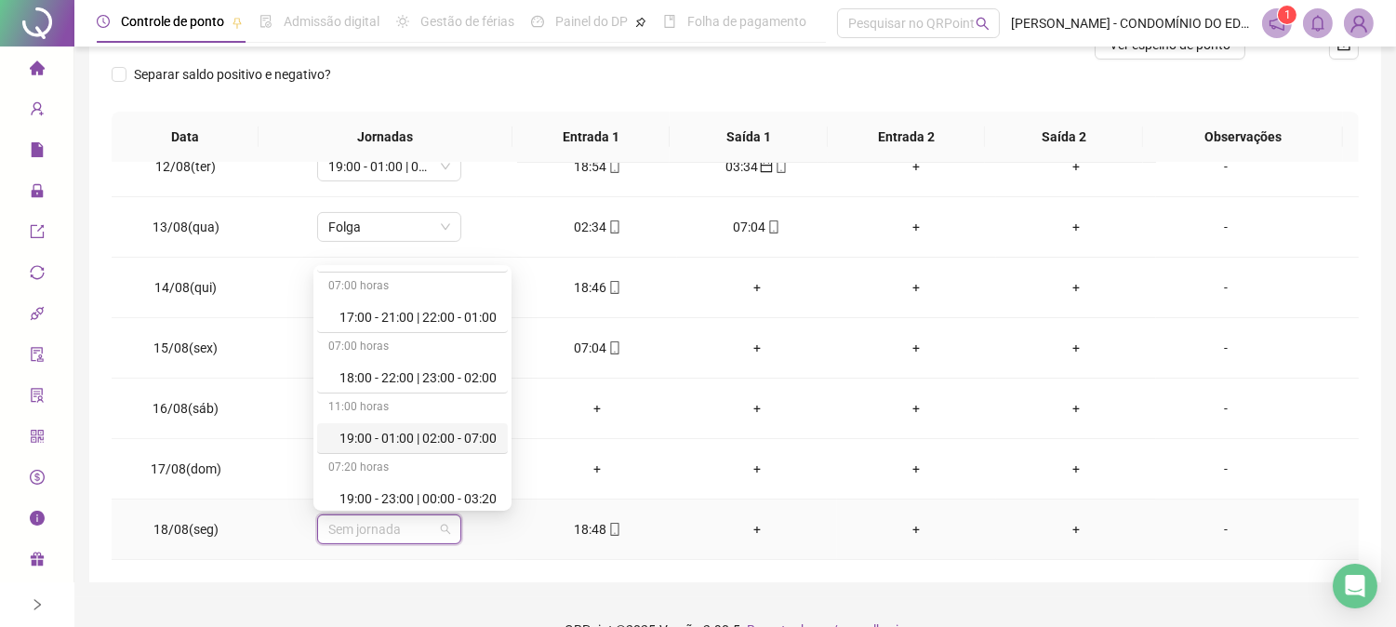
click at [462, 433] on div "19:00 - 01:00 | 02:00 - 07:00" at bounding box center [417, 438] width 157 height 20
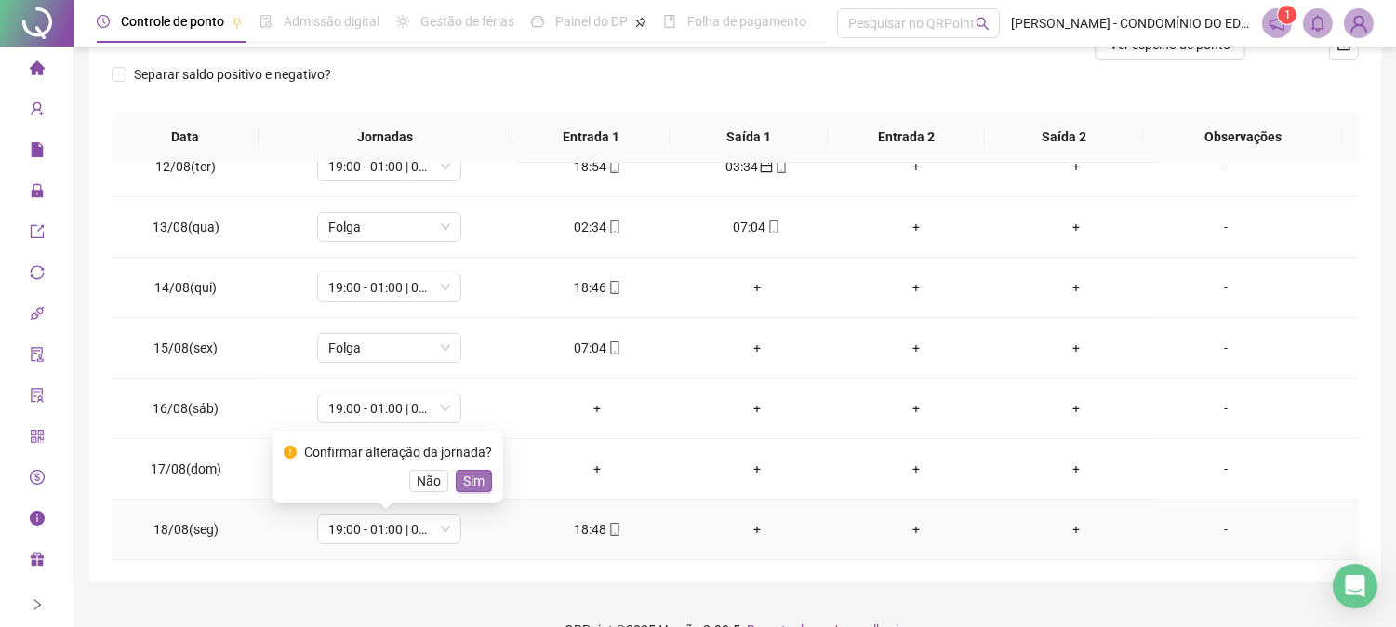
click at [468, 481] on span "Sim" at bounding box center [473, 481] width 21 height 20
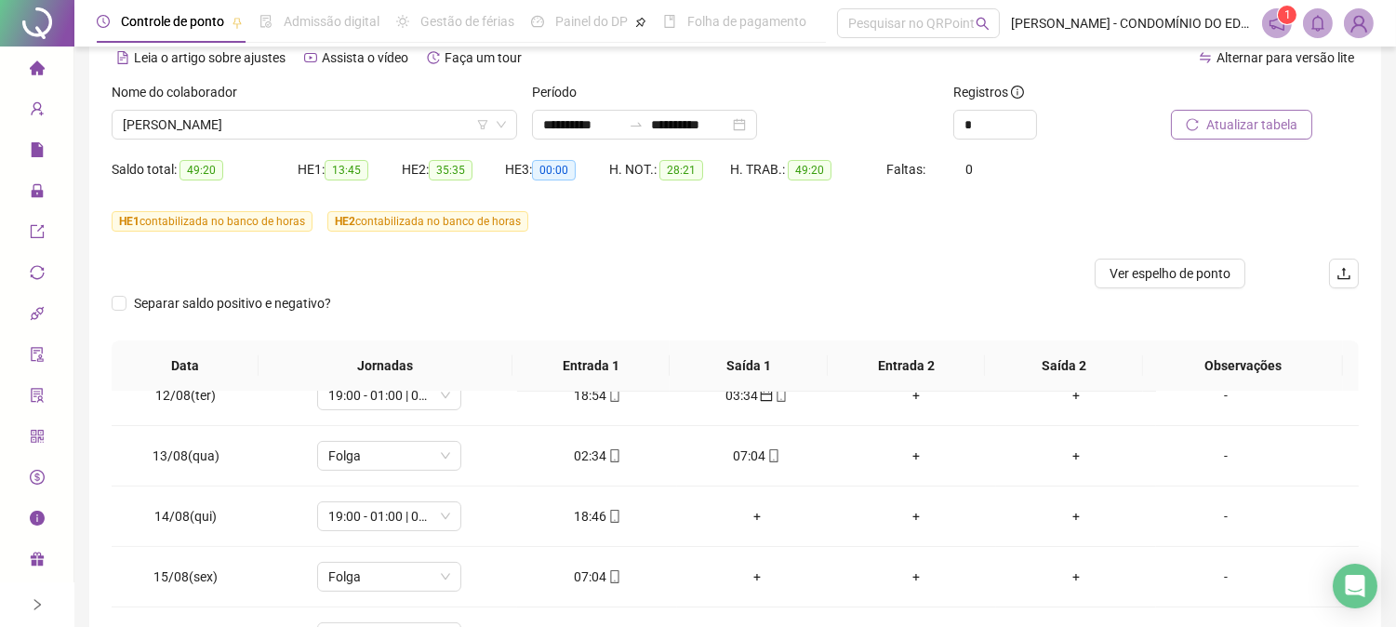
scroll to position [0, 0]
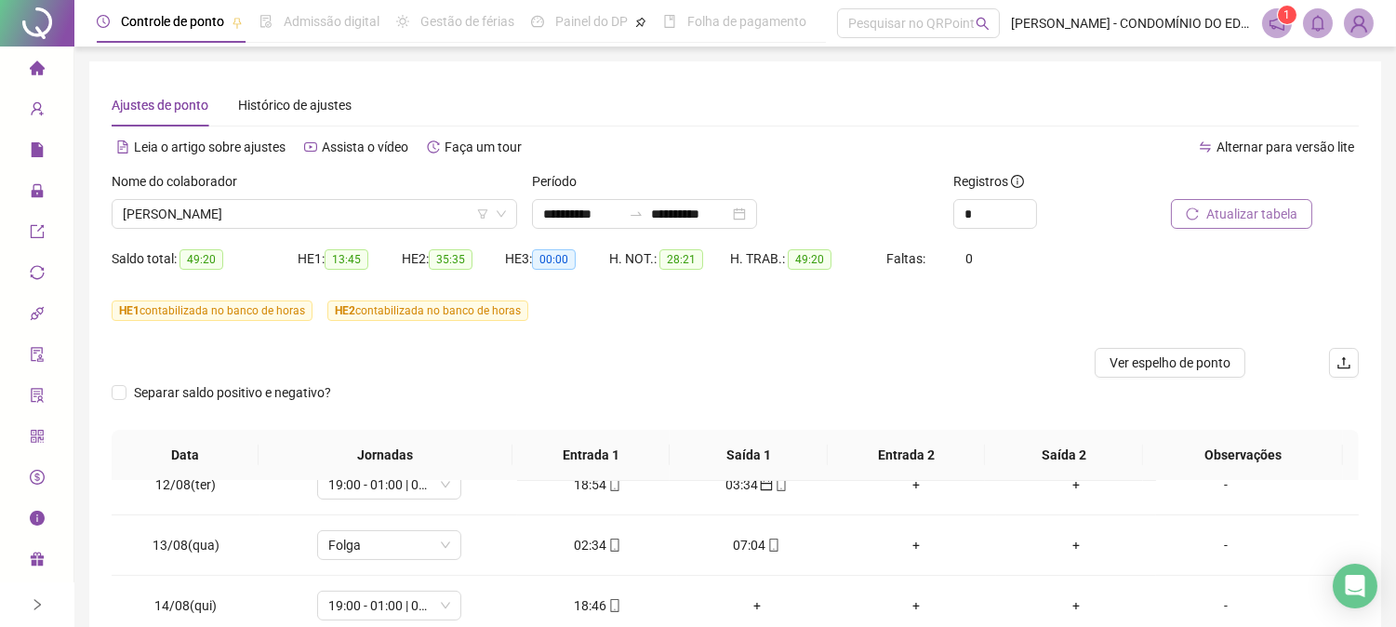
click at [1231, 209] on span "Atualizar tabela" at bounding box center [1251, 214] width 91 height 20
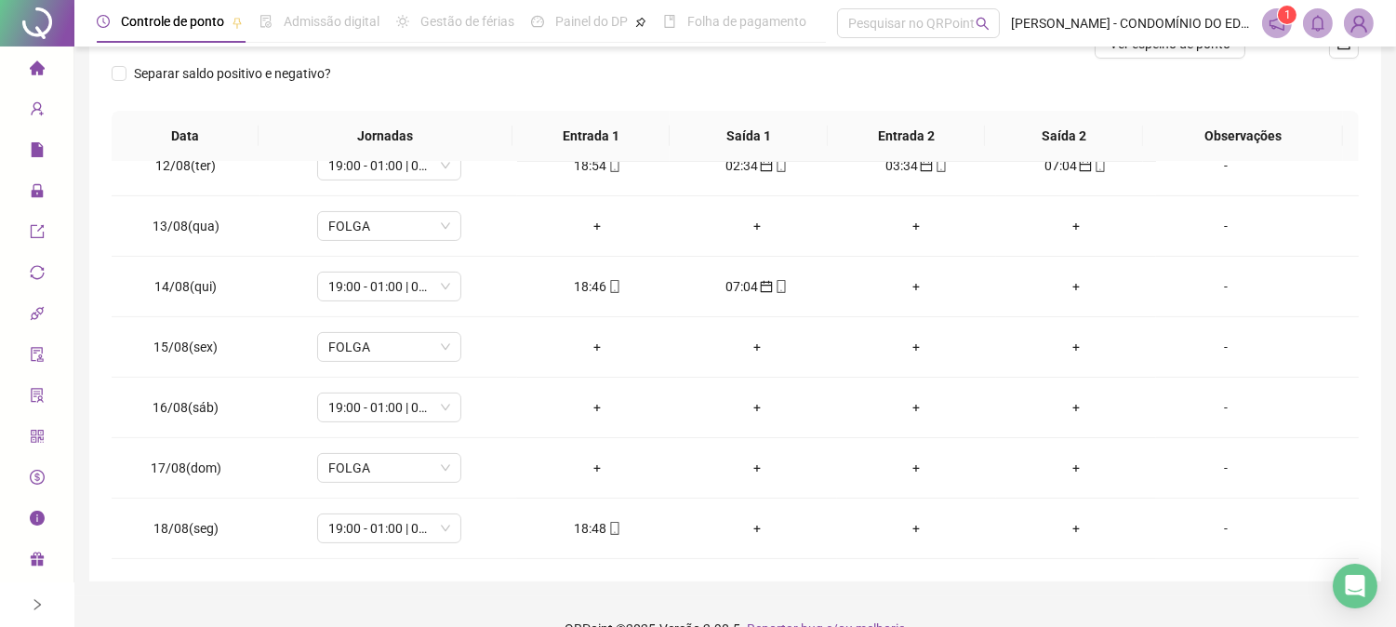
scroll to position [317, 0]
click at [1209, 407] on div "-" at bounding box center [1226, 409] width 110 height 20
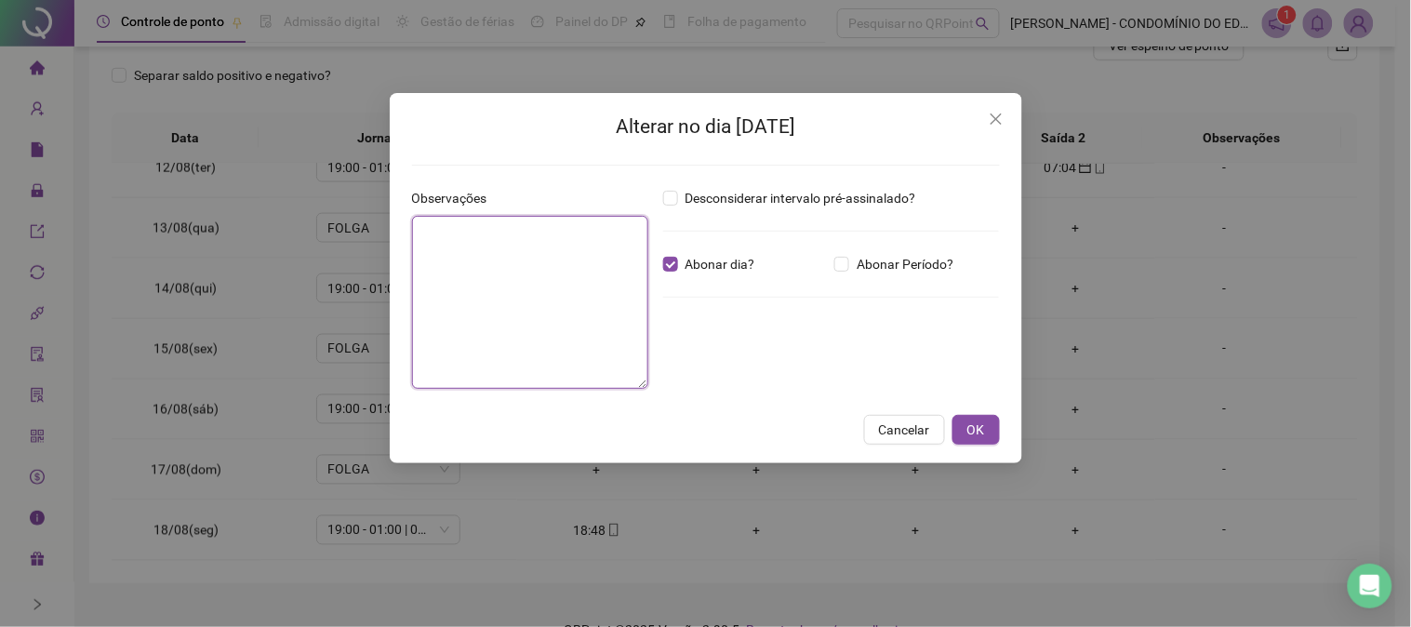
click at [562, 251] on textarea at bounding box center [530, 302] width 236 height 173
type textarea "**********"
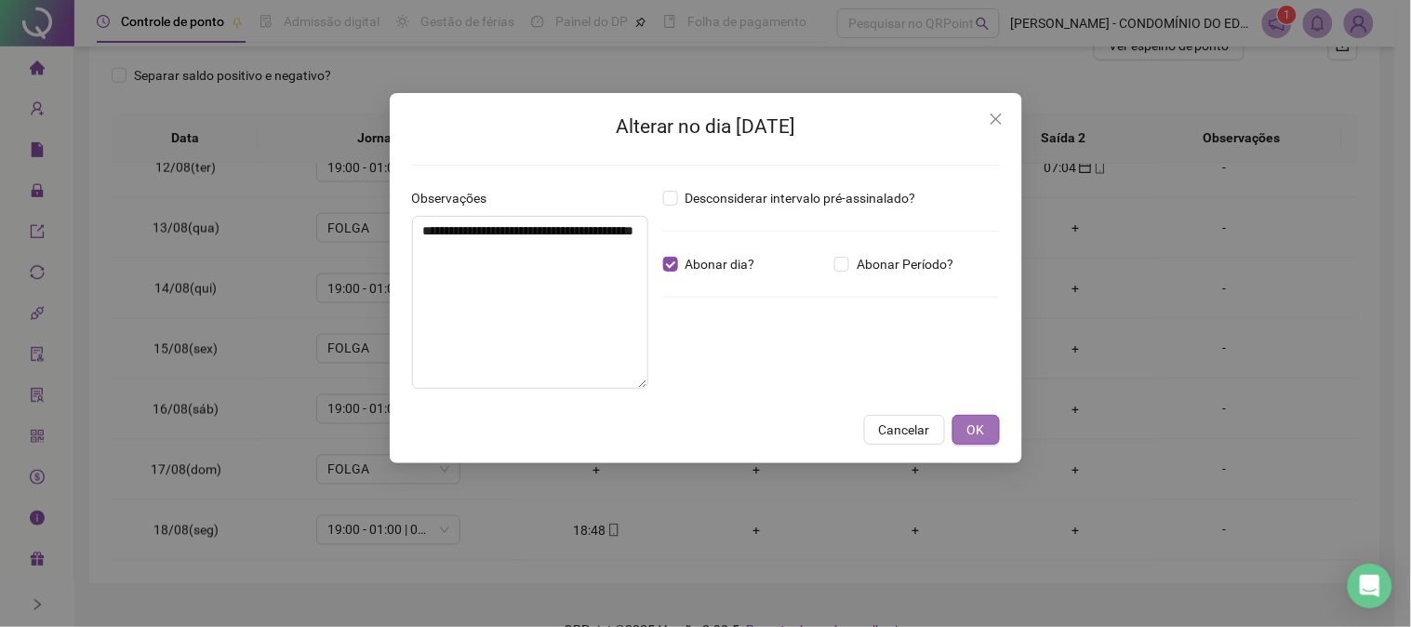
click at [977, 429] on span "OK" at bounding box center [976, 429] width 18 height 20
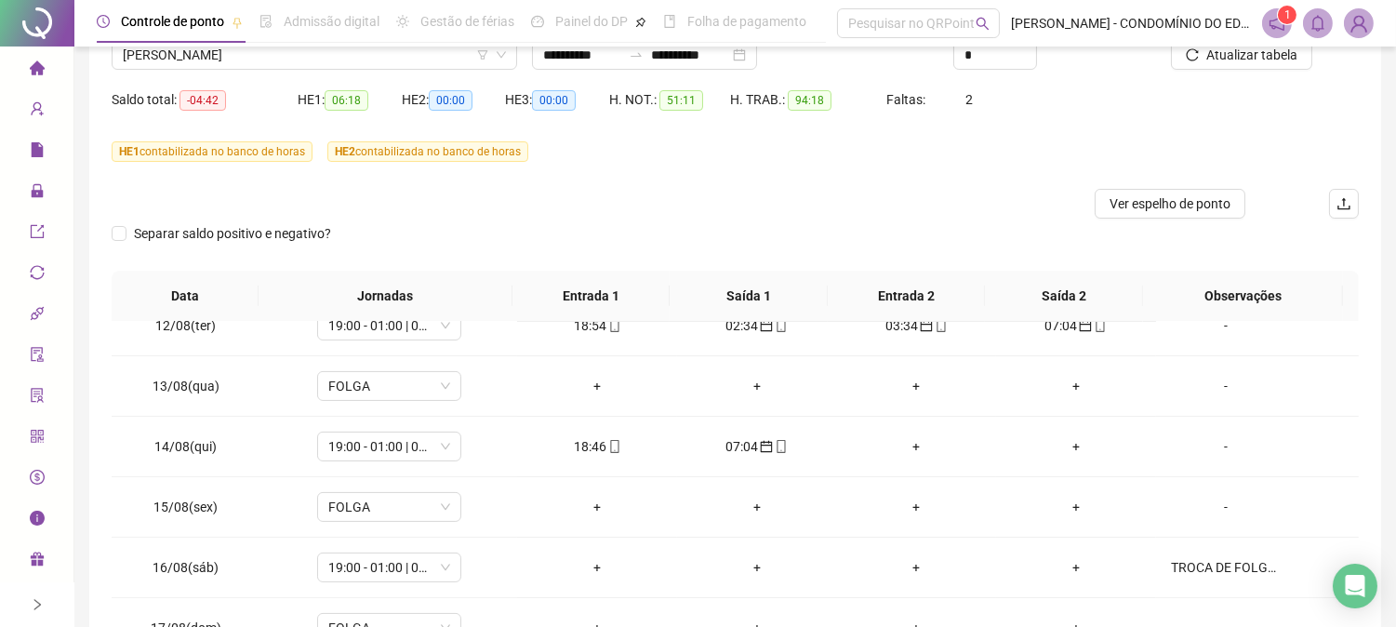
scroll to position [72, 0]
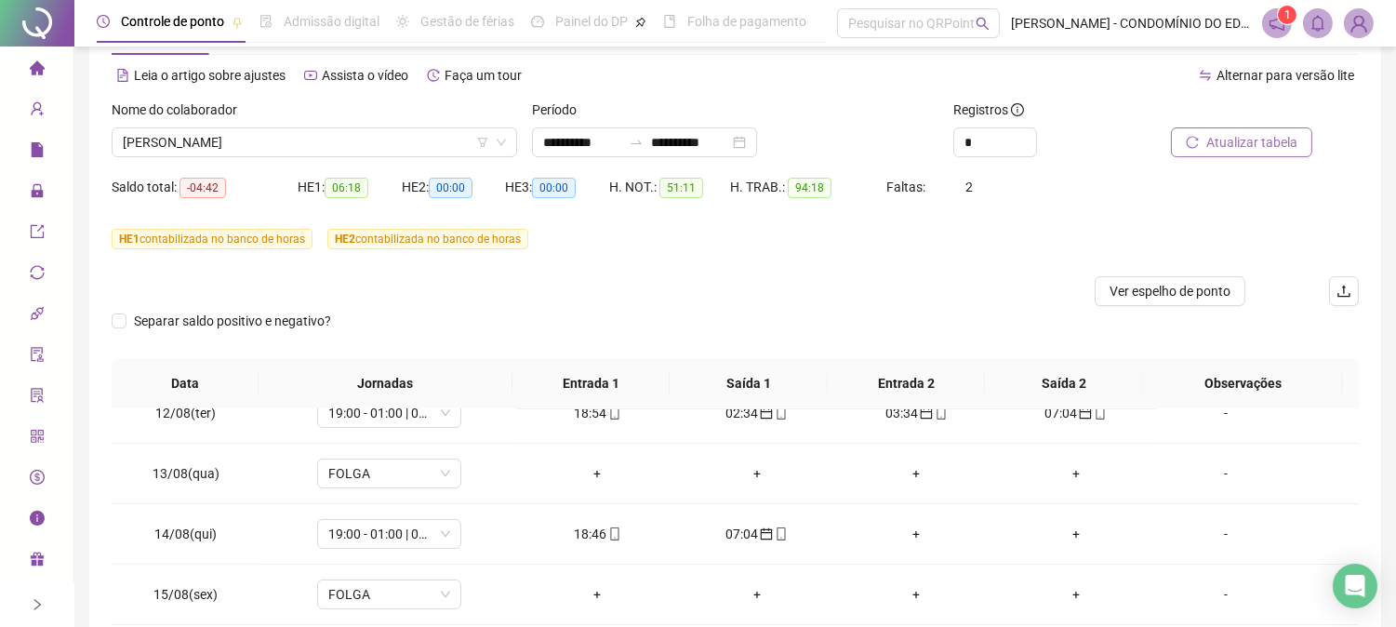
click at [1248, 140] on span "Atualizar tabela" at bounding box center [1251, 142] width 91 height 20
click at [153, 141] on span "[PERSON_NAME]" at bounding box center [314, 142] width 383 height 28
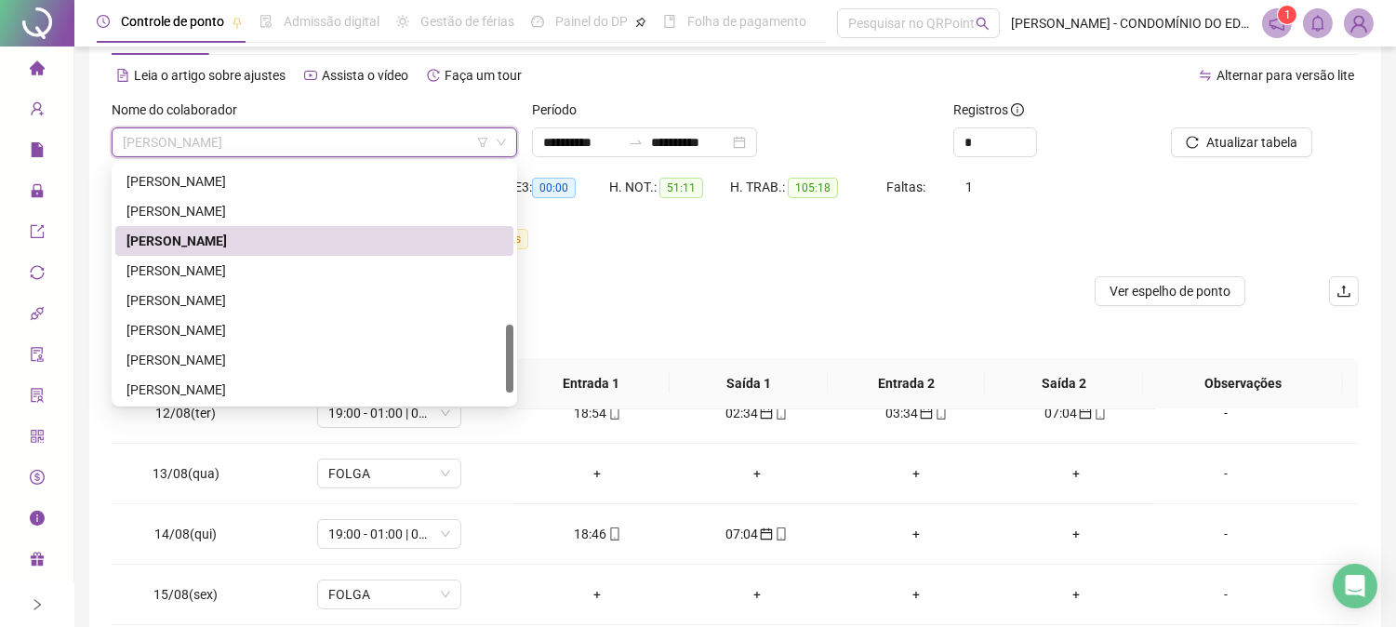
scroll to position [581, 0]
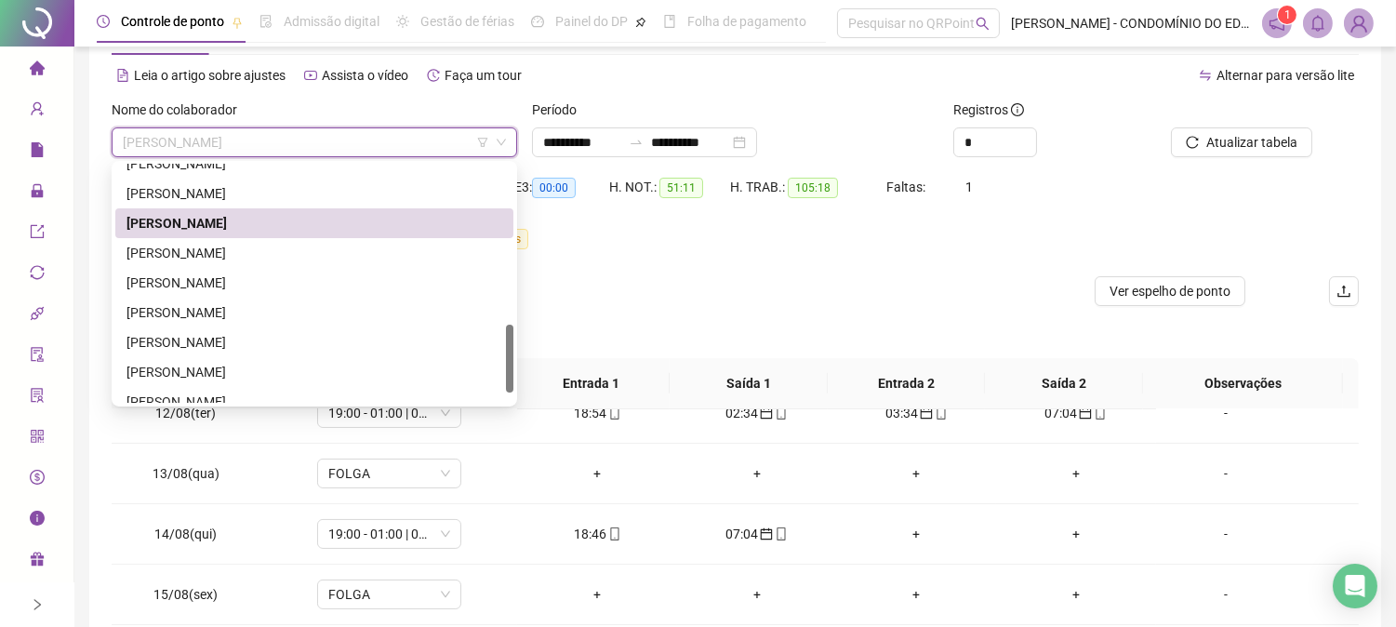
drag, startPoint x: 508, startPoint y: 316, endPoint x: 512, endPoint y: 357, distance: 41.1
click at [512, 357] on div at bounding box center [509, 359] width 7 height 68
click at [140, 244] on div "[PERSON_NAME]" at bounding box center [314, 253] width 376 height 20
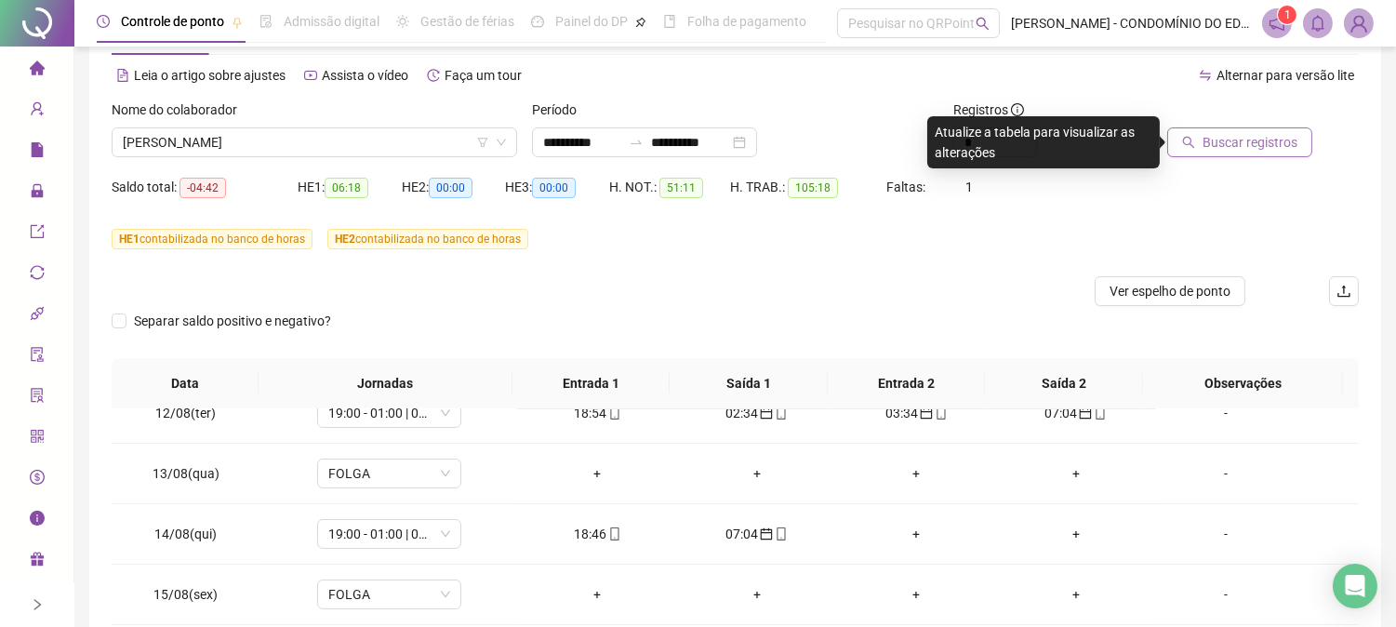
click at [1229, 134] on span "Buscar registros" at bounding box center [1250, 142] width 95 height 20
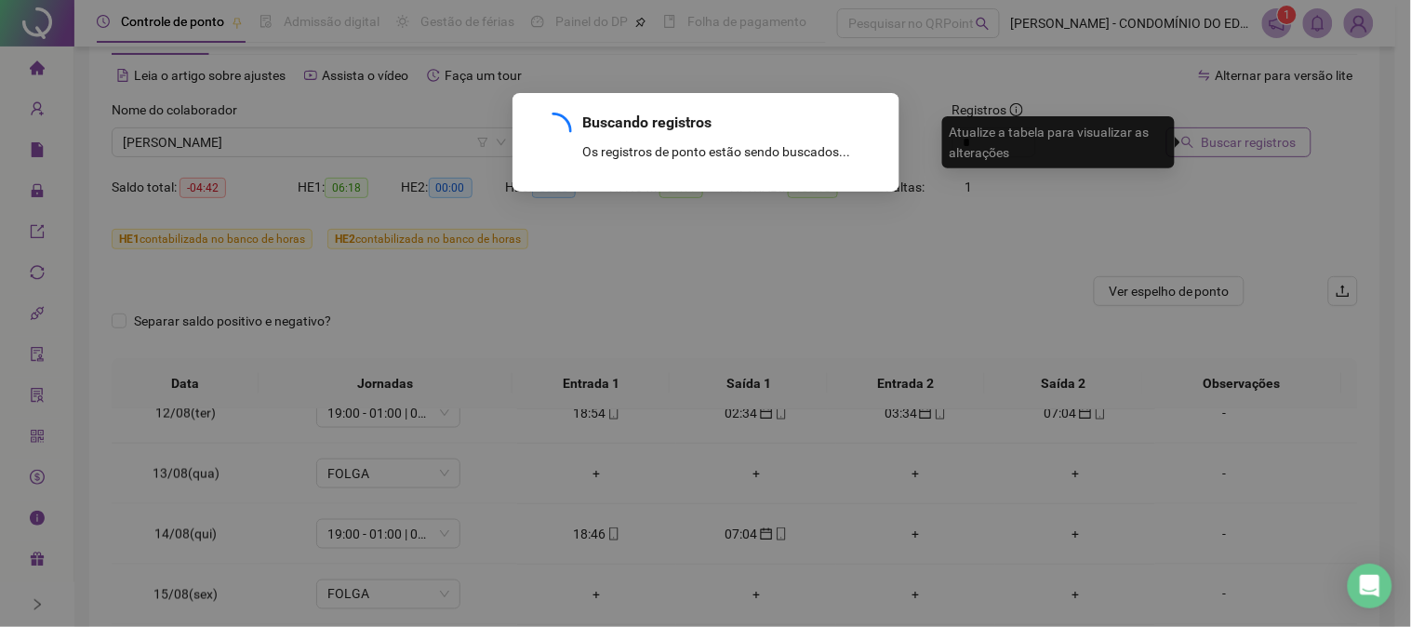
click at [1229, 134] on div "Buscando registros Os registros de ponto estão sendo buscados... OK" at bounding box center [705, 313] width 1411 height 627
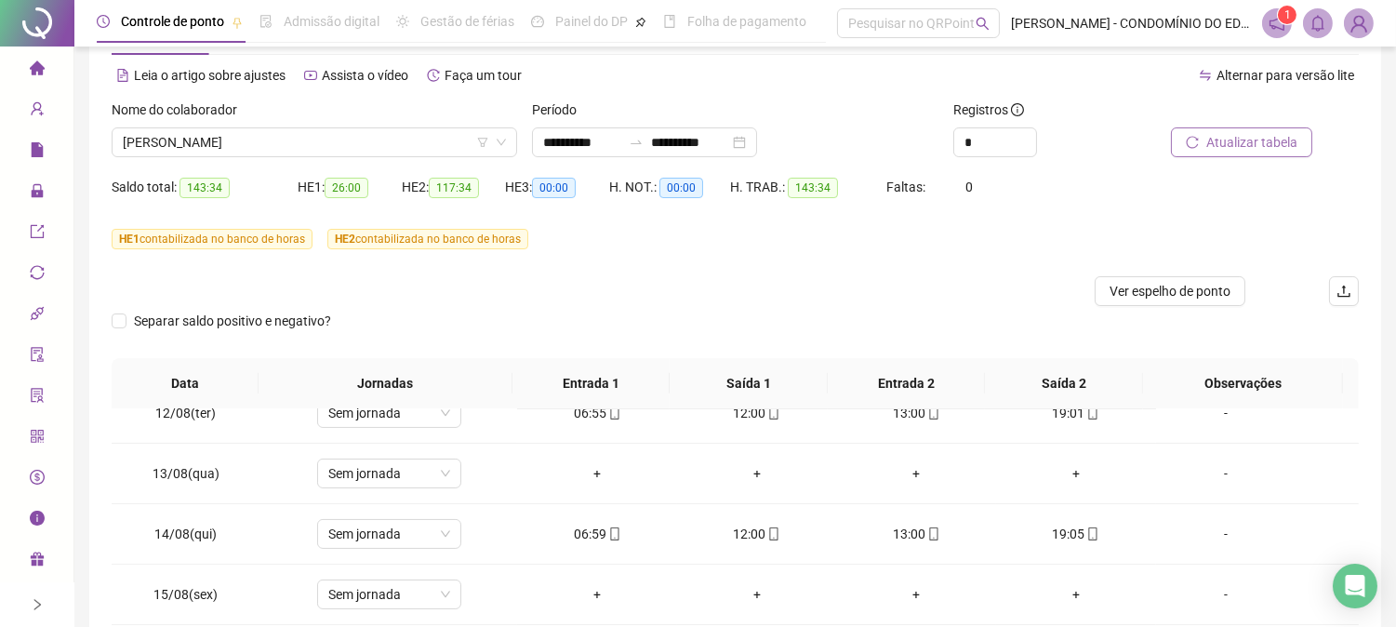
click at [1234, 141] on span "Atualizar tabela" at bounding box center [1251, 142] width 91 height 20
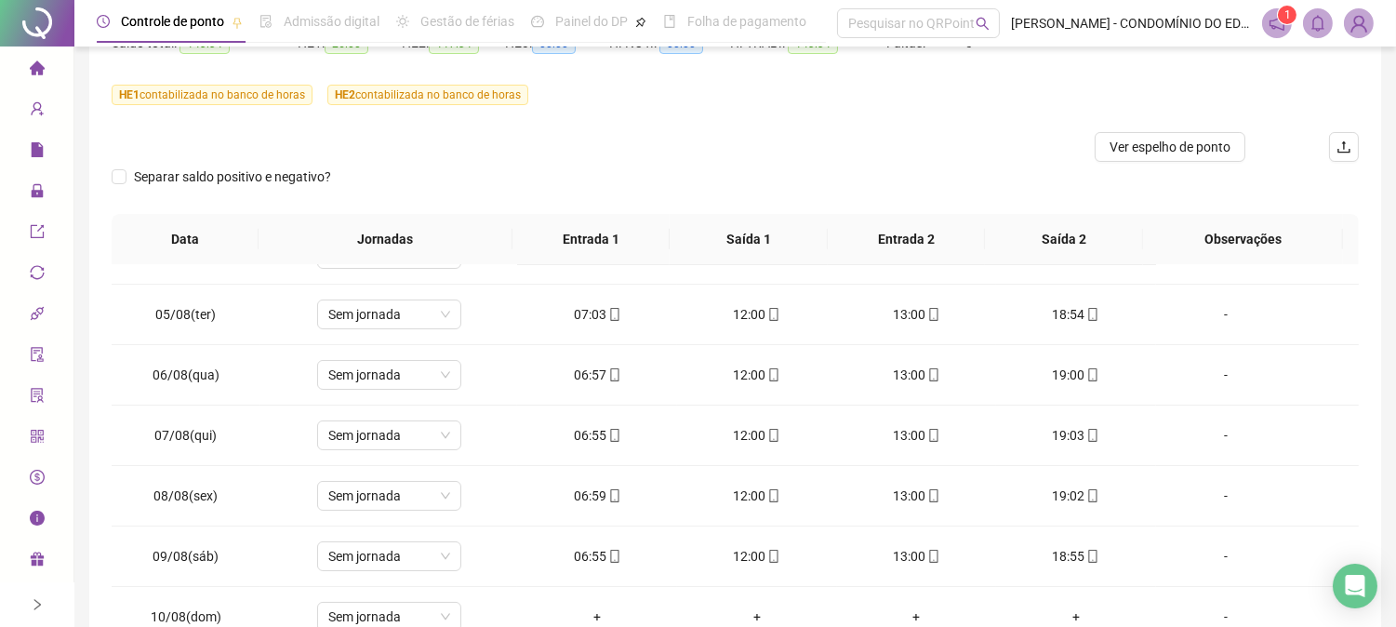
scroll to position [0, 0]
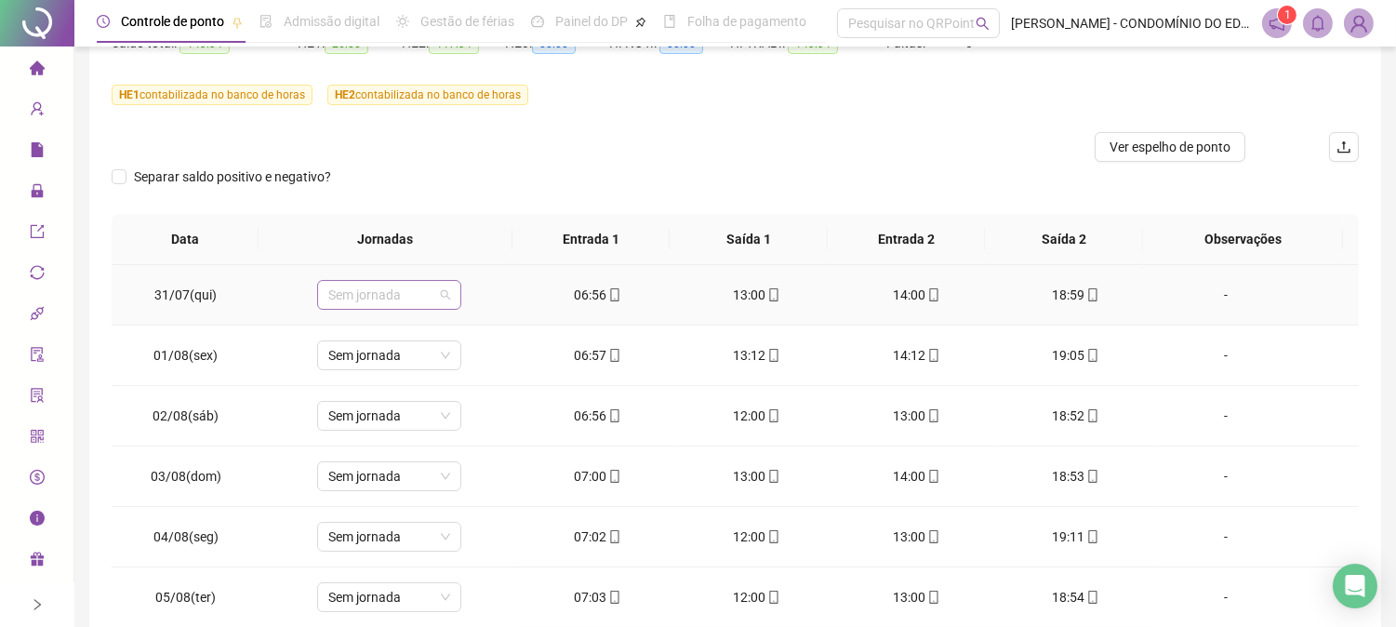
click at [381, 290] on span "Sem jornada" at bounding box center [389, 295] width 122 height 28
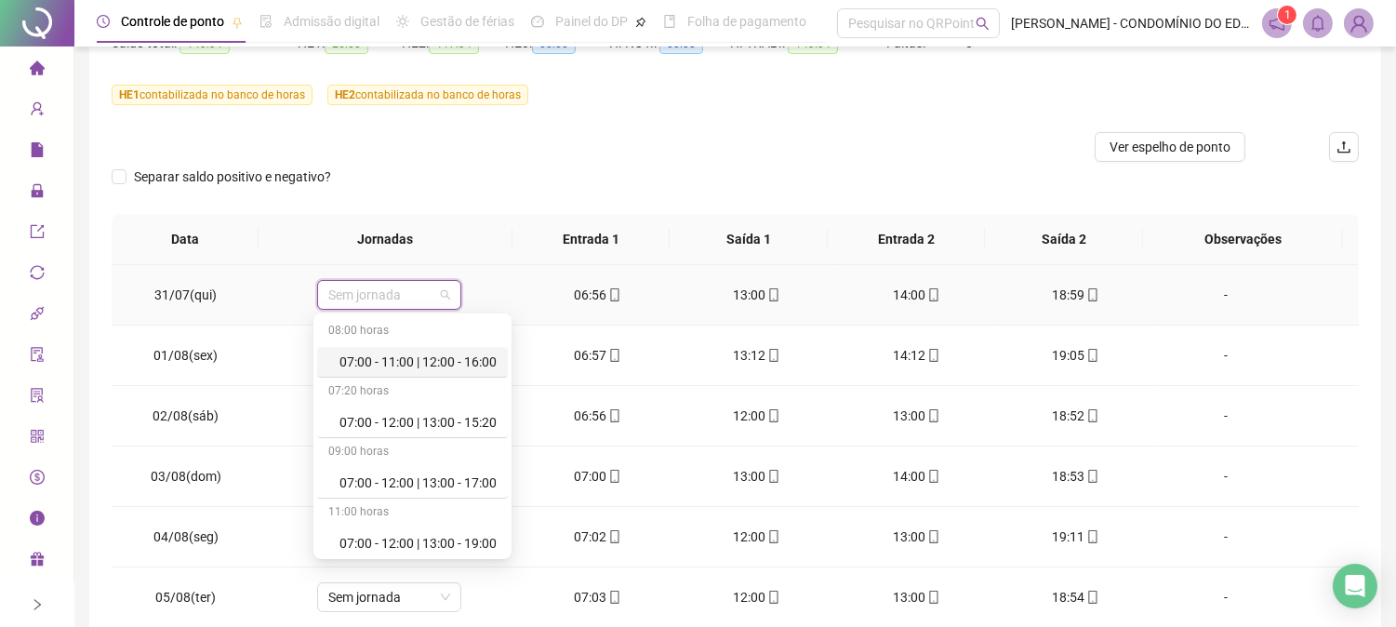
click at [392, 353] on div "07:00 - 11:00 | 12:00 - 16:00" at bounding box center [417, 362] width 157 height 20
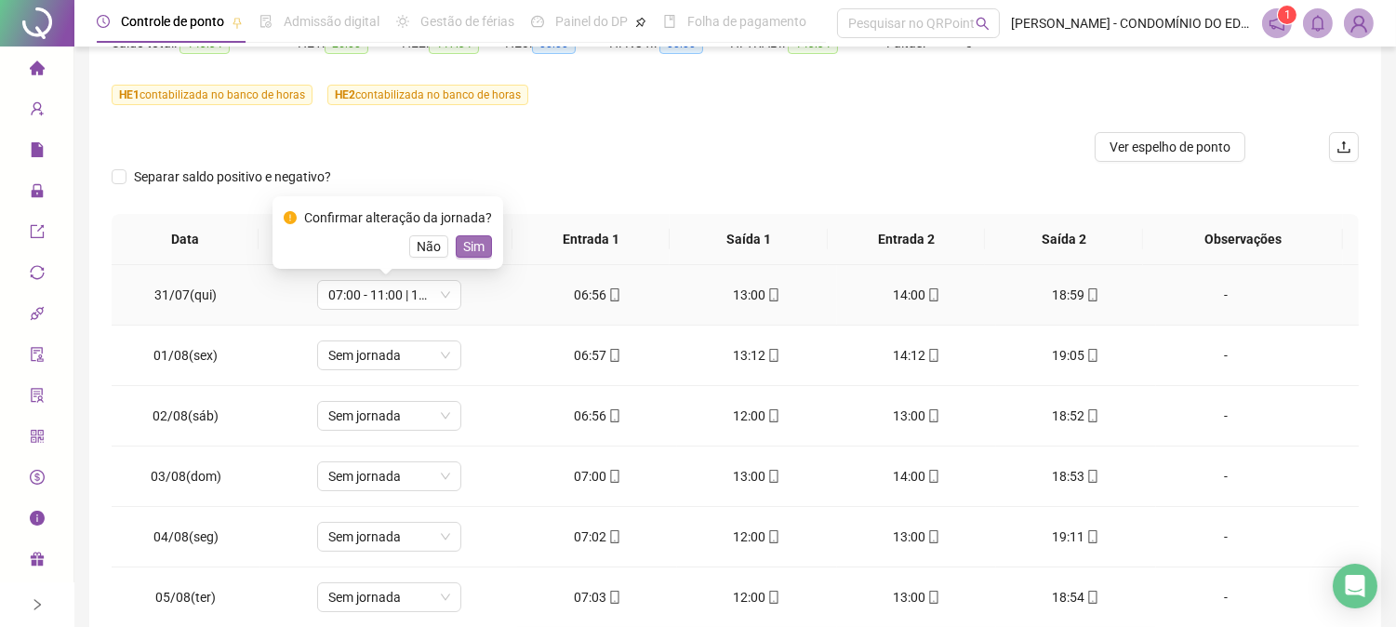
click at [470, 242] on span "Sim" at bounding box center [473, 246] width 21 height 20
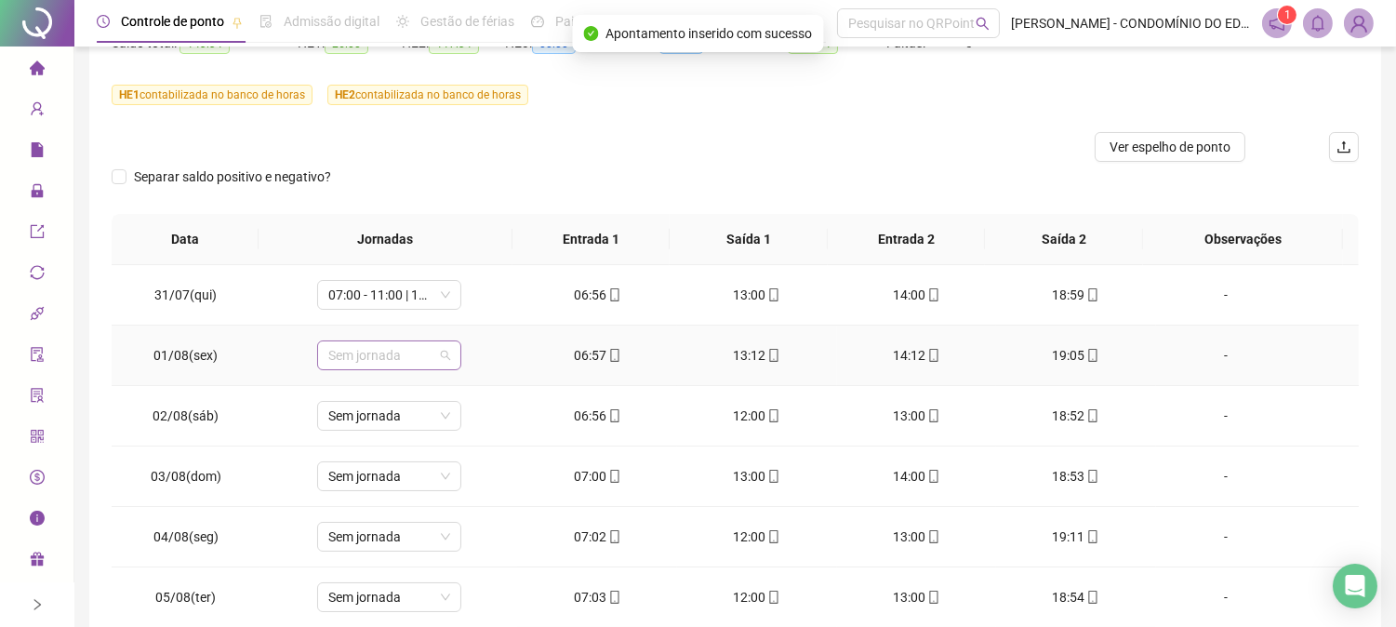
click at [352, 357] on span "Sem jornada" at bounding box center [389, 355] width 122 height 28
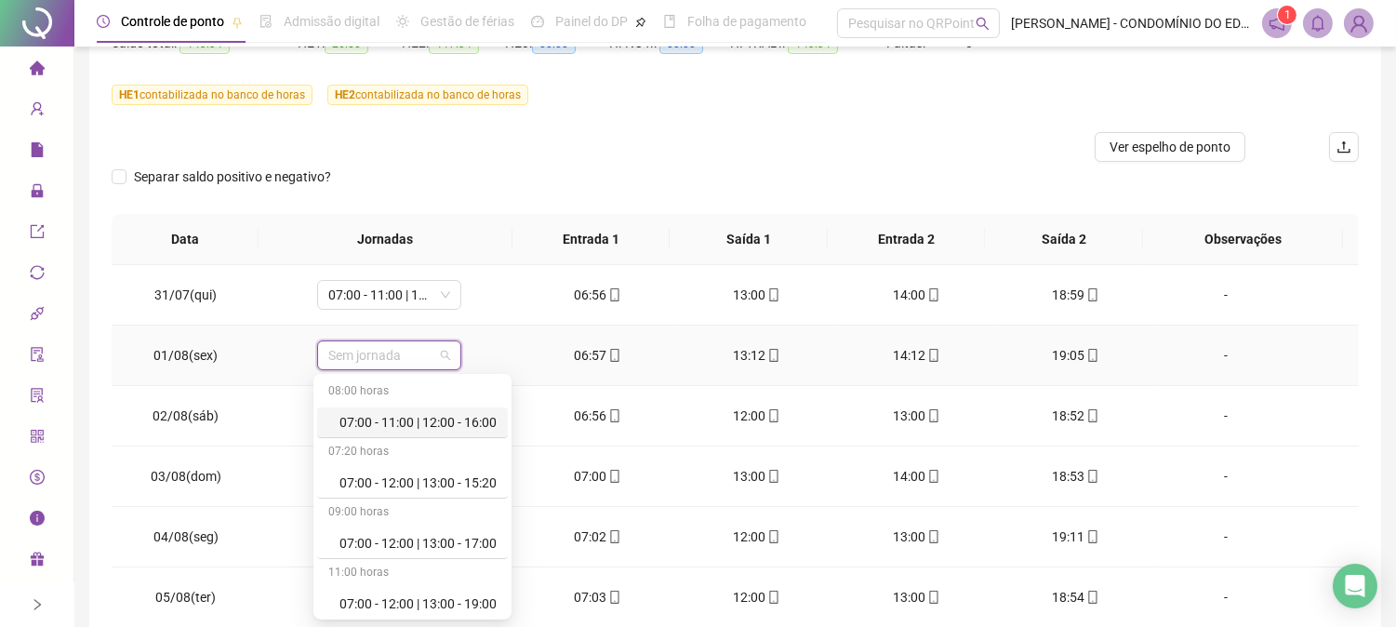
click at [466, 420] on div "07:00 - 11:00 | 12:00 - 16:00" at bounding box center [417, 422] width 157 height 20
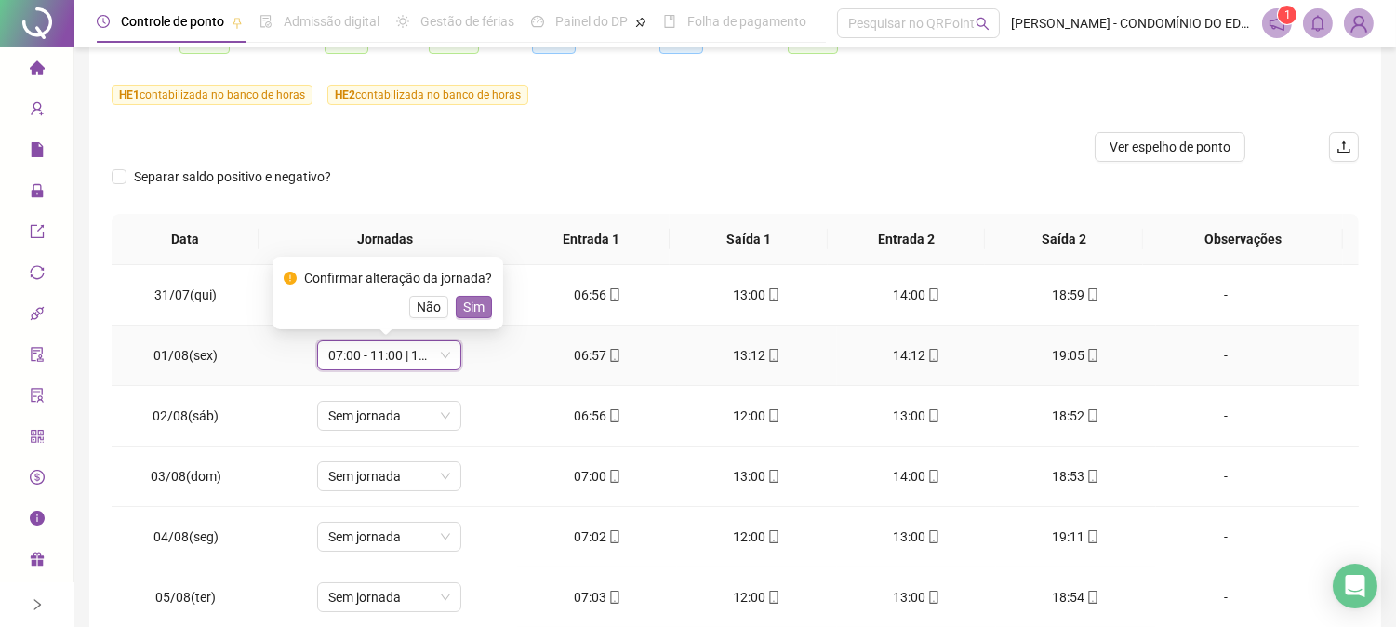
click at [467, 305] on span "Sim" at bounding box center [473, 307] width 21 height 20
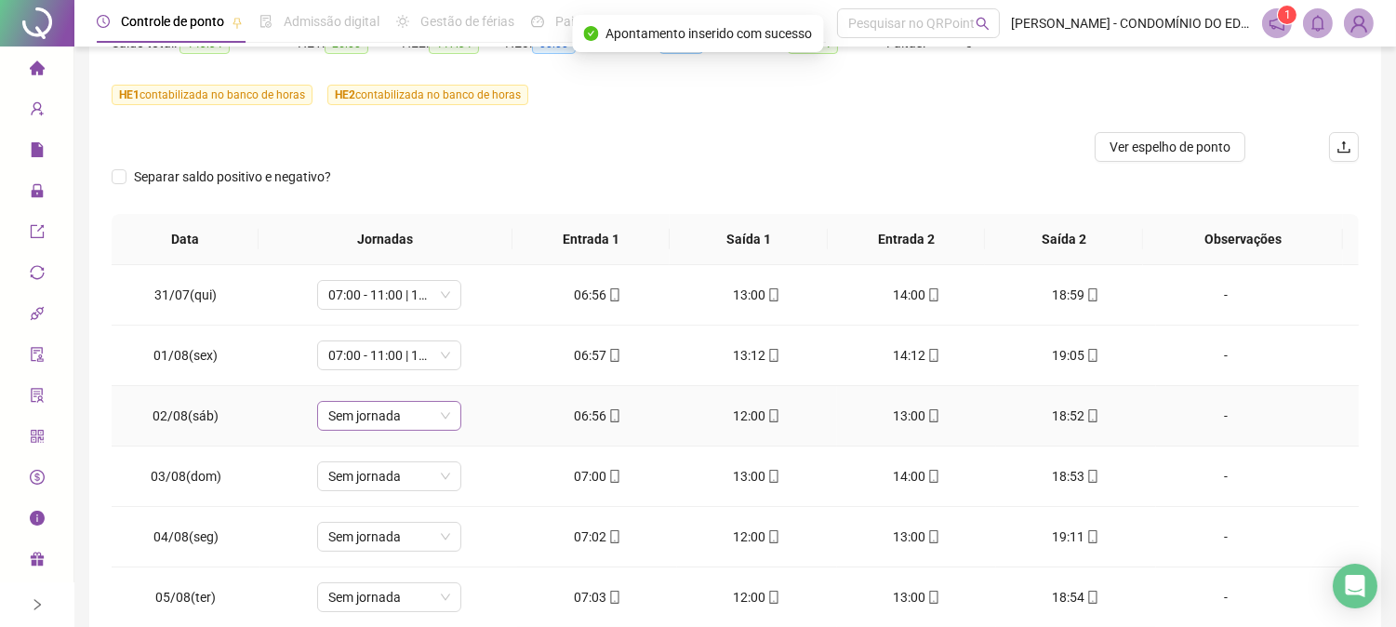
click at [392, 419] on span "Sem jornada" at bounding box center [389, 416] width 122 height 28
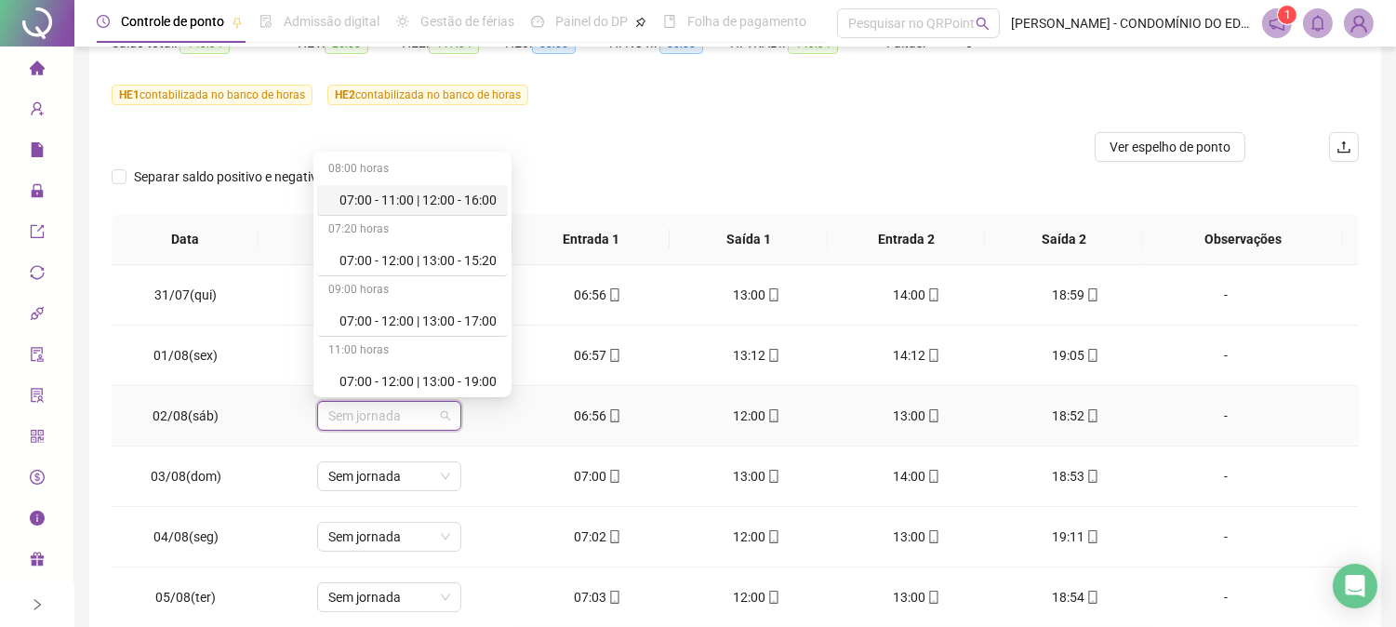
click at [476, 196] on div "07:00 - 11:00 | 12:00 - 16:00" at bounding box center [417, 200] width 157 height 20
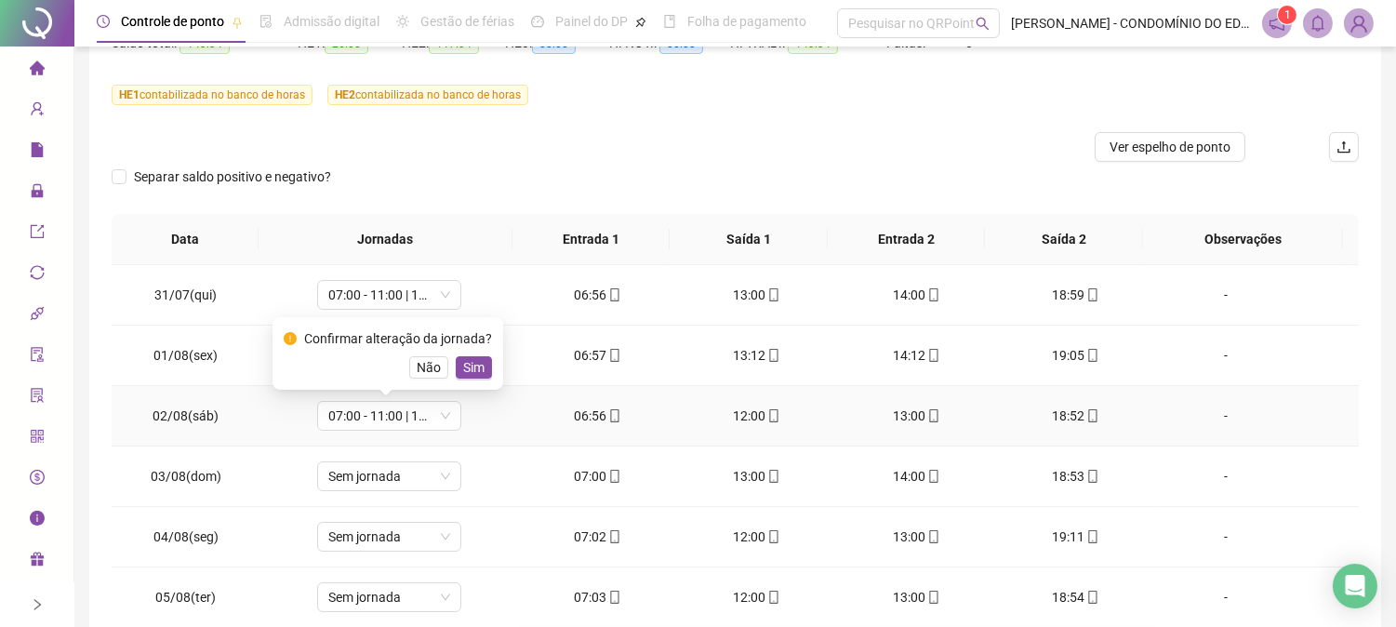
click at [469, 360] on span "Sim" at bounding box center [473, 367] width 21 height 20
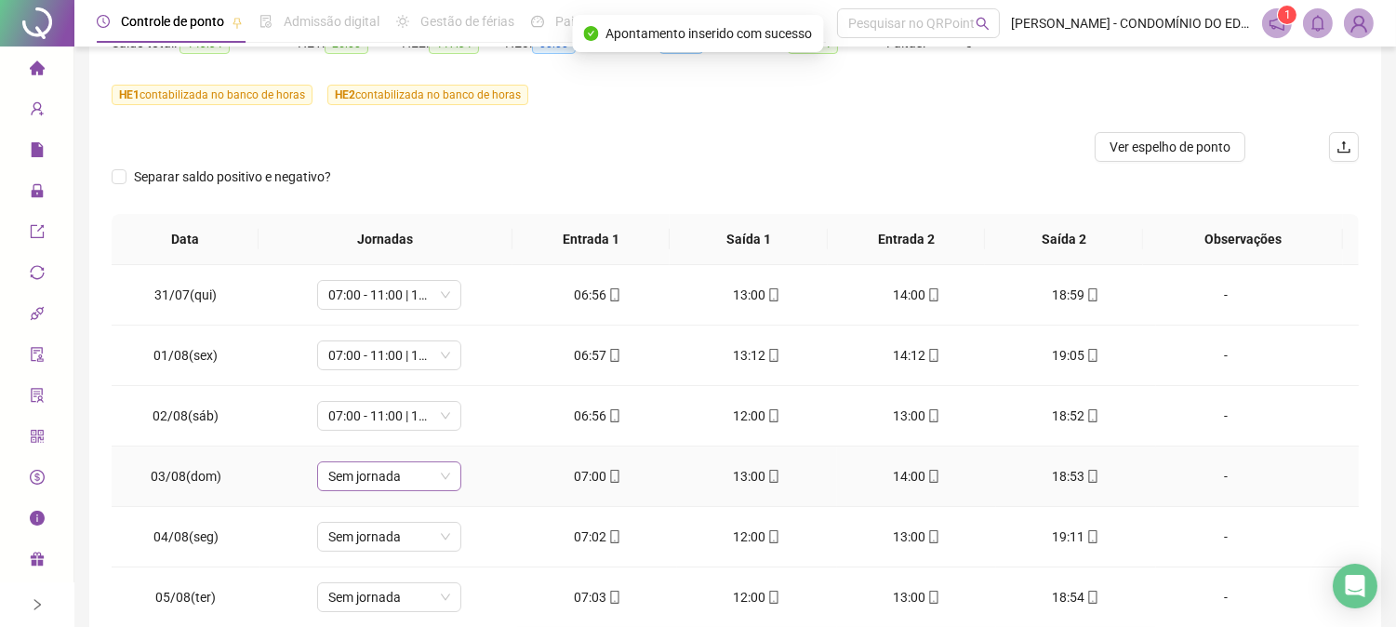
click at [392, 476] on span "Sem jornada" at bounding box center [389, 476] width 122 height 28
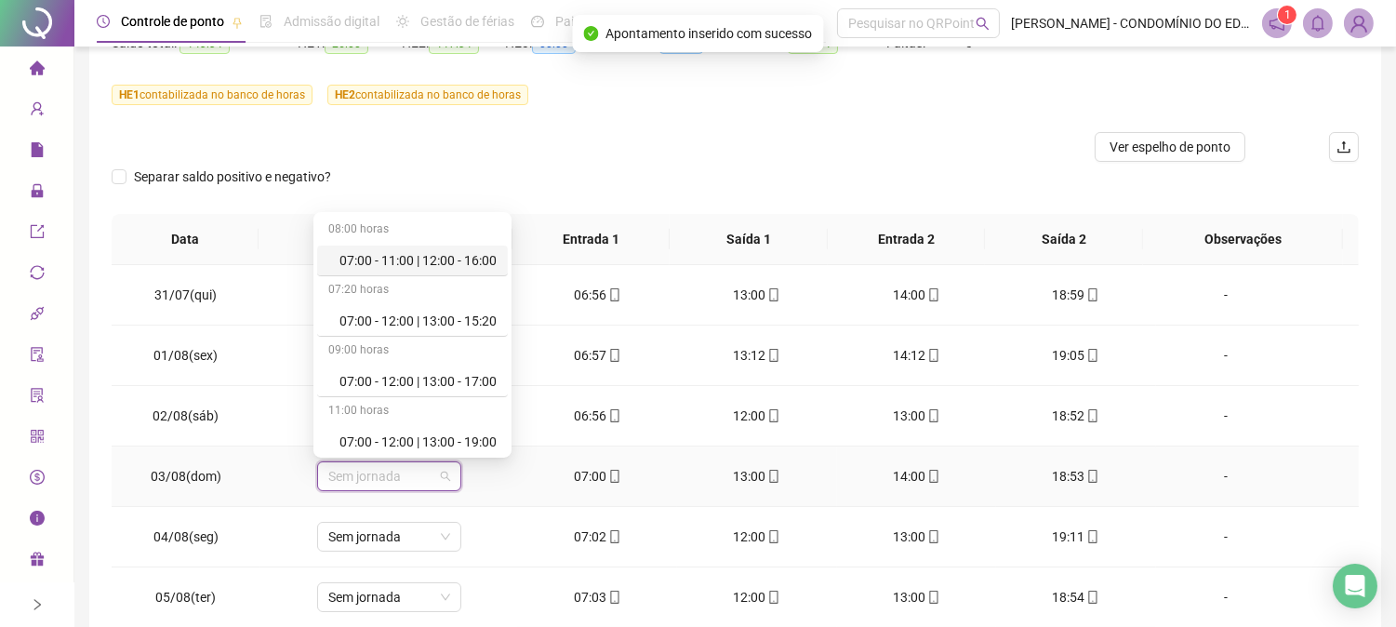
click at [440, 256] on div "07:00 - 11:00 | 12:00 - 16:00" at bounding box center [417, 260] width 157 height 20
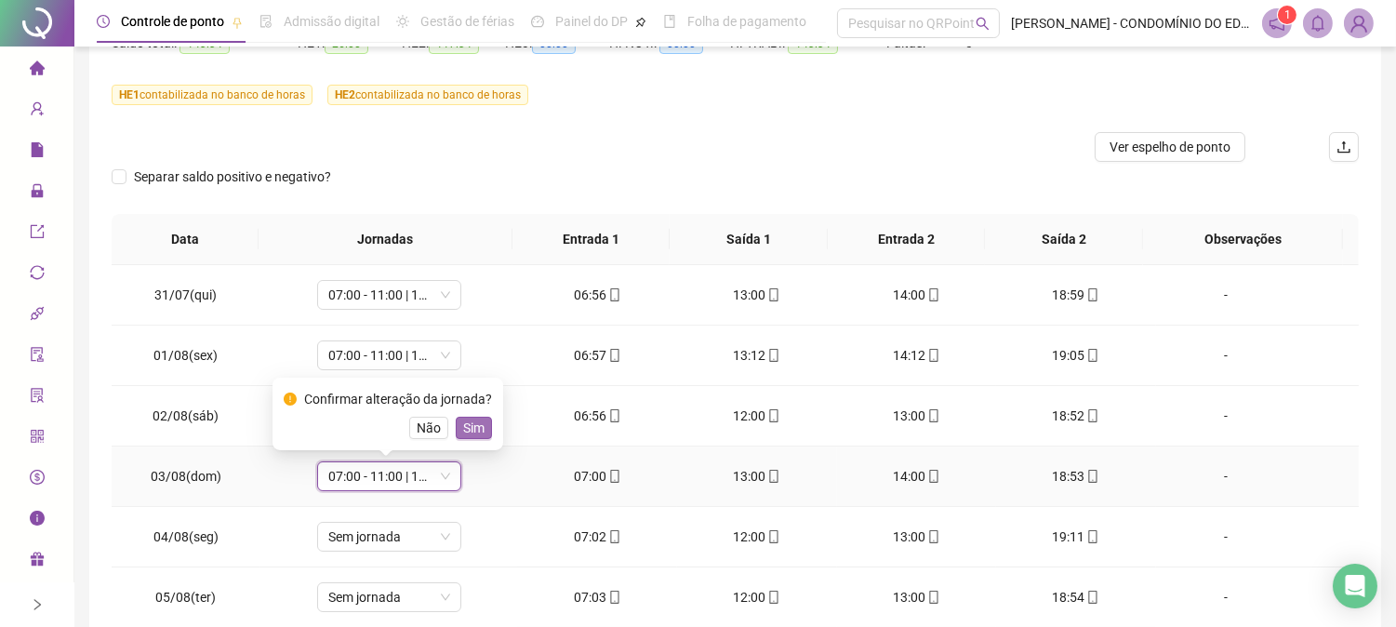
click at [477, 426] on span "Sim" at bounding box center [473, 428] width 21 height 20
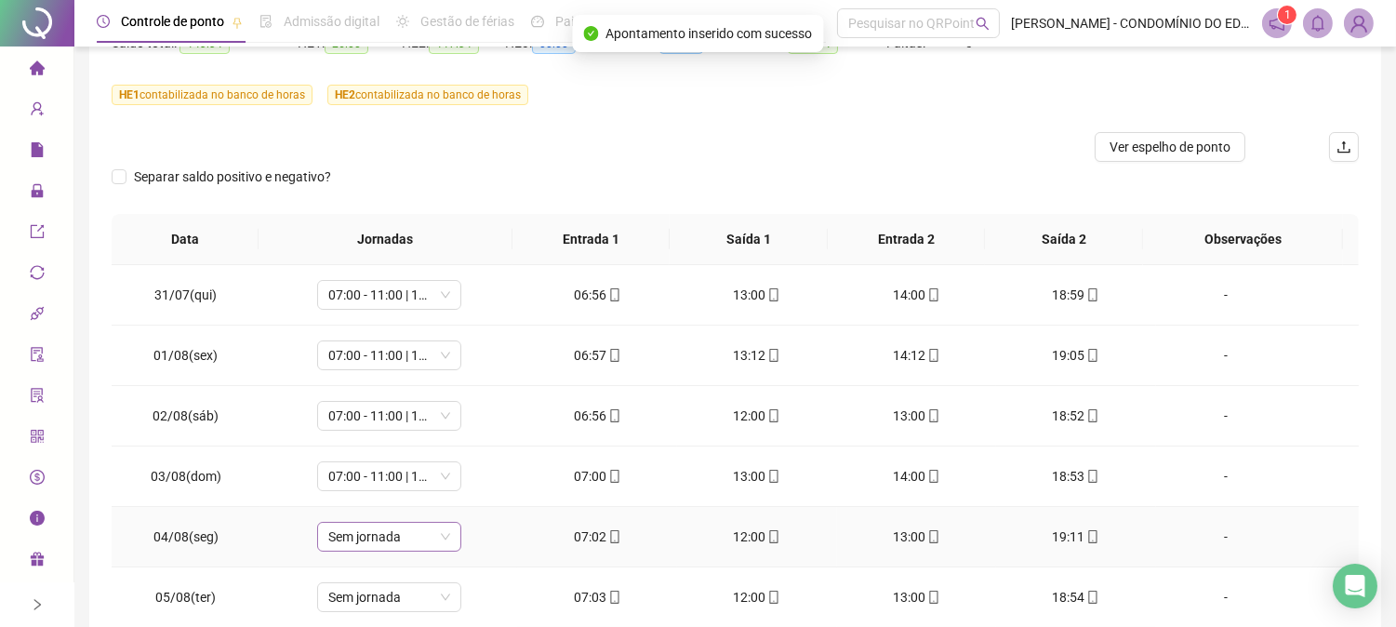
click at [377, 541] on span "Sem jornada" at bounding box center [389, 537] width 122 height 28
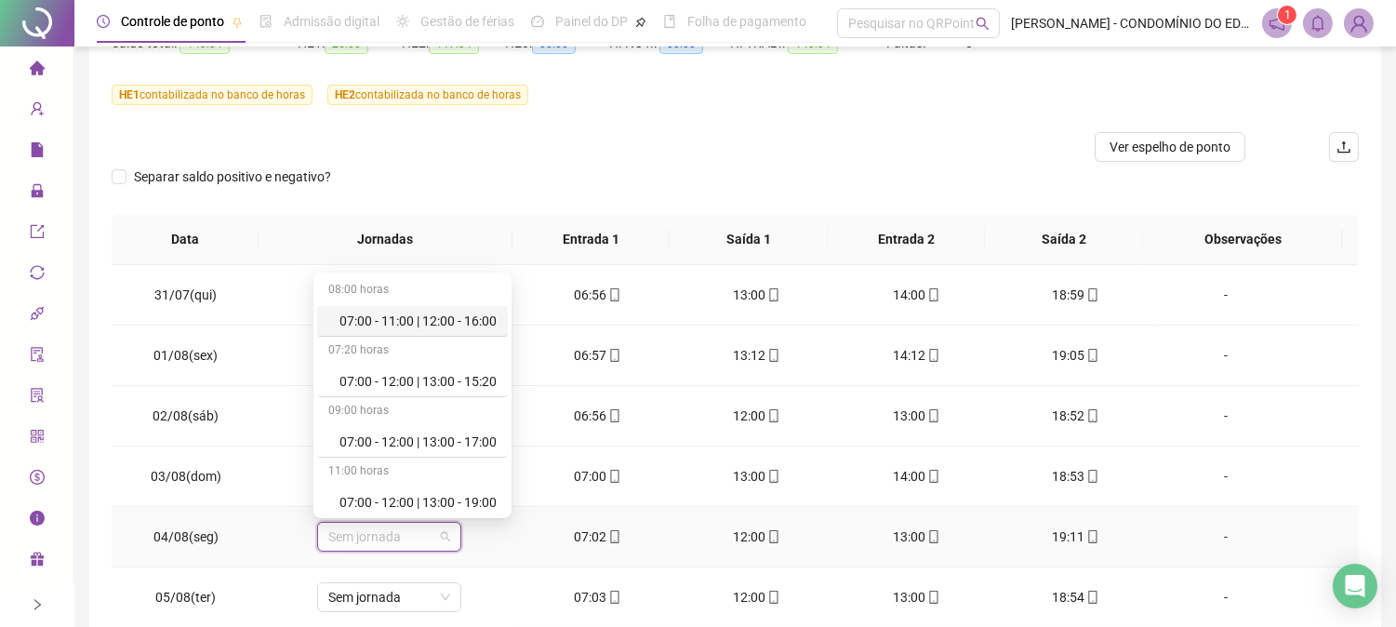
click at [465, 312] on div "07:00 - 11:00 | 12:00 - 16:00" at bounding box center [417, 321] width 157 height 20
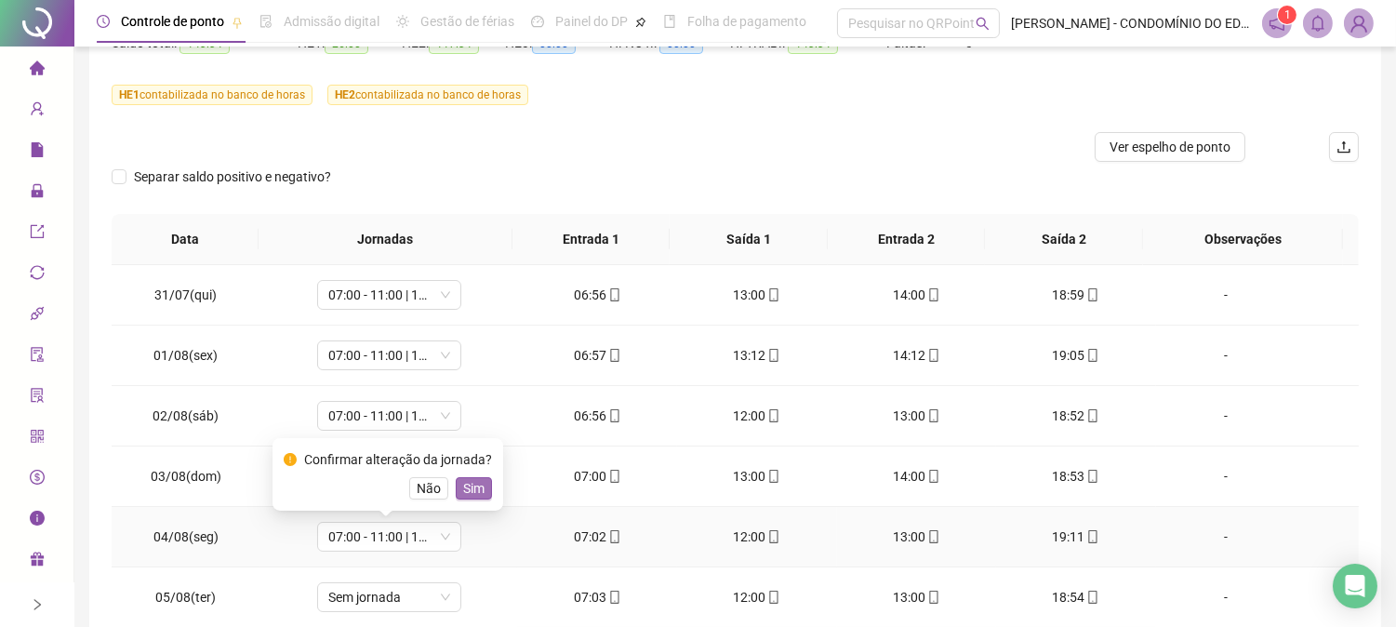
click at [470, 485] on span "Sim" at bounding box center [473, 488] width 21 height 20
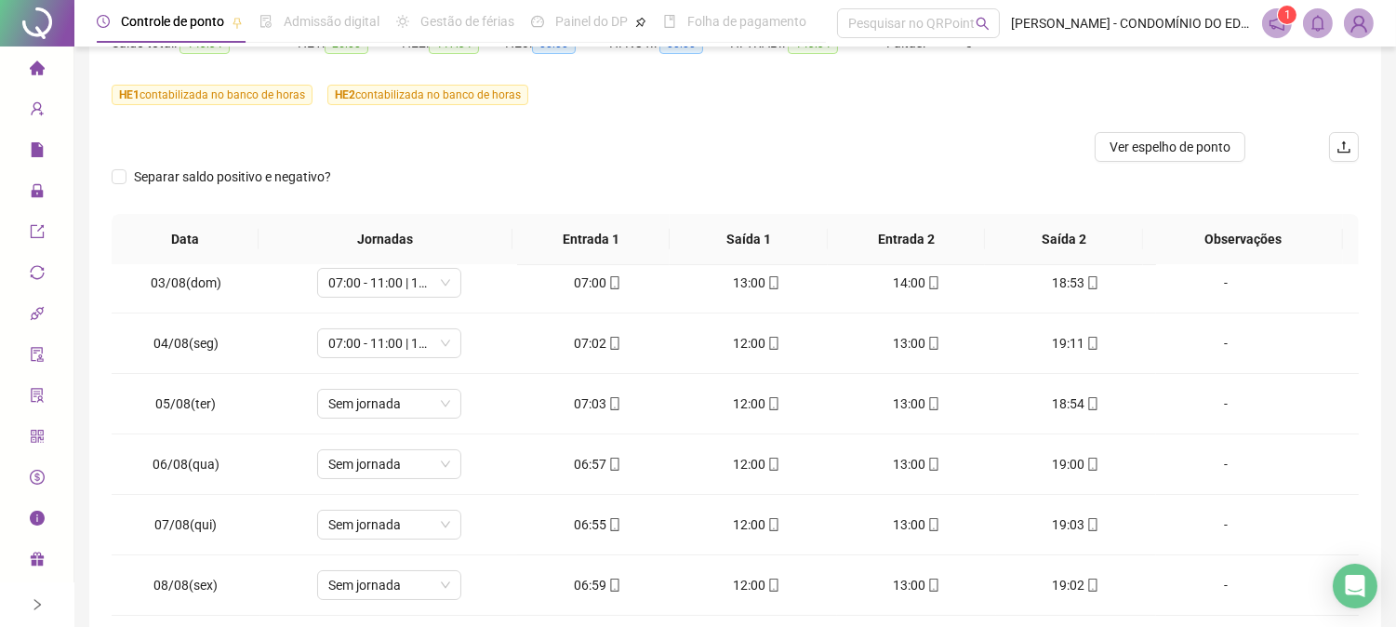
scroll to position [239, 0]
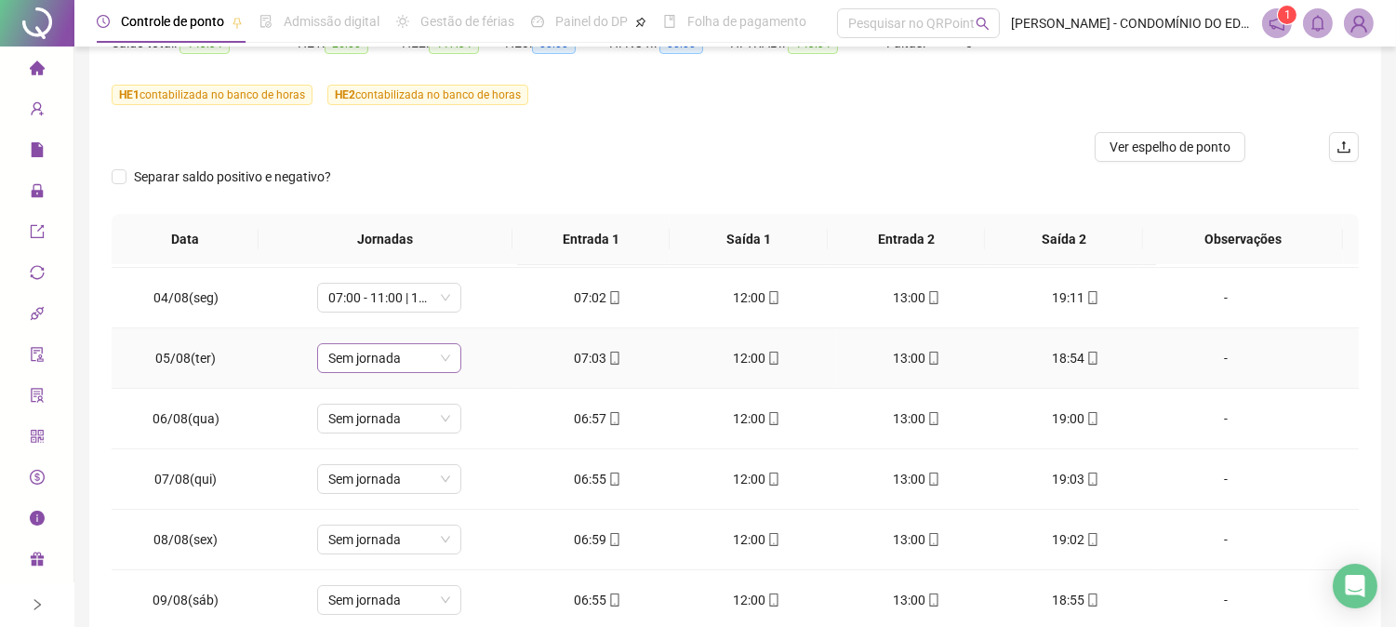
click at [398, 359] on span "Sem jornada" at bounding box center [389, 358] width 122 height 28
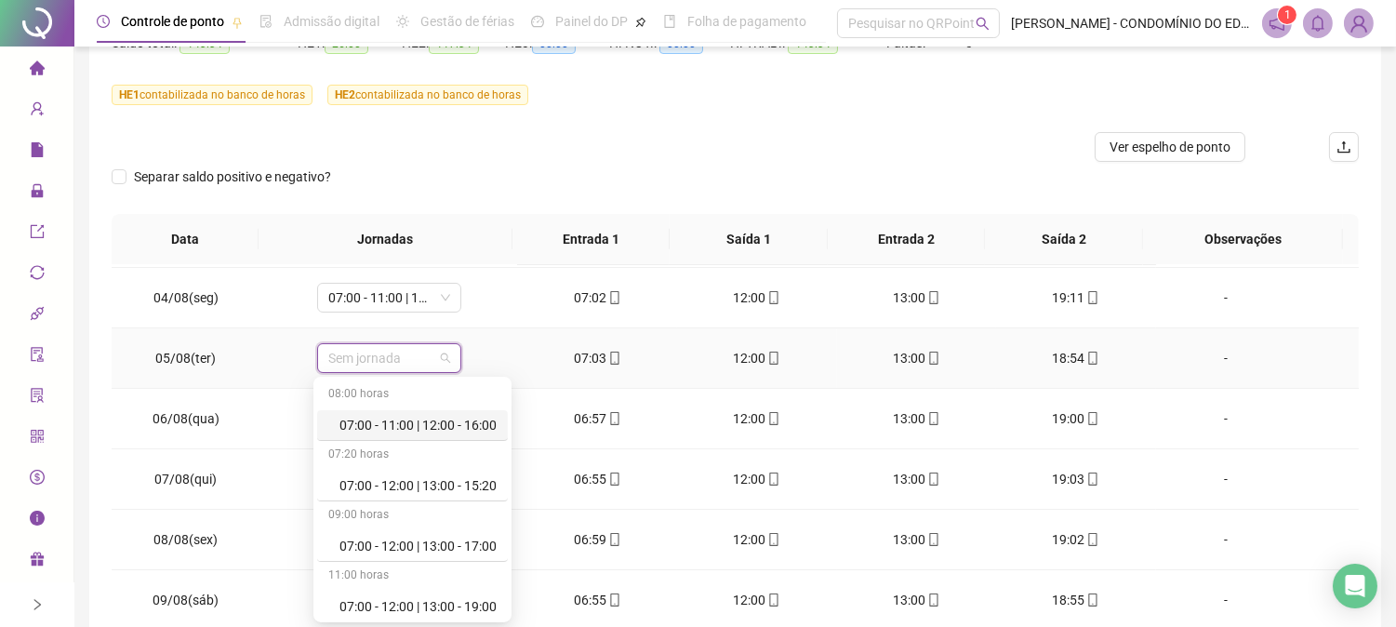
click at [413, 425] on div "07:00 - 11:00 | 12:00 - 16:00" at bounding box center [417, 425] width 157 height 20
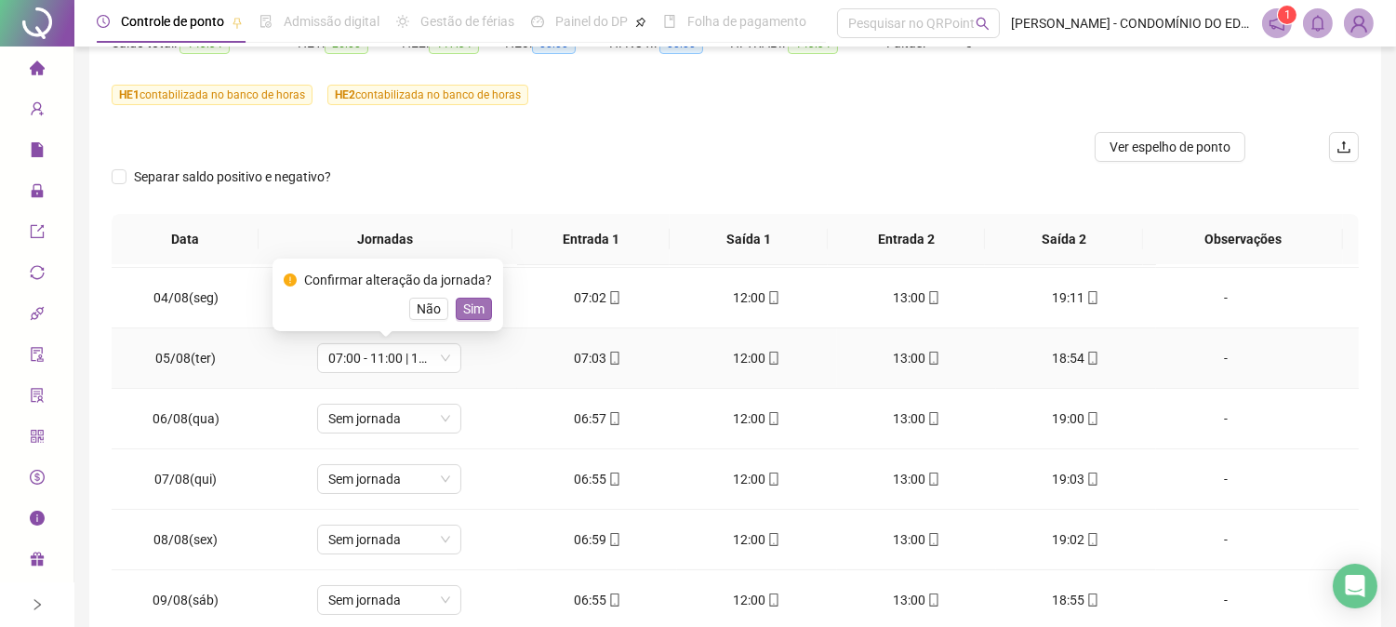
click at [463, 310] on span "Sim" at bounding box center [473, 309] width 21 height 20
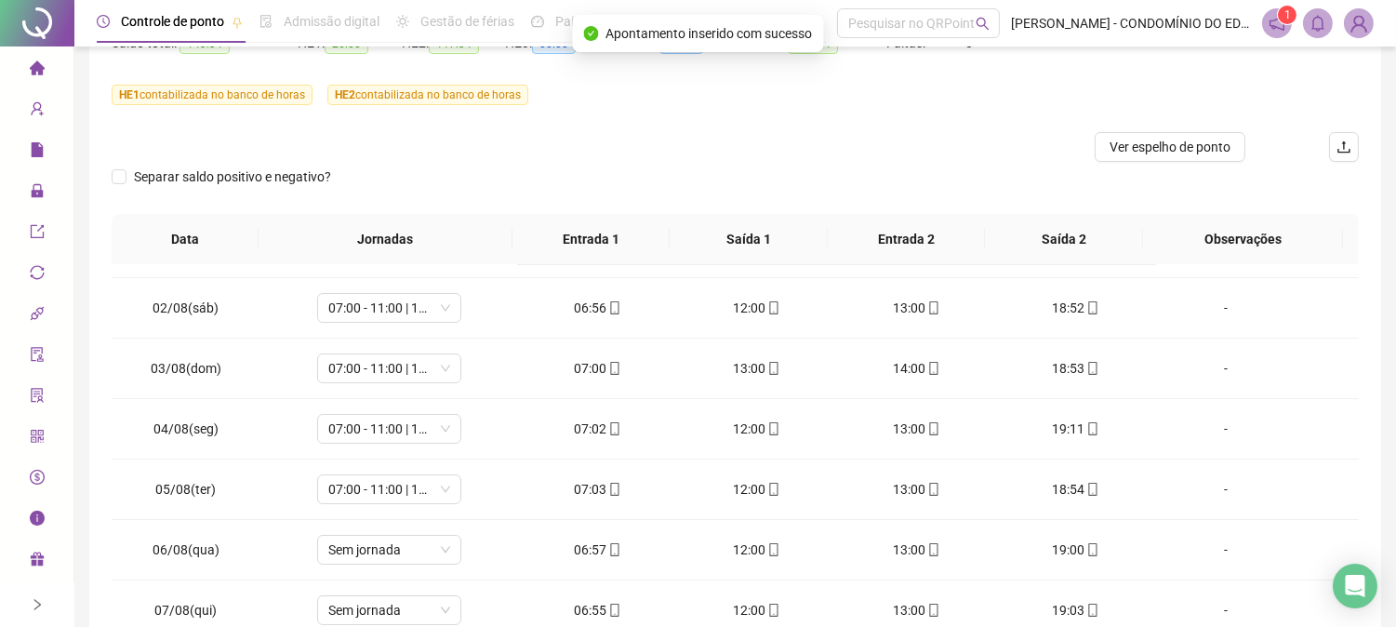
scroll to position [95, 0]
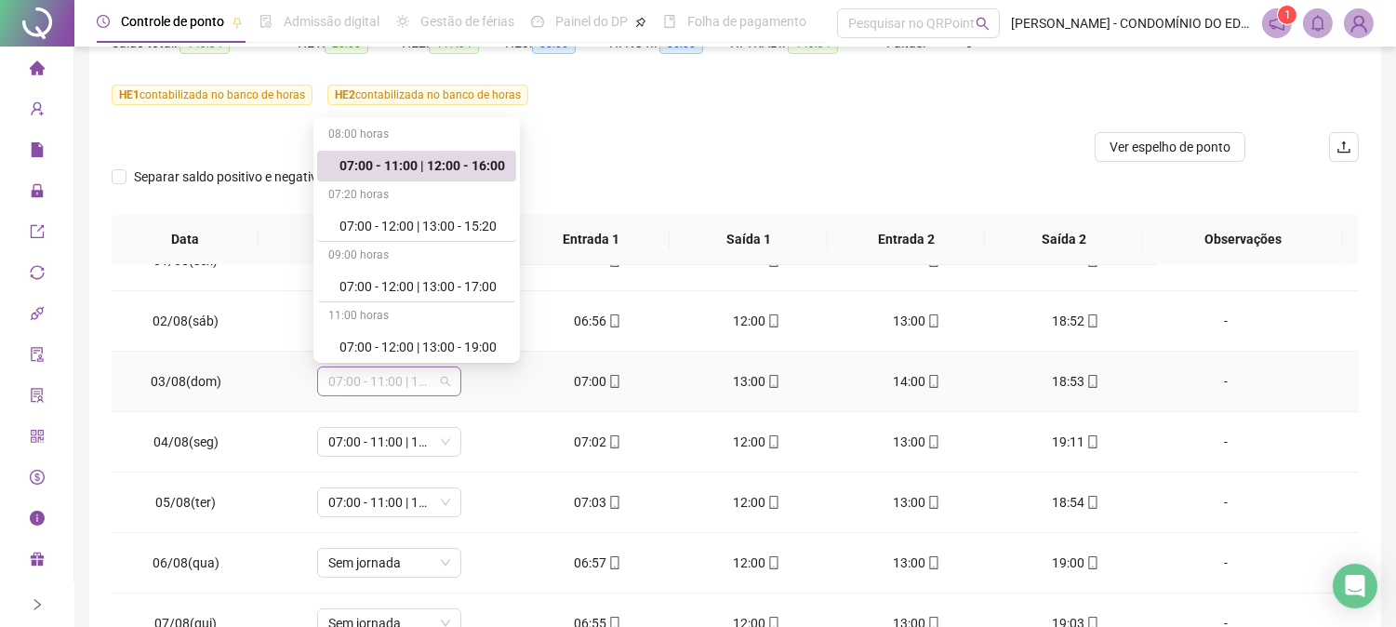
click at [394, 384] on span "07:00 - 11:00 | 12:00 - 16:00" at bounding box center [389, 381] width 122 height 28
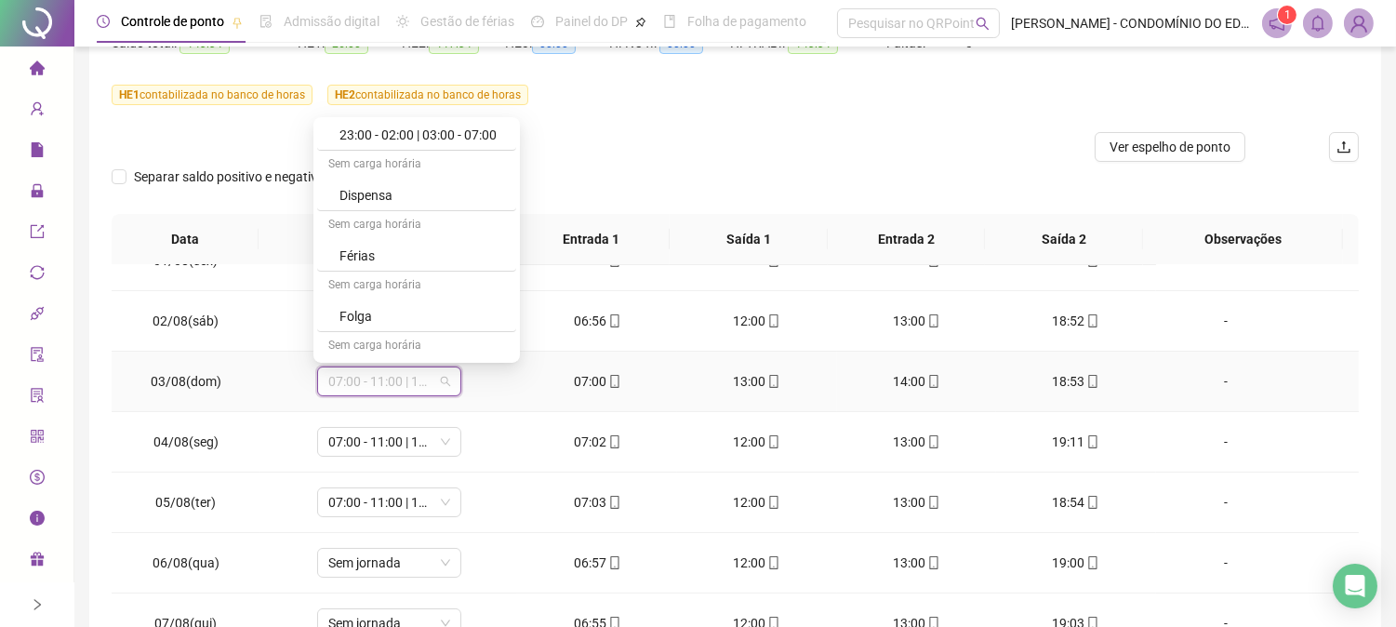
scroll to position [1335, 0]
click at [355, 224] on div "Folga" at bounding box center [422, 222] width 166 height 20
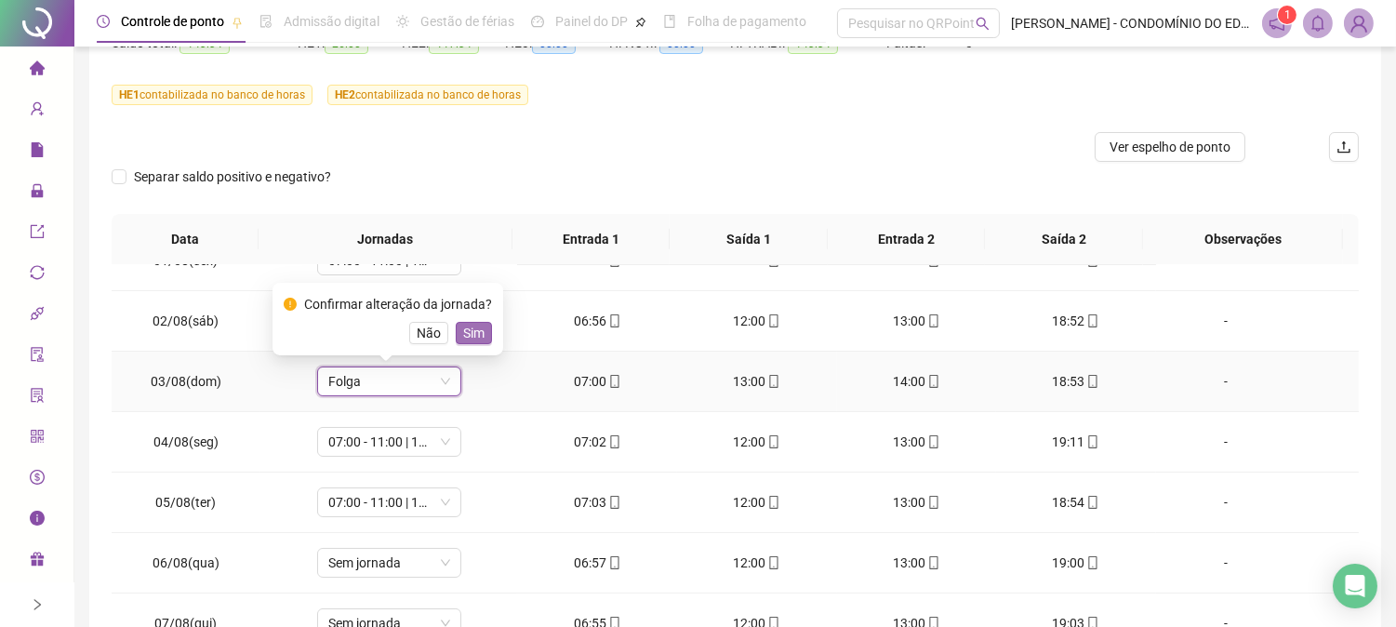
click at [475, 331] on span "Sim" at bounding box center [473, 333] width 21 height 20
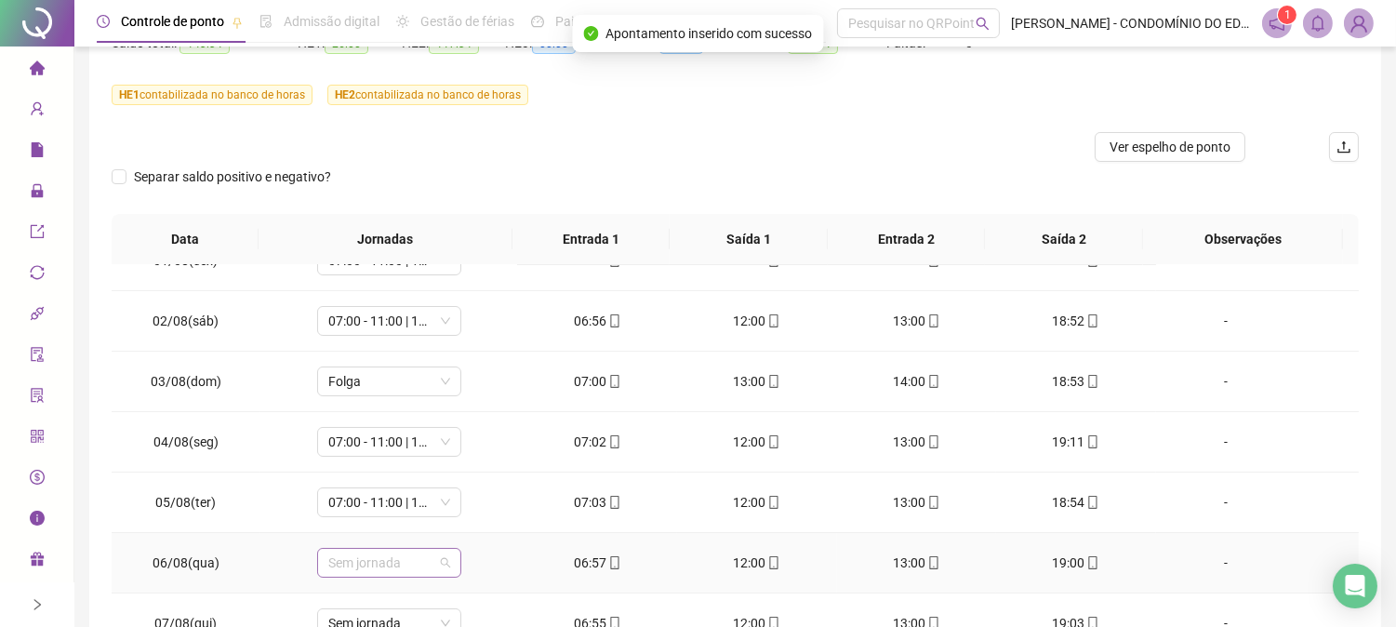
click at [391, 565] on span "Sem jornada" at bounding box center [389, 563] width 122 height 28
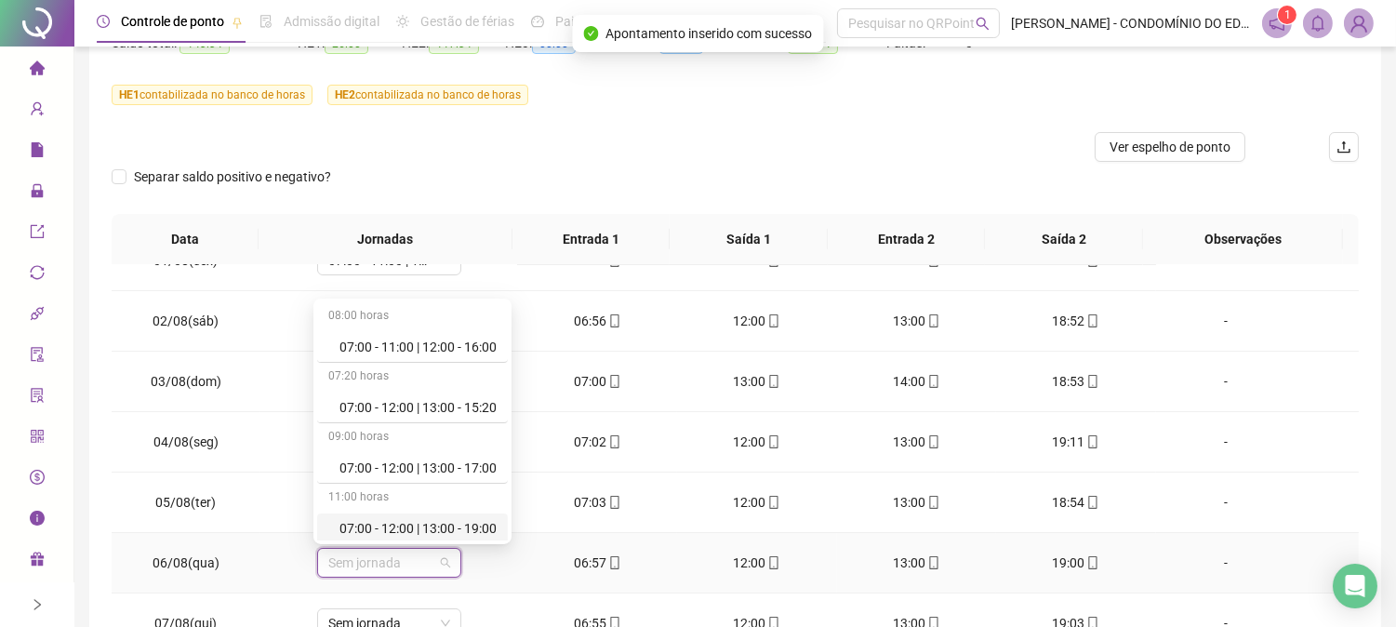
click at [463, 497] on div "11:00 horas" at bounding box center [412, 499] width 191 height 30
click at [403, 346] on div "07:00 - 11:00 | 12:00 - 16:00" at bounding box center [417, 347] width 157 height 20
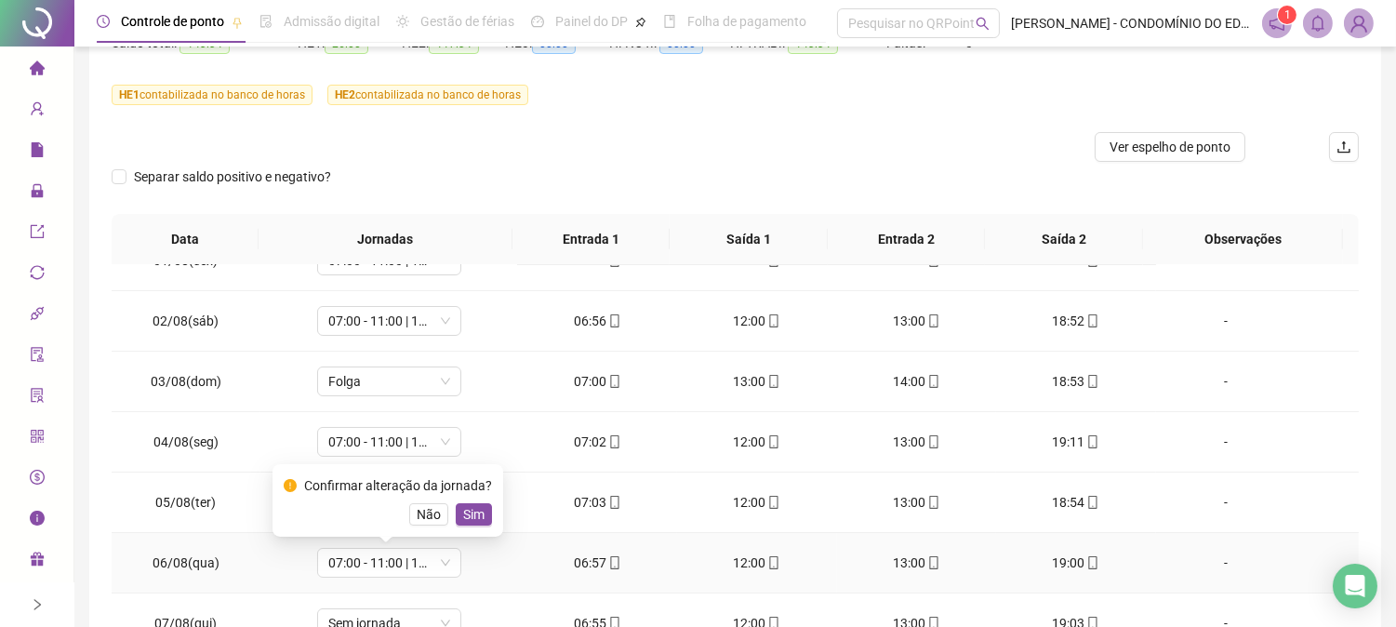
click at [470, 508] on span "Sim" at bounding box center [473, 514] width 21 height 20
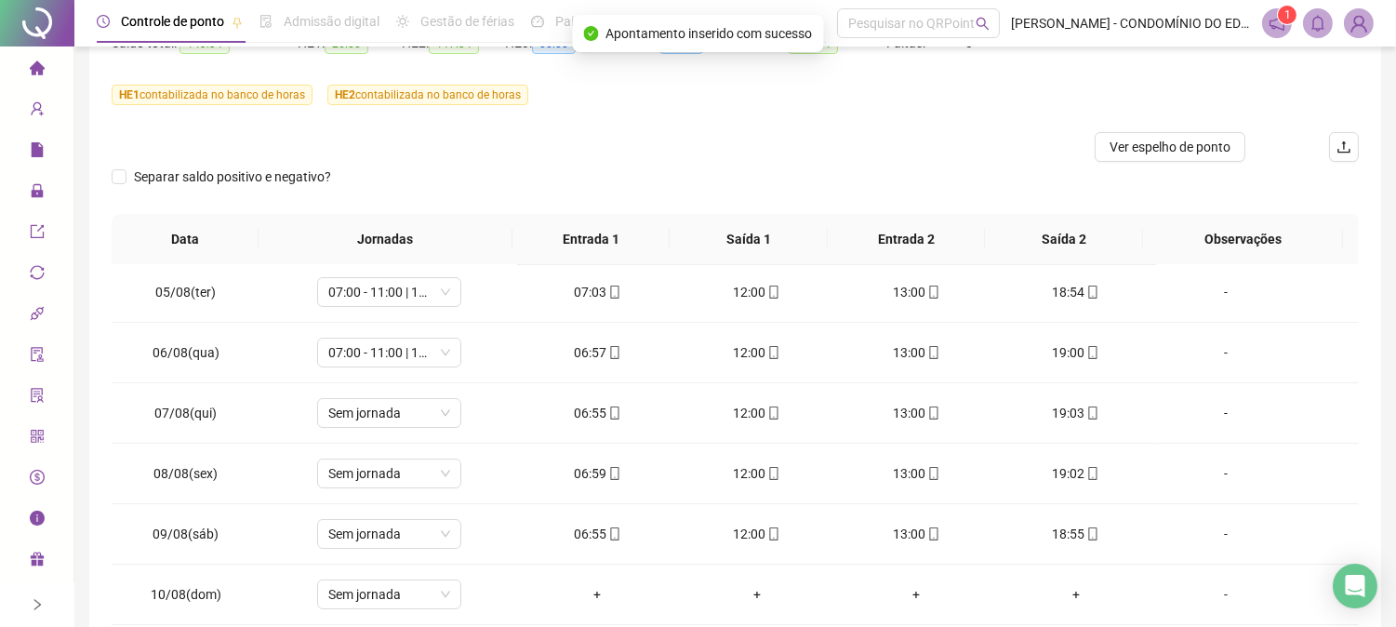
scroll to position [309, 0]
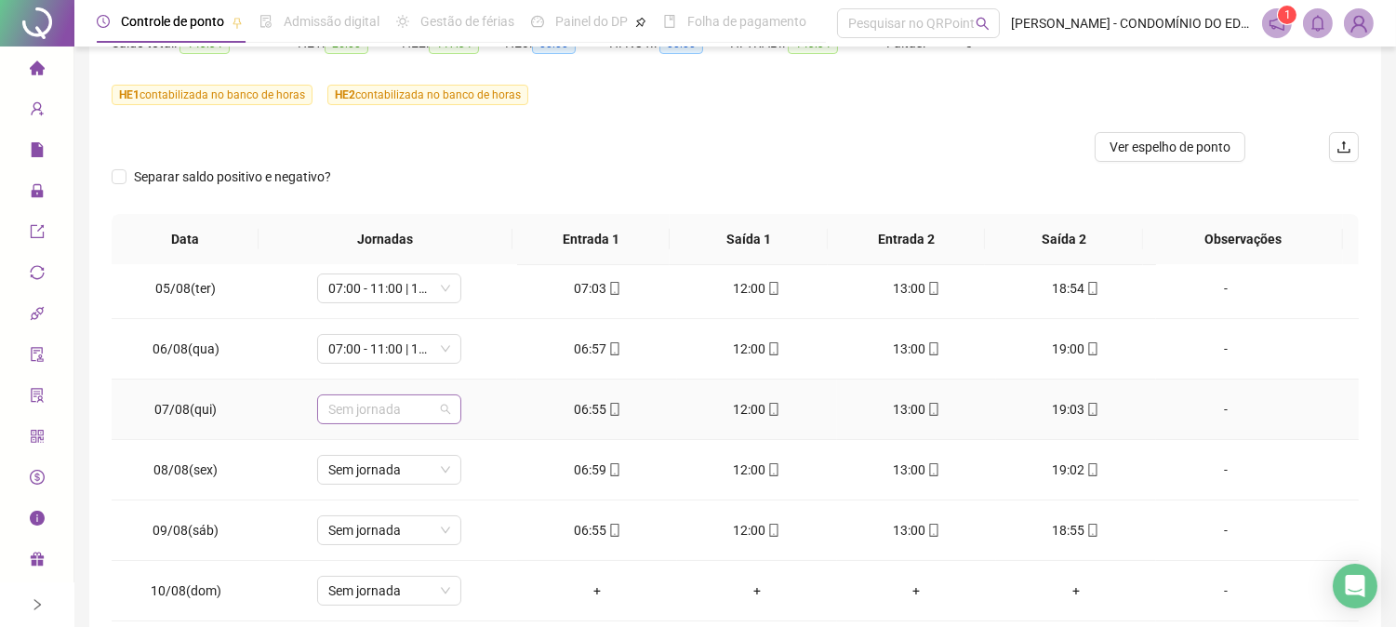
click at [403, 411] on span "Sem jornada" at bounding box center [389, 409] width 122 height 28
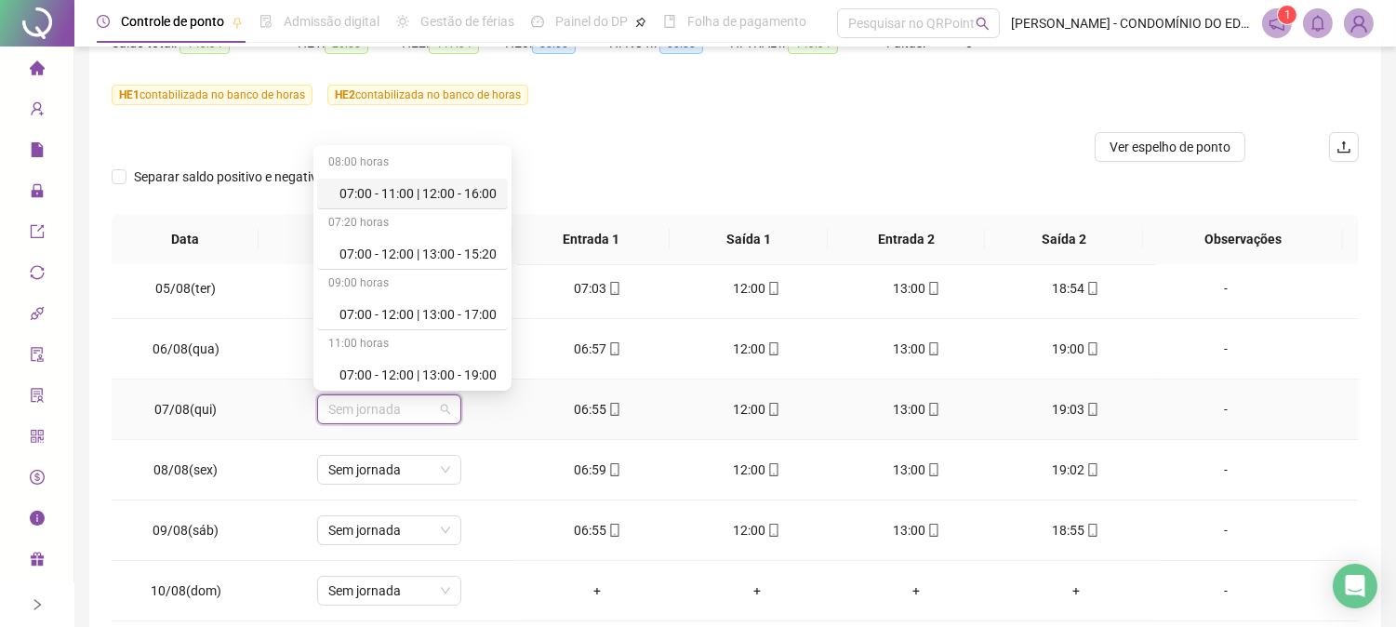
click at [373, 191] on div "07:00 - 11:00 | 12:00 - 16:00" at bounding box center [417, 193] width 157 height 20
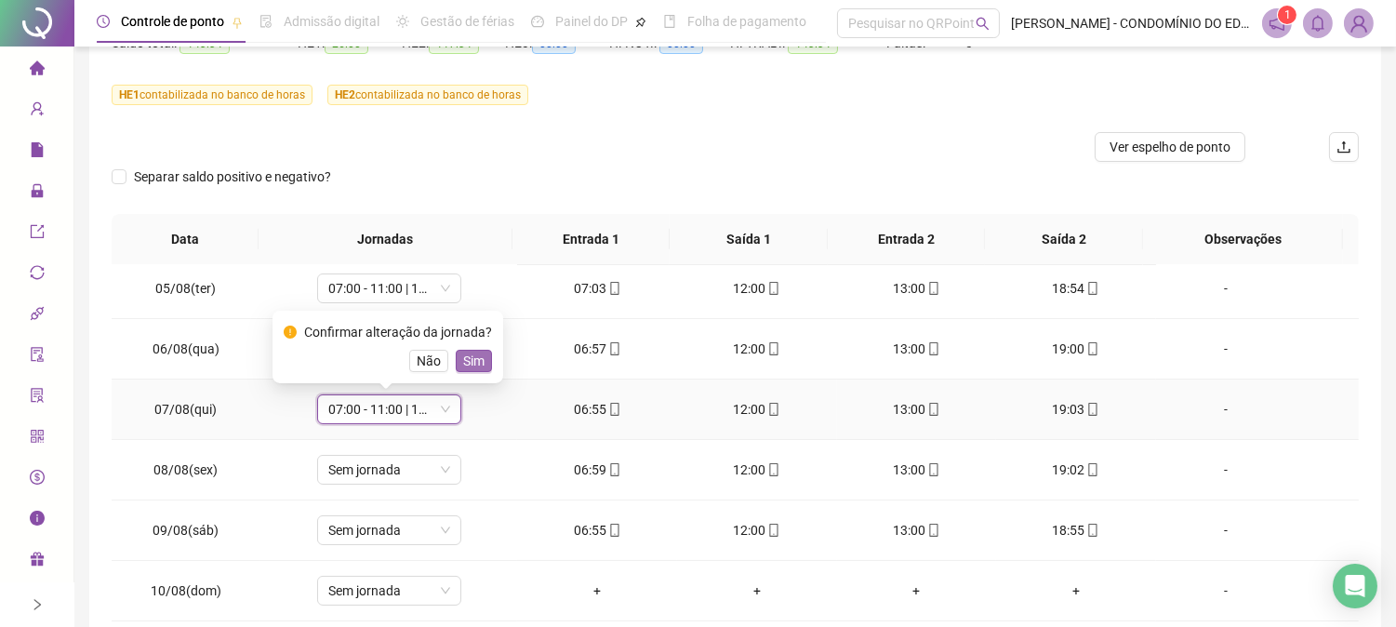
click at [467, 356] on span "Sim" at bounding box center [473, 361] width 21 height 20
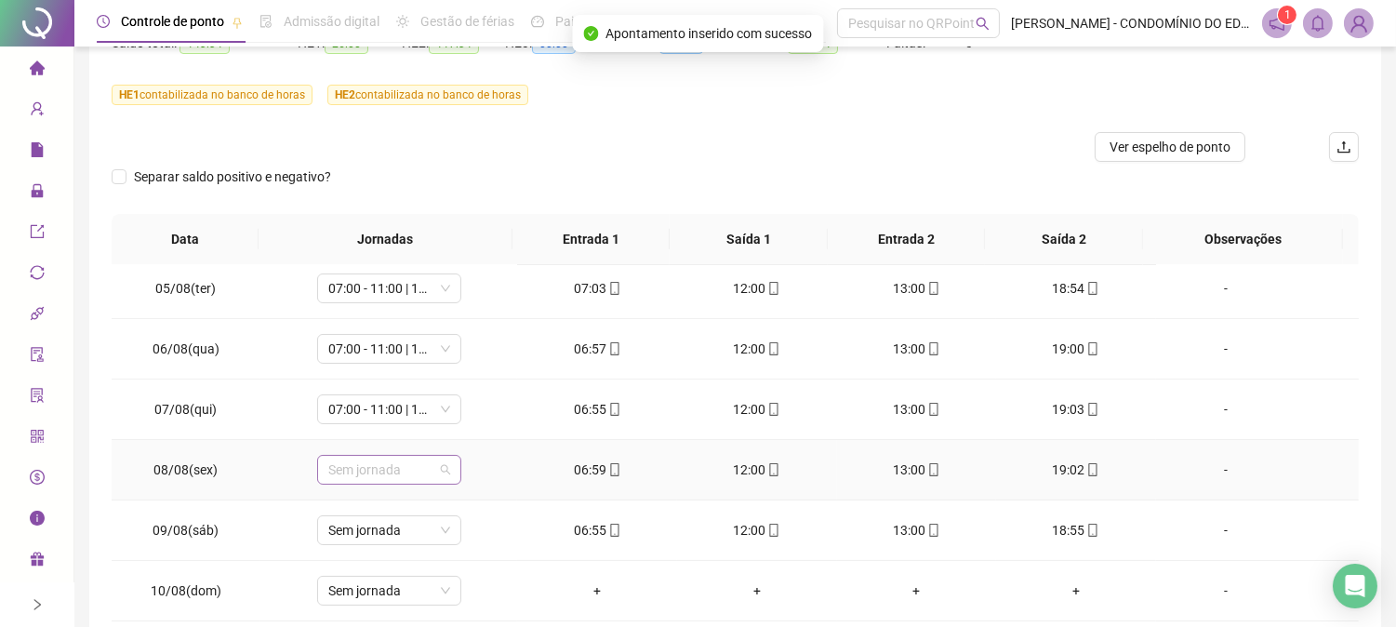
click at [360, 468] on span "Sem jornada" at bounding box center [389, 470] width 122 height 28
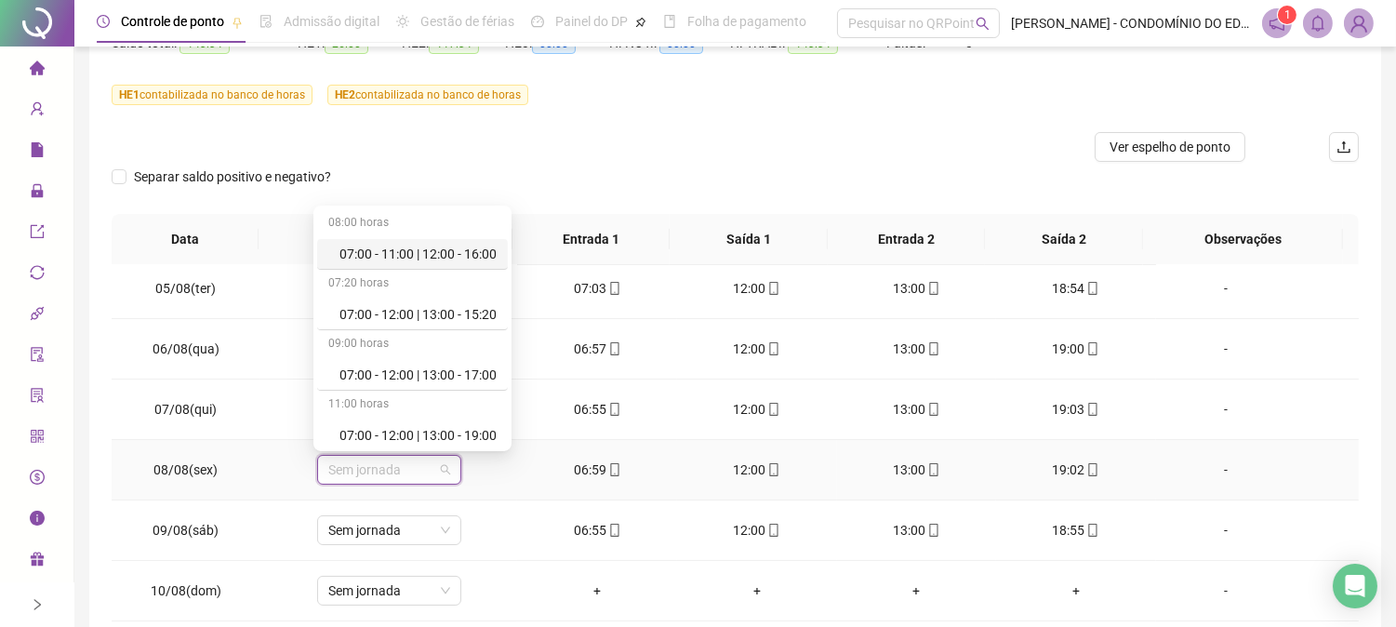
click at [400, 252] on div "07:00 - 11:00 | 12:00 - 16:00" at bounding box center [417, 254] width 157 height 20
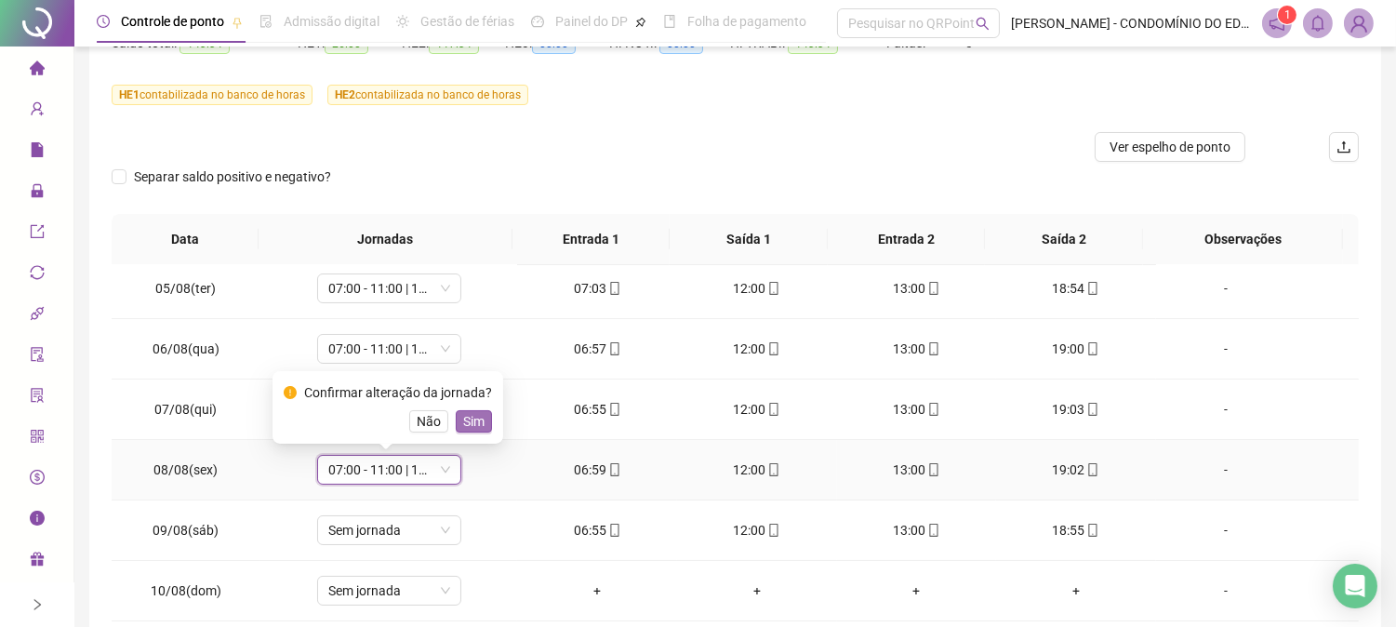
click at [469, 419] on span "Sim" at bounding box center [473, 421] width 21 height 20
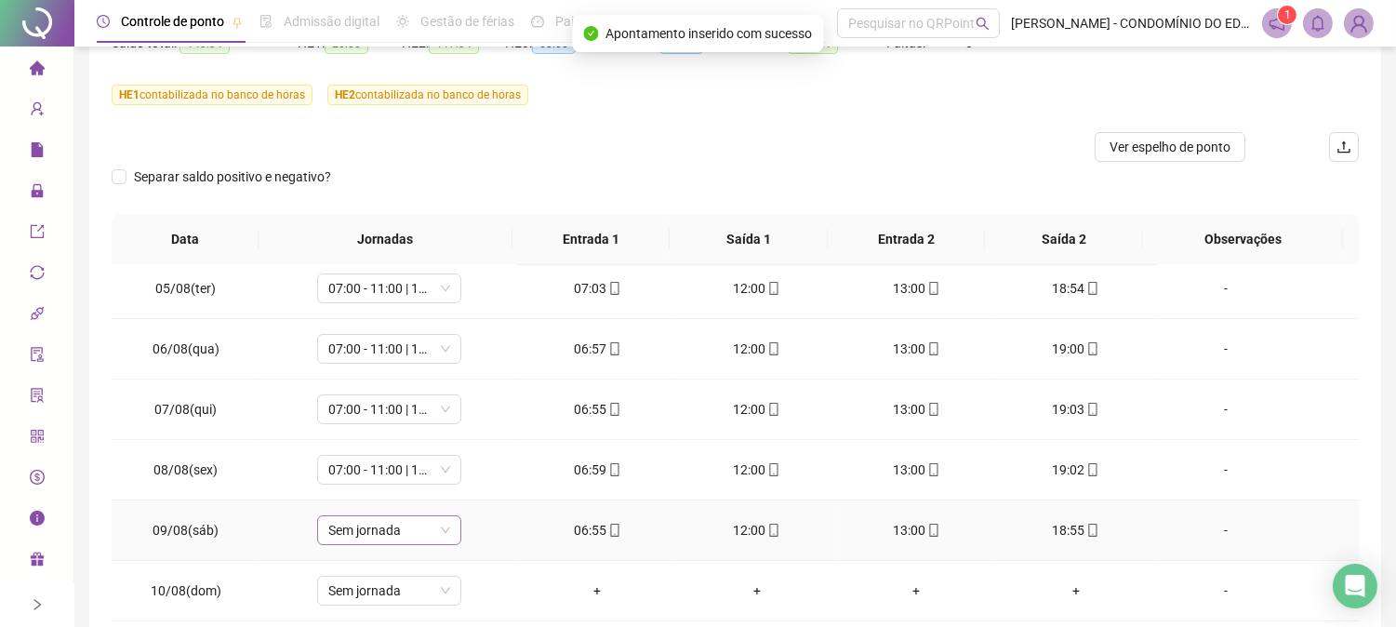
click at [350, 535] on span "Sem jornada" at bounding box center [389, 530] width 122 height 28
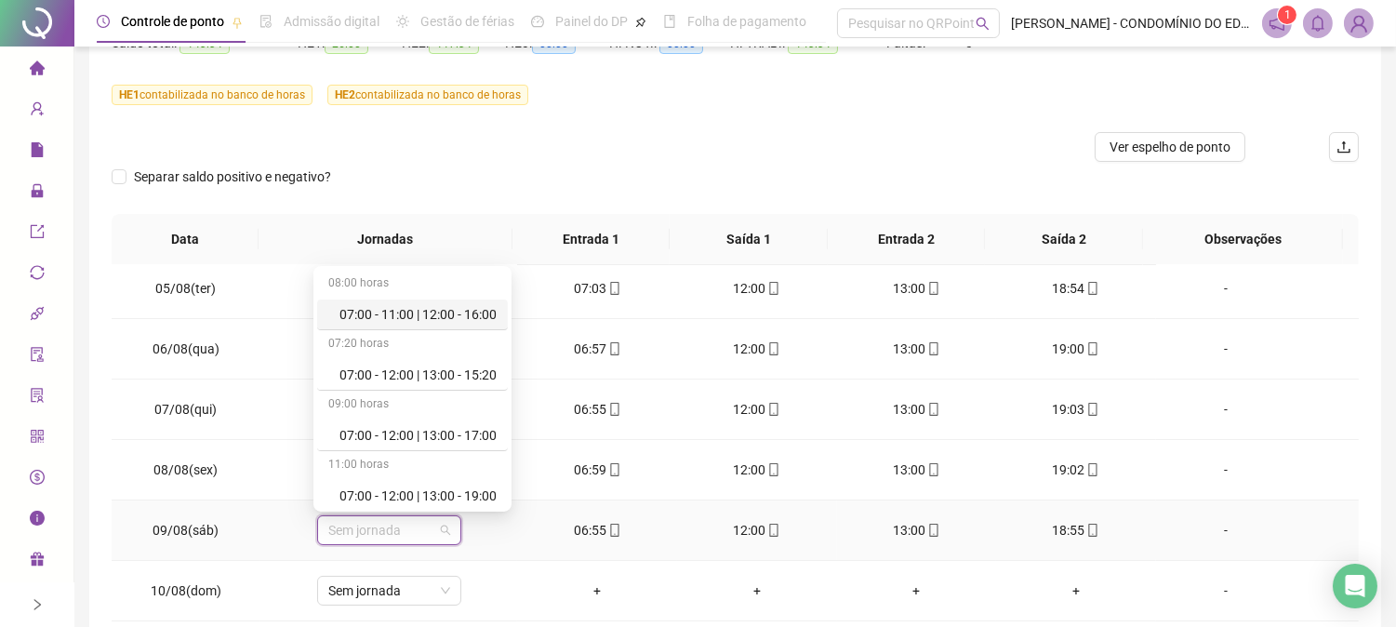
click at [400, 312] on div "07:00 - 11:00 | 12:00 - 16:00" at bounding box center [417, 314] width 157 height 20
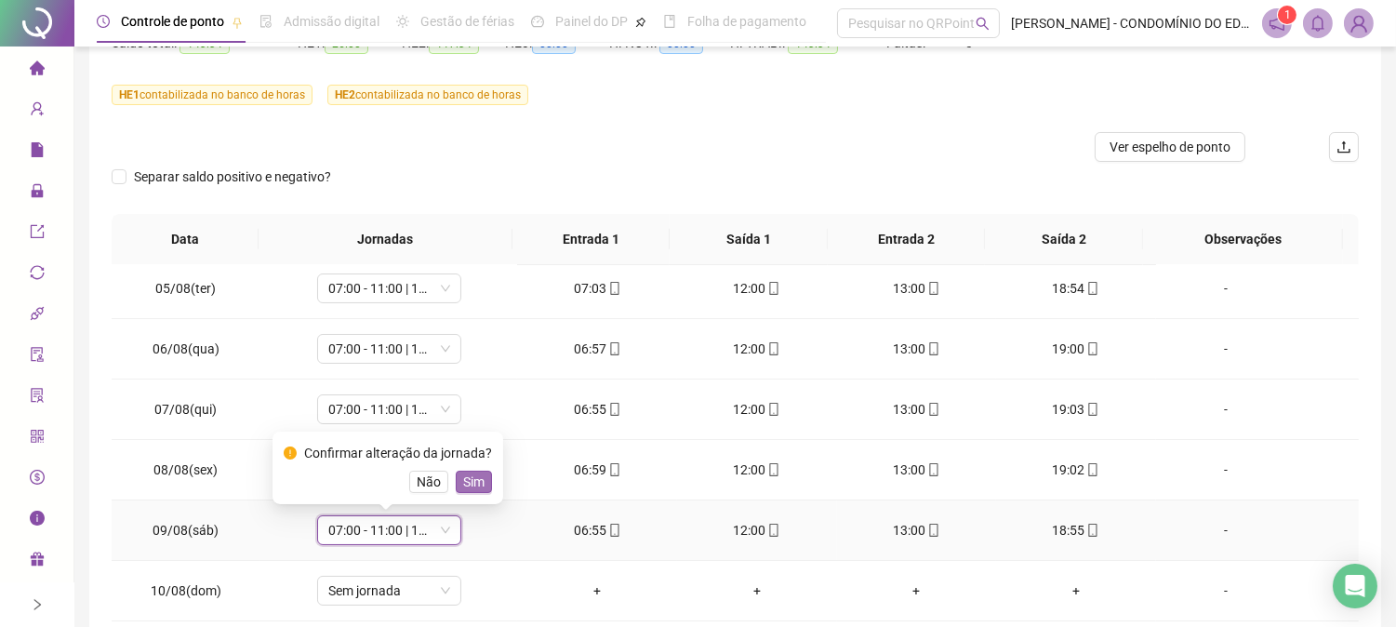
click at [469, 478] on span "Sim" at bounding box center [473, 482] width 21 height 20
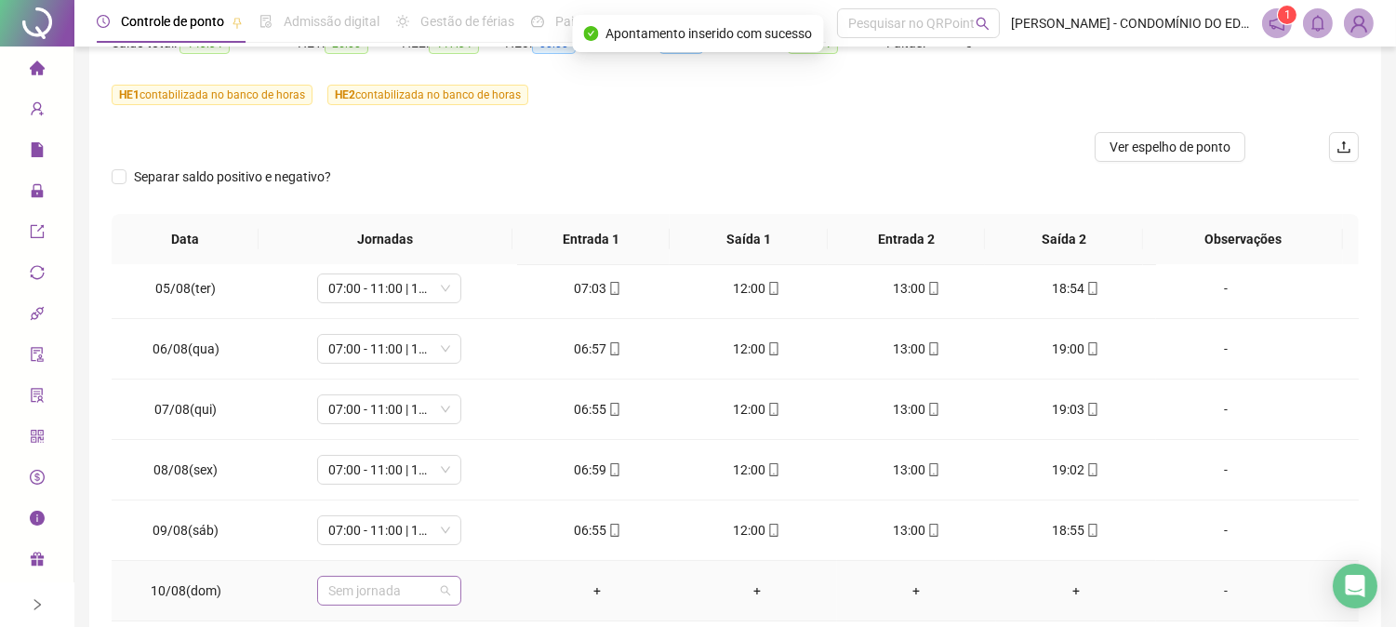
click at [377, 592] on span "Sem jornada" at bounding box center [389, 591] width 122 height 28
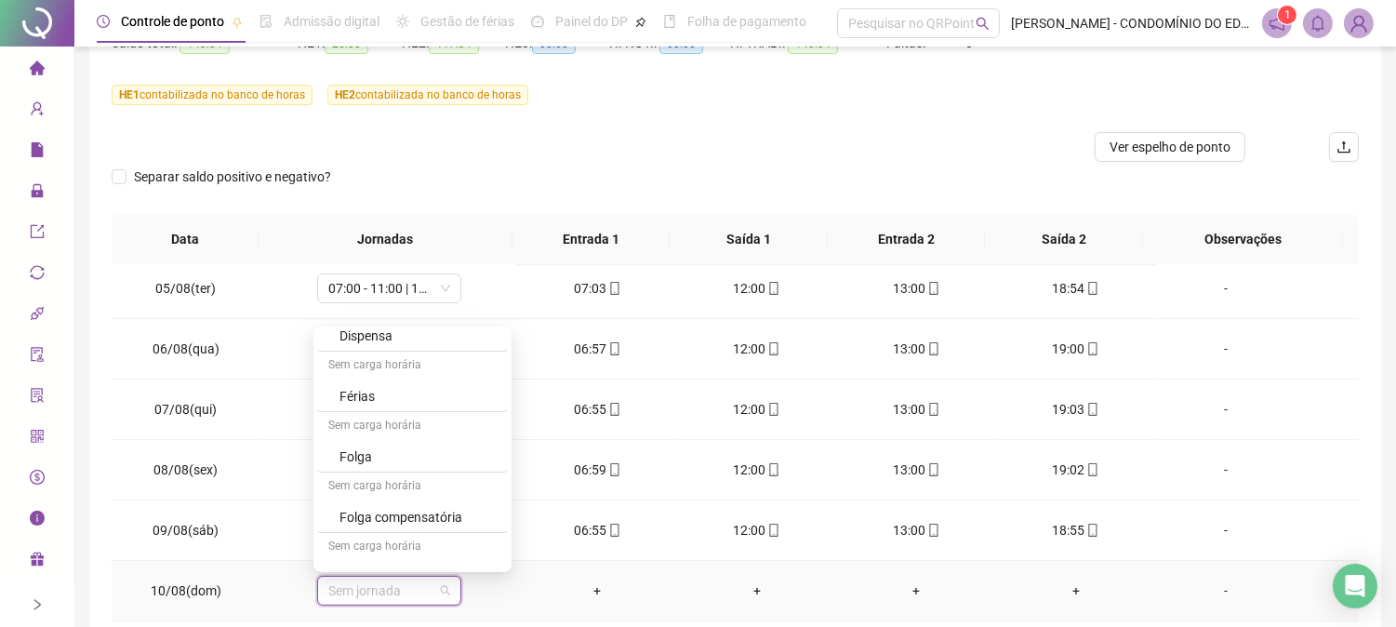
scroll to position [1336, 0]
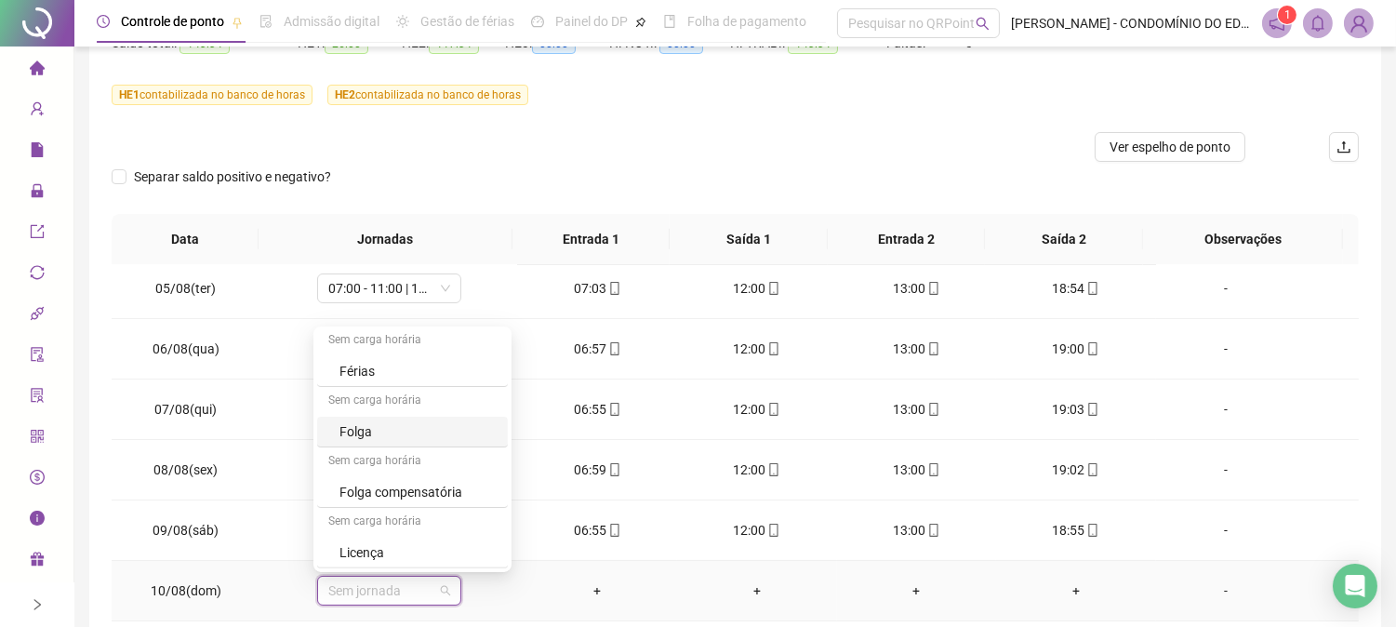
click at [352, 429] on div "Folga" at bounding box center [417, 431] width 157 height 20
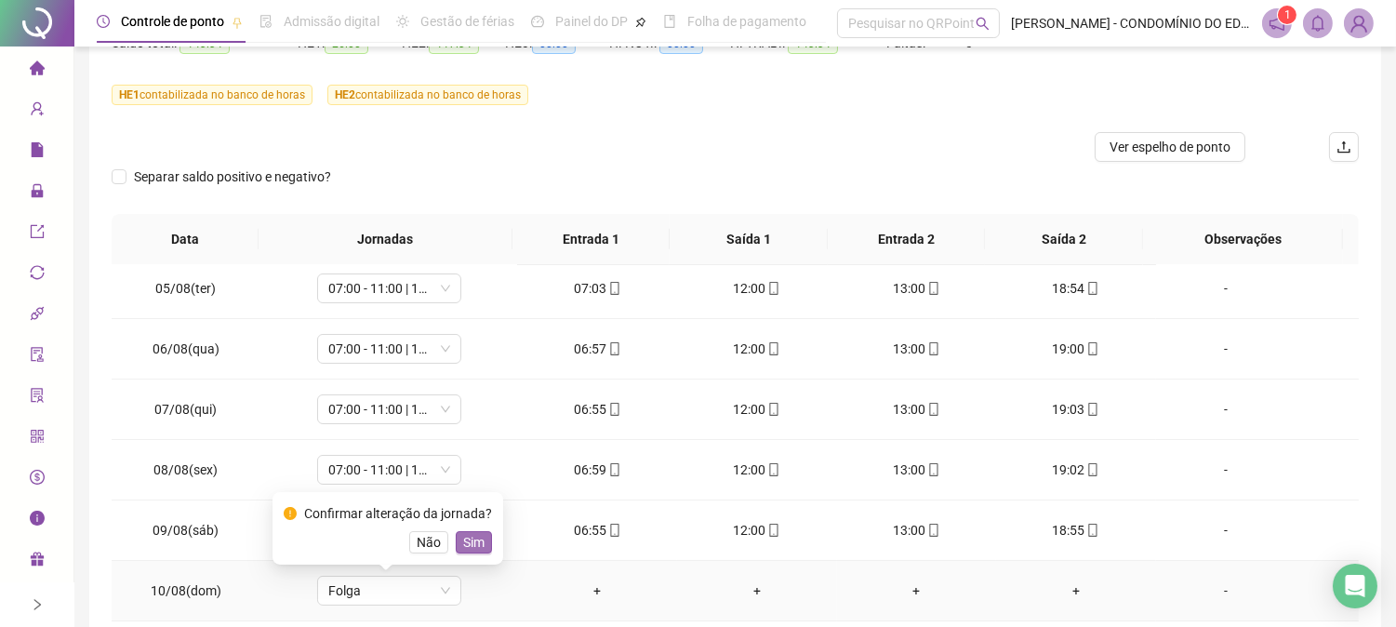
click at [468, 543] on span "Sim" at bounding box center [473, 542] width 21 height 20
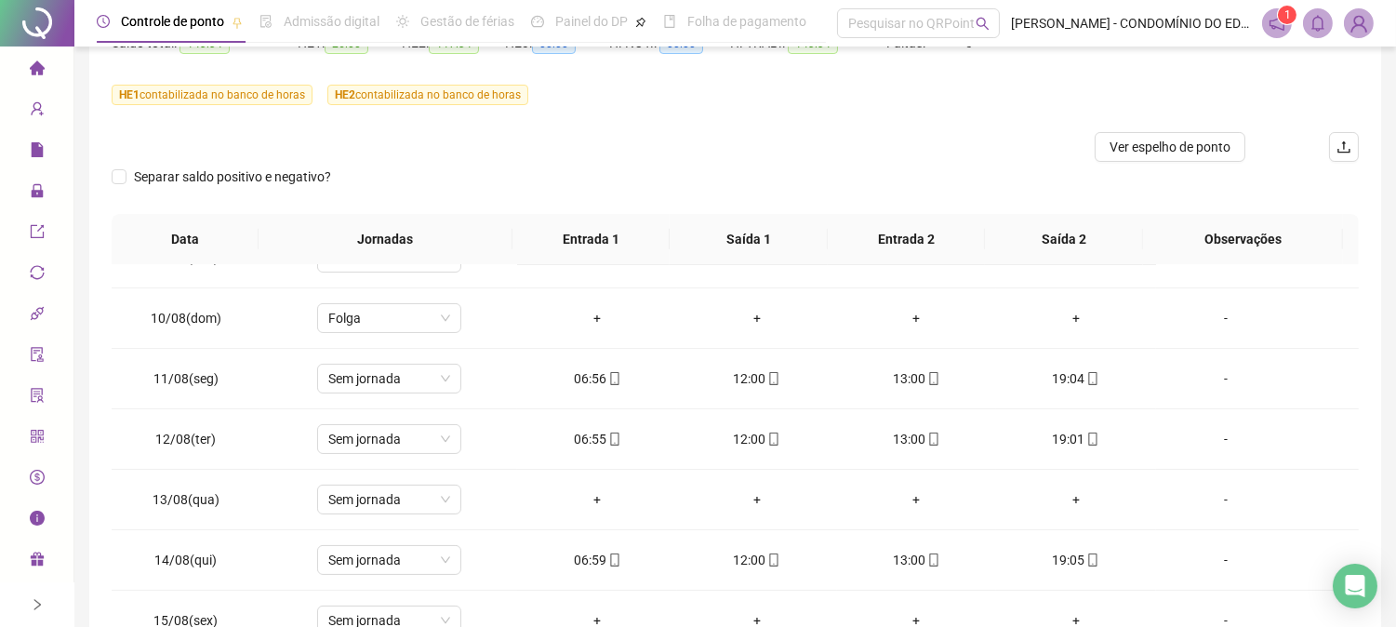
scroll to position [579, 0]
click at [394, 383] on span "Sem jornada" at bounding box center [389, 381] width 122 height 28
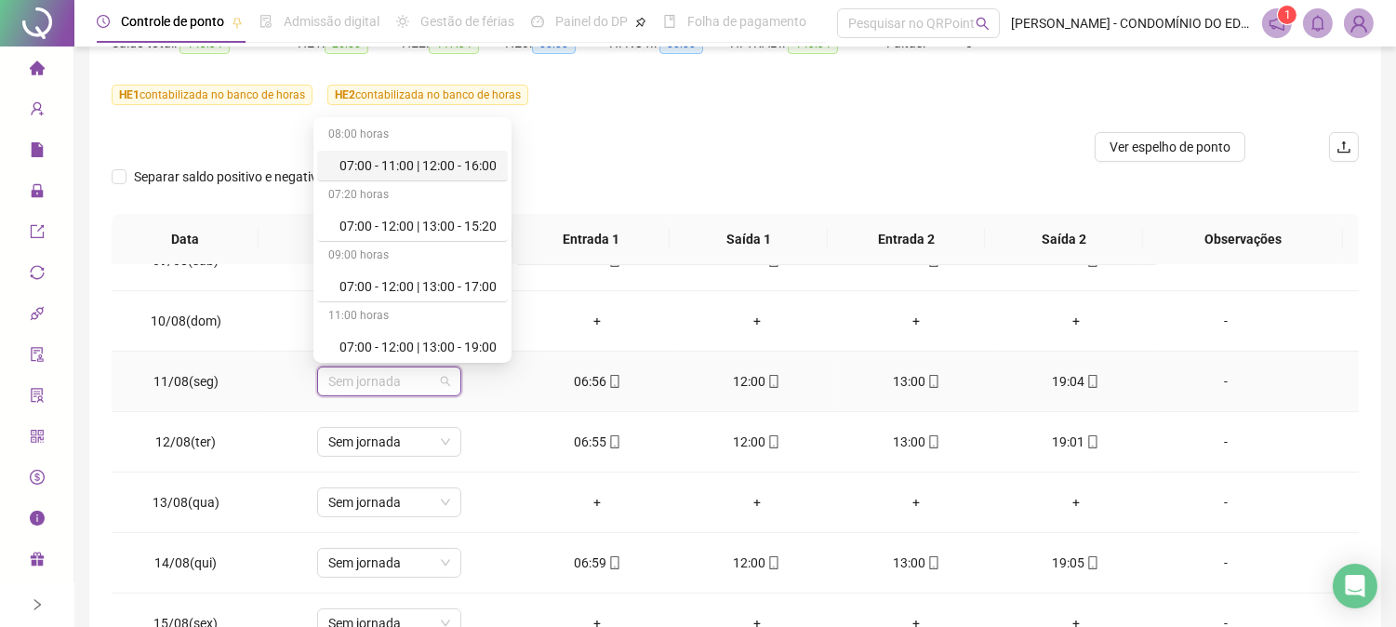
click at [422, 166] on div "07:00 - 11:00 | 12:00 - 16:00" at bounding box center [417, 165] width 157 height 20
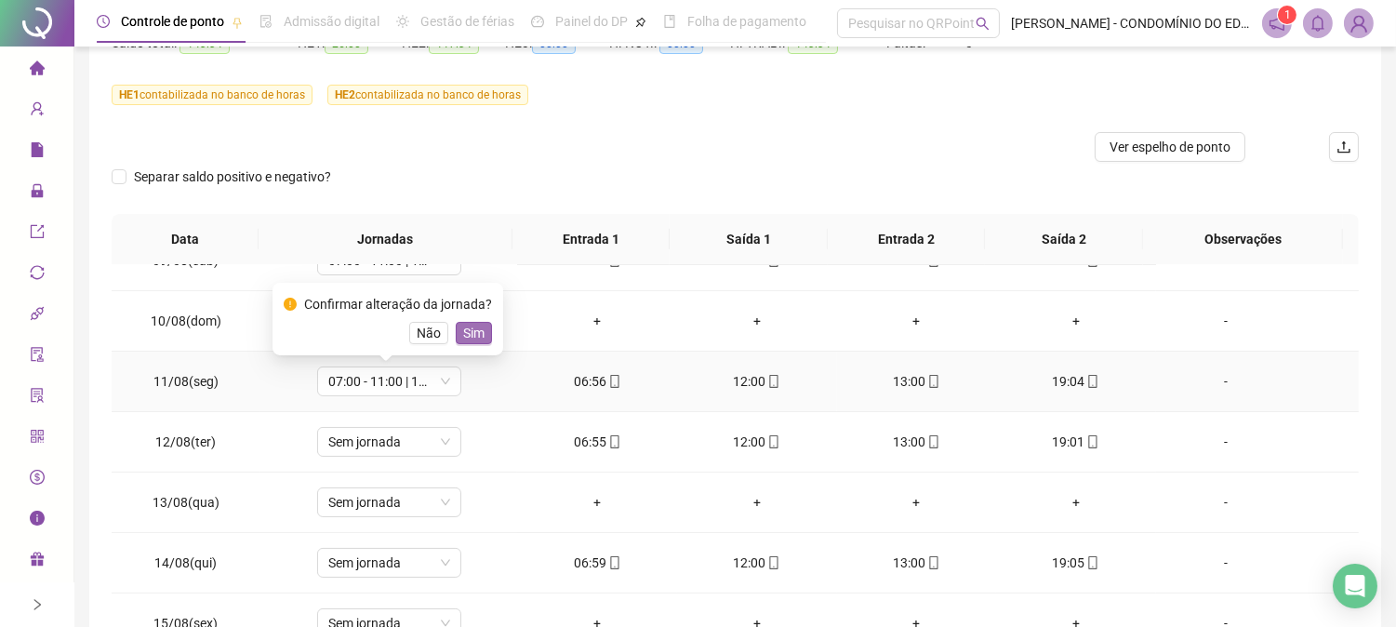
click at [468, 330] on span "Sim" at bounding box center [473, 333] width 21 height 20
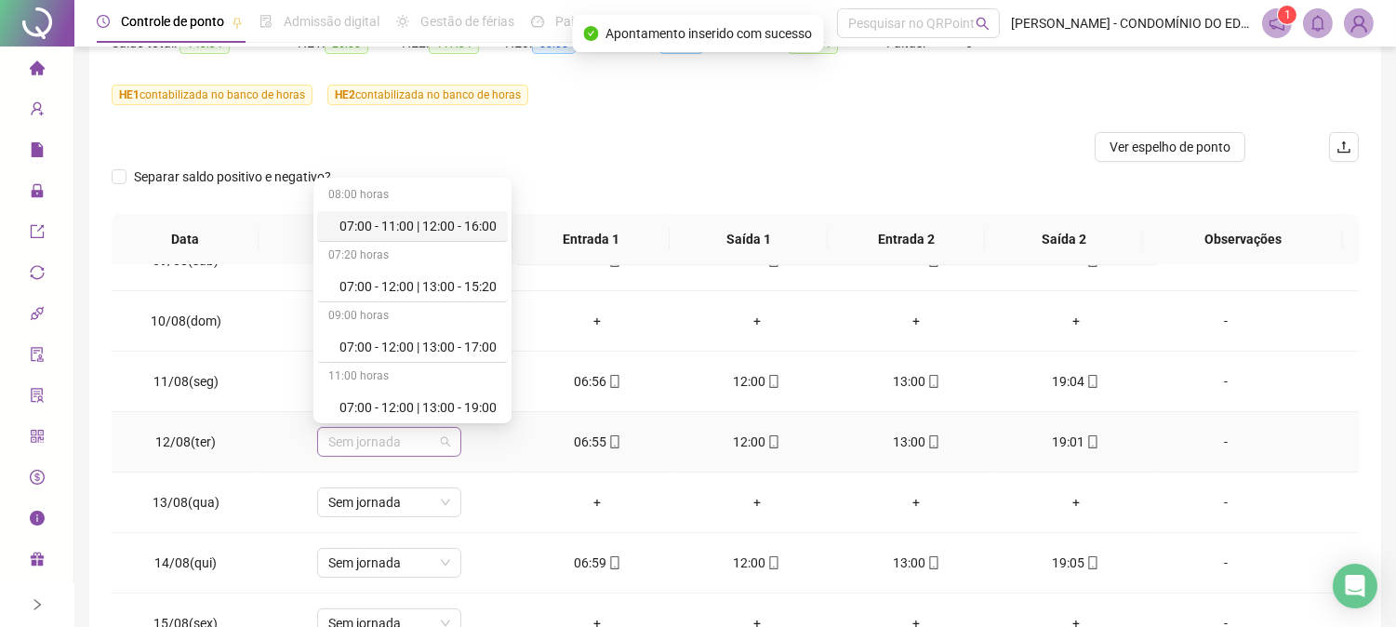
click at [391, 448] on span "Sem jornada" at bounding box center [389, 442] width 122 height 28
click at [437, 218] on div "07:00 - 11:00 | 12:00 - 16:00" at bounding box center [417, 226] width 157 height 20
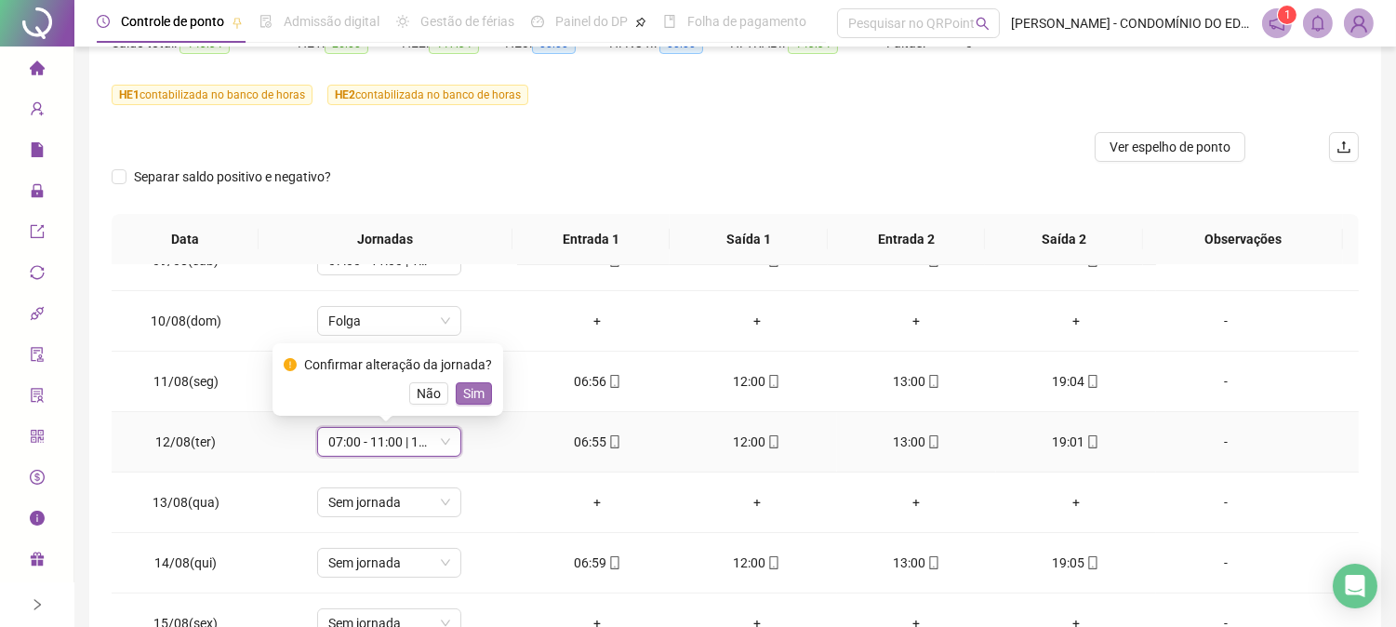
click at [468, 393] on span "Sim" at bounding box center [473, 393] width 21 height 20
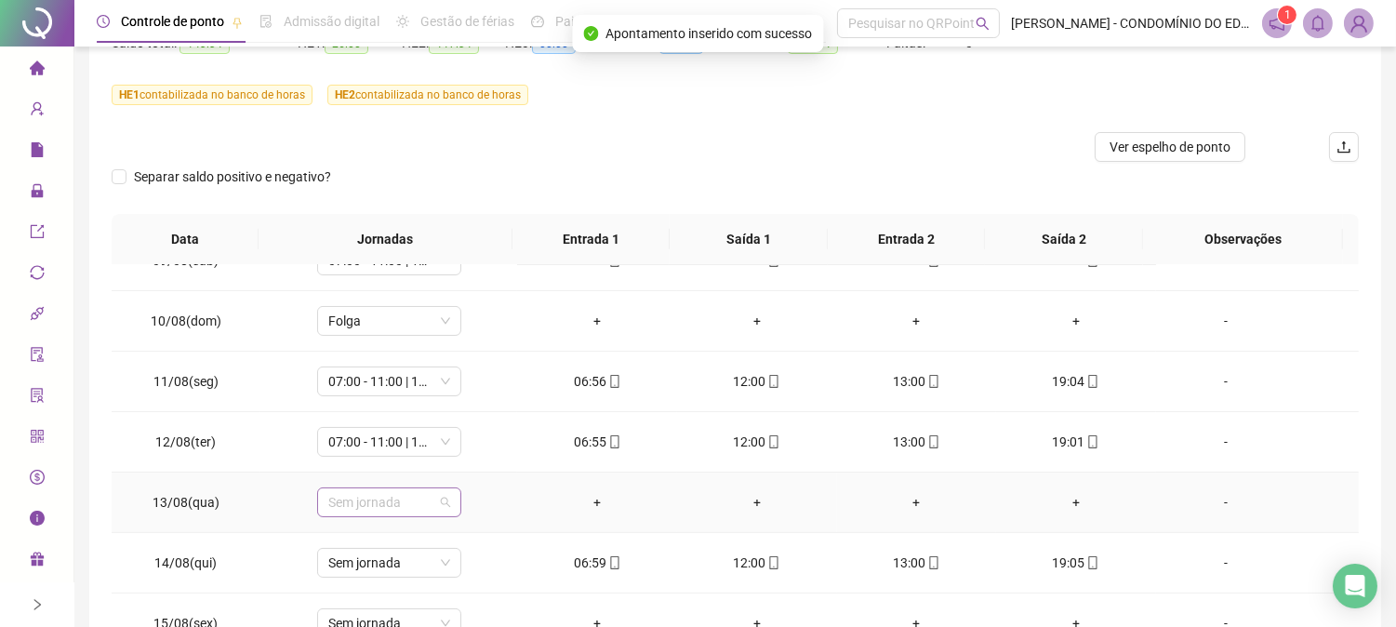
click at [388, 500] on span "Sem jornada" at bounding box center [389, 502] width 122 height 28
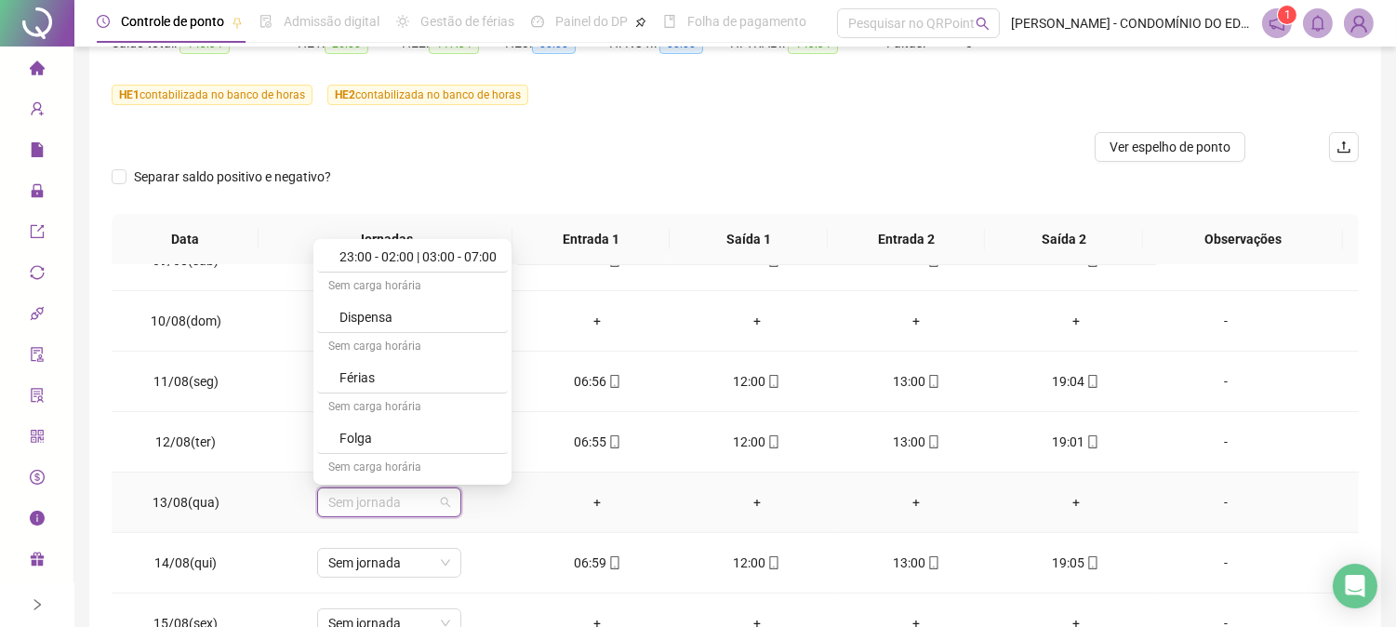
scroll to position [1295, 0]
click at [348, 386] on div "Folga" at bounding box center [417, 383] width 157 height 20
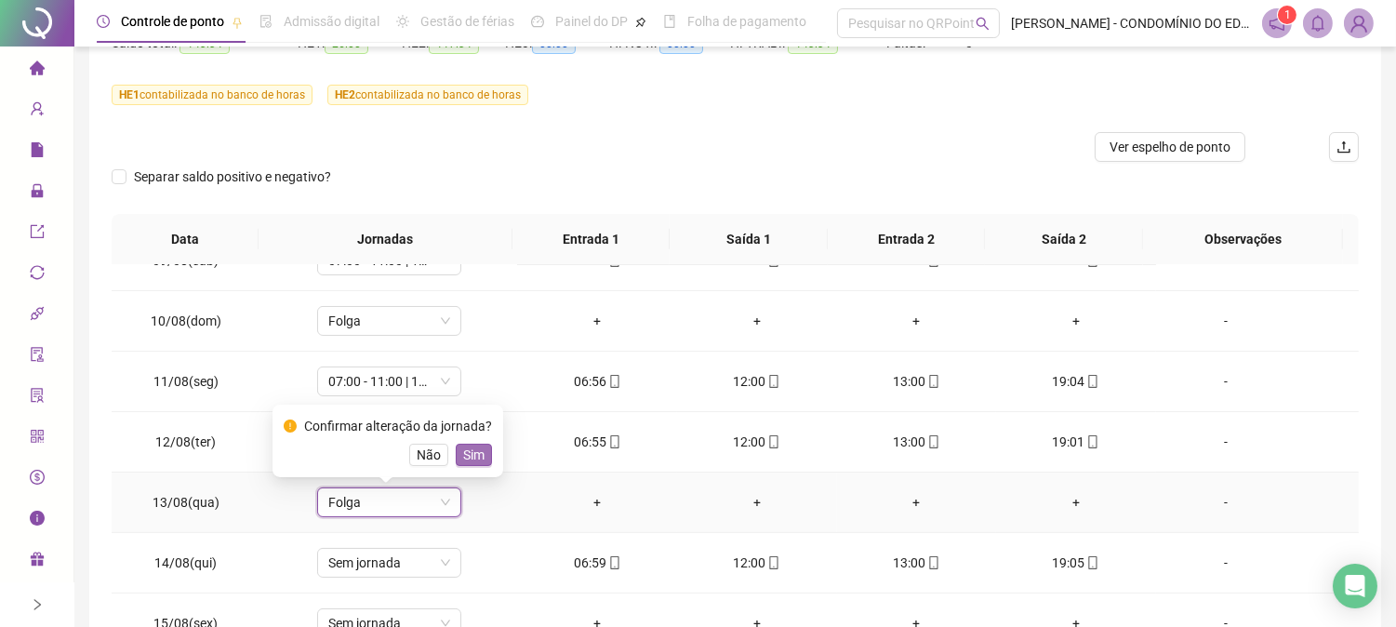
click at [470, 447] on span "Sim" at bounding box center [473, 455] width 21 height 20
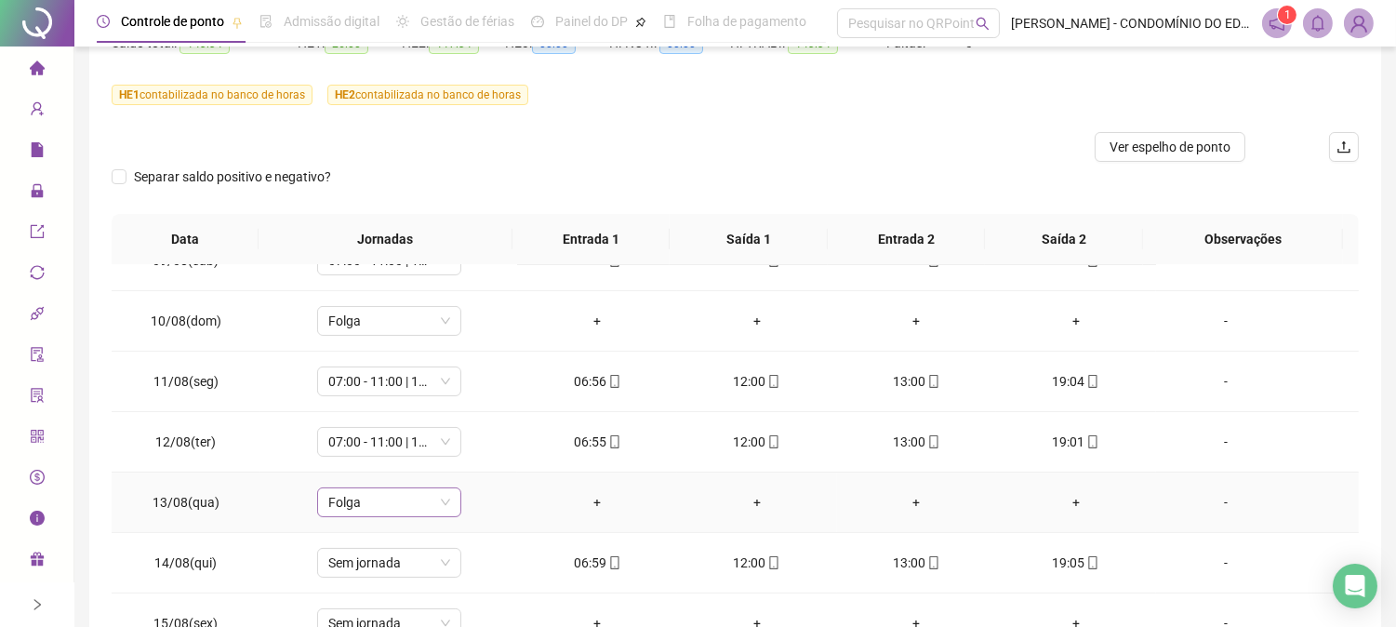
click at [442, 500] on span "Folga" at bounding box center [389, 502] width 122 height 28
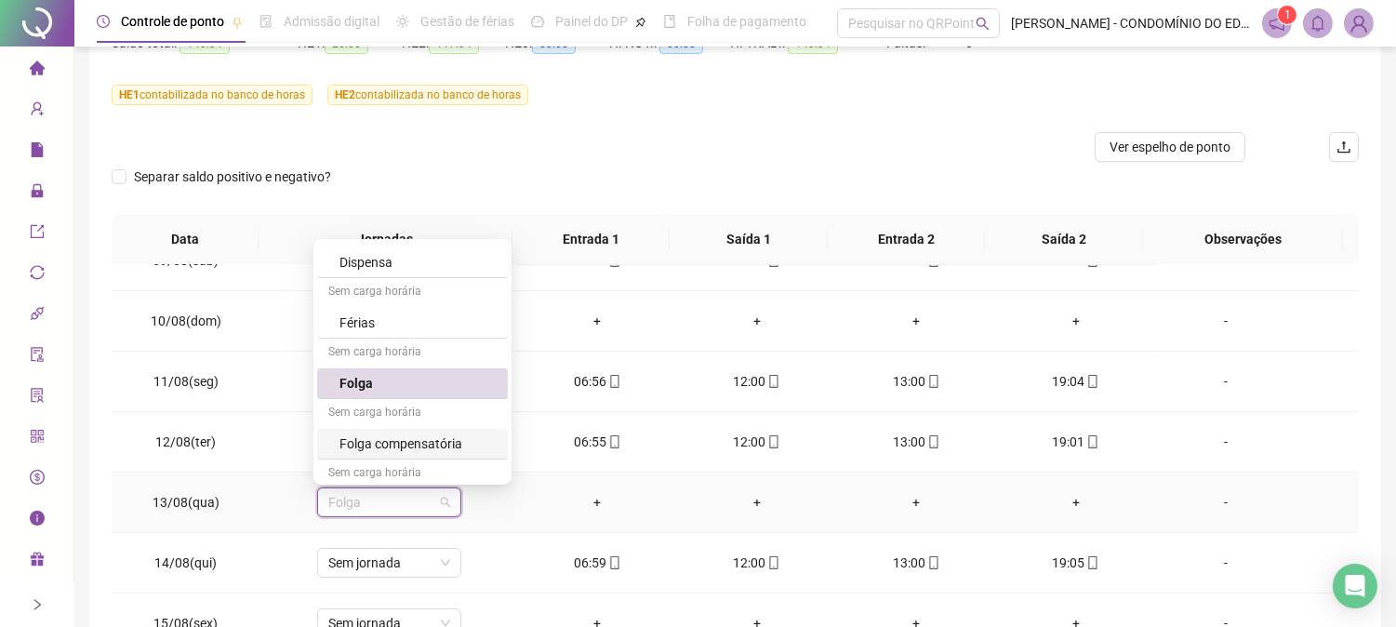
click at [420, 435] on div "Folga compensatória" at bounding box center [417, 443] width 157 height 20
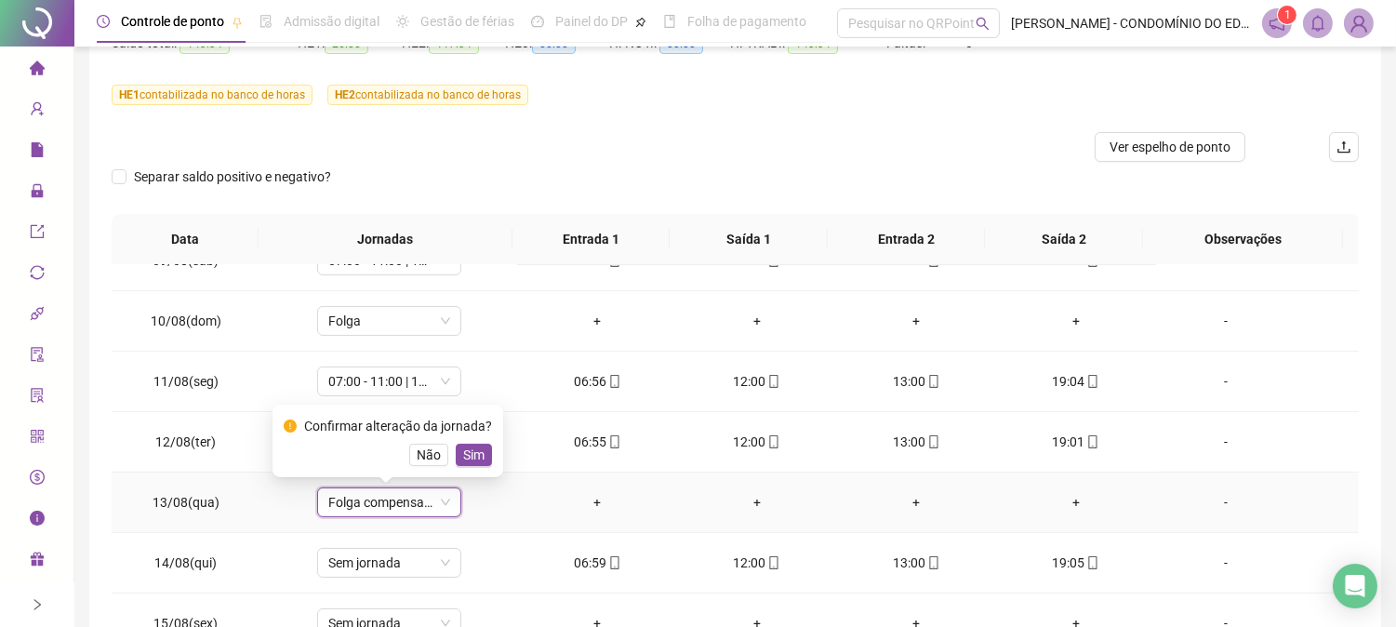
click at [471, 453] on span "Sim" at bounding box center [473, 455] width 21 height 20
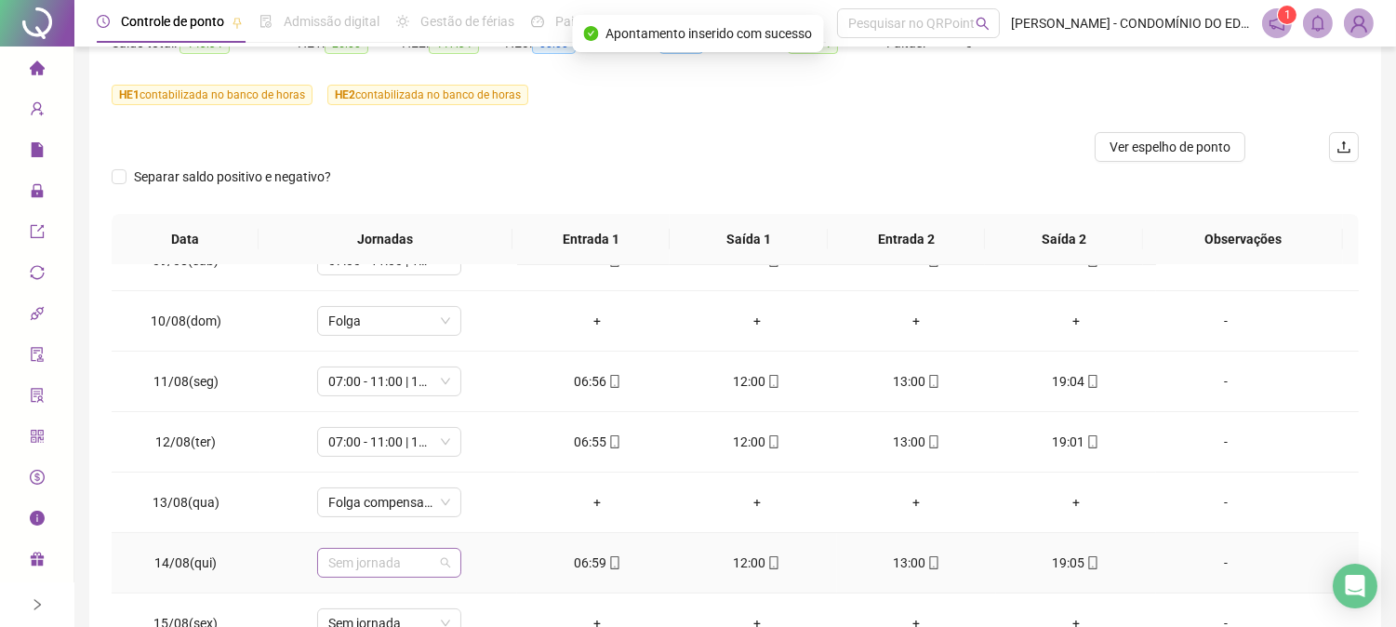
click at [384, 565] on span "Sem jornada" at bounding box center [389, 563] width 122 height 28
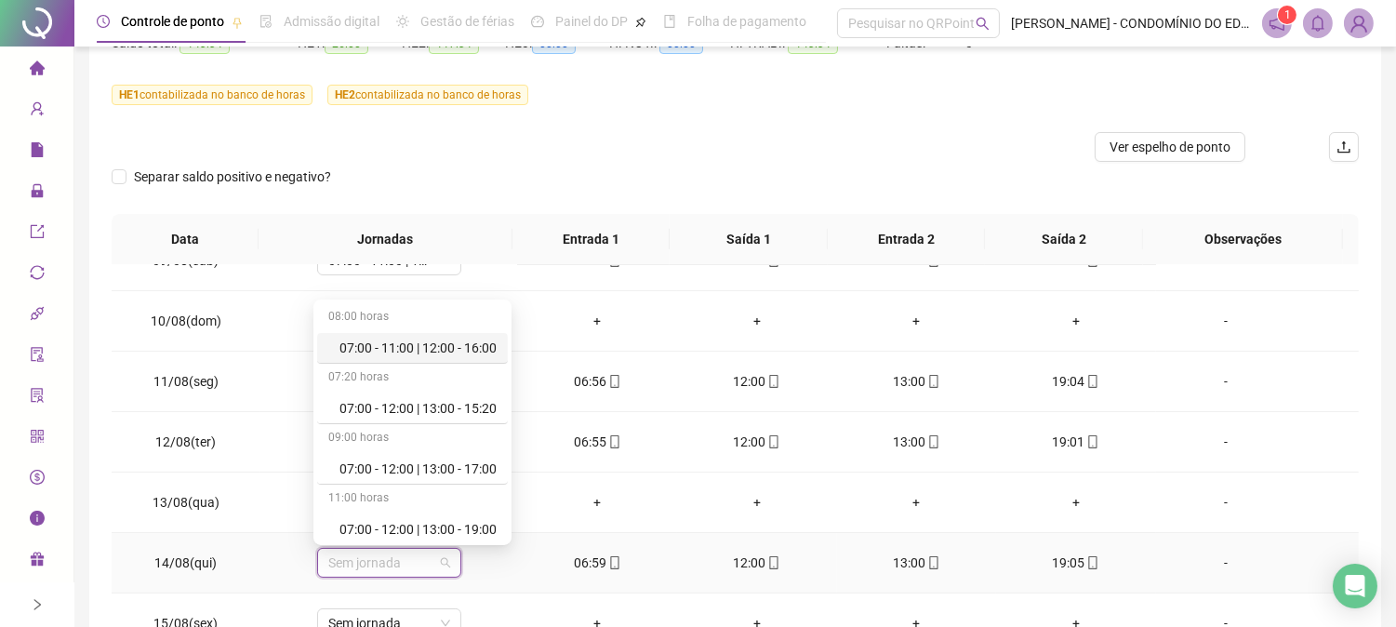
click at [440, 346] on div "07:00 - 11:00 | 12:00 - 16:00" at bounding box center [417, 348] width 157 height 20
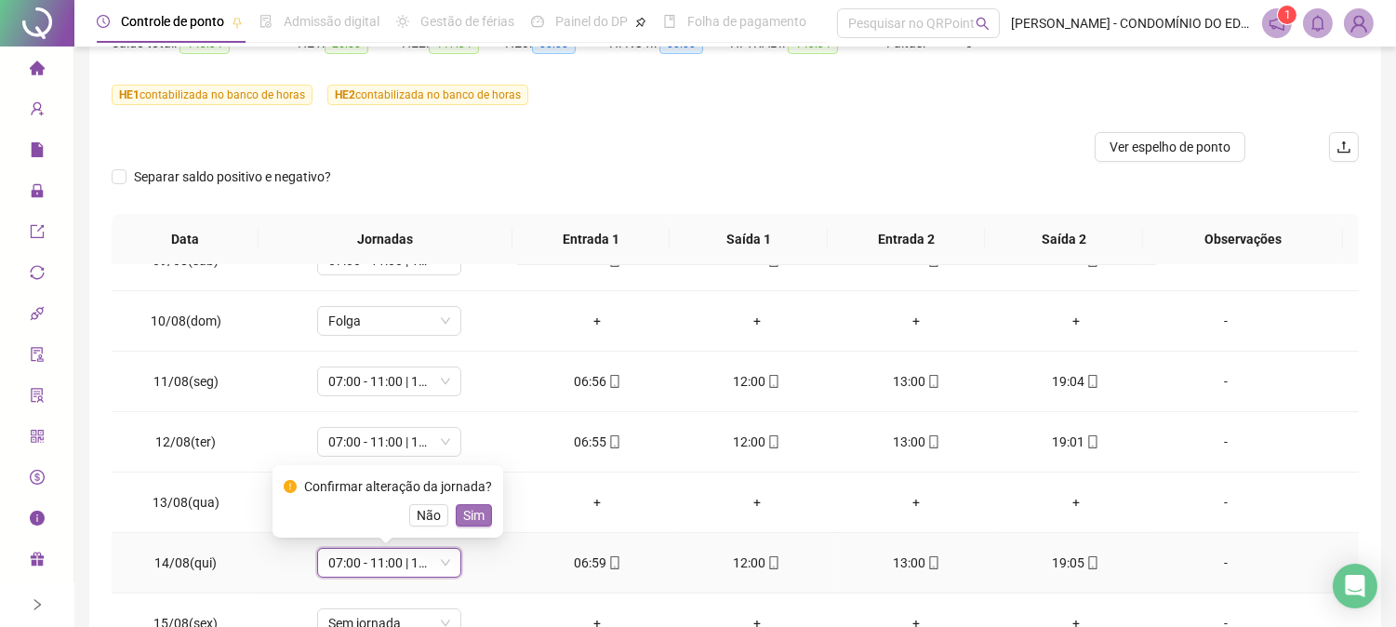
click at [474, 508] on span "Sim" at bounding box center [473, 515] width 21 height 20
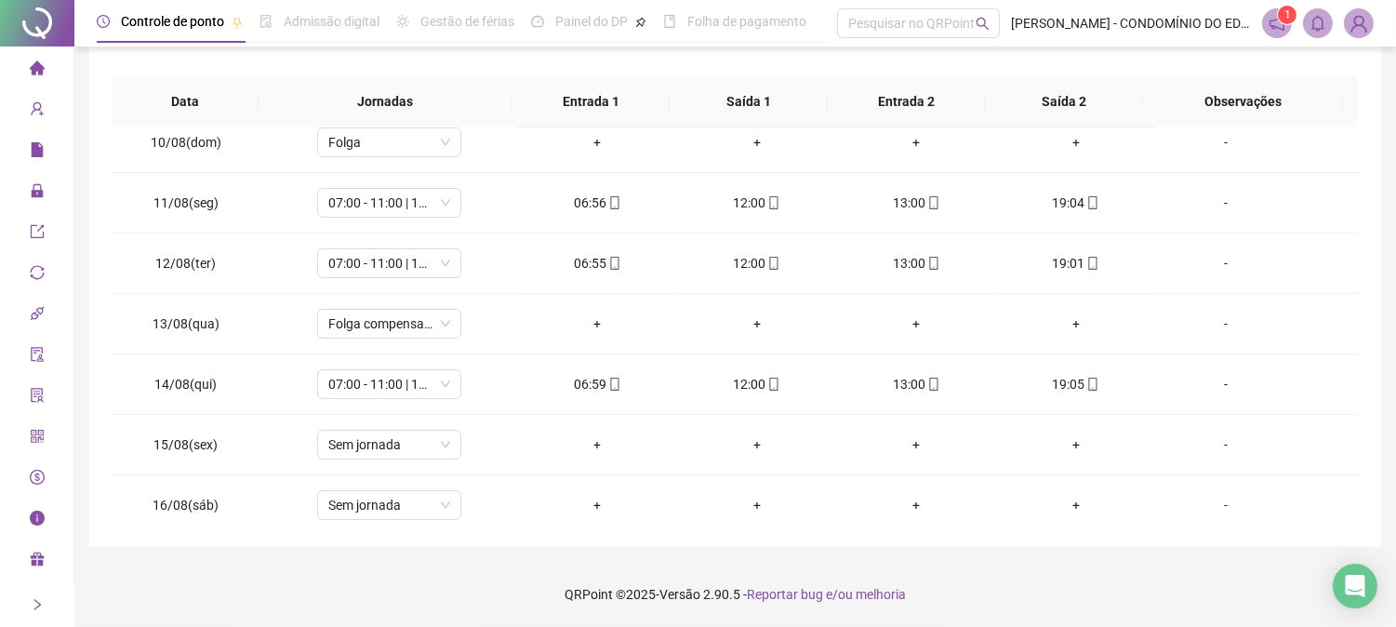
scroll to position [752, 0]
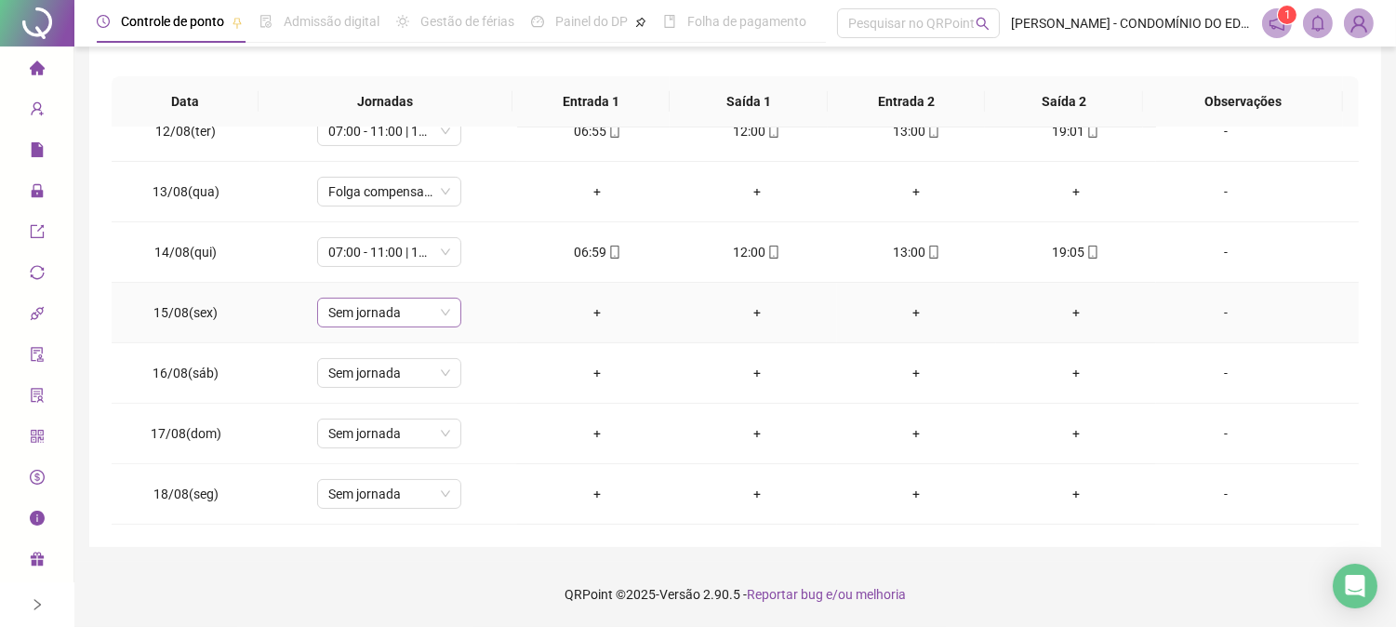
click at [383, 311] on span "Sem jornada" at bounding box center [389, 313] width 122 height 28
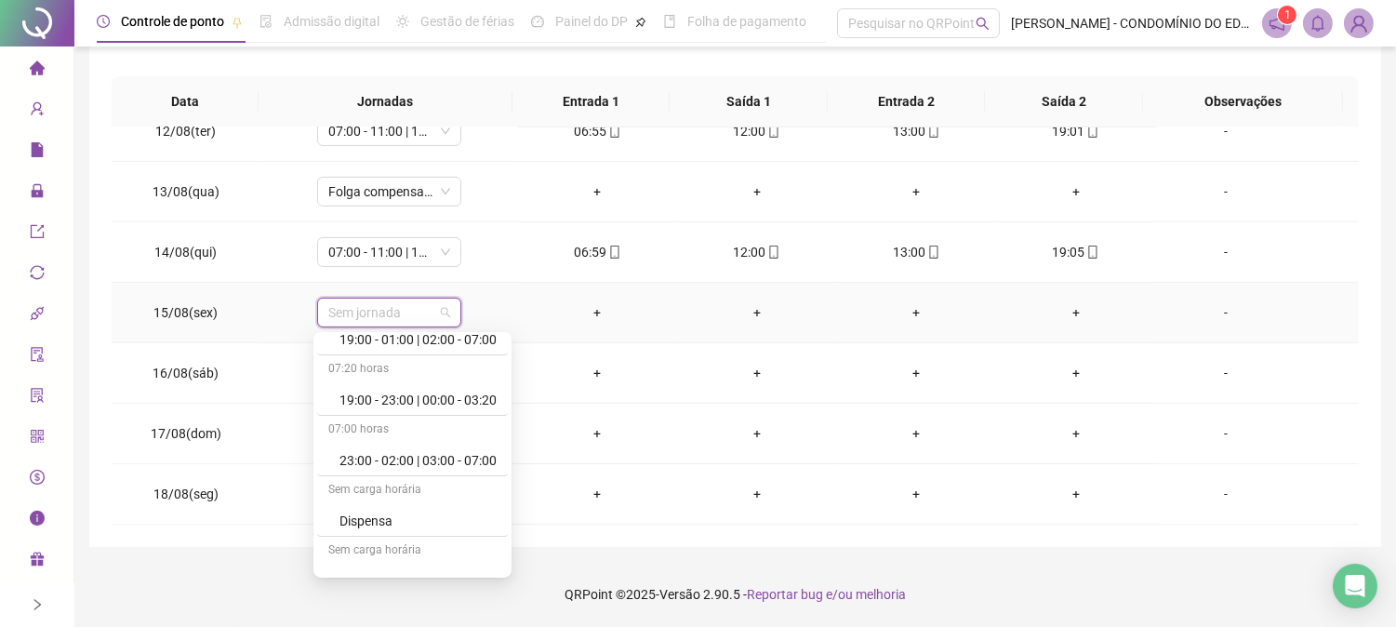
scroll to position [1295, 0]
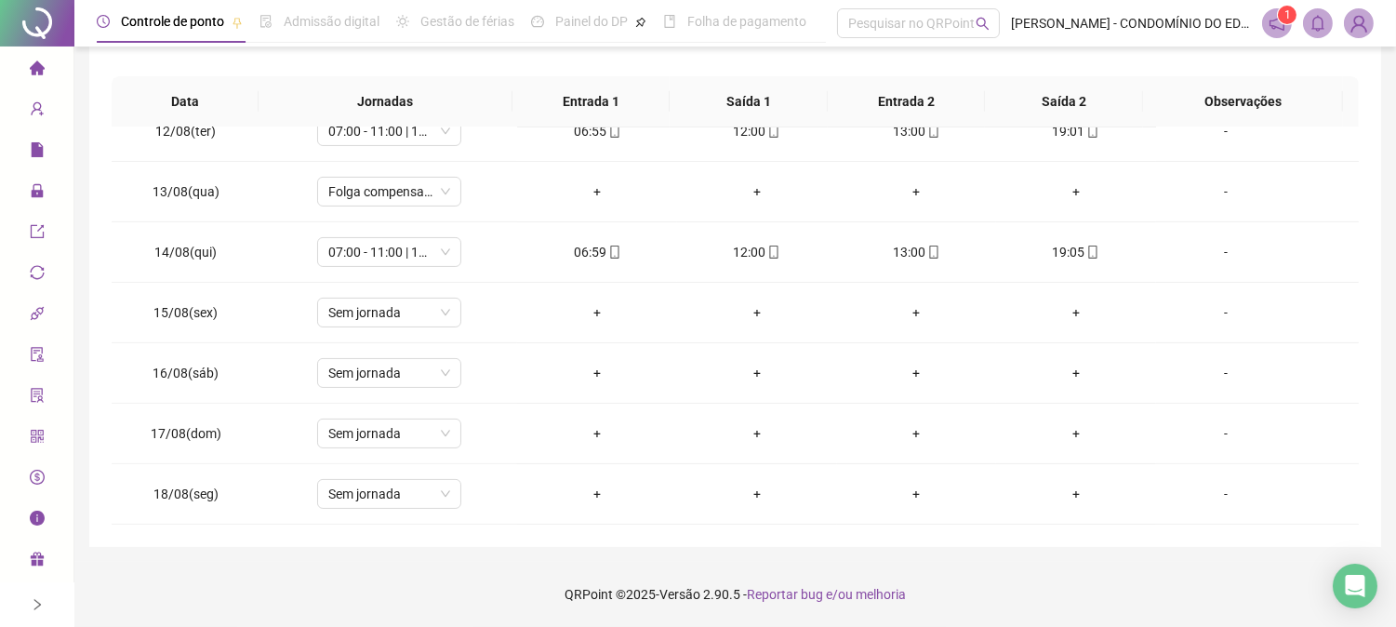
click at [1360, 174] on div "**********" at bounding box center [735, 127] width 1292 height 839
click at [1064, 313] on div "+" at bounding box center [1076, 312] width 130 height 20
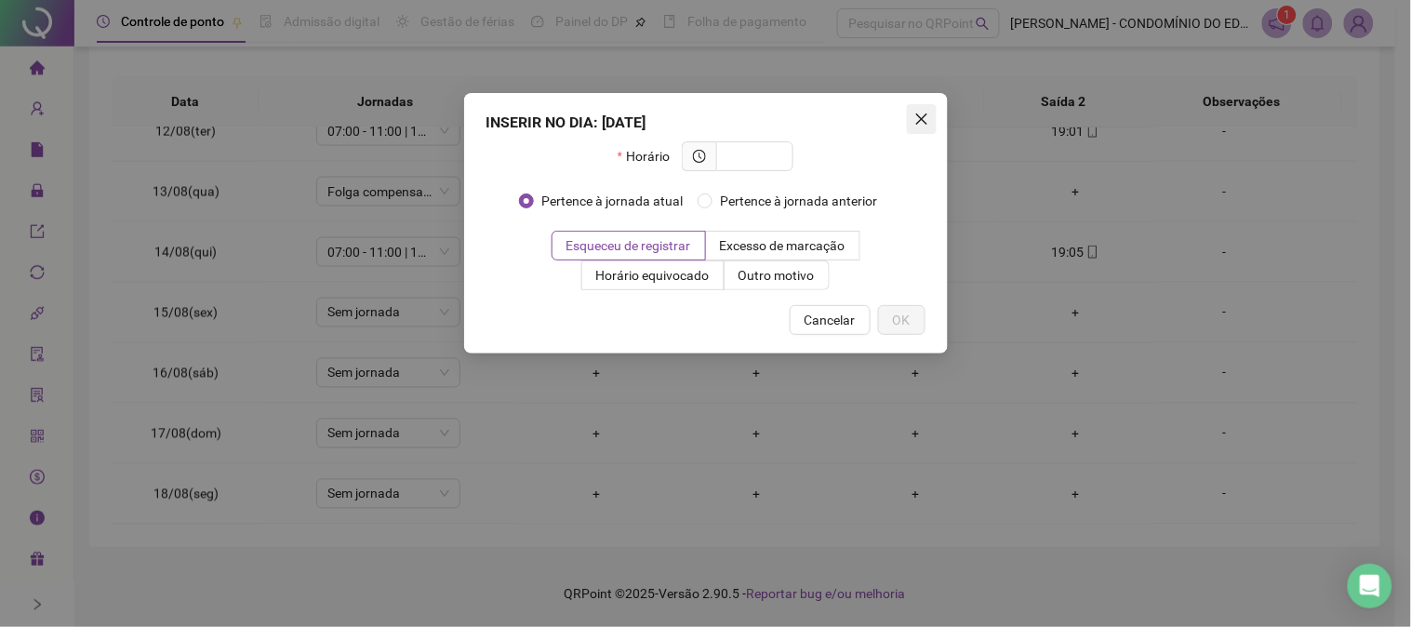
click at [917, 116] on icon "close" at bounding box center [921, 119] width 15 height 15
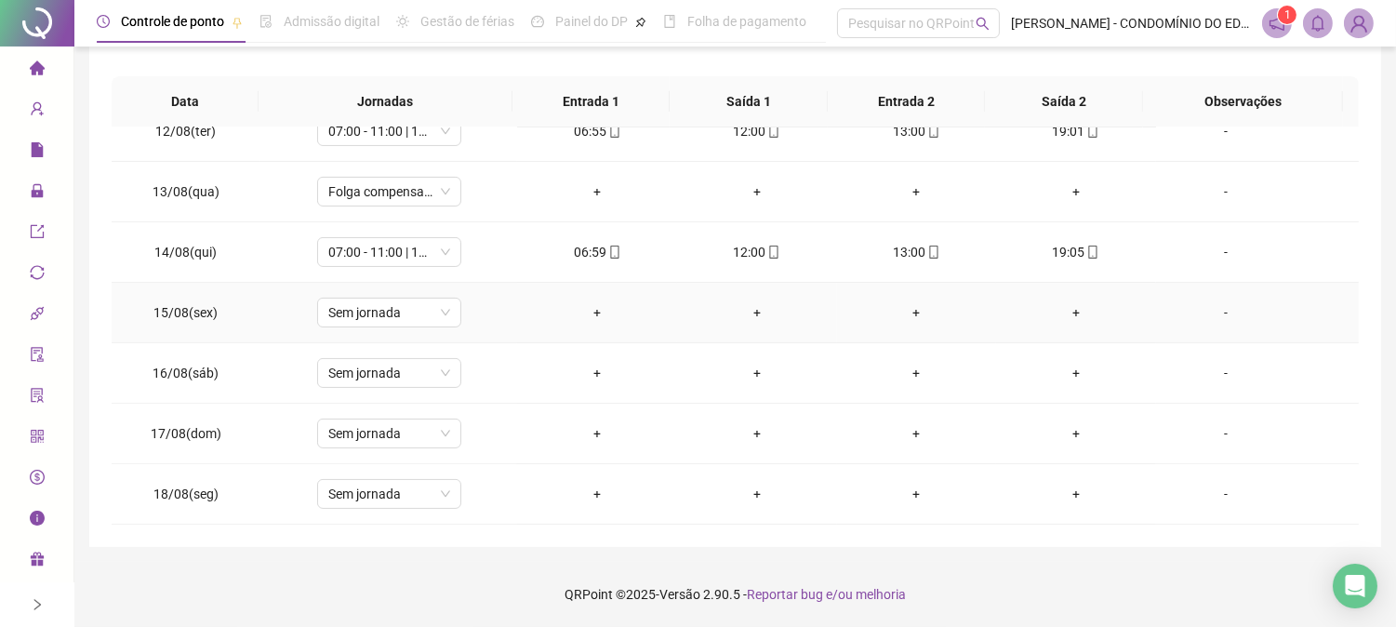
click at [1215, 319] on div "-" at bounding box center [1226, 312] width 110 height 20
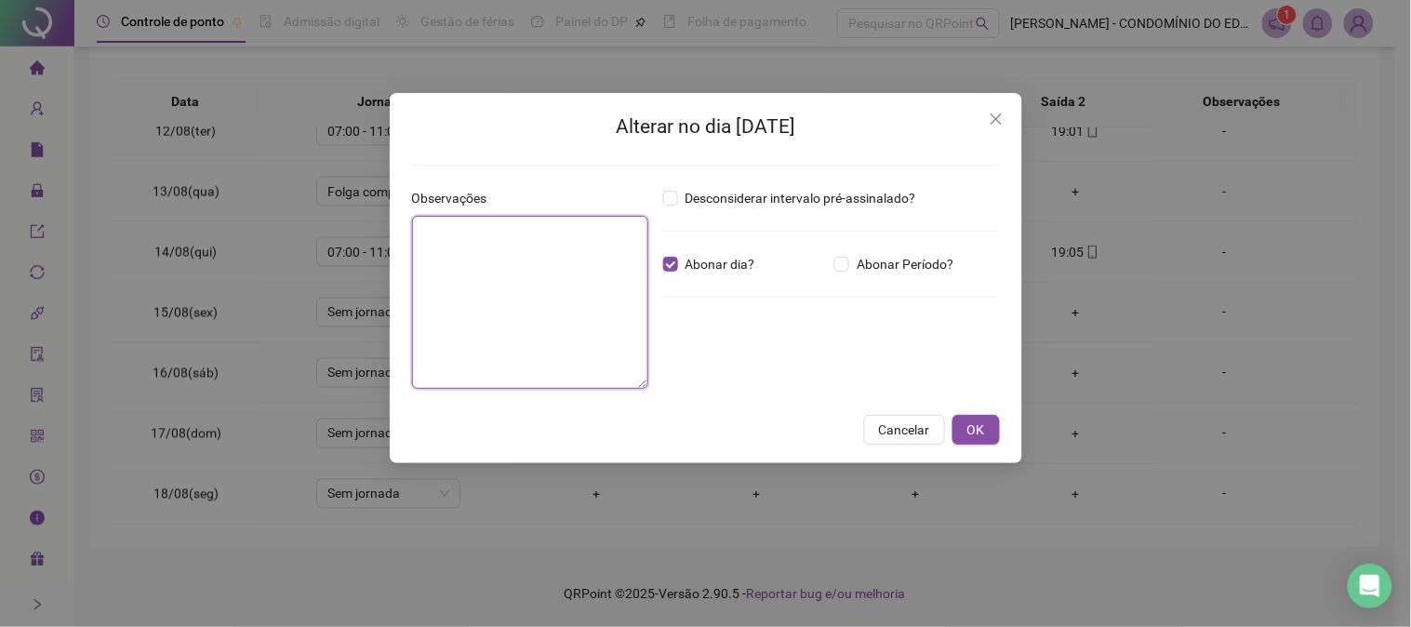
click at [489, 311] on textarea at bounding box center [530, 302] width 236 height 173
click at [489, 311] on textarea "**********" at bounding box center [530, 302] width 236 height 173
click at [533, 301] on textarea "**********" at bounding box center [530, 302] width 236 height 173
drag, startPoint x: 539, startPoint y: 226, endPoint x: 405, endPoint y: 229, distance: 134.9
click at [405, 229] on div "**********" at bounding box center [530, 296] width 251 height 216
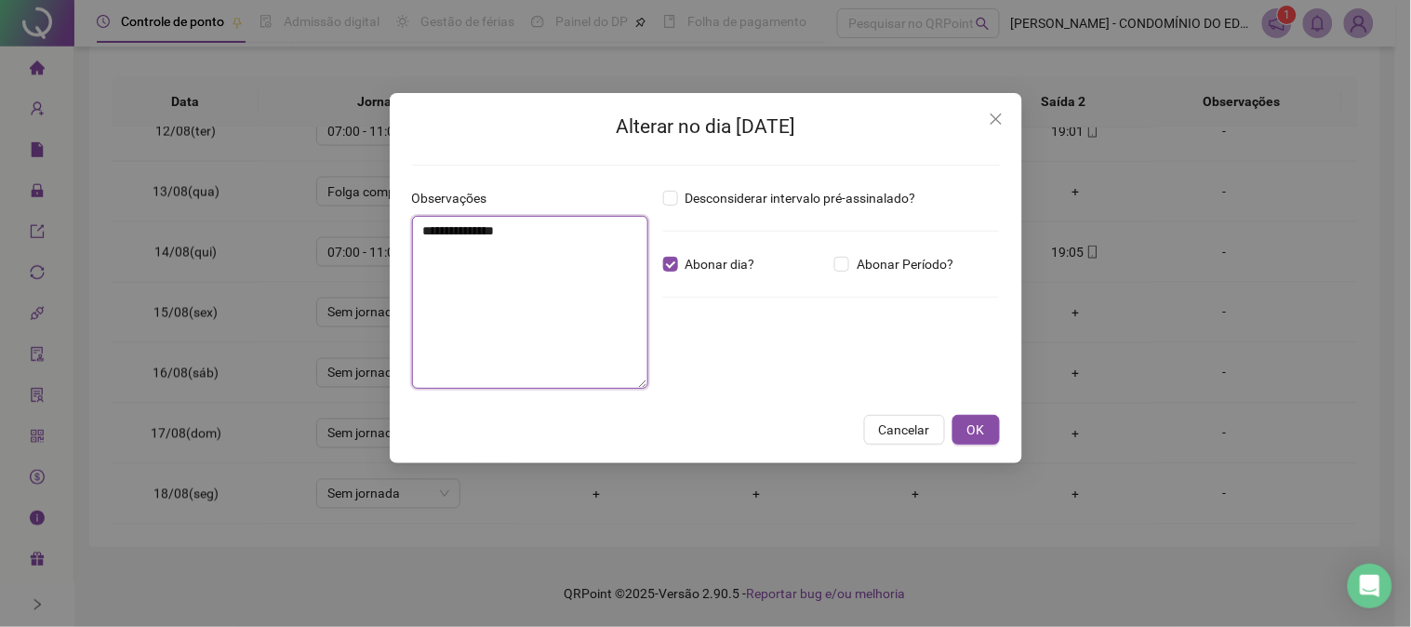
click at [541, 291] on textarea "**********" at bounding box center [530, 302] width 236 height 173
type textarea "**********"
click at [979, 426] on span "OK" at bounding box center [976, 429] width 18 height 20
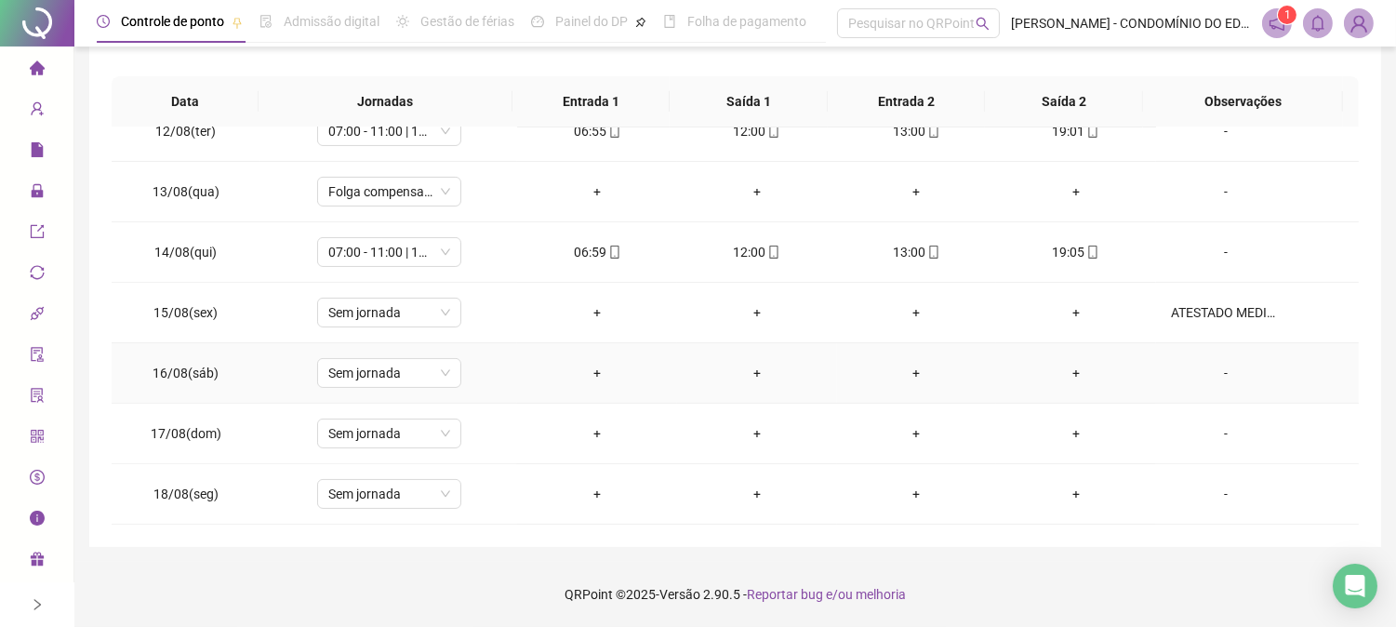
click at [1212, 375] on div "-" at bounding box center [1226, 373] width 110 height 20
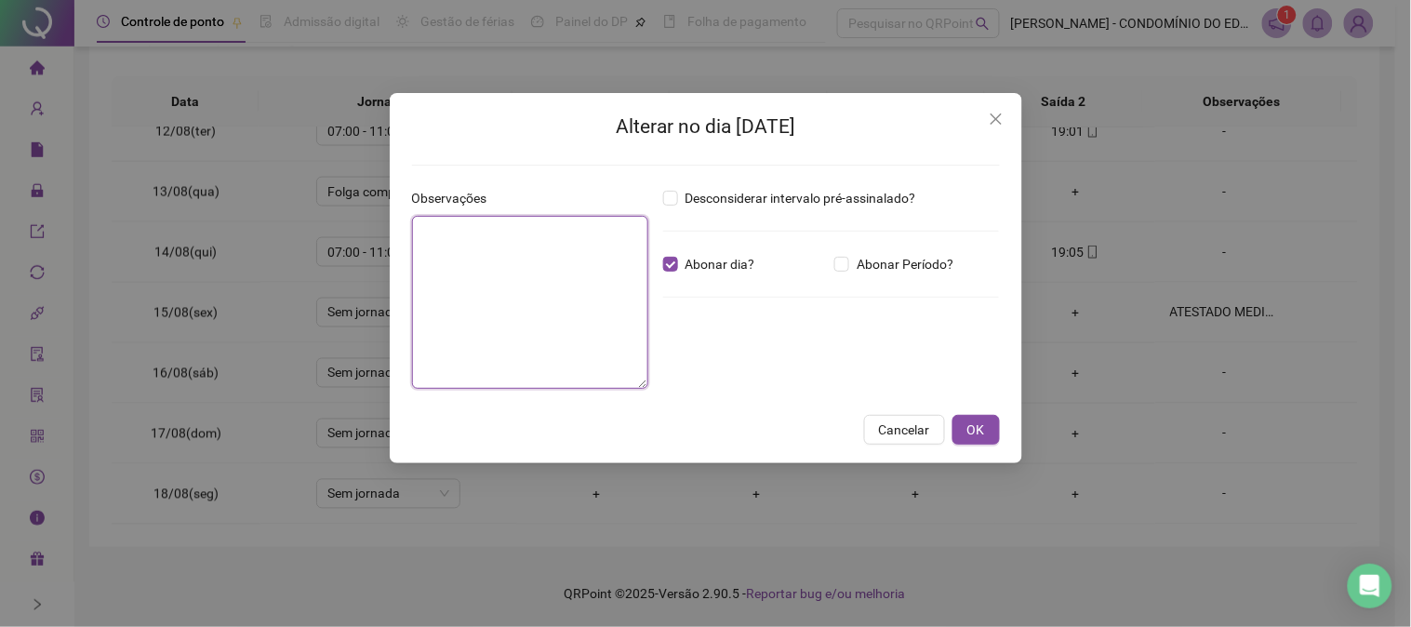
paste textarea "**********"
type textarea "**********"
click at [972, 425] on span "OK" at bounding box center [976, 429] width 18 height 20
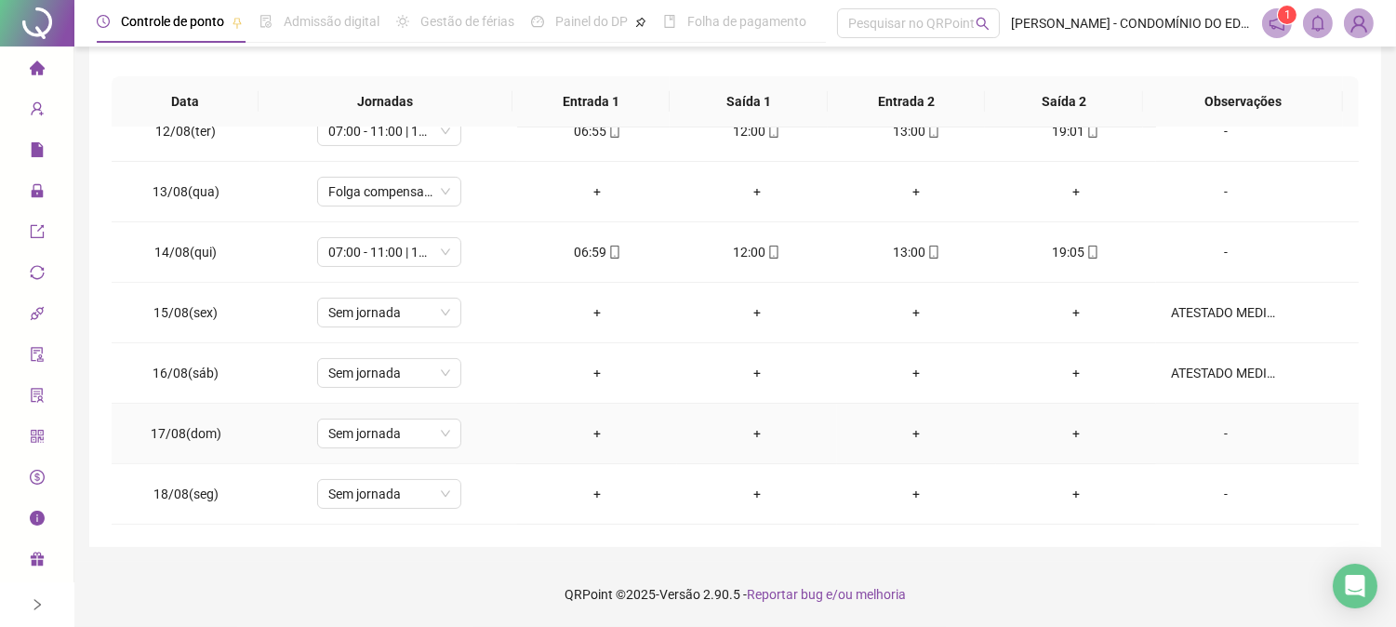
click at [1213, 433] on div "-" at bounding box center [1226, 433] width 110 height 20
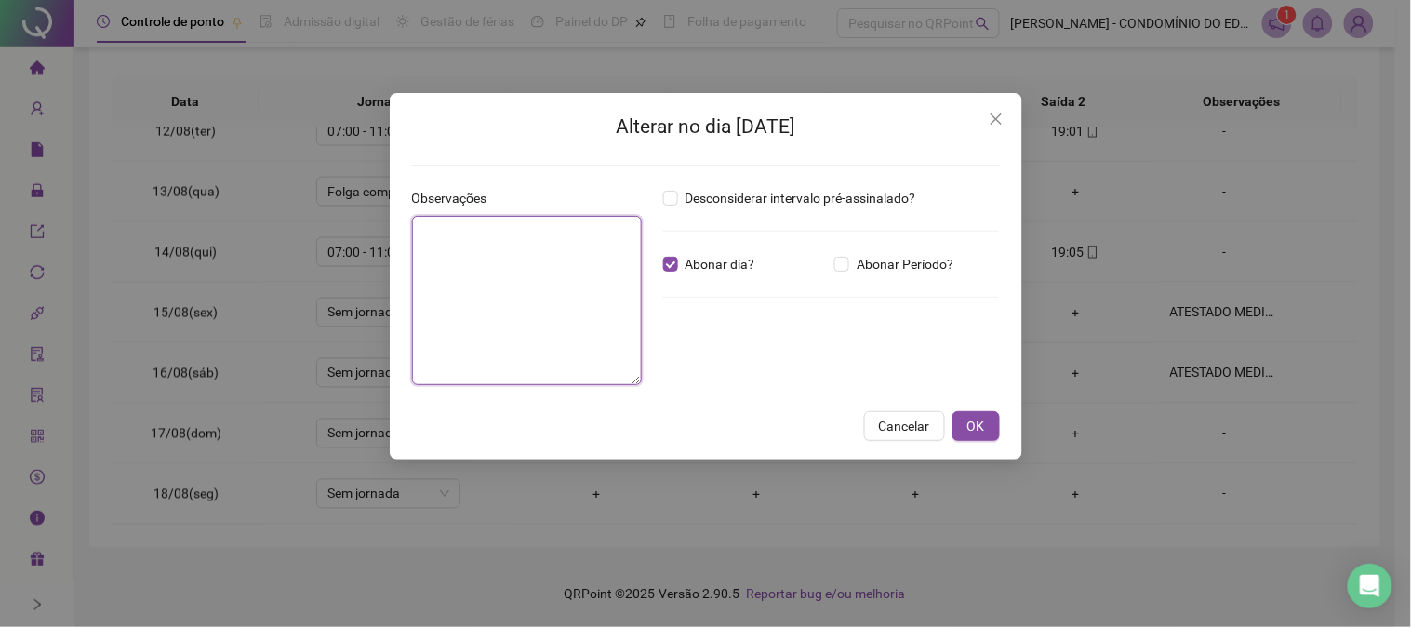
paste textarea "**********"
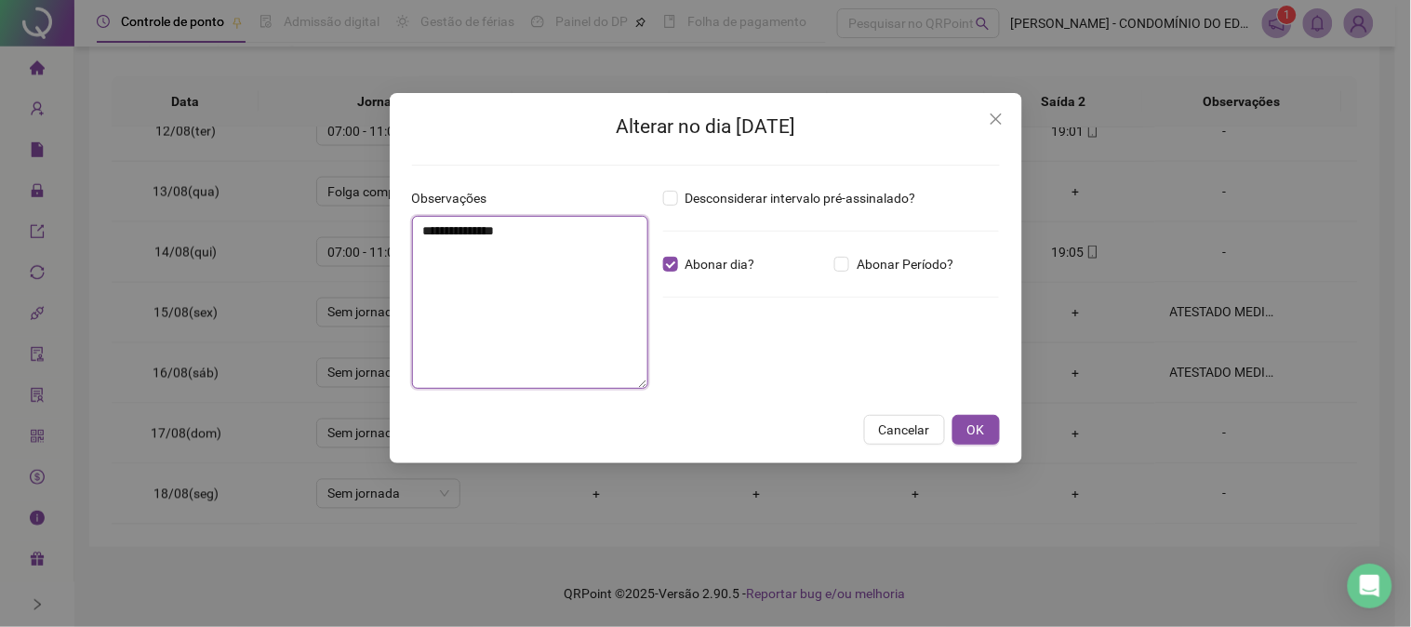
type textarea "**********"
click at [979, 432] on span "OK" at bounding box center [976, 429] width 18 height 20
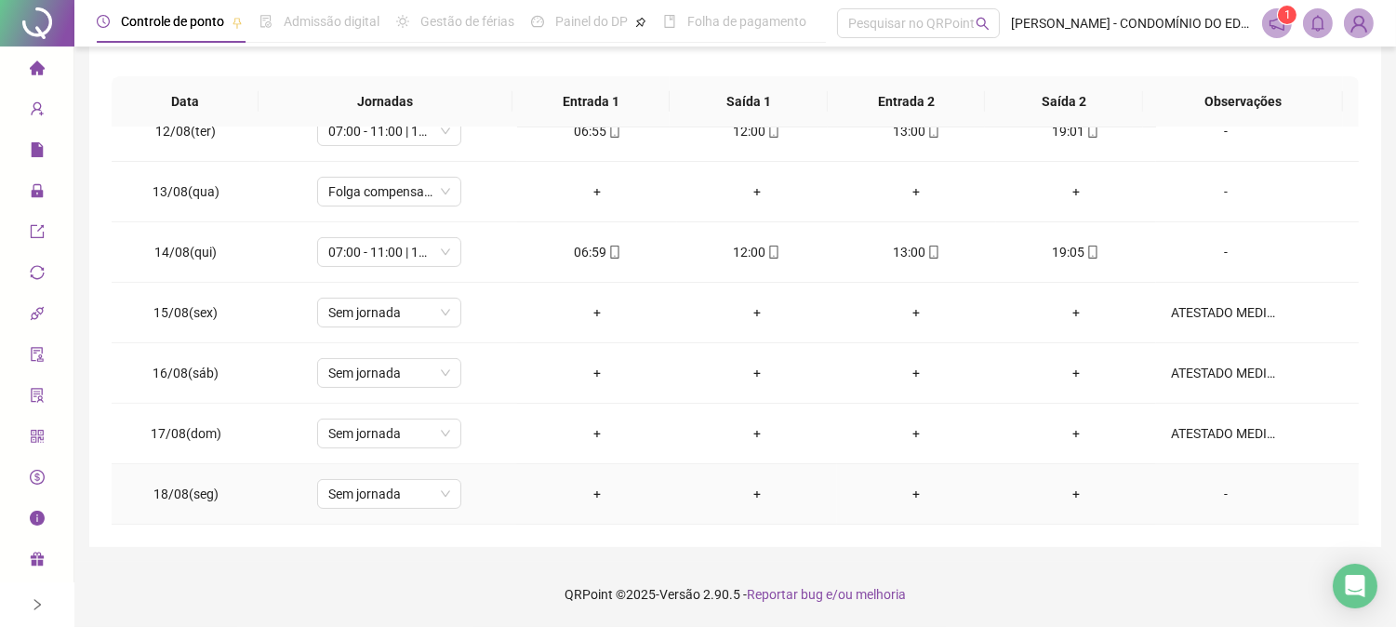
click at [1213, 496] on div "-" at bounding box center [1226, 494] width 110 height 20
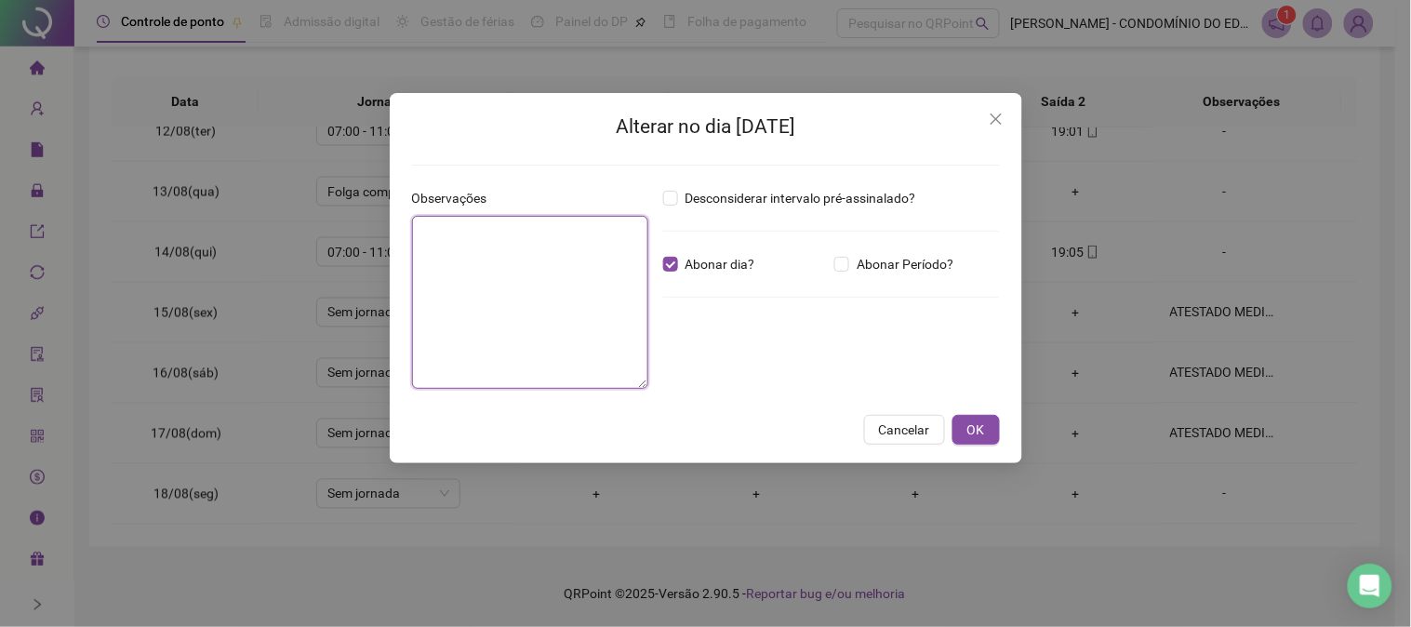
paste textarea "**********"
type textarea "**********"
click at [982, 425] on span "OK" at bounding box center [976, 429] width 18 height 20
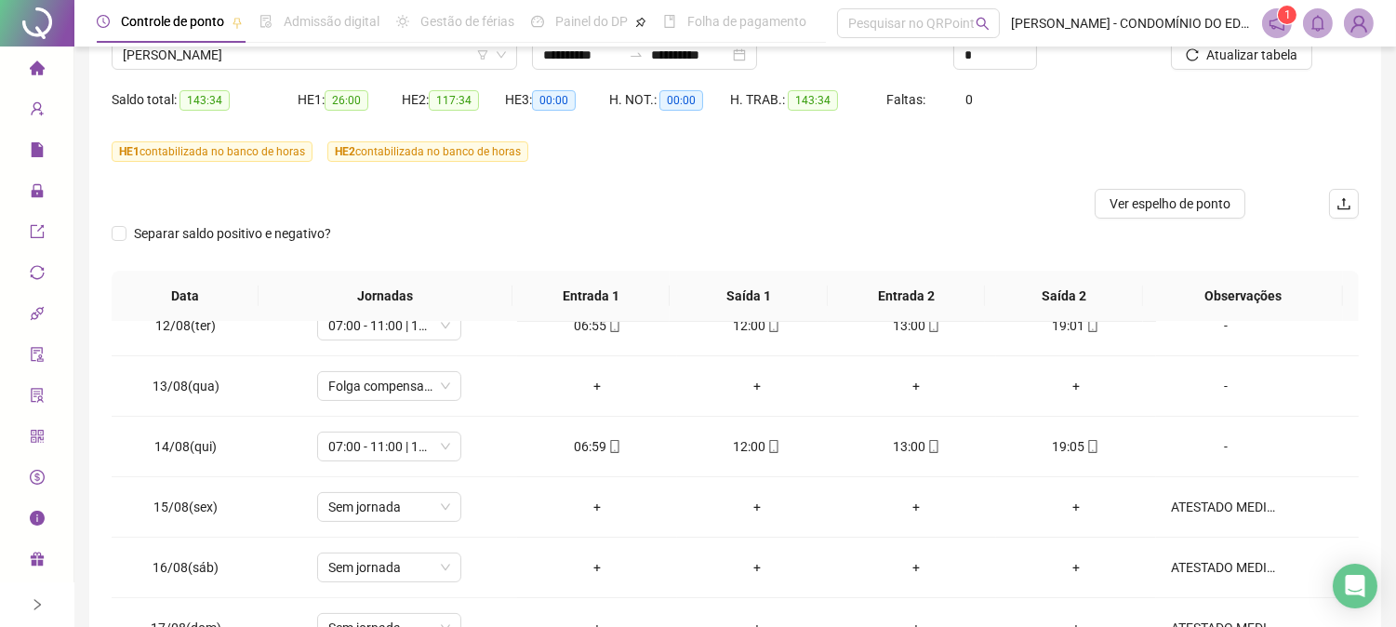
scroll to position [0, 0]
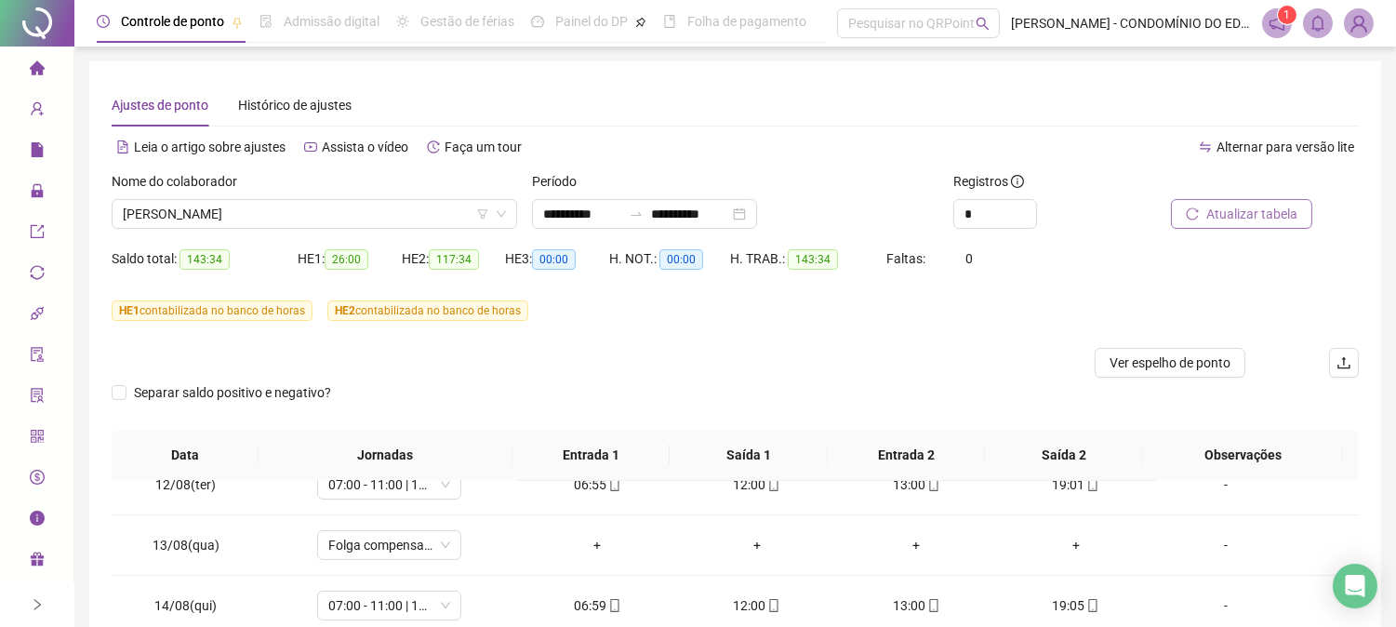
click at [1234, 206] on span "Atualizar tabela" at bounding box center [1251, 214] width 91 height 20
click at [273, 206] on span "[PERSON_NAME]" at bounding box center [314, 214] width 383 height 28
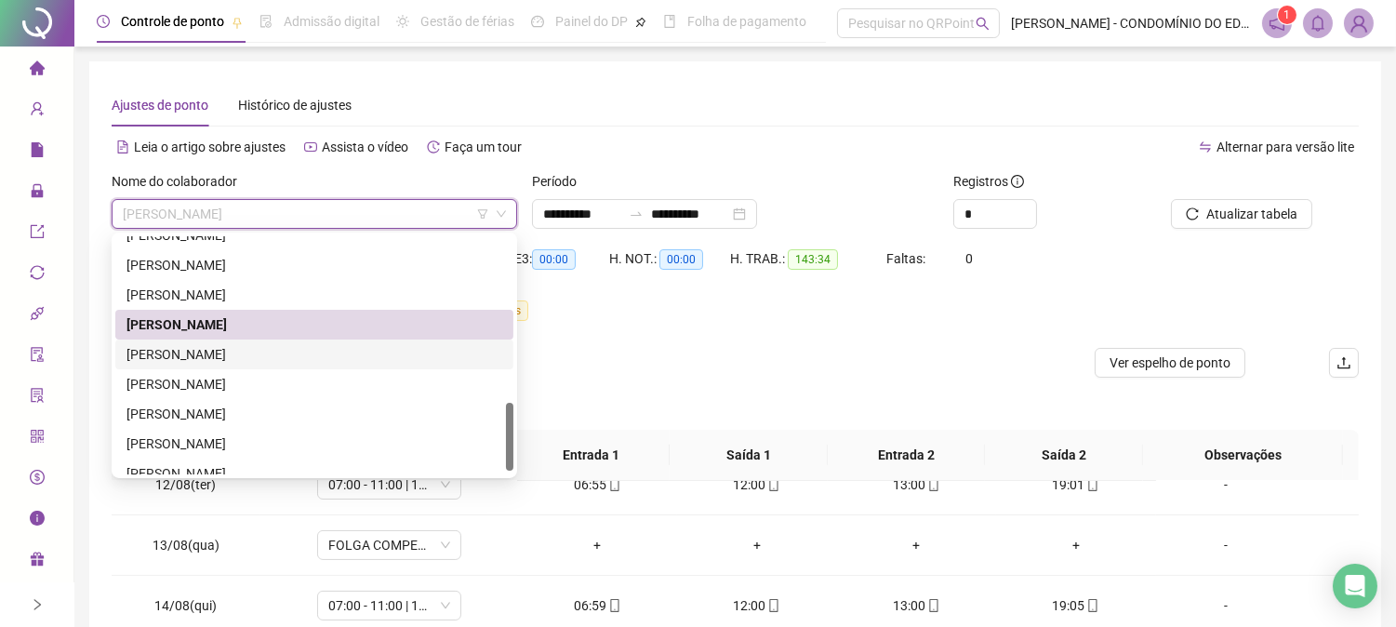
click at [182, 353] on div "[PERSON_NAME]" at bounding box center [314, 354] width 376 height 20
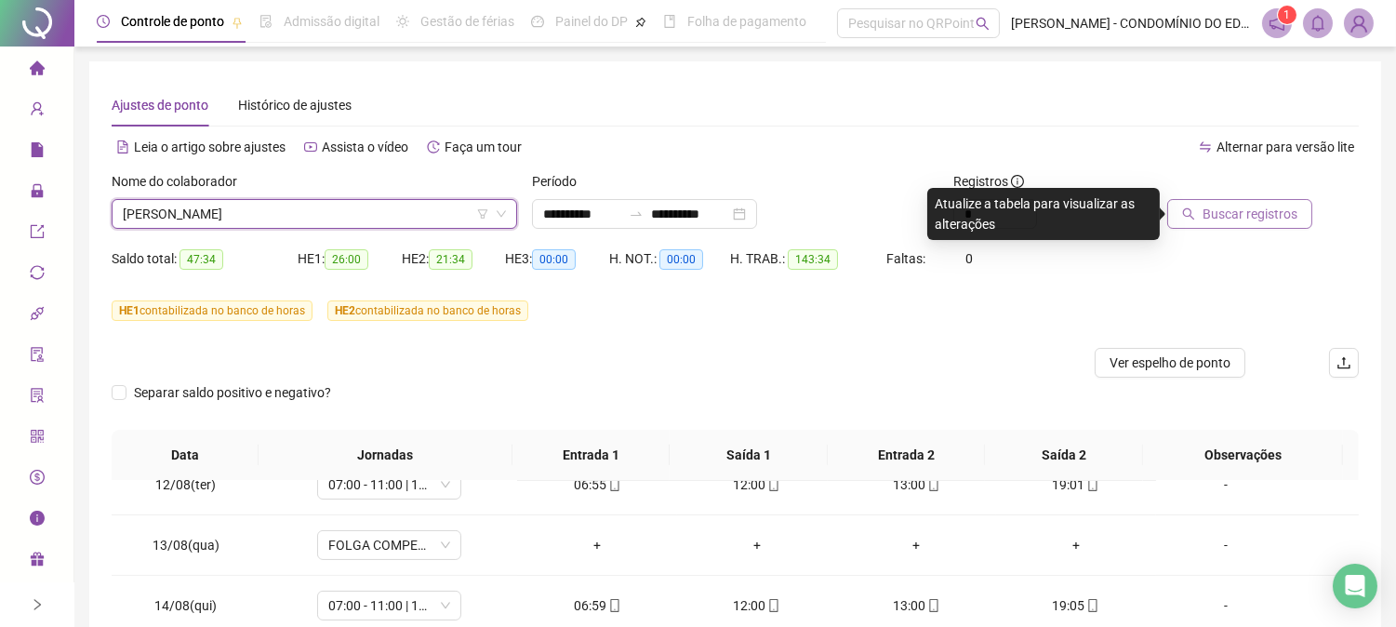
click at [1231, 207] on span "Buscar registros" at bounding box center [1250, 214] width 95 height 20
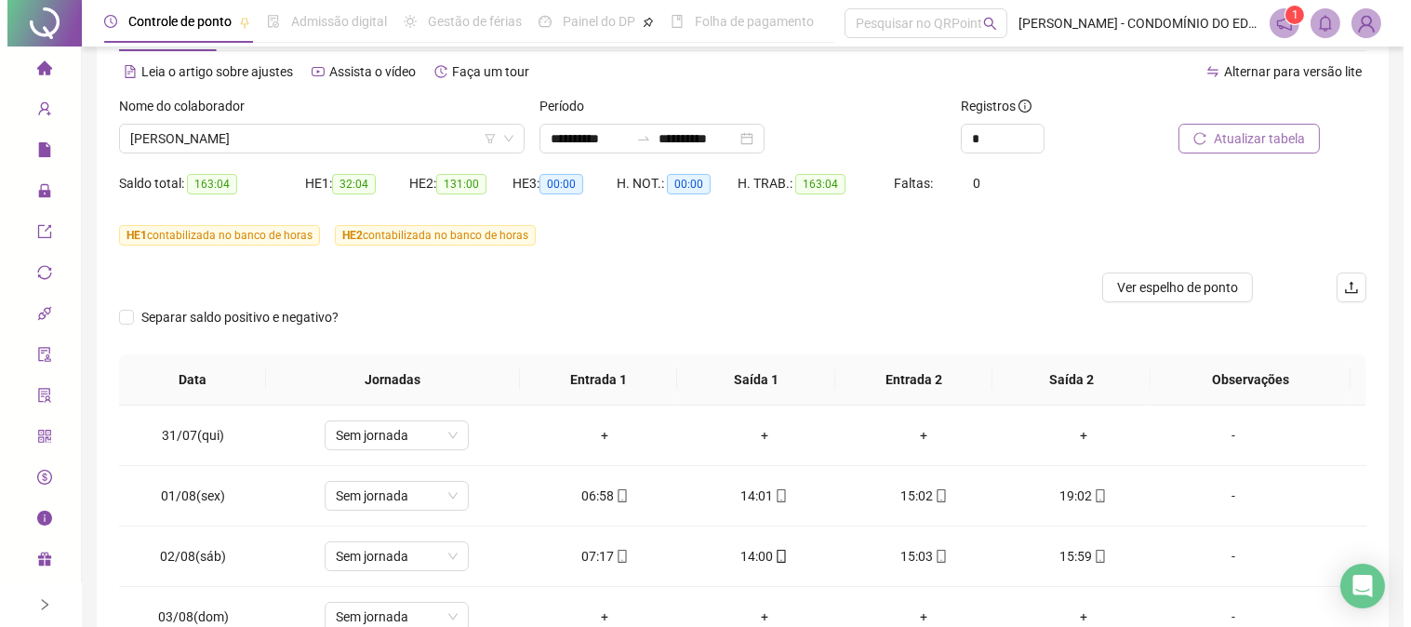
scroll to position [70, 0]
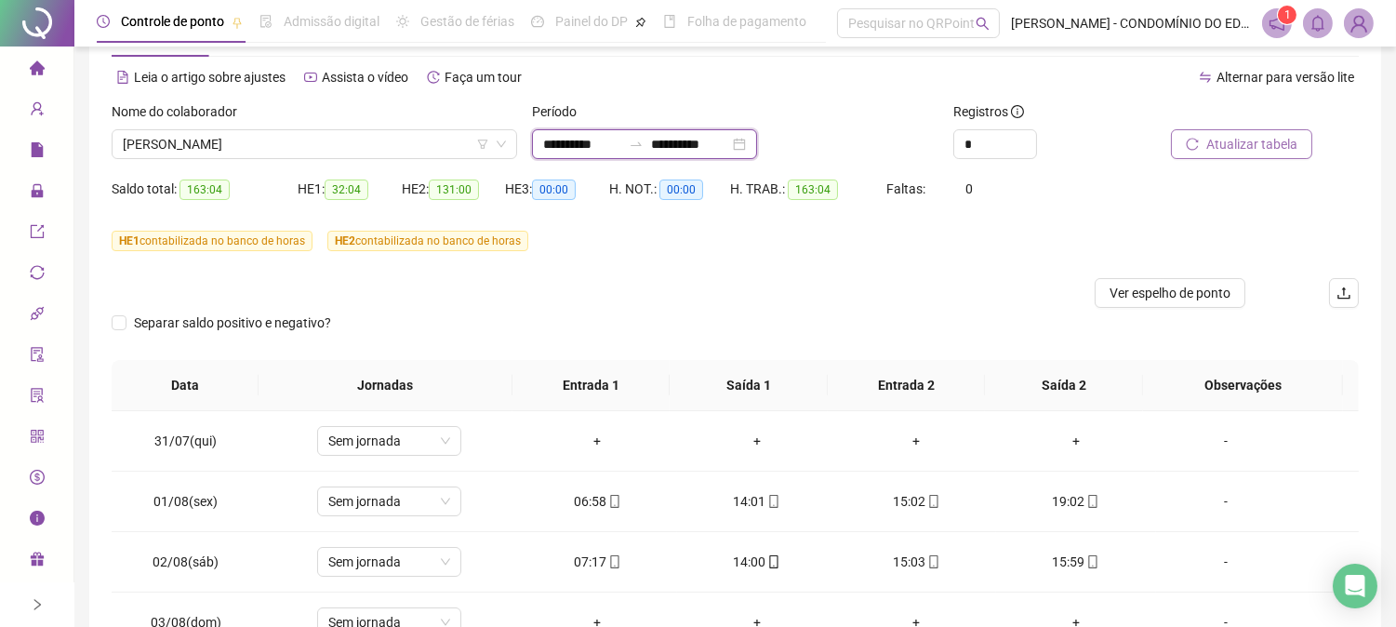
click at [572, 151] on input "**********" at bounding box center [582, 144] width 78 height 20
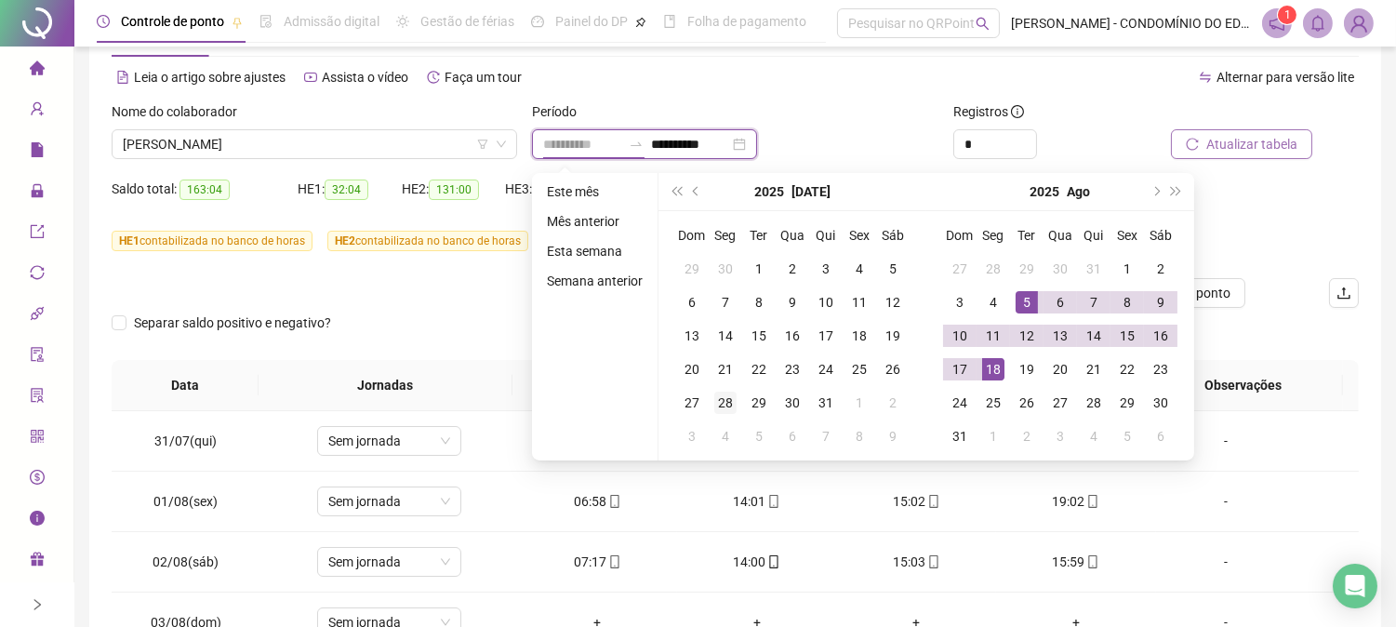
type input "**********"
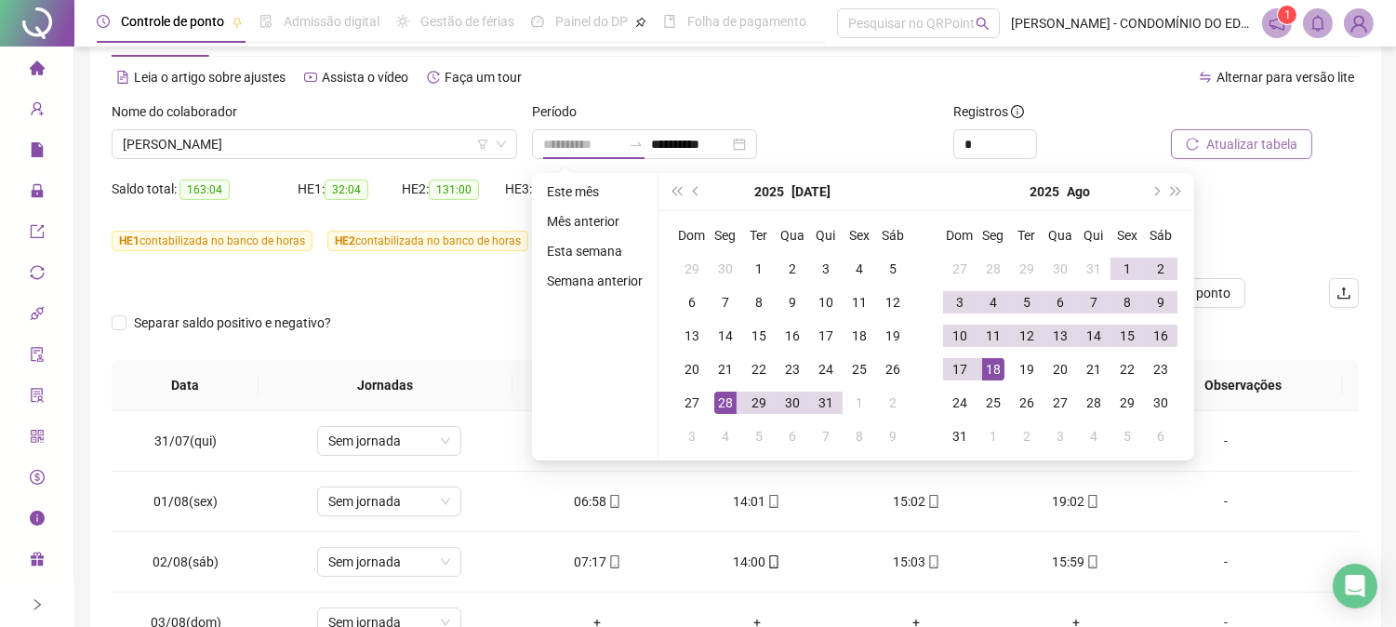
click at [721, 402] on div "28" at bounding box center [725, 403] width 22 height 22
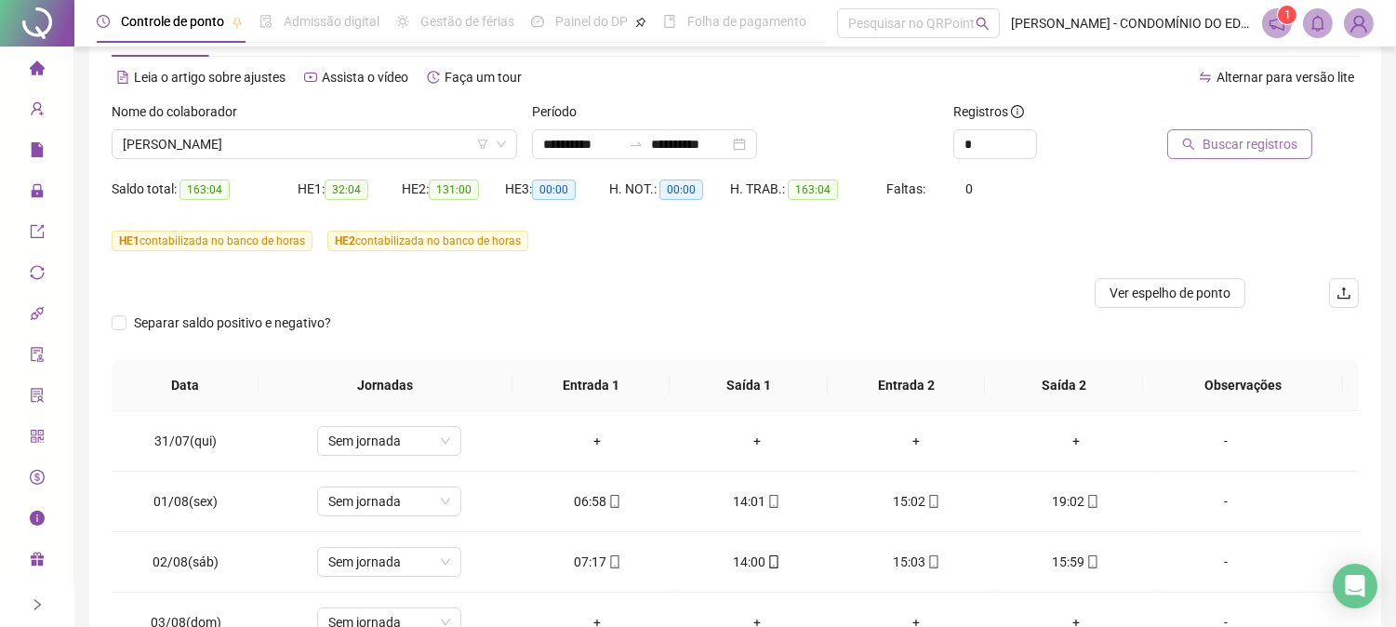
click at [833, 102] on div "Período" at bounding box center [735, 115] width 406 height 28
click at [1228, 140] on span "Buscar registros" at bounding box center [1250, 144] width 95 height 20
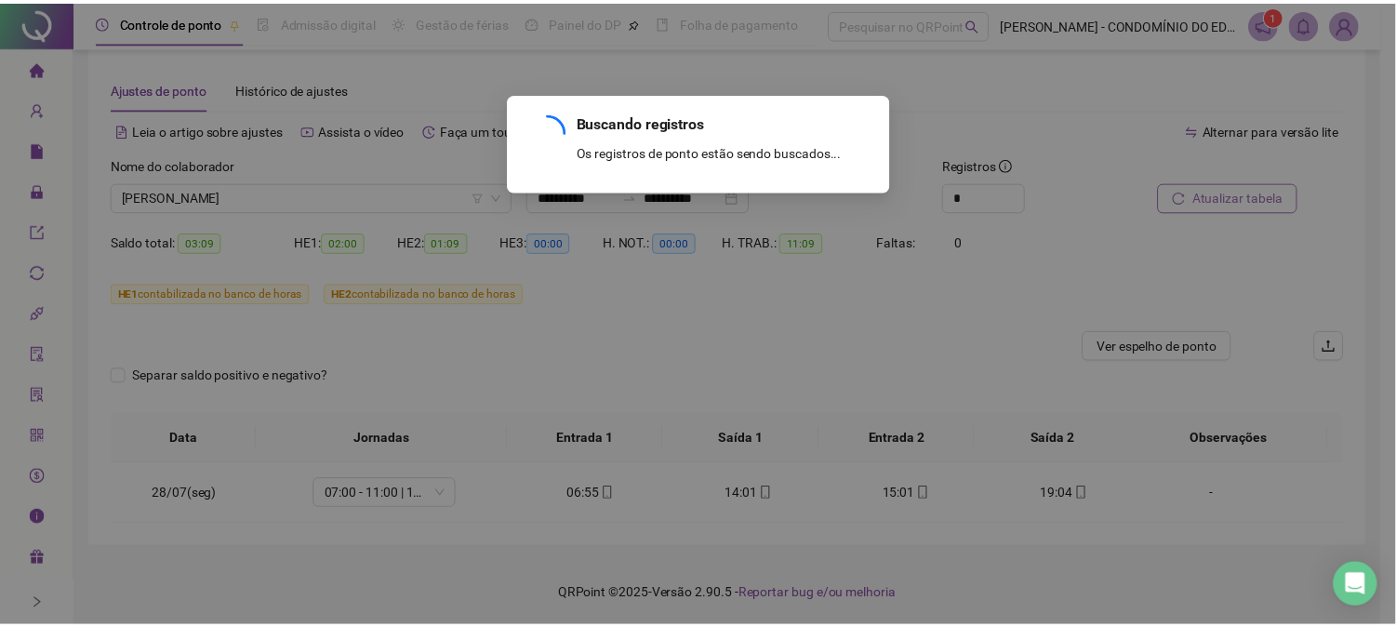
scroll to position [16, 0]
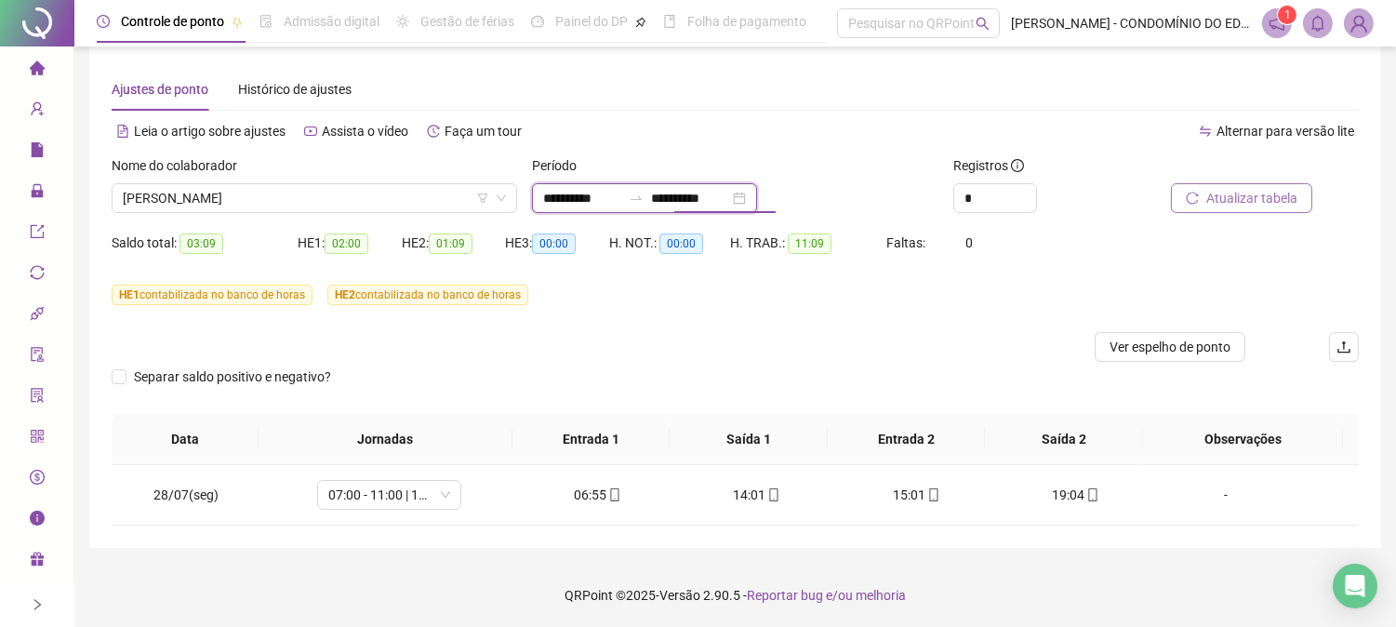
click at [684, 197] on input "**********" at bounding box center [690, 198] width 78 height 20
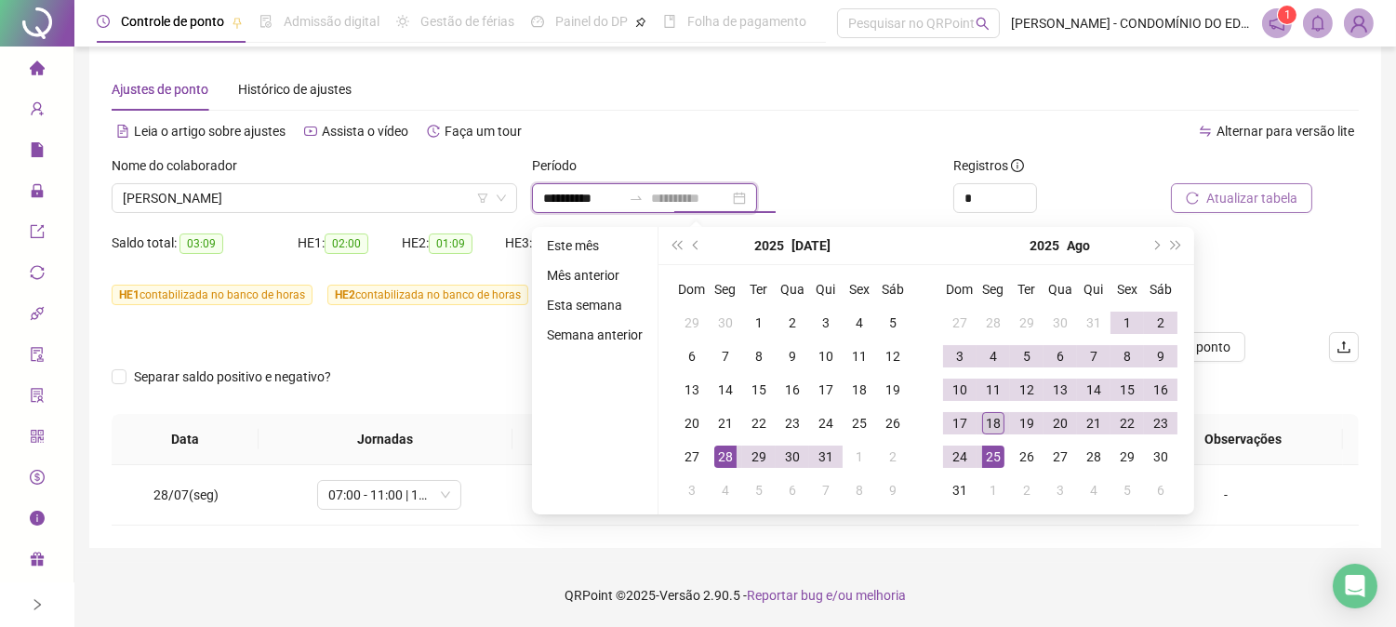
type input "**********"
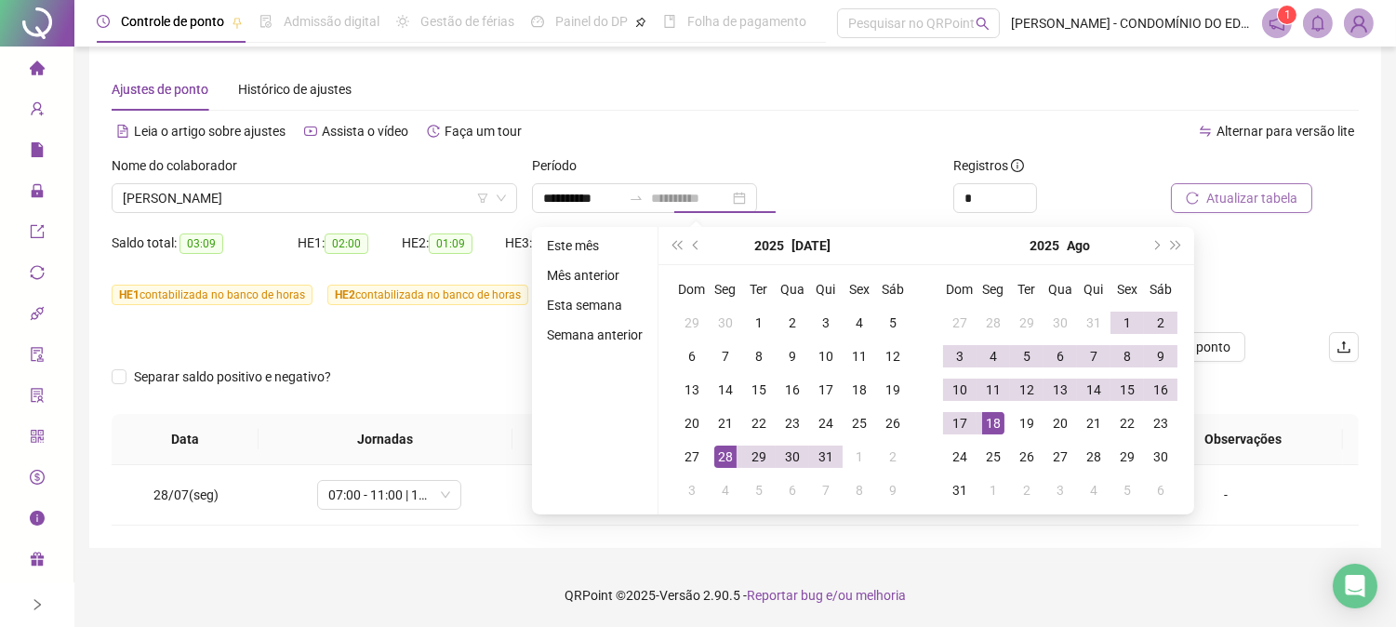
click at [991, 416] on div "18" at bounding box center [993, 423] width 22 height 22
type input "**********"
click at [805, 137] on div "Alternar para versão lite" at bounding box center [1048, 131] width 624 height 30
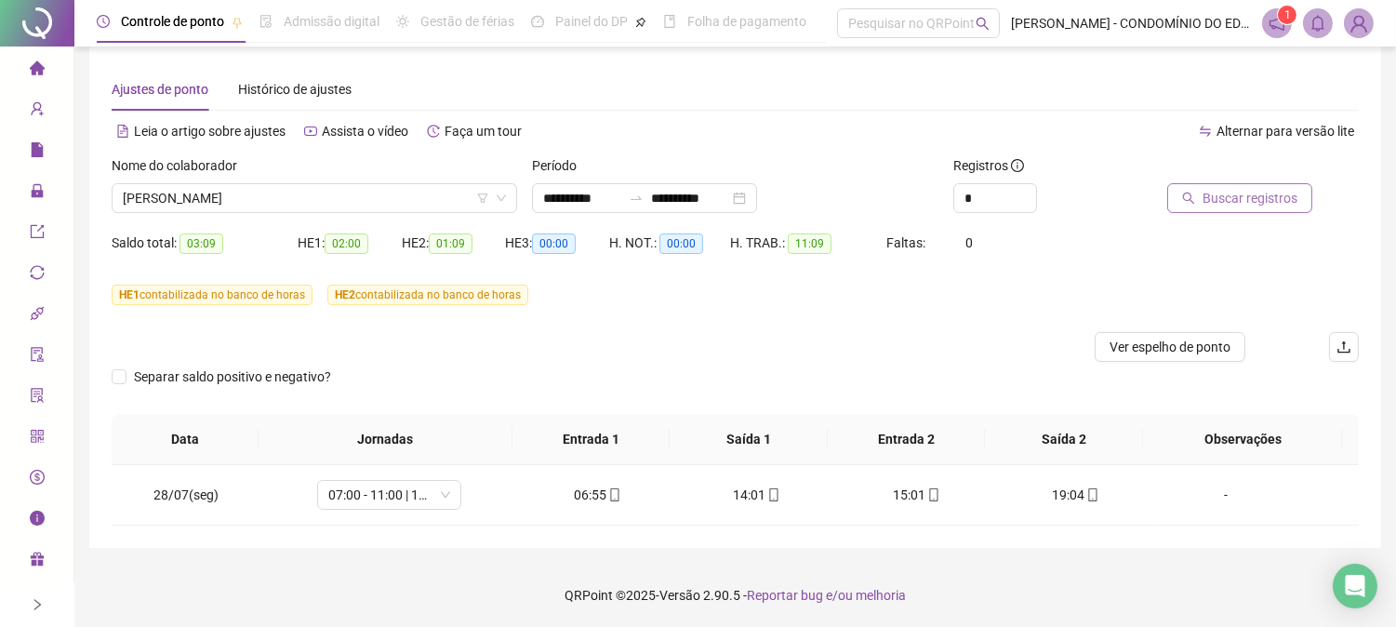
click at [1268, 196] on span "Buscar registros" at bounding box center [1250, 198] width 95 height 20
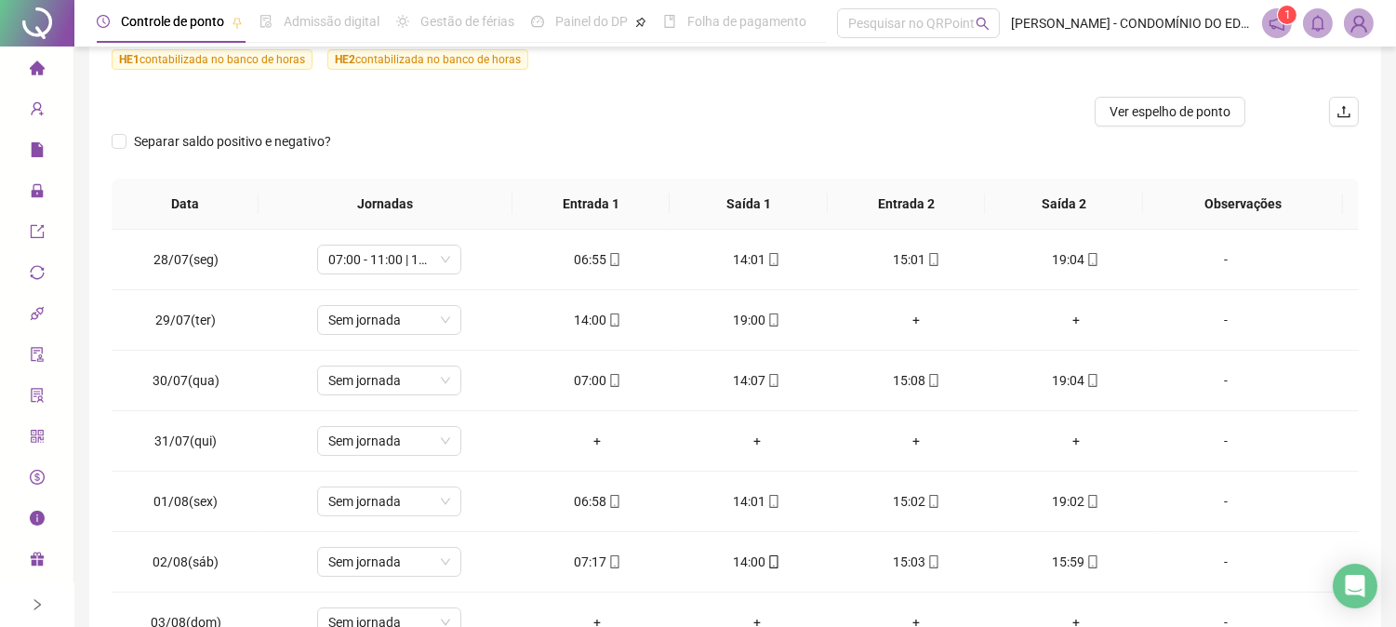
scroll to position [277, 0]
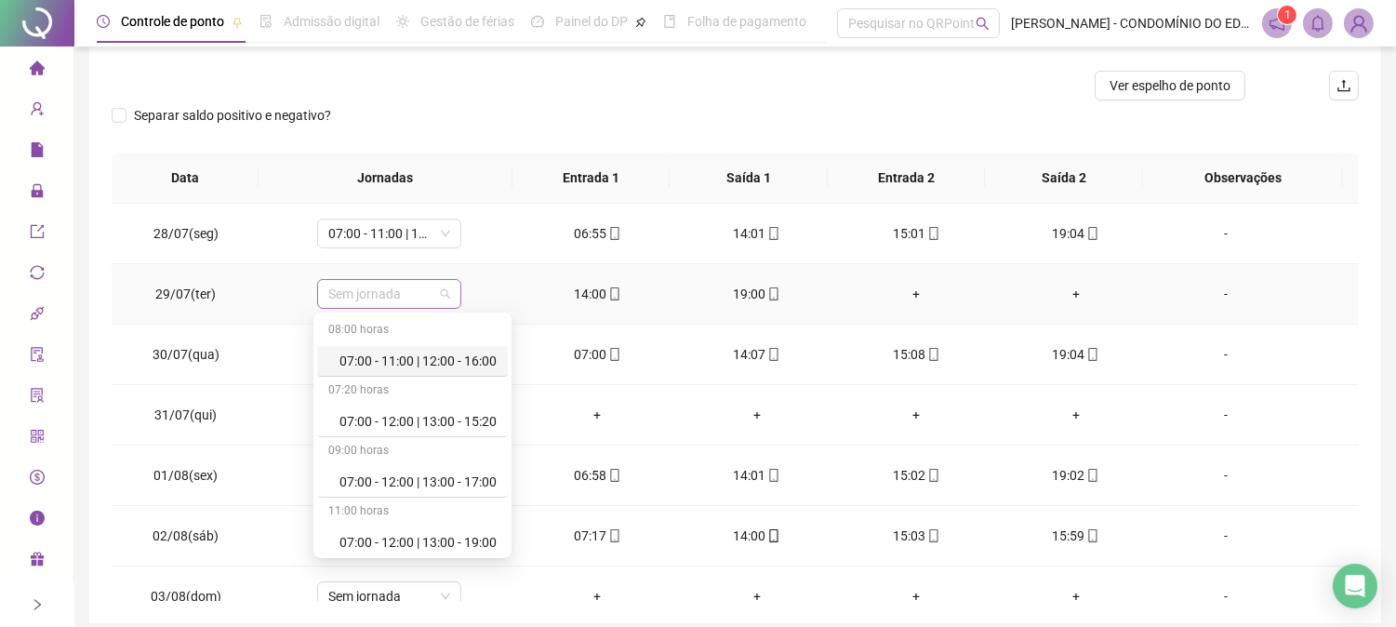
click at [352, 296] on span "Sem jornada" at bounding box center [389, 294] width 122 height 28
click at [391, 356] on div "07:00 - 11:00 | 12:00 - 16:00" at bounding box center [417, 361] width 157 height 20
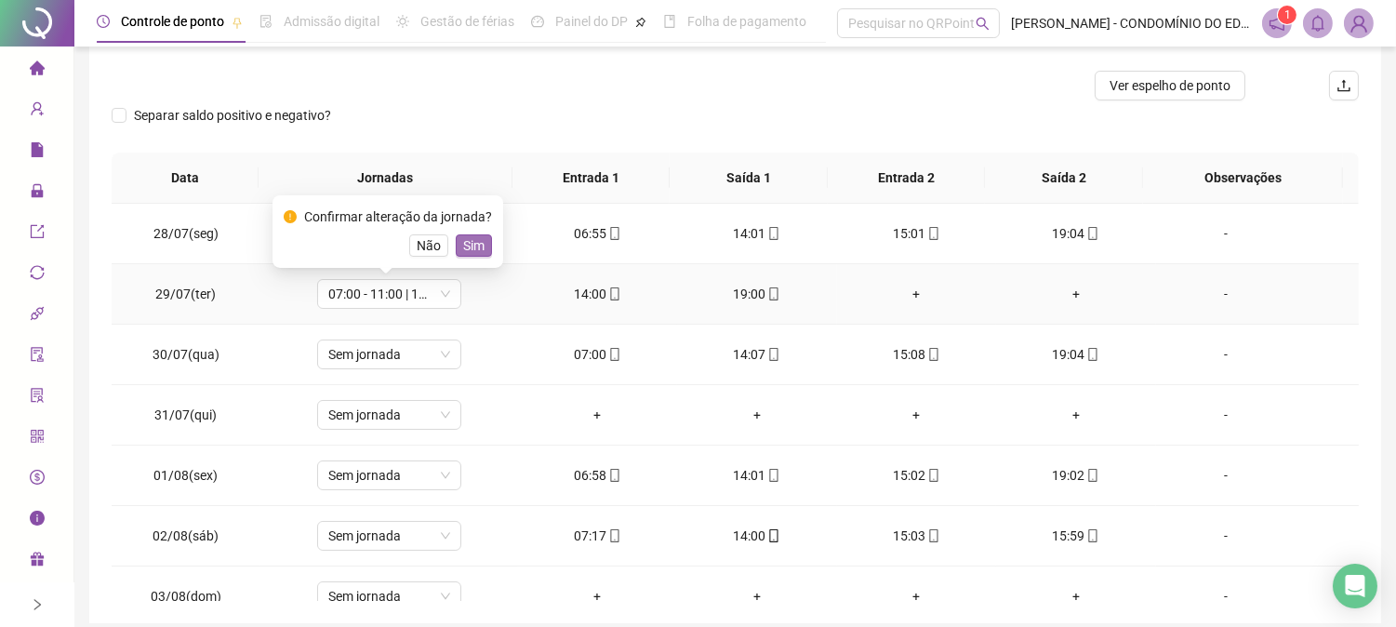
click at [469, 244] on span "Sim" at bounding box center [473, 245] width 21 height 20
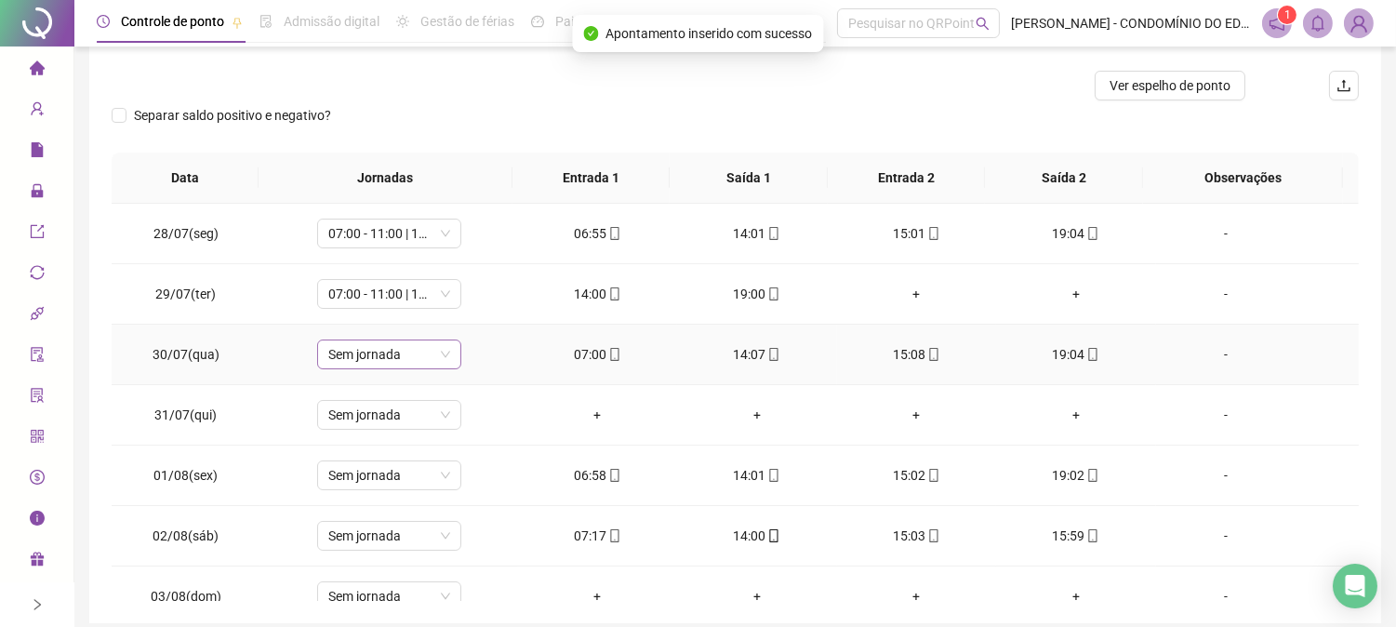
click at [382, 357] on span "Sem jornada" at bounding box center [389, 354] width 122 height 28
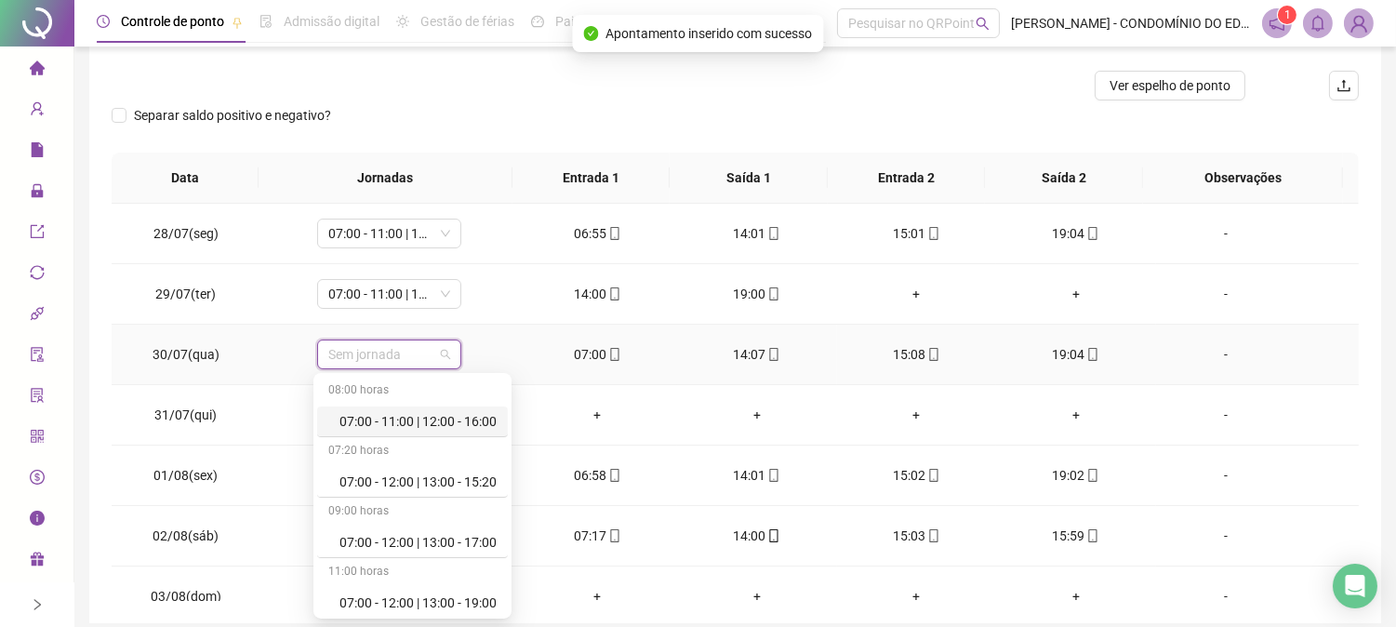
click at [412, 419] on div "07:00 - 11:00 | 12:00 - 16:00" at bounding box center [417, 421] width 157 height 20
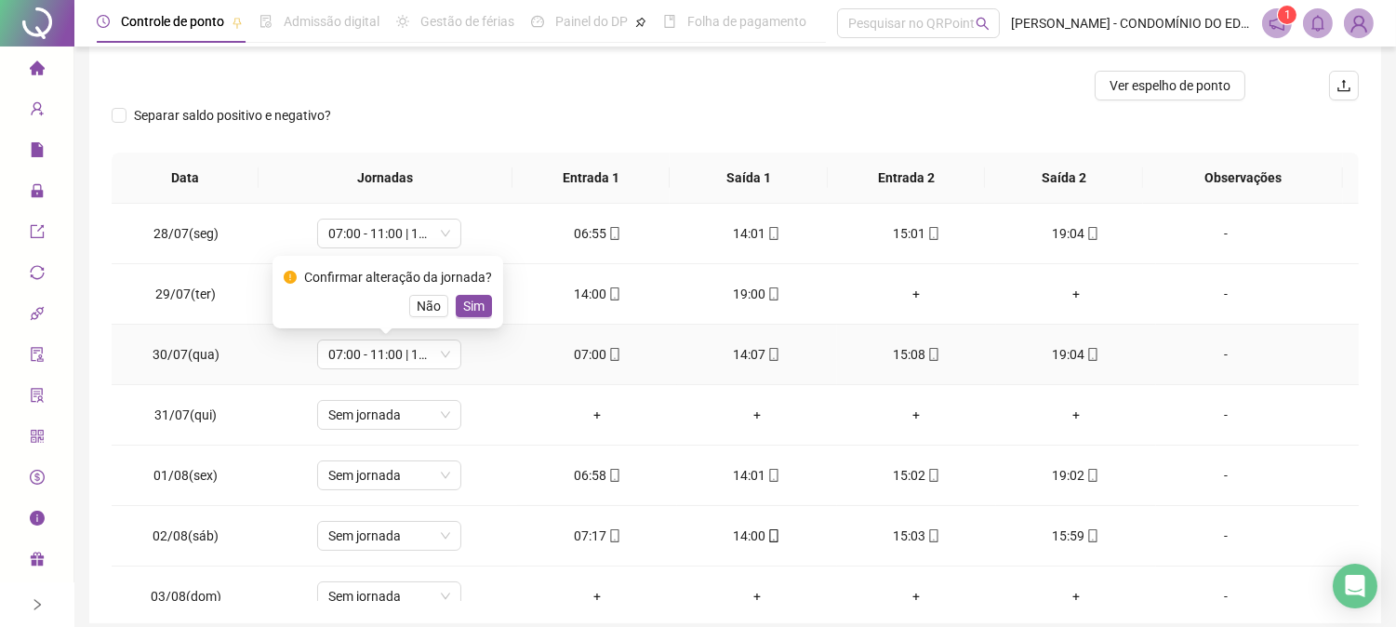
click at [467, 302] on span "Sim" at bounding box center [473, 306] width 21 height 20
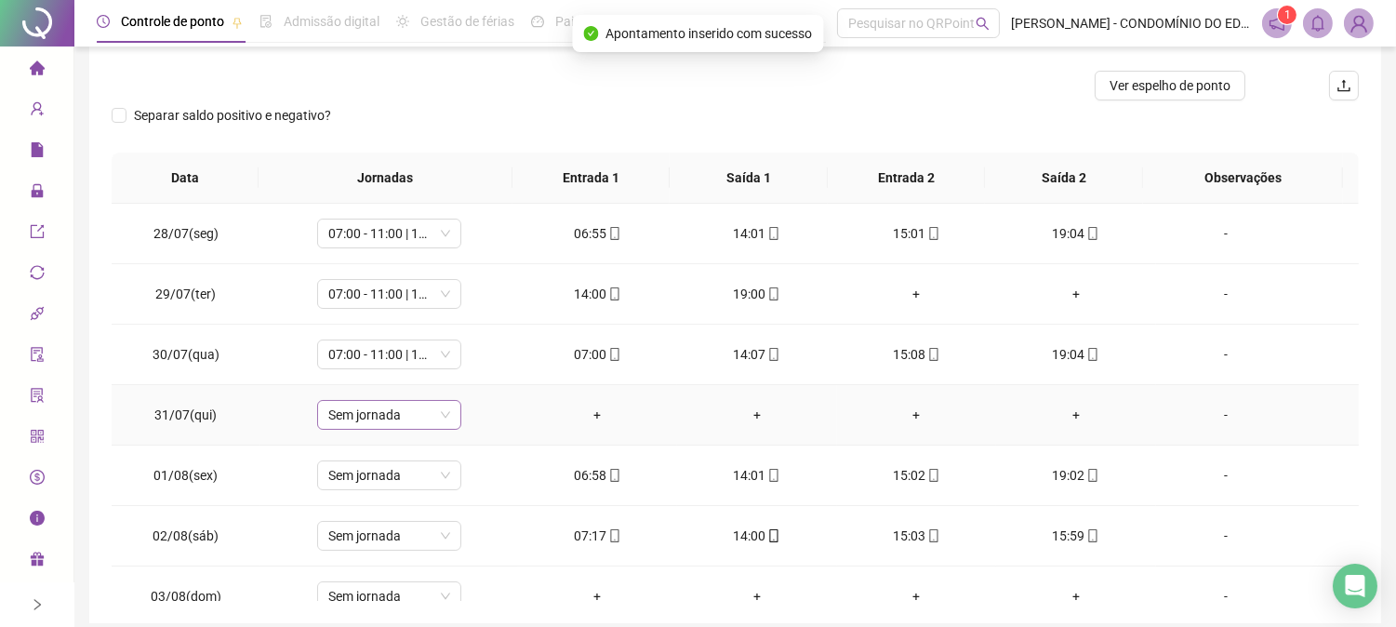
click at [400, 413] on span "Sem jornada" at bounding box center [389, 415] width 122 height 28
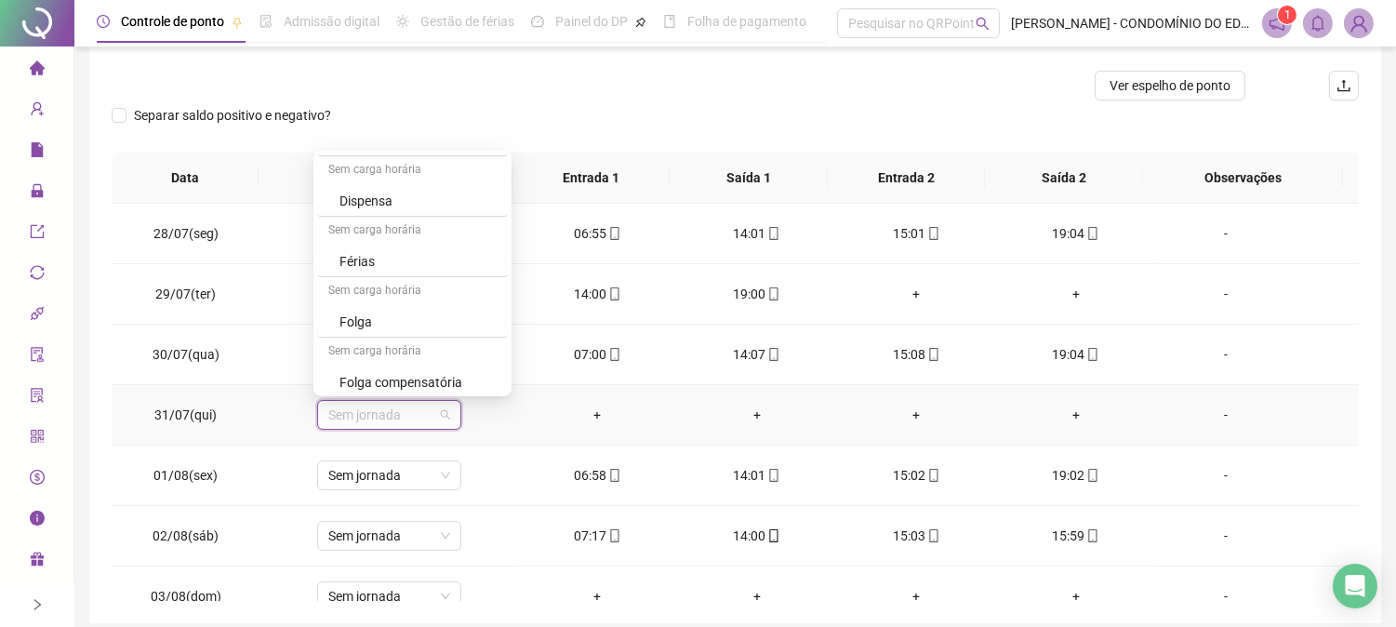
scroll to position [1336, 0]
click at [363, 259] on div "Folga" at bounding box center [417, 256] width 157 height 20
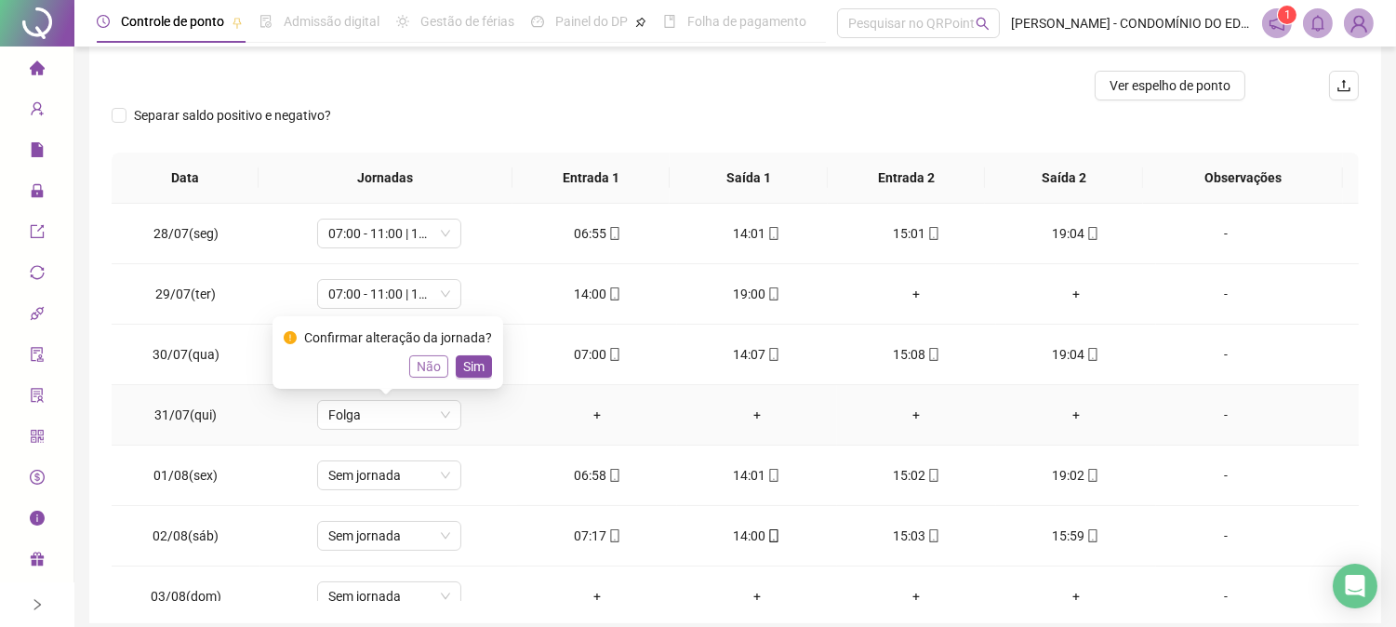
click at [419, 366] on span "Não" at bounding box center [429, 366] width 24 height 20
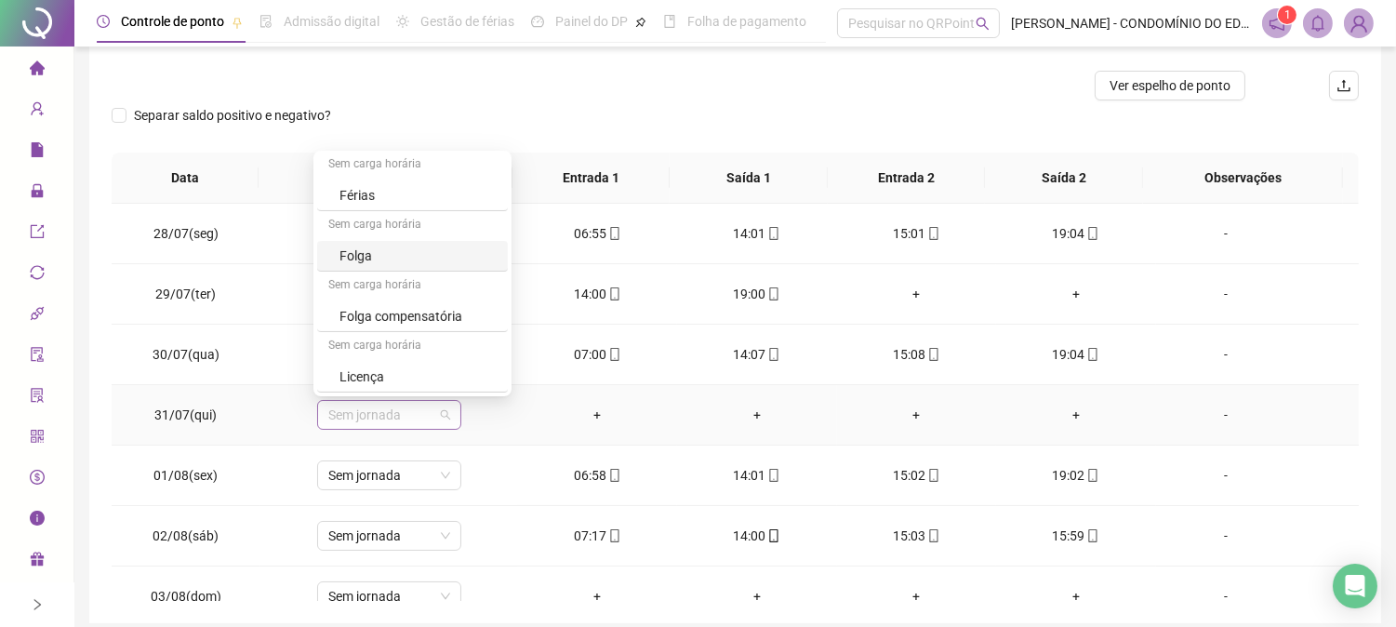
click at [438, 420] on span "Sem jornada" at bounding box center [389, 415] width 122 height 28
click at [439, 314] on div "Folga compensatória" at bounding box center [417, 316] width 157 height 20
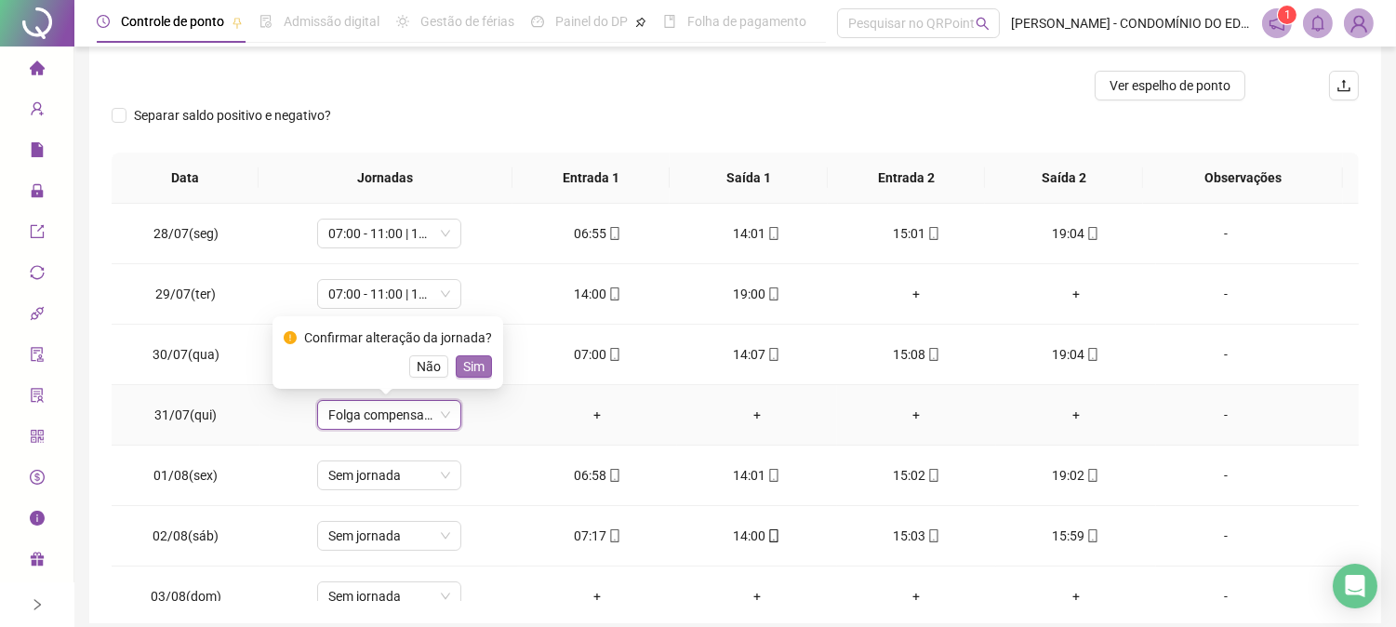
click at [472, 368] on span "Sim" at bounding box center [473, 366] width 21 height 20
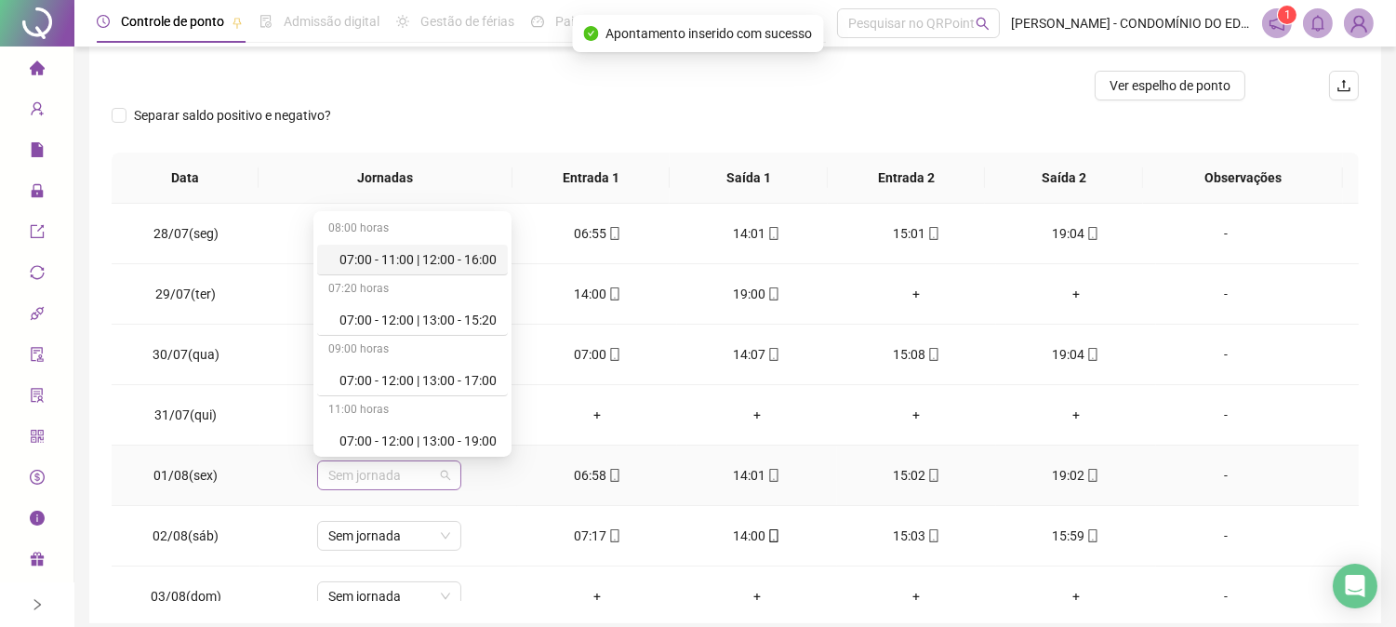
click at [392, 472] on span "Sem jornada" at bounding box center [389, 475] width 122 height 28
click at [391, 257] on div "07:00 - 11:00 | 12:00 - 16:00" at bounding box center [417, 259] width 157 height 20
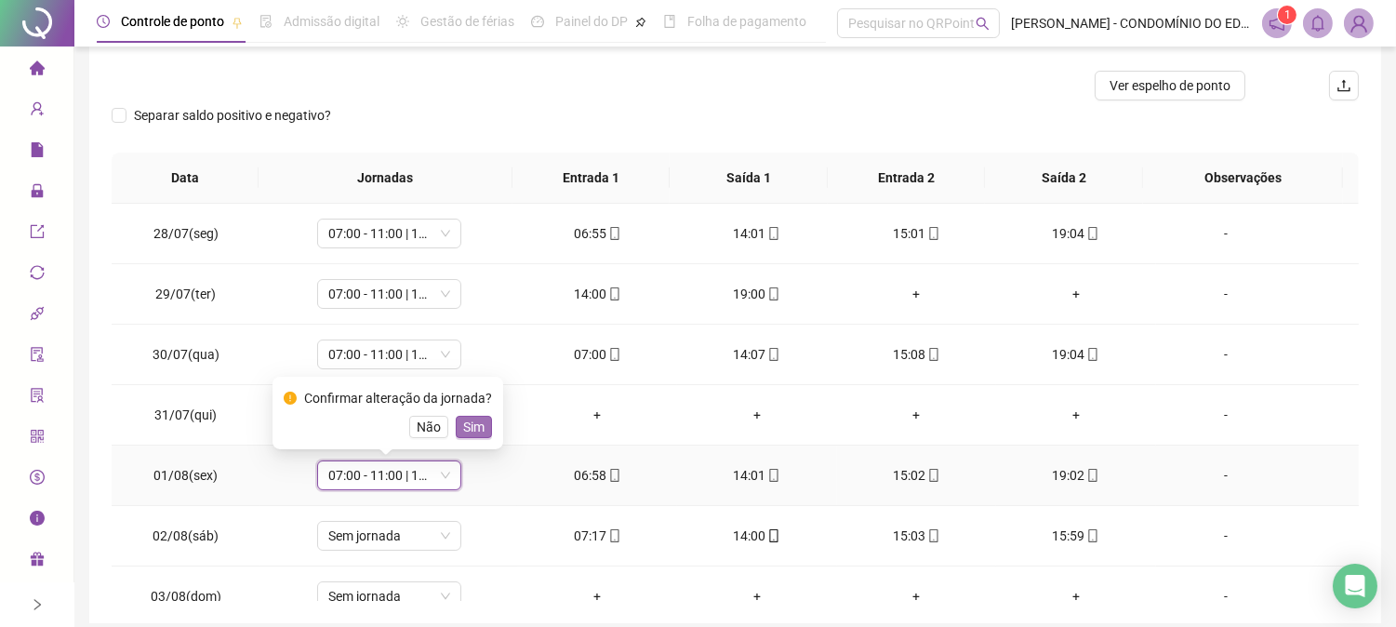
click at [469, 429] on span "Sim" at bounding box center [473, 427] width 21 height 20
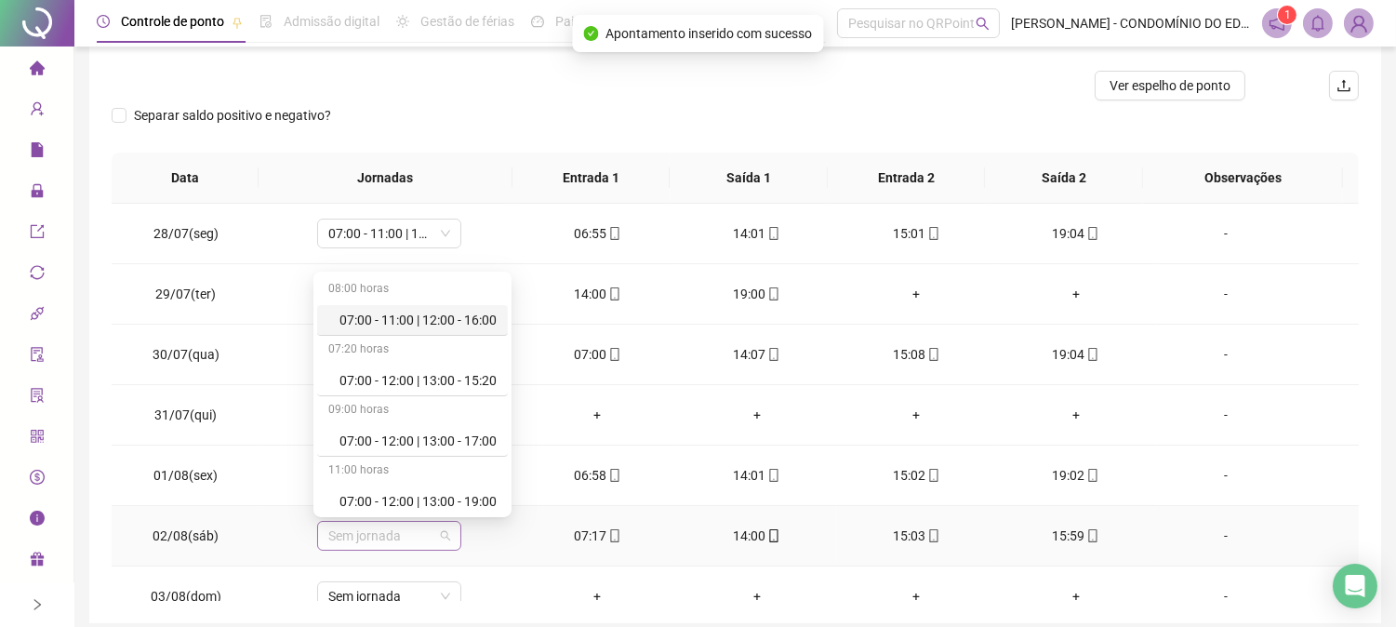
click at [413, 532] on span "Sem jornada" at bounding box center [389, 536] width 122 height 28
click at [396, 316] on div "07:00 - 11:00 | 12:00 - 16:00" at bounding box center [417, 320] width 157 height 20
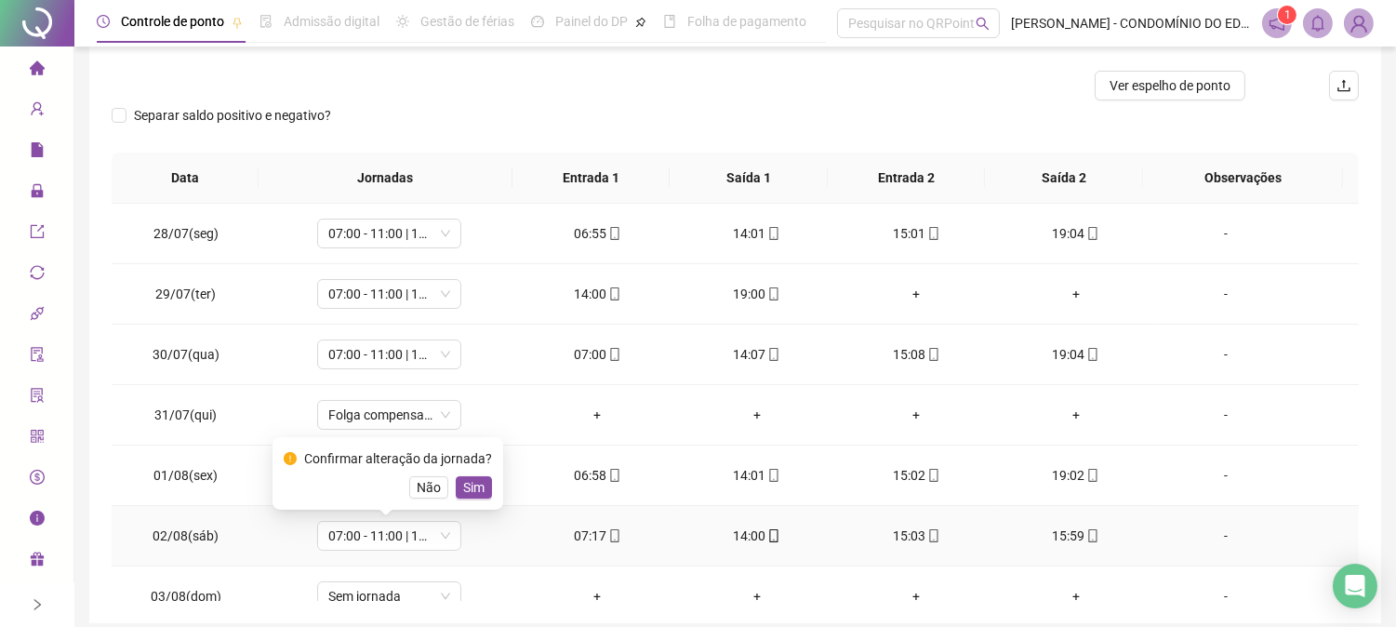
click at [466, 485] on span "Sim" at bounding box center [473, 487] width 21 height 20
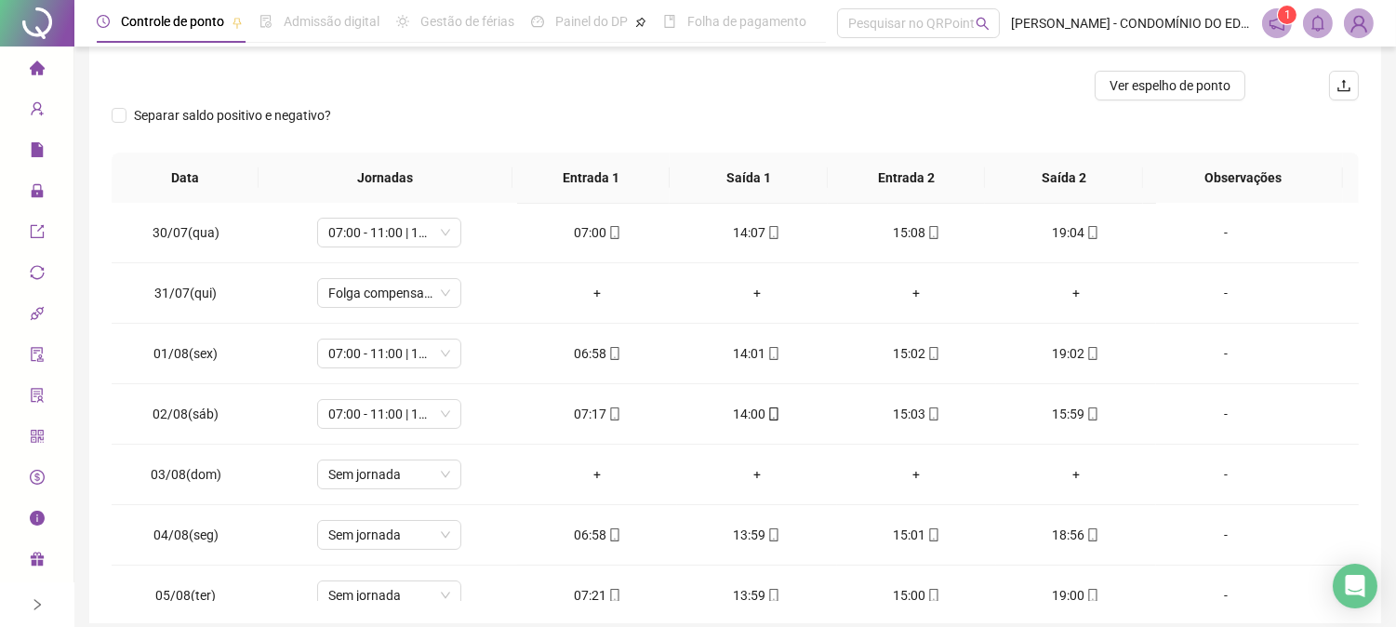
scroll to position [133, 0]
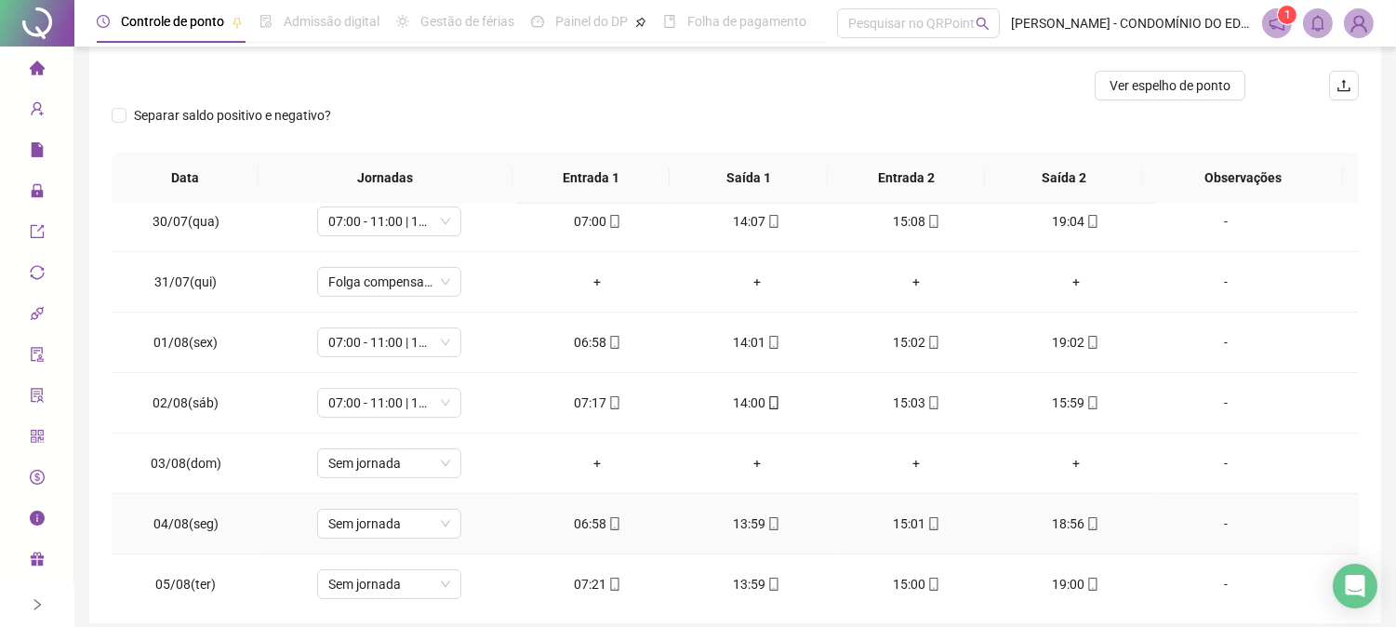
click at [393, 538] on td "Sem jornada" at bounding box center [388, 524] width 257 height 60
click at [376, 469] on span "Sem jornada" at bounding box center [389, 463] width 122 height 28
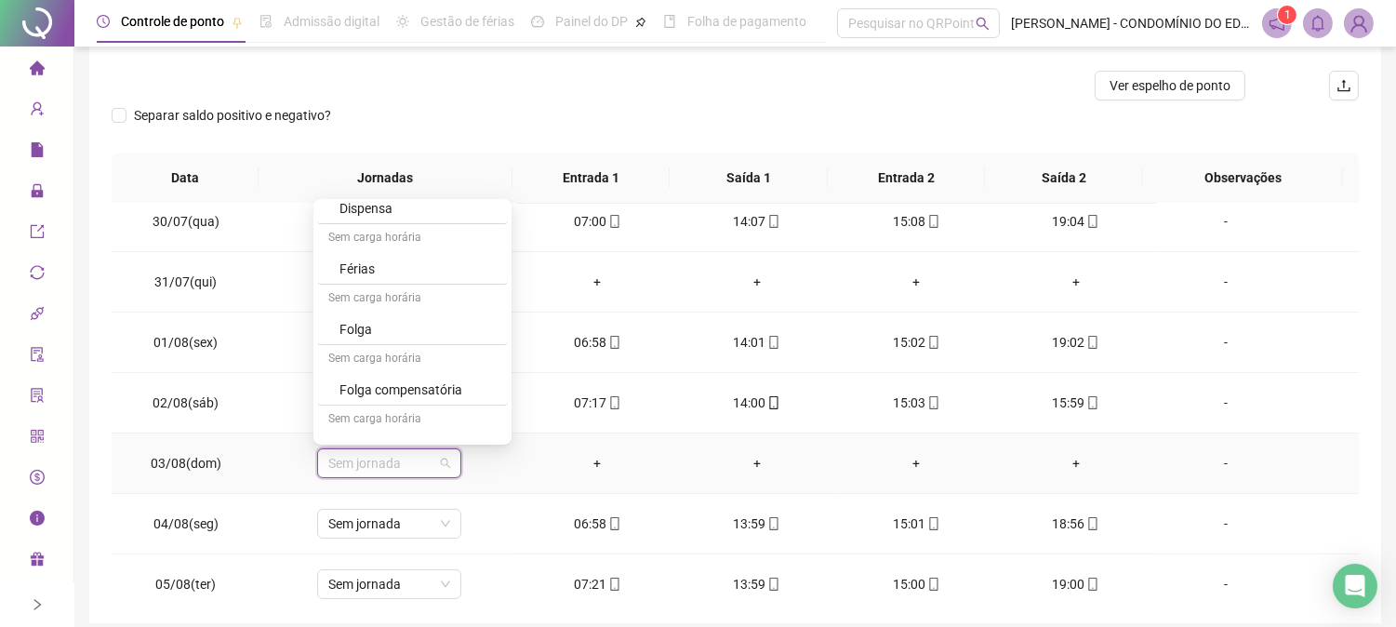
scroll to position [1336, 0]
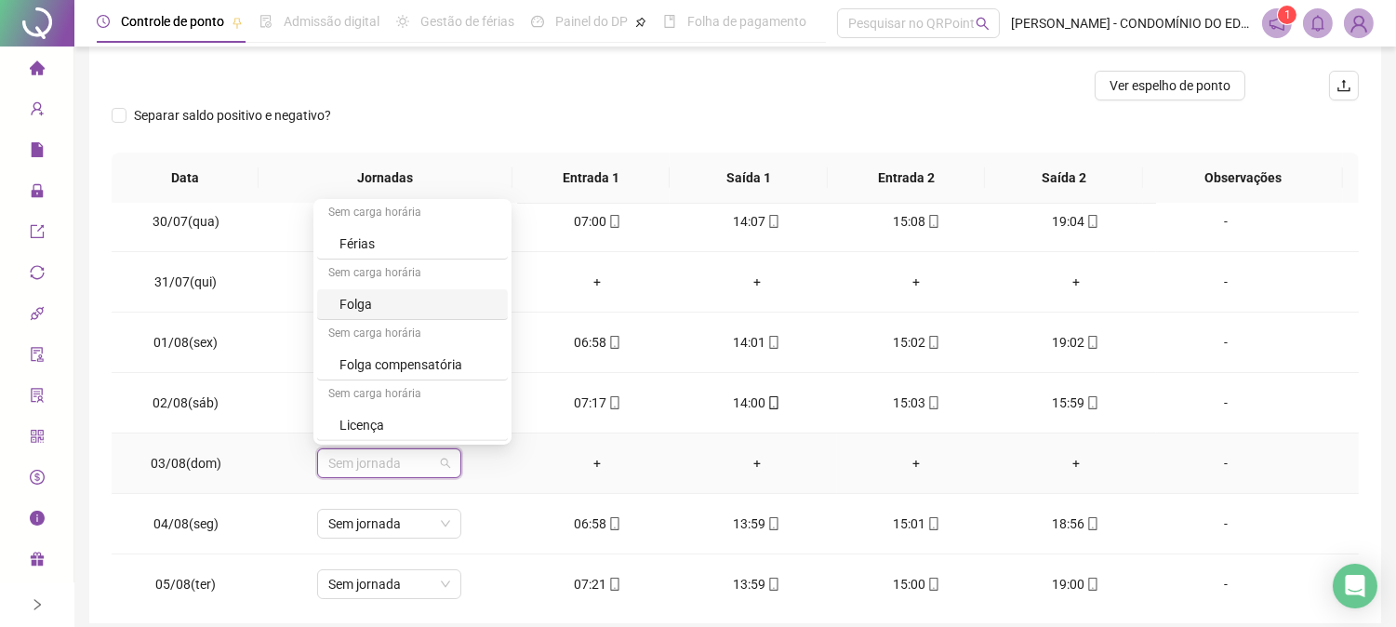
click at [358, 307] on div "Folga" at bounding box center [417, 304] width 157 height 20
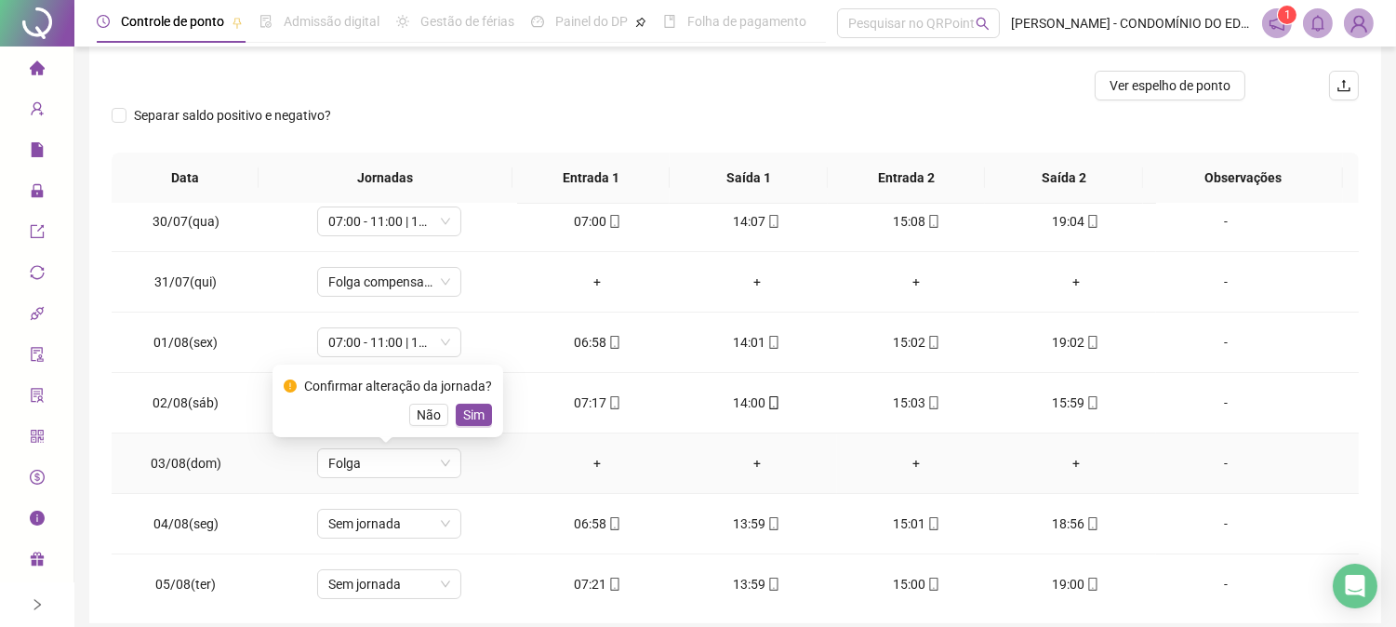
drag, startPoint x: 472, startPoint y: 415, endPoint x: 416, endPoint y: 481, distance: 86.5
click at [472, 414] on span "Sim" at bounding box center [473, 415] width 21 height 20
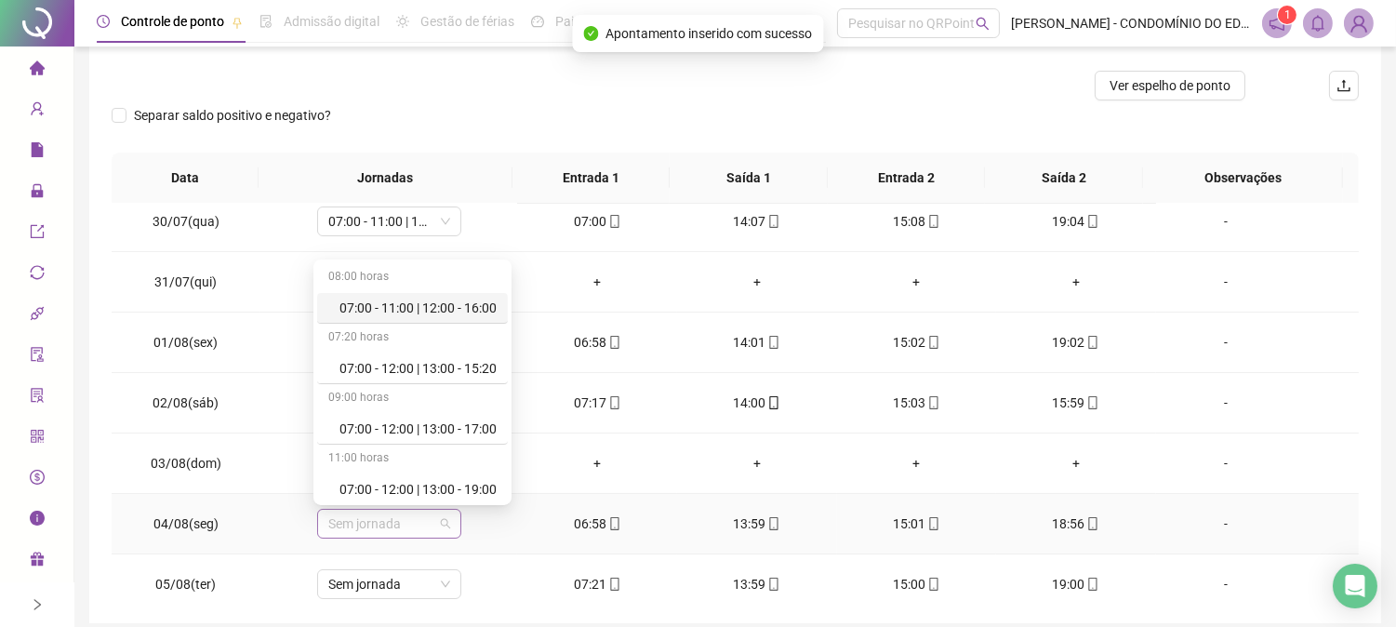
click at [372, 525] on span "Sem jornada" at bounding box center [389, 524] width 122 height 28
click at [429, 301] on div "07:00 - 11:00 | 12:00 - 16:00" at bounding box center [417, 308] width 157 height 20
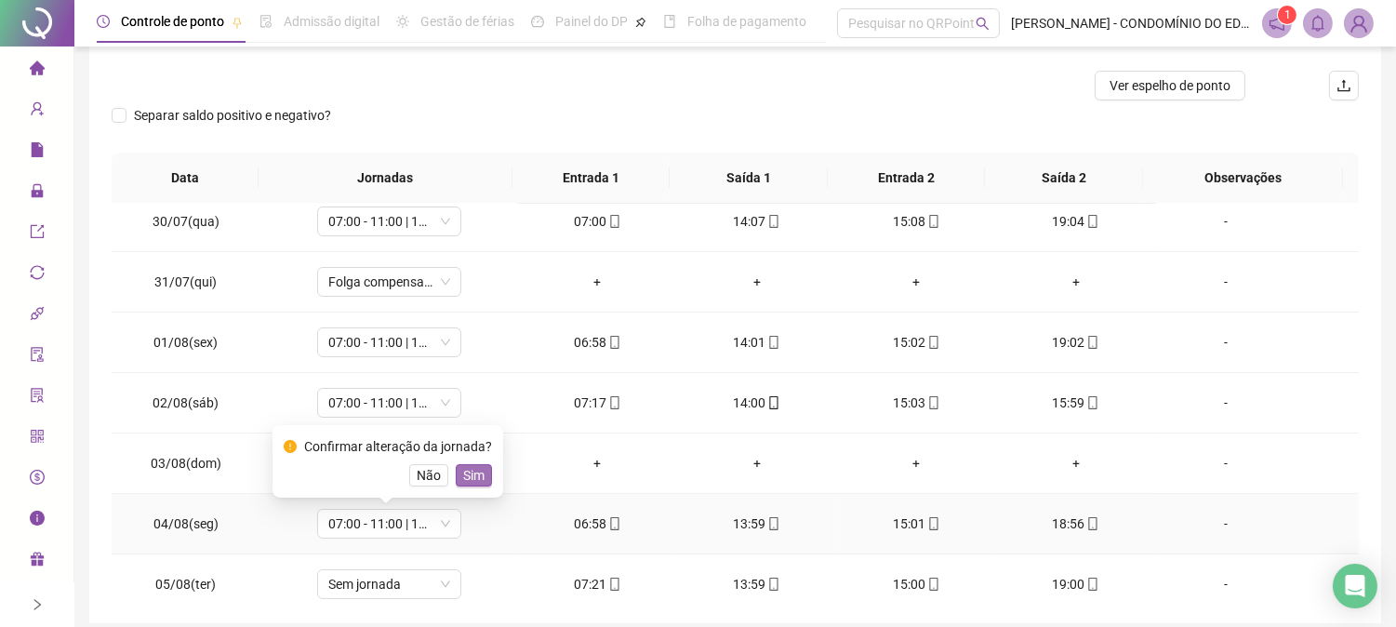
click at [466, 470] on span "Sim" at bounding box center [473, 475] width 21 height 20
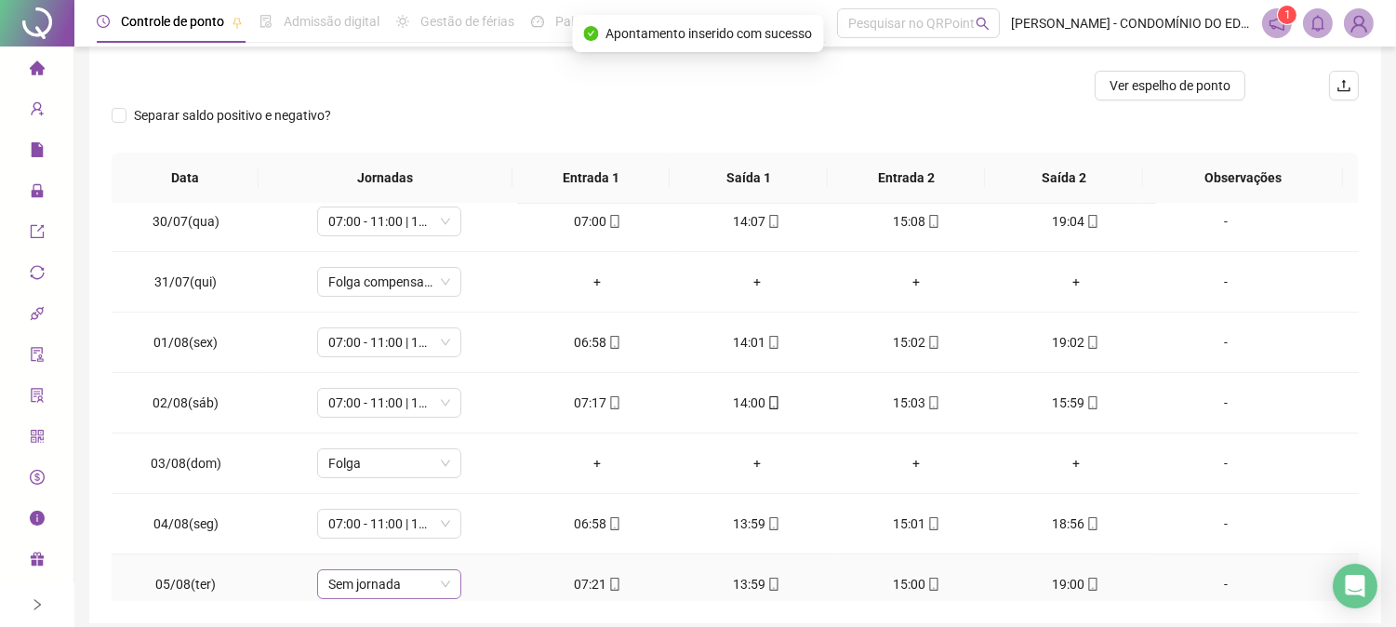
click at [387, 583] on span "Sem jornada" at bounding box center [389, 584] width 122 height 28
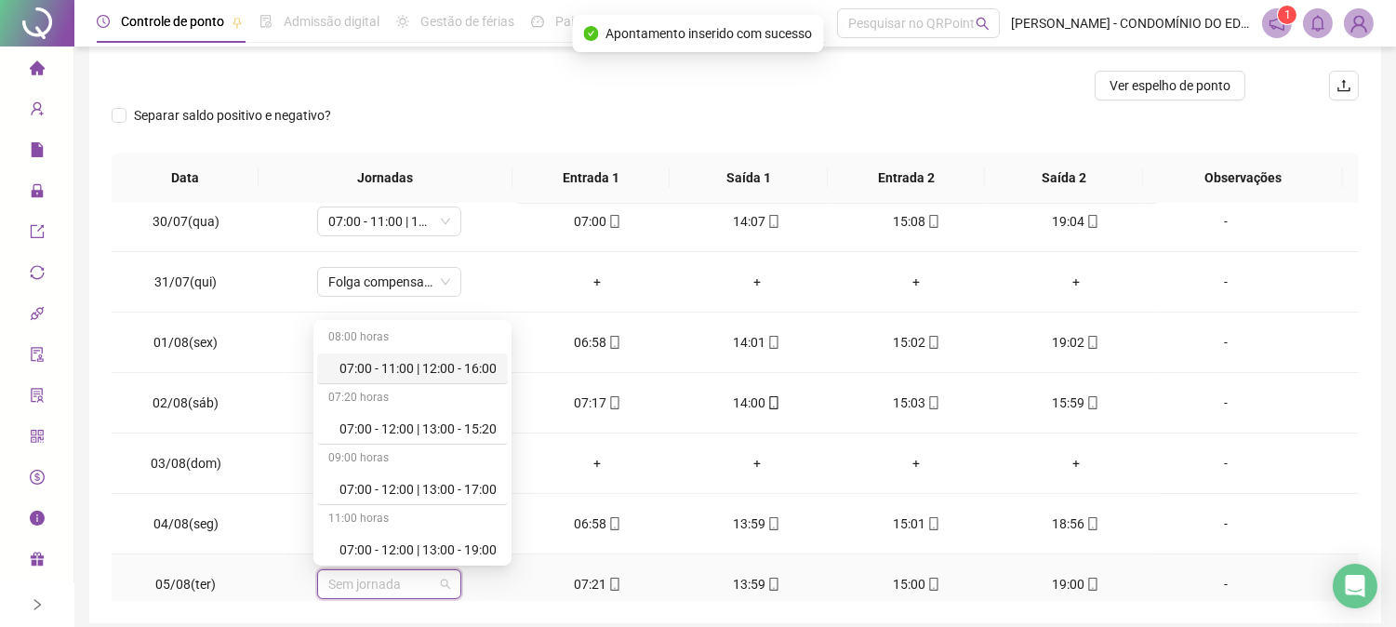
click at [419, 363] on div "07:00 - 11:00 | 12:00 - 16:00" at bounding box center [417, 368] width 157 height 20
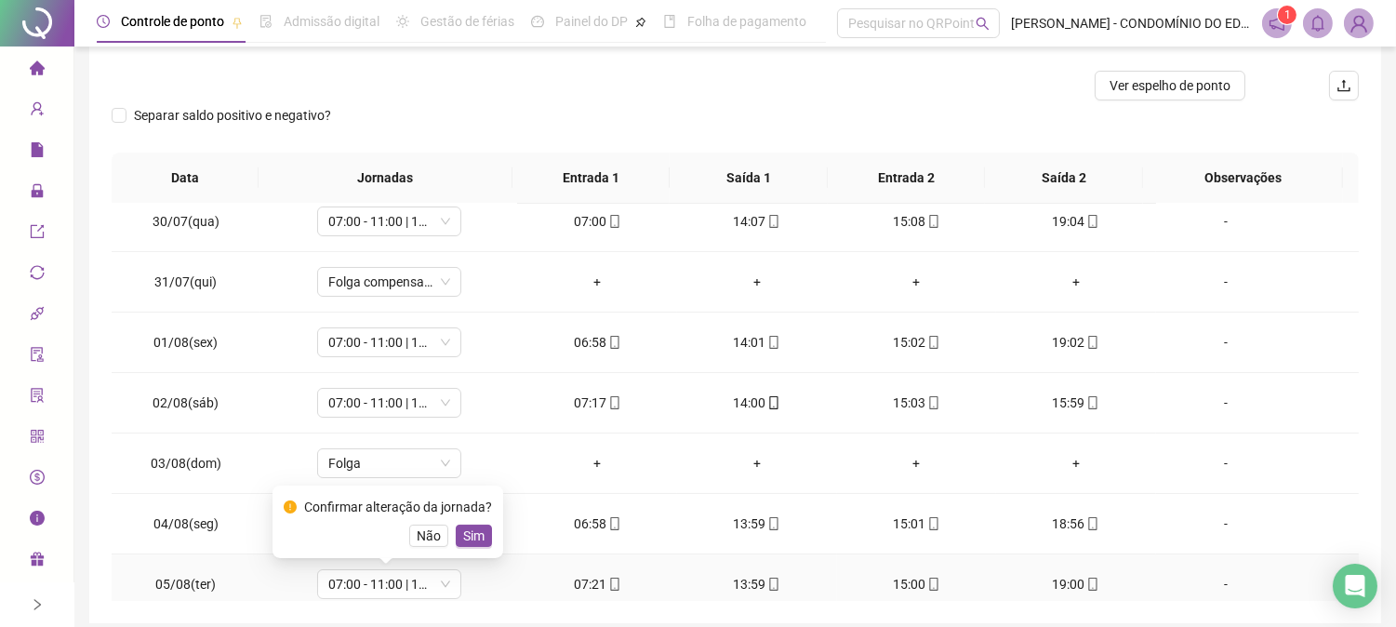
click at [469, 538] on span "Sim" at bounding box center [473, 535] width 21 height 20
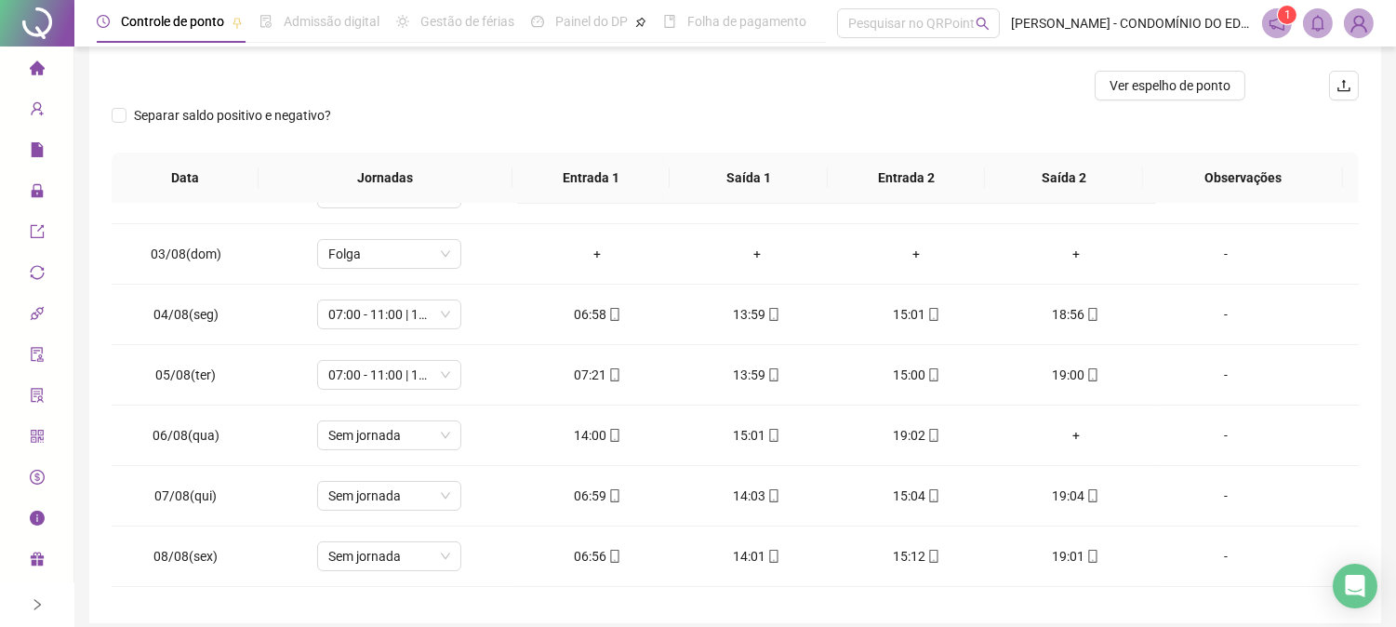
scroll to position [358, 0]
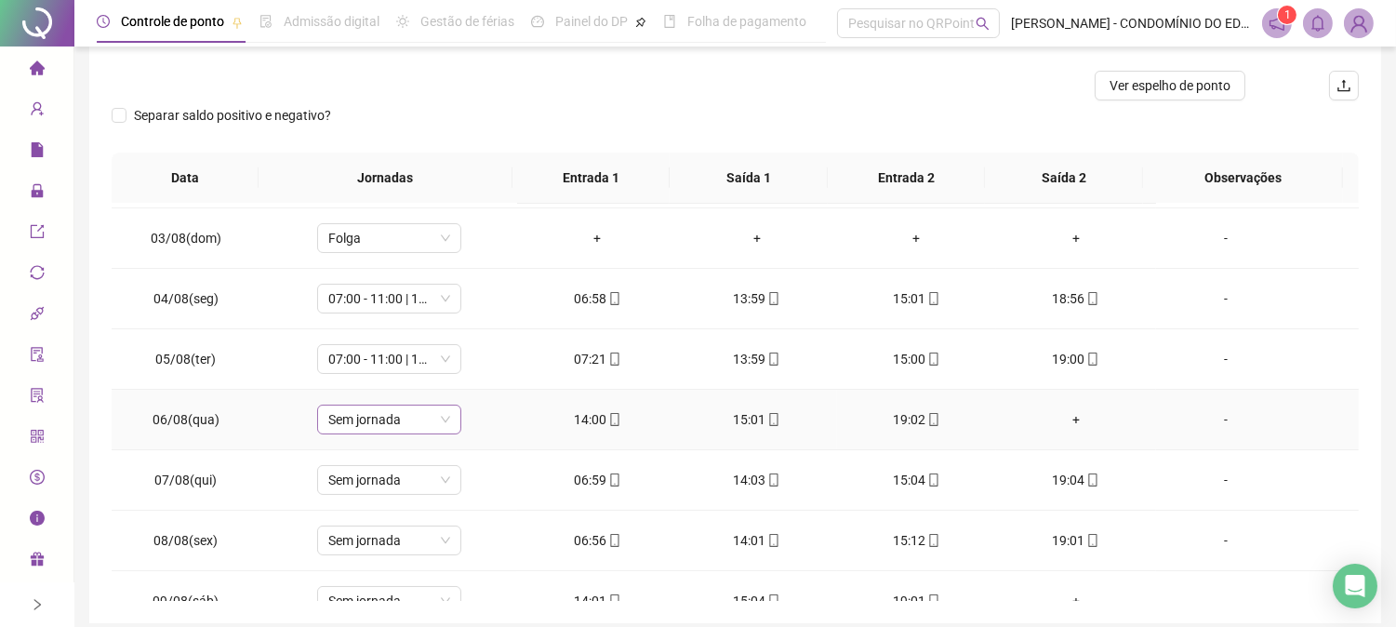
click at [372, 414] on span "Sem jornada" at bounding box center [389, 420] width 122 height 28
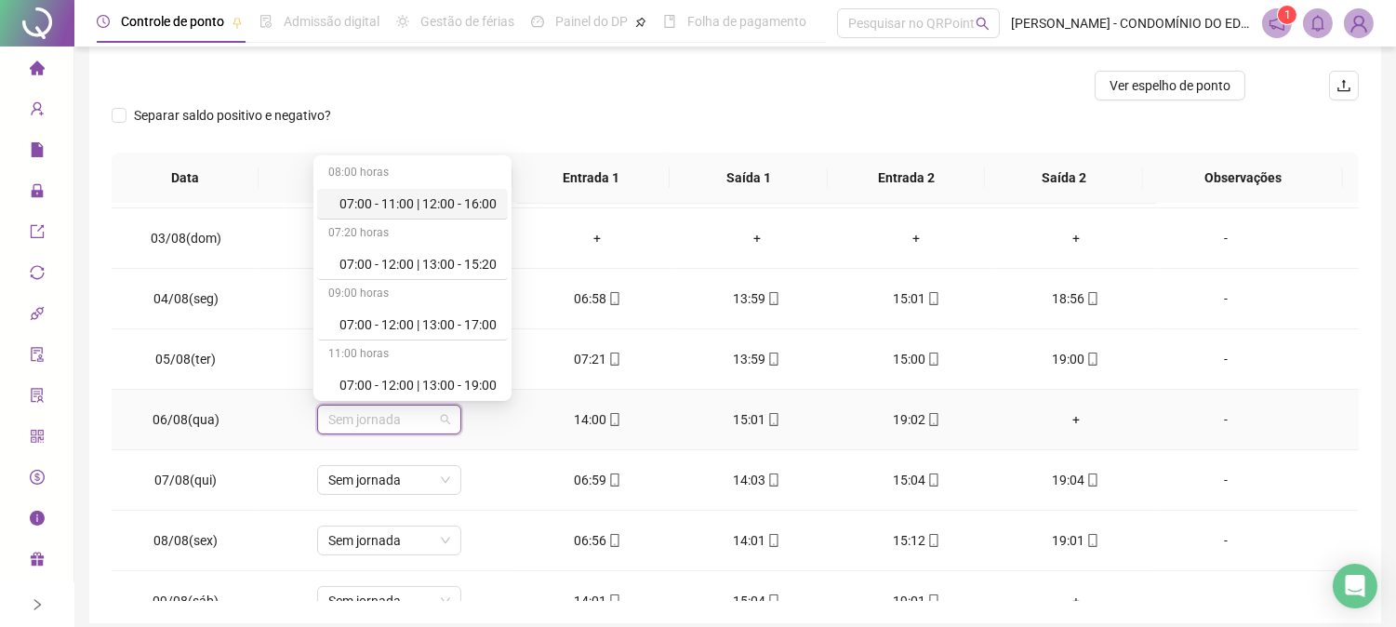
click at [419, 198] on div "07:00 - 11:00 | 12:00 - 16:00" at bounding box center [417, 203] width 157 height 20
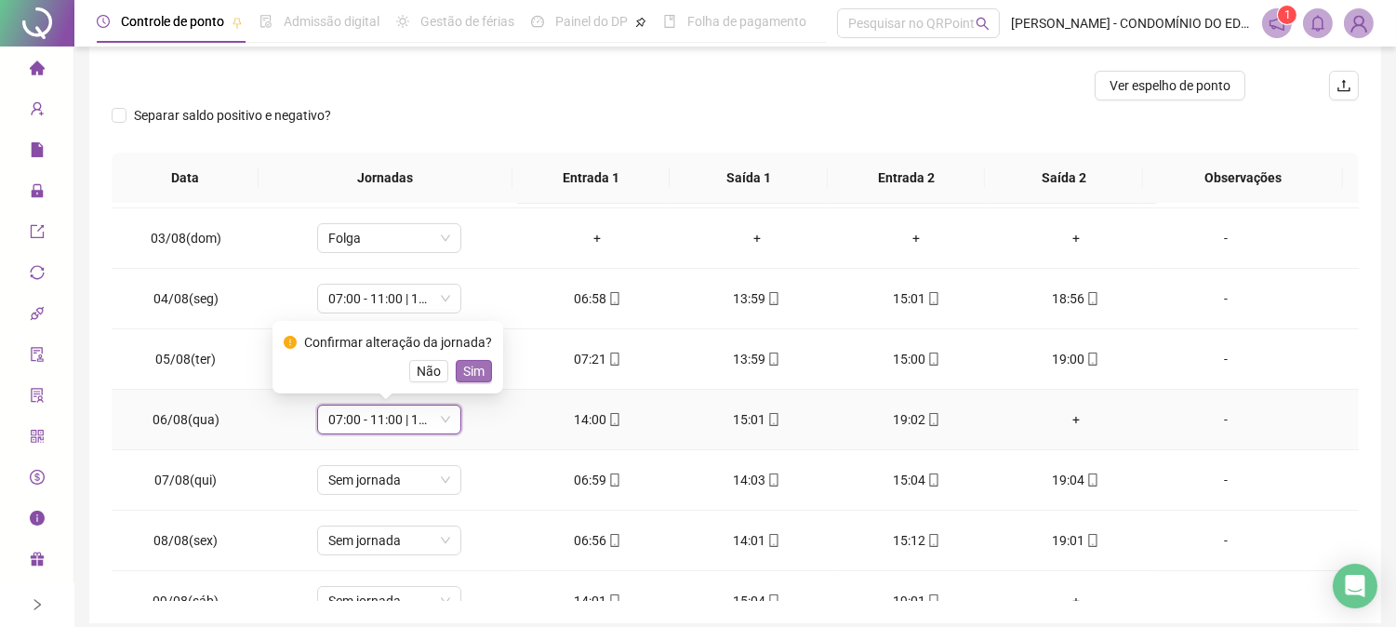
click at [474, 372] on span "Sim" at bounding box center [473, 371] width 21 height 20
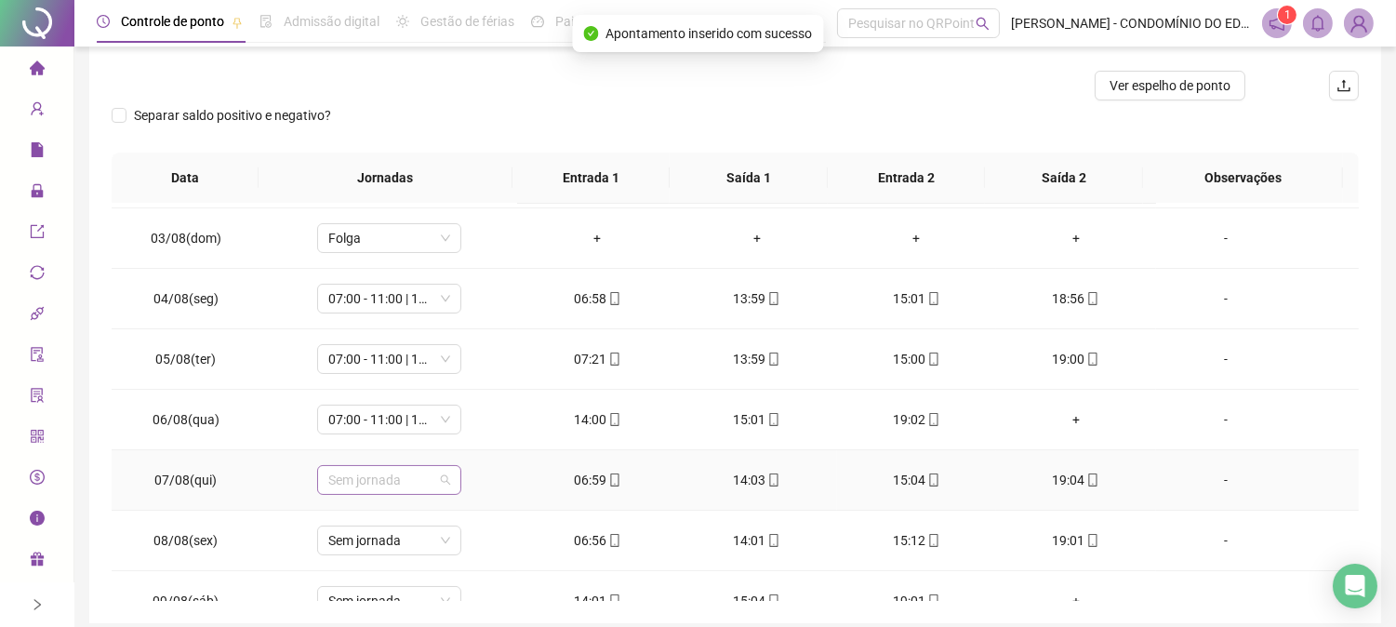
click at [375, 476] on span "Sem jornada" at bounding box center [389, 480] width 122 height 28
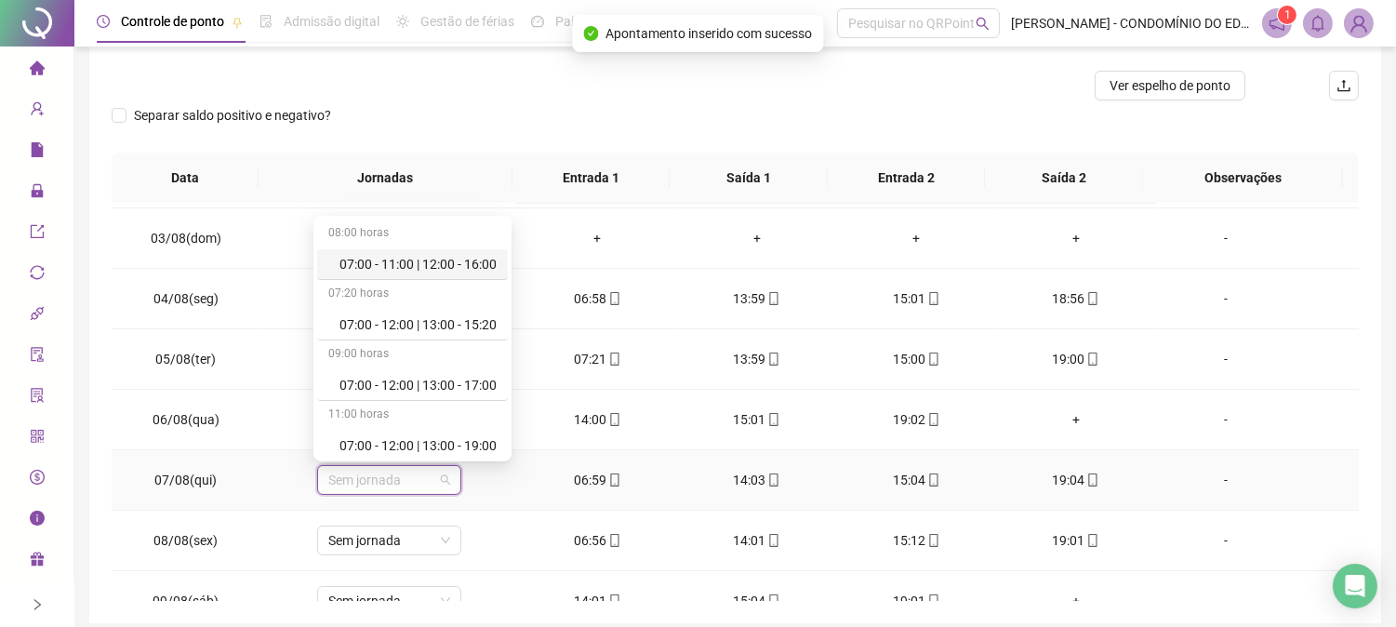
click at [392, 261] on div "07:00 - 11:00 | 12:00 - 16:00" at bounding box center [417, 264] width 157 height 20
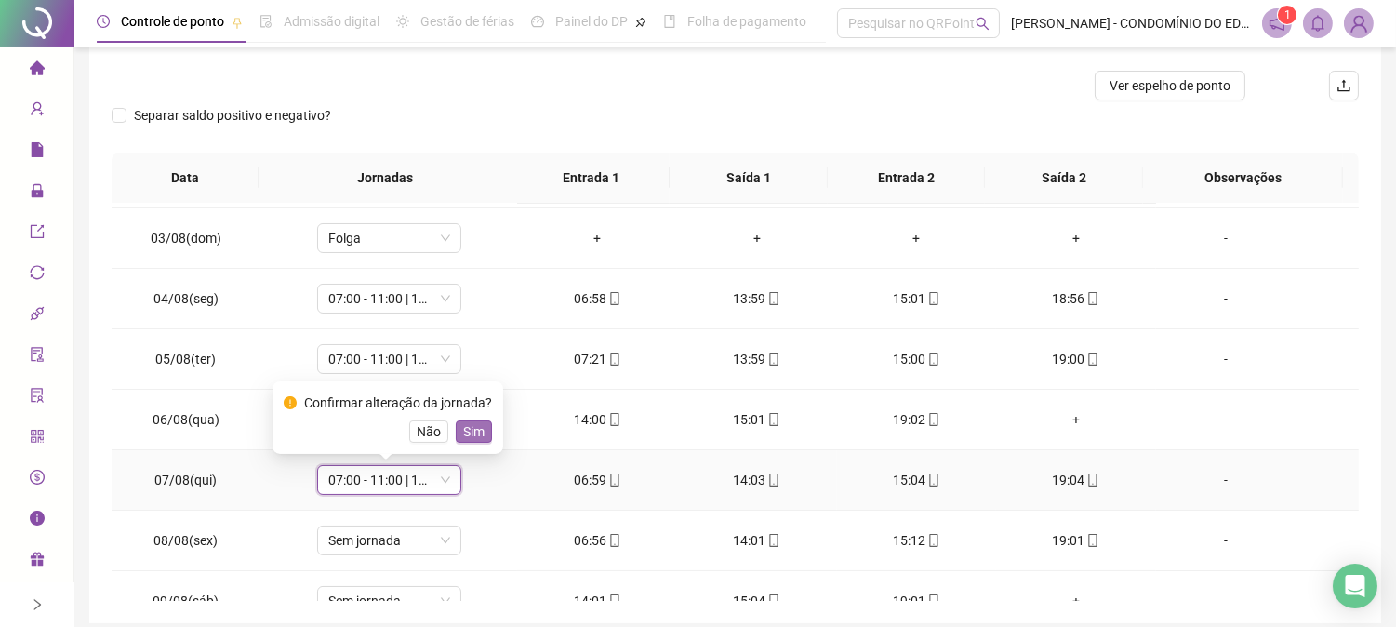
click at [472, 429] on span "Sim" at bounding box center [473, 431] width 21 height 20
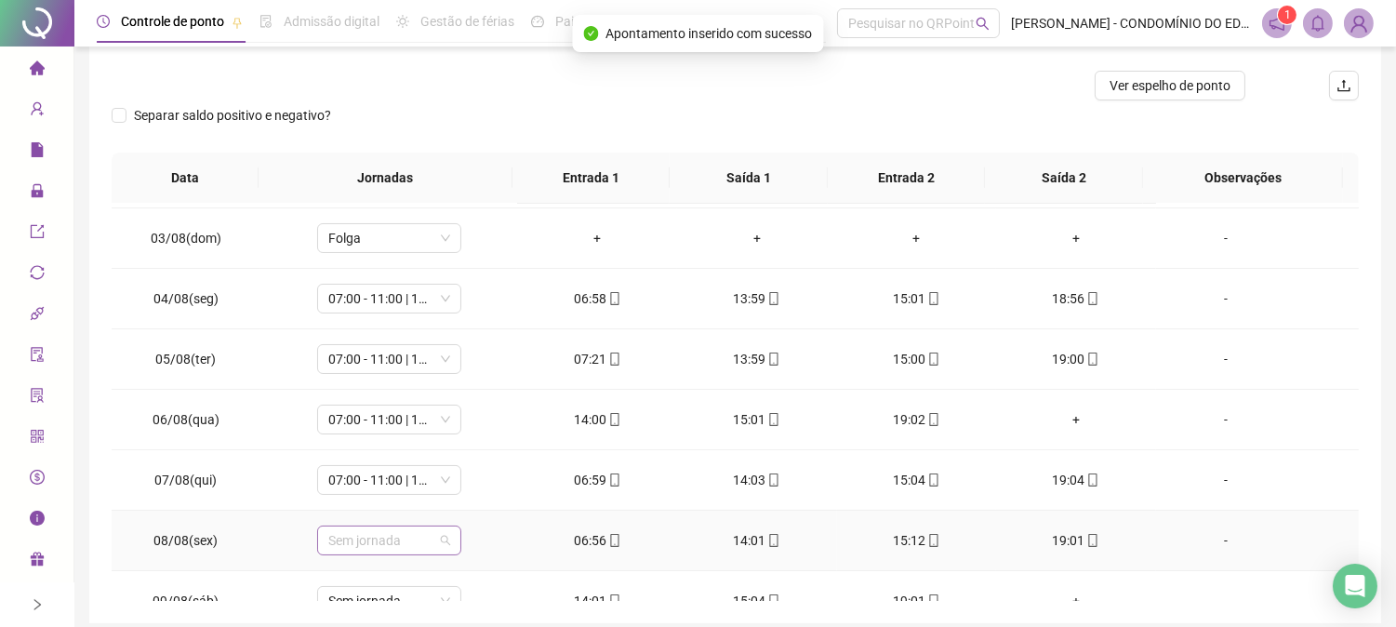
click at [382, 536] on span "Sem jornada" at bounding box center [389, 540] width 122 height 28
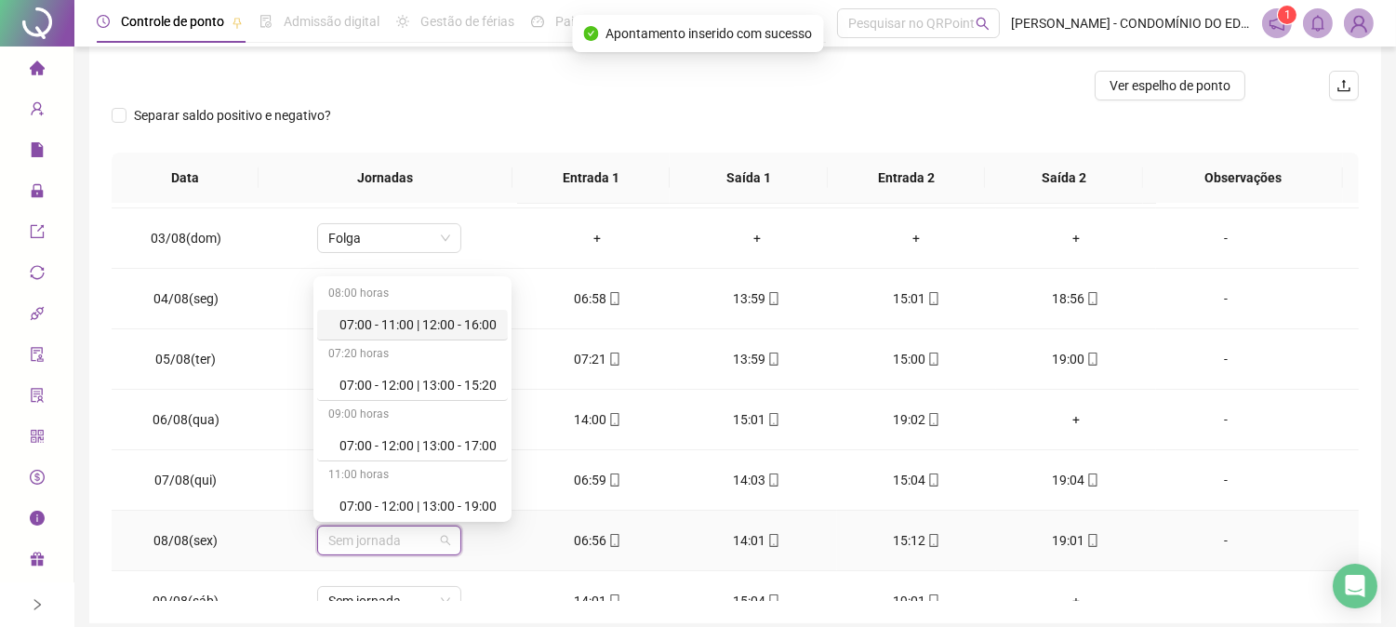
click at [361, 328] on div "07:00 - 11:00 | 12:00 - 16:00" at bounding box center [417, 324] width 157 height 20
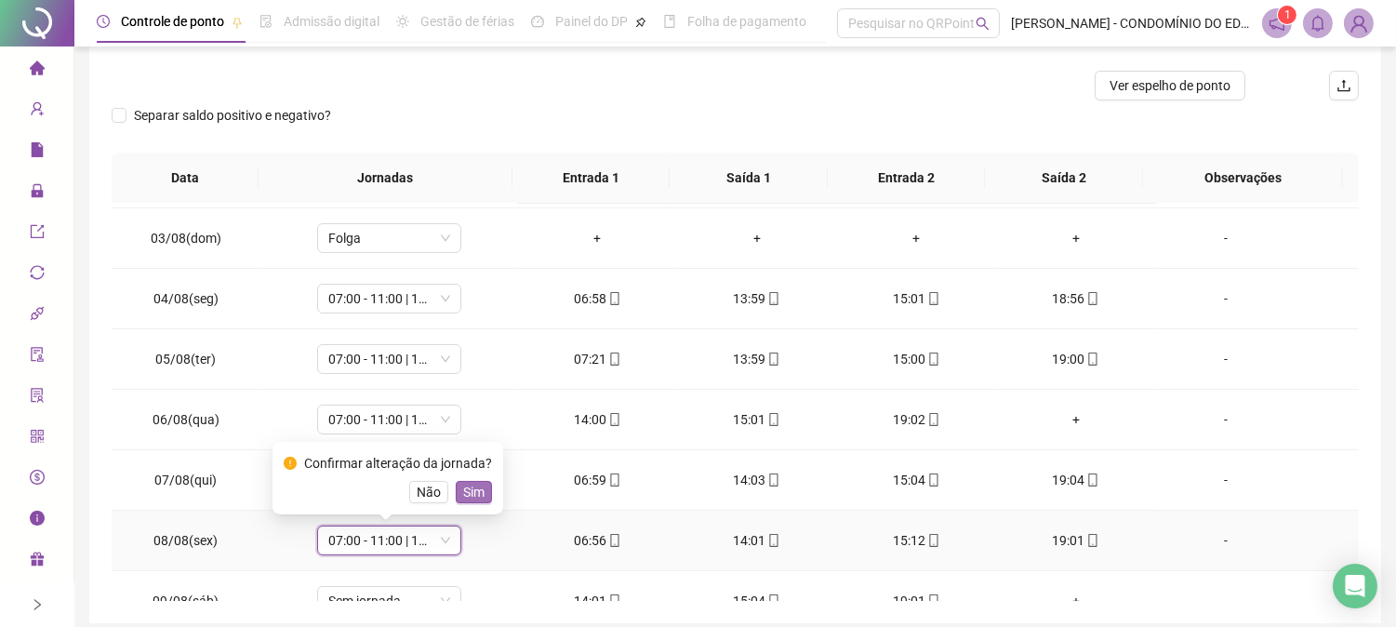
click at [469, 488] on span "Sim" at bounding box center [473, 492] width 21 height 20
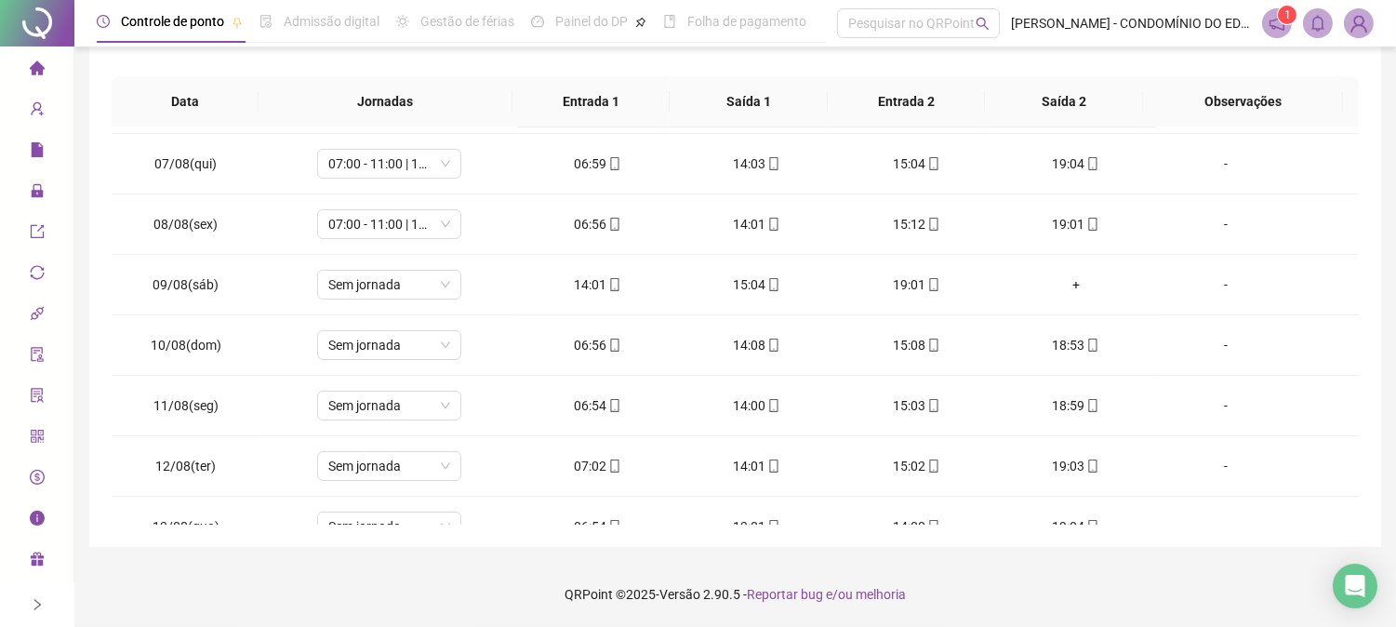
scroll to position [614, 0]
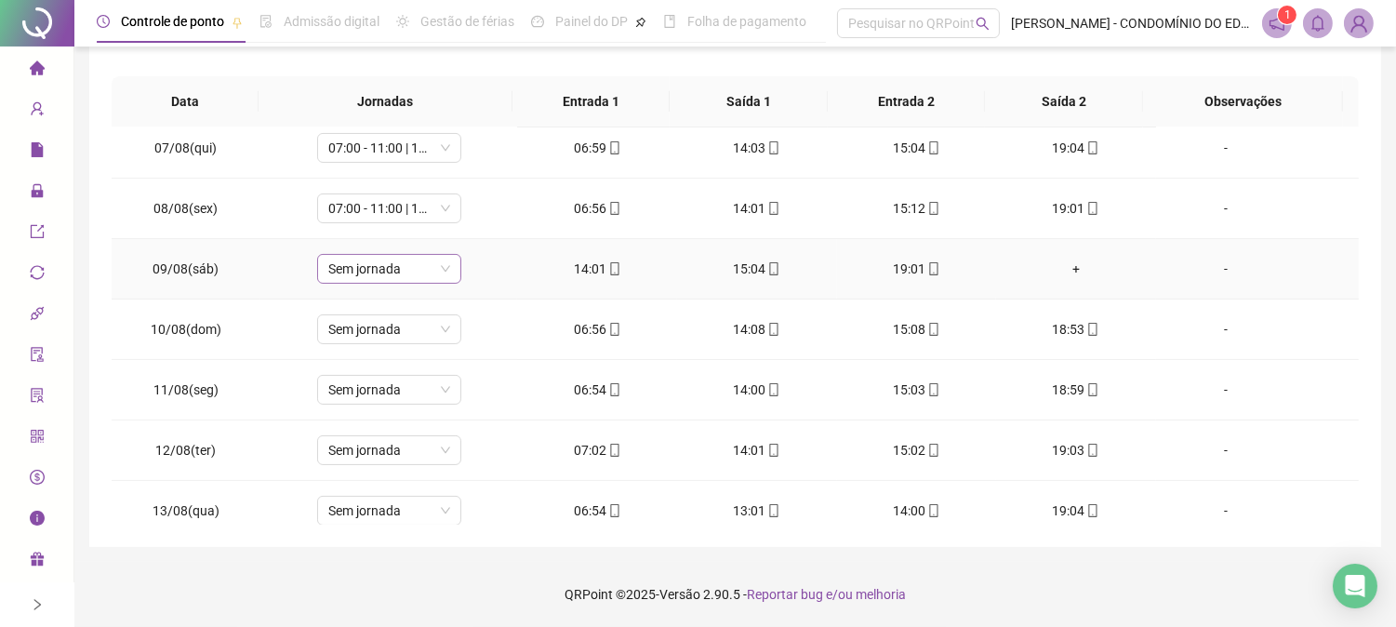
click at [366, 272] on span "Sem jornada" at bounding box center [389, 269] width 122 height 28
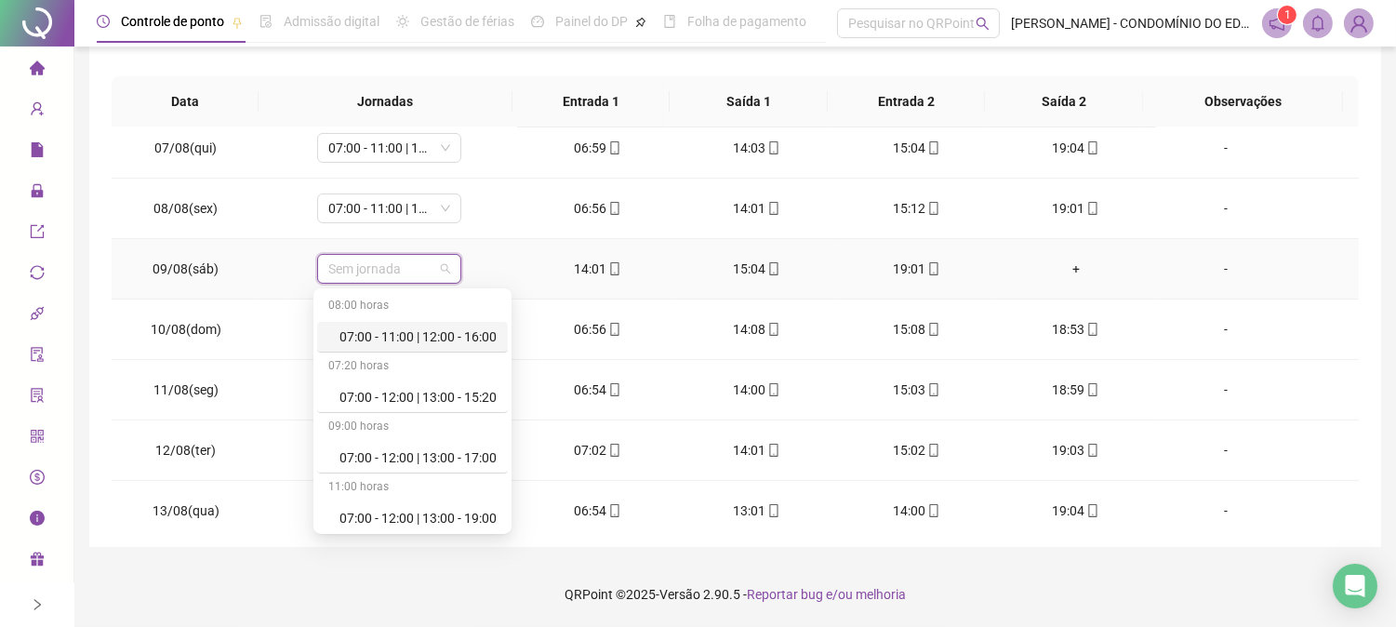
click at [424, 332] on div "07:00 - 11:00 | 12:00 - 16:00" at bounding box center [417, 336] width 157 height 20
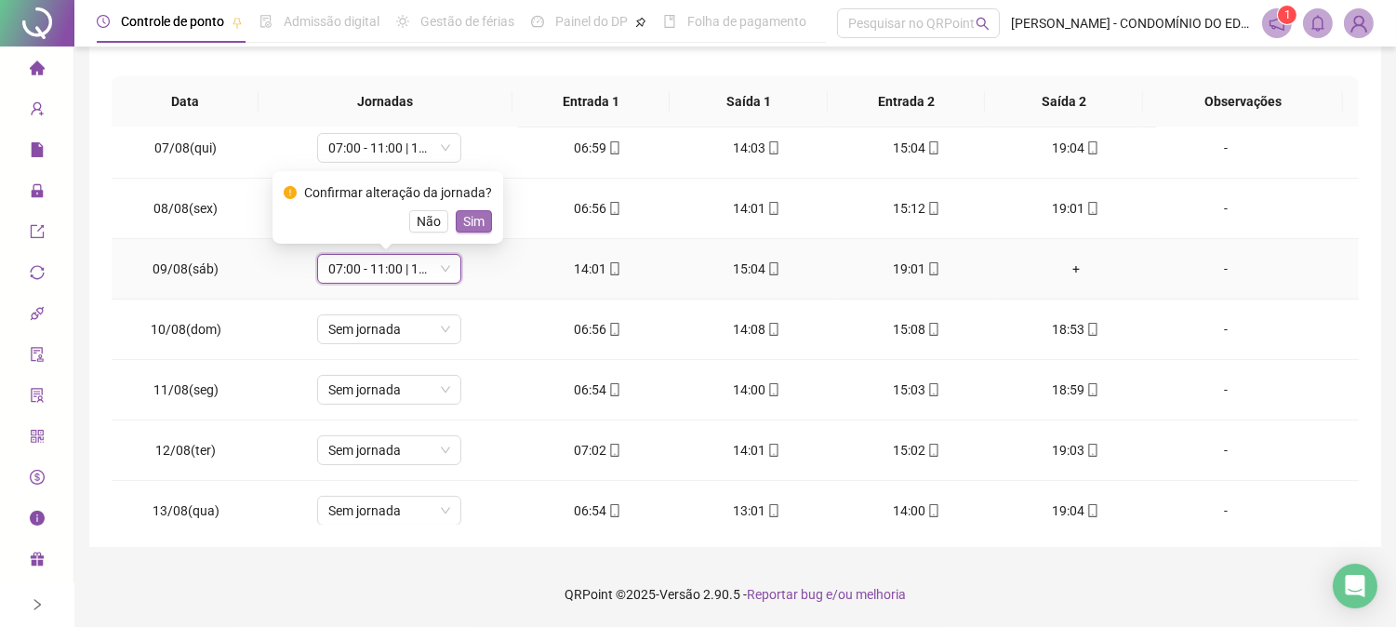
click at [474, 220] on span "Sim" at bounding box center [473, 221] width 21 height 20
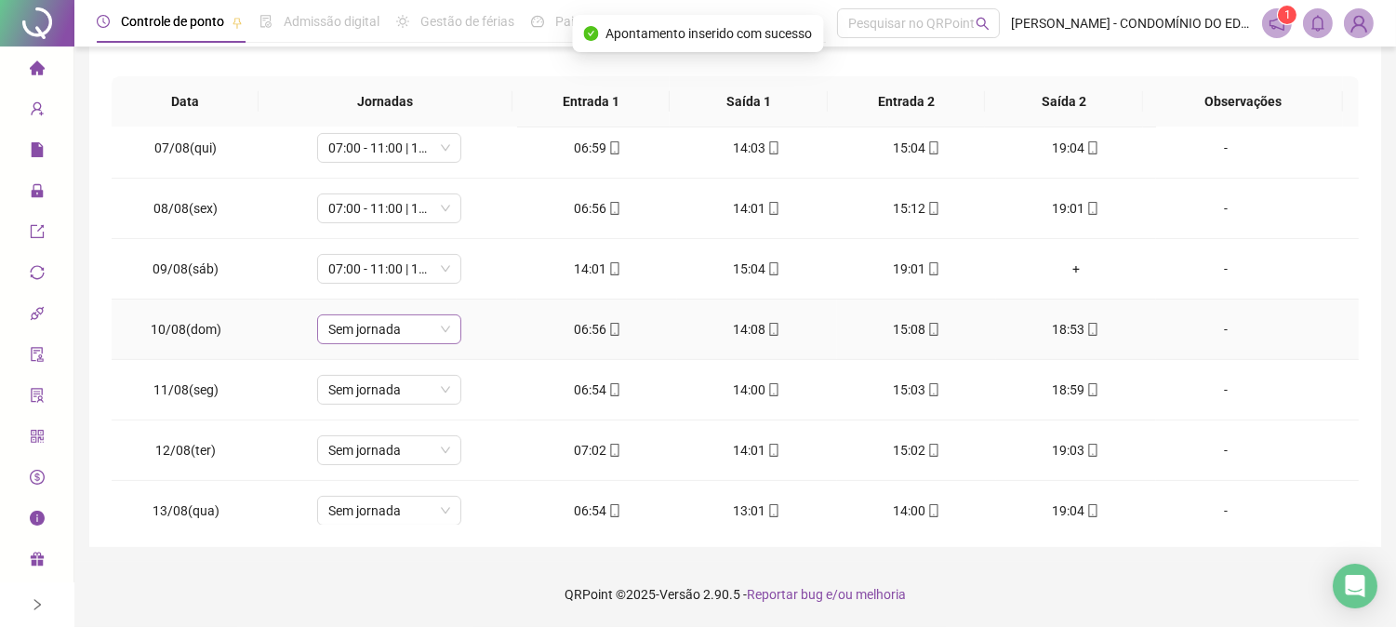
click at [352, 332] on span "Sem jornada" at bounding box center [389, 329] width 122 height 28
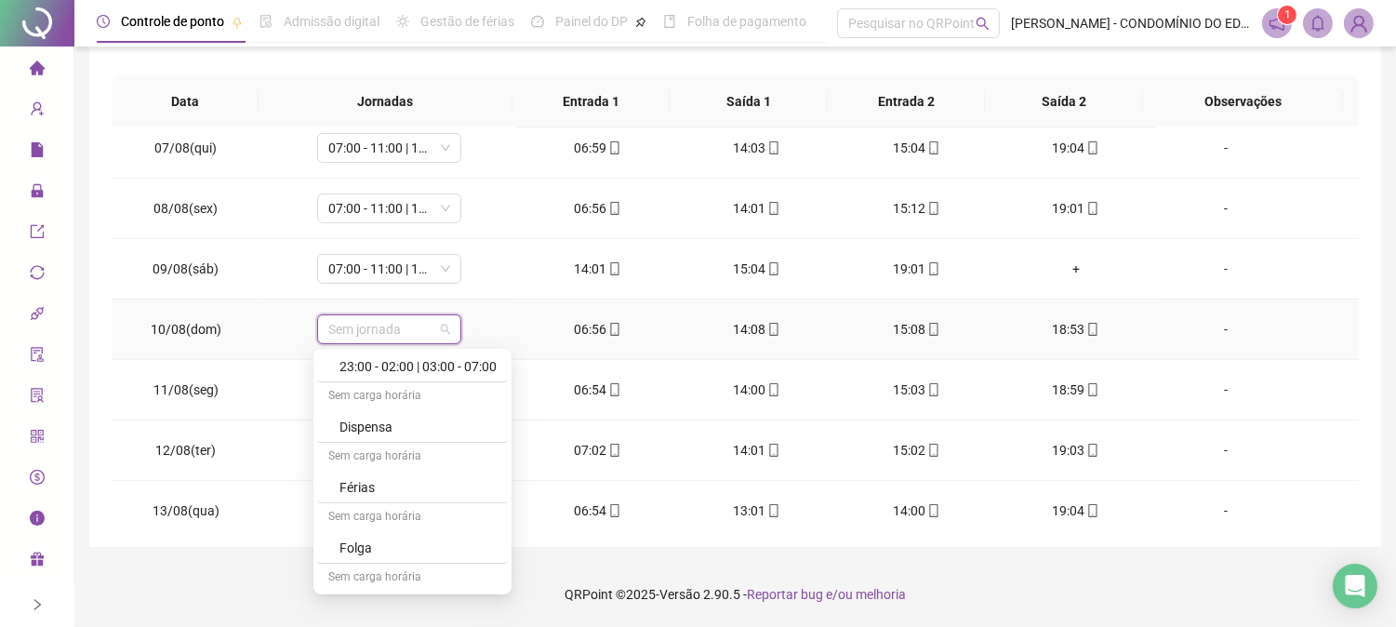
scroll to position [1336, 0]
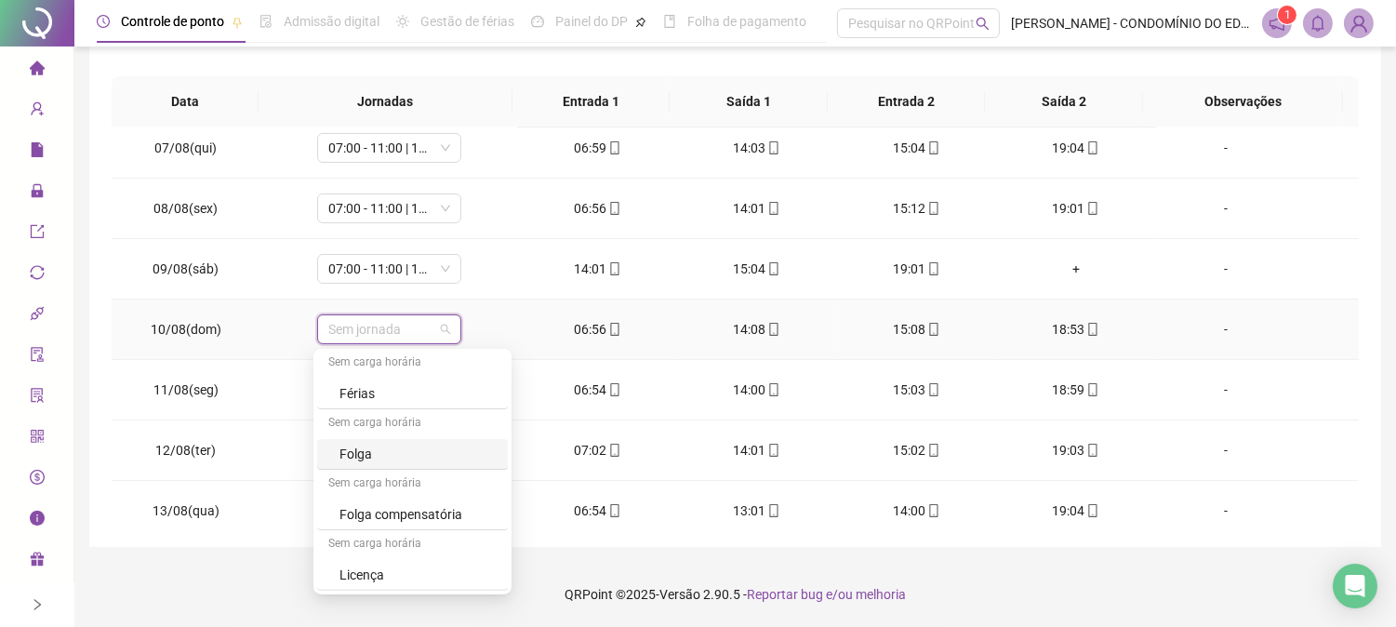
click at [361, 450] on div "Folga" at bounding box center [417, 454] width 157 height 20
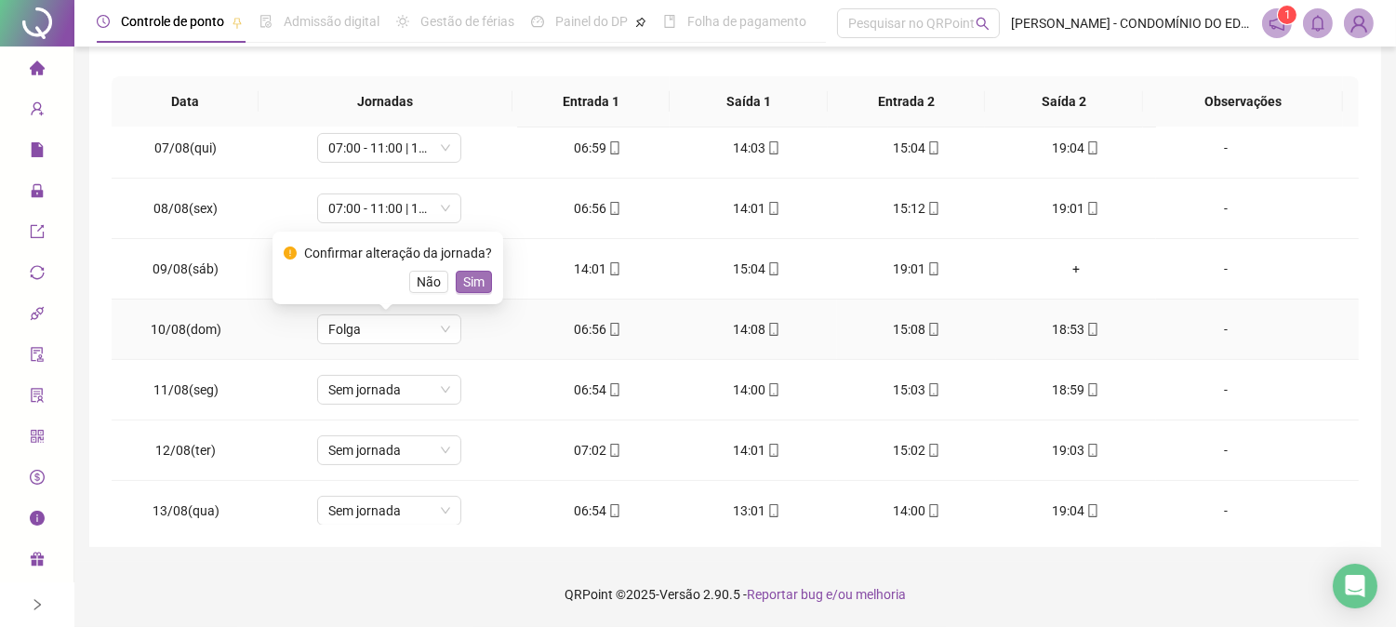
click at [470, 271] on button "Sim" at bounding box center [474, 282] width 36 height 22
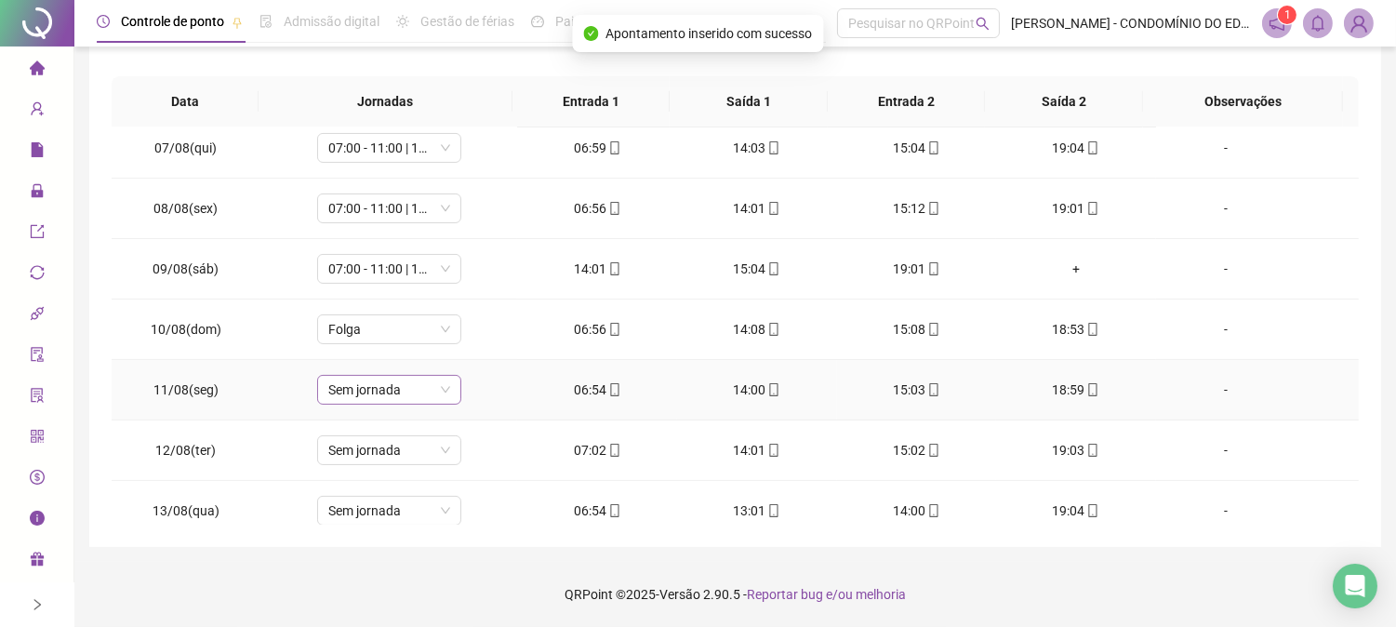
click at [386, 393] on span "Sem jornada" at bounding box center [389, 390] width 122 height 28
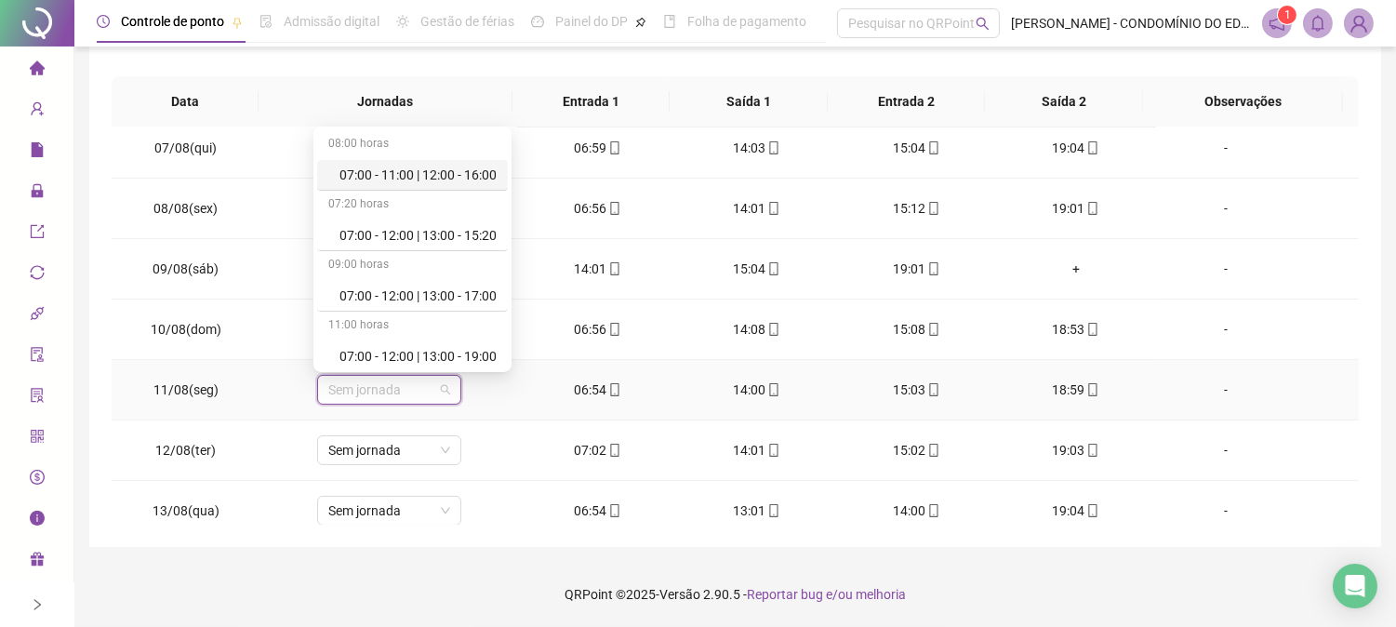
click at [441, 173] on div "07:00 - 11:00 | 12:00 - 16:00" at bounding box center [417, 175] width 157 height 20
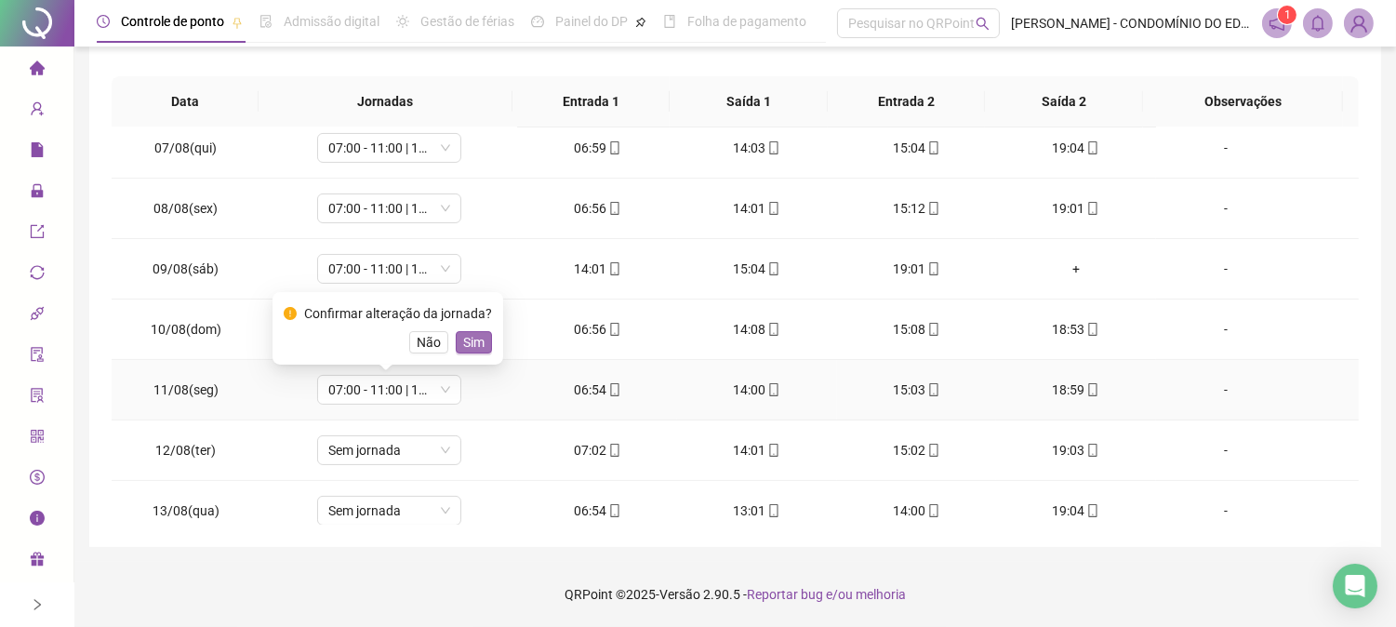
click at [471, 341] on span "Sim" at bounding box center [473, 342] width 21 height 20
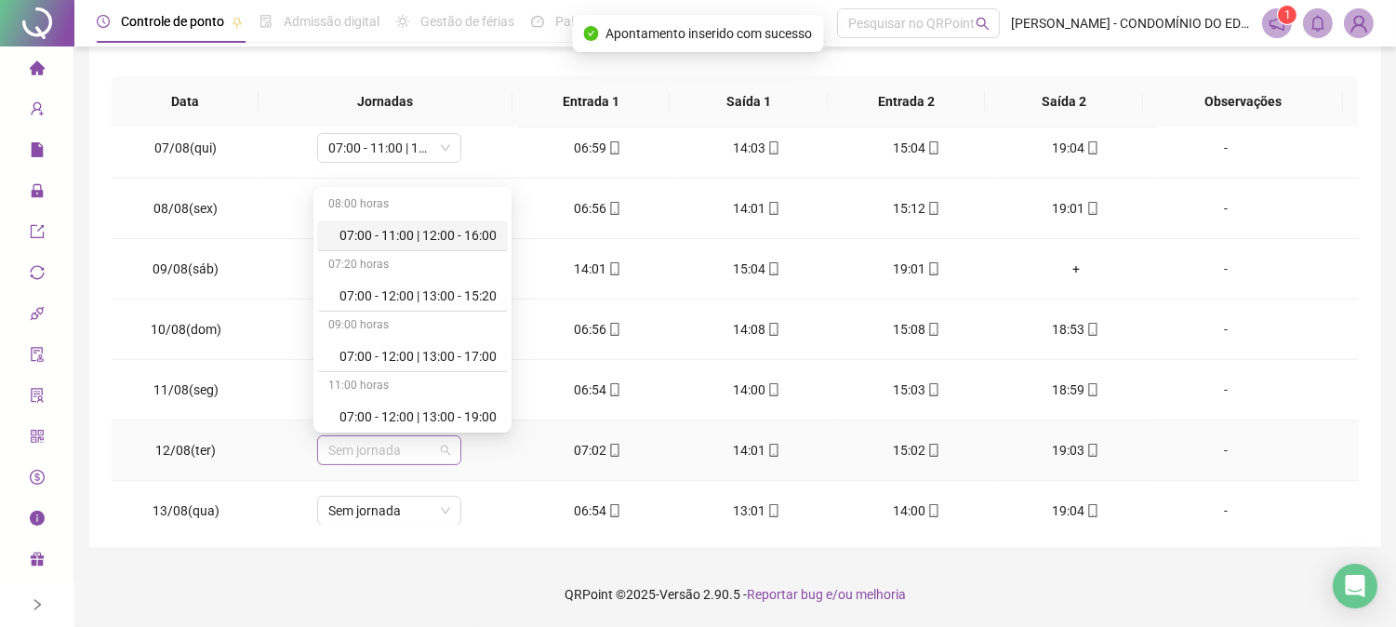
click at [401, 446] on span "Sem jornada" at bounding box center [389, 450] width 122 height 28
click at [422, 234] on div "07:00 - 11:00 | 12:00 - 16:00" at bounding box center [417, 235] width 157 height 20
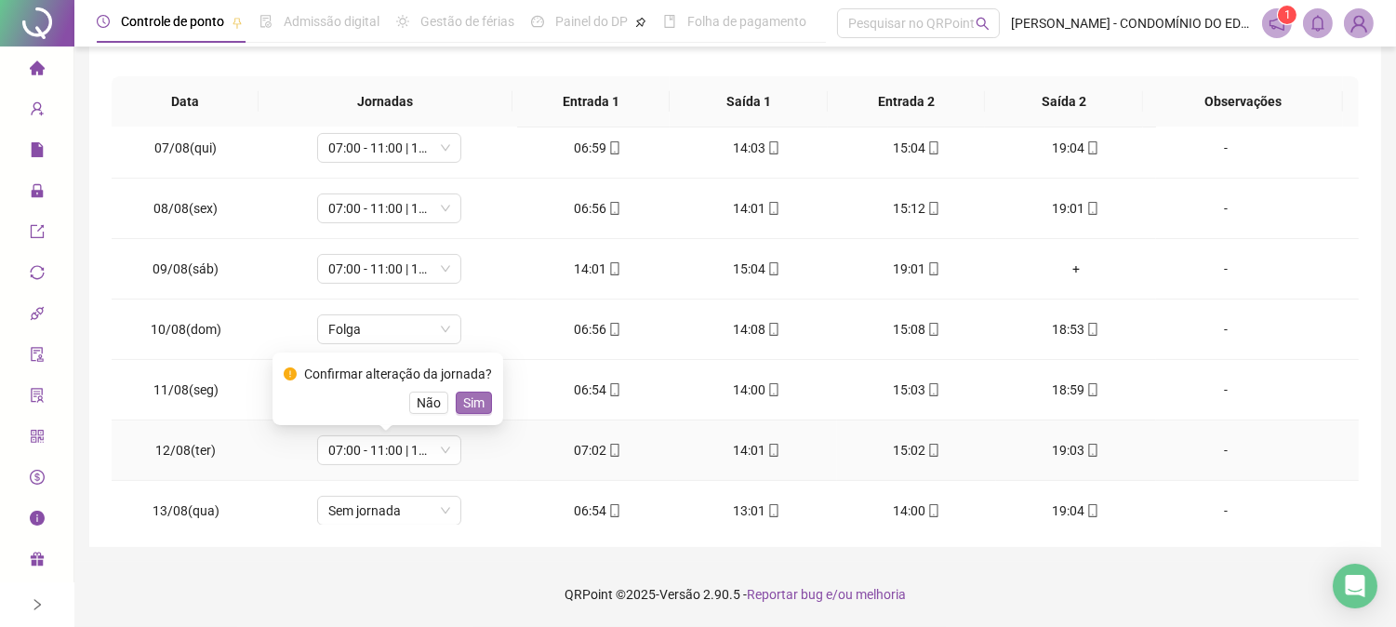
click at [472, 398] on span "Sim" at bounding box center [473, 402] width 21 height 20
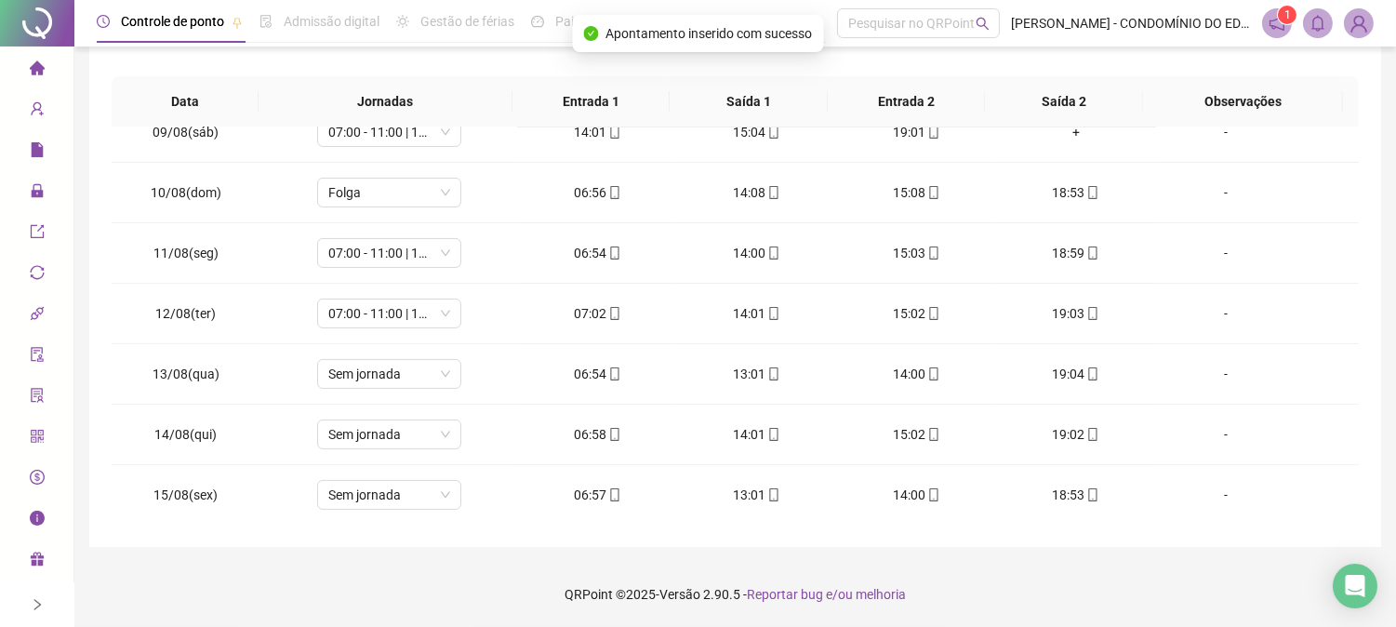
scroll to position [820, 0]
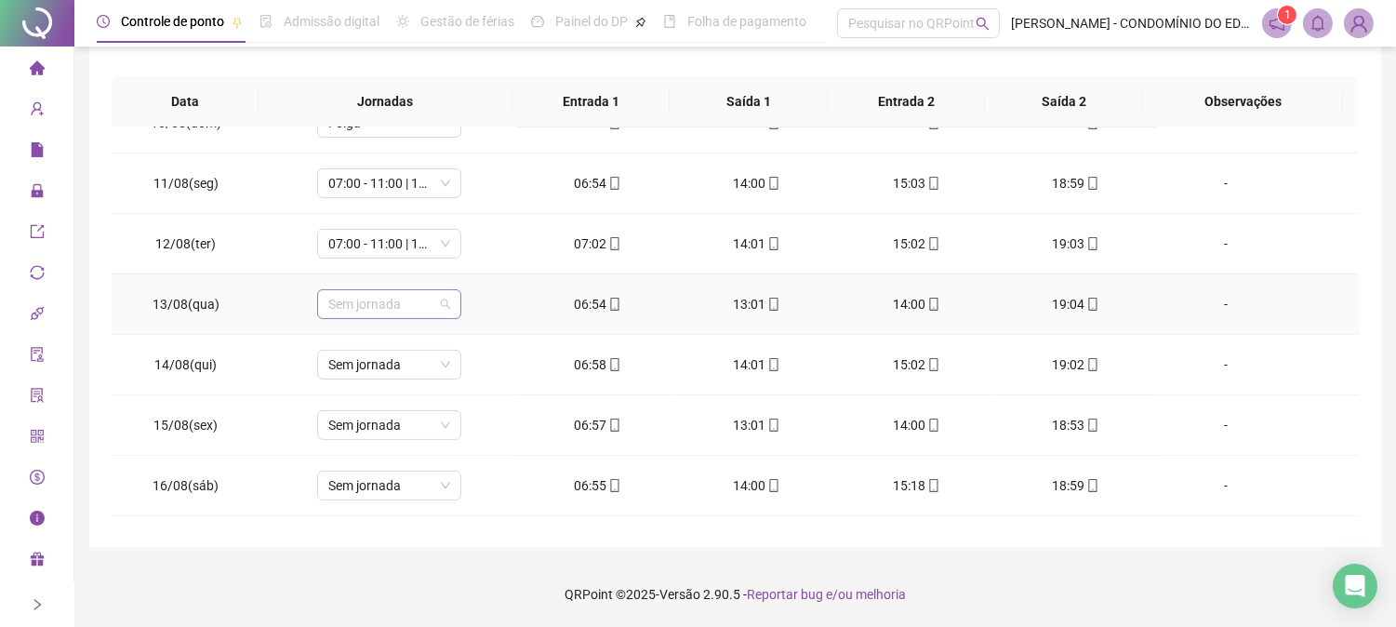
click at [378, 305] on span "Sem jornada" at bounding box center [389, 304] width 122 height 28
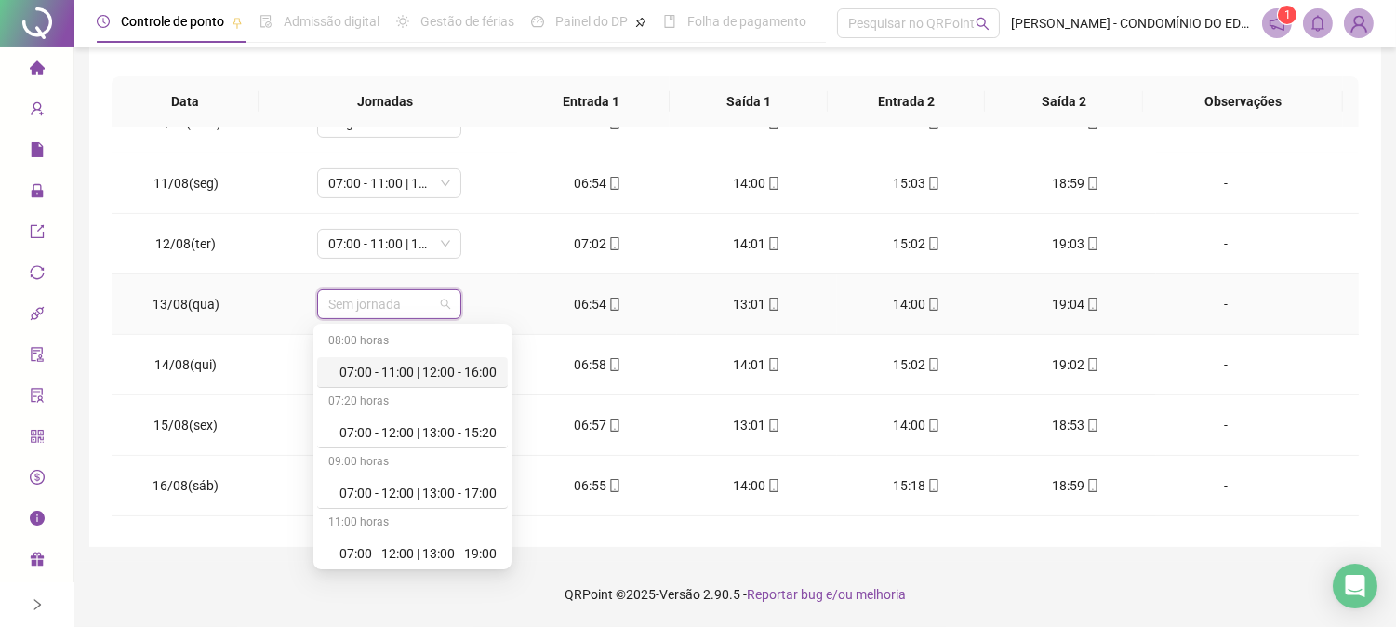
click at [426, 368] on div "07:00 - 11:00 | 12:00 - 16:00" at bounding box center [417, 372] width 157 height 20
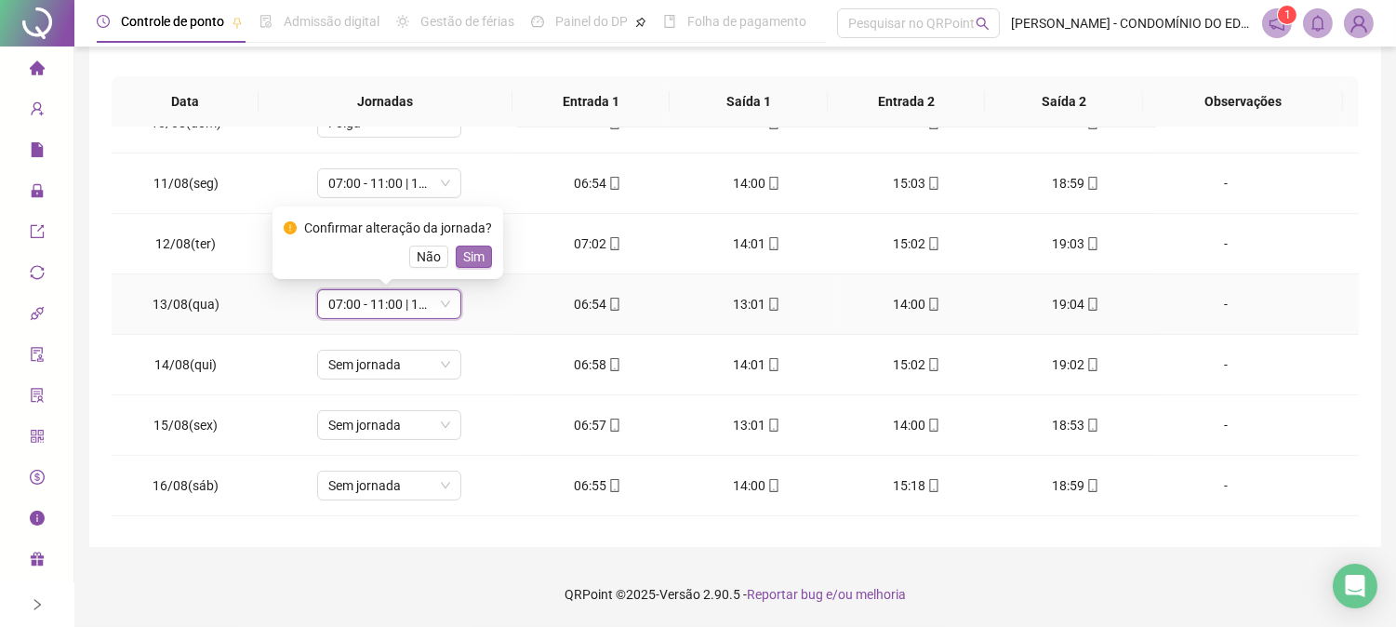
click at [467, 263] on span "Sim" at bounding box center [473, 256] width 21 height 20
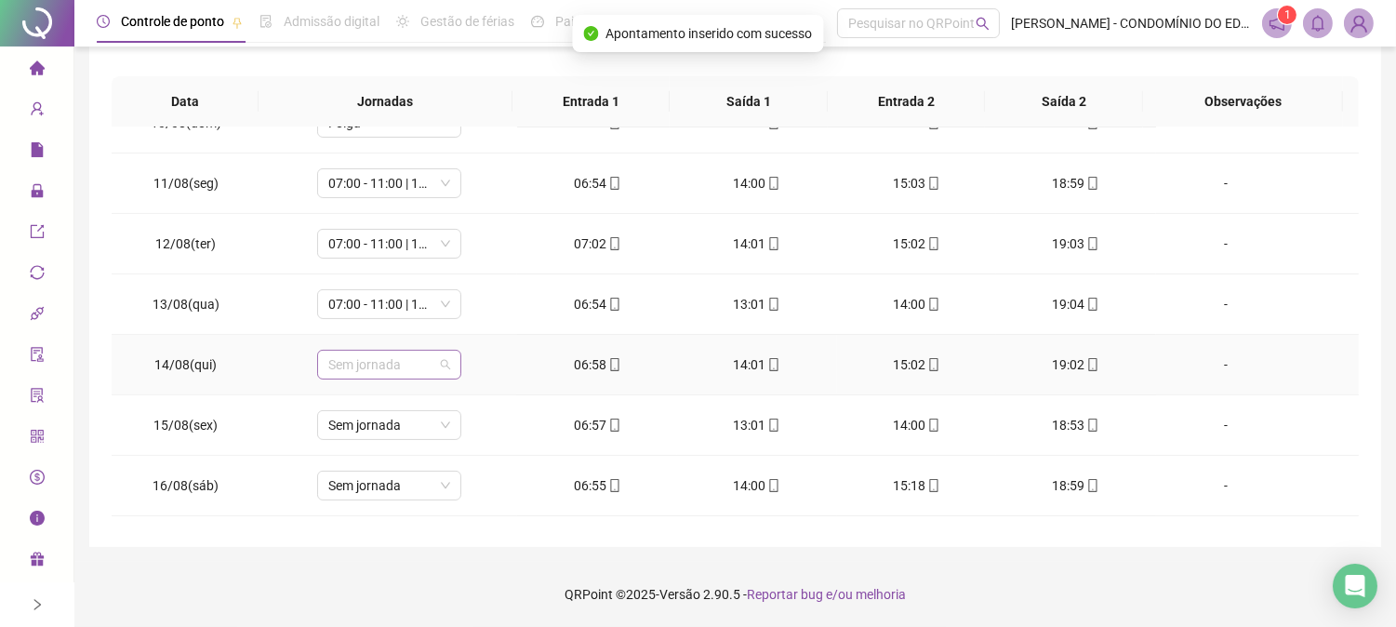
click at [383, 366] on span "Sem jornada" at bounding box center [389, 365] width 122 height 28
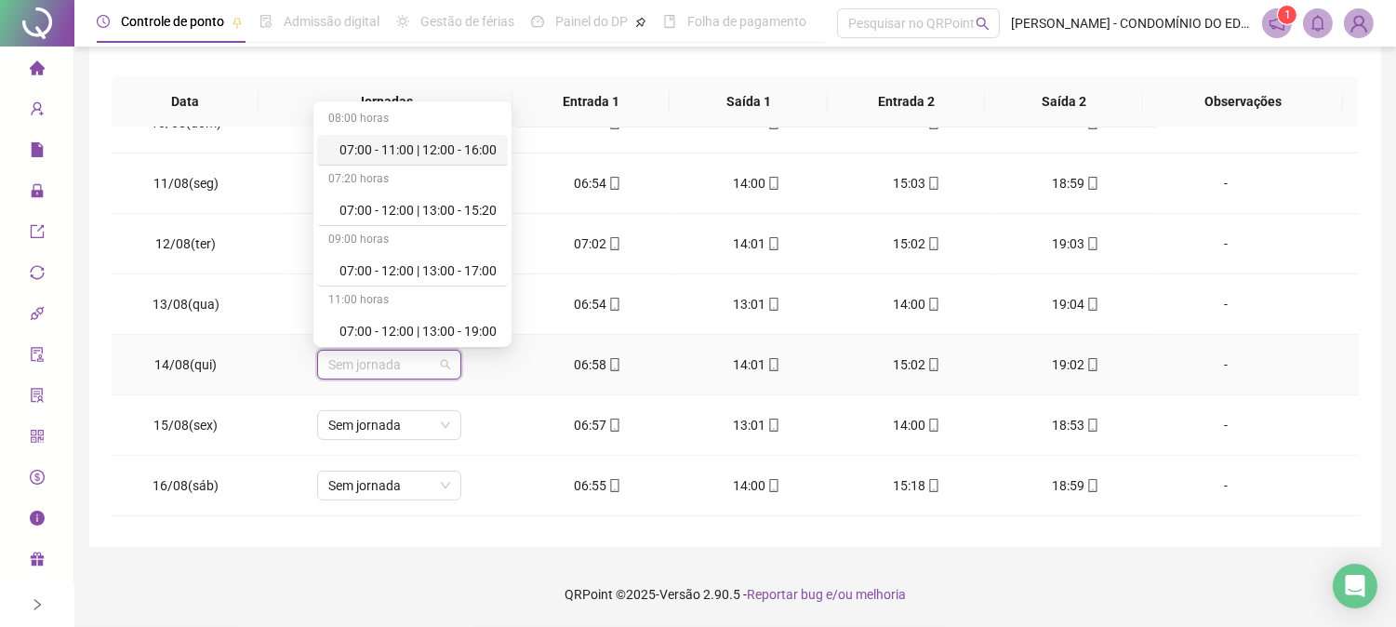
click at [401, 149] on div "07:00 - 11:00 | 12:00 - 16:00" at bounding box center [417, 150] width 157 height 20
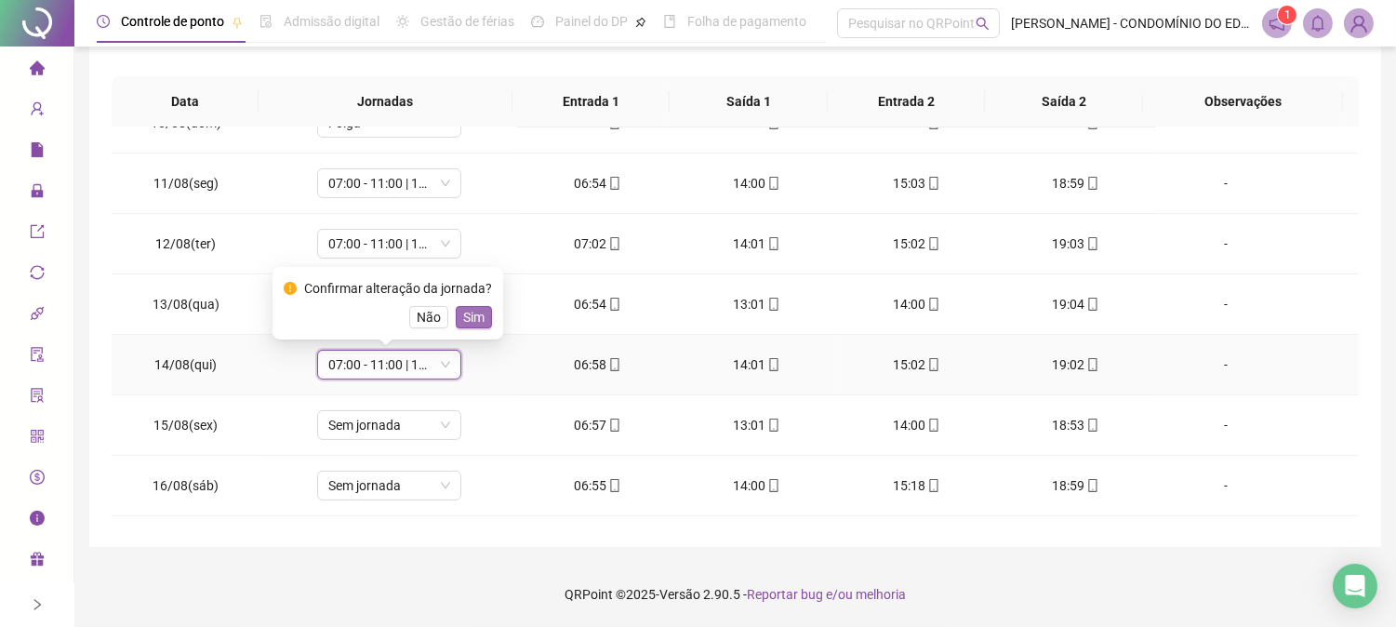
click at [475, 319] on span "Sim" at bounding box center [473, 317] width 21 height 20
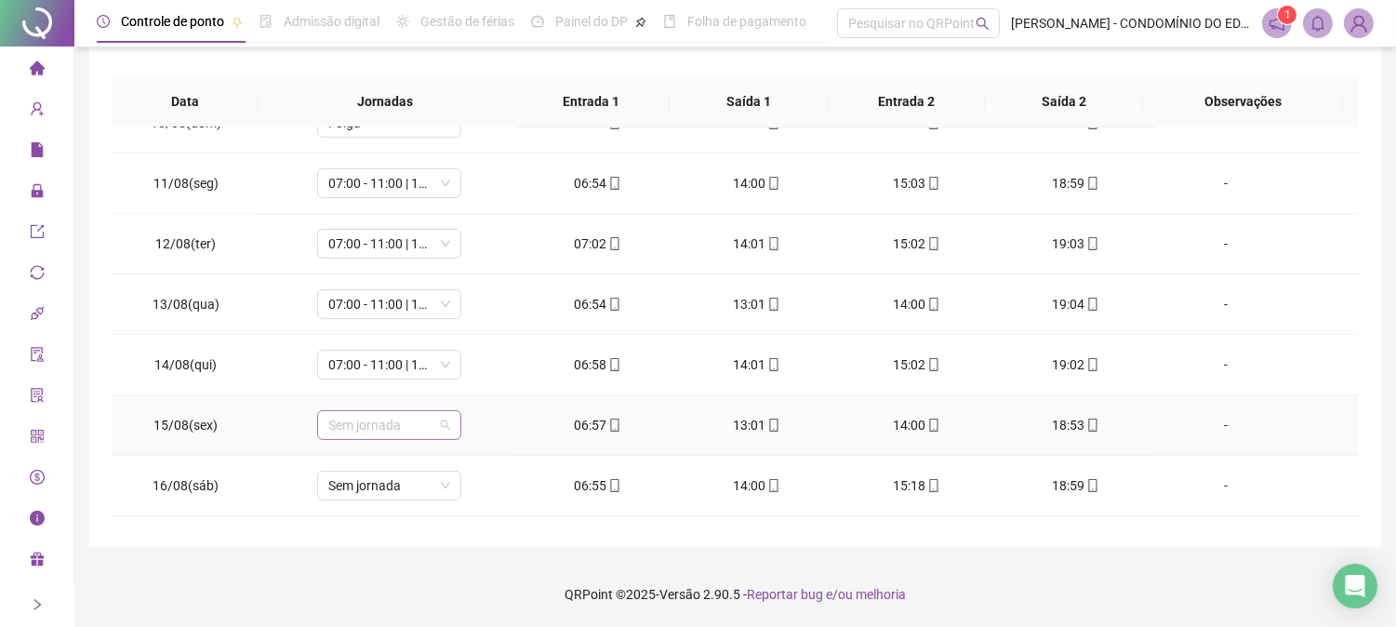
click at [367, 434] on span "Sem jornada" at bounding box center [389, 425] width 122 height 28
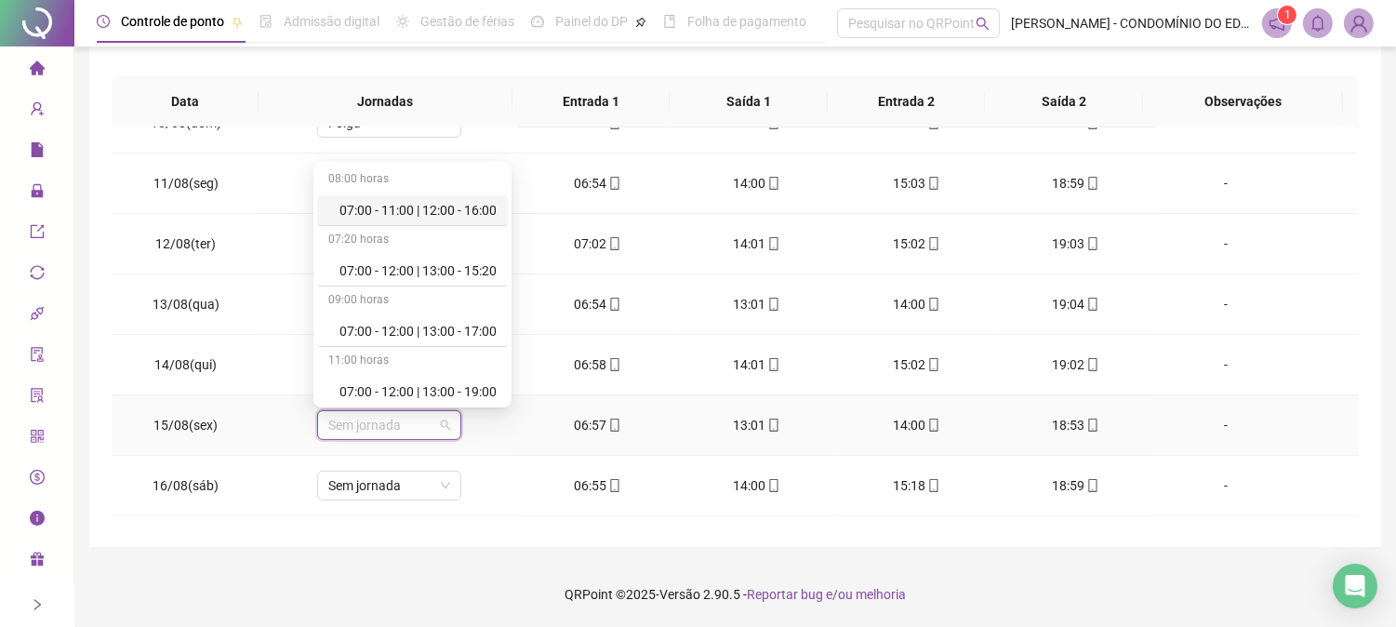
click at [434, 211] on div "07:00 - 11:00 | 12:00 - 16:00" at bounding box center [417, 210] width 157 height 20
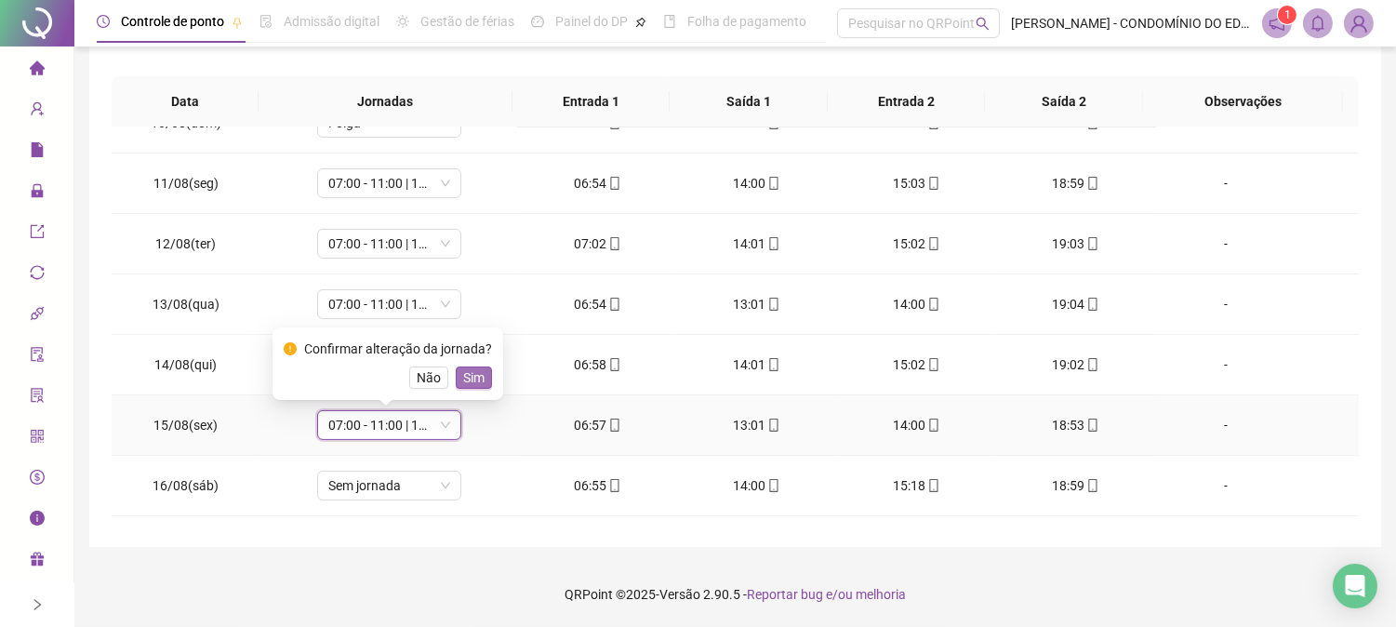
click at [469, 379] on span "Sim" at bounding box center [473, 377] width 21 height 20
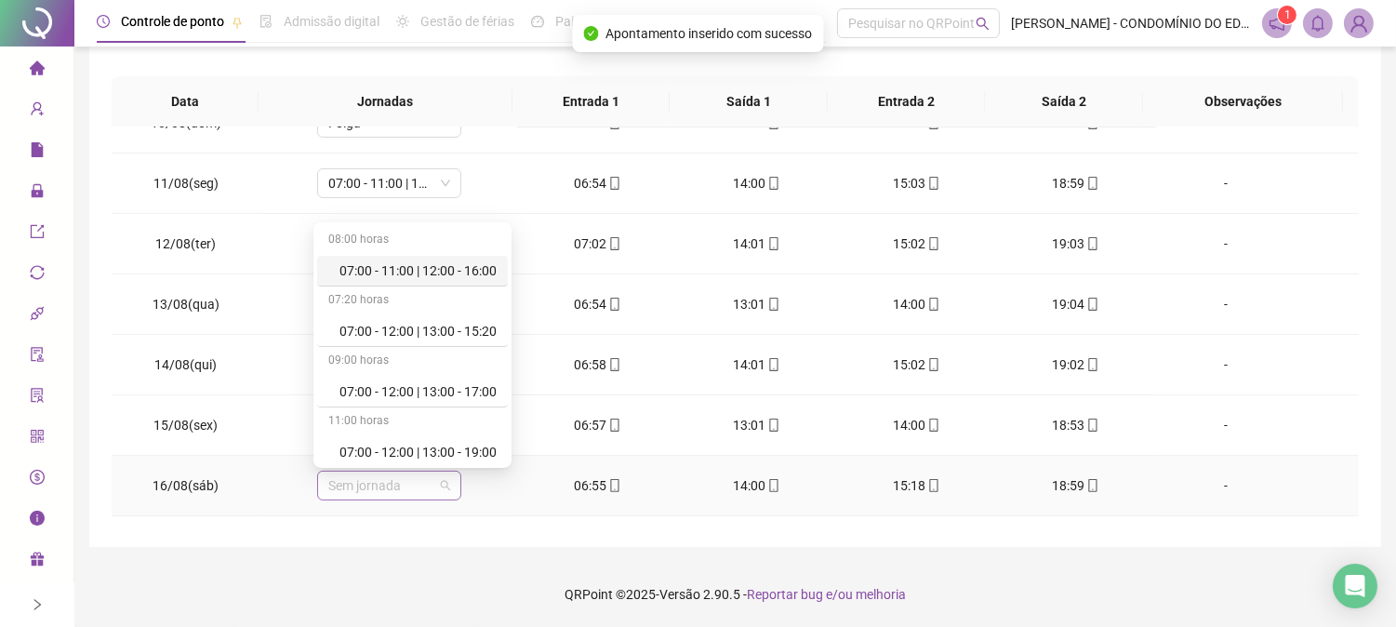
click at [398, 493] on span "Sem jornada" at bounding box center [389, 486] width 122 height 28
click at [388, 267] on div "07:00 - 11:00 | 12:00 - 16:00" at bounding box center [417, 270] width 157 height 20
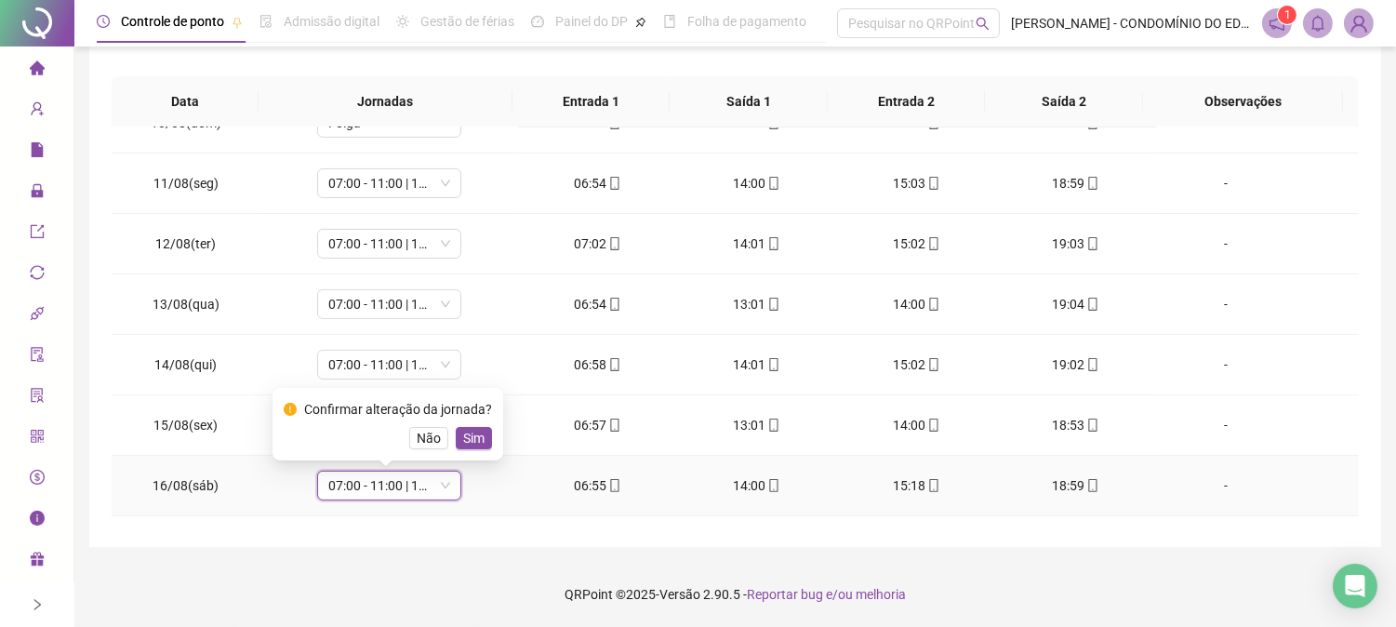
click at [471, 435] on span "Sim" at bounding box center [473, 438] width 21 height 20
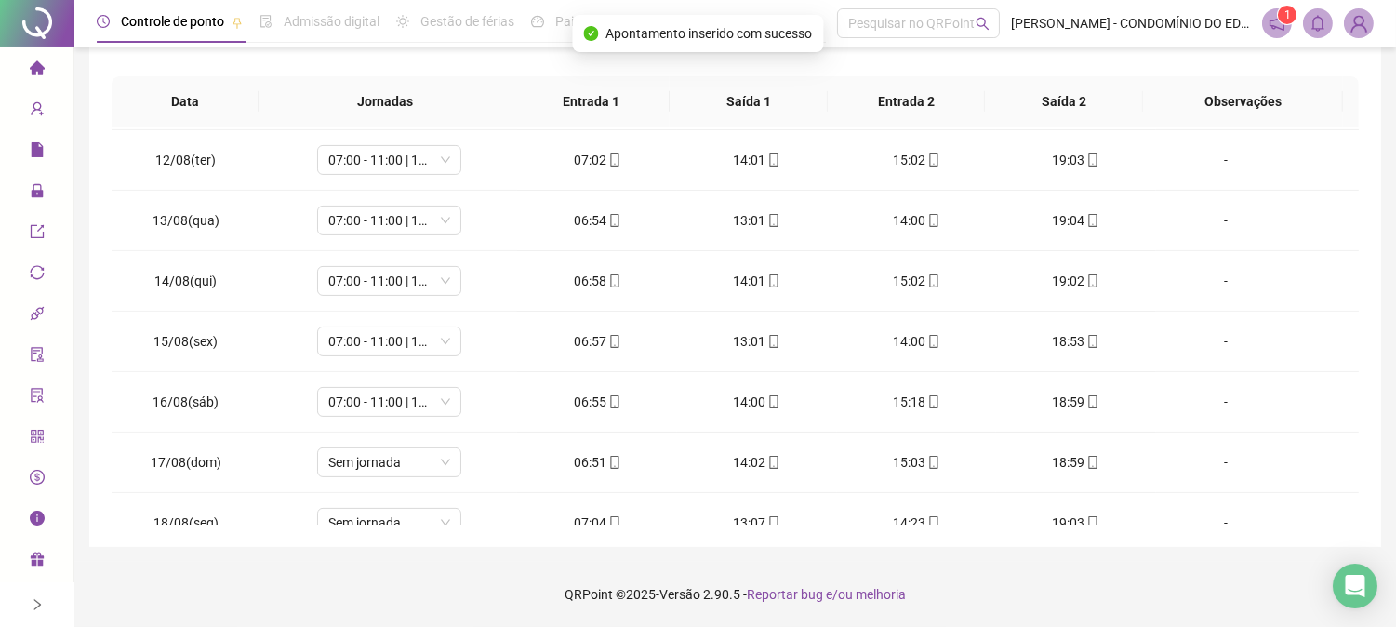
scroll to position [934, 0]
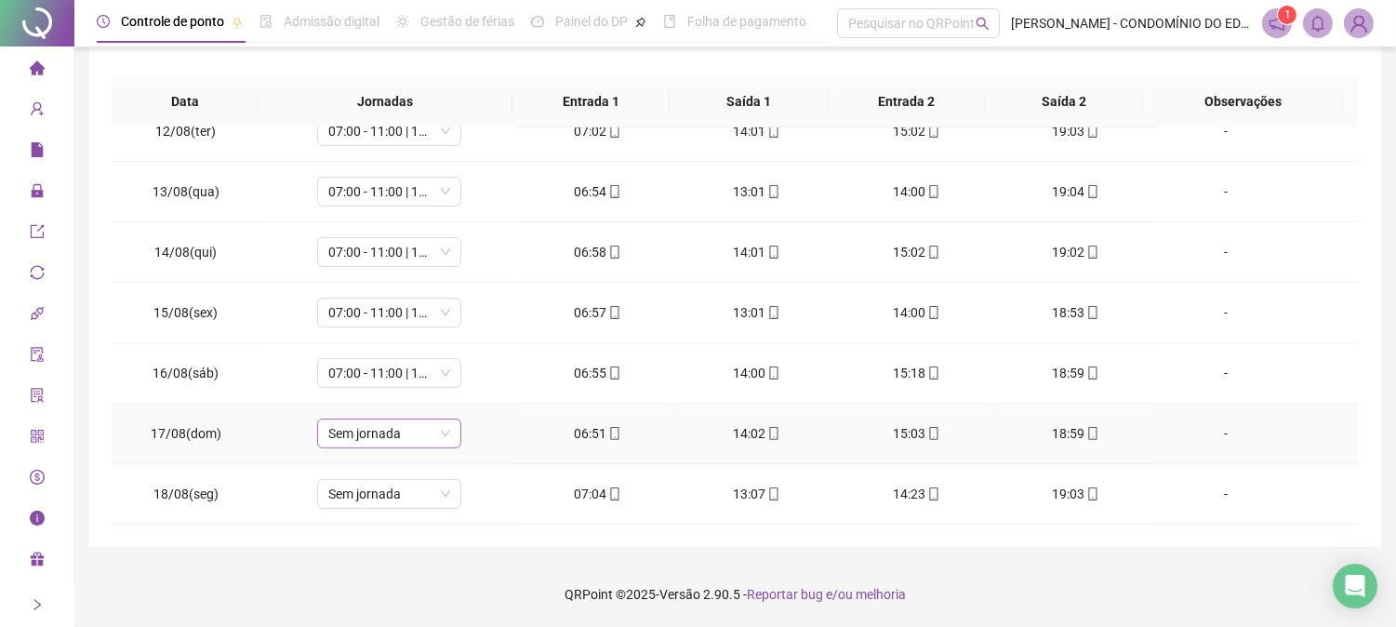
click at [403, 428] on span "Sem jornada" at bounding box center [389, 433] width 122 height 28
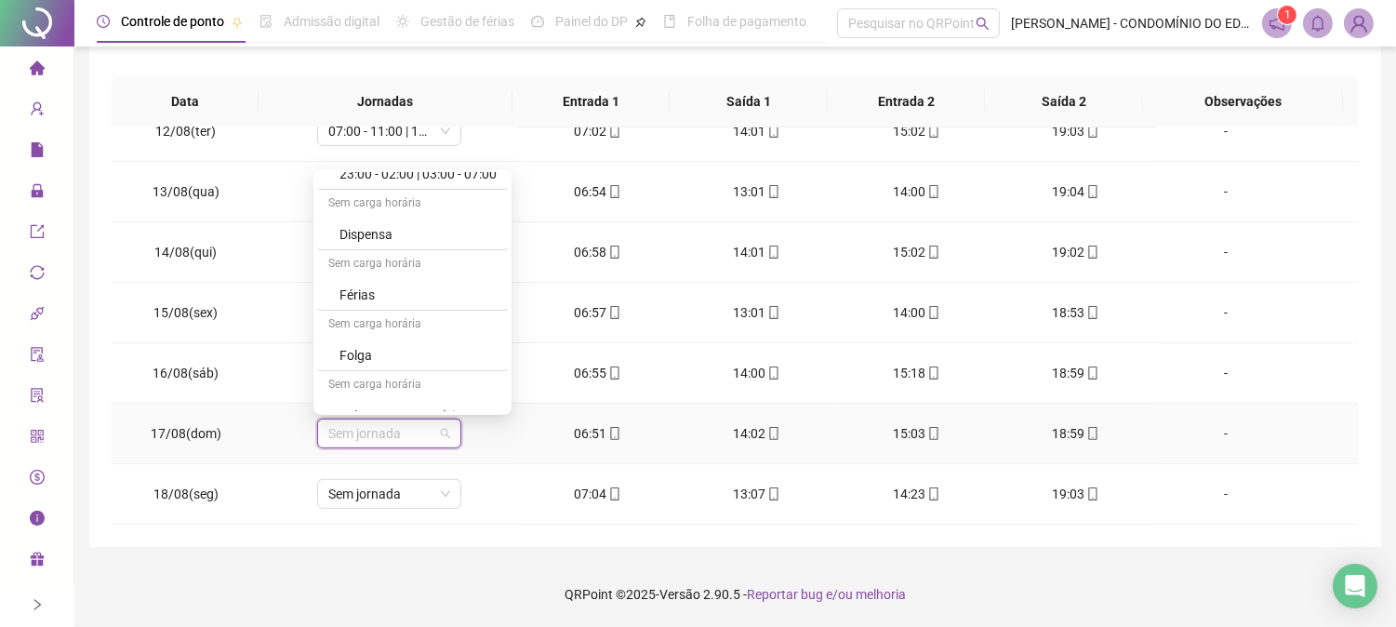
scroll to position [1336, 0]
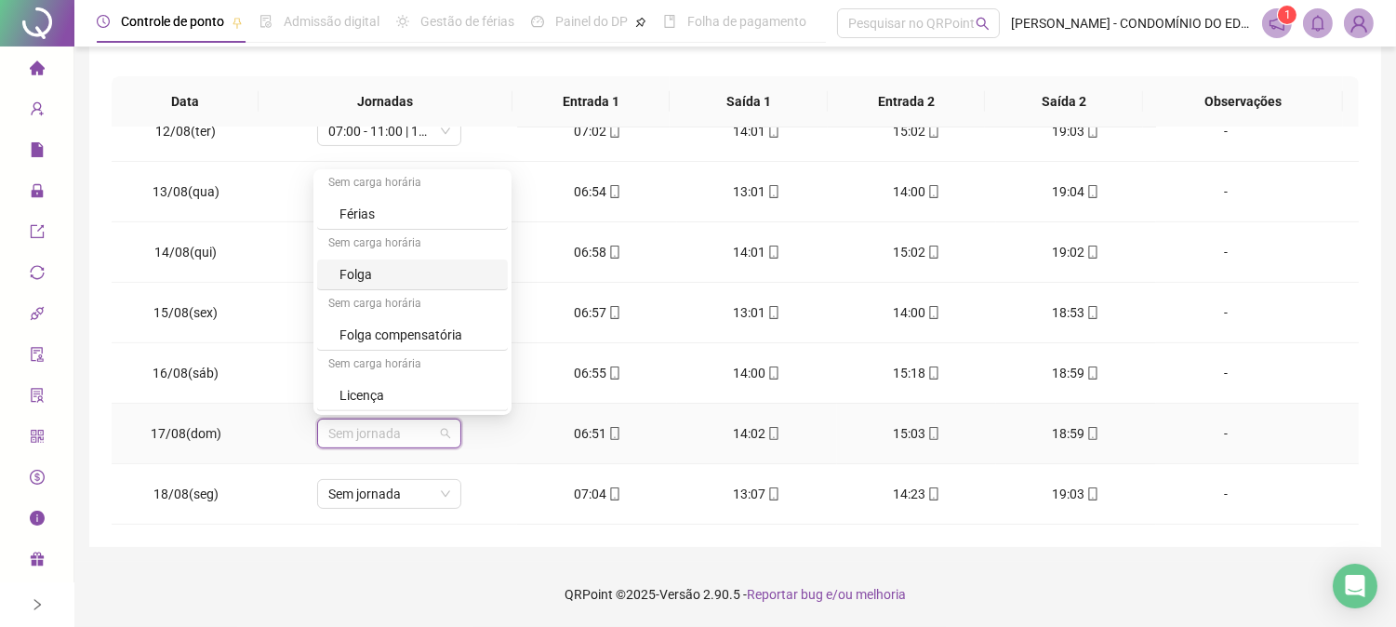
click at [349, 270] on div "Folga" at bounding box center [417, 274] width 157 height 20
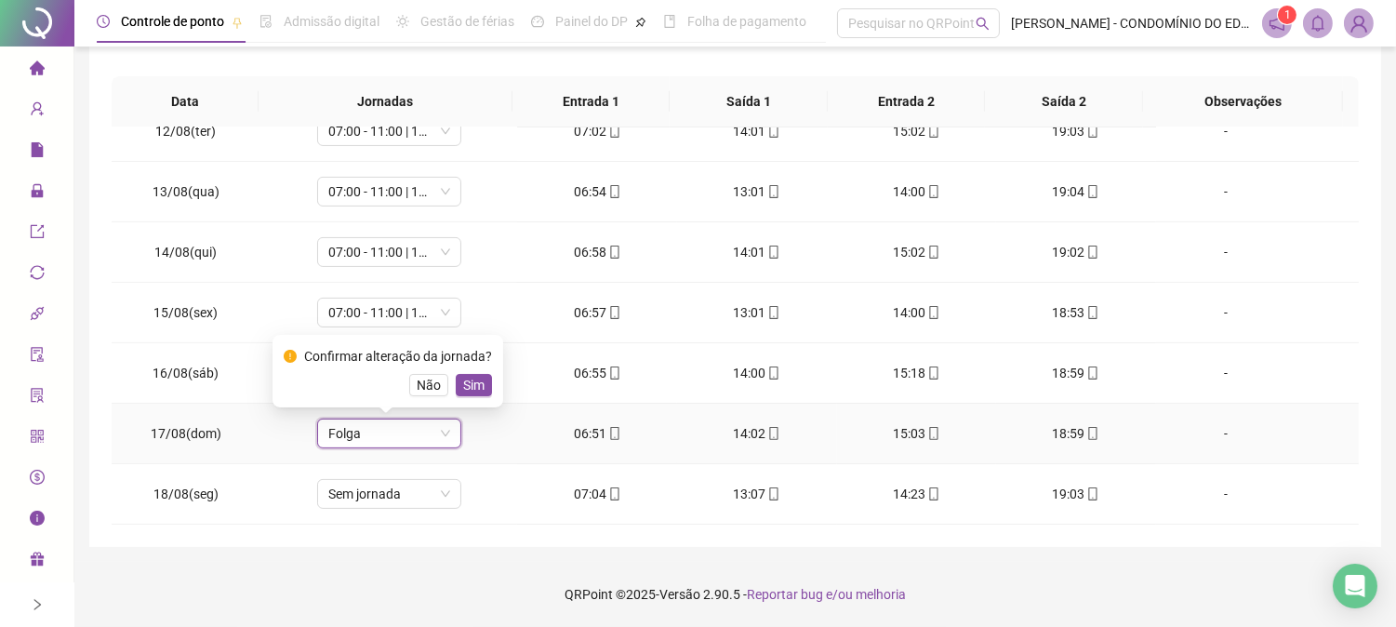
click at [471, 384] on span "Sim" at bounding box center [473, 385] width 21 height 20
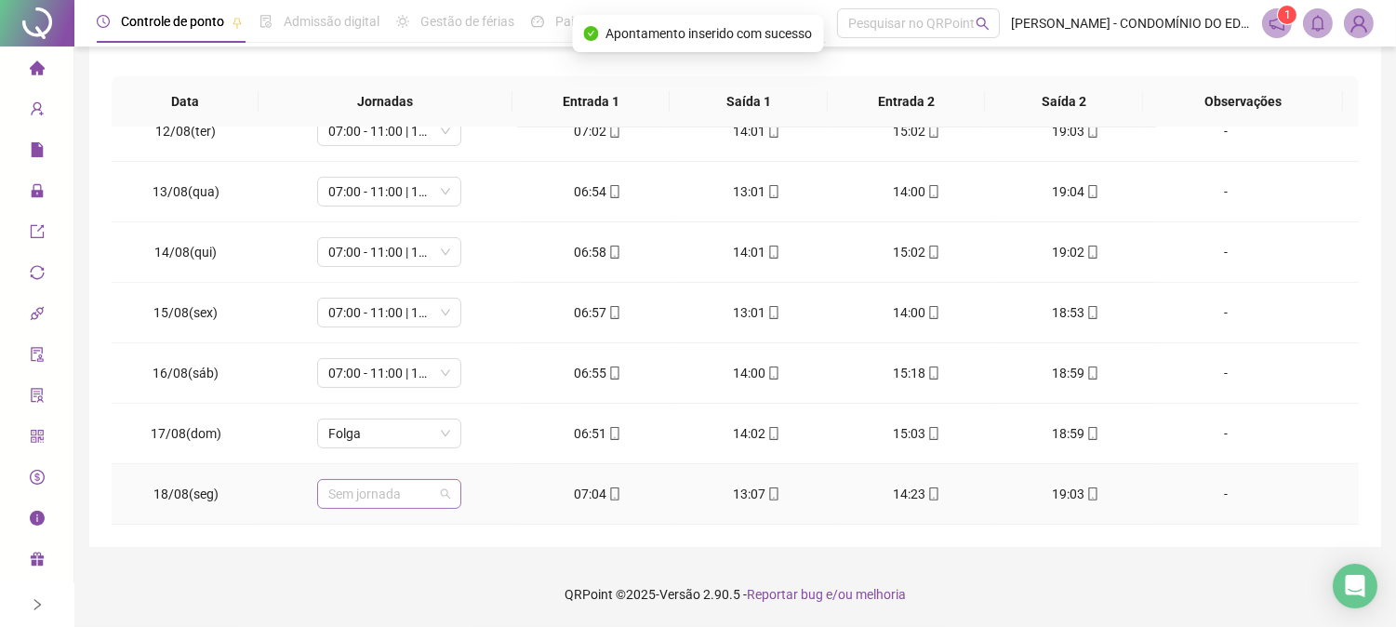
click at [384, 499] on span "Sem jornada" at bounding box center [389, 494] width 122 height 28
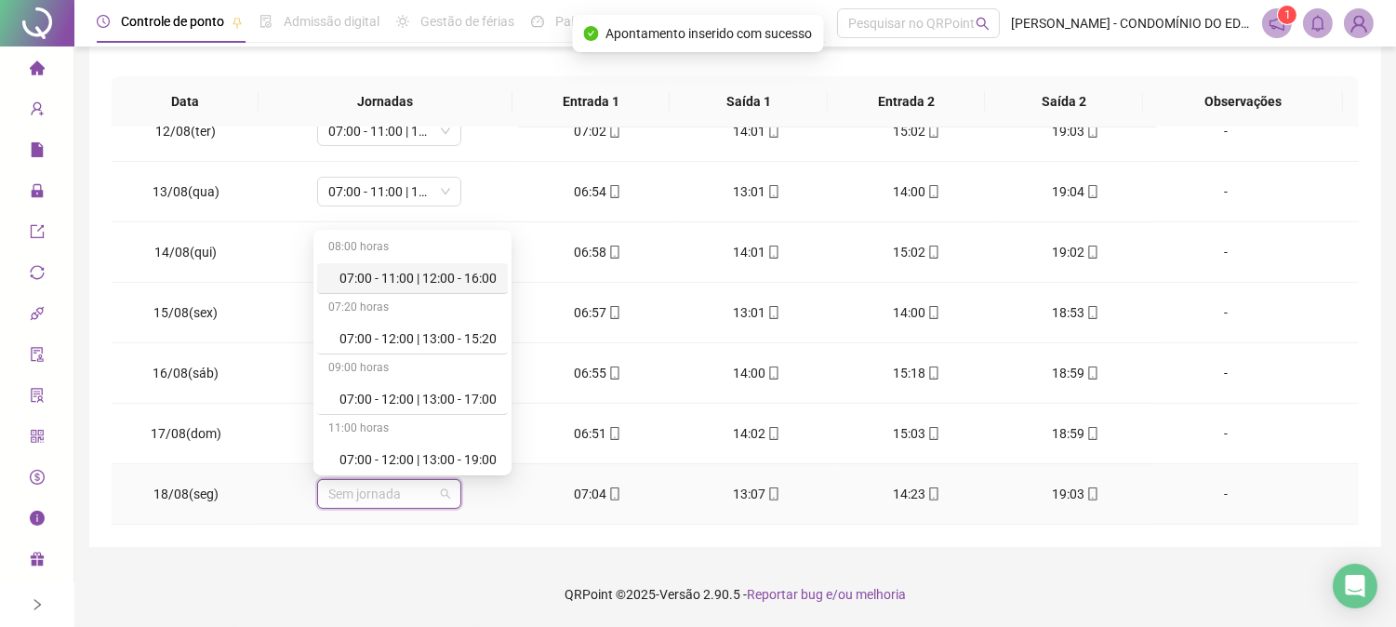
click at [419, 273] on div "07:00 - 11:00 | 12:00 - 16:00" at bounding box center [417, 278] width 157 height 20
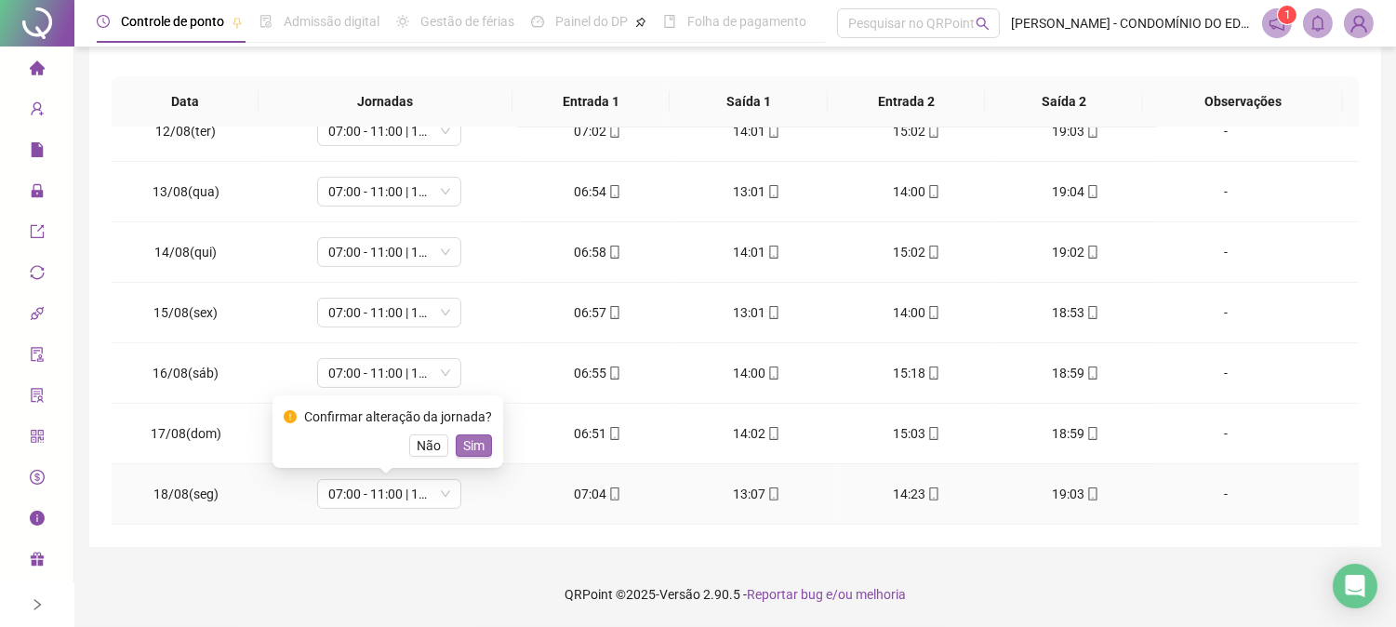
click at [468, 448] on span "Sim" at bounding box center [473, 445] width 21 height 20
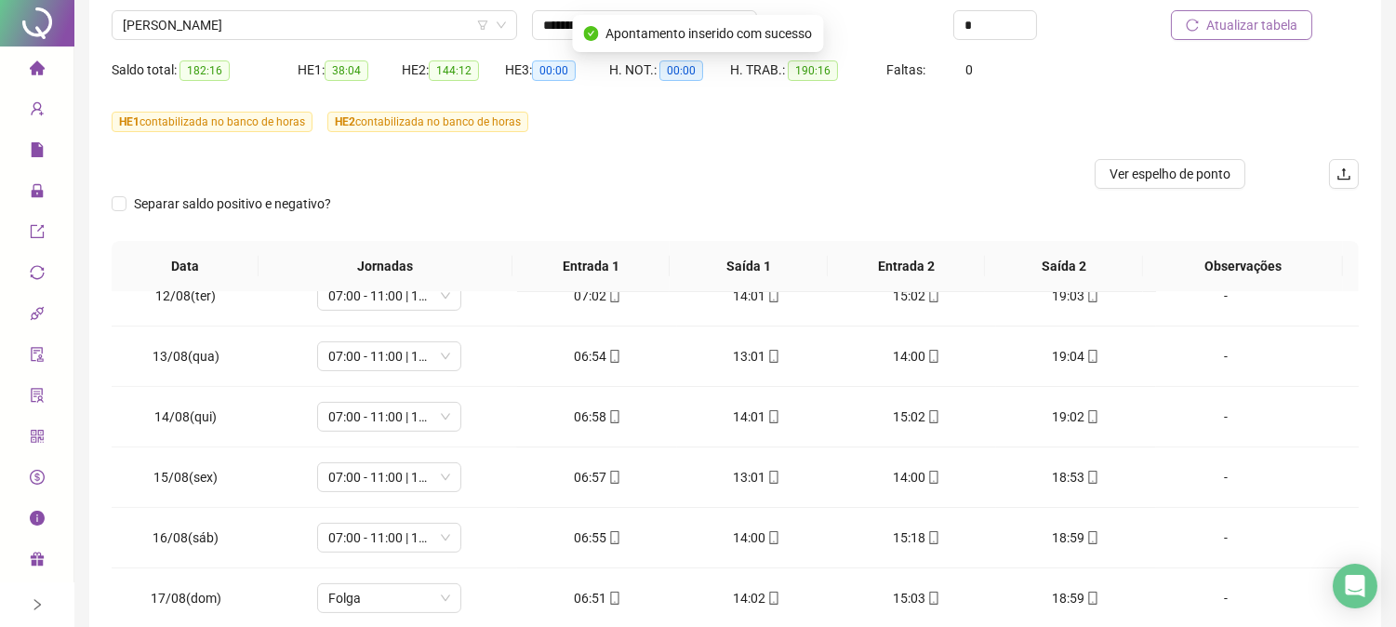
scroll to position [0, 0]
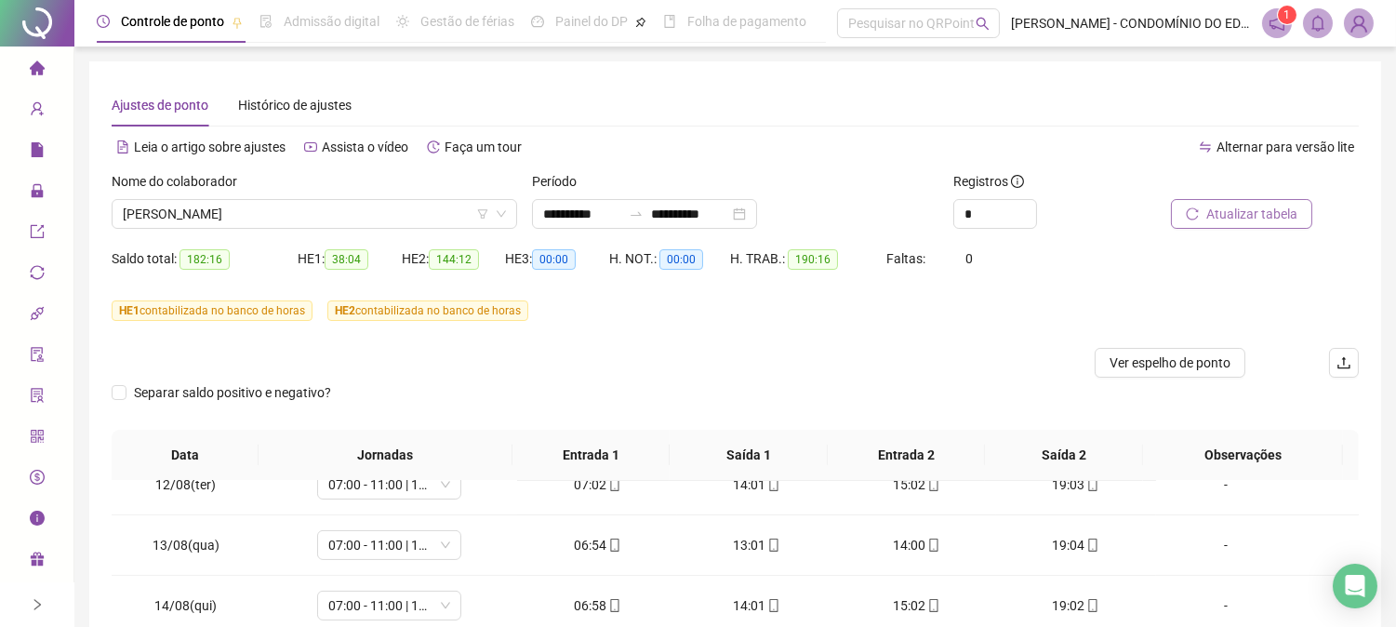
click at [1229, 208] on span "Atualizar tabela" at bounding box center [1251, 214] width 91 height 20
click at [193, 215] on span "[PERSON_NAME]" at bounding box center [314, 214] width 383 height 28
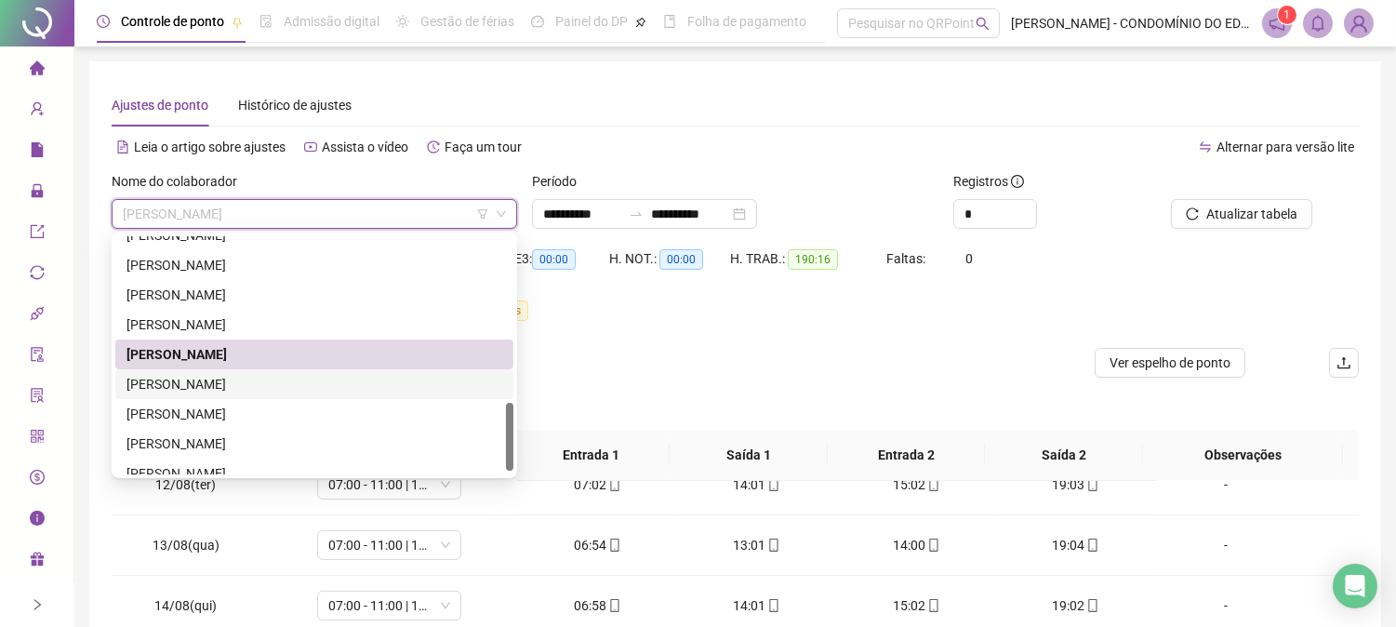
click at [192, 381] on div "[PERSON_NAME]" at bounding box center [314, 384] width 376 height 20
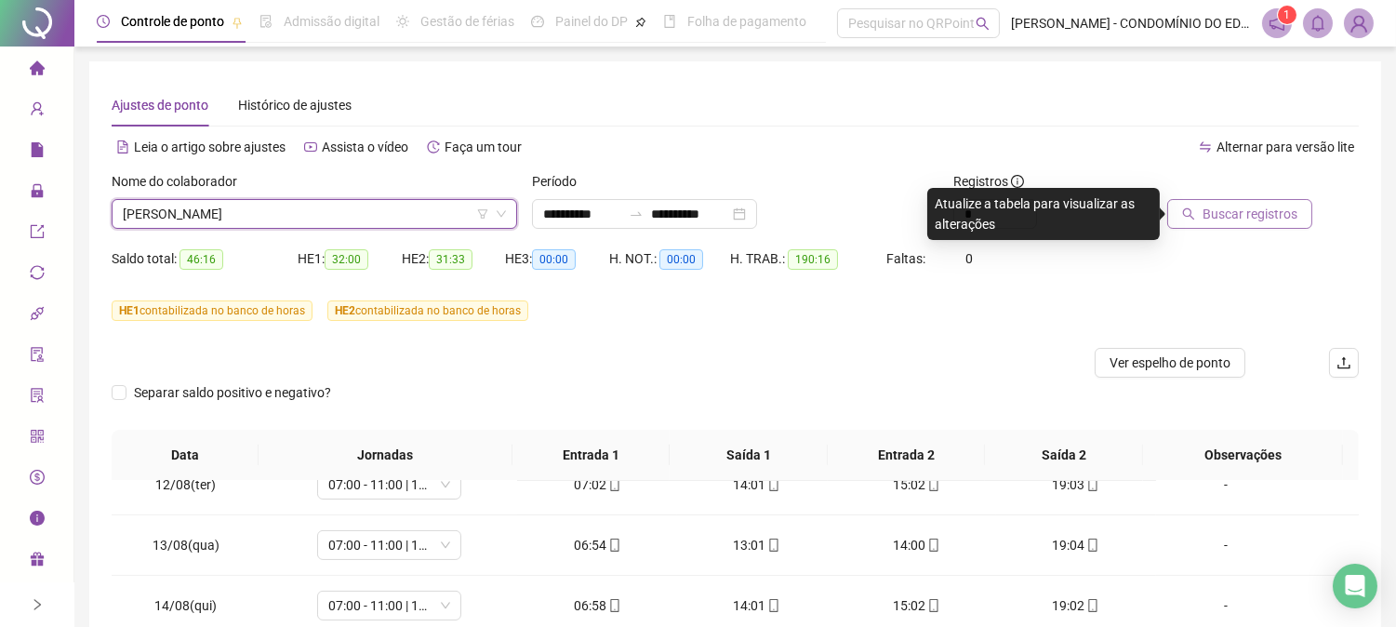
click at [1238, 212] on span "Buscar registros" at bounding box center [1250, 214] width 95 height 20
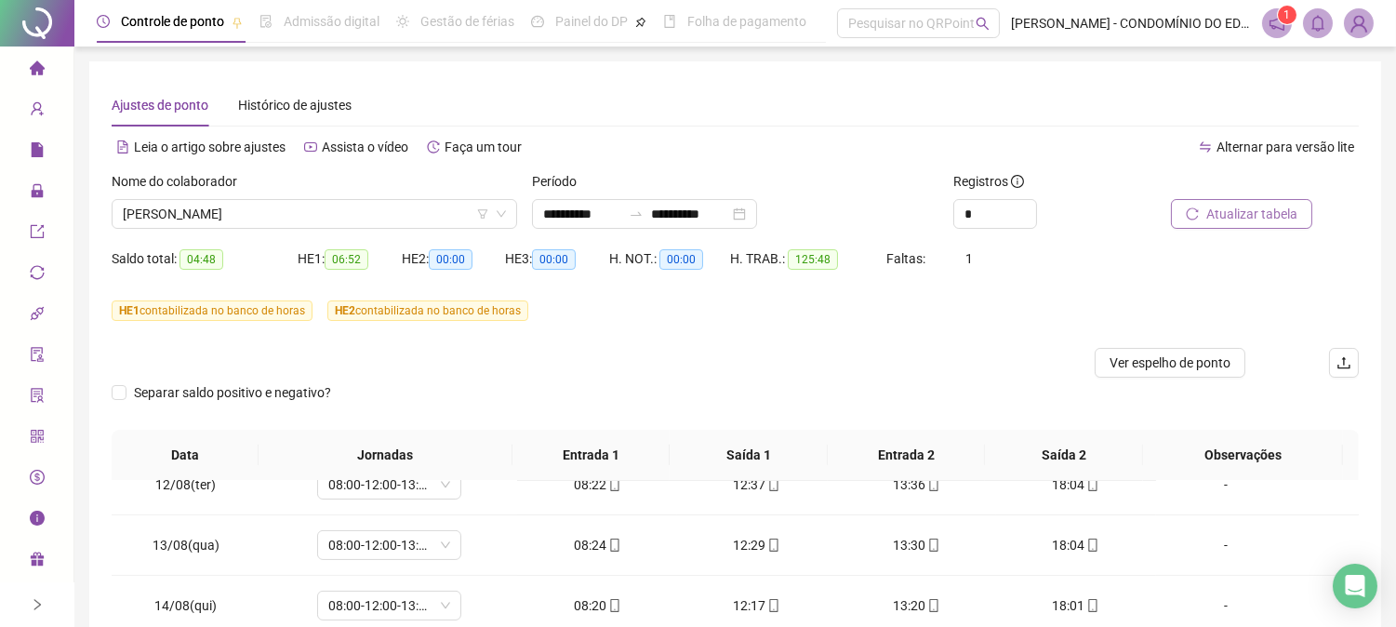
click at [1238, 212] on span "Atualizar tabela" at bounding box center [1251, 214] width 91 height 20
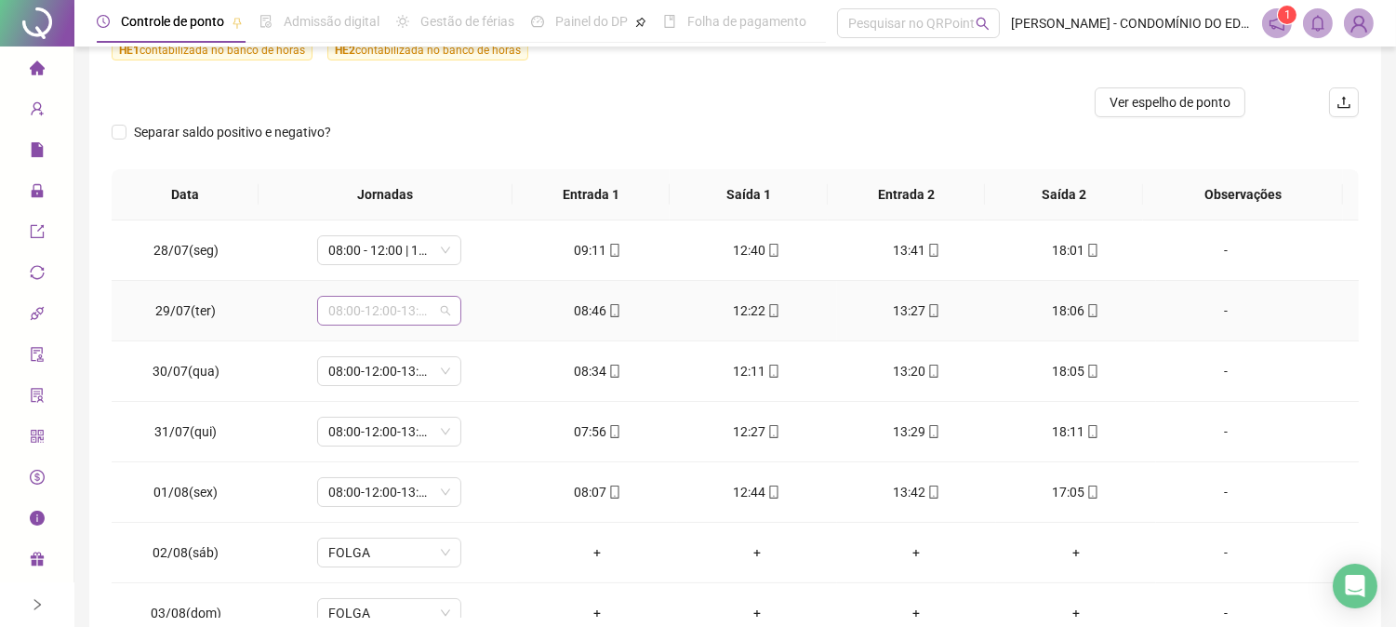
click at [356, 313] on span "08:00-12:00-13:00-17:00" at bounding box center [389, 311] width 122 height 28
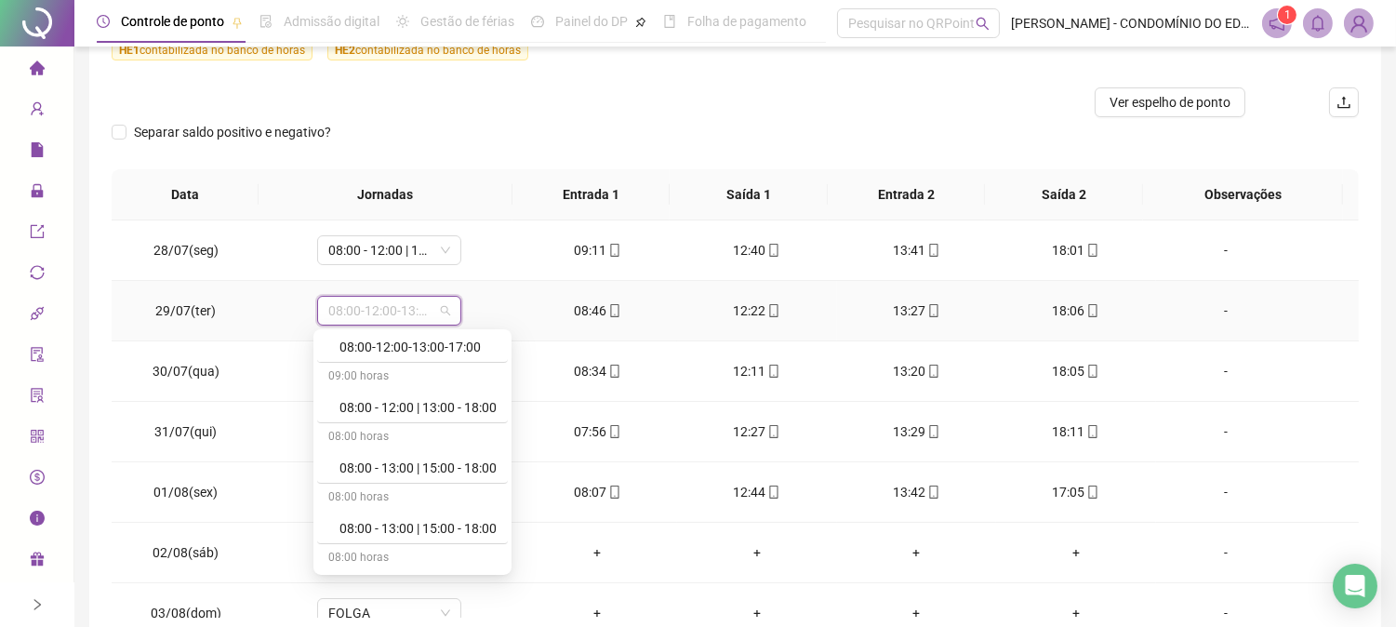
scroll to position [413, 0]
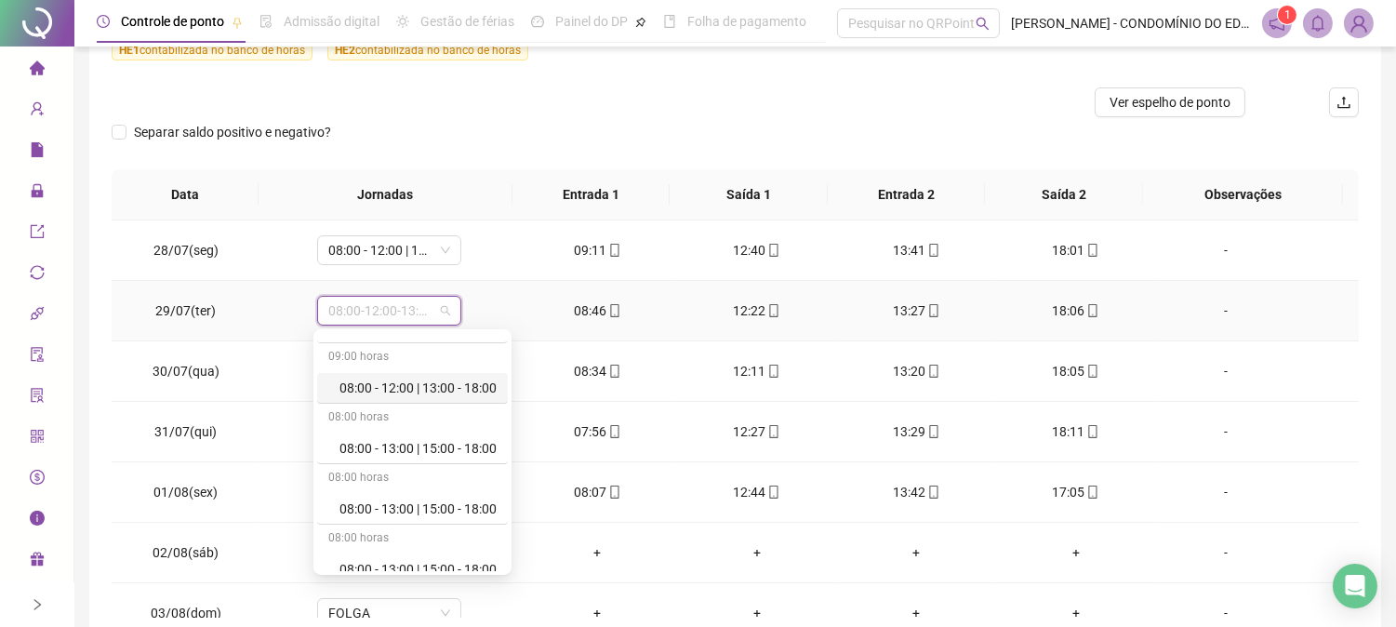
click at [431, 387] on div "08:00 - 12:00 | 13:00 - 18:00" at bounding box center [417, 388] width 157 height 20
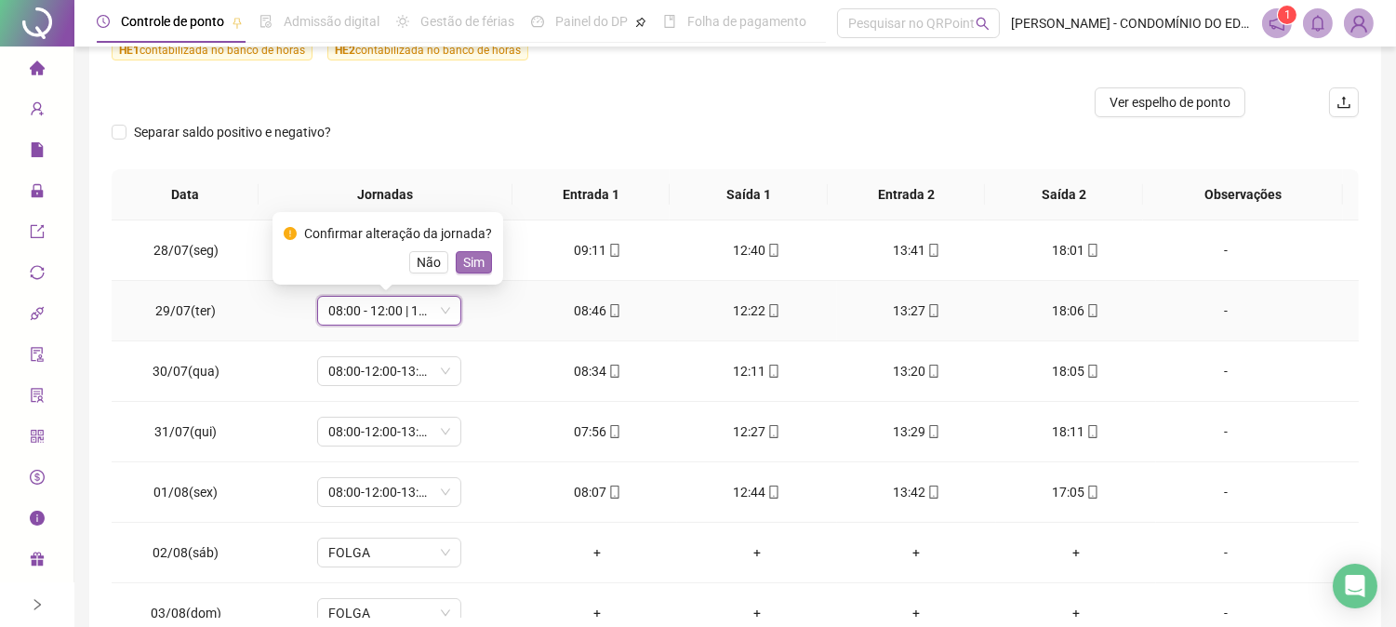
click at [465, 260] on span "Sim" at bounding box center [473, 262] width 21 height 20
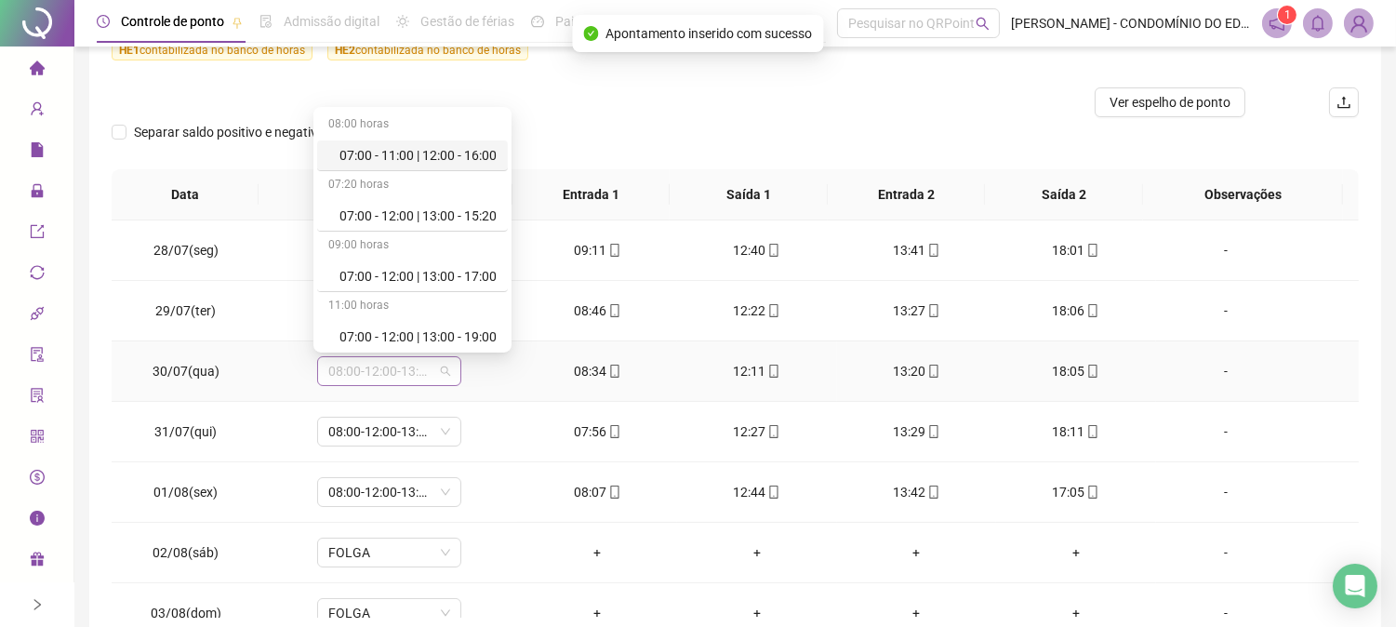
click at [406, 373] on span "08:00-12:00-13:00-17:00" at bounding box center [389, 371] width 122 height 28
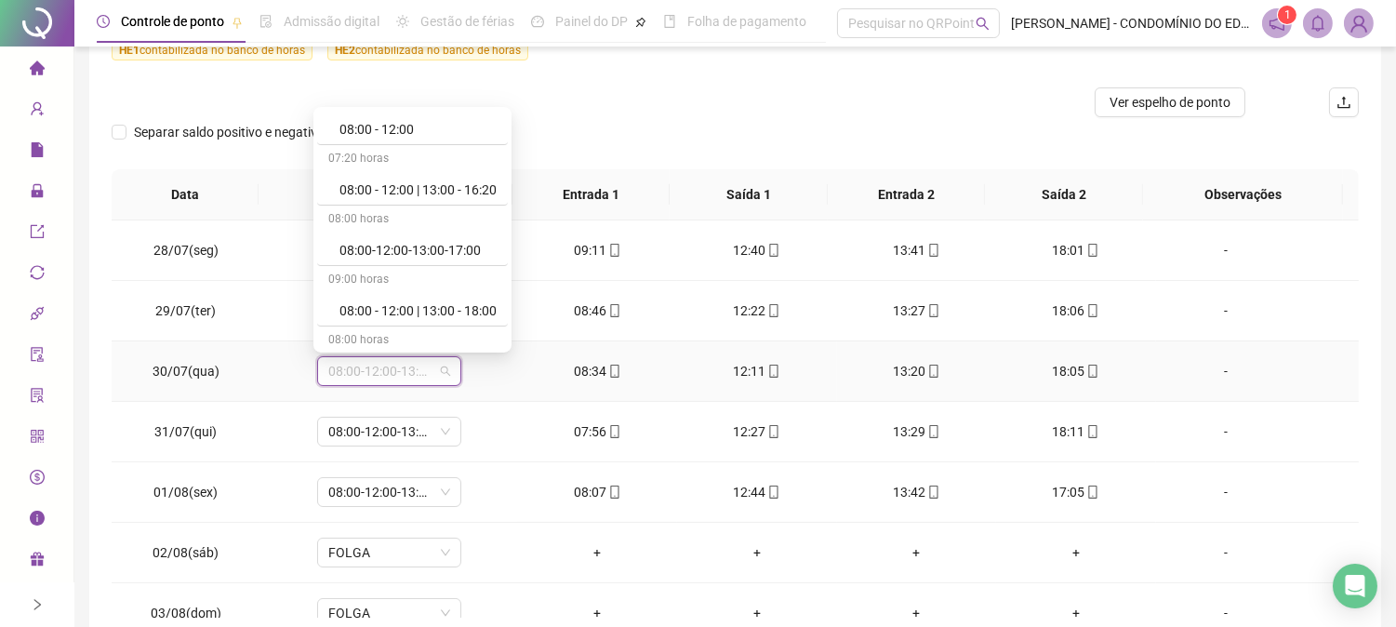
scroll to position [289, 0]
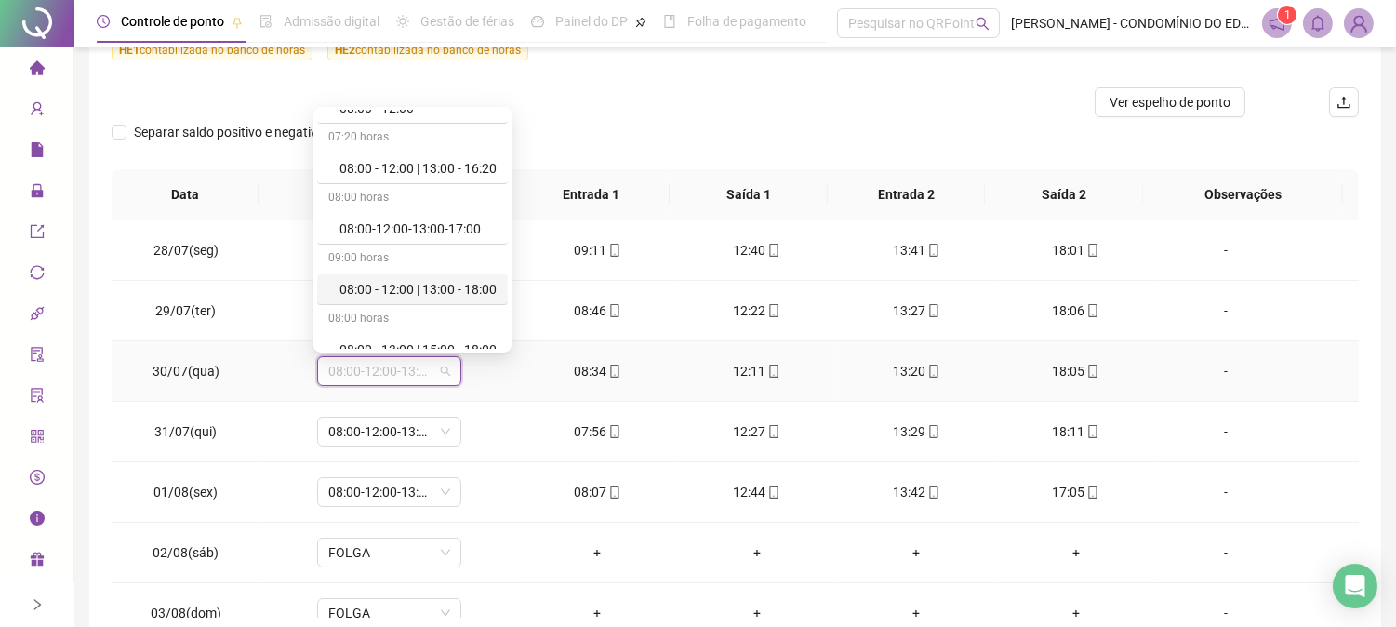
click at [460, 286] on div "08:00 - 12:00 | 13:00 - 18:00" at bounding box center [417, 289] width 157 height 20
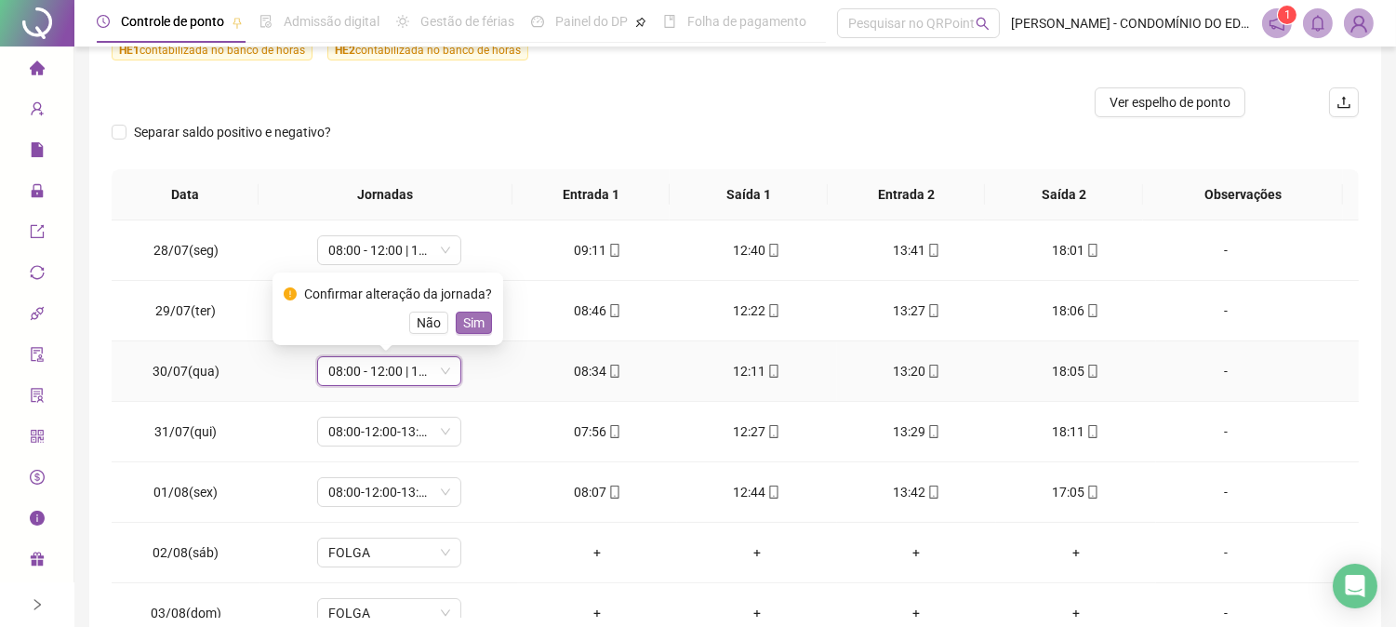
click at [475, 320] on span "Sim" at bounding box center [473, 323] width 21 height 20
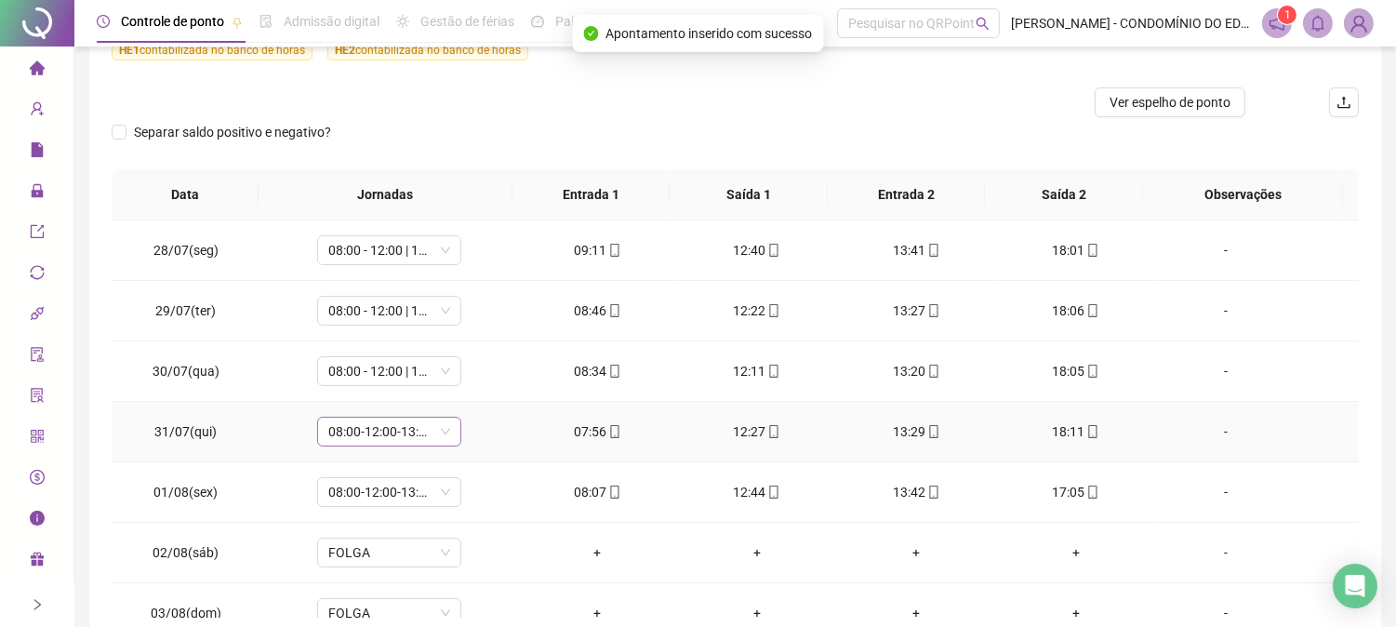
click at [413, 437] on span "08:00-12:00-13:00-17:00" at bounding box center [389, 432] width 122 height 28
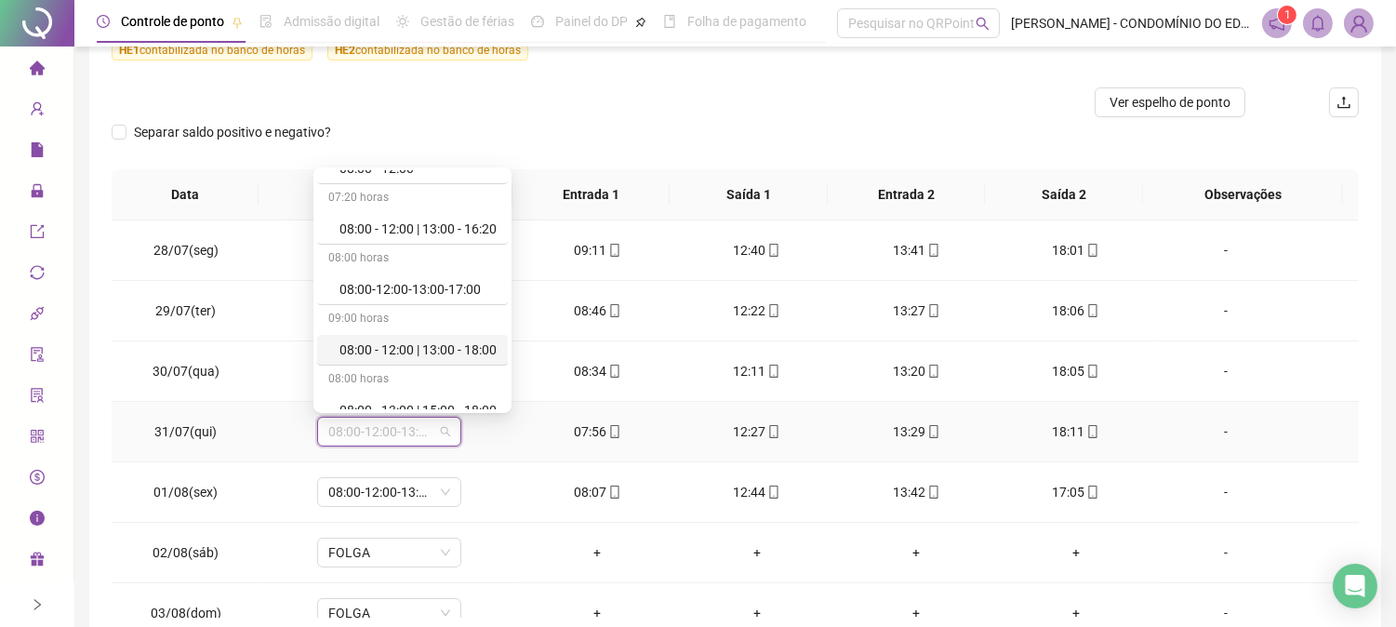
click at [445, 348] on div "08:00 - 12:00 | 13:00 - 18:00" at bounding box center [417, 349] width 157 height 20
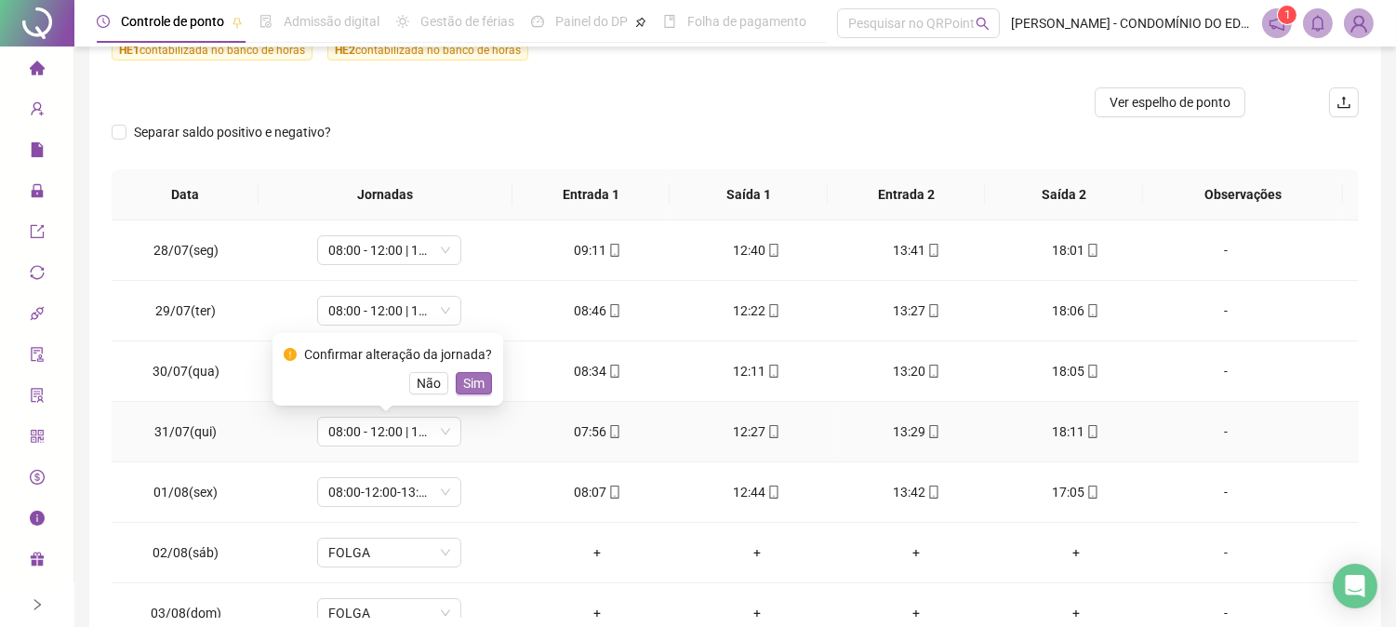
click at [474, 385] on span "Sim" at bounding box center [473, 383] width 21 height 20
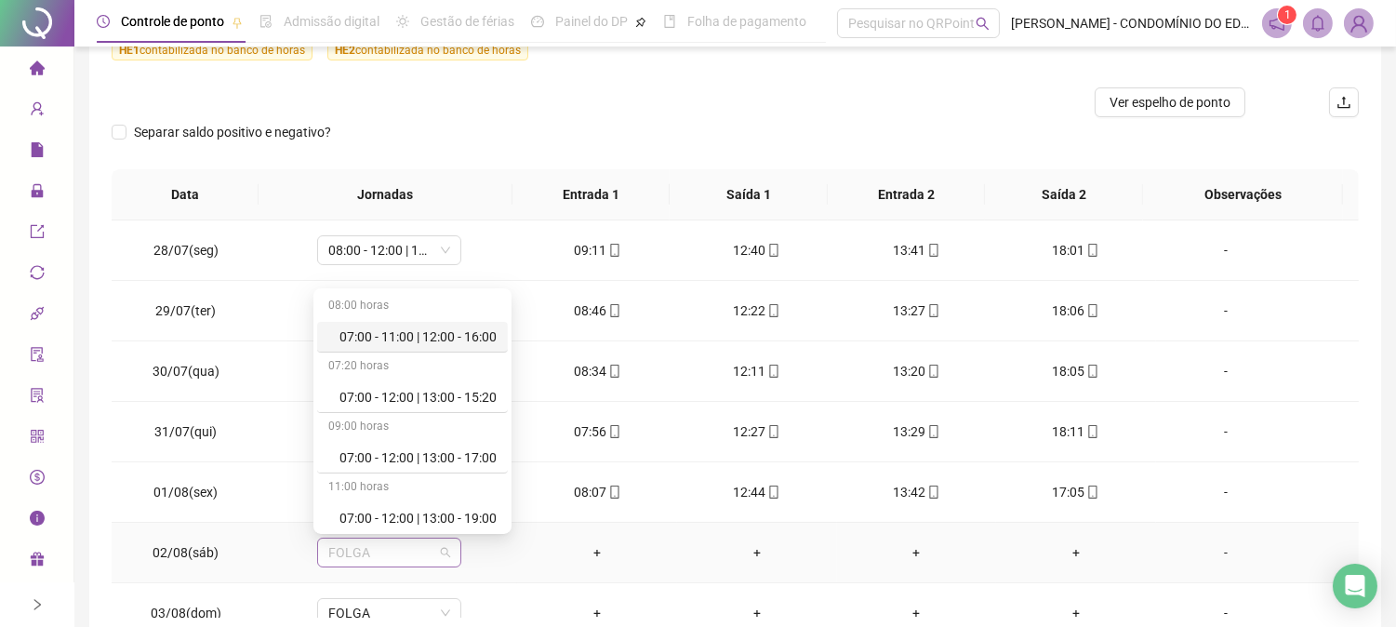
click at [376, 556] on span "FOLGA" at bounding box center [389, 553] width 122 height 28
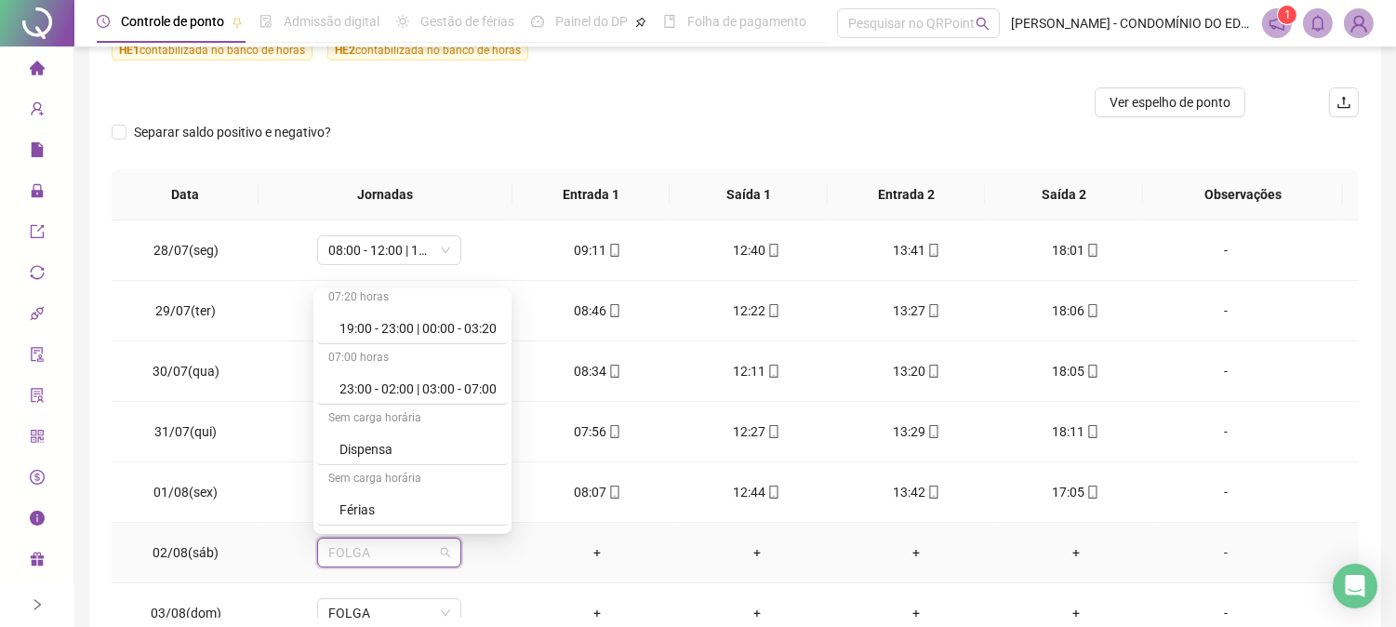
scroll to position [1336, 0]
click at [361, 392] on div "Folga" at bounding box center [417, 393] width 157 height 20
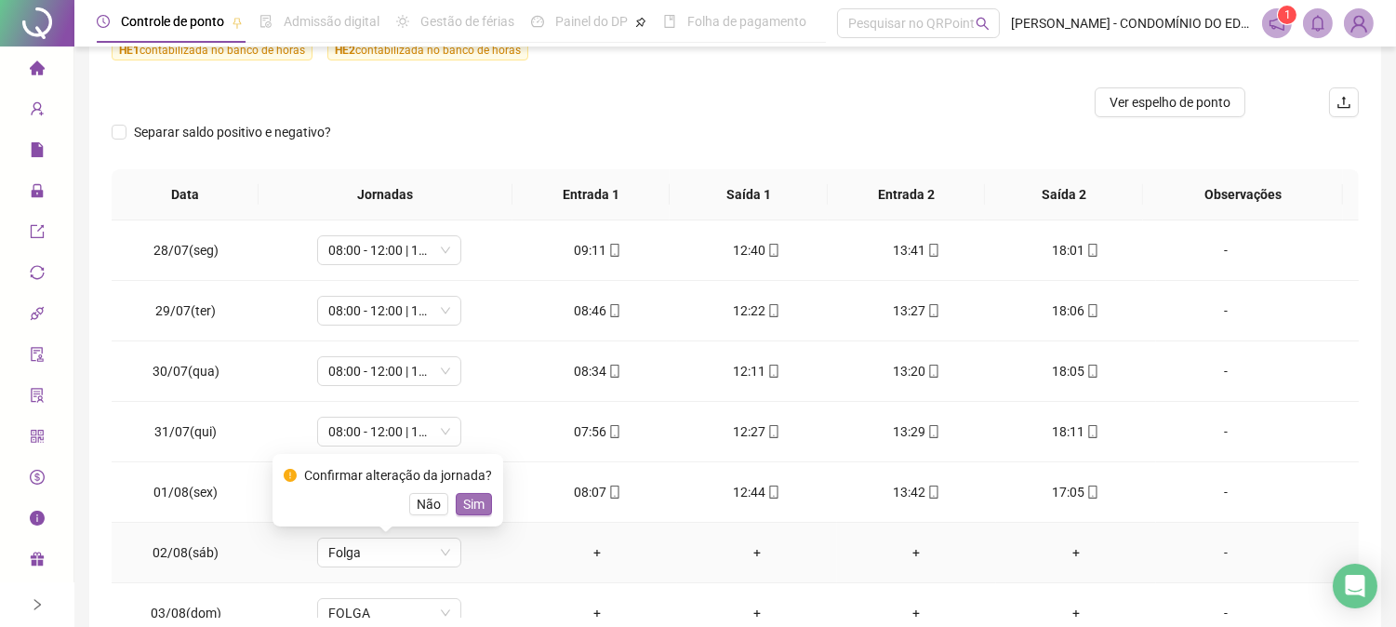
click at [470, 499] on span "Sim" at bounding box center [473, 504] width 21 height 20
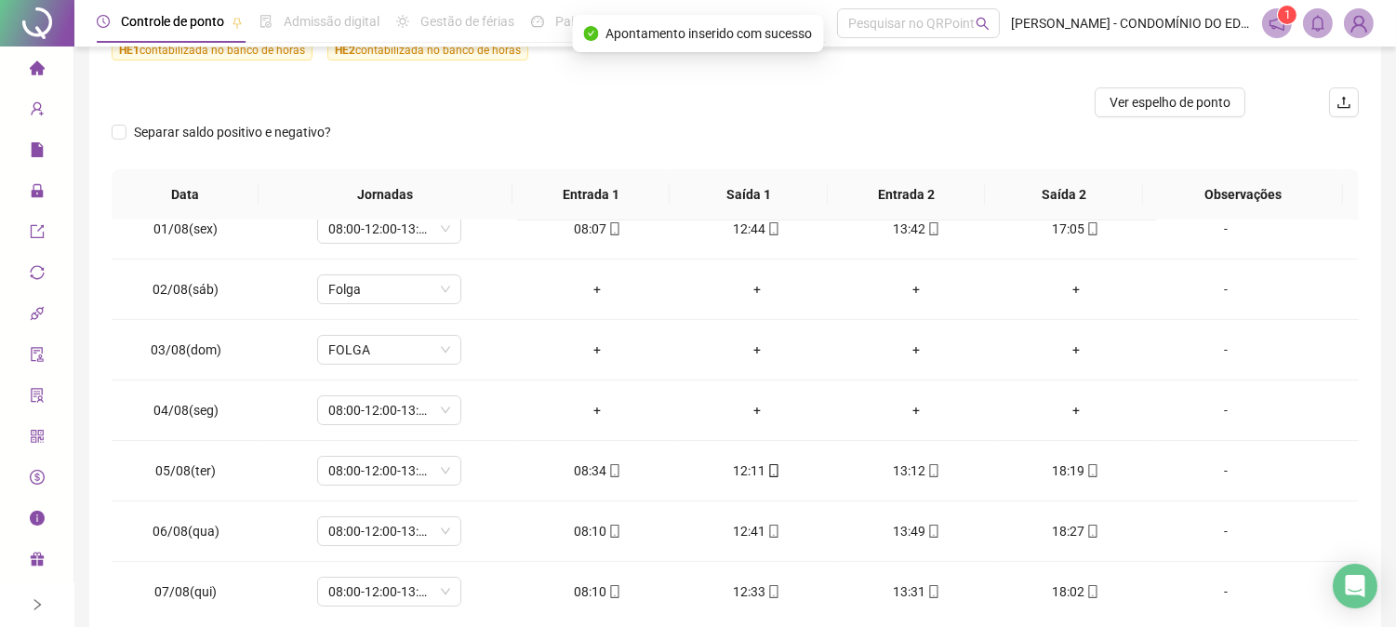
scroll to position [266, 0]
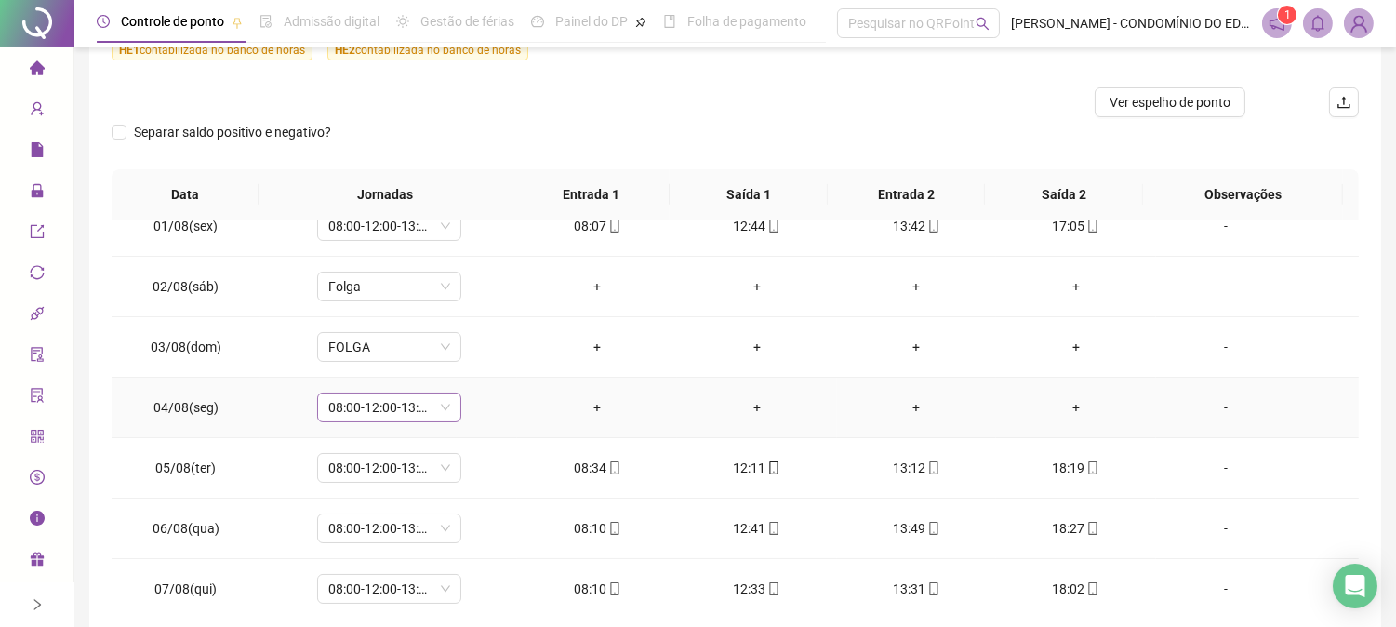
click at [388, 406] on span "08:00-12:00-13:00-17:00" at bounding box center [389, 407] width 122 height 28
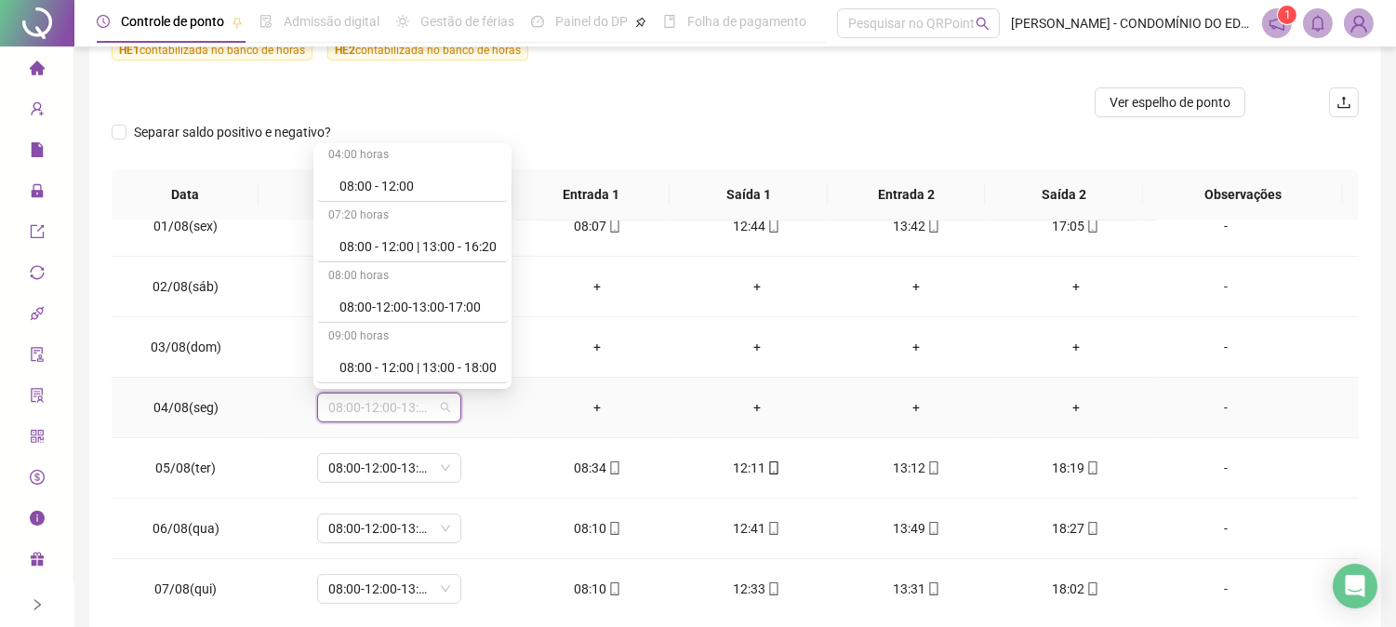
scroll to position [289, 0]
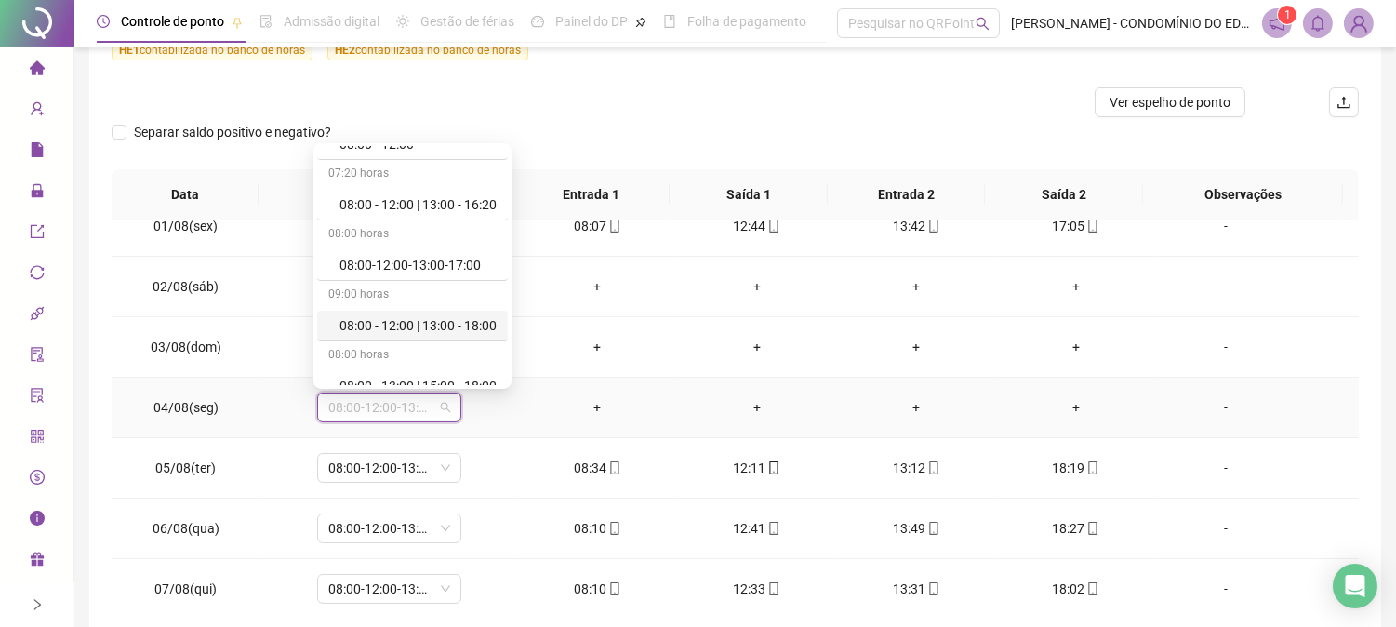
click at [432, 326] on div "08:00 - 12:00 | 13:00 - 18:00" at bounding box center [417, 325] width 157 height 20
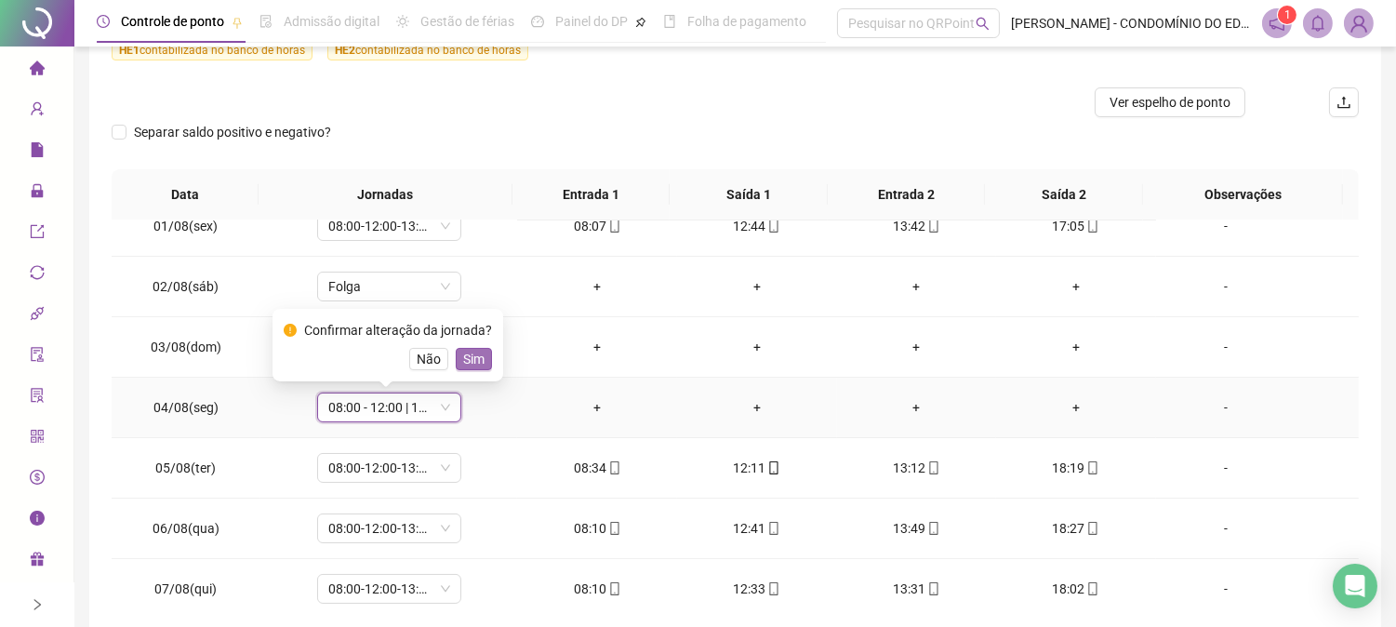
click at [474, 354] on span "Sim" at bounding box center [473, 359] width 21 height 20
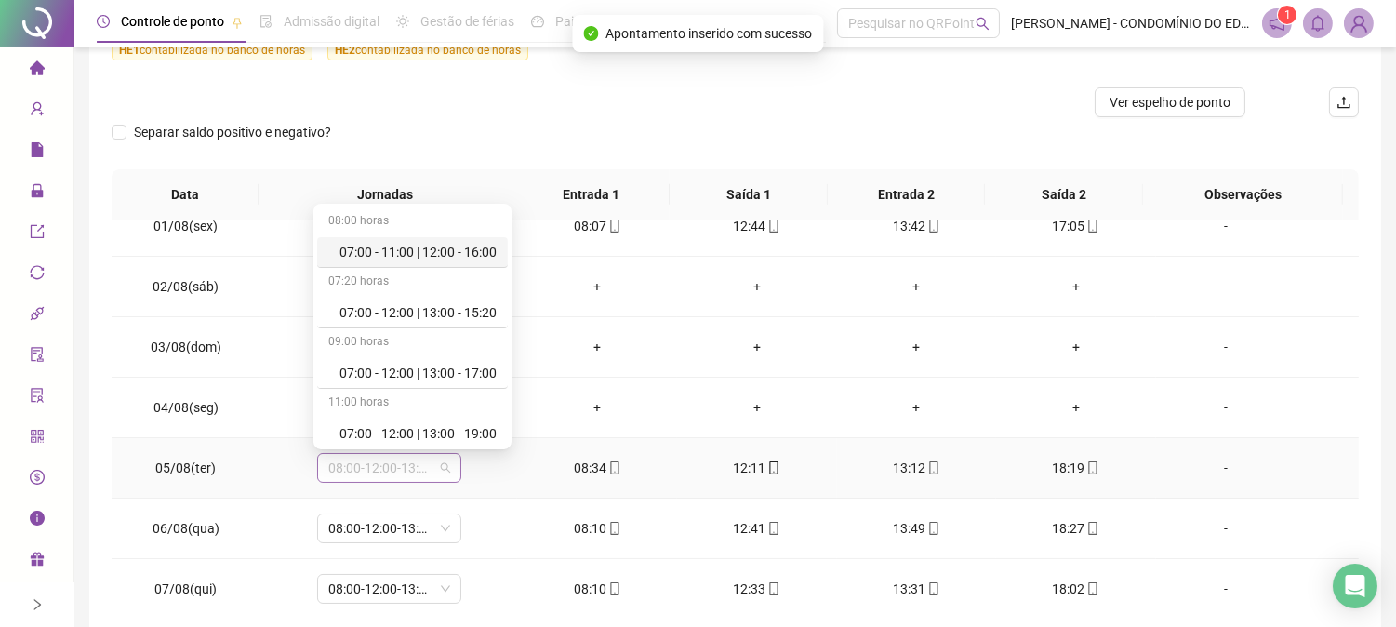
click at [361, 470] on span "08:00-12:00-13:00-17:00" at bounding box center [389, 468] width 122 height 28
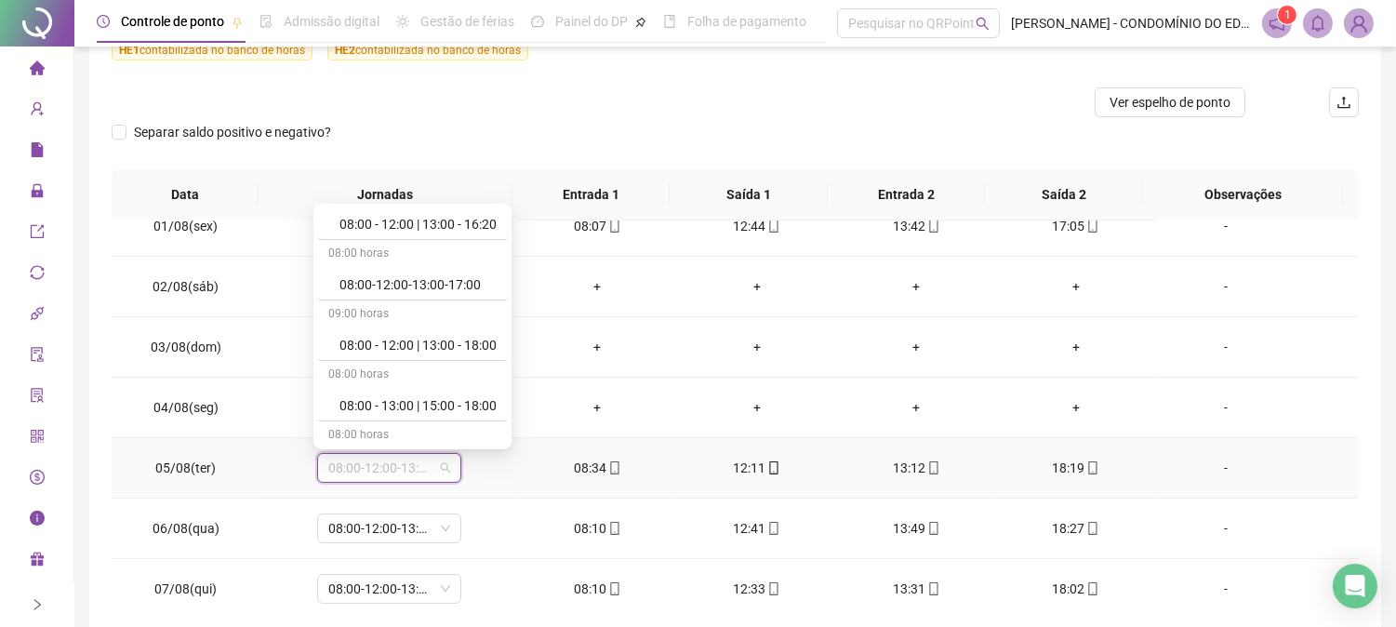
scroll to position [372, 0]
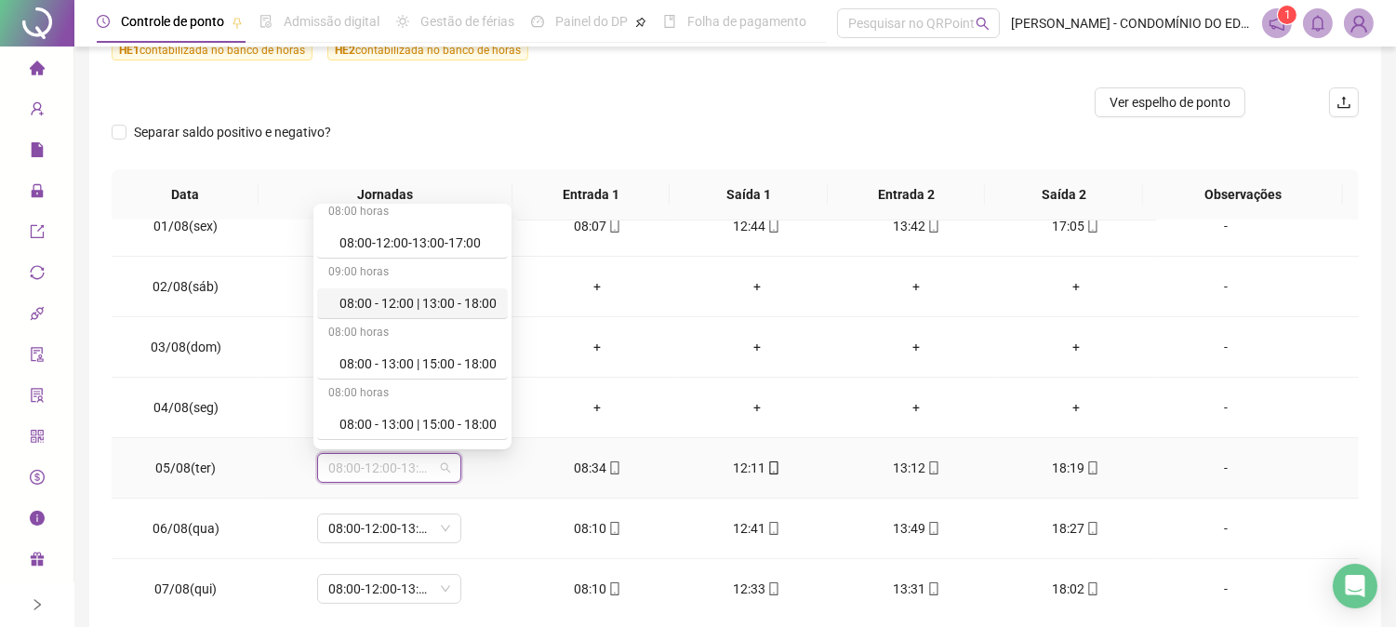
click at [406, 301] on div "08:00 - 12:00 | 13:00 - 18:00" at bounding box center [417, 303] width 157 height 20
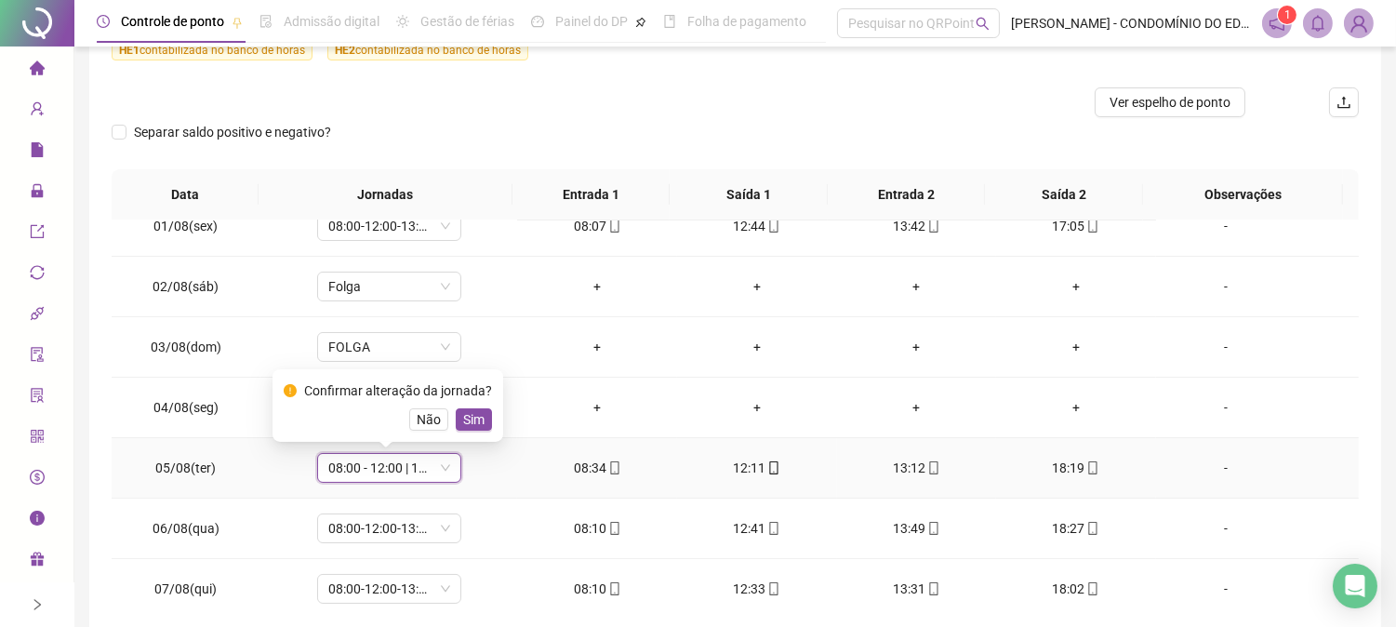
click at [472, 421] on span "Sim" at bounding box center [473, 419] width 21 height 20
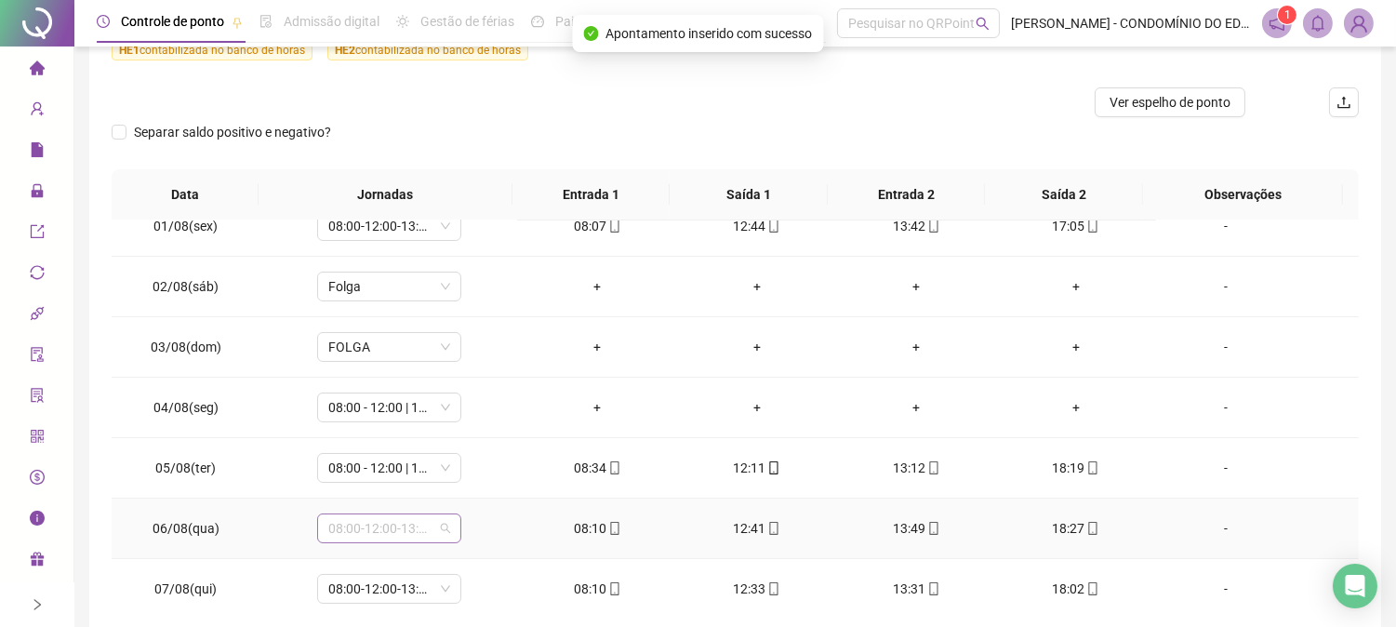
click at [389, 526] on span "08:00-12:00-13:00-17:00" at bounding box center [389, 528] width 122 height 28
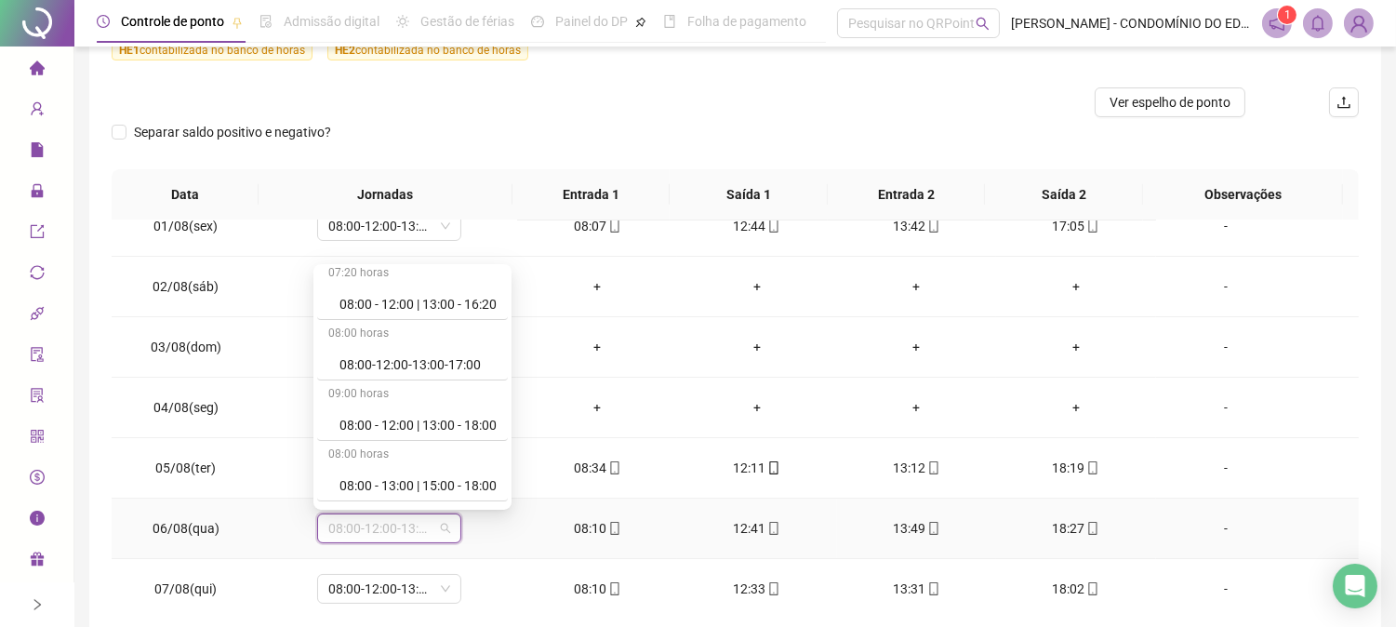
scroll to position [330, 0]
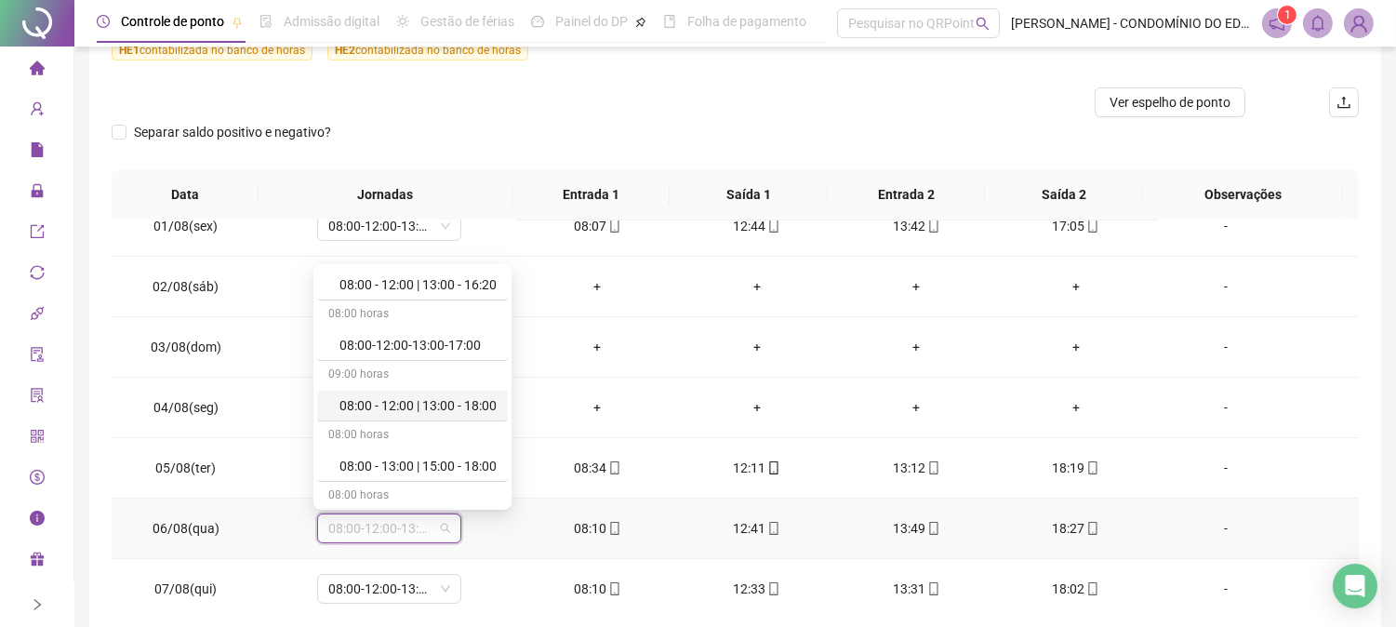
click at [423, 401] on div "08:00 - 12:00 | 13:00 - 18:00" at bounding box center [417, 405] width 157 height 20
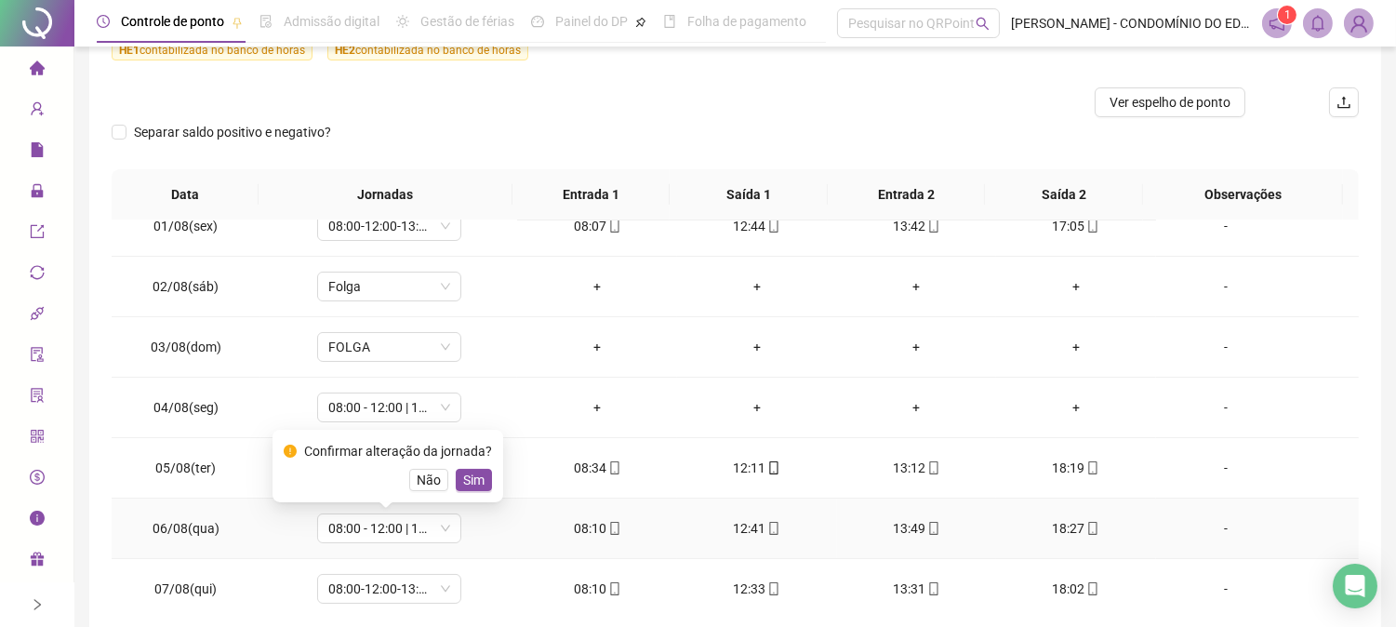
click at [472, 476] on span "Sim" at bounding box center [473, 480] width 21 height 20
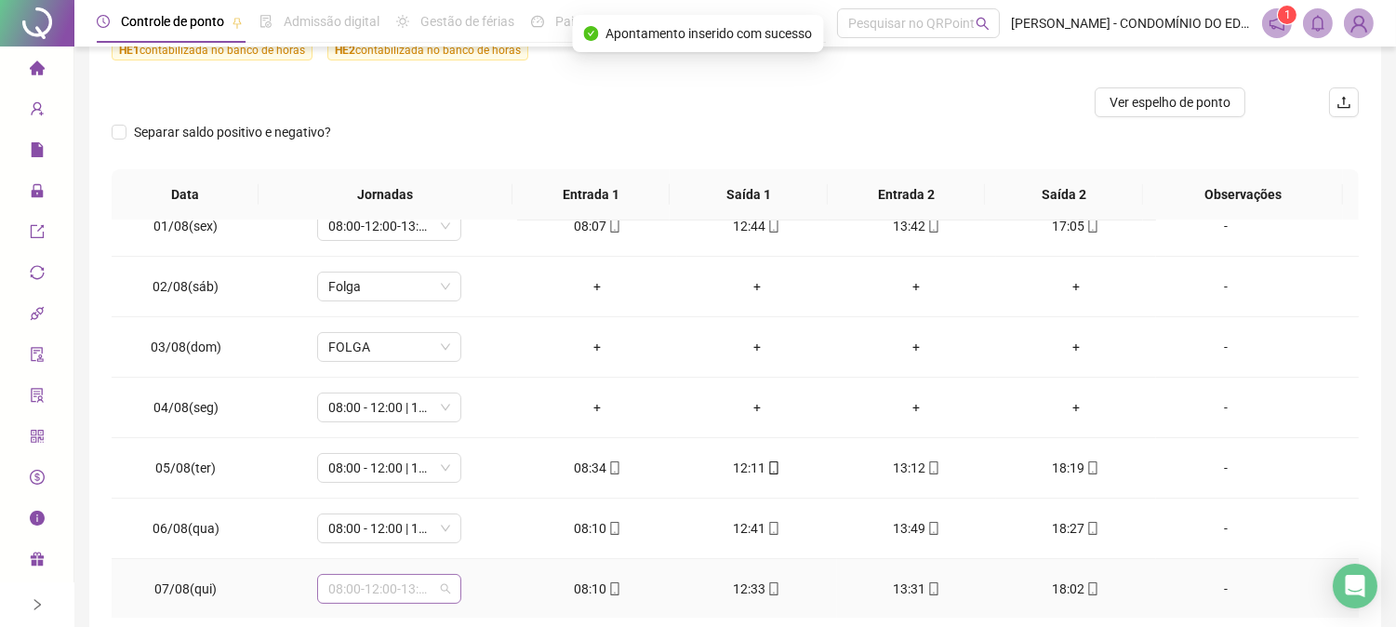
click at [377, 595] on span "08:00-12:00-13:00-17:00" at bounding box center [389, 589] width 122 height 28
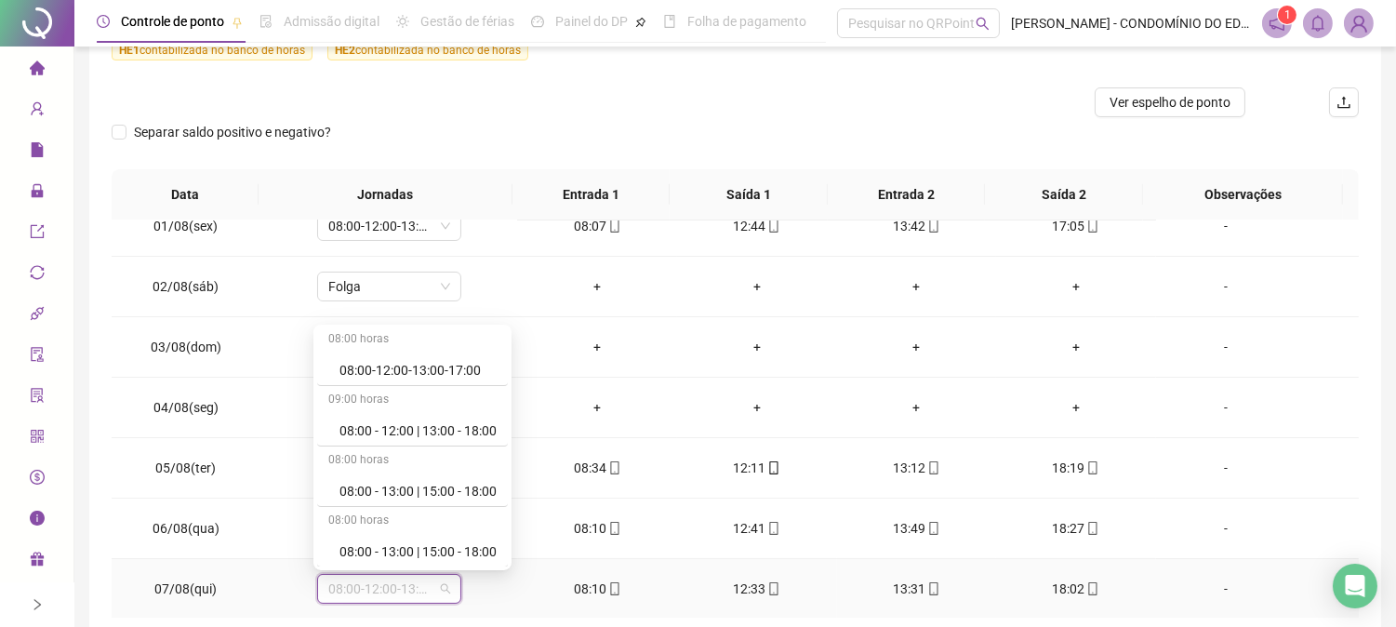
scroll to position [372, 0]
click at [422, 421] on div "08:00 - 12:00 | 13:00 - 18:00" at bounding box center [417, 424] width 157 height 20
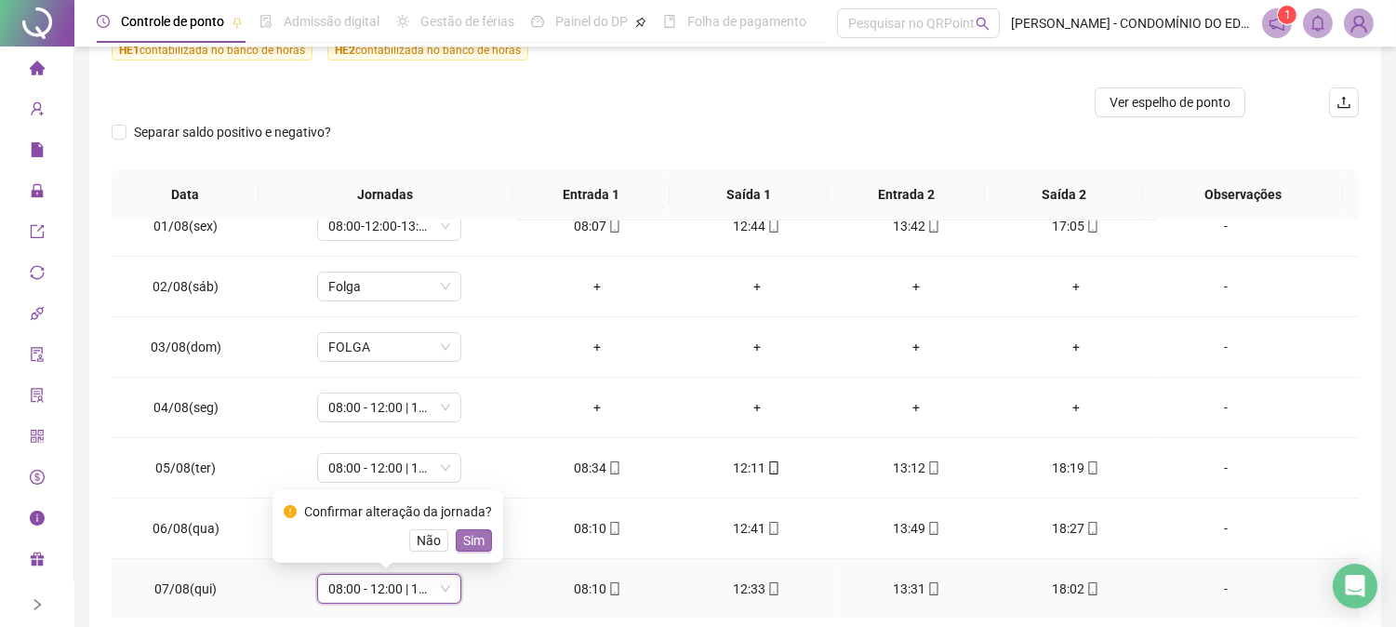
click at [470, 541] on span "Sim" at bounding box center [473, 540] width 21 height 20
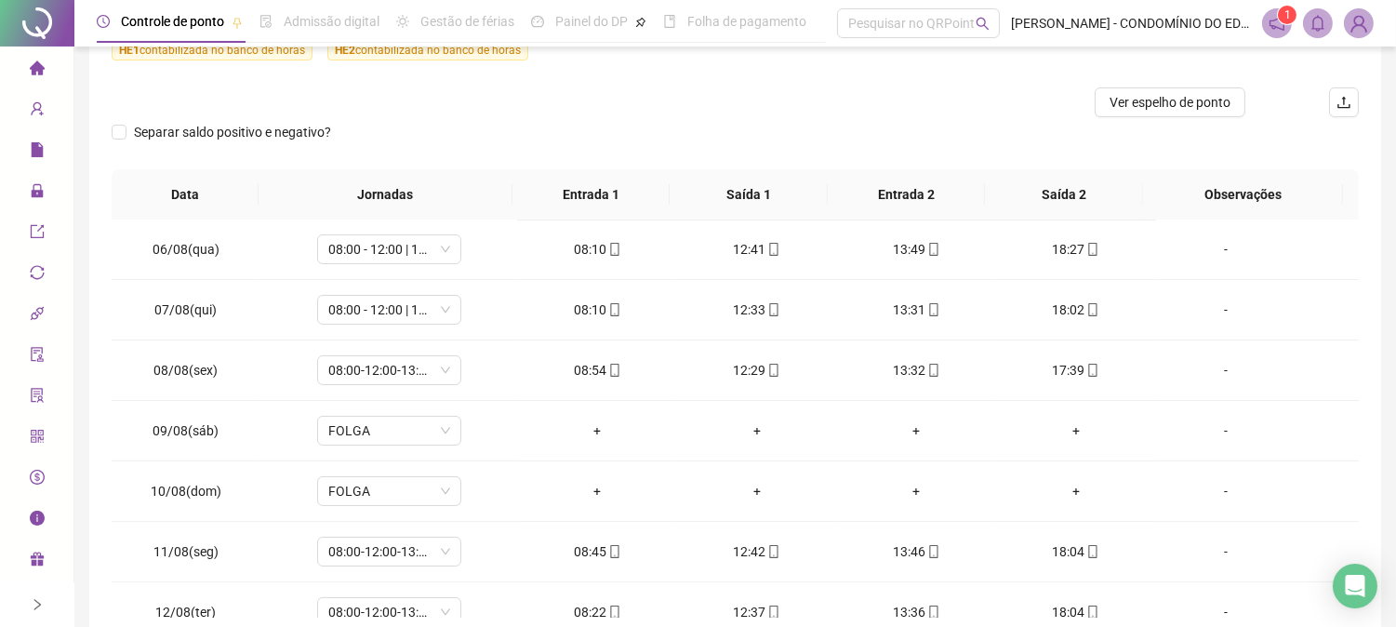
scroll to position [549, 0]
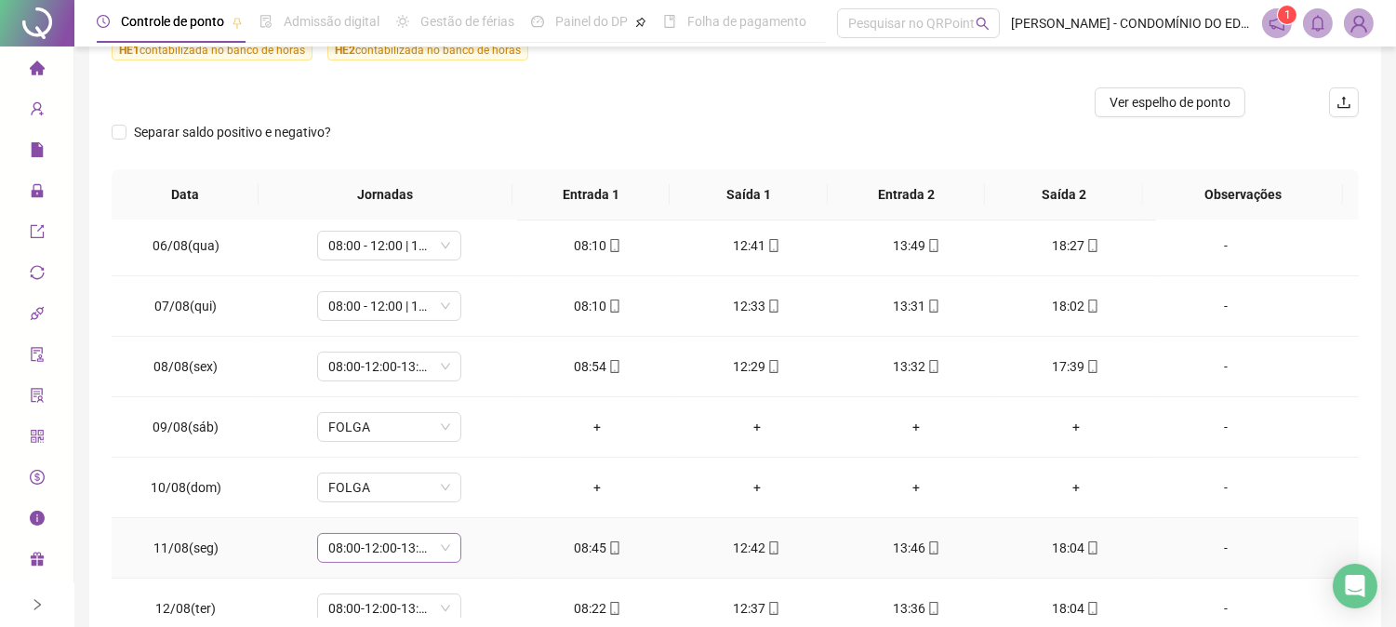
click at [372, 546] on span "08:00-12:00-13:00-17:00" at bounding box center [389, 548] width 122 height 28
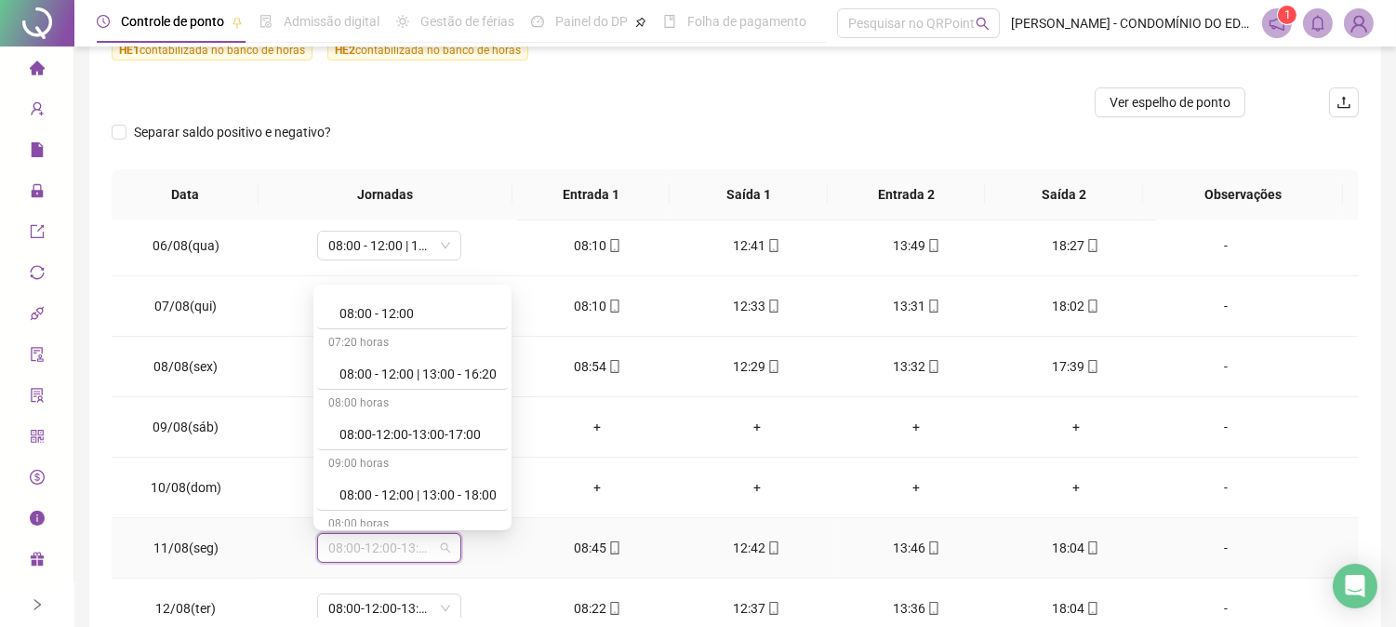
scroll to position [302, 0]
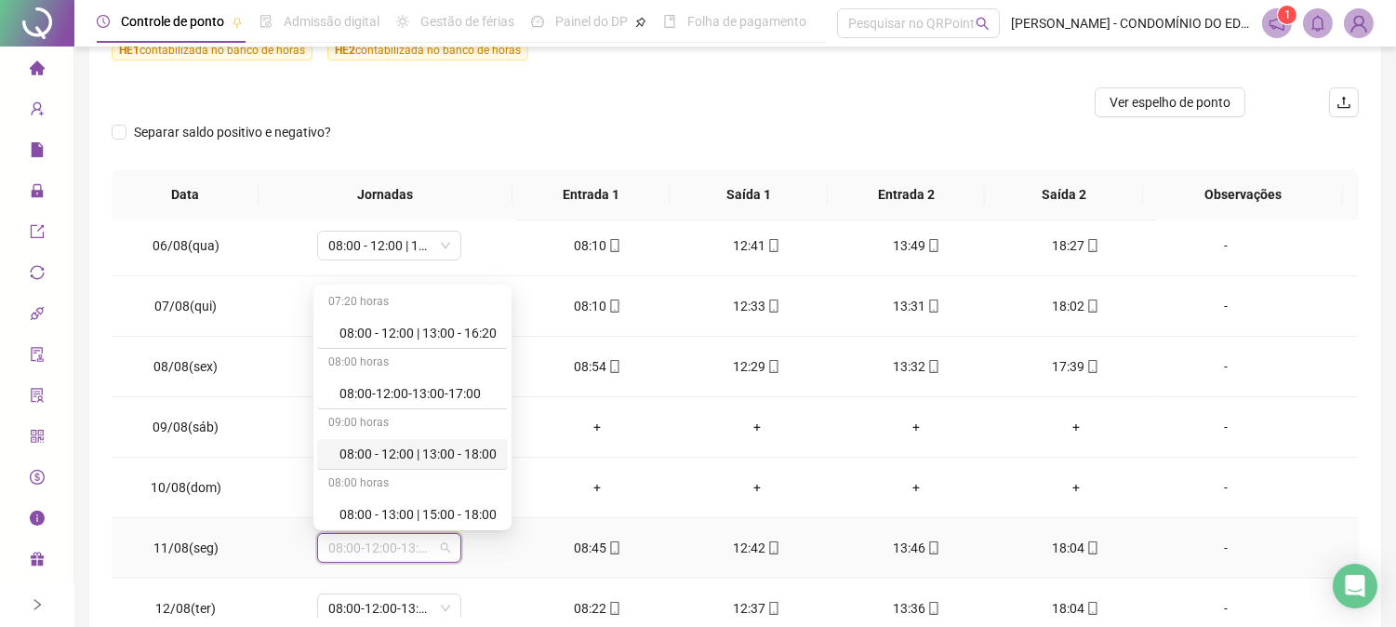
click at [413, 451] on div "08:00 - 12:00 | 13:00 - 18:00" at bounding box center [417, 454] width 157 height 20
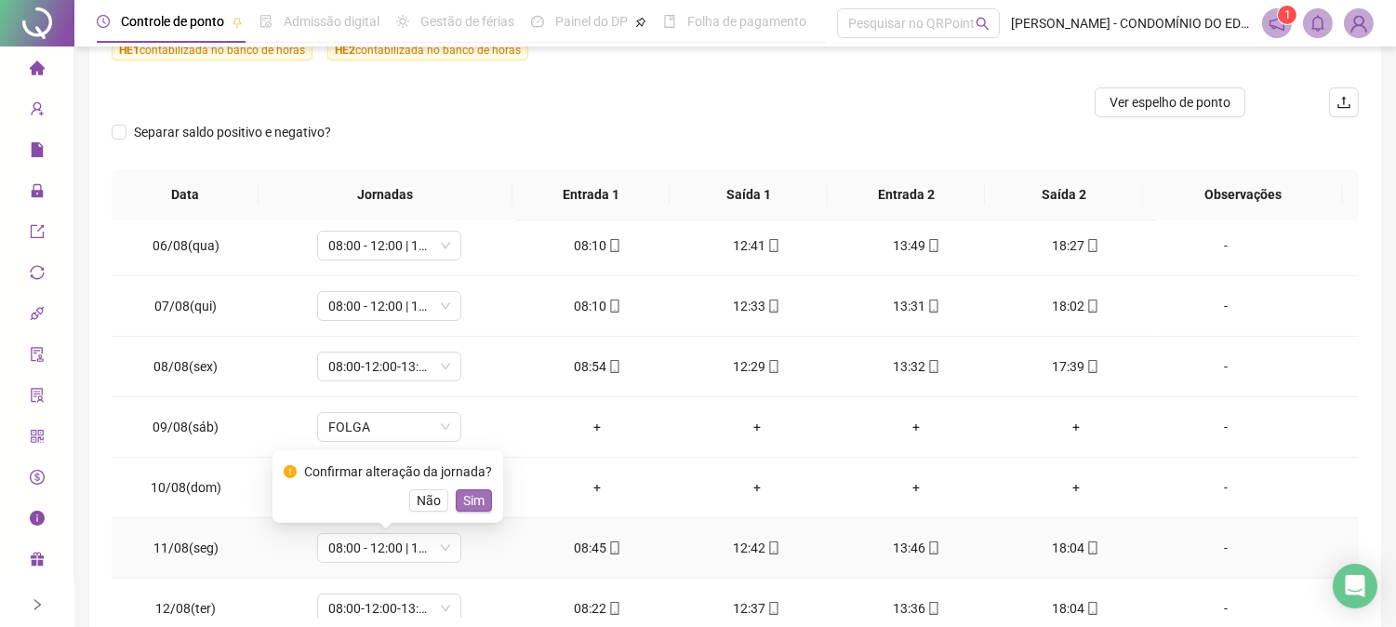
click at [472, 500] on span "Sim" at bounding box center [473, 500] width 21 height 20
click at [384, 607] on span "08:00-12:00-13:00-17:00" at bounding box center [389, 608] width 122 height 28
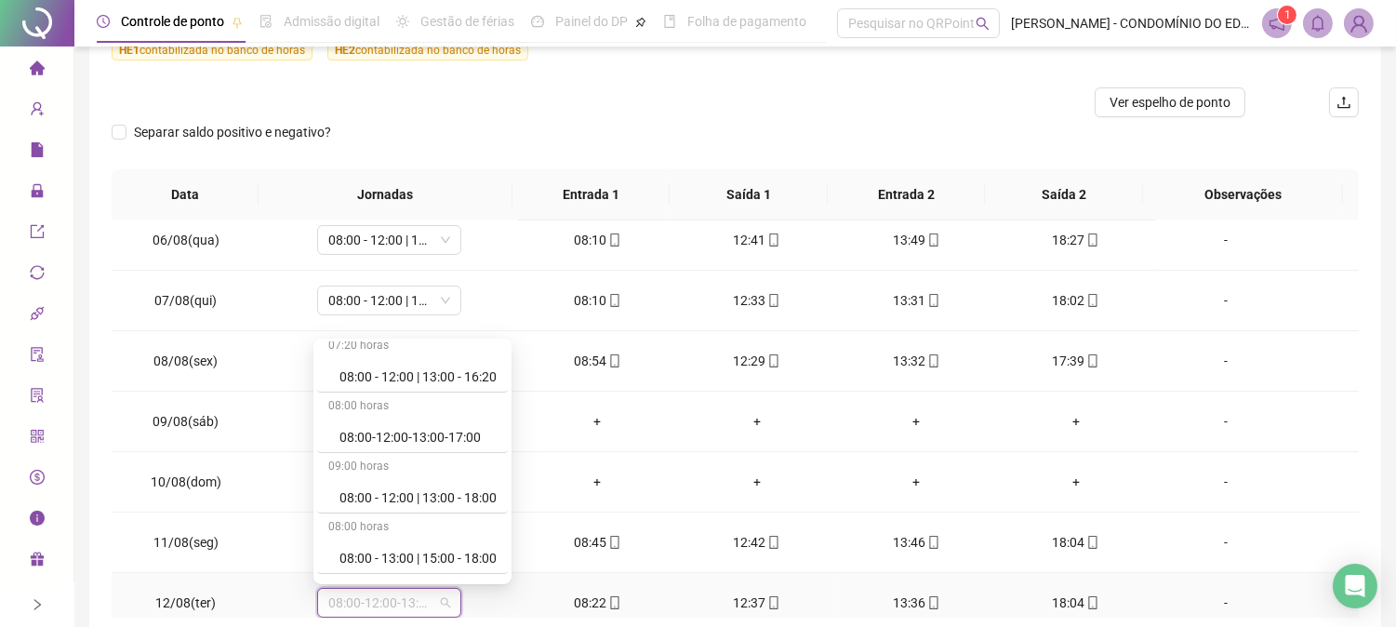
scroll to position [330, 0]
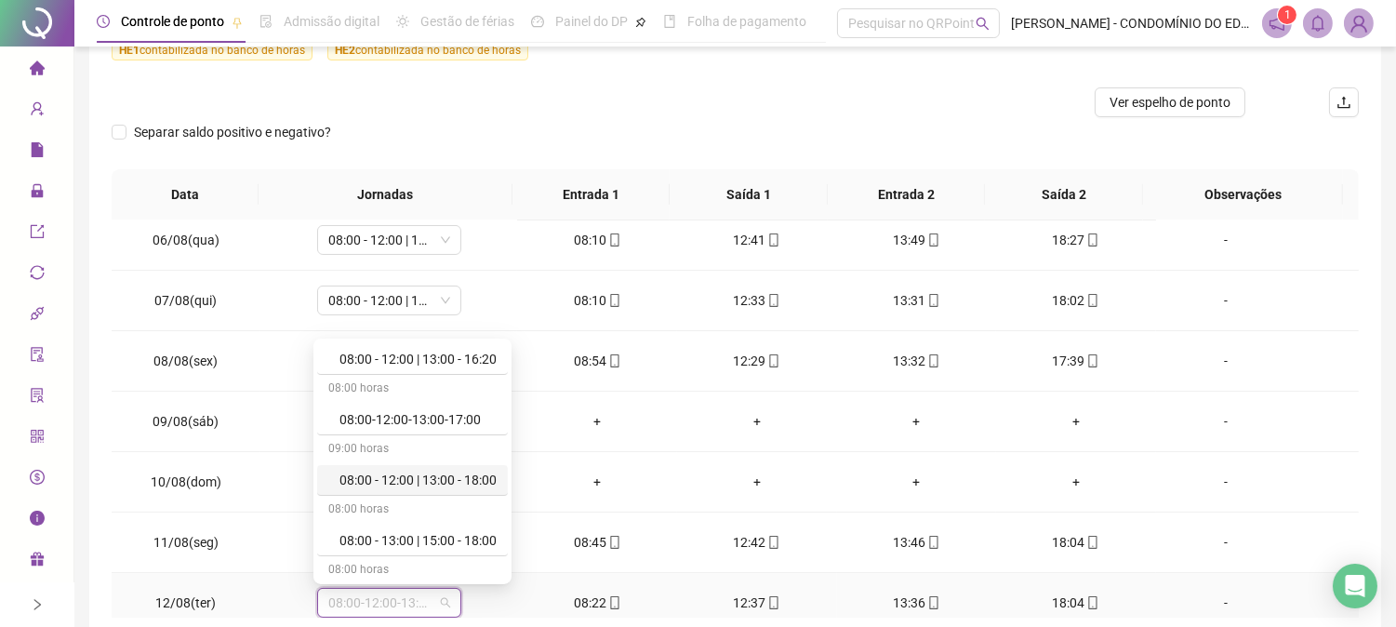
click at [431, 476] on div "08:00 - 12:00 | 13:00 - 18:00" at bounding box center [417, 480] width 157 height 20
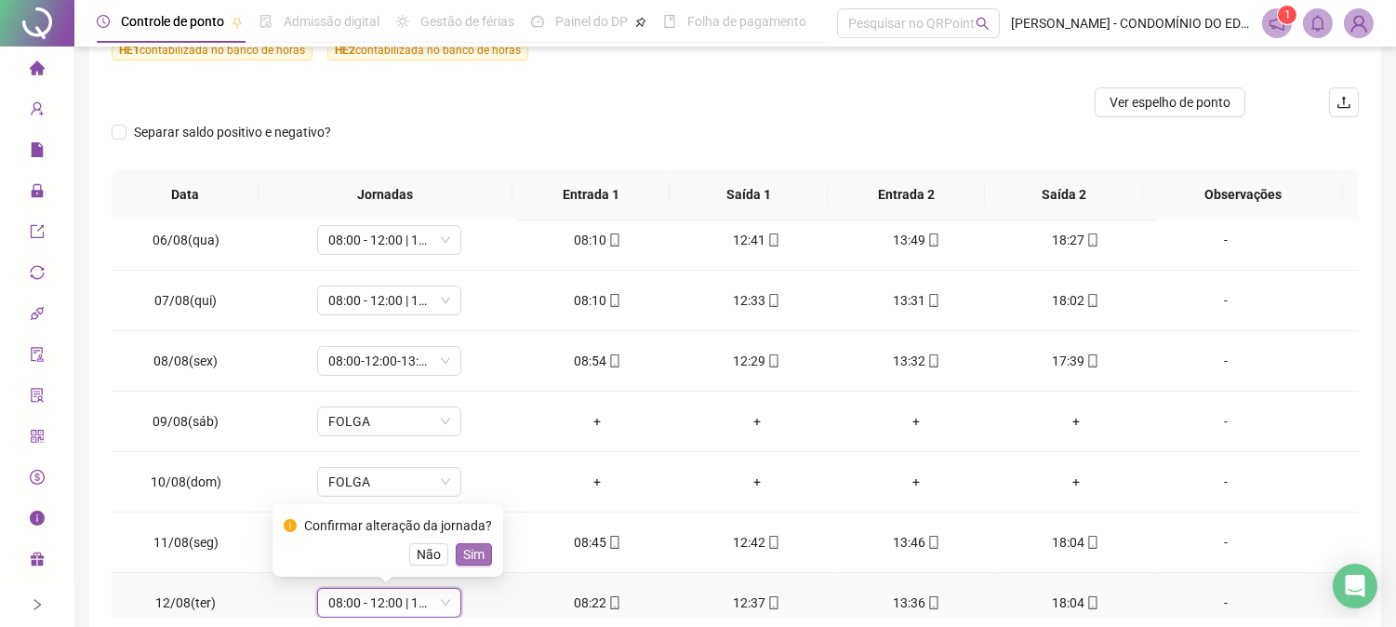
click at [472, 554] on span "Sim" at bounding box center [473, 554] width 21 height 20
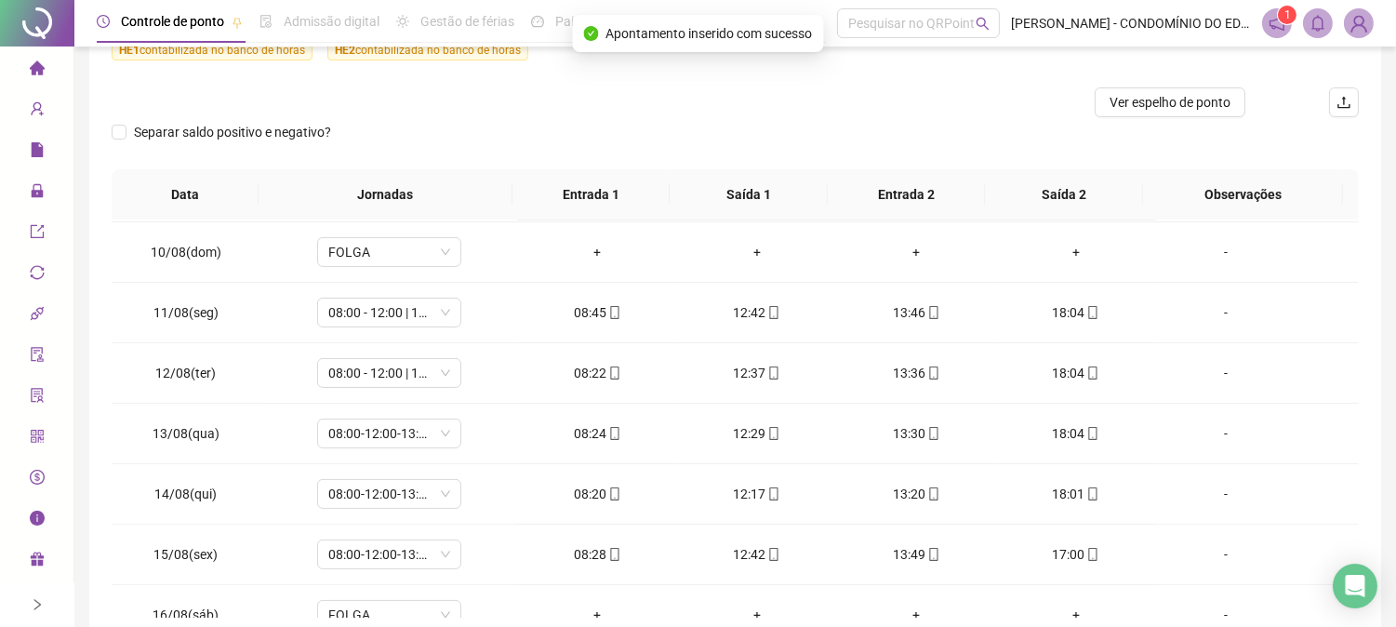
scroll to position [792, 0]
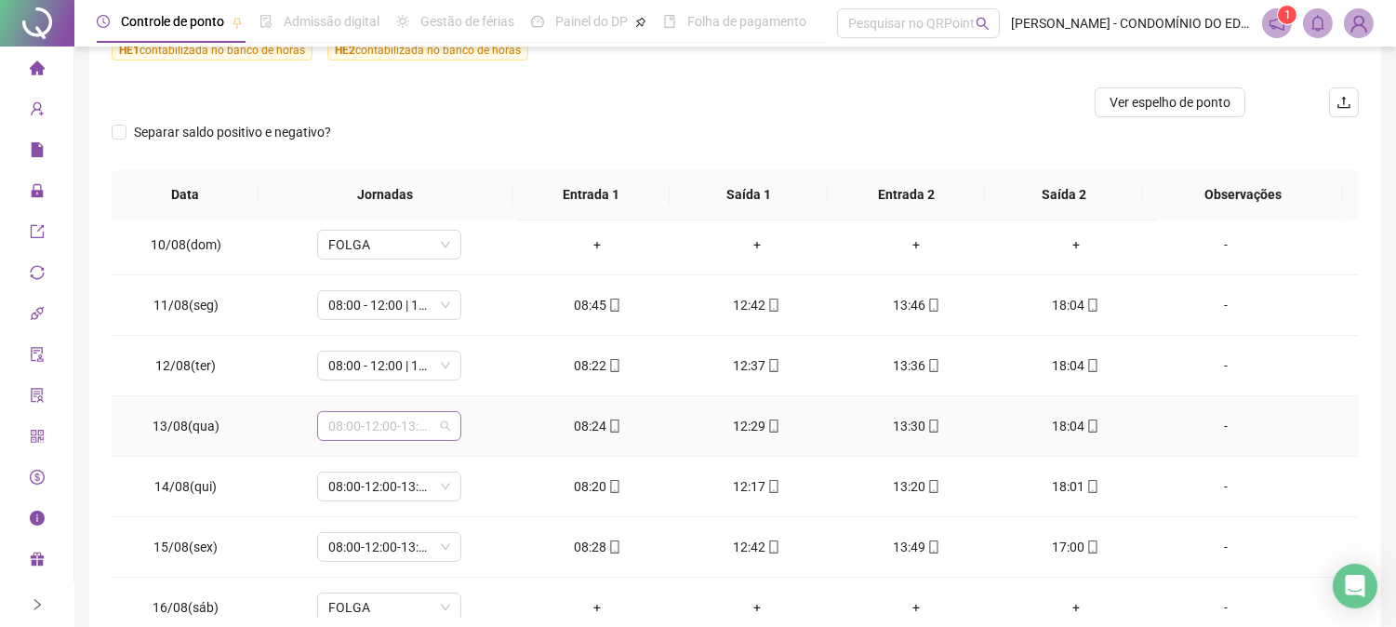
click at [373, 425] on span "08:00-12:00-13:00-17:00" at bounding box center [389, 426] width 122 height 28
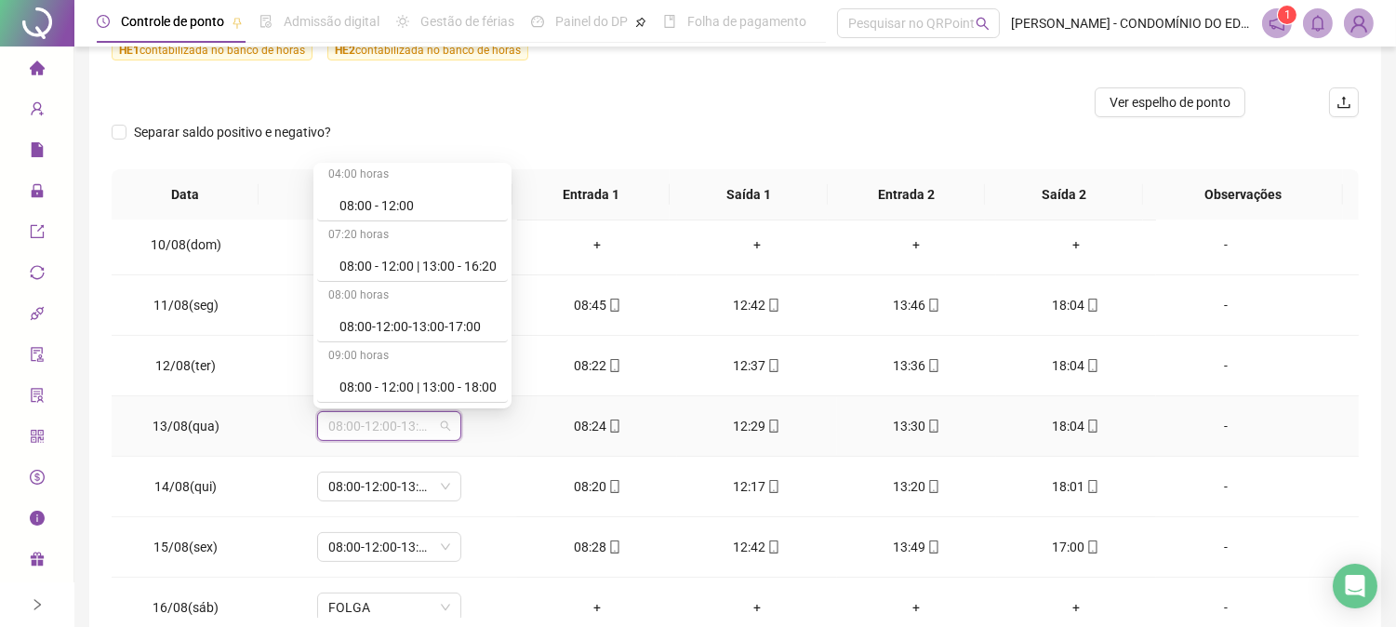
scroll to position [289, 0]
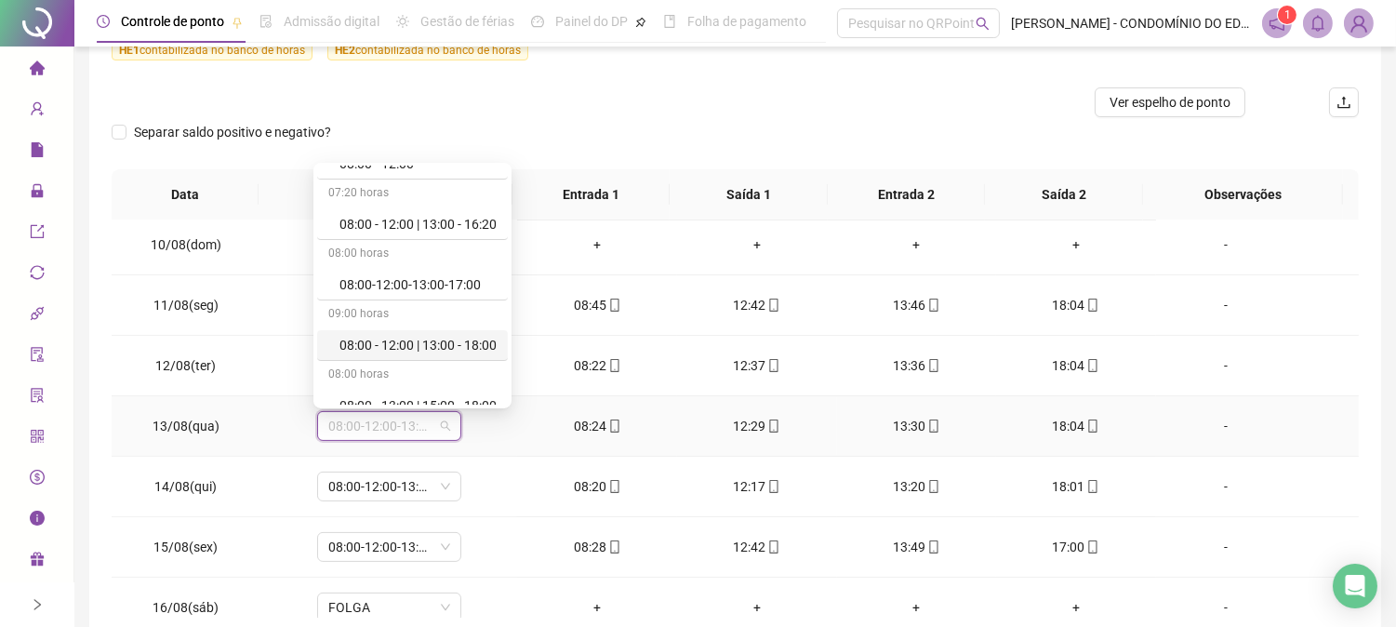
click at [420, 347] on div "08:00 - 12:00 | 13:00 - 18:00" at bounding box center [417, 345] width 157 height 20
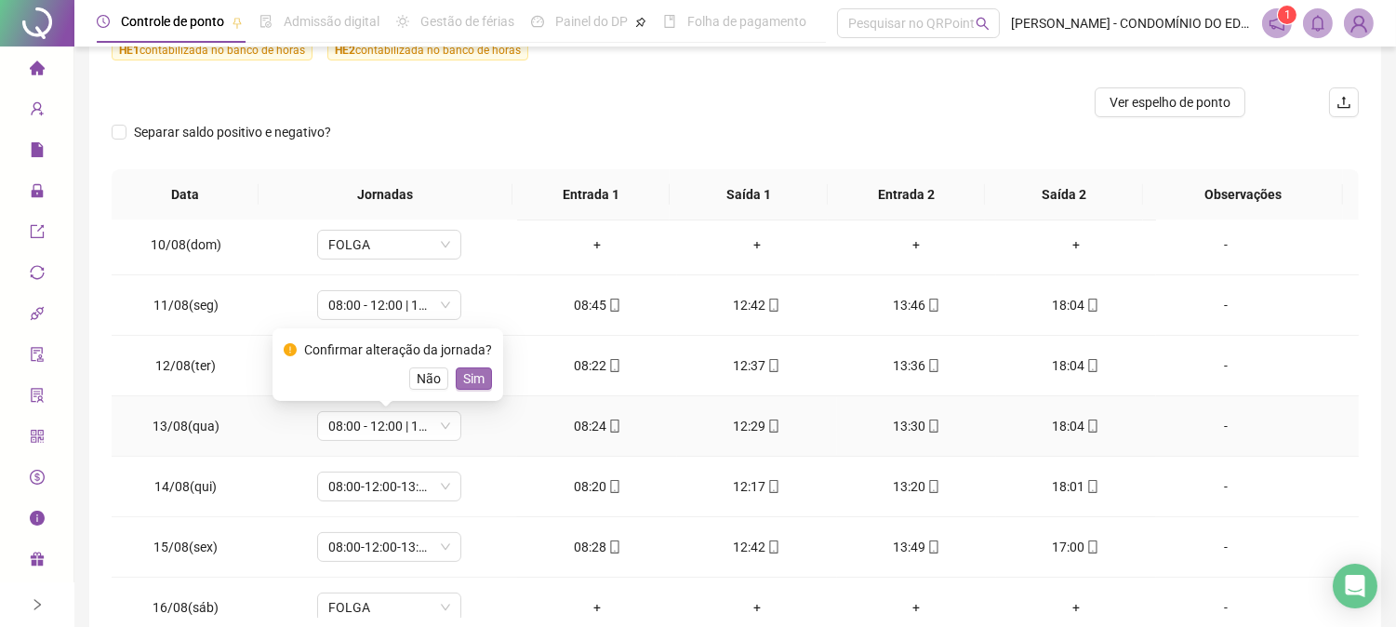
click at [469, 378] on span "Sim" at bounding box center [473, 378] width 21 height 20
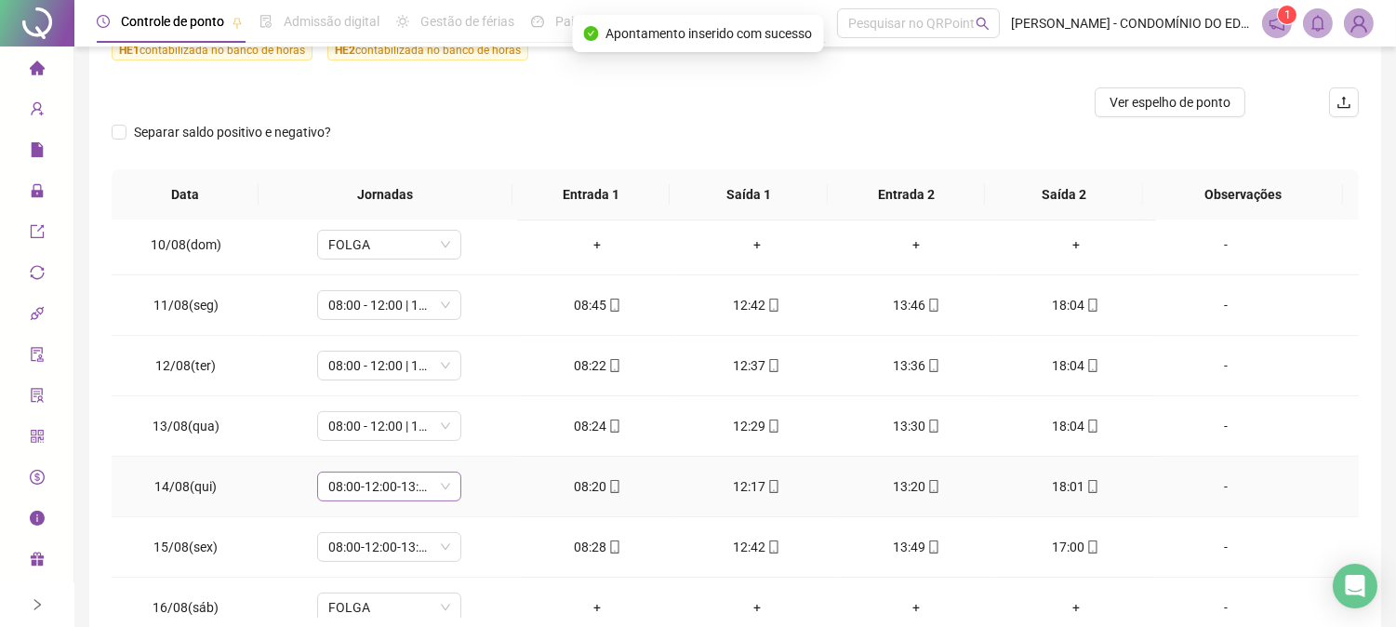
click at [403, 482] on span "08:00-12:00-13:00-17:00" at bounding box center [389, 486] width 122 height 28
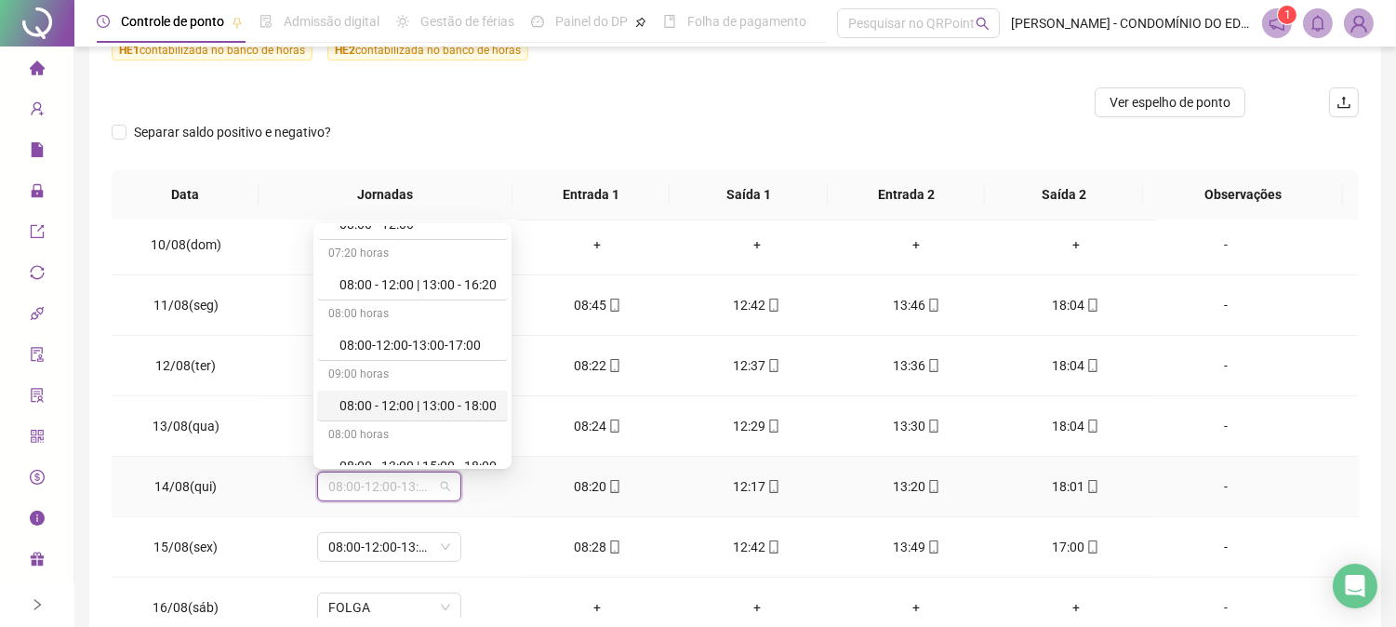
click at [428, 403] on div "08:00 - 12:00 | 13:00 - 18:00" at bounding box center [417, 405] width 157 height 20
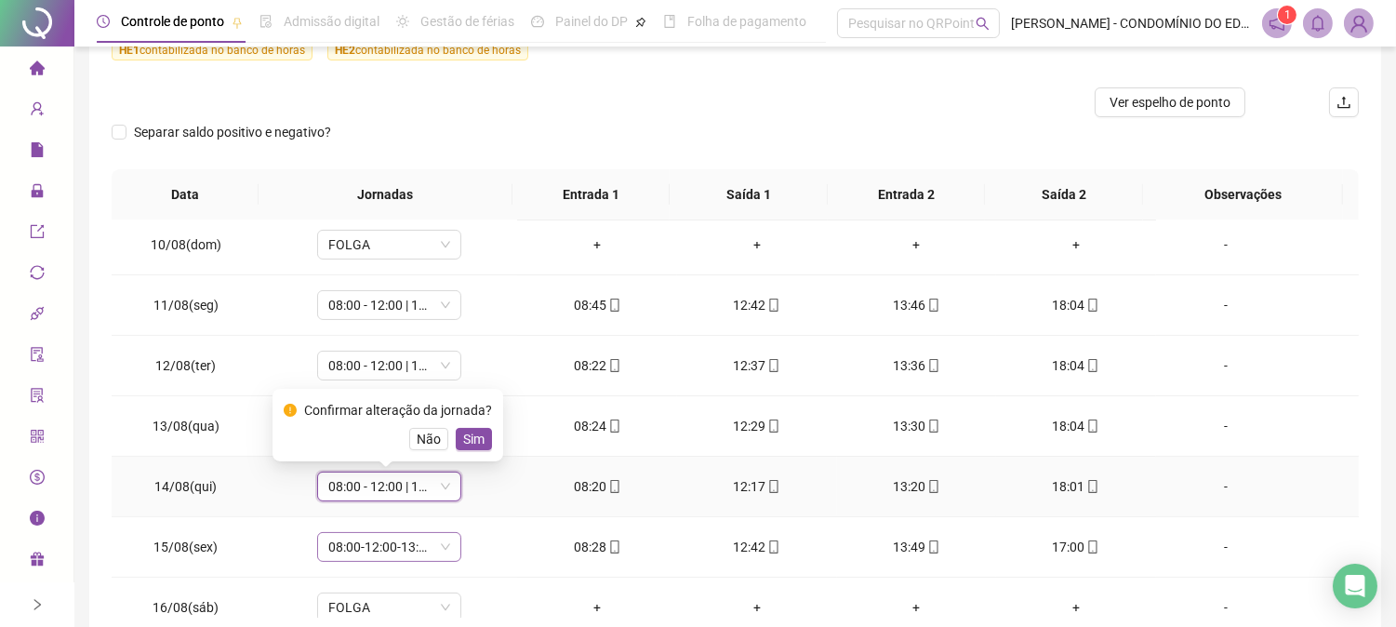
drag, startPoint x: 466, startPoint y: 441, endPoint x: 366, endPoint y: 559, distance: 155.1
click at [465, 439] on span "Sim" at bounding box center [473, 439] width 21 height 20
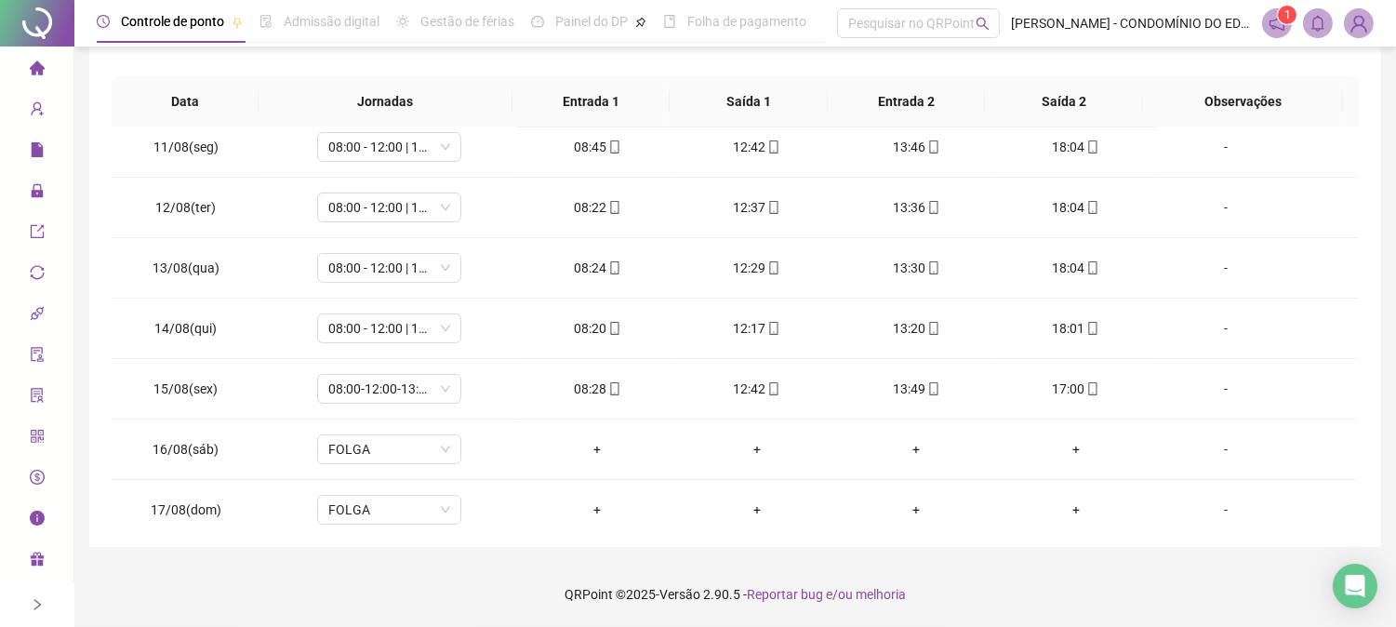
scroll to position [934, 0]
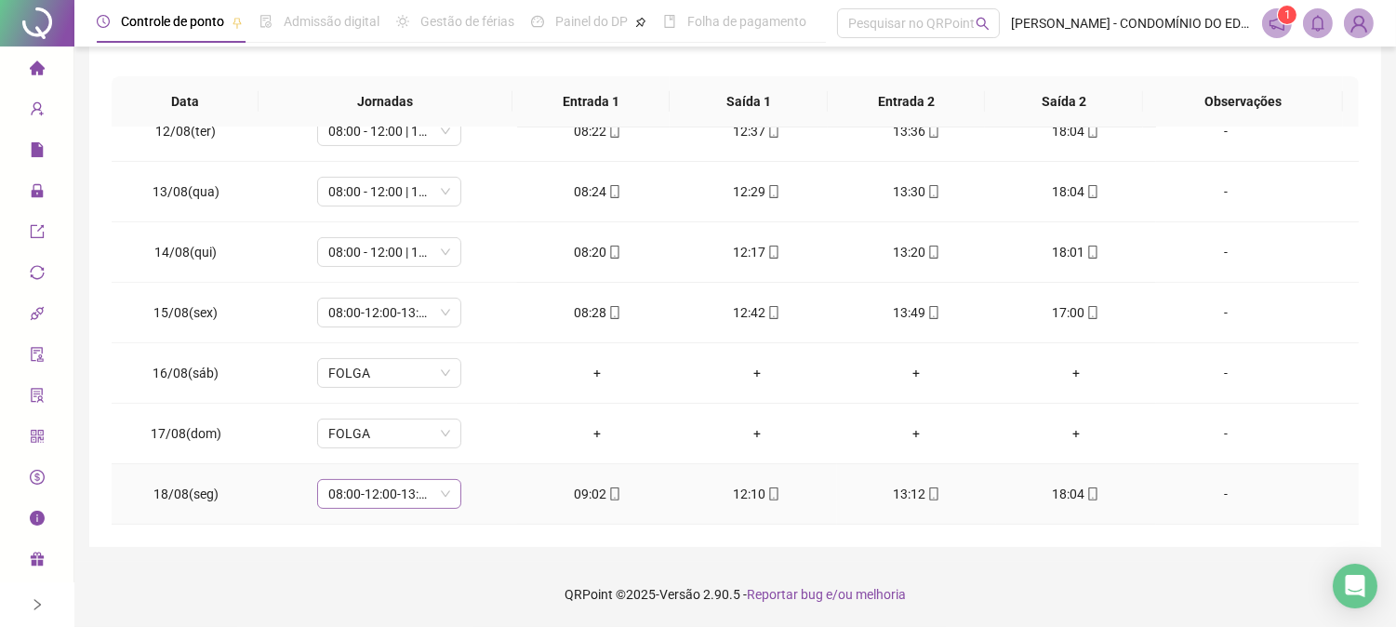
click at [375, 499] on span "08:00-12:00-13:00-17:00" at bounding box center [389, 494] width 122 height 28
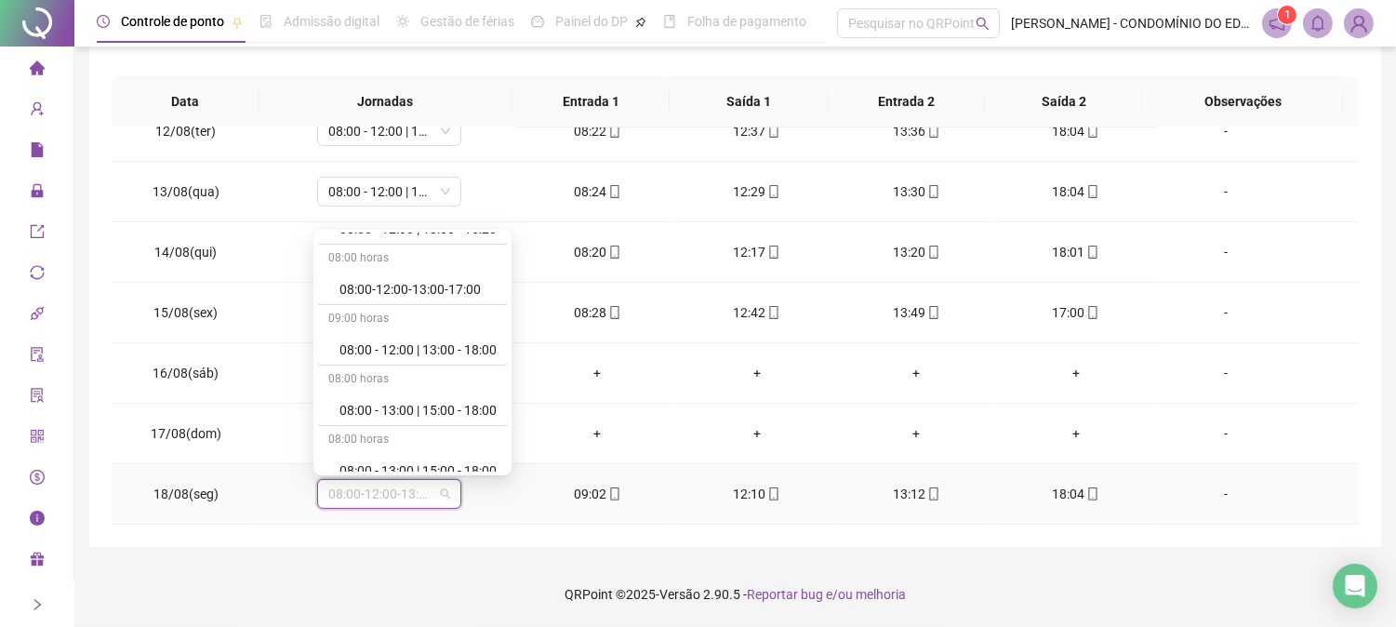
scroll to position [372, 0]
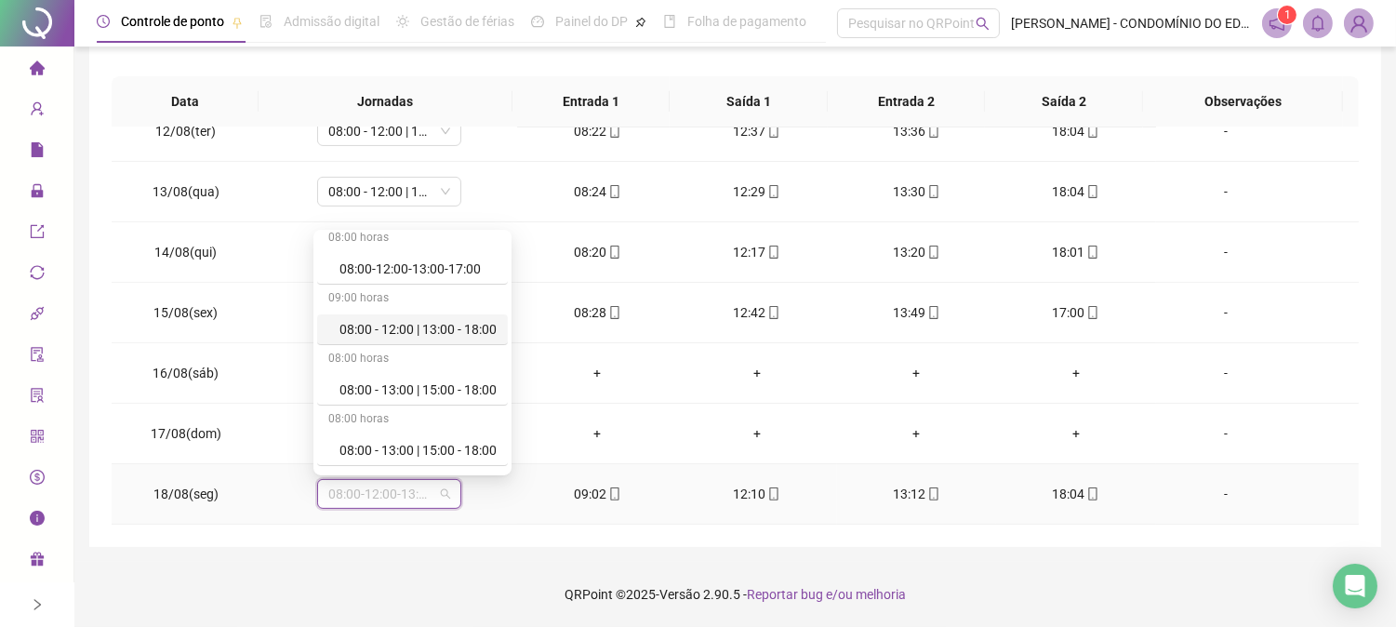
click at [435, 326] on div "08:00 - 12:00 | 13:00 - 18:00" at bounding box center [417, 329] width 157 height 20
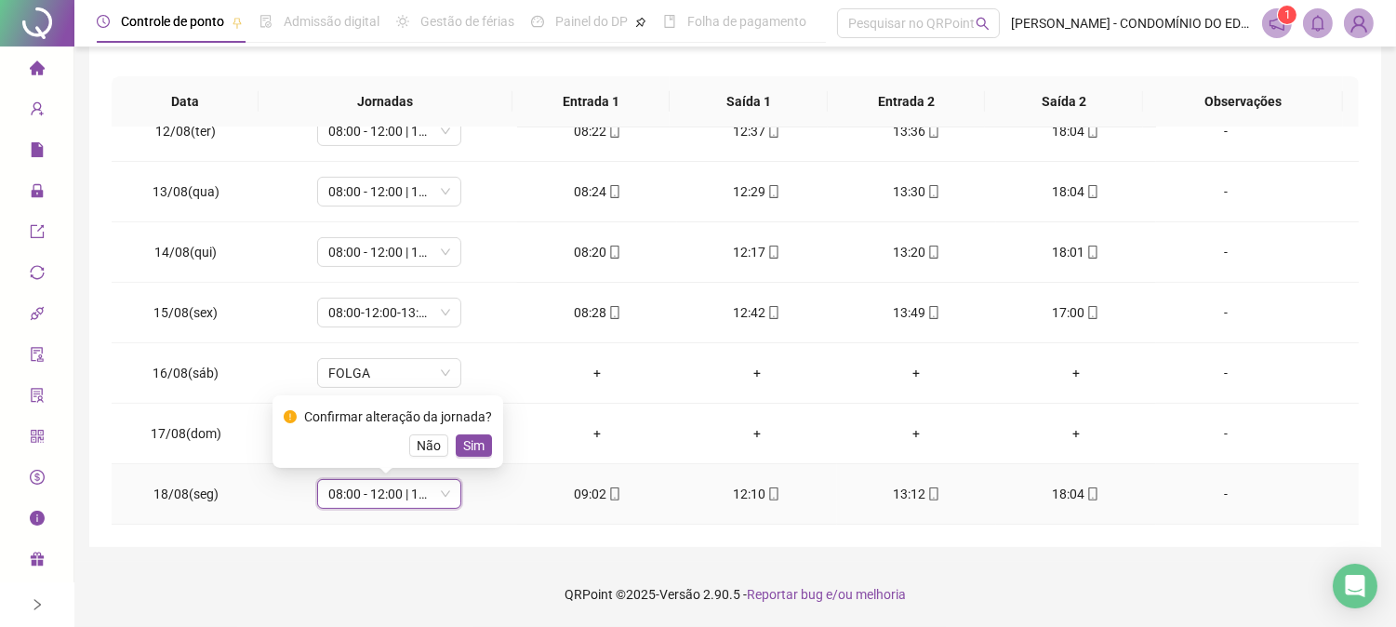
click at [475, 444] on span "Sim" at bounding box center [473, 445] width 21 height 20
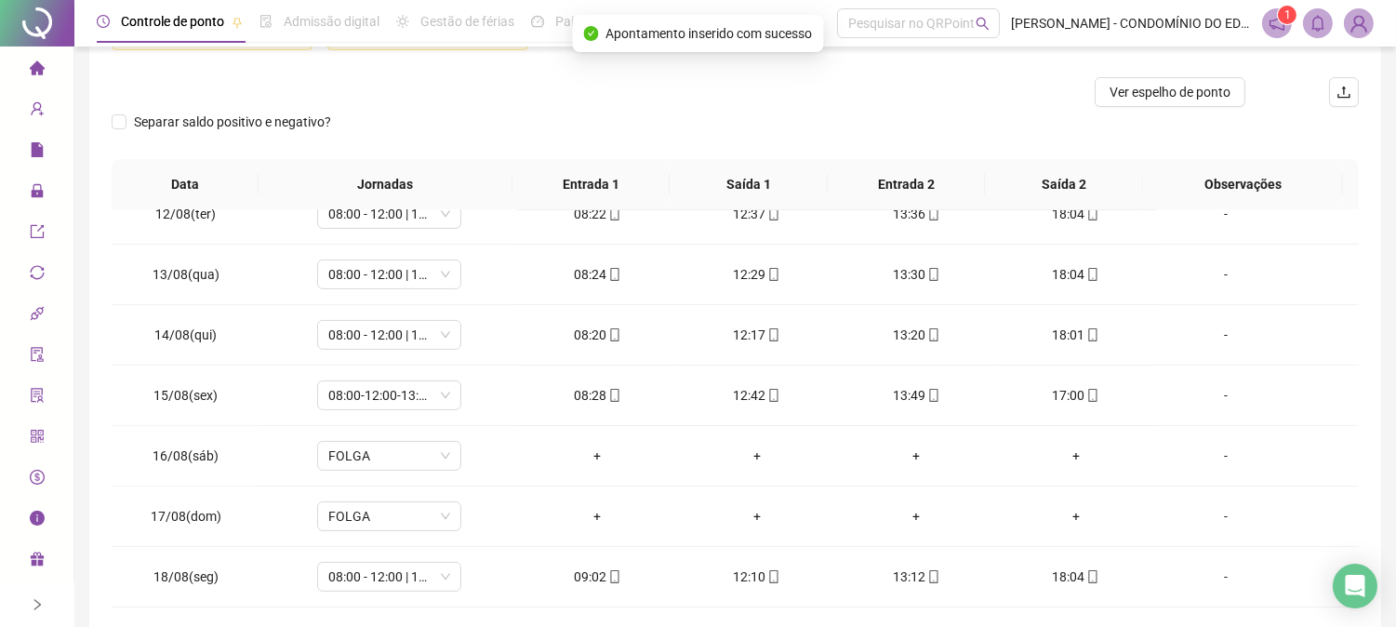
scroll to position [0, 0]
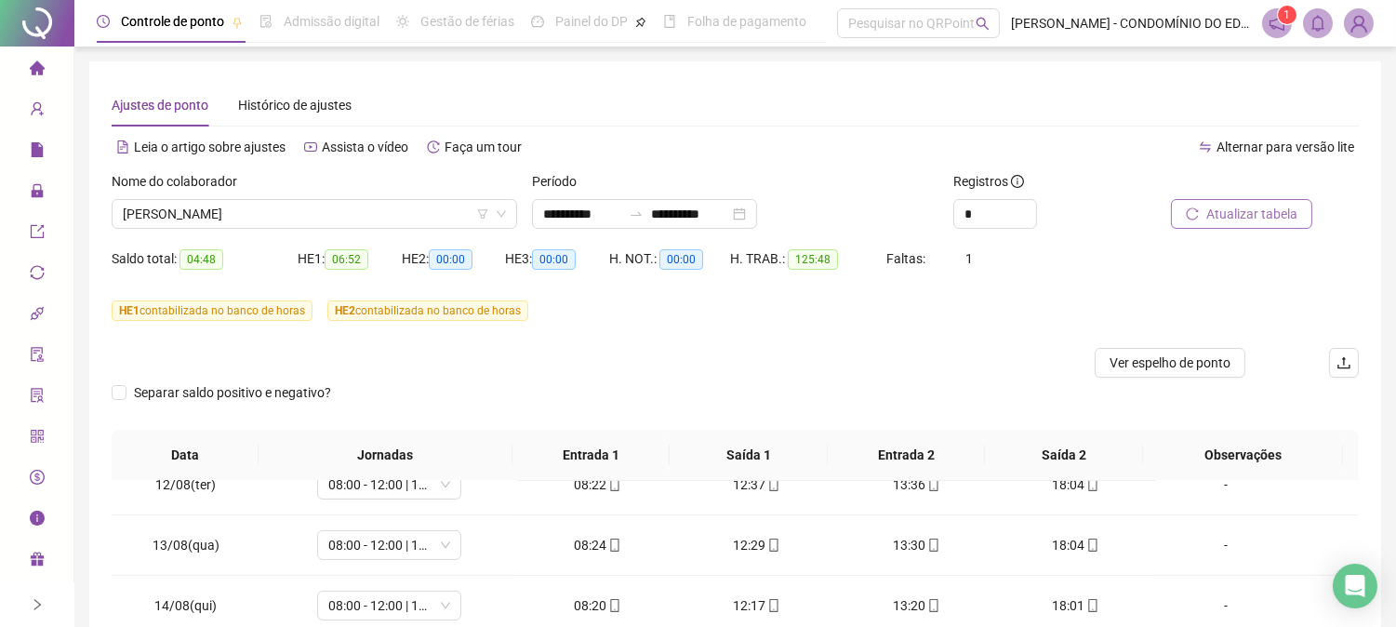
click at [1228, 210] on span "Atualizar tabela" at bounding box center [1251, 214] width 91 height 20
click at [198, 211] on span "[PERSON_NAME]" at bounding box center [314, 214] width 383 height 28
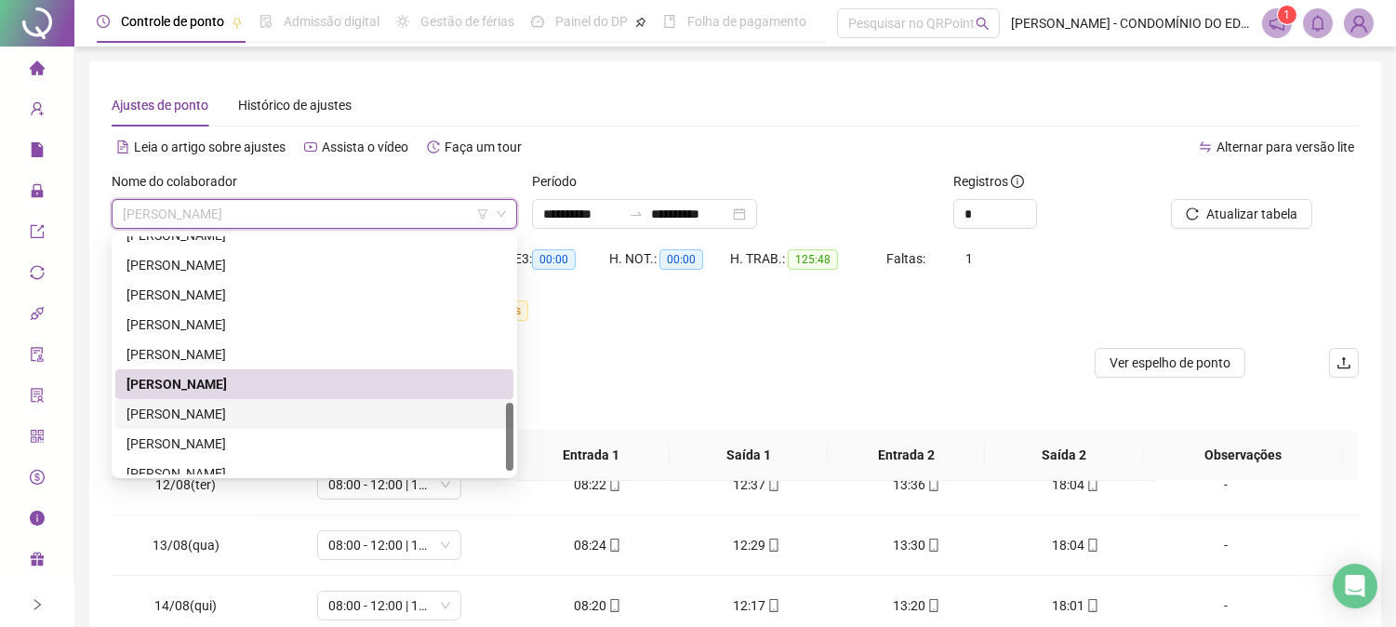
click at [206, 413] on div "[PERSON_NAME]" at bounding box center [314, 414] width 376 height 20
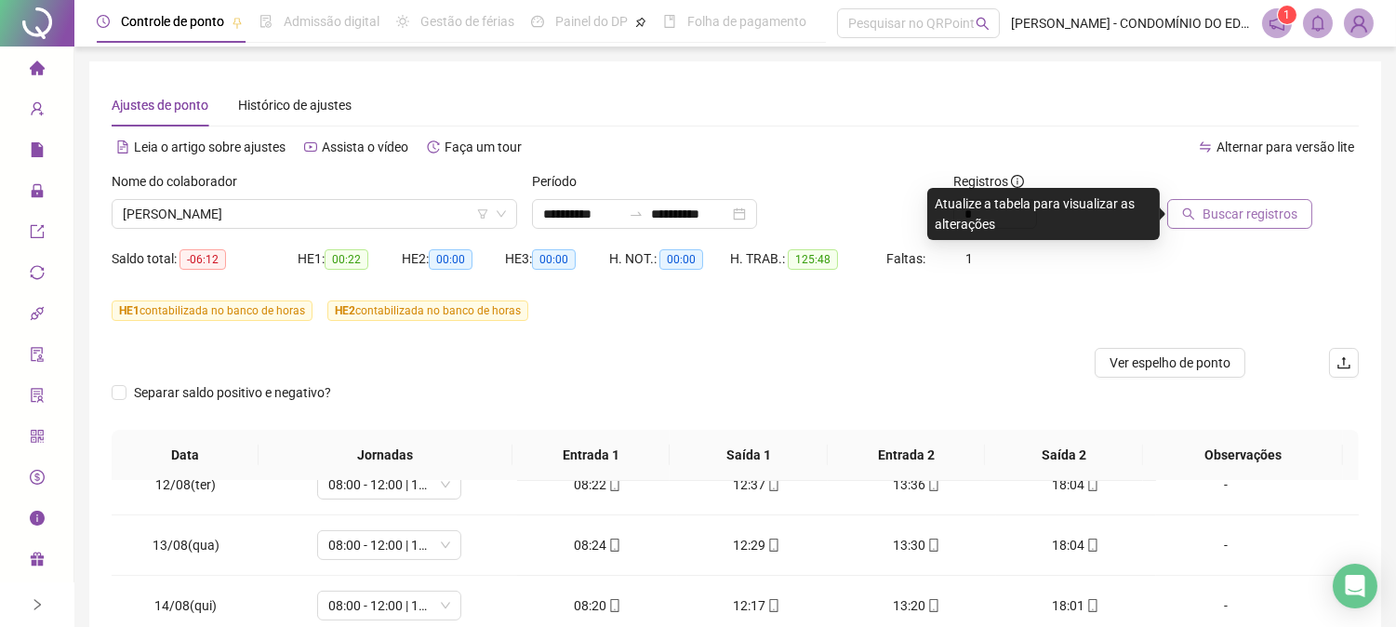
click at [1218, 214] on span "Buscar registros" at bounding box center [1250, 214] width 95 height 20
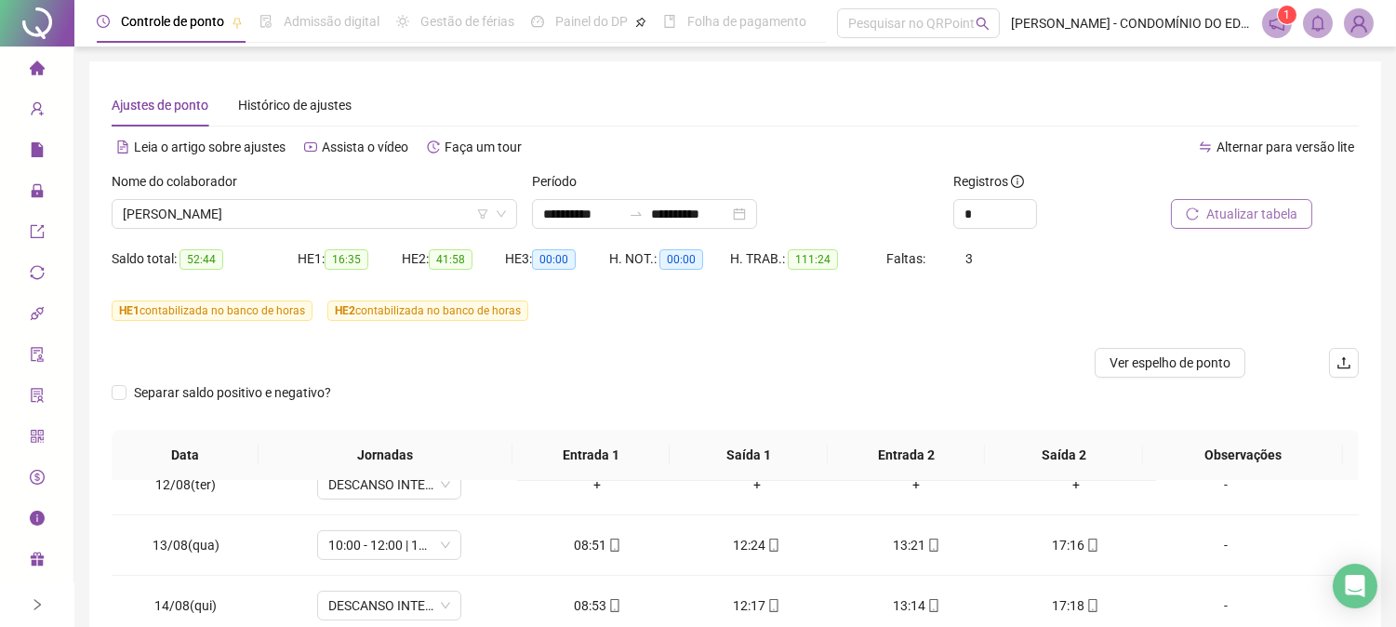
click at [1268, 209] on span "Atualizar tabela" at bounding box center [1251, 214] width 91 height 20
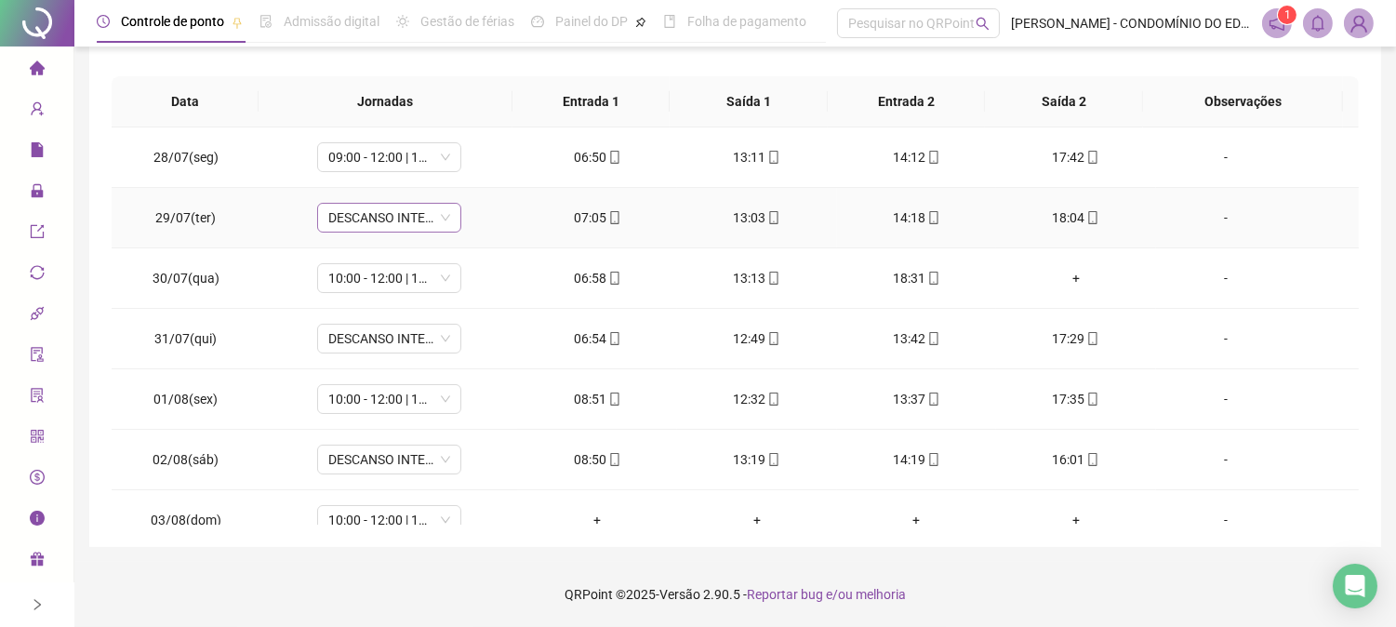
click at [376, 209] on span "DESCANSO INTER-JORNADA" at bounding box center [389, 218] width 122 height 28
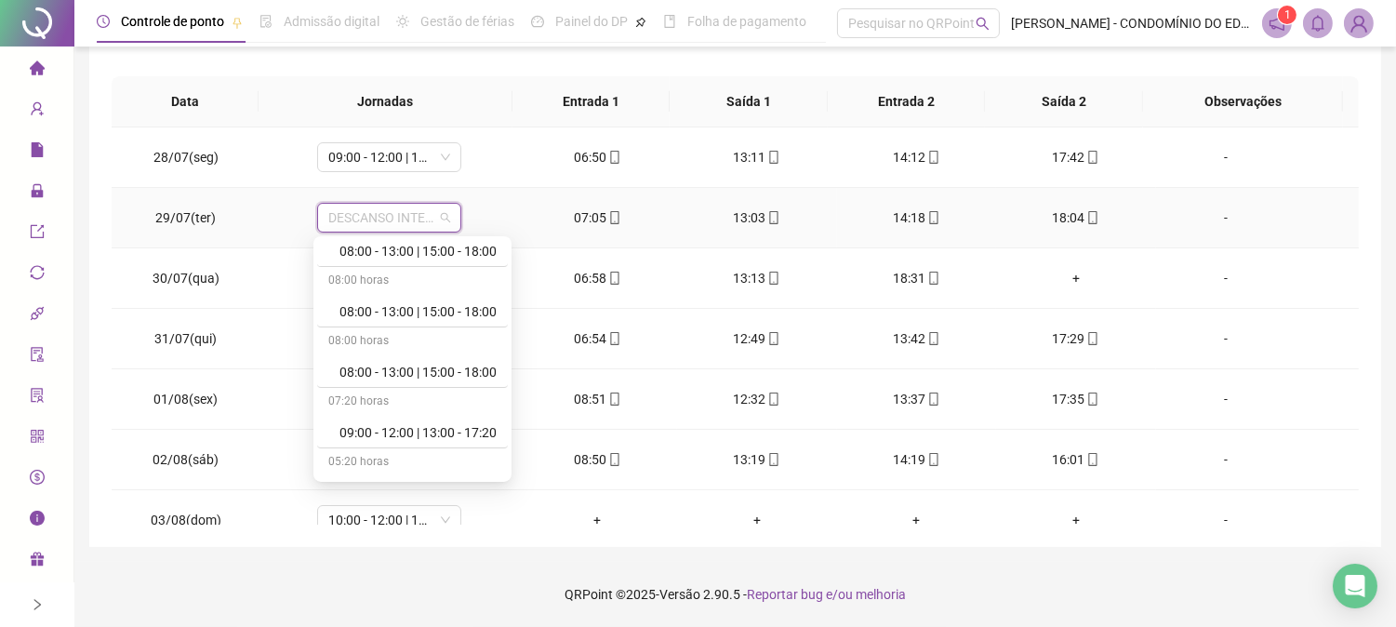
scroll to position [537, 0]
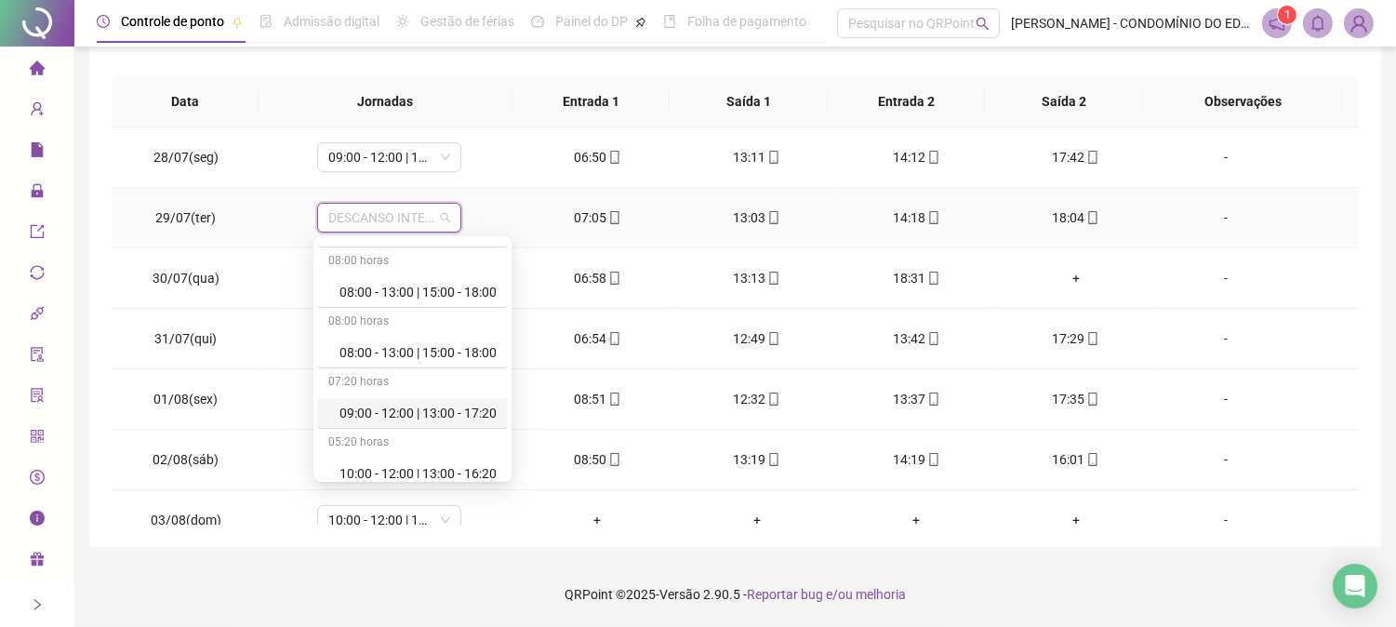
click at [472, 410] on div "09:00 - 12:00 | 13:00 - 17:20" at bounding box center [417, 413] width 157 height 20
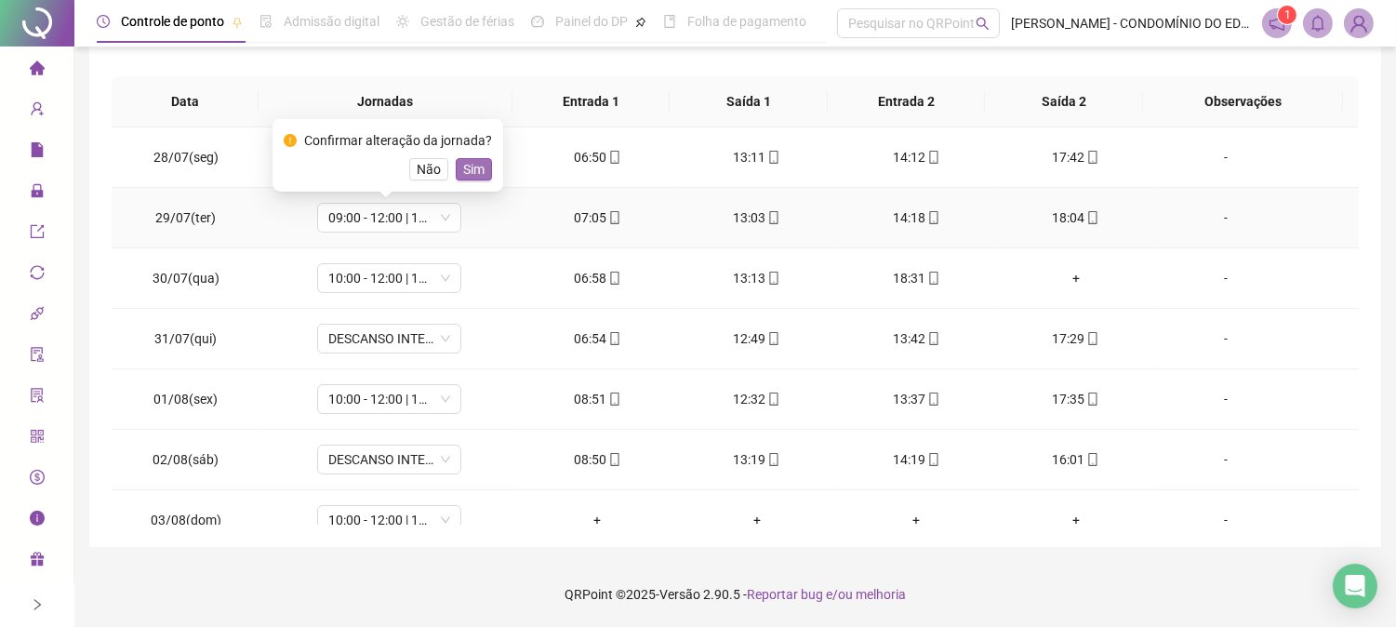
click at [472, 163] on span "Sim" at bounding box center [473, 169] width 21 height 20
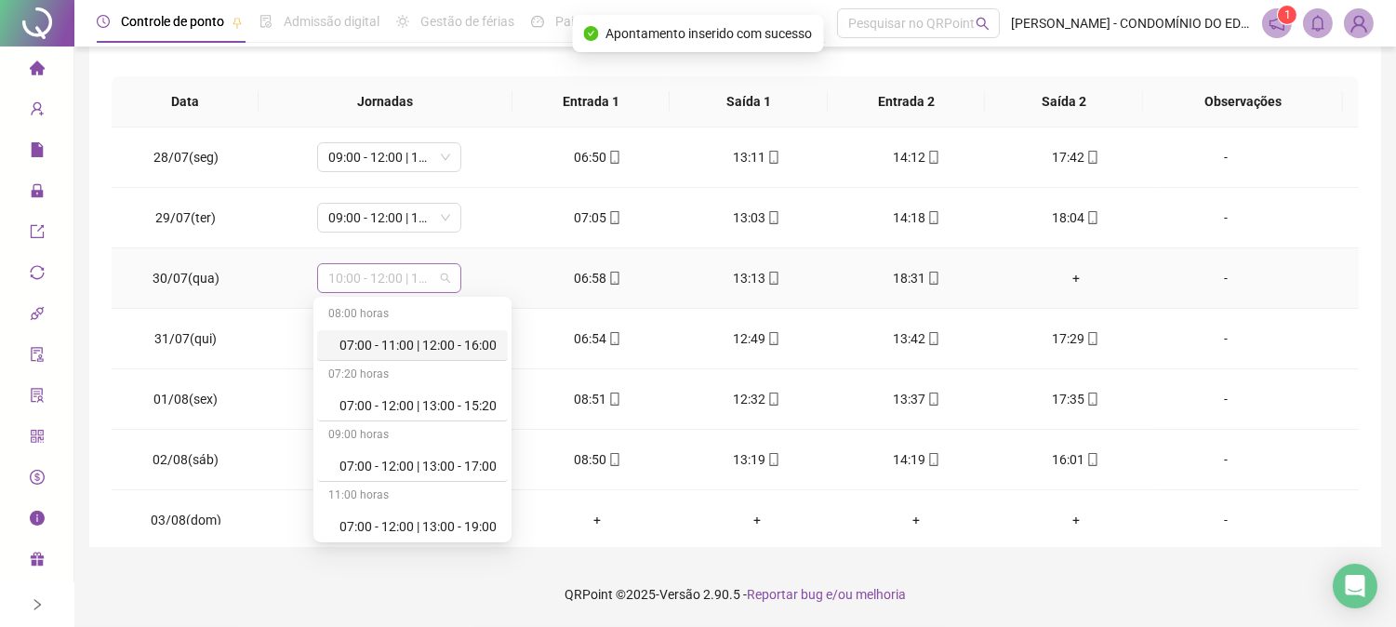
click at [375, 286] on span "10:00 - 12:00 | 13:00 - 18:20" at bounding box center [389, 278] width 122 height 28
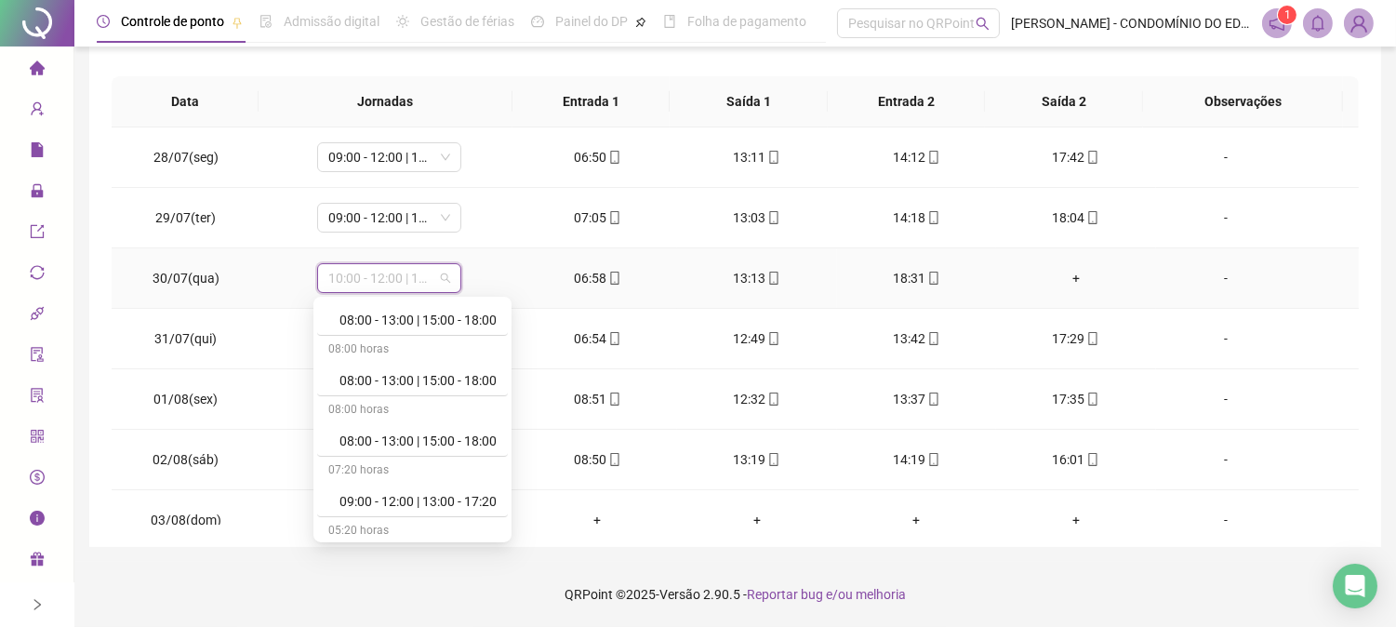
scroll to position [551, 0]
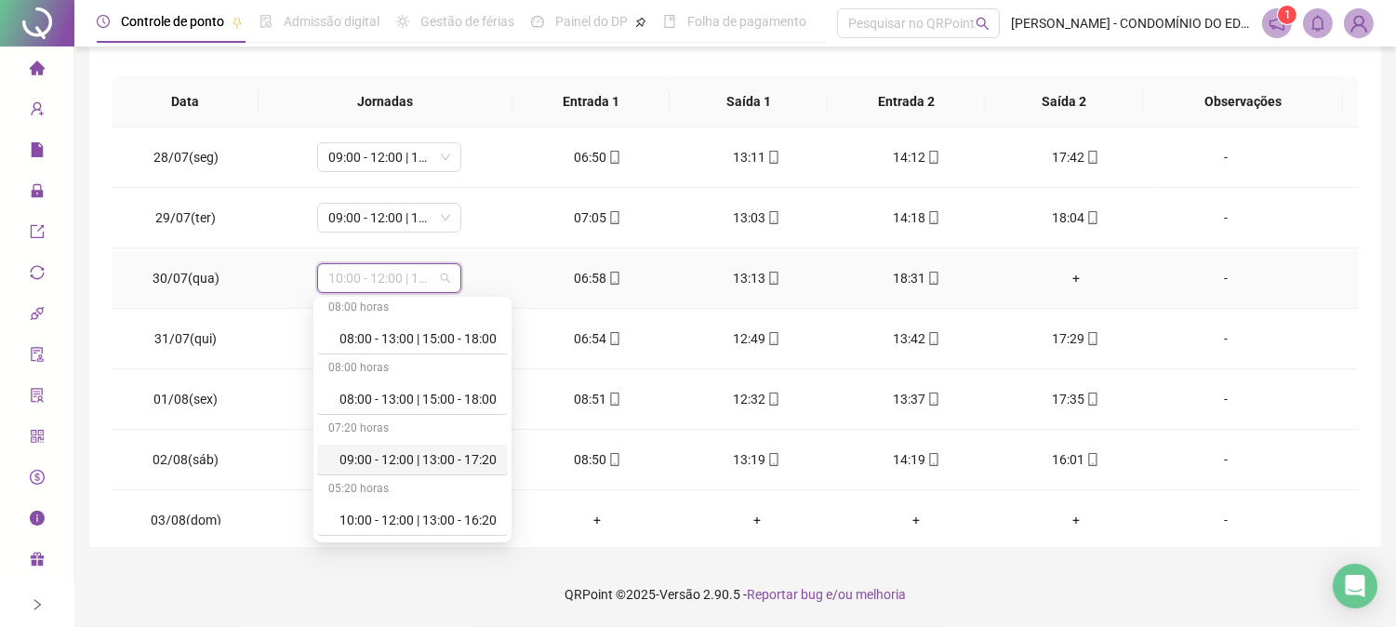
click at [474, 459] on div "09:00 - 12:00 | 13:00 - 17:20" at bounding box center [417, 459] width 157 height 20
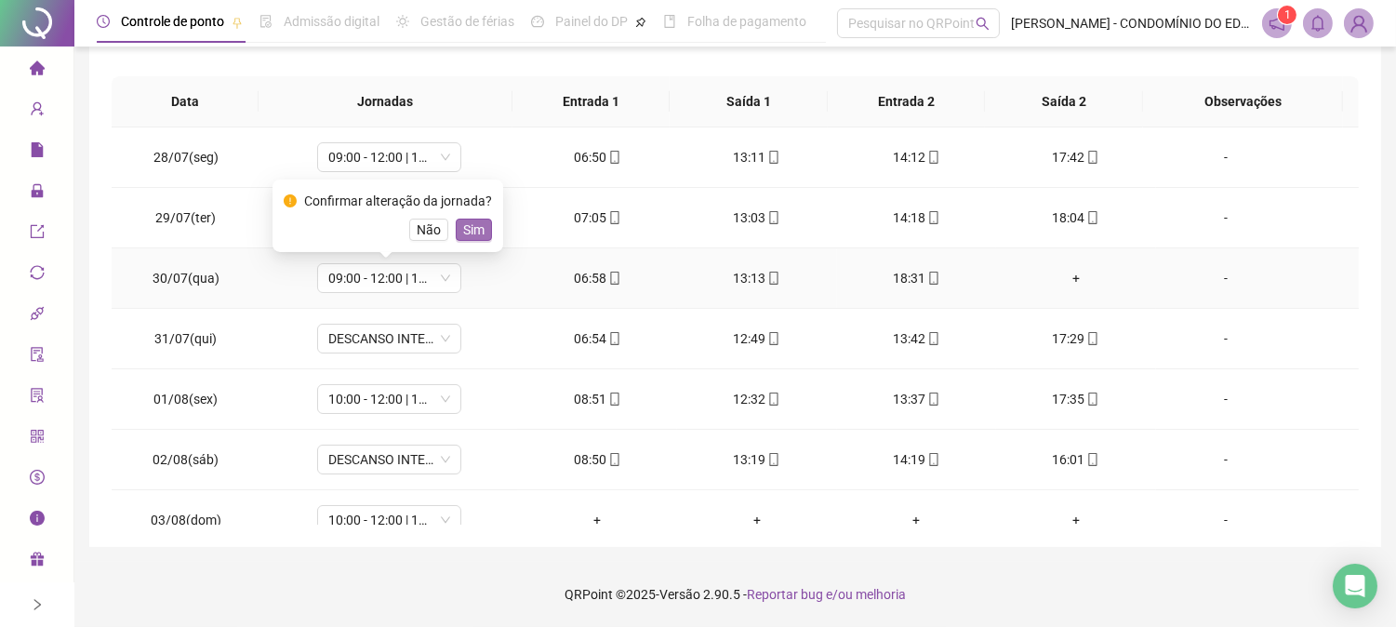
click at [463, 228] on span "Sim" at bounding box center [473, 230] width 21 height 20
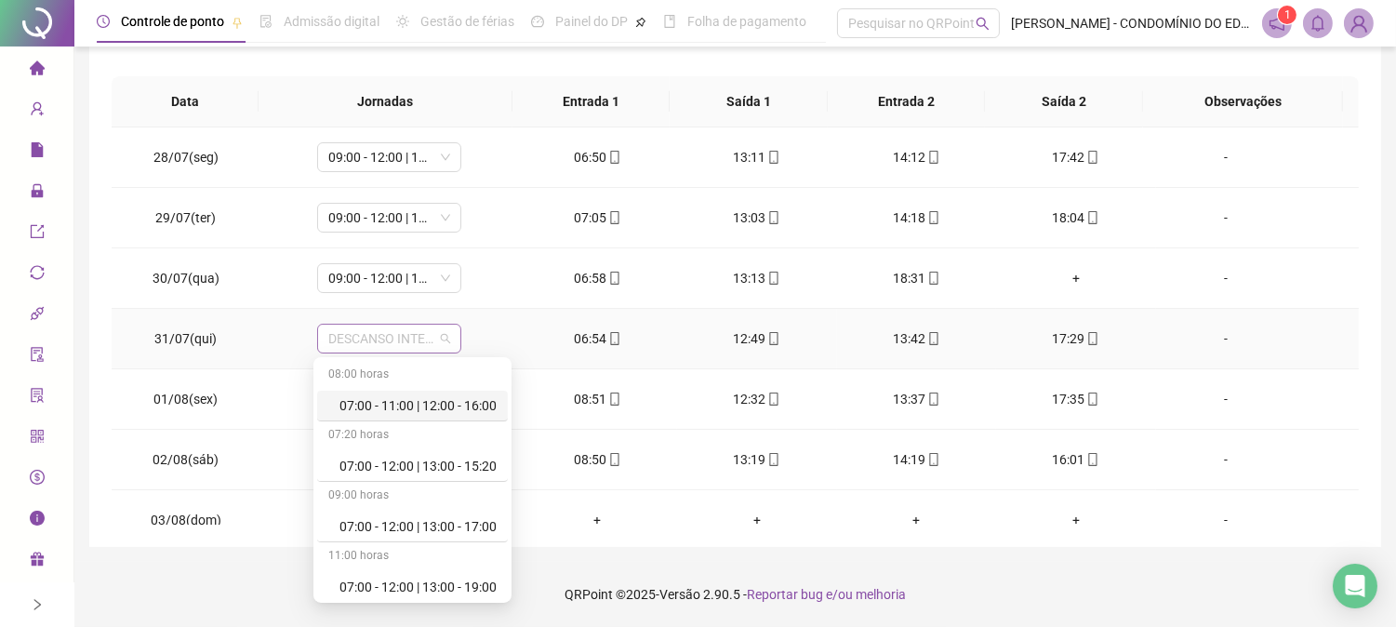
click at [377, 339] on span "DESCANSO INTER-JORNADA" at bounding box center [389, 339] width 122 height 28
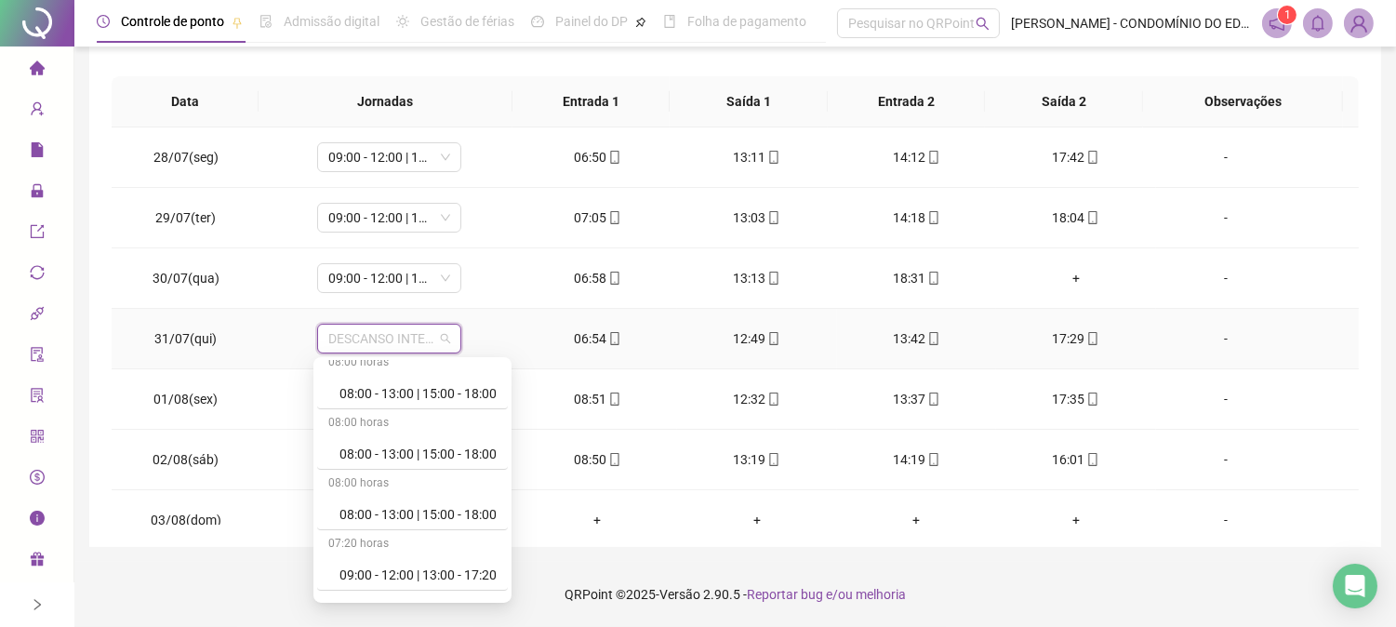
scroll to position [606, 0]
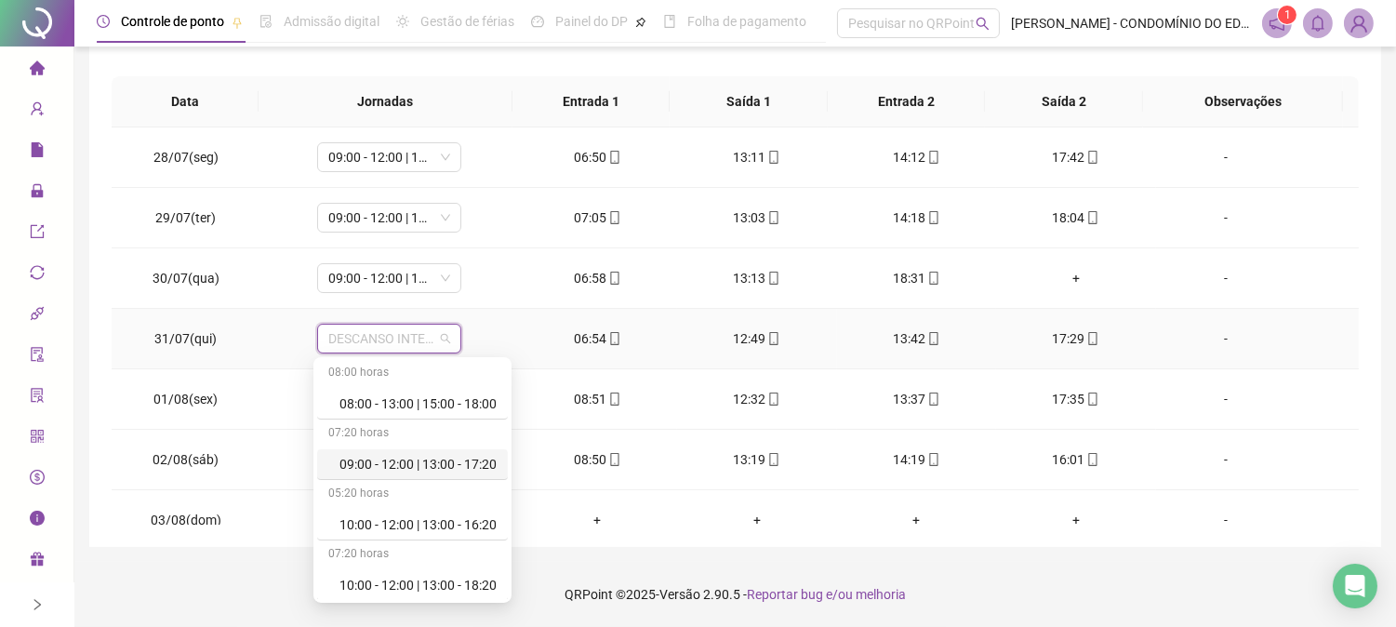
click at [443, 458] on div "09:00 - 12:00 | 13:00 - 17:20" at bounding box center [417, 464] width 157 height 20
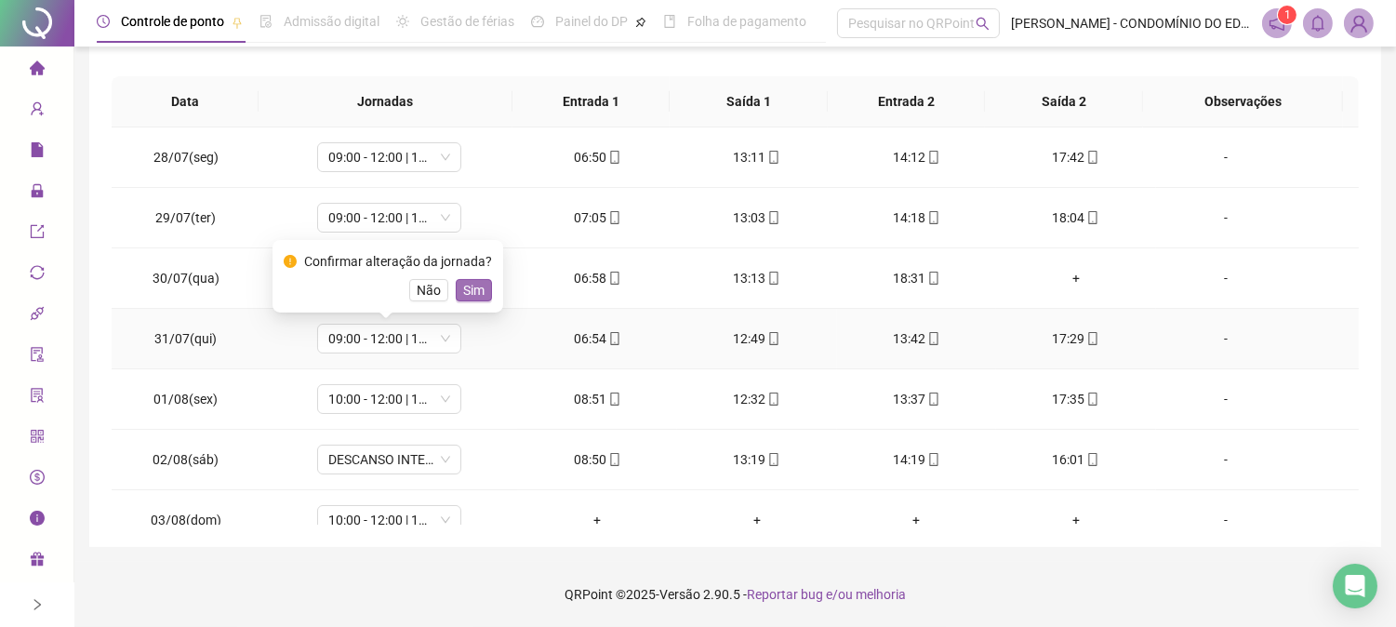
click at [463, 283] on span "Sim" at bounding box center [473, 290] width 21 height 20
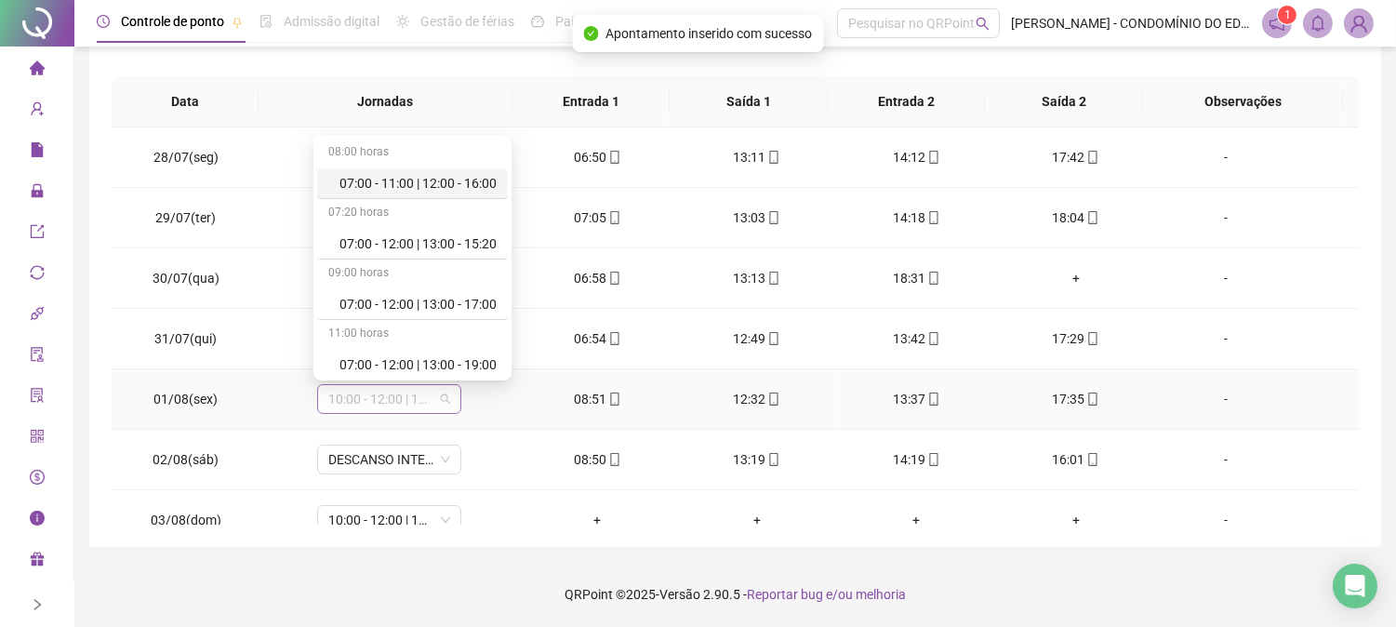
click at [389, 406] on span "10:00 - 12:00 | 13:00 - 18:20" at bounding box center [389, 399] width 122 height 28
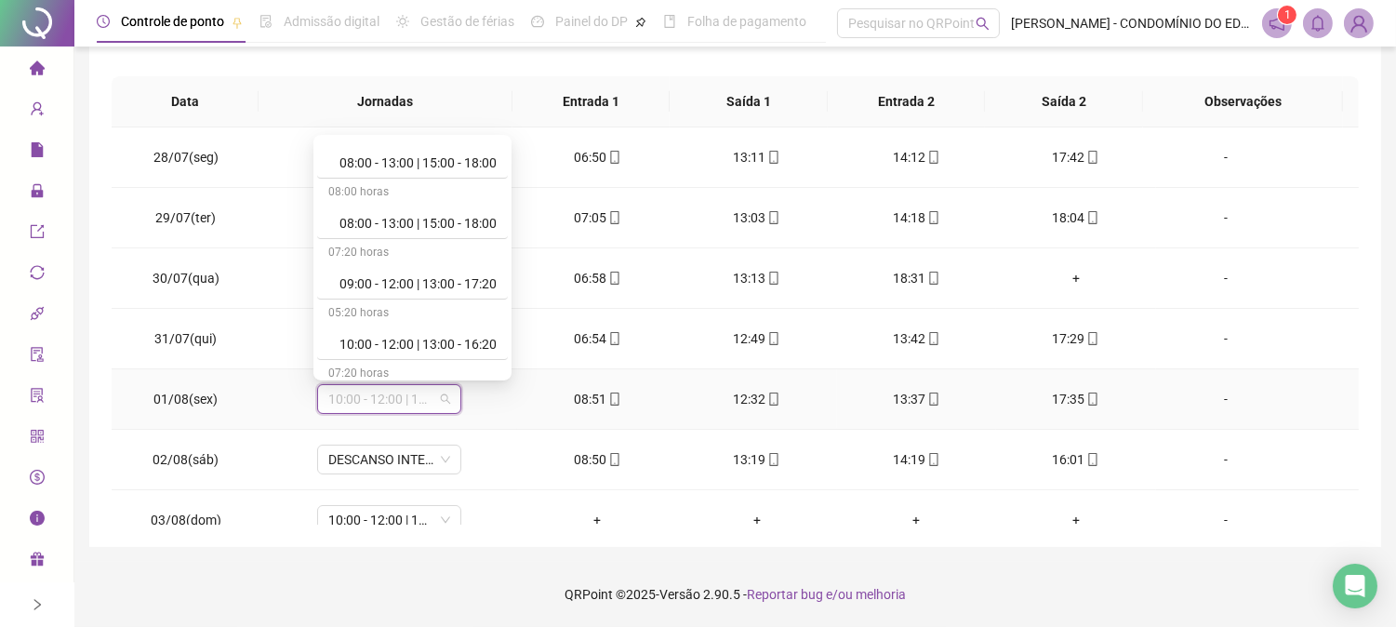
scroll to position [592, 0]
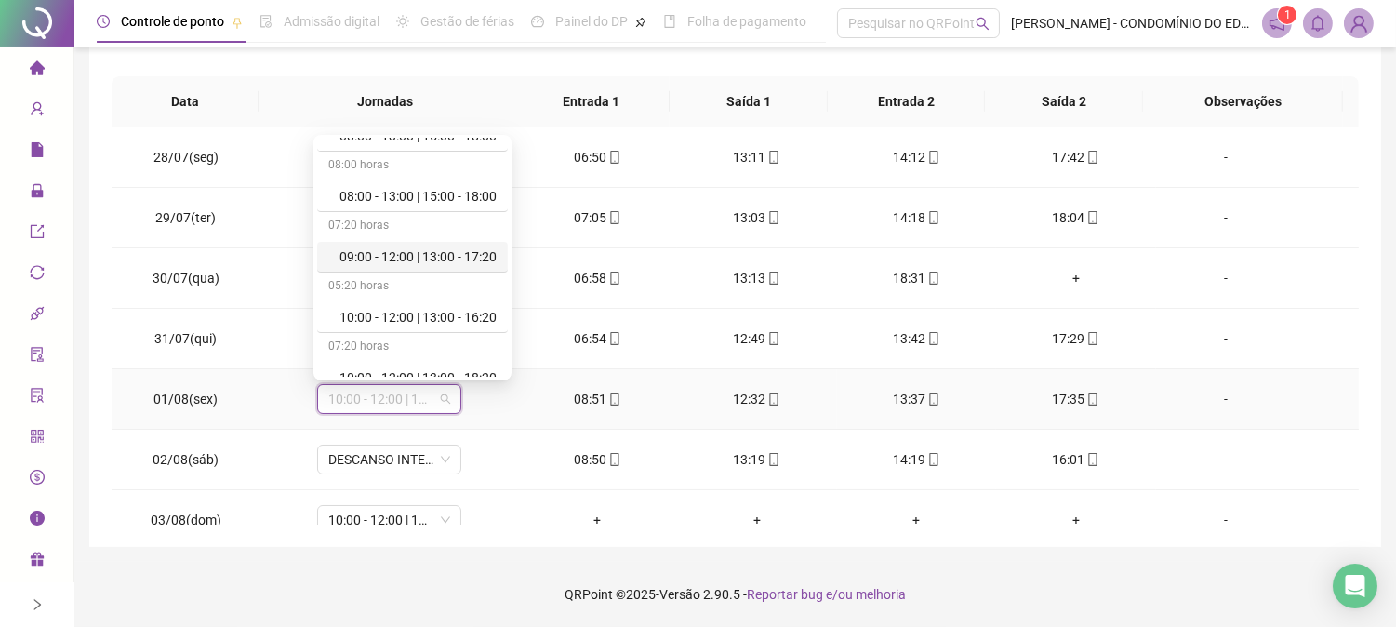
click at [479, 246] on div "09:00 - 12:00 | 13:00 - 17:20" at bounding box center [417, 256] width 157 height 20
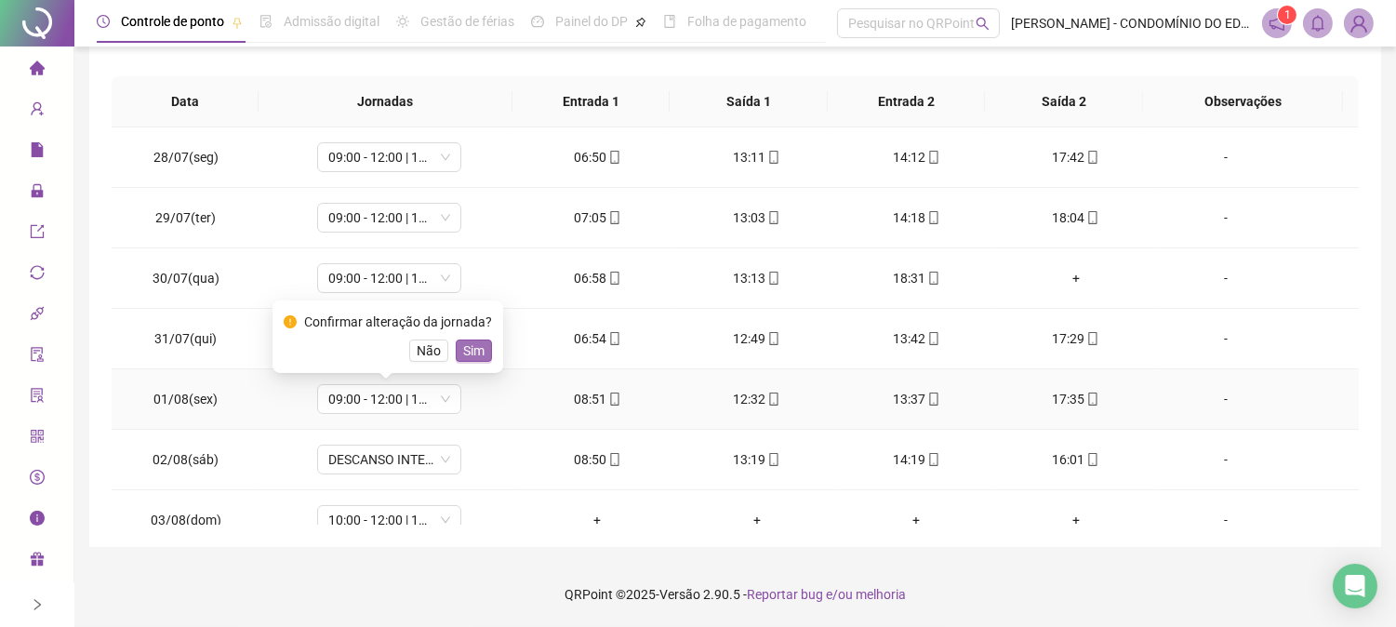
click at [468, 347] on span "Sim" at bounding box center [473, 350] width 21 height 20
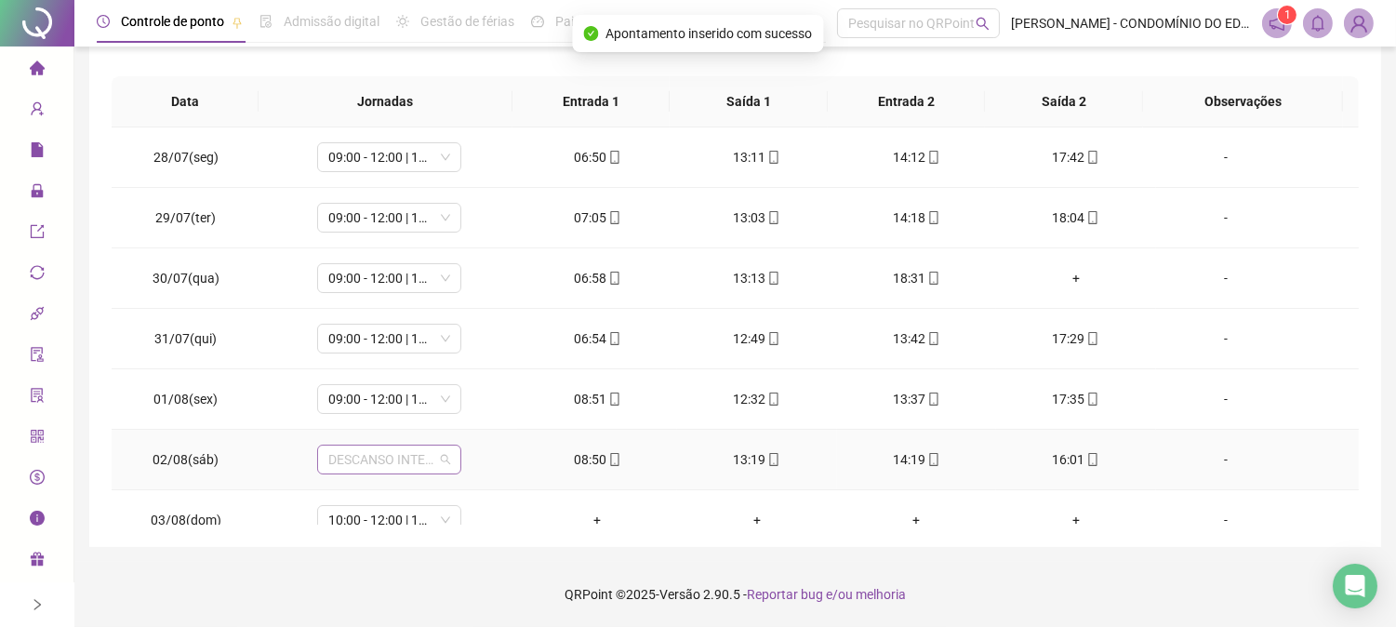
click at [370, 466] on span "DESCANSO INTER-JORNADA" at bounding box center [389, 460] width 122 height 28
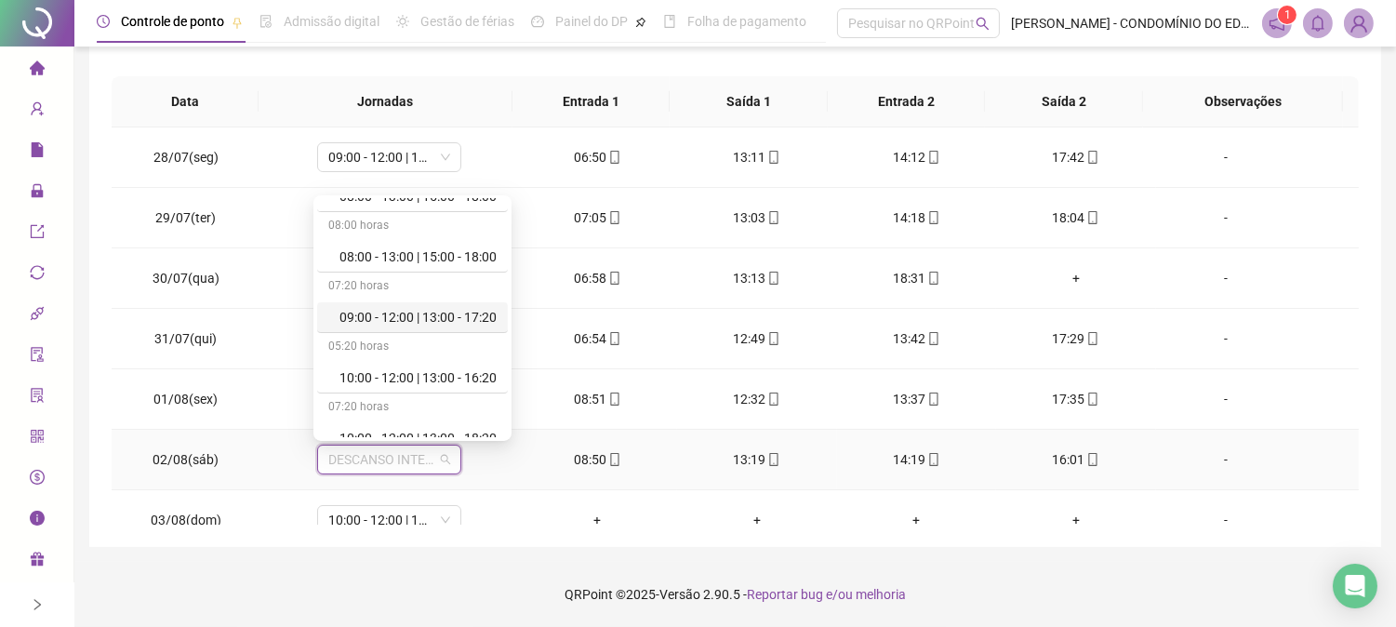
click at [472, 321] on div "09:00 - 12:00 | 13:00 - 17:20" at bounding box center [417, 317] width 157 height 20
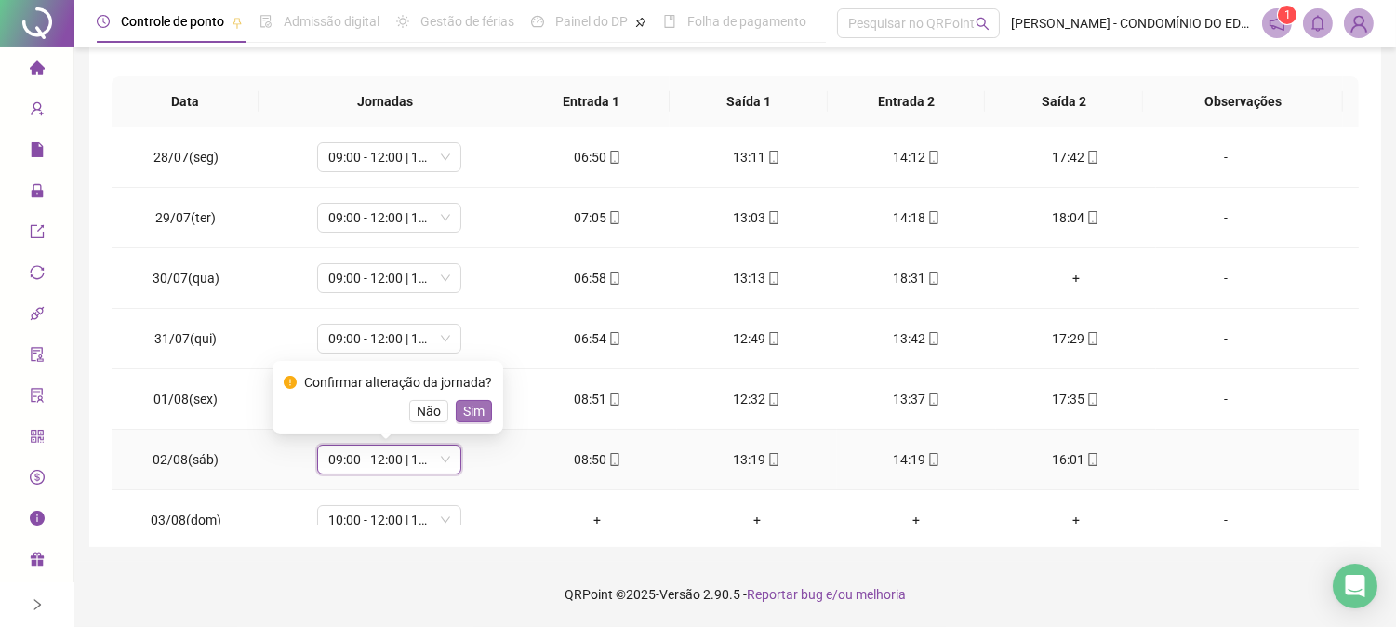
click at [467, 410] on span "Sim" at bounding box center [473, 411] width 21 height 20
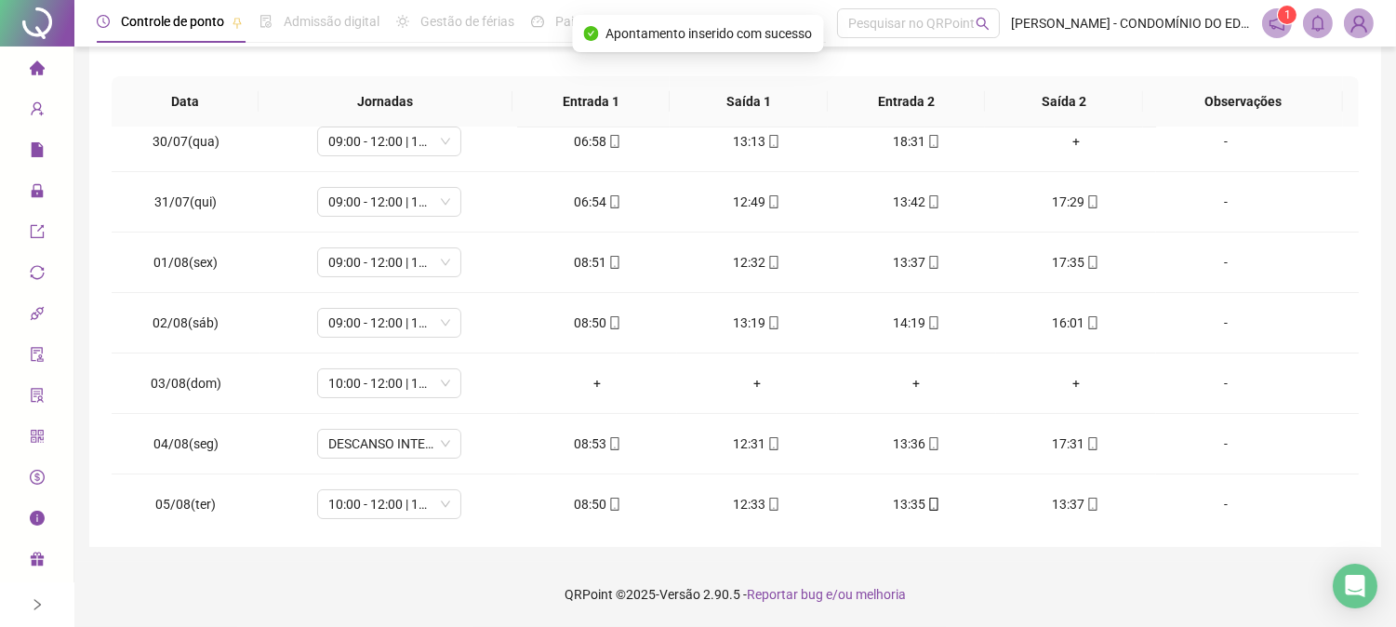
scroll to position [206, 0]
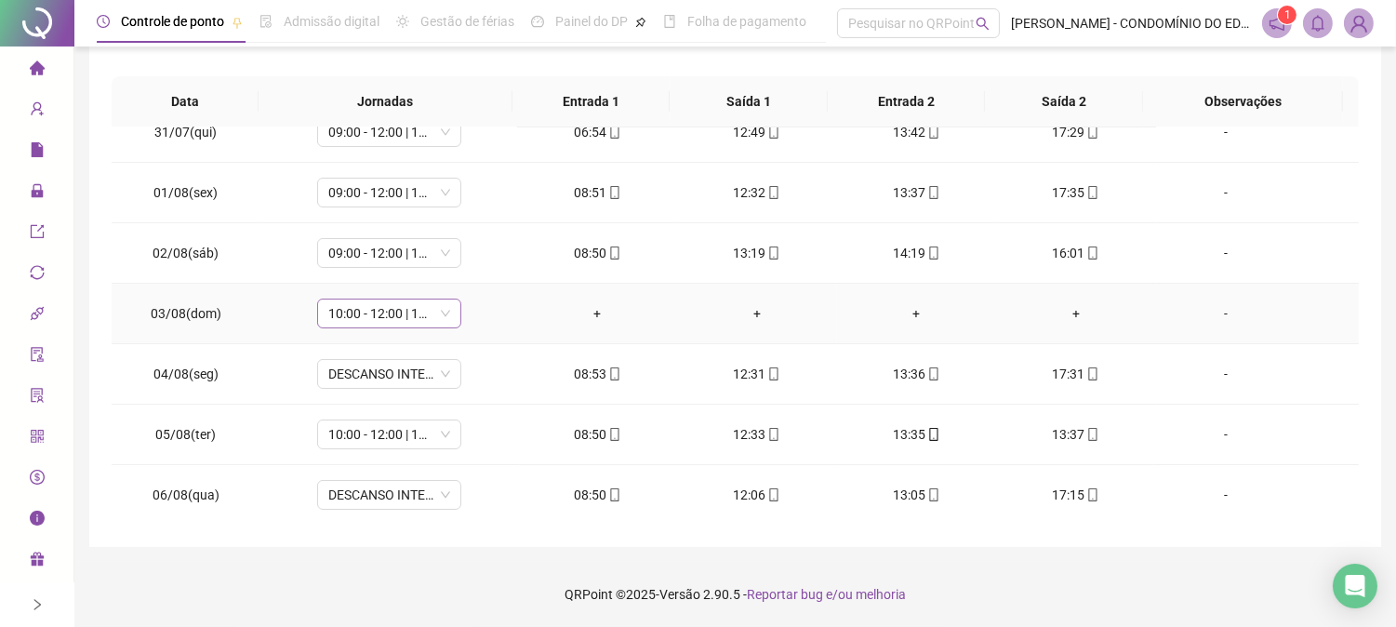
click at [345, 313] on span "10:00 - 12:00 | 13:00 - 18:20" at bounding box center [389, 313] width 122 height 28
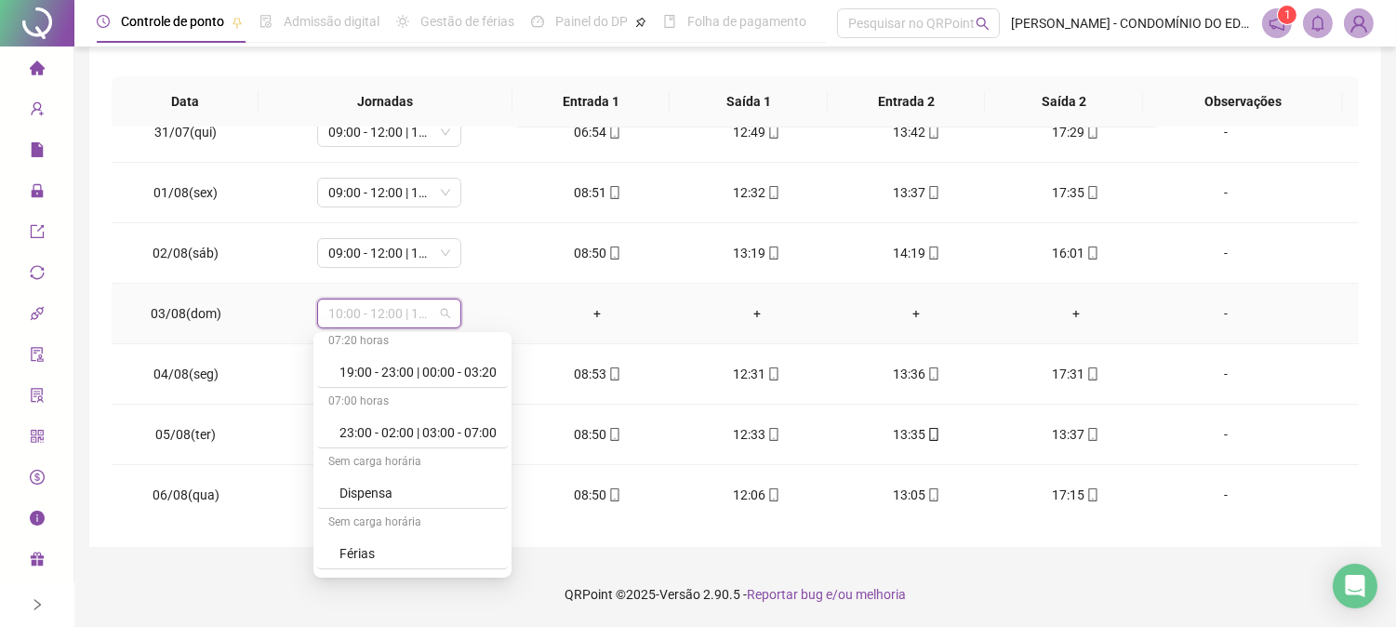
scroll to position [1336, 0]
click at [358, 434] on div "Folga" at bounding box center [417, 437] width 157 height 20
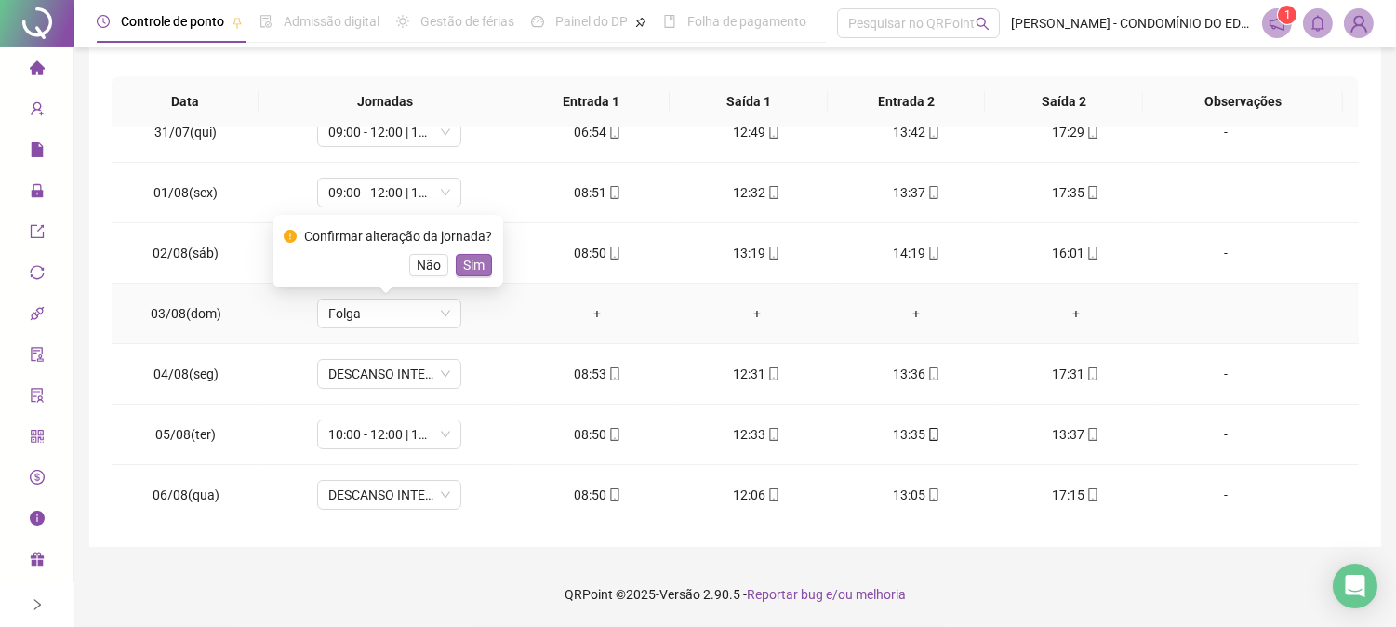
click at [468, 267] on span "Sim" at bounding box center [473, 265] width 21 height 20
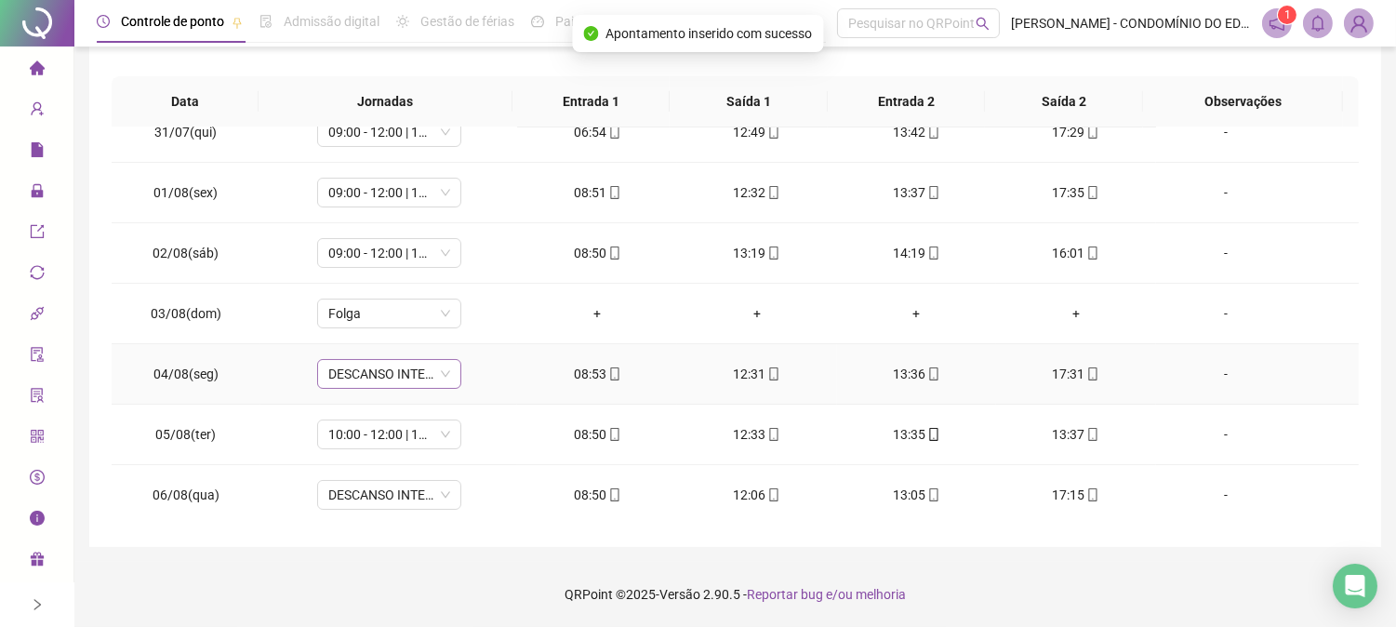
click at [402, 379] on span "DESCANSO INTER-JORNADA" at bounding box center [389, 374] width 122 height 28
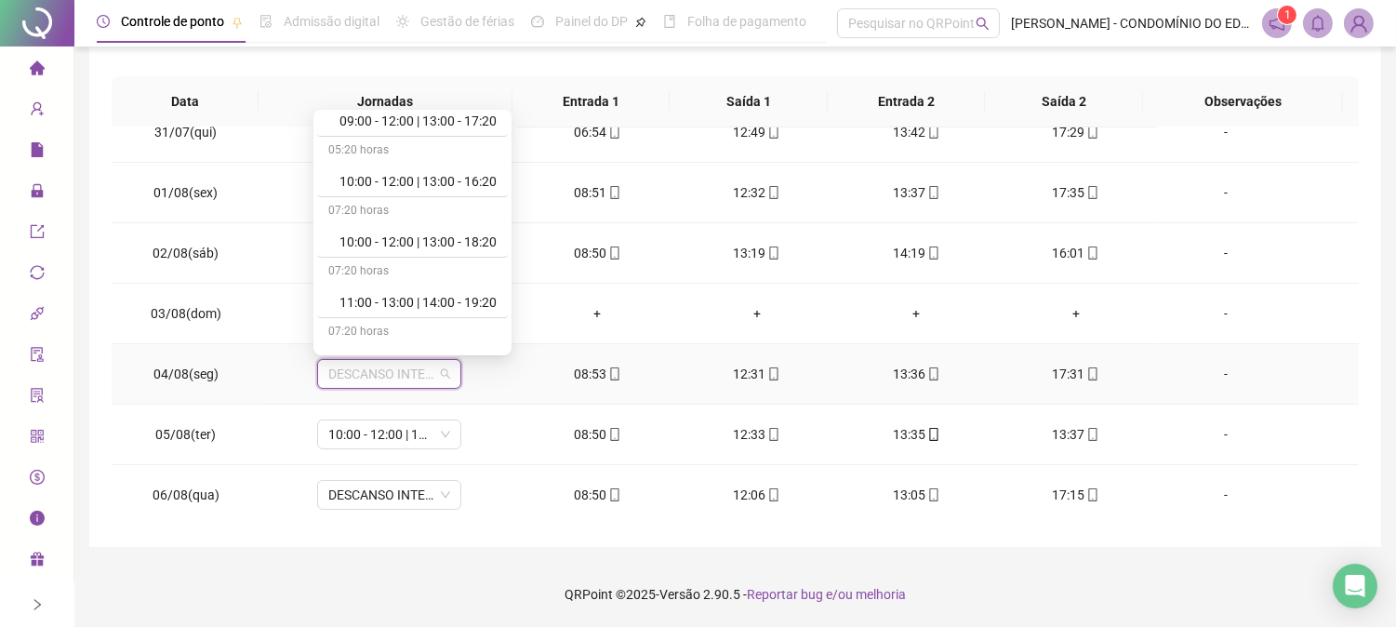
scroll to position [661, 0]
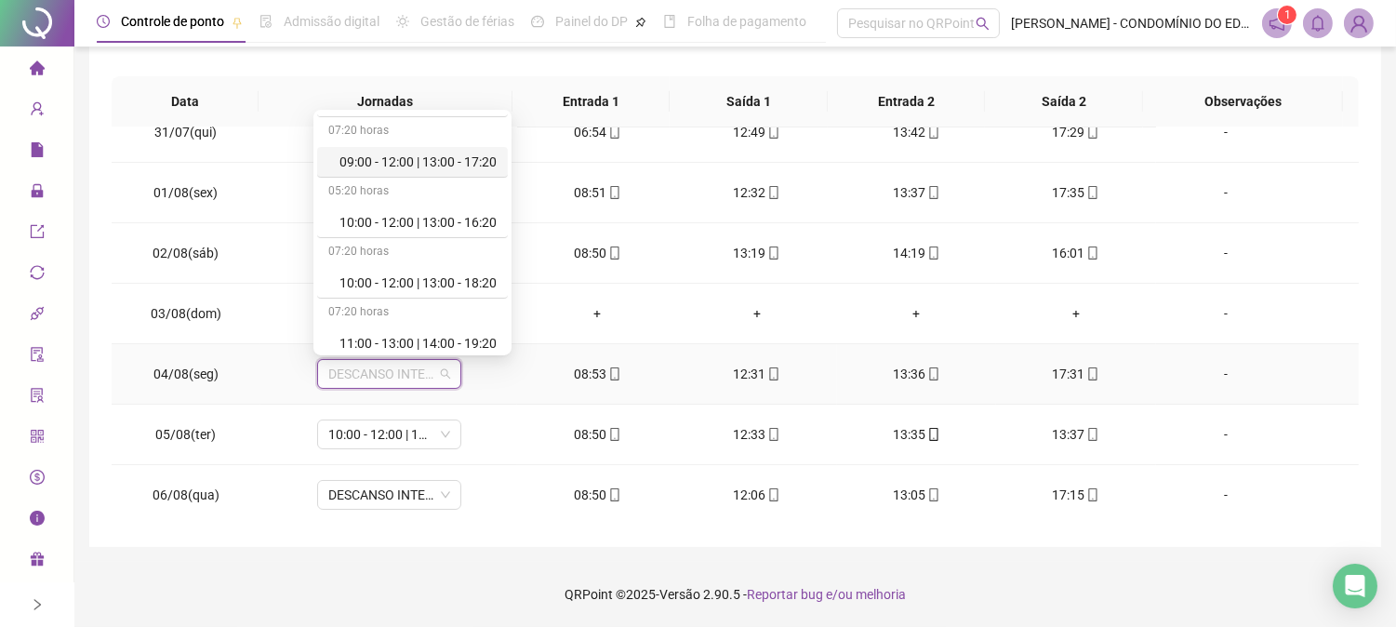
click at [471, 159] on div "09:00 - 12:00 | 13:00 - 17:20" at bounding box center [417, 162] width 157 height 20
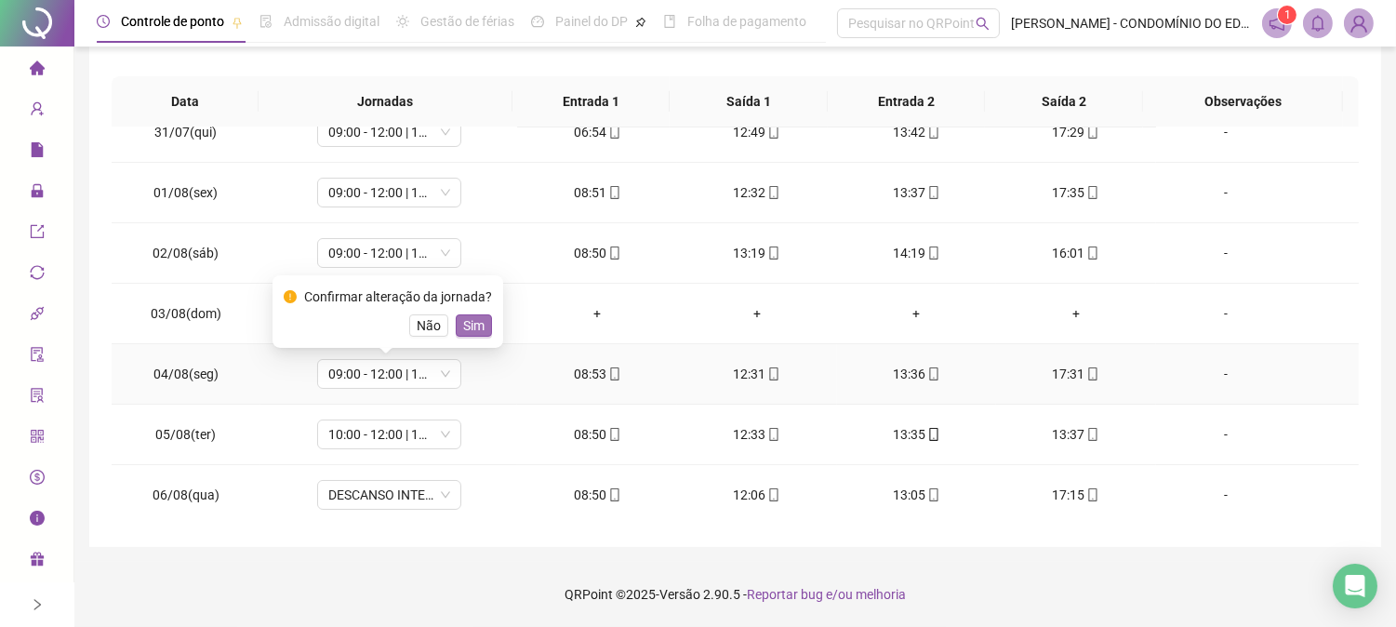
click at [472, 326] on span "Sim" at bounding box center [473, 325] width 21 height 20
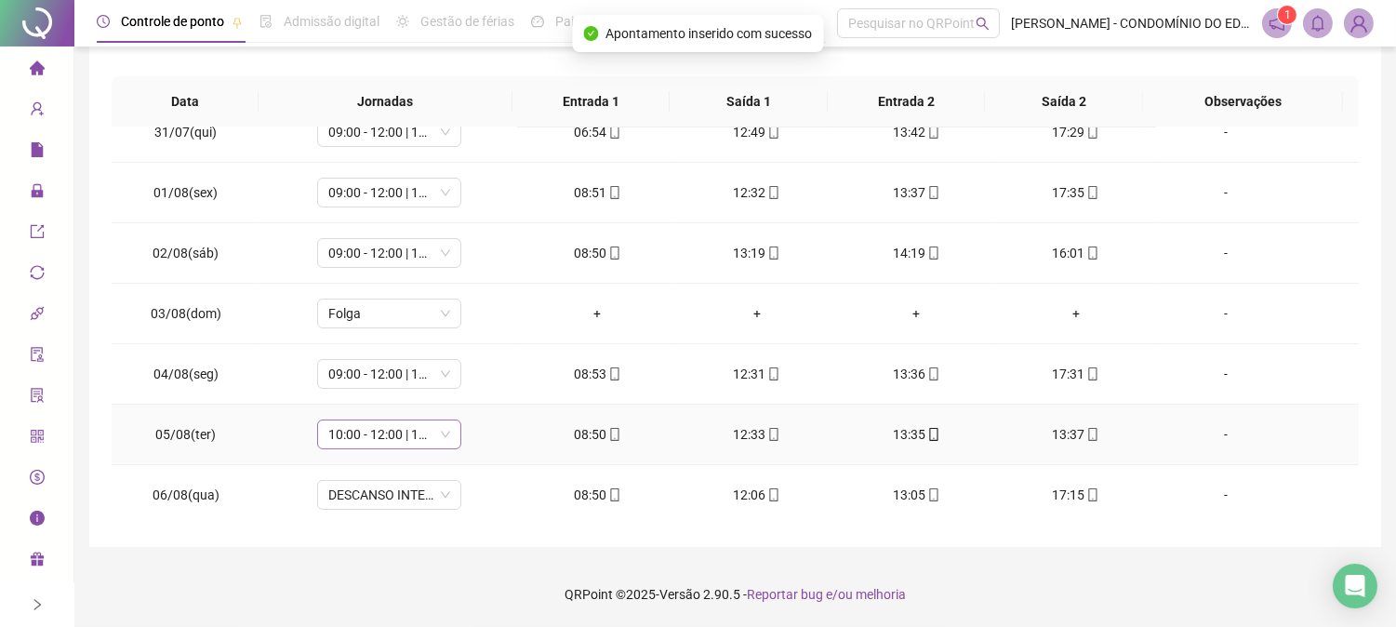
click at [404, 435] on span "10:00 - 12:00 | 13:00 - 18:20" at bounding box center [389, 434] width 122 height 28
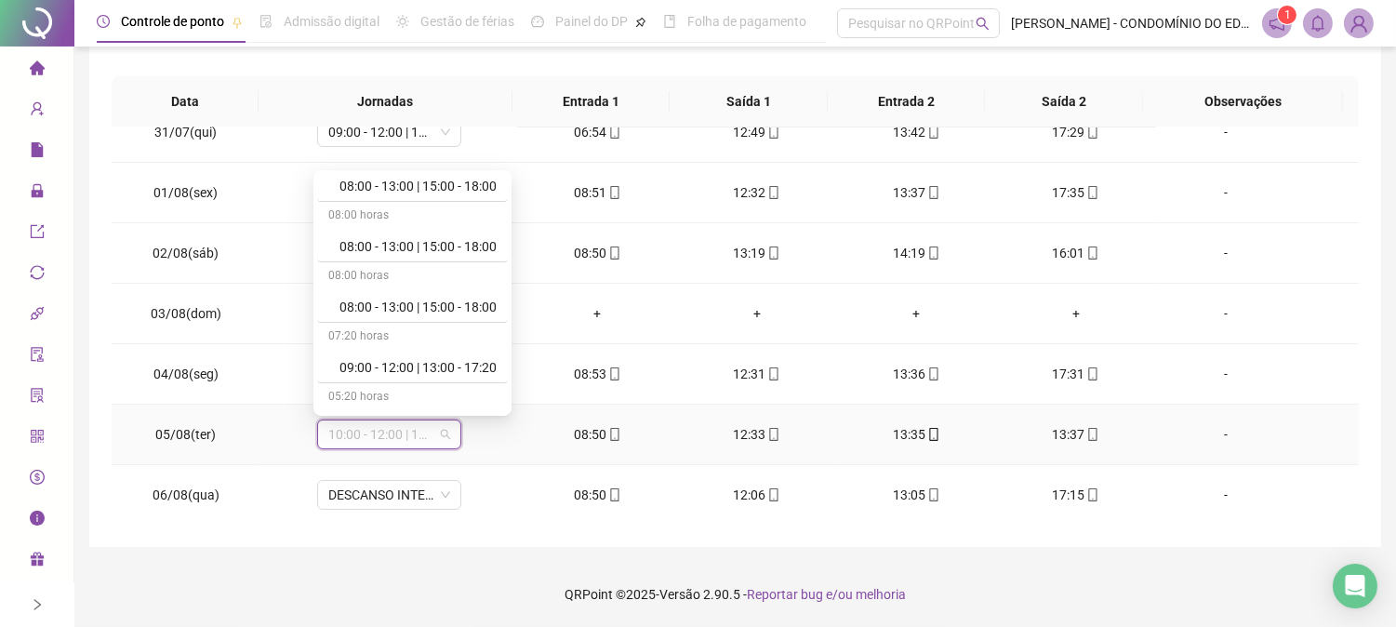
scroll to position [524, 0]
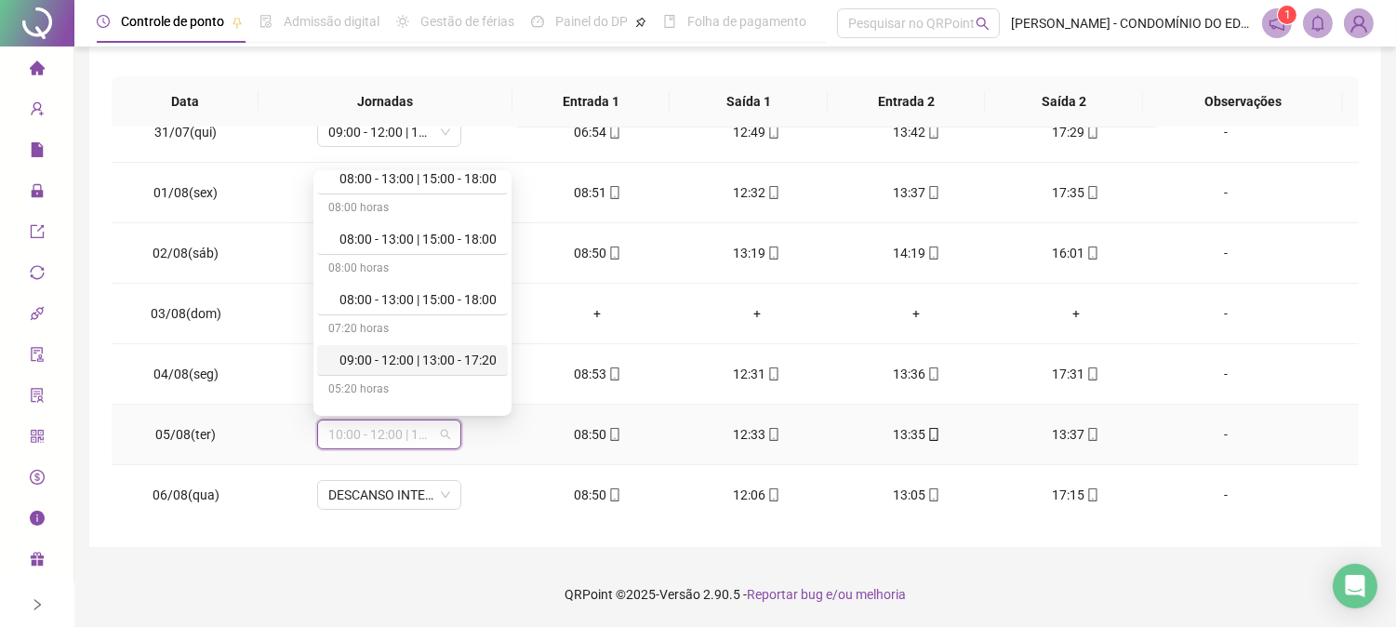
click at [478, 352] on div "09:00 - 12:00 | 13:00 - 17:20" at bounding box center [417, 360] width 157 height 20
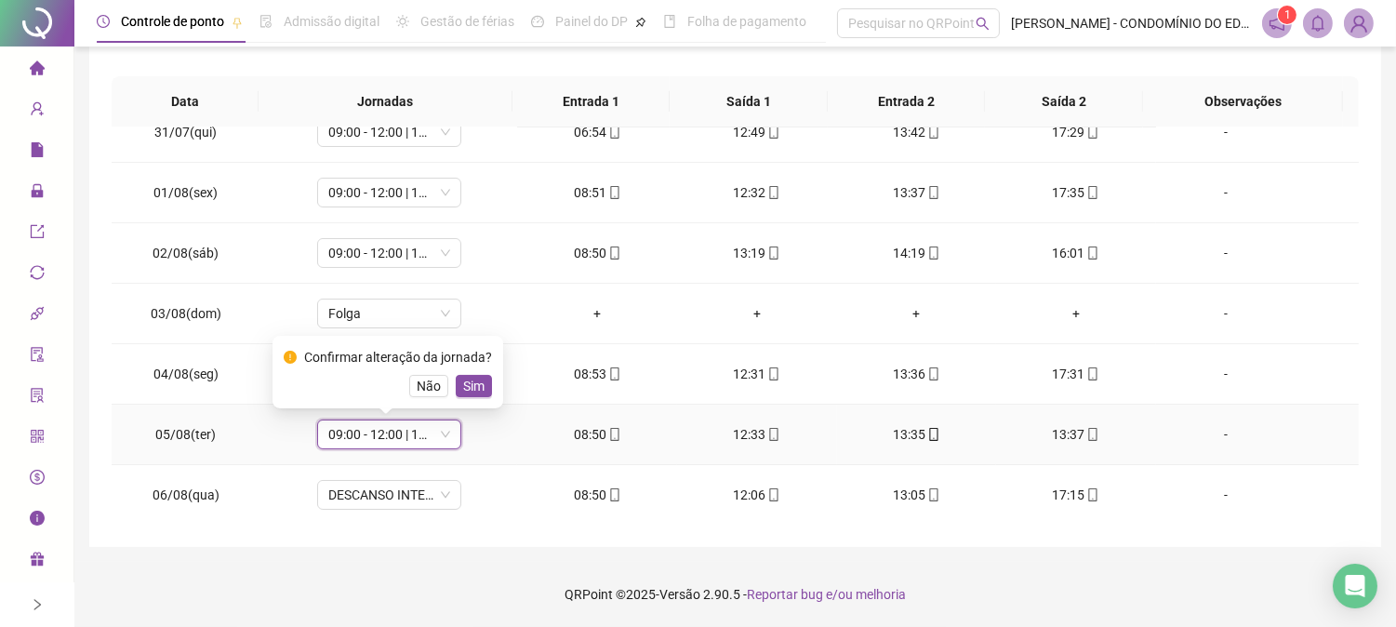
click at [465, 385] on span "Sim" at bounding box center [473, 386] width 21 height 20
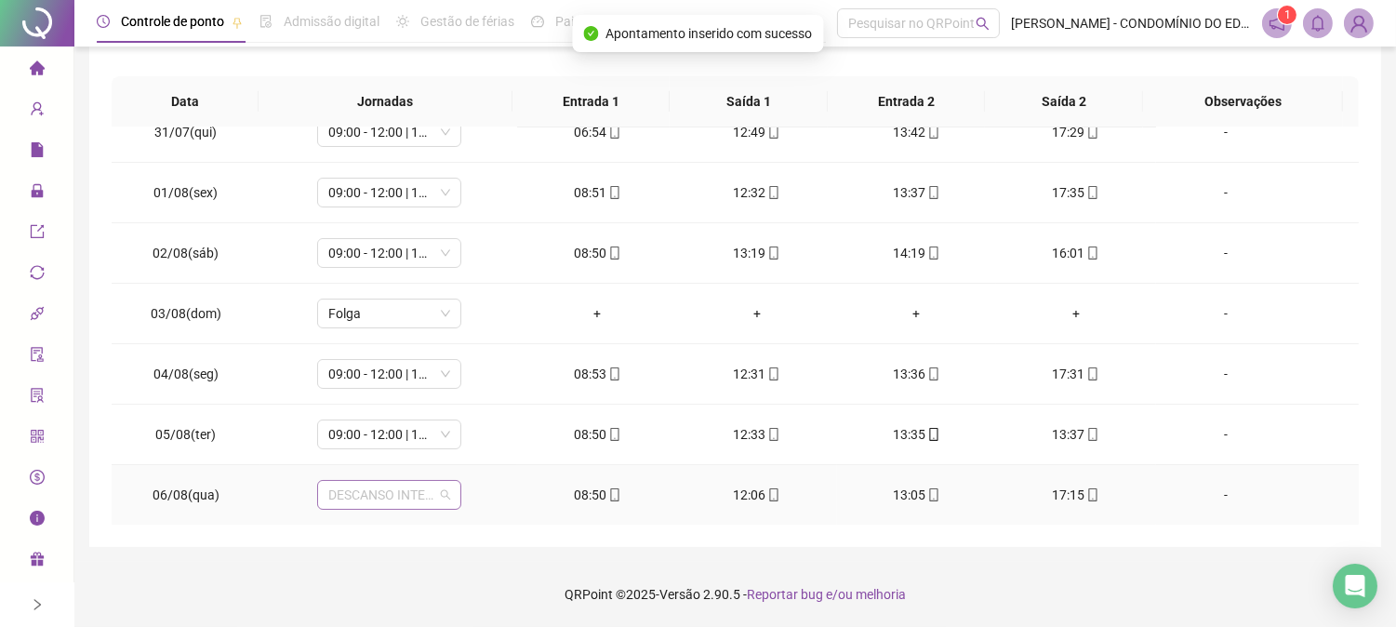
click at [374, 499] on span "DESCANSO INTER-JORNADA" at bounding box center [389, 495] width 122 height 28
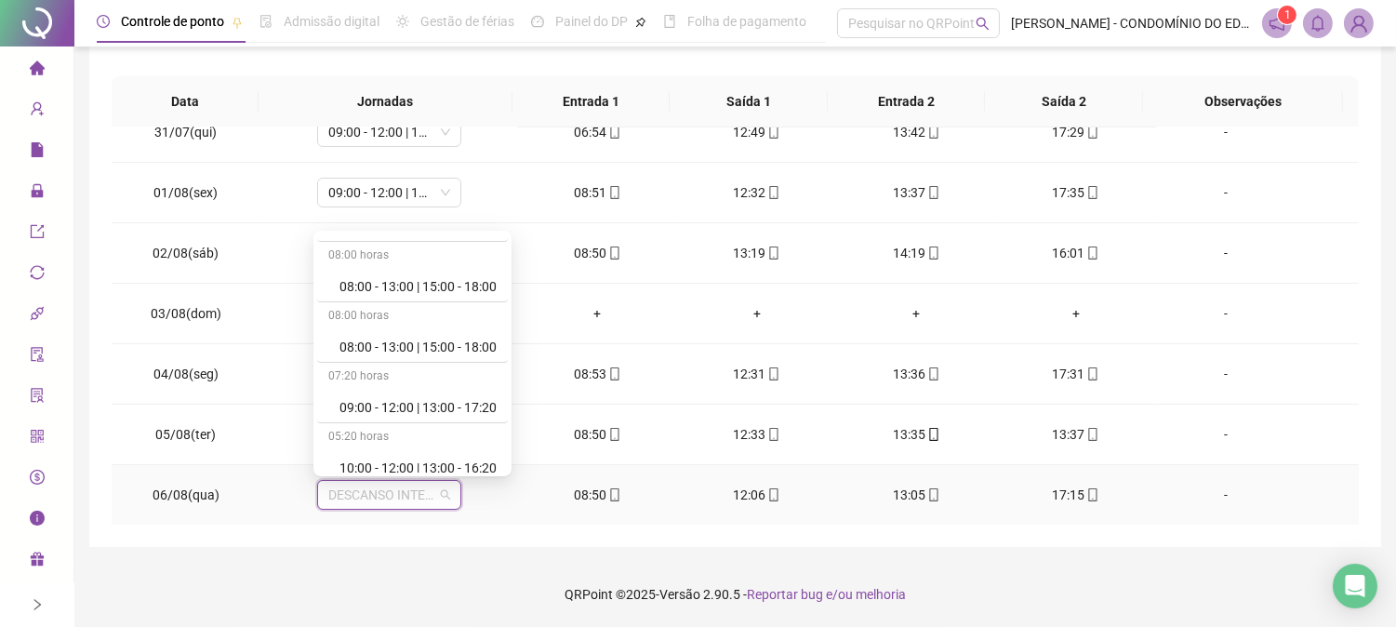
scroll to position [579, 0]
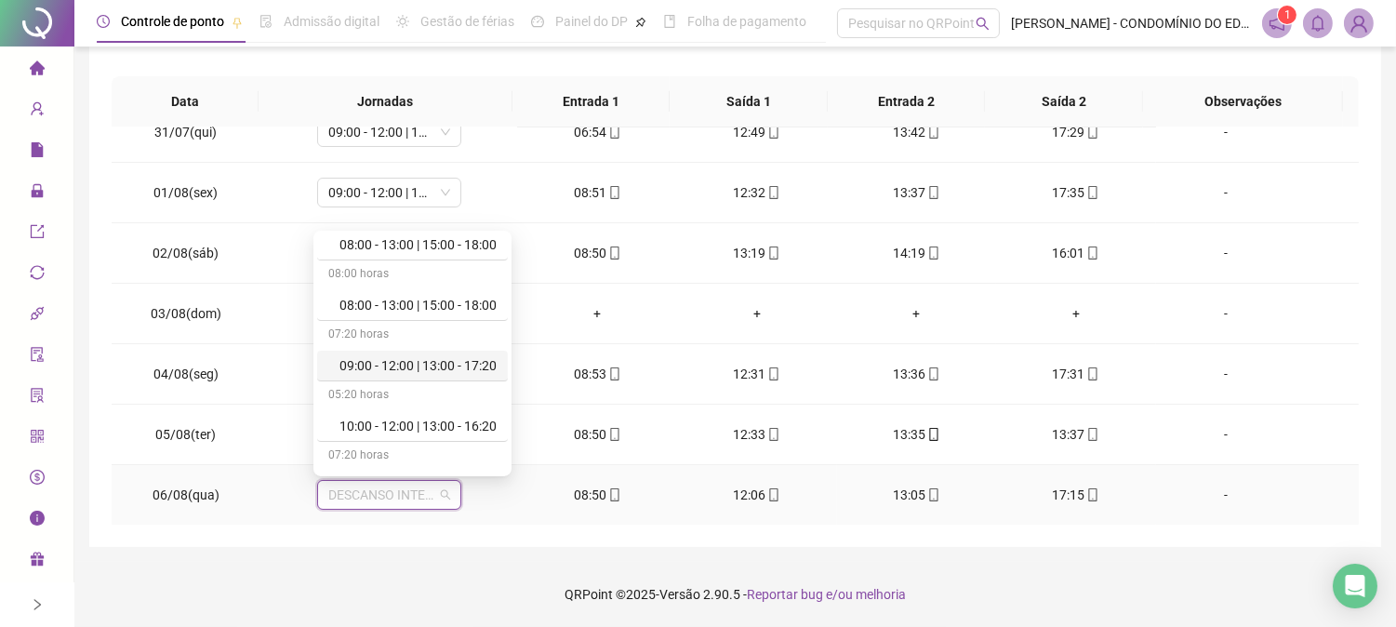
click at [452, 366] on div "09:00 - 12:00 | 13:00 - 17:20" at bounding box center [417, 365] width 157 height 20
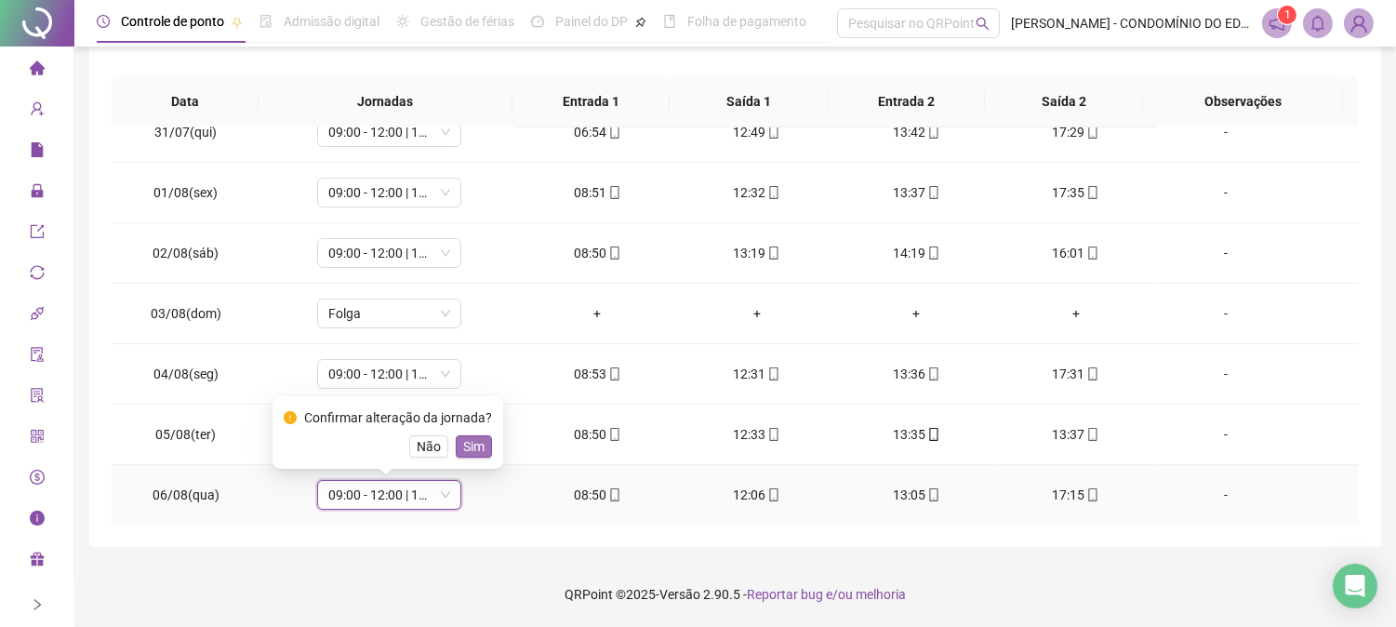
click at [470, 440] on span "Sim" at bounding box center [473, 446] width 21 height 20
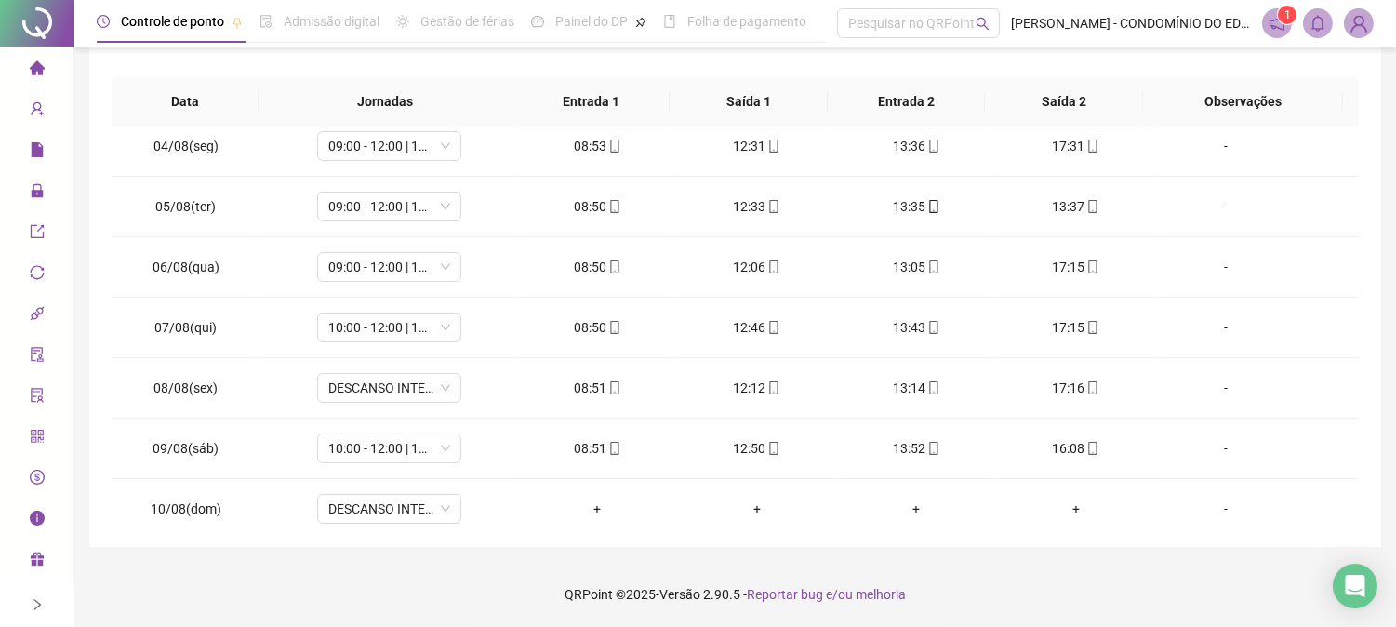
scroll to position [454, 0]
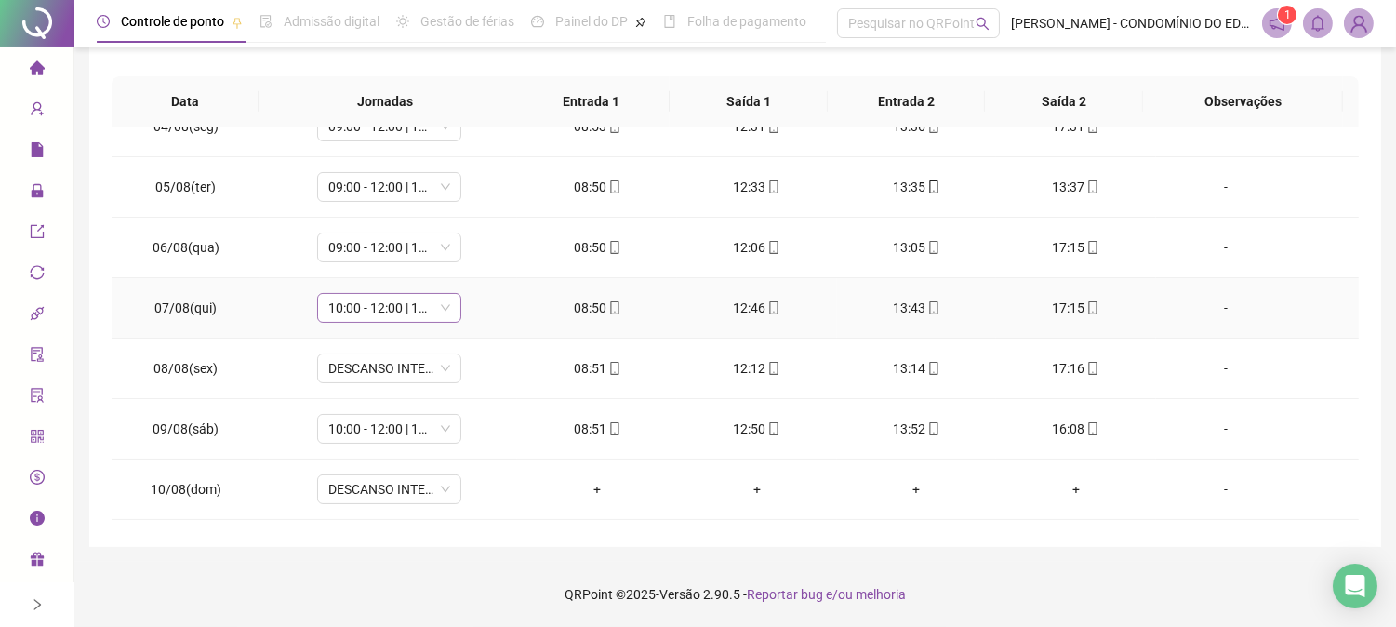
click at [364, 312] on span "10:00 - 12:00 | 13:00 - 18:20" at bounding box center [389, 308] width 122 height 28
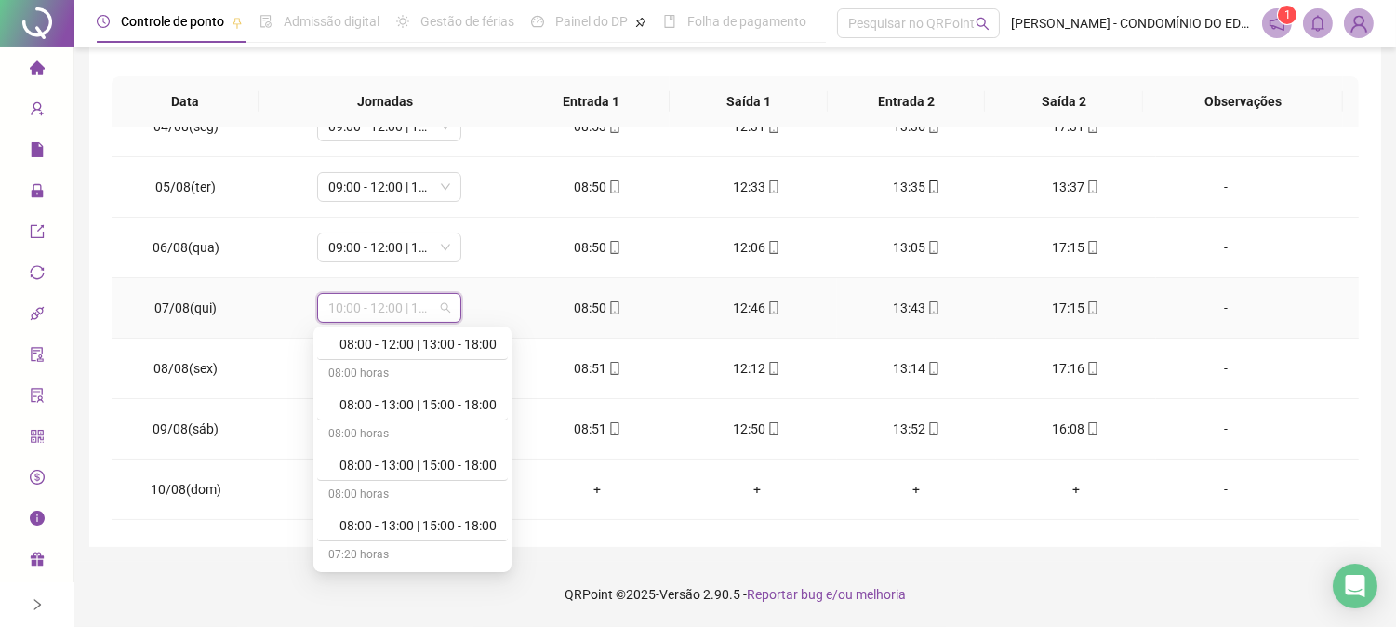
scroll to position [579, 0]
click at [441, 459] on div "09:00 - 12:00 | 13:00 - 17:20" at bounding box center [417, 461] width 157 height 20
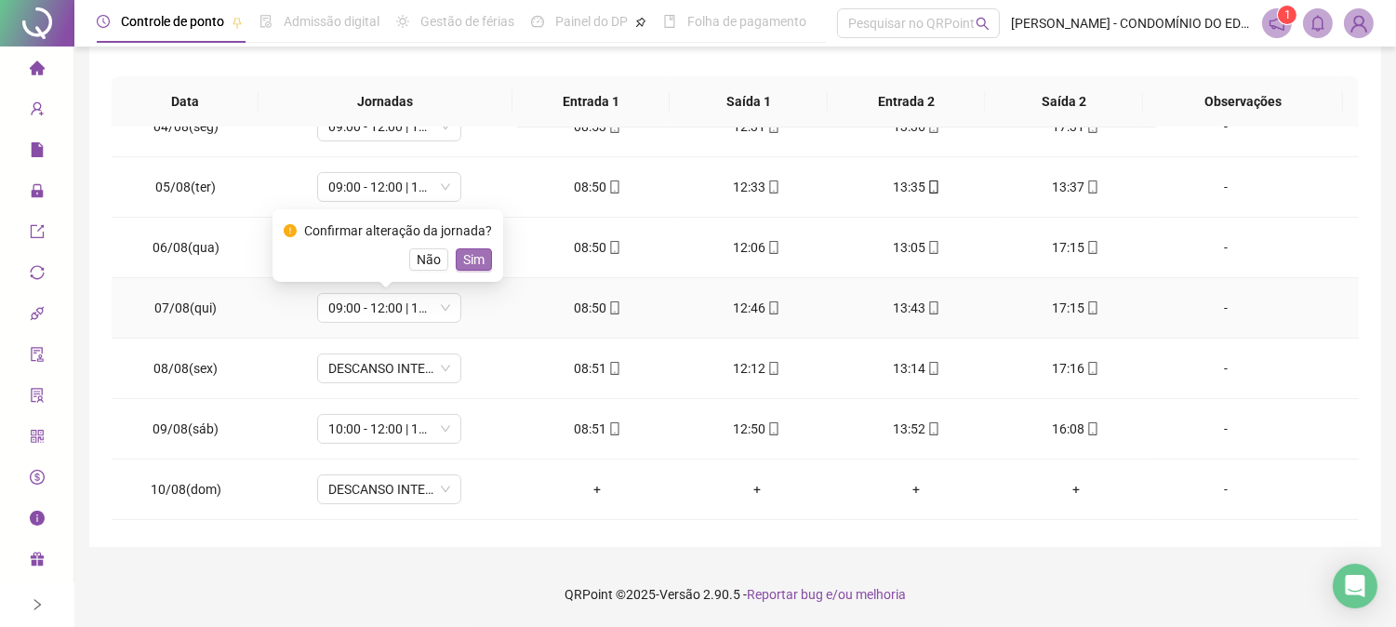
click at [479, 253] on span "Sim" at bounding box center [473, 259] width 21 height 20
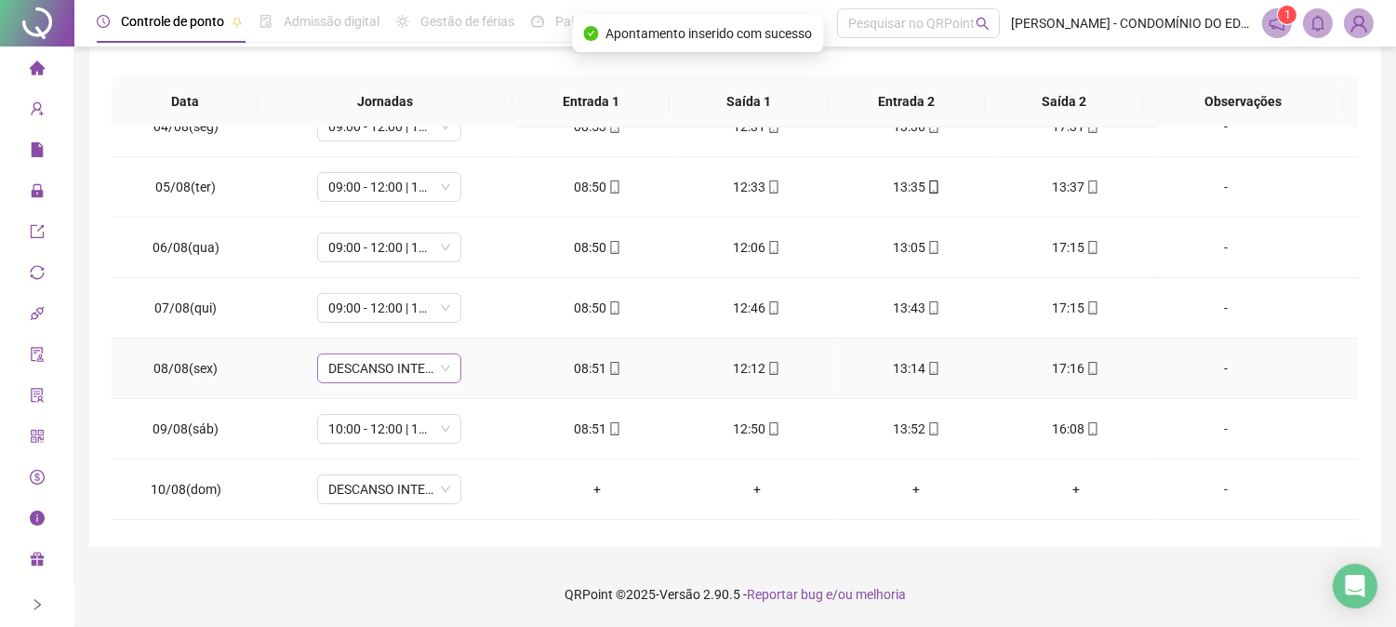
click at [382, 366] on span "DESCANSO INTER-JORNADA" at bounding box center [389, 368] width 122 height 28
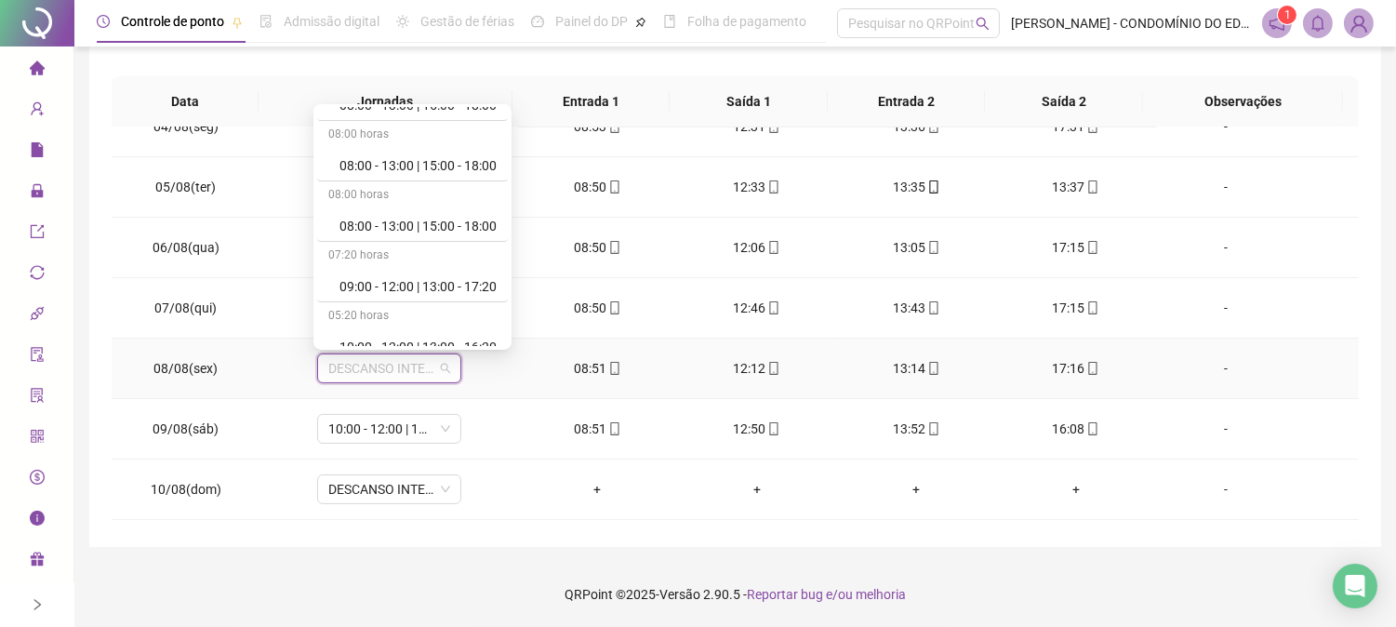
scroll to position [551, 0]
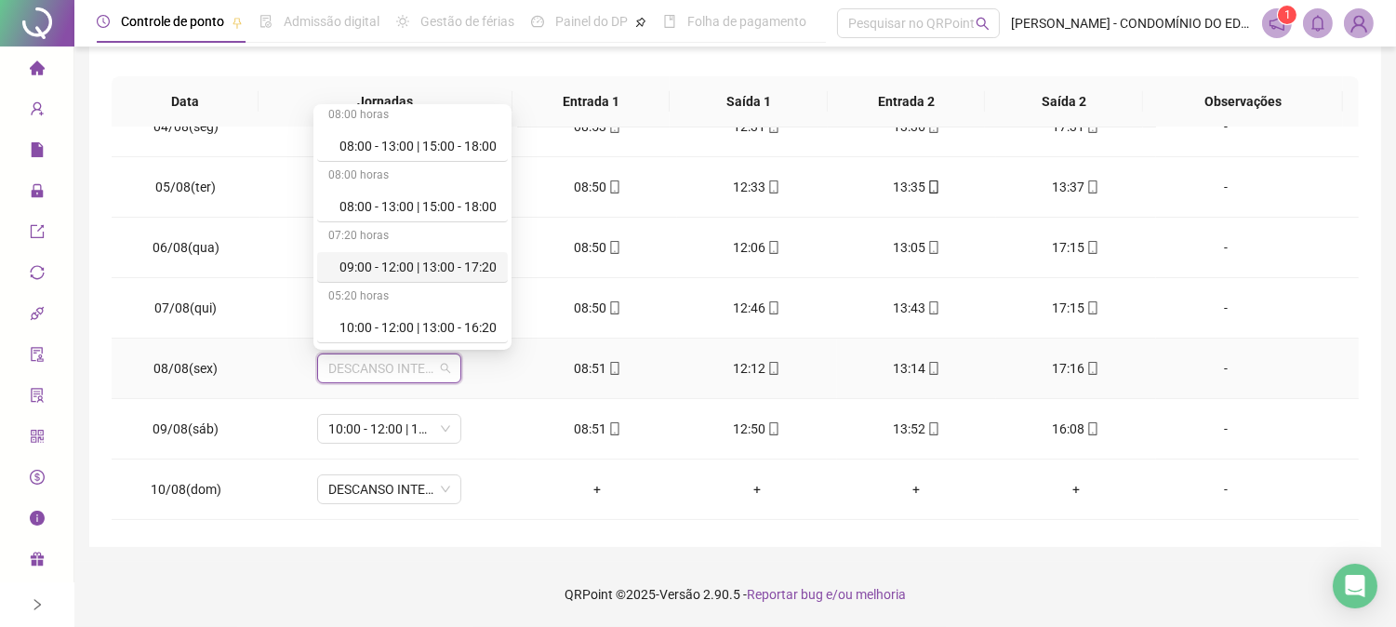
click at [460, 270] on div "09:00 - 12:00 | 13:00 - 17:20" at bounding box center [417, 267] width 157 height 20
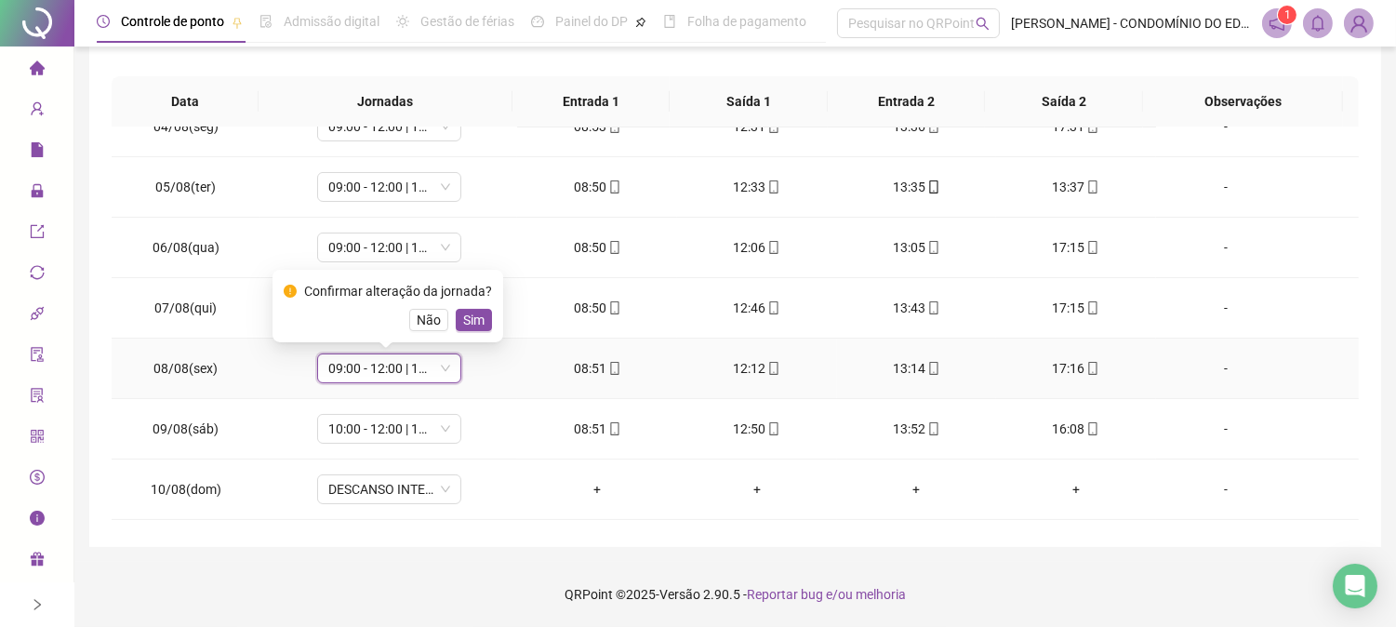
click at [474, 313] on span "Sim" at bounding box center [473, 320] width 21 height 20
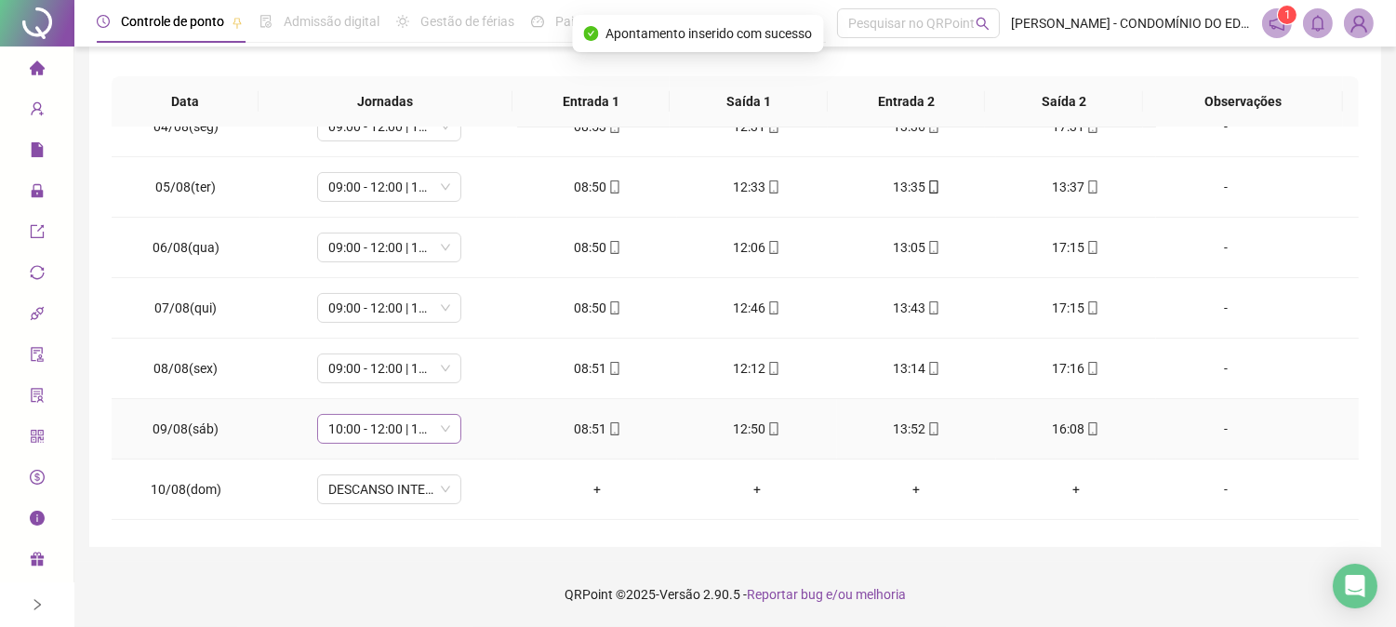
click at [388, 429] on span "10:00 - 12:00 | 13:00 - 18:20" at bounding box center [389, 429] width 122 height 28
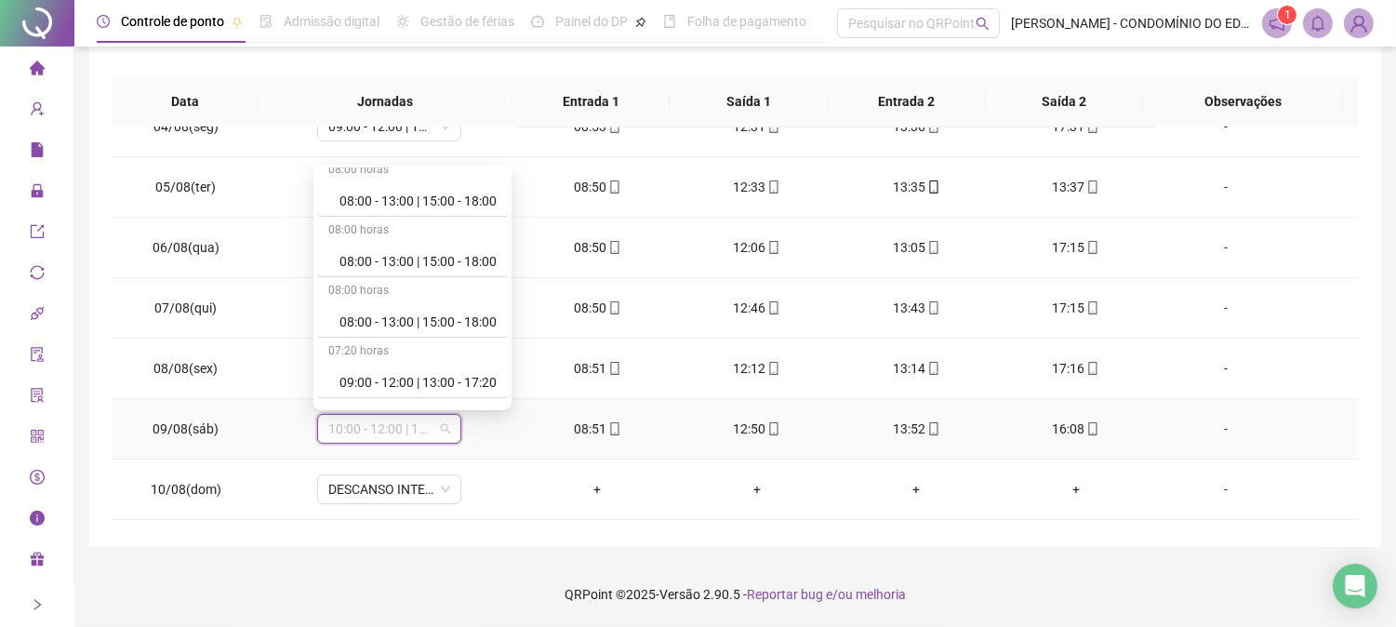
scroll to position [537, 0]
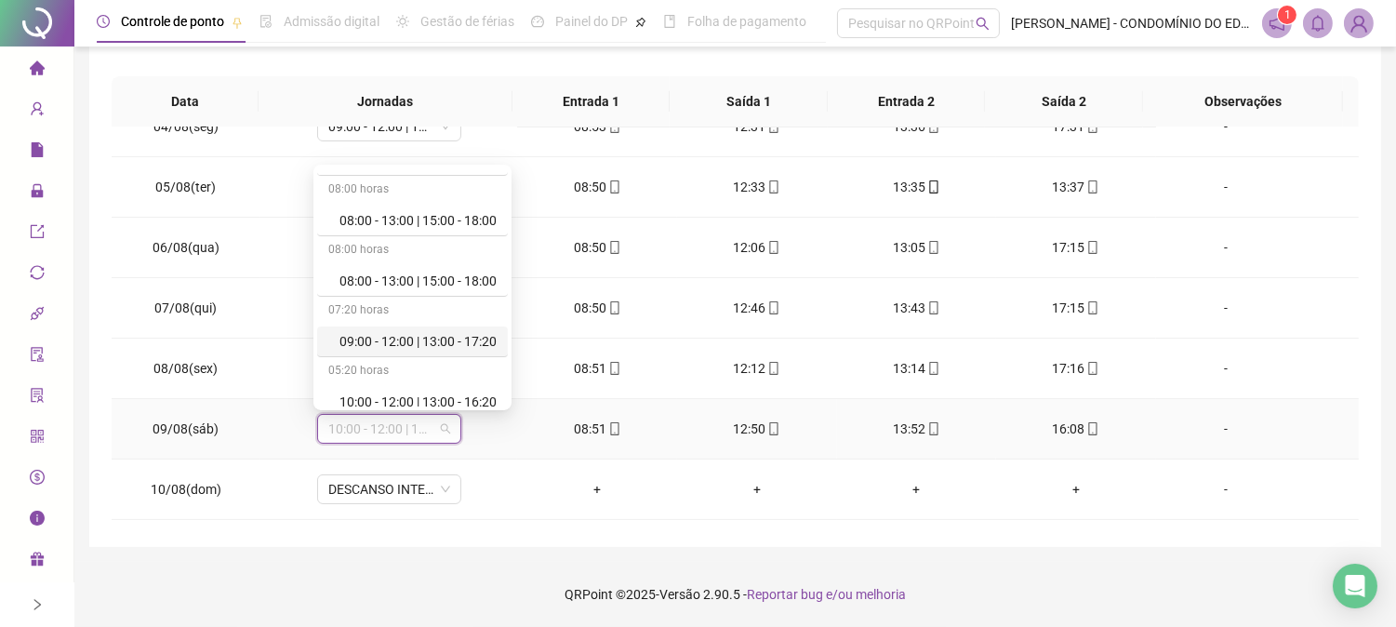
click at [472, 339] on div "09:00 - 12:00 | 13:00 - 17:20" at bounding box center [417, 341] width 157 height 20
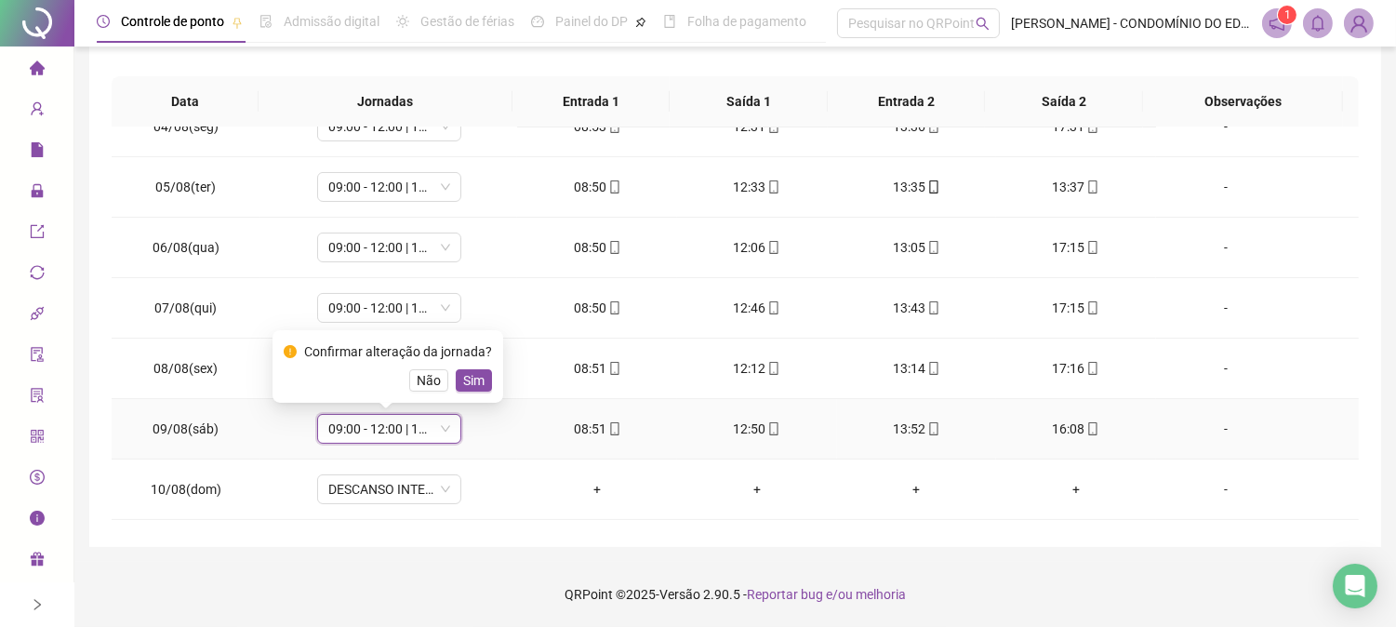
click at [470, 382] on span "Sim" at bounding box center [473, 380] width 21 height 20
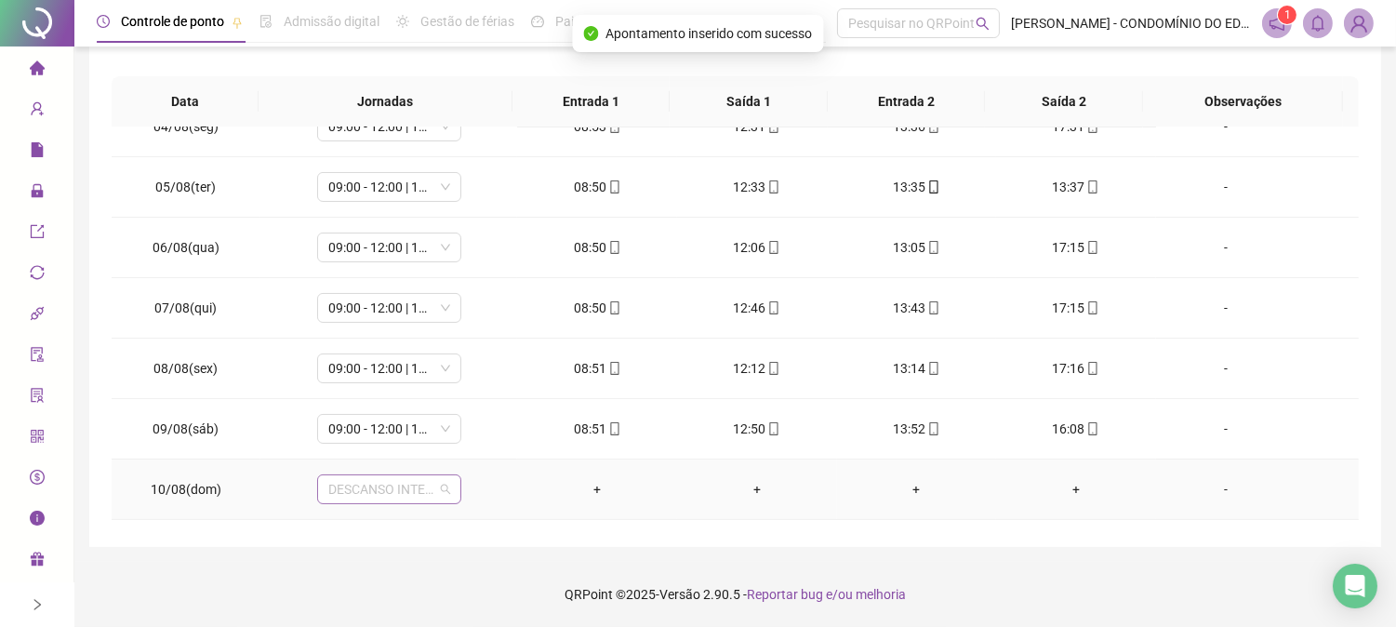
click at [361, 485] on span "DESCANSO INTER-JORNADA" at bounding box center [389, 489] width 122 height 28
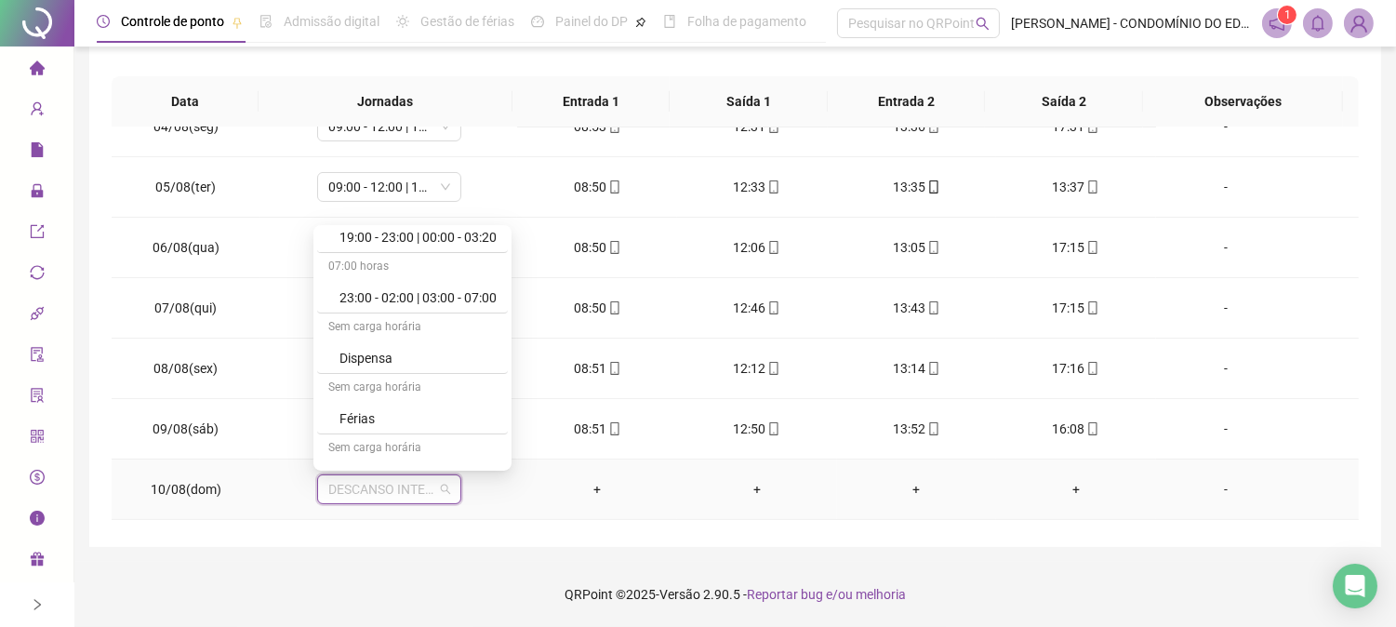
scroll to position [1295, 0]
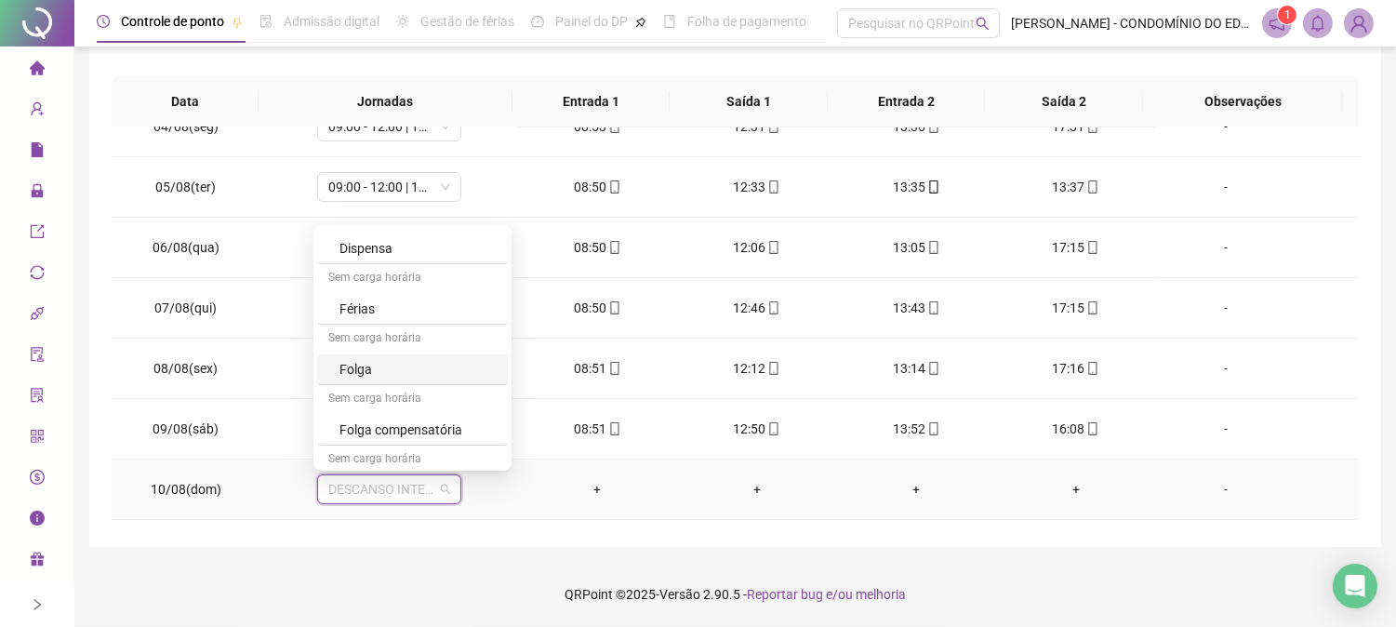
click at [351, 367] on div "Folga" at bounding box center [417, 369] width 157 height 20
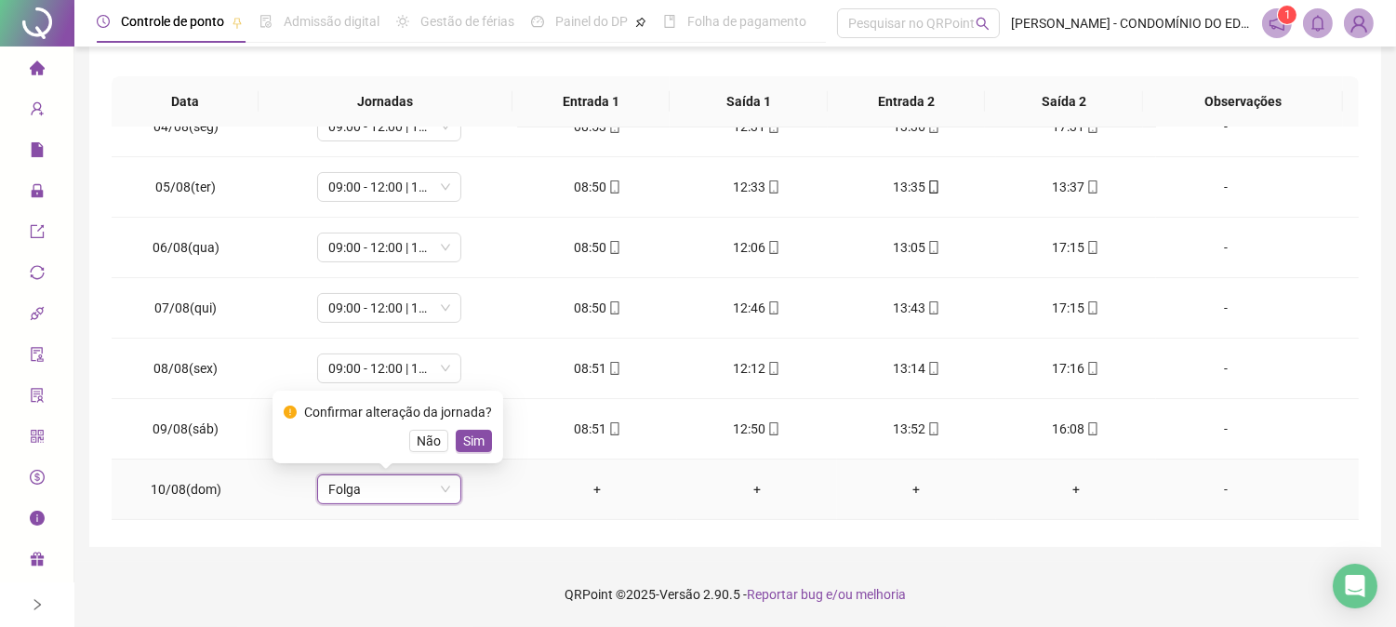
click at [468, 433] on span "Sim" at bounding box center [473, 441] width 21 height 20
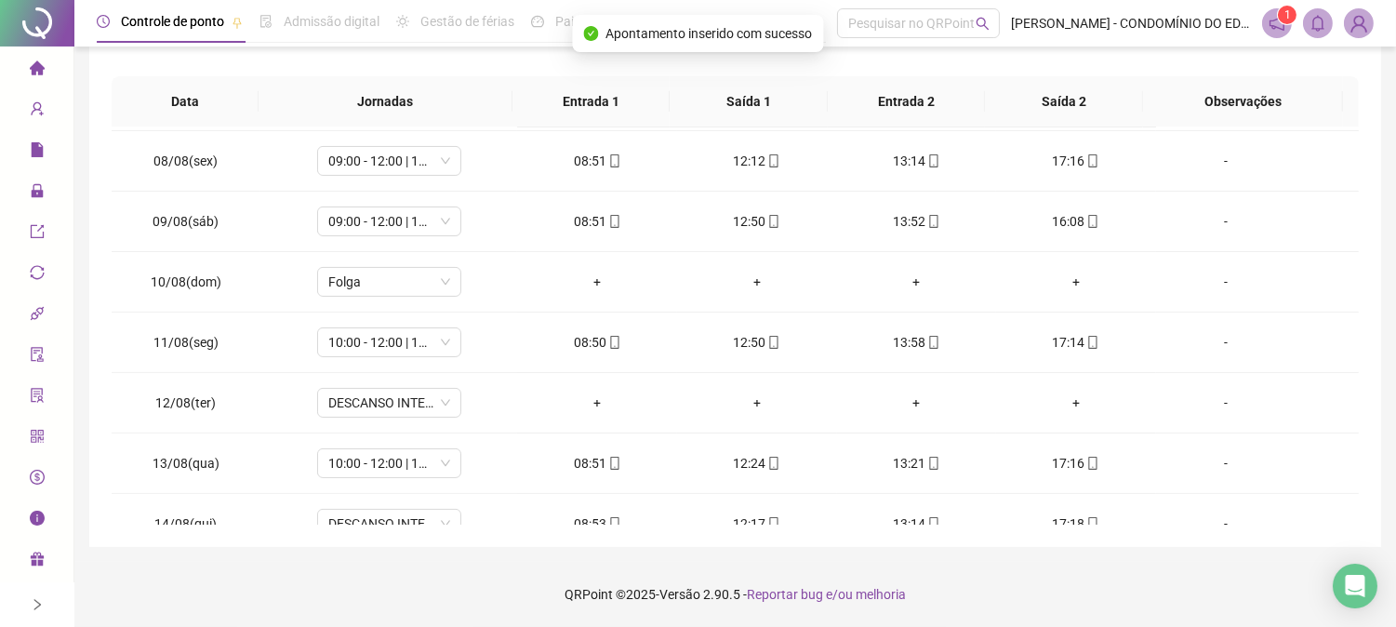
scroll to position [744, 0]
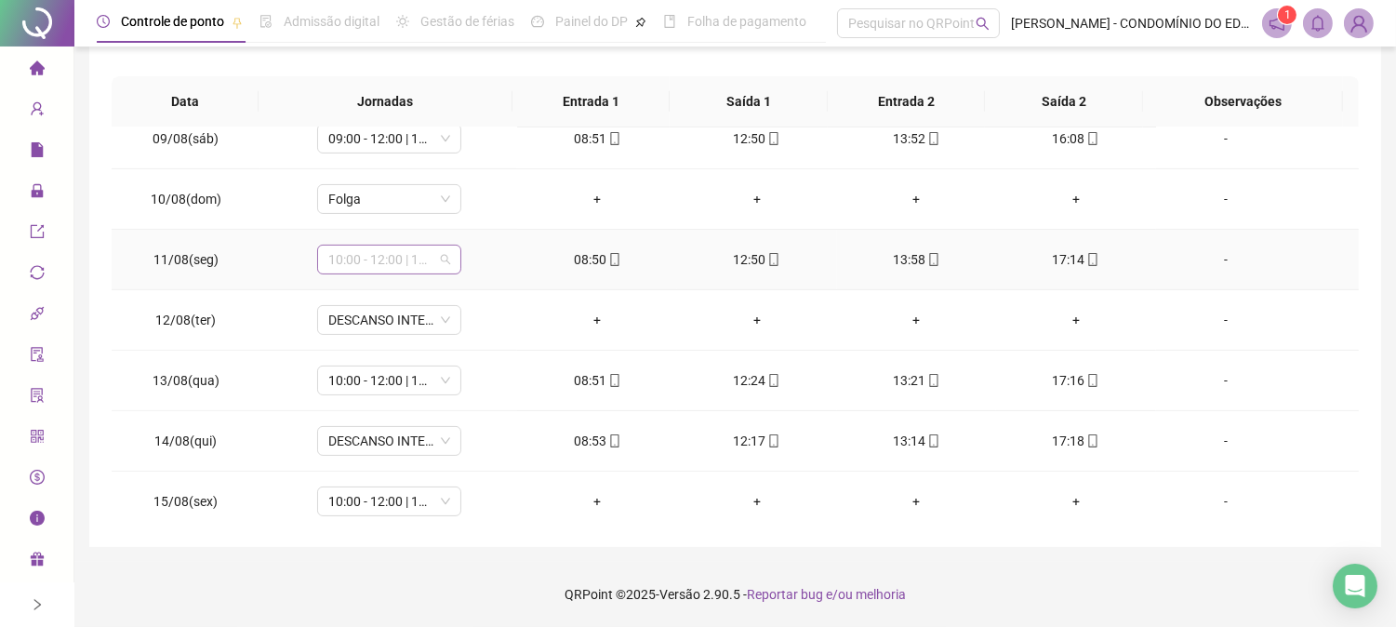
click at [376, 256] on span "10:00 - 12:00 | 13:00 - 18:20" at bounding box center [389, 260] width 122 height 28
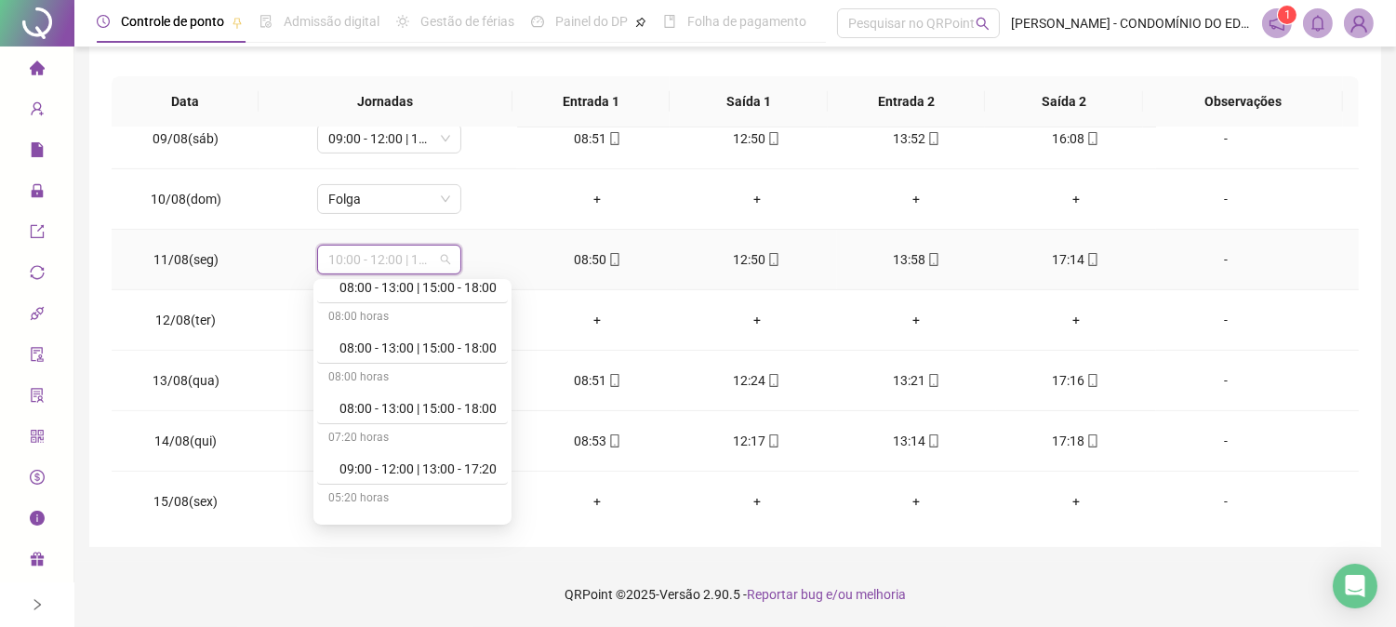
scroll to position [579, 0]
click at [480, 406] on div "09:00 - 12:00 | 13:00 - 17:20" at bounding box center [417, 414] width 157 height 20
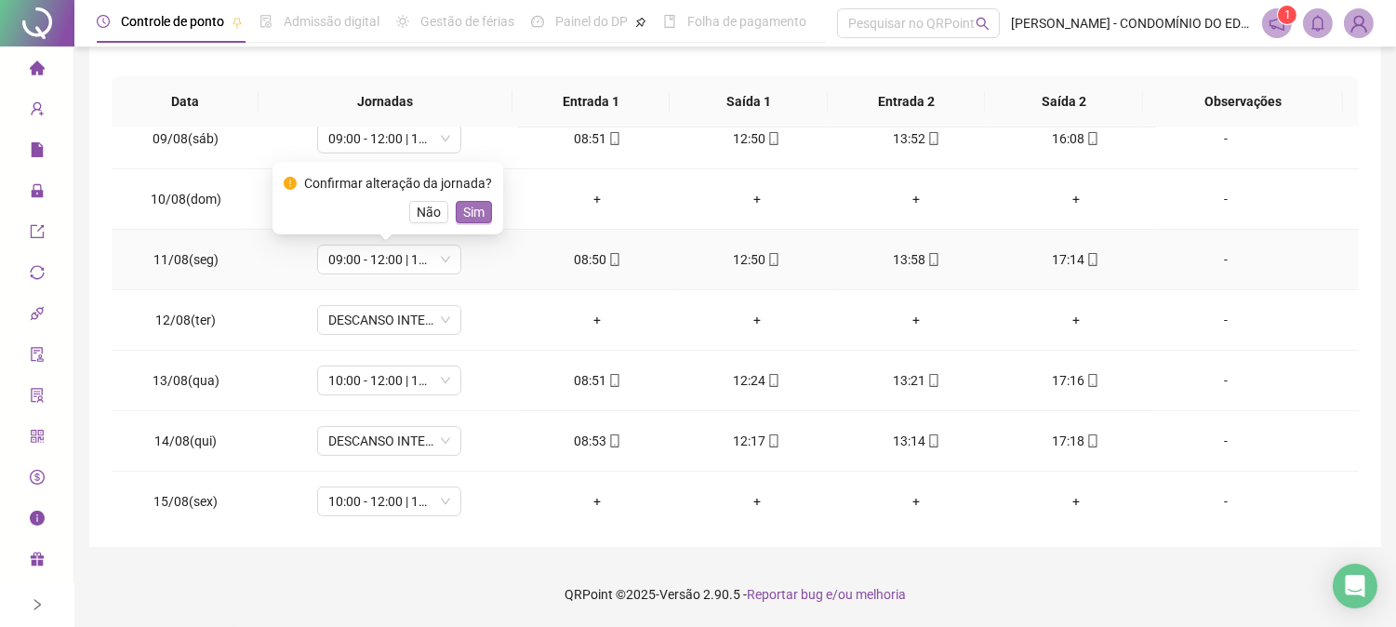
click at [474, 207] on span "Sim" at bounding box center [473, 212] width 21 height 20
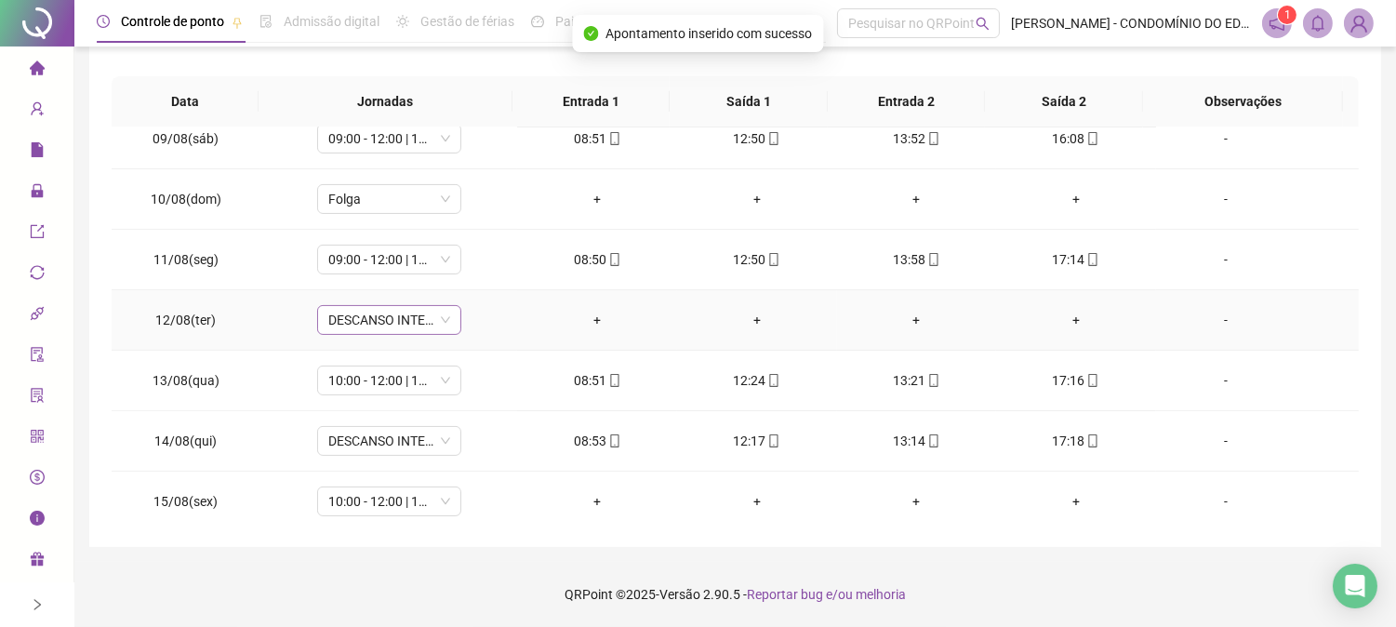
click at [354, 317] on span "DESCANSO INTER-JORNADA" at bounding box center [389, 320] width 122 height 28
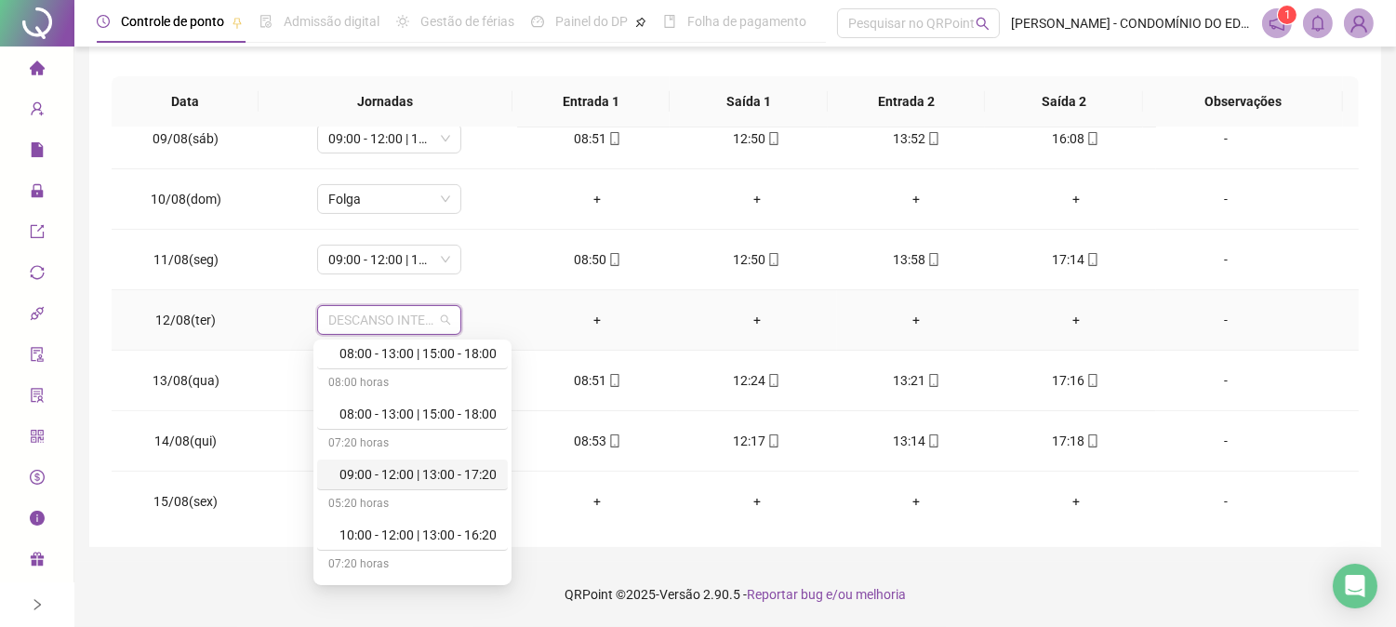
click at [467, 466] on div "09:00 - 12:00 | 13:00 - 17:20" at bounding box center [417, 474] width 157 height 20
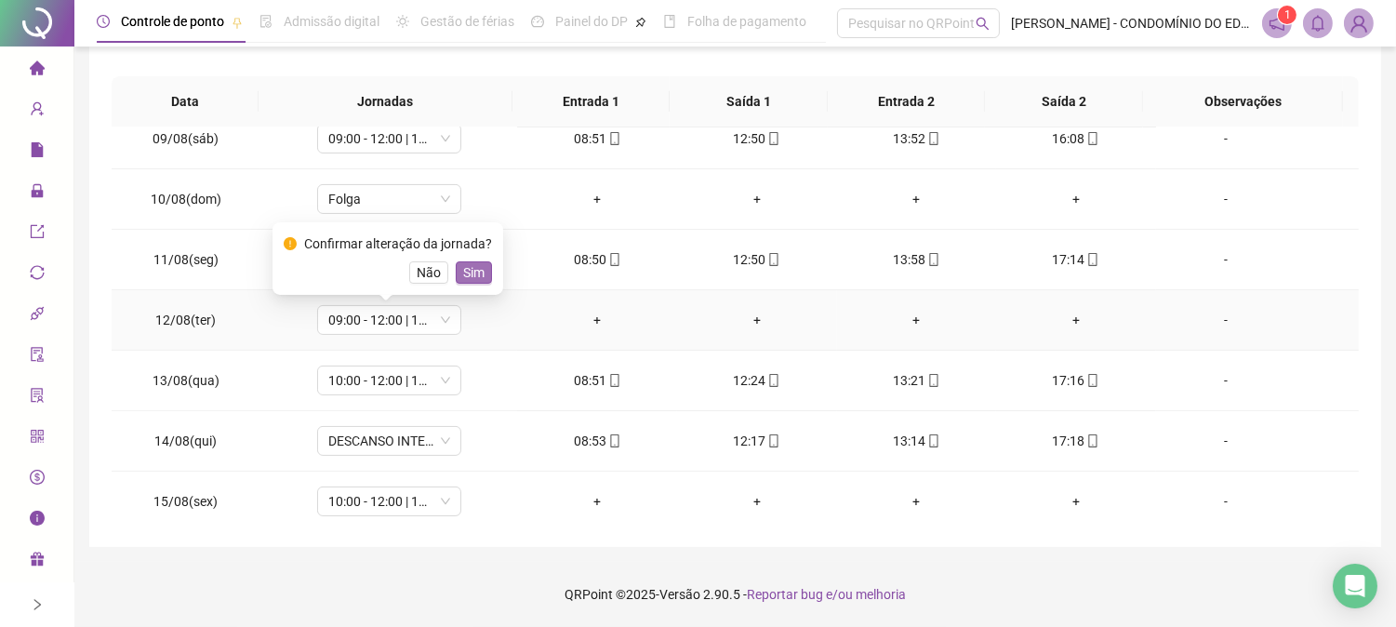
click at [466, 266] on span "Sim" at bounding box center [473, 272] width 21 height 20
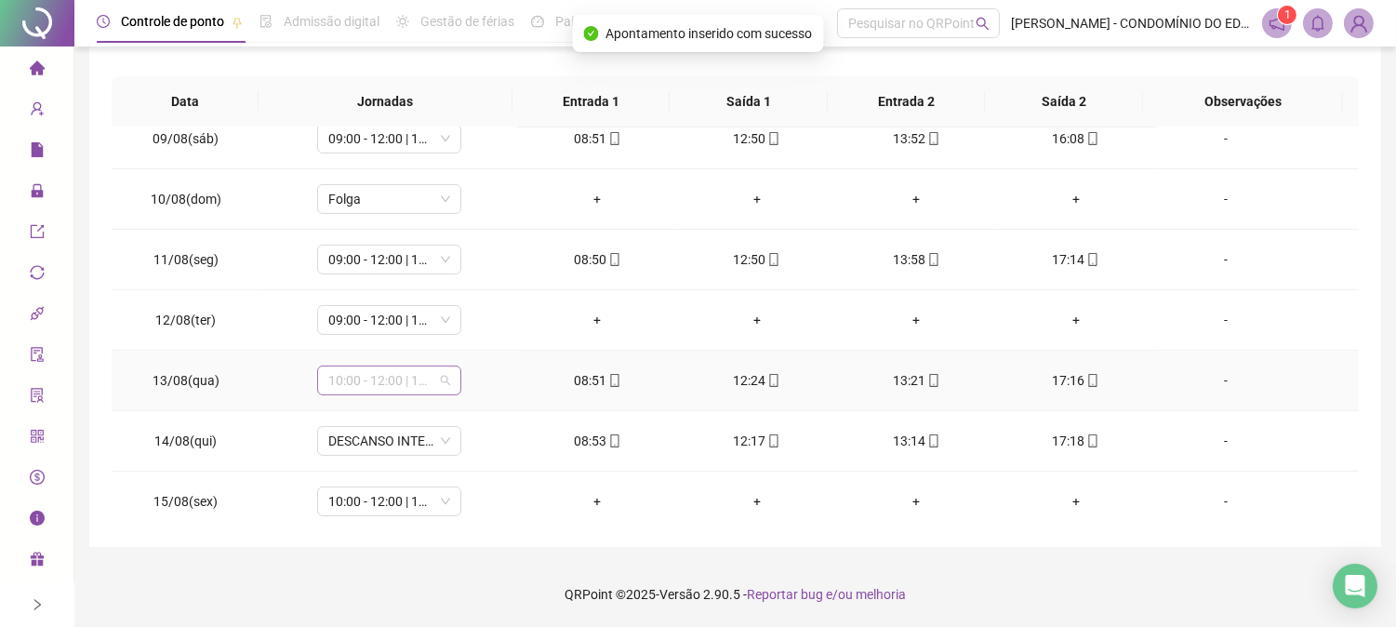
click at [364, 374] on span "10:00 - 12:00 | 13:00 - 18:20" at bounding box center [389, 380] width 122 height 28
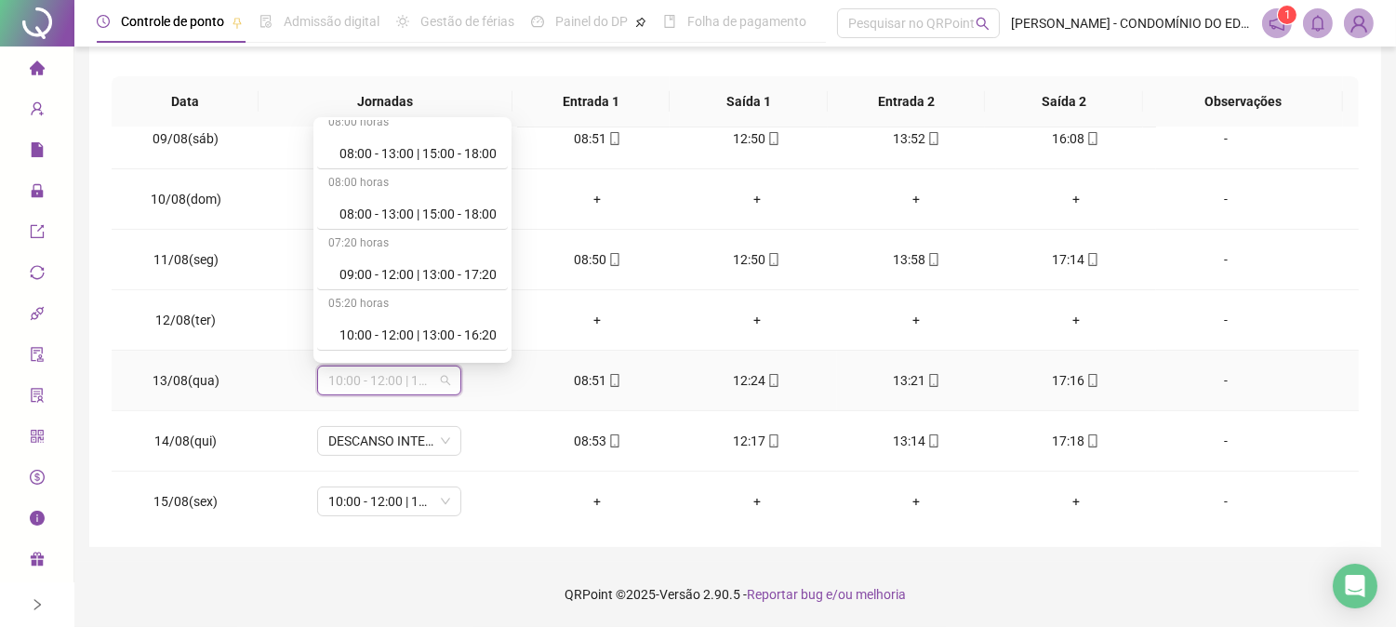
scroll to position [565, 0]
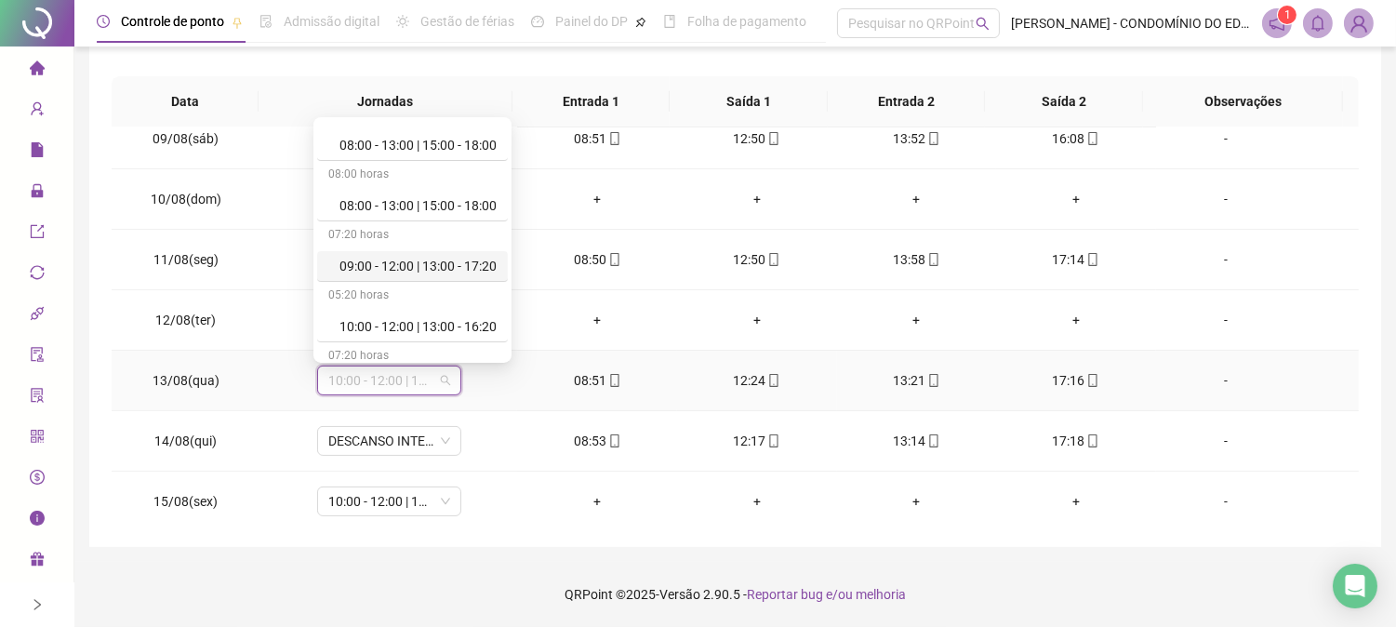
click at [477, 270] on div "09:00 - 12:00 | 13:00 - 17:20" at bounding box center [417, 266] width 157 height 20
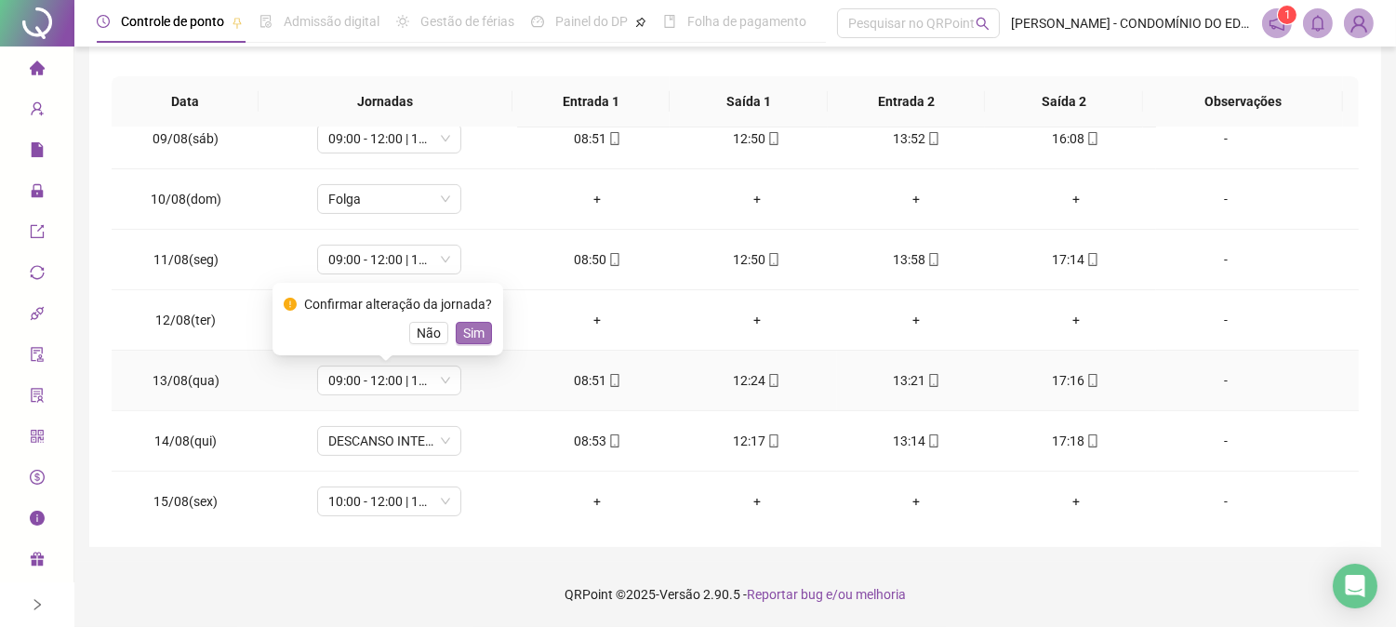
click at [476, 335] on span "Sim" at bounding box center [473, 333] width 21 height 20
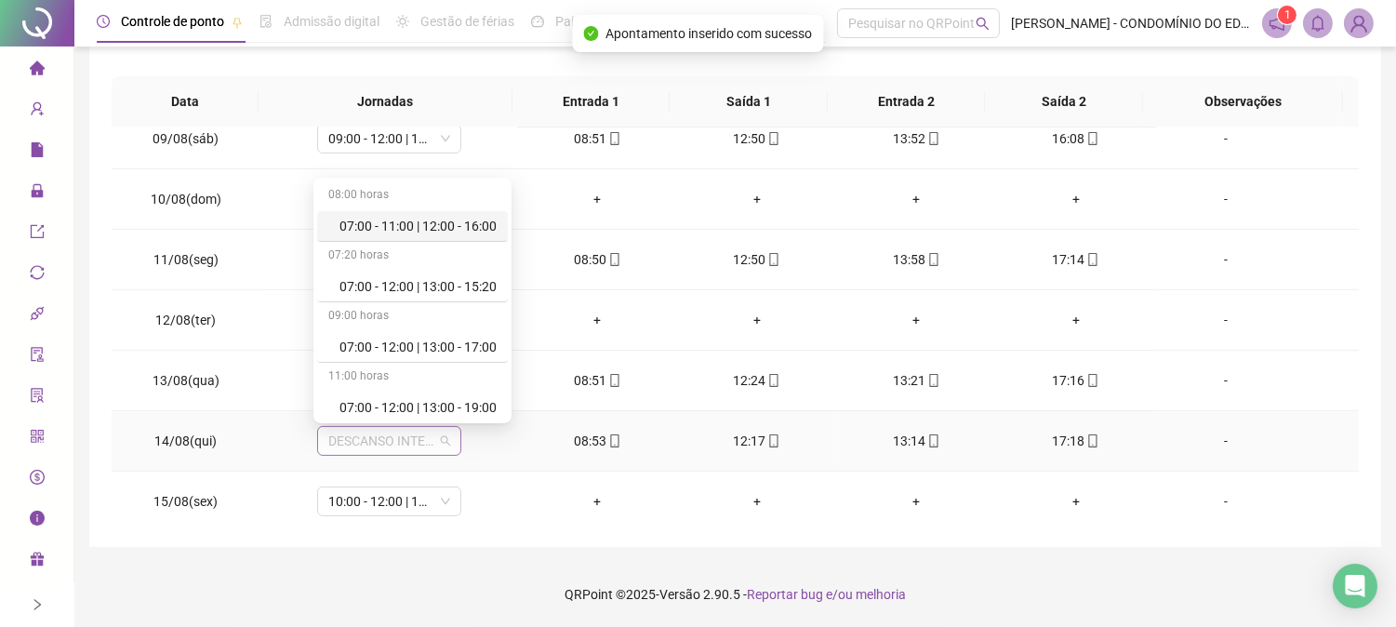
click at [346, 441] on span "DESCANSO INTER-JORNADA" at bounding box center [389, 441] width 122 height 28
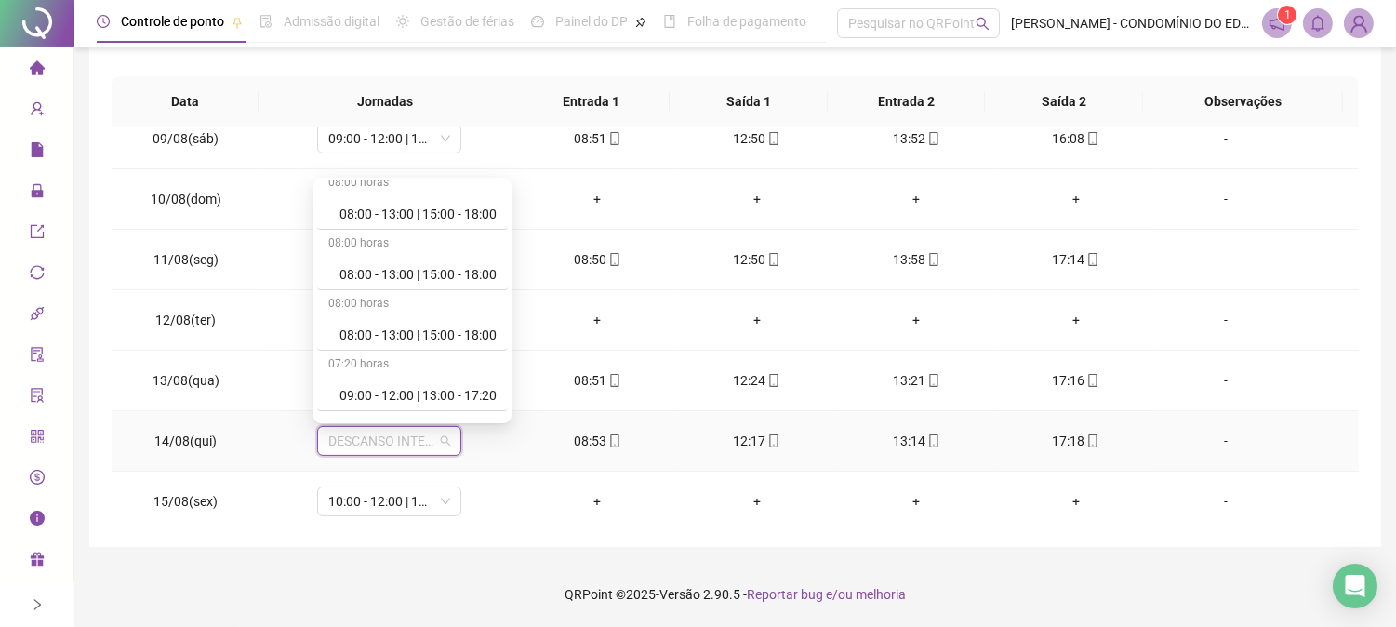
scroll to position [551, 0]
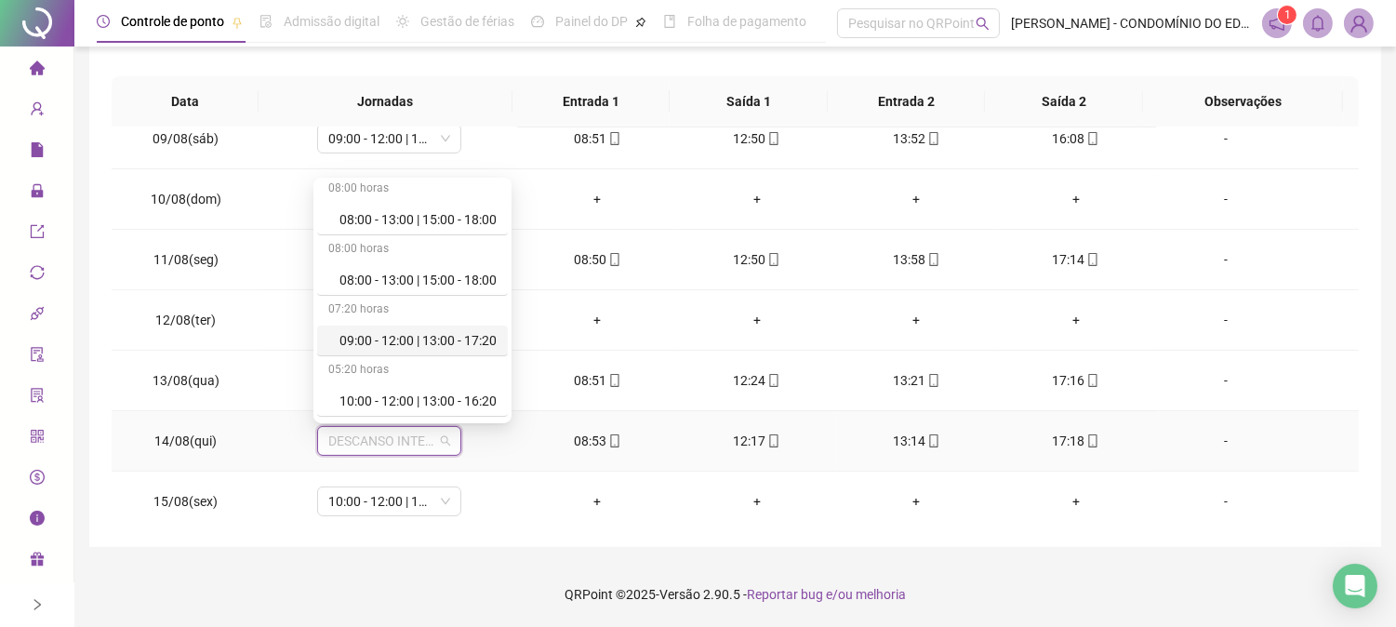
click at [485, 331] on div "09:00 - 12:00 | 13:00 - 17:20" at bounding box center [417, 340] width 157 height 20
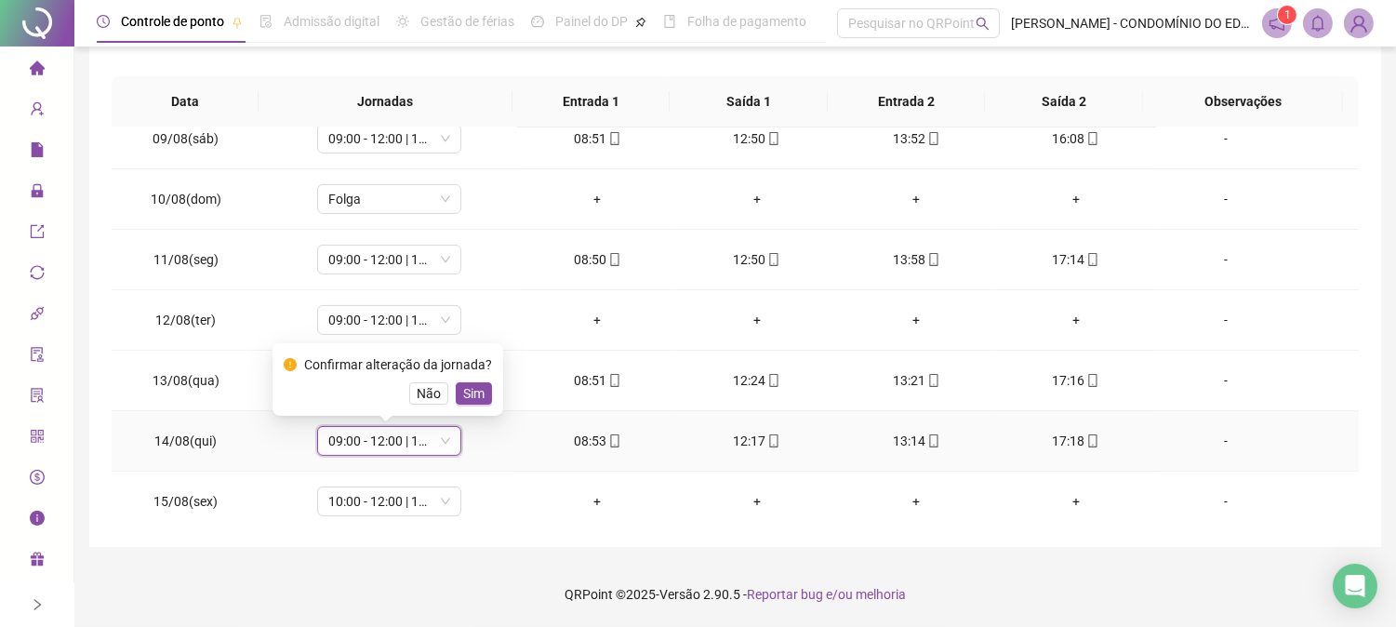
click at [470, 386] on span "Sim" at bounding box center [473, 393] width 21 height 20
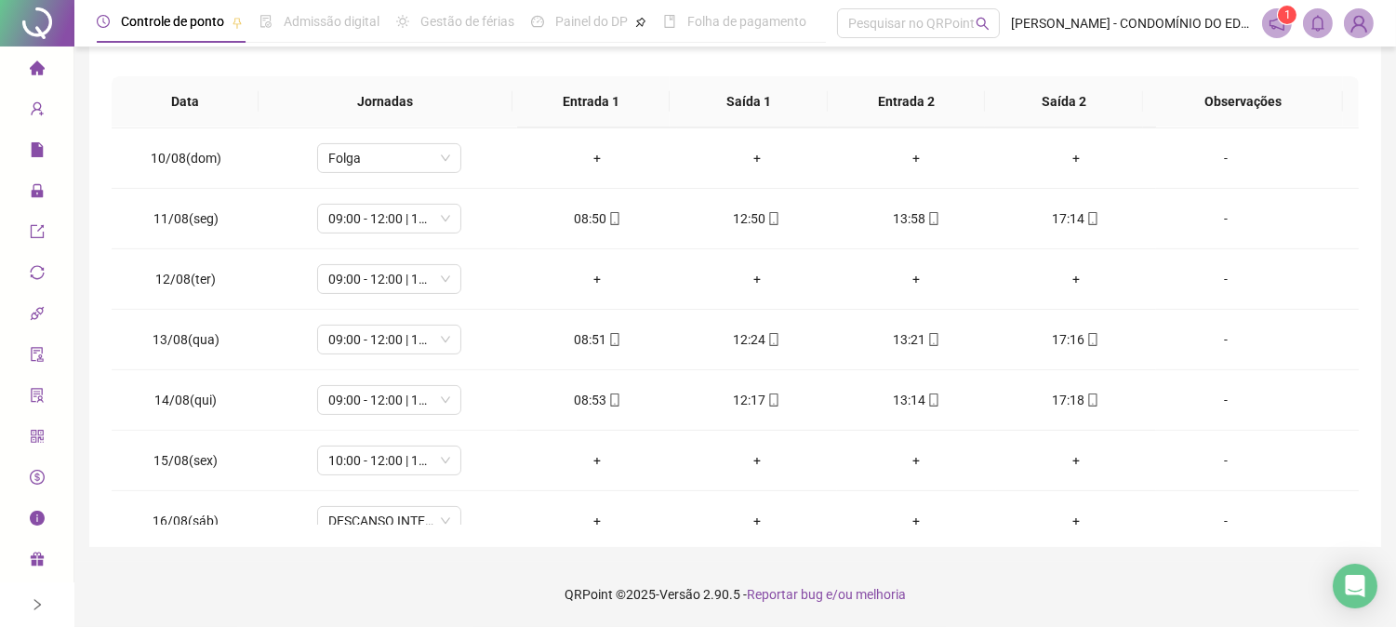
scroll to position [934, 0]
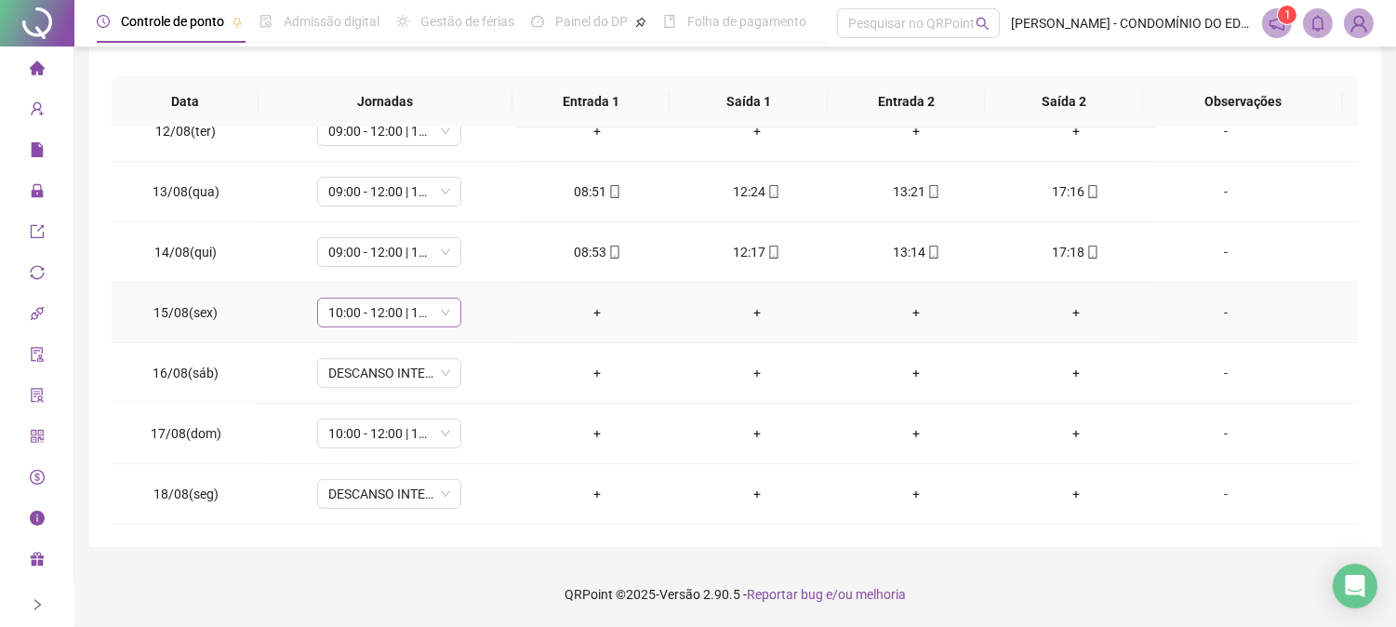
click at [359, 317] on span "10:00 - 12:00 | 13:00 - 18:20" at bounding box center [389, 313] width 122 height 28
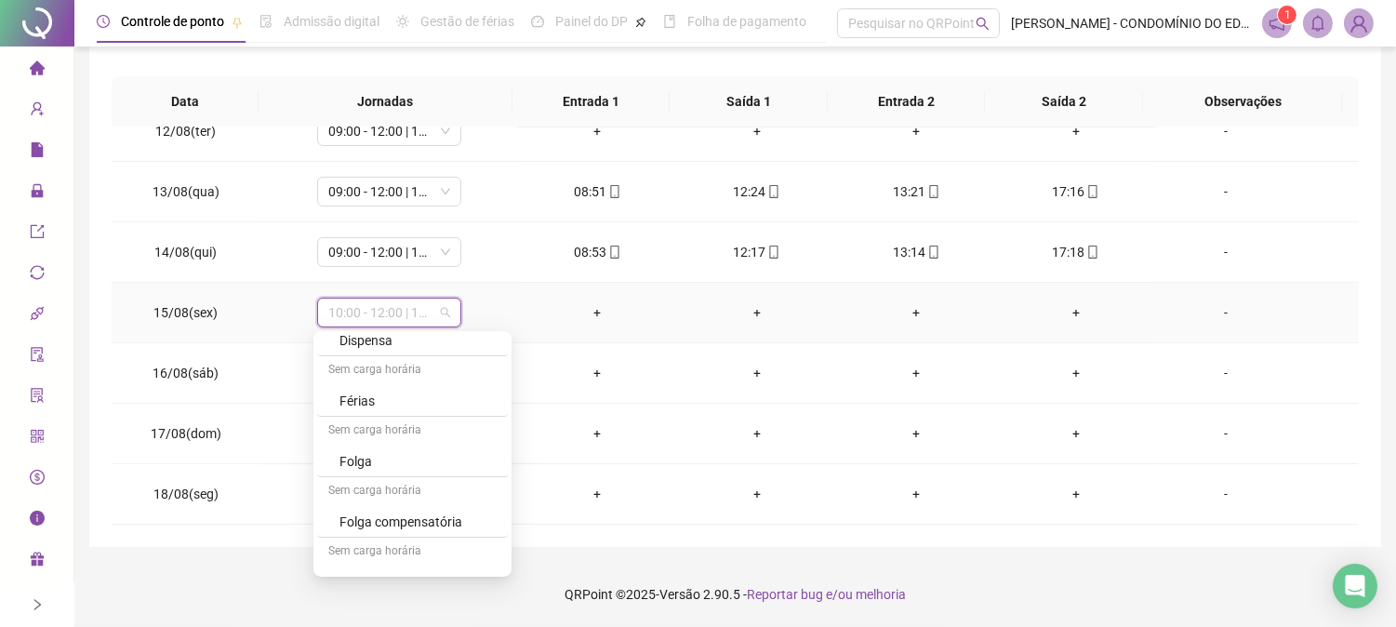
scroll to position [1336, 0]
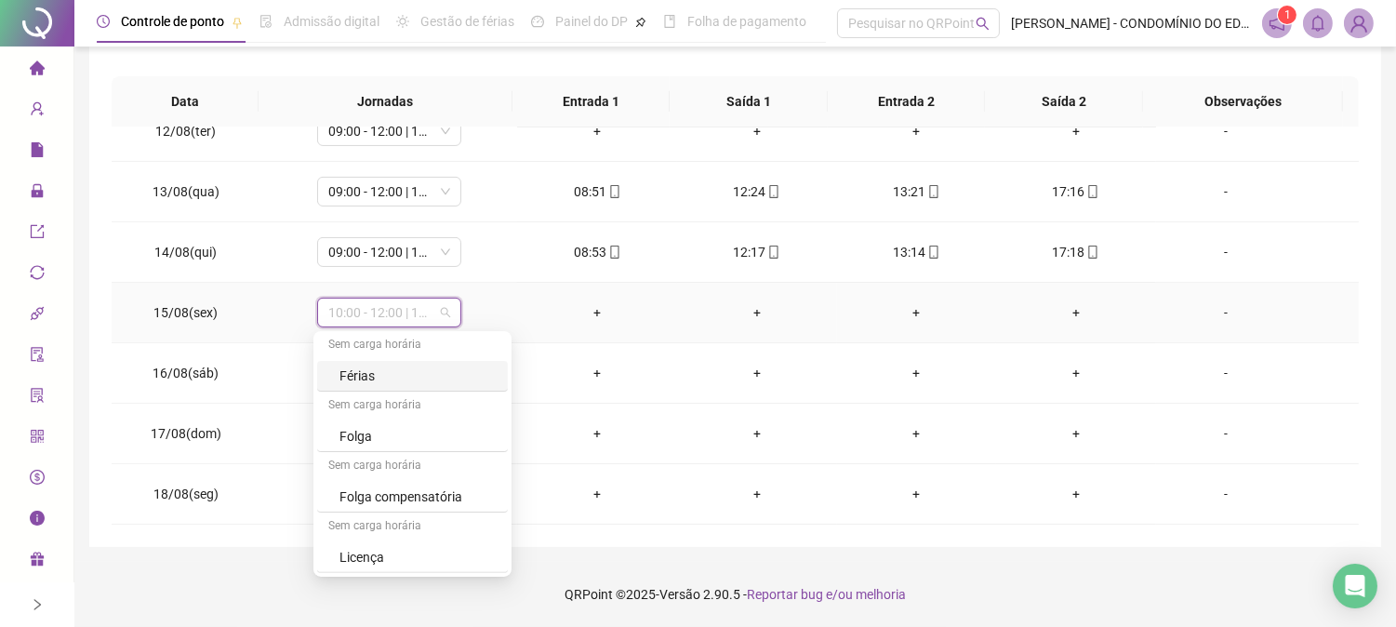
click at [350, 375] on div "Férias" at bounding box center [417, 376] width 157 height 20
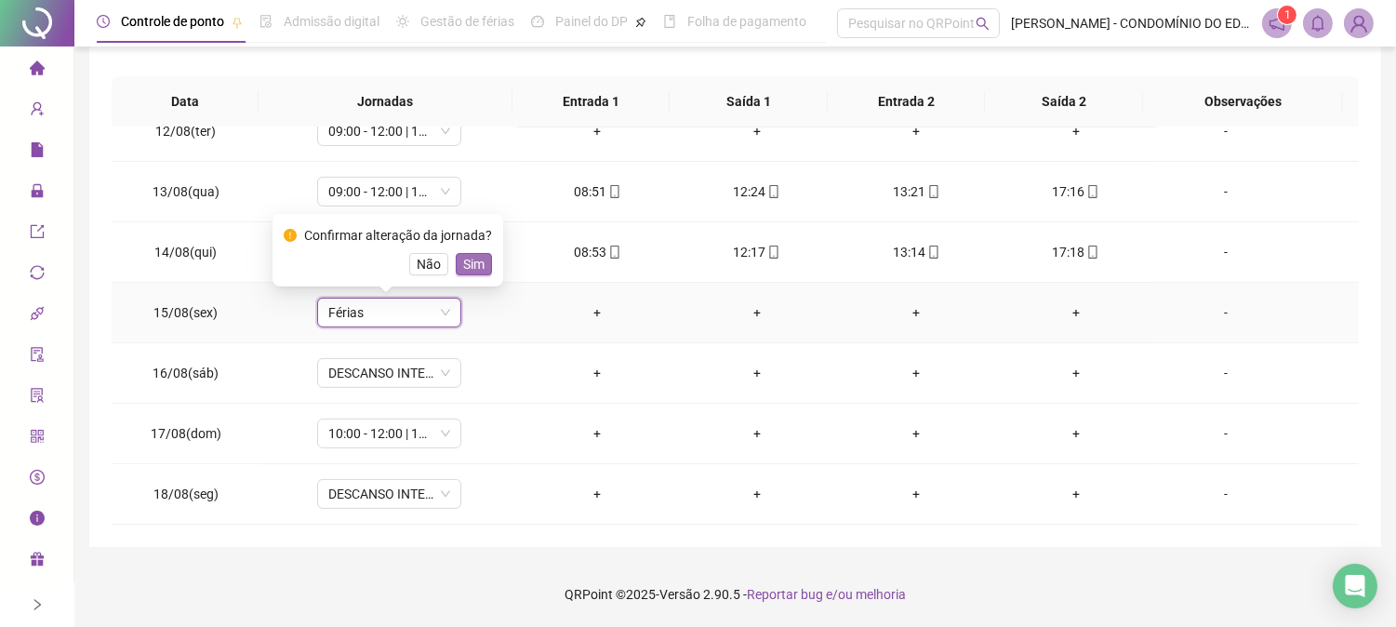
click at [468, 260] on span "Sim" at bounding box center [473, 264] width 21 height 20
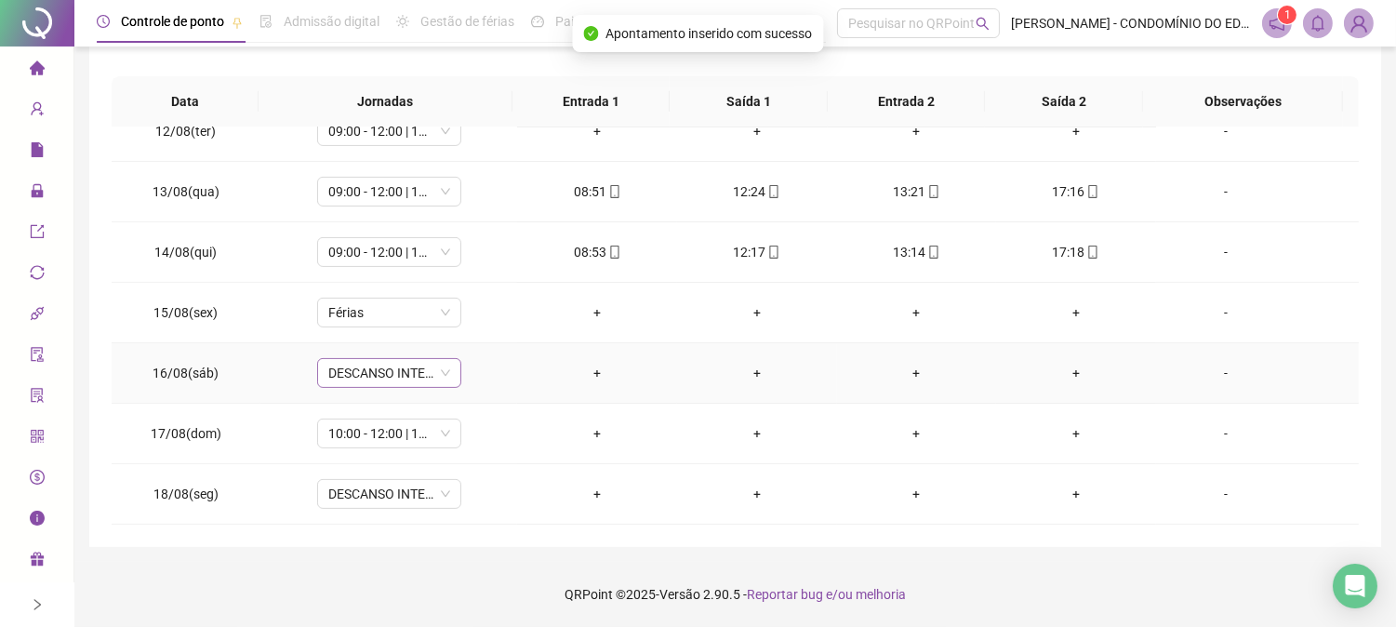
click at [378, 379] on span "DESCANSO INTER-JORNADA" at bounding box center [389, 373] width 122 height 28
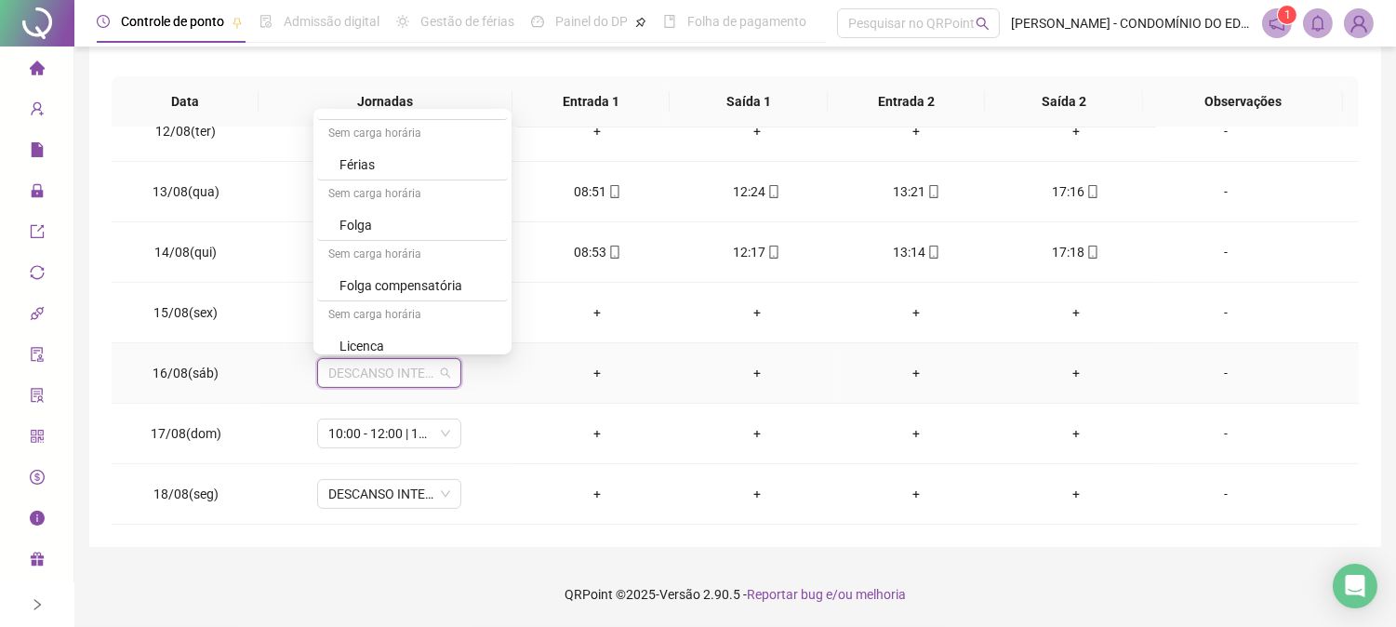
scroll to position [1335, 0]
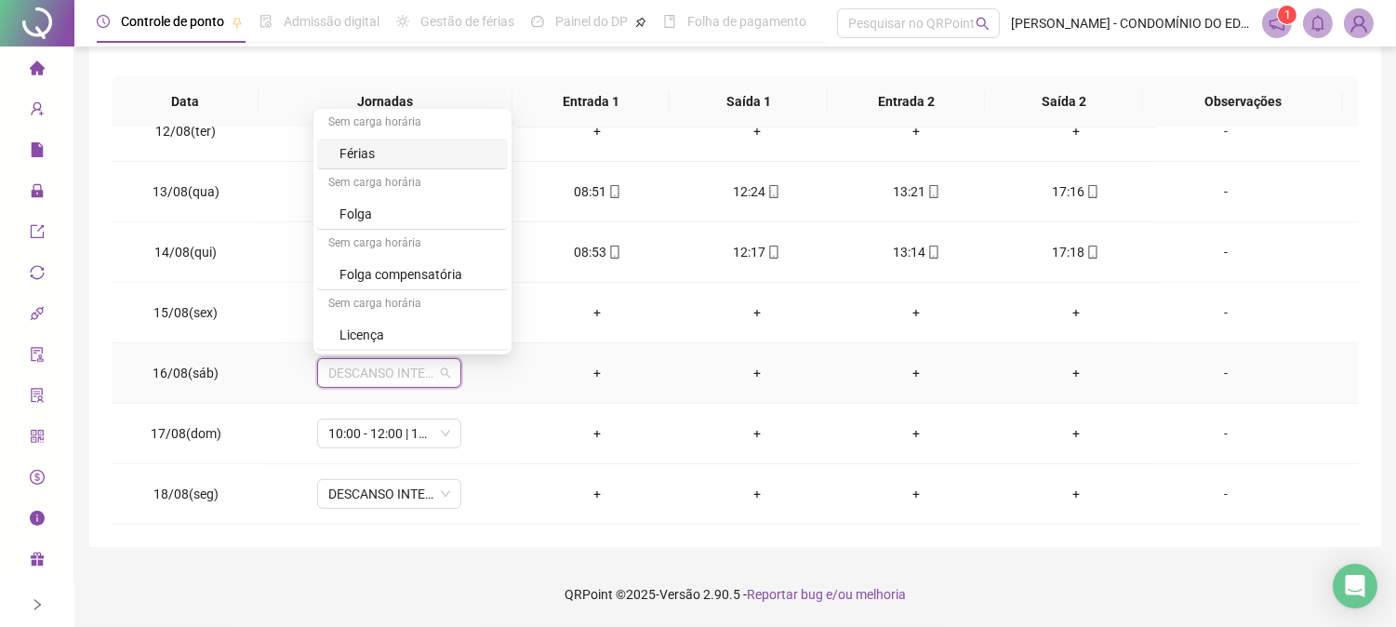
click at [347, 154] on div "Férias" at bounding box center [417, 153] width 157 height 20
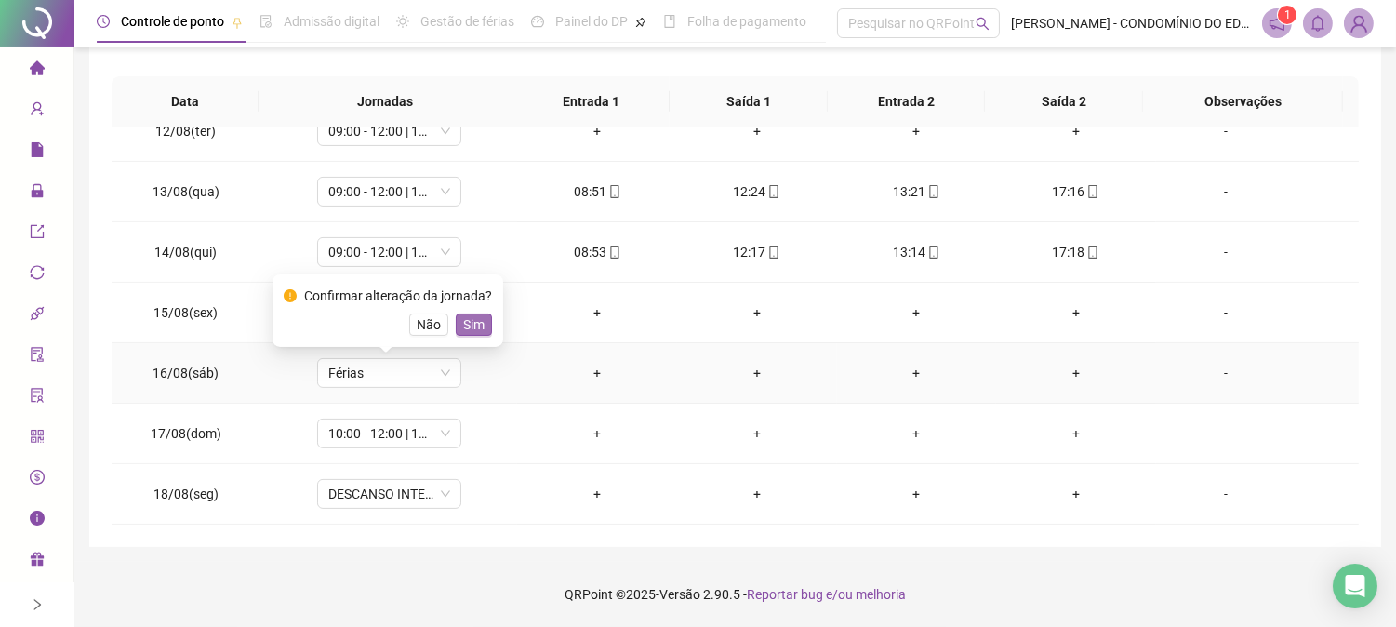
click at [463, 323] on span "Sim" at bounding box center [473, 324] width 21 height 20
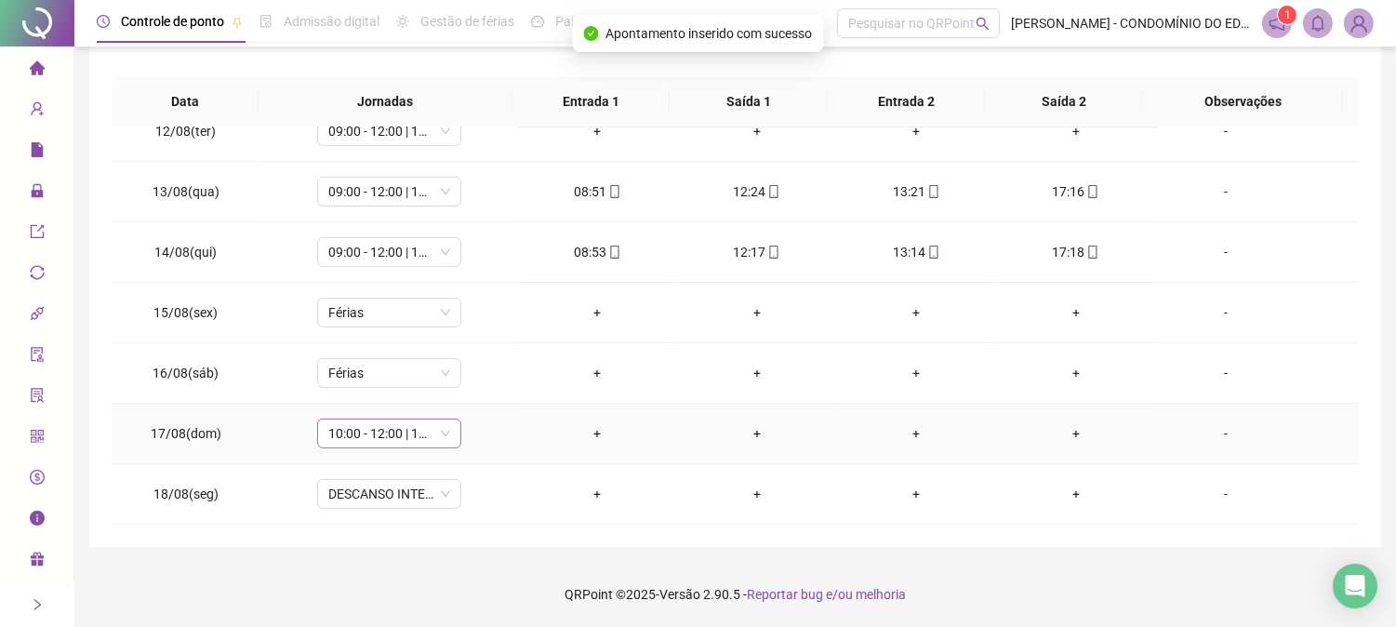
click at [388, 423] on span "10:00 - 12:00 | 13:00 - 18:20" at bounding box center [389, 433] width 122 height 28
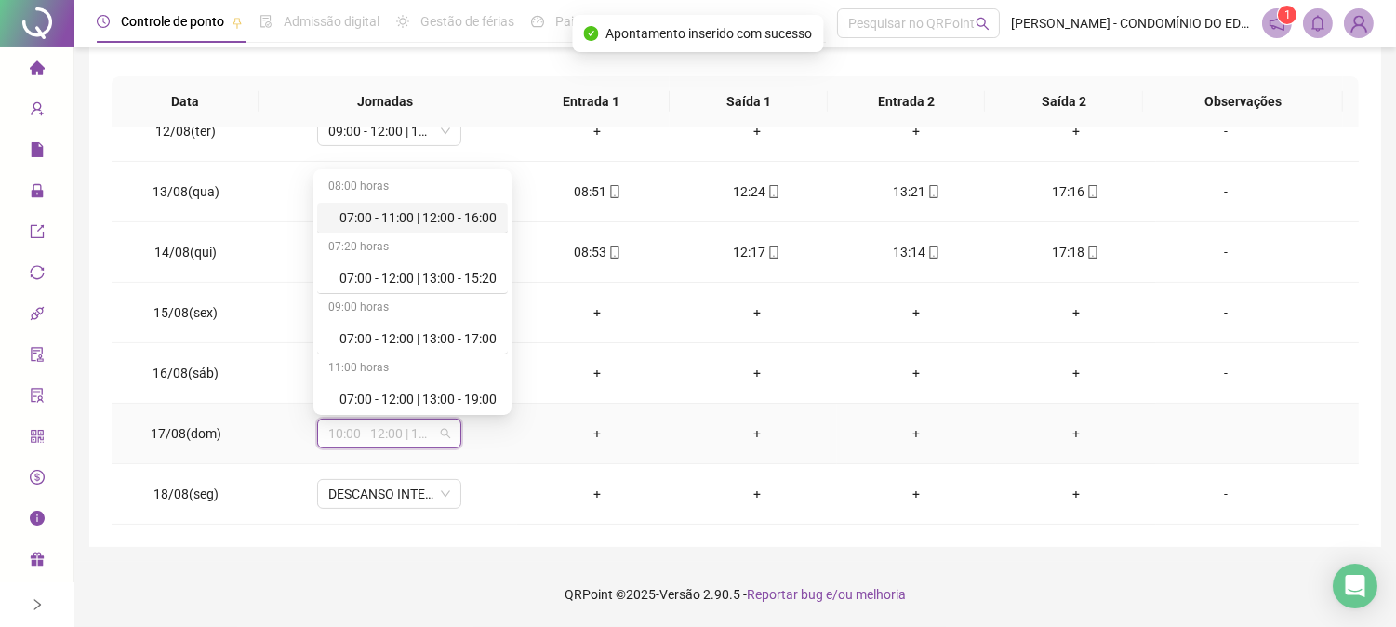
click at [384, 434] on span "10:00 - 12:00 | 13:00 - 18:20" at bounding box center [389, 433] width 122 height 28
click at [419, 428] on span "10:00 - 12:00 | 13:00 - 18:20" at bounding box center [389, 433] width 122 height 28
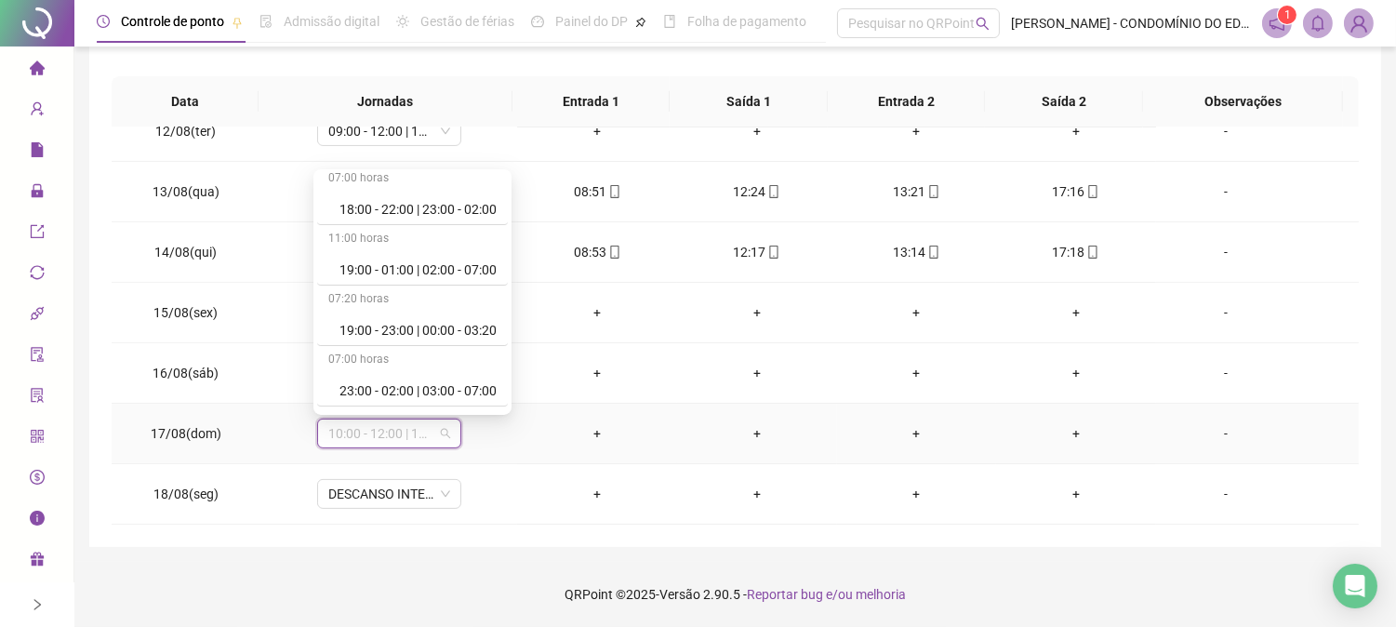
scroll to position [1336, 0]
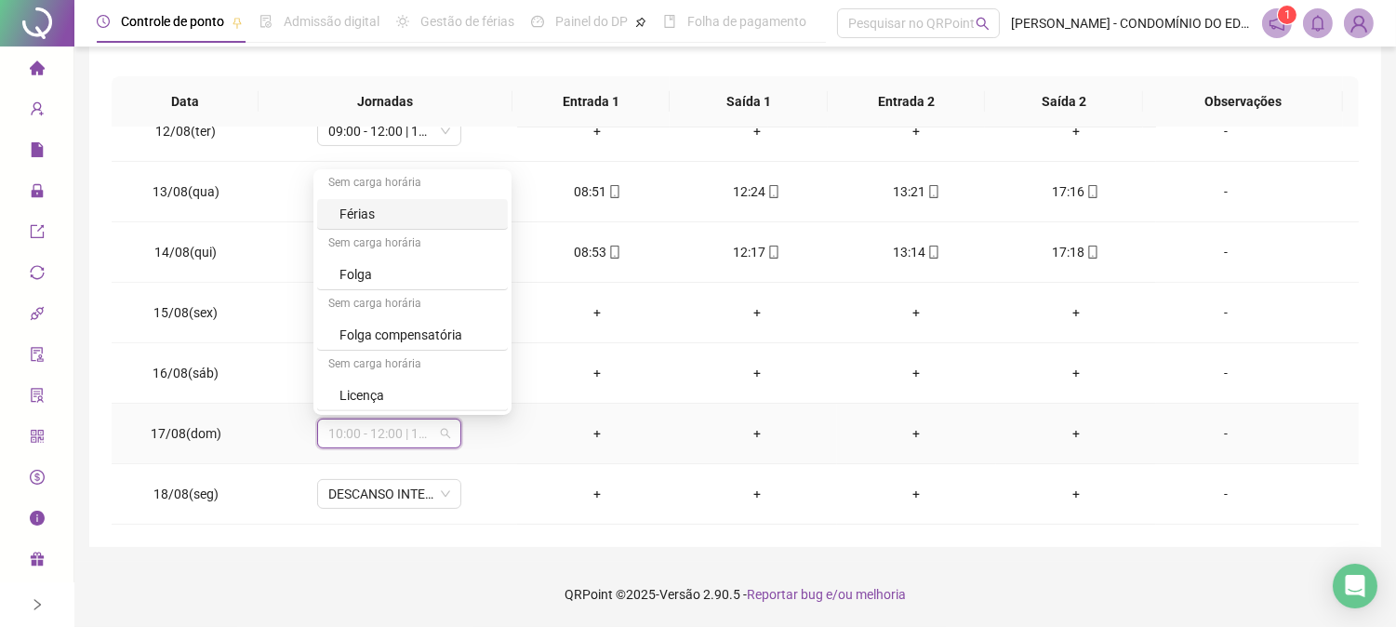
click at [353, 206] on div "Férias" at bounding box center [417, 214] width 157 height 20
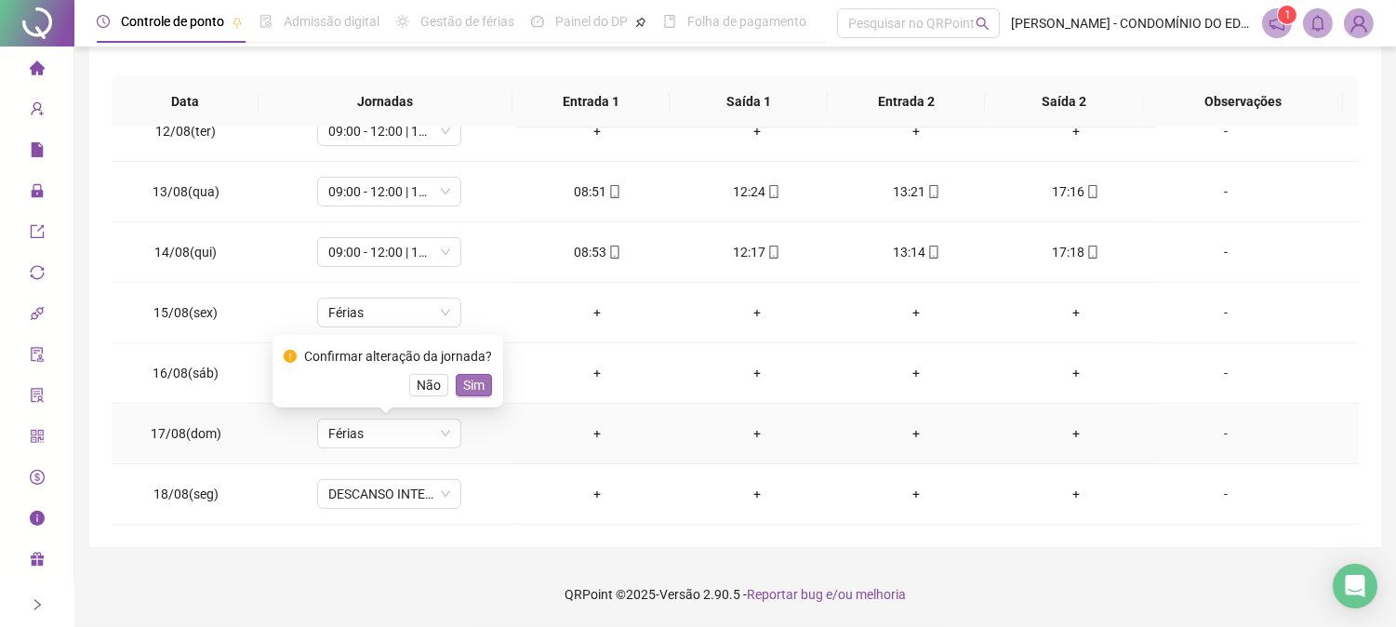
click at [470, 381] on span "Sim" at bounding box center [473, 385] width 21 height 20
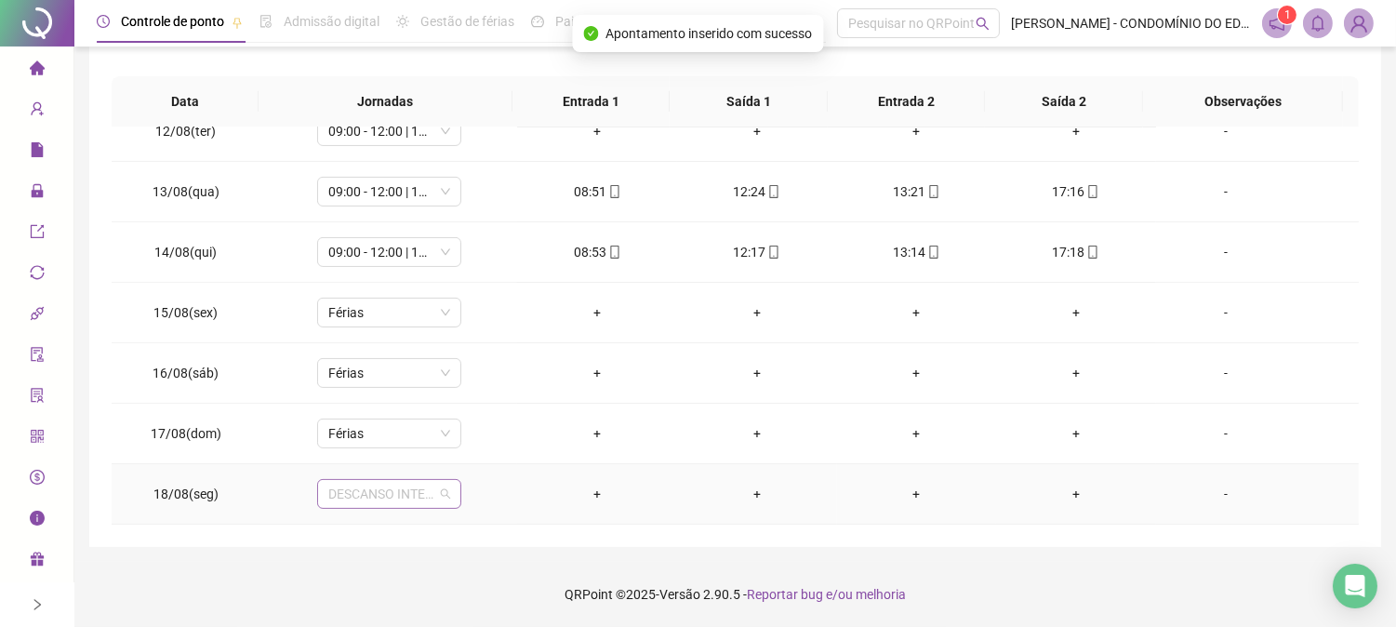
click at [382, 491] on span "DESCANSO INTER-JORNADA" at bounding box center [389, 494] width 122 height 28
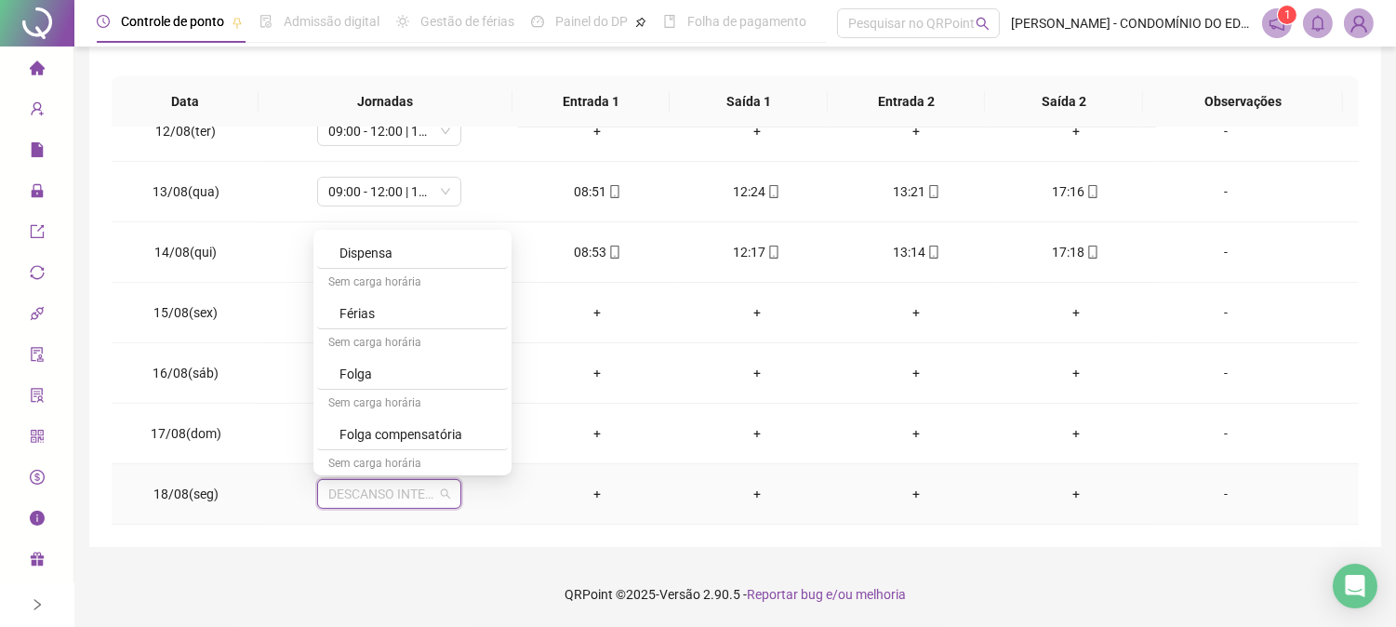
scroll to position [1335, 0]
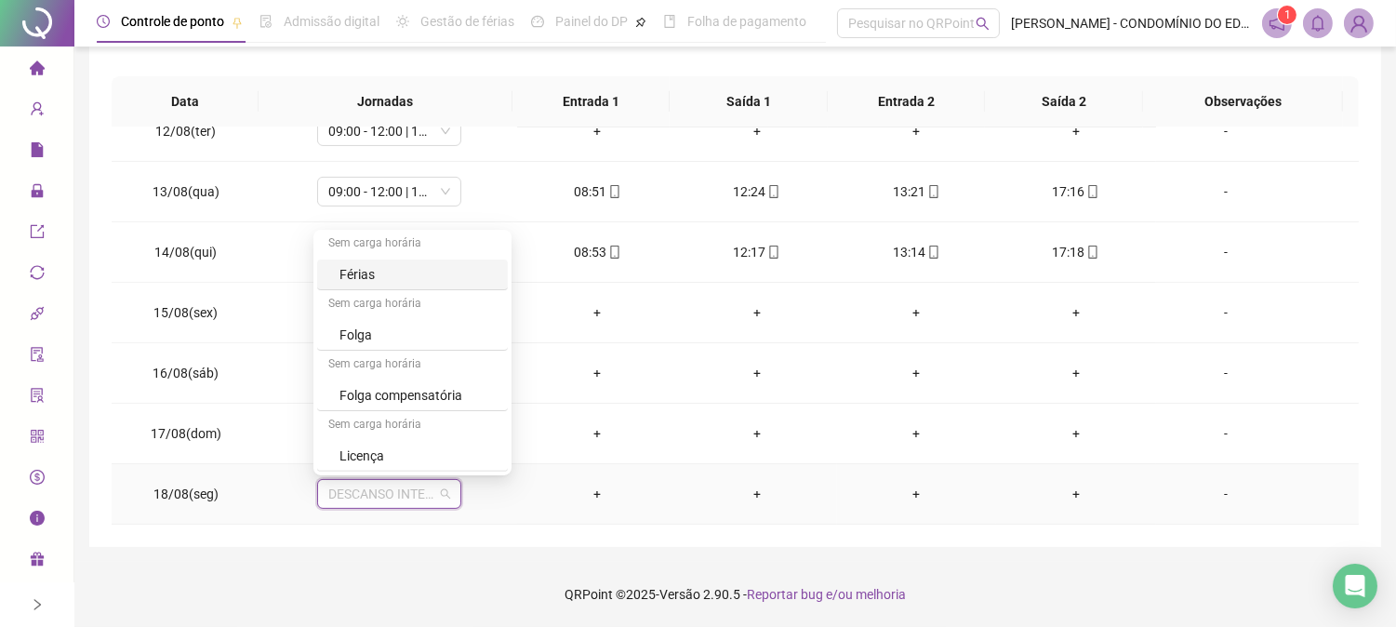
click at [354, 273] on div "Férias" at bounding box center [417, 274] width 157 height 20
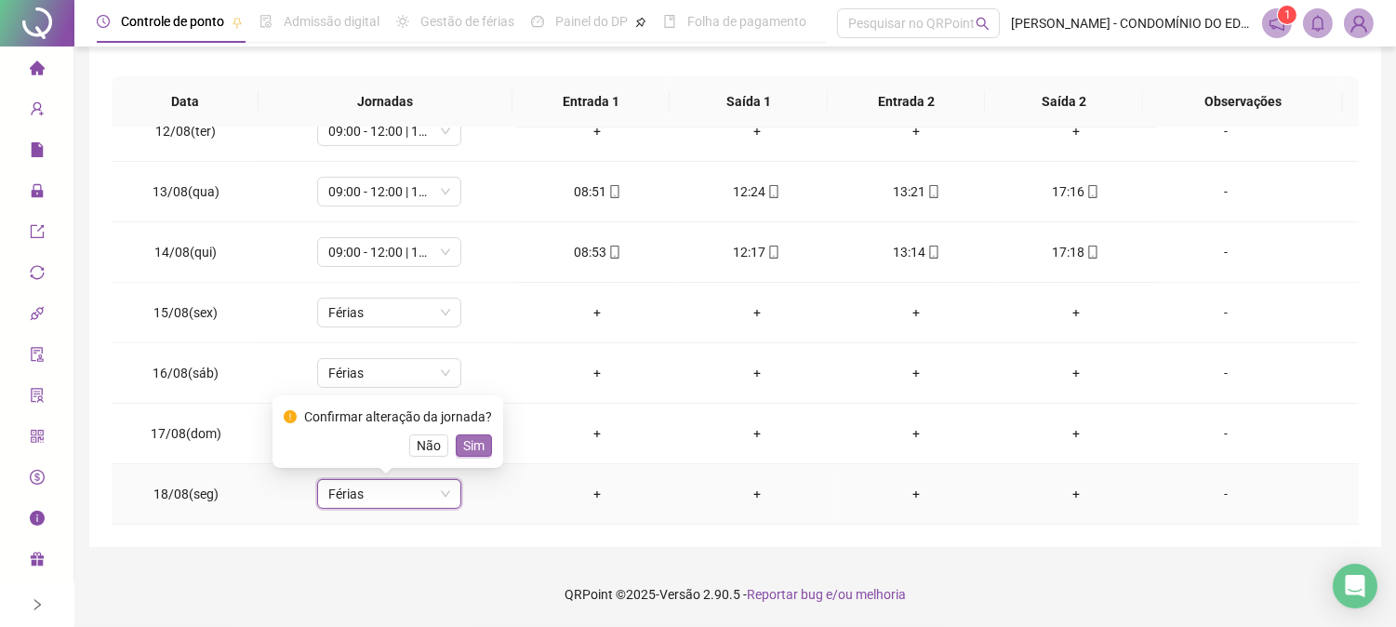
click at [474, 449] on span "Sim" at bounding box center [473, 445] width 21 height 20
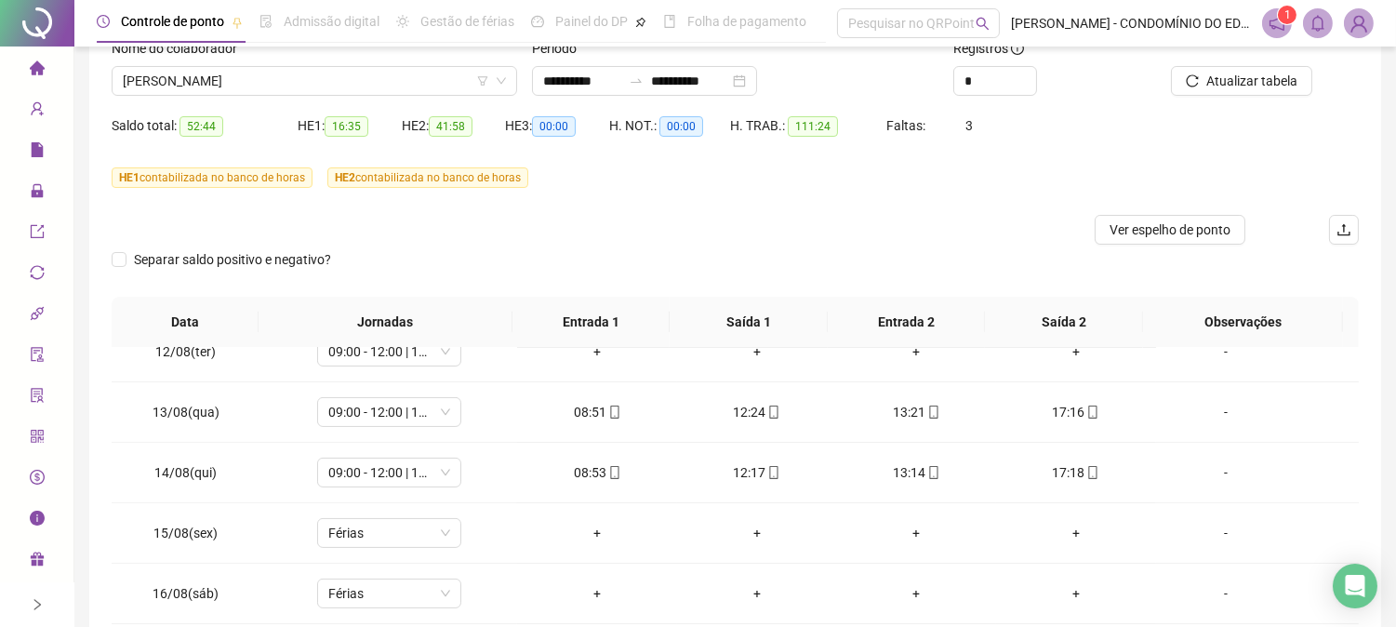
scroll to position [0, 0]
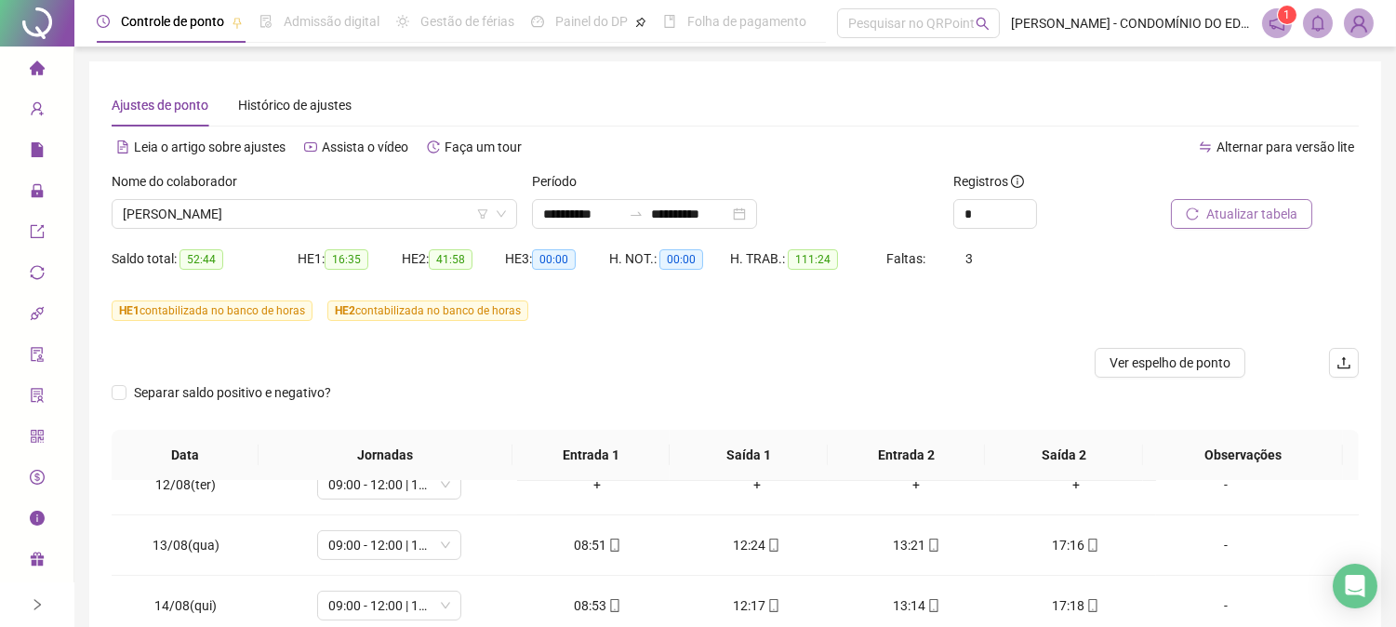
click at [1224, 209] on span "Atualizar tabela" at bounding box center [1251, 214] width 91 height 20
click at [1226, 208] on span "Atualizar tabela" at bounding box center [1251, 214] width 91 height 20
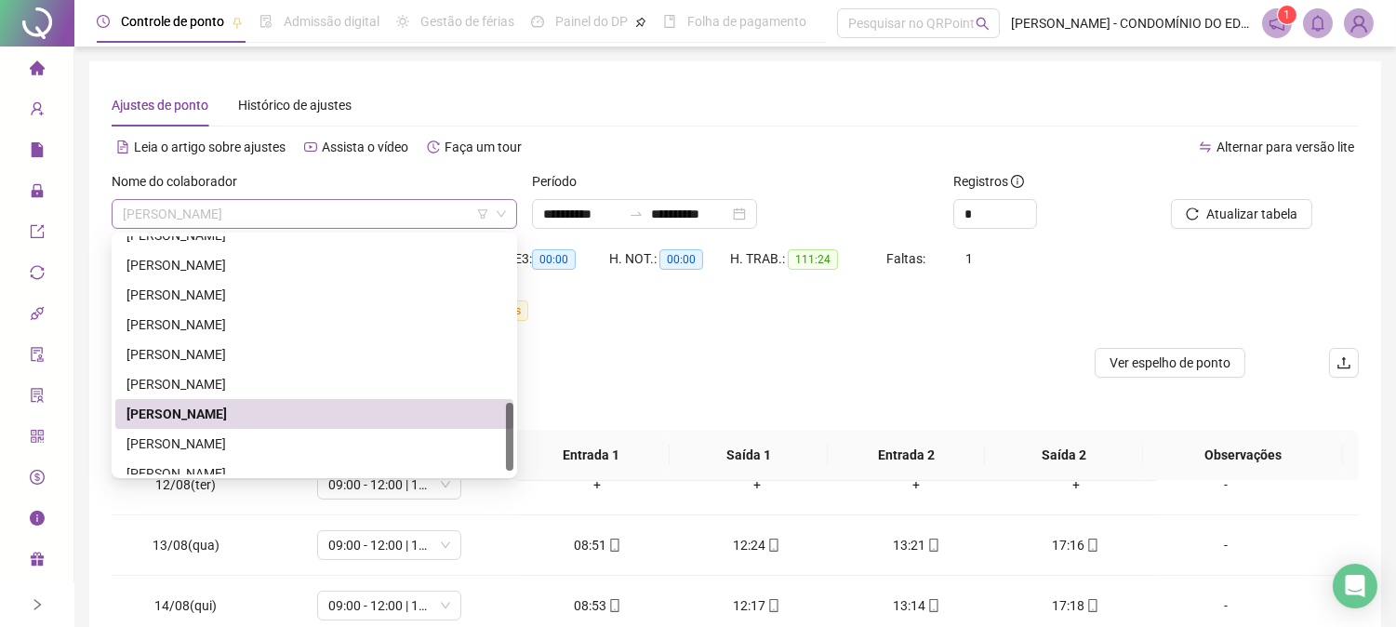
click at [206, 208] on span "[PERSON_NAME]" at bounding box center [314, 214] width 383 height 28
click at [193, 445] on div "[PERSON_NAME]" at bounding box center [314, 443] width 376 height 20
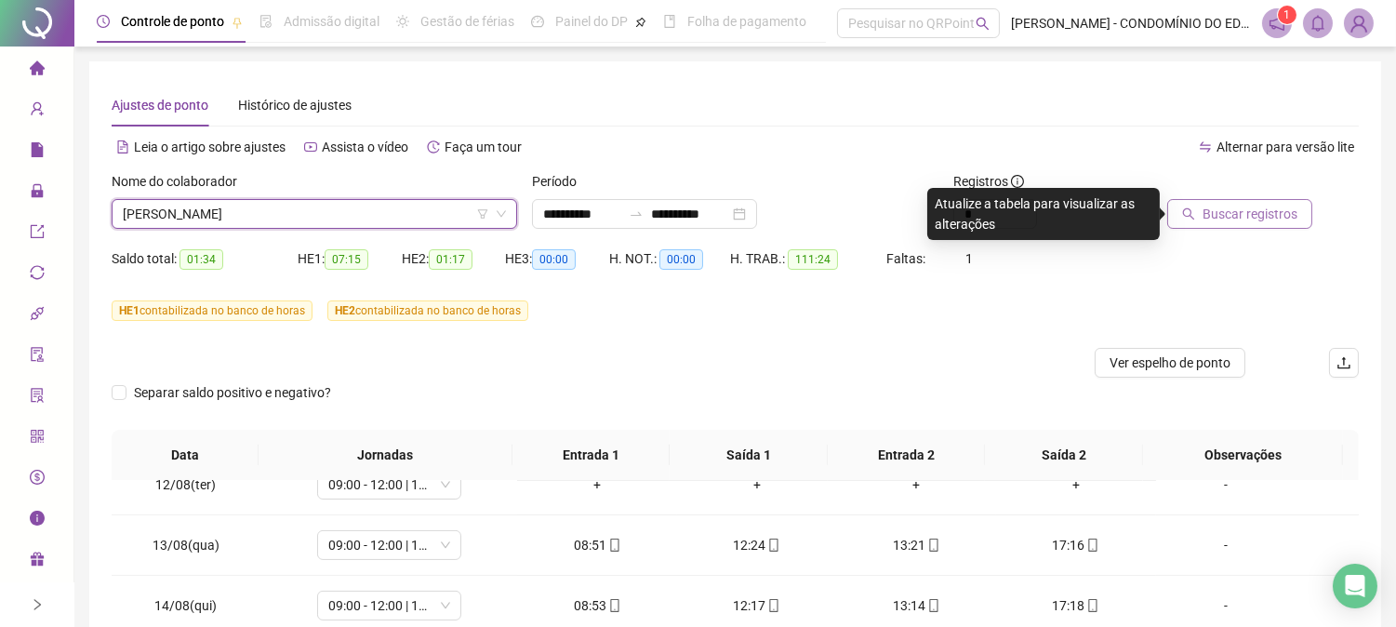
click at [1210, 215] on span "Buscar registros" at bounding box center [1250, 214] width 95 height 20
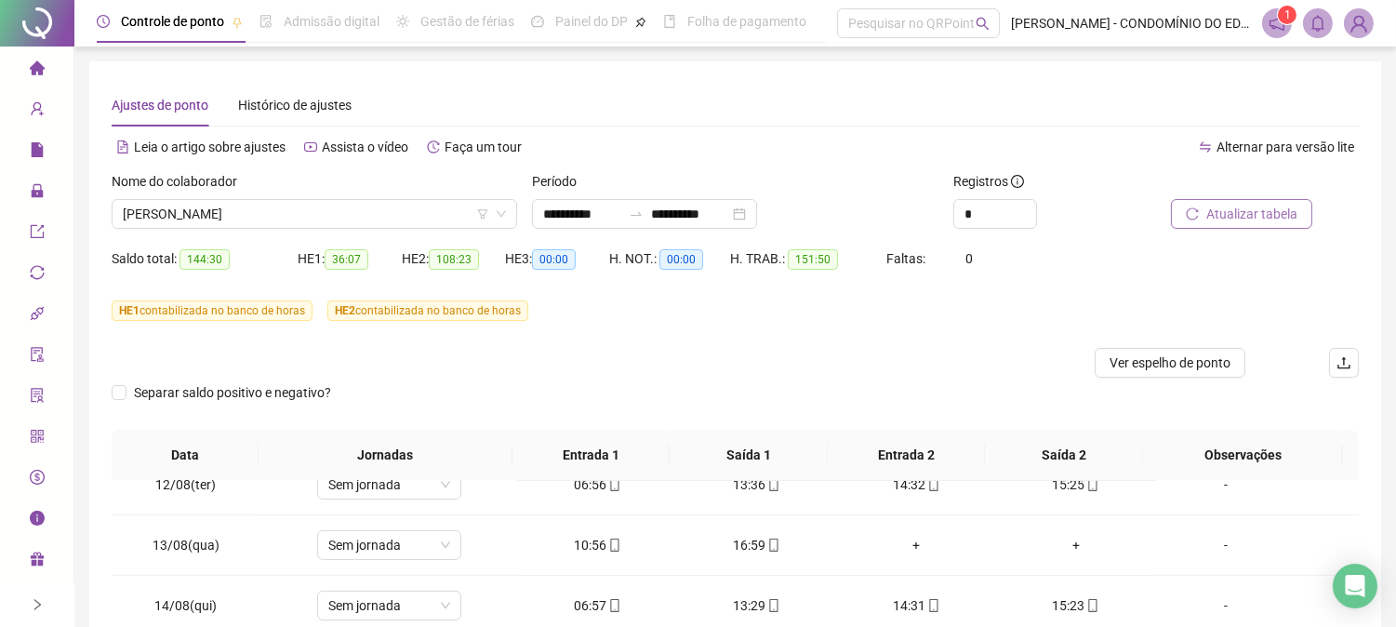
scroll to position [353, 0]
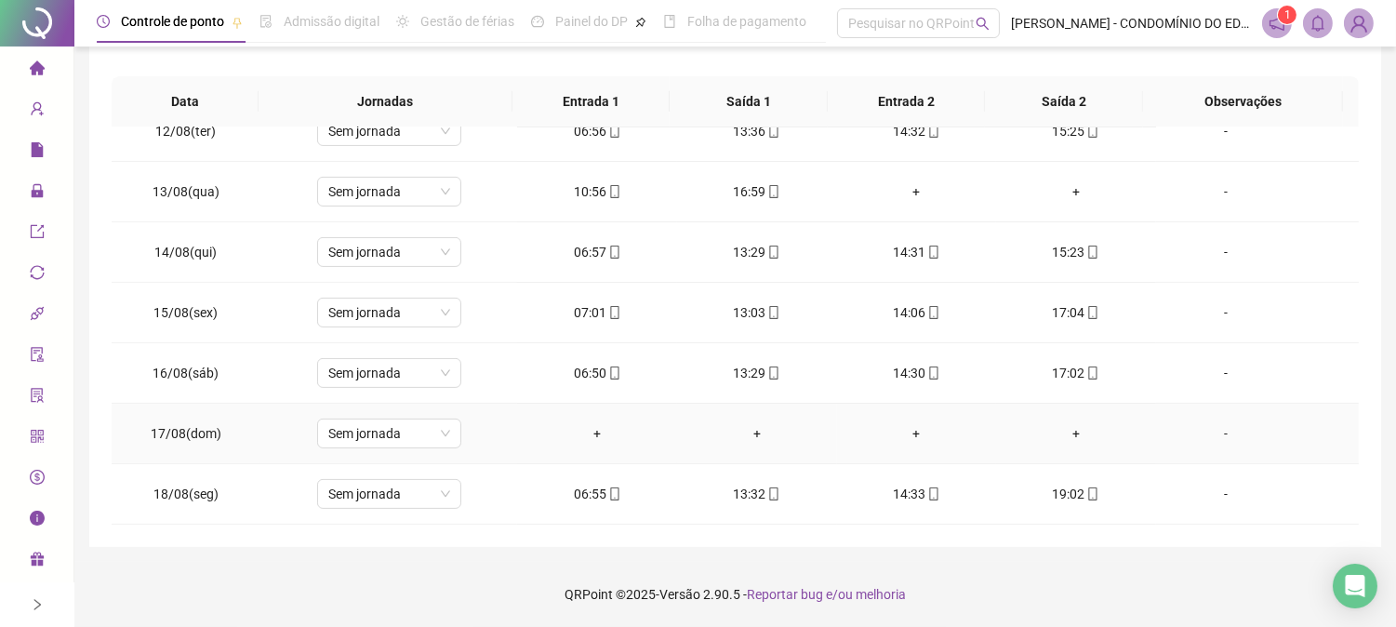
drag, startPoint x: 1327, startPoint y: 415, endPoint x: 1327, endPoint y: 403, distance: 12.1
click at [1327, 404] on td "-" at bounding box center [1257, 434] width 203 height 60
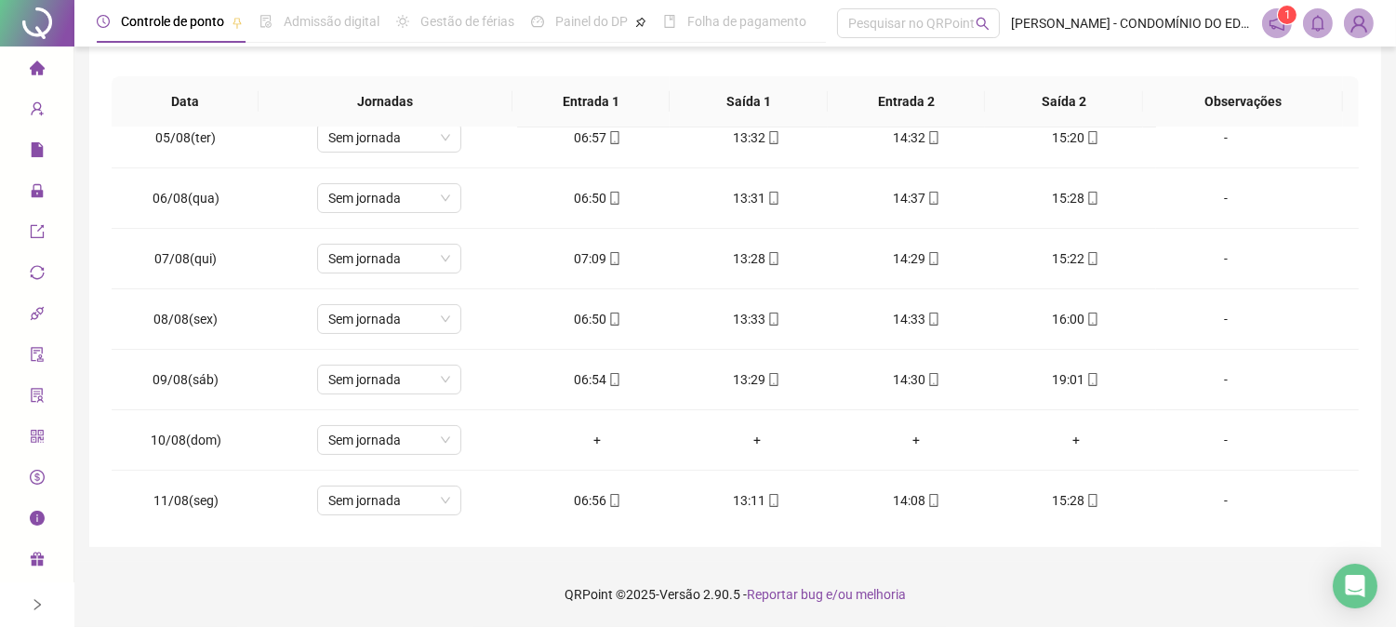
scroll to position [0, 0]
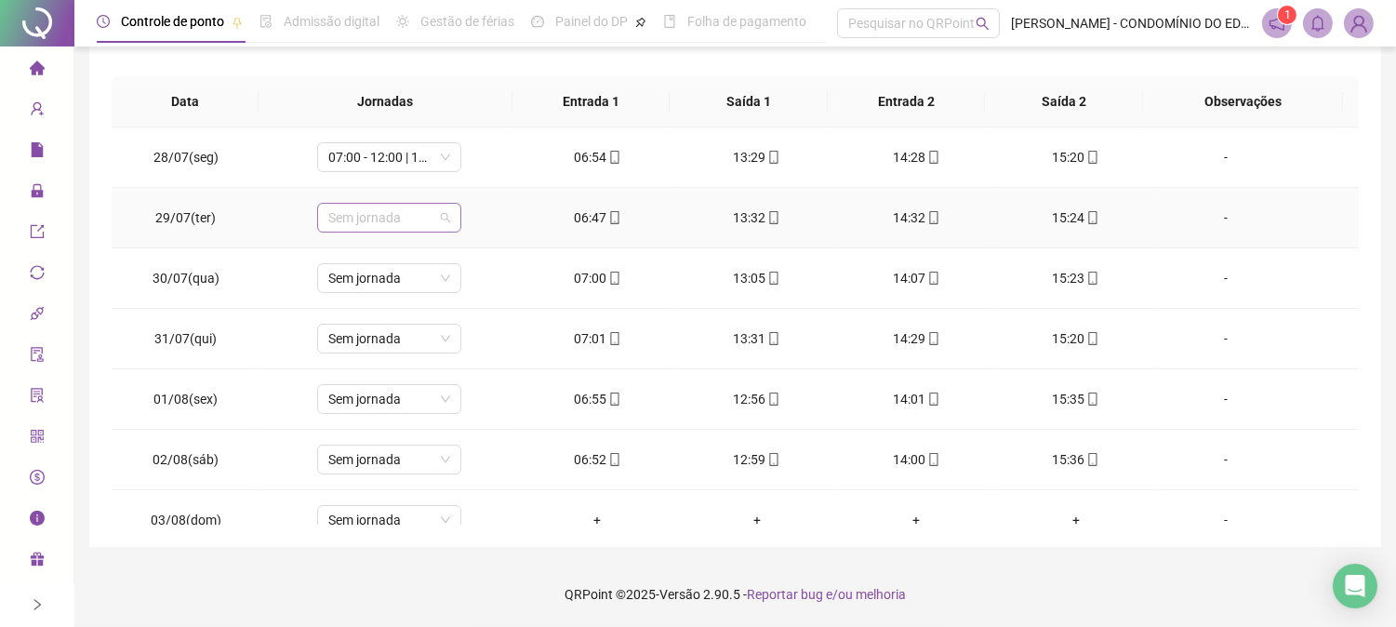
click at [391, 207] on span "Sem jornada" at bounding box center [389, 218] width 122 height 28
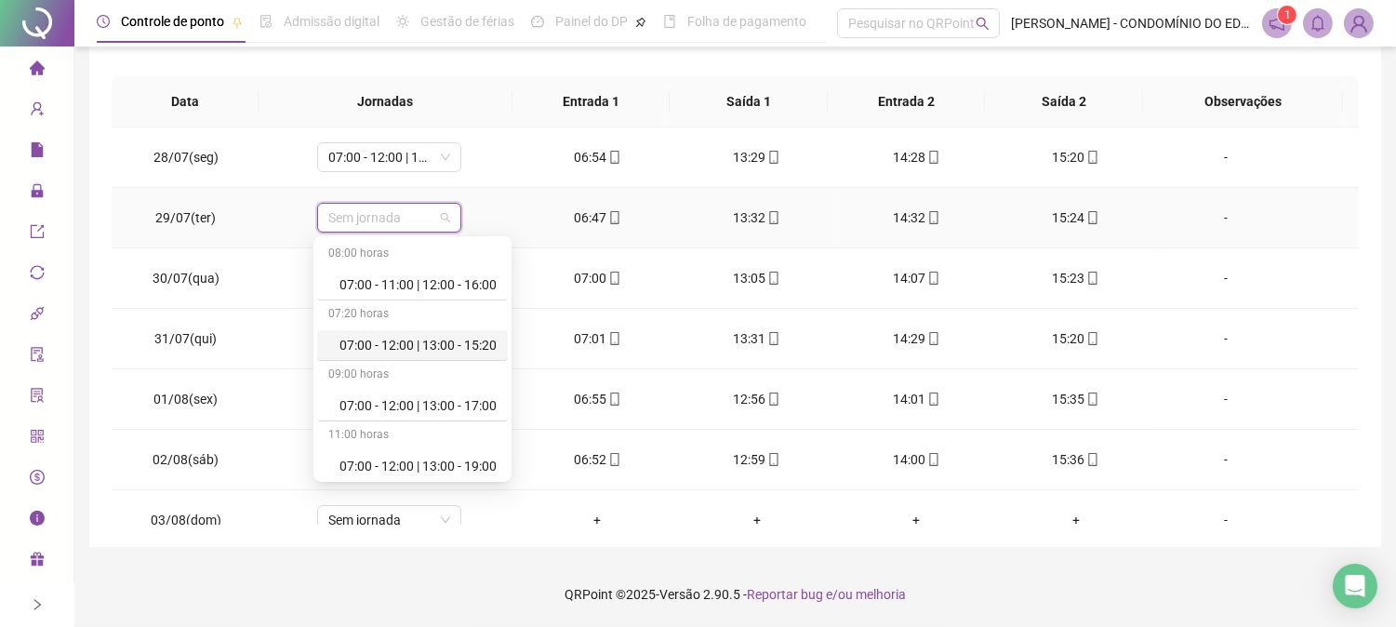
click at [389, 339] on div "07:00 - 12:00 | 13:00 - 15:20" at bounding box center [417, 345] width 157 height 20
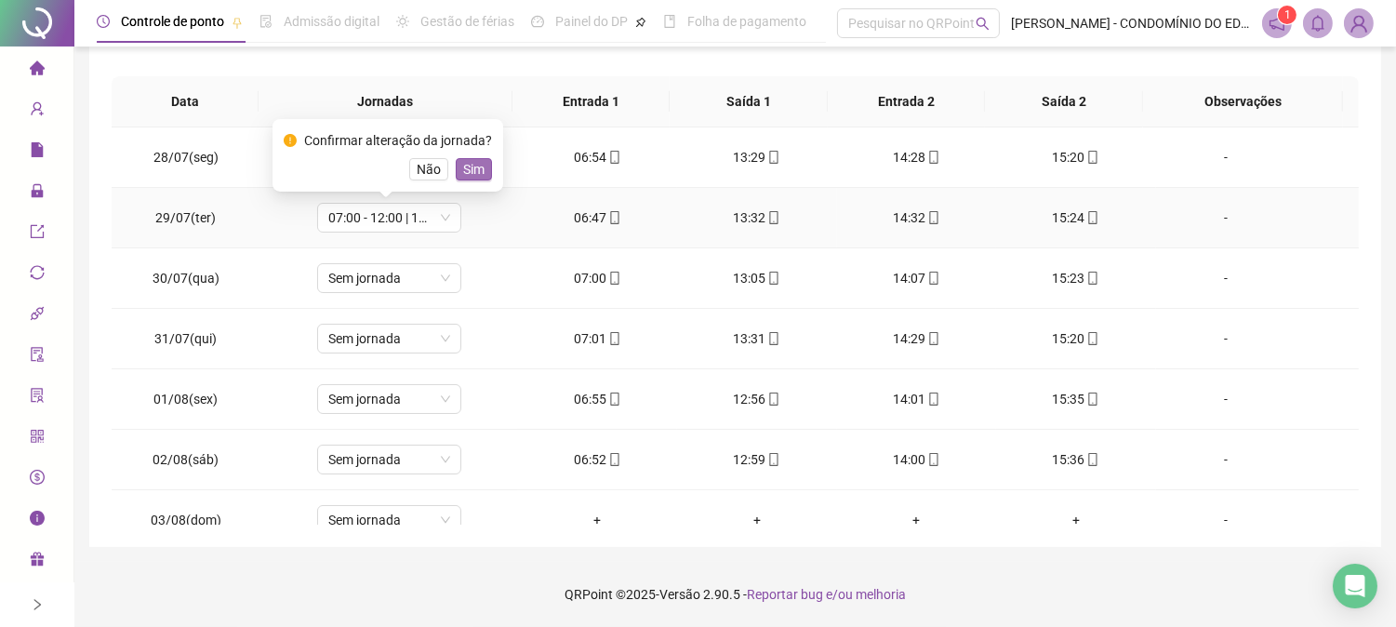
click at [468, 163] on span "Sim" at bounding box center [473, 169] width 21 height 20
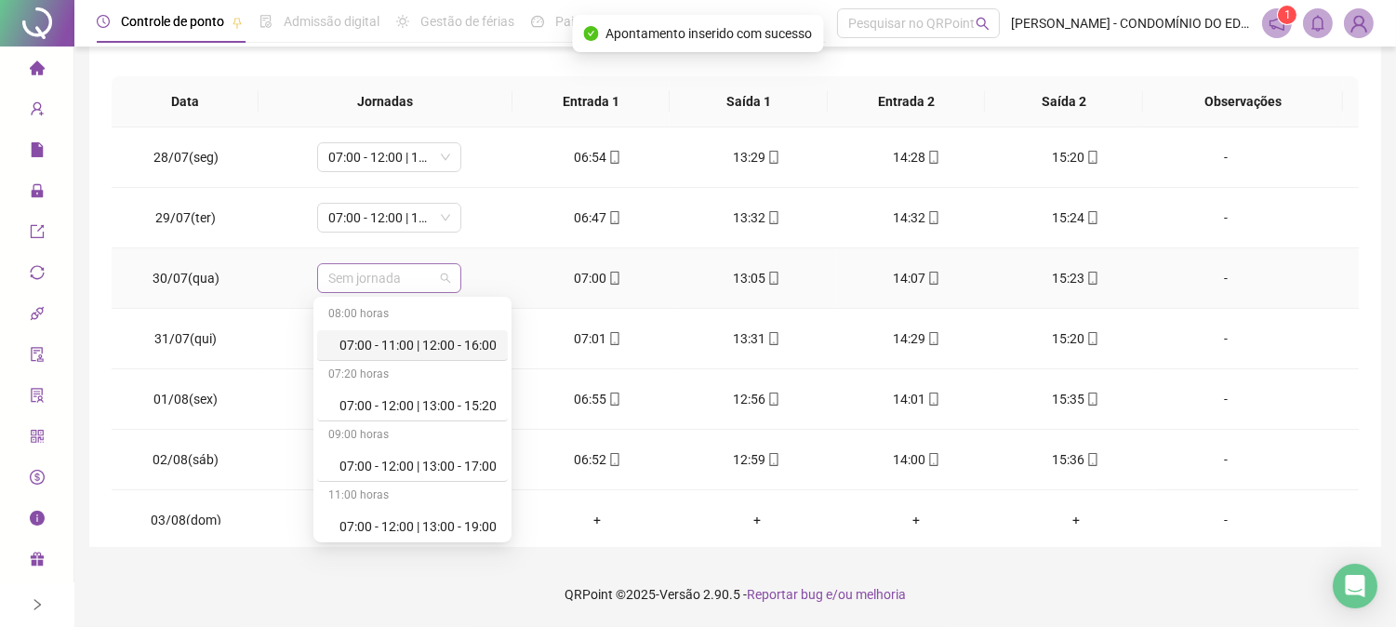
click at [385, 270] on span "Sem jornada" at bounding box center [389, 278] width 122 height 28
click at [410, 407] on div "07:00 - 12:00 | 13:00 - 15:20" at bounding box center [417, 405] width 157 height 20
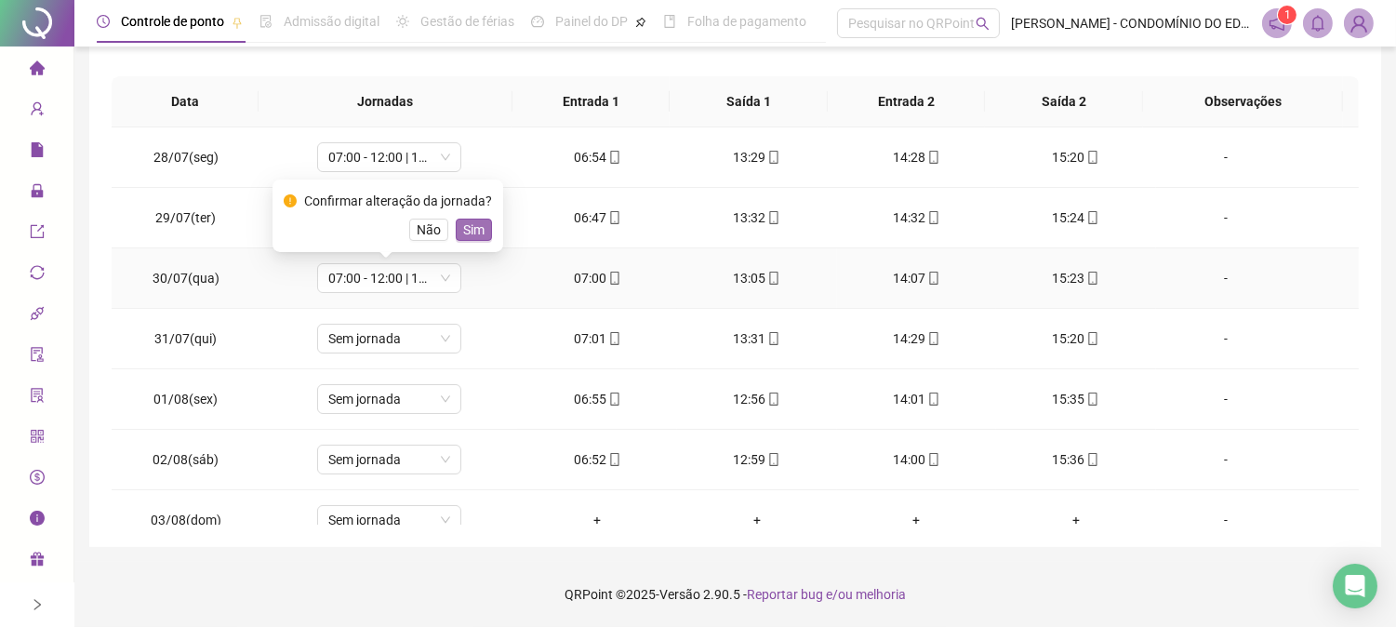
click at [470, 231] on span "Sim" at bounding box center [473, 230] width 21 height 20
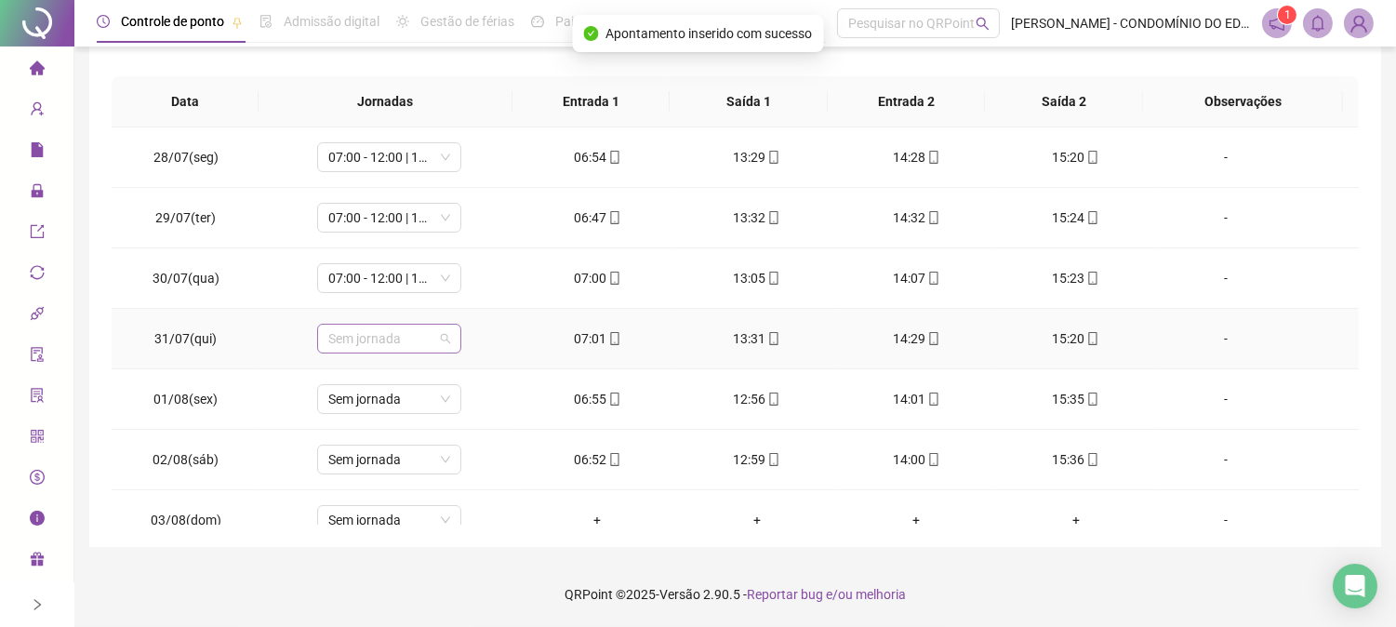
click at [384, 345] on span "Sem jornada" at bounding box center [389, 339] width 122 height 28
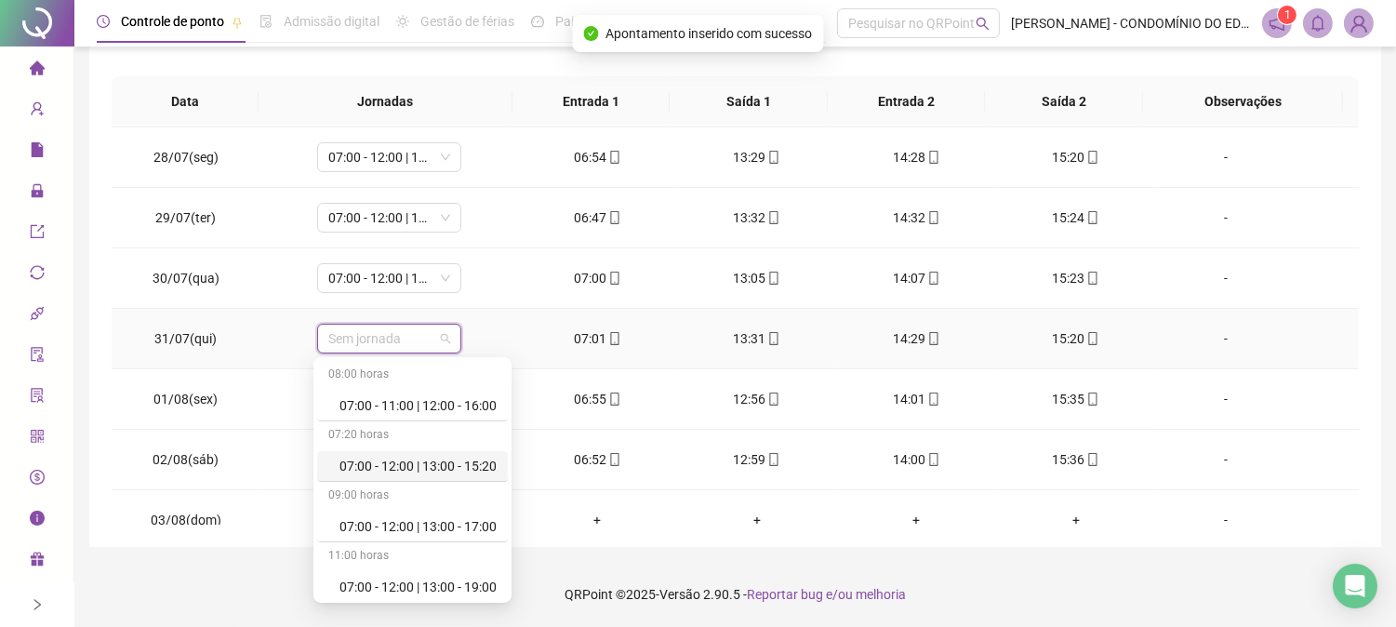
click at [424, 468] on div "07:00 - 12:00 | 13:00 - 15:20" at bounding box center [417, 466] width 157 height 20
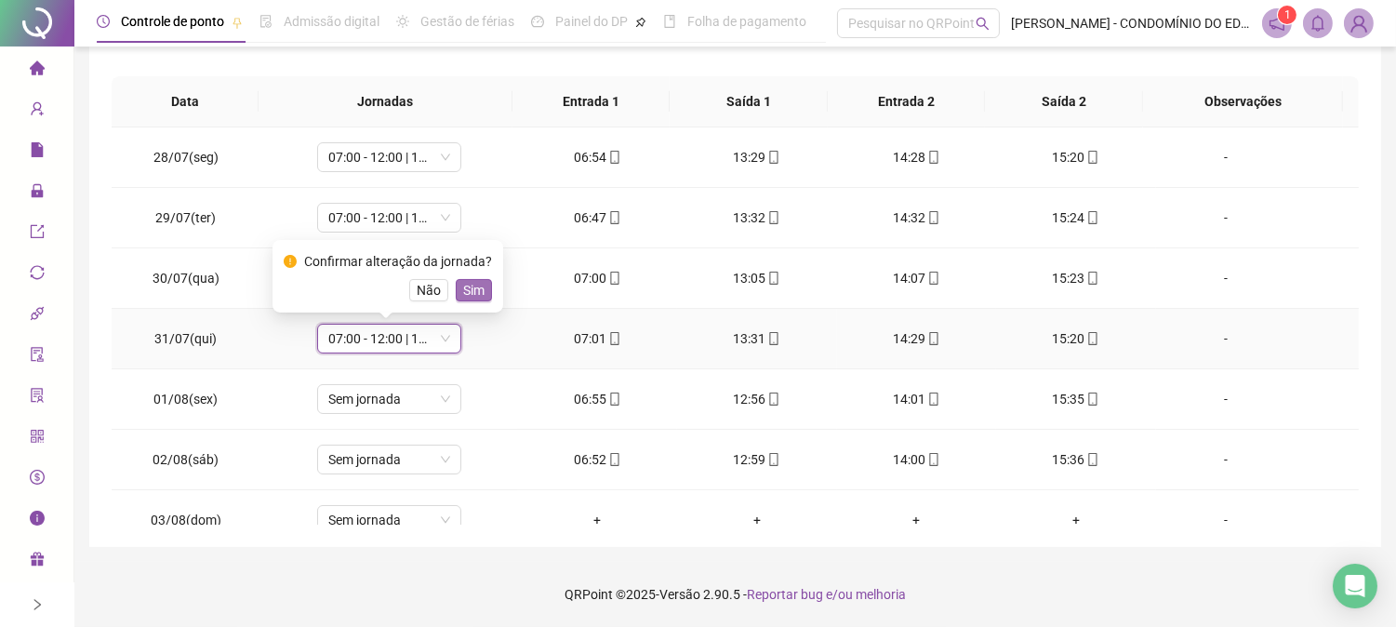
click at [470, 285] on span "Sim" at bounding box center [473, 290] width 21 height 20
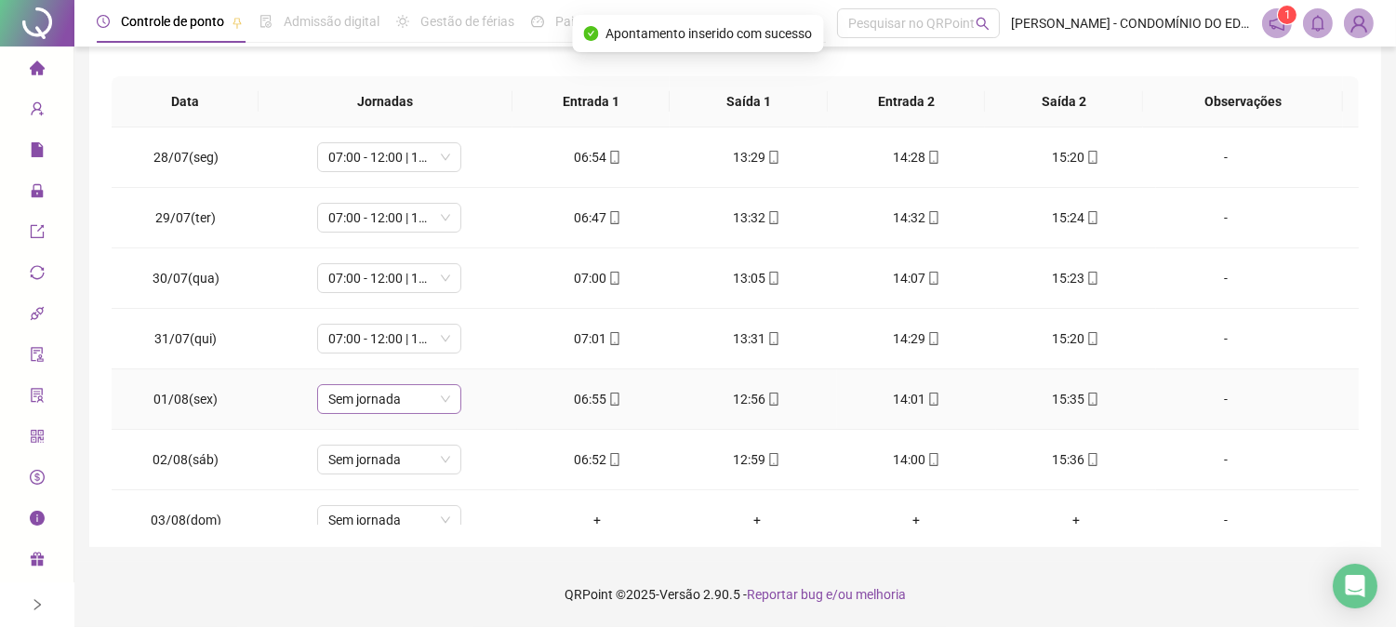
click at [392, 402] on span "Sem jornada" at bounding box center [389, 399] width 122 height 28
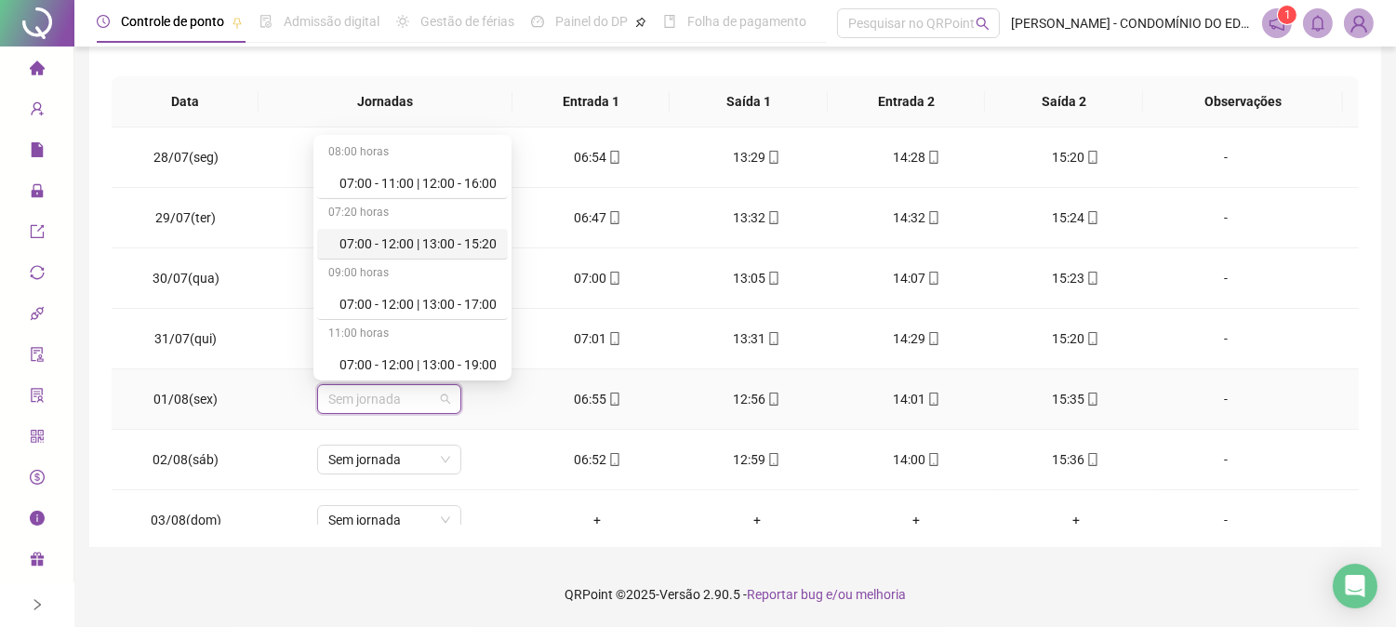
click at [428, 240] on div "07:00 - 12:00 | 13:00 - 15:20" at bounding box center [417, 243] width 157 height 20
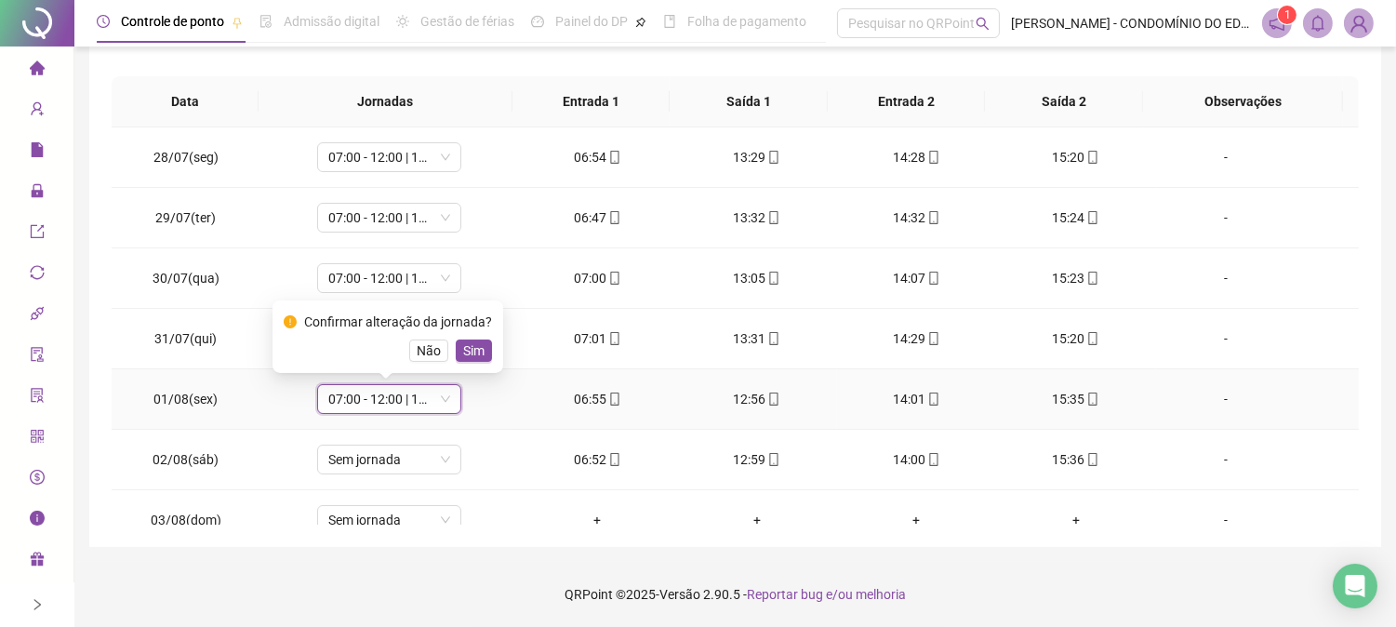
click at [472, 345] on span "Sim" at bounding box center [473, 350] width 21 height 20
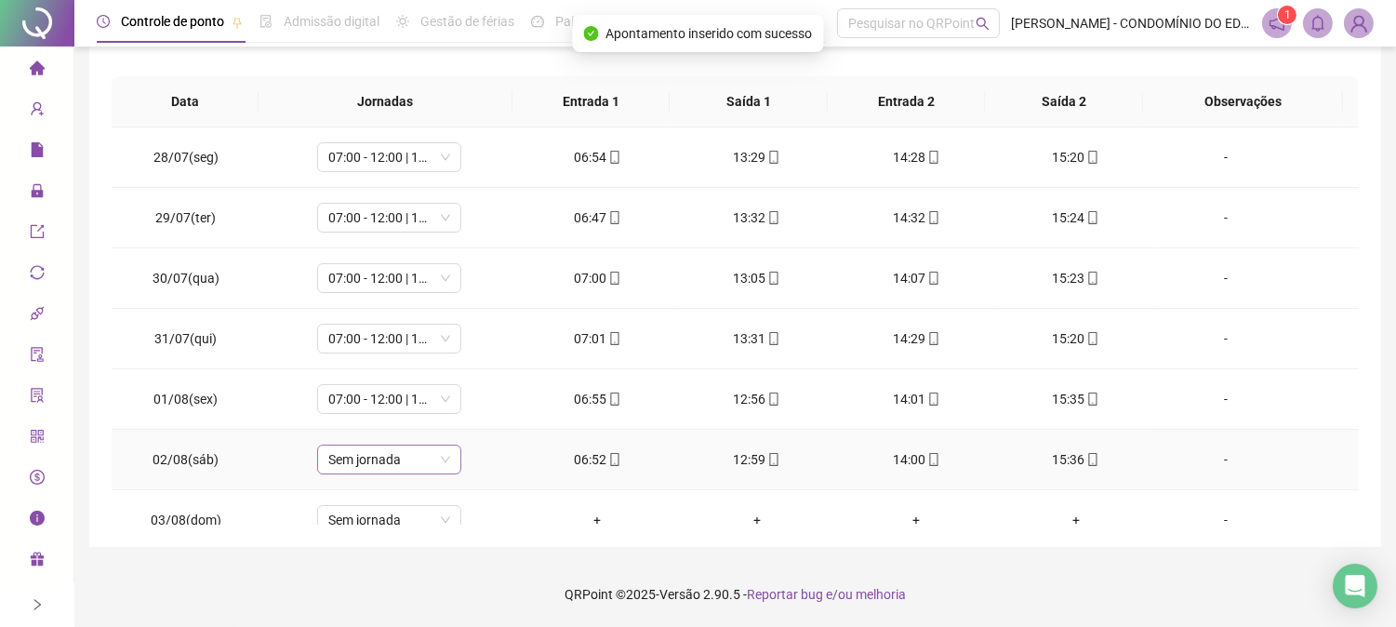
click at [388, 460] on span "Sem jornada" at bounding box center [389, 460] width 122 height 28
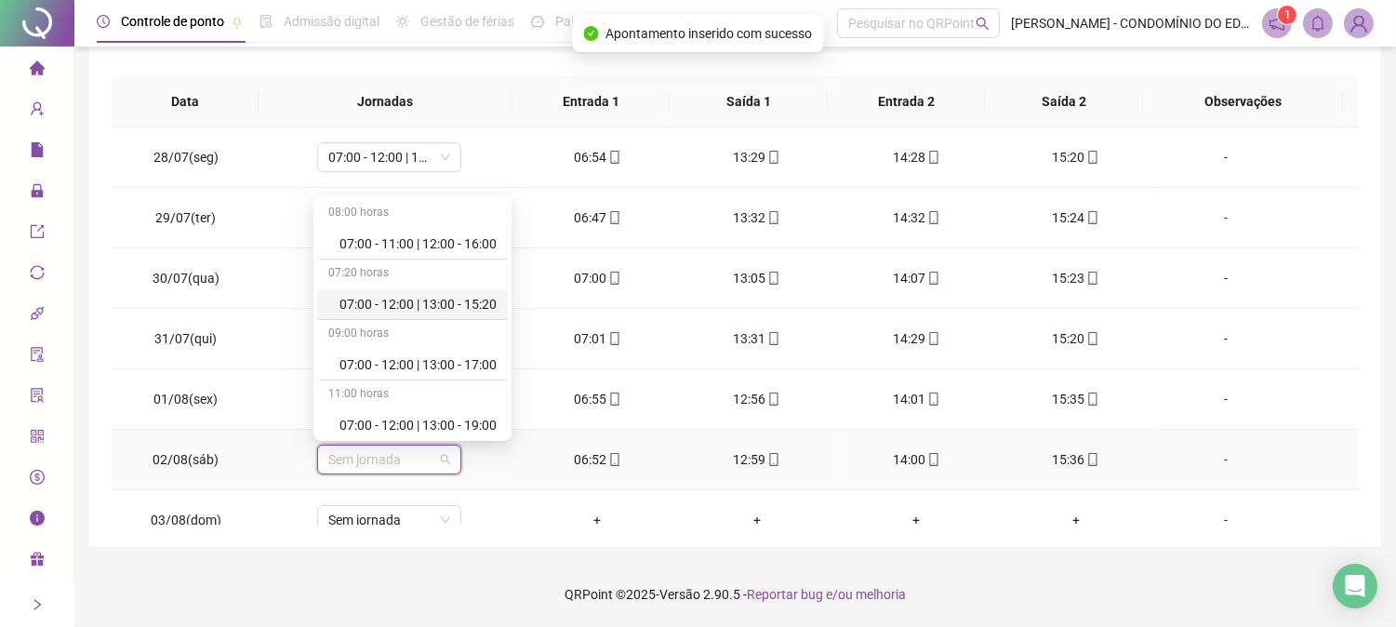
click at [438, 299] on div "07:00 - 12:00 | 13:00 - 15:20" at bounding box center [417, 304] width 157 height 20
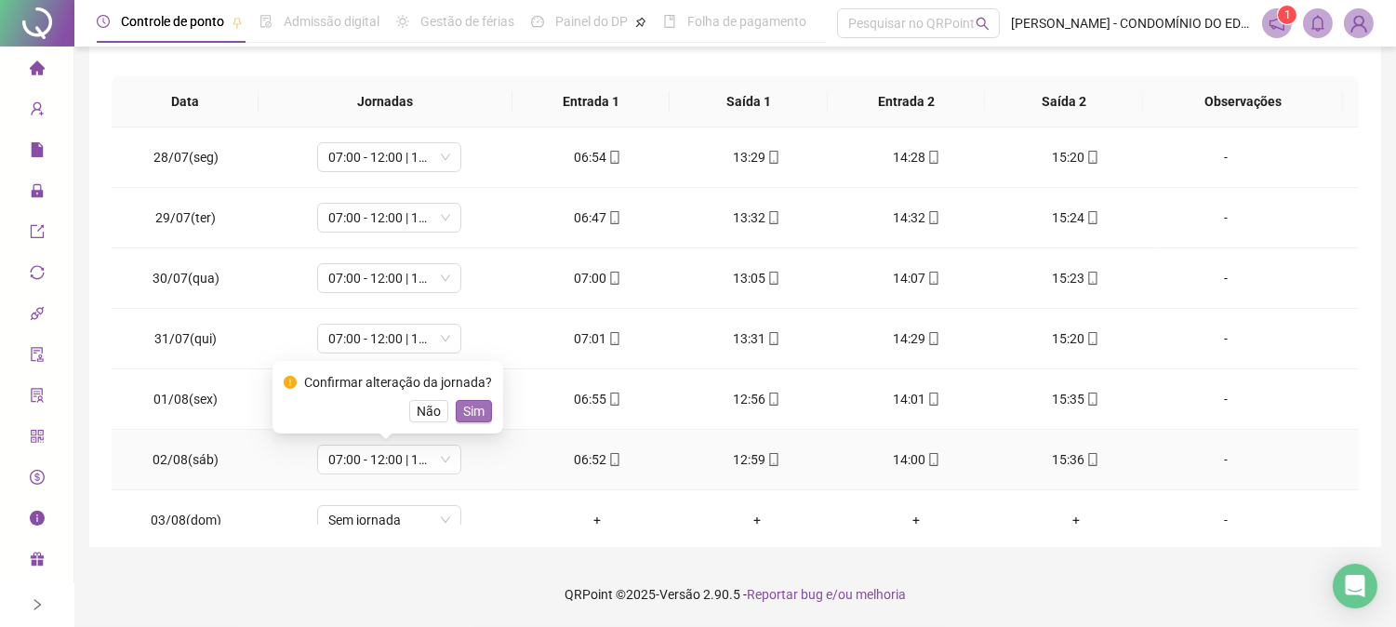
click at [470, 409] on span "Sim" at bounding box center [473, 411] width 21 height 20
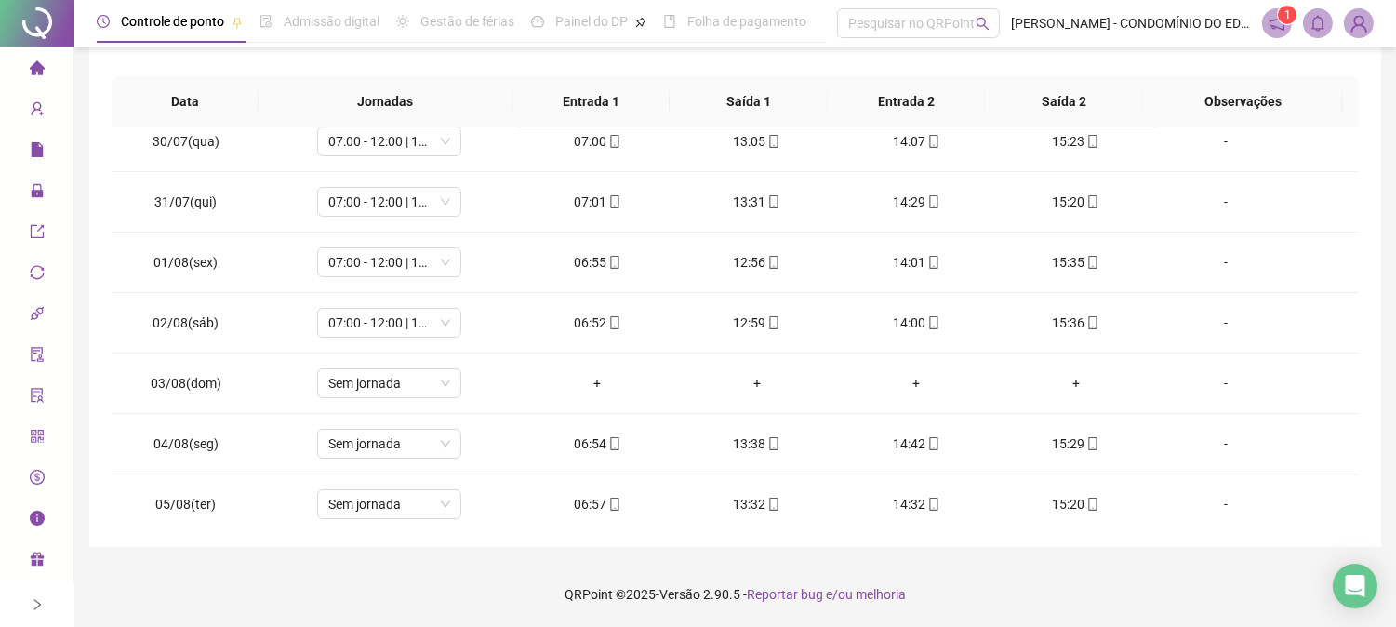
scroll to position [179, 0]
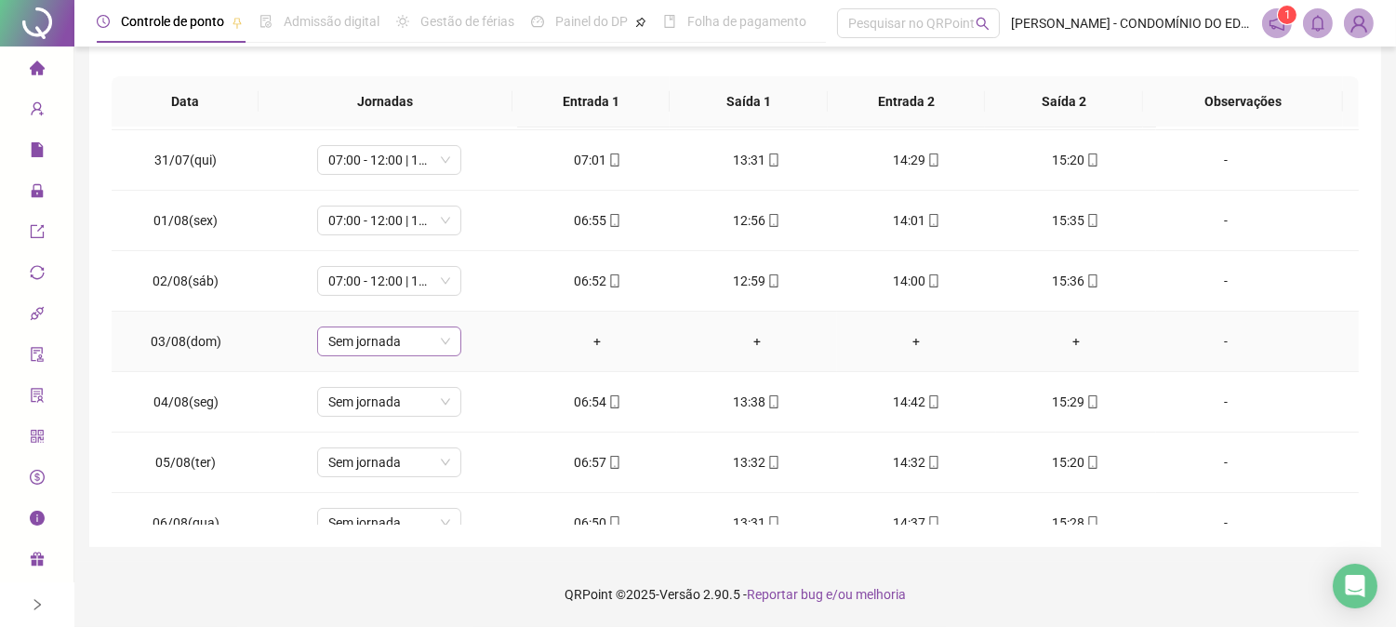
click at [396, 344] on span "Sem jornada" at bounding box center [389, 341] width 122 height 28
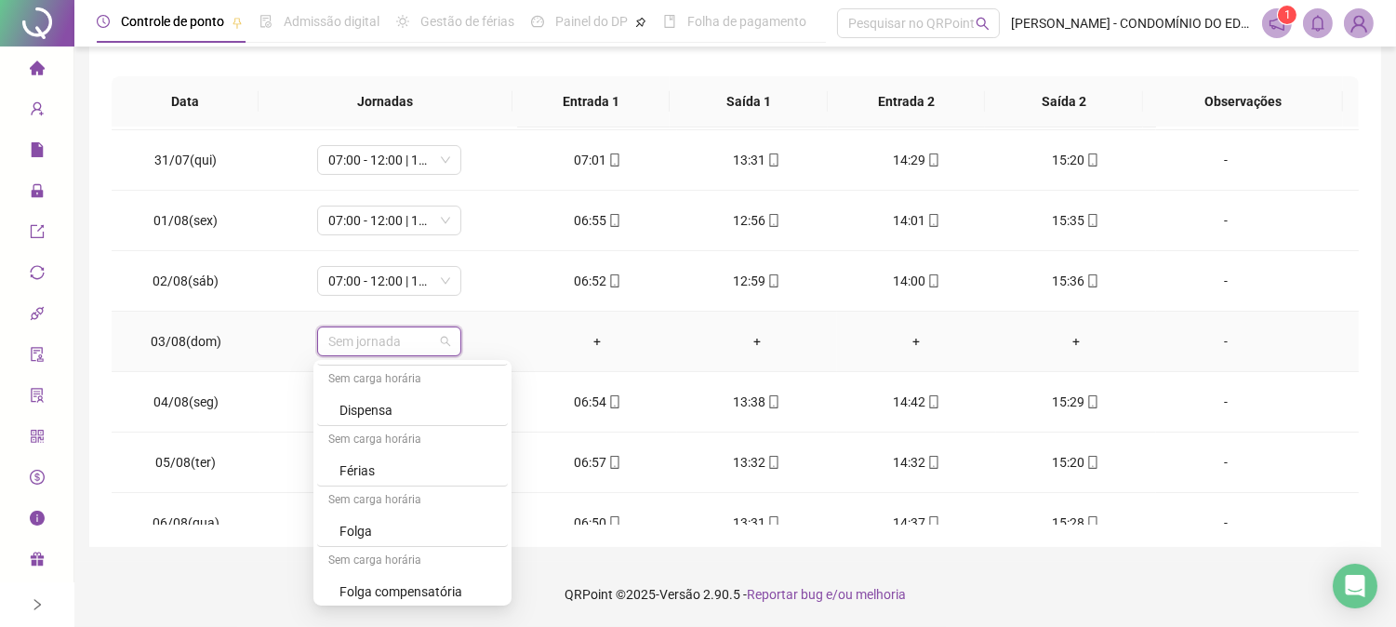
scroll to position [1336, 0]
click at [349, 462] on div "Folga" at bounding box center [417, 465] width 157 height 20
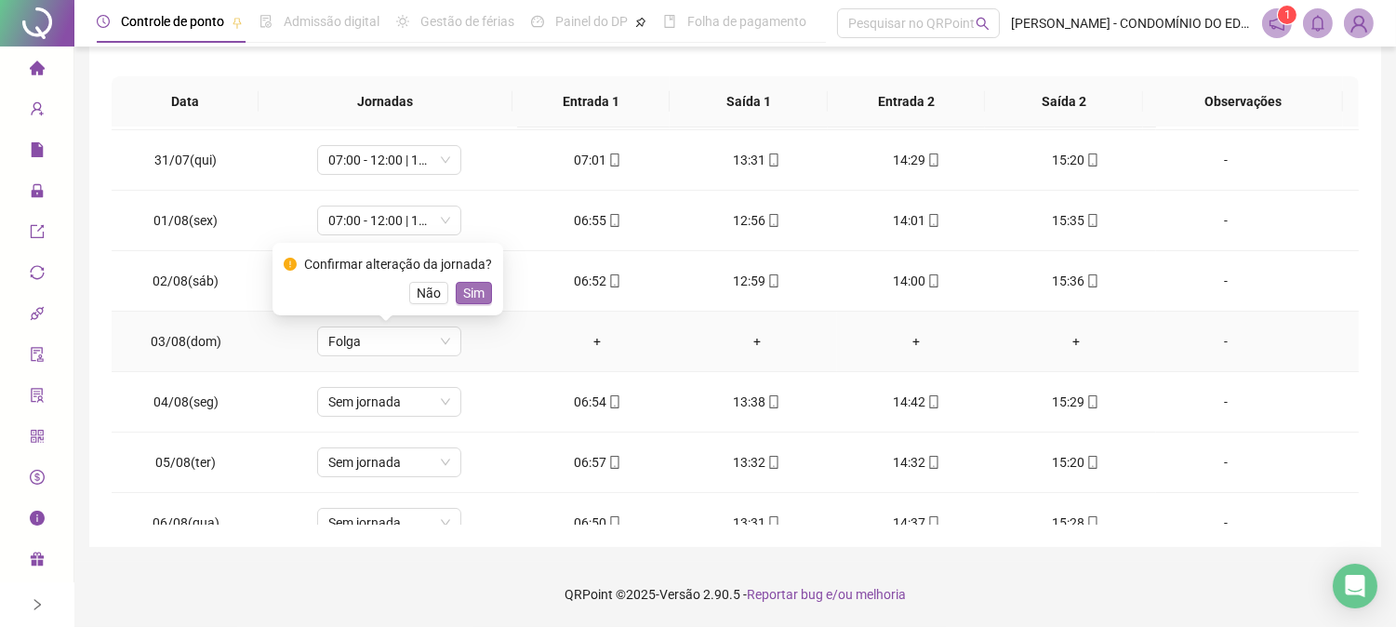
click at [468, 295] on span "Sim" at bounding box center [473, 293] width 21 height 20
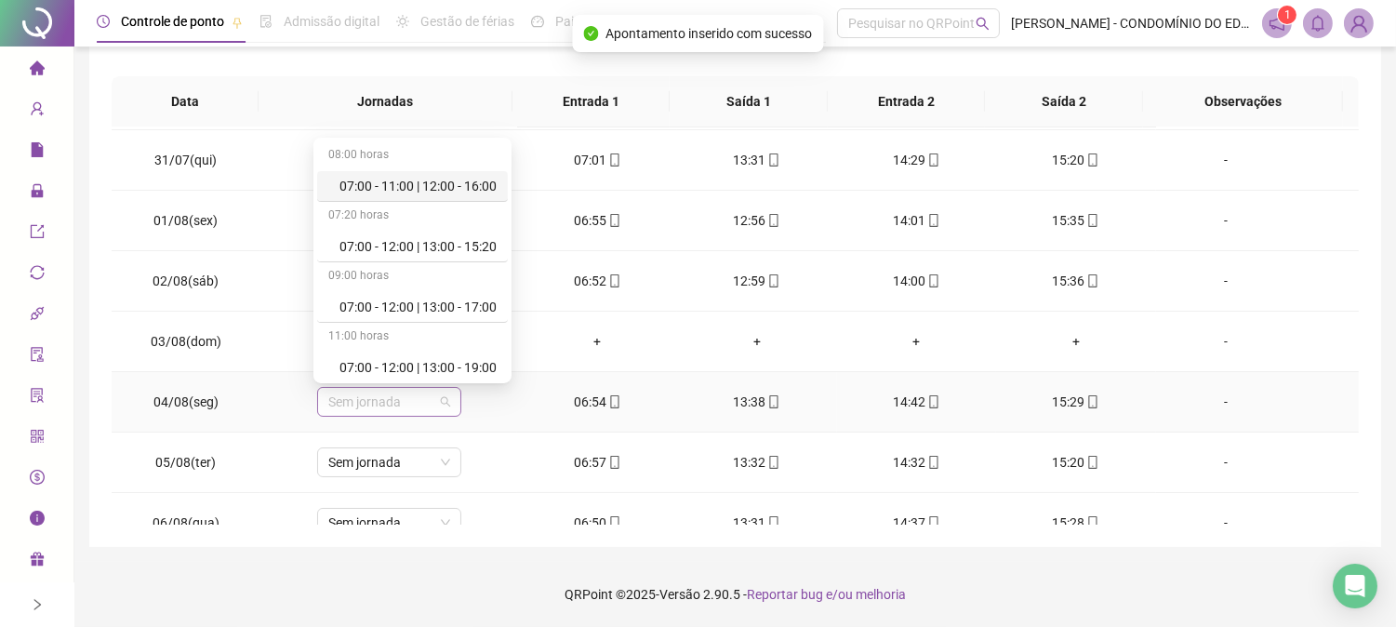
click at [393, 405] on span "Sem jornada" at bounding box center [389, 402] width 122 height 28
drag, startPoint x: 422, startPoint y: 151, endPoint x: 423, endPoint y: 200, distance: 49.3
click at [419, 242] on div "07:00 - 12:00 | 13:00 - 15:20" at bounding box center [417, 246] width 157 height 20
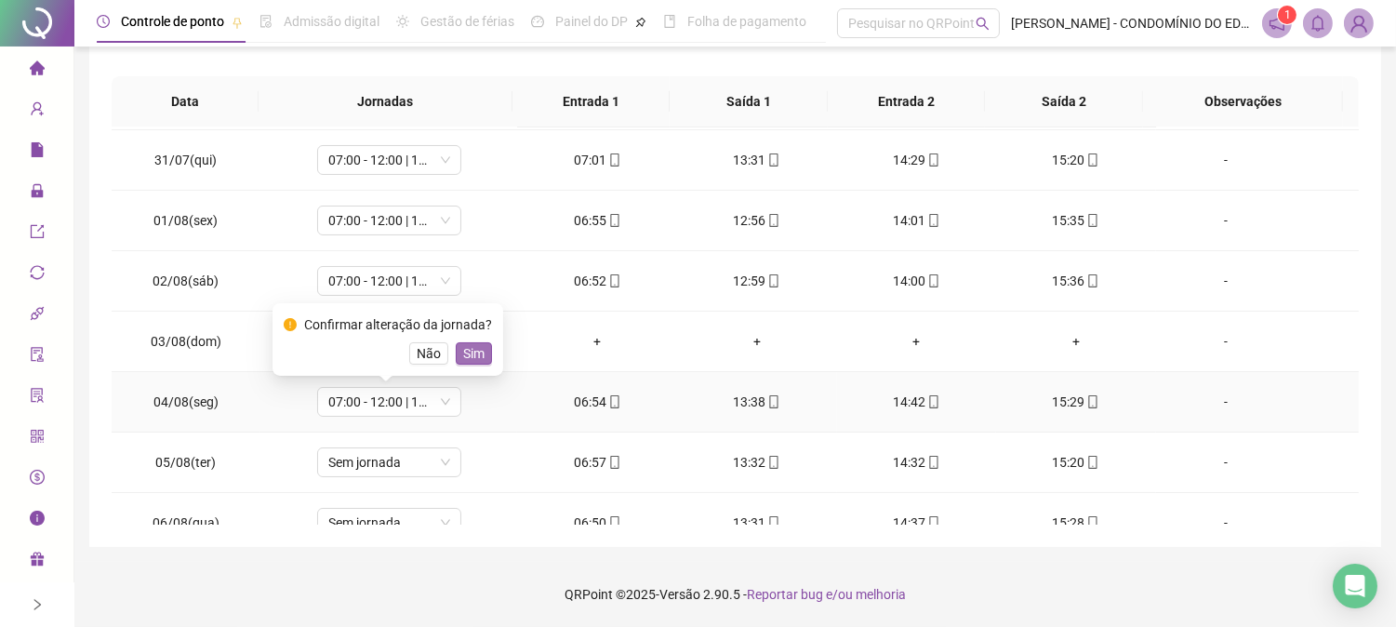
click at [463, 345] on span "Sim" at bounding box center [473, 353] width 21 height 20
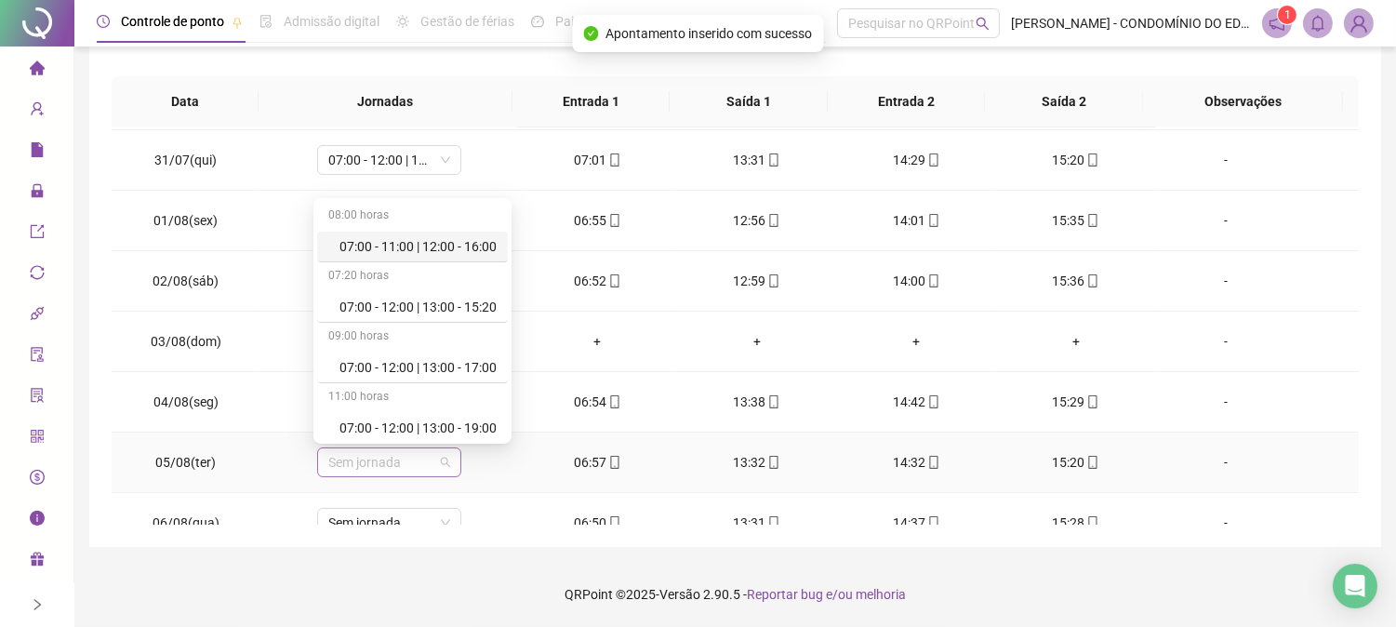
click at [353, 461] on span "Sem jornada" at bounding box center [389, 462] width 122 height 28
click at [425, 301] on div "07:00 - 12:00 | 13:00 - 15:20" at bounding box center [417, 307] width 157 height 20
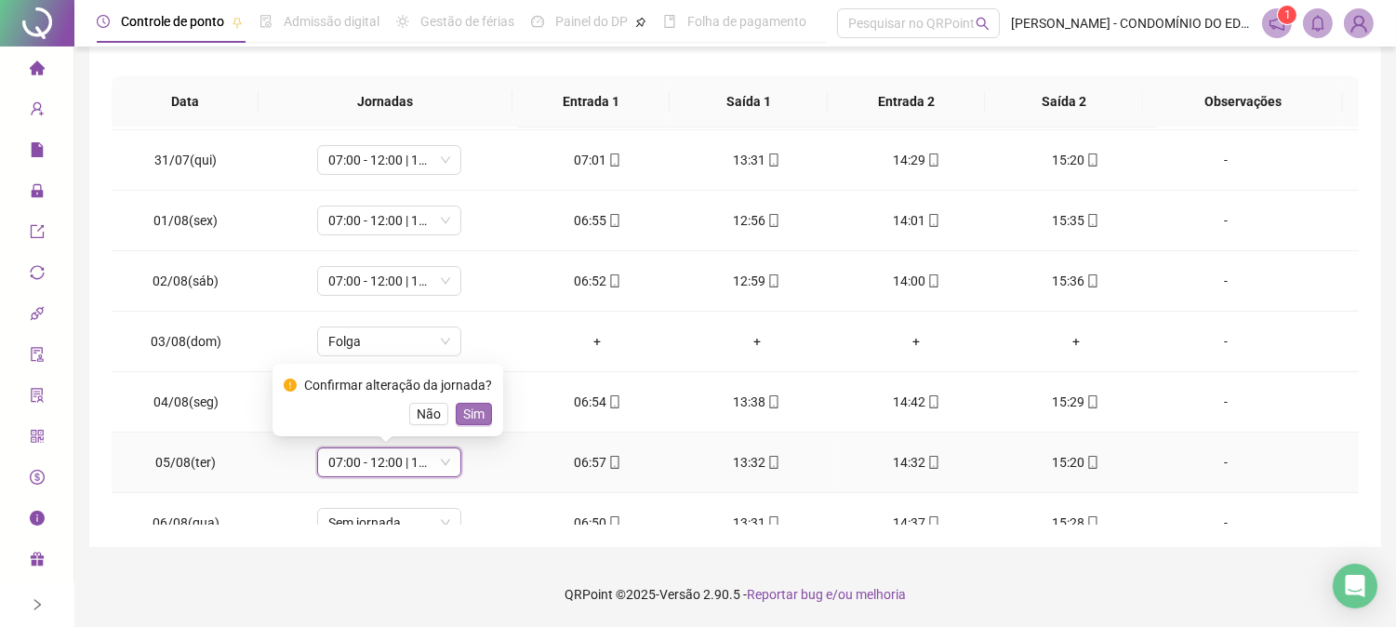
click at [476, 411] on span "Sim" at bounding box center [473, 414] width 21 height 20
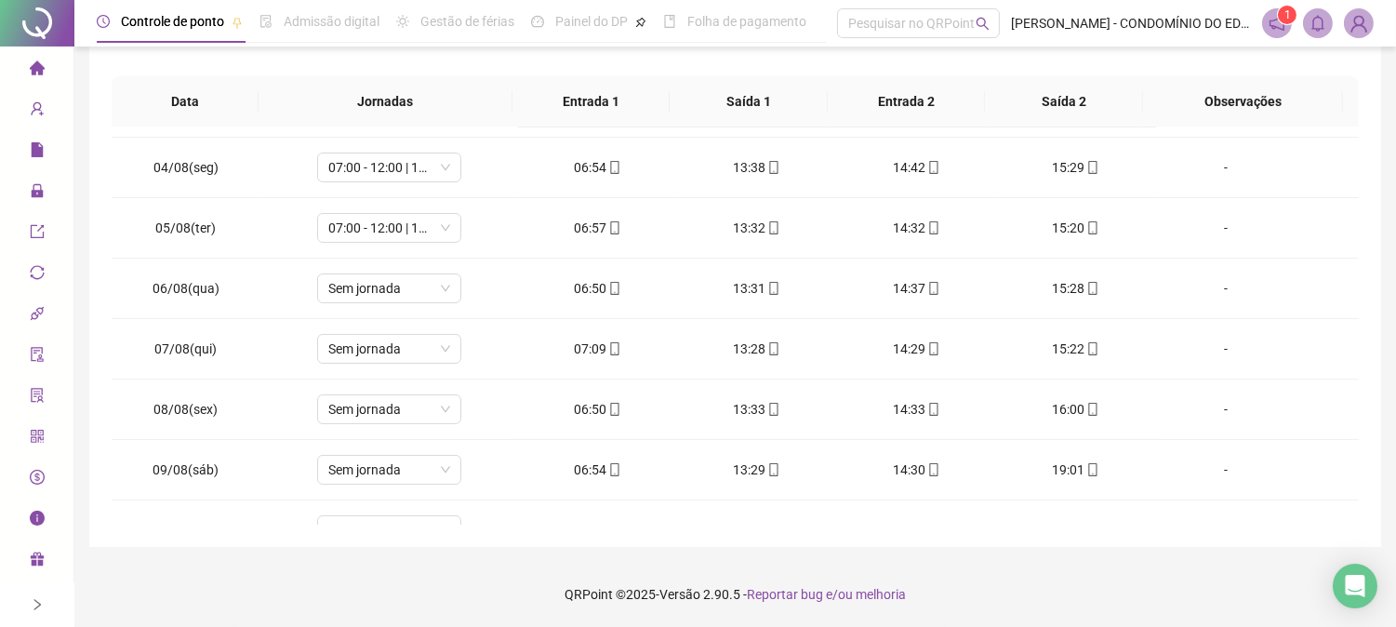
scroll to position [454, 0]
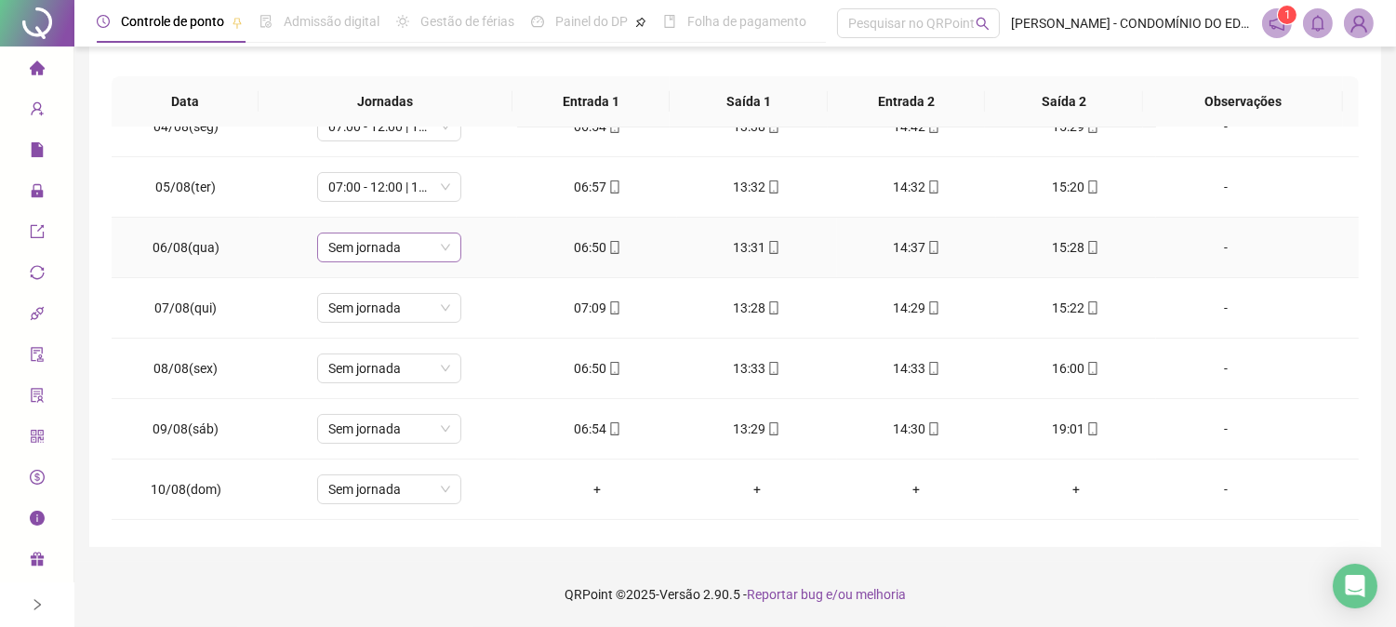
click at [387, 240] on span "Sem jornada" at bounding box center [389, 247] width 122 height 28
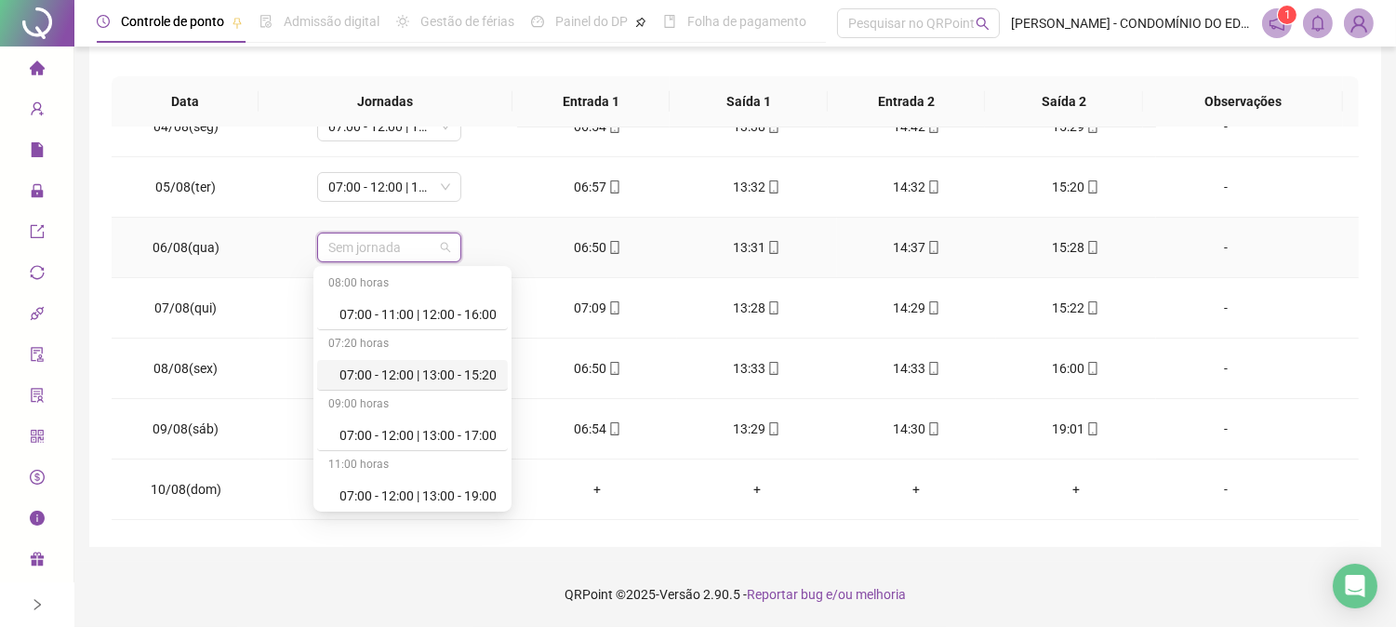
click at [361, 373] on div "07:00 - 12:00 | 13:00 - 15:20" at bounding box center [417, 375] width 157 height 20
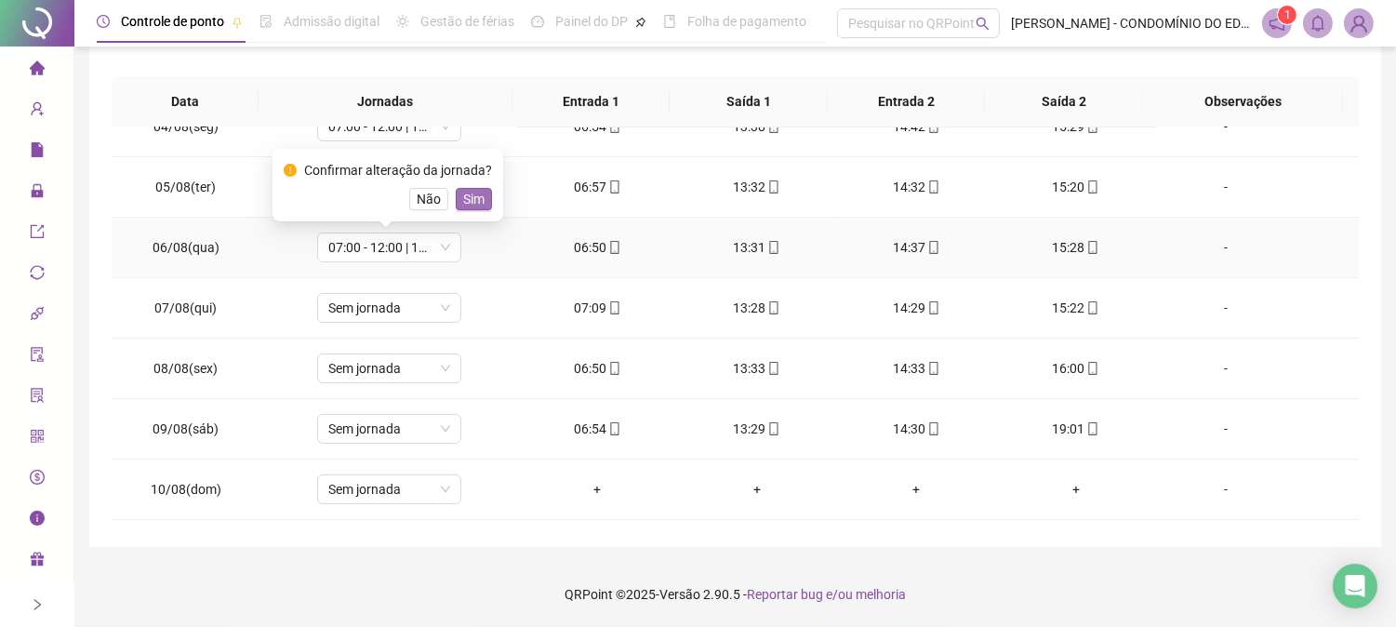
click at [470, 202] on span "Sim" at bounding box center [473, 199] width 21 height 20
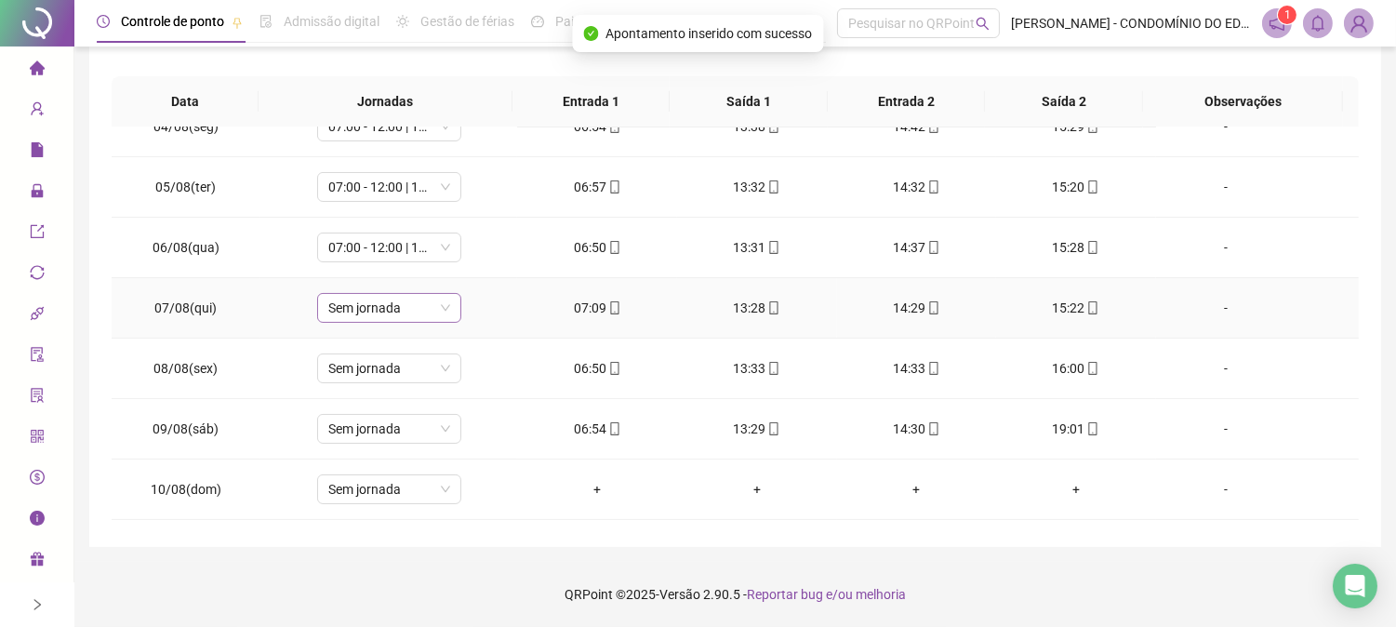
click at [379, 310] on span "Sem jornada" at bounding box center [389, 308] width 122 height 28
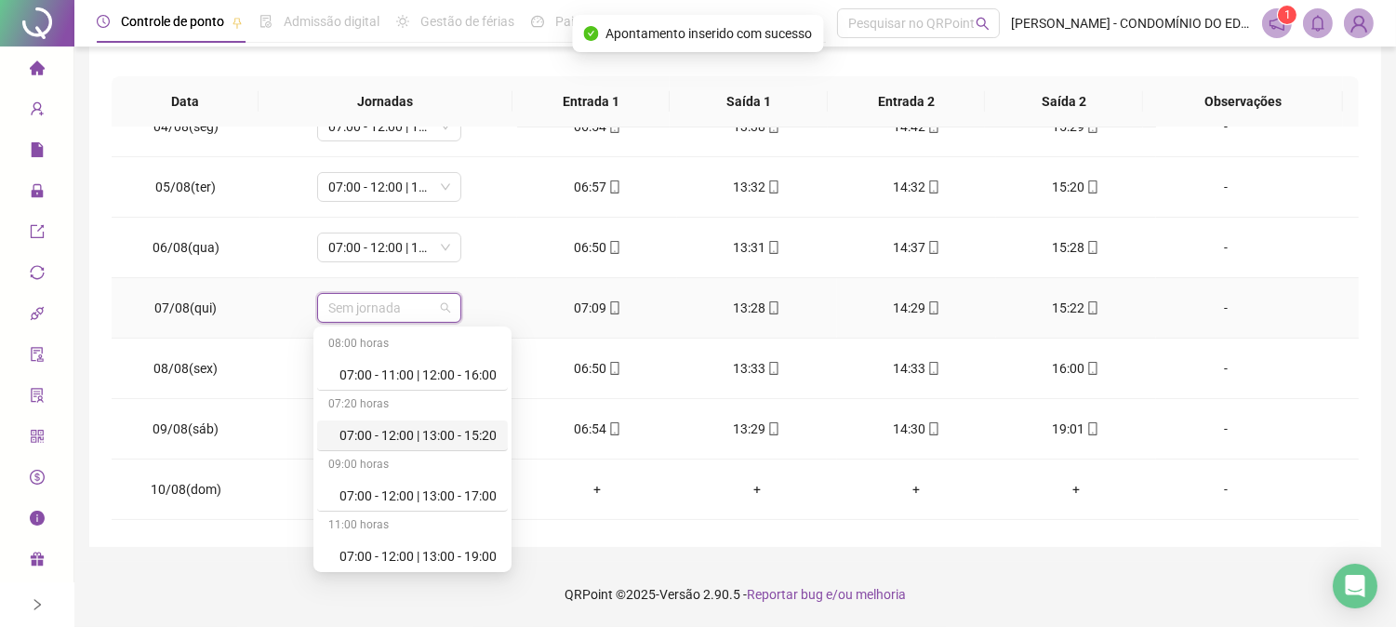
click at [420, 438] on div "07:00 - 12:00 | 13:00 - 15:20" at bounding box center [417, 435] width 157 height 20
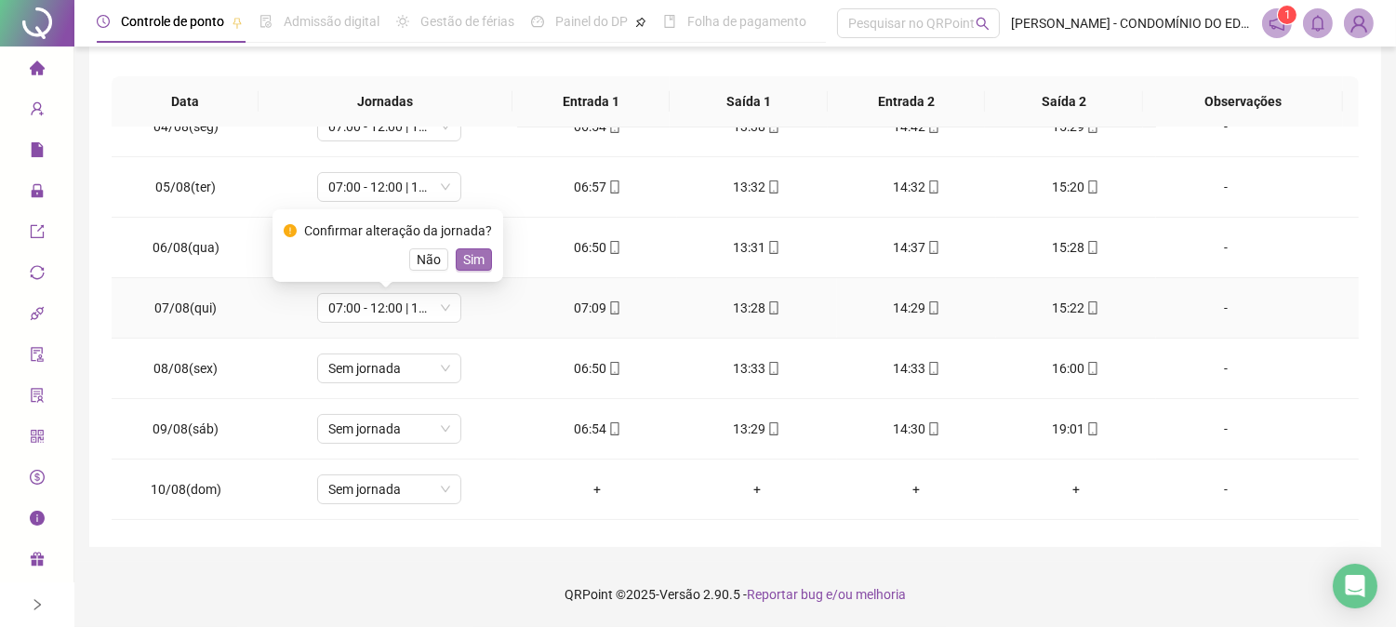
click at [474, 254] on span "Sim" at bounding box center [473, 259] width 21 height 20
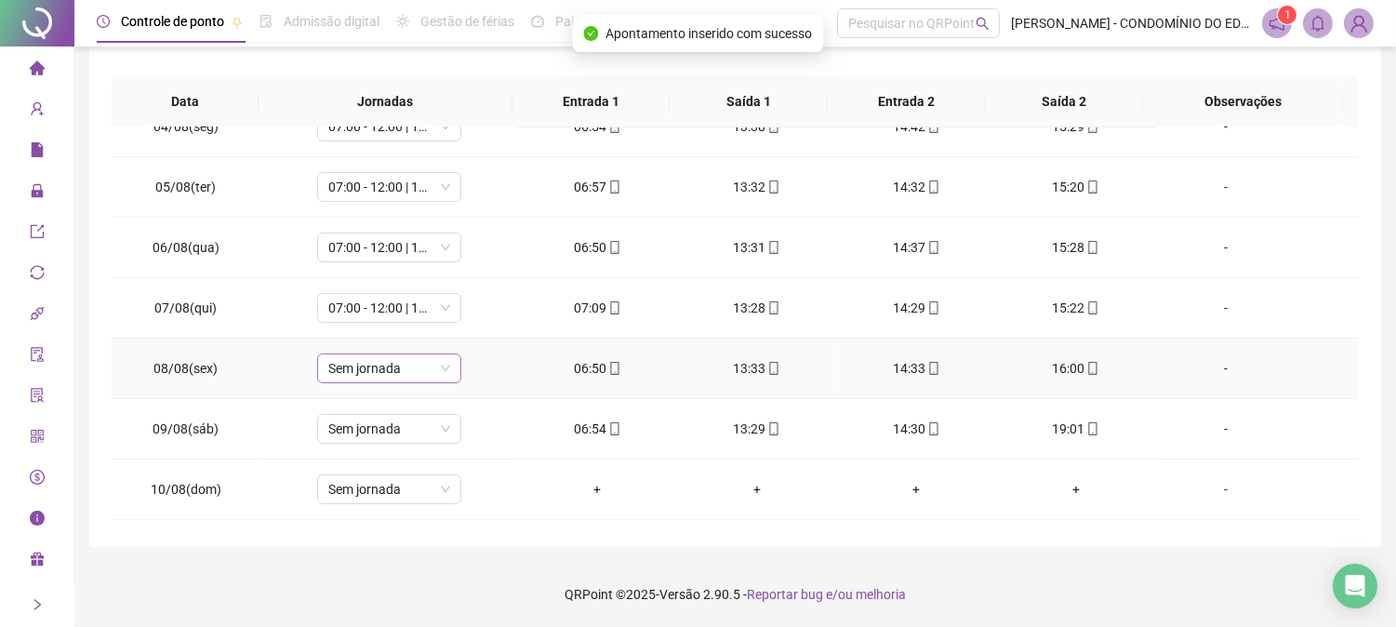
click at [332, 367] on span "Sem jornada" at bounding box center [389, 368] width 122 height 28
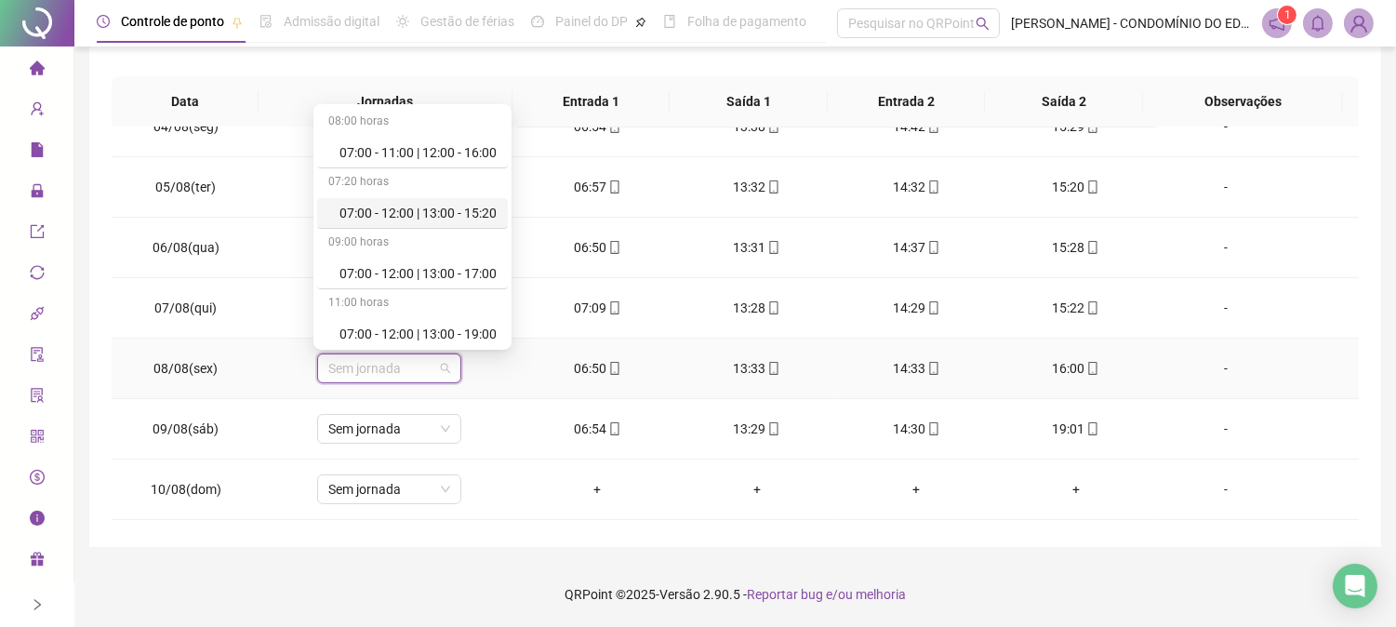
click at [396, 207] on div "07:00 - 12:00 | 13:00 - 15:20" at bounding box center [417, 213] width 157 height 20
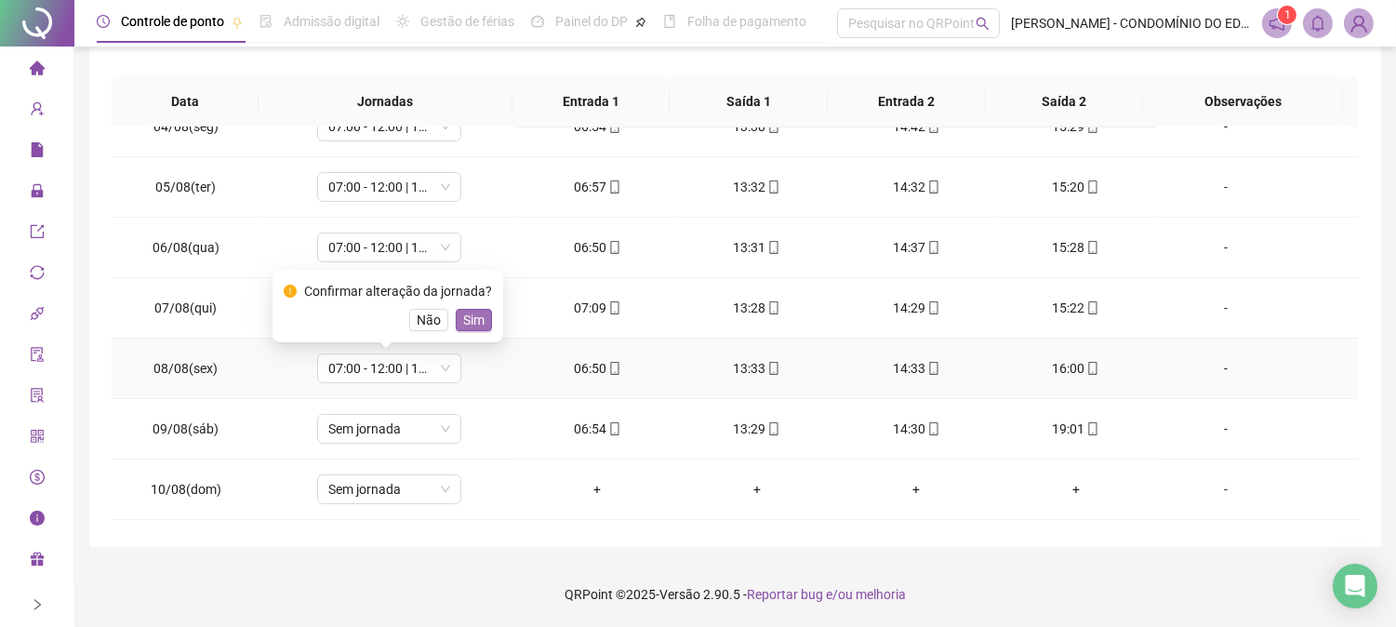
click at [472, 313] on span "Sim" at bounding box center [473, 320] width 21 height 20
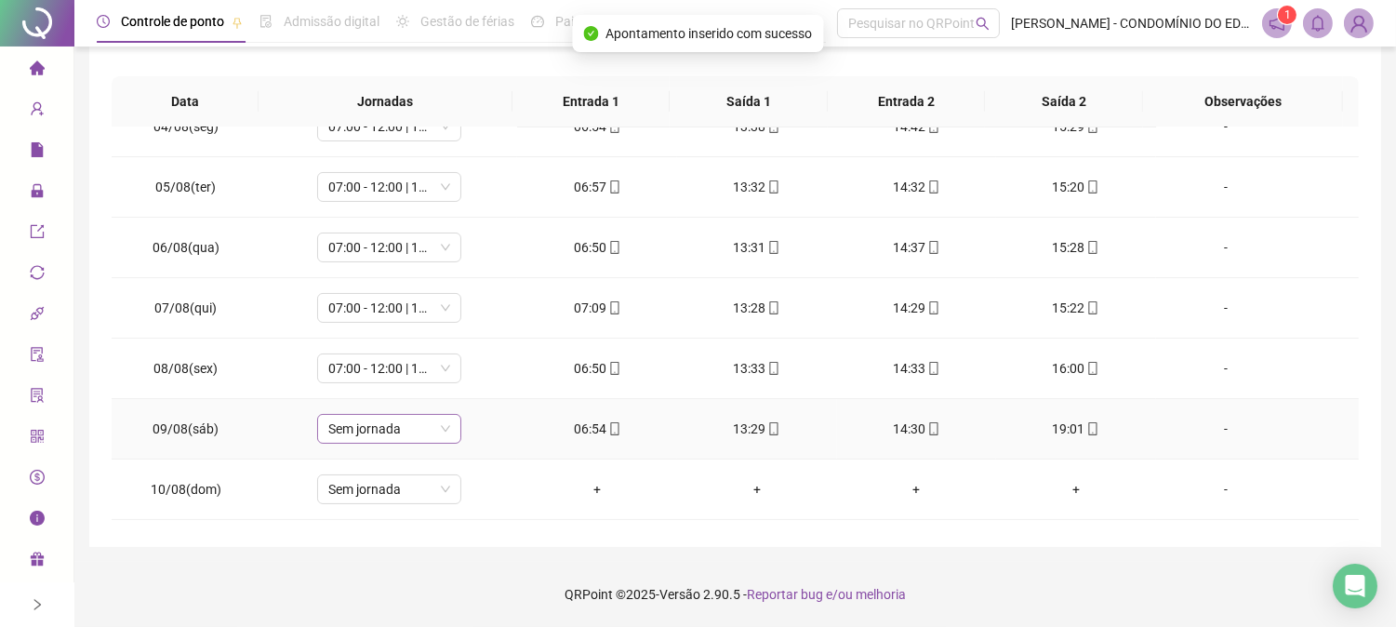
click at [361, 434] on span "Sem jornada" at bounding box center [389, 429] width 122 height 28
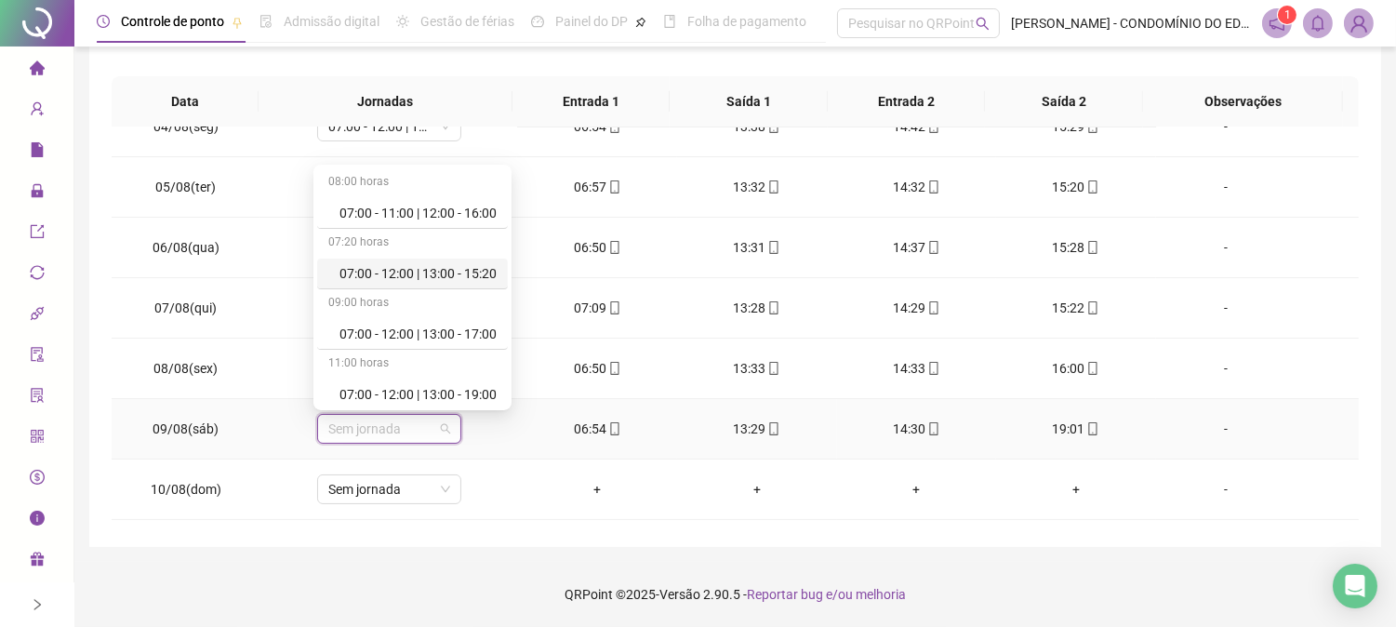
click at [355, 265] on div "07:00 - 12:00 | 13:00 - 15:20" at bounding box center [417, 273] width 157 height 20
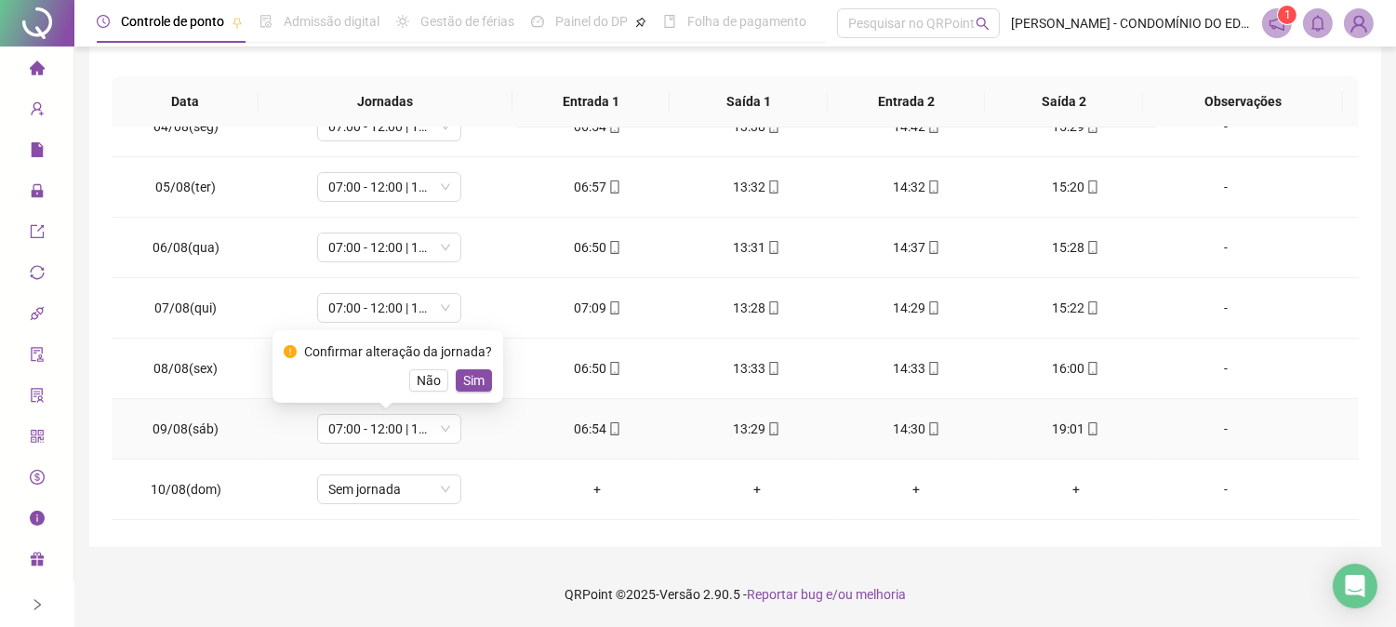
click at [470, 370] on span "Sim" at bounding box center [473, 380] width 21 height 20
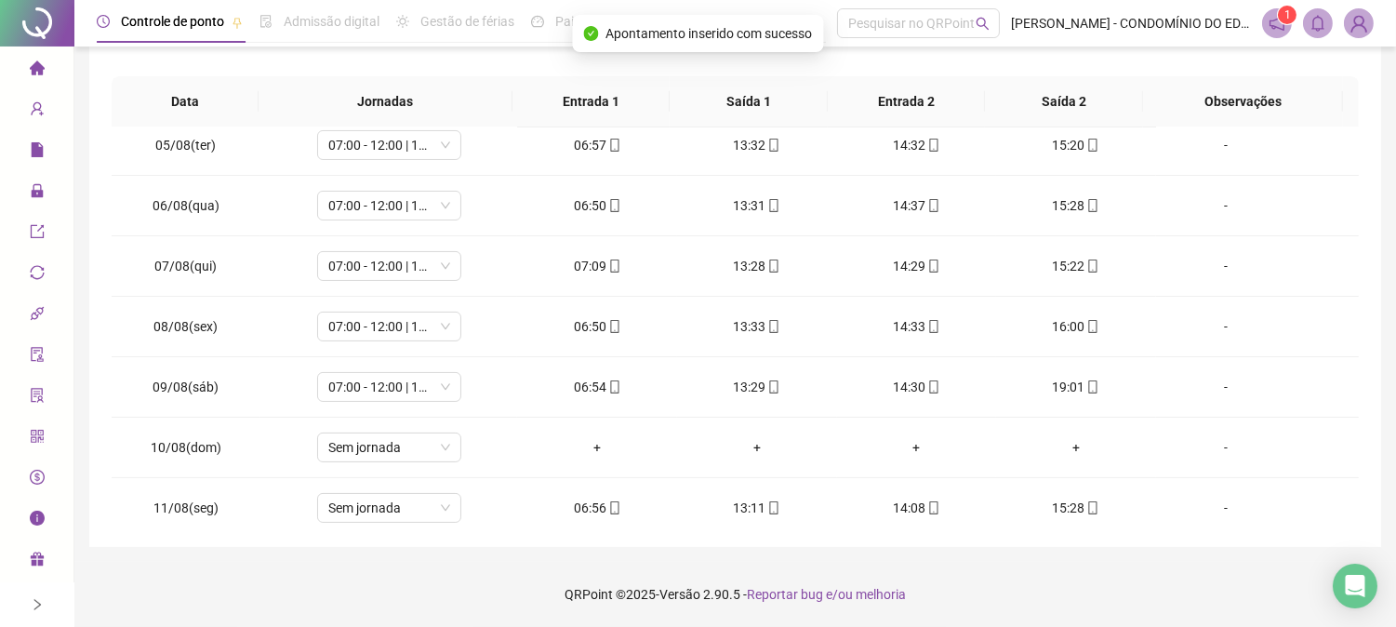
scroll to position [619, 0]
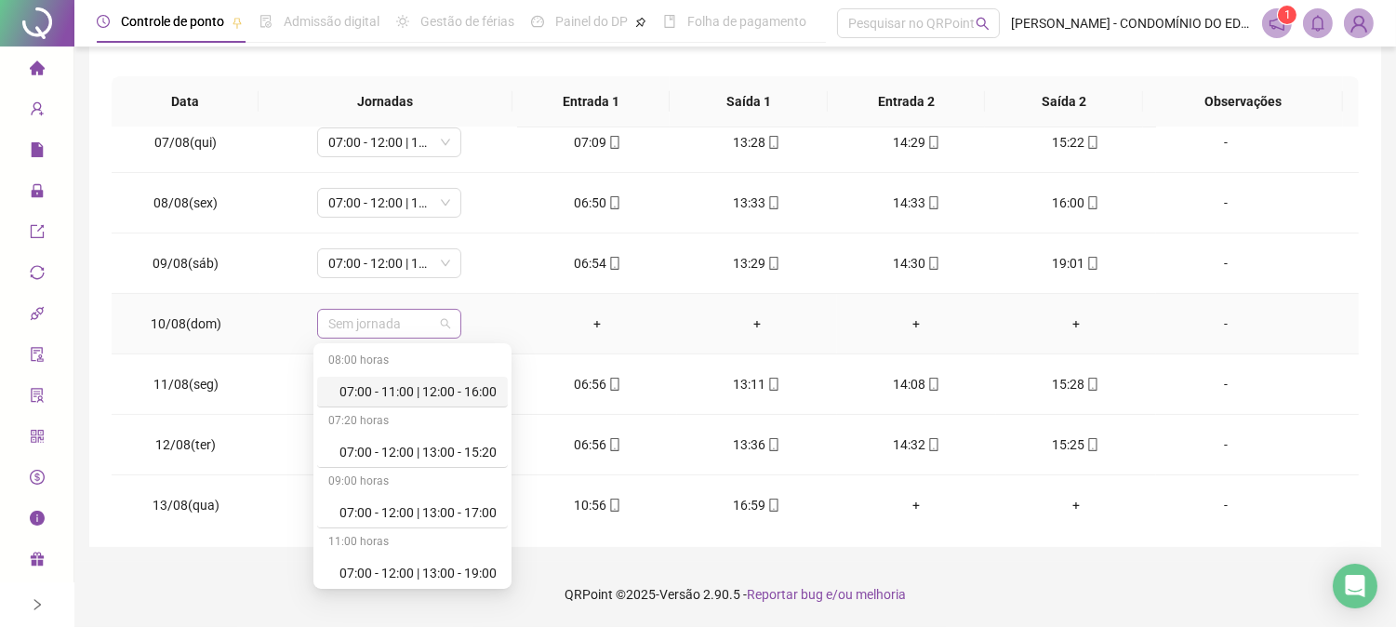
click at [357, 318] on span "Sem jornada" at bounding box center [389, 324] width 122 height 28
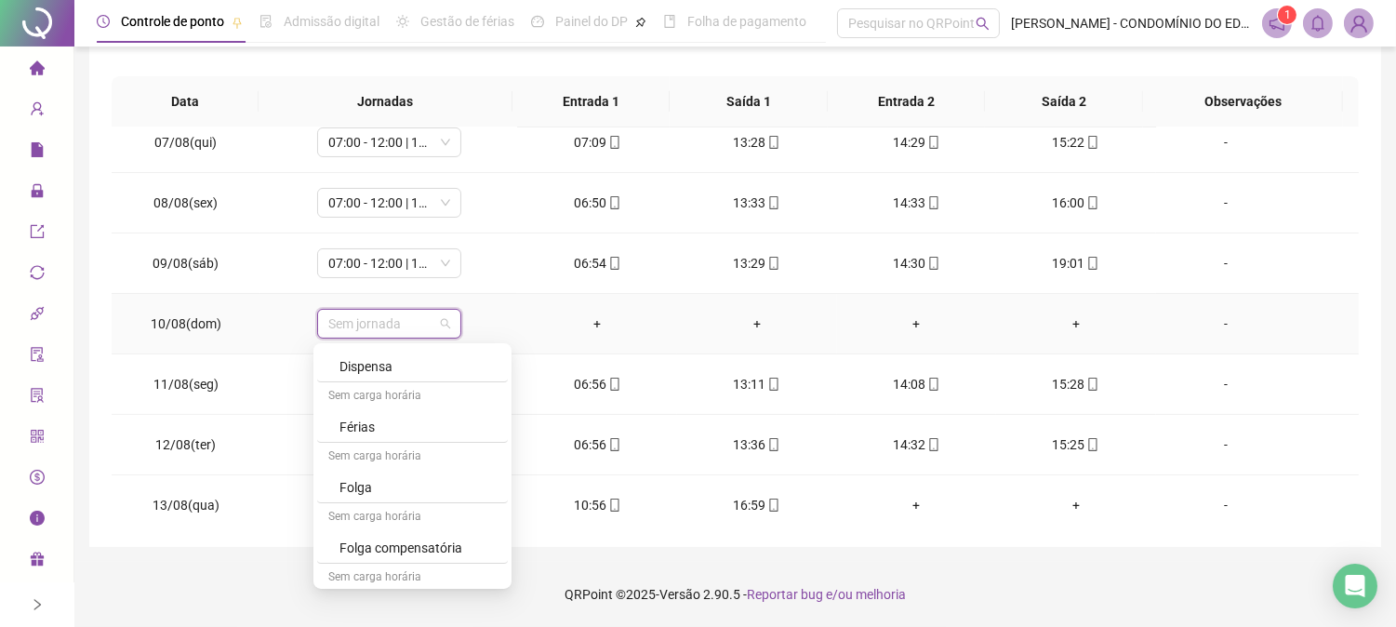
scroll to position [1336, 0]
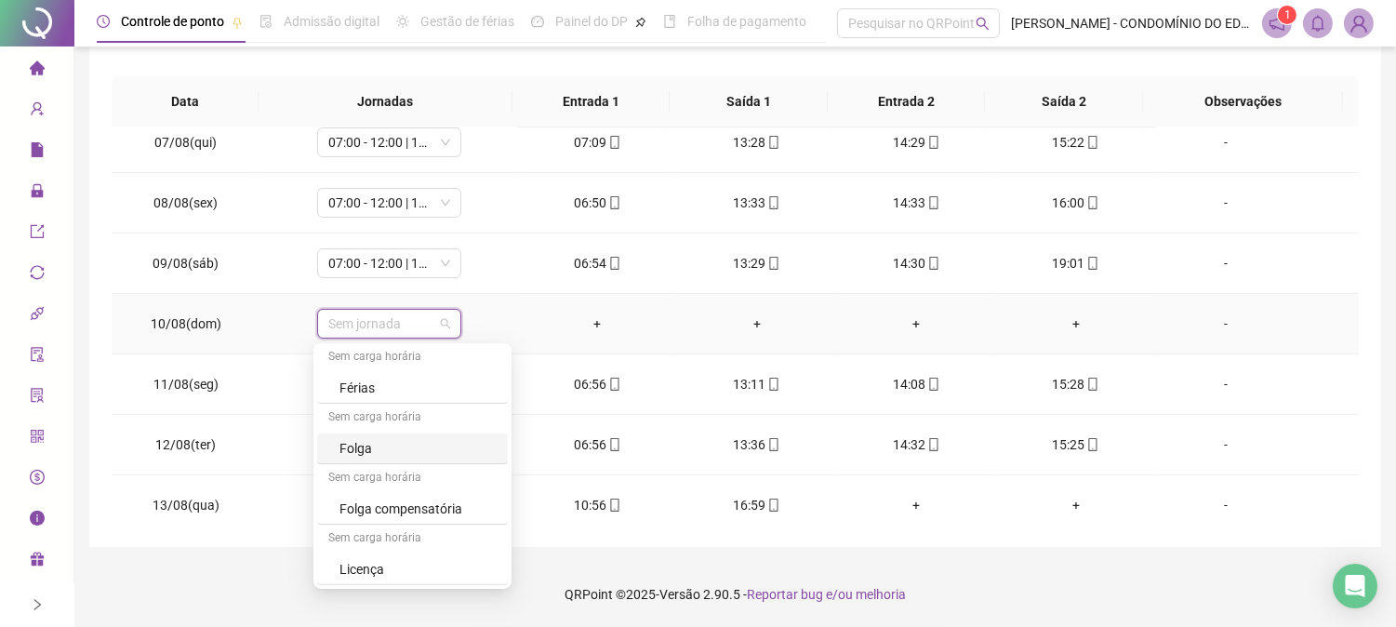
click at [348, 445] on div "Folga" at bounding box center [417, 448] width 157 height 20
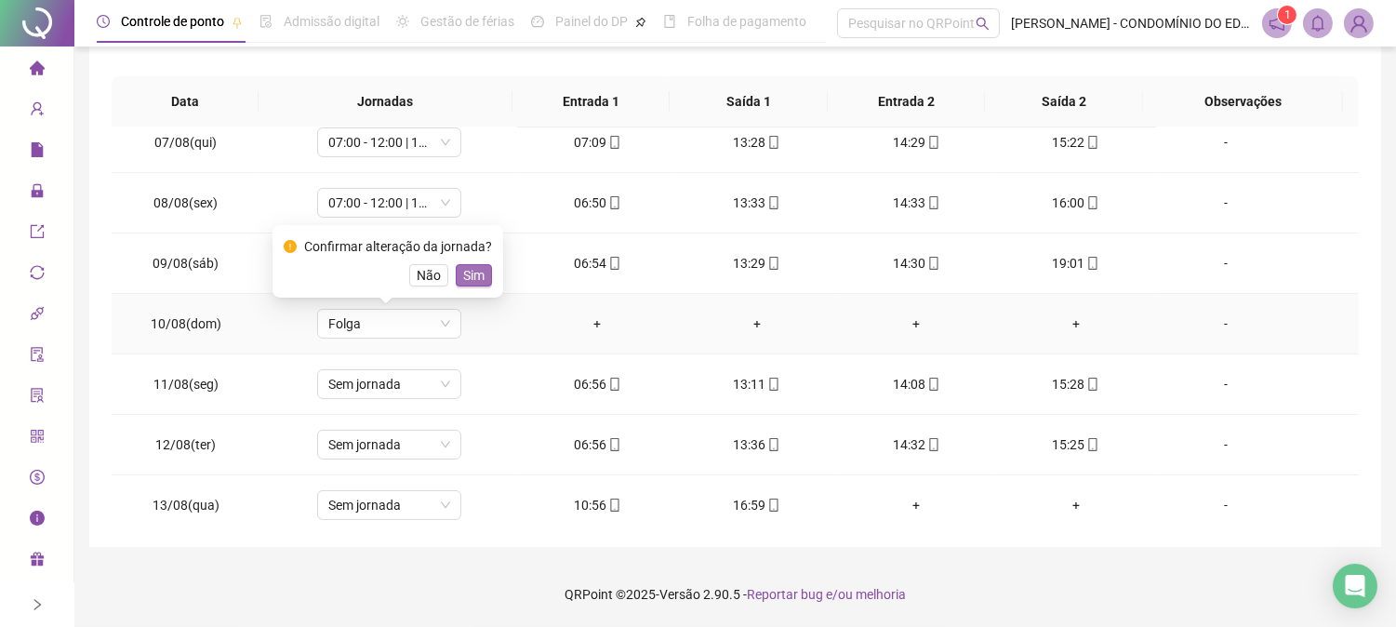
click at [469, 271] on span "Sim" at bounding box center [473, 275] width 21 height 20
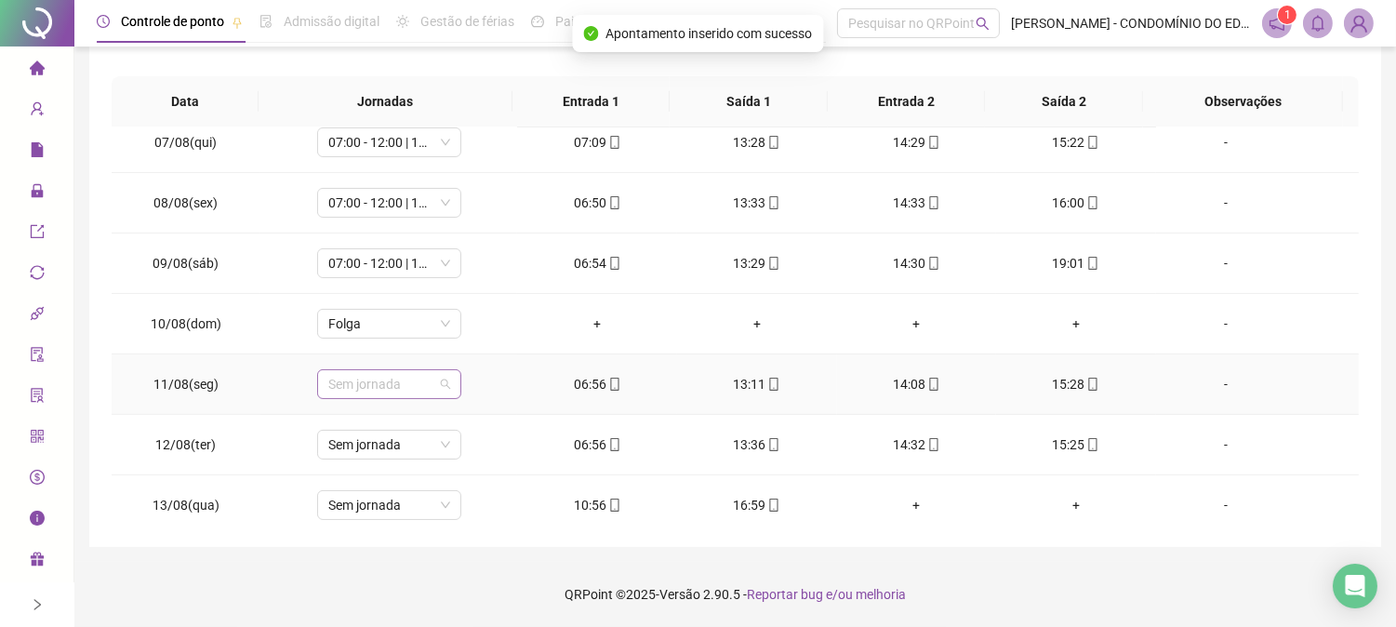
click at [368, 388] on span "Sem jornada" at bounding box center [389, 384] width 122 height 28
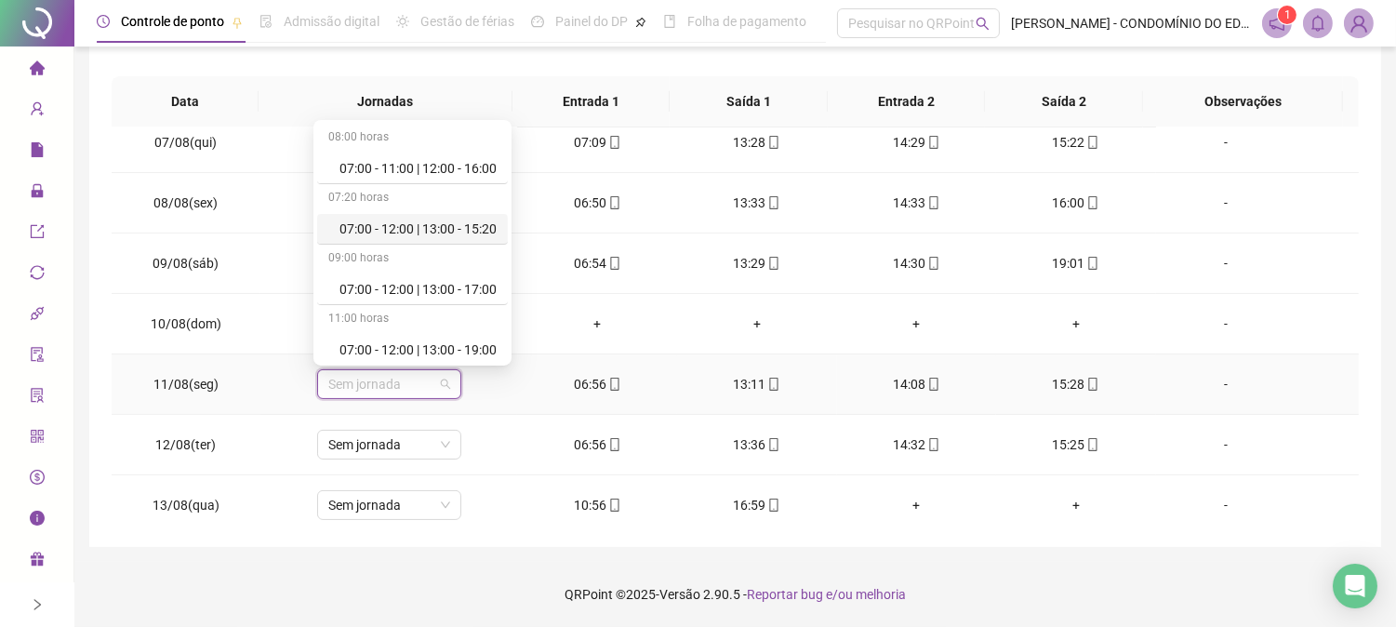
click at [379, 226] on div "07:00 - 12:00 | 13:00 - 15:20" at bounding box center [417, 229] width 157 height 20
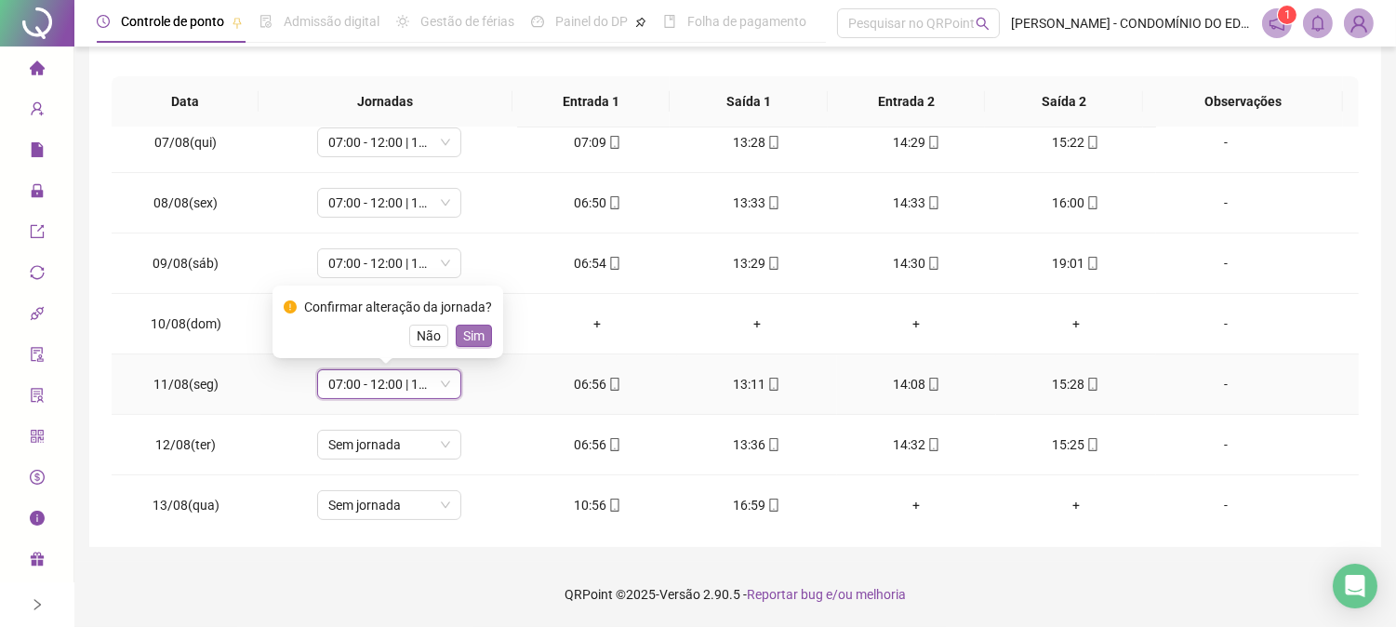
click at [476, 335] on span "Sim" at bounding box center [473, 336] width 21 height 20
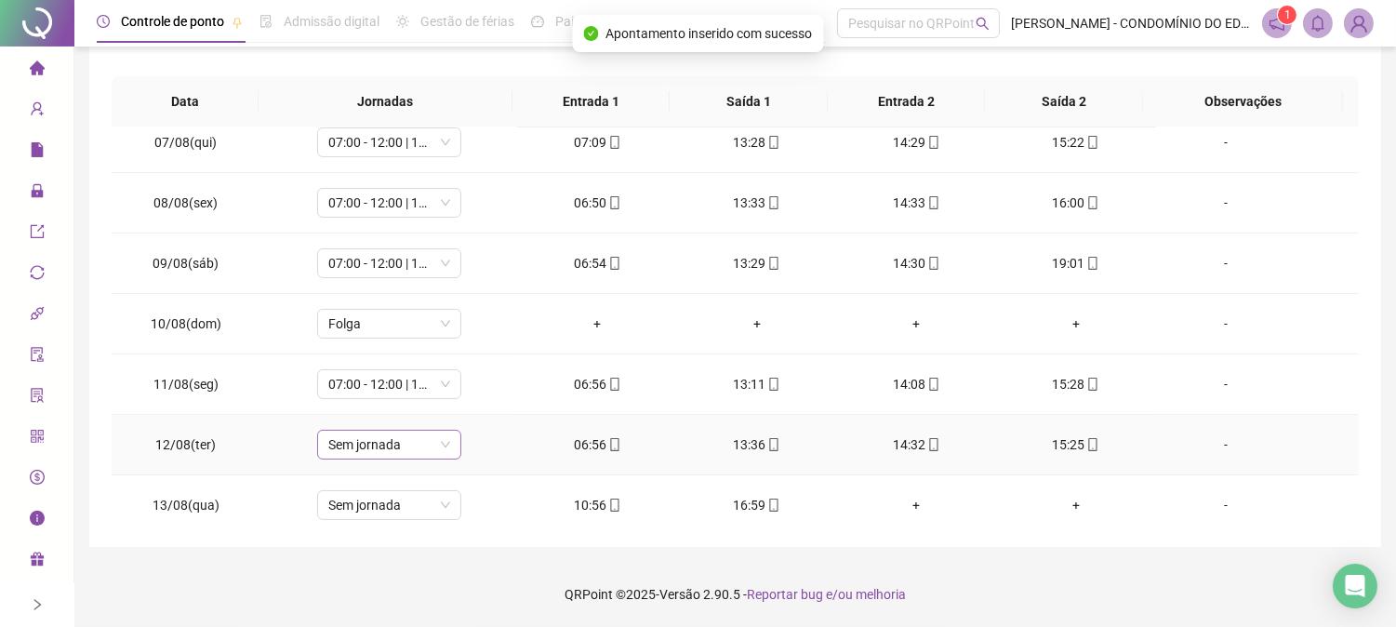
click at [348, 439] on span "Sem jornada" at bounding box center [389, 445] width 122 height 28
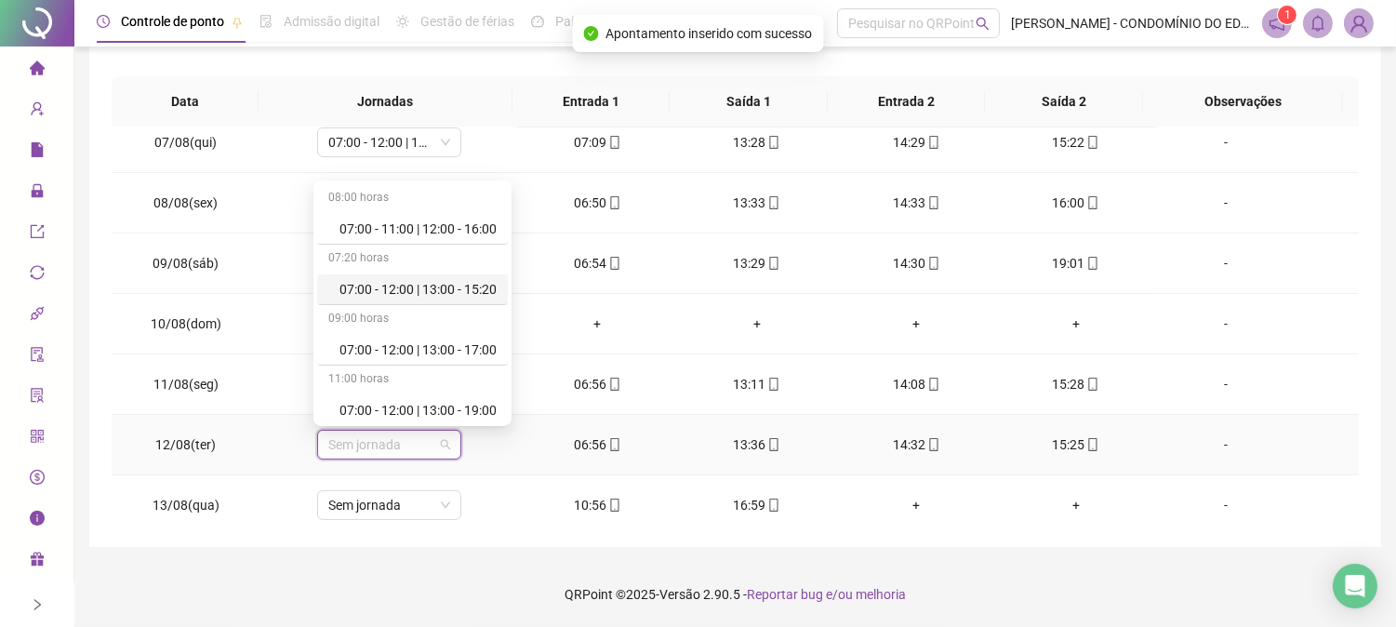
click at [389, 286] on div "07:00 - 12:00 | 13:00 - 15:20" at bounding box center [417, 289] width 157 height 20
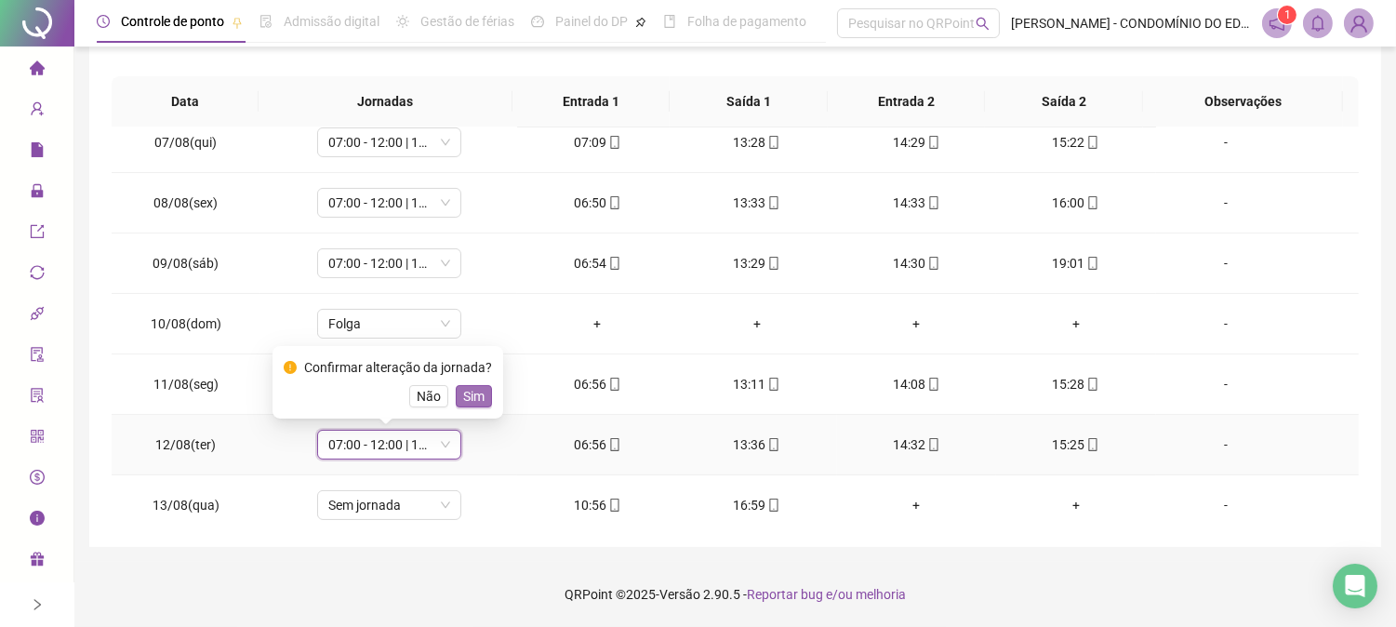
click at [470, 392] on span "Sim" at bounding box center [473, 396] width 21 height 20
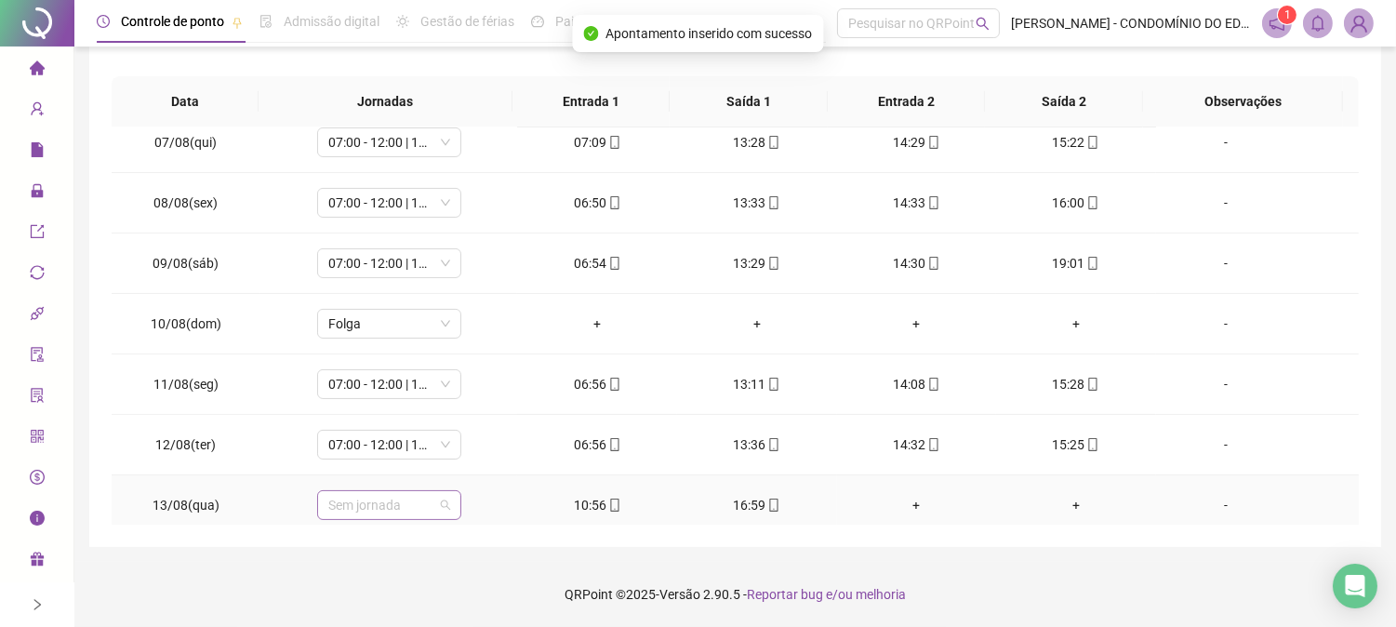
click at [389, 506] on span "Sem jornada" at bounding box center [389, 505] width 122 height 28
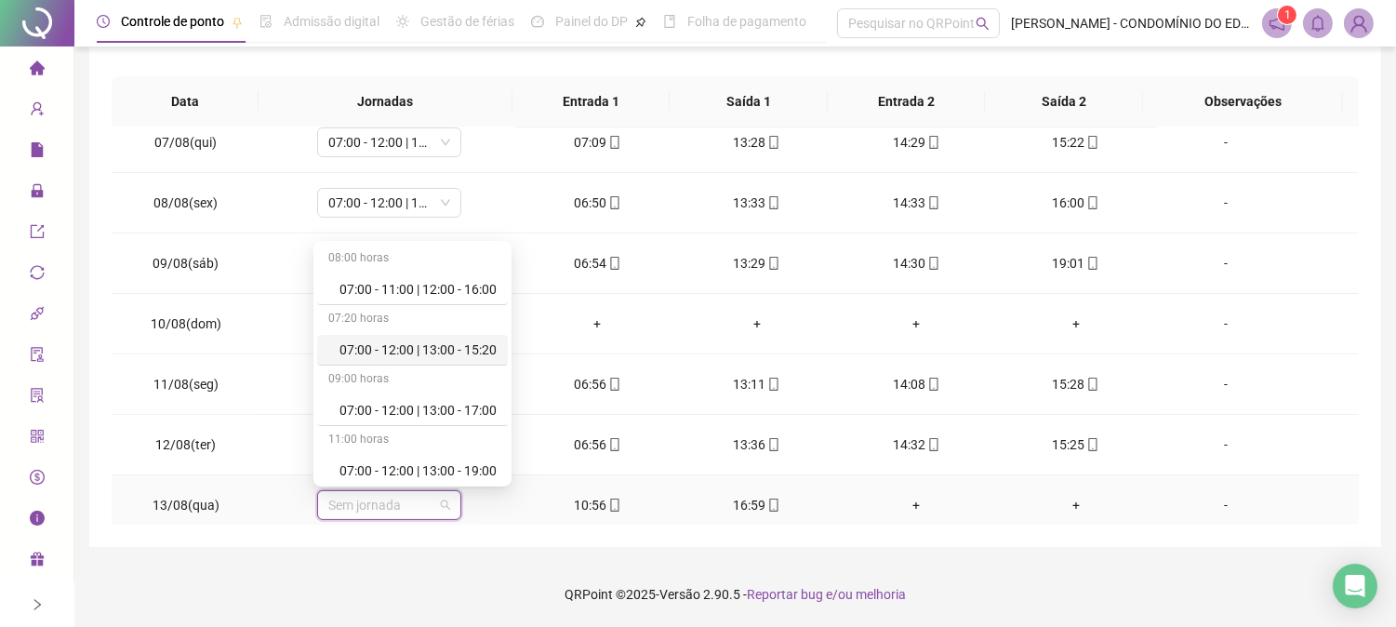
click at [405, 346] on div "07:00 - 12:00 | 13:00 - 15:20" at bounding box center [417, 349] width 157 height 20
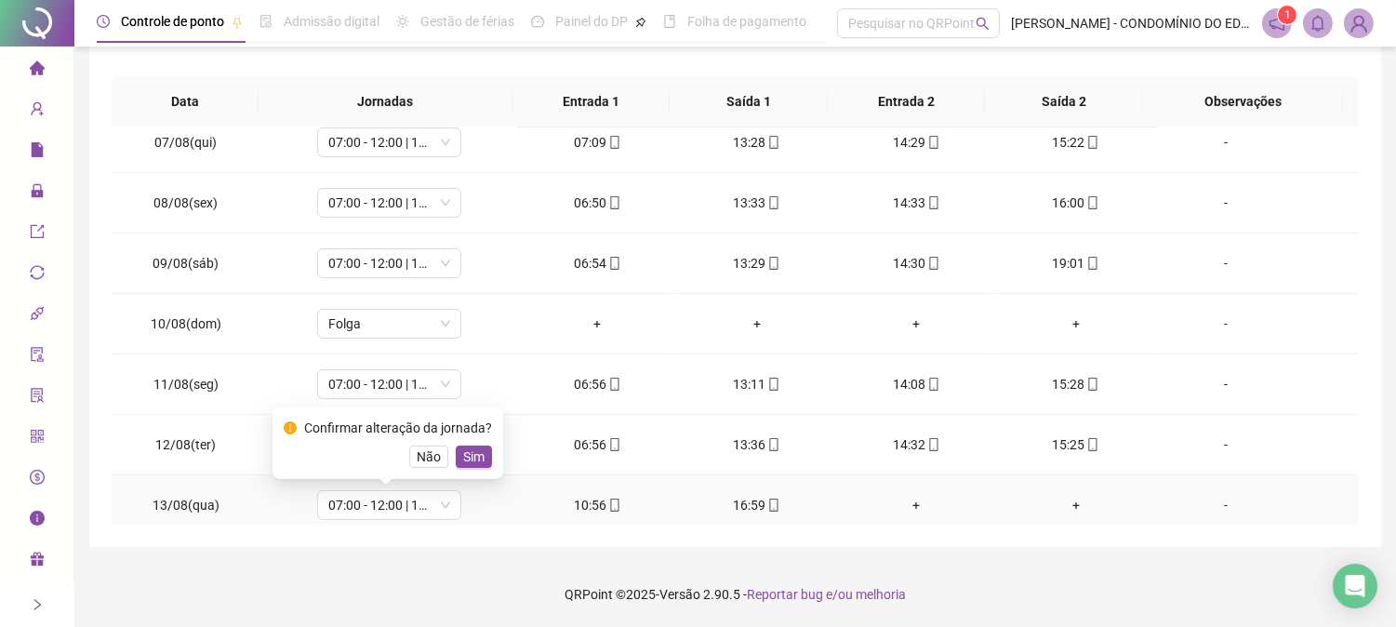
click at [471, 453] on span "Sim" at bounding box center [473, 456] width 21 height 20
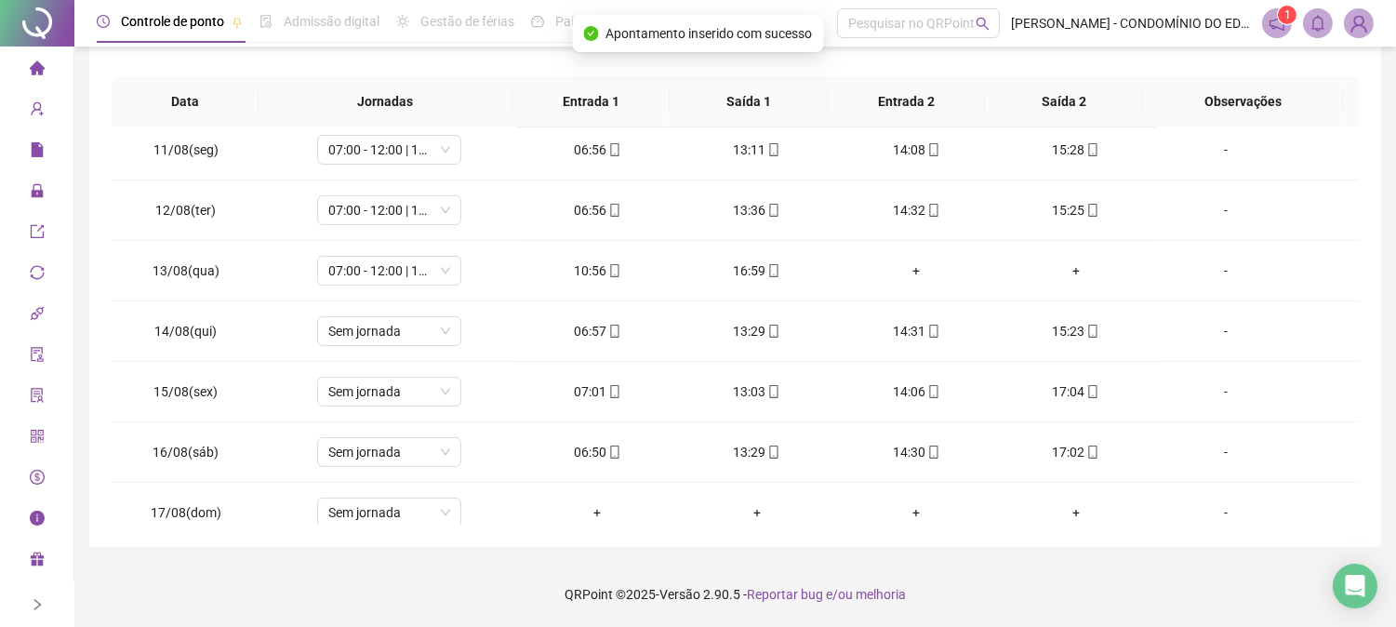
scroll to position [934, 0]
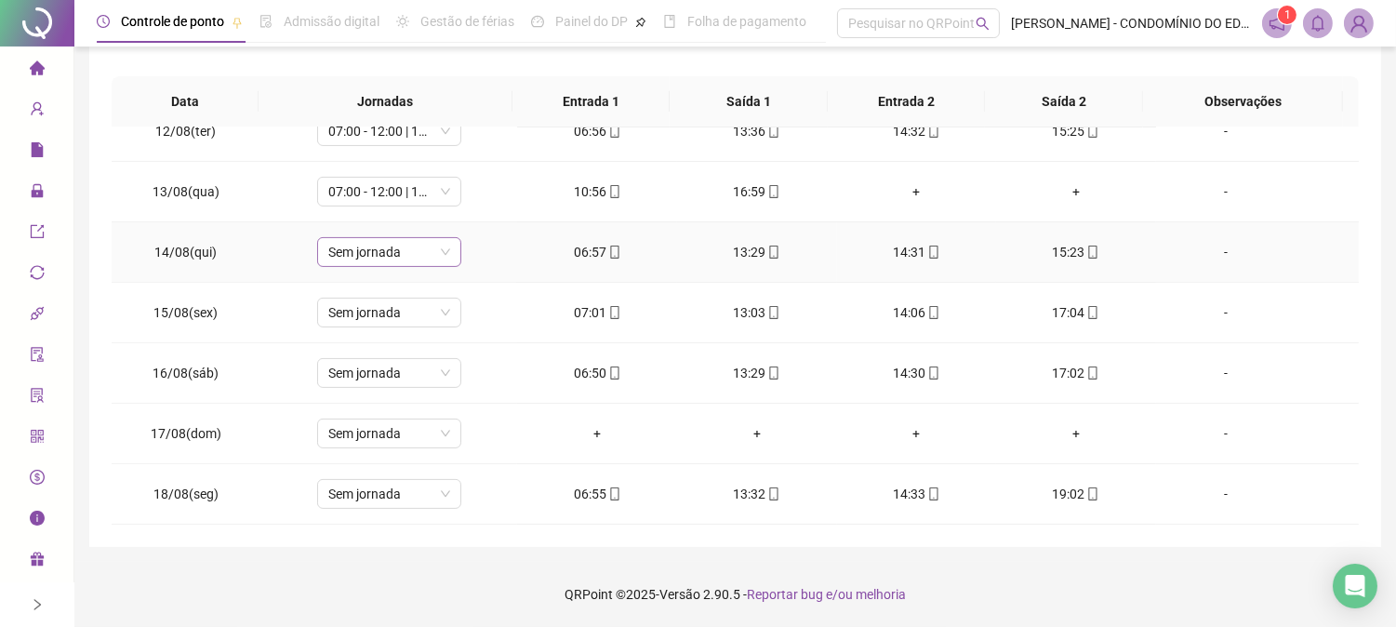
click at [381, 255] on span "Sem jornada" at bounding box center [389, 252] width 122 height 28
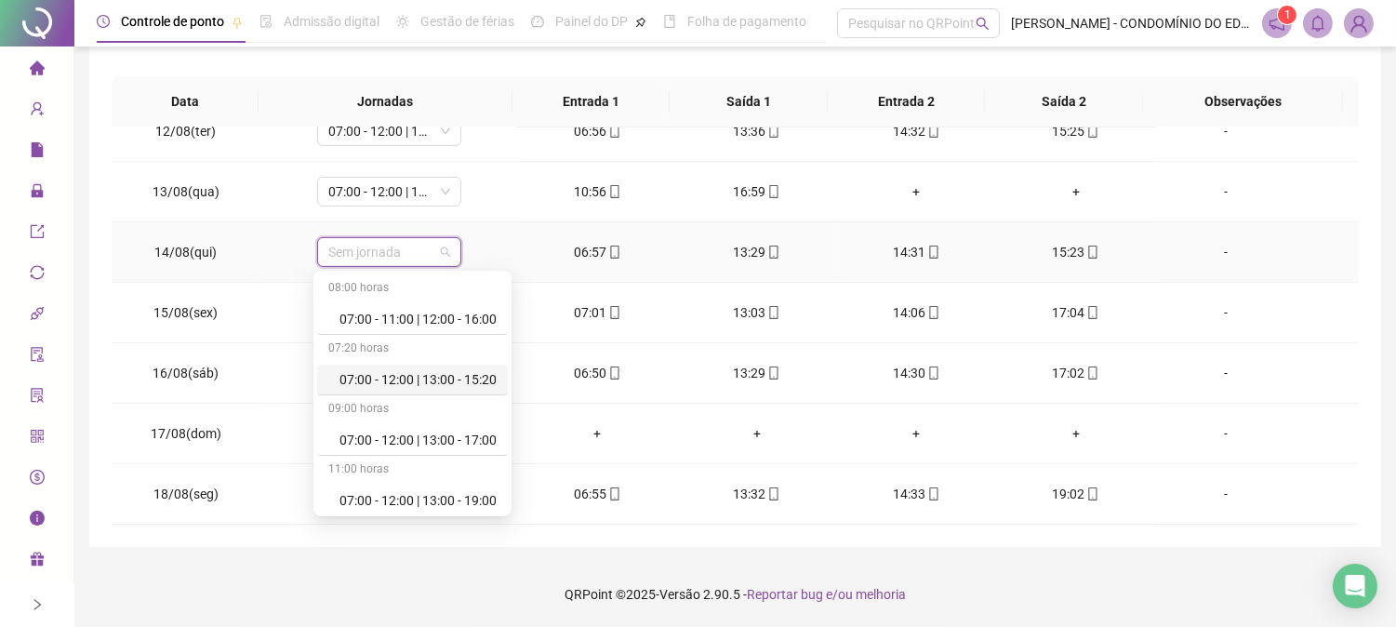
click at [419, 383] on div "07:00 - 12:00 | 13:00 - 15:20" at bounding box center [417, 379] width 157 height 20
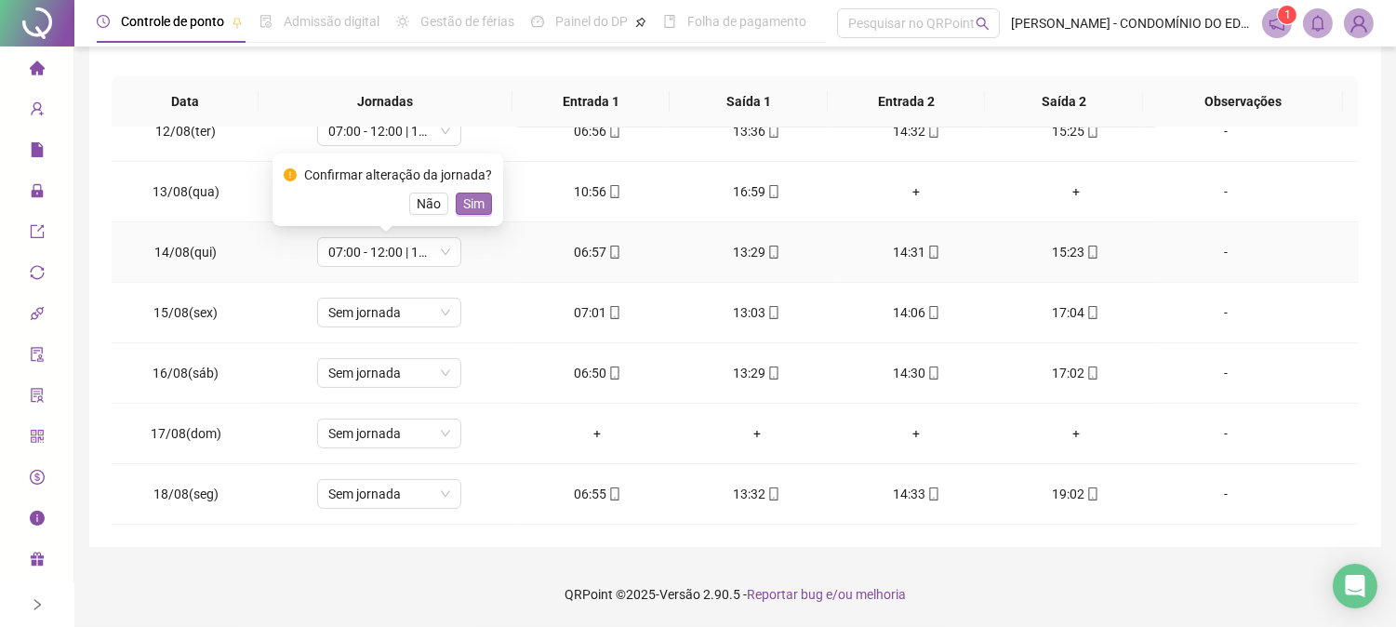
click at [463, 202] on span "Sim" at bounding box center [473, 203] width 21 height 20
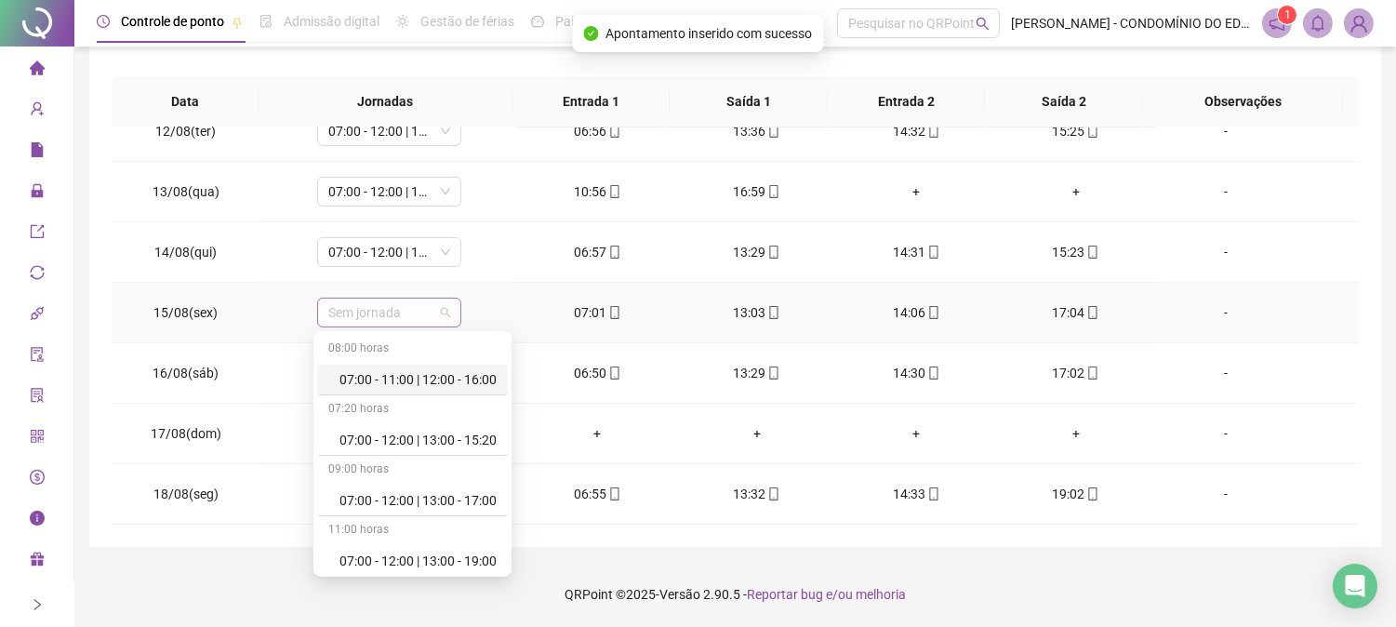
click at [392, 314] on span "Sem jornada" at bounding box center [389, 313] width 122 height 28
click at [426, 431] on div "07:00 - 12:00 | 13:00 - 15:20" at bounding box center [417, 440] width 157 height 20
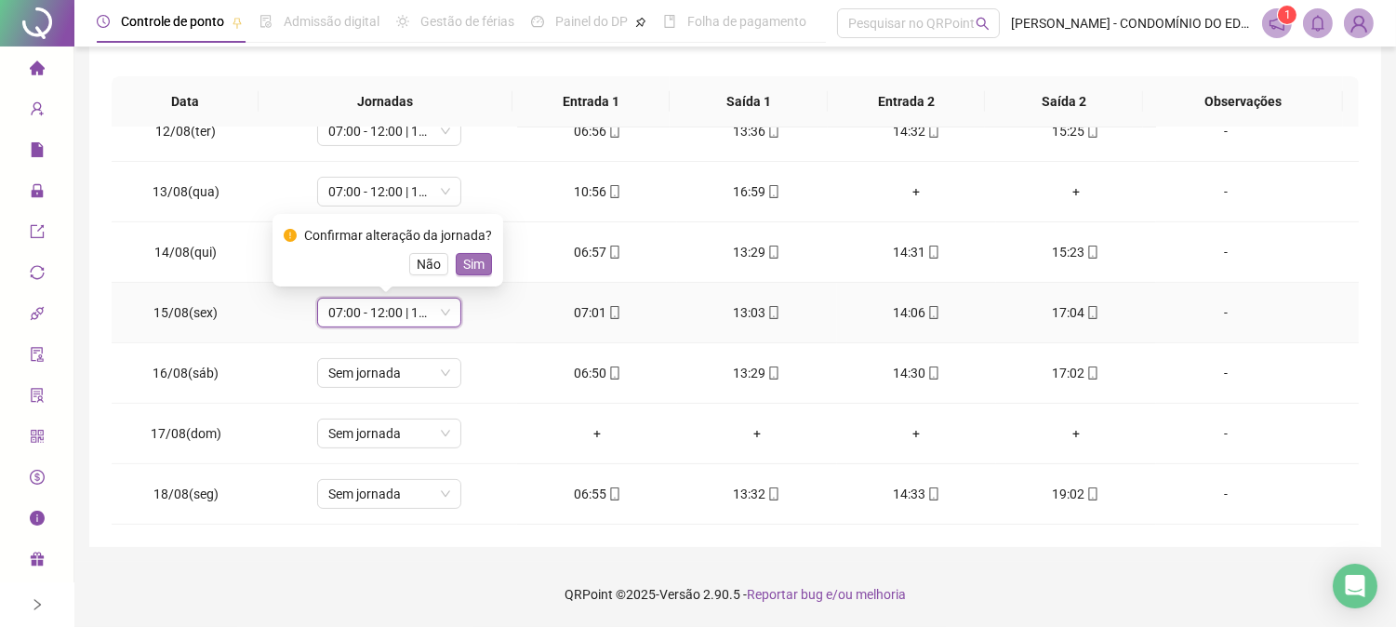
click at [466, 270] on span "Sim" at bounding box center [473, 264] width 21 height 20
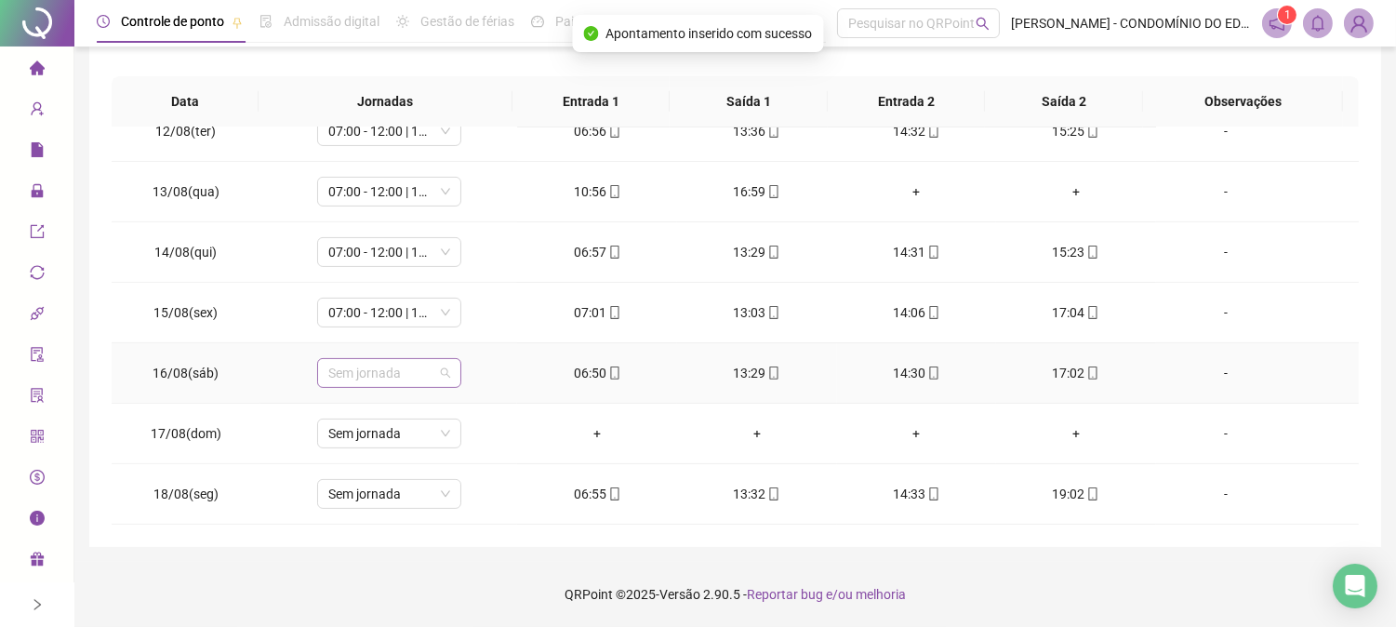
click at [398, 367] on span "Sem jornada" at bounding box center [389, 373] width 122 height 28
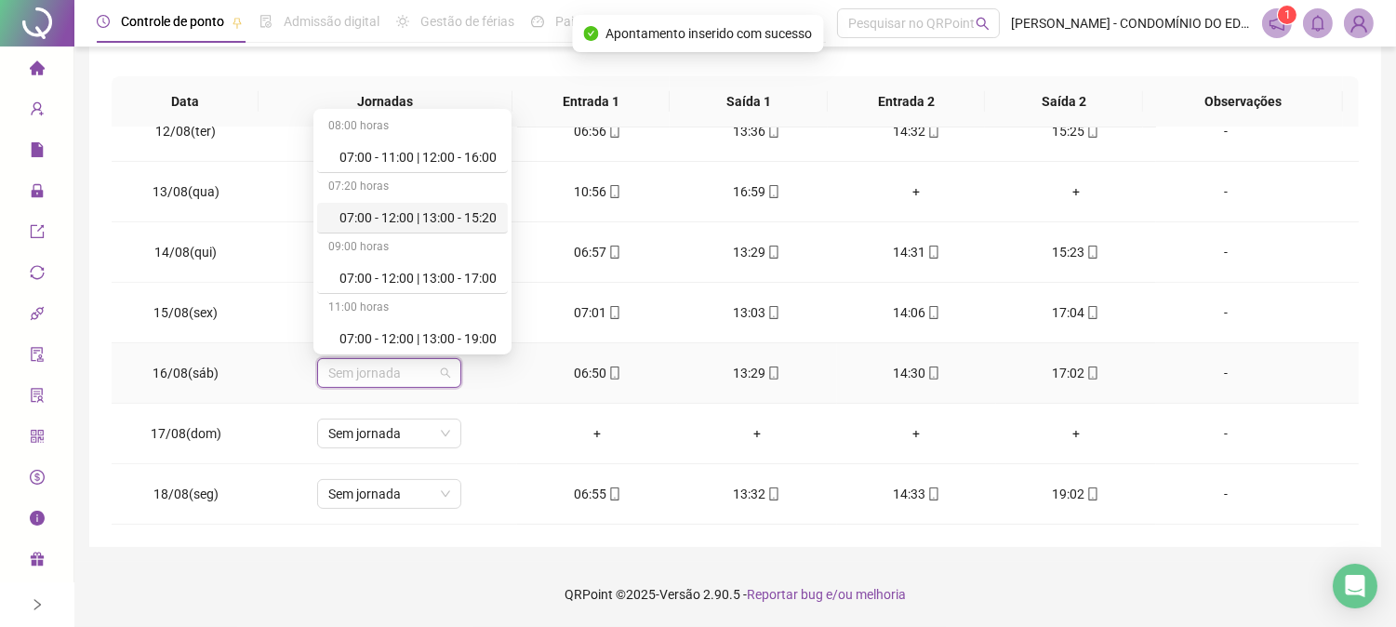
click at [476, 211] on div "07:00 - 12:00 | 13:00 - 15:20" at bounding box center [417, 217] width 157 height 20
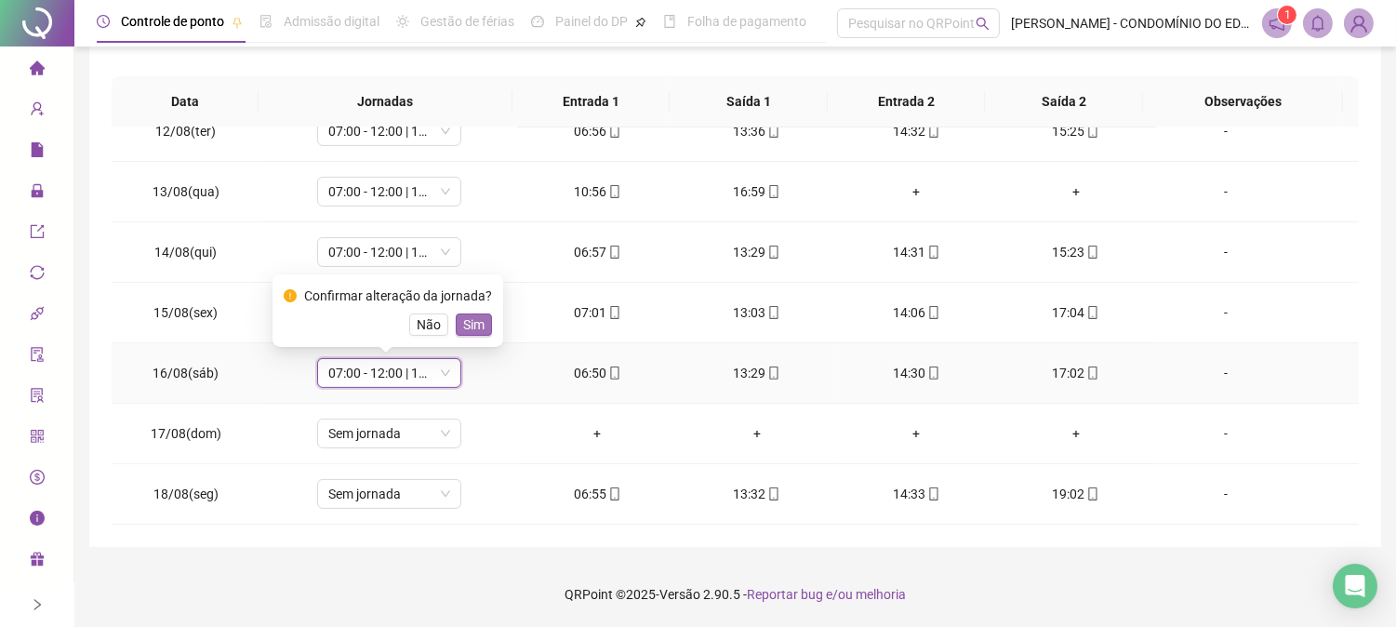
click at [467, 321] on span "Sim" at bounding box center [473, 324] width 21 height 20
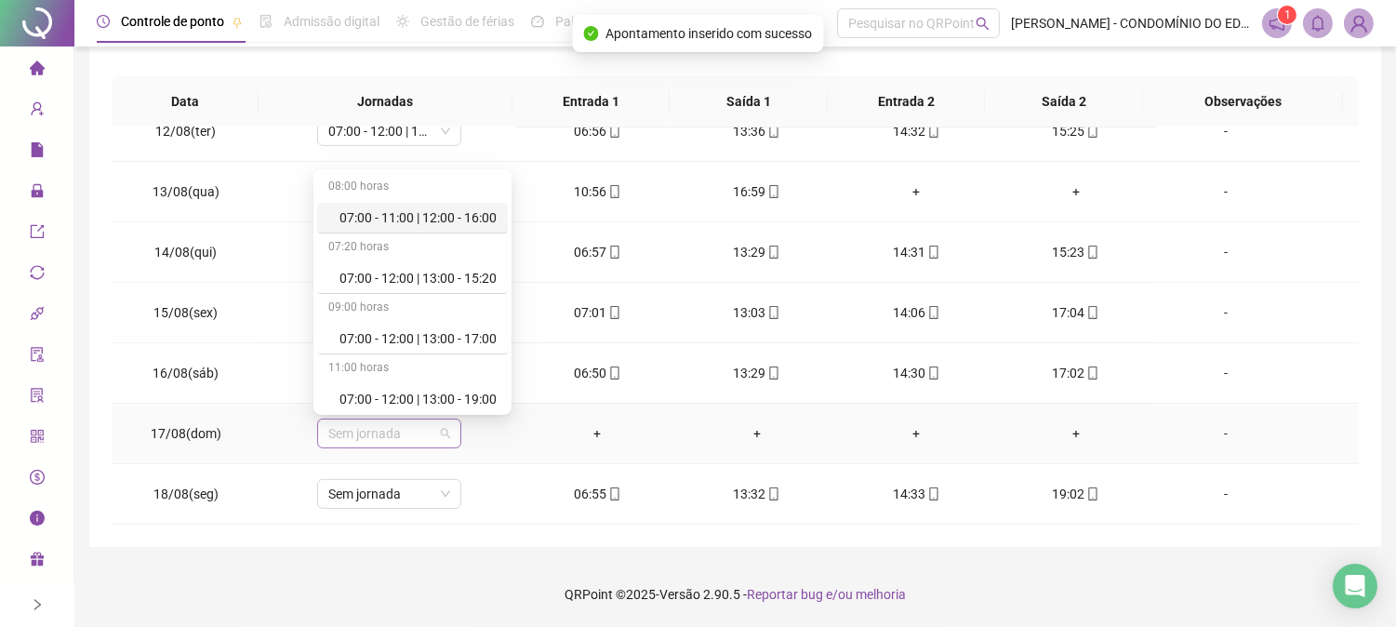
click at [395, 429] on span "Sem jornada" at bounding box center [389, 433] width 122 height 28
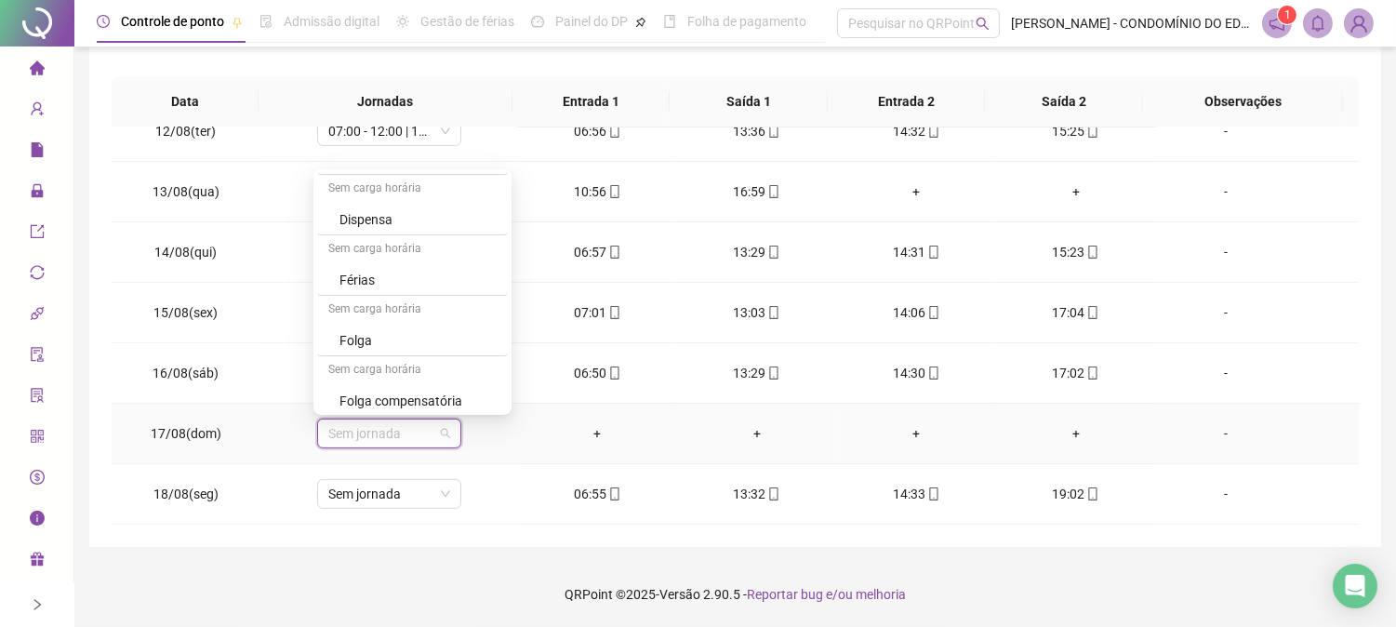
scroll to position [1336, 0]
click at [348, 267] on div "Folga" at bounding box center [417, 274] width 157 height 20
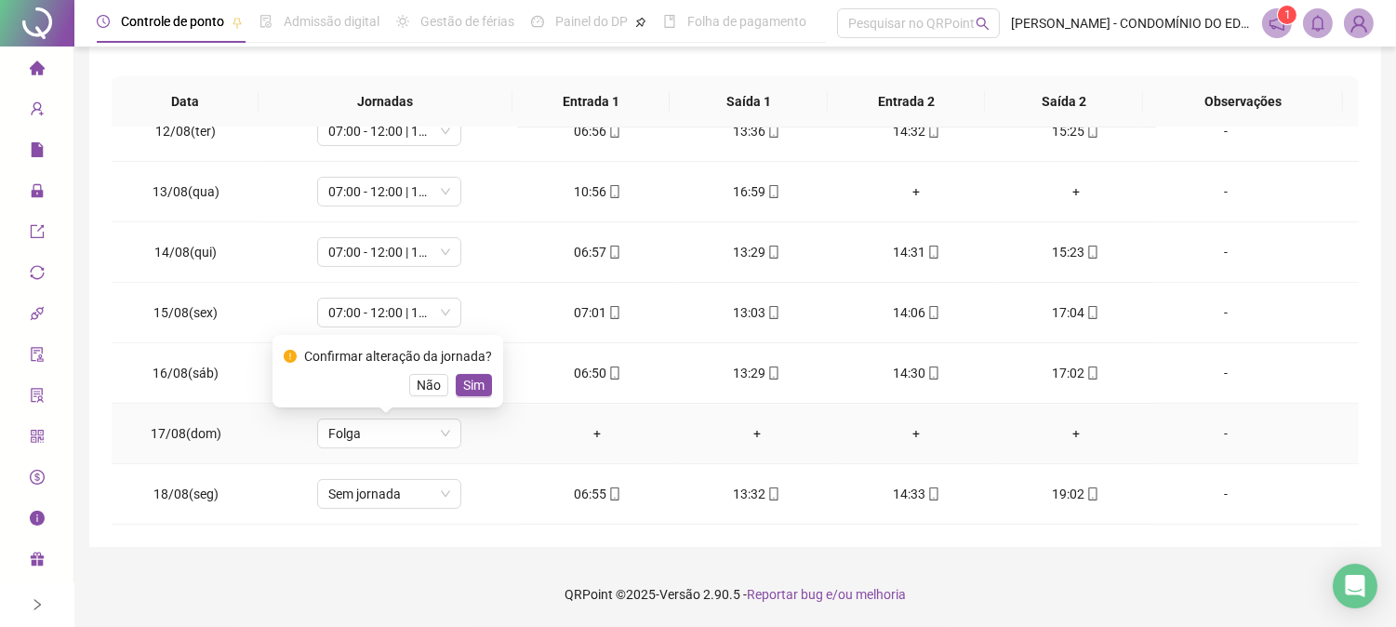
click at [470, 378] on span "Sim" at bounding box center [473, 385] width 21 height 20
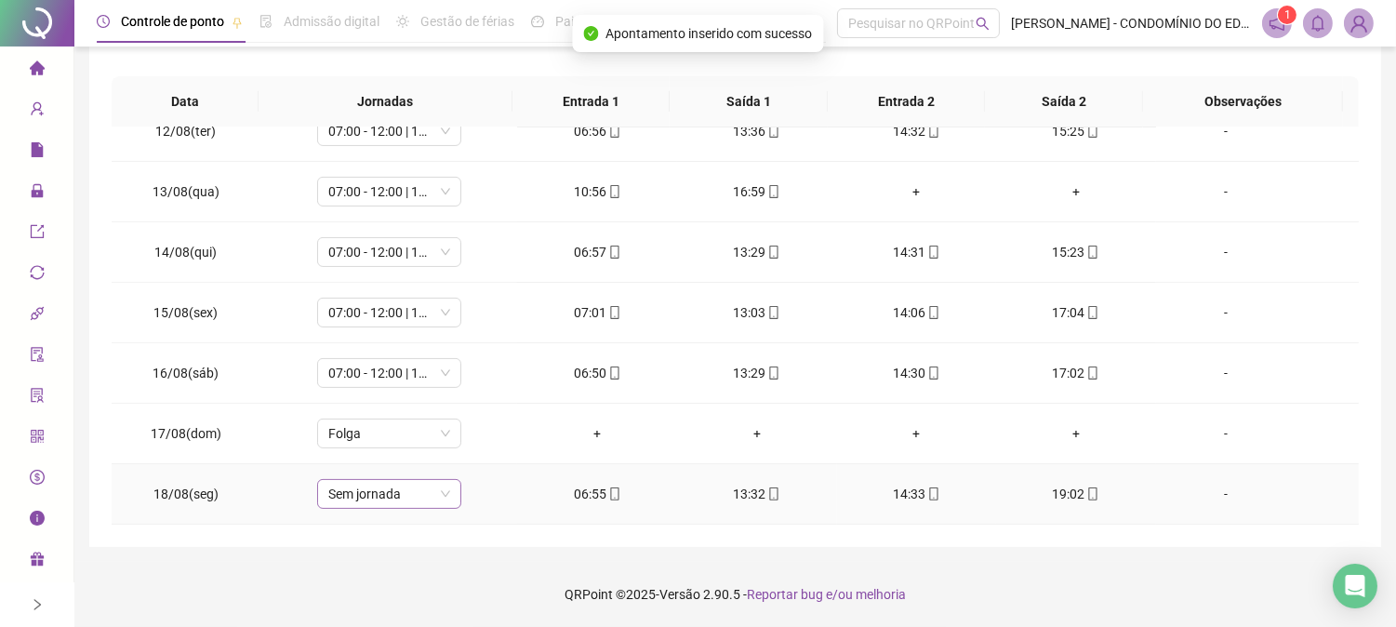
click at [378, 491] on span "Sem jornada" at bounding box center [389, 494] width 122 height 28
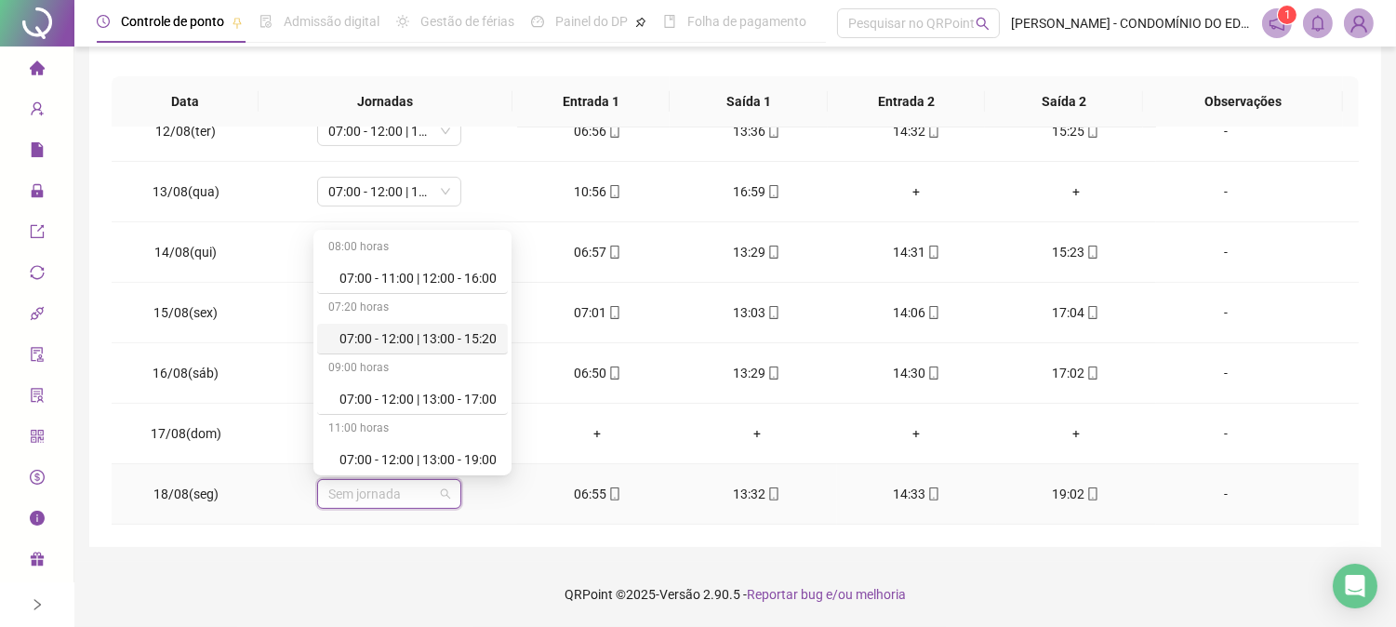
click at [429, 336] on div "07:00 - 12:00 | 13:00 - 15:20" at bounding box center [417, 338] width 157 height 20
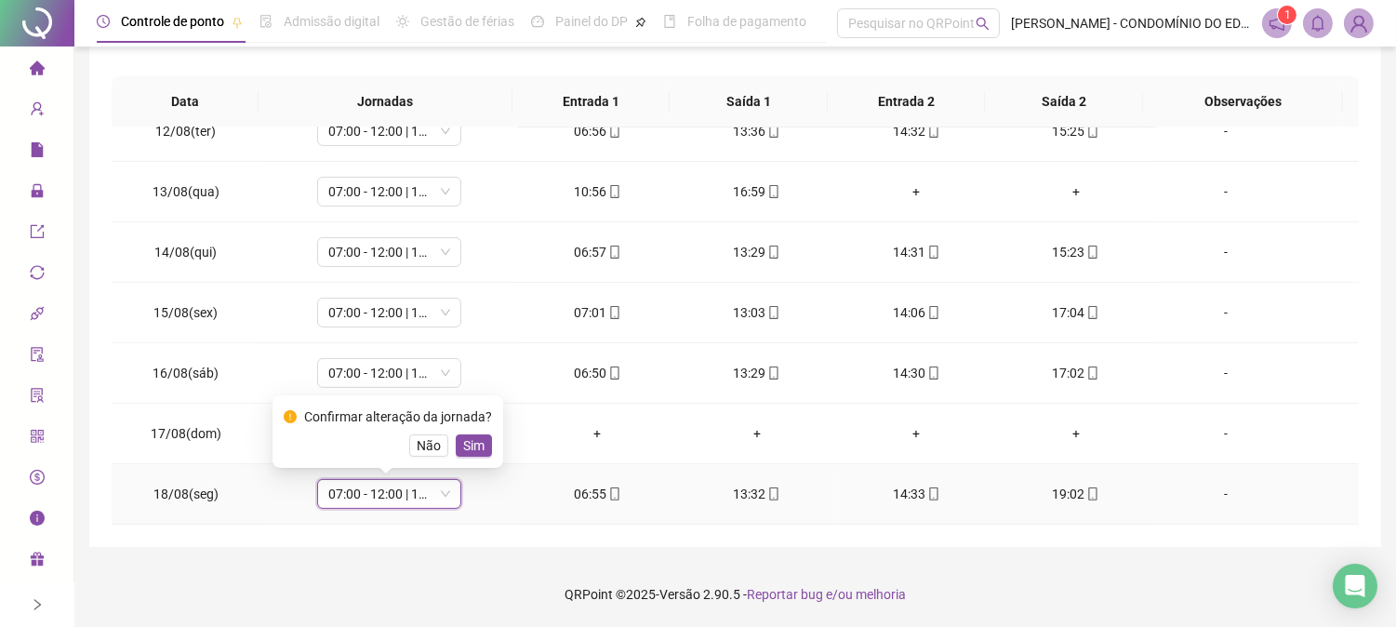
click at [465, 438] on span "Sim" at bounding box center [473, 445] width 21 height 20
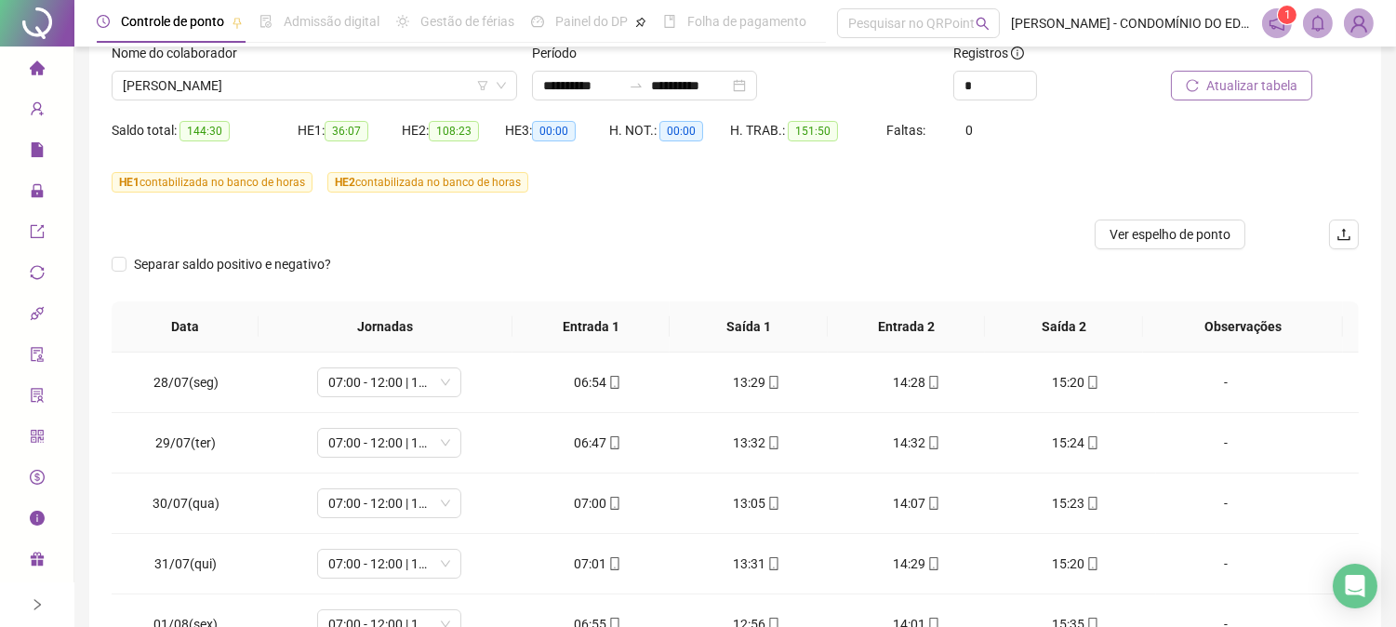
scroll to position [0, 0]
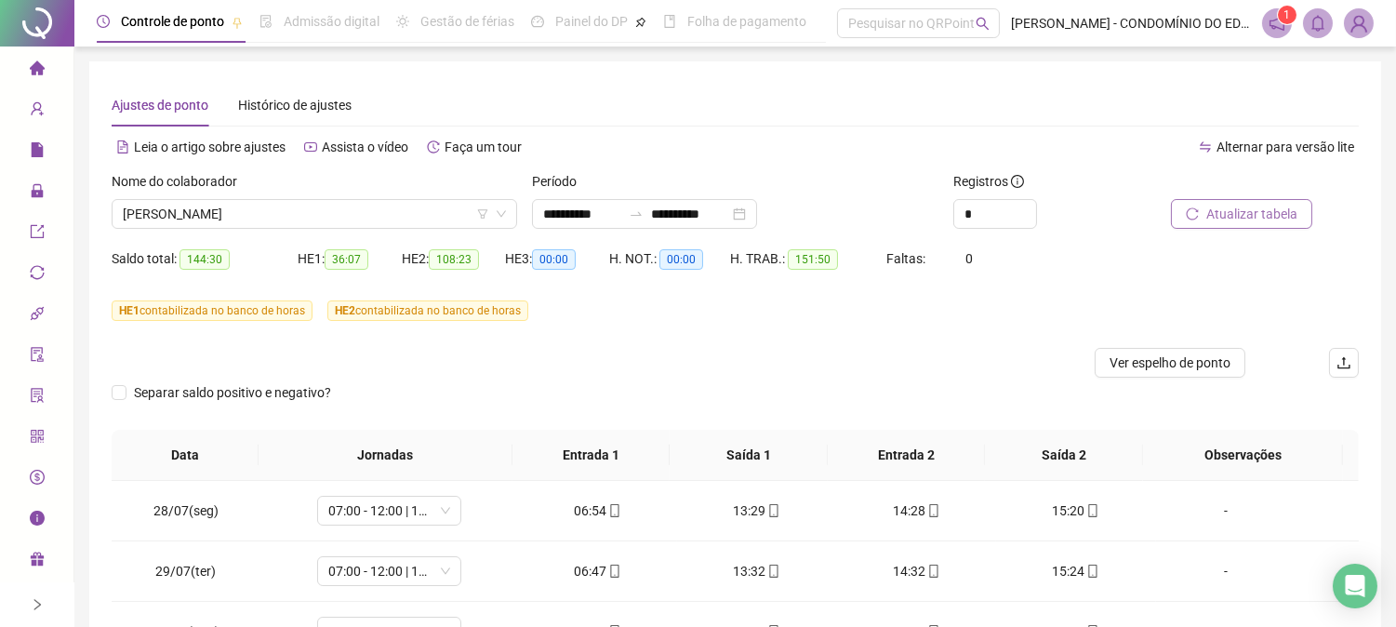
click at [1222, 210] on span "Atualizar tabela" at bounding box center [1251, 214] width 91 height 20
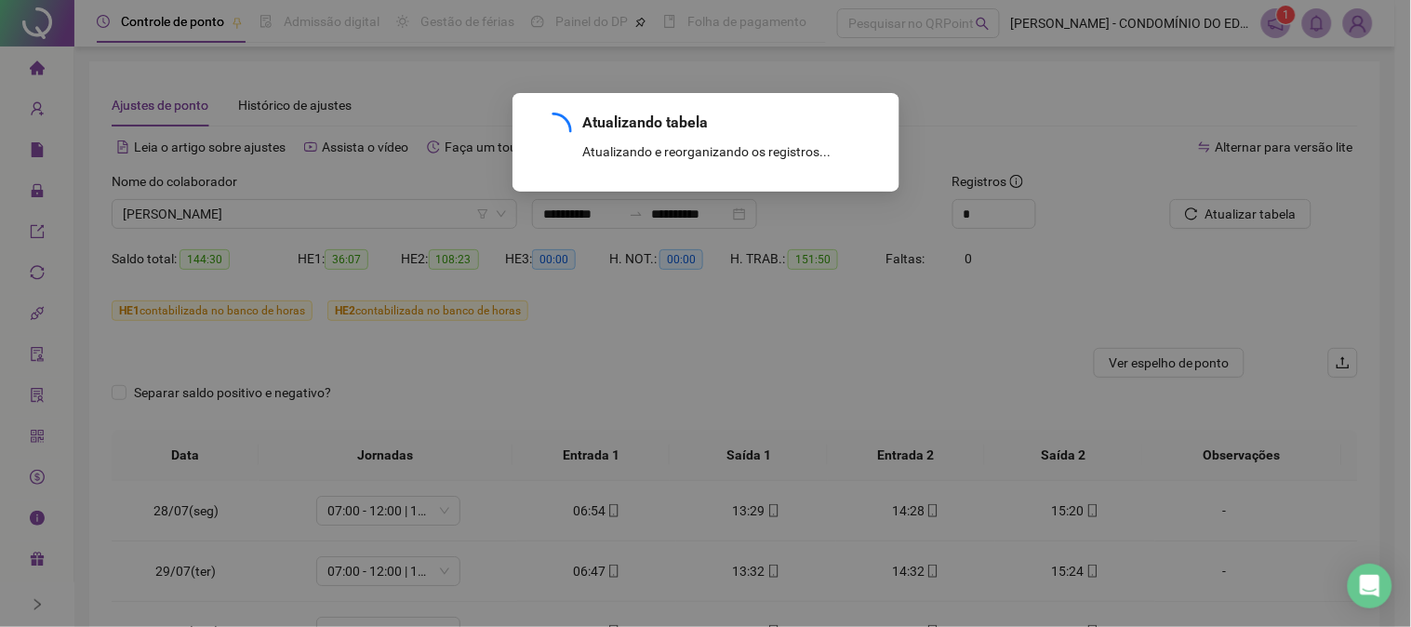
click at [1220, 205] on div "Atualizando tabela Atualizando e reorganizando os registros... OK" at bounding box center [705, 313] width 1411 height 627
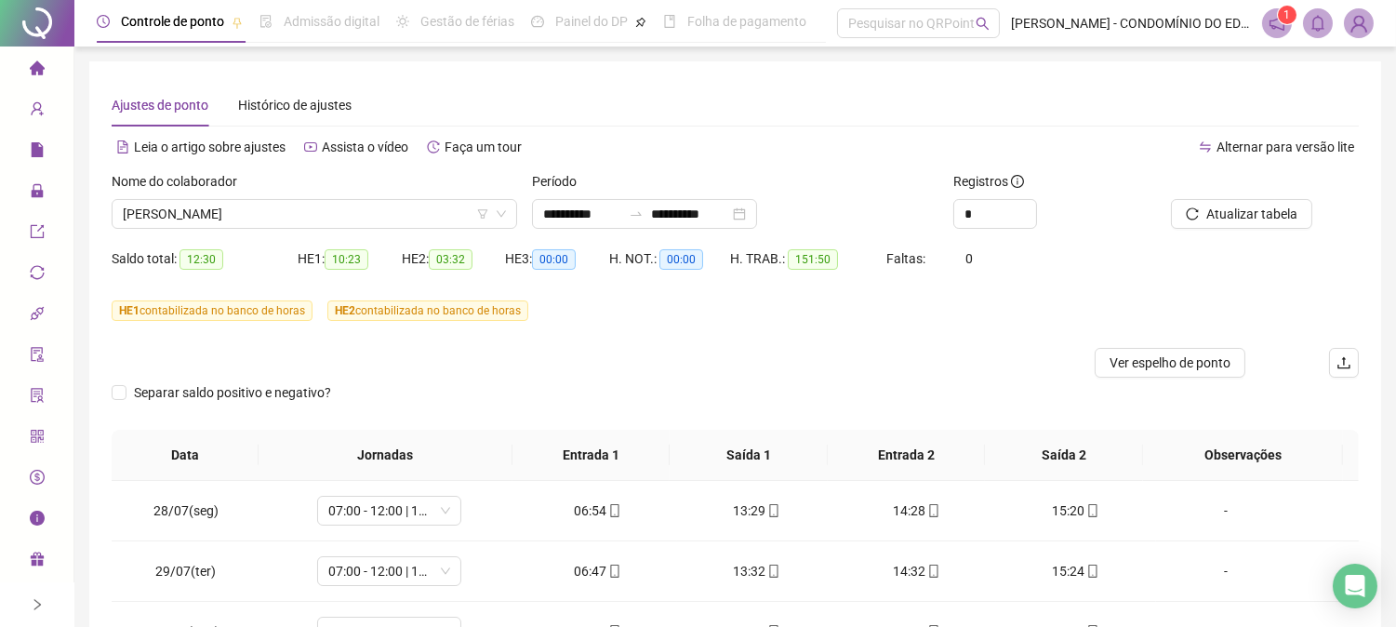
click at [1220, 205] on span "Atualizar tabela" at bounding box center [1251, 214] width 91 height 20
click at [276, 216] on span "[PERSON_NAME]" at bounding box center [314, 214] width 383 height 28
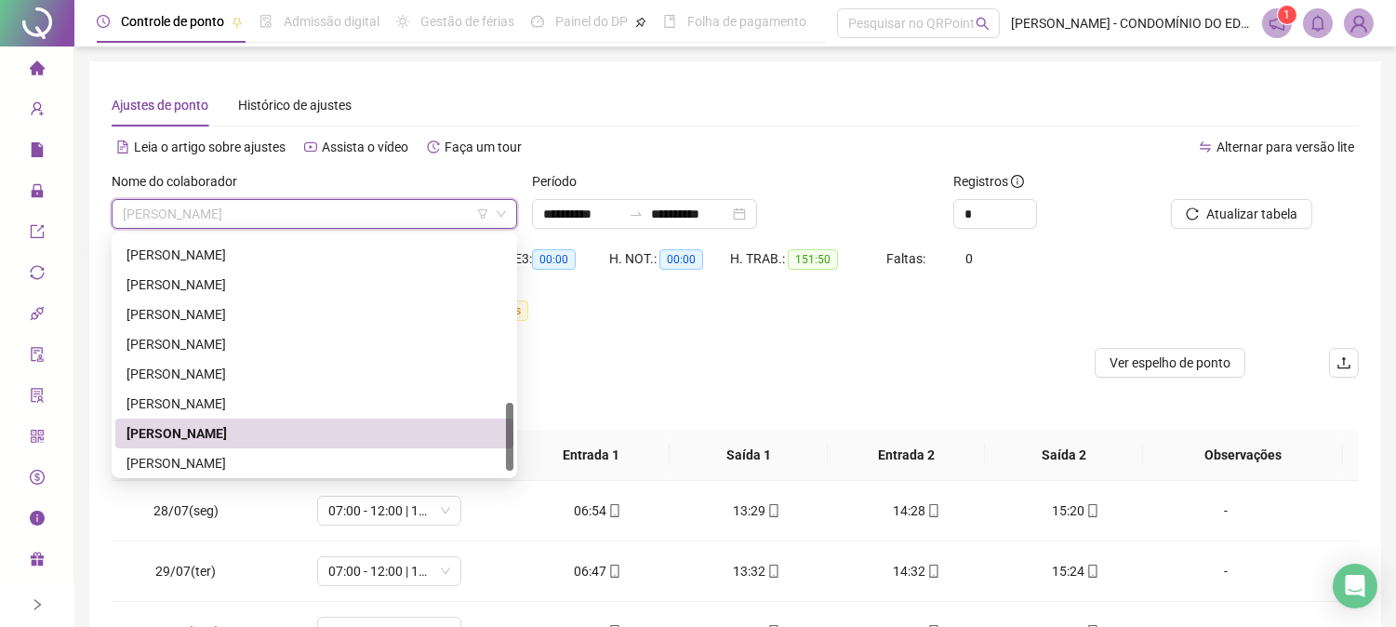
scroll to position [595, 0]
drag, startPoint x: 510, startPoint y: 435, endPoint x: 510, endPoint y: 474, distance: 39.1
click at [512, 476] on div "218325 276080 260255 [PERSON_NAME] [PERSON_NAME] [PERSON_NAME]" at bounding box center [315, 356] width 406 height 246
click at [174, 454] on div "[PERSON_NAME]" at bounding box center [314, 459] width 376 height 20
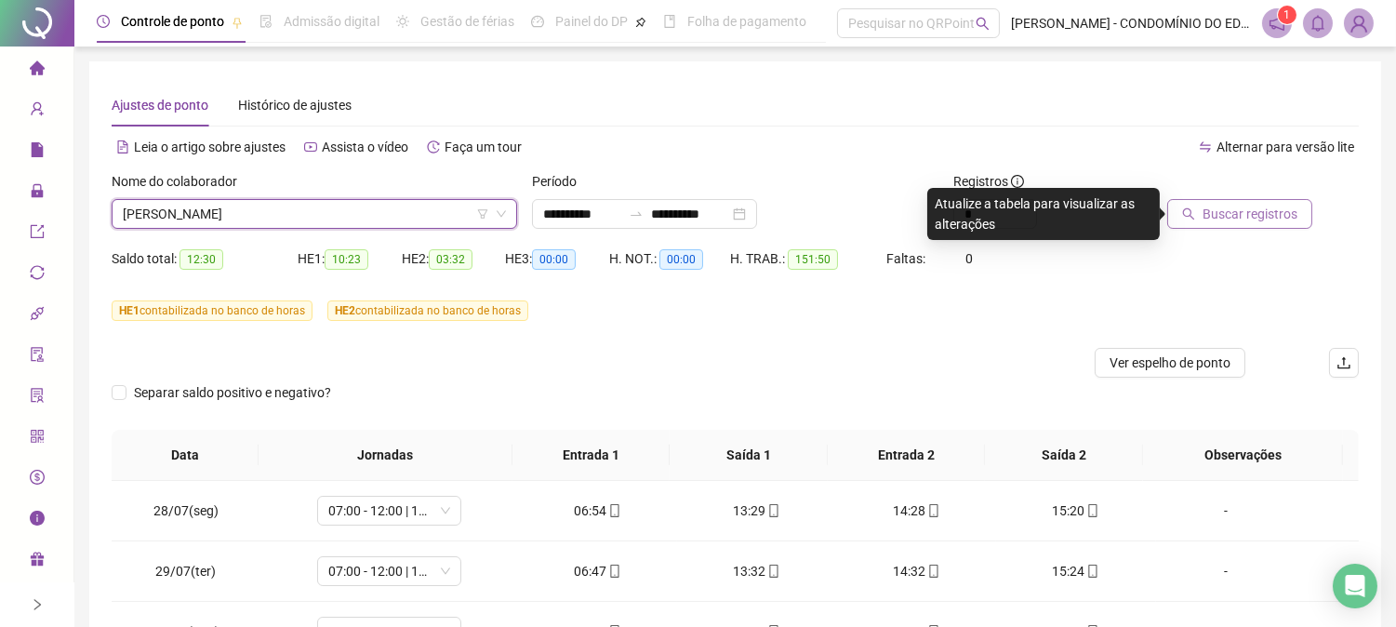
click at [1246, 206] on span "Buscar registros" at bounding box center [1250, 214] width 95 height 20
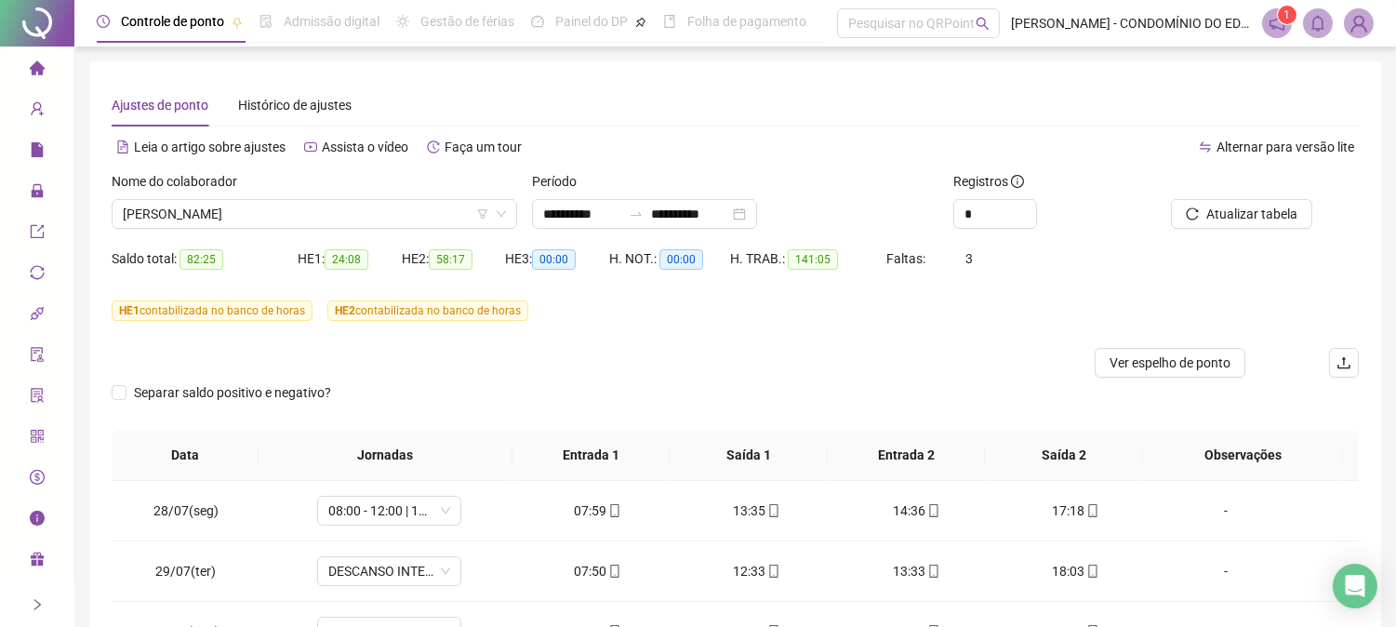
click at [1223, 209] on span "Atualizar tabela" at bounding box center [1251, 214] width 91 height 20
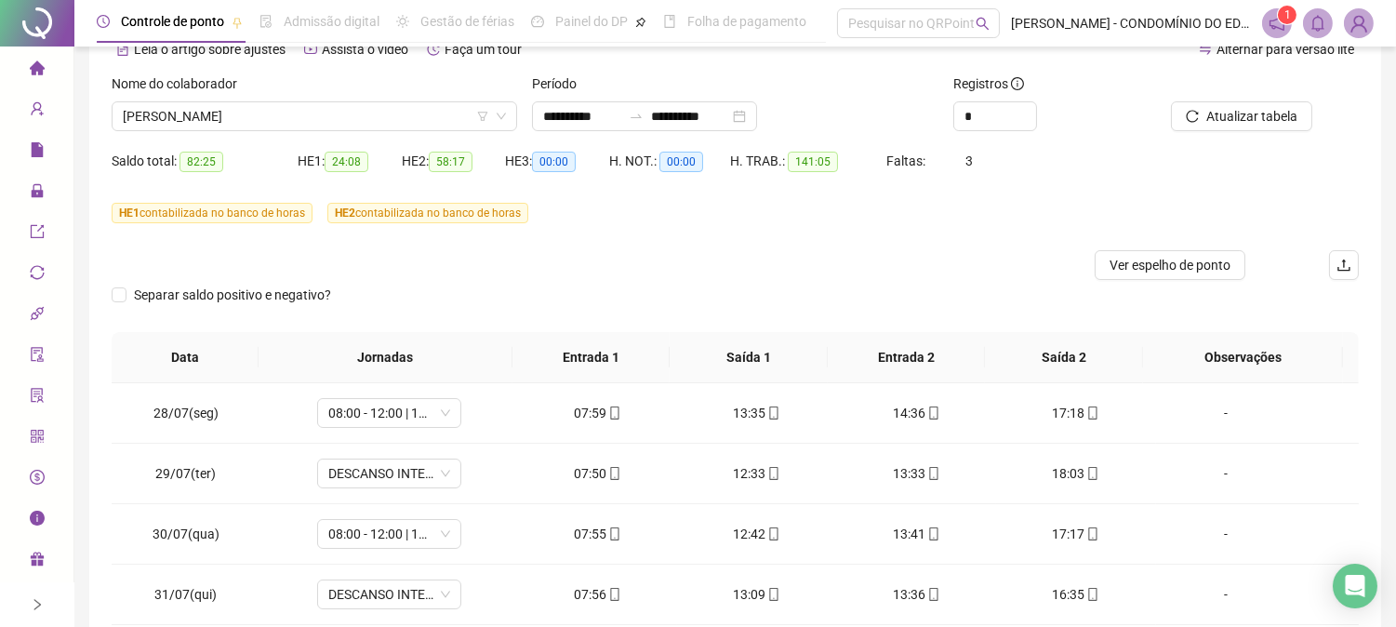
scroll to position [158, 0]
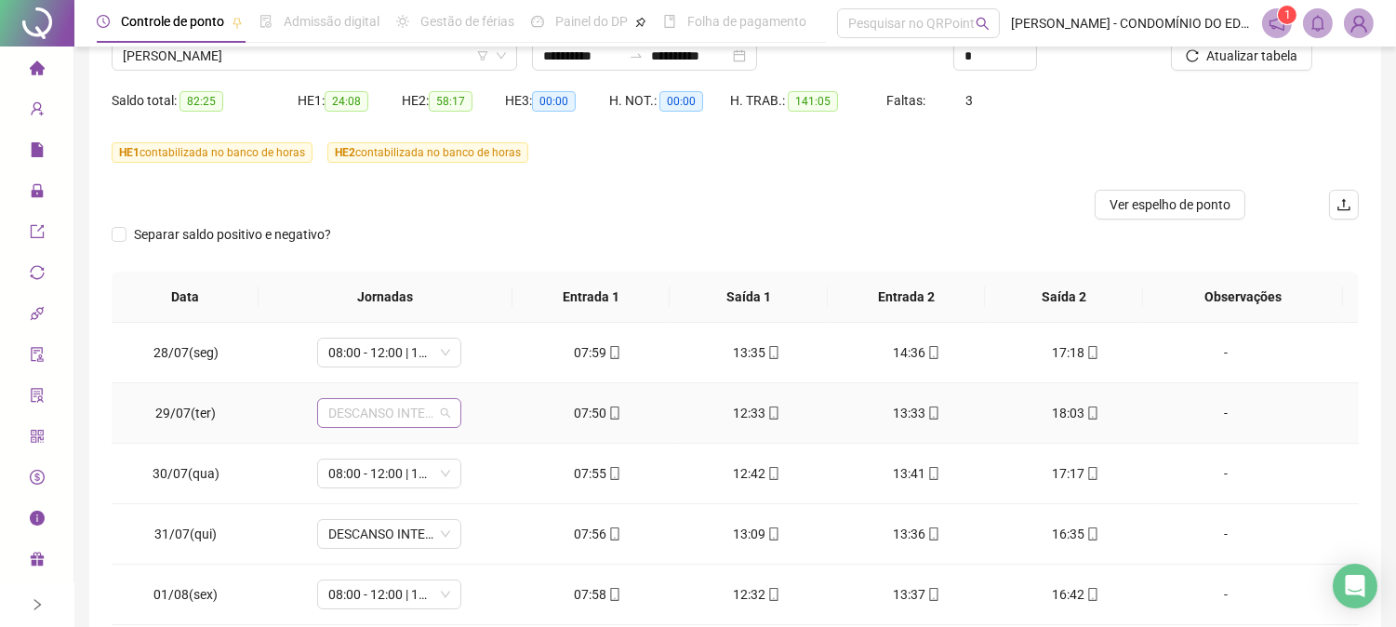
click at [376, 419] on span "DESCANSO INTER-JORNADA" at bounding box center [389, 413] width 122 height 28
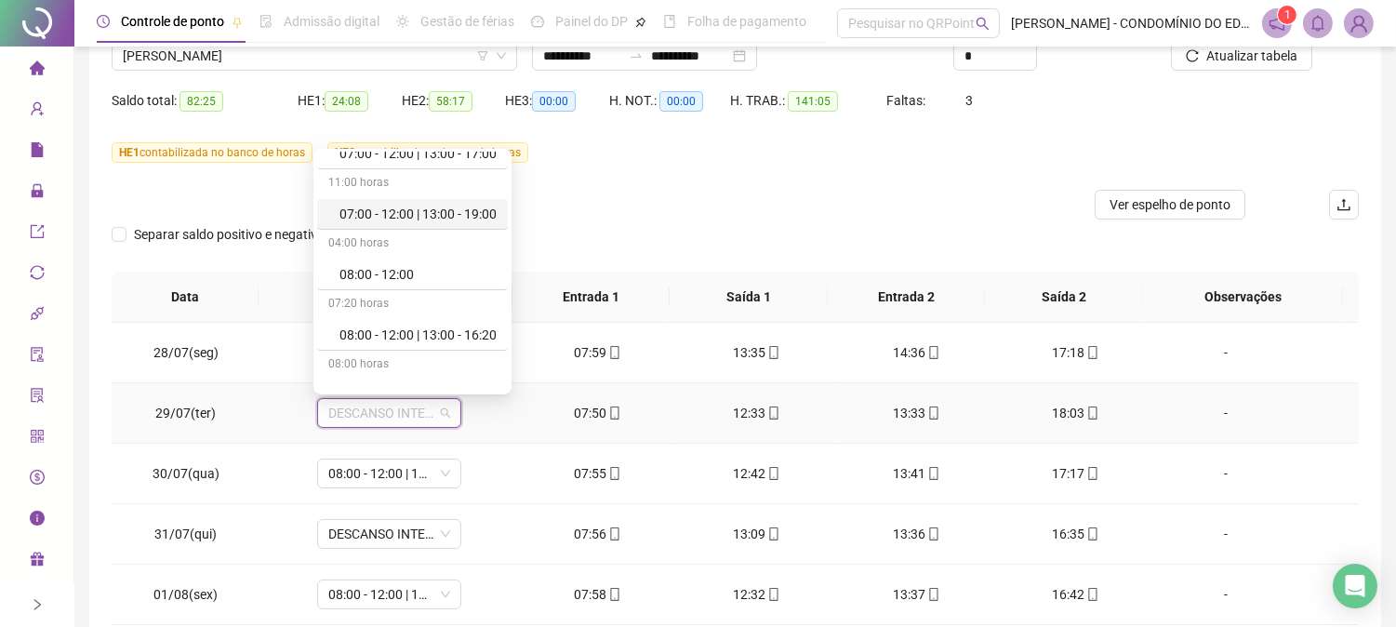
scroll to position [206, 0]
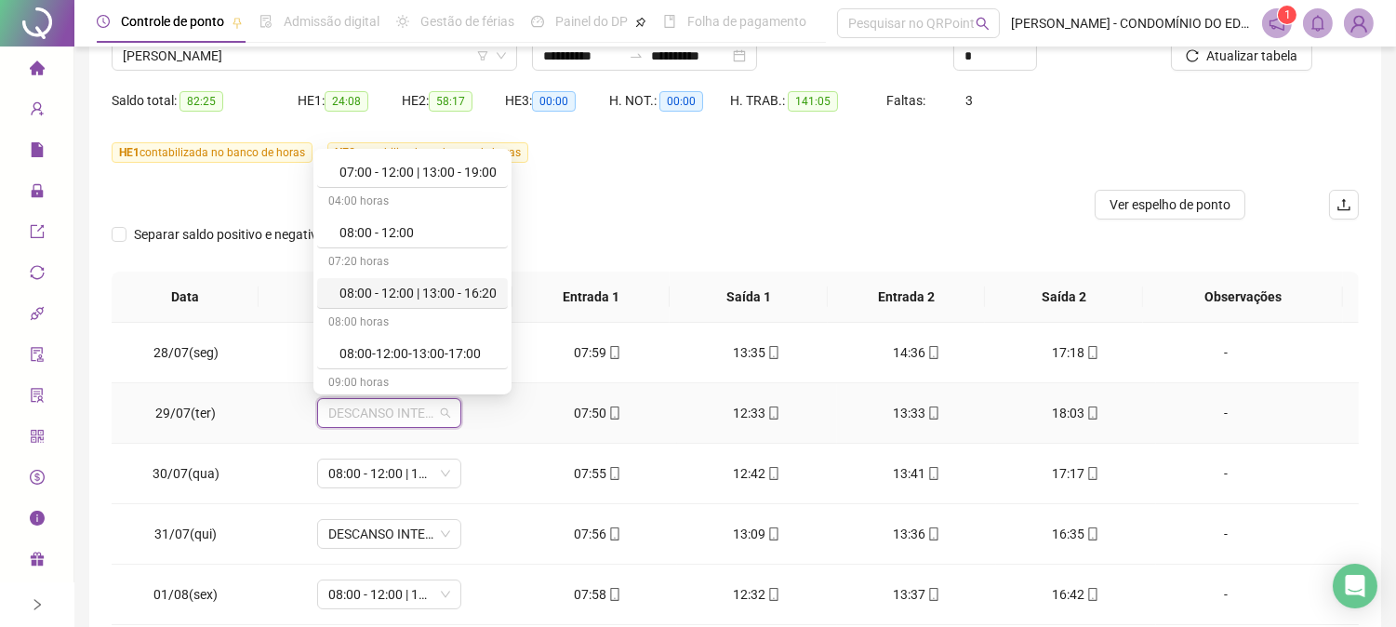
click at [460, 292] on div "08:00 - 12:00 | 13:00 - 16:20" at bounding box center [417, 293] width 157 height 20
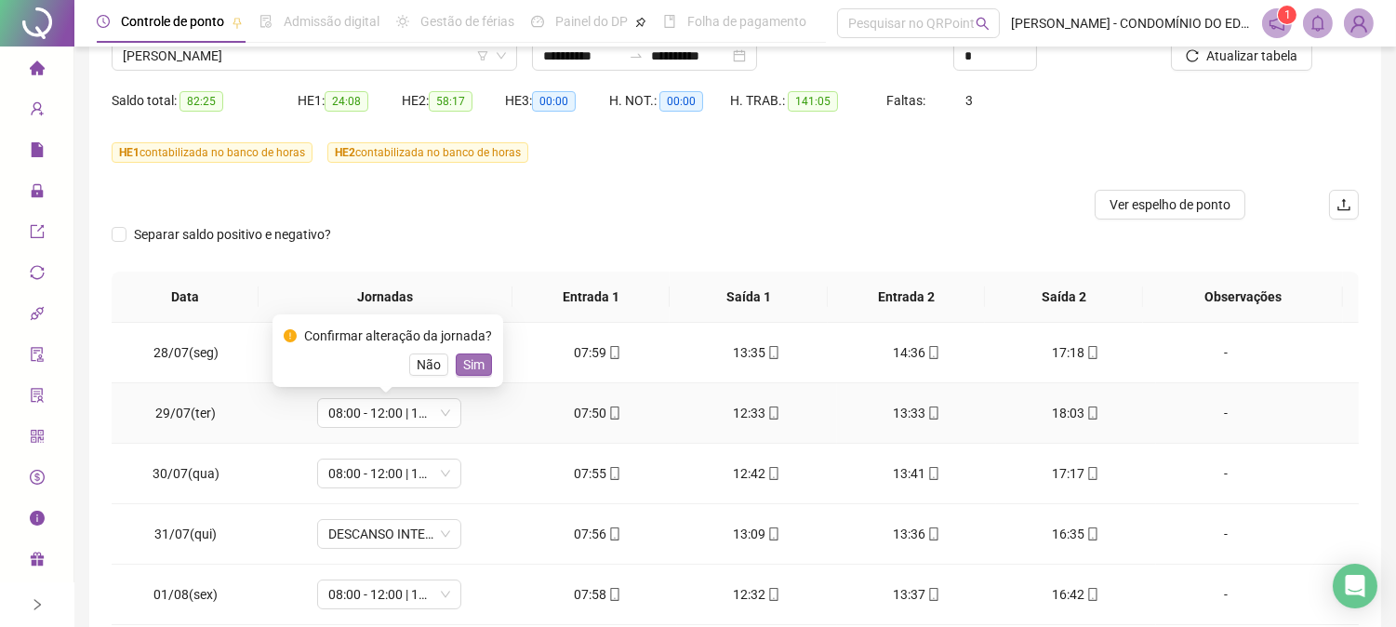
click at [470, 356] on span "Sim" at bounding box center [473, 364] width 21 height 20
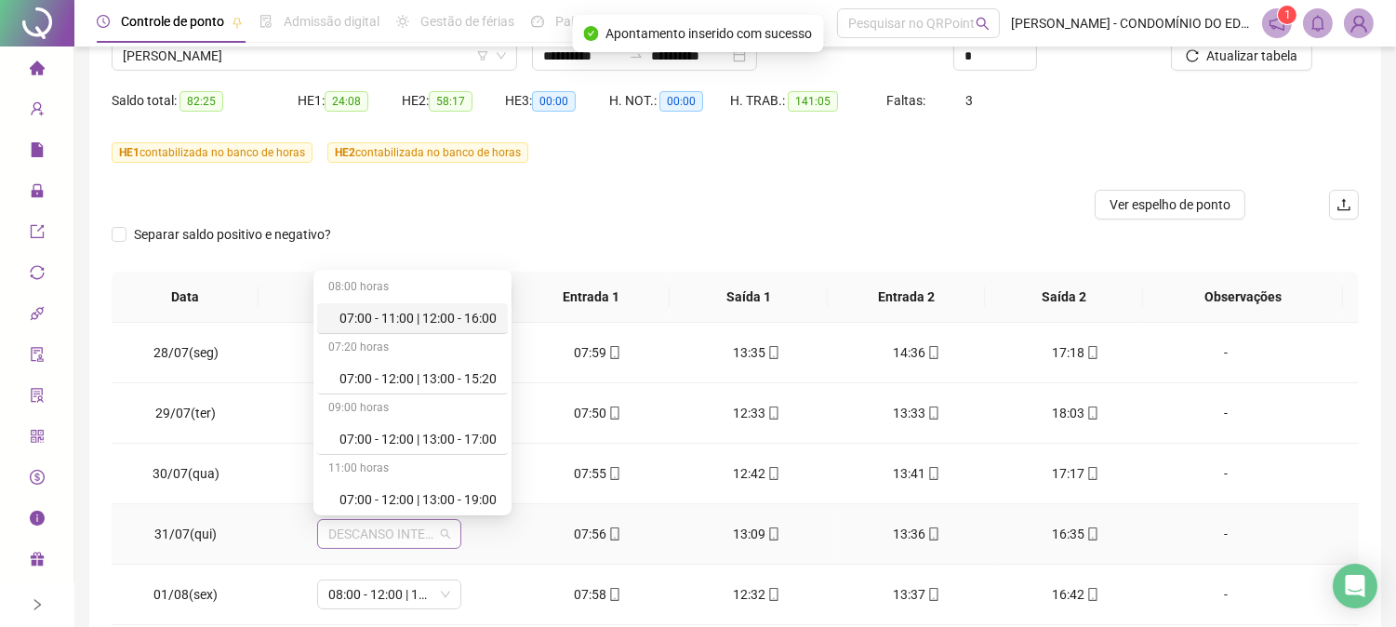
click at [389, 525] on span "DESCANSO INTER-JORNADA" at bounding box center [389, 534] width 122 height 28
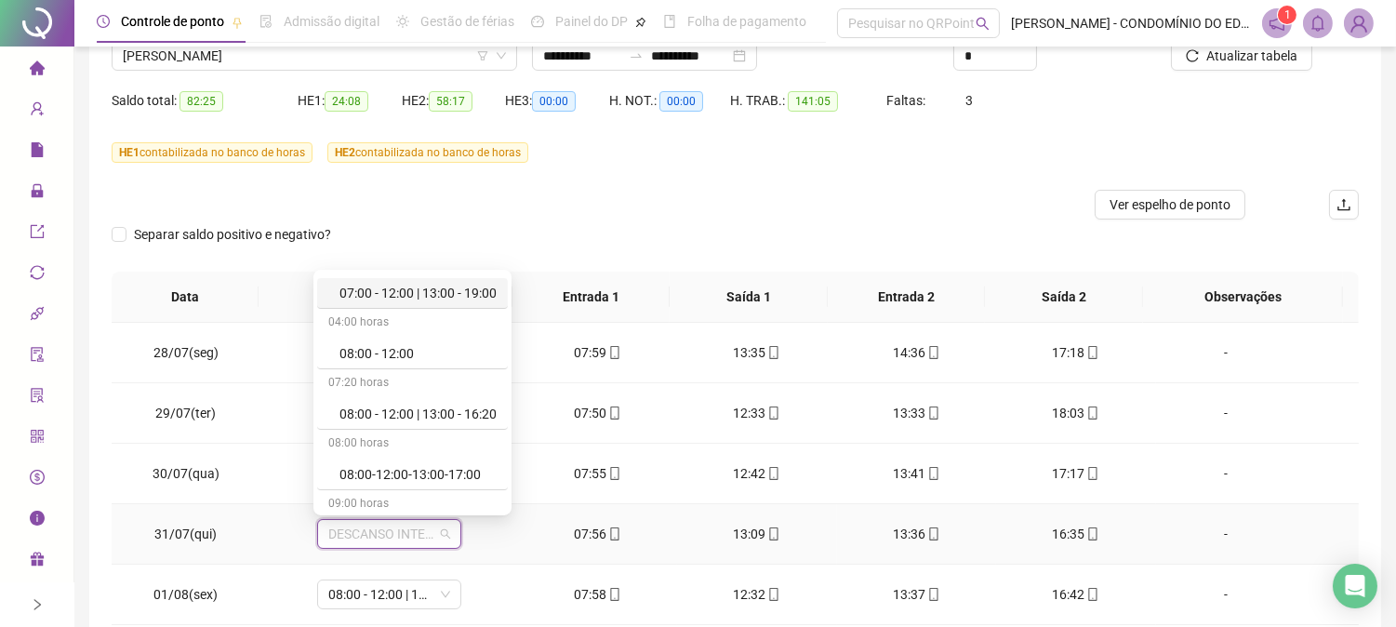
scroll to position [247, 0]
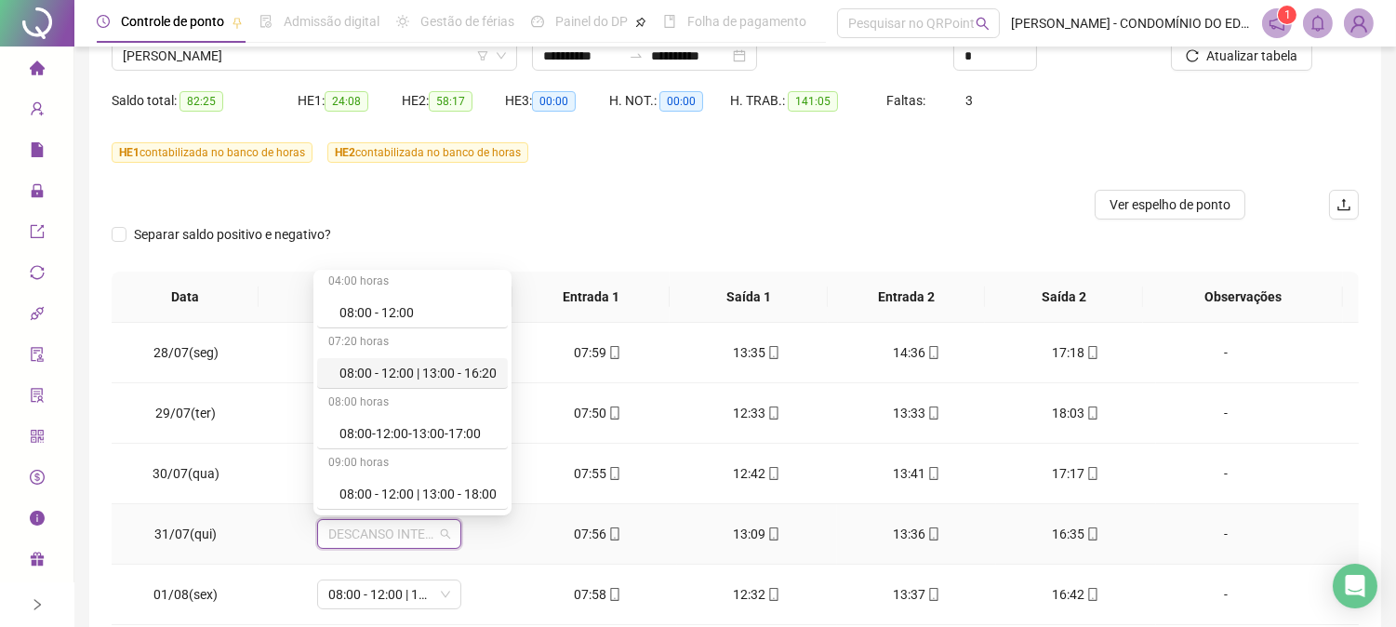
click at [403, 372] on div "08:00 - 12:00 | 13:00 - 16:20" at bounding box center [417, 373] width 157 height 20
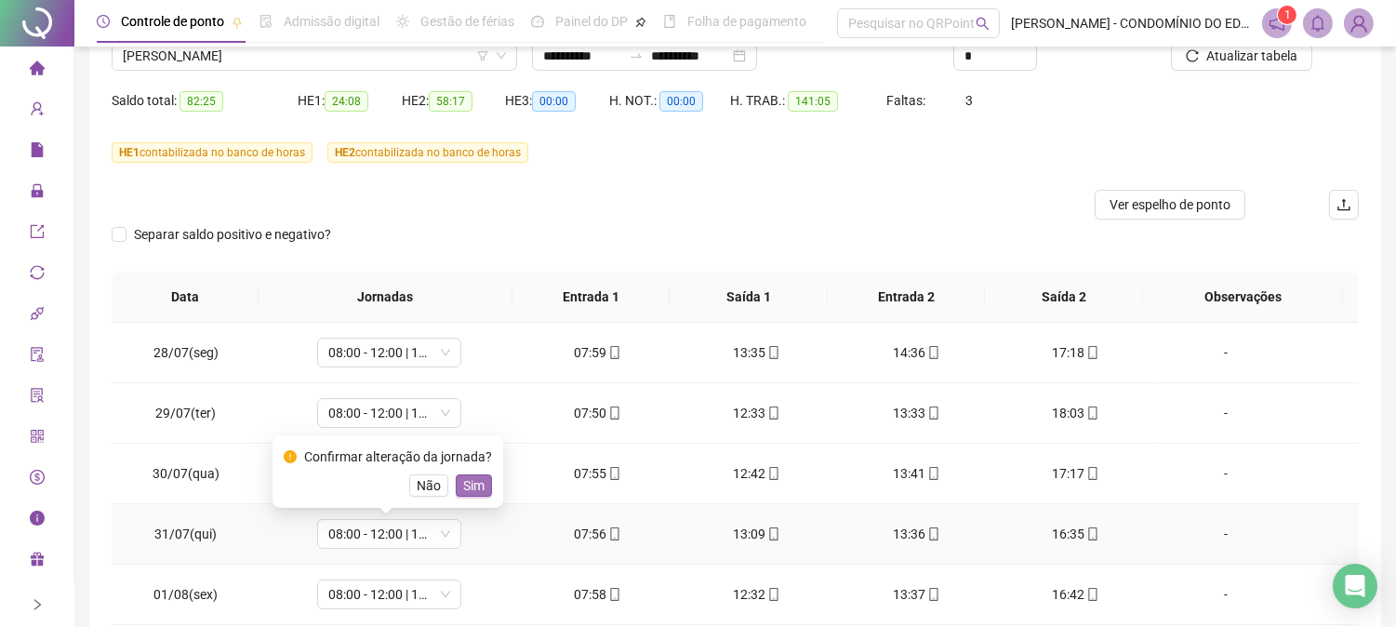
click at [472, 486] on span "Sim" at bounding box center [473, 485] width 21 height 20
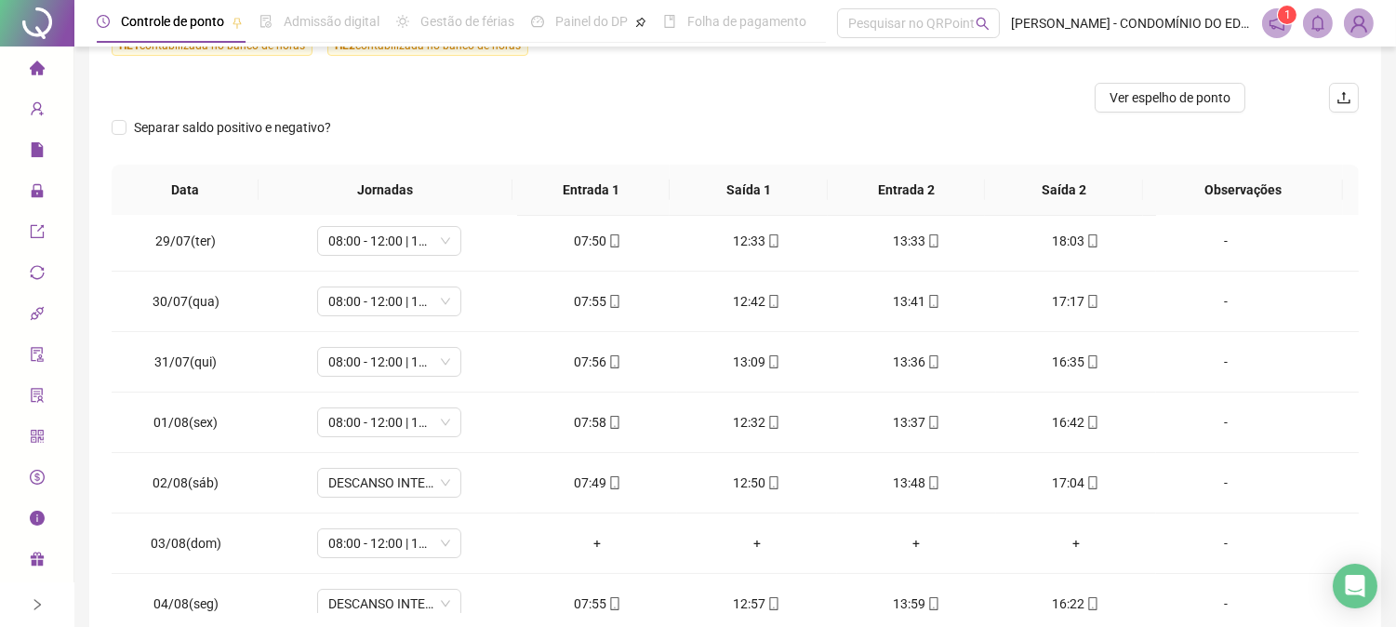
scroll to position [106, 0]
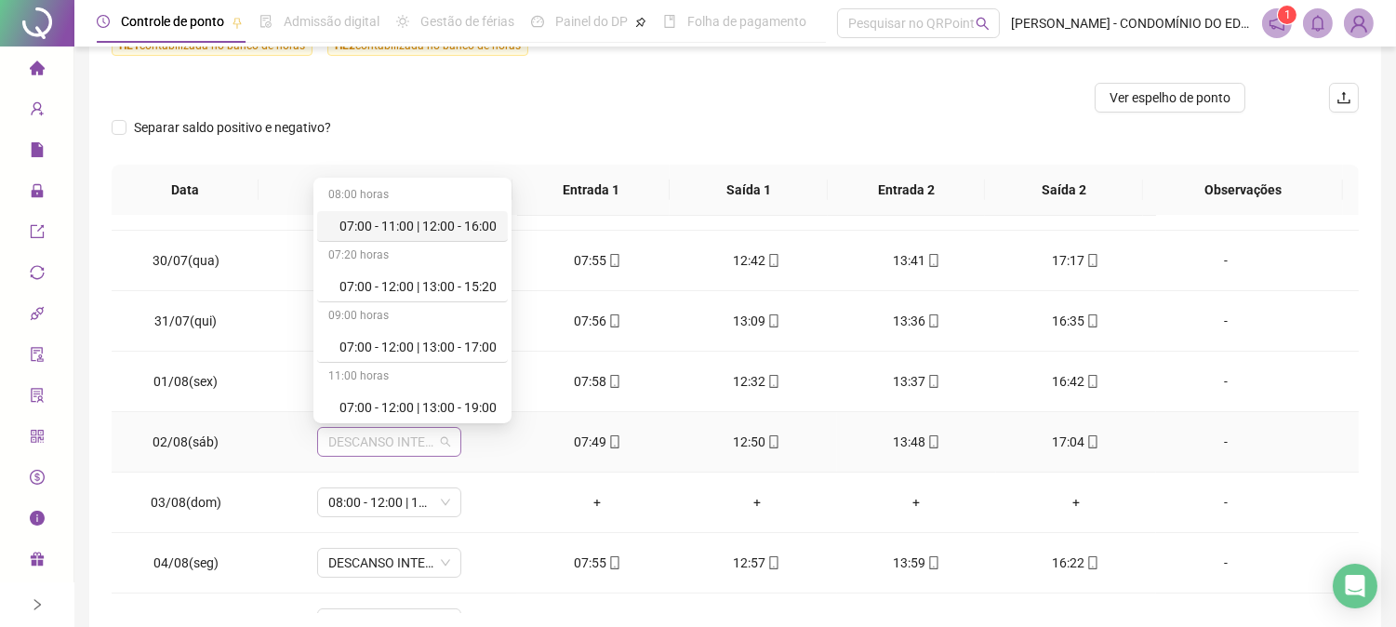
click at [400, 437] on span "DESCANSO INTER-JORNADA" at bounding box center [389, 442] width 122 height 28
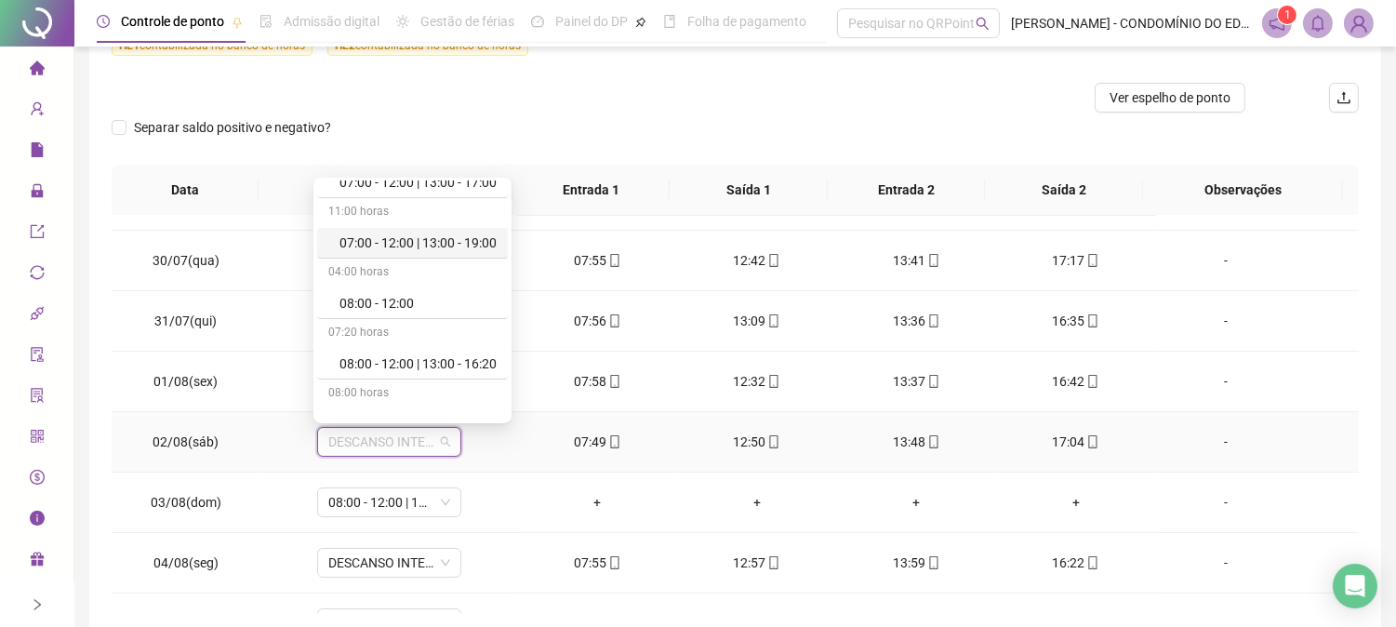
scroll to position [206, 0]
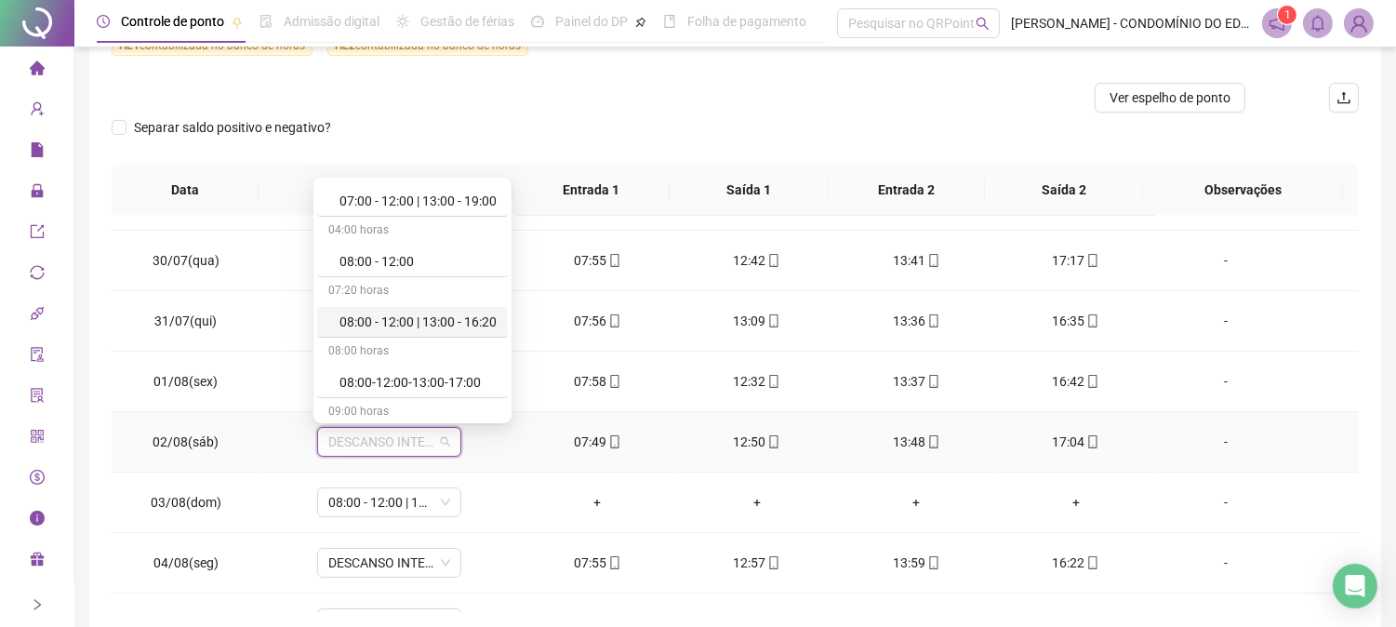
click at [412, 326] on div "08:00 - 12:00 | 13:00 - 16:20" at bounding box center [417, 322] width 157 height 20
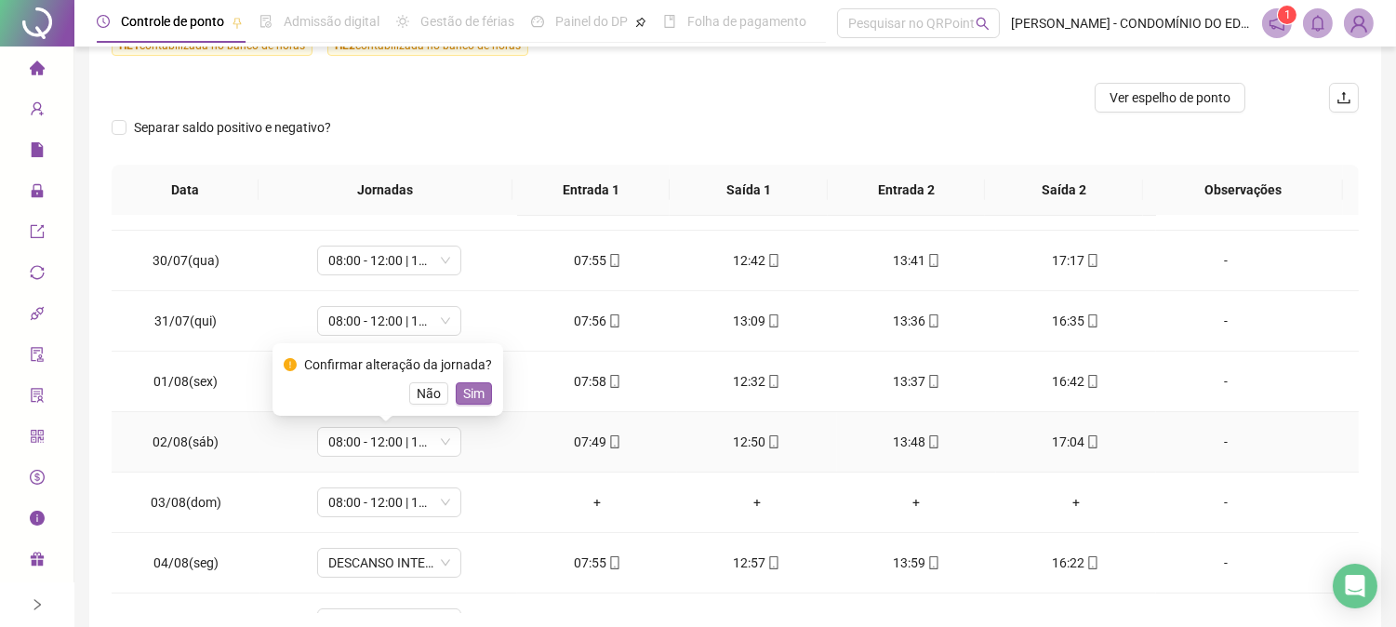
click at [469, 383] on span "Sim" at bounding box center [473, 393] width 21 height 20
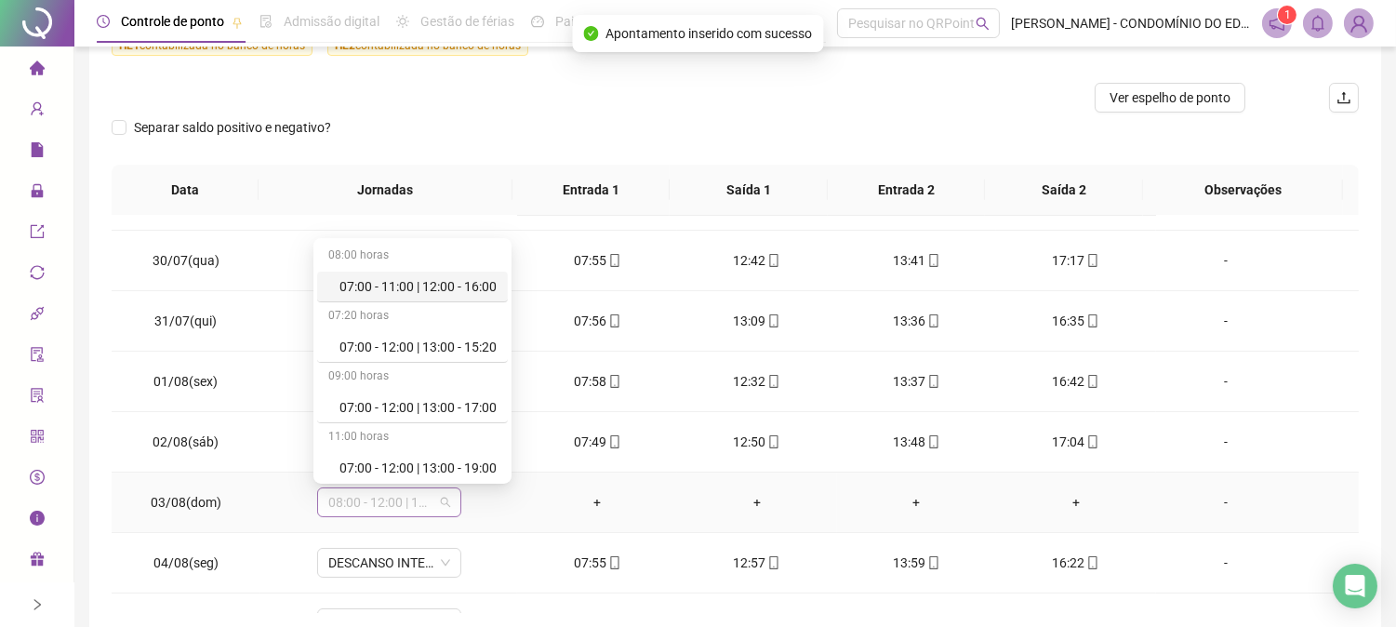
click at [405, 499] on span "08:00 - 12:00 | 13:00 - 16:20" at bounding box center [389, 502] width 122 height 28
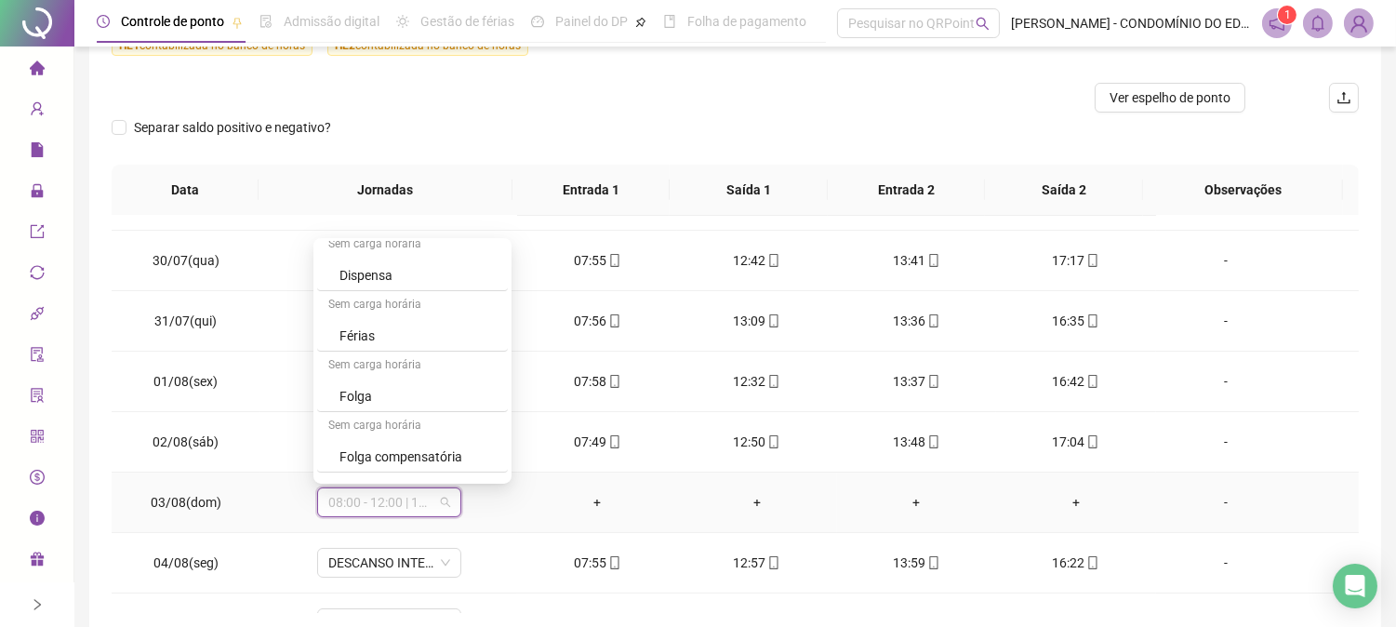
scroll to position [1336, 0]
click at [365, 336] on div "Folga" at bounding box center [417, 343] width 157 height 20
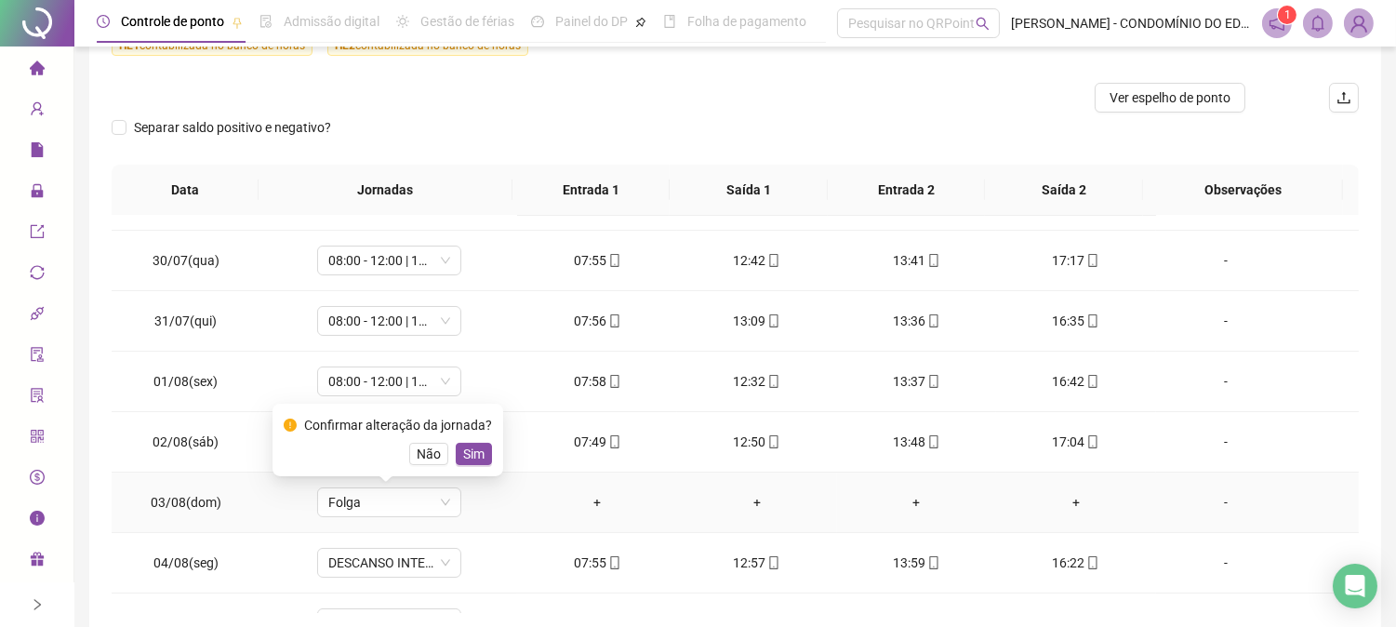
click at [470, 446] on span "Sim" at bounding box center [473, 454] width 21 height 20
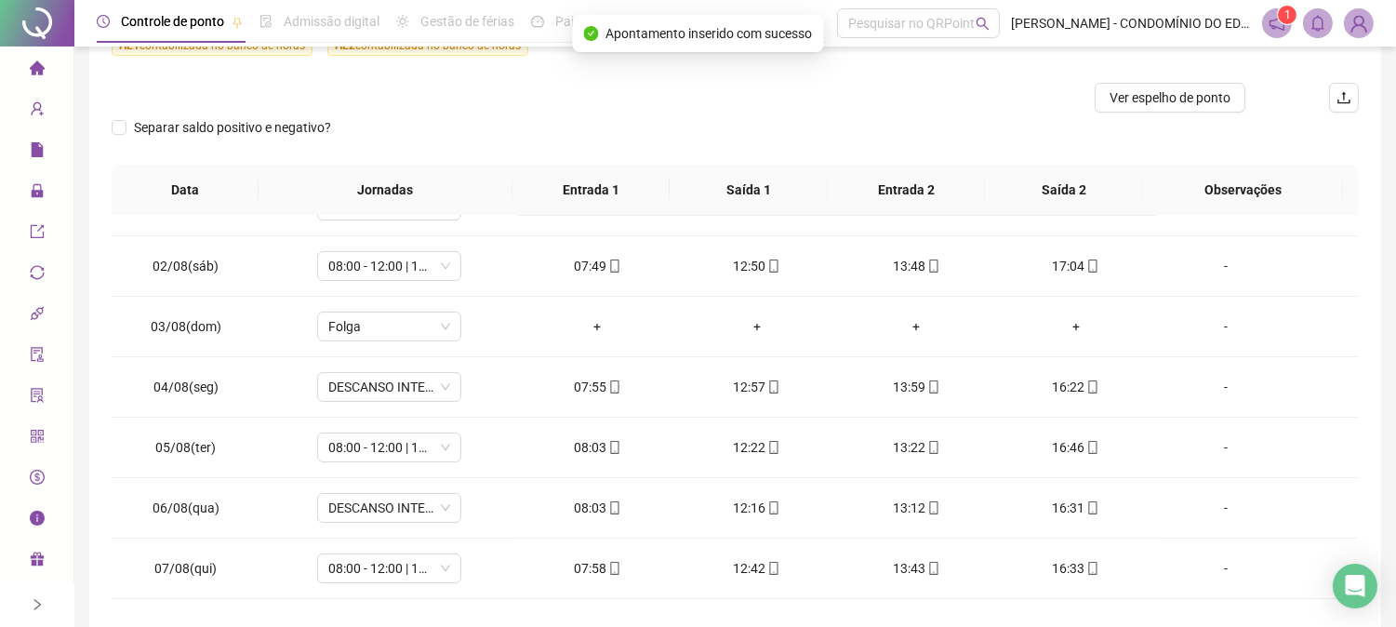
scroll to position [336, 0]
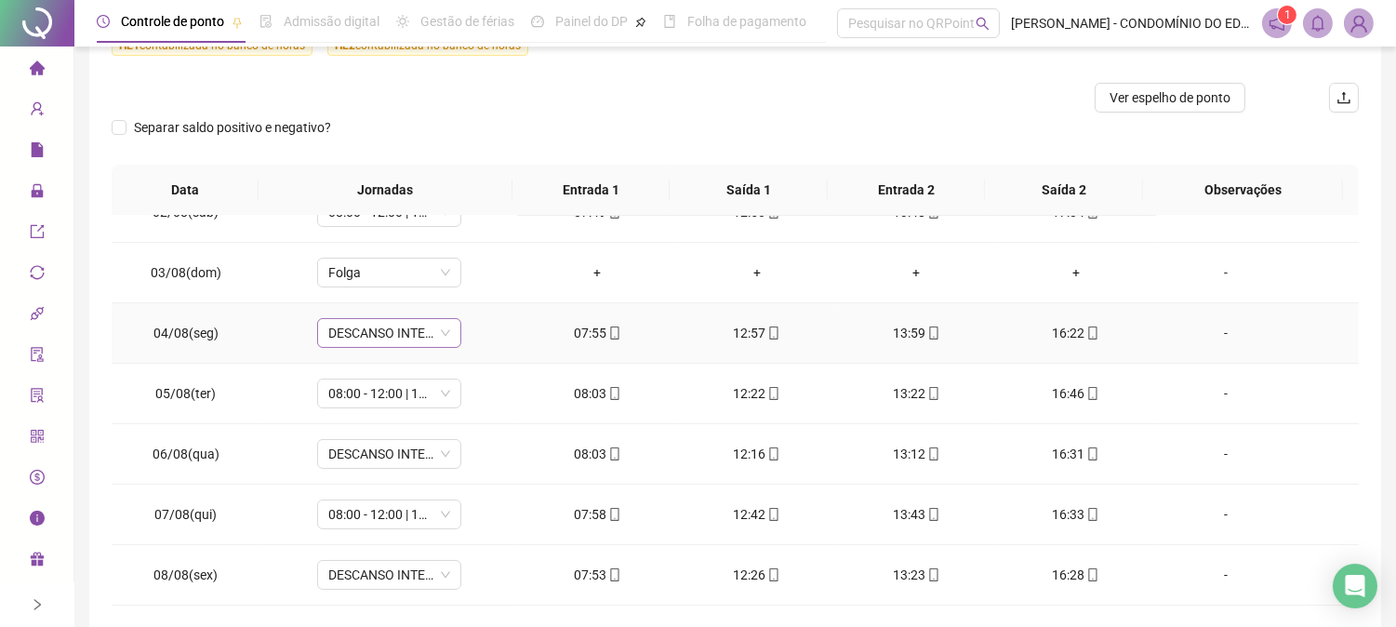
click at [389, 330] on span "DESCANSO INTER-JORNADA" at bounding box center [389, 333] width 122 height 28
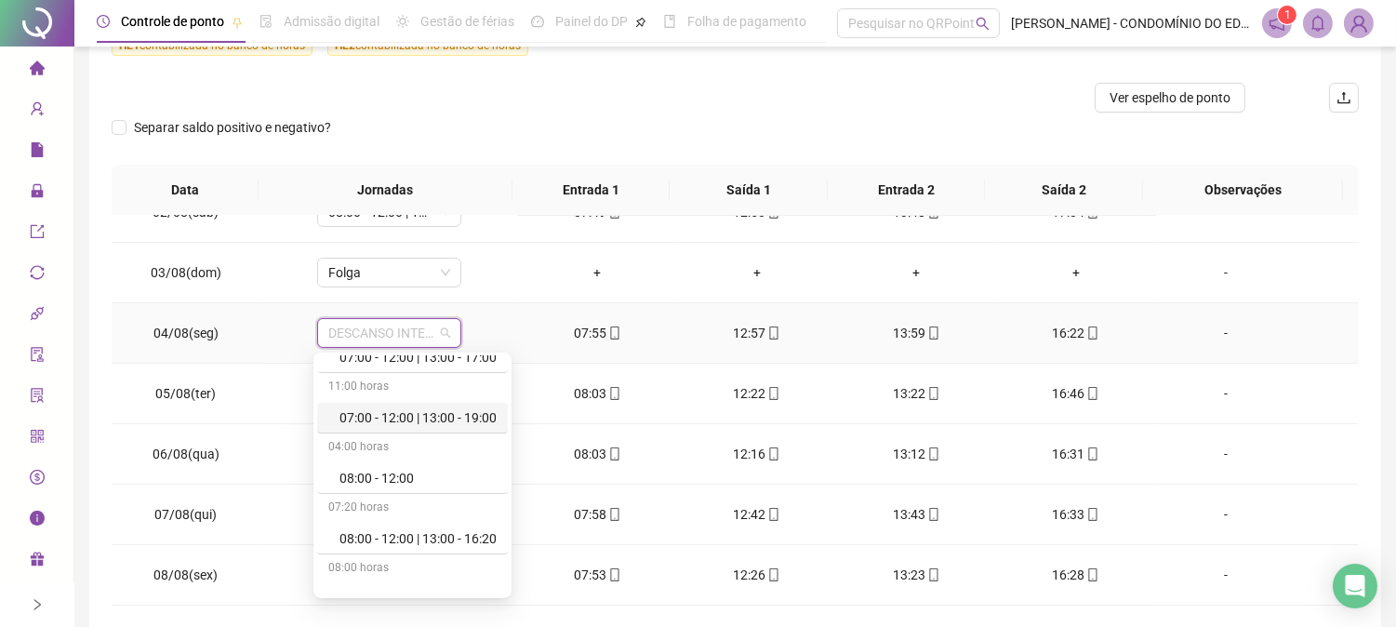
scroll to position [206, 0]
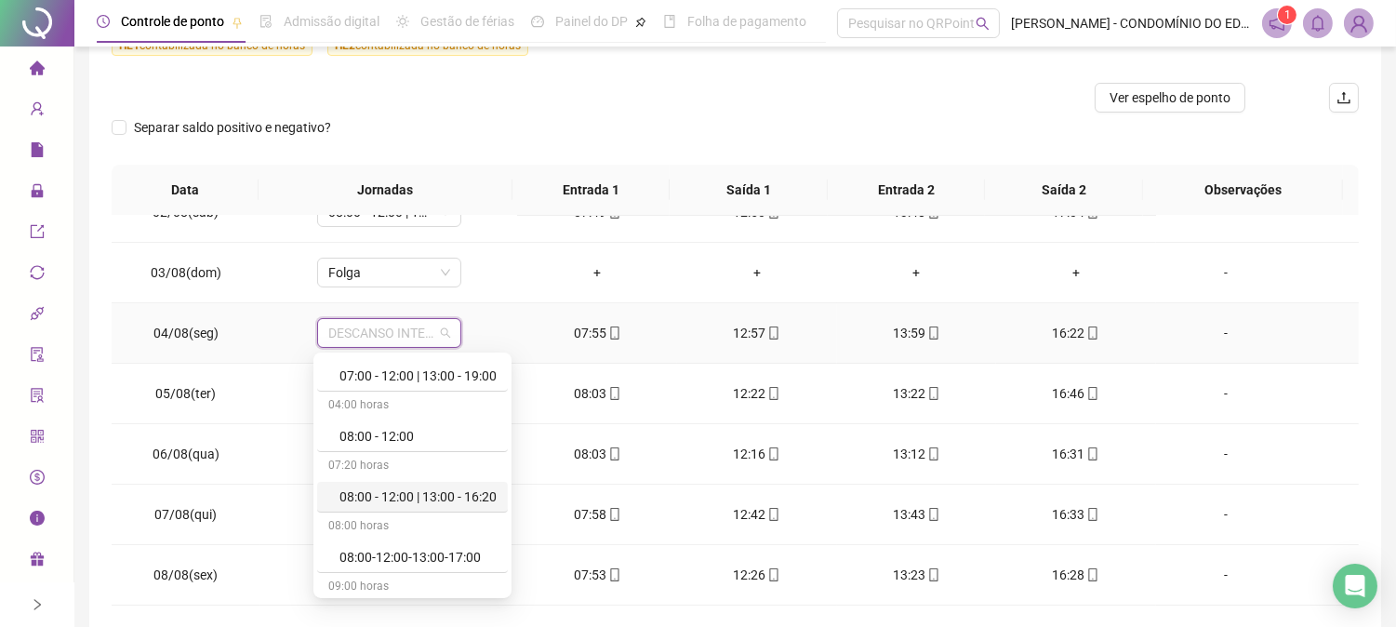
click at [466, 496] on div "08:00 - 12:00 | 13:00 - 16:20" at bounding box center [417, 496] width 157 height 20
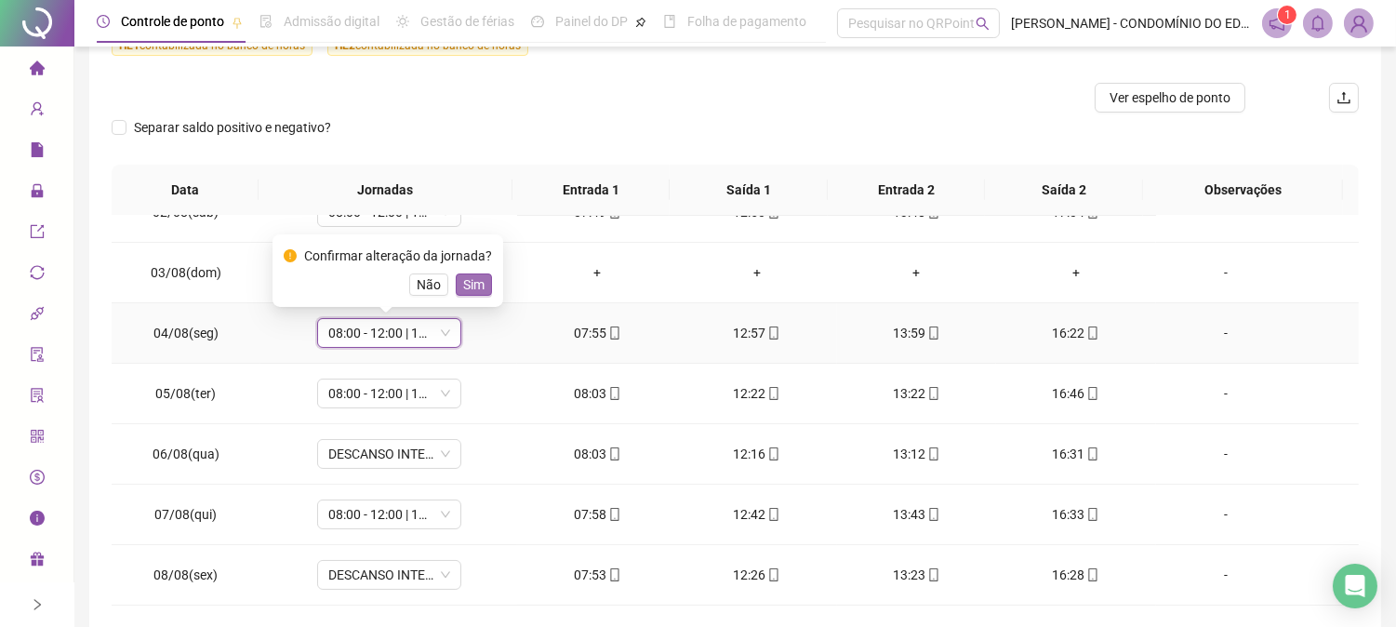
click at [463, 281] on span "Sim" at bounding box center [473, 284] width 21 height 20
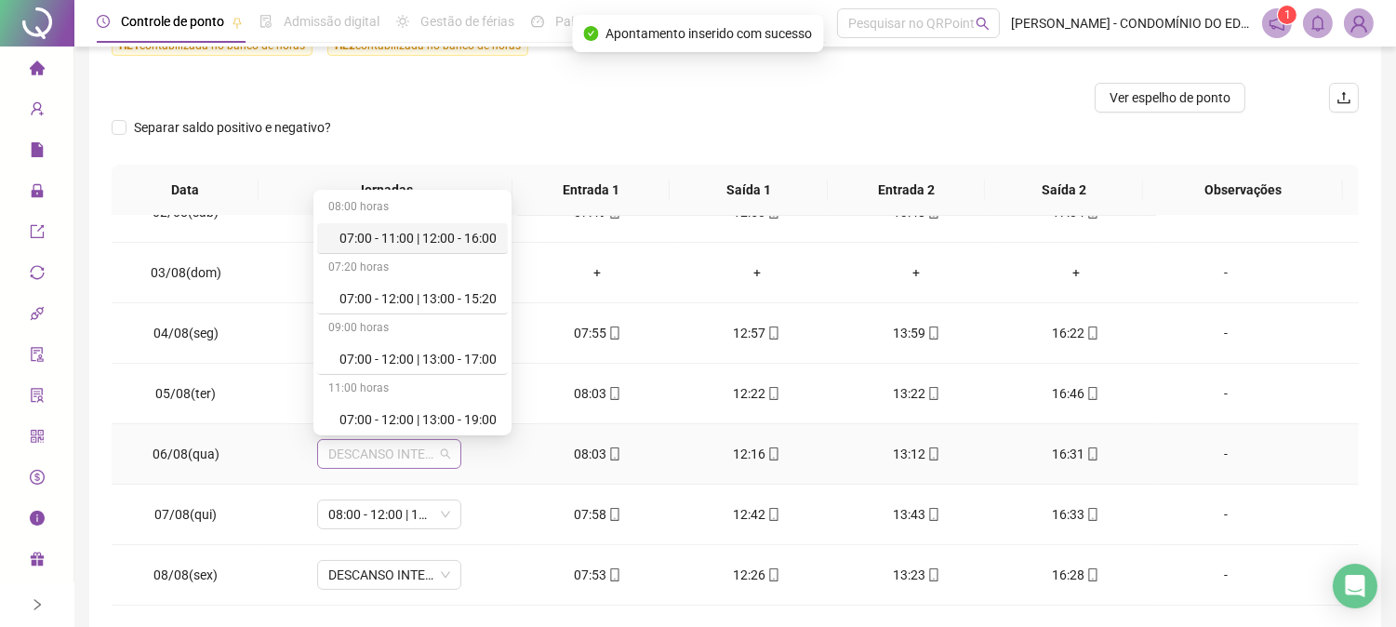
click at [351, 451] on span "DESCANSO INTER-JORNADA" at bounding box center [389, 454] width 122 height 28
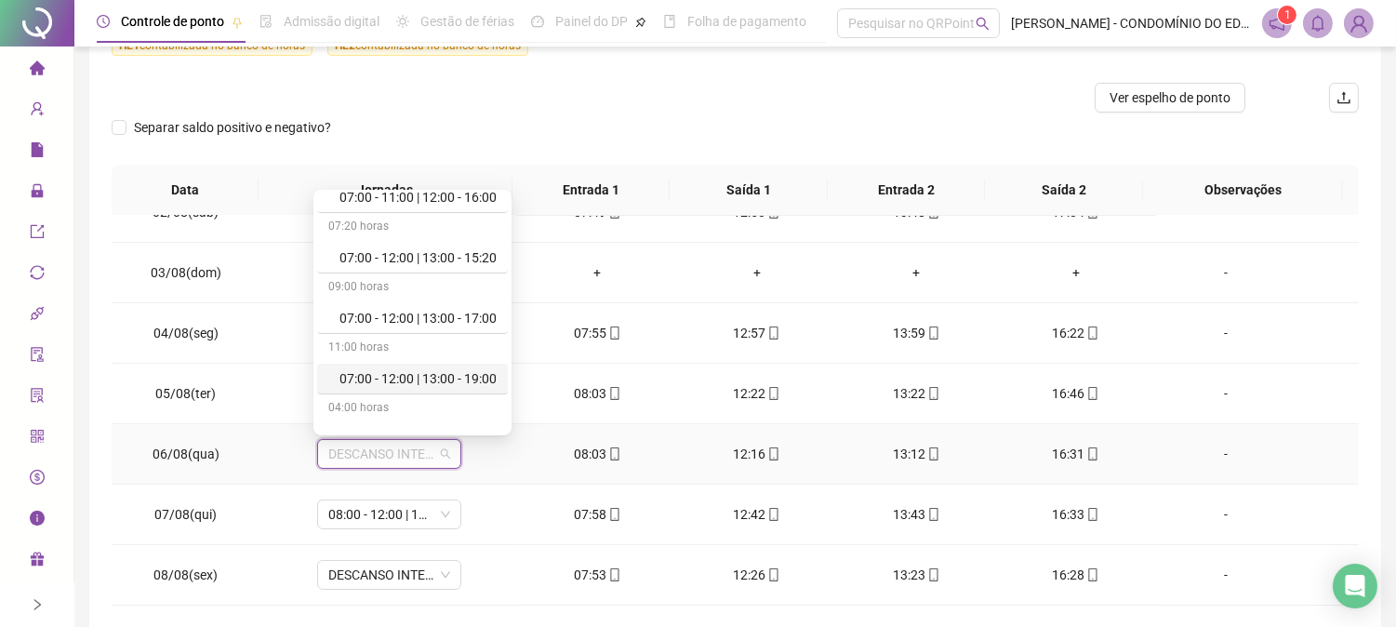
scroll to position [234, 0]
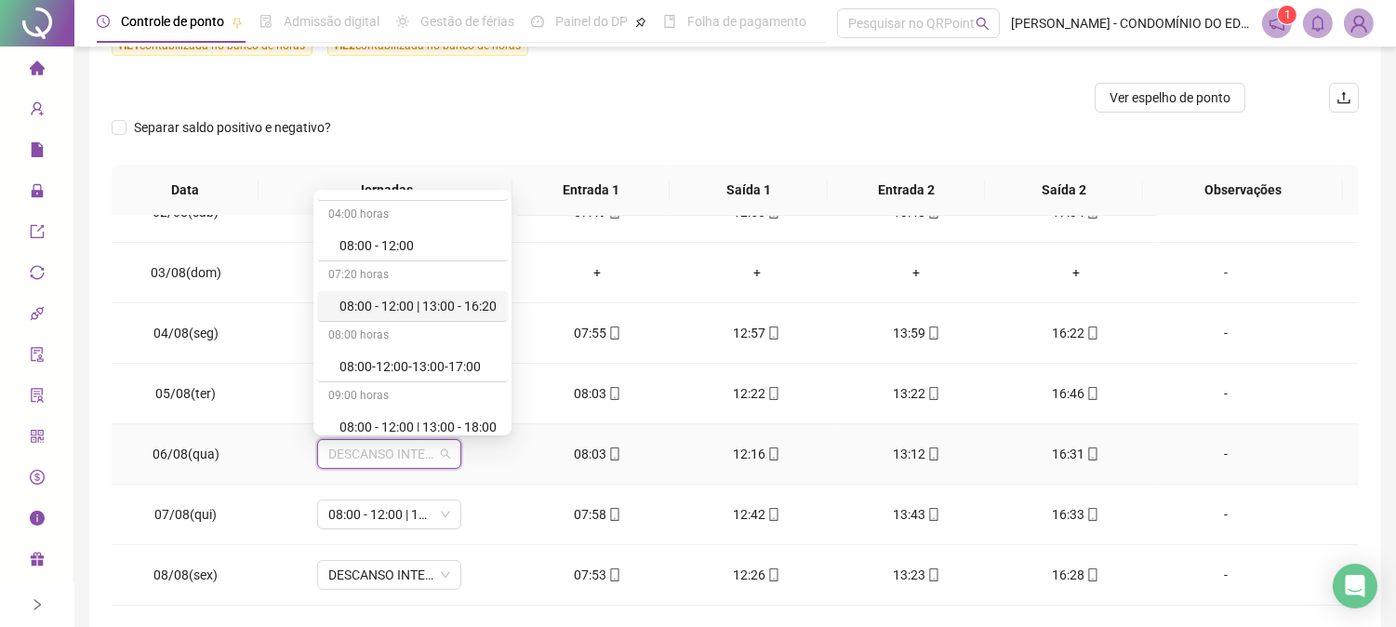
click at [444, 305] on div "08:00 - 12:00 | 13:00 - 16:20" at bounding box center [417, 306] width 157 height 20
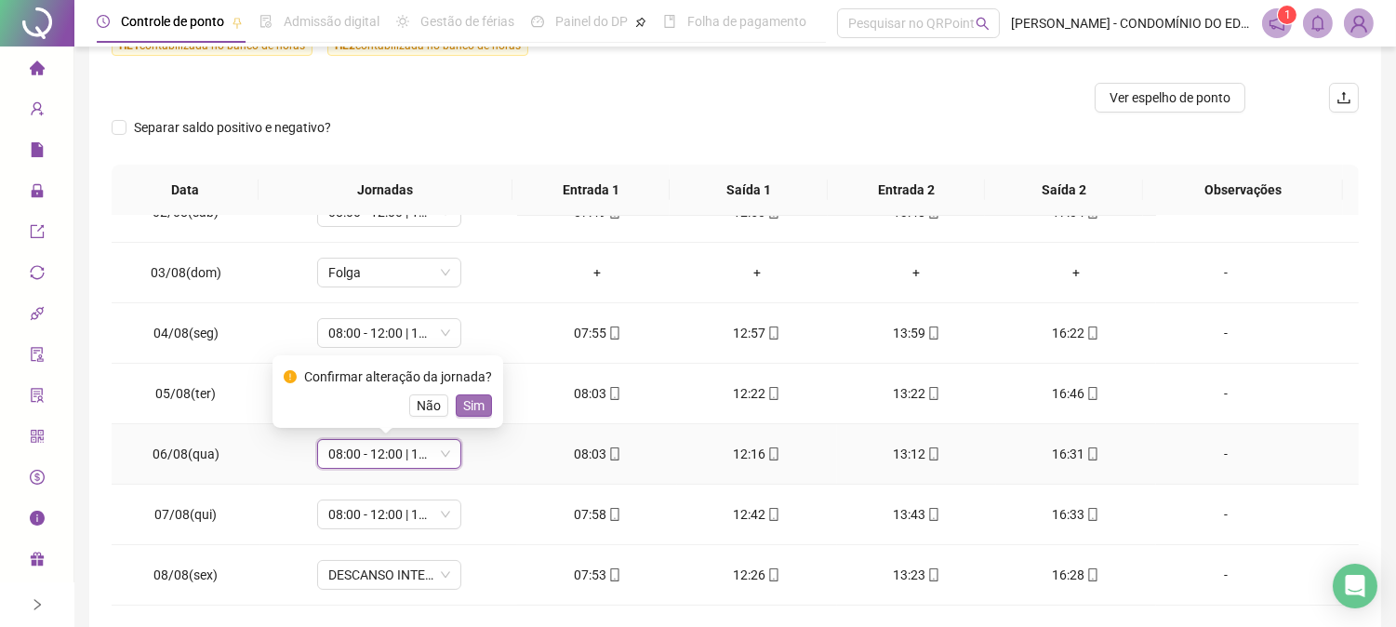
click at [466, 404] on span "Sim" at bounding box center [473, 405] width 21 height 20
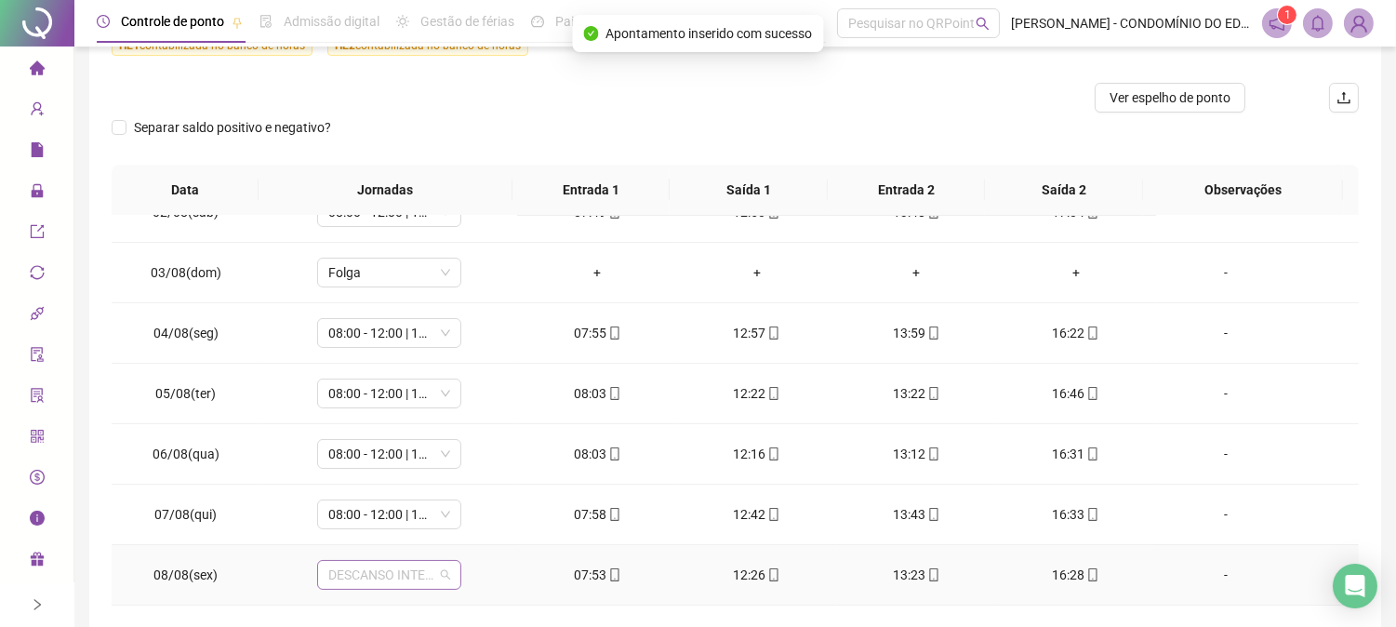
click at [350, 572] on span "DESCANSO INTER-JORNADA" at bounding box center [389, 575] width 122 height 28
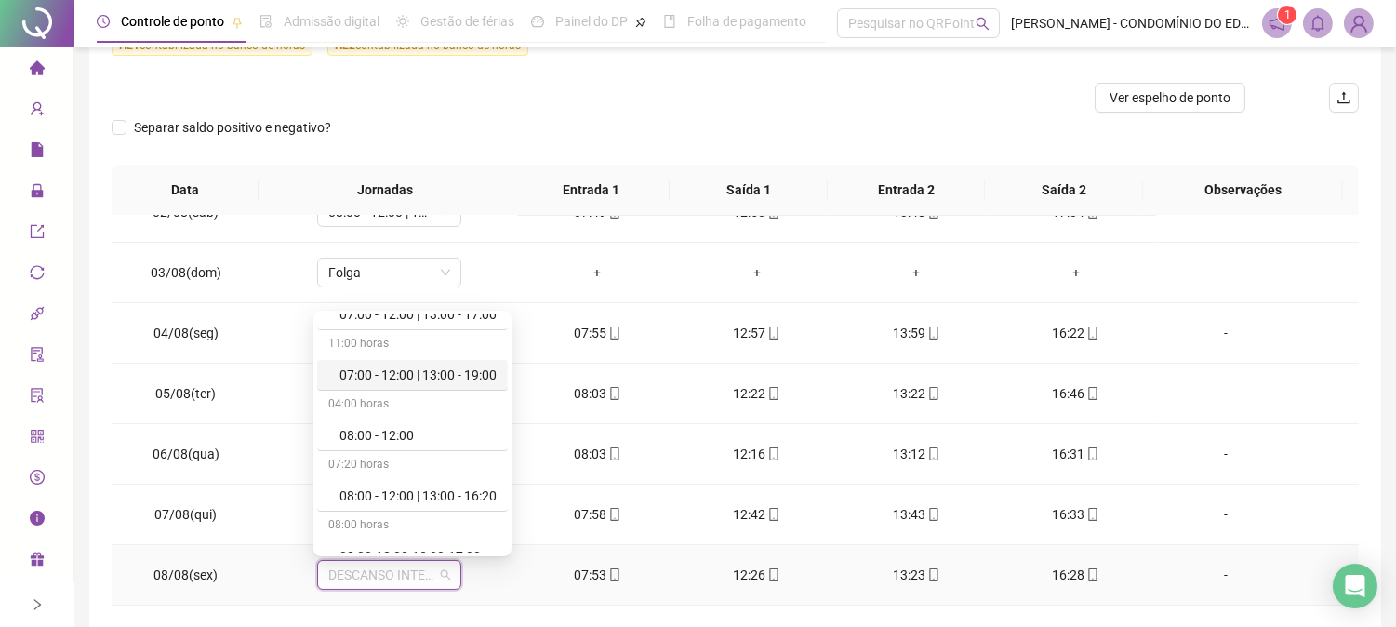
scroll to position [206, 0]
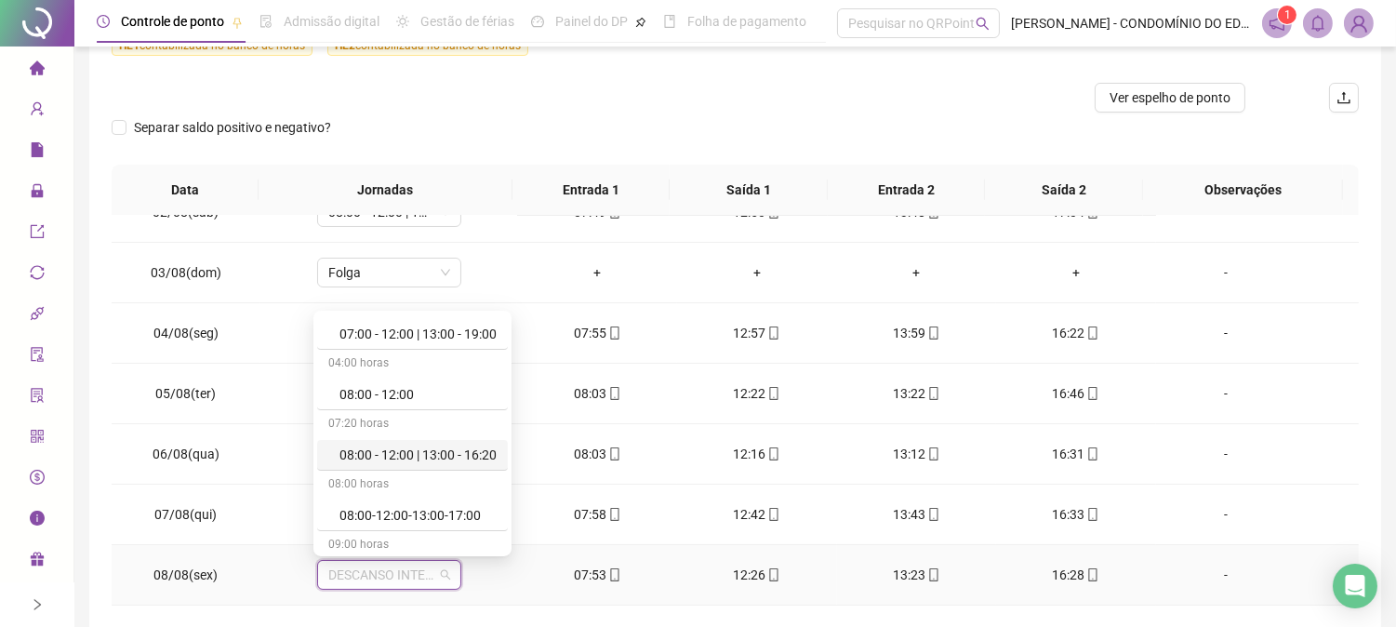
click at [413, 456] on div "08:00 - 12:00 | 13:00 - 16:20" at bounding box center [417, 455] width 157 height 20
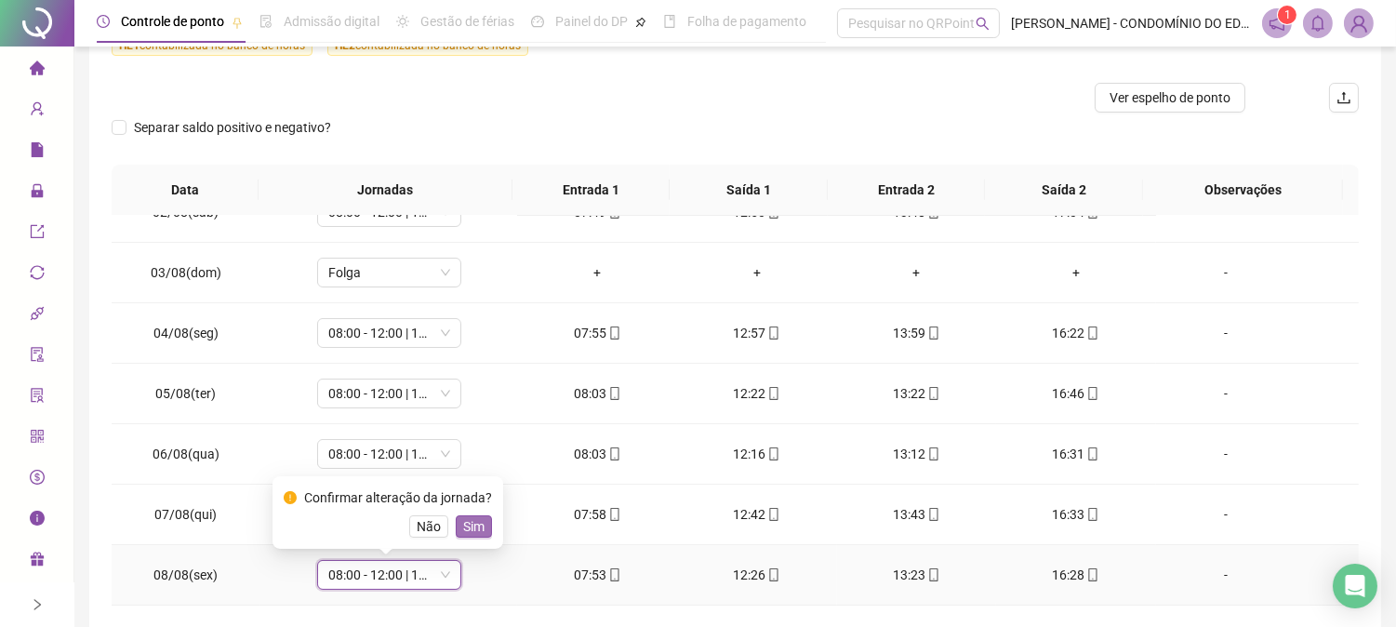
click at [466, 515] on button "Sim" at bounding box center [474, 526] width 36 height 22
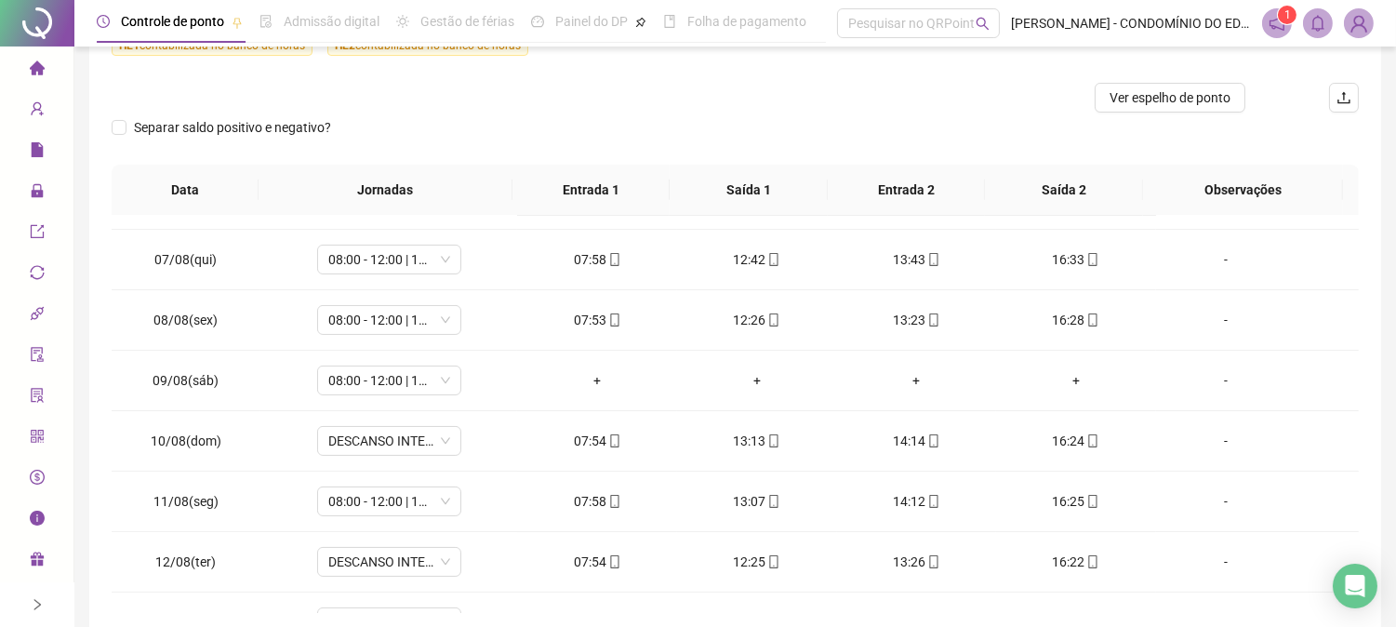
scroll to position [606, 0]
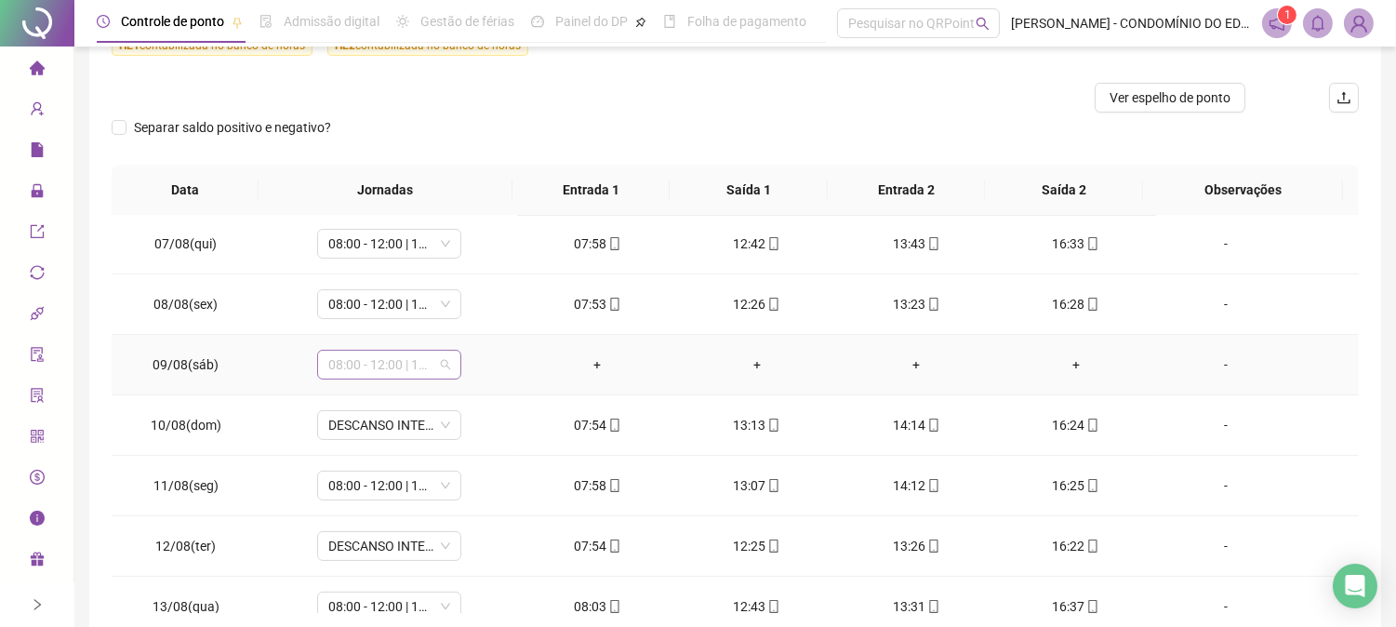
click at [344, 364] on span "08:00 - 12:00 | 13:00 - 16:20" at bounding box center [389, 365] width 122 height 28
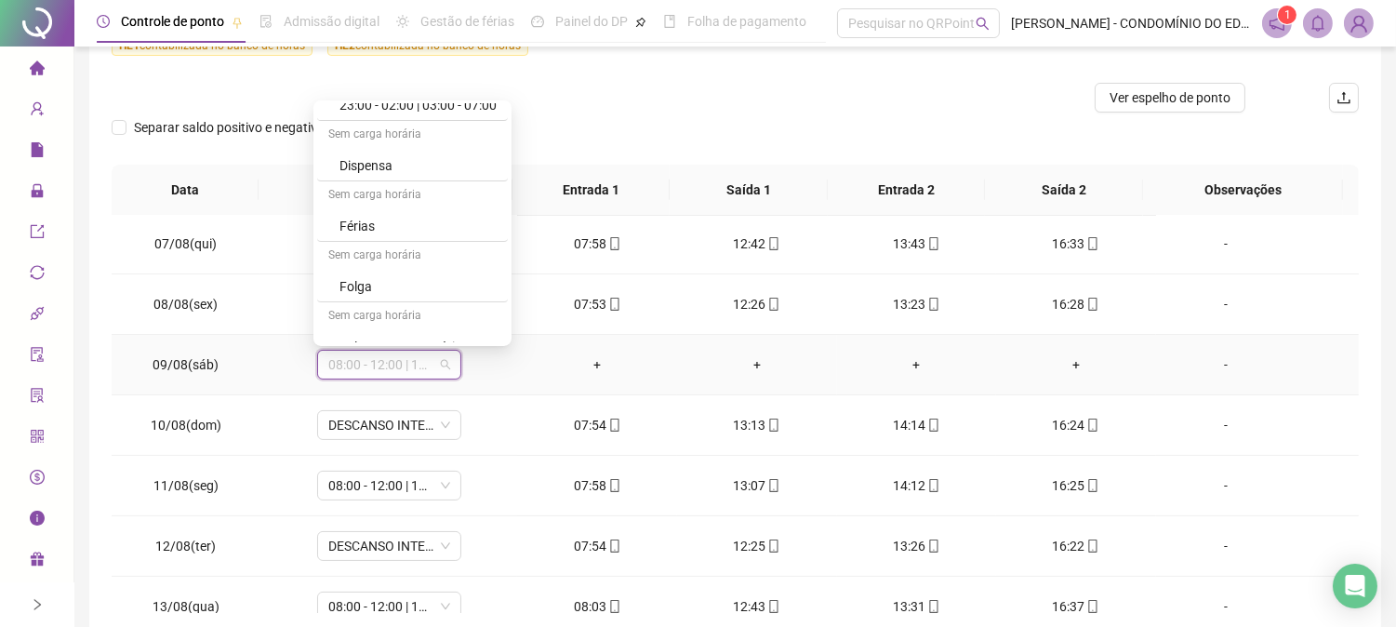
scroll to position [1253, 0]
click at [359, 290] on div "Folga" at bounding box center [417, 286] width 157 height 20
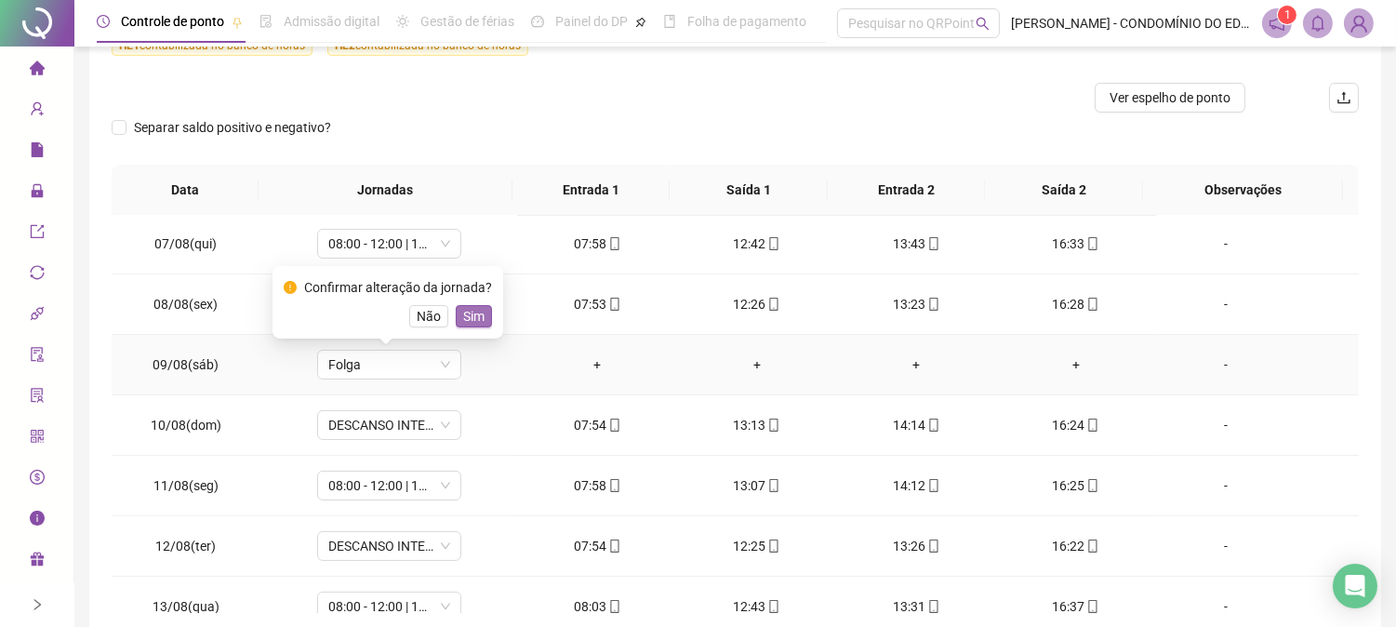
click at [474, 310] on span "Sim" at bounding box center [473, 316] width 21 height 20
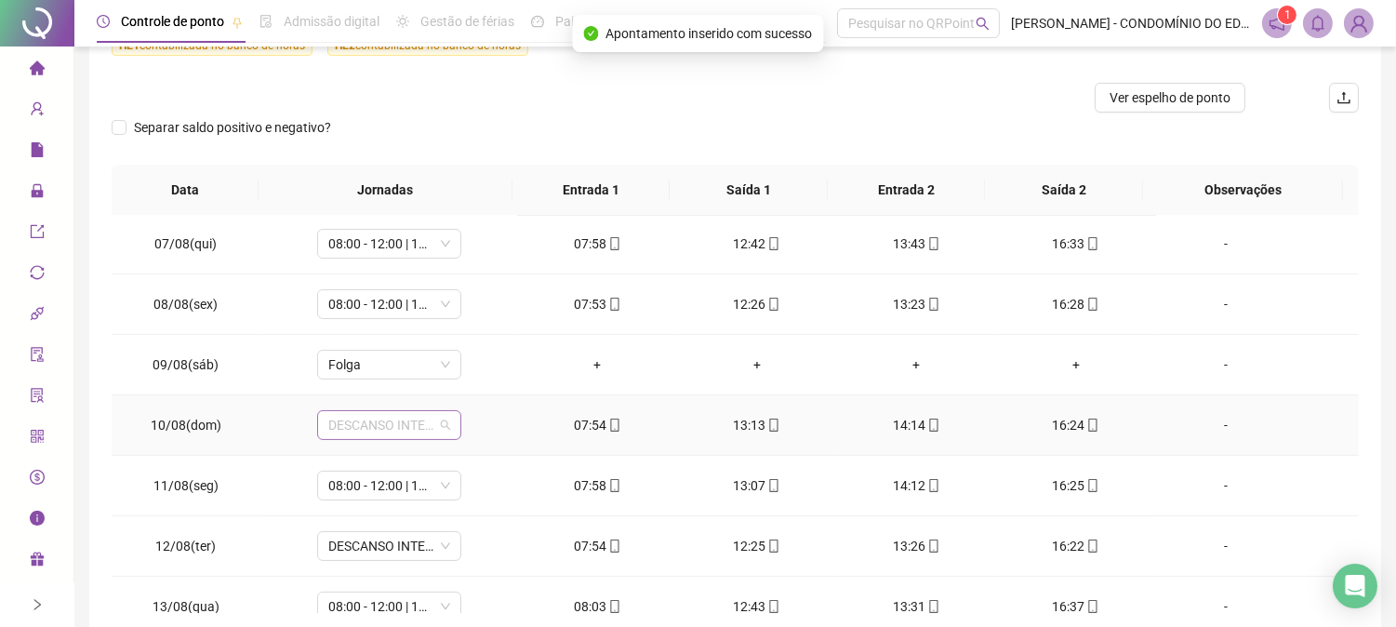
click at [392, 434] on span "DESCANSO INTER-JORNADA" at bounding box center [389, 425] width 122 height 28
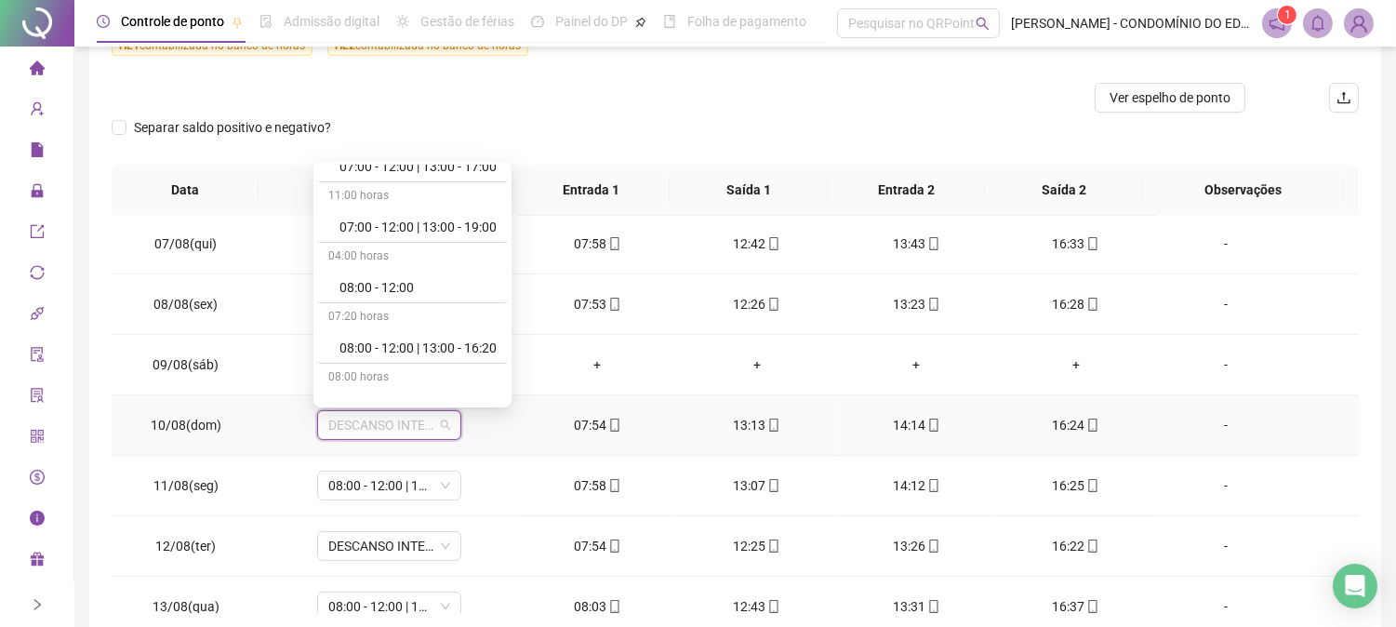
scroll to position [206, 0]
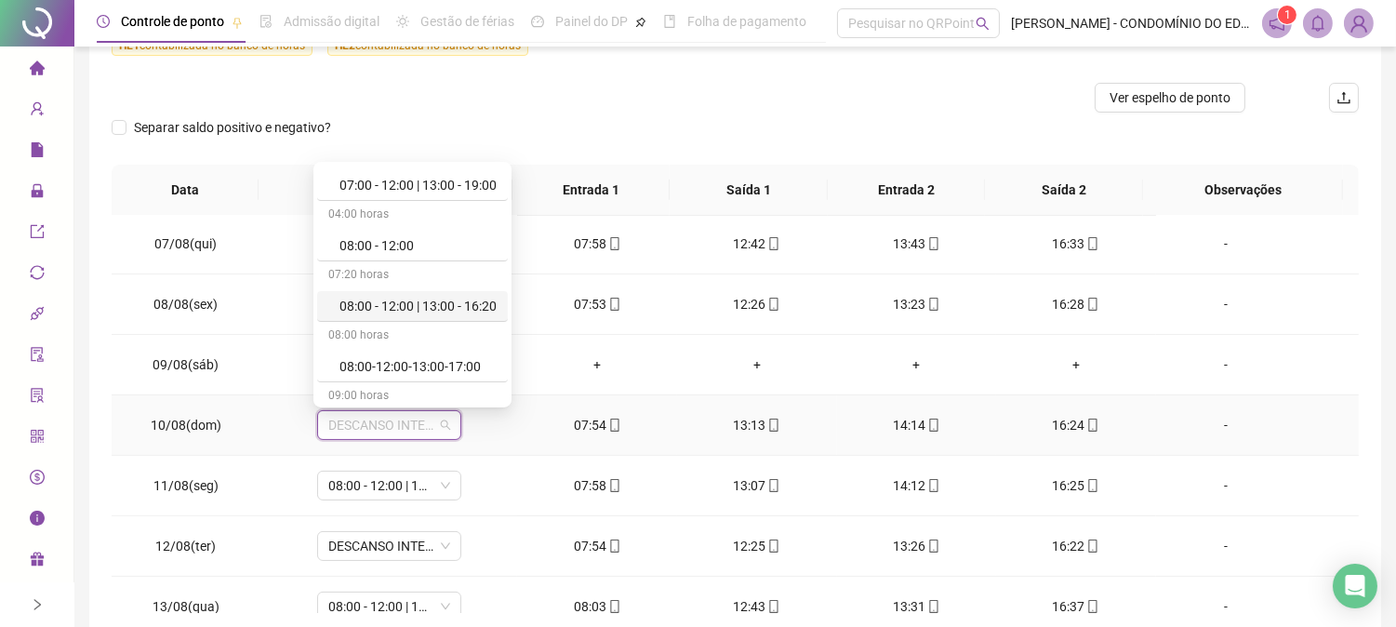
click at [443, 303] on div "08:00 - 12:00 | 13:00 - 16:20" at bounding box center [417, 306] width 157 height 20
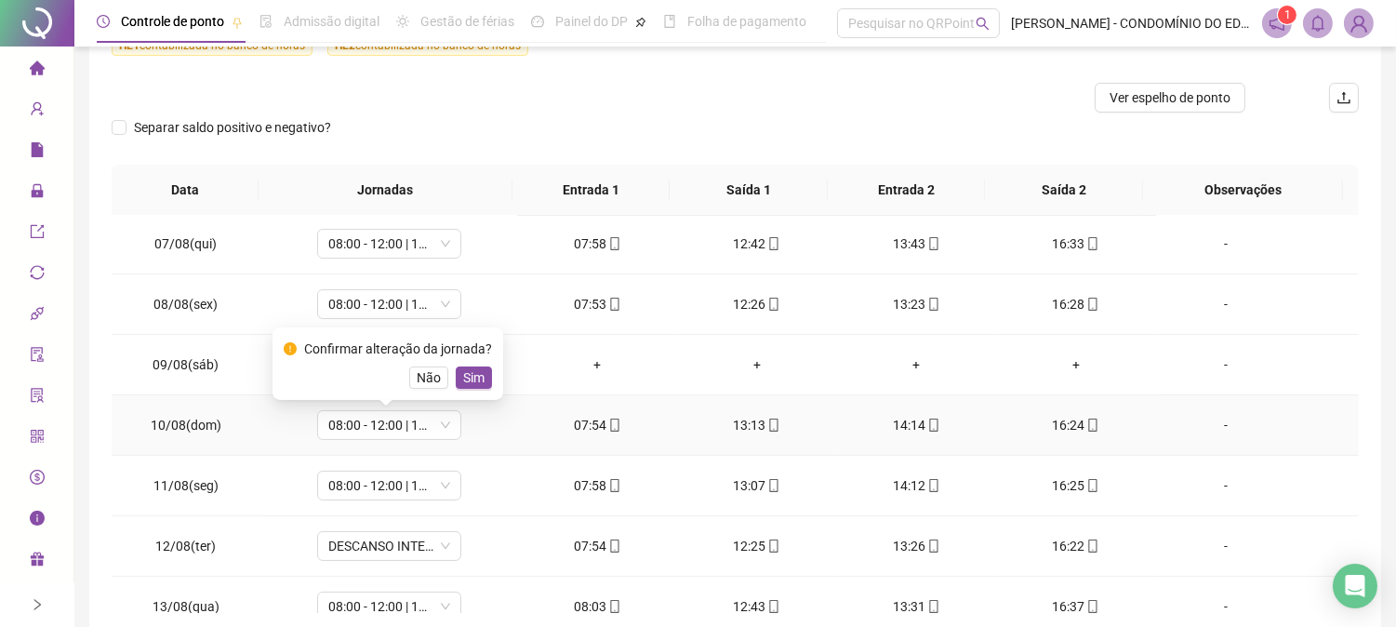
click at [468, 374] on span "Sim" at bounding box center [473, 377] width 21 height 20
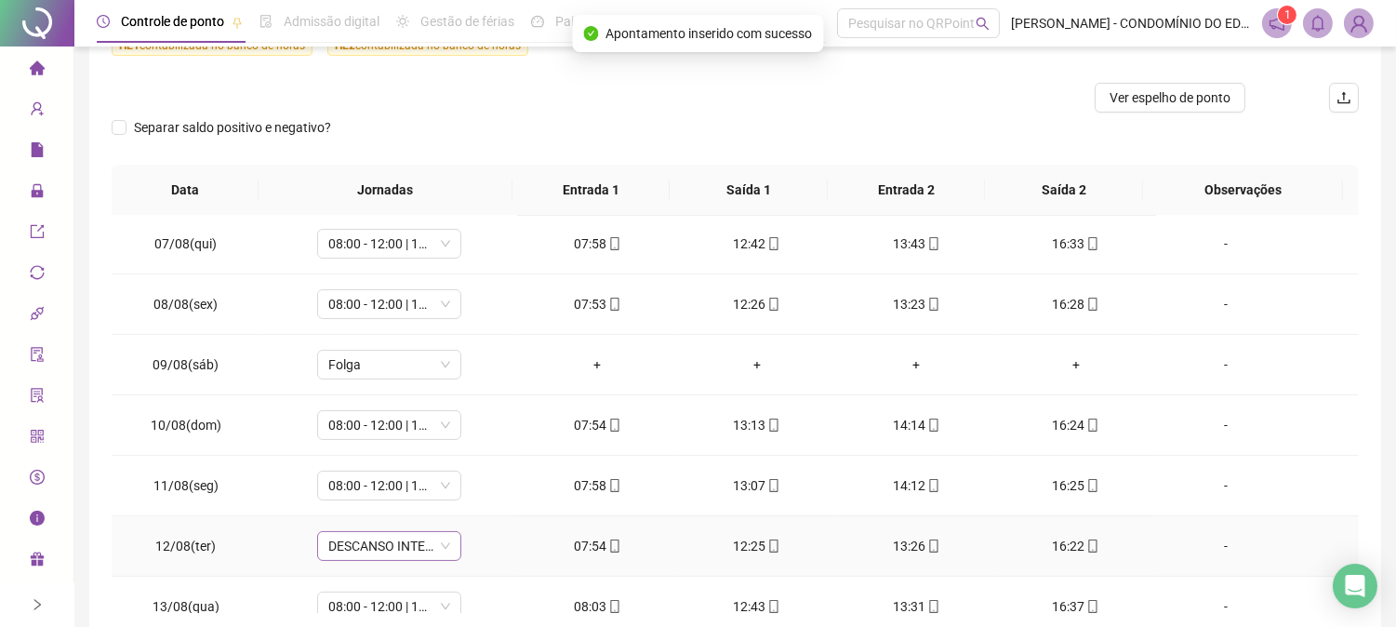
click at [379, 543] on span "DESCANSO INTER-JORNADA" at bounding box center [389, 546] width 122 height 28
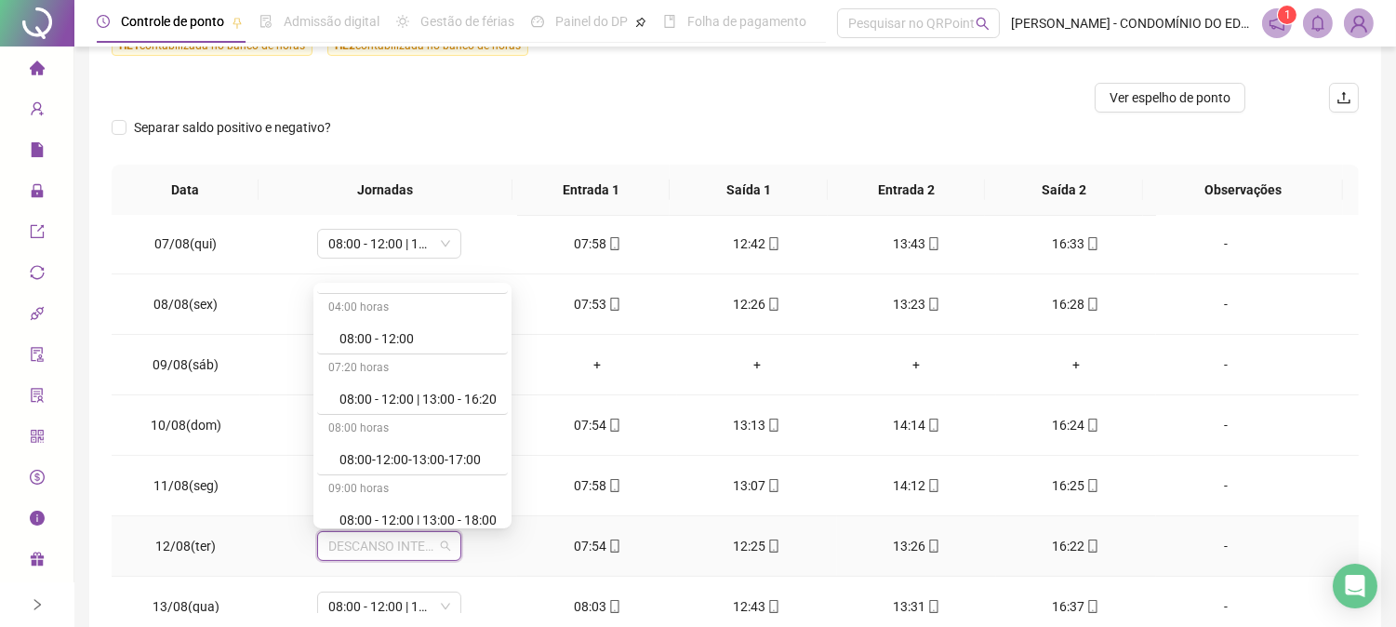
scroll to position [247, 0]
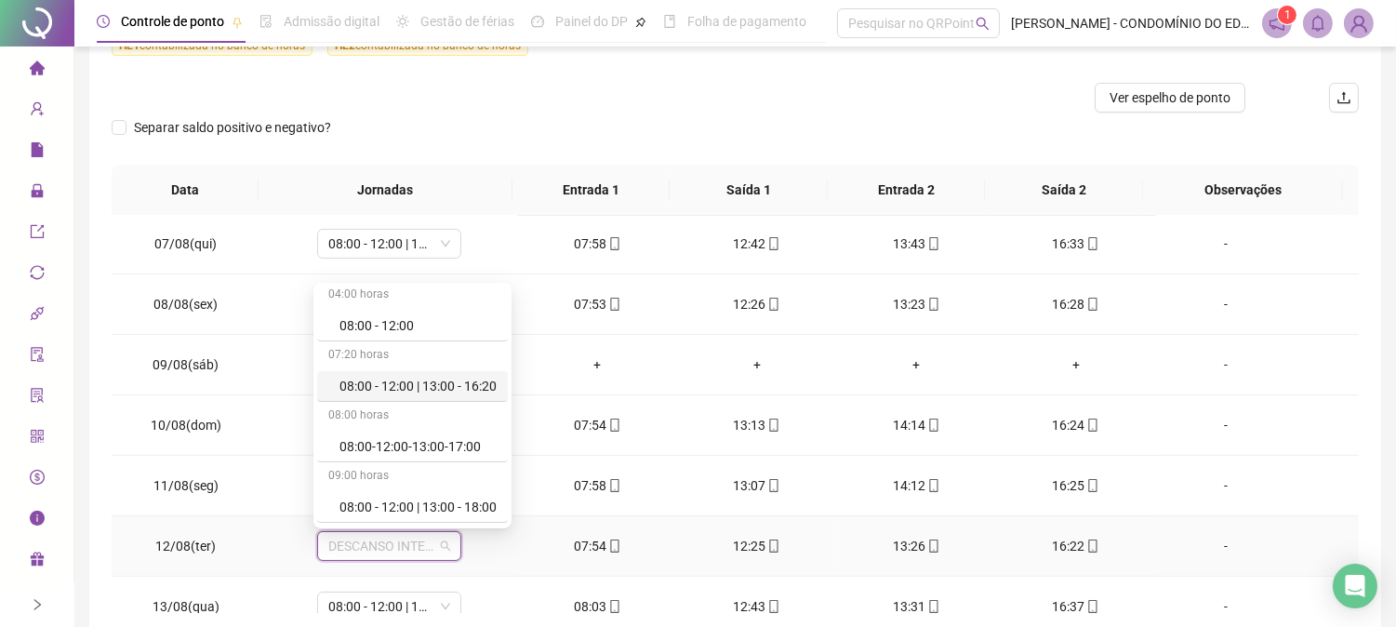
click at [419, 379] on div "08:00 - 12:00 | 13:00 - 16:20" at bounding box center [417, 386] width 157 height 20
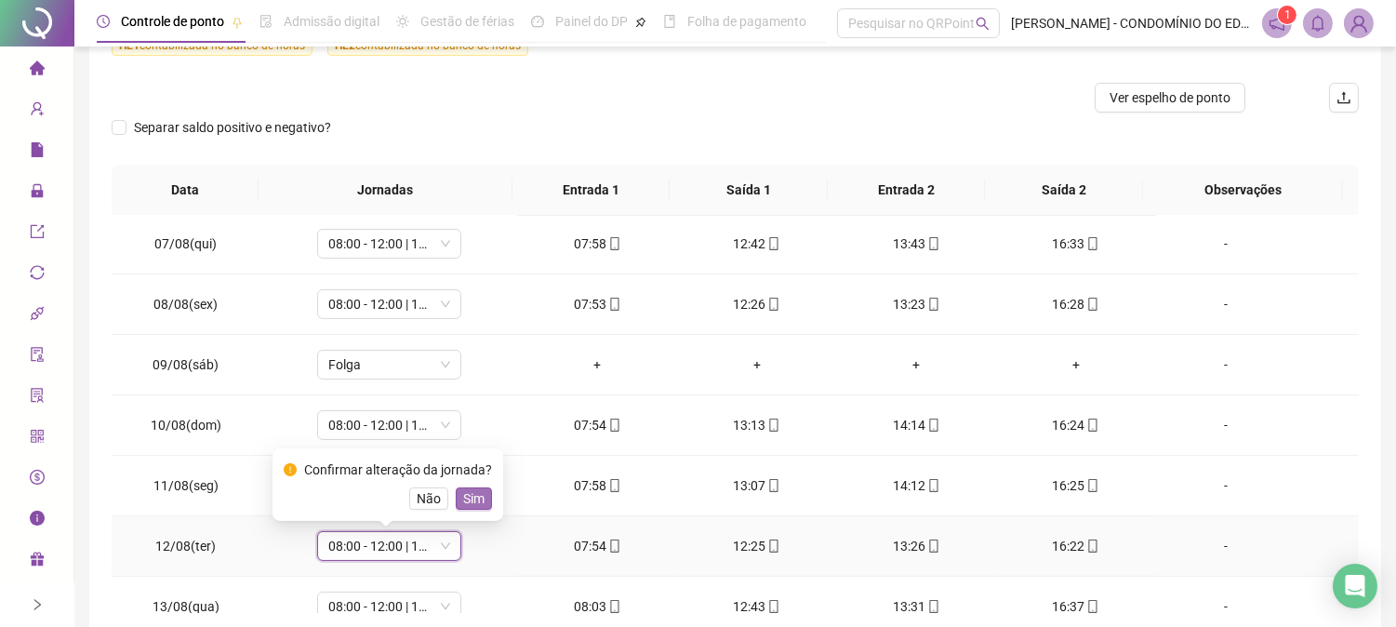
click at [466, 499] on span "Sim" at bounding box center [473, 498] width 21 height 20
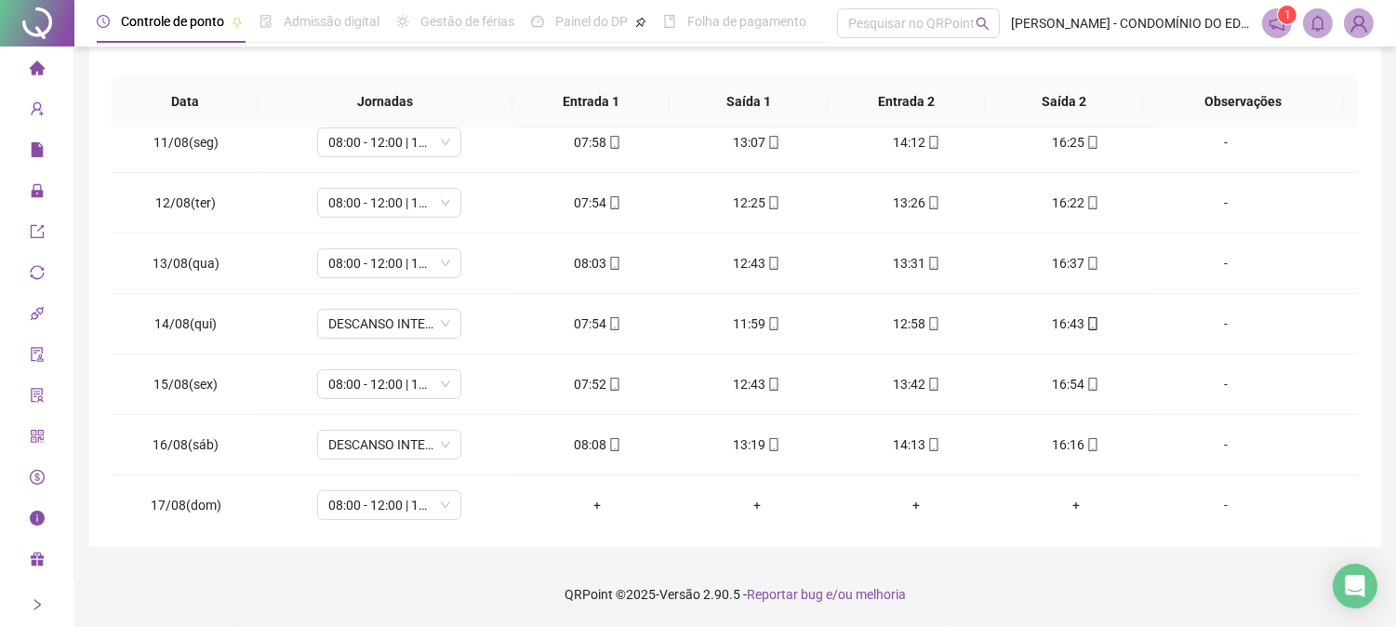
scroll to position [869, 0]
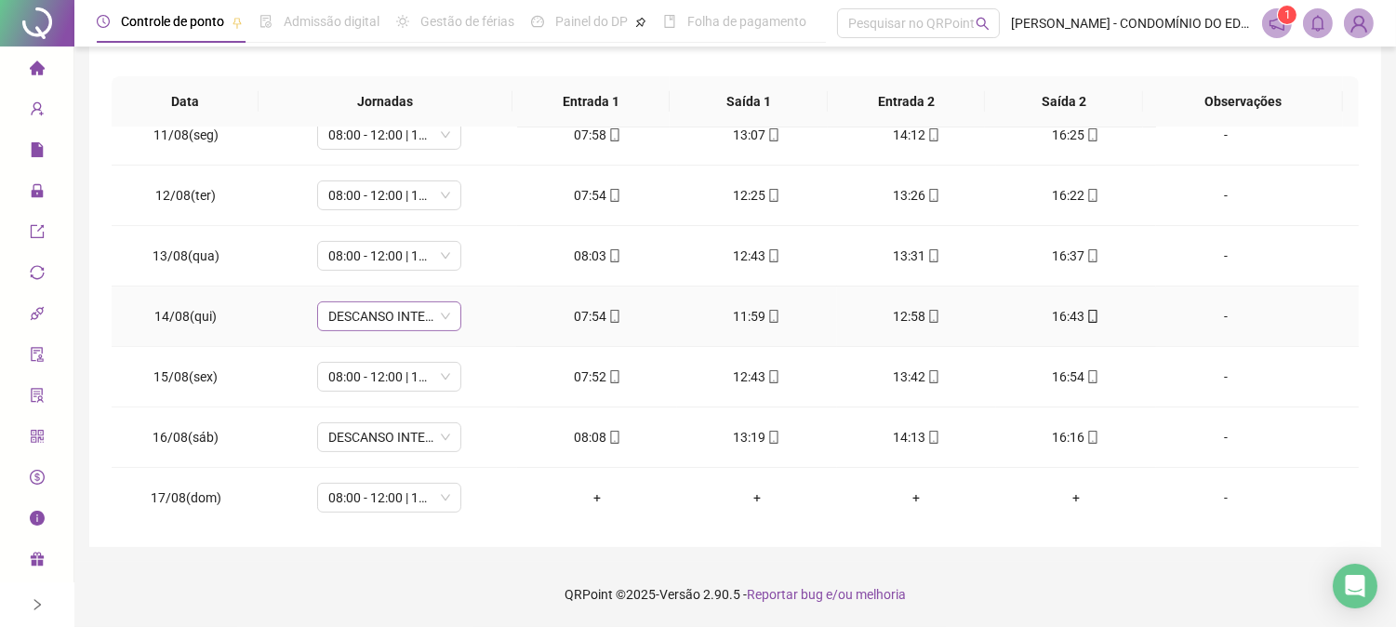
click at [376, 324] on span "DESCANSO INTER-JORNADA" at bounding box center [389, 316] width 122 height 28
click at [376, 322] on span "DESCANSO INTER-JORNADA" at bounding box center [389, 316] width 122 height 28
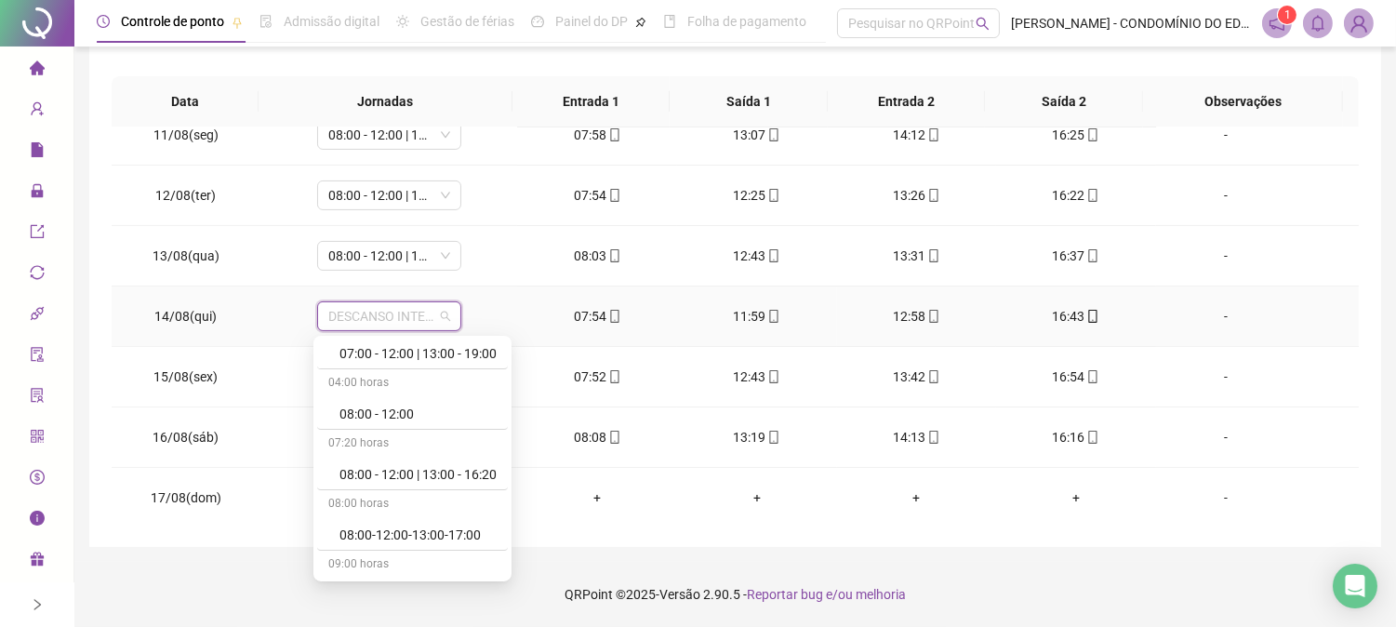
scroll to position [247, 0]
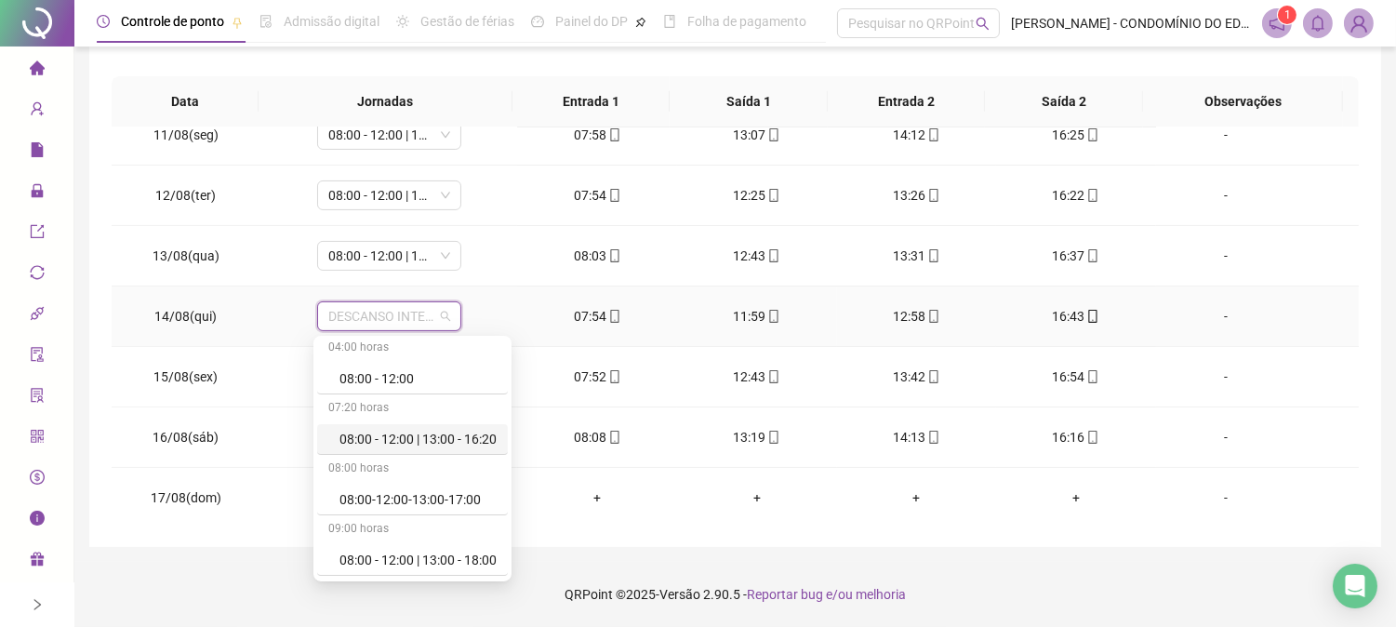
click at [365, 438] on div "08:00 - 12:00 | 13:00 - 16:20" at bounding box center [417, 439] width 157 height 20
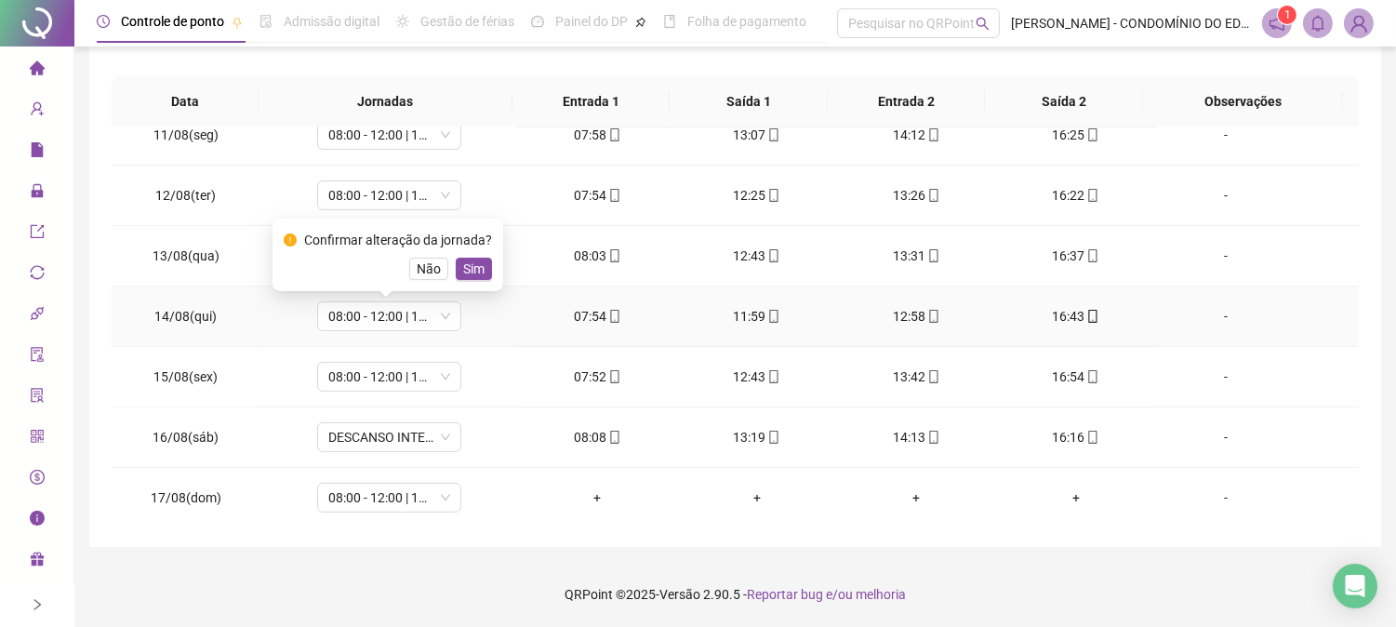
click at [472, 266] on span "Sim" at bounding box center [473, 269] width 21 height 20
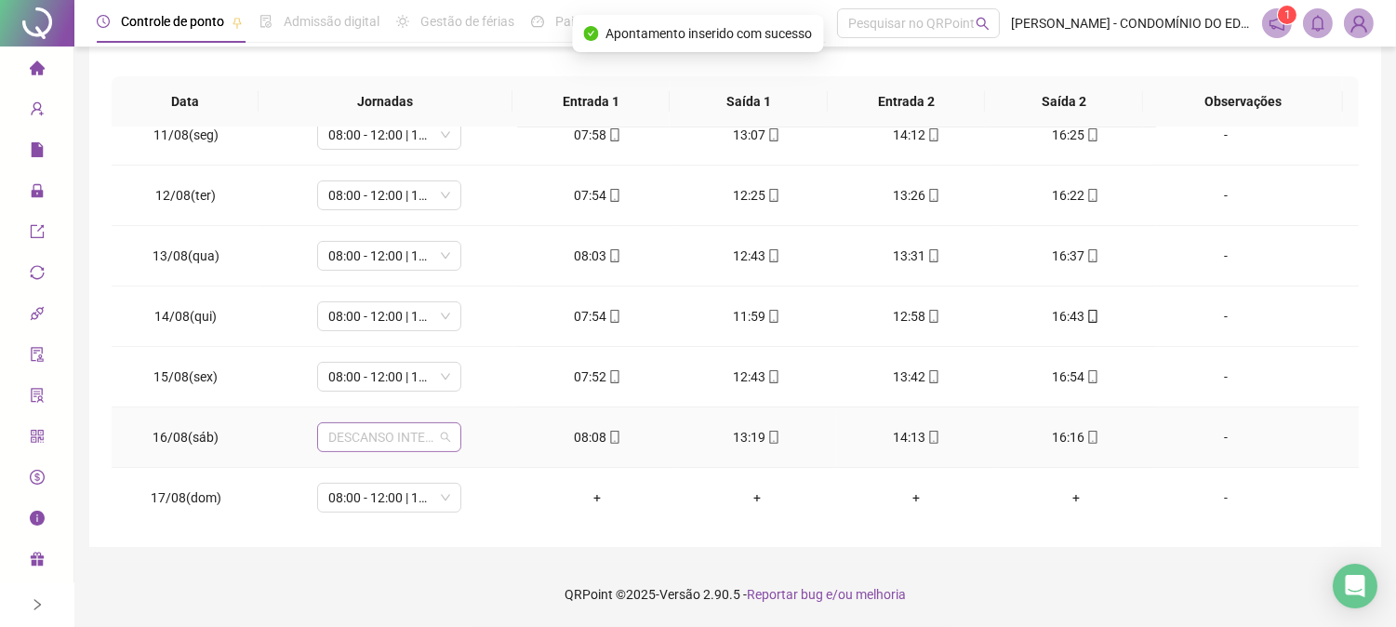
click at [346, 438] on span "DESCANSO INTER-JORNADA" at bounding box center [389, 437] width 122 height 28
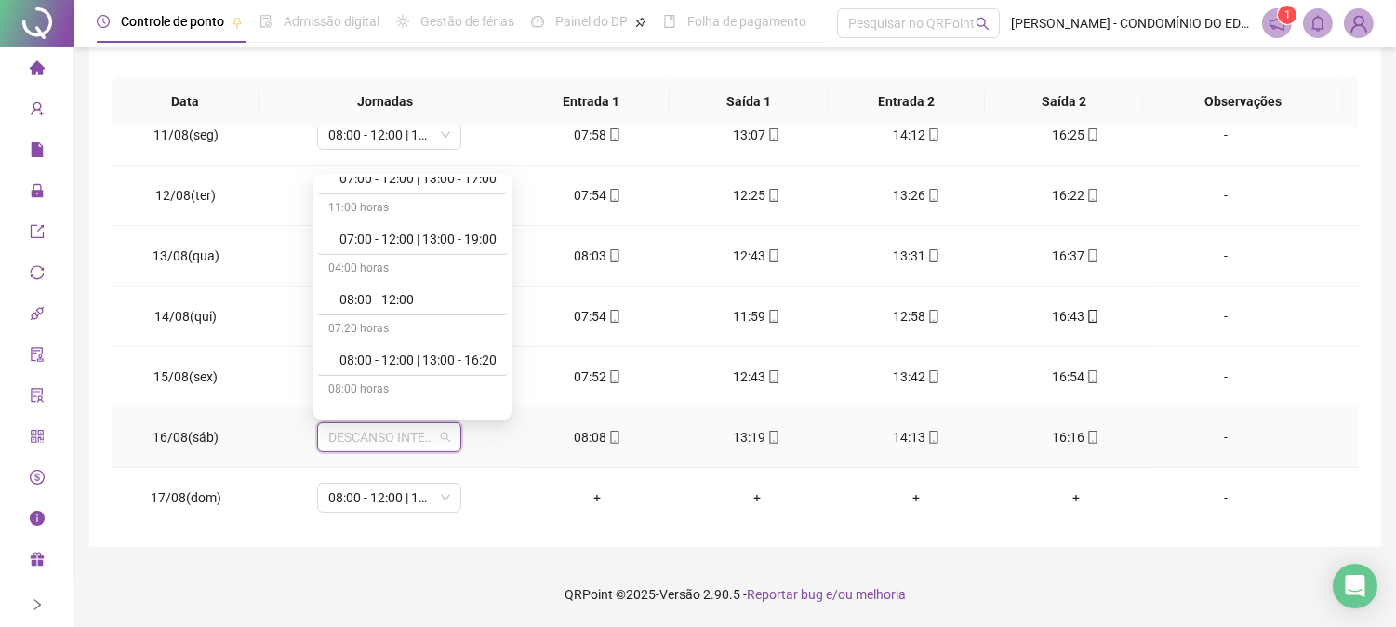
scroll to position [206, 0]
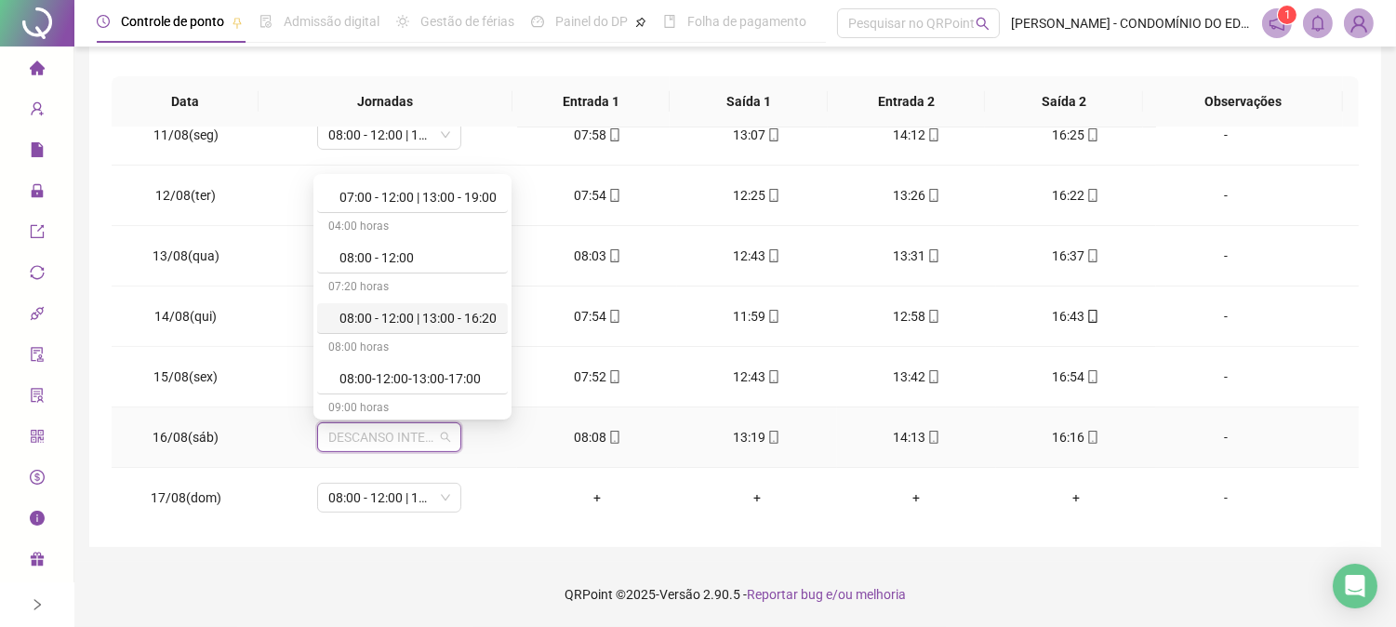
click at [449, 317] on div "08:00 - 12:00 | 13:00 - 16:20" at bounding box center [417, 318] width 157 height 20
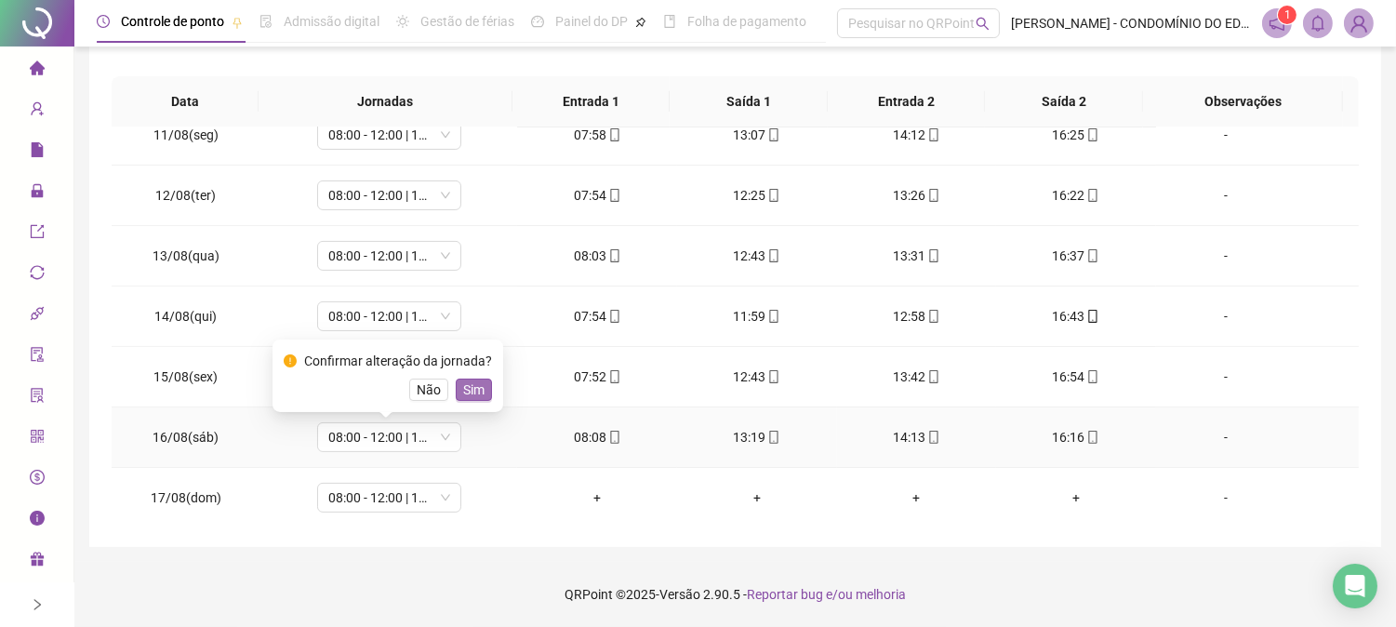
click at [463, 382] on span "Sim" at bounding box center [473, 389] width 21 height 20
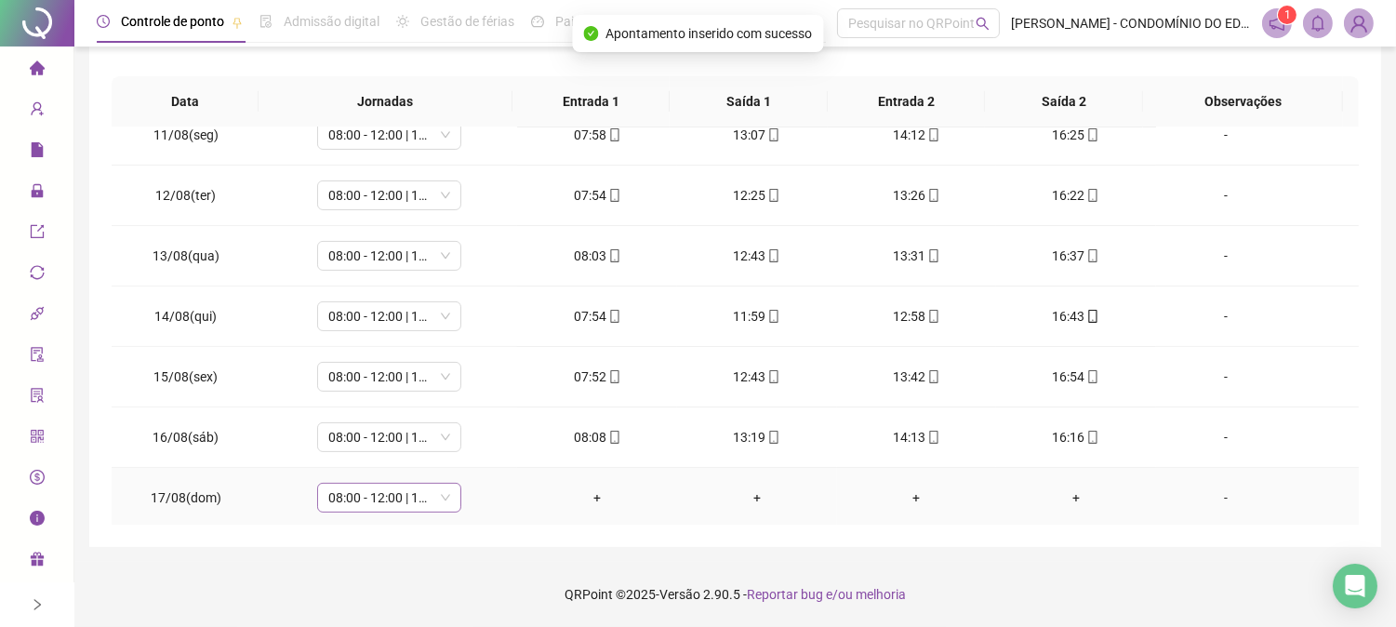
click at [392, 503] on span "08:00 - 12:00 | 13:00 - 16:20" at bounding box center [389, 498] width 122 height 28
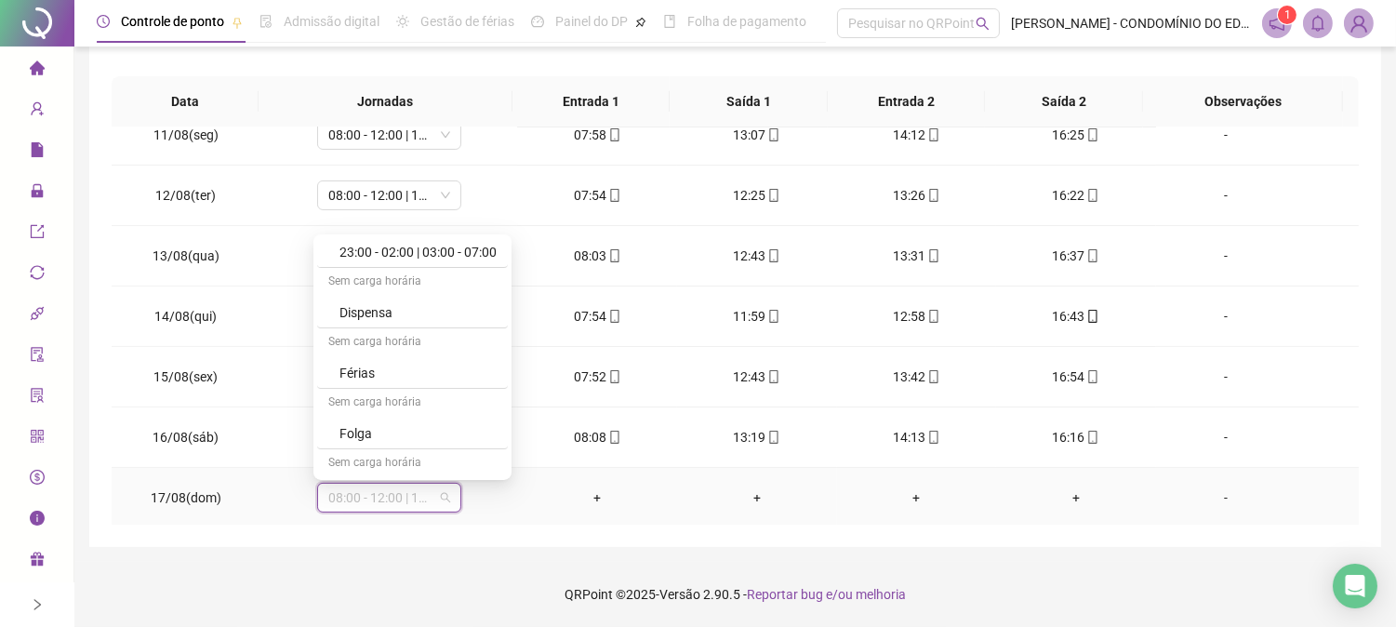
scroll to position [1336, 0]
click at [346, 330] on div "Folga" at bounding box center [417, 339] width 157 height 20
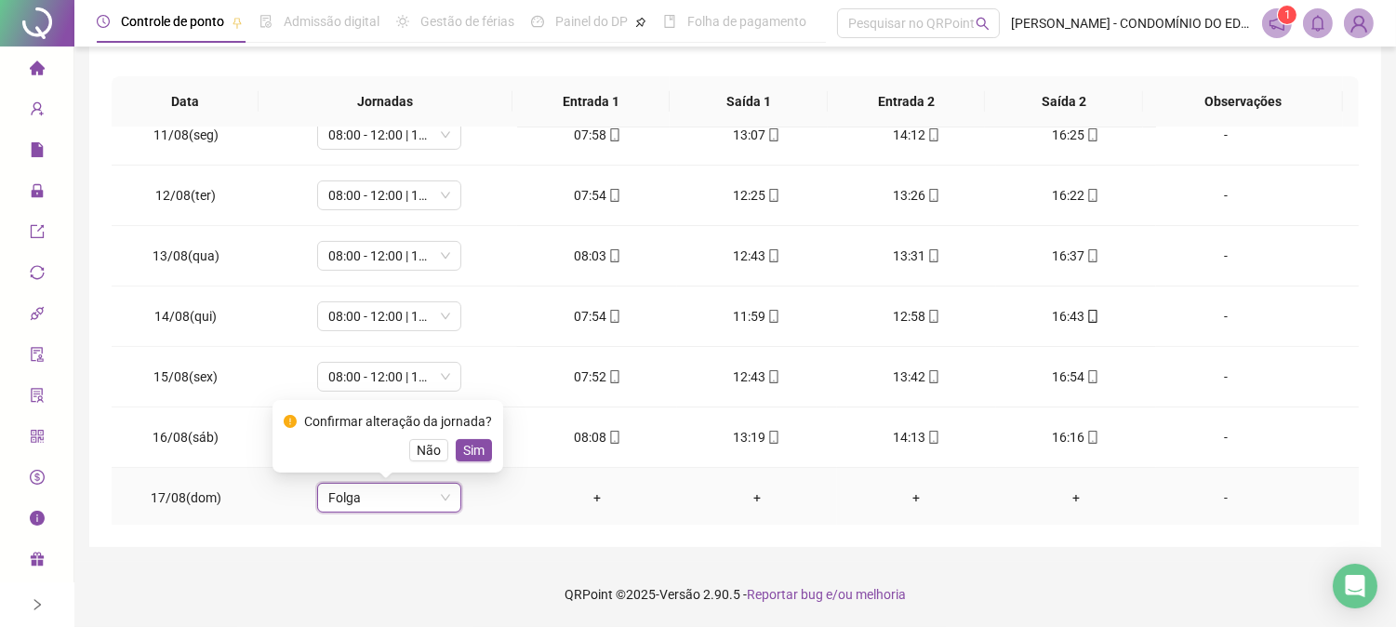
click at [478, 445] on span "Sim" at bounding box center [473, 450] width 21 height 20
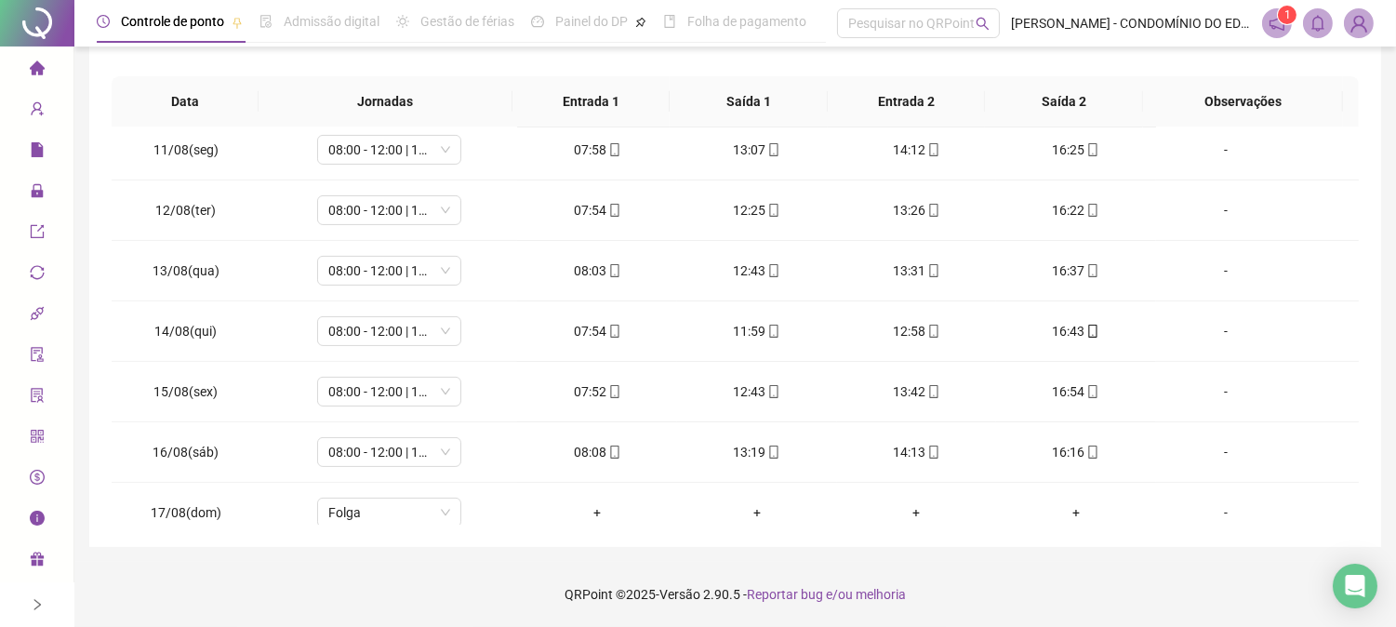
scroll to position [934, 0]
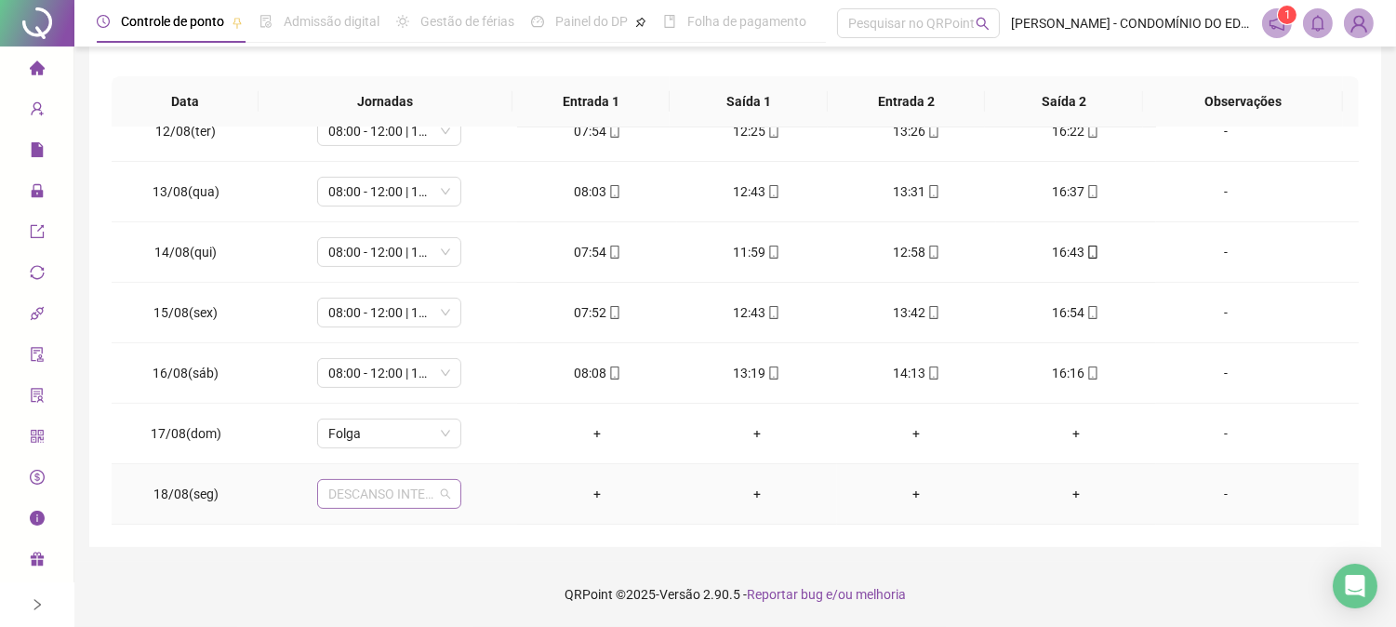
click at [354, 500] on span "DESCANSO INTER-JORNADA" at bounding box center [389, 494] width 122 height 28
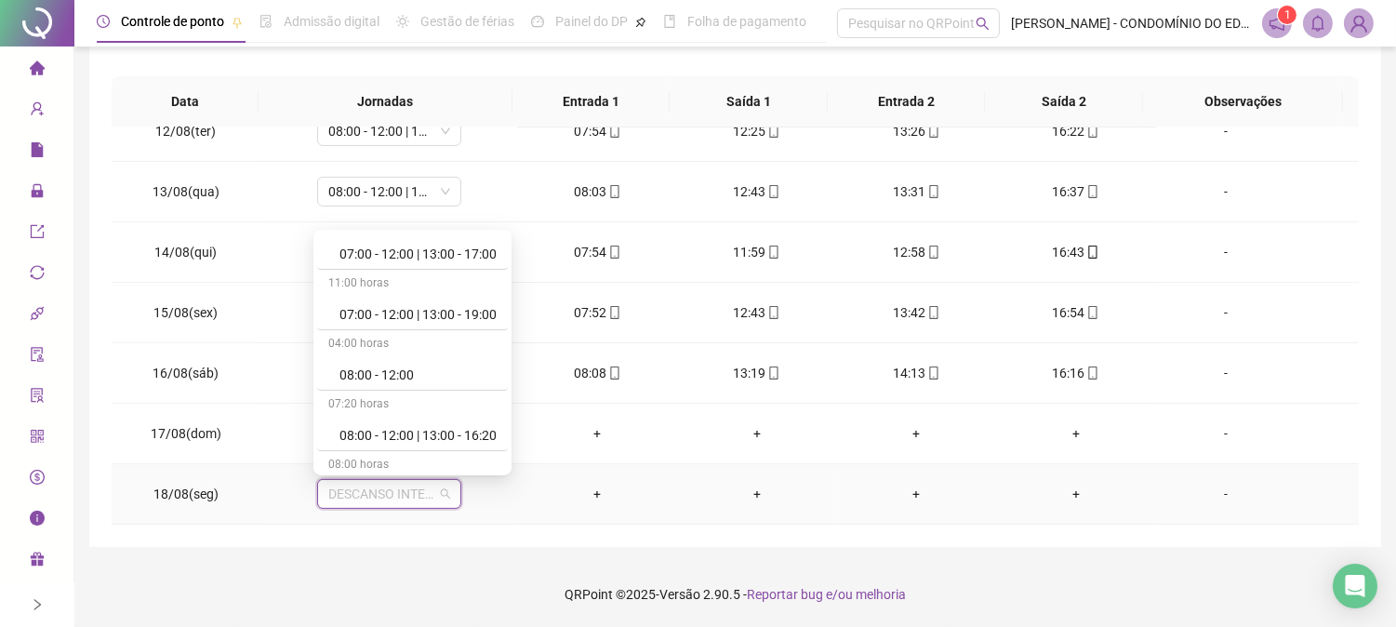
scroll to position [165, 0]
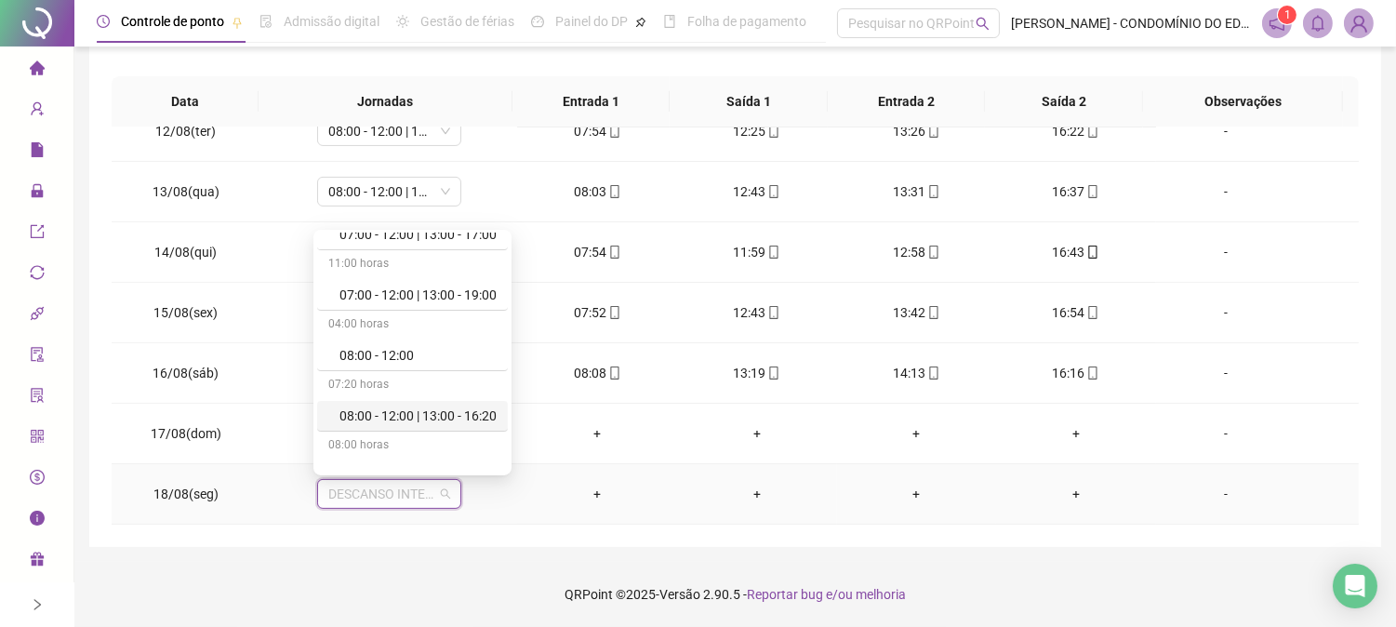
click at [448, 413] on div "08:00 - 12:00 | 13:00 - 16:20" at bounding box center [417, 416] width 157 height 20
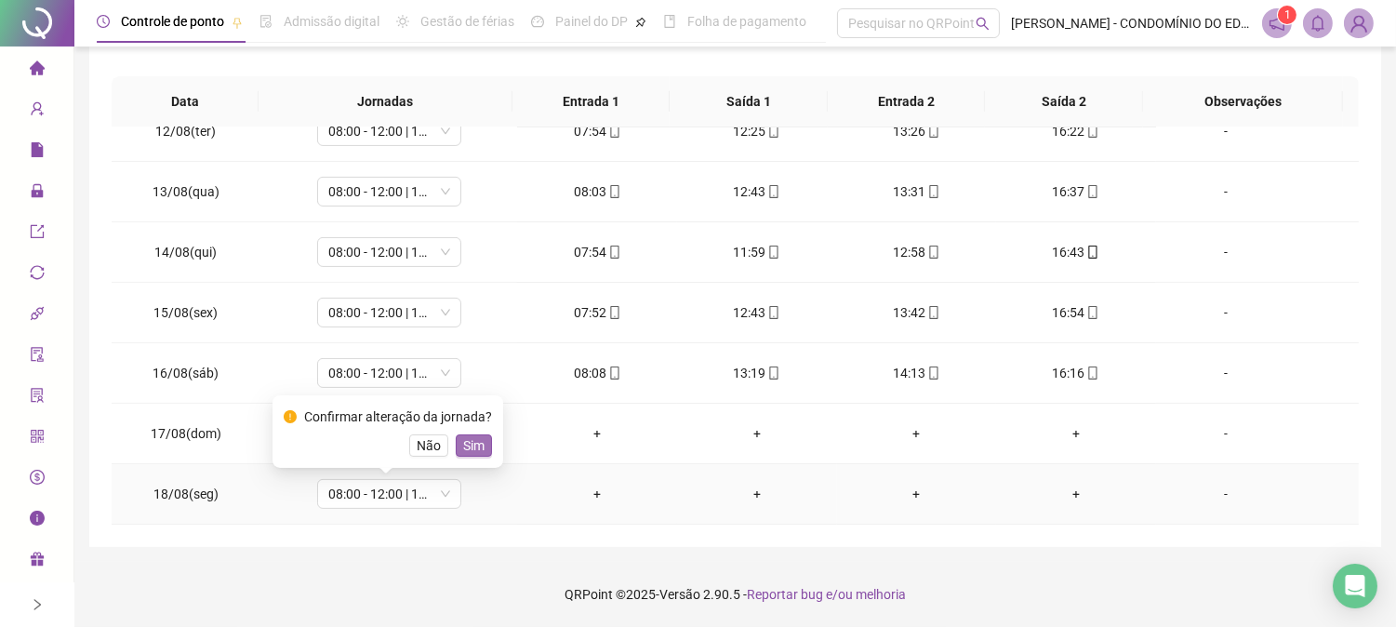
click at [475, 449] on span "Sim" at bounding box center [473, 445] width 21 height 20
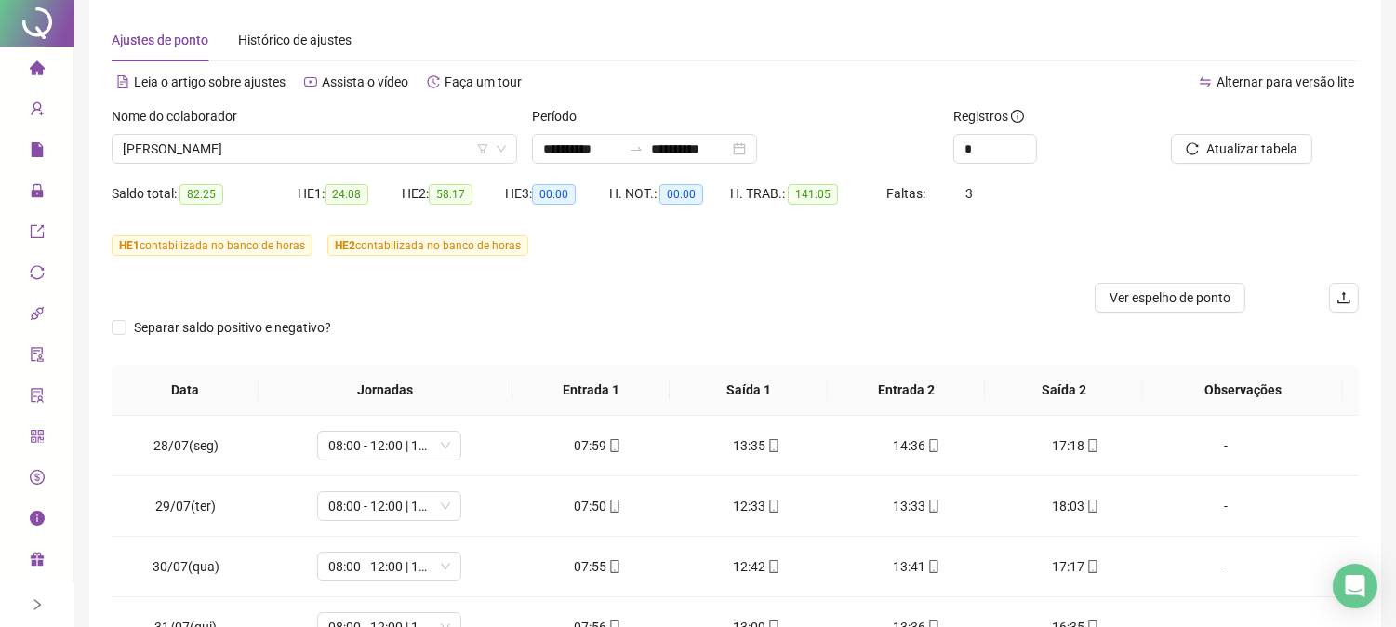
scroll to position [0, 0]
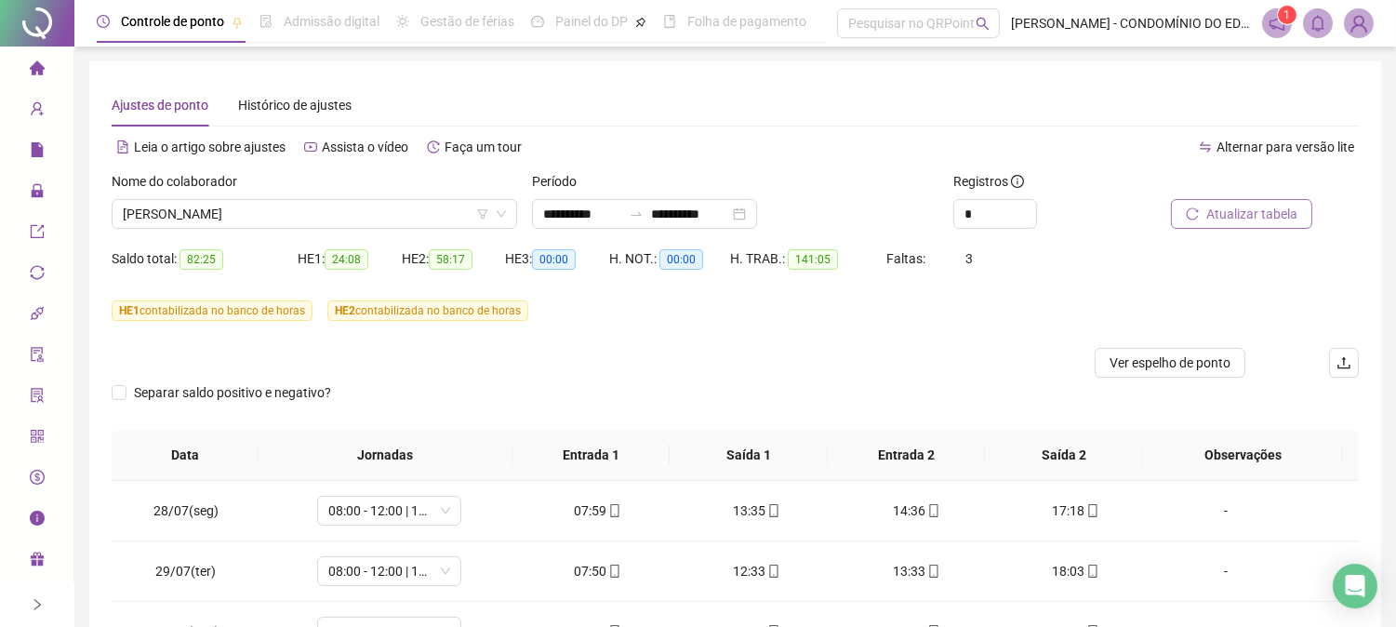
click at [1224, 211] on span "Atualizar tabela" at bounding box center [1251, 214] width 91 height 20
